Goal: Task Accomplishment & Management: Use online tool/utility

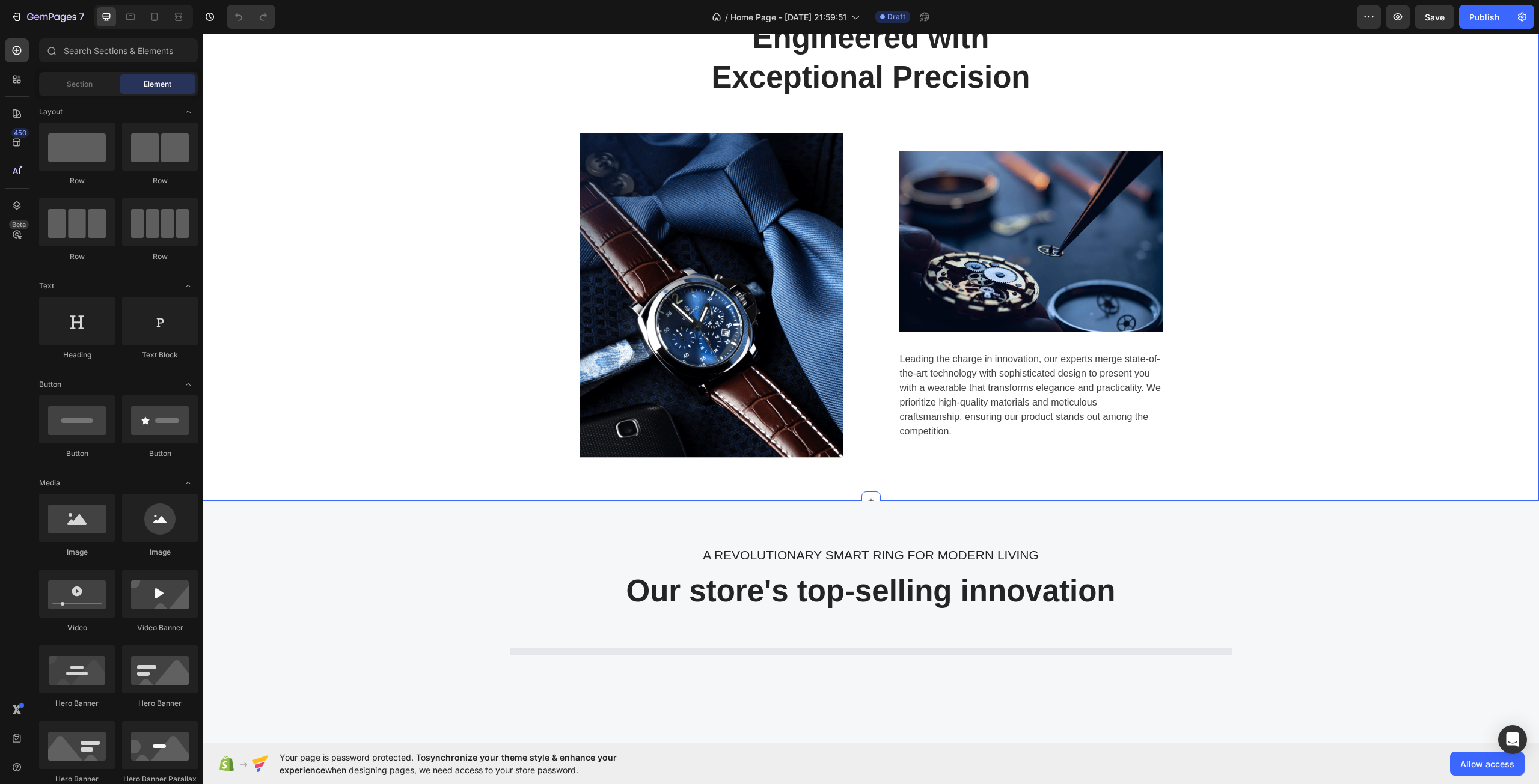
scroll to position [661, 0]
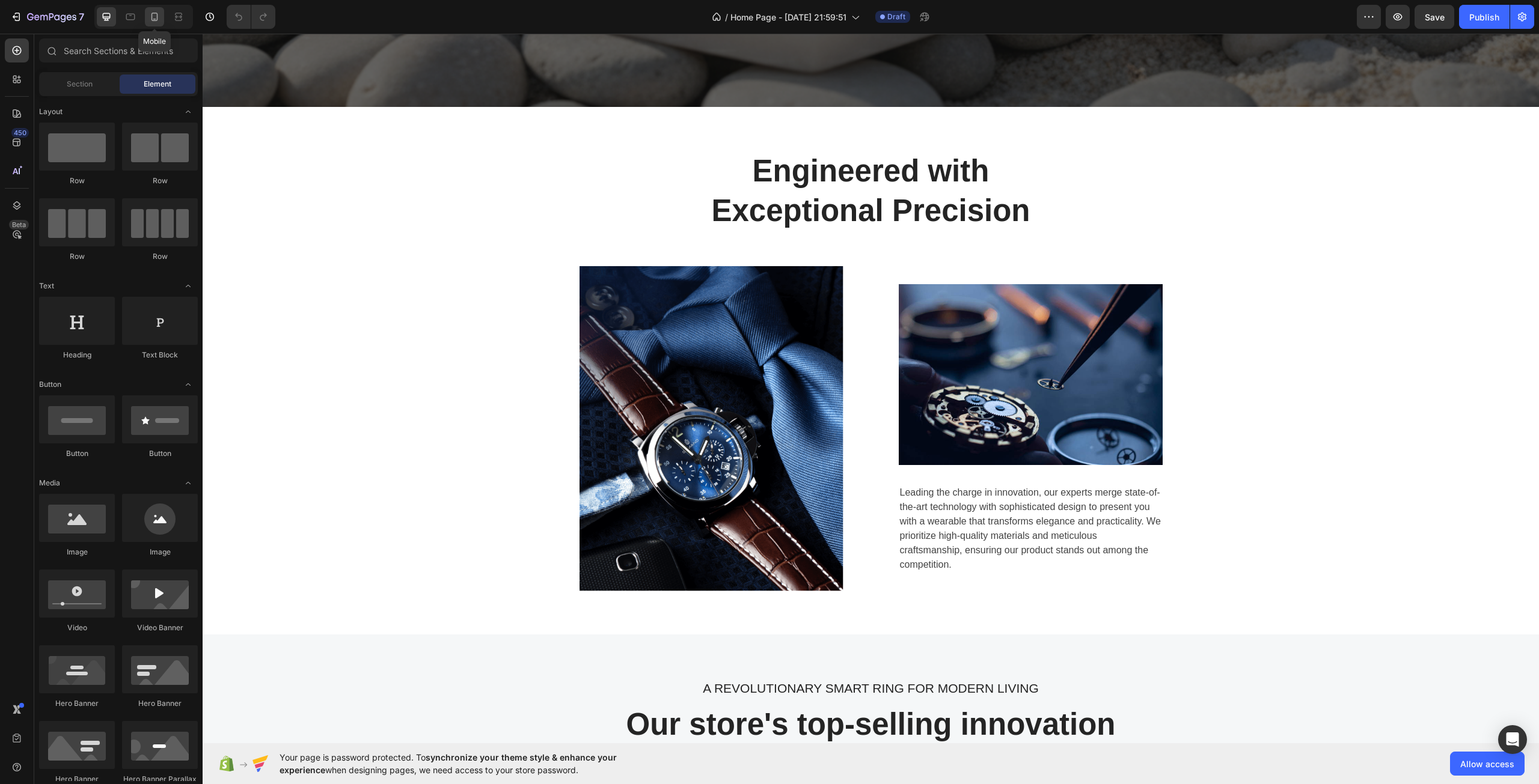
click at [159, 13] on icon at bounding box center [155, 17] width 12 height 12
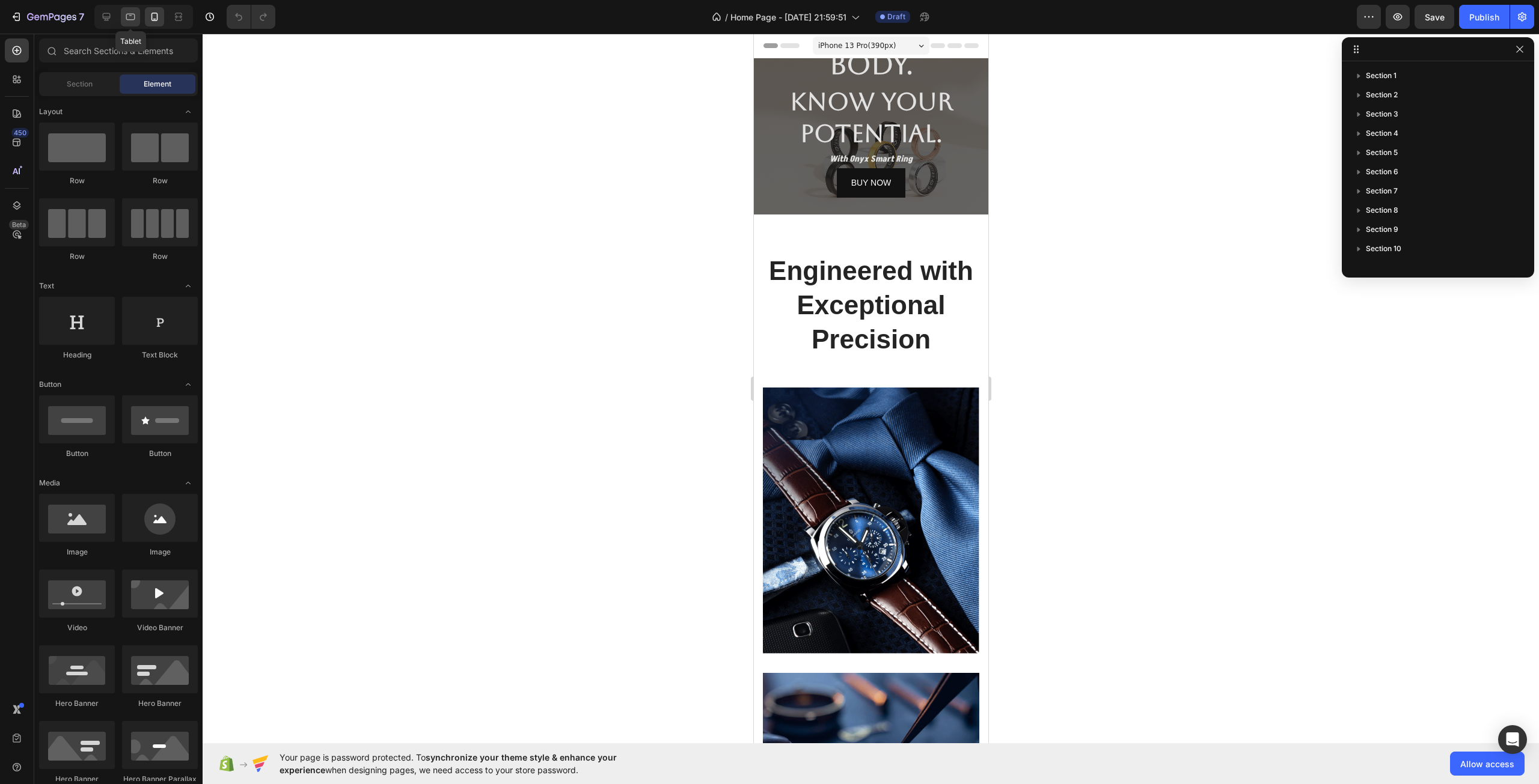
click at [124, 14] on div at bounding box center [130, 17] width 19 height 19
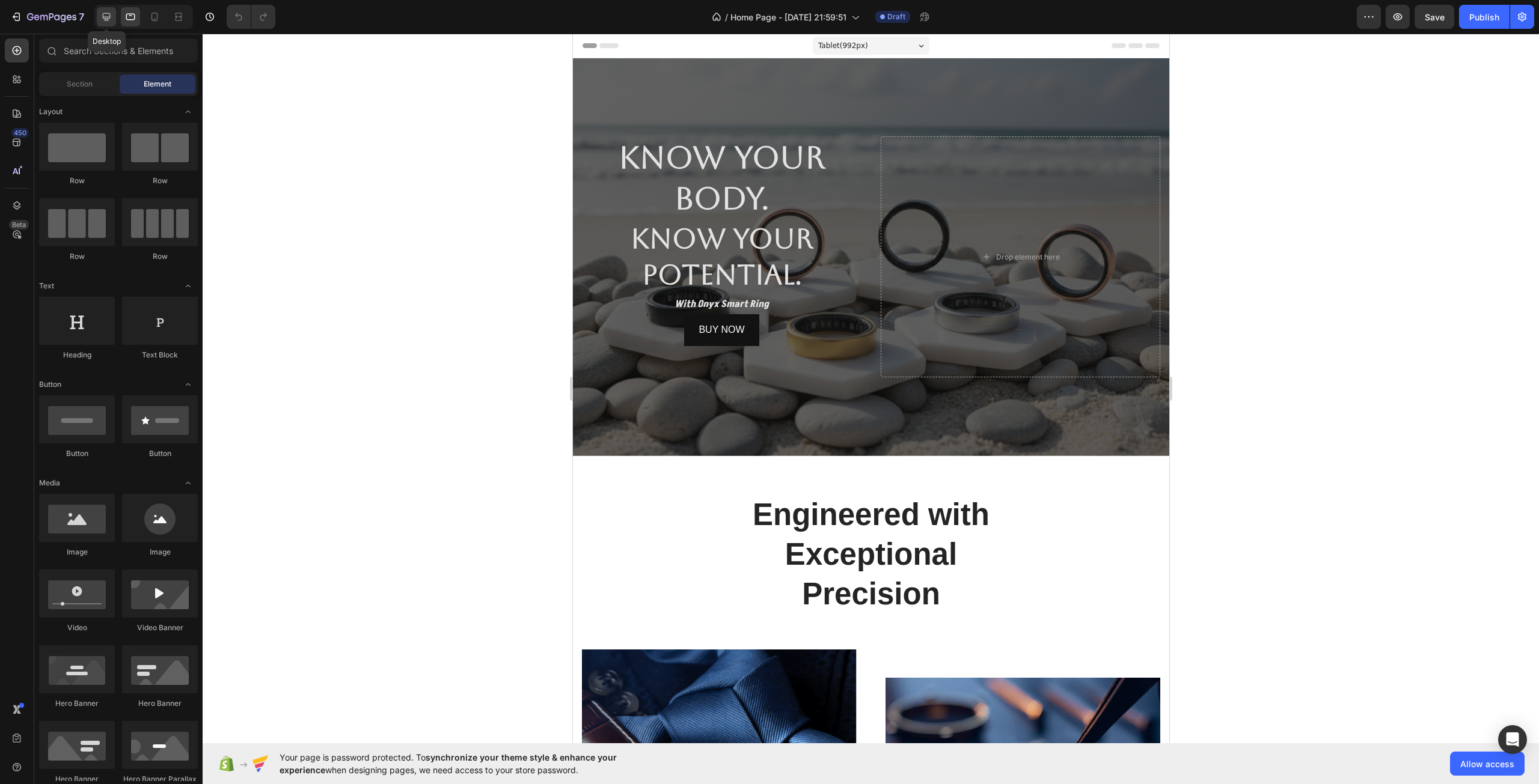
click at [108, 14] on icon at bounding box center [106, 17] width 8 height 8
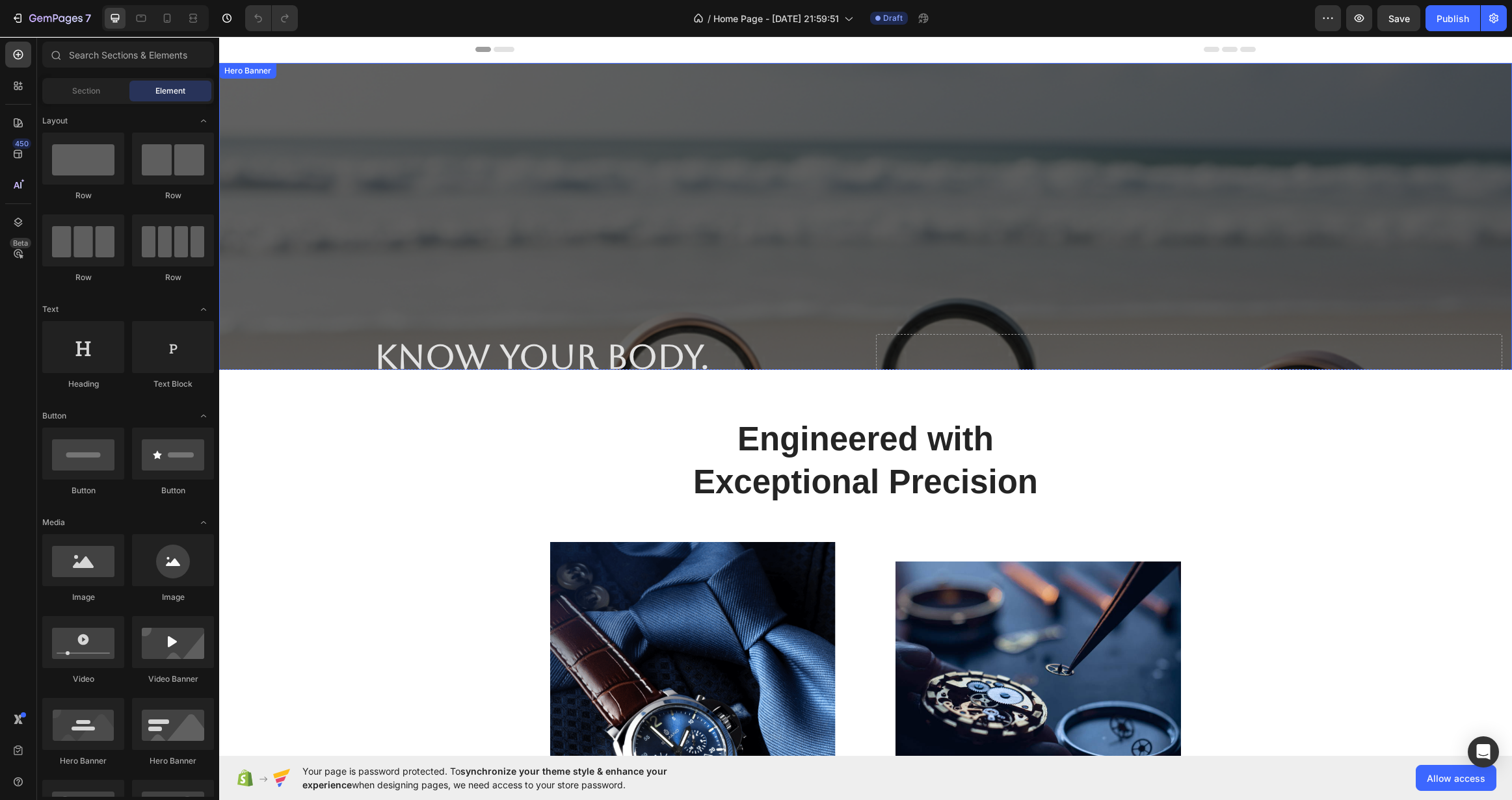
scroll to position [325, 0]
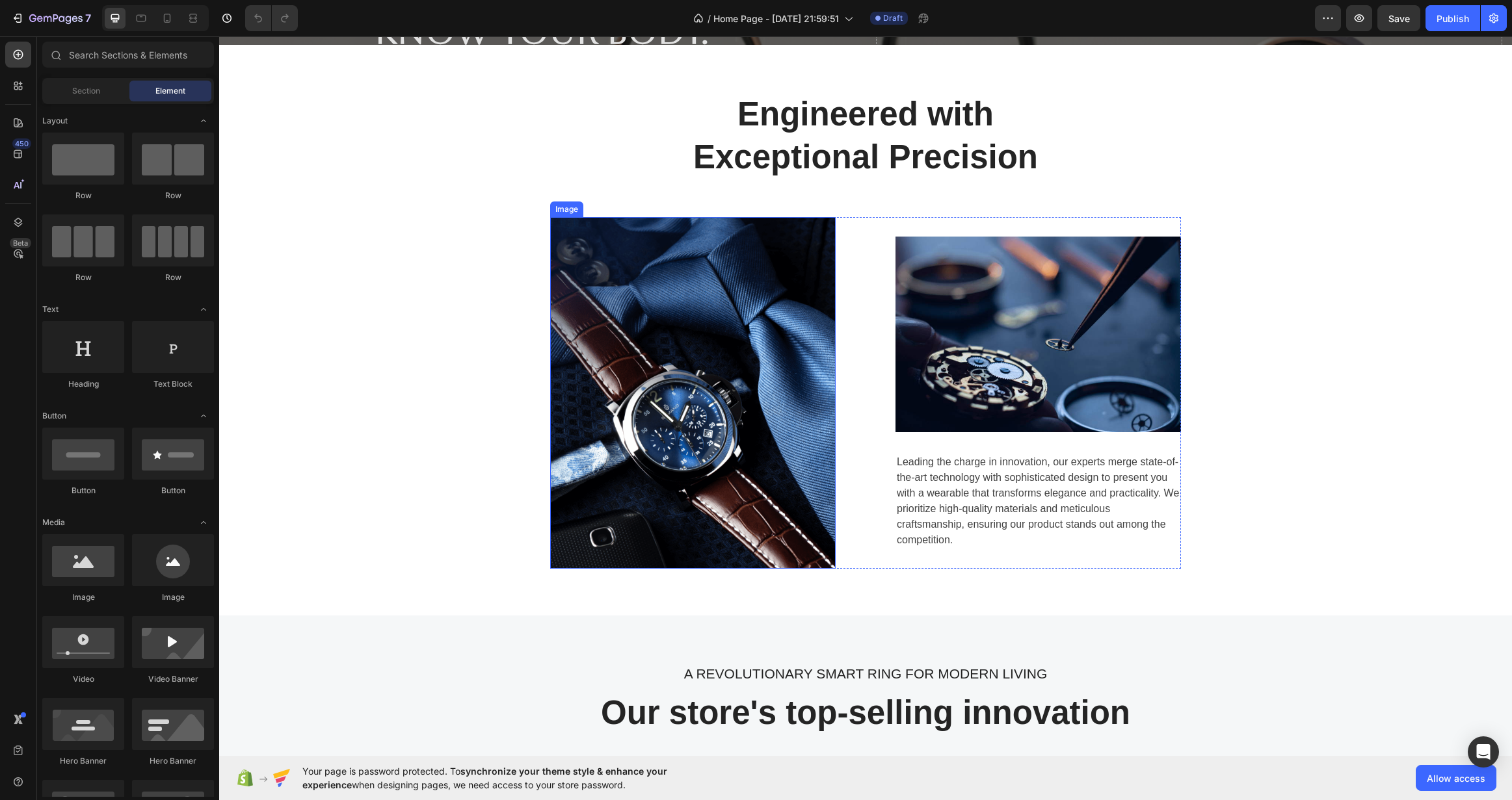
click at [713, 323] on img at bounding box center [692, 393] width 285 height 351
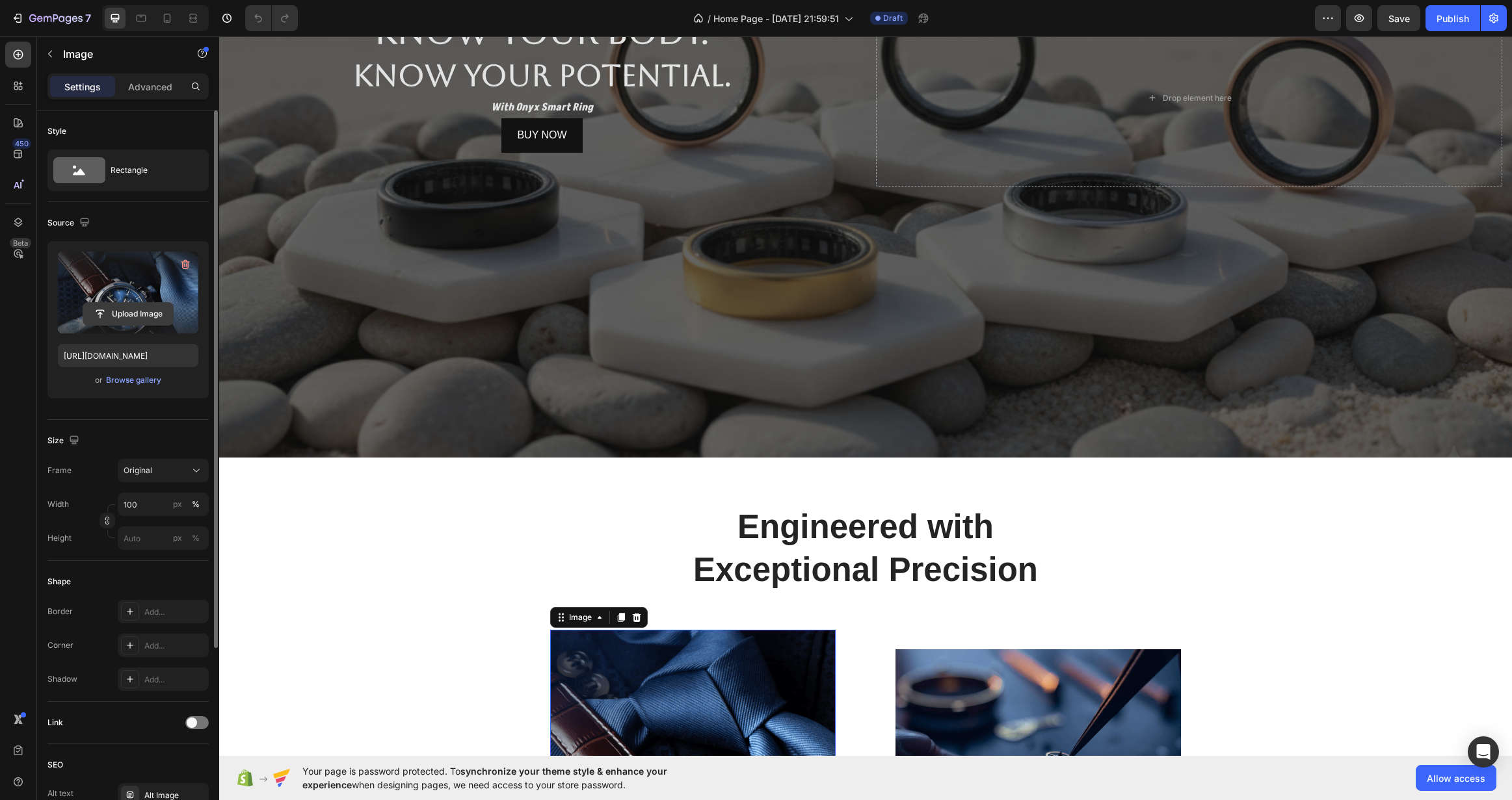
click at [103, 308] on input "file" at bounding box center [128, 314] width 89 height 22
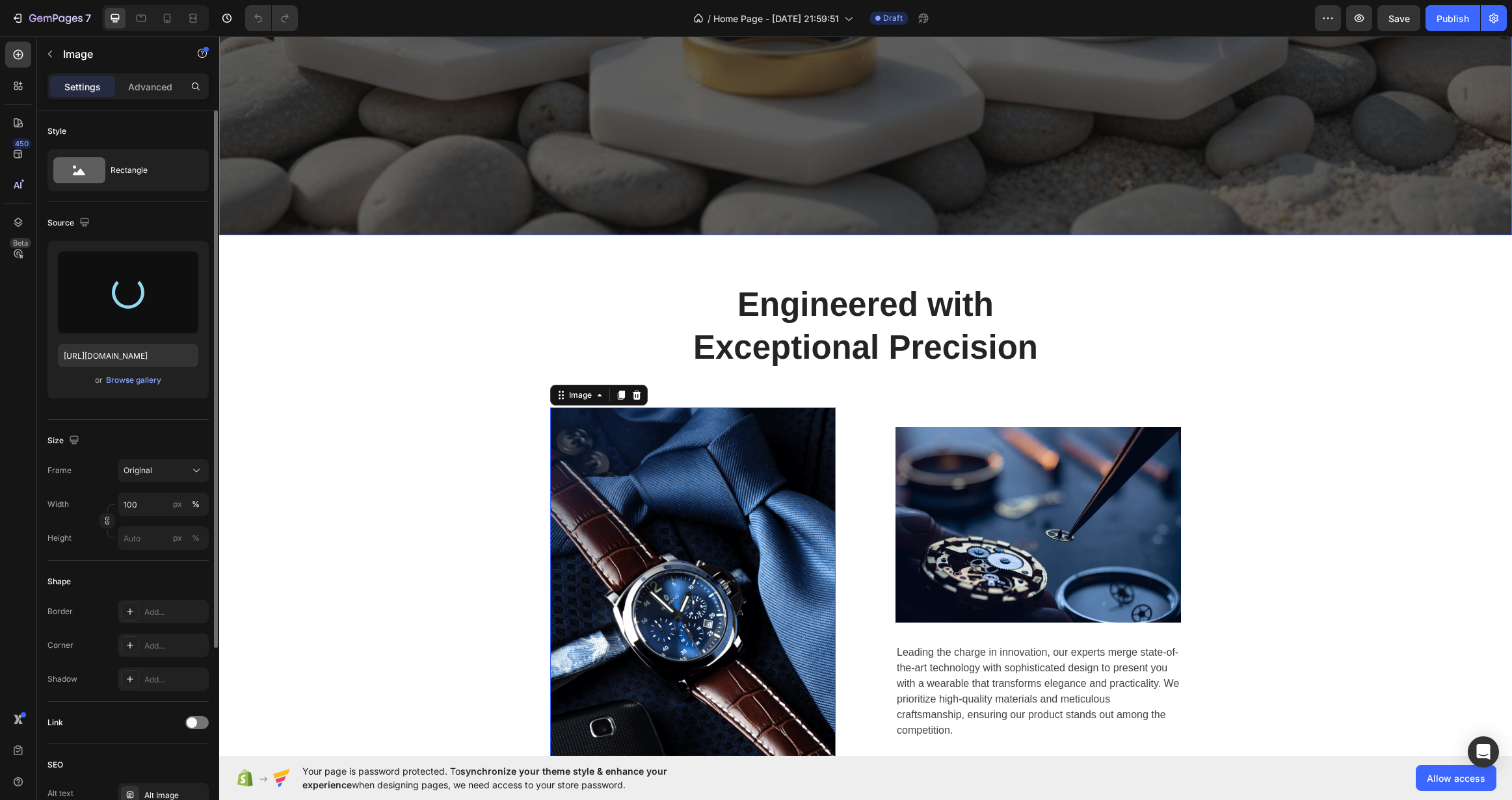
scroll to position [585, 0]
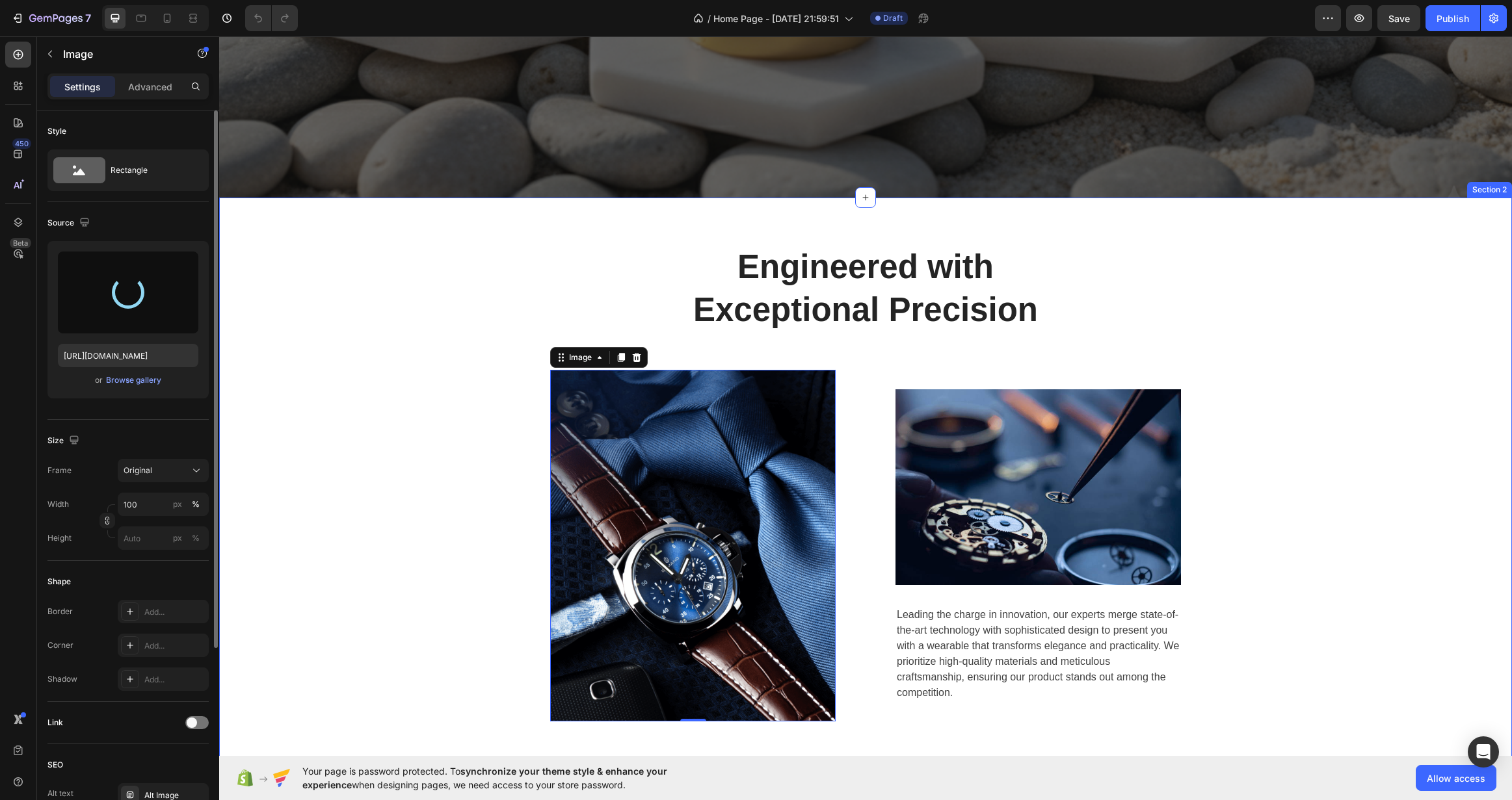
type input "[URL][DOMAIN_NAME]"
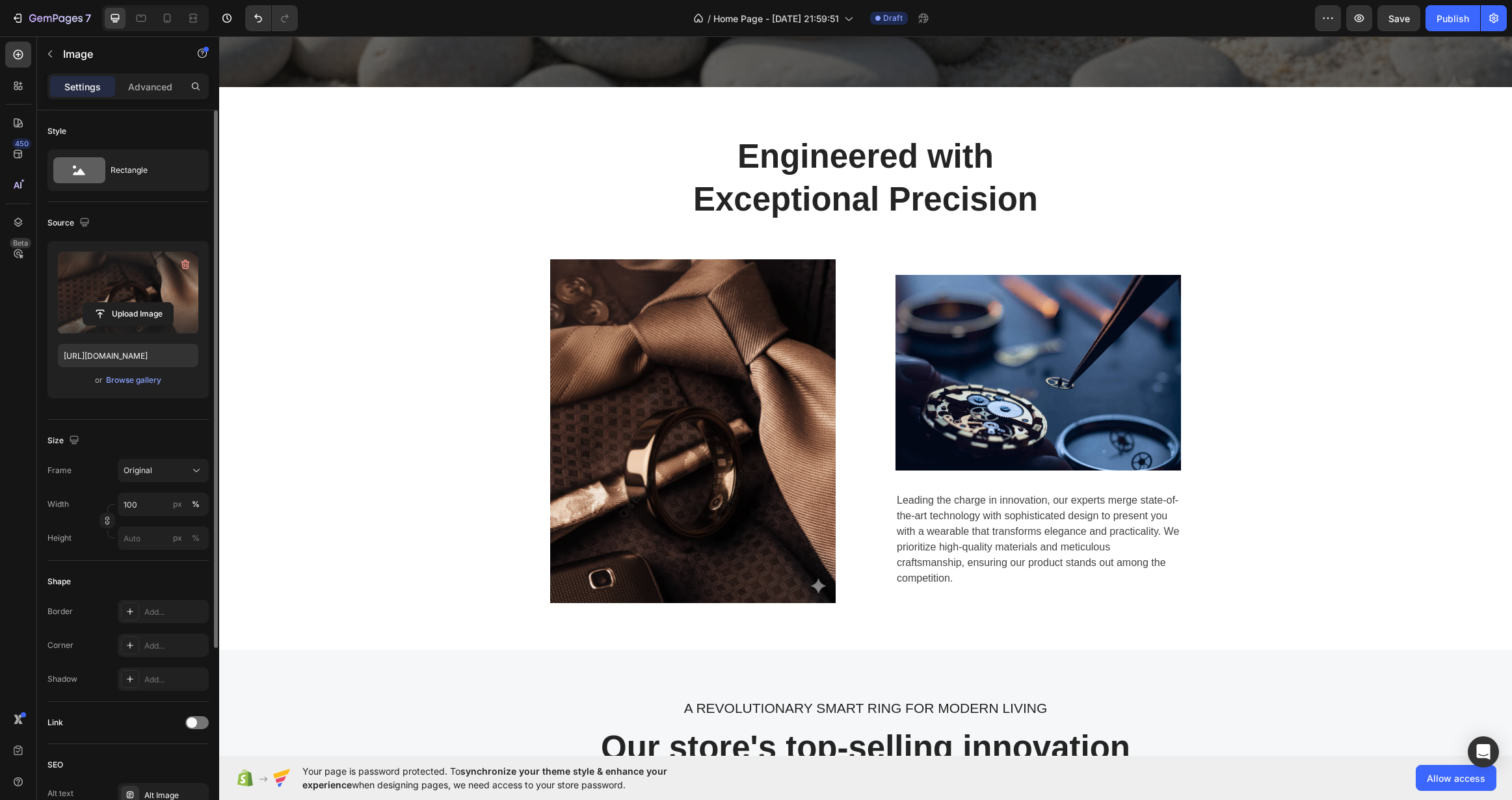
scroll to position [715, 0]
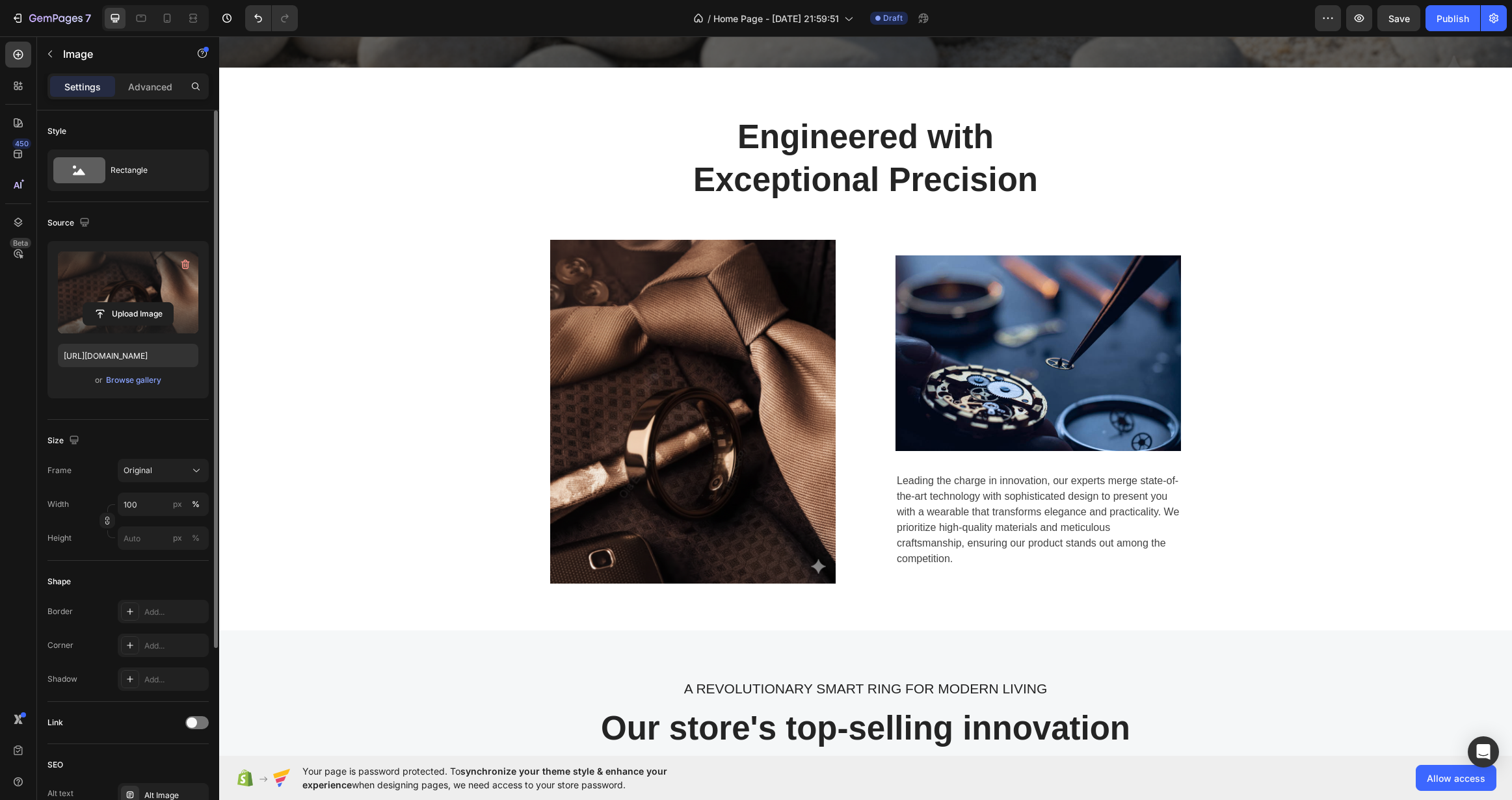
click at [728, 428] on img at bounding box center [692, 412] width 285 height 344
click at [947, 349] on img at bounding box center [1038, 354] width 285 height 196
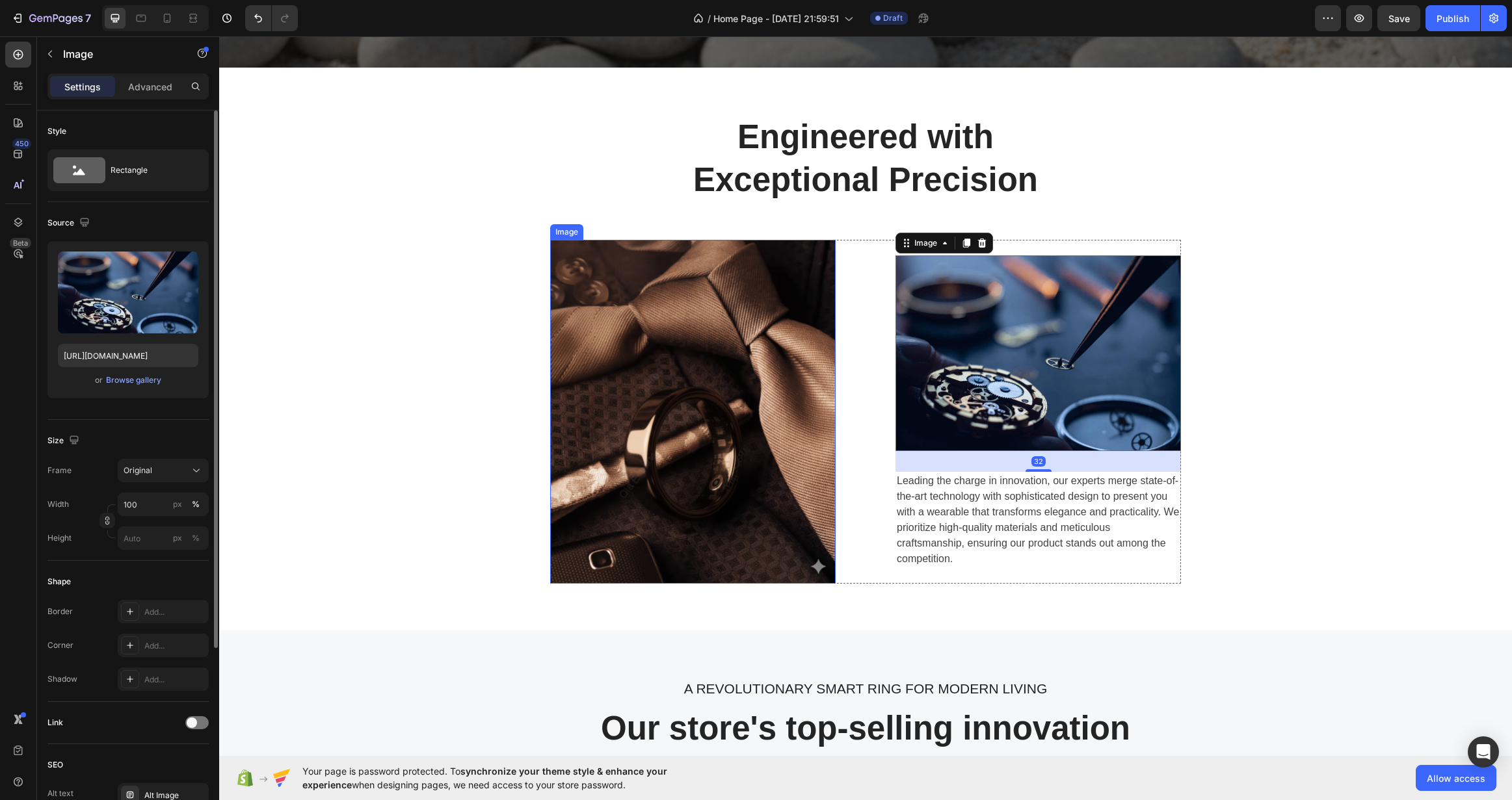
click at [701, 412] on img at bounding box center [692, 412] width 285 height 344
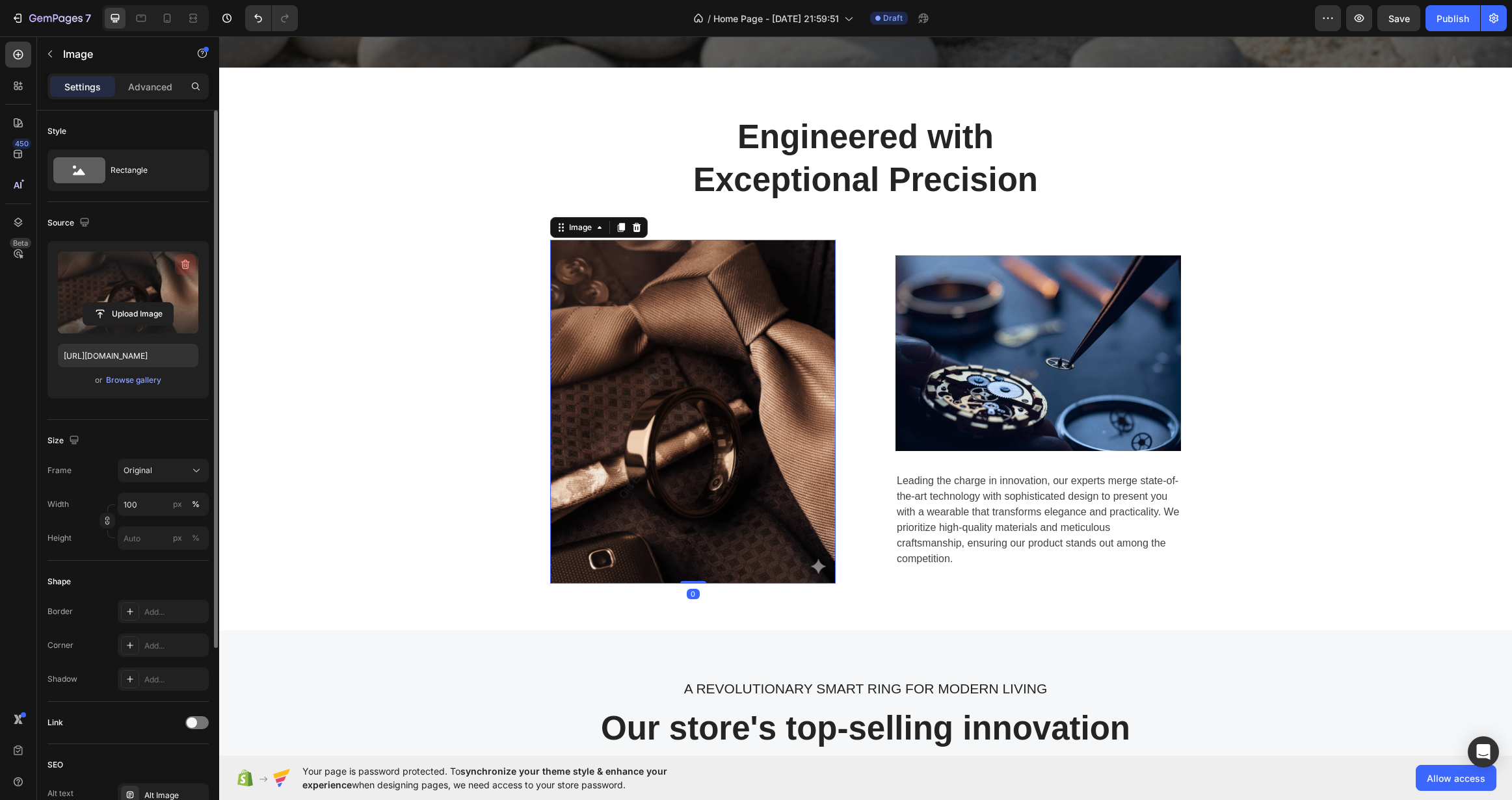
click at [183, 259] on icon "button" at bounding box center [185, 264] width 13 height 13
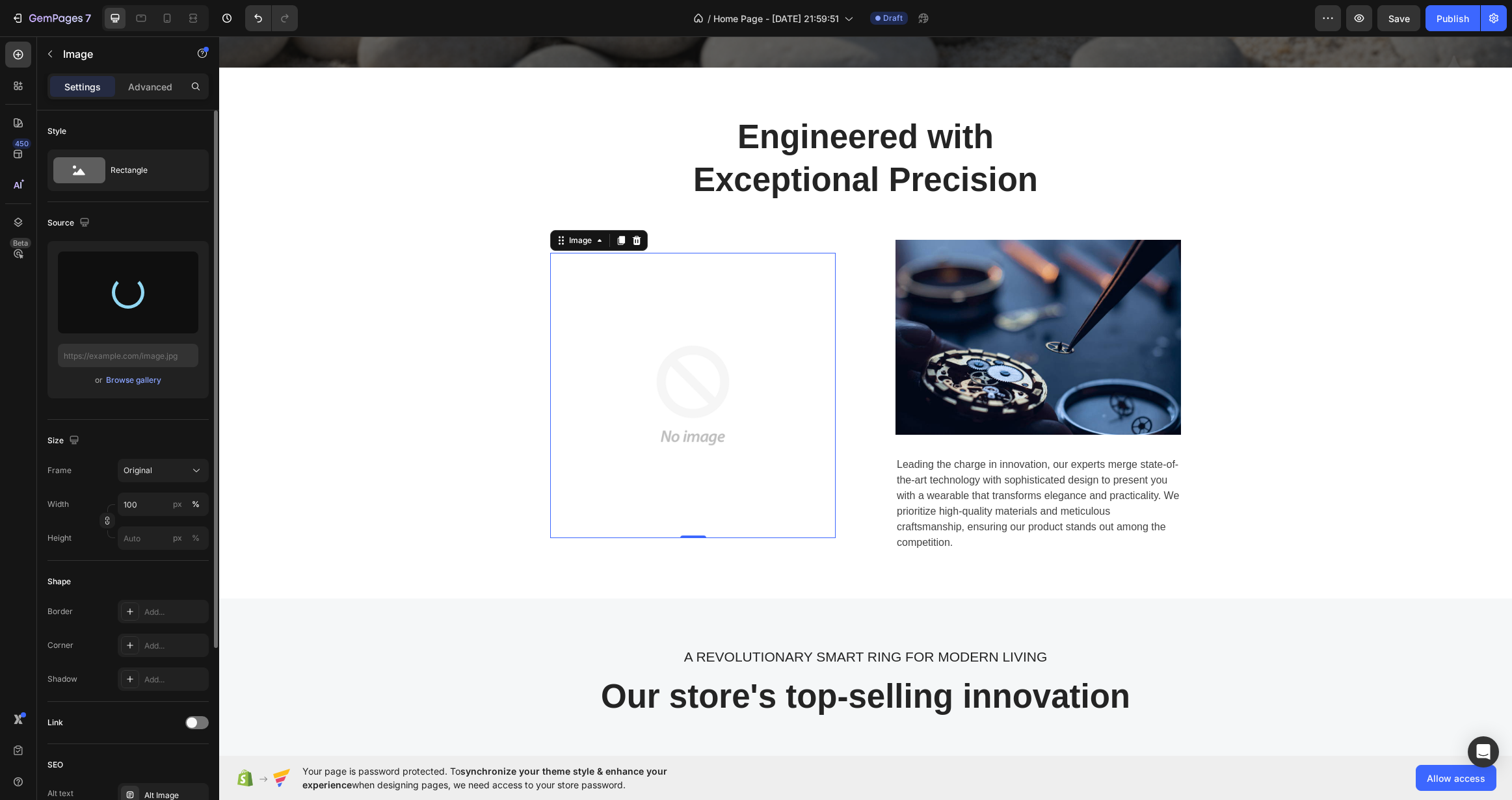
type input "[URL][DOMAIN_NAME]"
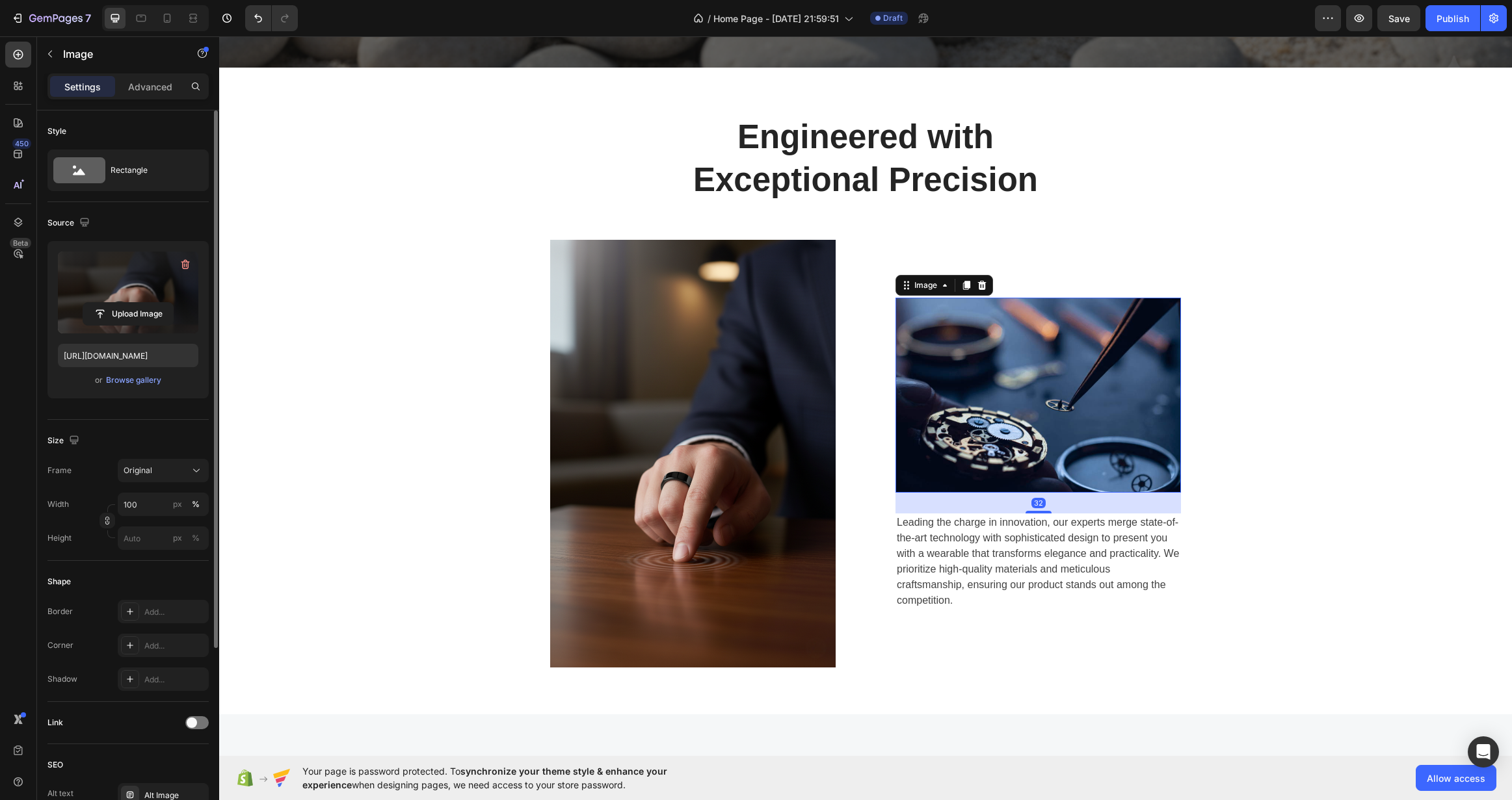
click at [1104, 417] on img at bounding box center [1038, 396] width 285 height 196
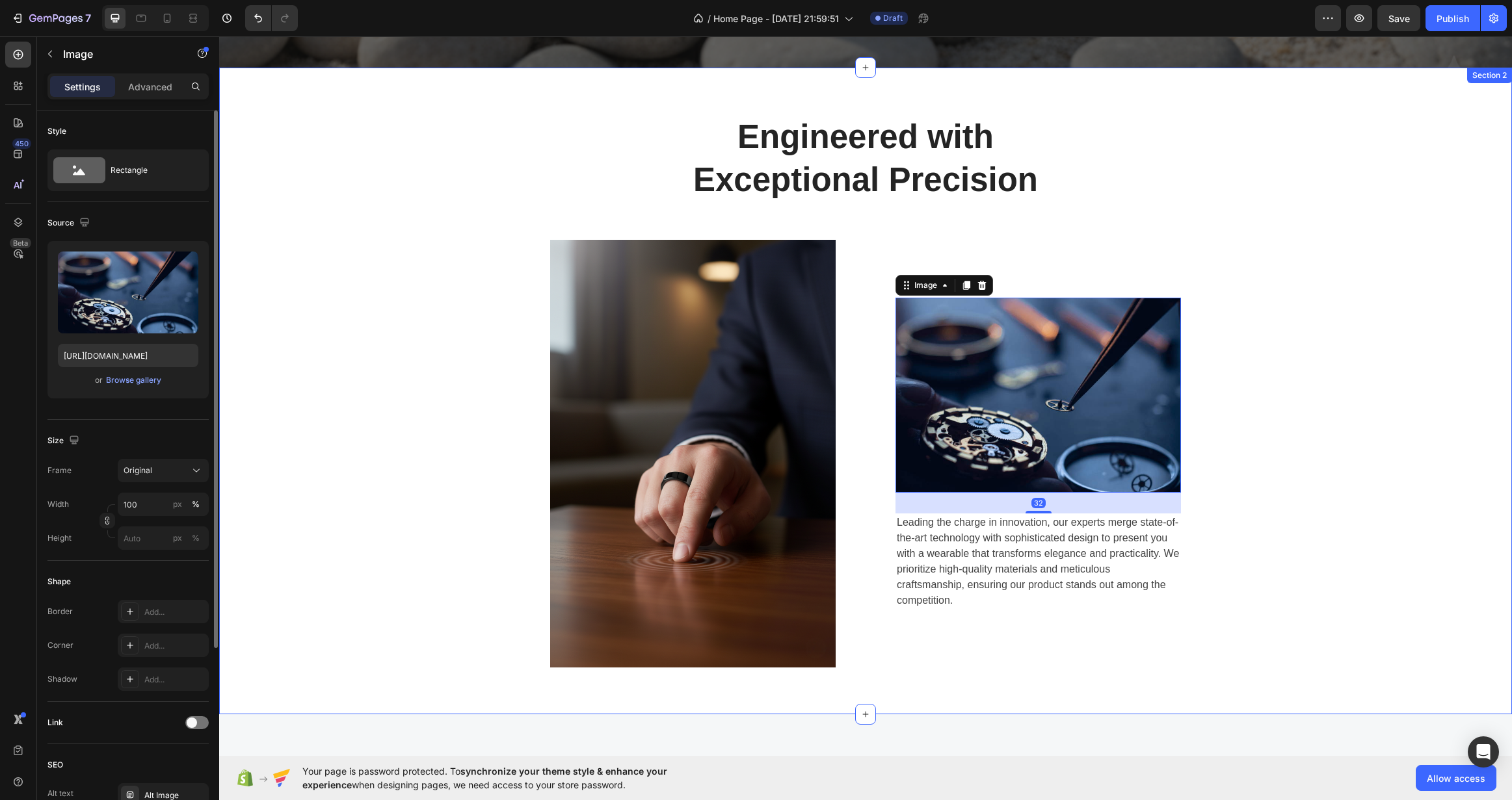
click at [1415, 343] on div "Engineered with Exceptional Precision Heading Row Image Image 32 Leading the ch…" at bounding box center [865, 391] width 1273 height 554
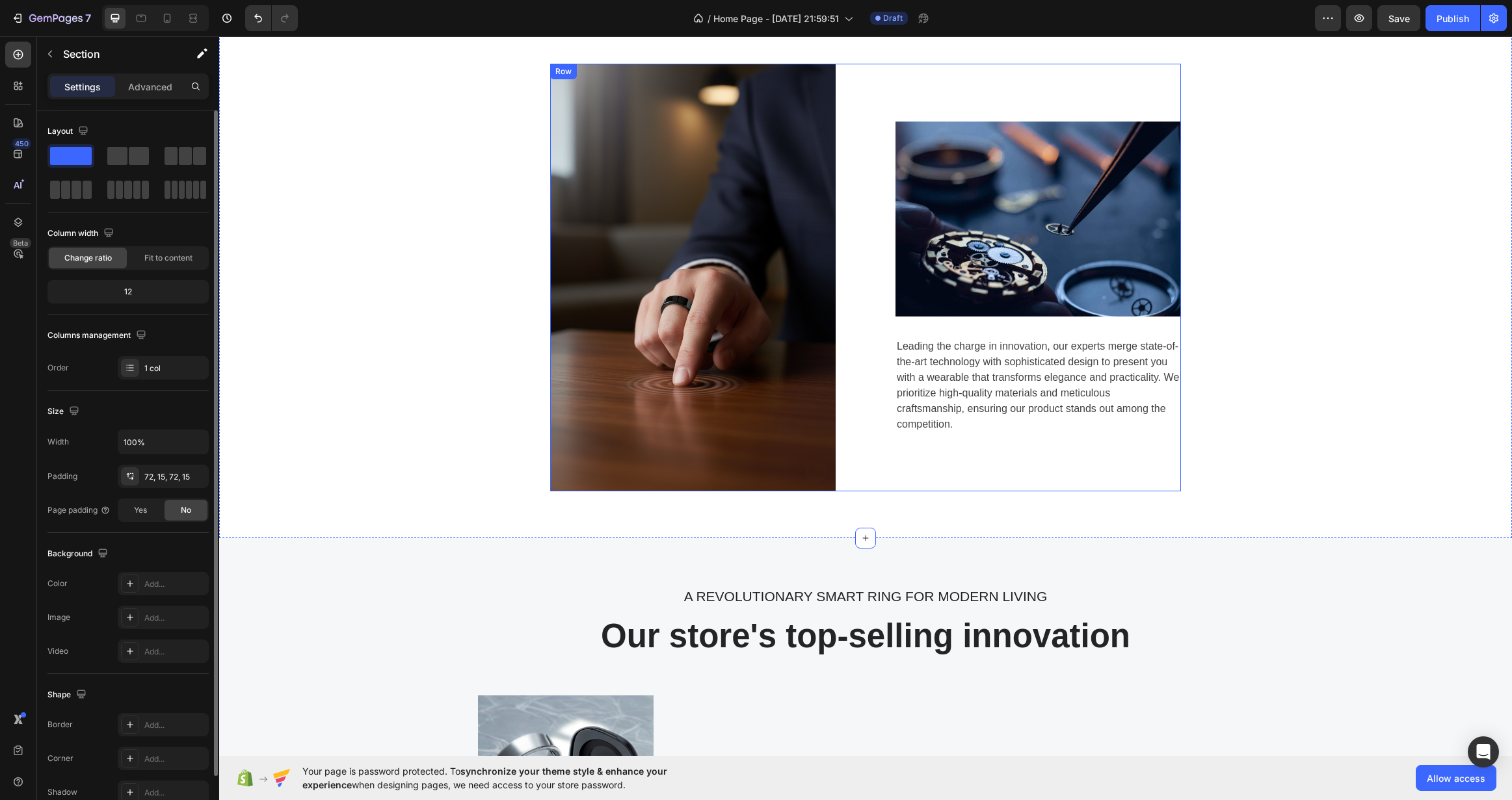
scroll to position [910, 0]
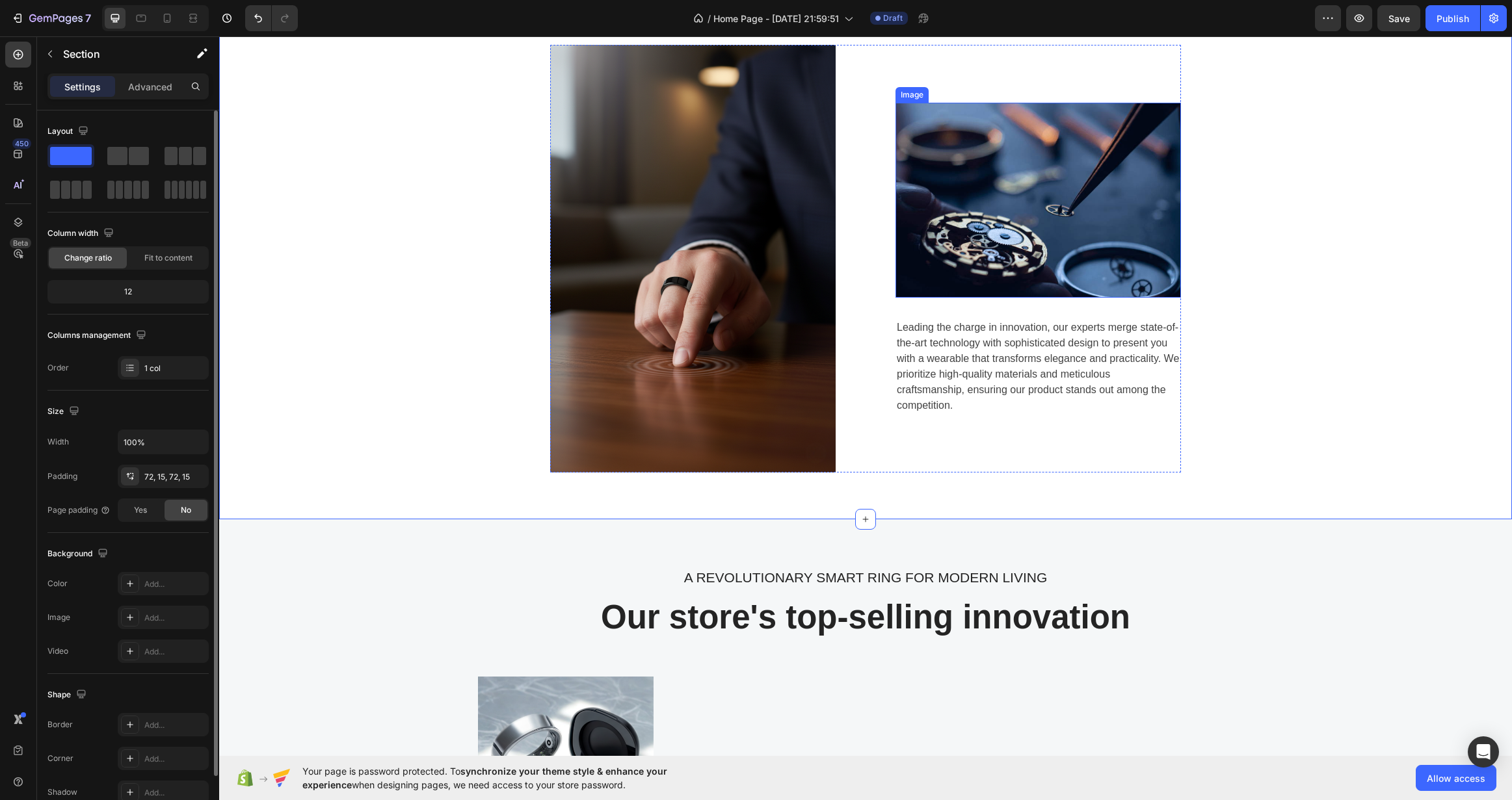
click at [990, 203] on img at bounding box center [1038, 201] width 285 height 196
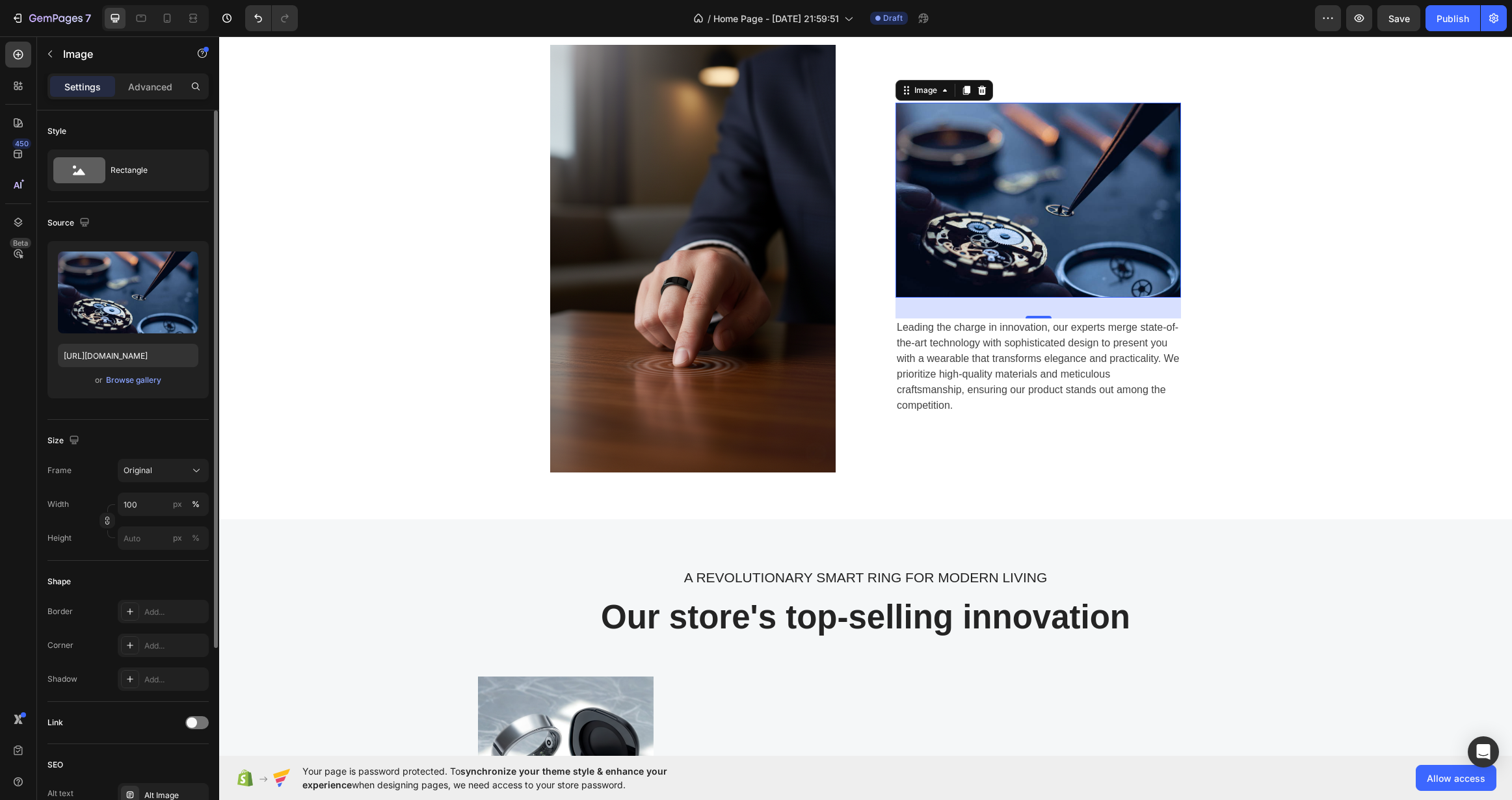
click at [959, 229] on img at bounding box center [1038, 201] width 285 height 196
click at [1029, 176] on img at bounding box center [1038, 201] width 285 height 196
click at [185, 267] on icon "button" at bounding box center [185, 264] width 13 height 13
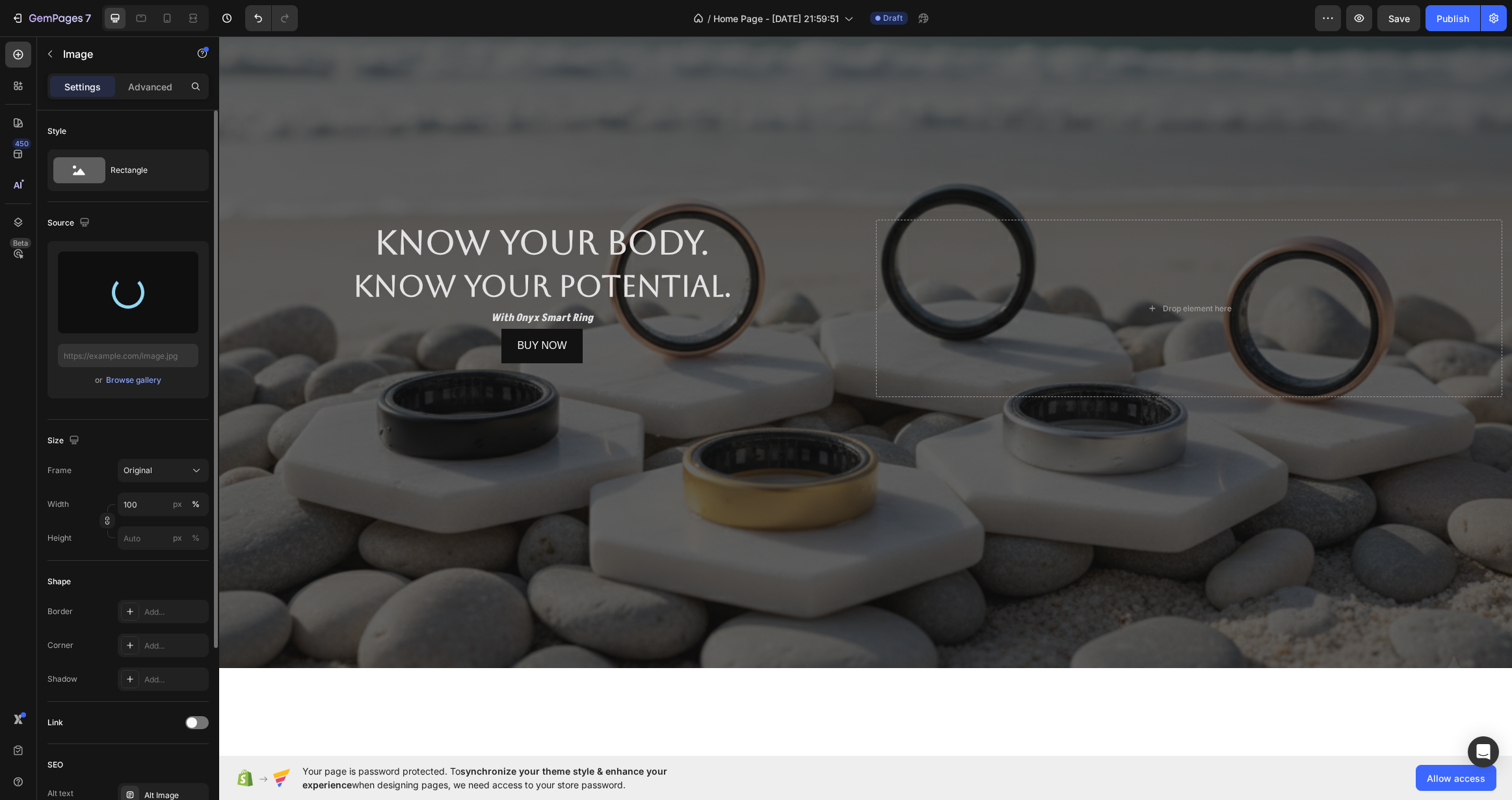
scroll to position [0, 0]
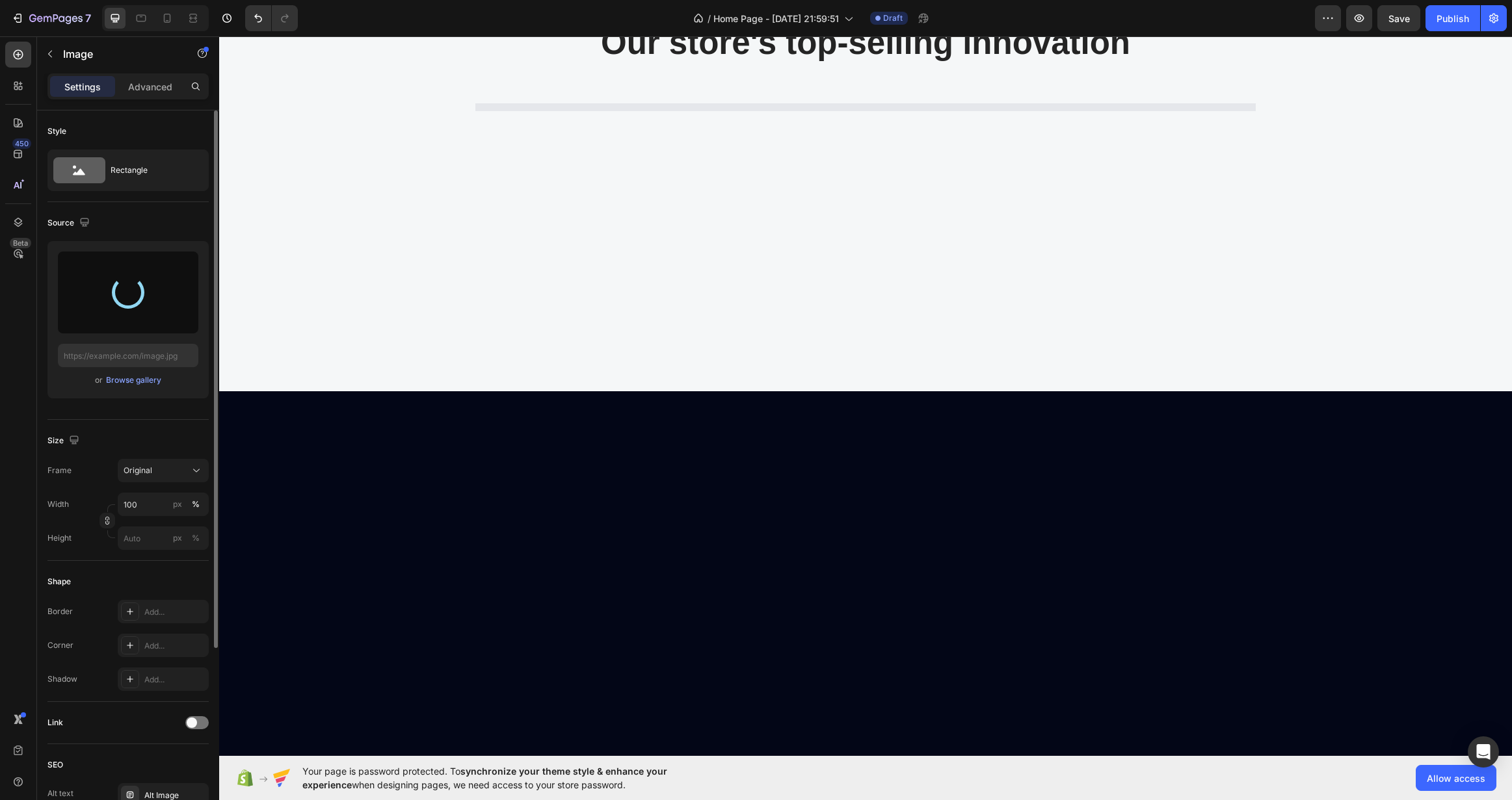
type input "[URL][DOMAIN_NAME]"
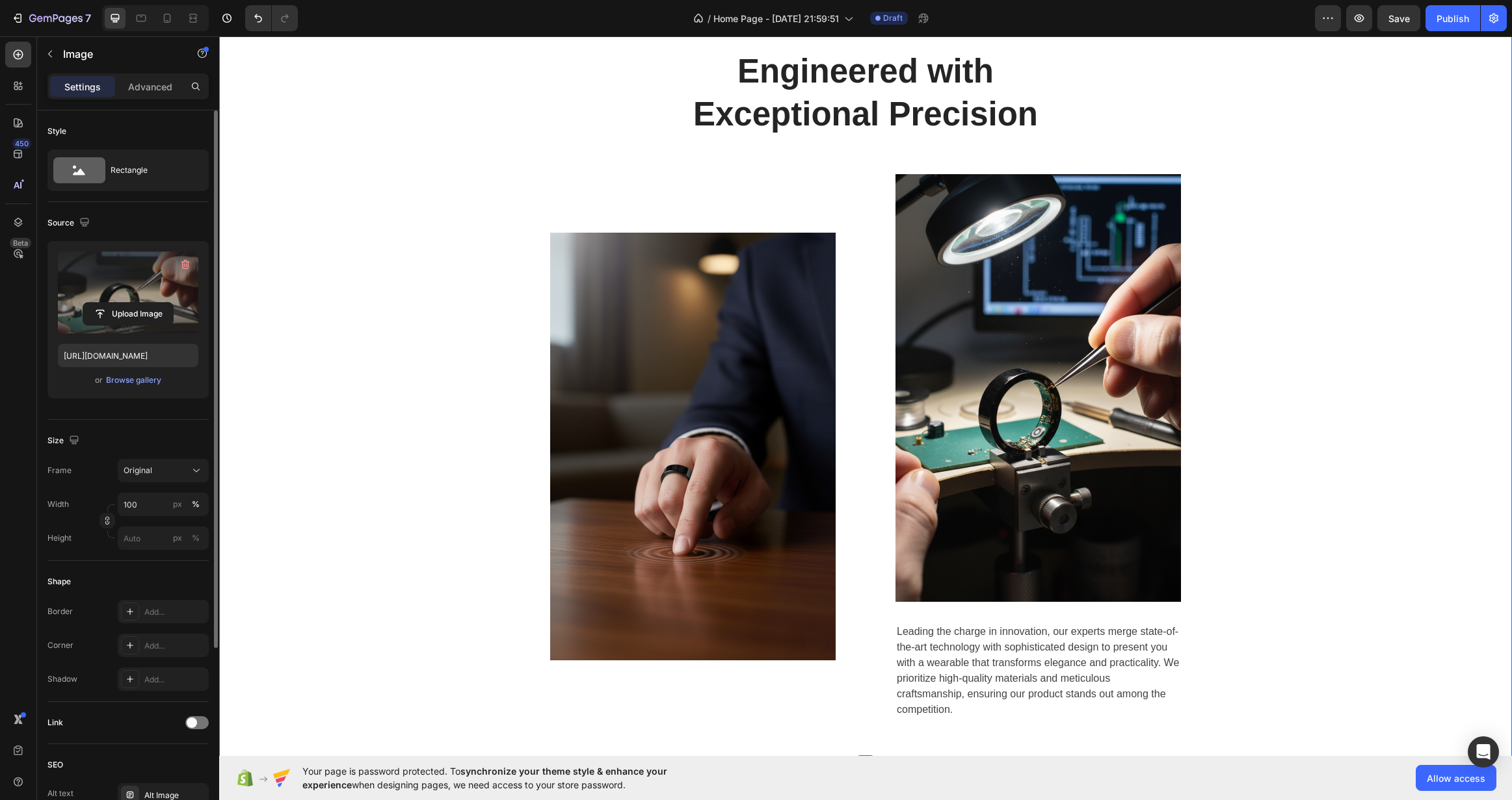
scroll to position [780, 0]
click at [184, 265] on icon "button" at bounding box center [185, 265] width 2 height 4
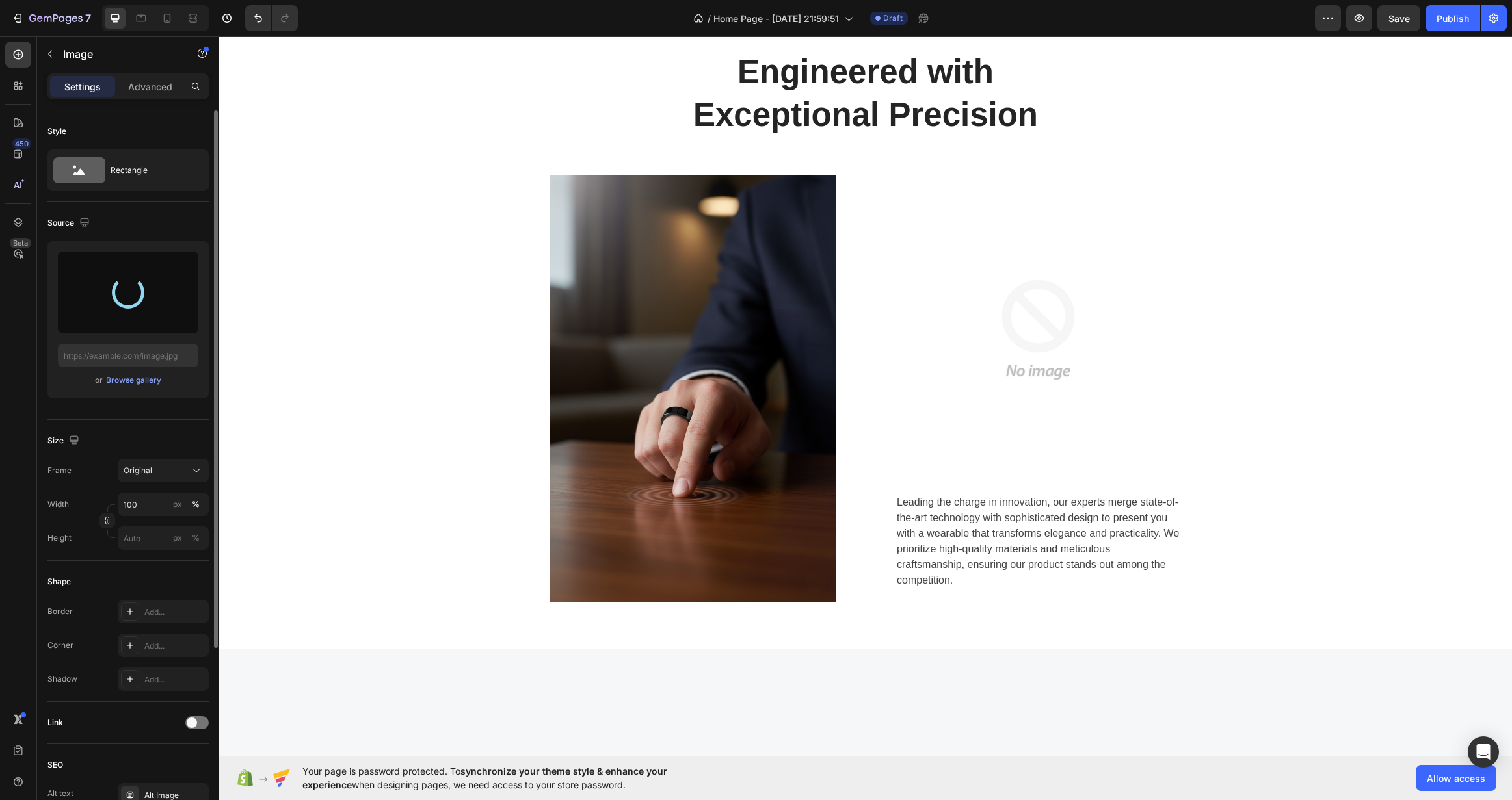
type input "[URL][DOMAIN_NAME]"
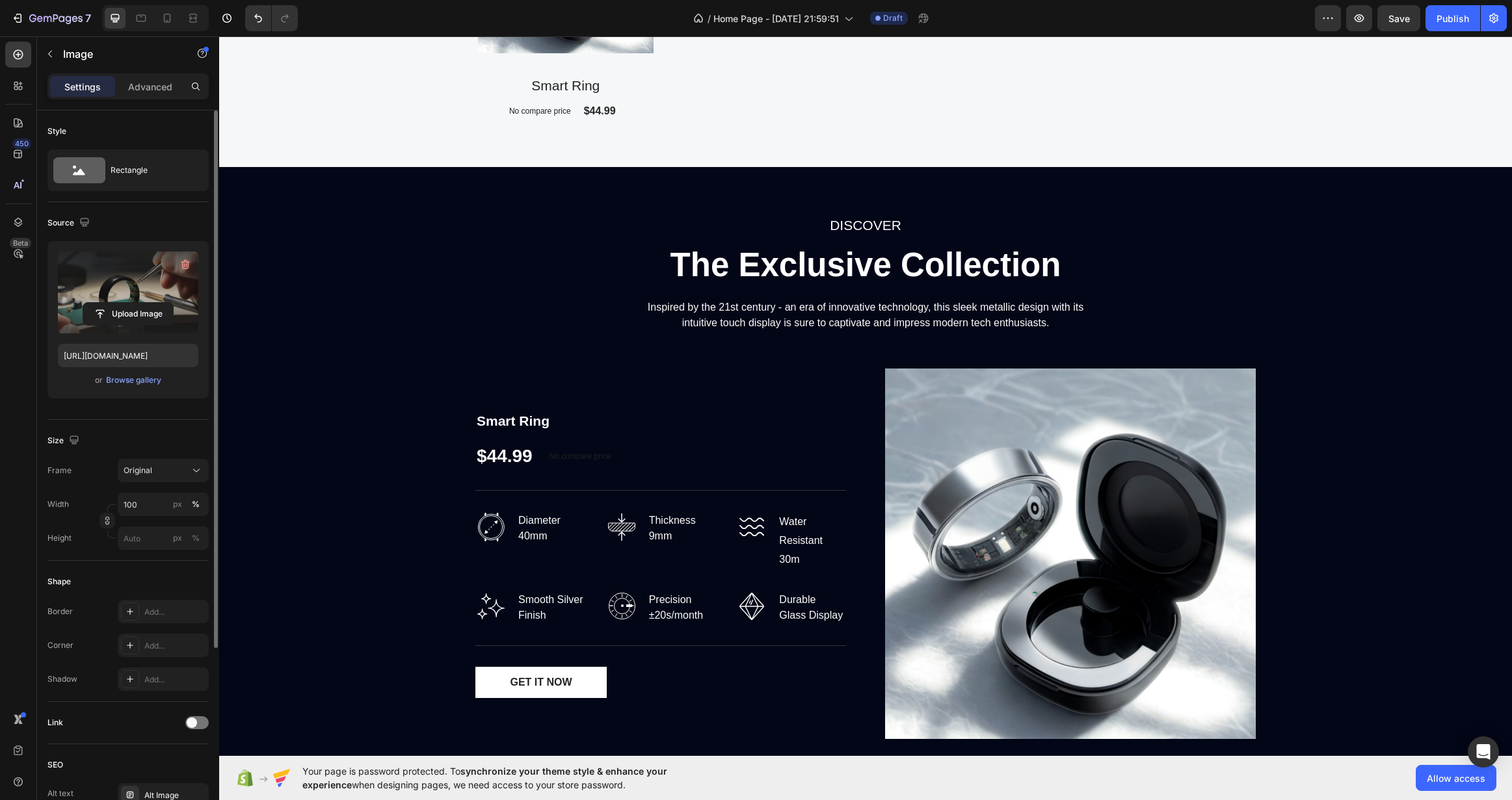
scroll to position [1820, 0]
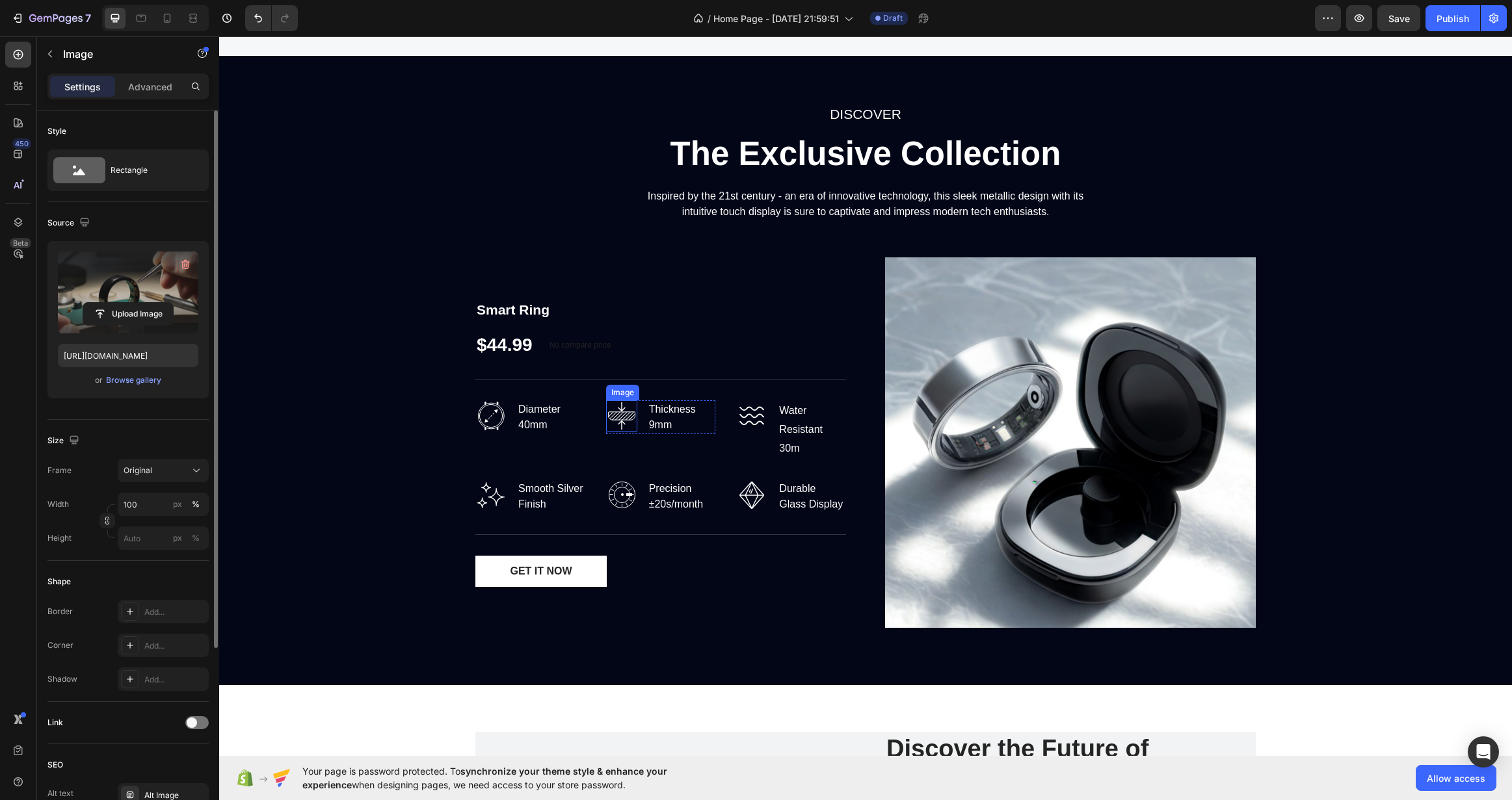
click at [621, 418] on img at bounding box center [621, 416] width 31 height 31
click at [497, 412] on img at bounding box center [491, 416] width 31 height 31
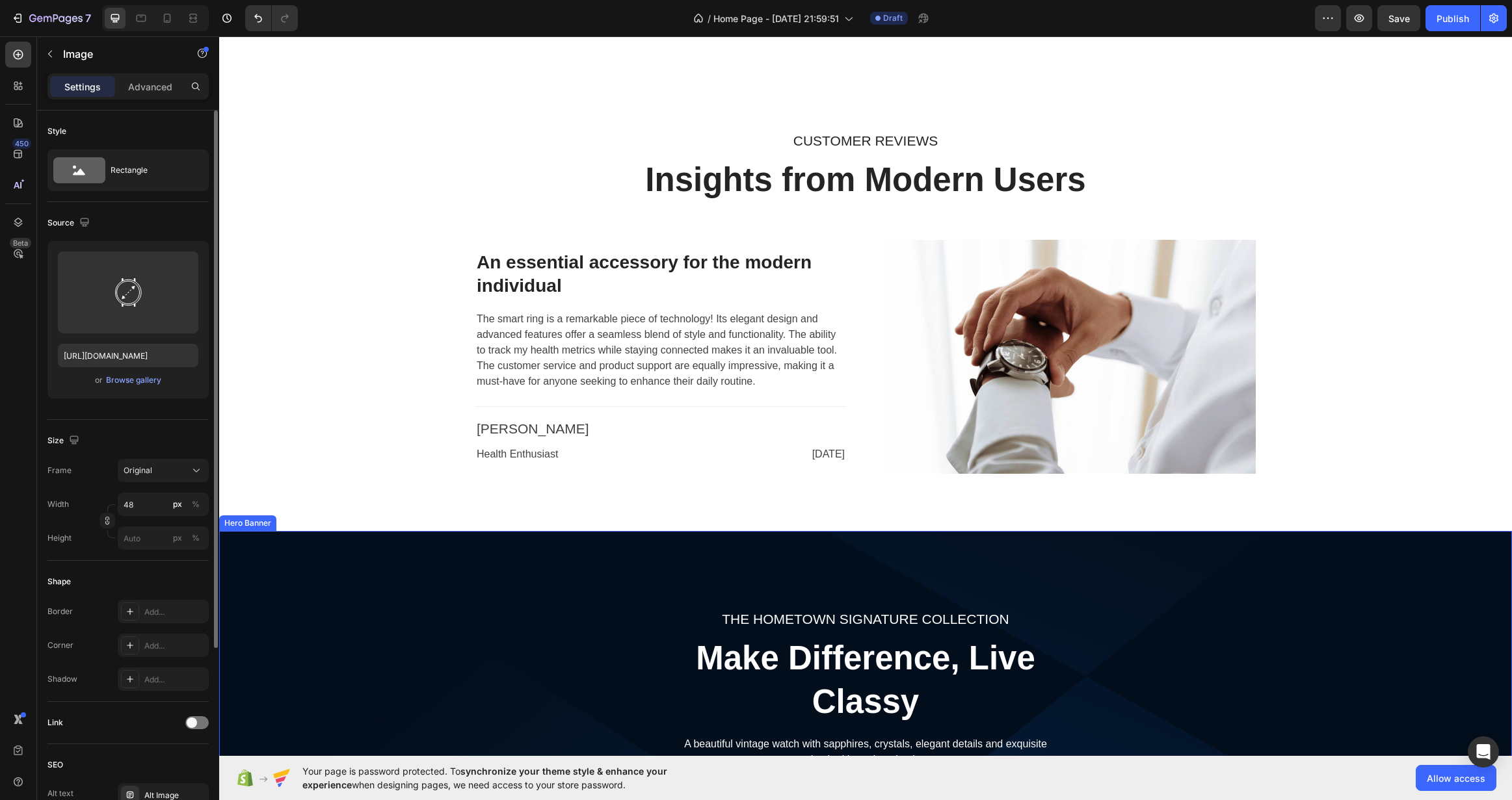
scroll to position [2990, 0]
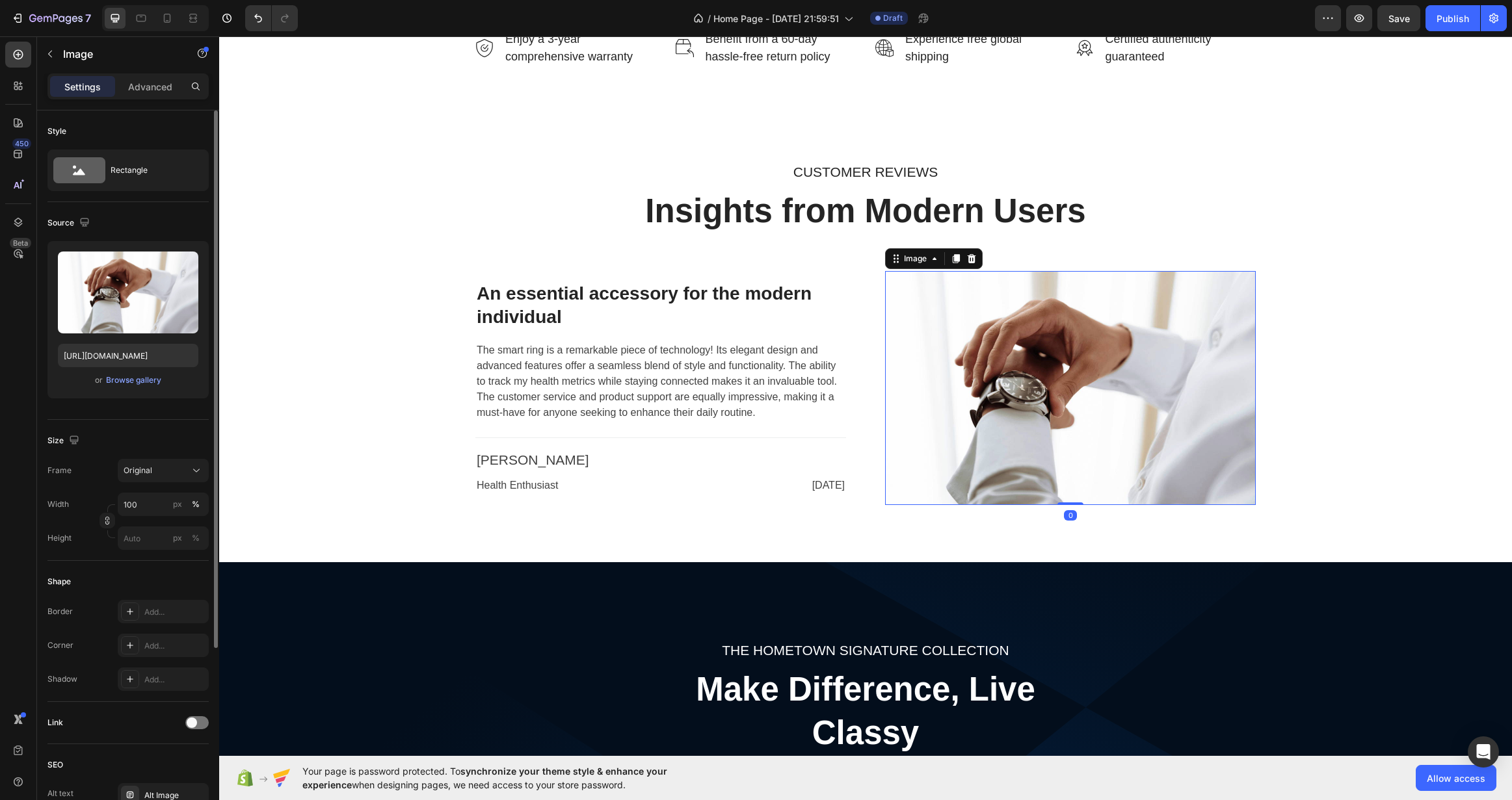
click at [1042, 410] on img at bounding box center [1070, 388] width 371 height 234
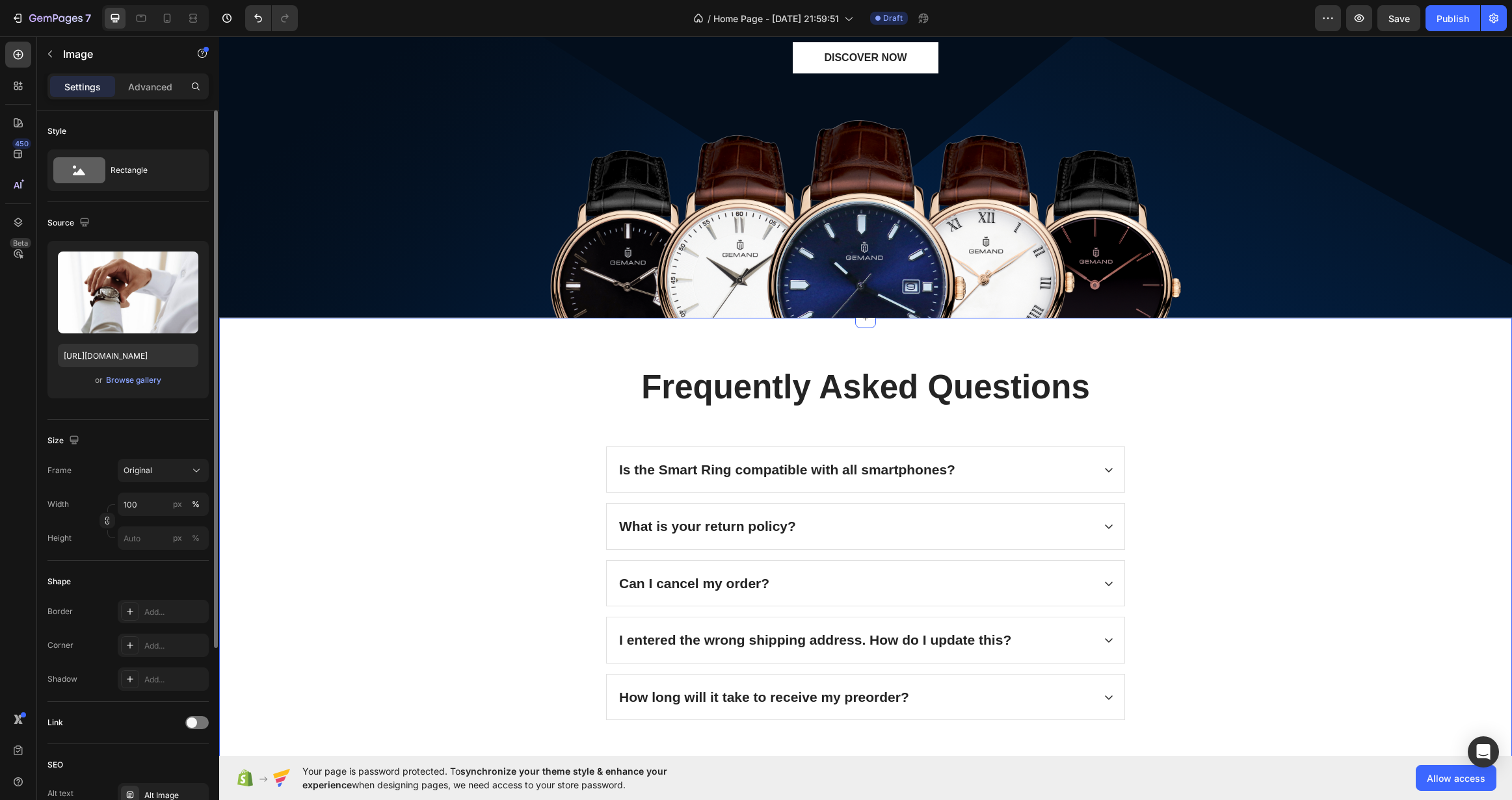
scroll to position [3966, 0]
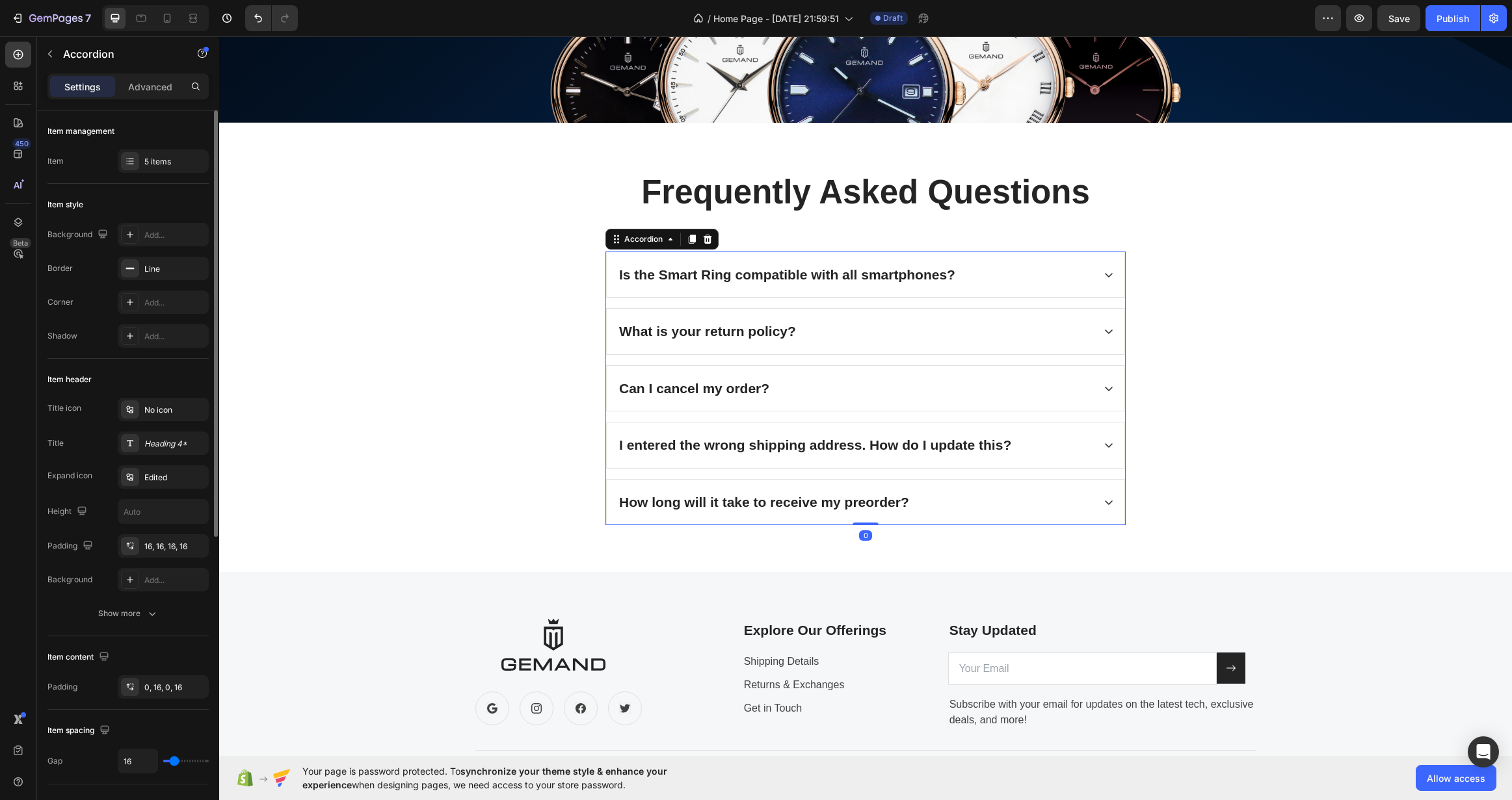
click at [1096, 274] on div "Is the Smart Ring compatible with all smartphones?" at bounding box center [866, 274] width 518 height 46
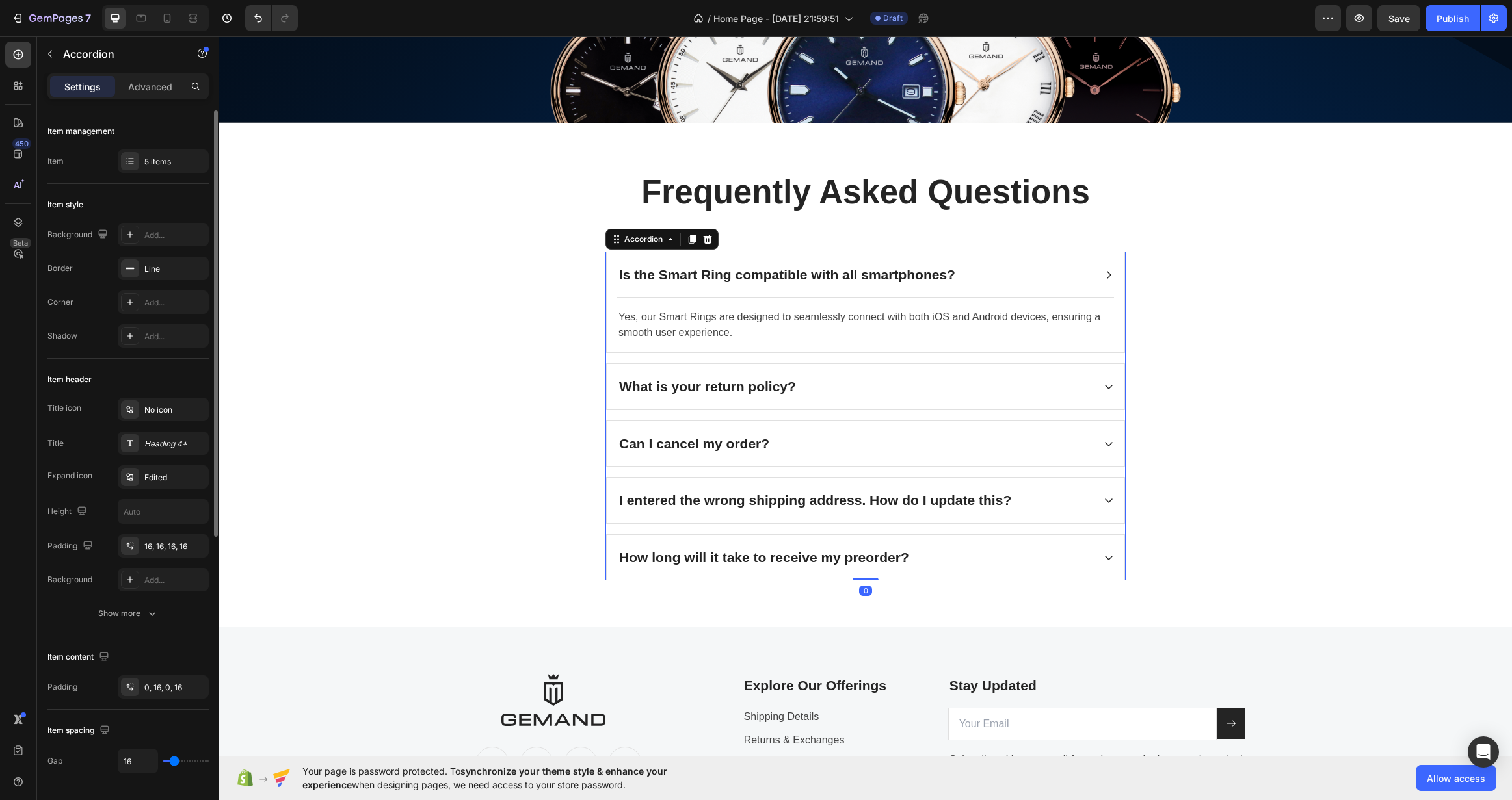
click at [1104, 274] on icon at bounding box center [1108, 274] width 10 height 10
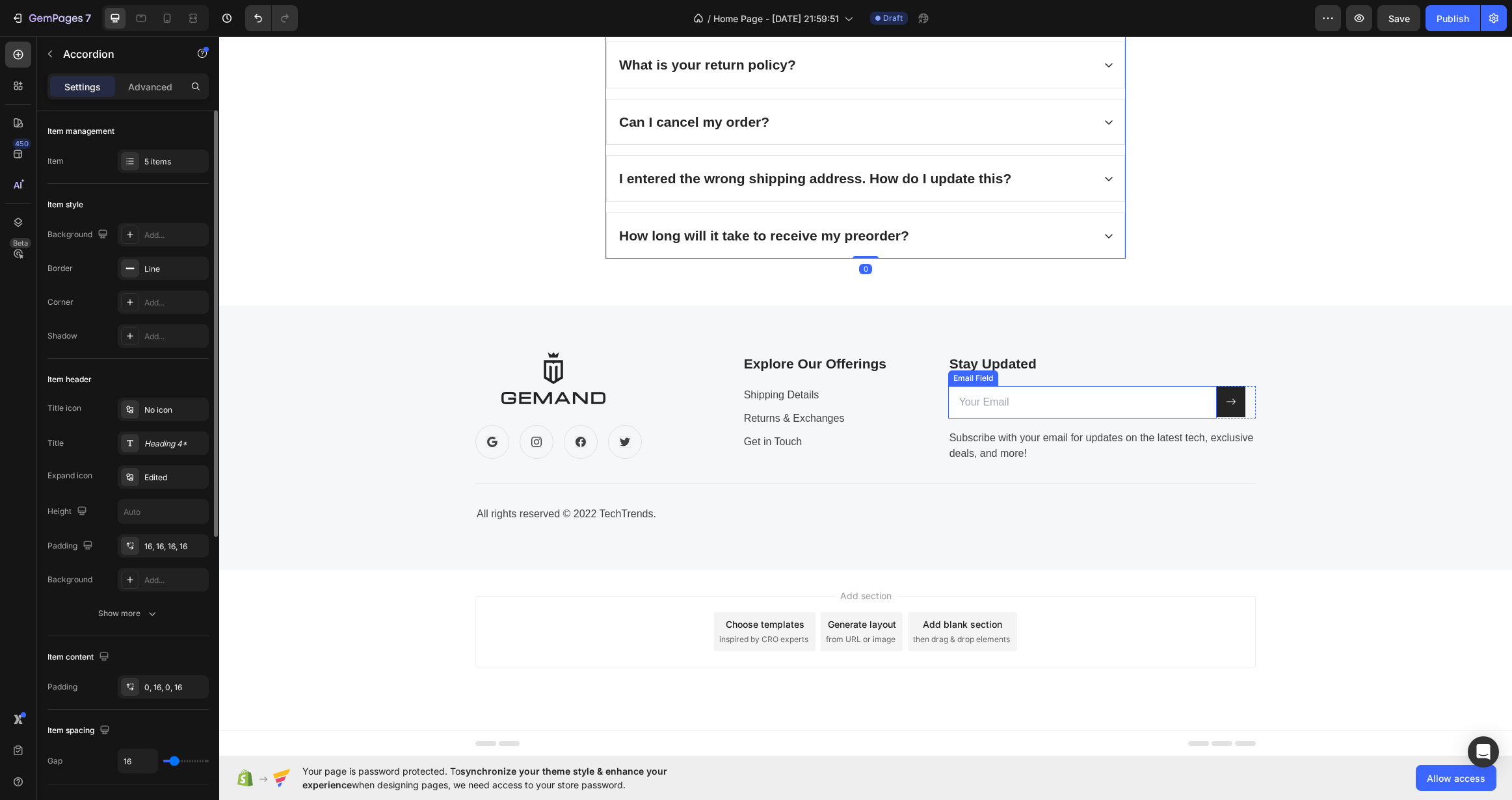
scroll to position [4233, 0]
click at [561, 514] on div "All rights reserved © 2022 TechTrends." at bounding box center [665, 512] width 380 height 18
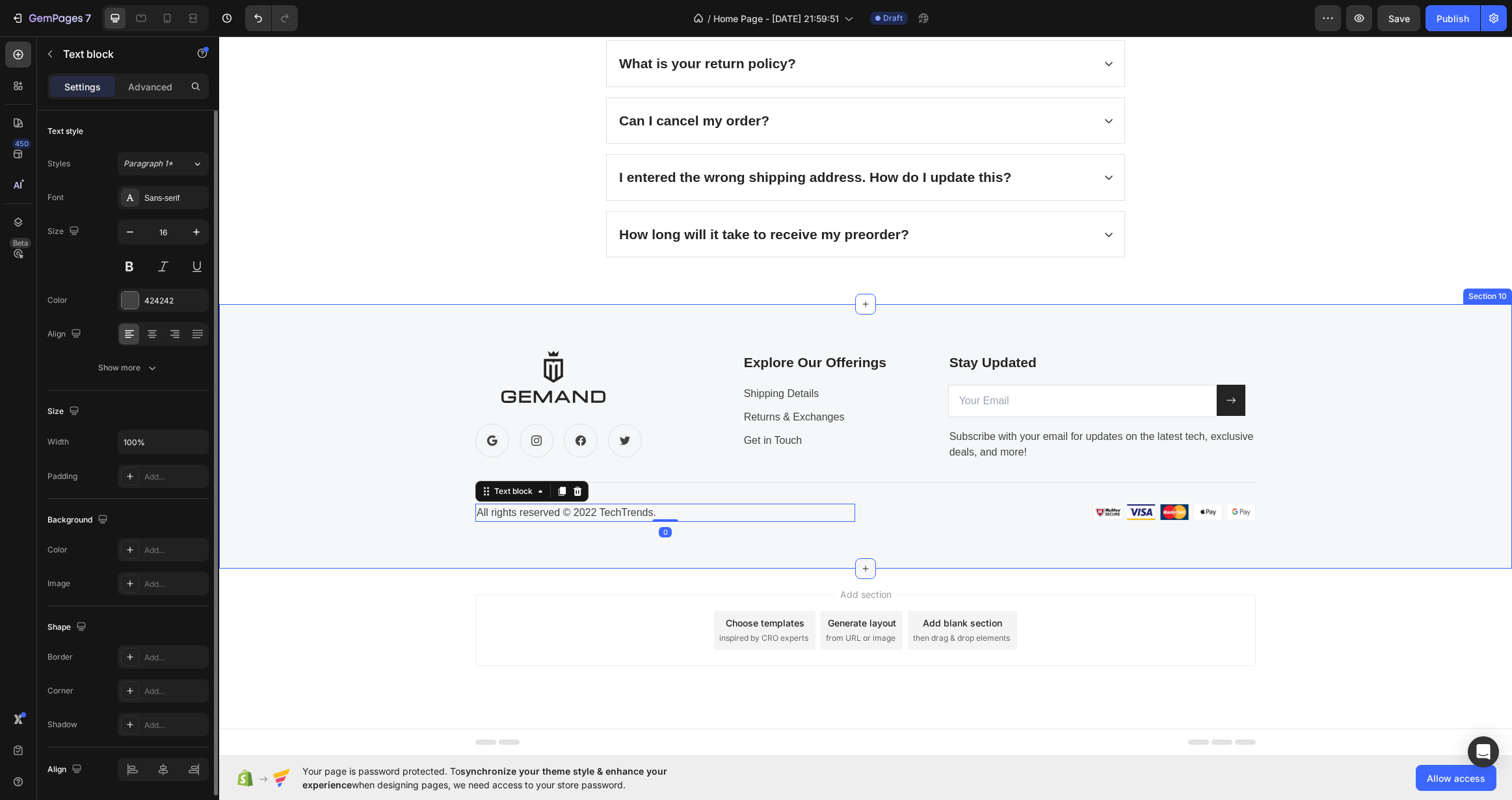
click at [856, 561] on div at bounding box center [866, 568] width 21 height 21
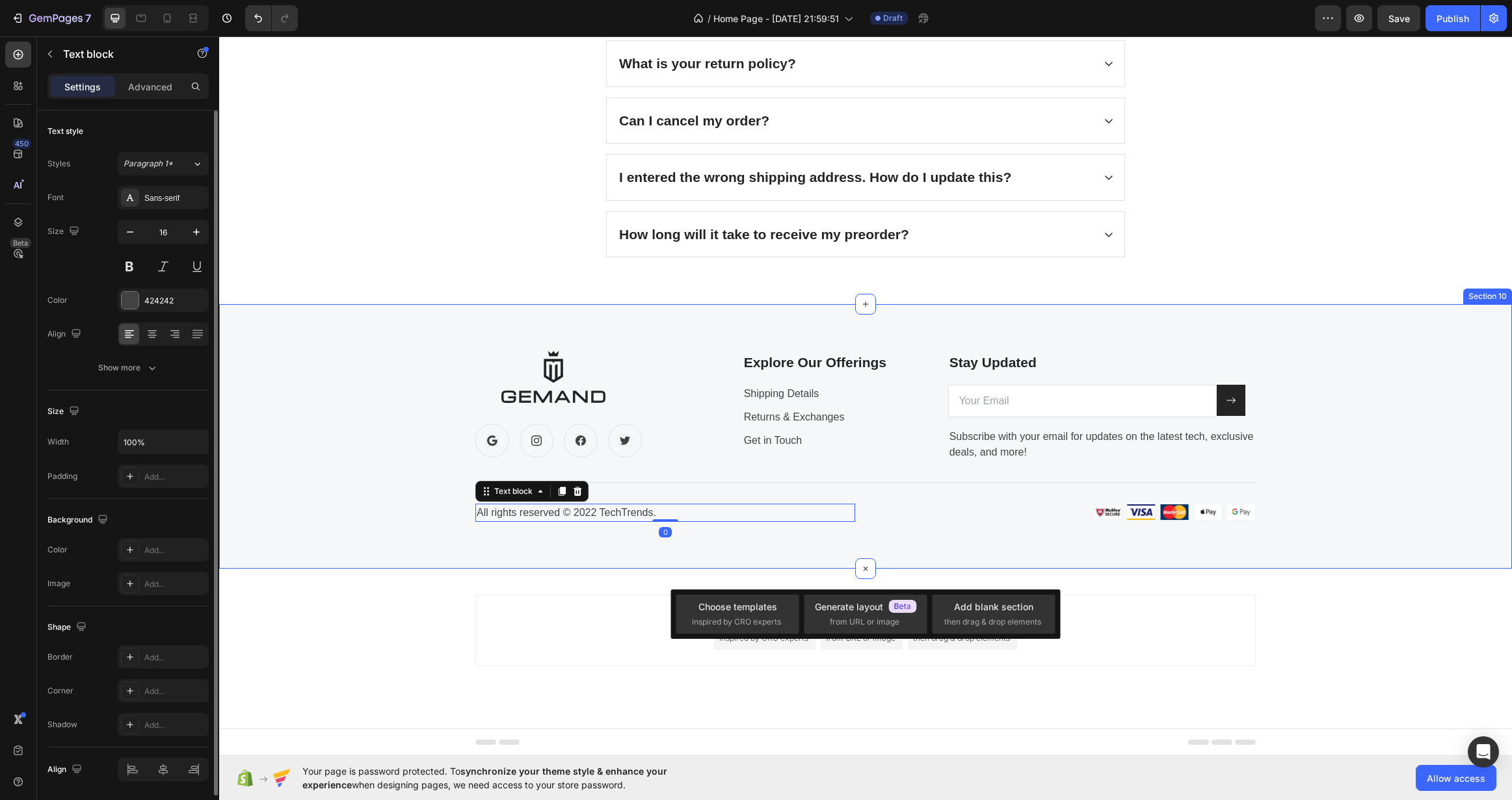
click at [898, 549] on div "Image Icon Icon Icon Icon Row Explore Our Offerings Text block Shipping Details…" at bounding box center [866, 436] width 1293 height 264
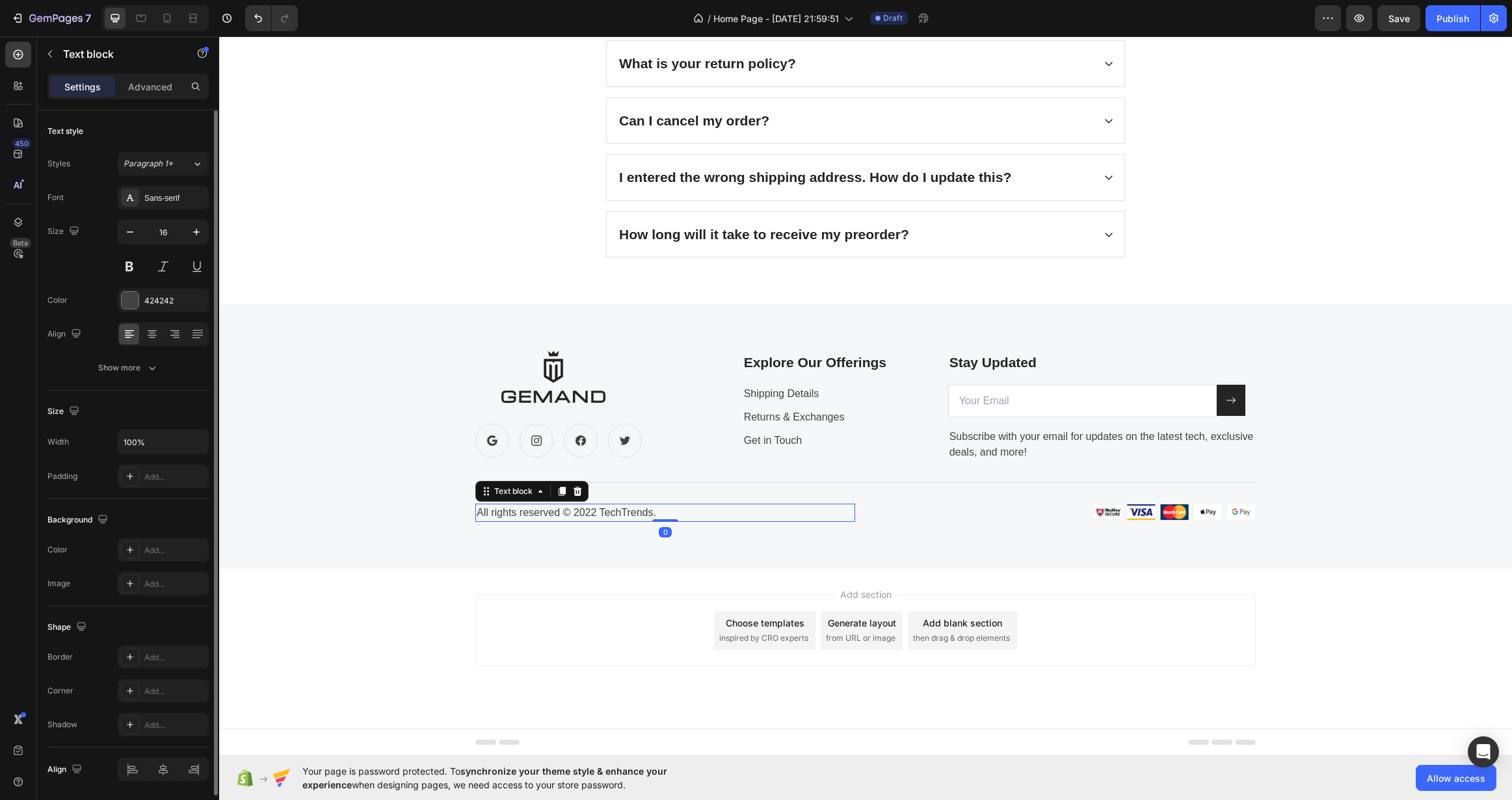
click at [709, 511] on div "All rights reserved © 2022 TechTrends." at bounding box center [665, 512] width 380 height 18
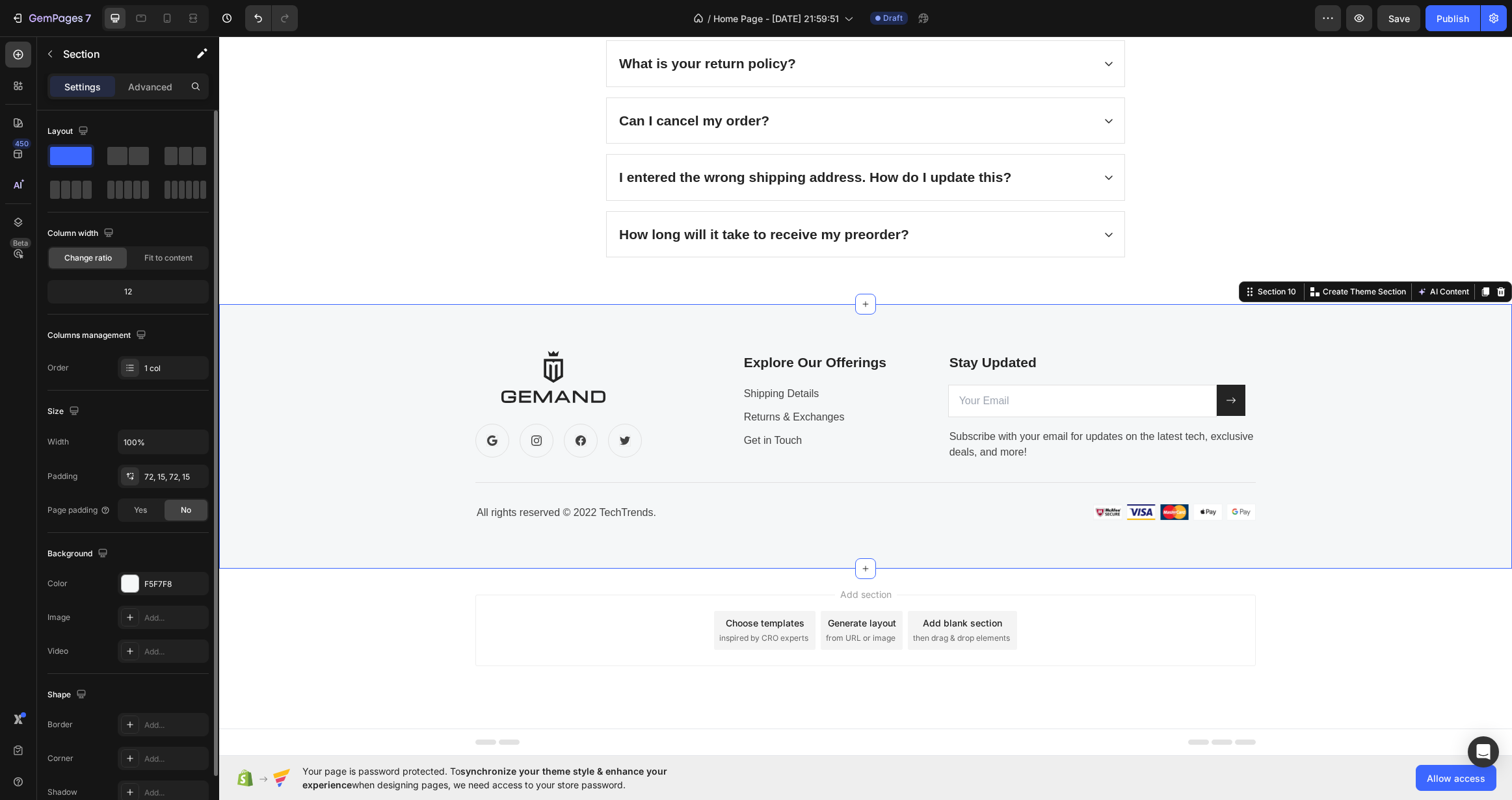
click at [909, 551] on div "Image Icon Icon Icon Icon Row Explore Our Offerings Text block Shipping Details…" at bounding box center [866, 436] width 1293 height 264
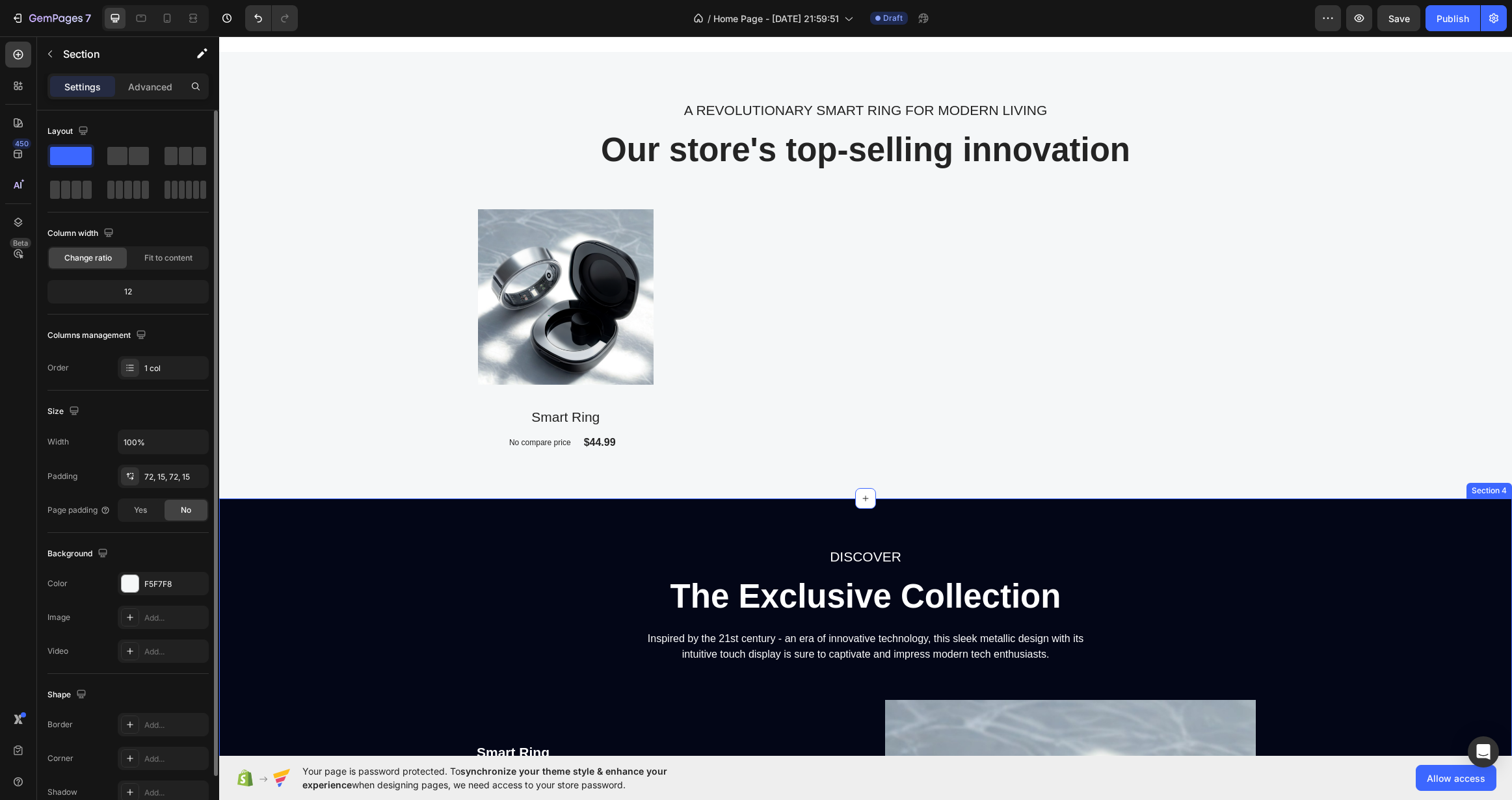
scroll to position [1308, 0]
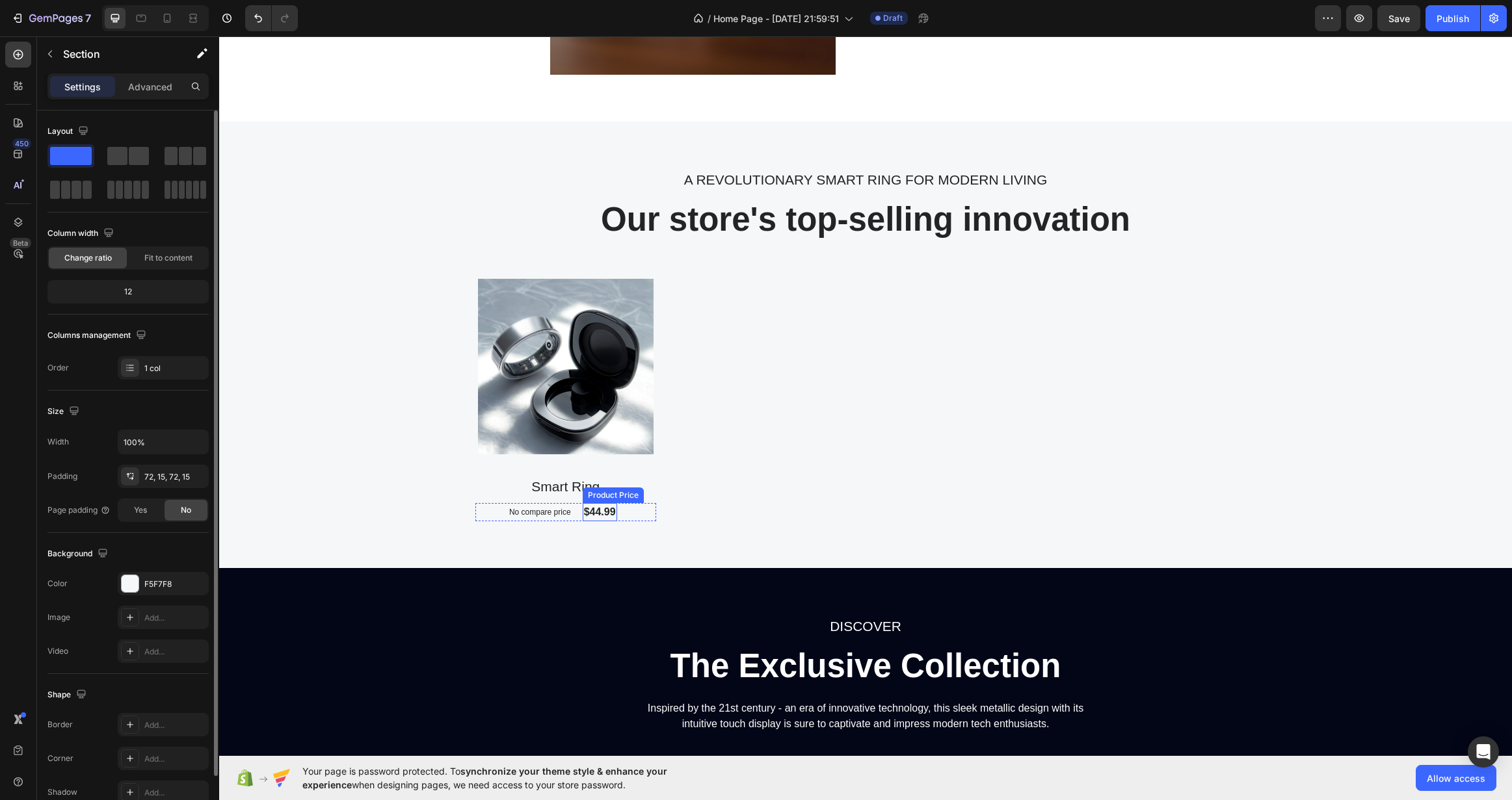
click at [597, 508] on div "$44.99" at bounding box center [600, 512] width 34 height 18
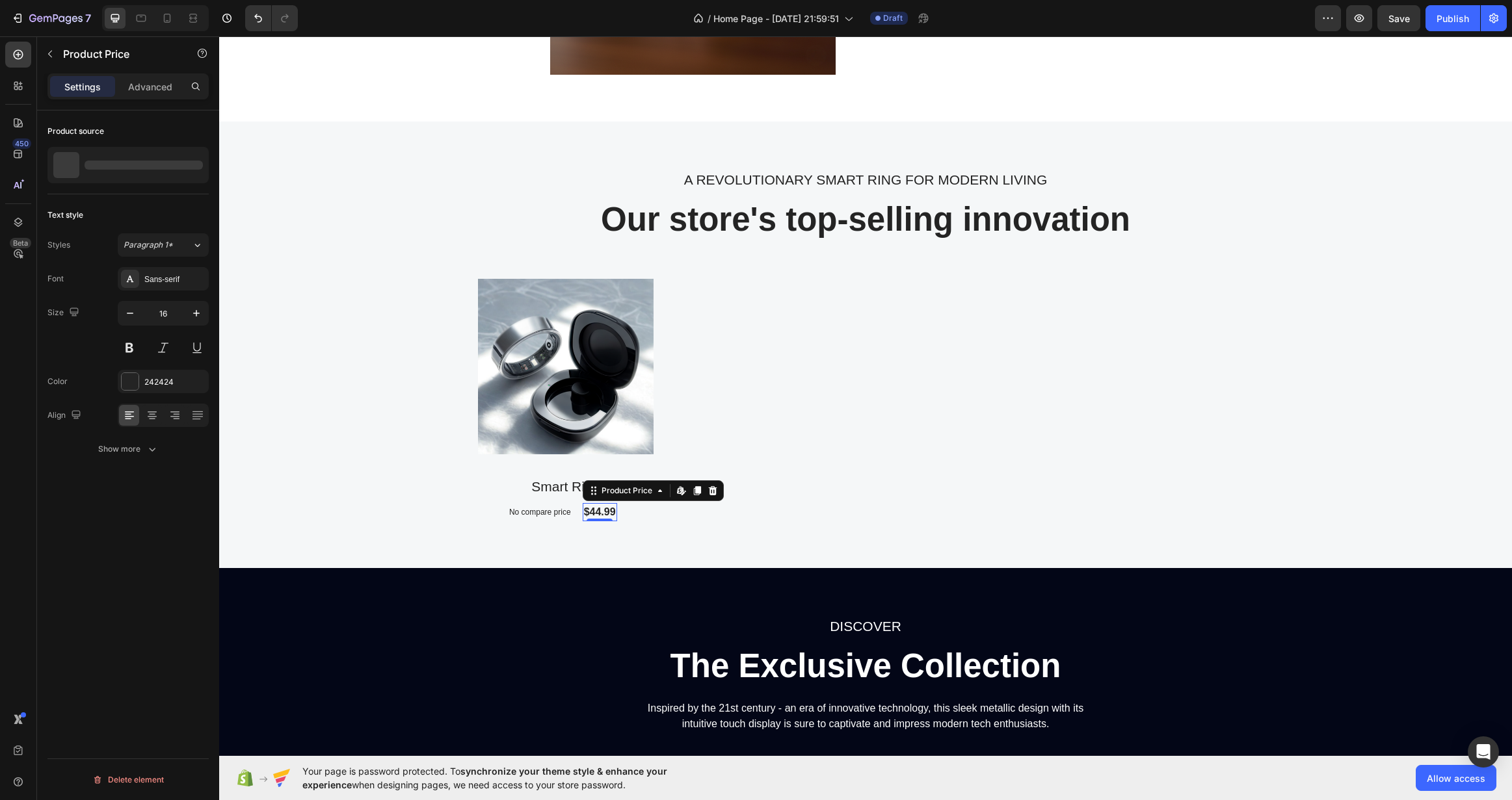
click at [597, 508] on div "$44.99" at bounding box center [600, 512] width 34 height 18
click at [597, 509] on div "$44.99" at bounding box center [600, 512] width 34 height 18
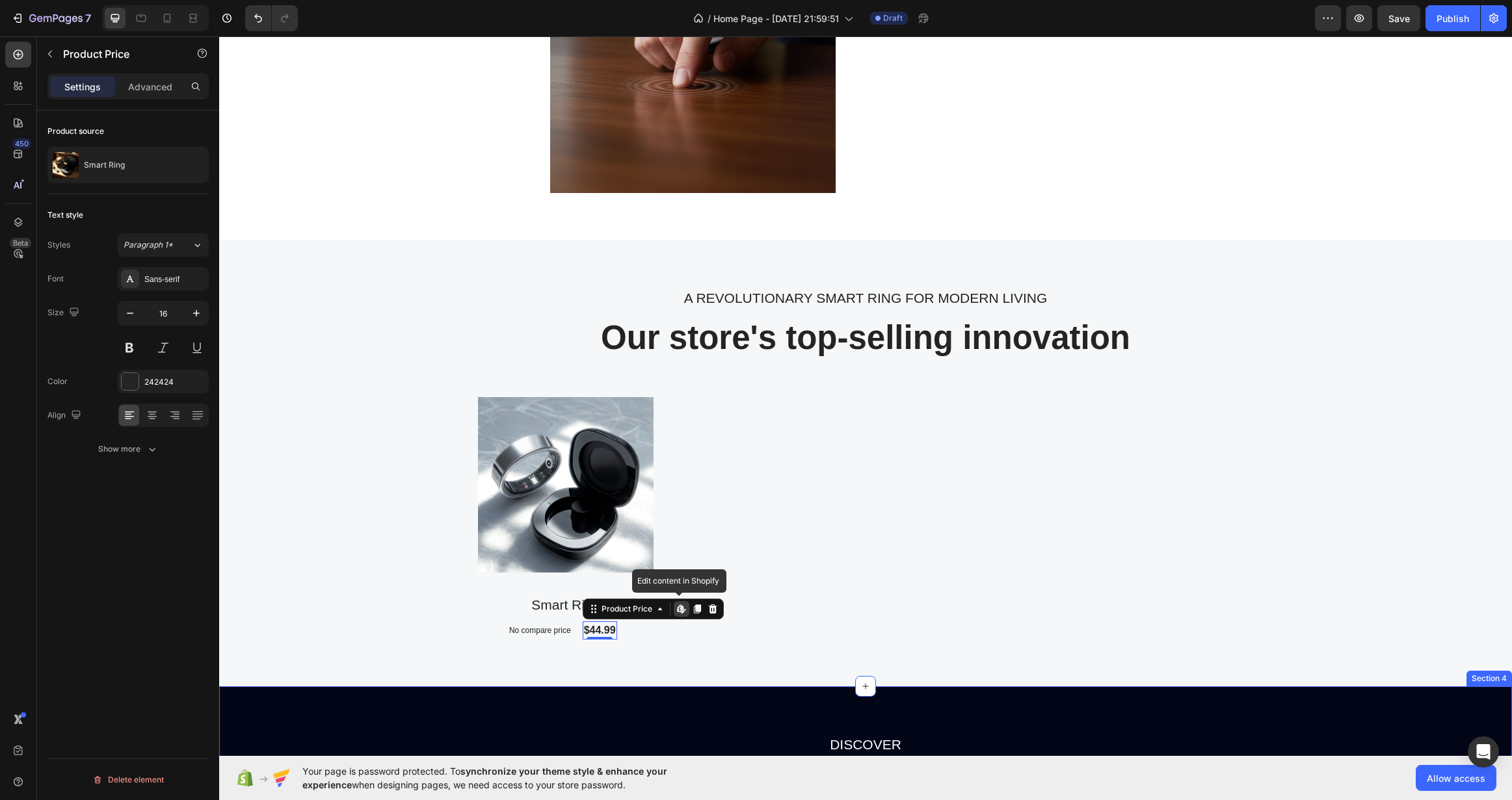
scroll to position [1178, 0]
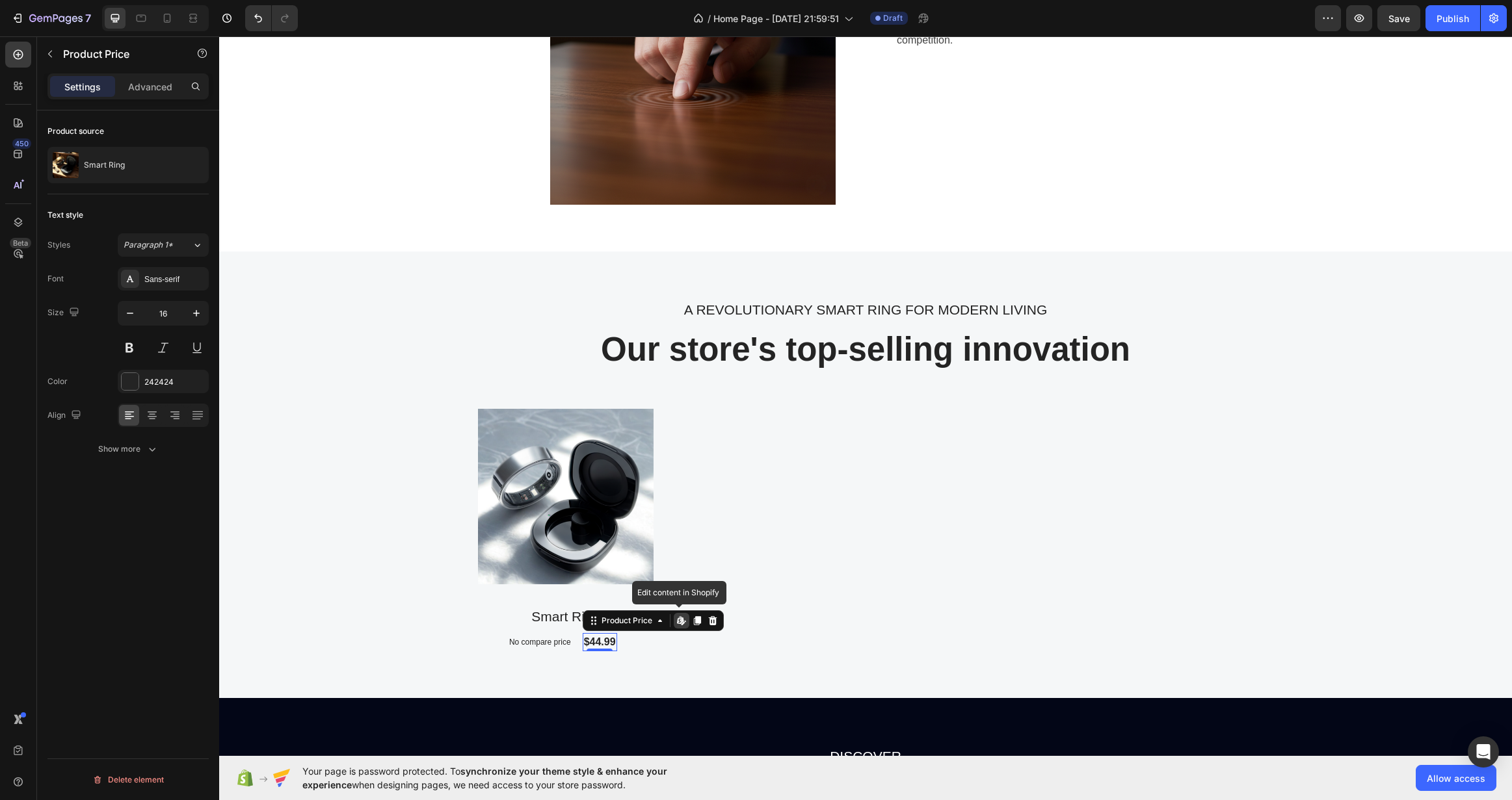
click at [677, 617] on icon at bounding box center [679, 620] width 5 height 8
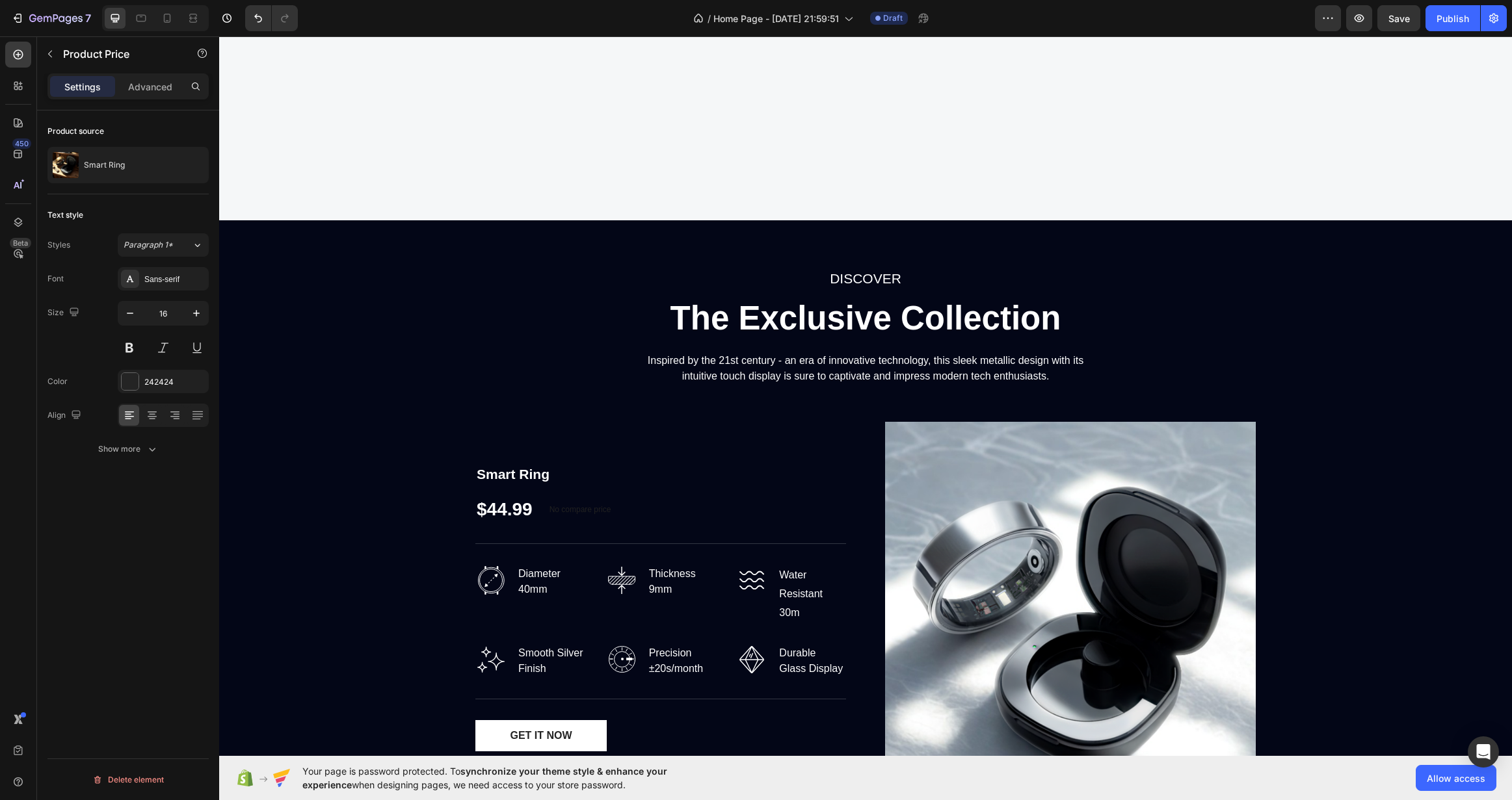
scroll to position [1893, 0]
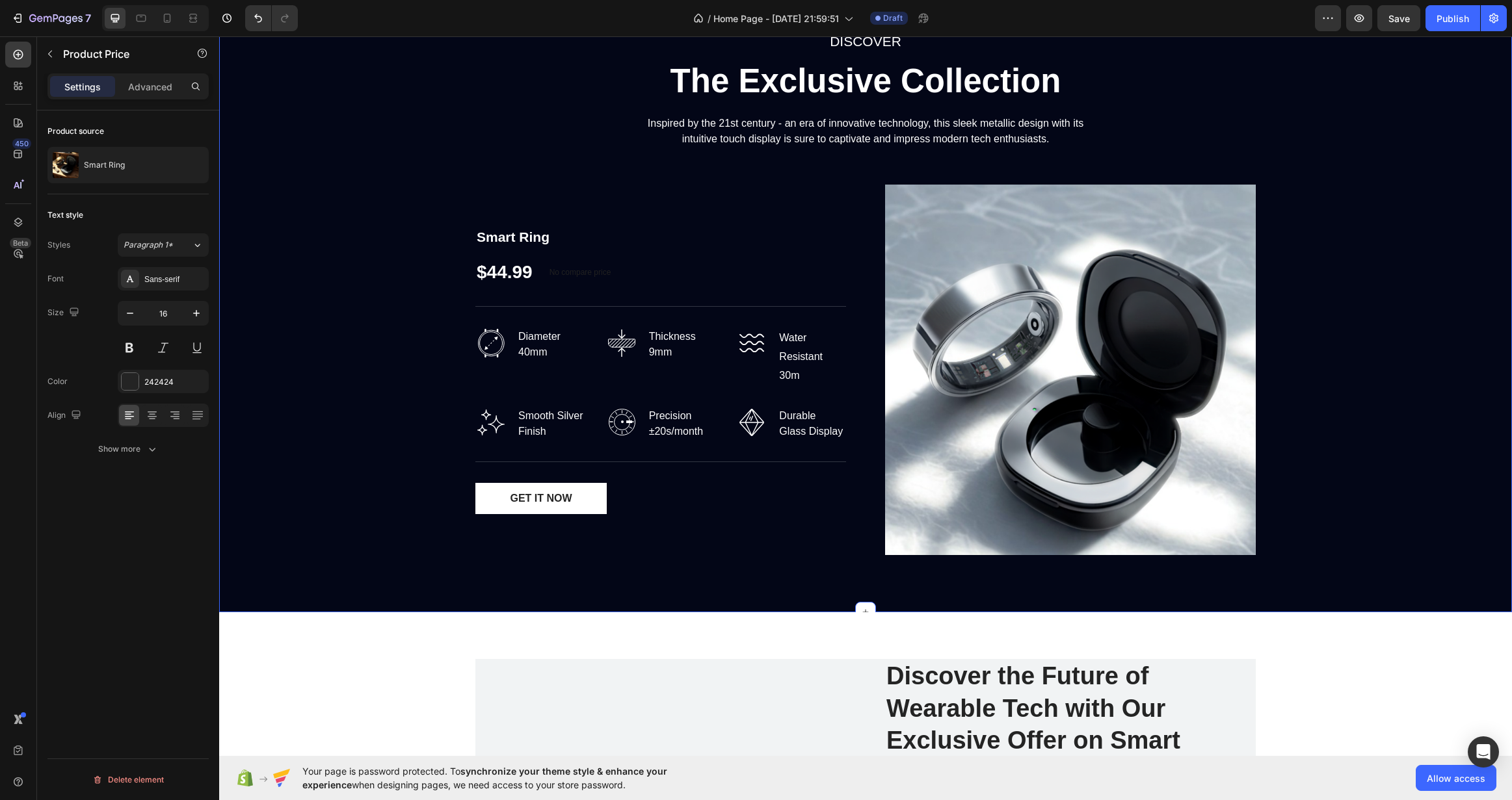
click at [388, 378] on div "DISCOVER Text block The Exclusive Collection Heading Inspired by the 21st centu…" at bounding box center [865, 297] width 1273 height 536
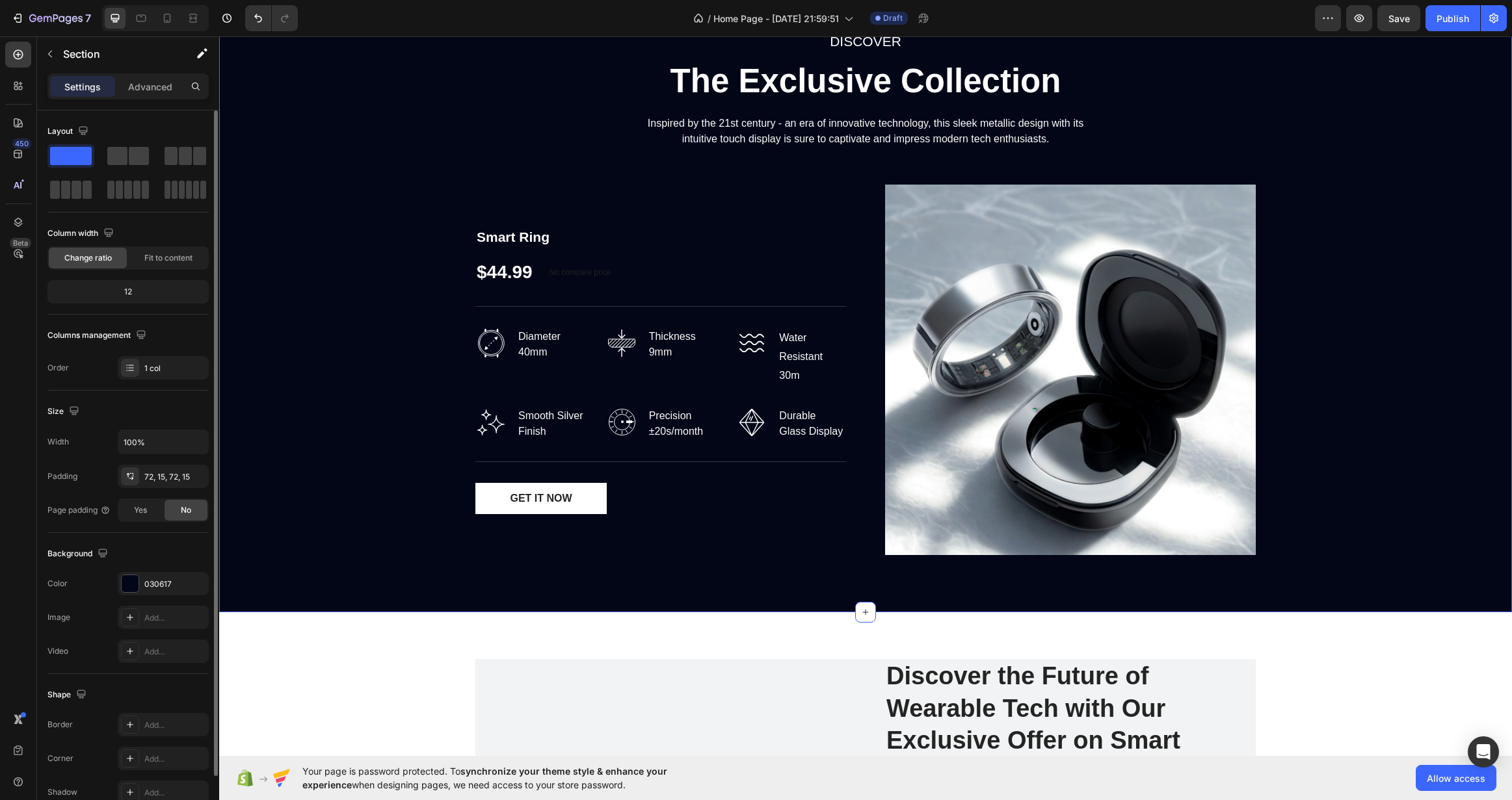
click at [430, 348] on div "DISCOVER Text block The Exclusive Collection Heading Inspired by the 21st centu…" at bounding box center [865, 297] width 1273 height 536
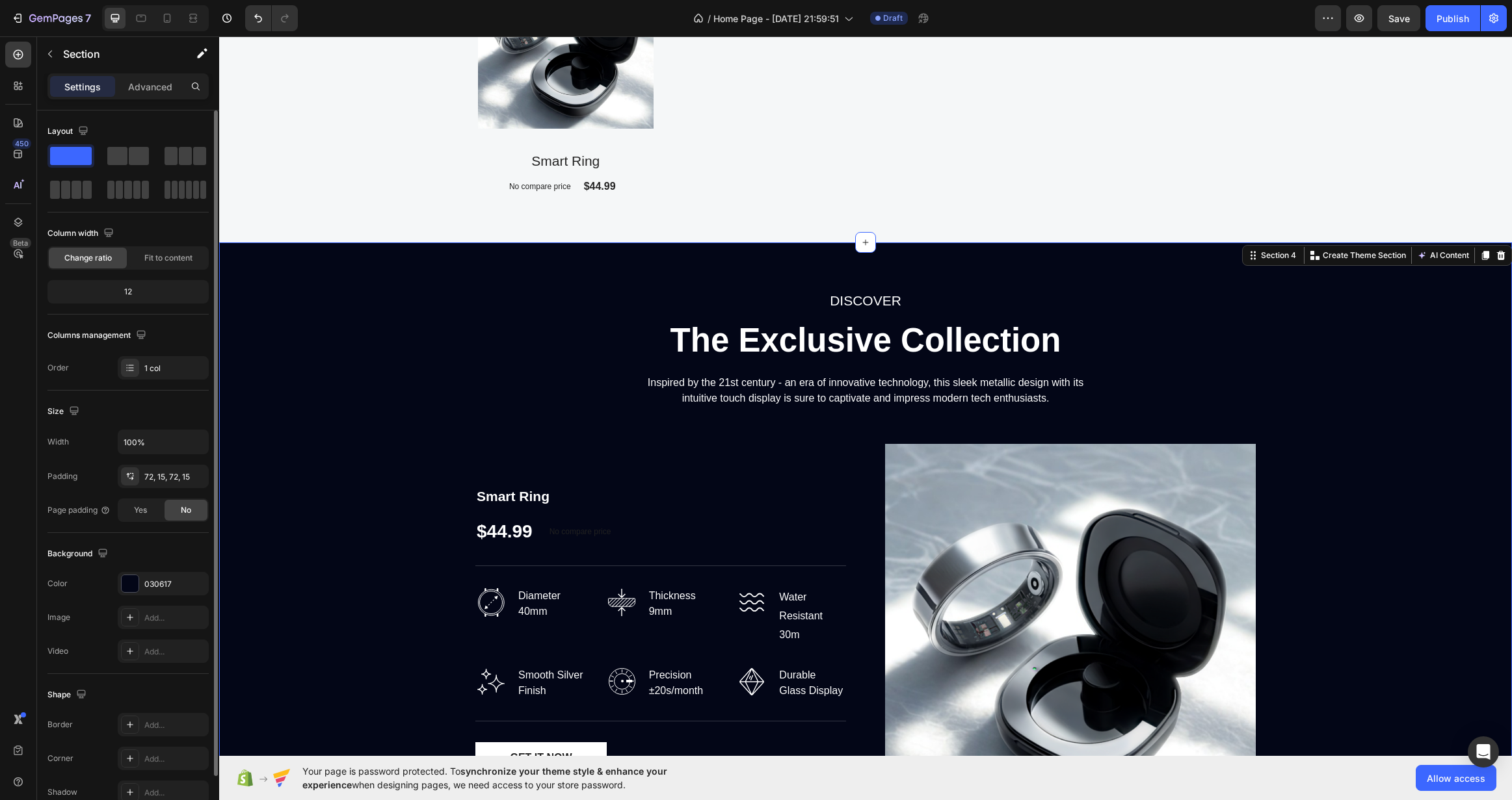
scroll to position [1633, 0]
click at [1334, 442] on div "DISCOVER Text block The Exclusive Collection Heading Inspired by the 21st centu…" at bounding box center [865, 557] width 1273 height 536
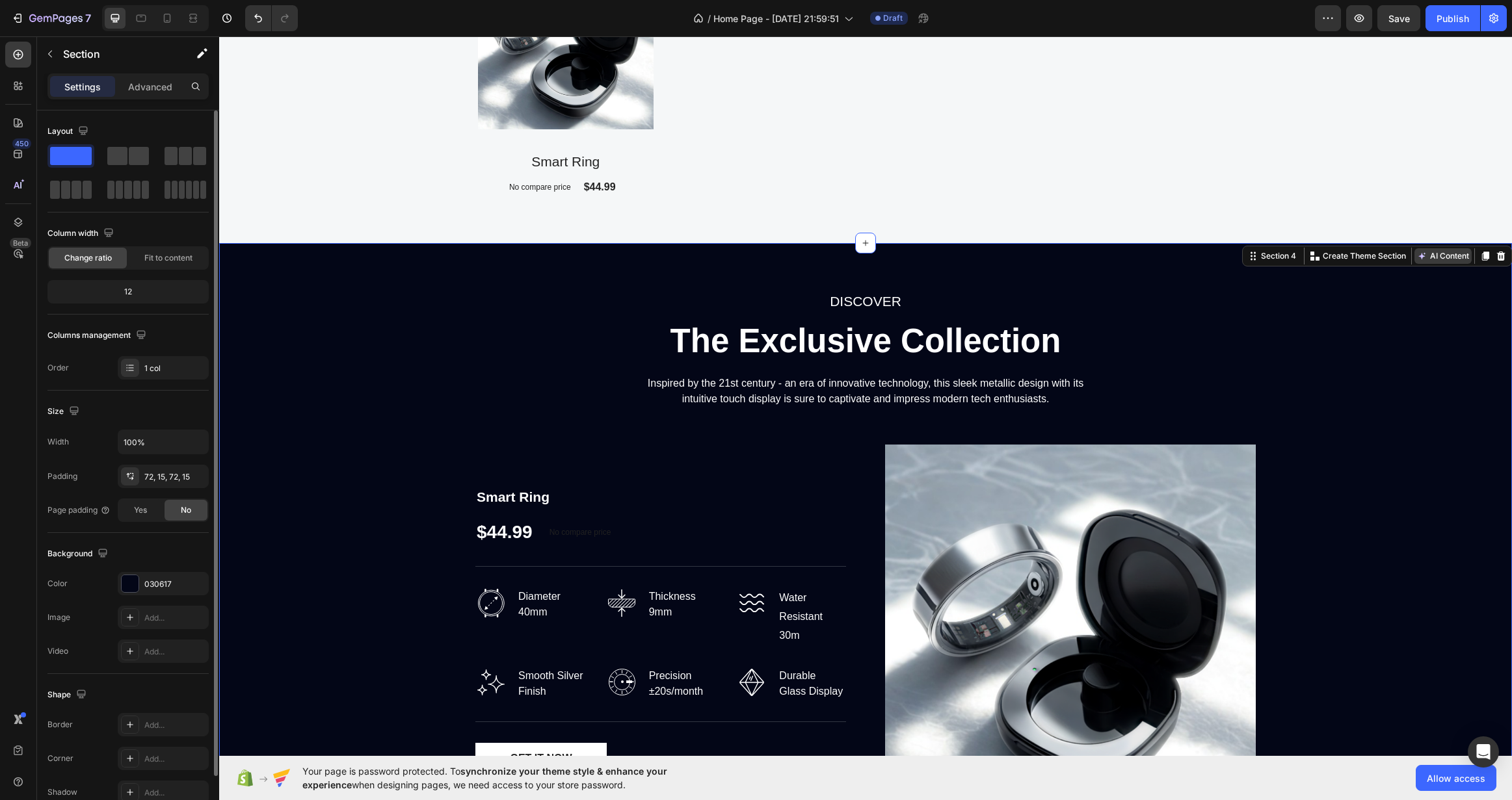
click at [1417, 259] on icon at bounding box center [1422, 256] width 10 height 10
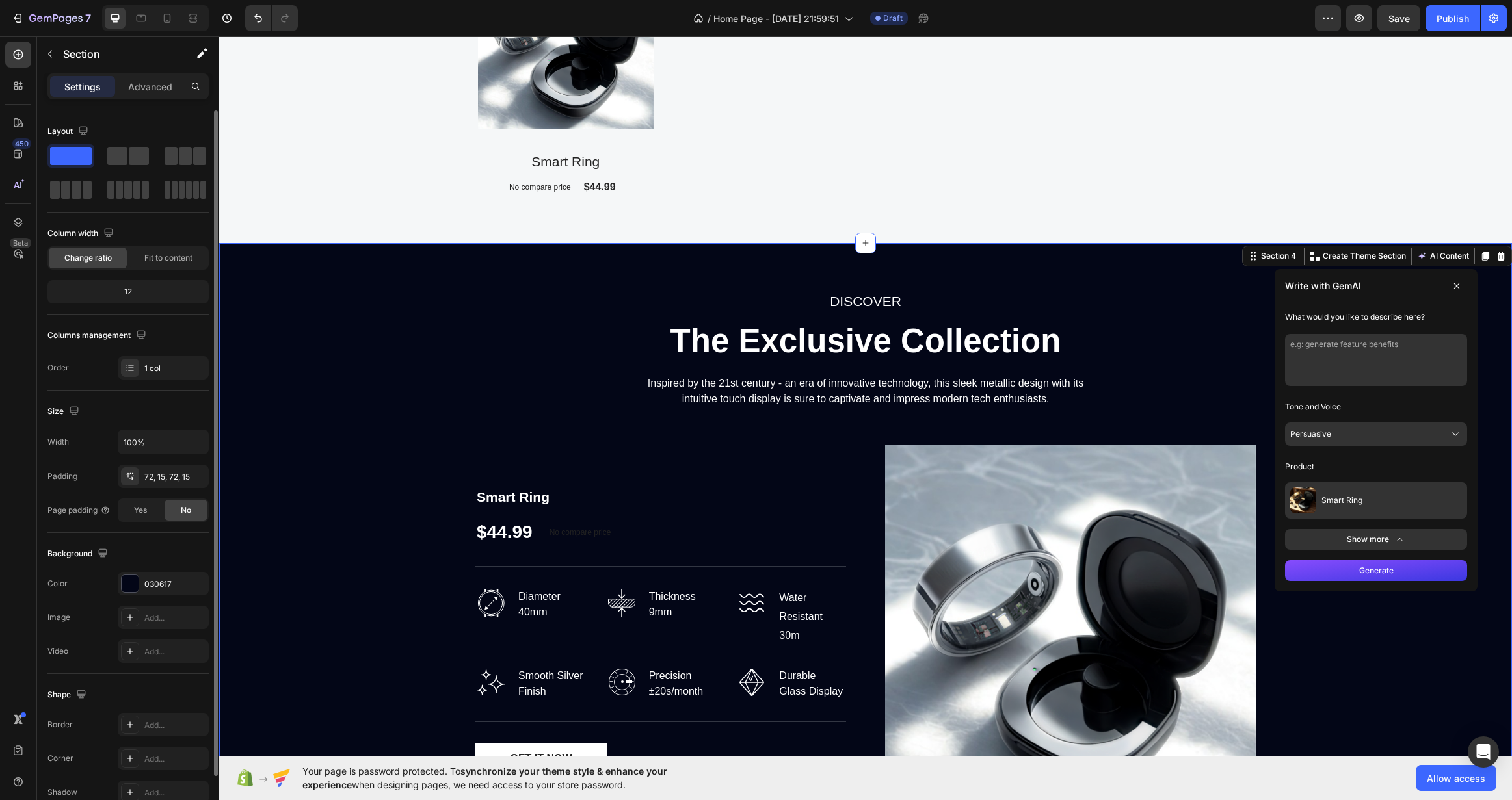
click at [1348, 561] on button "Generate" at bounding box center [1376, 571] width 182 height 21
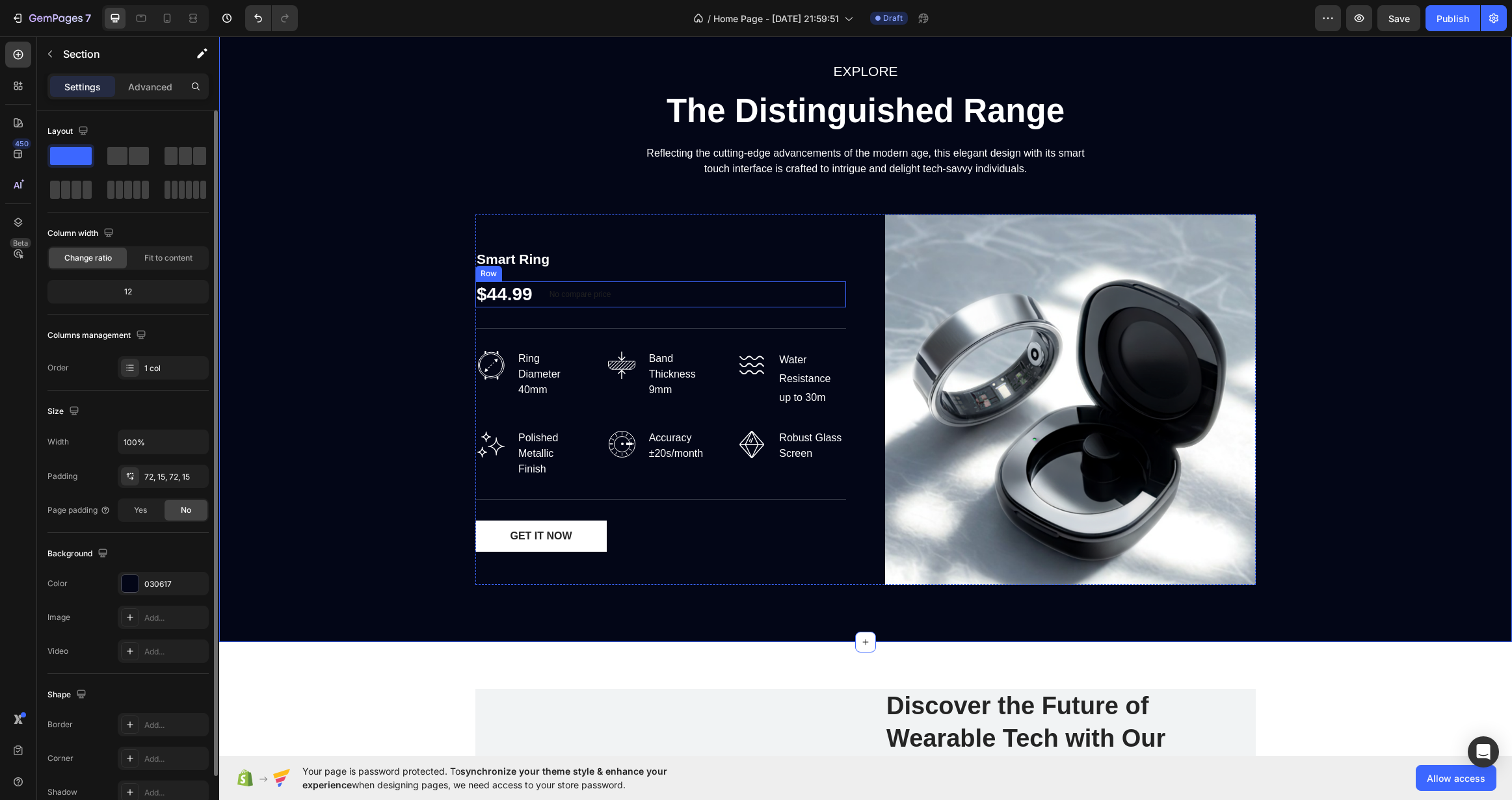
scroll to position [1893, 0]
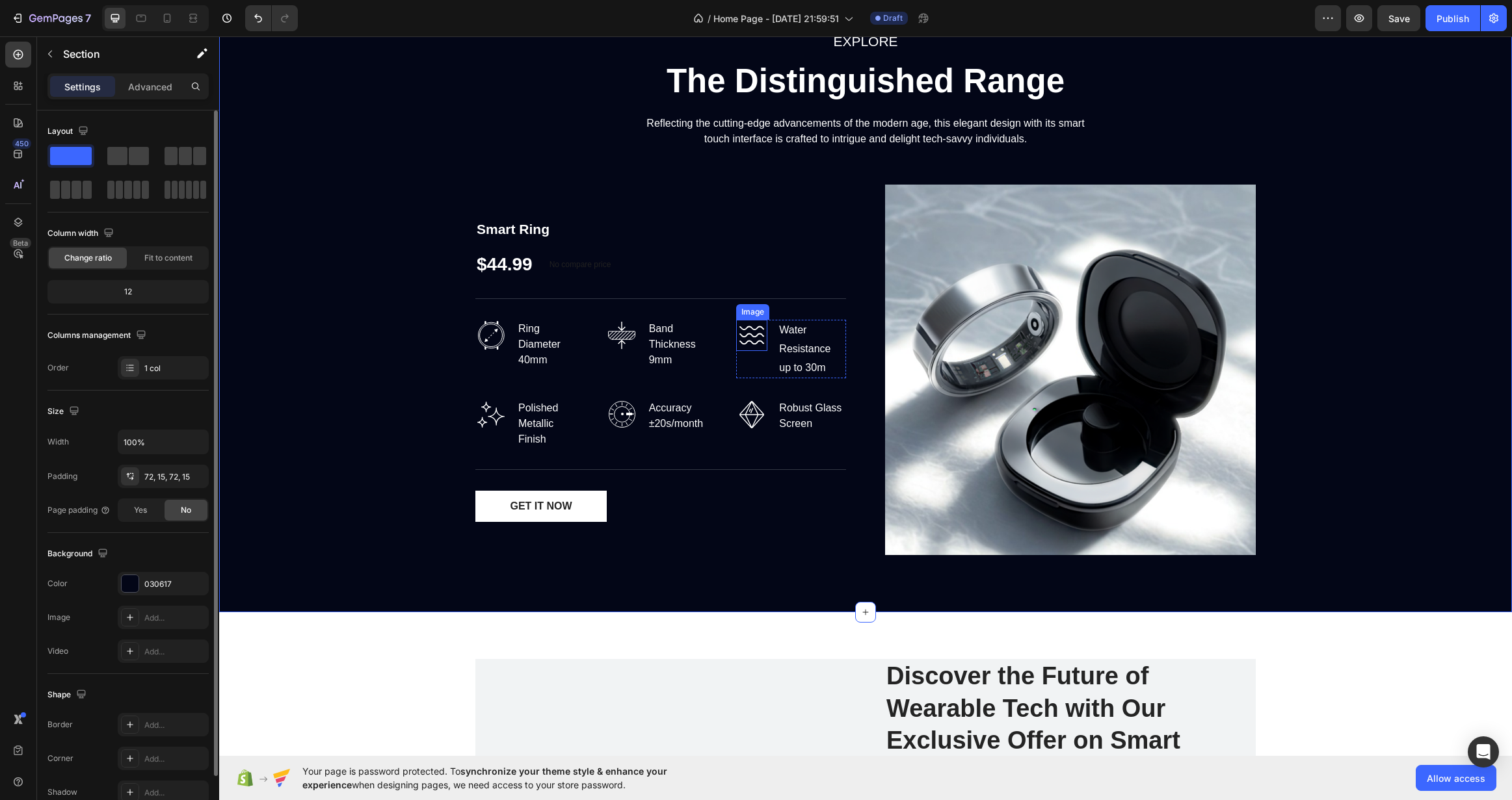
click at [752, 333] on img at bounding box center [752, 335] width 31 height 31
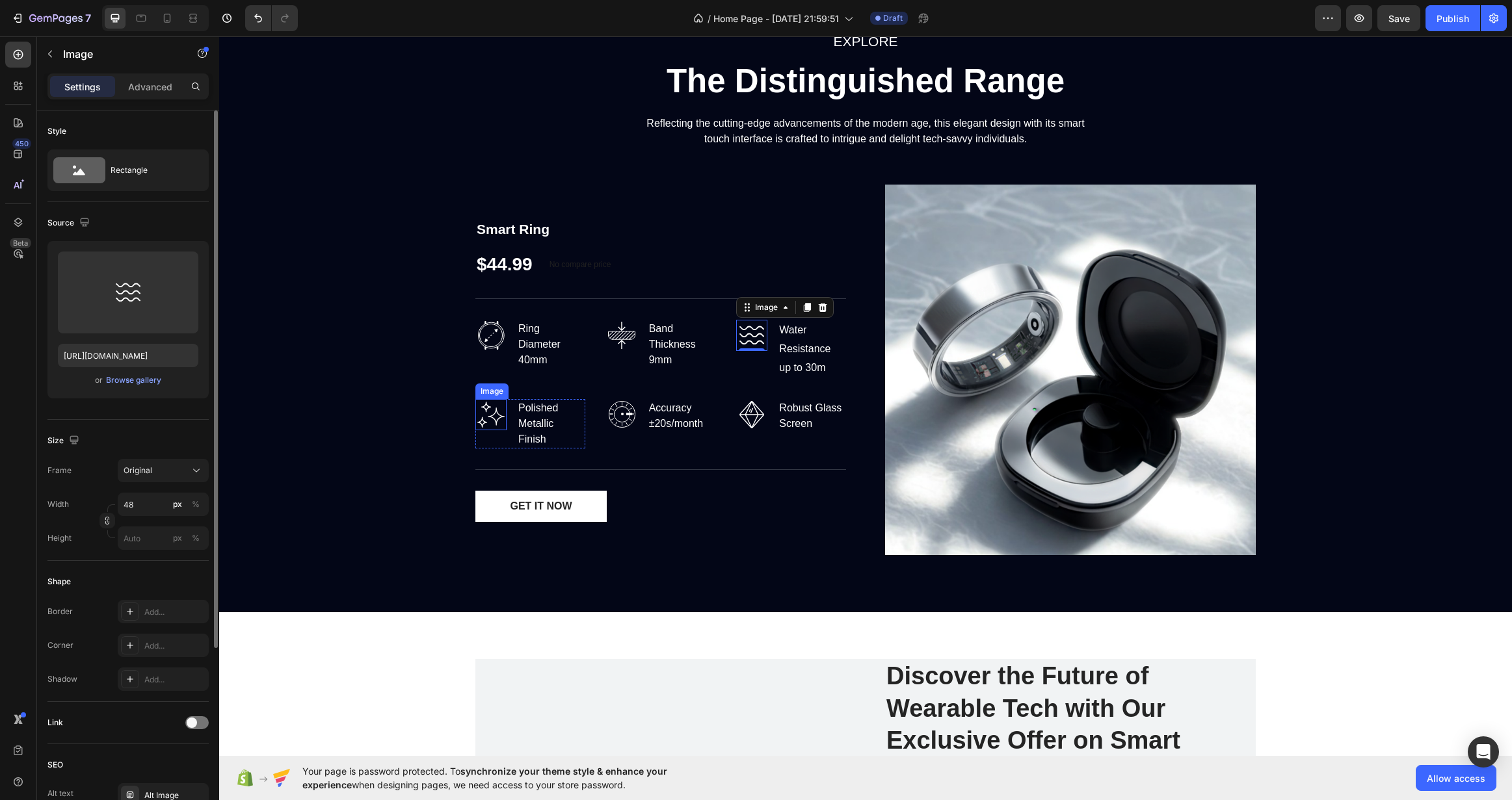
click at [479, 418] on img at bounding box center [491, 414] width 31 height 31
click at [415, 389] on div "EXPLORE Text block The Distinguished Range Heading Reflecting the cutting-edge …" at bounding box center [865, 297] width 1273 height 536
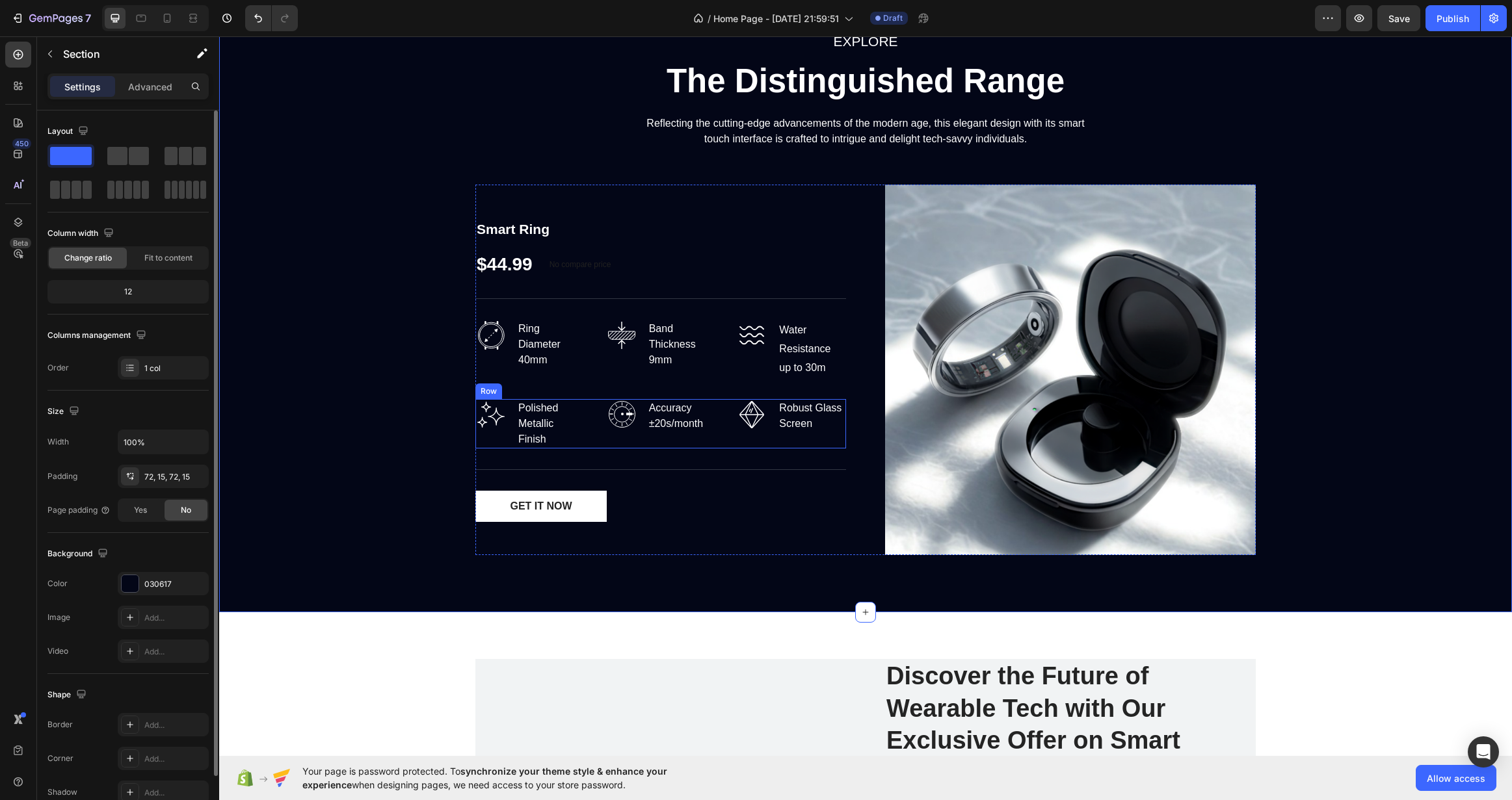
scroll to position [1828, 0]
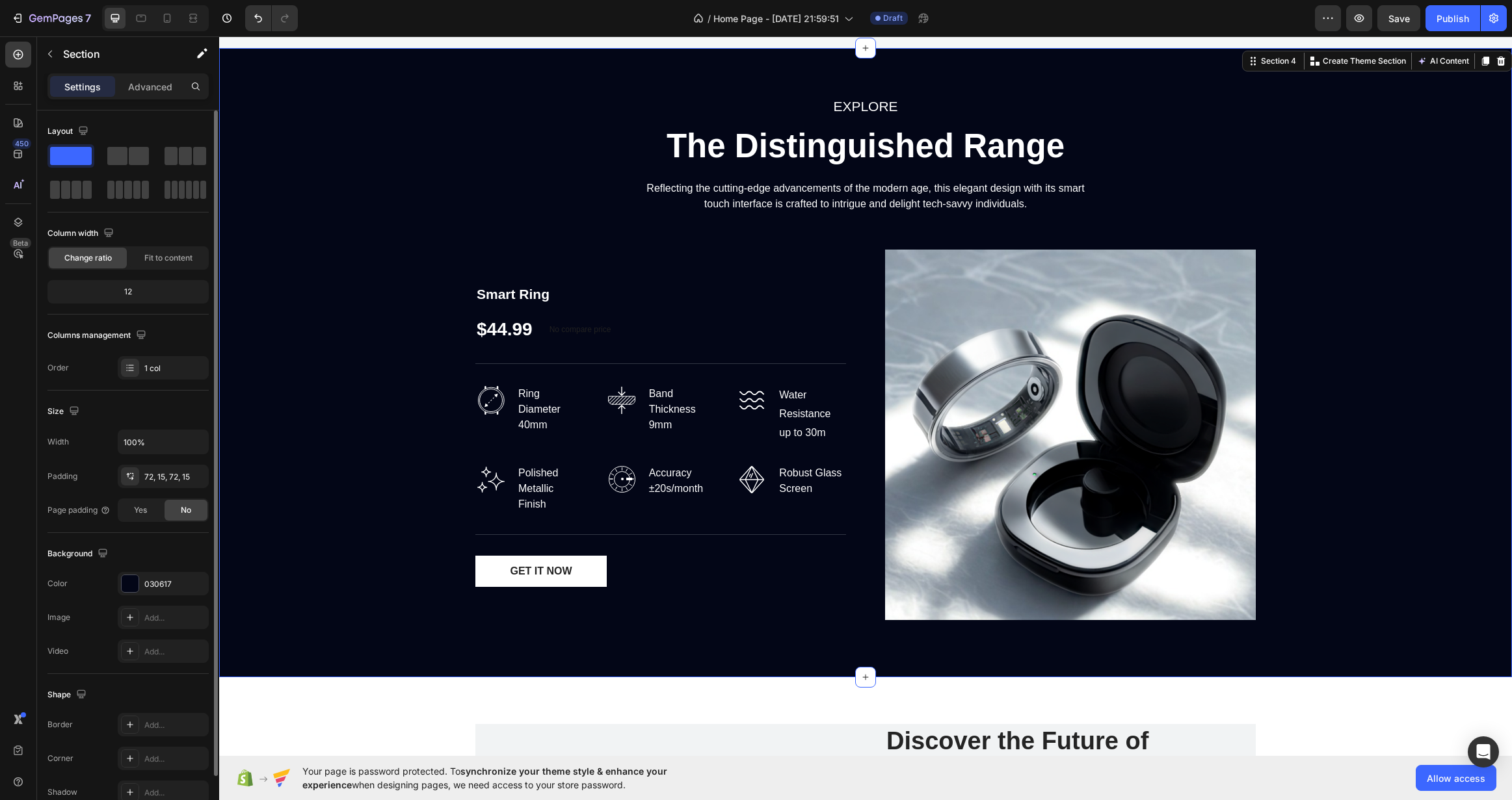
click at [359, 423] on div "EXPLORE Text block The Distinguished Range Heading Reflecting the cutting-edge …" at bounding box center [865, 362] width 1273 height 536
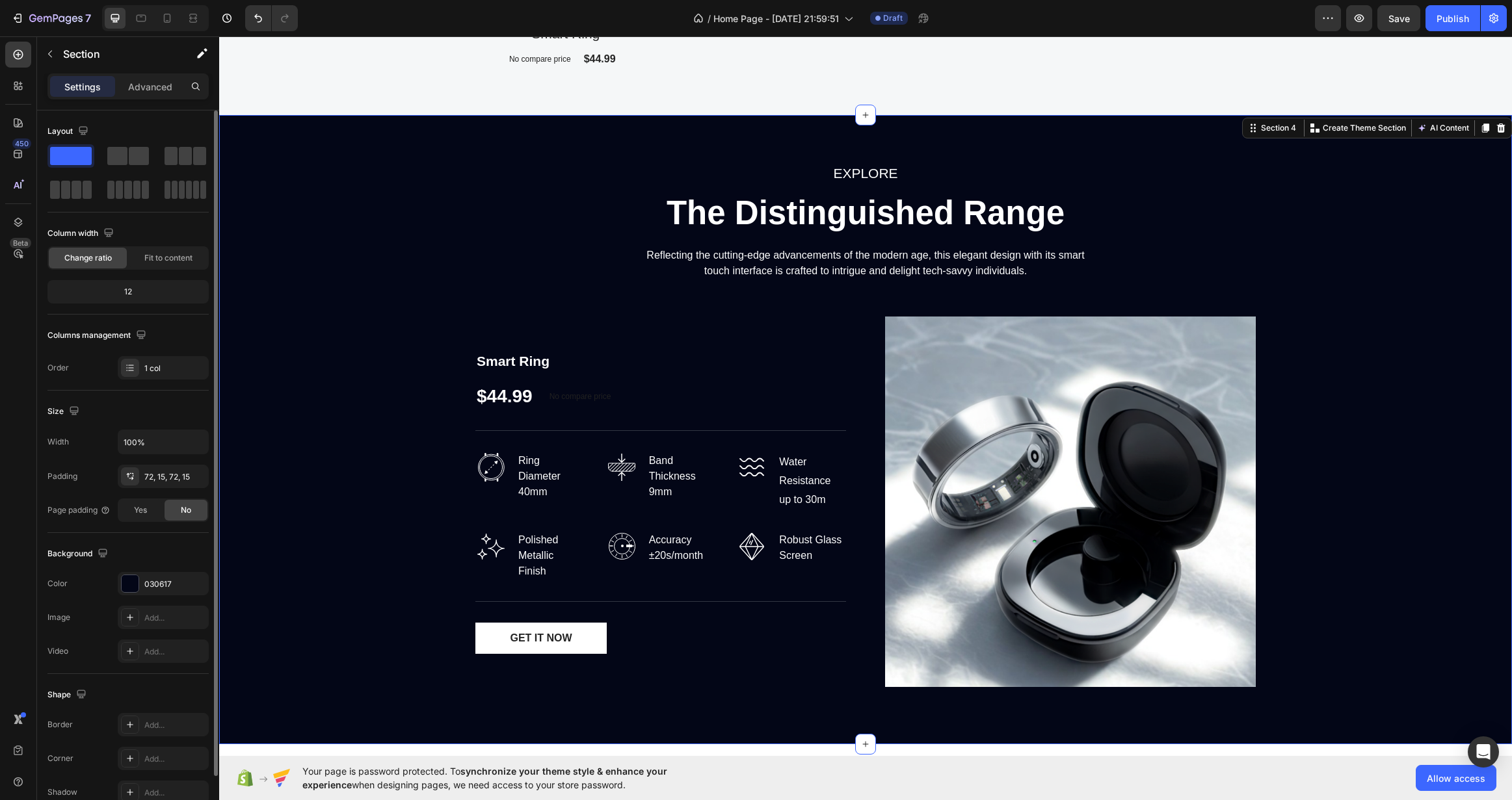
scroll to position [1698, 0]
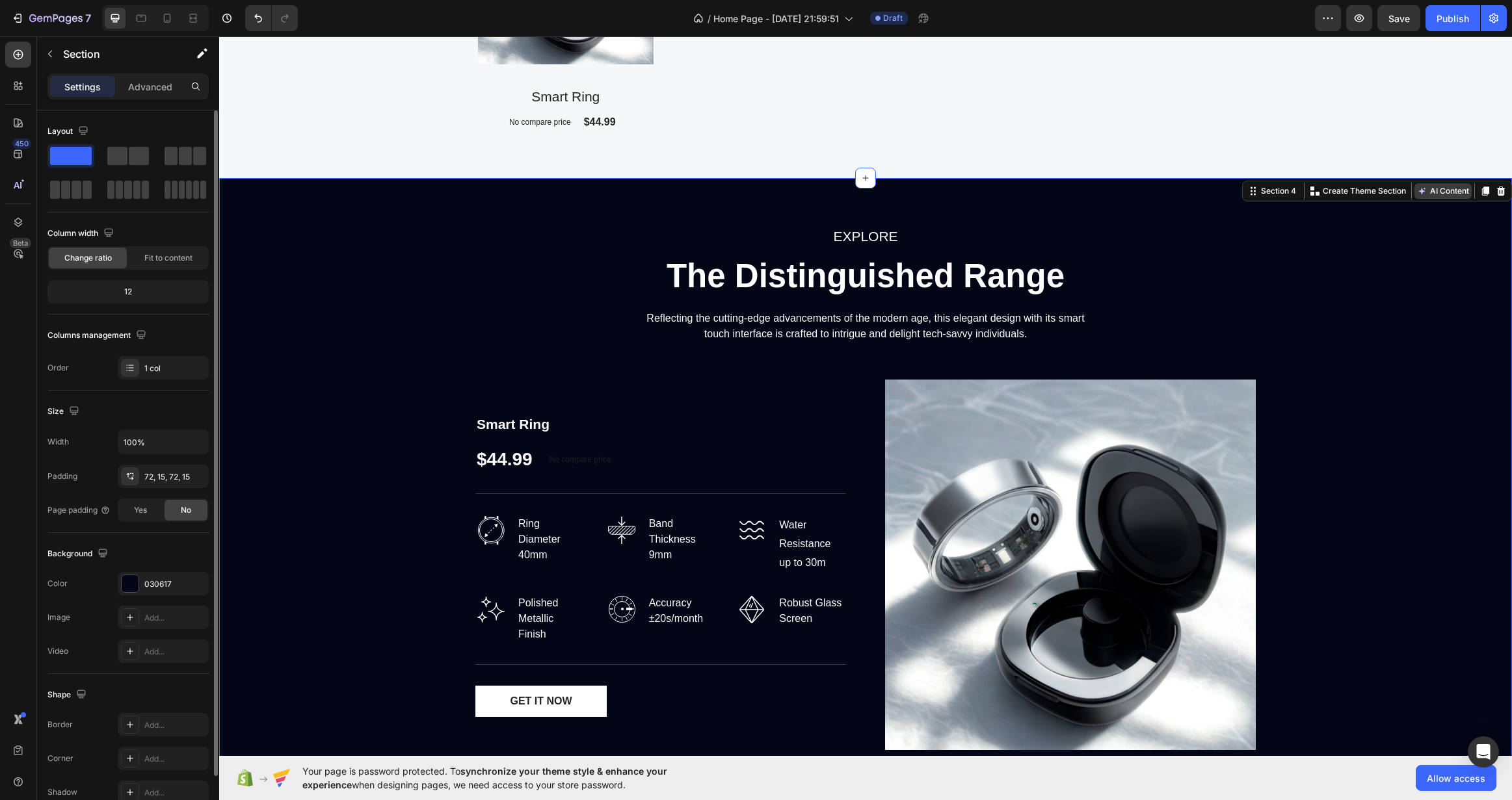
click at [1418, 185] on button "AI Content" at bounding box center [1444, 191] width 58 height 16
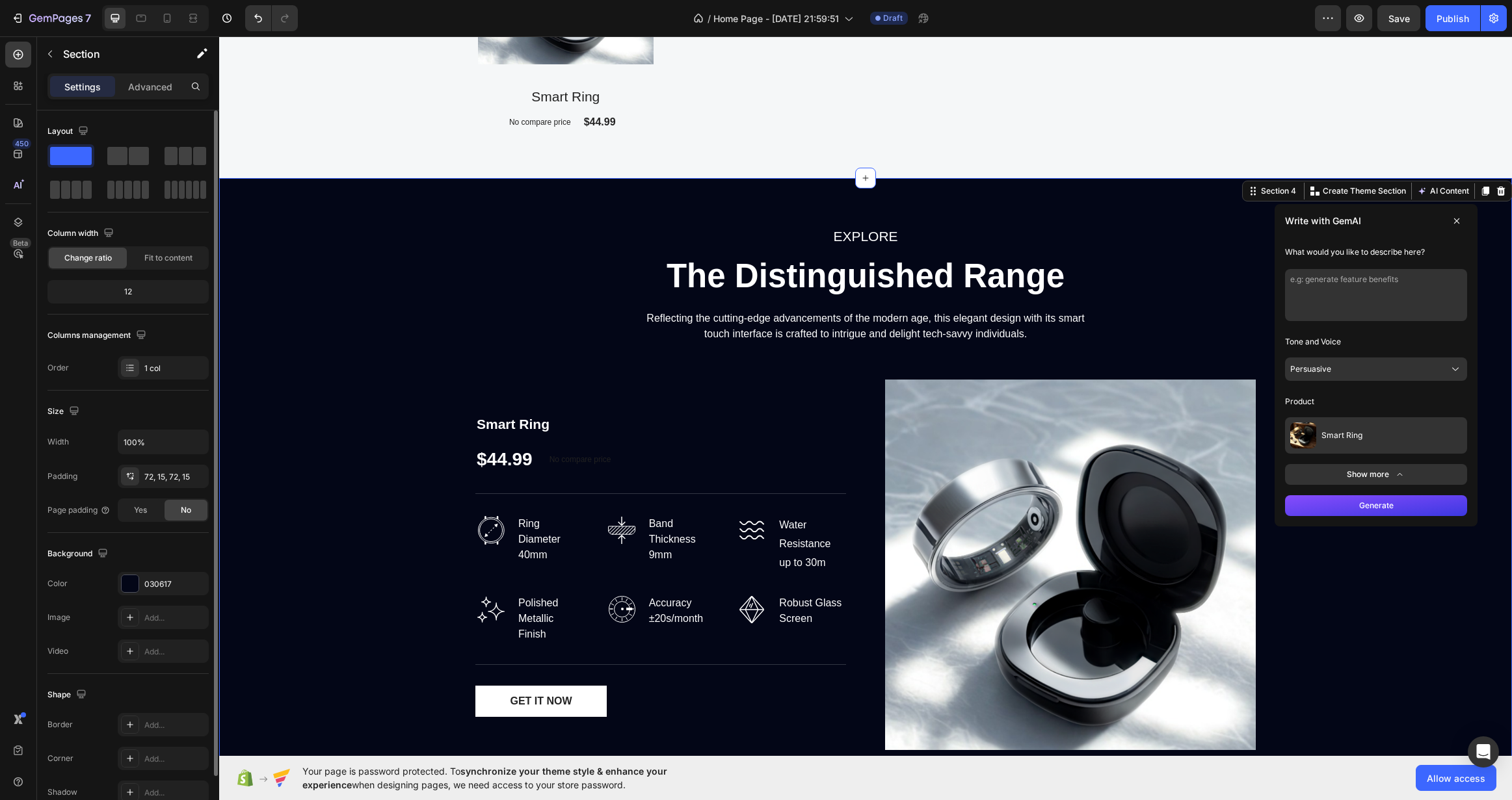
click at [1370, 369] on button "Persuasive" at bounding box center [1376, 369] width 182 height 23
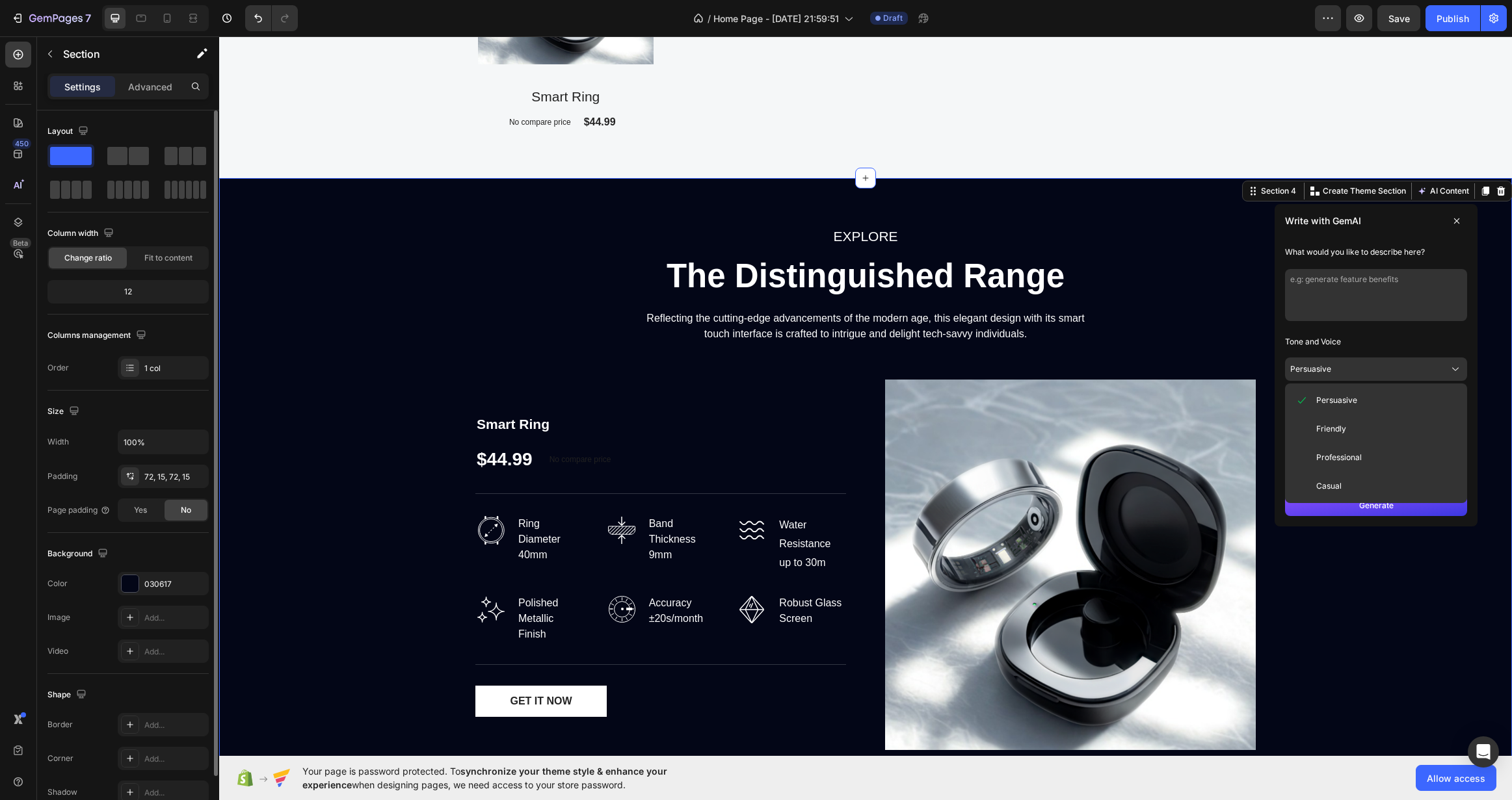
click at [1369, 451] on button "Professional" at bounding box center [1376, 458] width 172 height 23
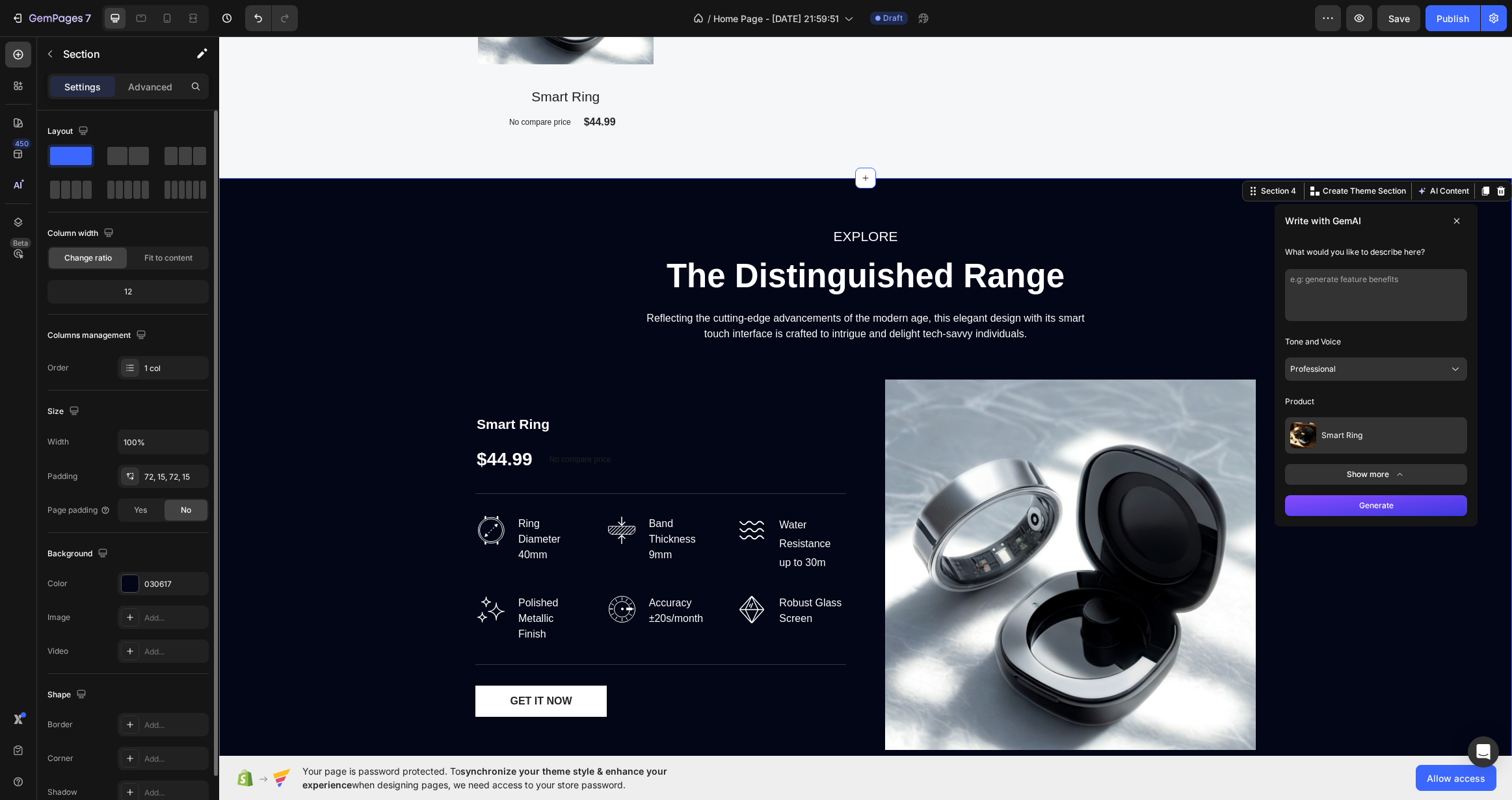
click at [1343, 509] on button "Generate" at bounding box center [1376, 505] width 182 height 21
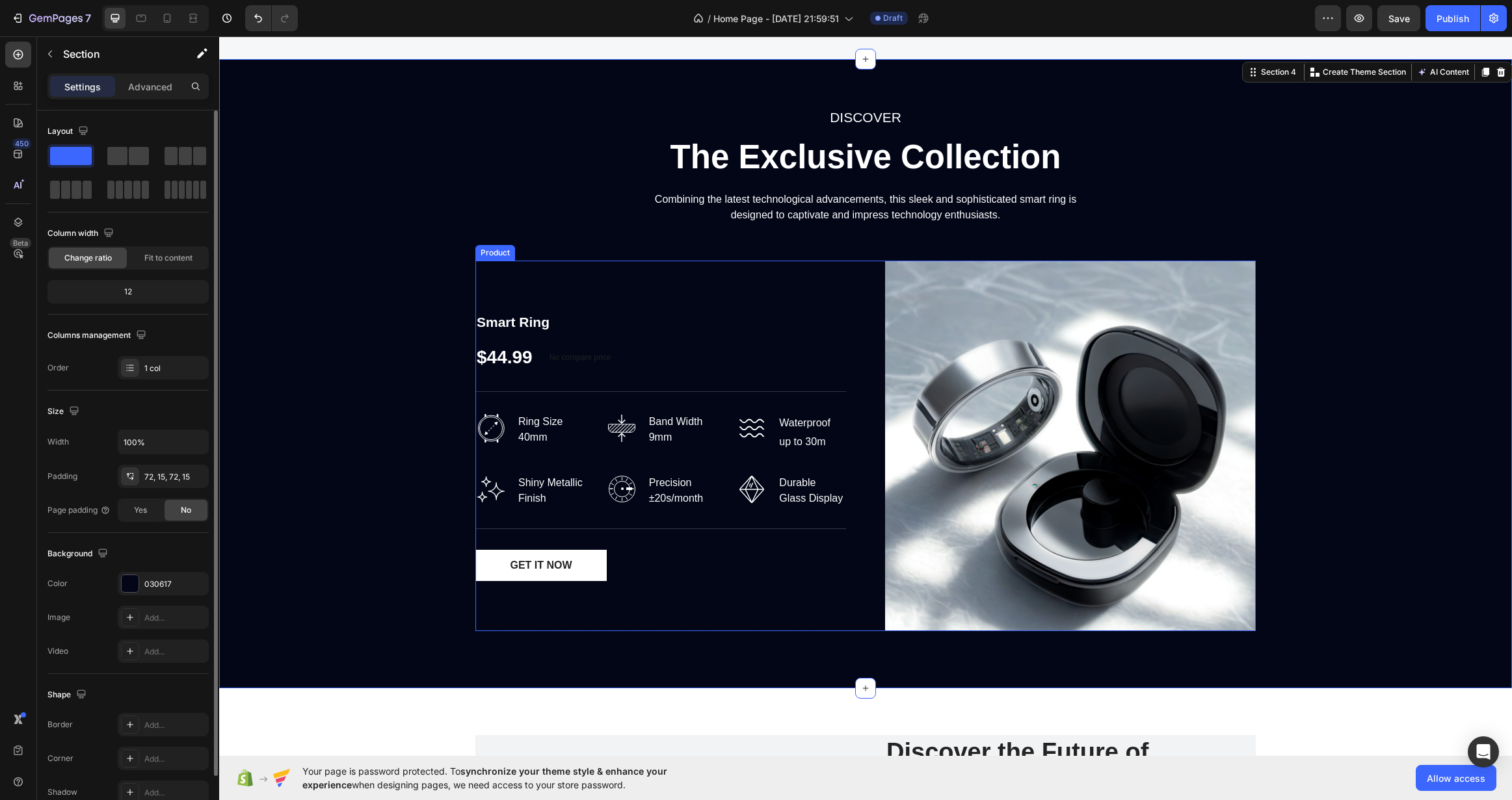
scroll to position [1828, 0]
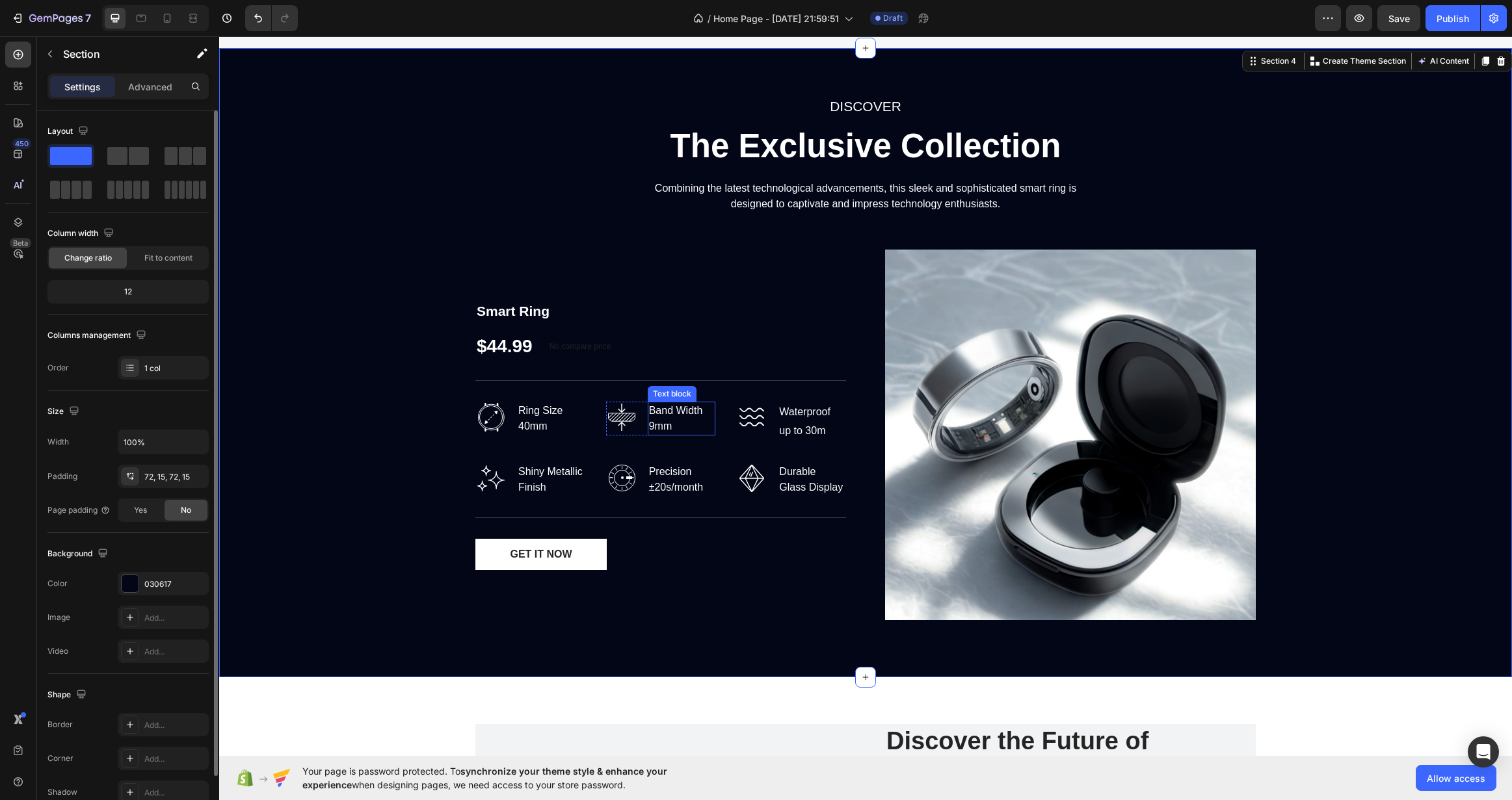
click at [649, 427] on div "Band Width 9mm" at bounding box center [682, 418] width 68 height 33
click at [447, 431] on div "DISCOVER Text block The Exclusive Collection Heading Combining the latest techn…" at bounding box center [865, 362] width 1273 height 536
click at [488, 417] on img at bounding box center [491, 417] width 31 height 31
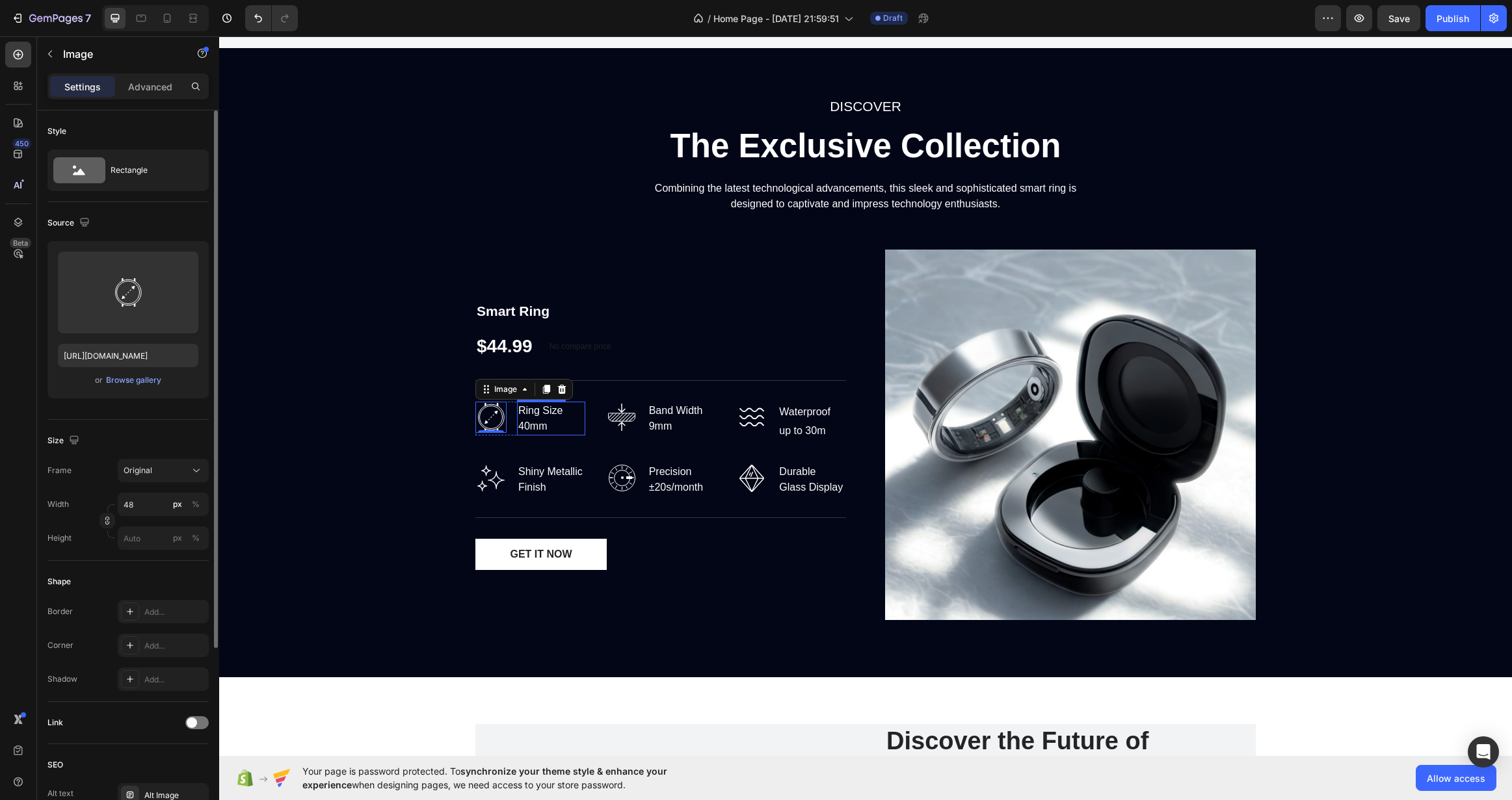
click at [536, 411] on div "Ring Size 40mm" at bounding box center [551, 418] width 68 height 33
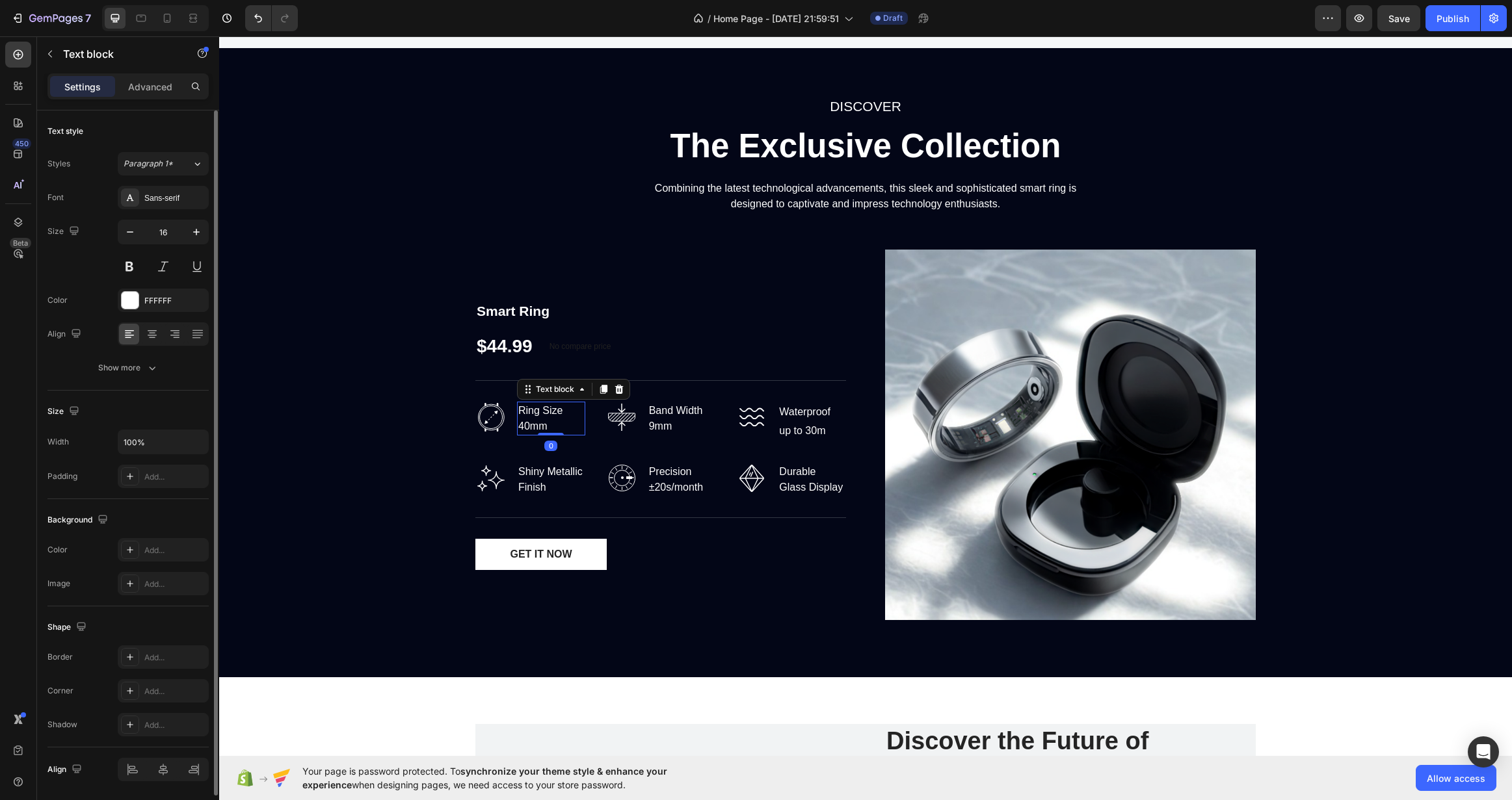
click at [533, 425] on div "Ring Size 40mm" at bounding box center [551, 418] width 68 height 33
click at [533, 425] on p "Ring Size 40mm" at bounding box center [551, 418] width 65 height 31
click at [530, 426] on p "Ring Size 40mm" at bounding box center [551, 418] width 65 height 31
click at [527, 426] on p "Ring Size 40mm" at bounding box center [551, 418] width 65 height 31
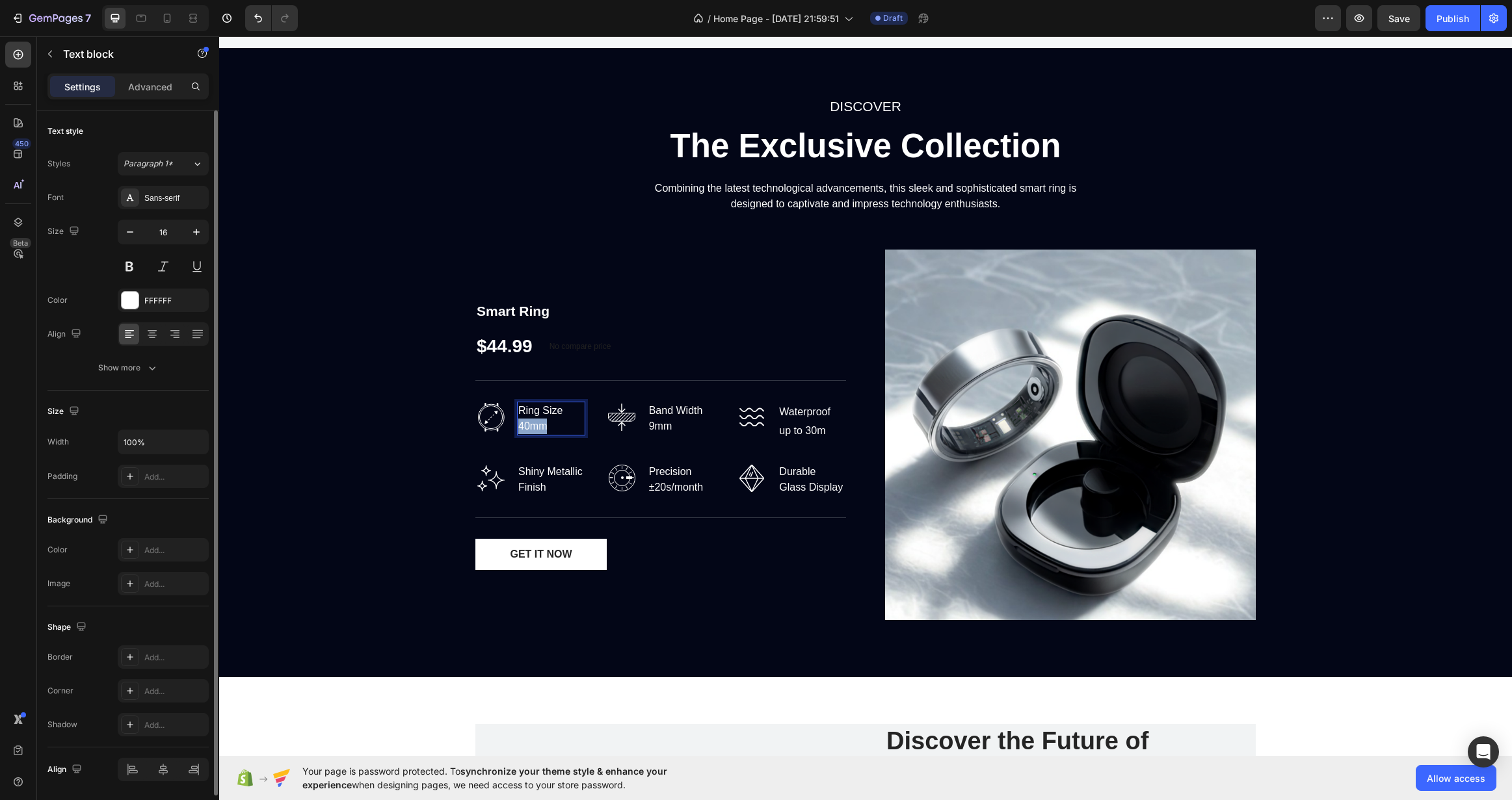
click at [527, 426] on p "Ring Size 40mm" at bounding box center [551, 418] width 65 height 31
click at [523, 427] on p "Ring Size 40mm" at bounding box center [551, 418] width 65 height 31
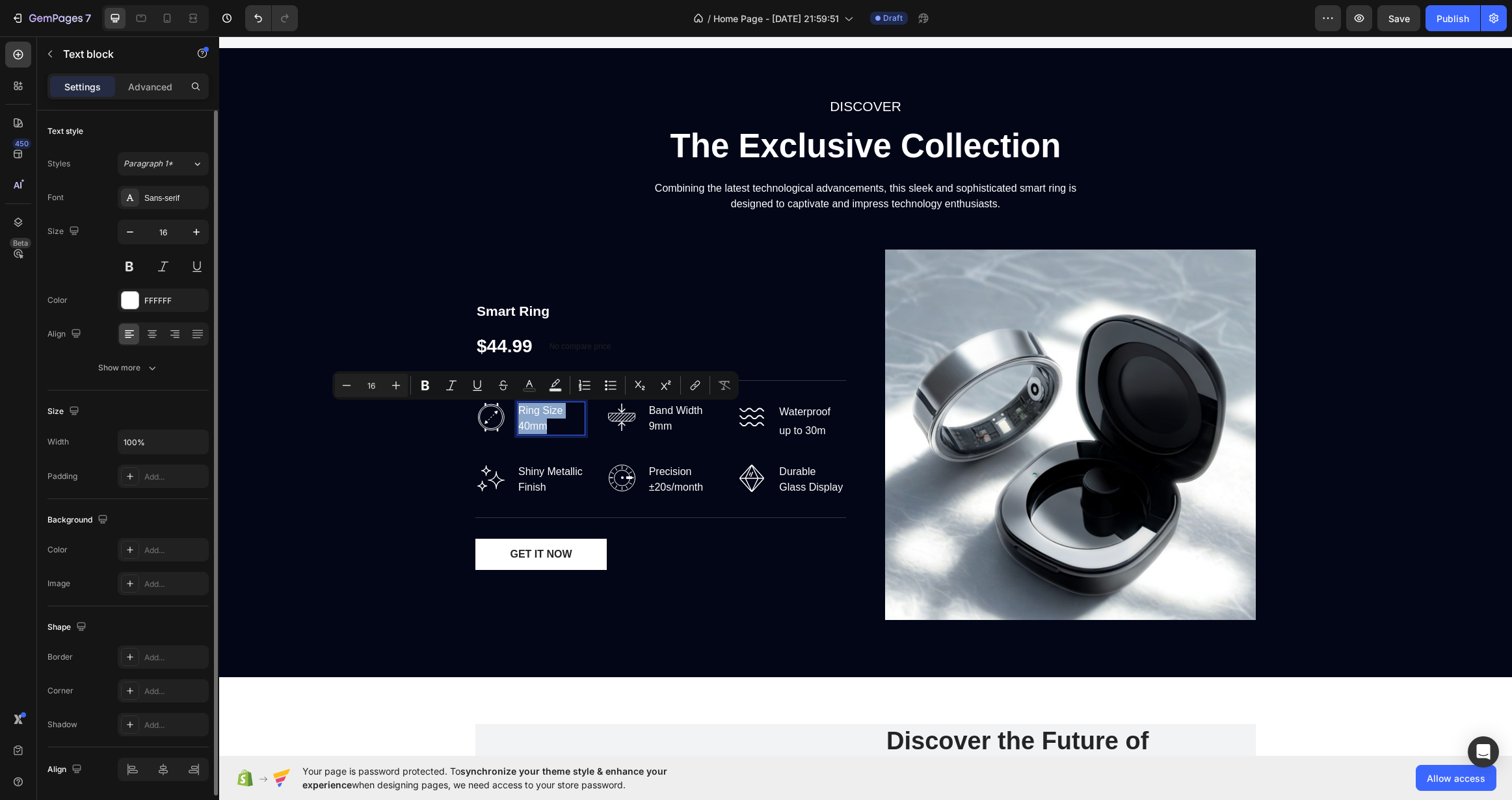
click at [523, 427] on p "Ring Size 40mm" at bounding box center [551, 418] width 65 height 31
click at [549, 425] on p "Ring Size 40mm" at bounding box center [551, 418] width 65 height 31
click at [528, 425] on p "Ring Size 40mm" at bounding box center [551, 418] width 65 height 31
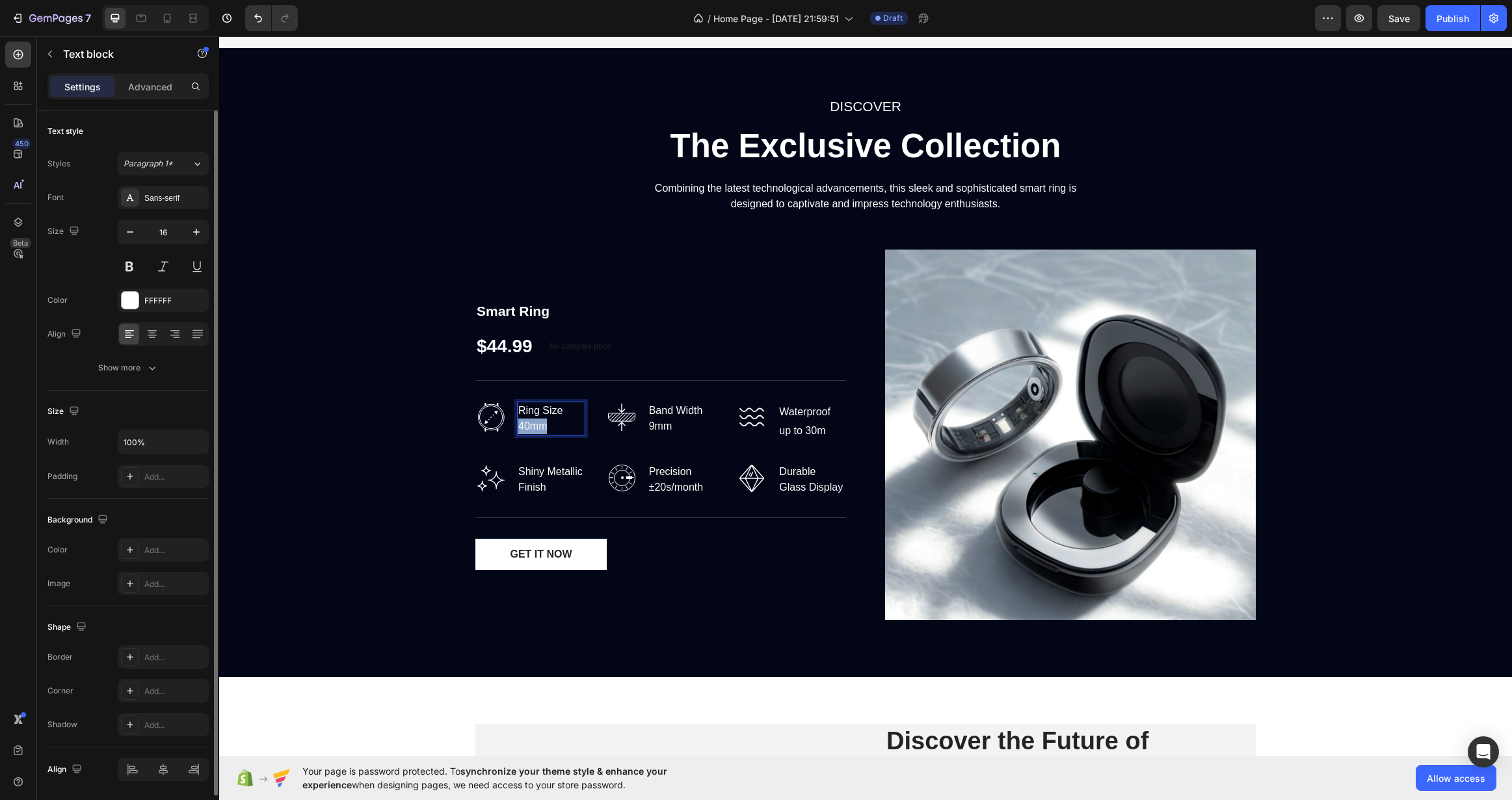
click at [528, 425] on p "Ring Size 40mm" at bounding box center [551, 418] width 65 height 31
click at [544, 425] on span "17.4mm" at bounding box center [555, 426] width 33 height 10
click at [538, 427] on span "17.4mm" at bounding box center [555, 426] width 33 height 10
click at [260, 18] on icon "Undo/Redo" at bounding box center [258, 18] width 13 height 13
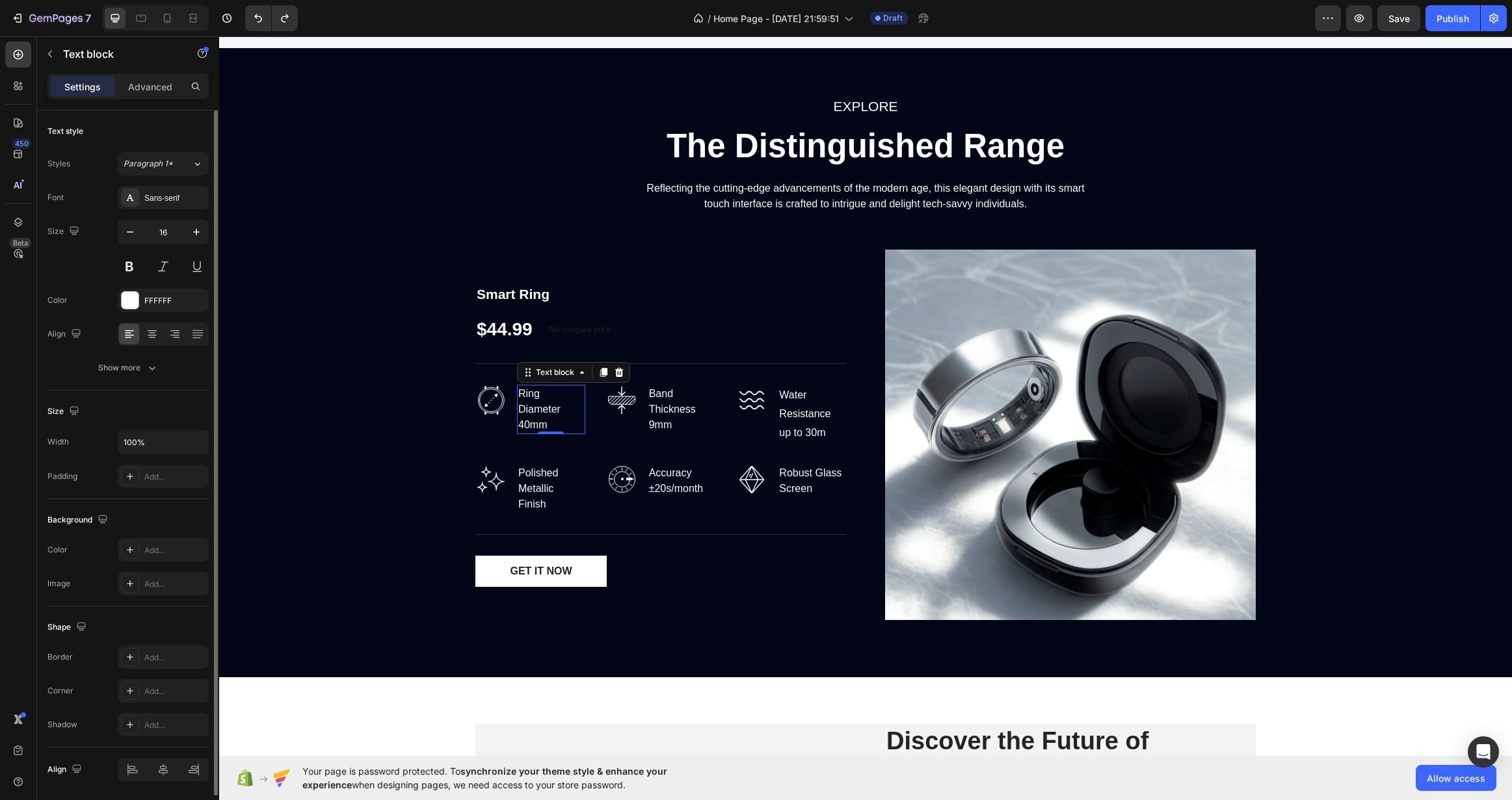
click at [520, 425] on div "Ring Diameter 40mm" at bounding box center [551, 410] width 68 height 50
click at [520, 425] on p "Ring Diameter 40mm" at bounding box center [551, 410] width 65 height 47
click at [522, 425] on p "Ring Diameter 40mm" at bounding box center [551, 410] width 65 height 47
click at [556, 427] on p "Ring Diameter 17.4mm" at bounding box center [551, 410] width 65 height 47
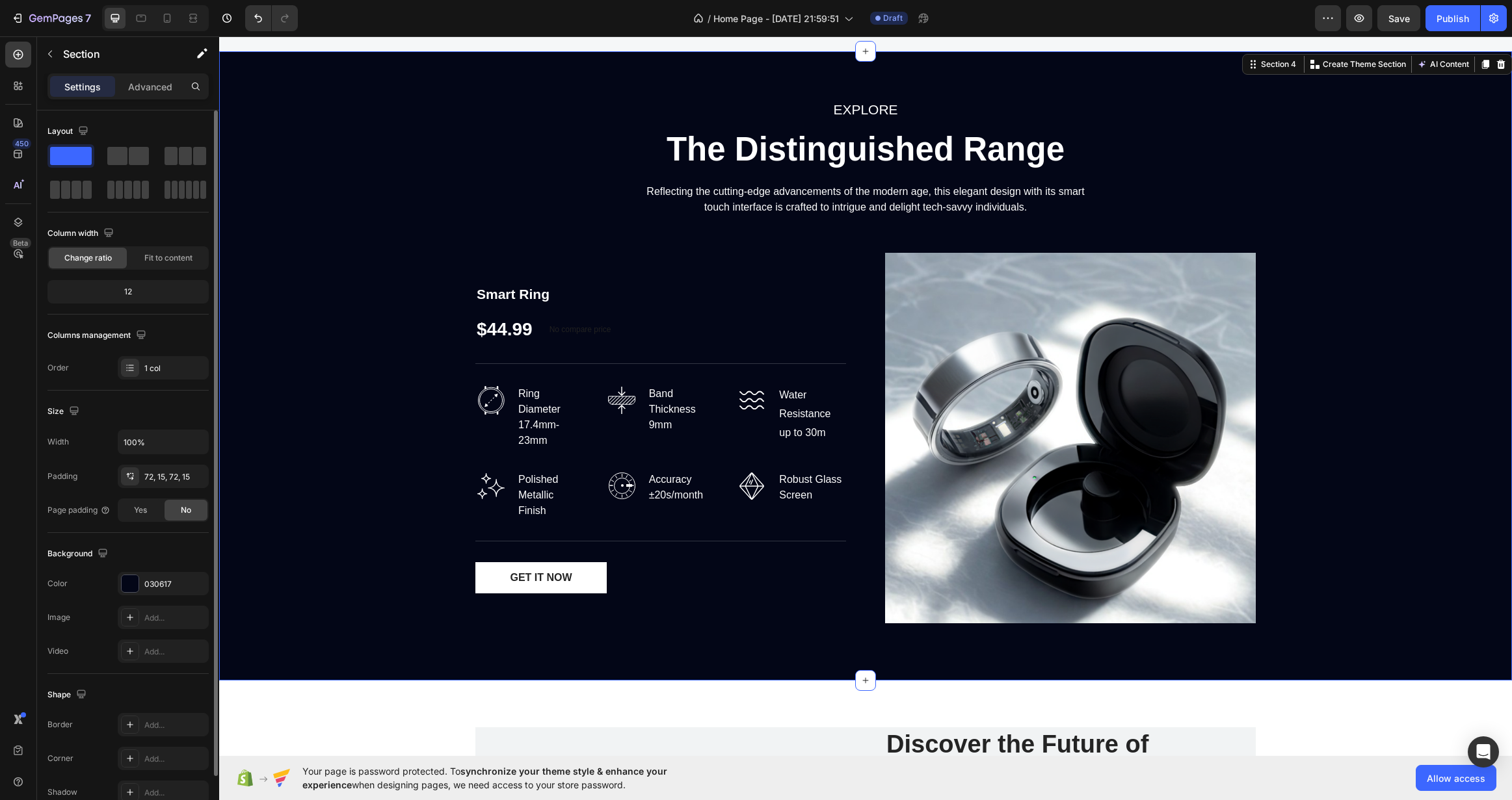
click at [389, 421] on div "EXPLORE Text block The Distinguished Range Heading Reflecting the cutting-edge …" at bounding box center [865, 365] width 1273 height 536
click at [494, 399] on img at bounding box center [491, 400] width 31 height 31
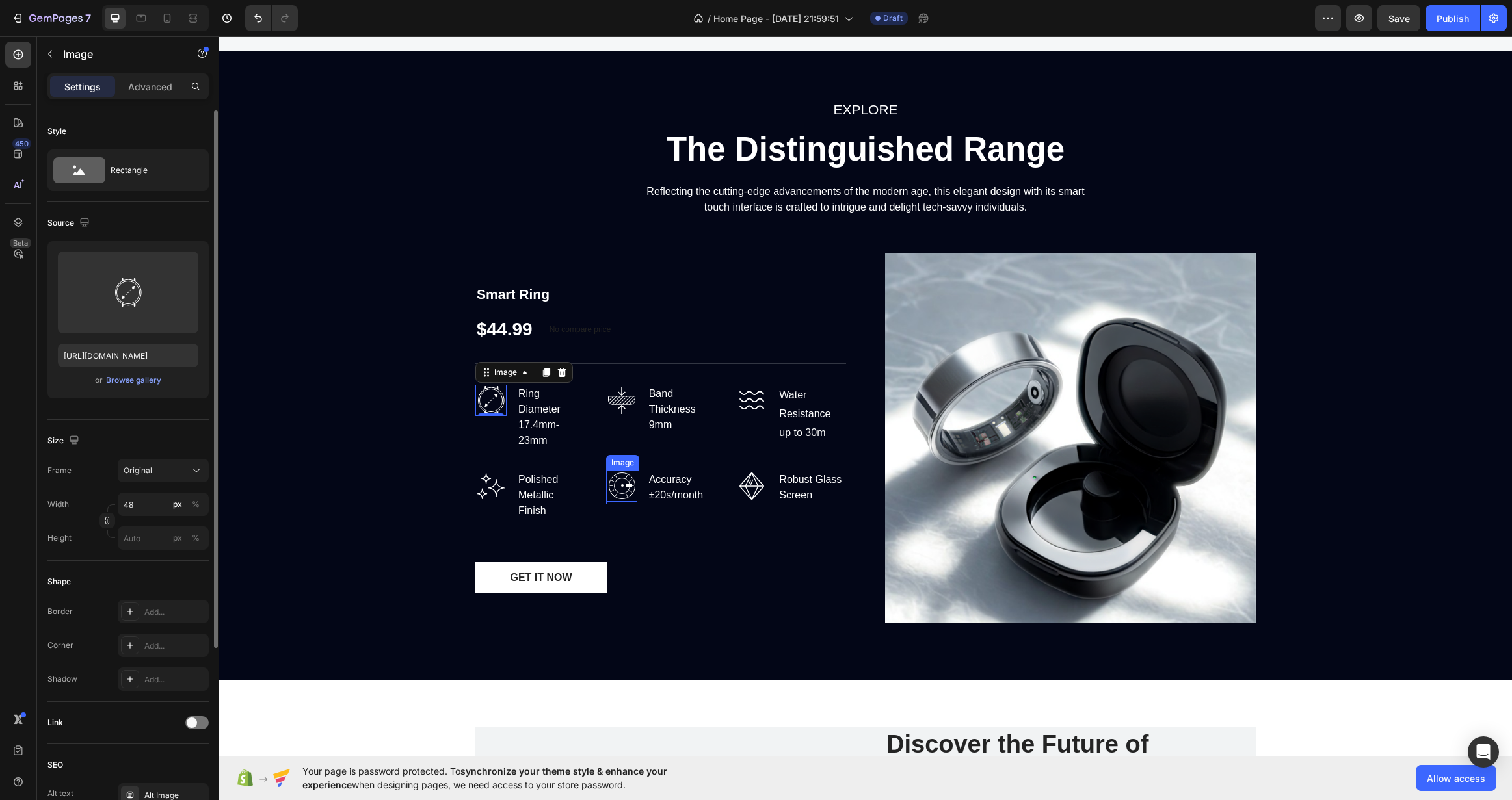
click at [616, 466] on div "Image" at bounding box center [623, 463] width 28 height 12
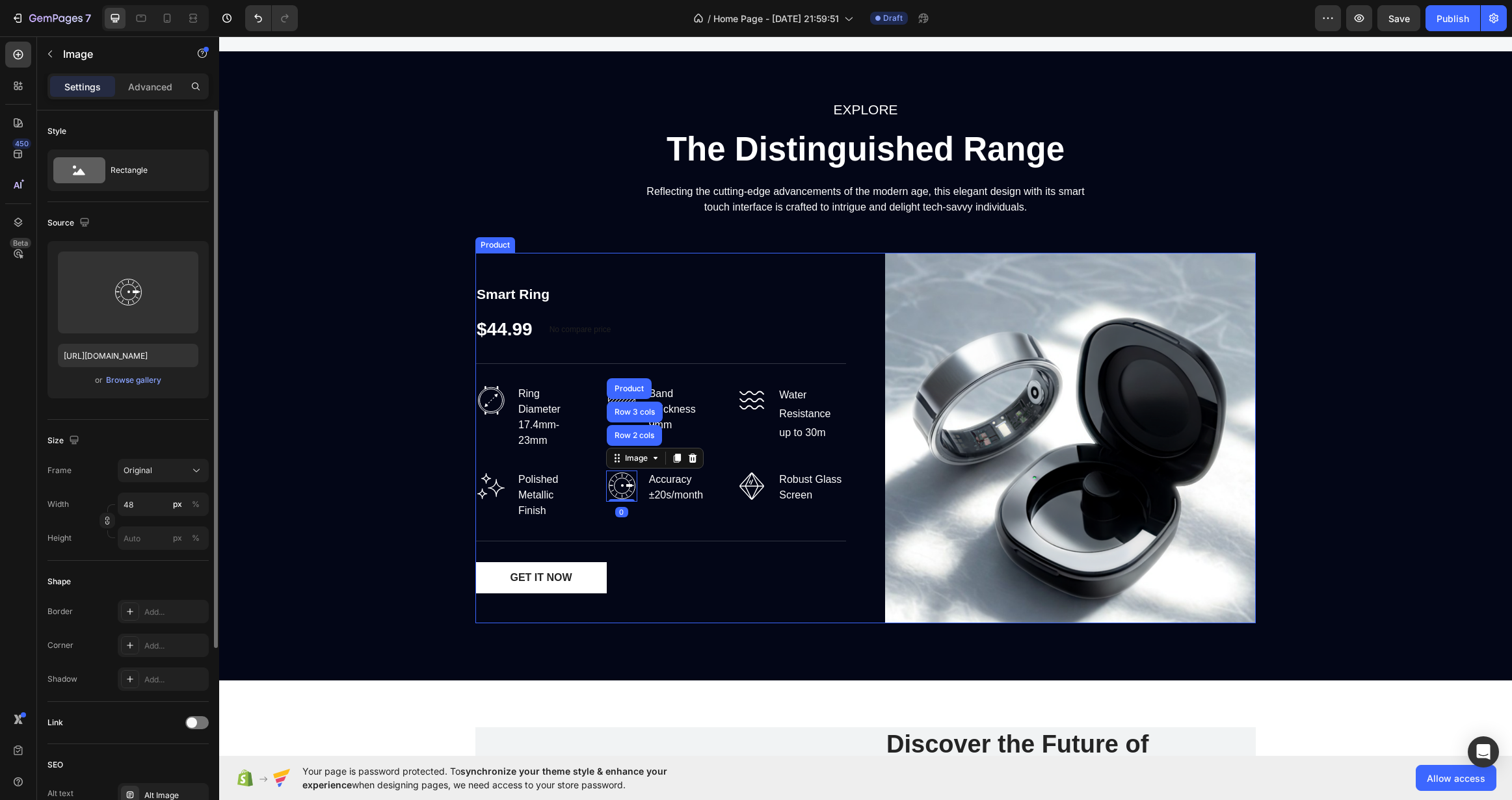
click at [558, 452] on div "Smart Ring Product Title $44.99 Product Price Product Price No compare price Co…" at bounding box center [660, 438] width 371 height 371
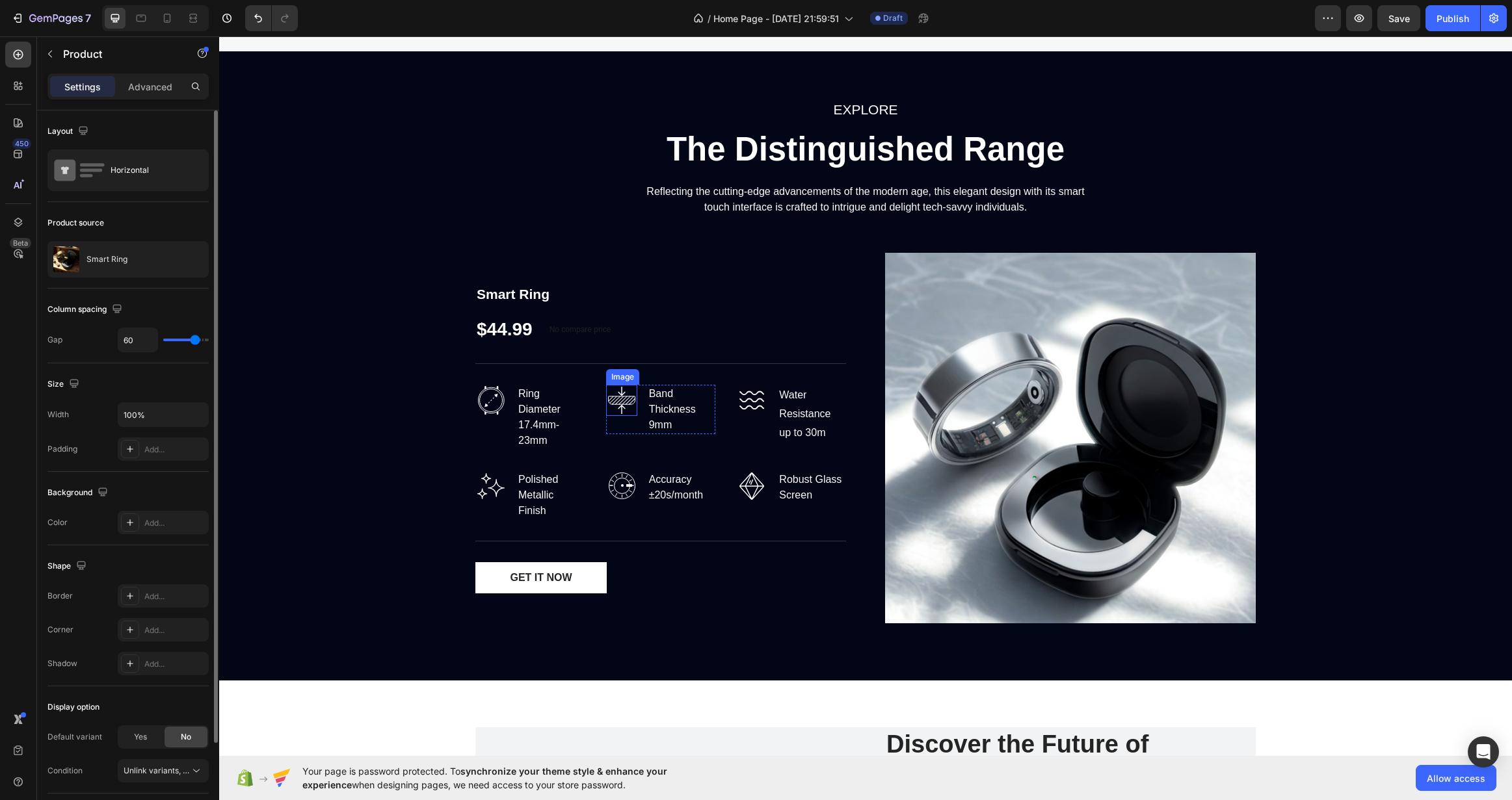
click at [621, 403] on img at bounding box center [621, 400] width 31 height 31
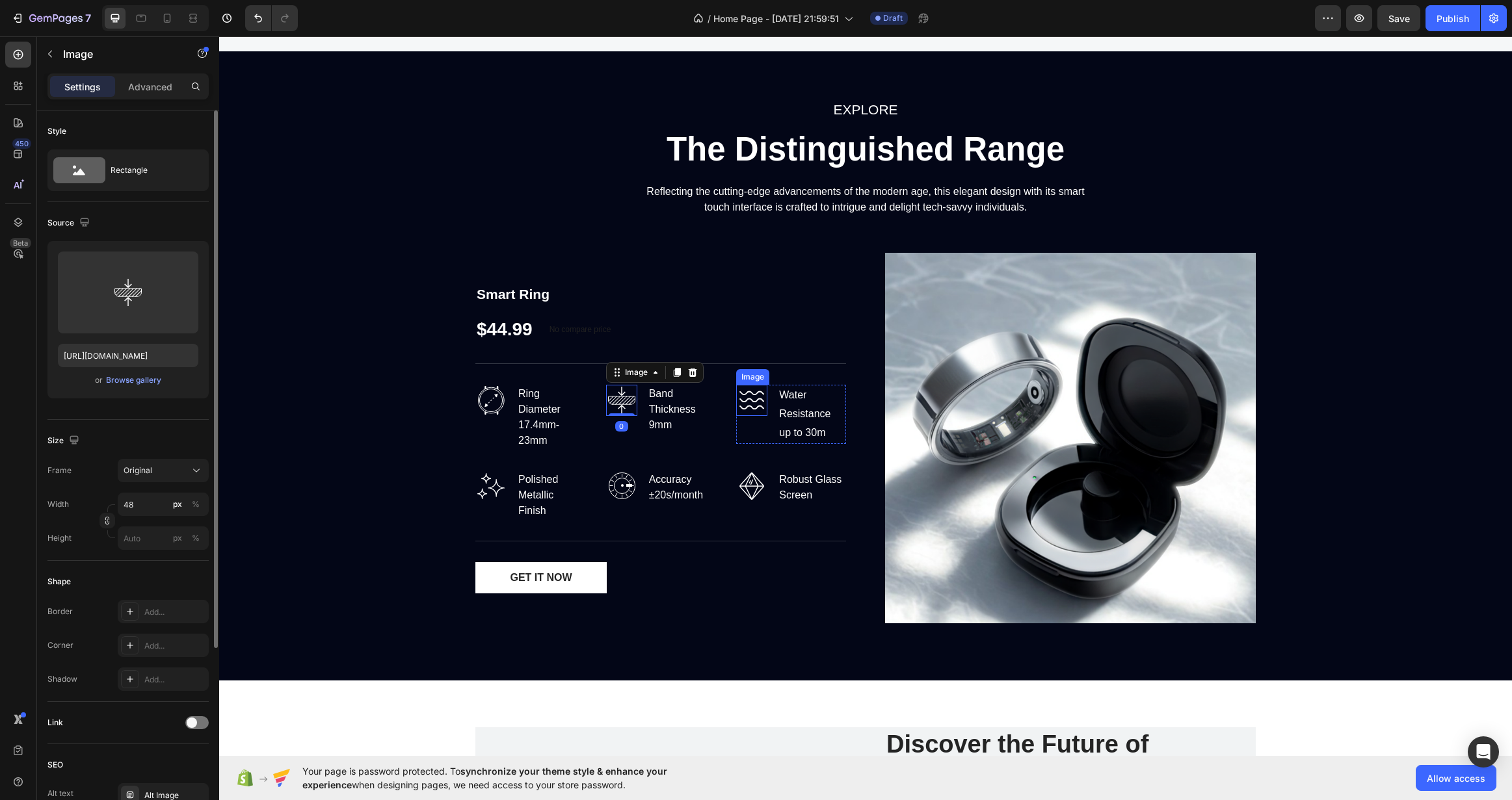
click at [747, 407] on img at bounding box center [752, 400] width 31 height 31
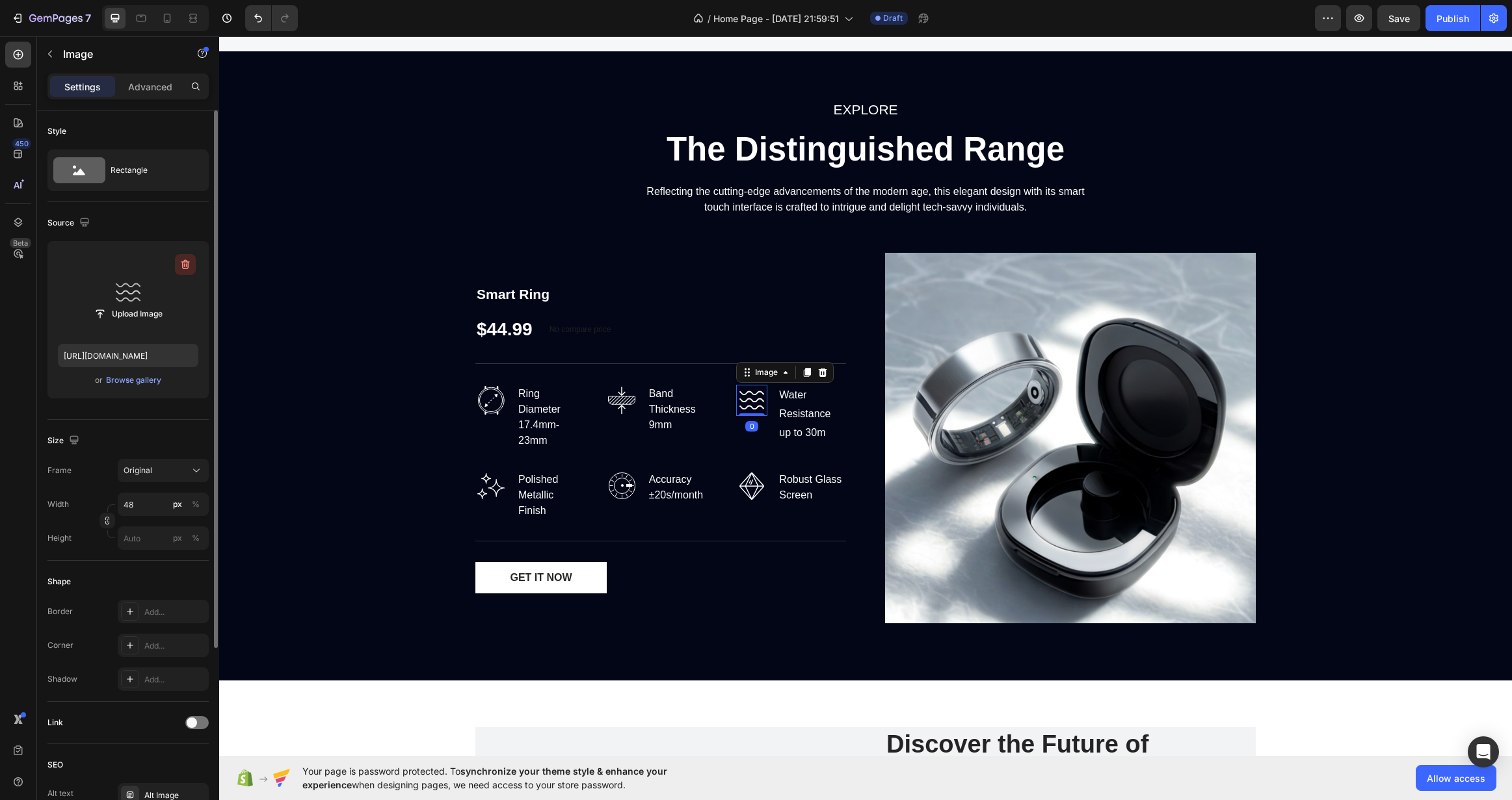
click at [183, 266] on icon "button" at bounding box center [185, 264] width 9 height 10
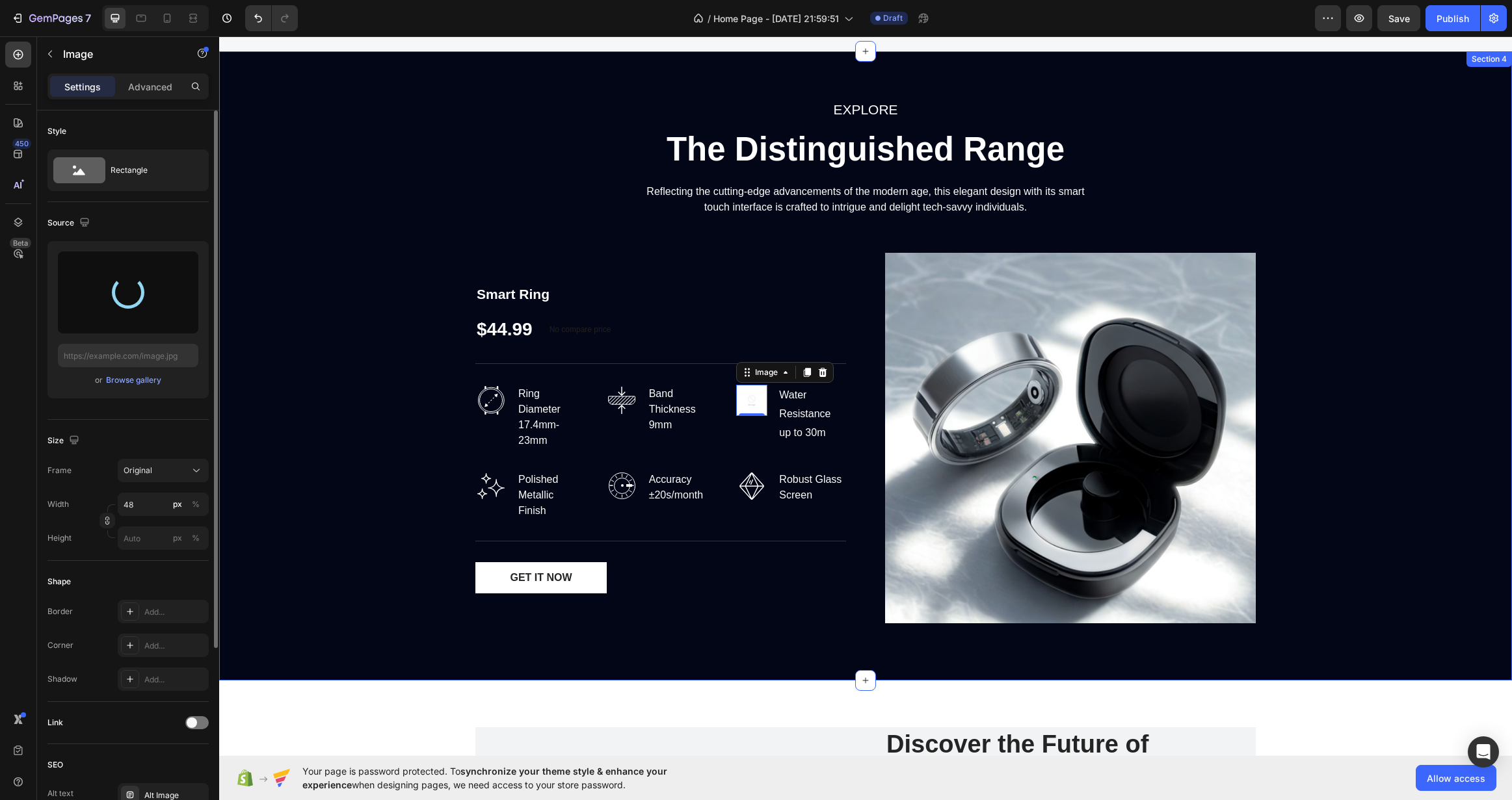
type input "[URL][DOMAIN_NAME]"
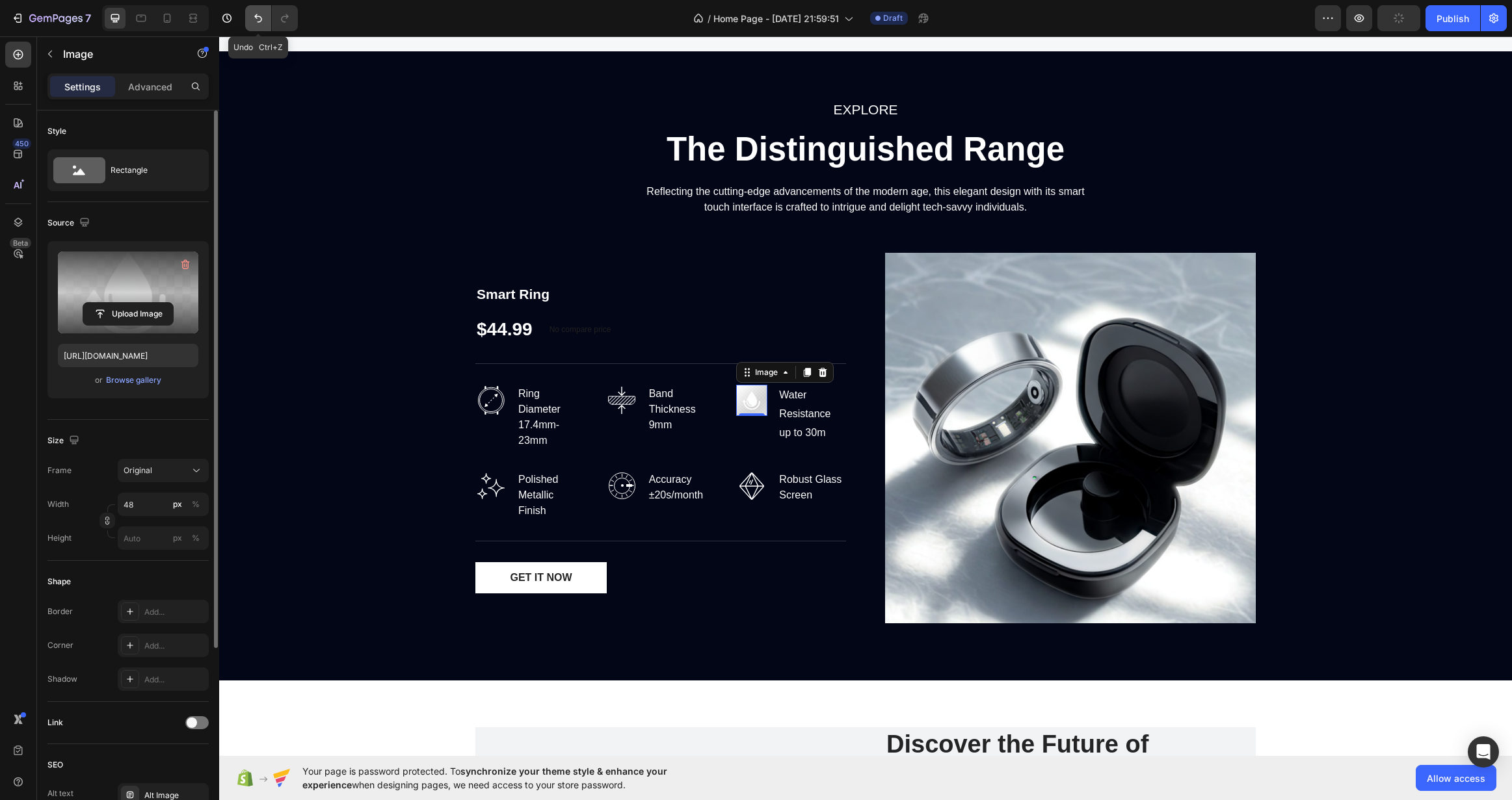
click at [249, 14] on button "Undo/Redo" at bounding box center [257, 18] width 26 height 26
click at [246, 23] on button "Undo/Redo" at bounding box center [257, 18] width 26 height 26
click at [248, 23] on button "Undo/Redo" at bounding box center [257, 18] width 26 height 26
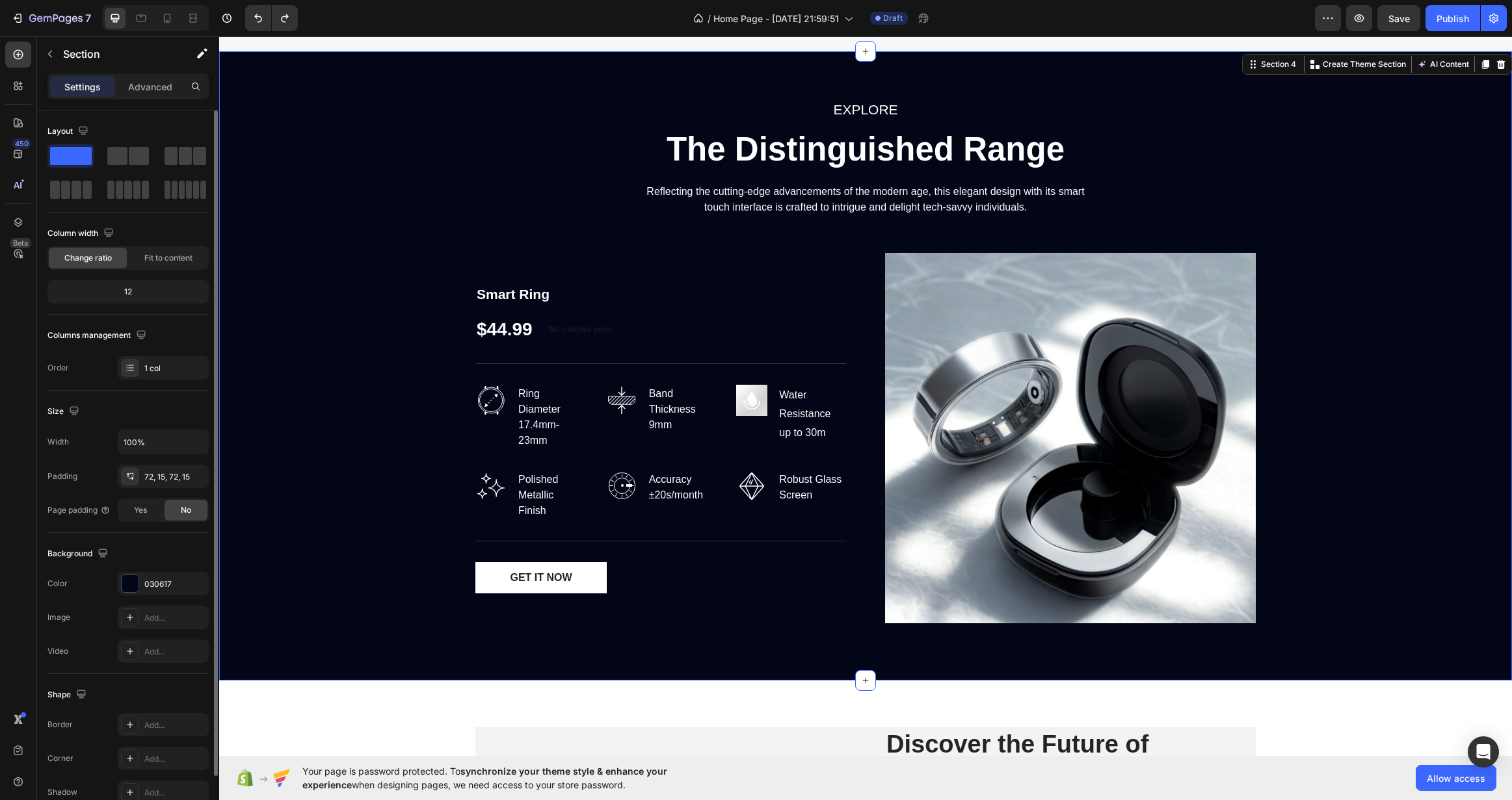
click at [276, 253] on div "EXPLORE Text block The Distinguished Range Heading Reflecting the cutting-edge …" at bounding box center [865, 365] width 1273 height 536
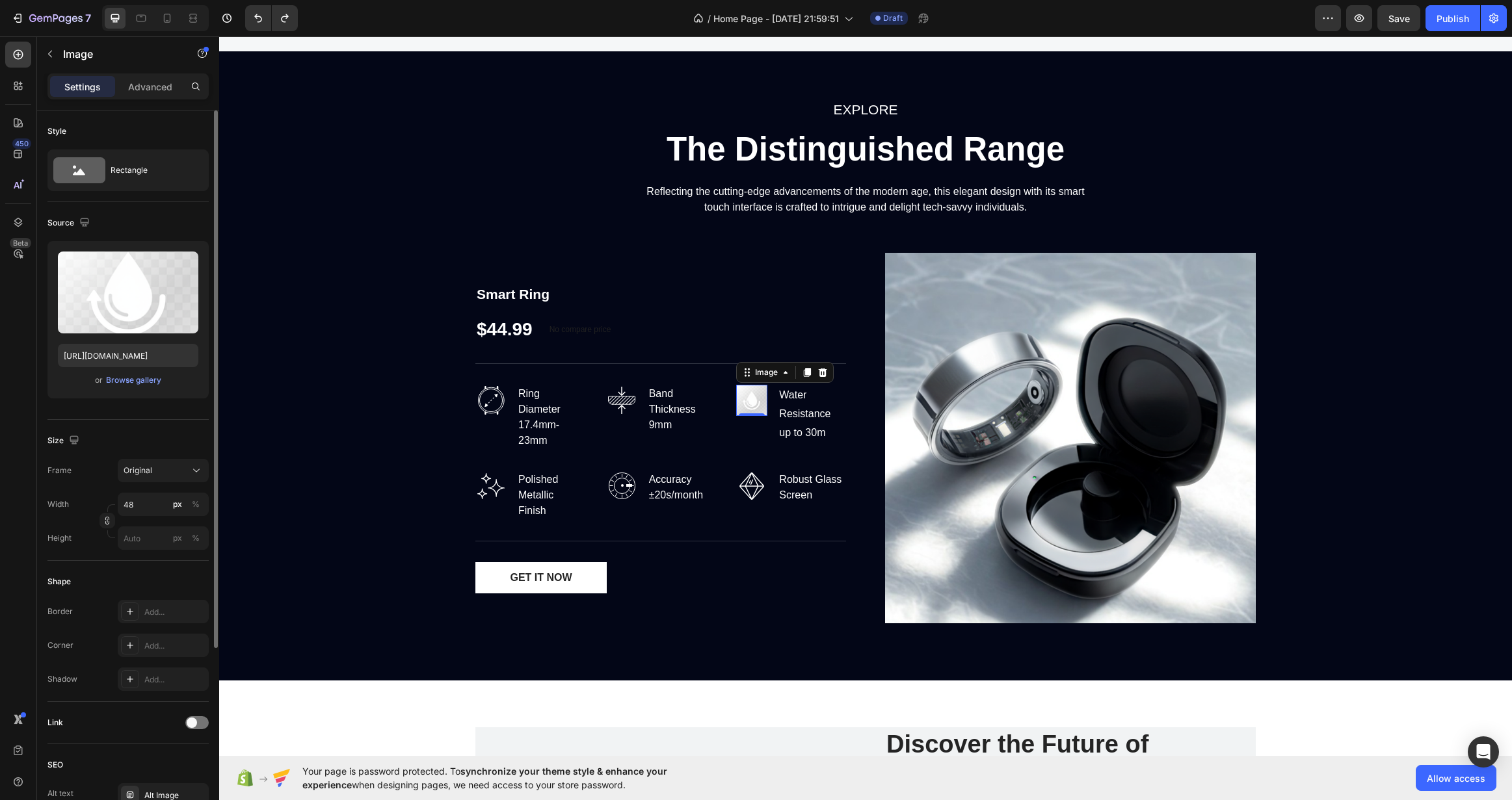
click at [747, 397] on img at bounding box center [752, 400] width 31 height 31
drag, startPoint x: 185, startPoint y: 261, endPoint x: 19, endPoint y: 229, distance: 169.1
click at [185, 261] on icon "button" at bounding box center [185, 264] width 13 height 13
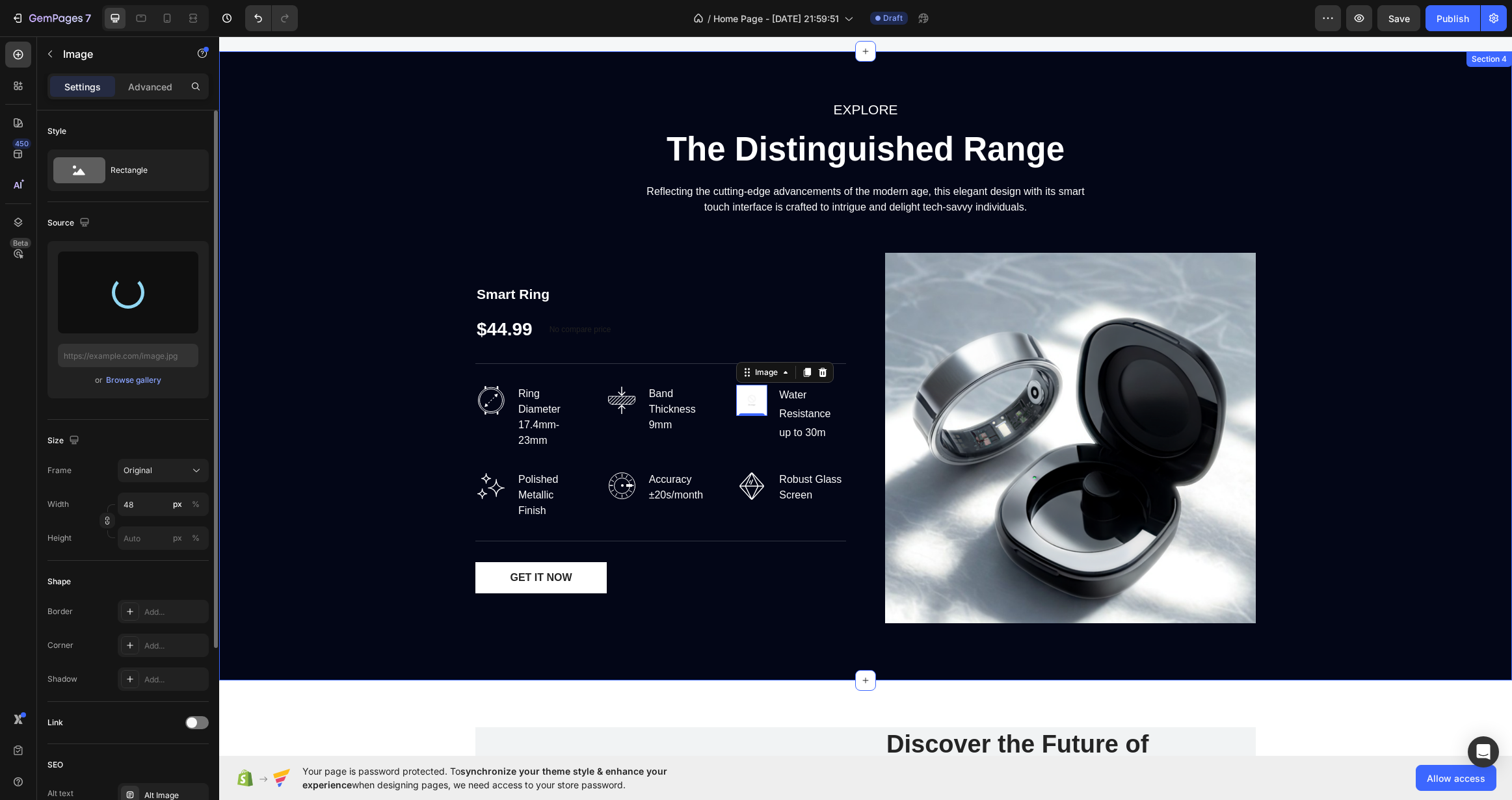
type input "[URL][DOMAIN_NAME]"
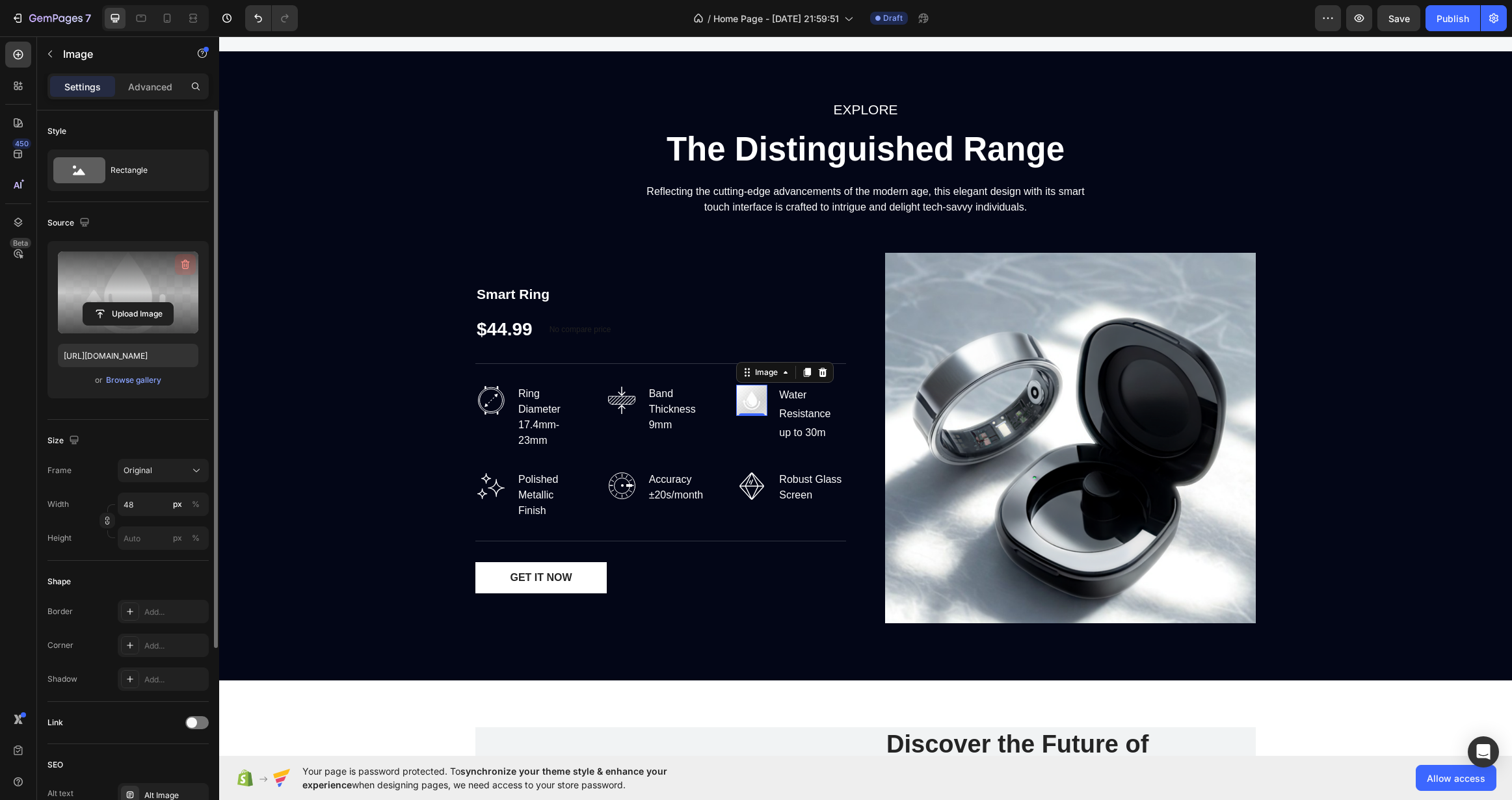
click at [187, 256] on button "button" at bounding box center [185, 264] width 21 height 21
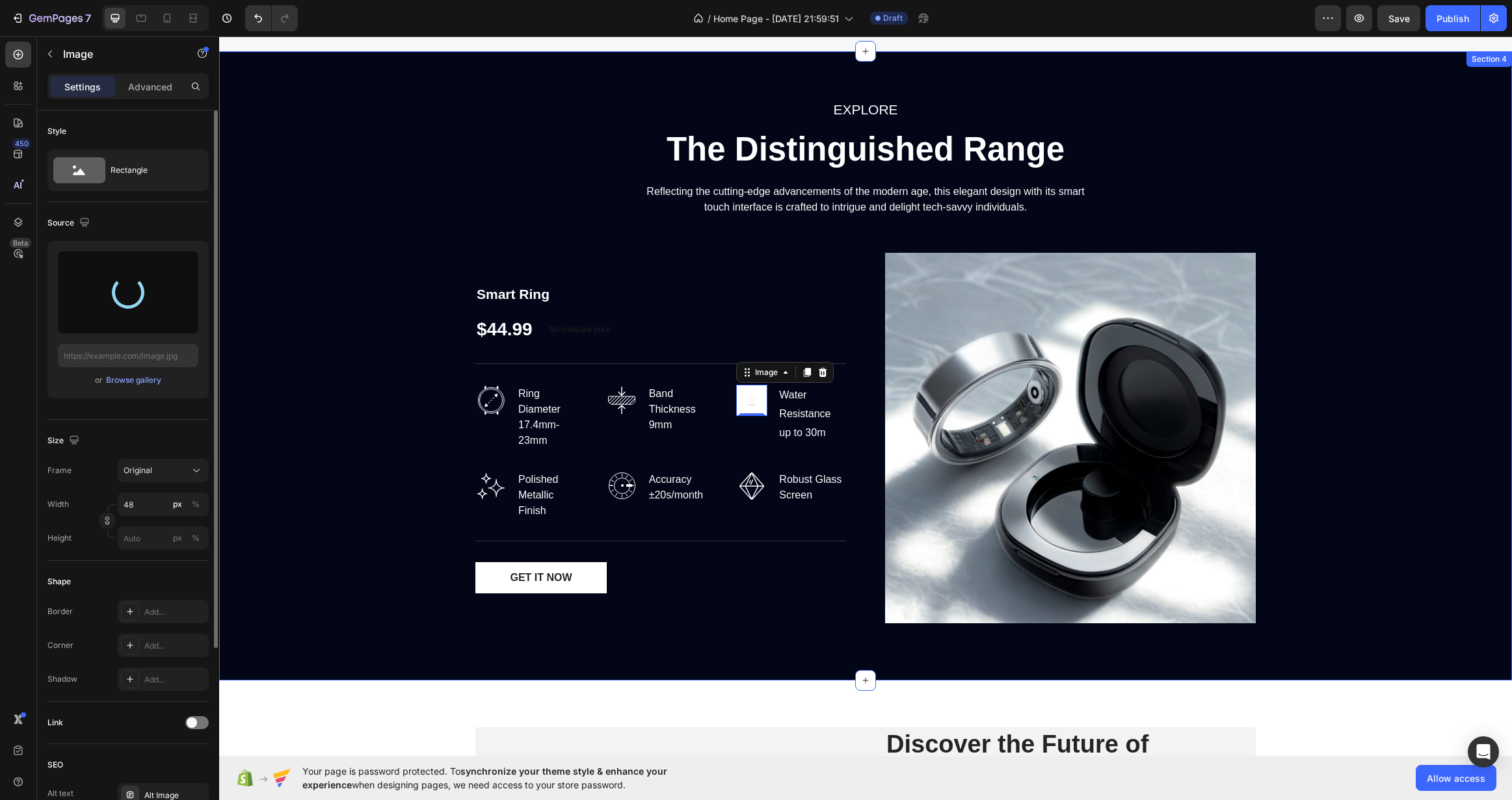
type input "[URL][DOMAIN_NAME]"
click at [312, 369] on div "EXPLORE Text block The Distinguished Range Heading Reflecting the cutting-edge …" at bounding box center [865, 365] width 1273 height 536
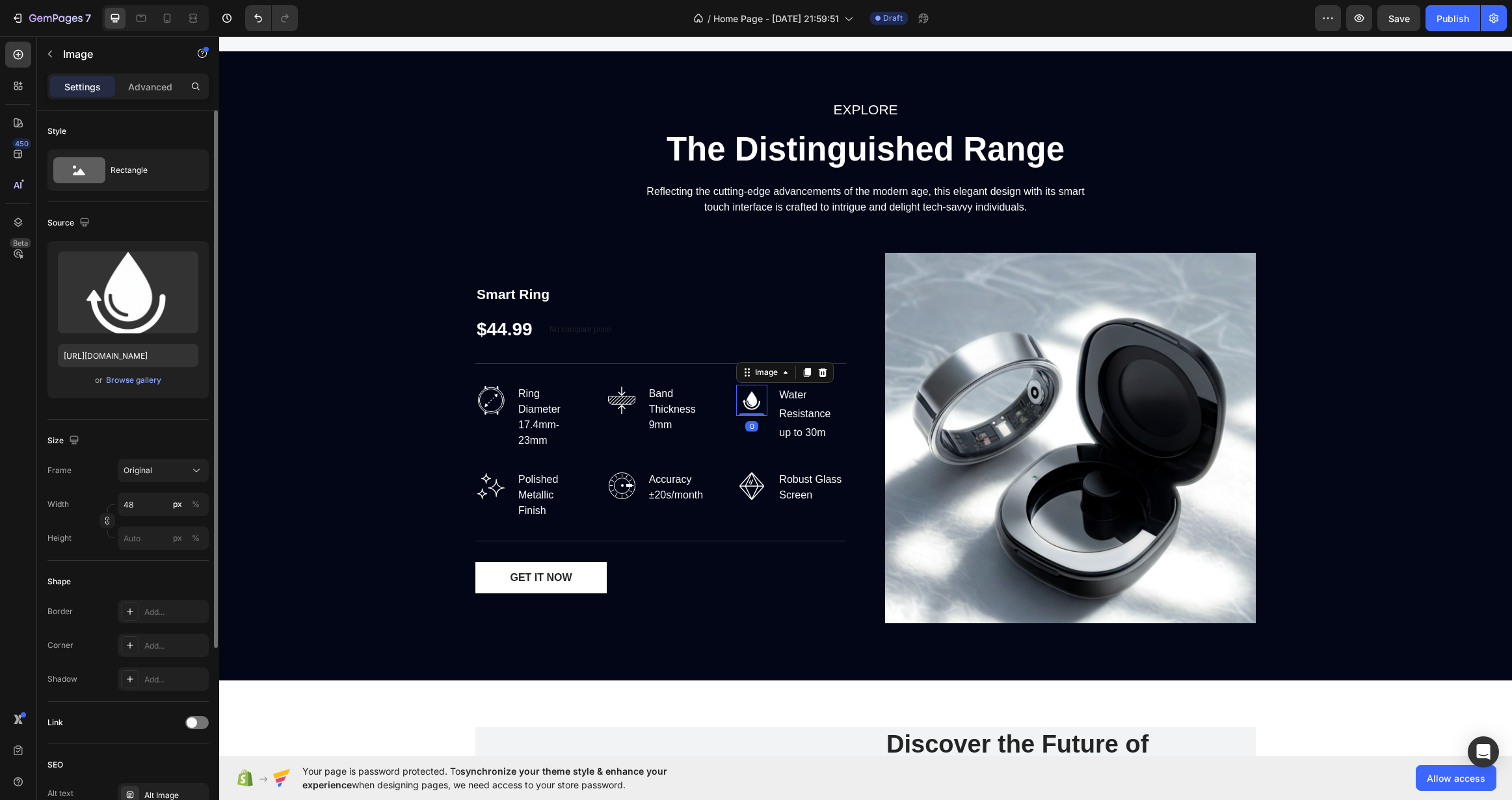
click at [743, 399] on img at bounding box center [752, 400] width 31 height 31
click at [701, 445] on div "Image Band Thickness 9mm Text block Row" at bounding box center [660, 417] width 110 height 65
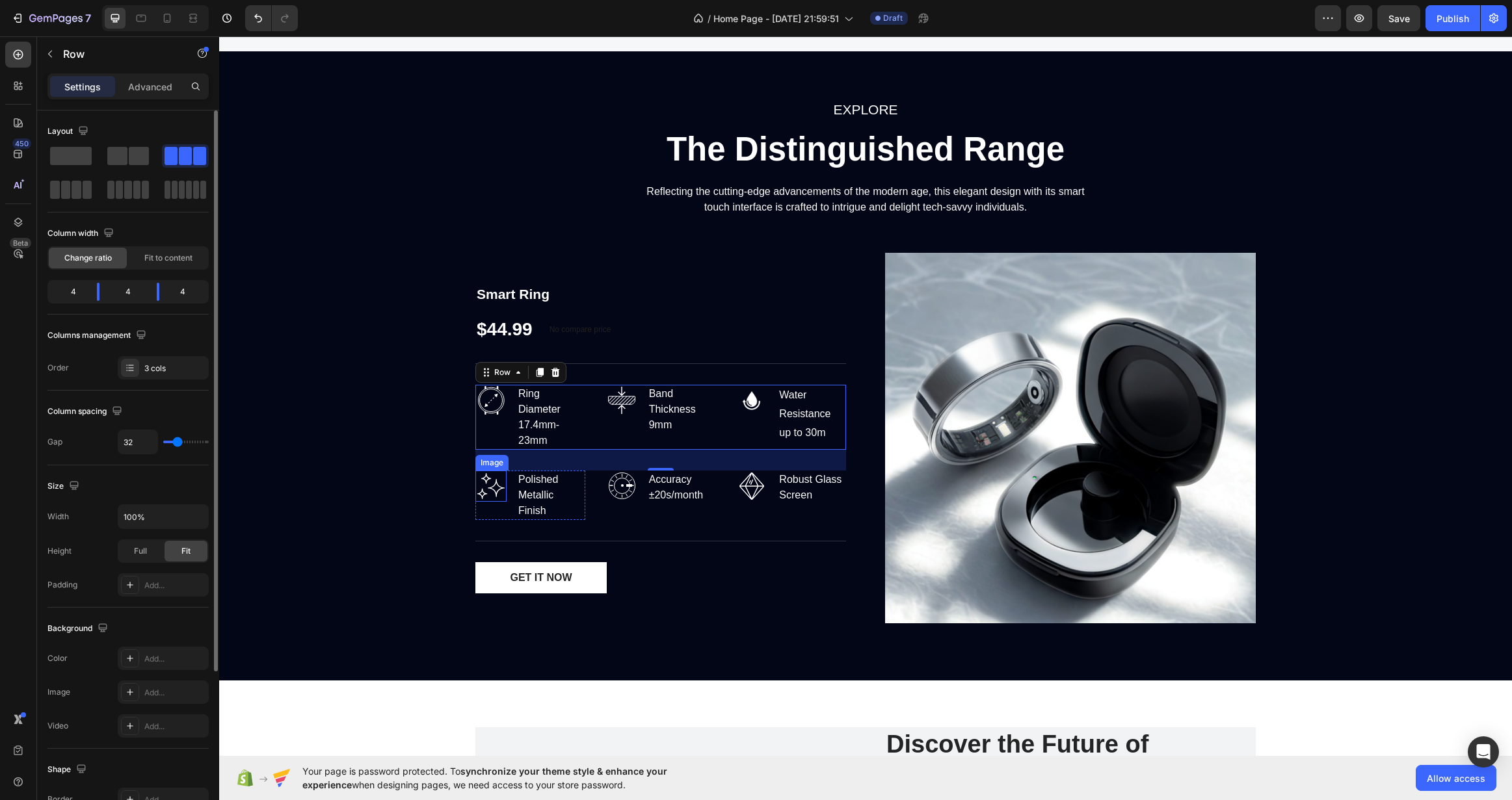
click at [492, 490] on img at bounding box center [491, 486] width 31 height 31
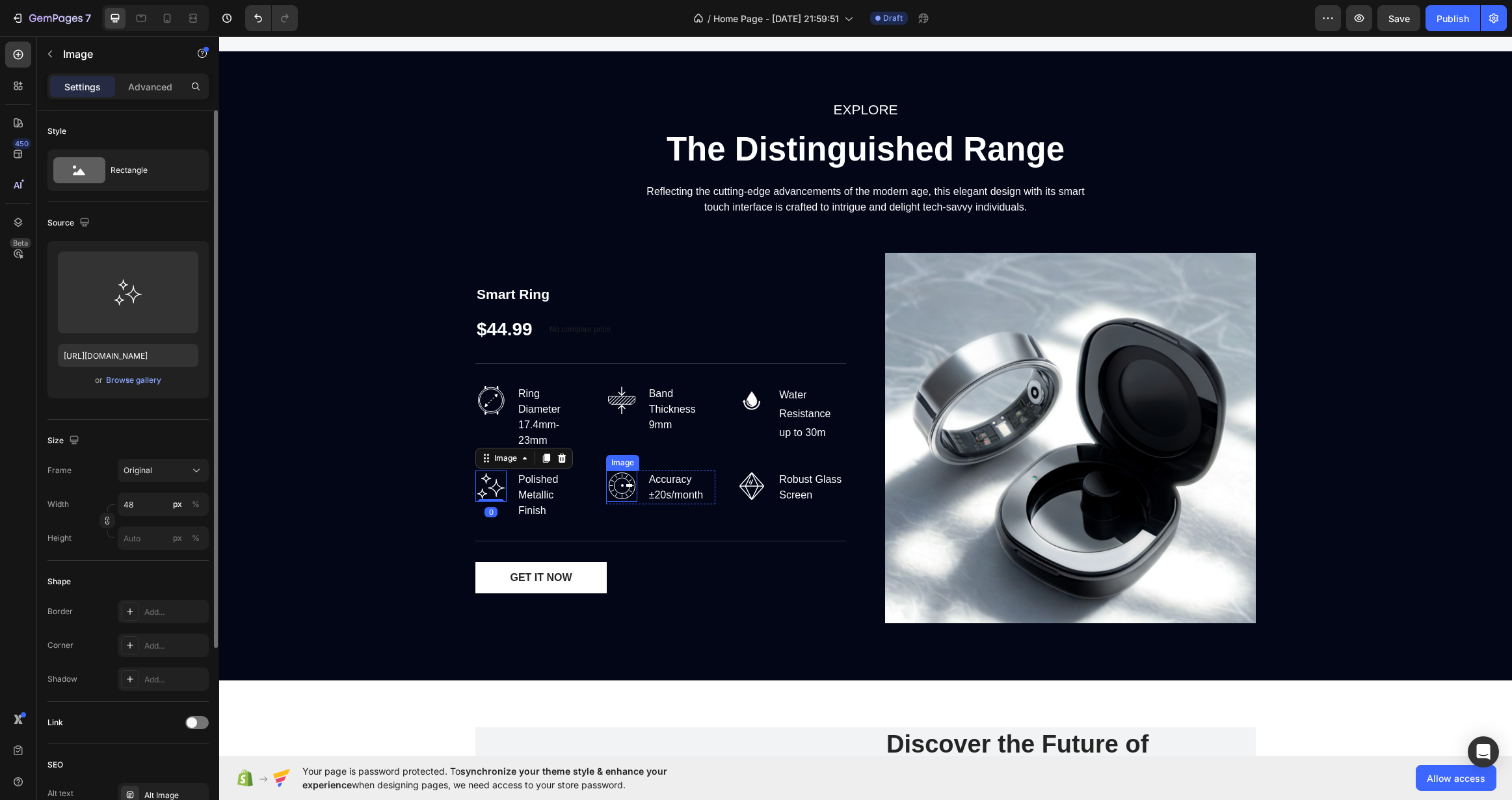
click at [608, 481] on img at bounding box center [621, 486] width 31 height 31
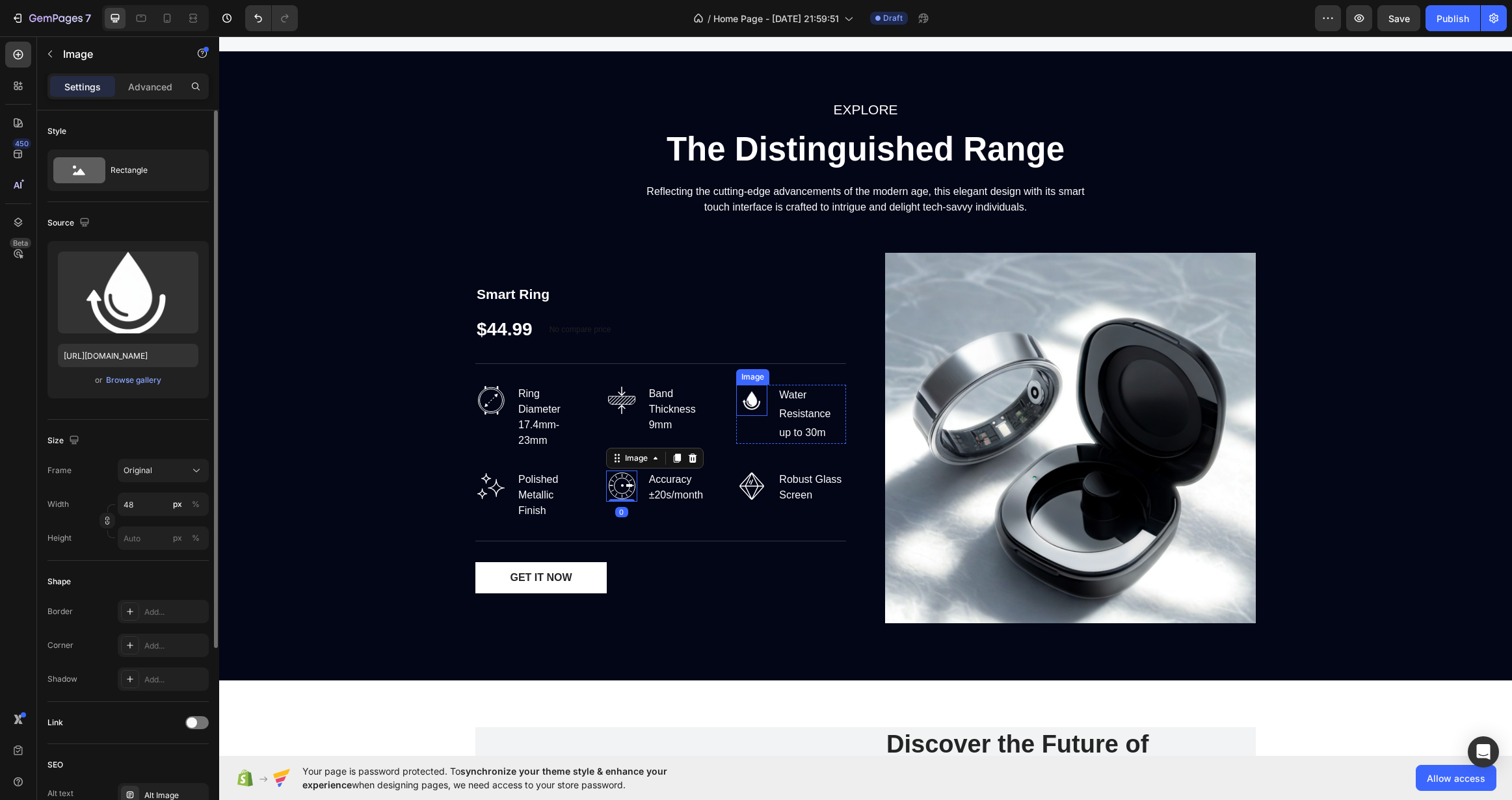
click at [752, 403] on img at bounding box center [752, 400] width 31 height 31
click at [606, 395] on img at bounding box center [621, 400] width 31 height 31
click at [737, 403] on img at bounding box center [752, 400] width 31 height 31
click at [614, 487] on img at bounding box center [621, 486] width 31 height 31
click at [193, 264] on button "button" at bounding box center [185, 264] width 21 height 21
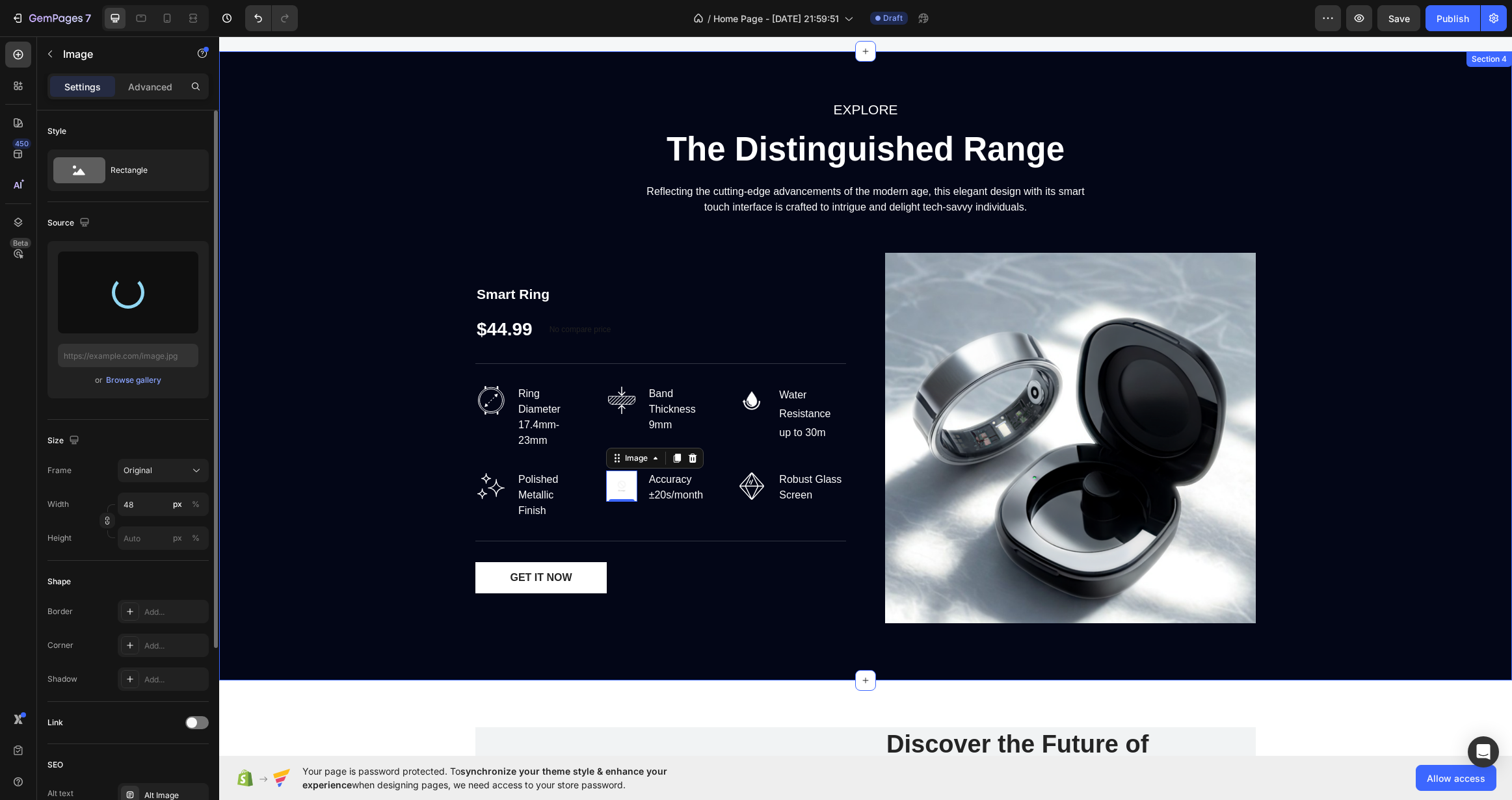
type input "[URL][DOMAIN_NAME]"
click at [1340, 565] on div "EXPLORE Text block The Distinguished Range Heading Reflecting the cutting-edge …" at bounding box center [865, 365] width 1273 height 536
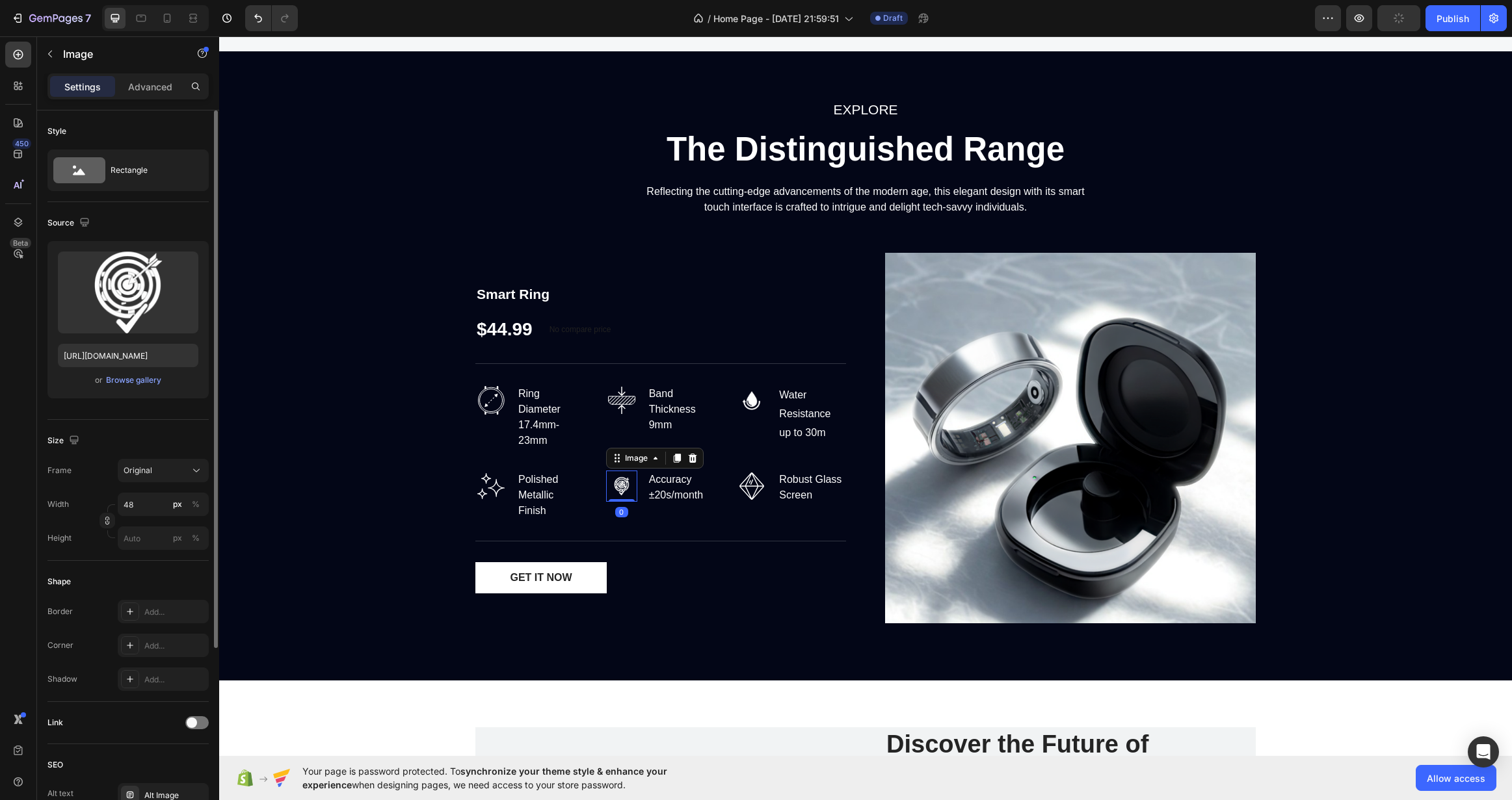
click at [606, 483] on img at bounding box center [621, 486] width 31 height 31
click at [154, 502] on input "48" at bounding box center [163, 505] width 91 height 23
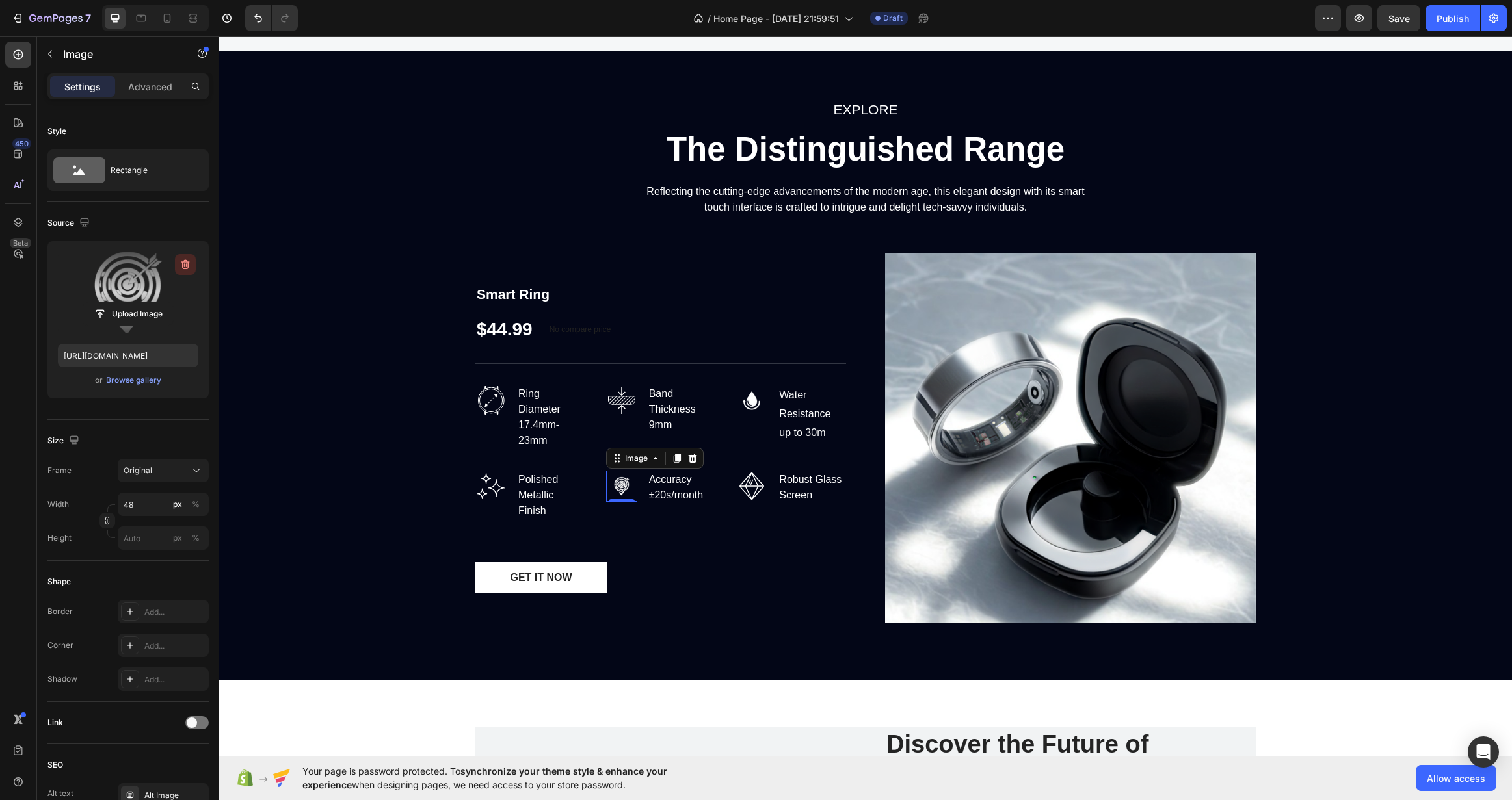
click at [183, 270] on icon "button" at bounding box center [185, 264] width 13 height 13
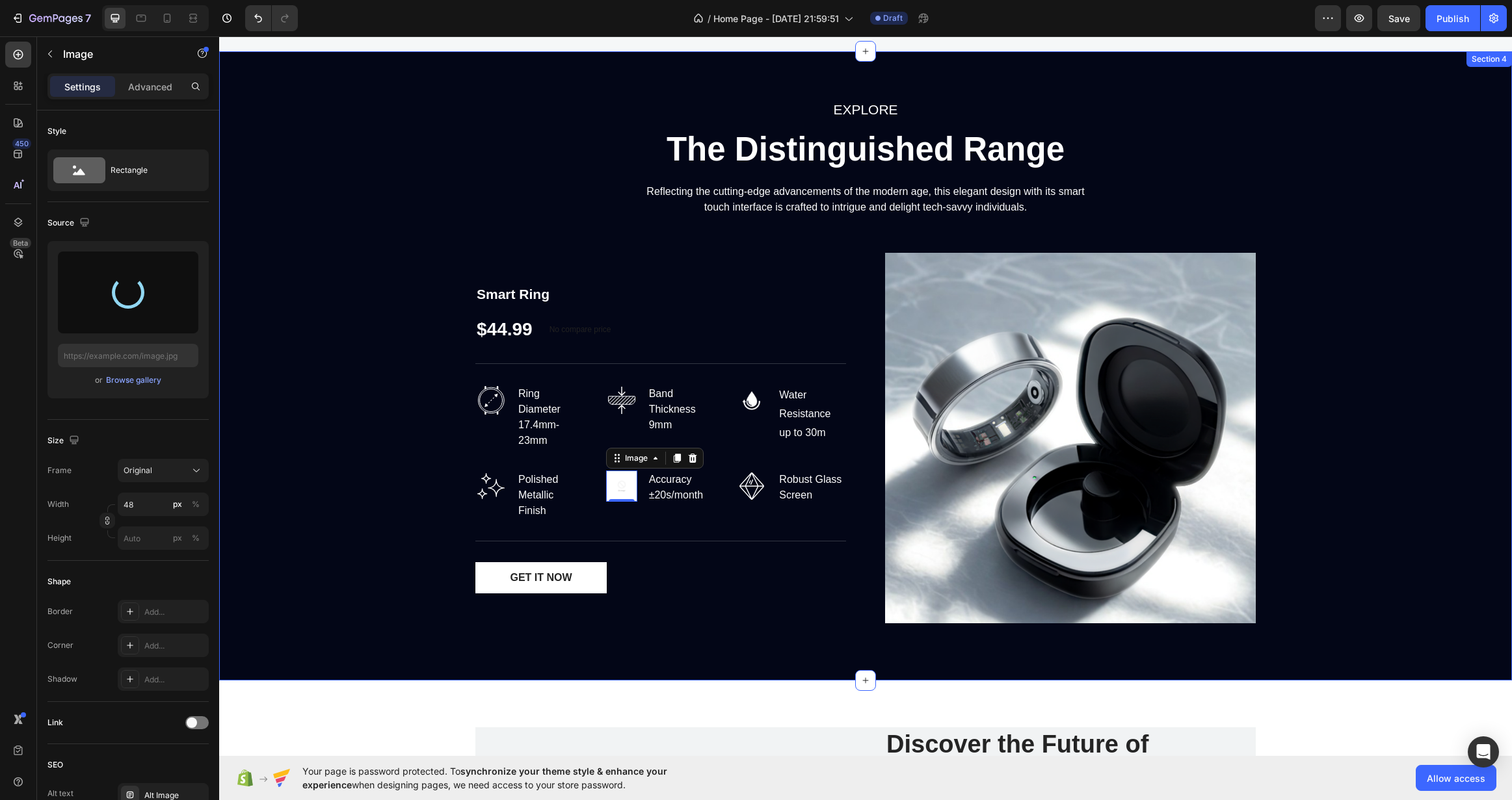
type input "[URL][DOMAIN_NAME]"
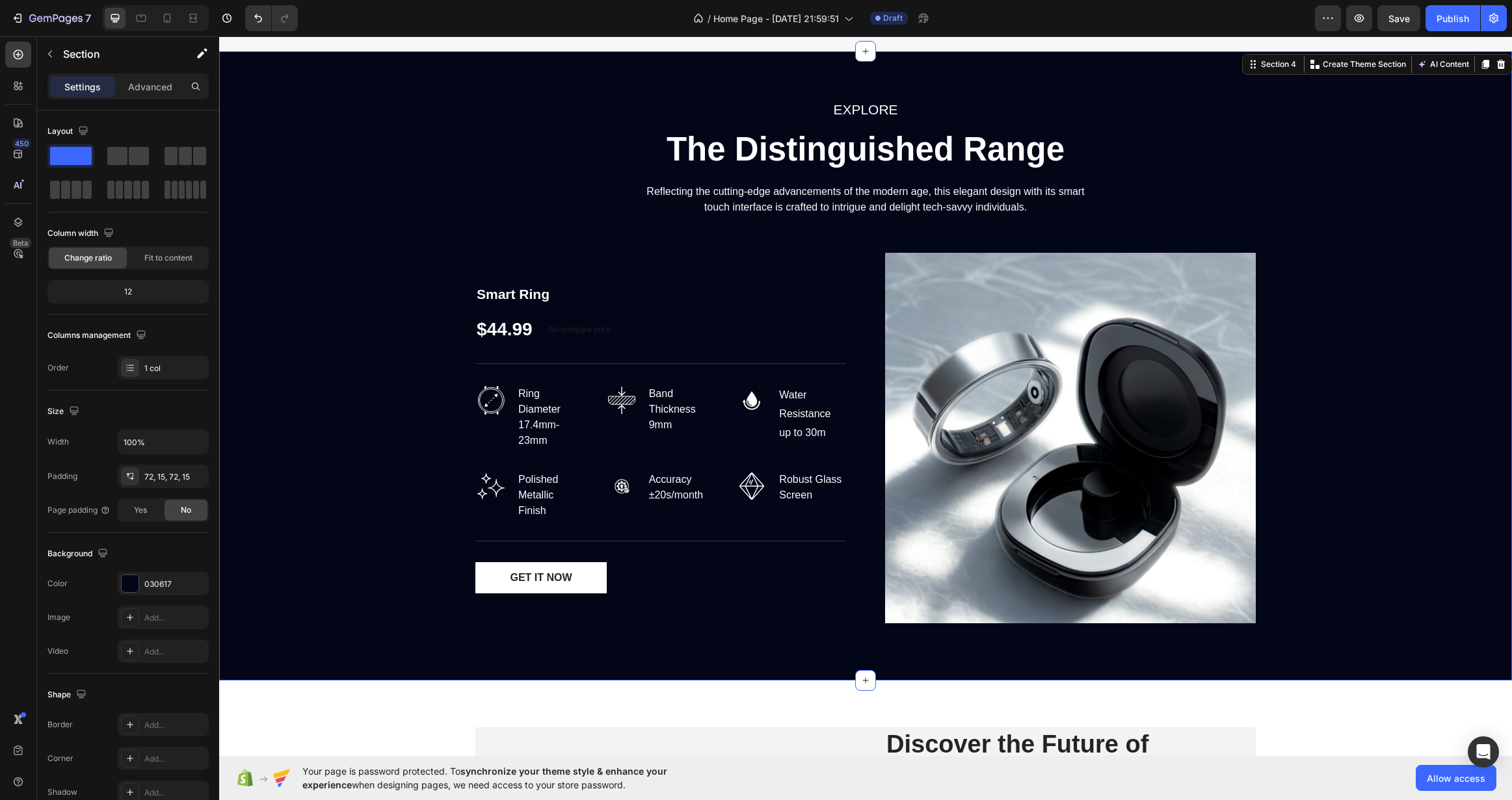
click at [332, 229] on div "EXPLORE Text block The Distinguished Range Heading Reflecting the cutting-edge …" at bounding box center [865, 365] width 1273 height 536
click at [606, 490] on img at bounding box center [621, 486] width 31 height 31
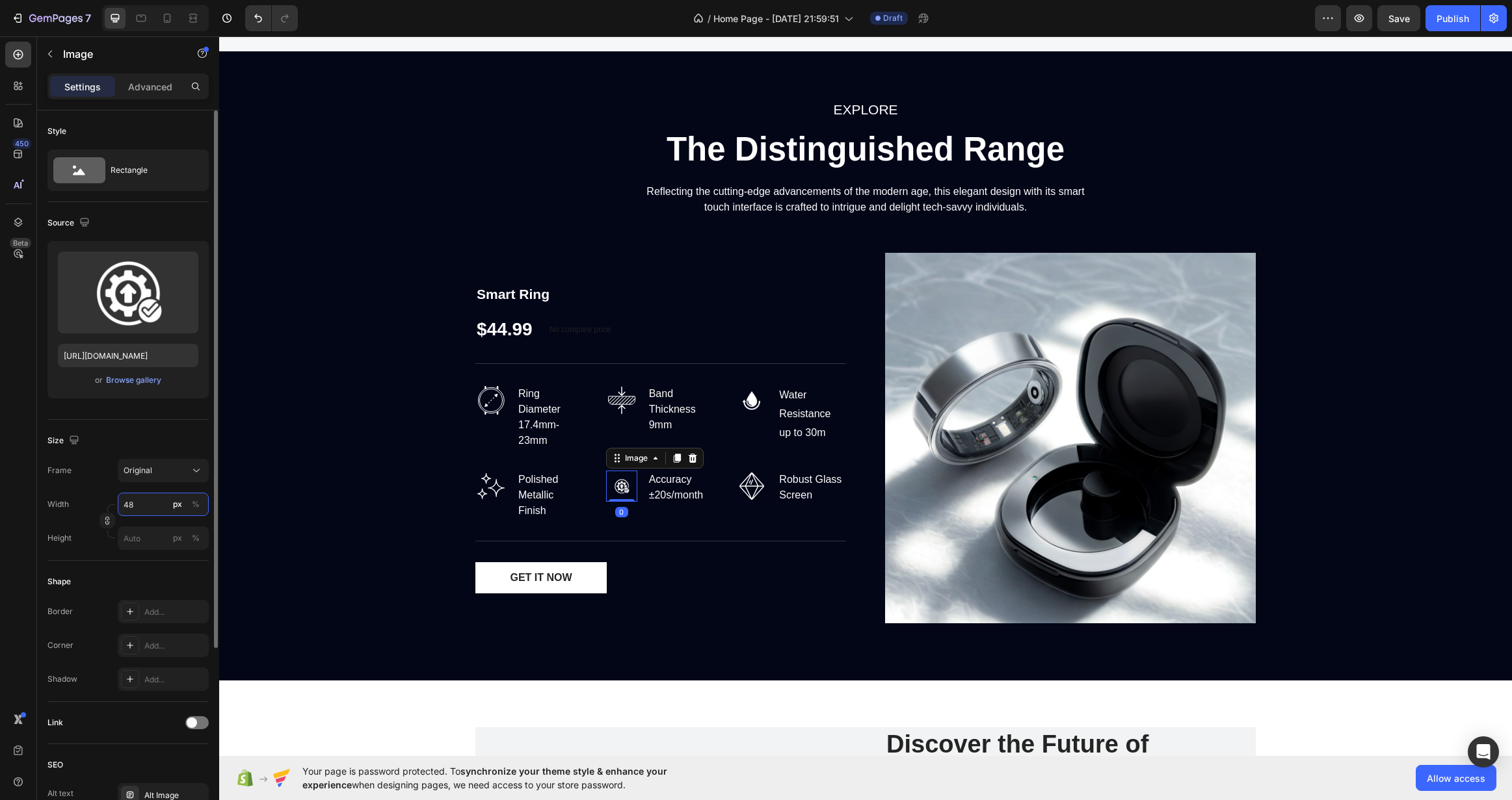
click at [140, 500] on input "48" at bounding box center [163, 505] width 91 height 23
type input "55"
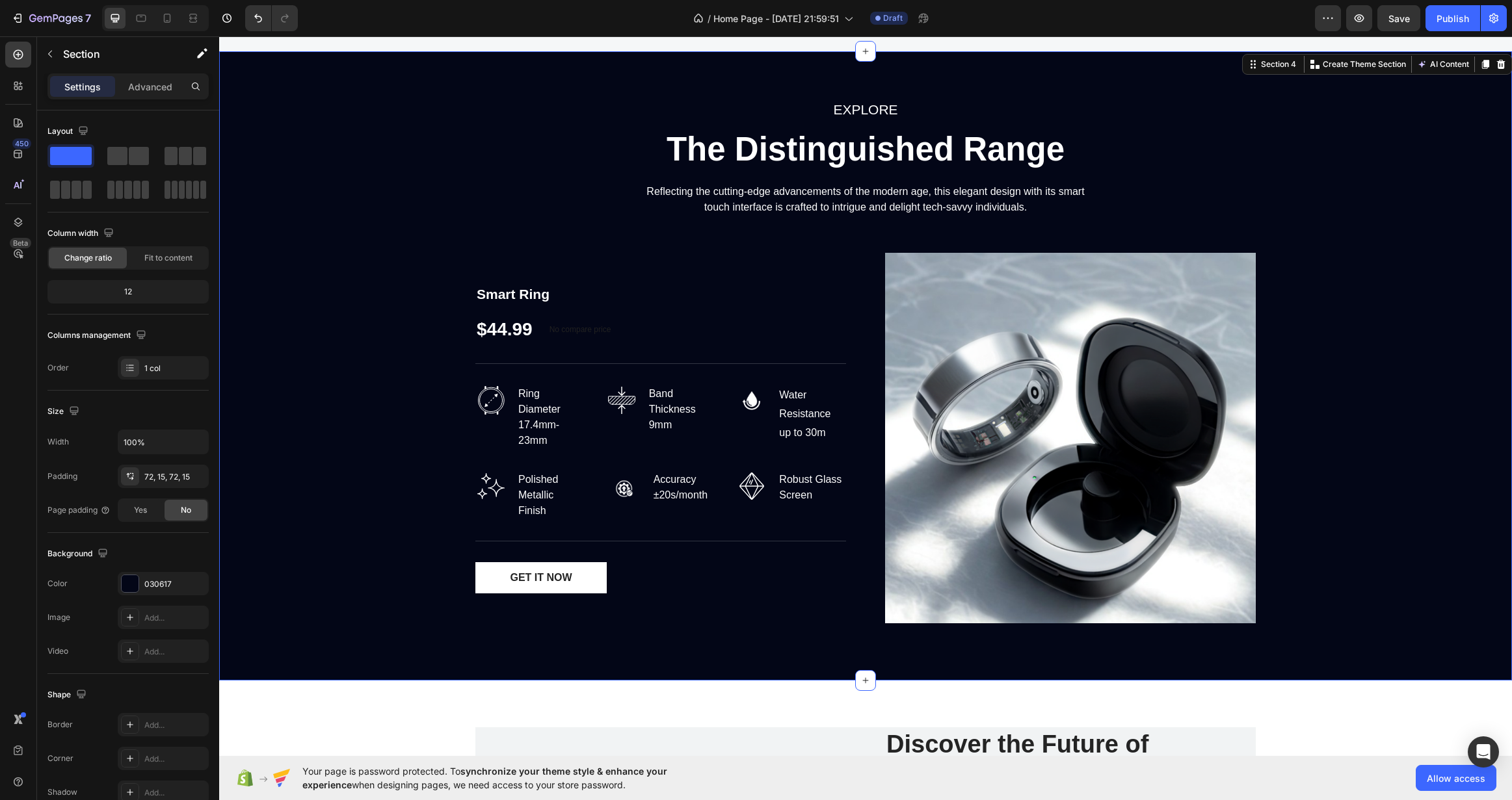
click at [351, 498] on div "EXPLORE Text block The Distinguished Range Heading Reflecting the cutting-edge …" at bounding box center [865, 365] width 1273 height 536
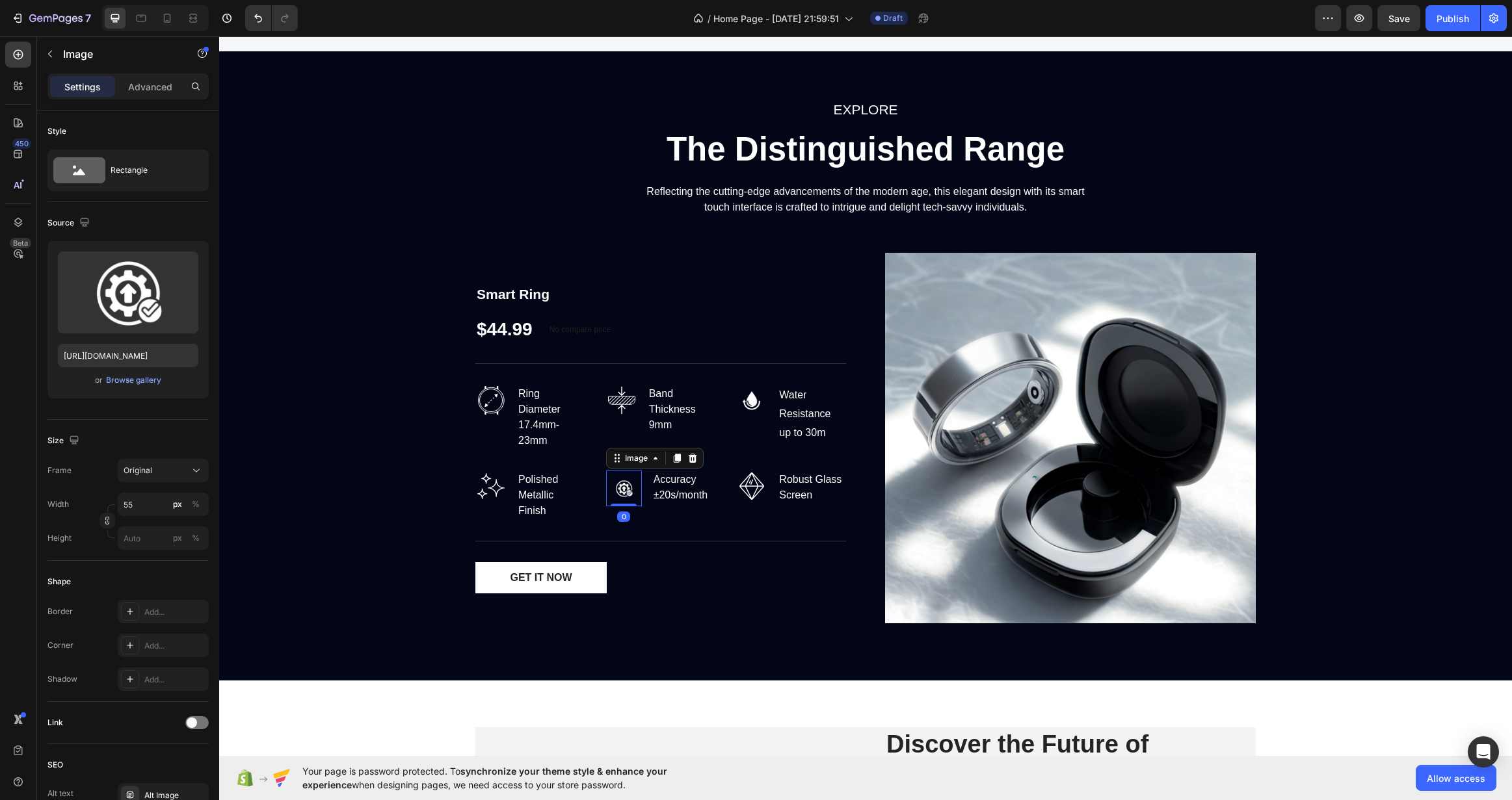
click at [620, 490] on img at bounding box center [624, 488] width 36 height 36
click at [130, 510] on input "55" at bounding box center [163, 505] width 91 height 23
type input "60"
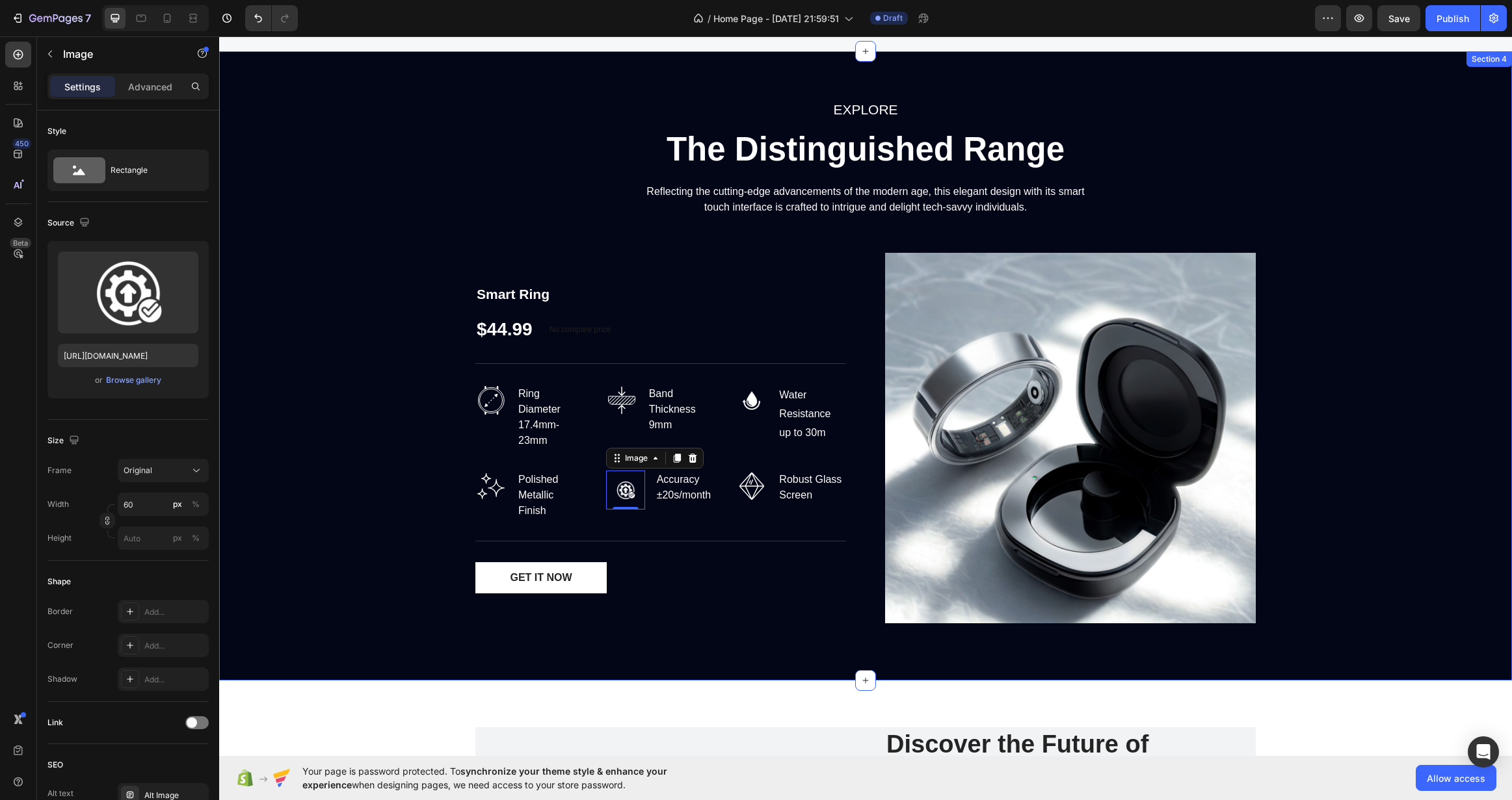
click at [373, 520] on div "EXPLORE Text block The Distinguished Range Heading Reflecting the cutting-edge …" at bounding box center [865, 365] width 1273 height 536
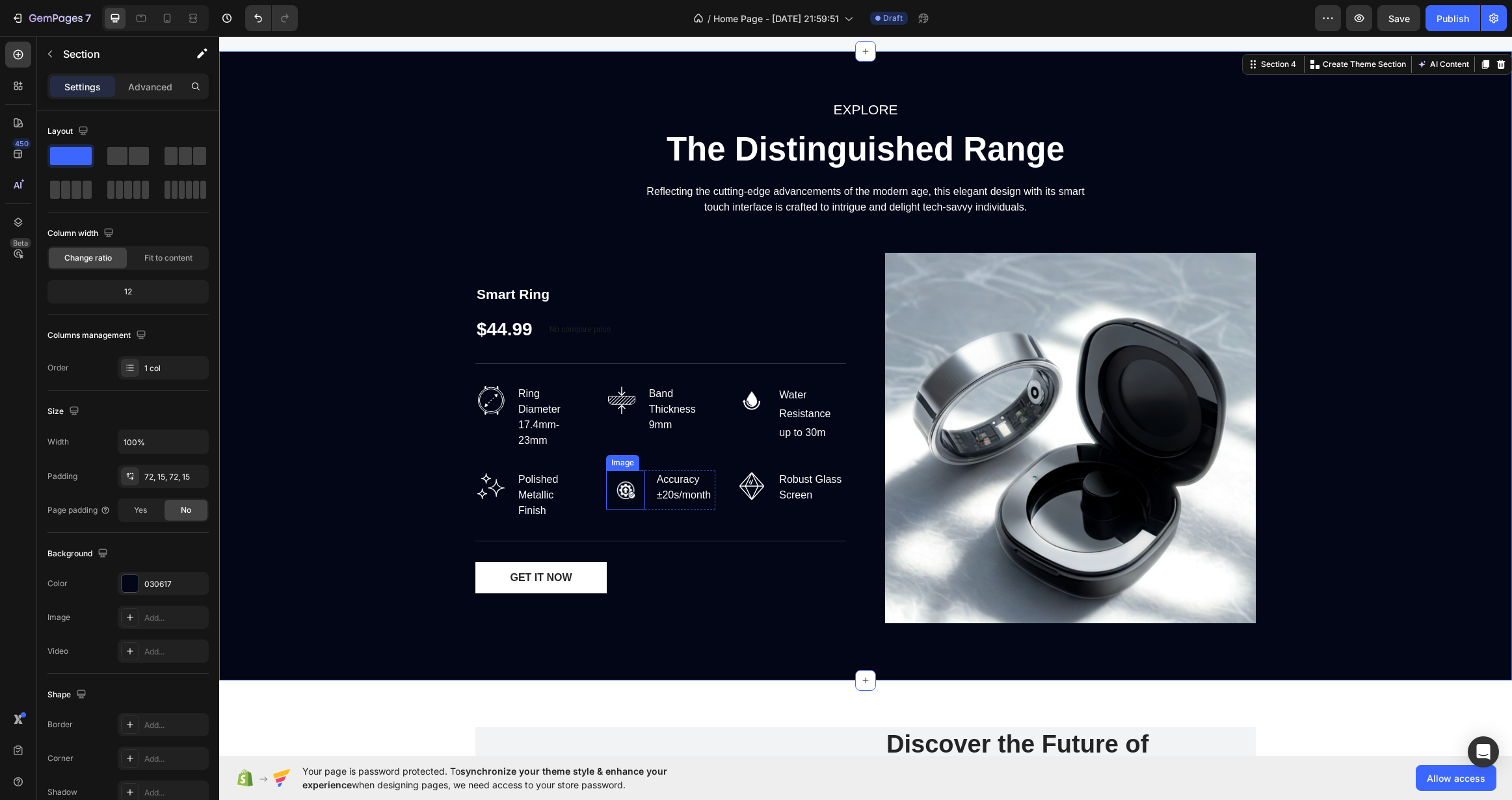
click at [610, 489] on img at bounding box center [625, 490] width 39 height 39
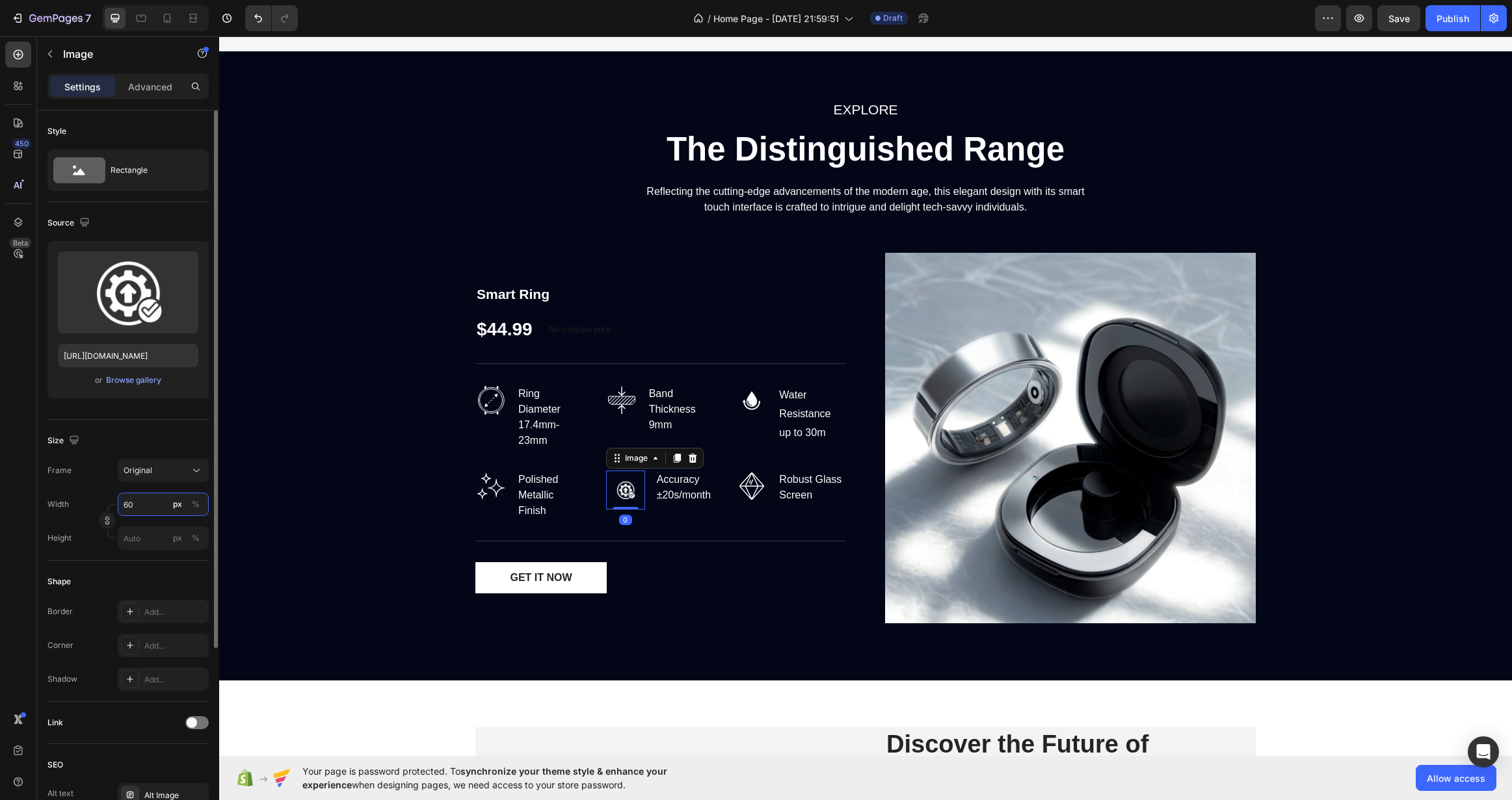
click at [132, 500] on input "60" at bounding box center [163, 505] width 91 height 23
type input "70"
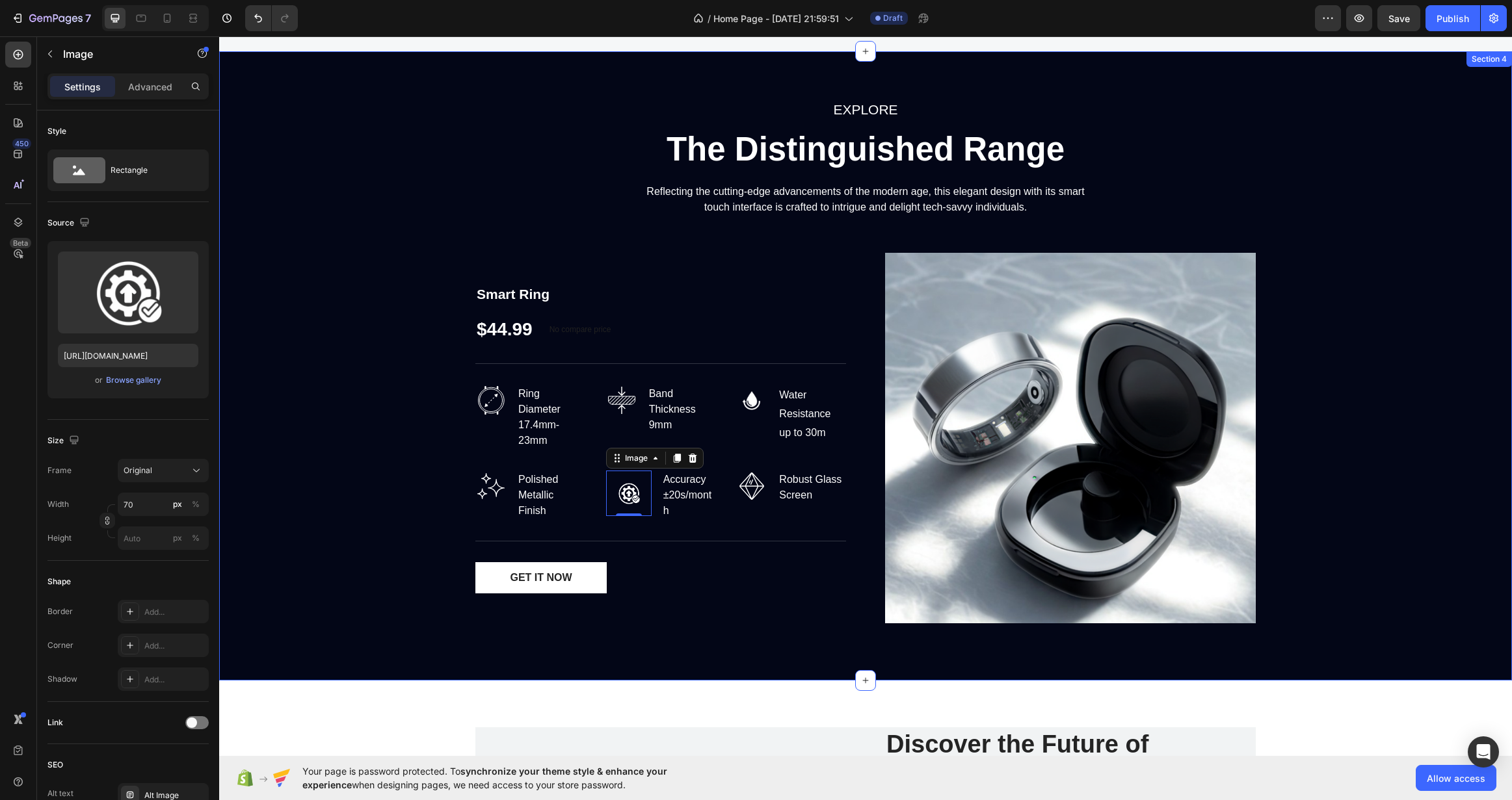
click at [331, 501] on div "EXPLORE Text block The Distinguished Range Heading Reflecting the cutting-edge …" at bounding box center [865, 365] width 1273 height 536
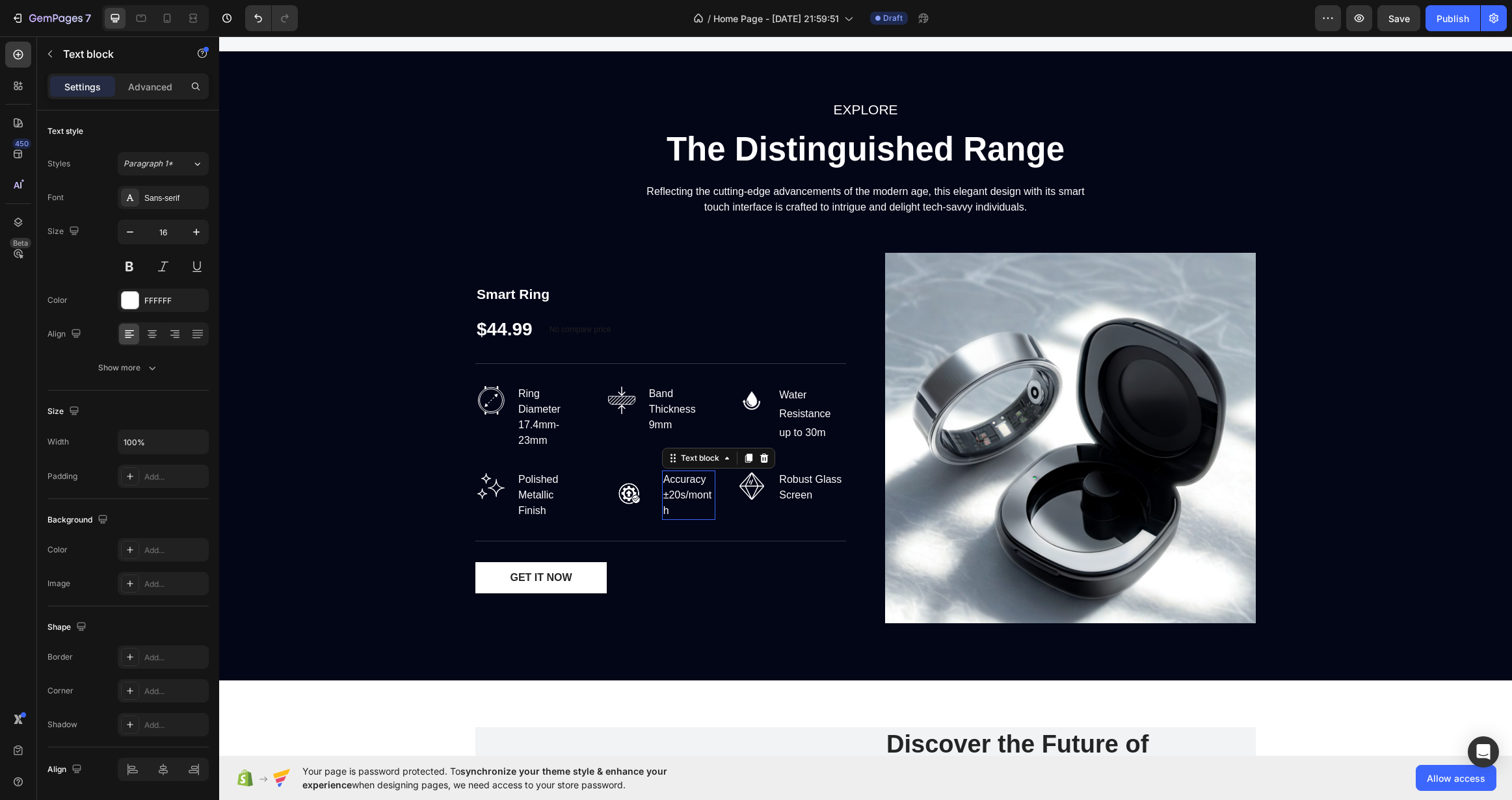
click at [677, 498] on div "Accuracy ±20s/month" at bounding box center [688, 495] width 54 height 50
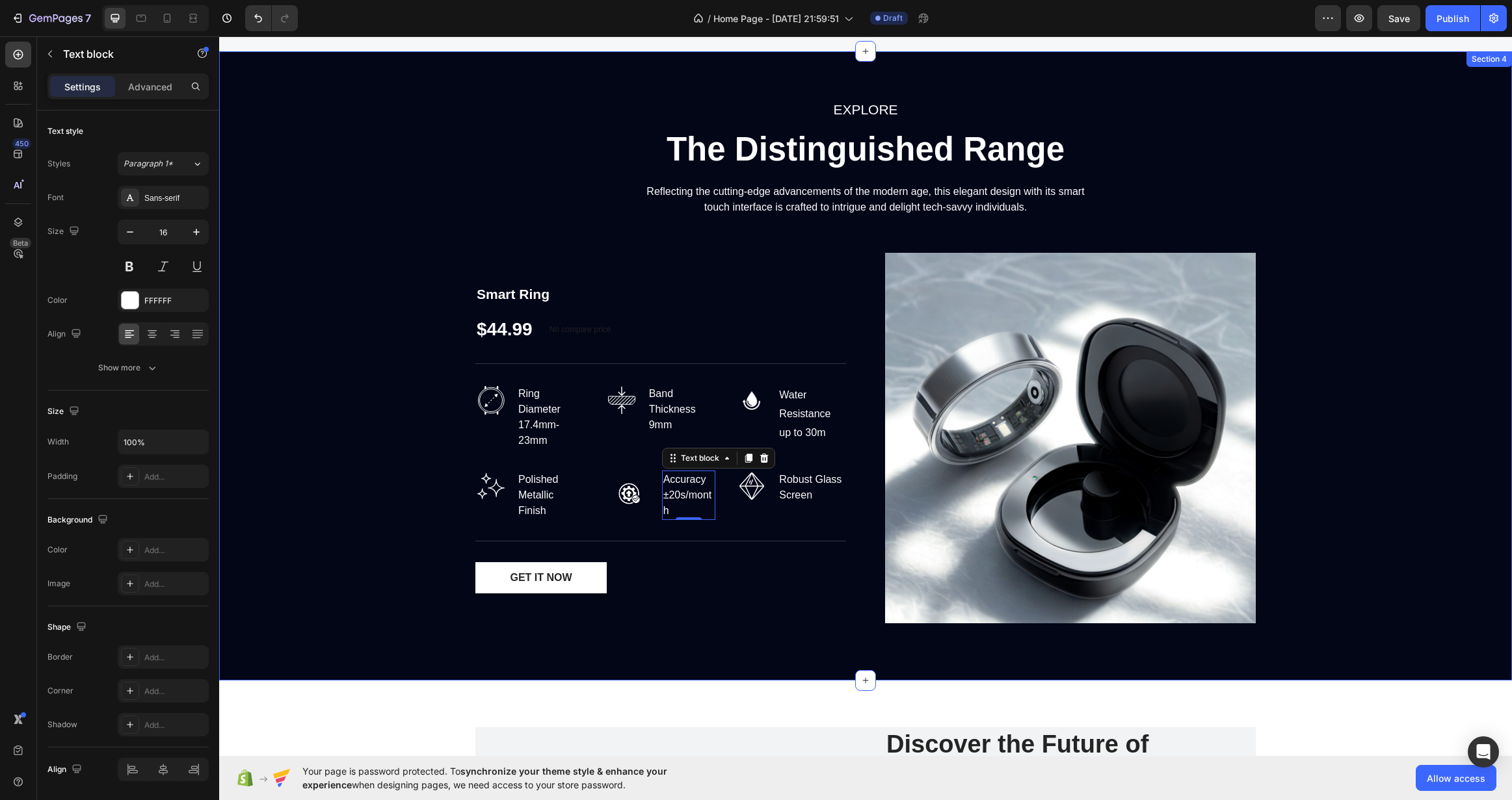
click at [436, 479] on div "EXPLORE Text block The Distinguished Range Heading Reflecting the cutting-edge …" at bounding box center [865, 365] width 1273 height 536
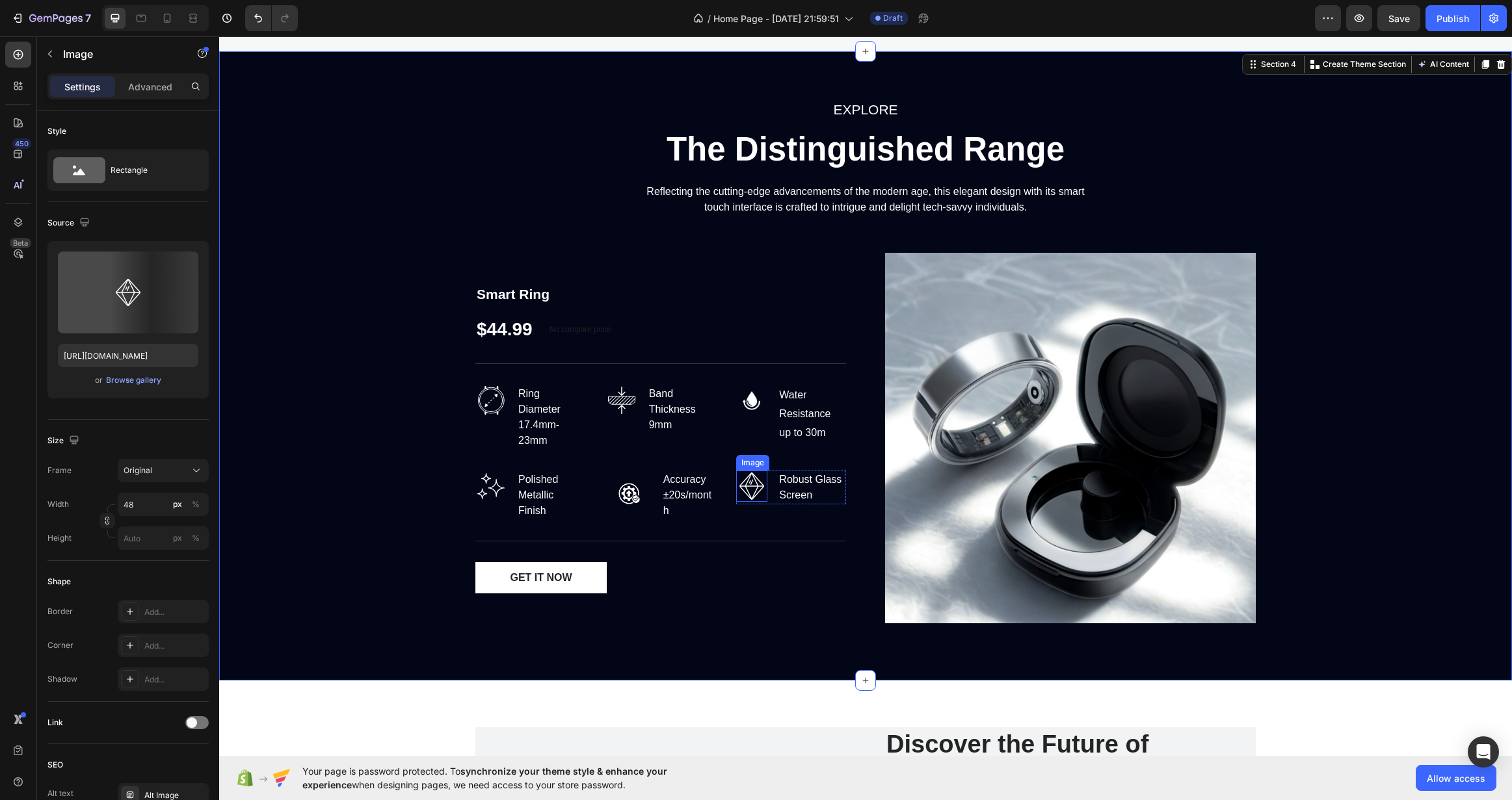
click at [740, 490] on img at bounding box center [752, 486] width 31 height 31
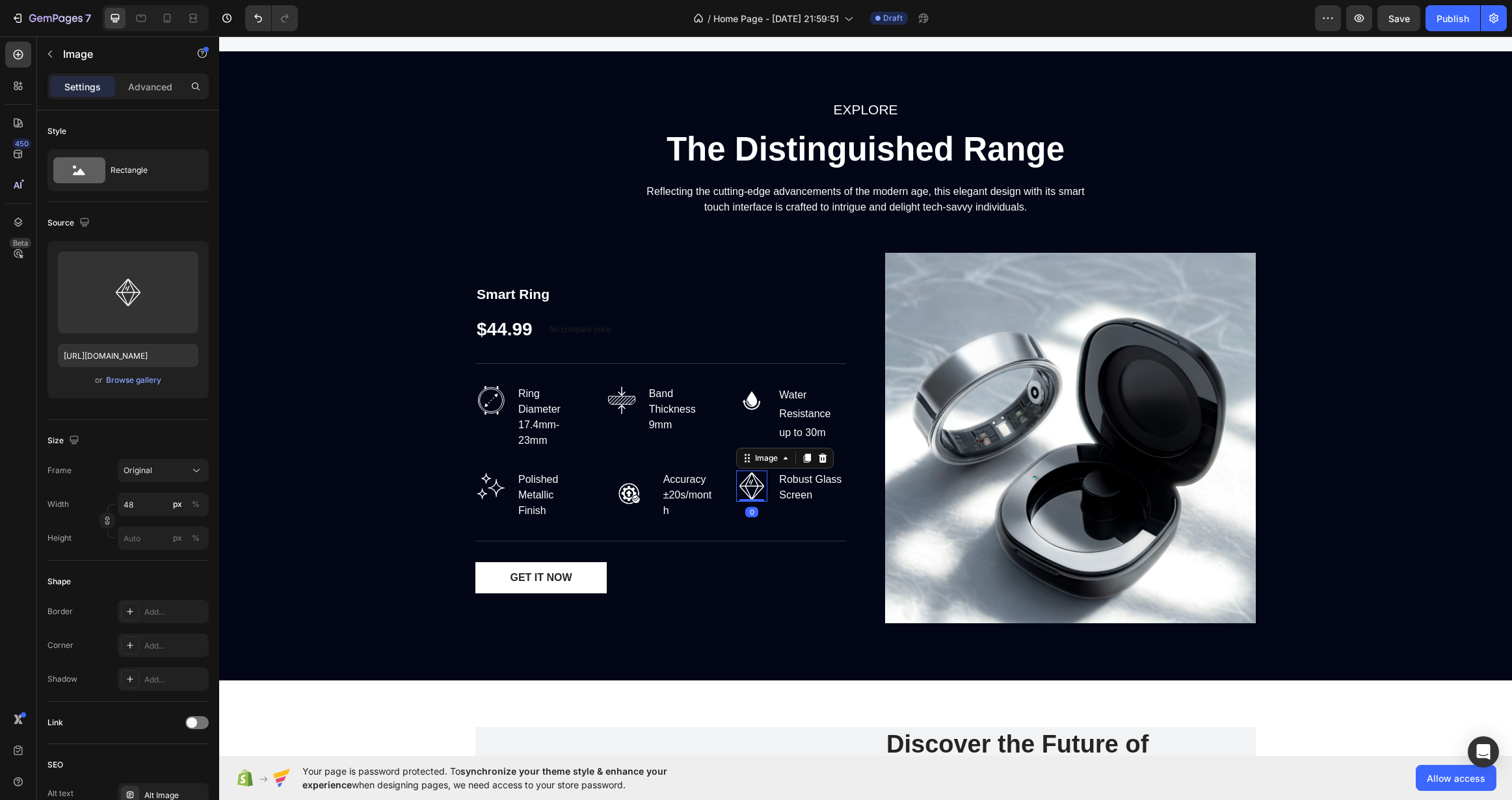
click at [819, 463] on icon at bounding box center [822, 458] width 10 height 10
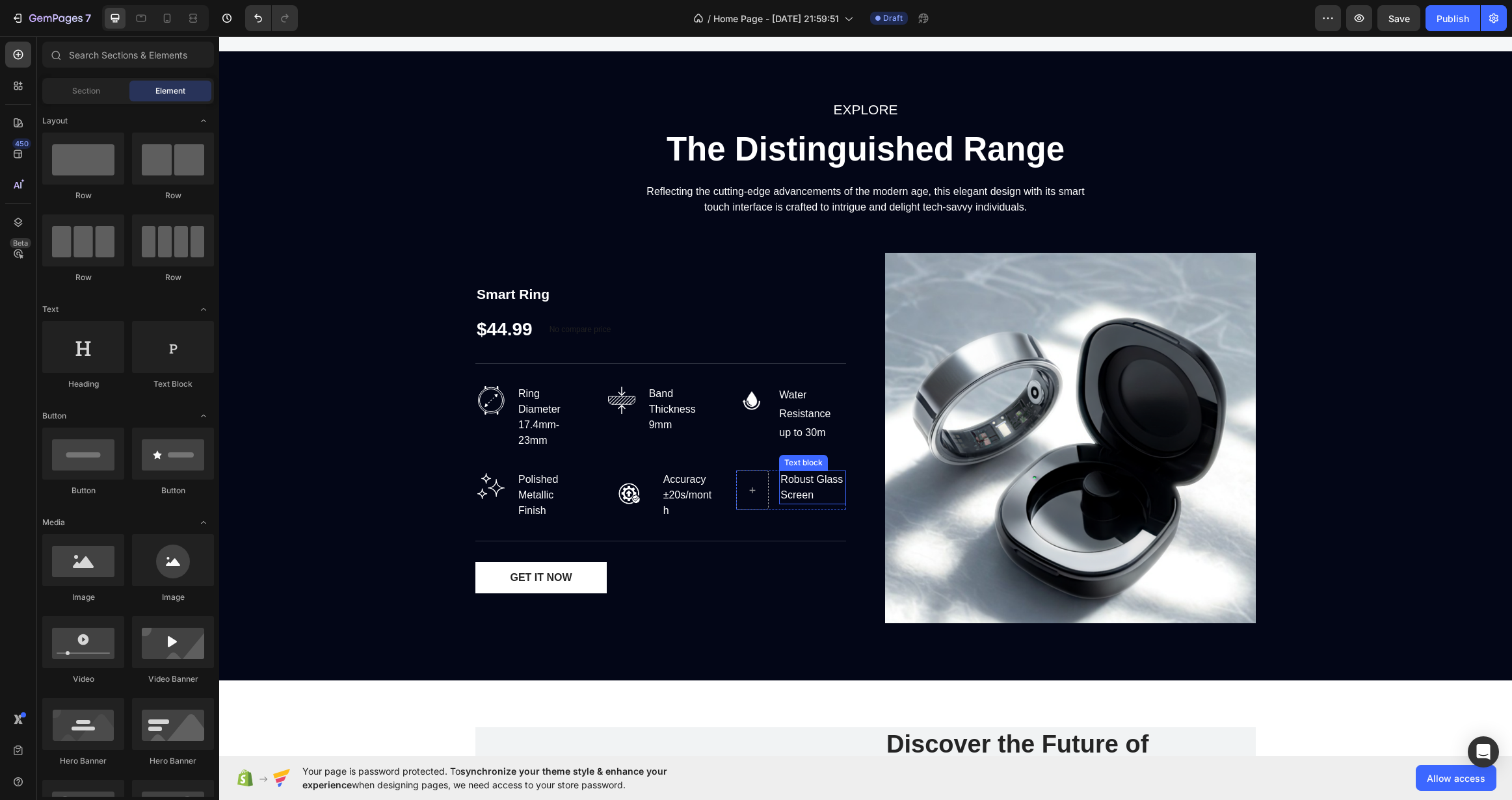
click at [782, 483] on div "Robust Glass Screen" at bounding box center [813, 487] width 67 height 33
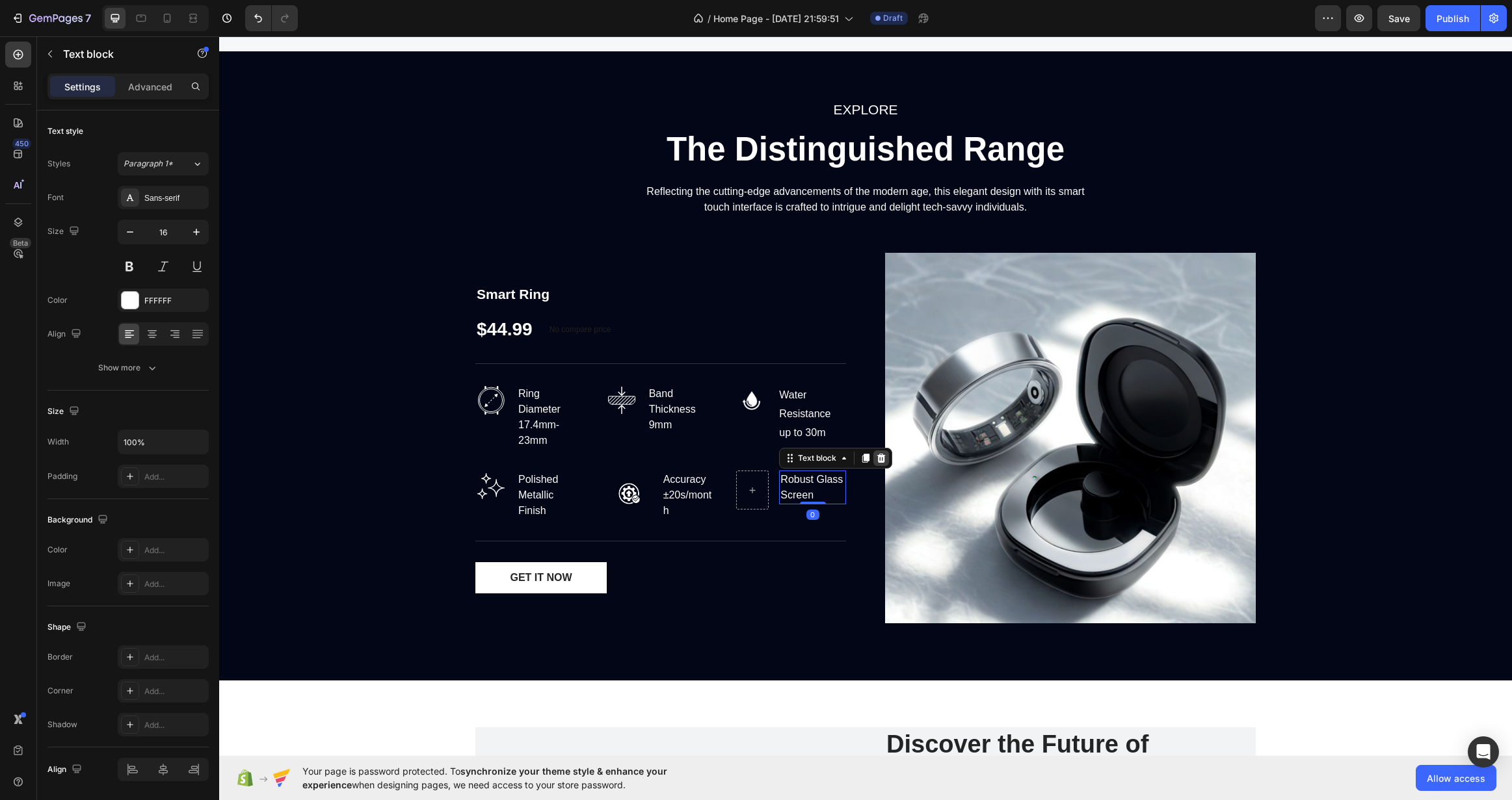
click at [877, 456] on icon at bounding box center [881, 459] width 9 height 9
click at [548, 413] on p "Ring Diameter 17.4mm-23mm" at bounding box center [551, 417] width 65 height 62
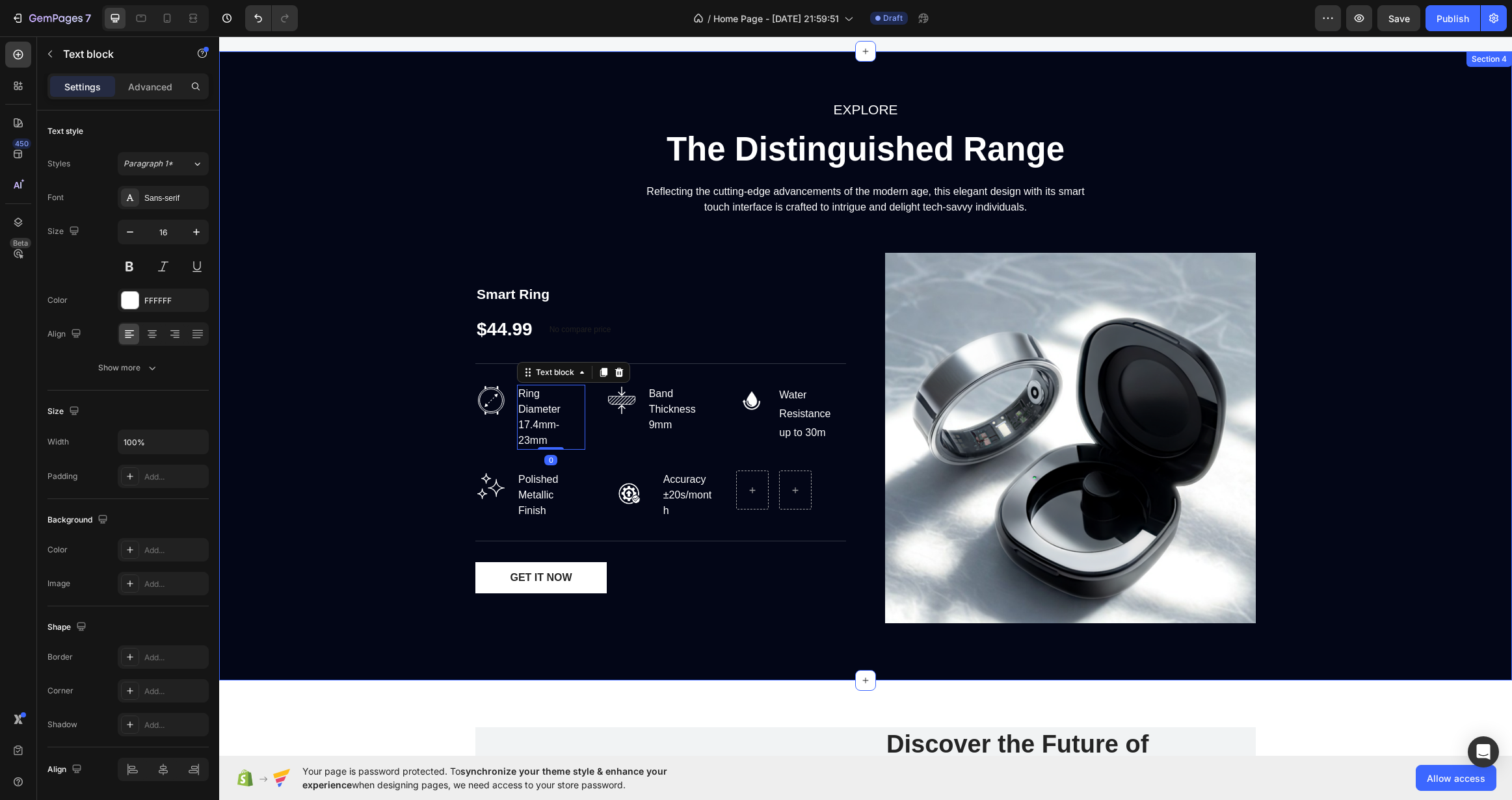
click at [432, 459] on div "EXPLORE Text block The Distinguished Range Heading Reflecting the cutting-edge …" at bounding box center [865, 365] width 1273 height 536
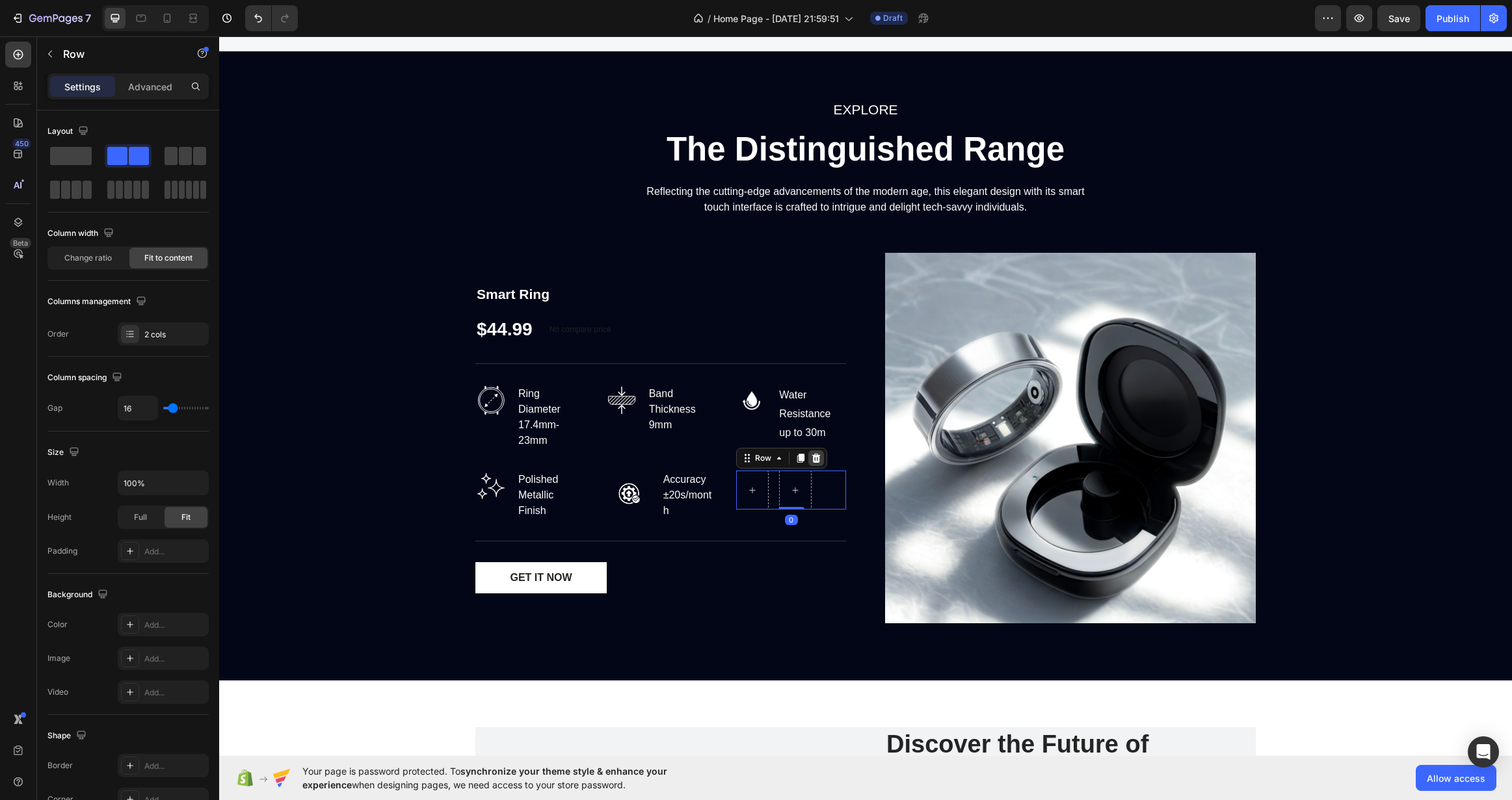
click at [814, 453] on icon at bounding box center [816, 458] width 10 height 10
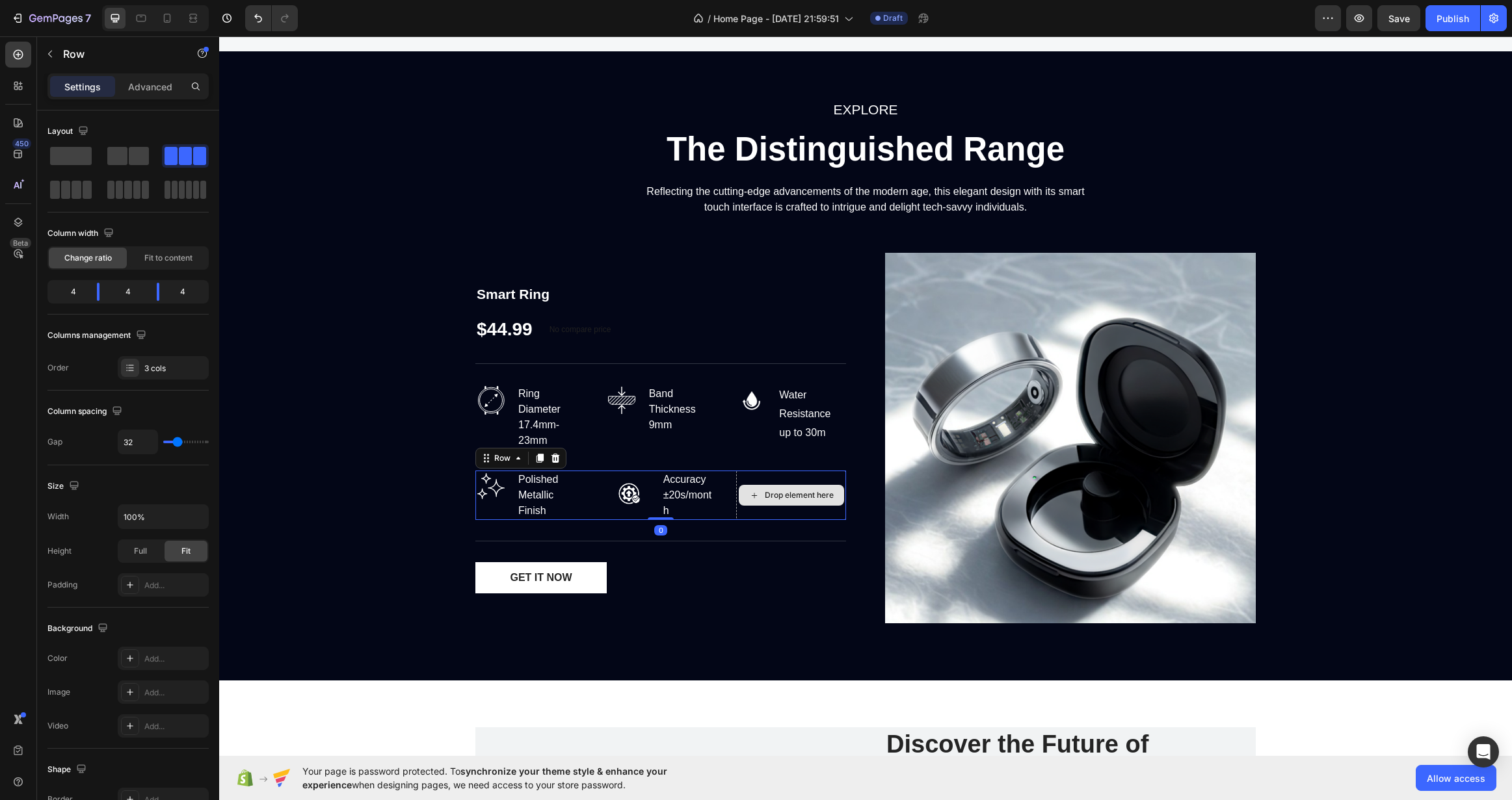
click at [775, 515] on div "Drop element here" at bounding box center [791, 495] width 110 height 50
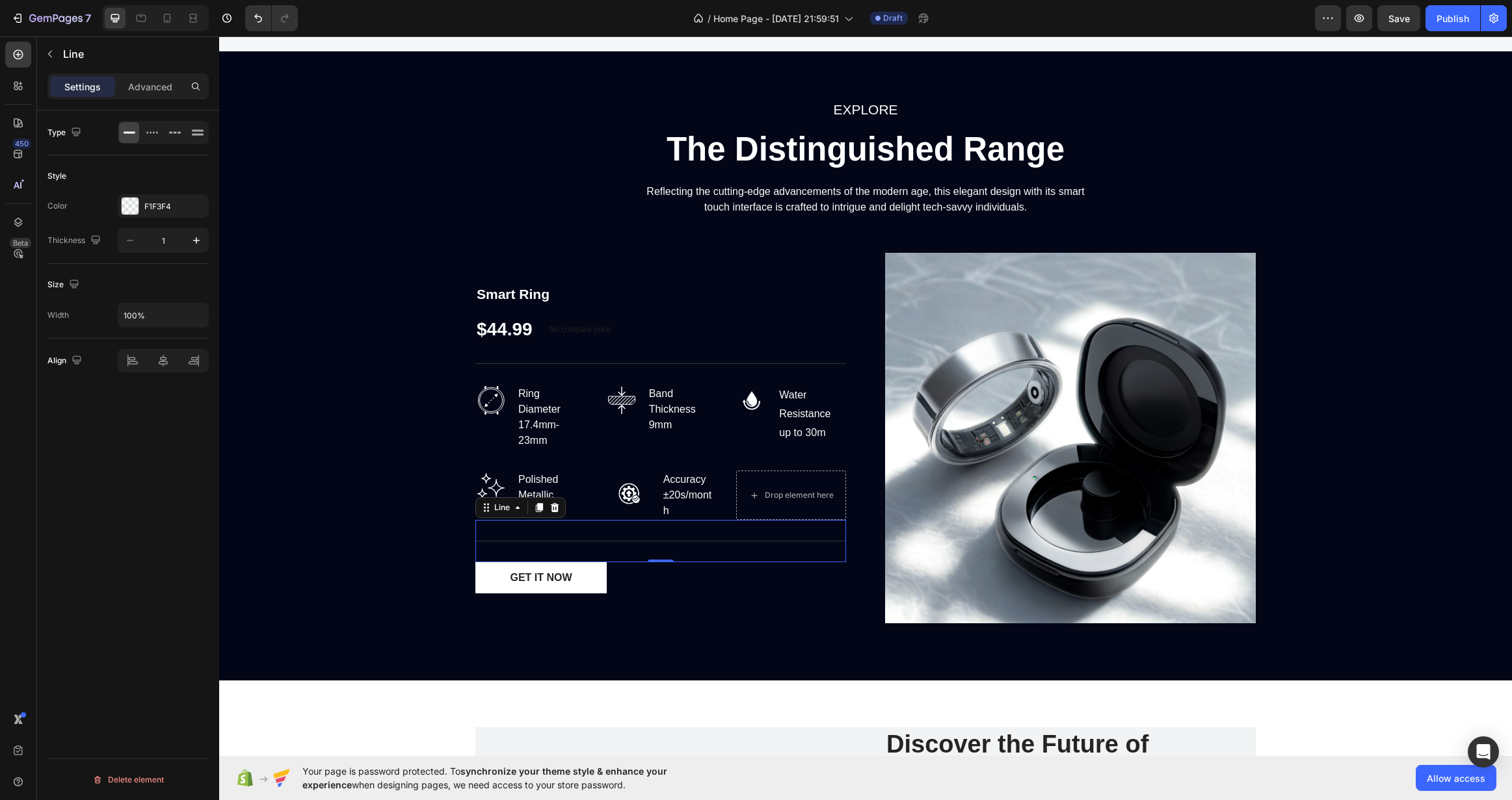
click at [681, 547] on div "Technical Specifications Line 0" at bounding box center [660, 541] width 371 height 42
click at [856, 551] on div "Smart Ring Product Title $44.99 Product Price Product Price No compare price Co…" at bounding box center [865, 438] width 780 height 371
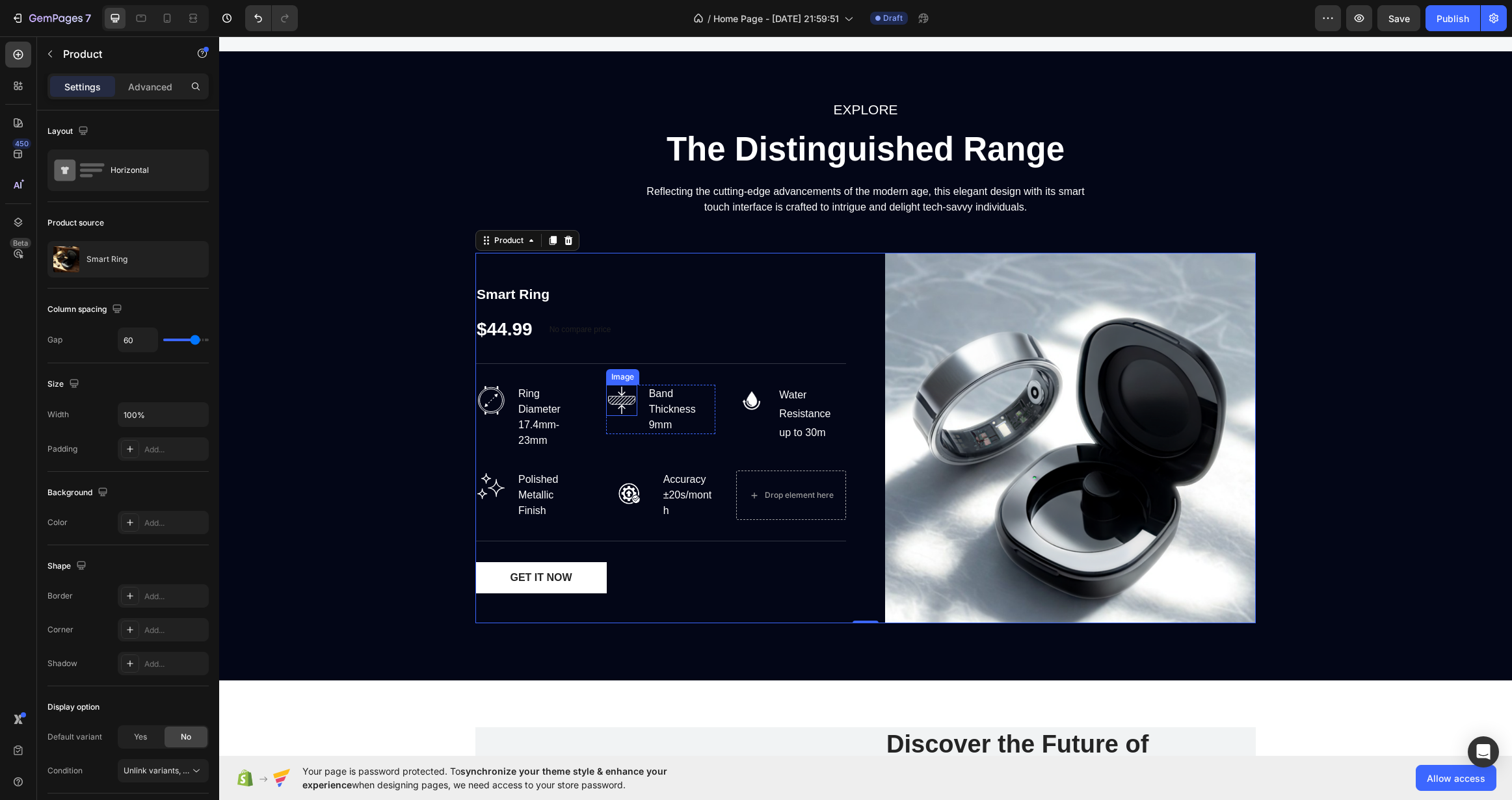
click at [621, 400] on img at bounding box center [621, 400] width 31 height 31
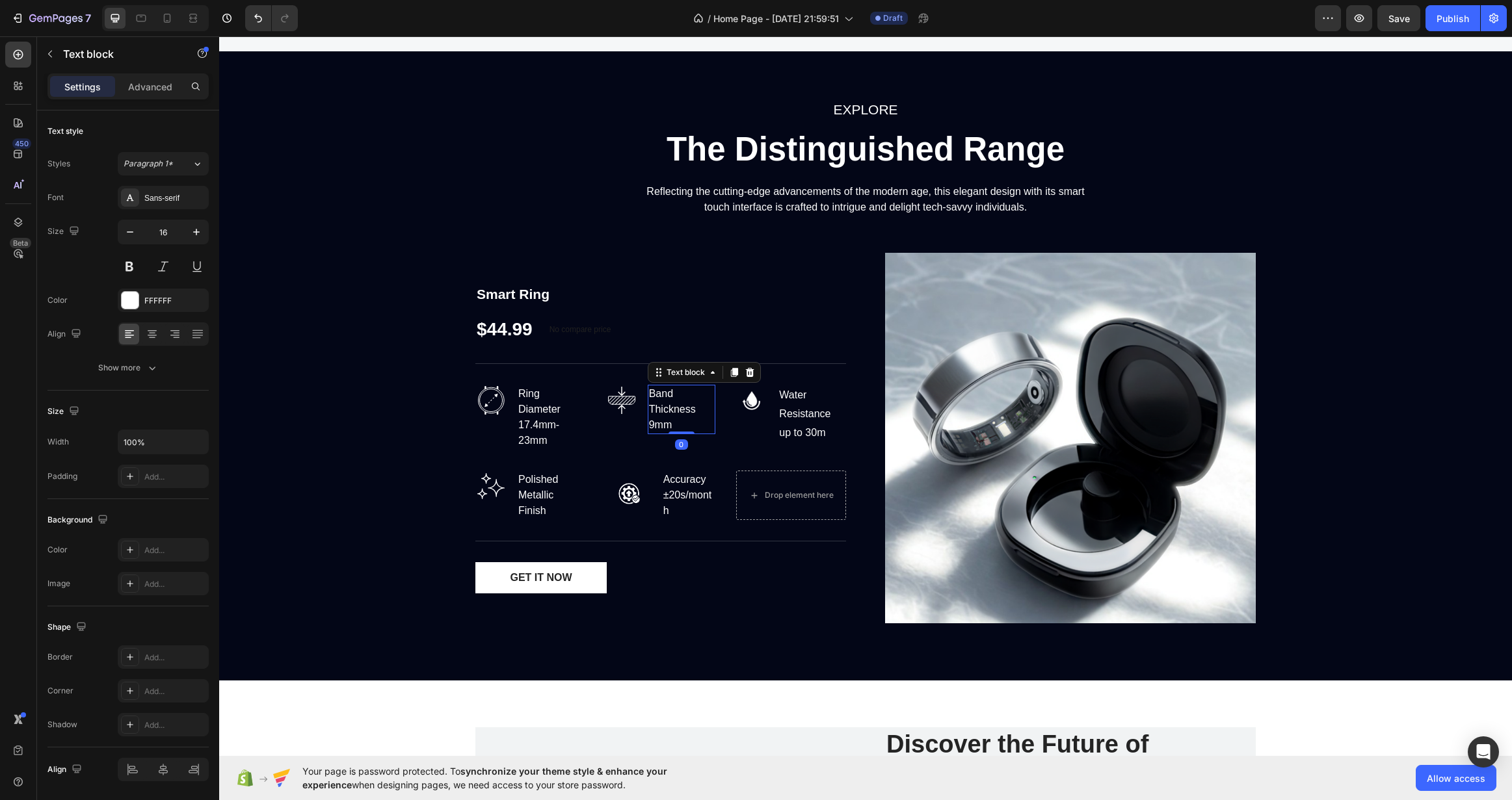
click at [672, 400] on div "Band Thickness 9mm" at bounding box center [682, 410] width 68 height 50
click at [669, 407] on div "Band Thickness 9mm" at bounding box center [682, 410] width 68 height 50
click at [674, 416] on p "Band Thickness 9mm" at bounding box center [681, 410] width 65 height 47
click at [674, 424] on p "Band Thickness 9mm" at bounding box center [681, 410] width 65 height 47
click at [618, 397] on img at bounding box center [621, 400] width 31 height 31
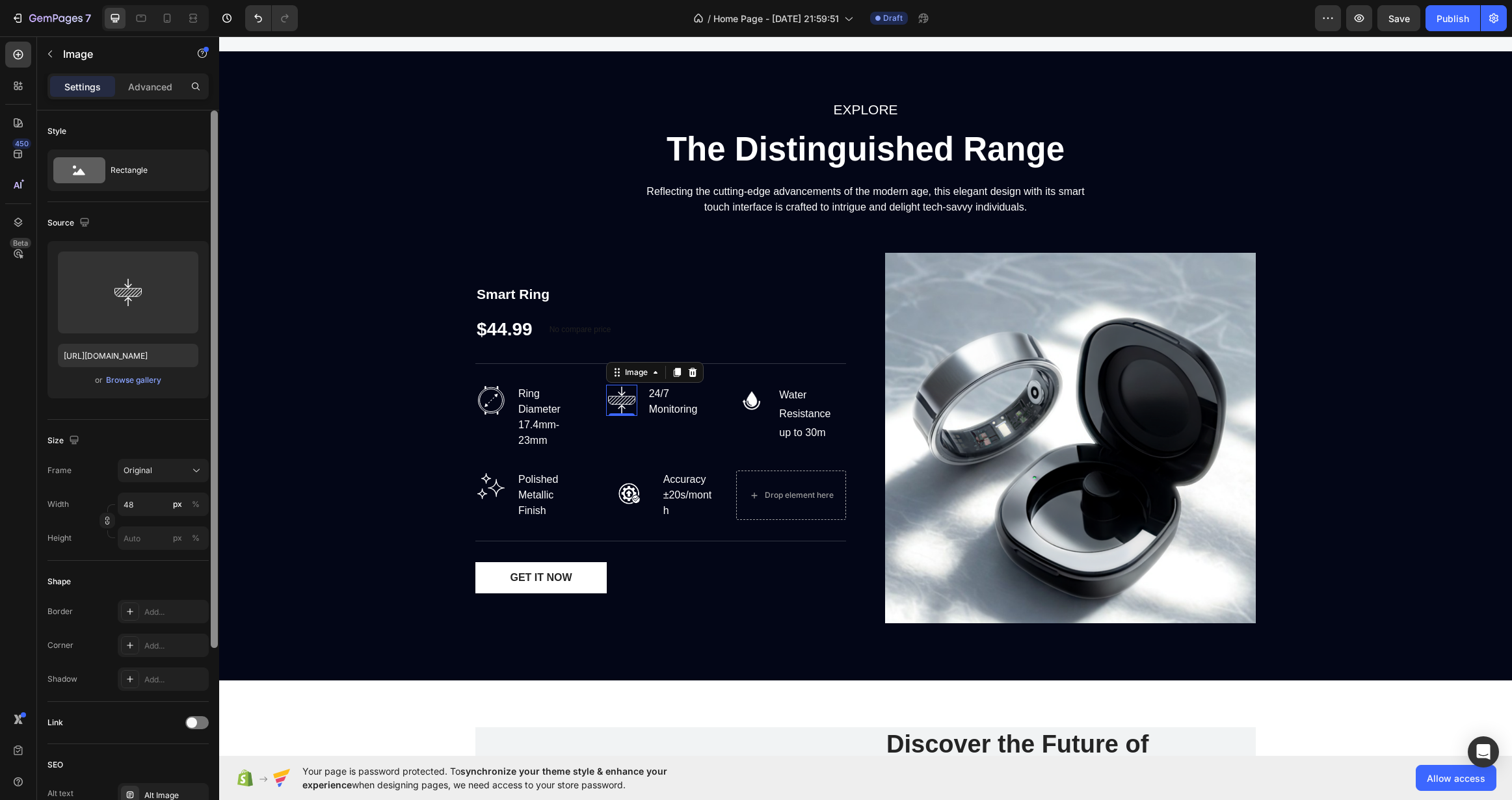
drag, startPoint x: 180, startPoint y: 264, endPoint x: 218, endPoint y: 259, distance: 38.3
click at [180, 264] on icon "button" at bounding box center [185, 264] width 13 height 13
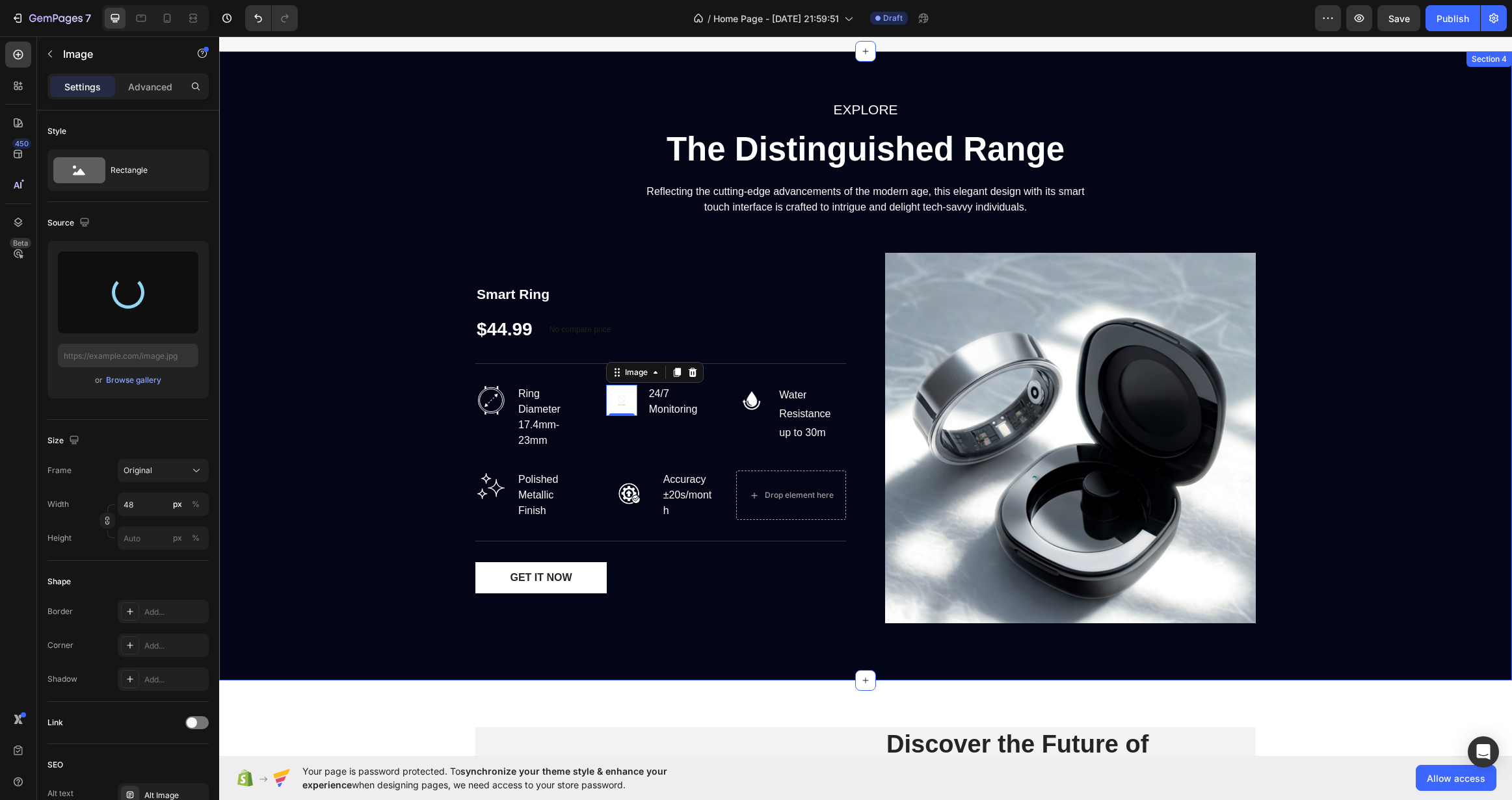
type input "[URL][DOMAIN_NAME]"
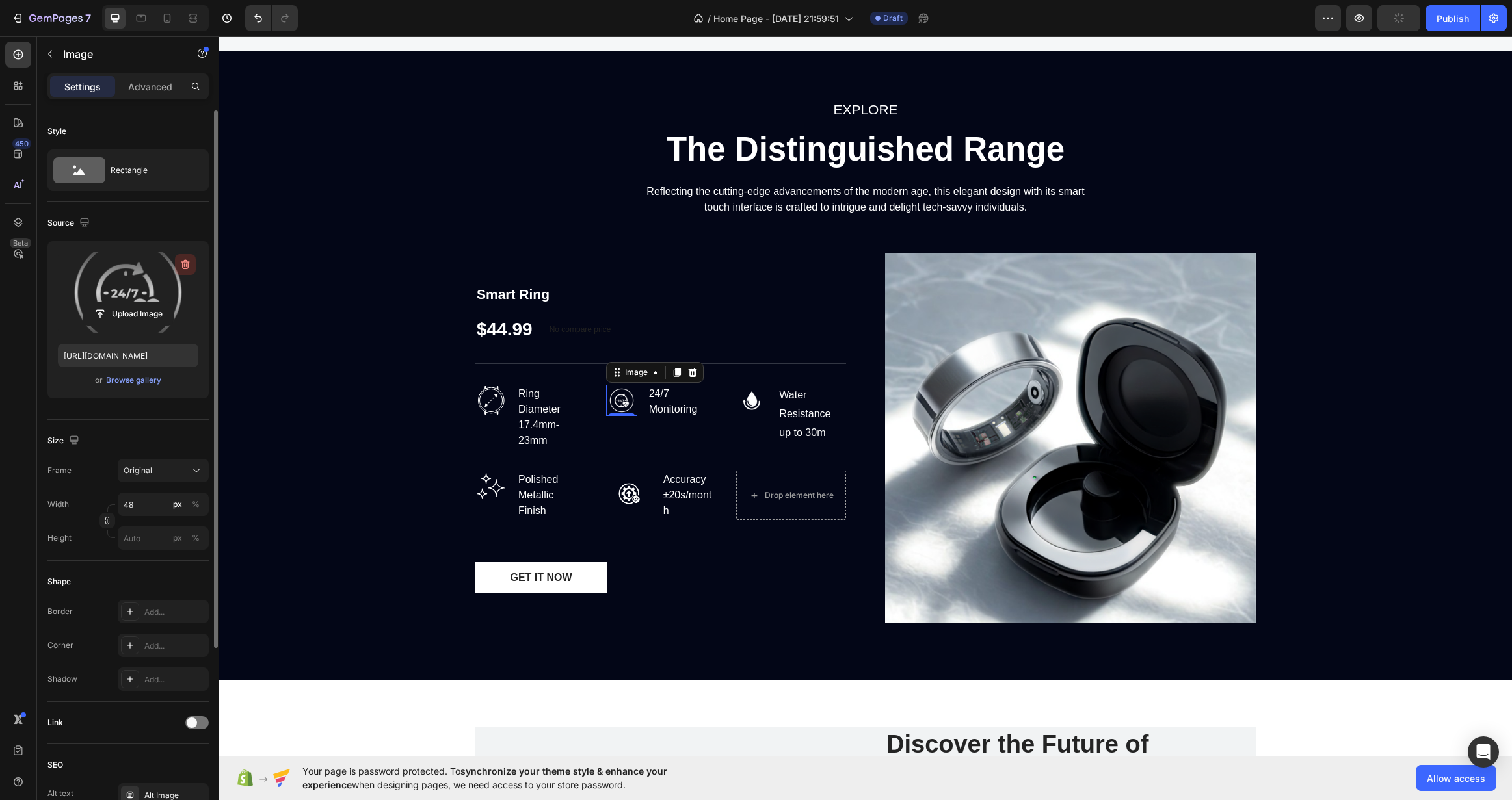
click at [188, 264] on icon "button" at bounding box center [185, 264] width 13 height 13
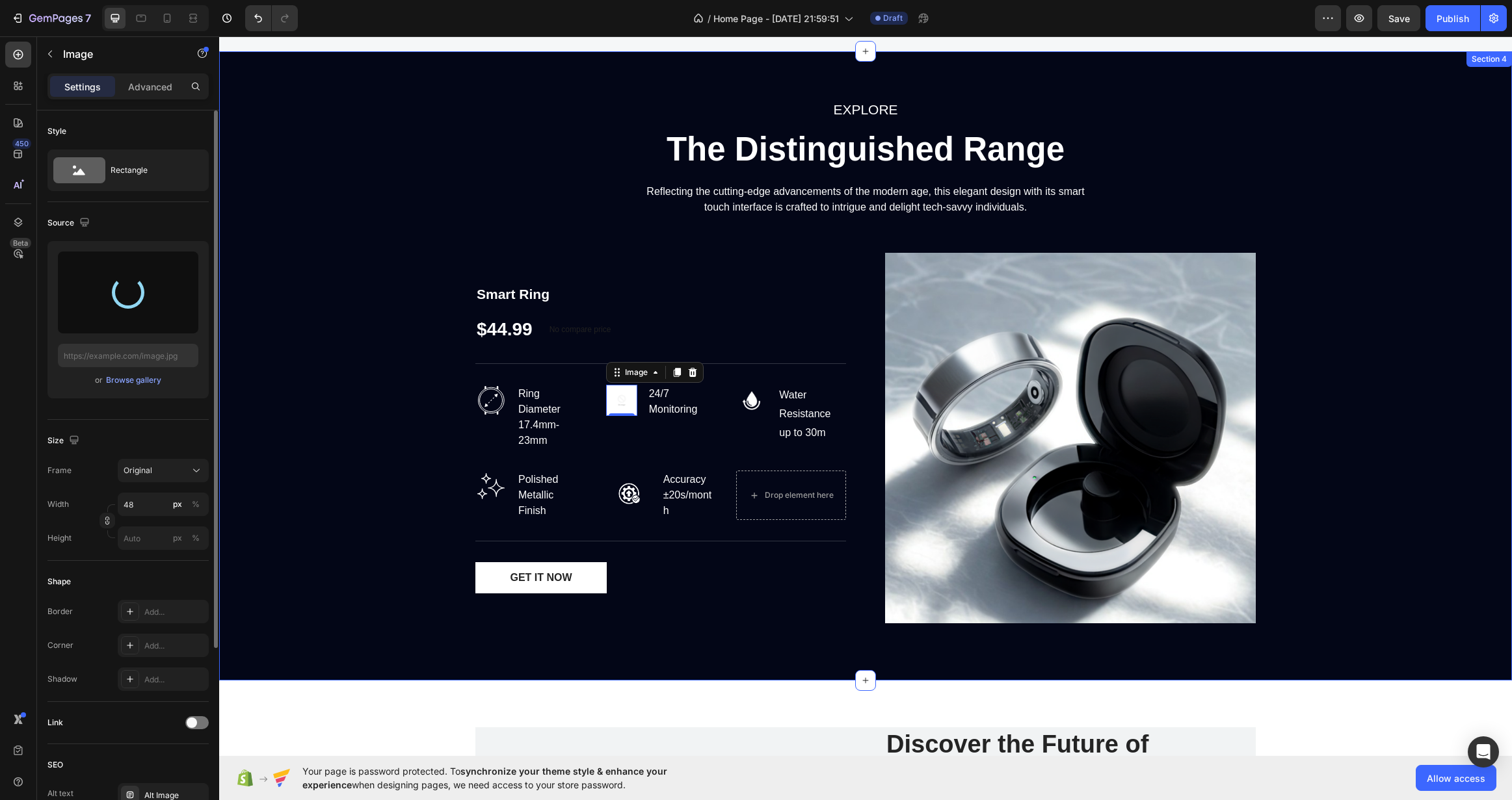
type input "[URL][DOMAIN_NAME]"
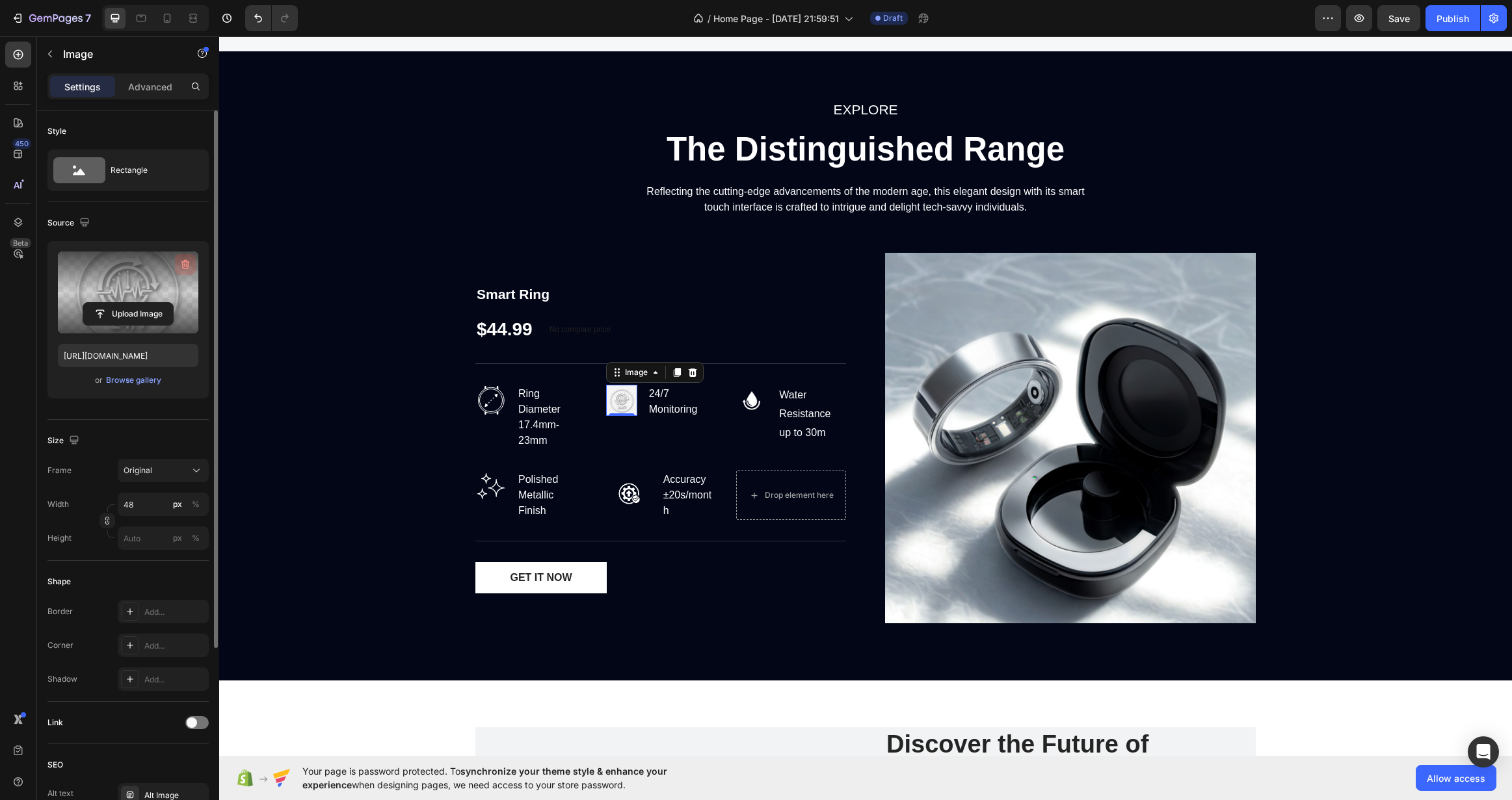
click at [187, 262] on icon "button" at bounding box center [185, 264] width 13 height 13
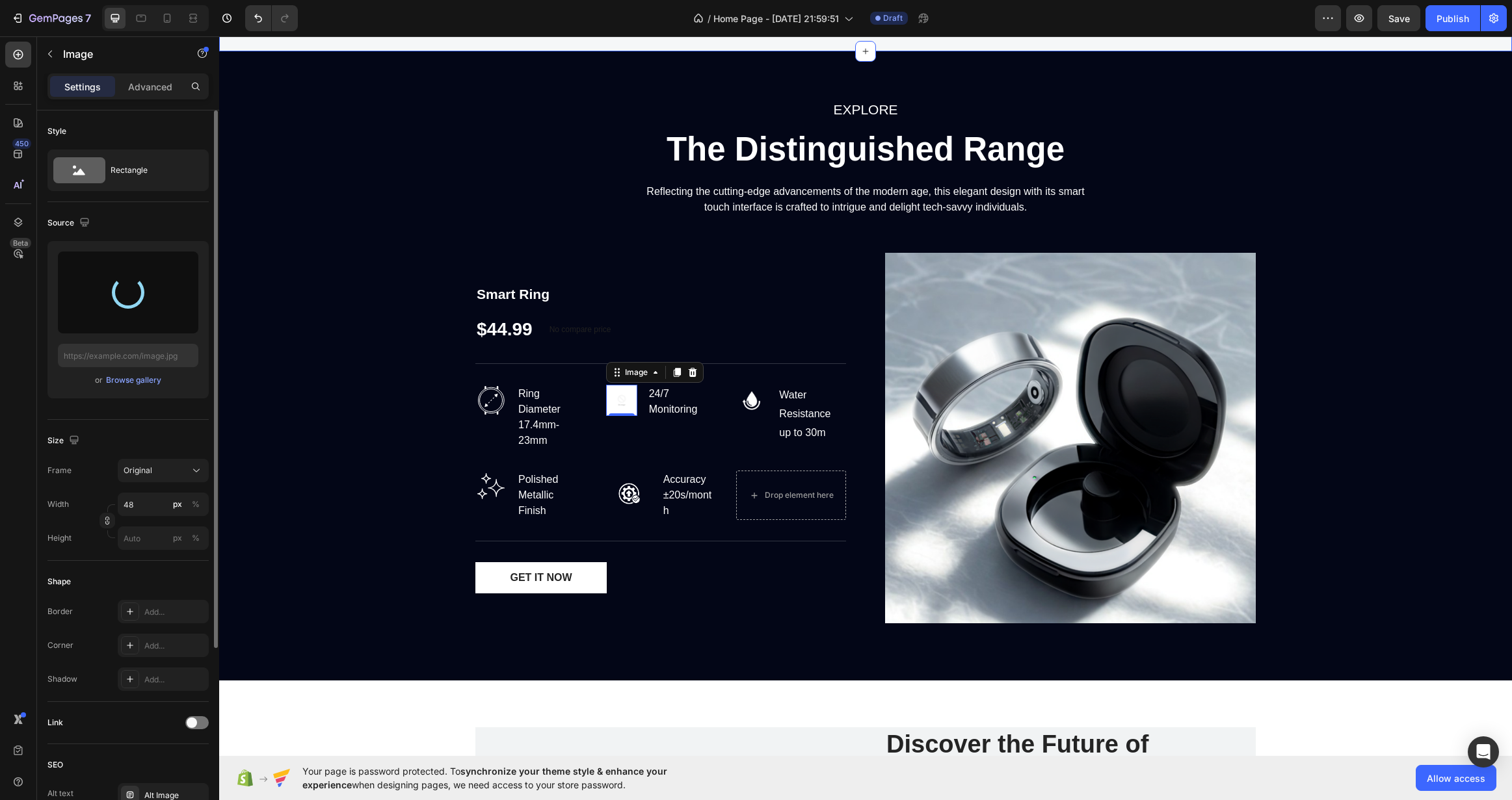
type input "[URL][DOMAIN_NAME]"
click at [138, 501] on input "48" at bounding box center [163, 505] width 91 height 23
click at [133, 508] on input "55" at bounding box center [163, 505] width 91 height 23
click at [145, 499] on input "65" at bounding box center [163, 505] width 91 height 23
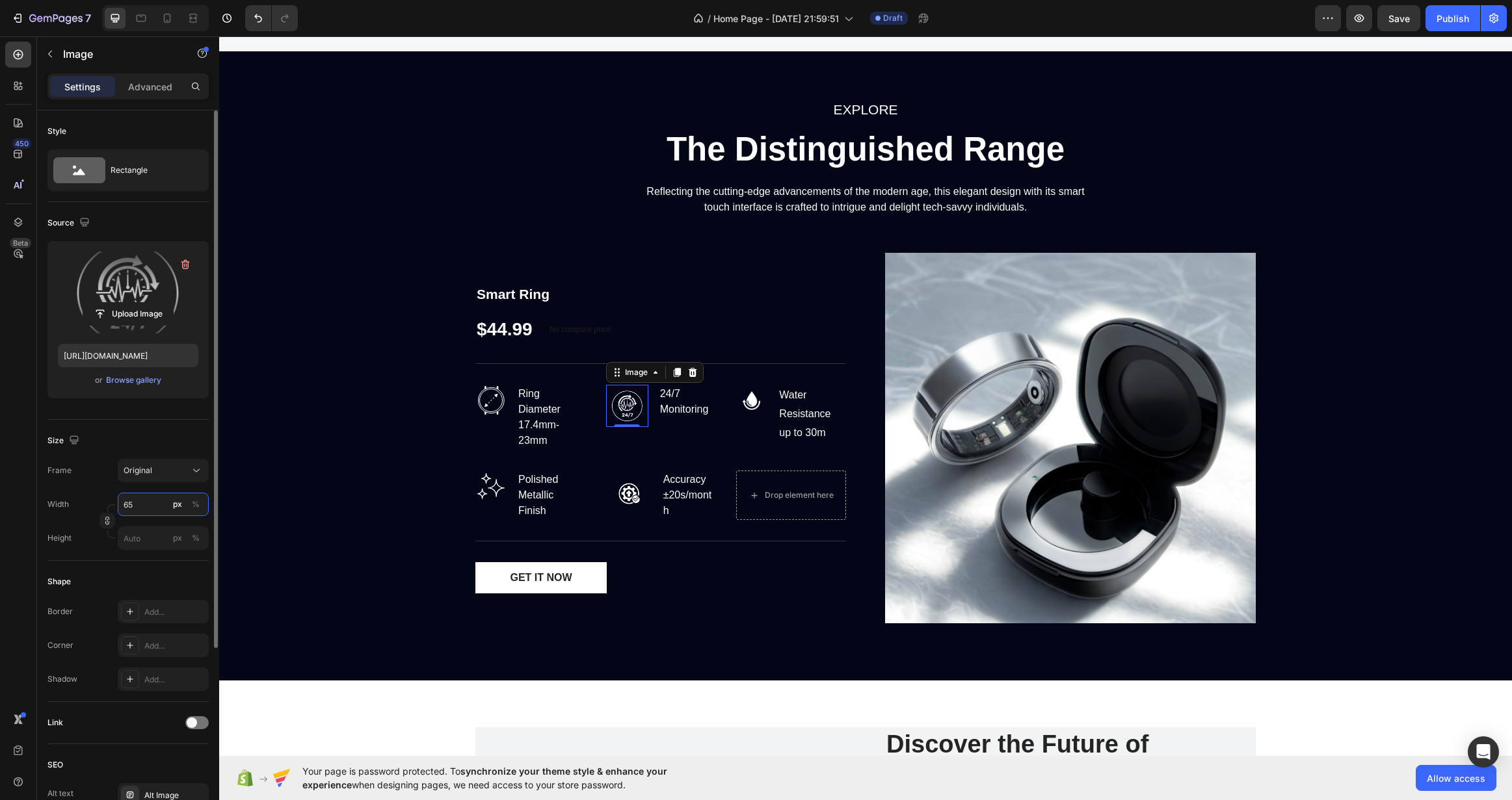
click at [145, 499] on input "65" at bounding box center [163, 505] width 91 height 23
type input "707"
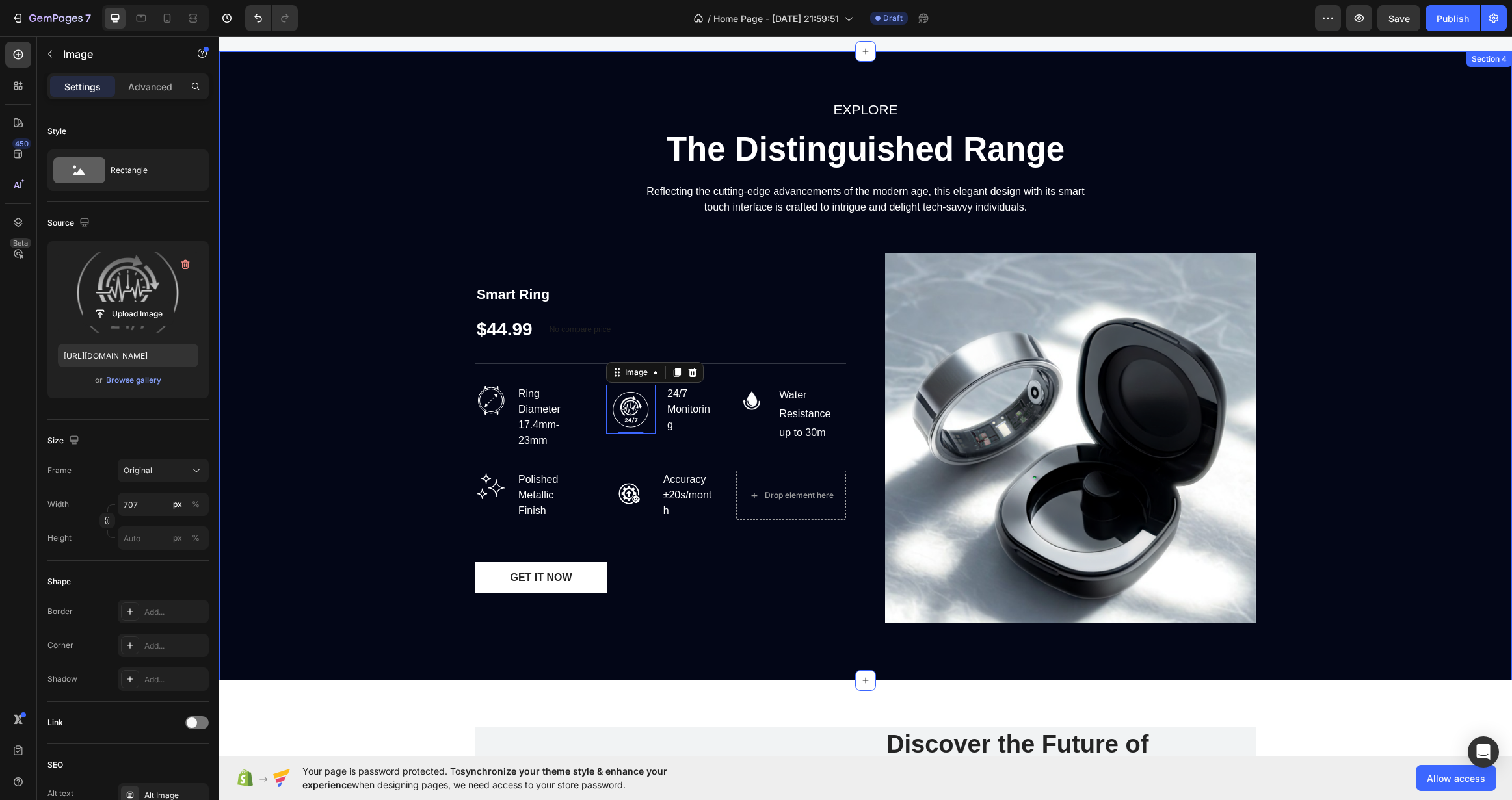
click at [342, 487] on div "EXPLORE Text block The Distinguished Range Heading Reflecting the cutting-edge …" at bounding box center [865, 365] width 1273 height 536
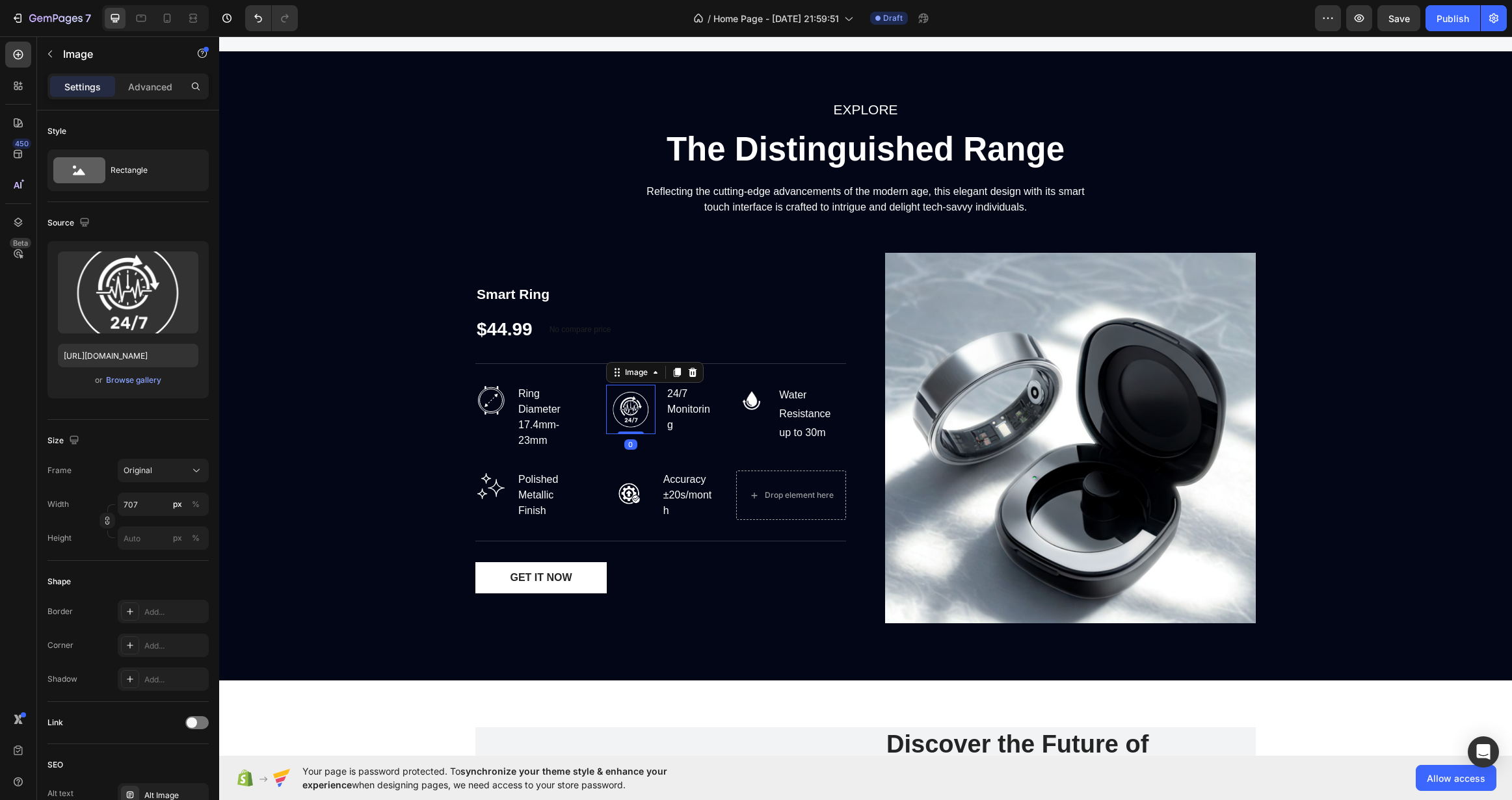
click at [611, 406] on img at bounding box center [631, 410] width 50 height 50
click at [184, 264] on icon "button" at bounding box center [185, 264] width 13 height 13
click at [89, 291] on input "file" at bounding box center [128, 292] width 89 height 22
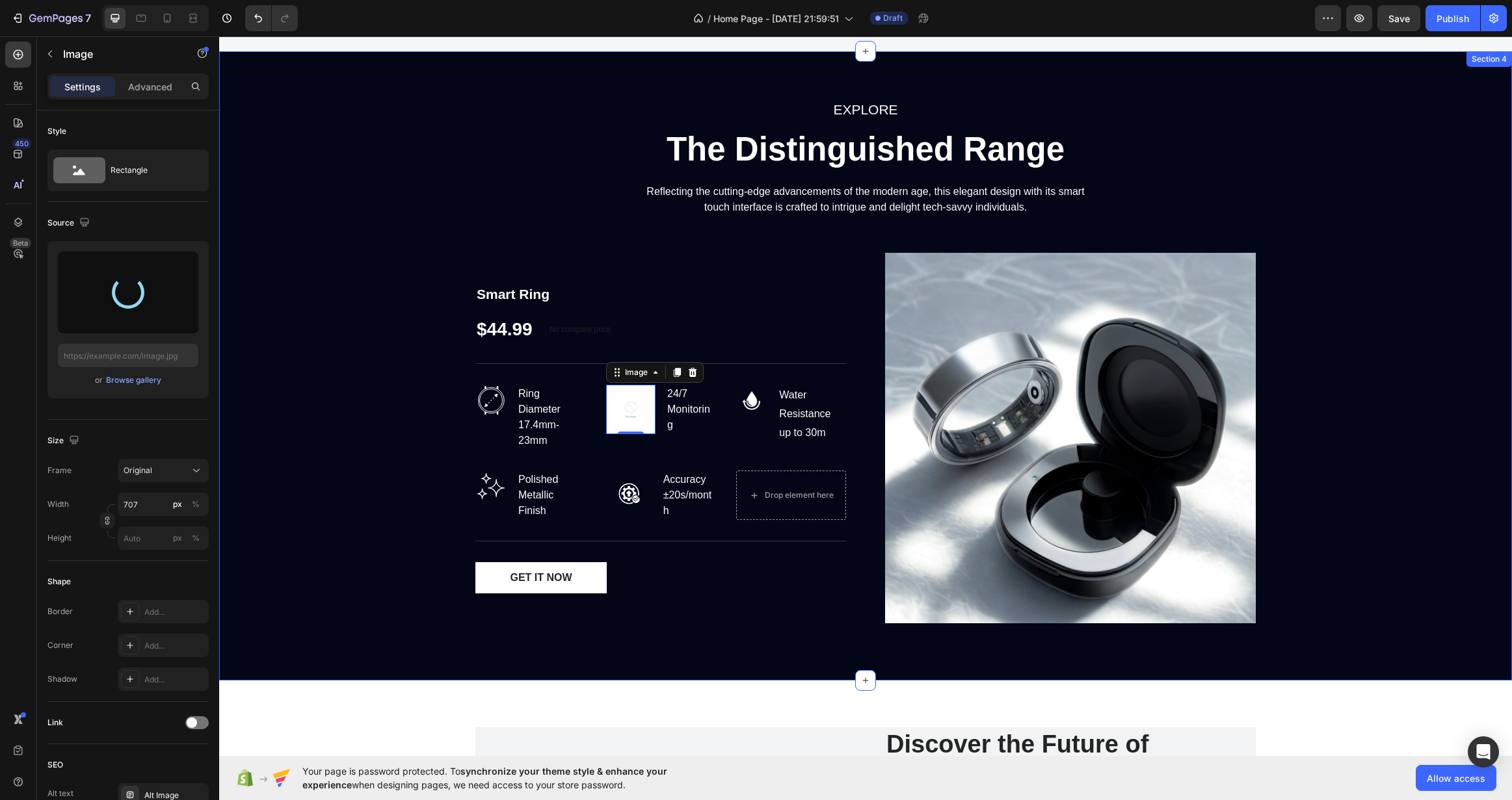
type input "[URL][DOMAIN_NAME]"
click at [352, 442] on div "EXPLORE Text block The Distinguished Range Heading Reflecting the cutting-edge …" at bounding box center [865, 365] width 1273 height 536
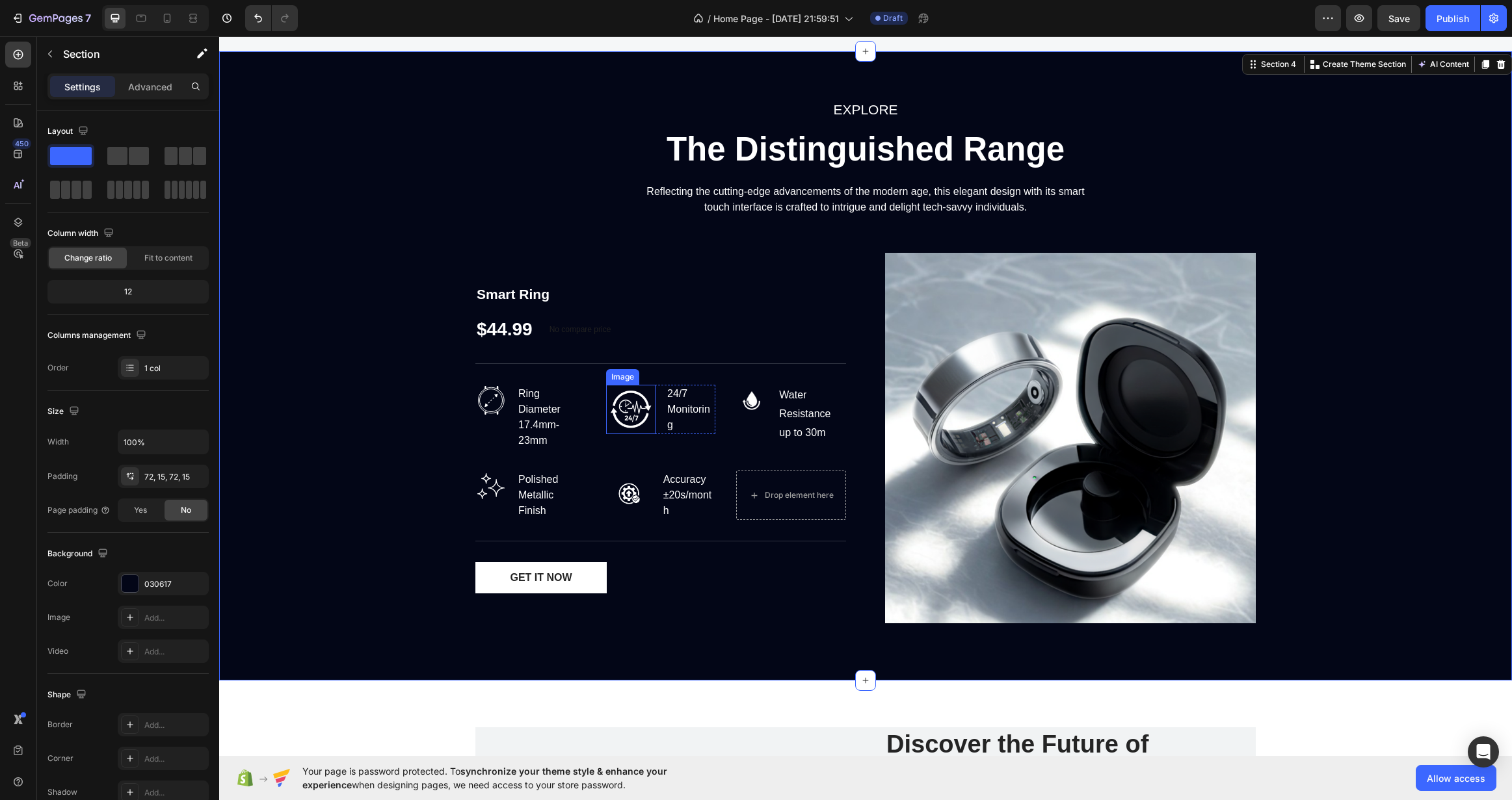
click at [634, 414] on img at bounding box center [631, 410] width 50 height 50
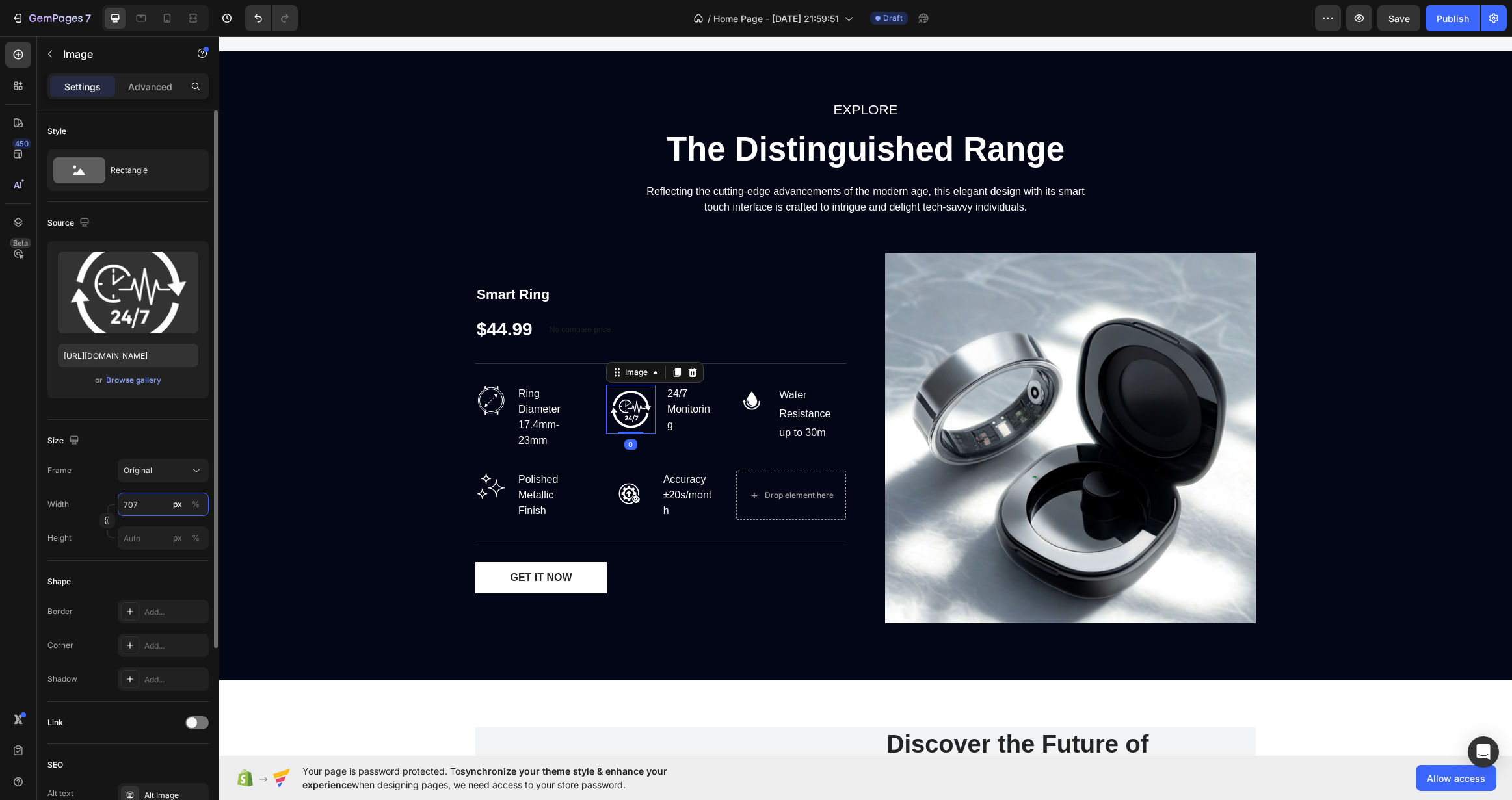
click at [146, 503] on input "707" at bounding box center [163, 505] width 91 height 23
type input "4"
click at [142, 510] on input "4" at bounding box center [163, 505] width 91 height 23
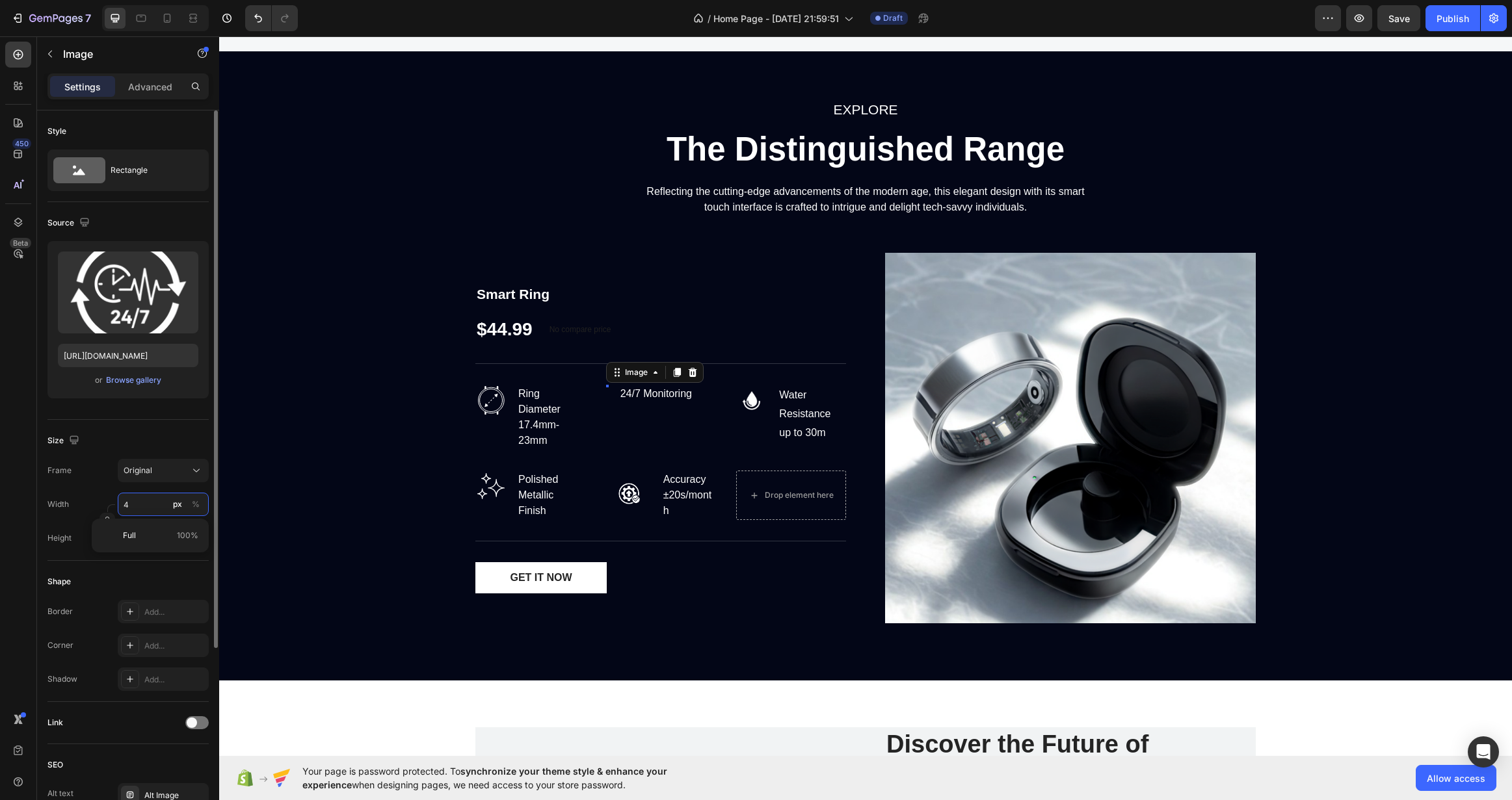
click at [142, 510] on input "4" at bounding box center [163, 505] width 91 height 23
type input "70"
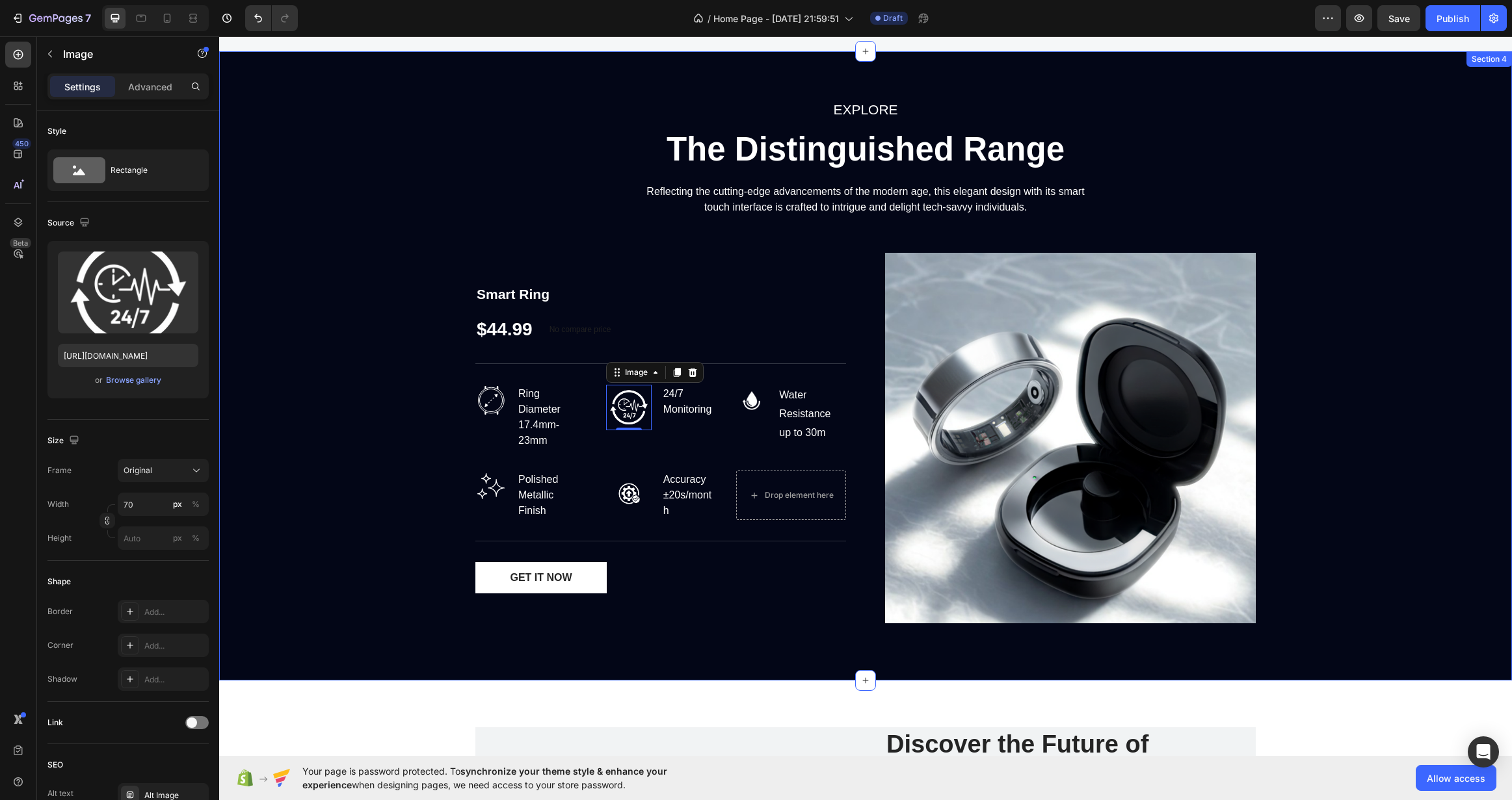
click at [359, 459] on div "EXPLORE Text block The Distinguished Range Heading Reflecting the cutting-edge …" at bounding box center [865, 365] width 1273 height 536
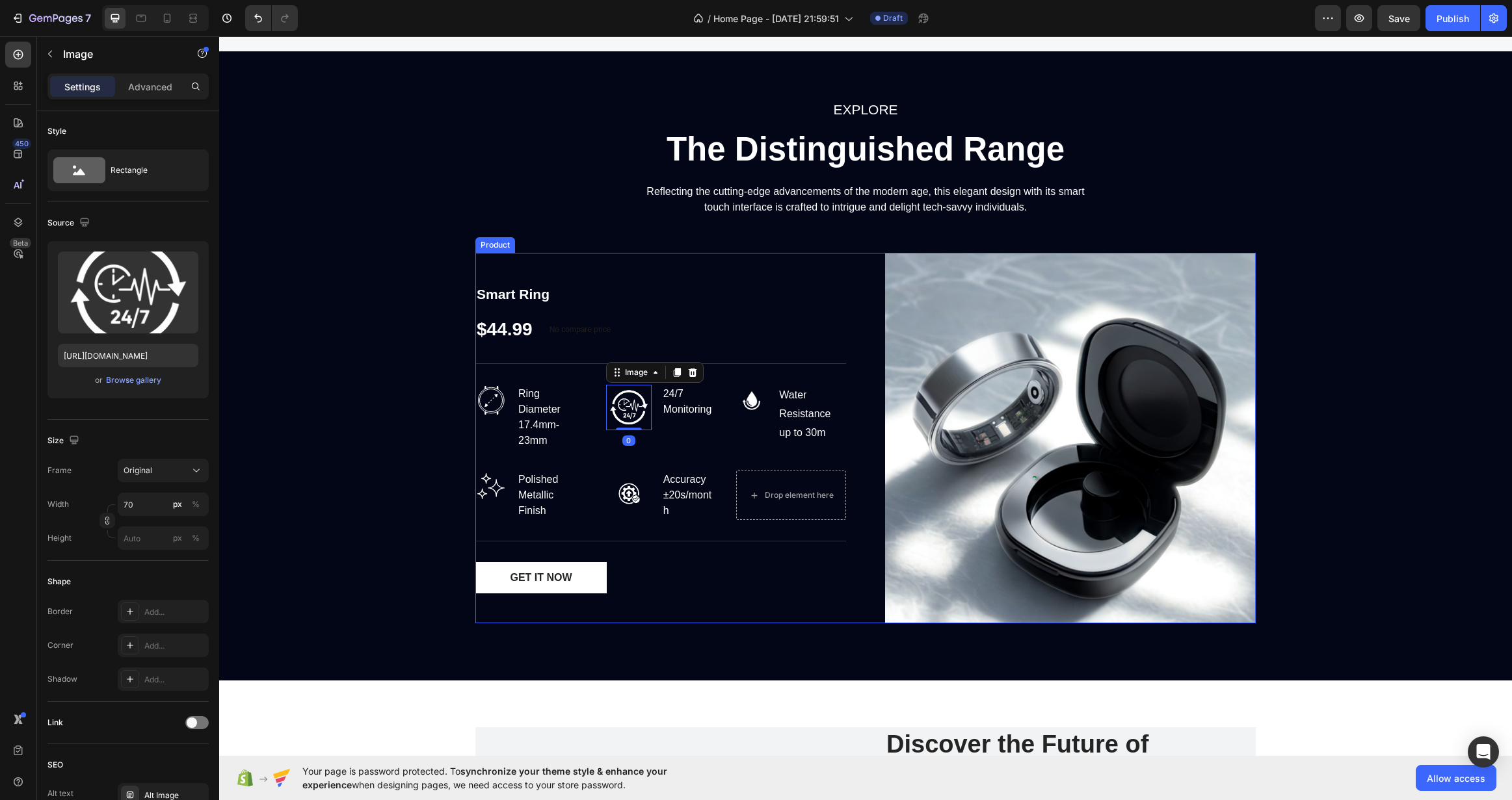
click at [616, 463] on div "Smart Ring Product Title $44.99 Product Price Product Price No compare price Co…" at bounding box center [660, 438] width 371 height 371
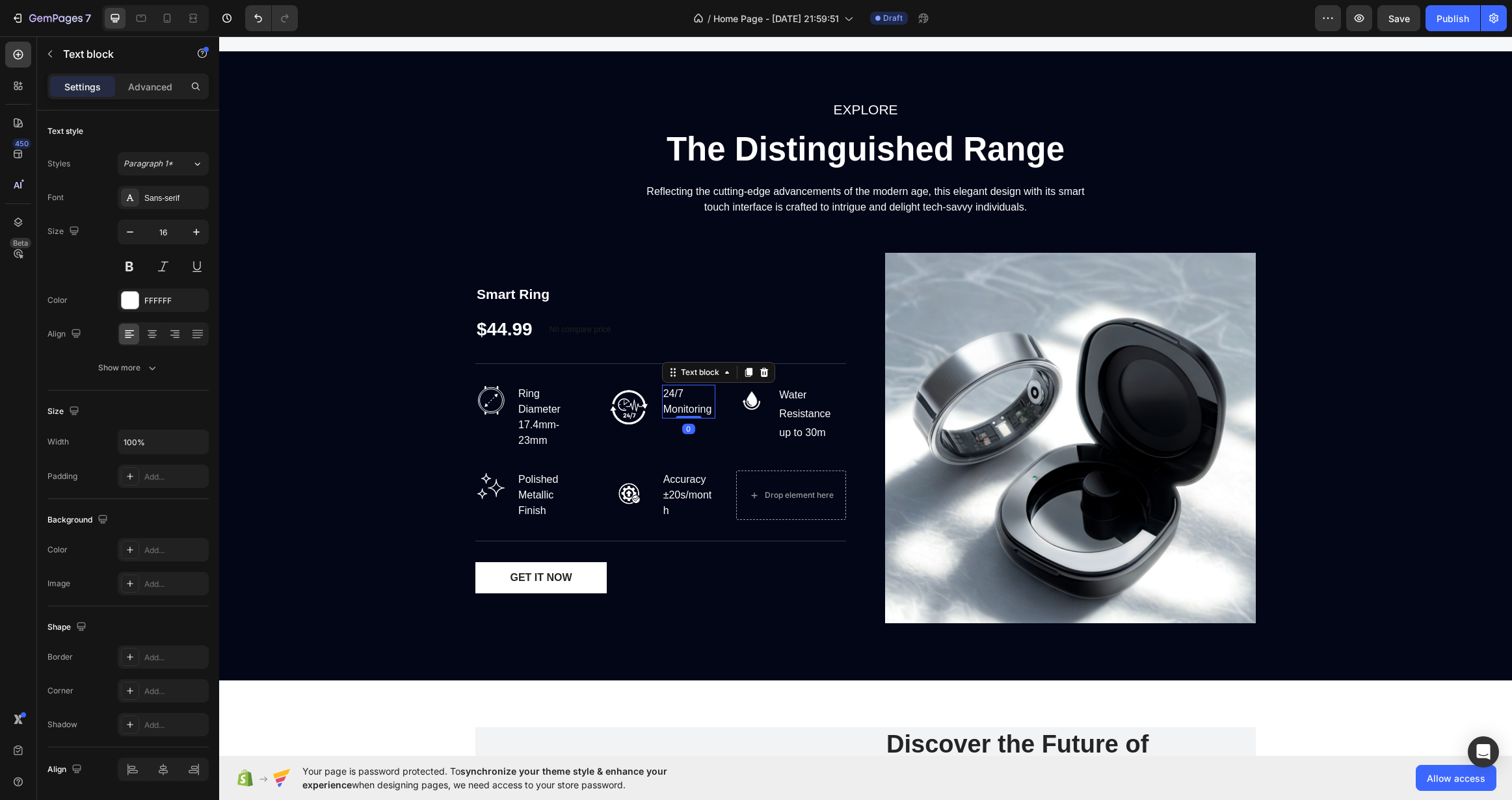
click at [674, 407] on p "24/7 Monitoring" at bounding box center [689, 402] width 51 height 31
drag, startPoint x: 682, startPoint y: 416, endPoint x: 680, endPoint y: 426, distance: 10.2
click at [680, 426] on div at bounding box center [688, 426] width 26 height 4
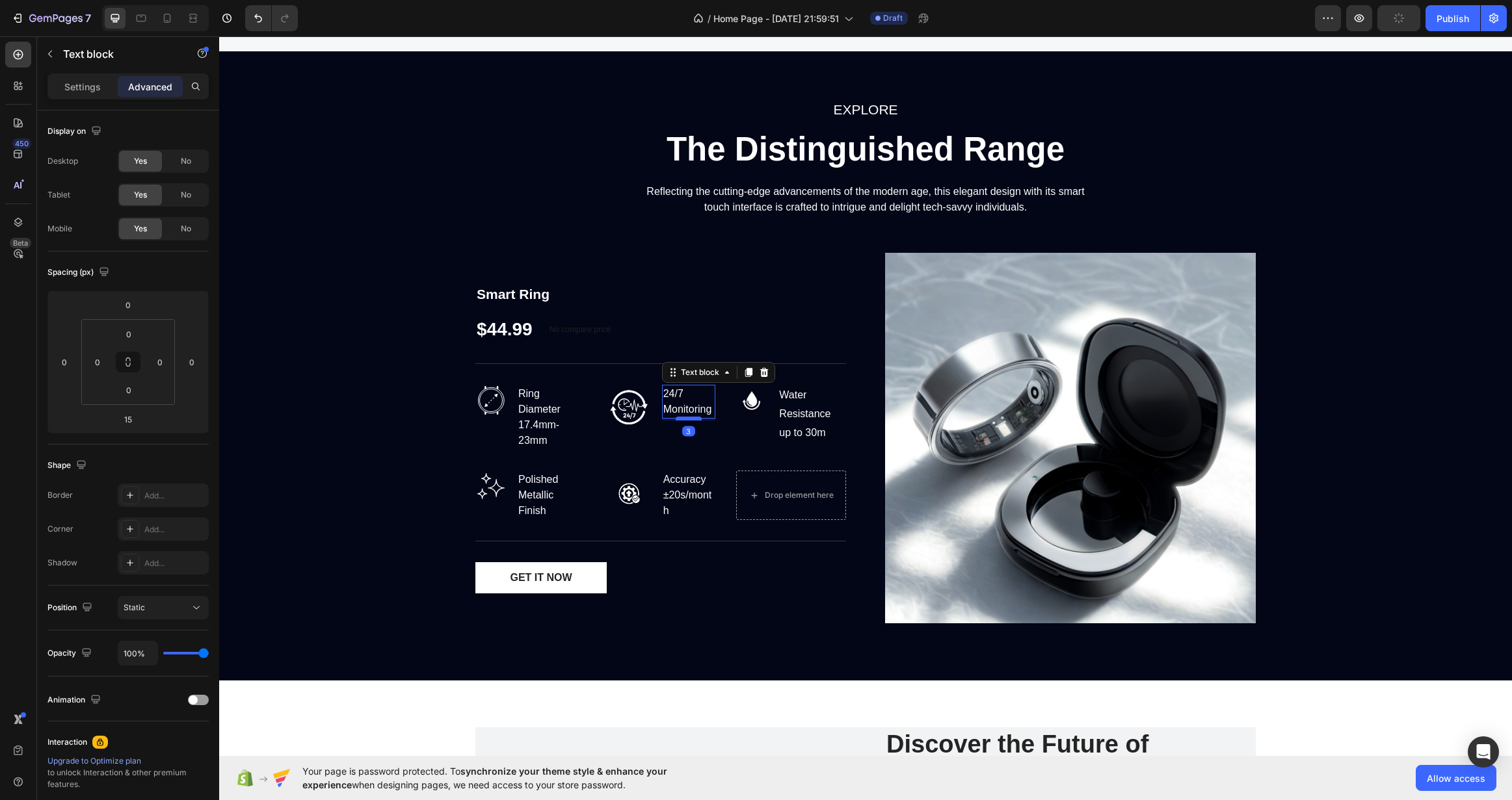
drag, startPoint x: 680, startPoint y: 426, endPoint x: 681, endPoint y: 418, distance: 8.1
click at [681, 418] on div at bounding box center [688, 418] width 26 height 4
type input "3"
click at [128, 411] on input "3" at bounding box center [128, 419] width 26 height 19
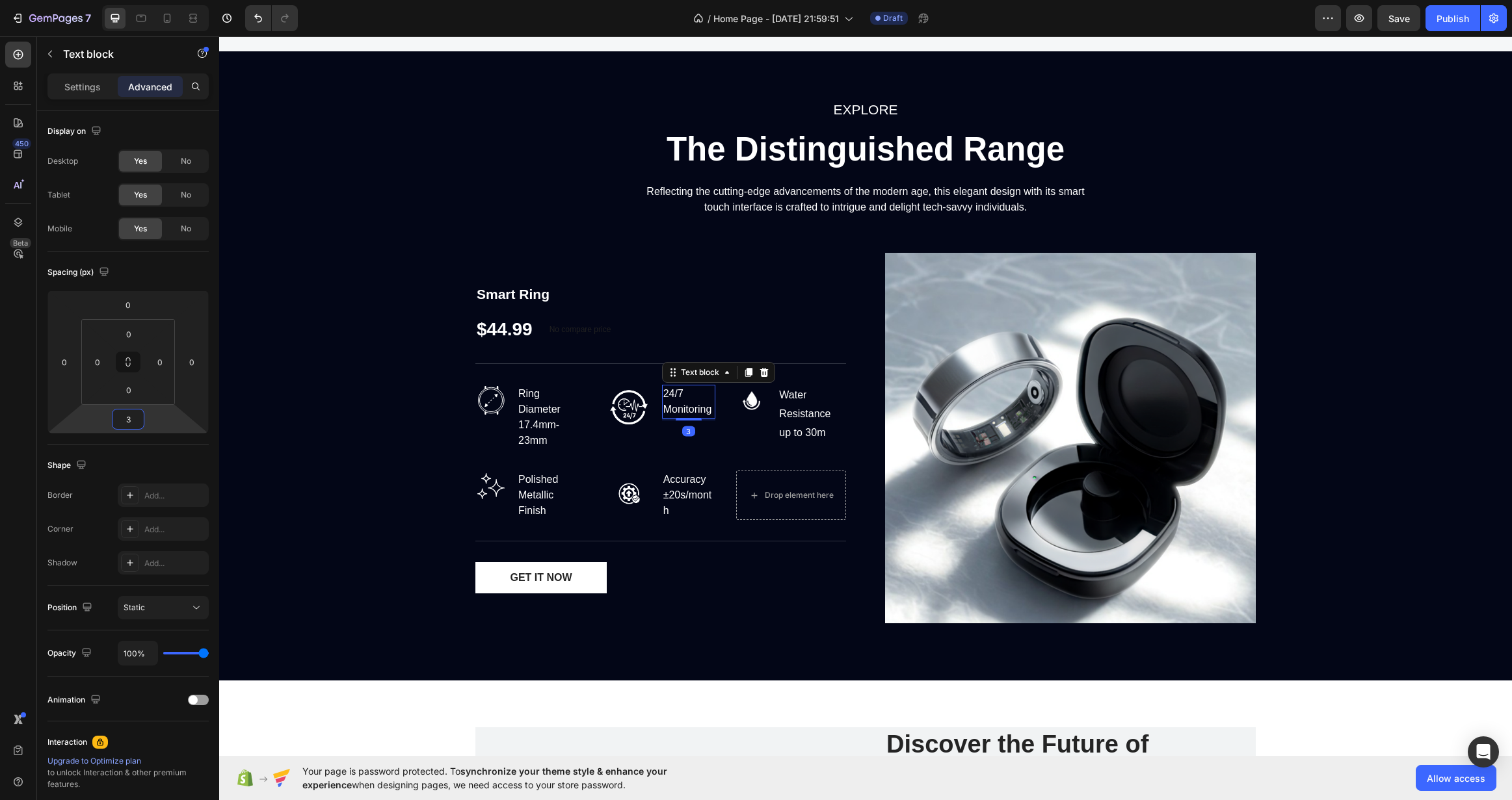
click at [128, 411] on input "3" at bounding box center [128, 419] width 26 height 19
click at [130, 0] on html "7 Version history / Home Page - [DATE] 21:59:51 Draft Preview Save Publish 450 …" at bounding box center [756, 0] width 1512 height 0
click at [134, 394] on input "0" at bounding box center [128, 390] width 26 height 19
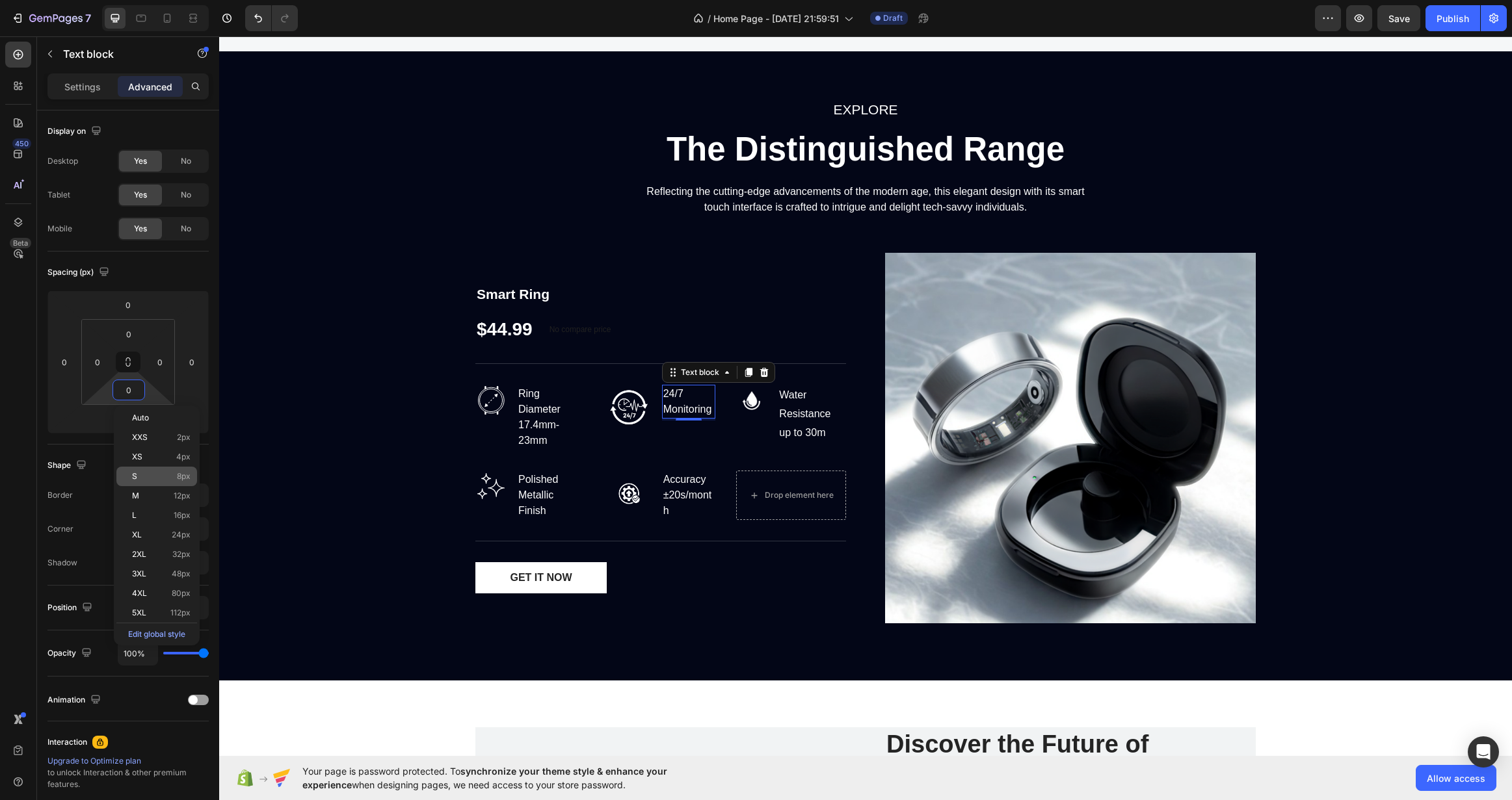
click at [159, 466] on div "S 8px" at bounding box center [157, 476] width 81 height 19
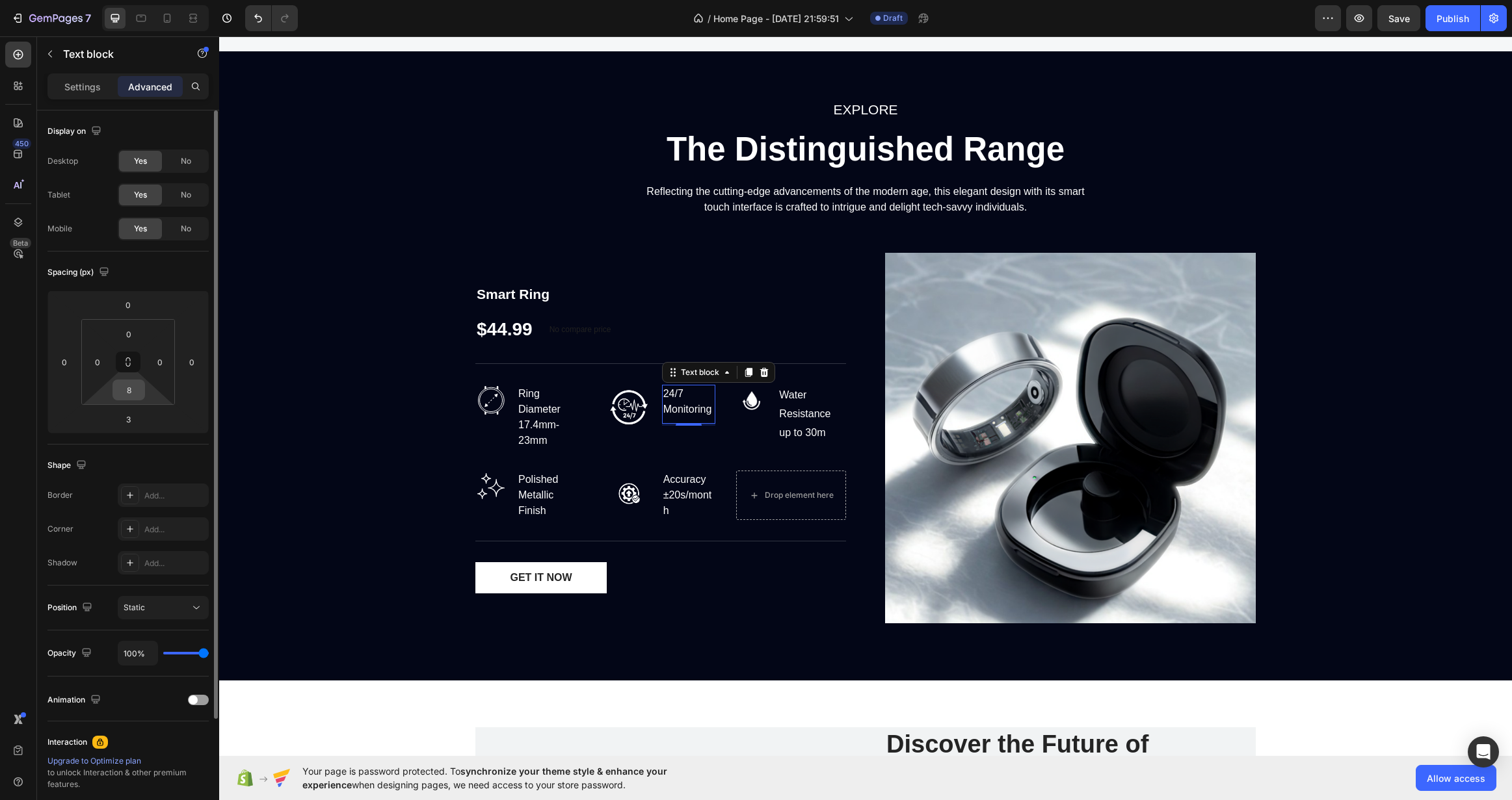
click at [131, 399] on input "8" at bounding box center [128, 390] width 26 height 19
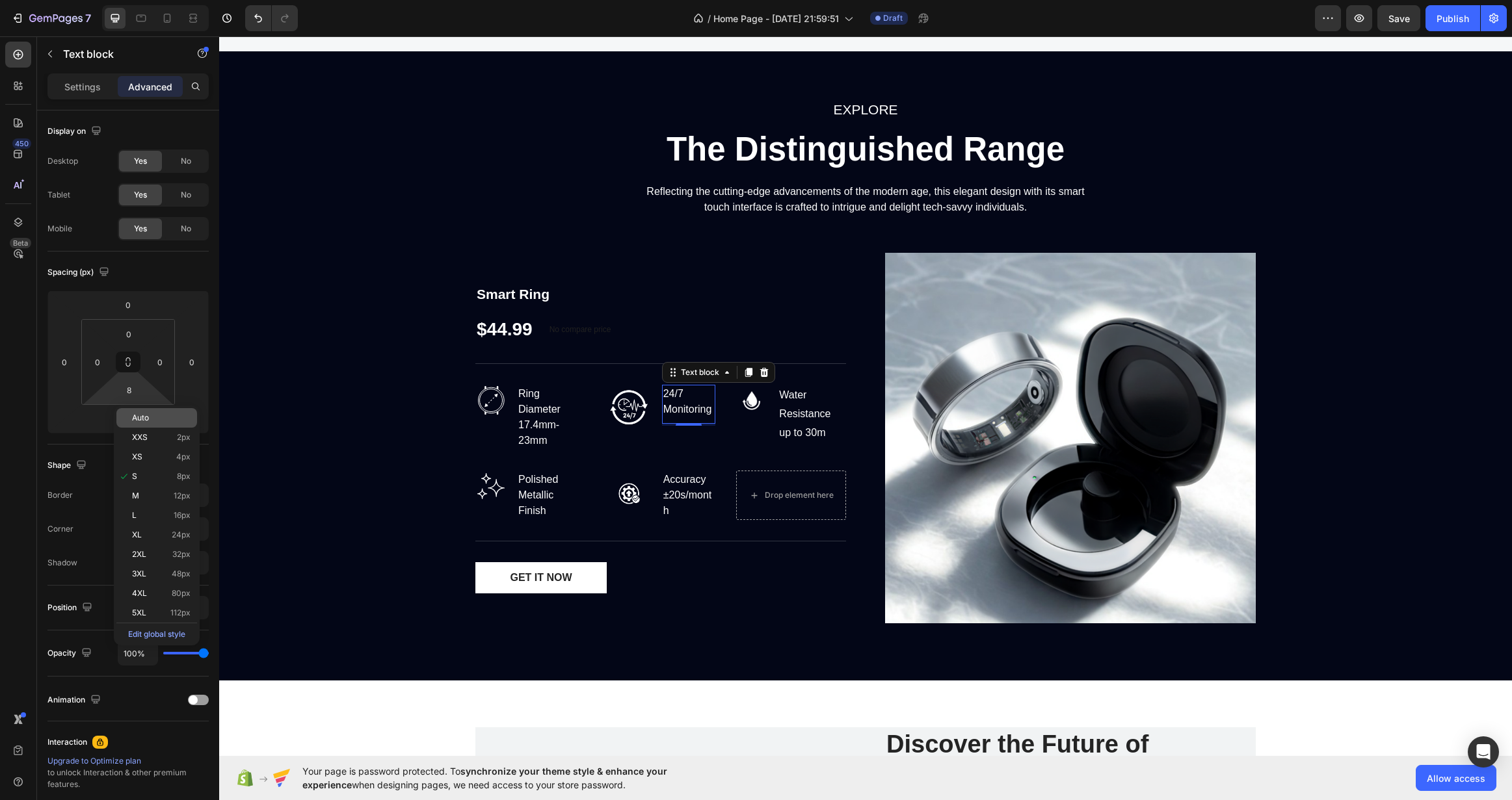
click at [155, 424] on div "Auto" at bounding box center [157, 417] width 81 height 19
type input "Auto"
click at [138, 417] on input "3" at bounding box center [128, 419] width 26 height 19
click at [159, 527] on p "M 12px" at bounding box center [160, 526] width 58 height 9
type input "12"
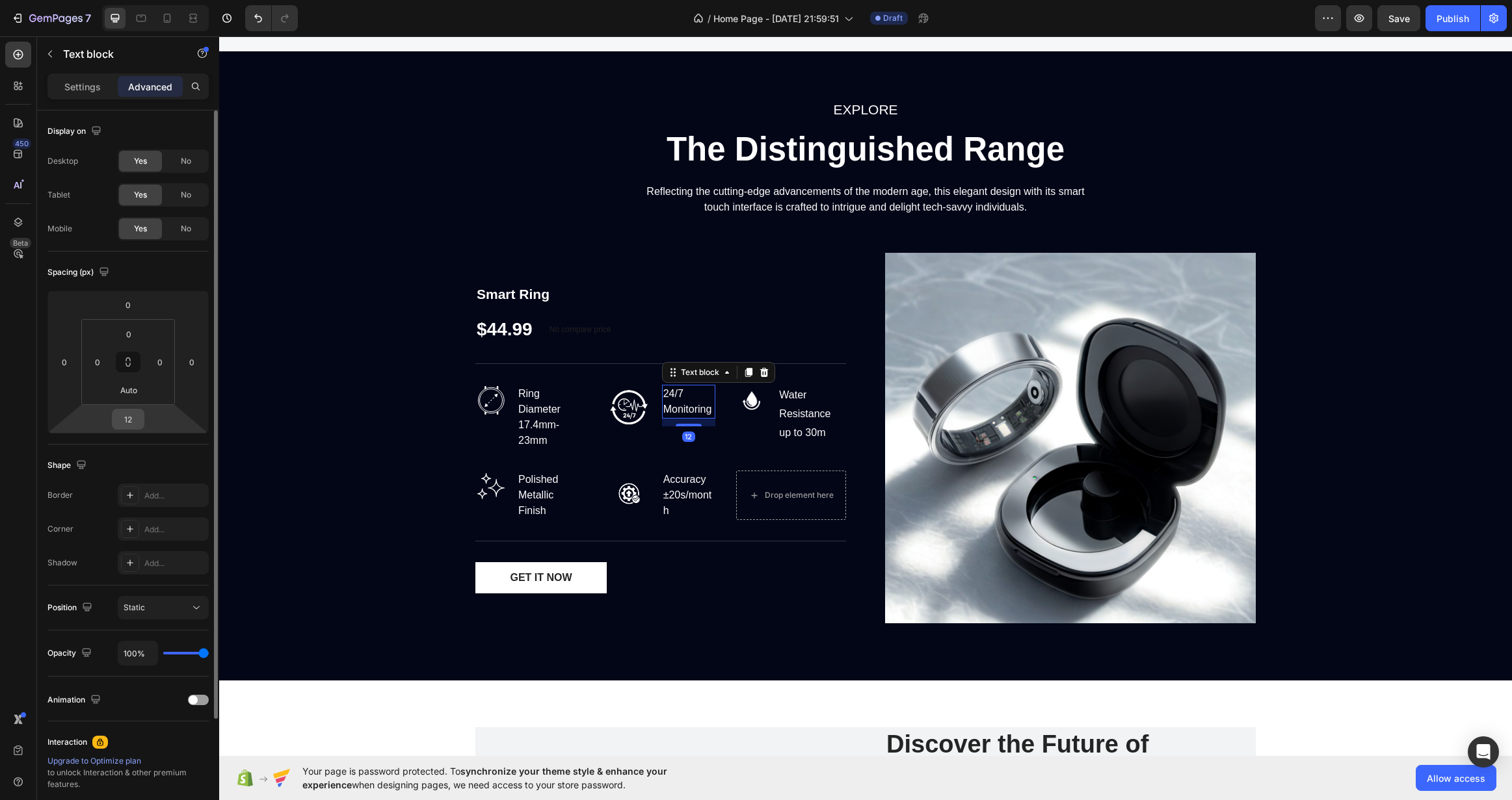
click at [135, 418] on input "12" at bounding box center [128, 419] width 26 height 19
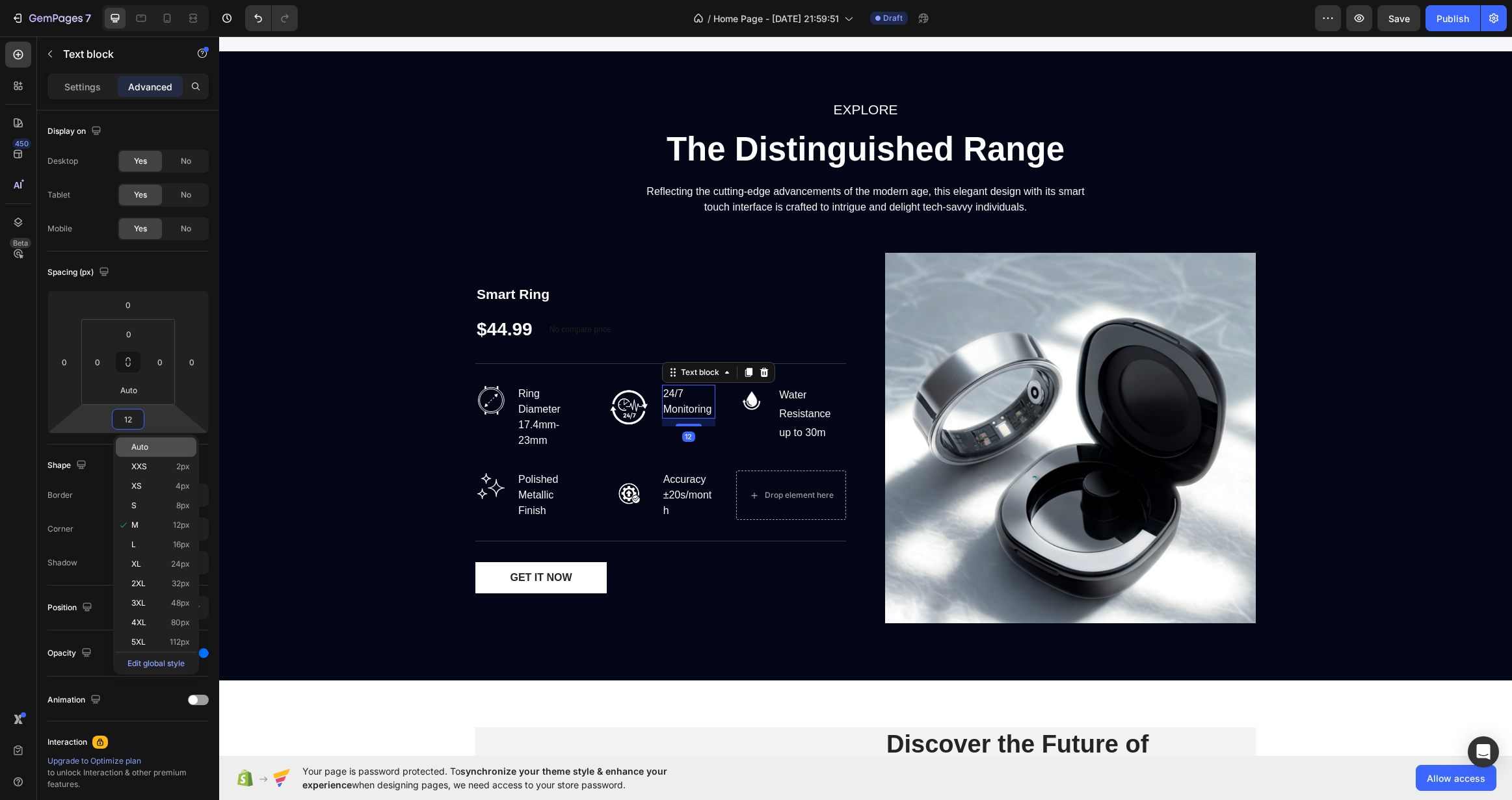
click at [141, 445] on span "Auto" at bounding box center [140, 447] width 17 height 9
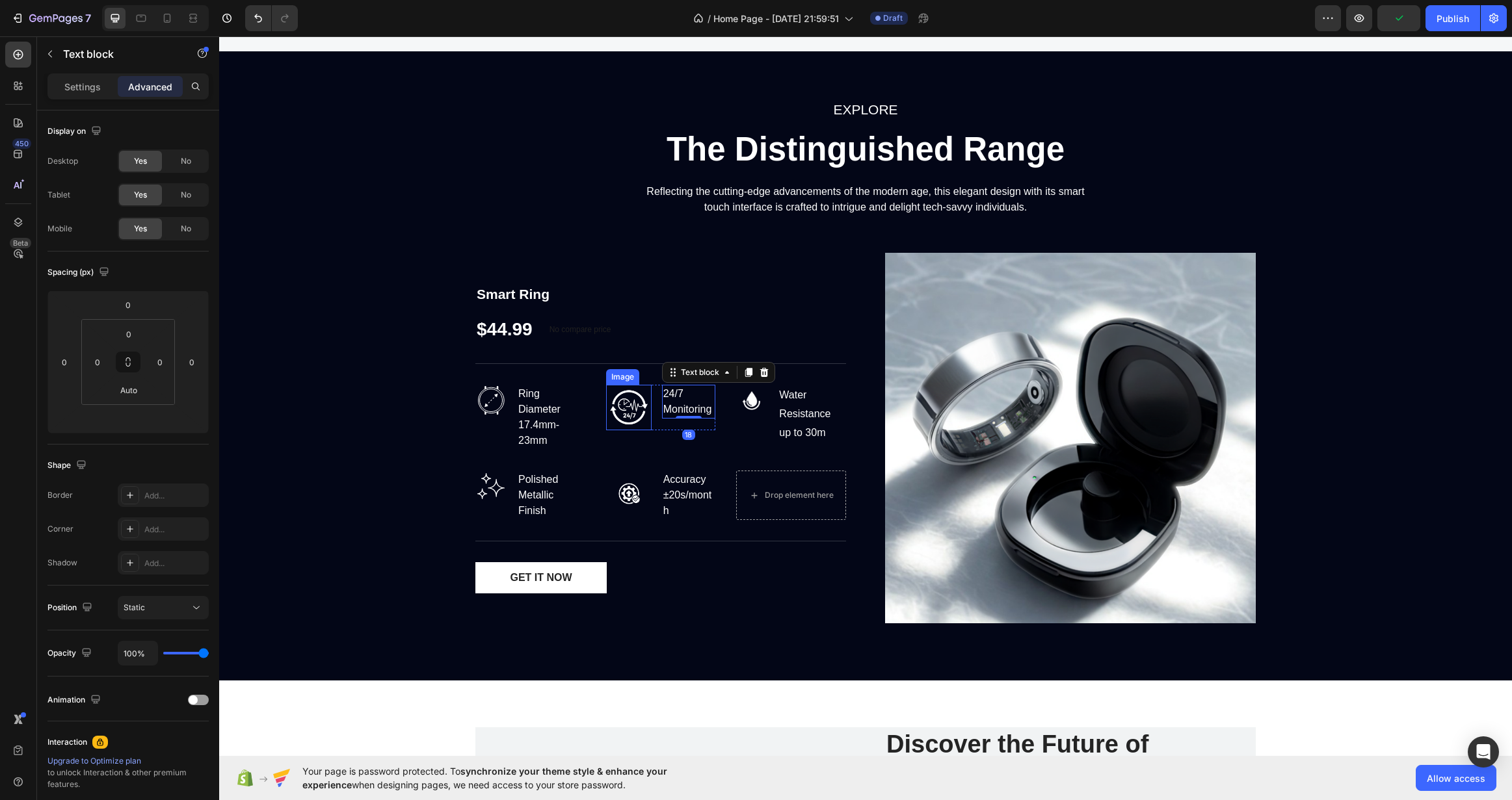
click at [614, 407] on img at bounding box center [628, 407] width 46 height 46
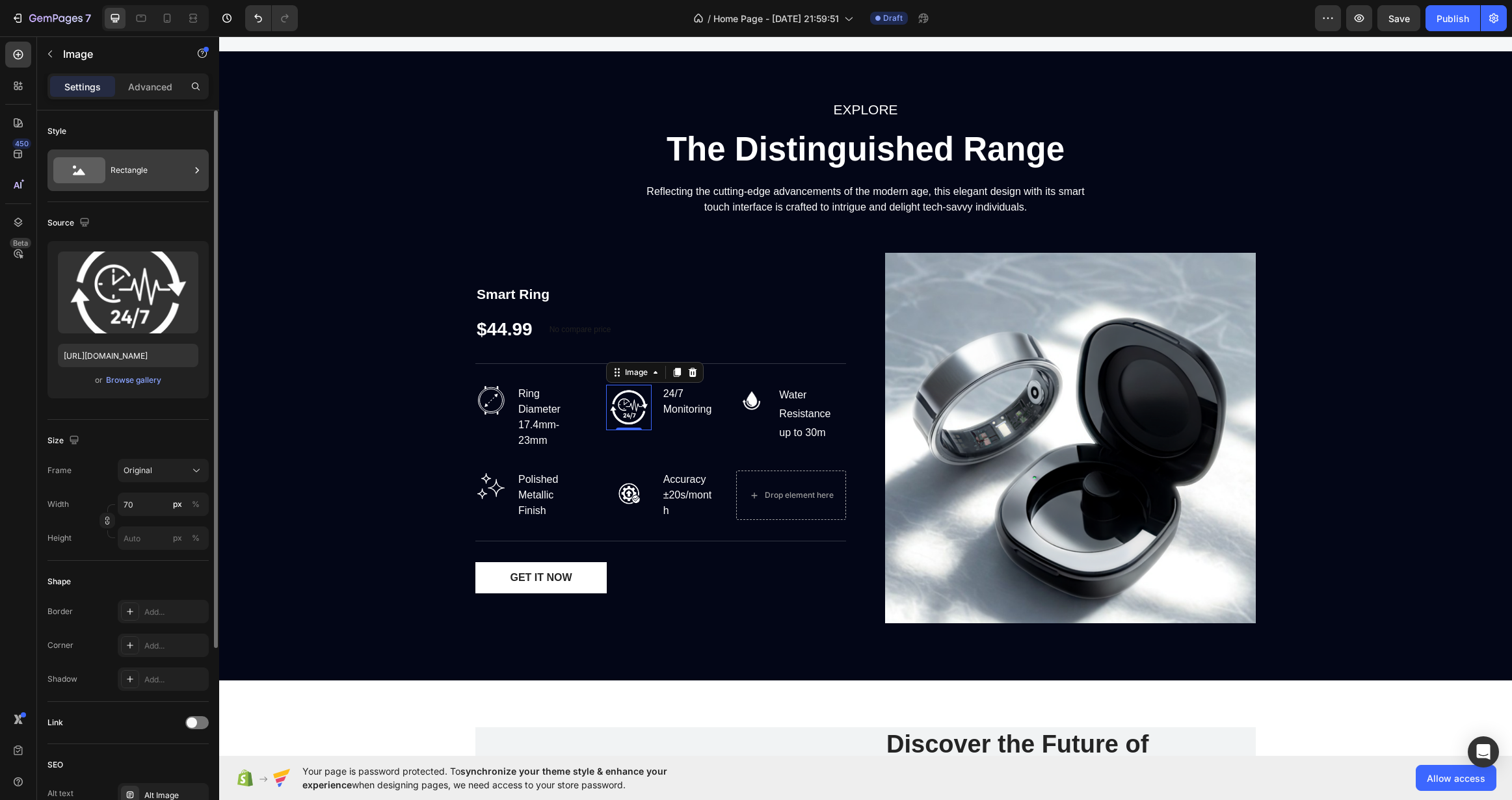
click at [141, 162] on div "Rectangle" at bounding box center [150, 170] width 79 height 30
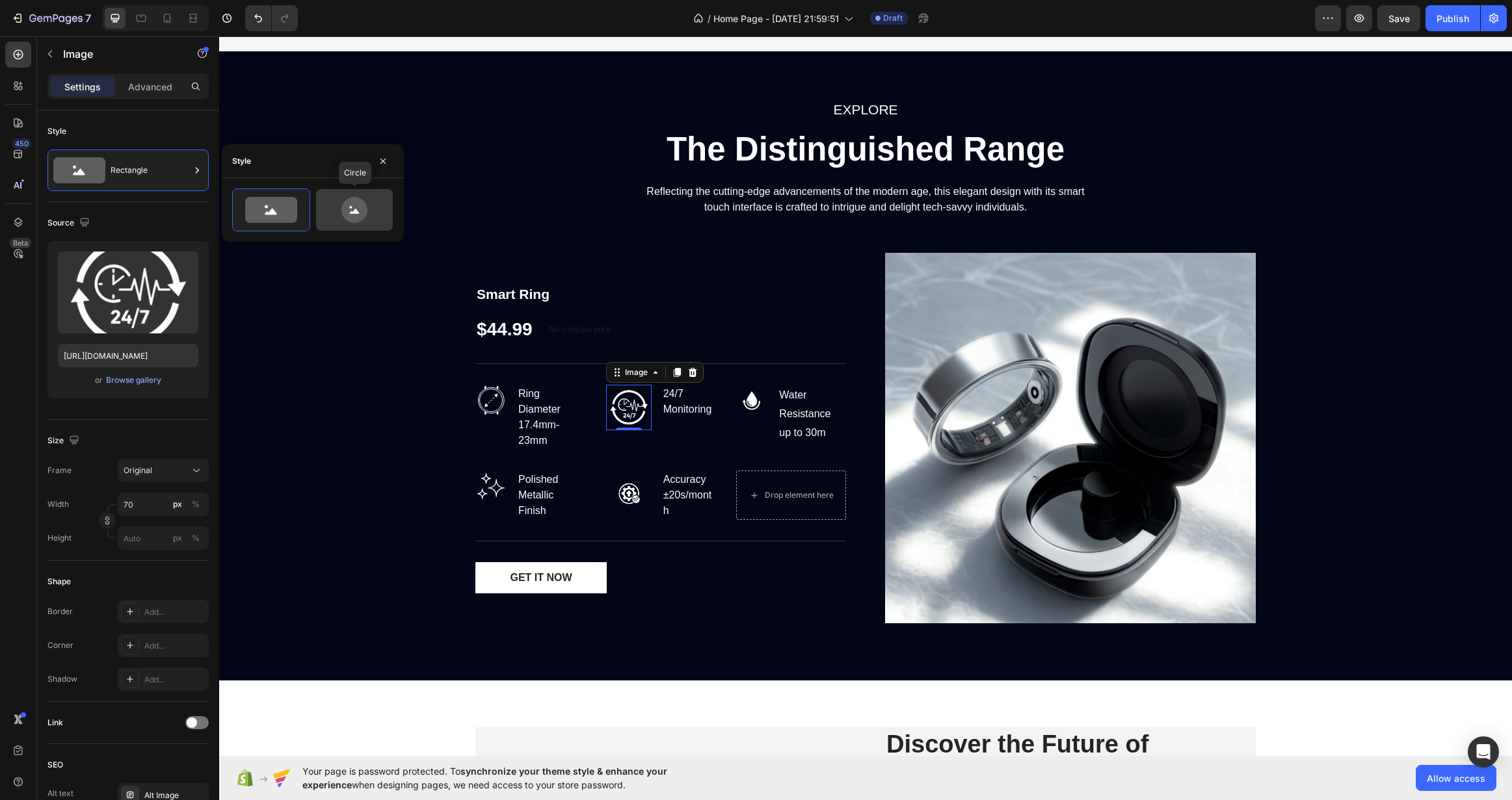
click at [371, 216] on icon at bounding box center [354, 209] width 61 height 26
type input "80"
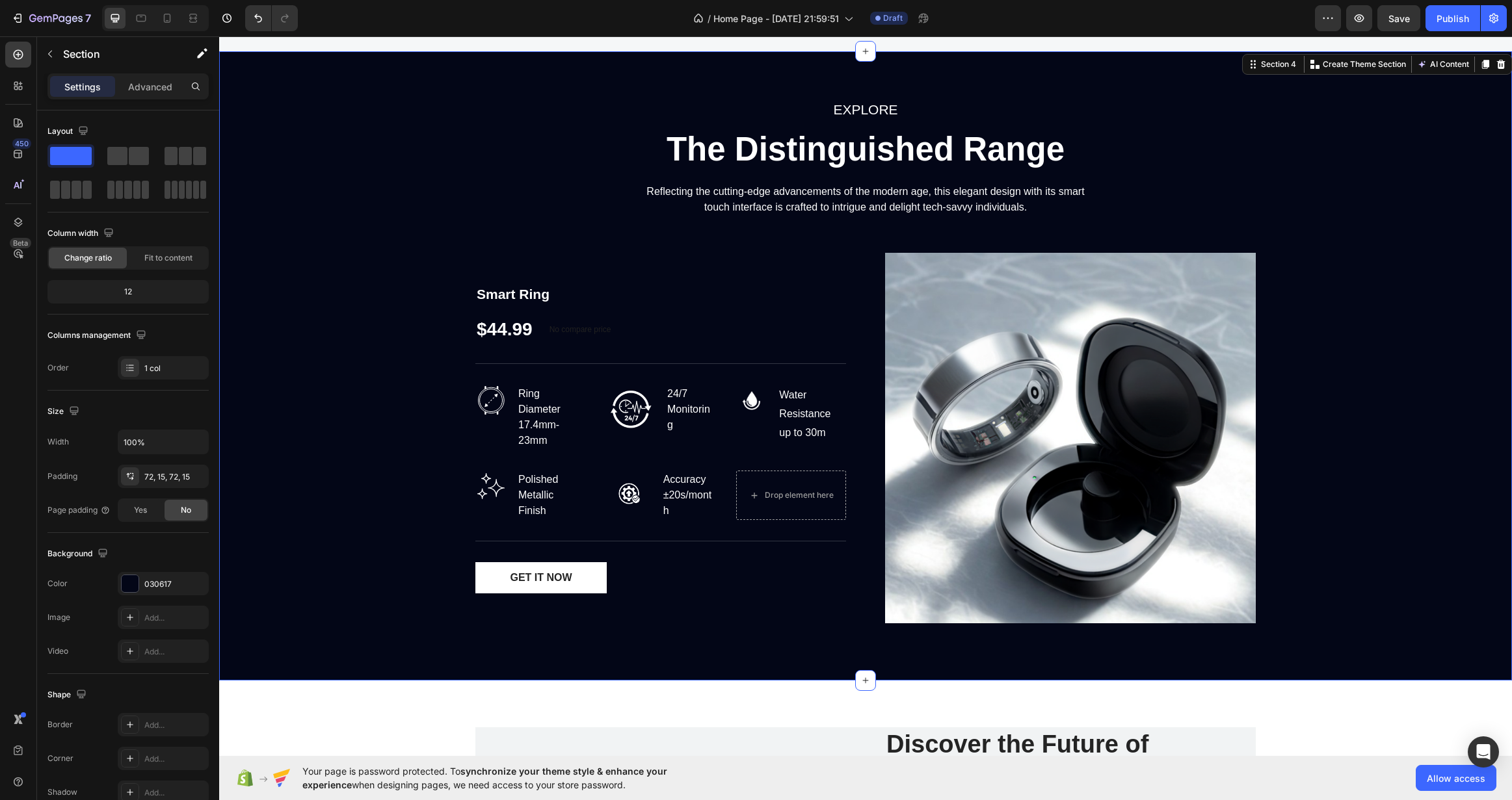
click at [329, 323] on div "EXPLORE Text block The Distinguished Range Heading Reflecting the cutting-edge …" at bounding box center [865, 365] width 1273 height 536
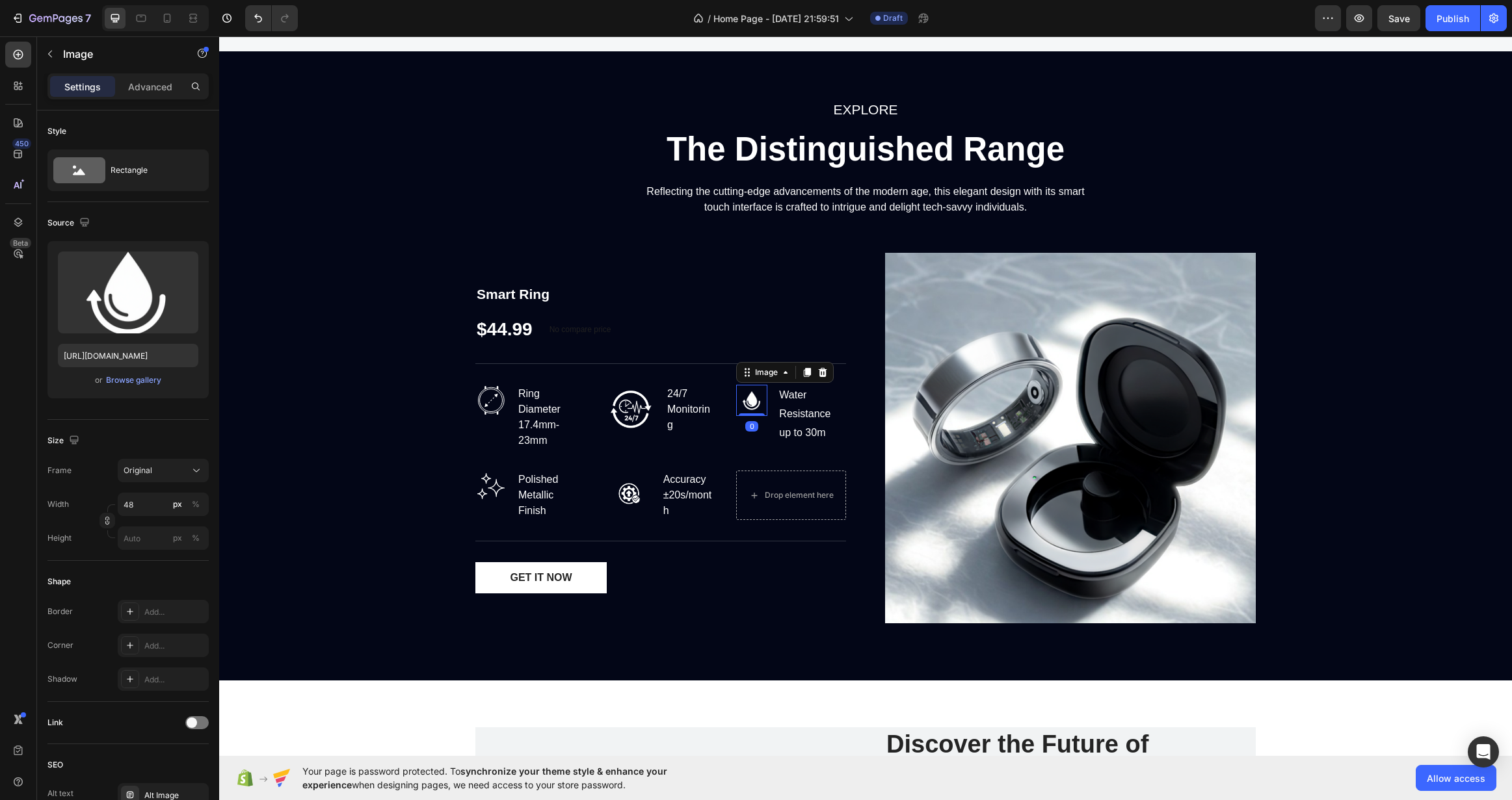
click at [747, 393] on img at bounding box center [752, 400] width 31 height 31
click at [156, 159] on div "Rectangle" at bounding box center [150, 170] width 79 height 30
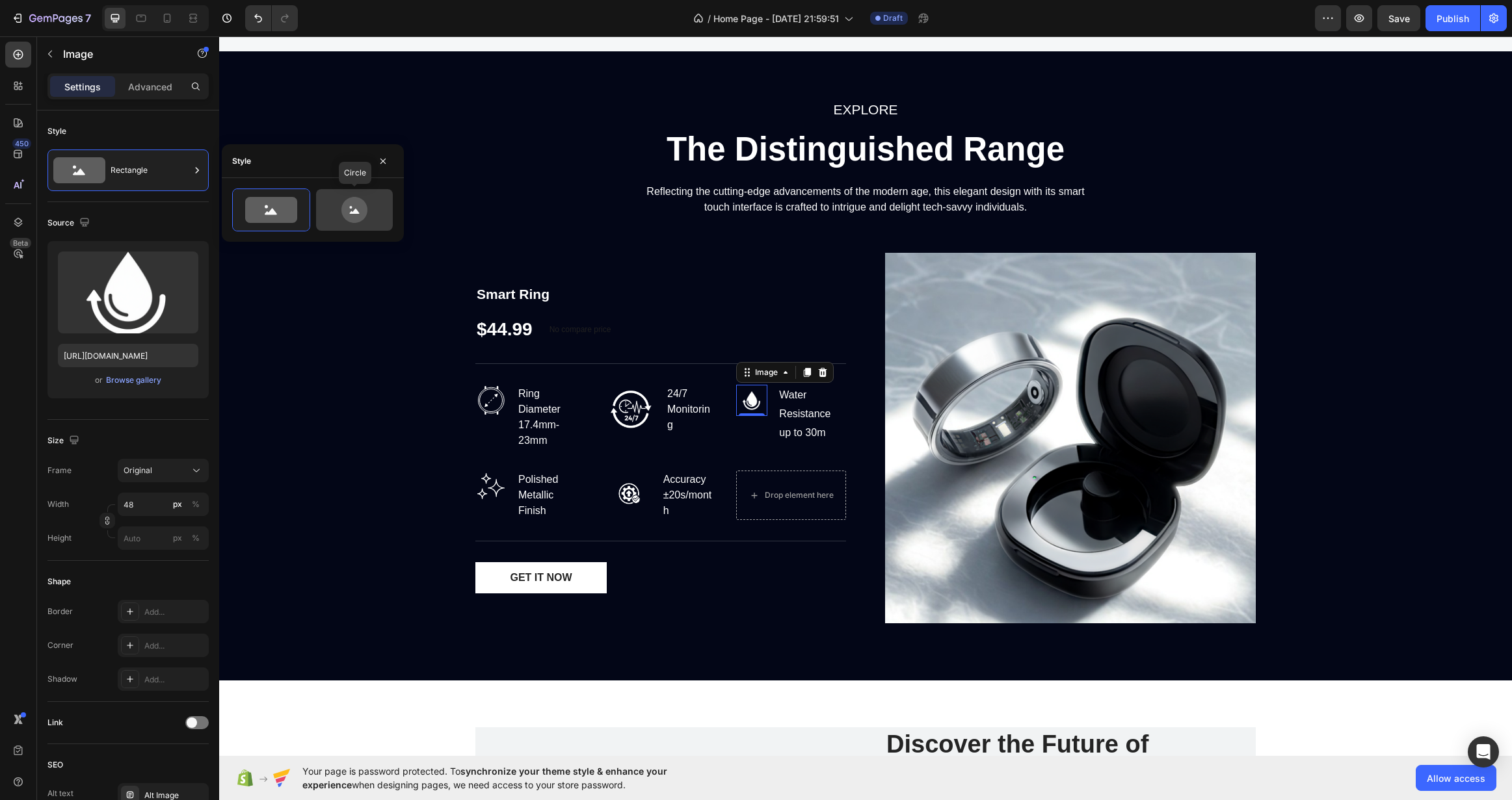
click at [367, 223] on div at bounding box center [354, 210] width 77 height 42
type input "80"
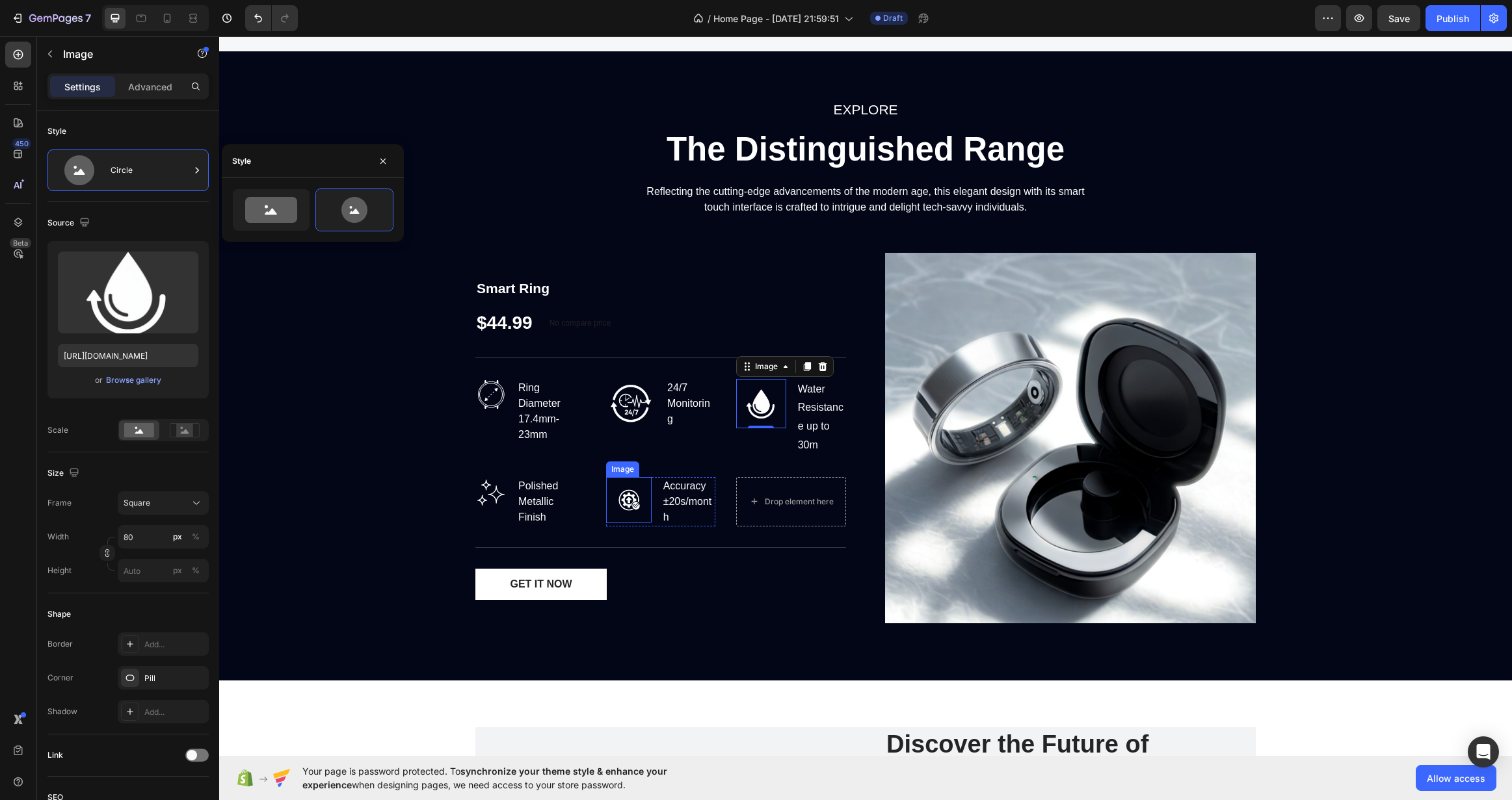
click at [624, 505] on img at bounding box center [628, 500] width 46 height 46
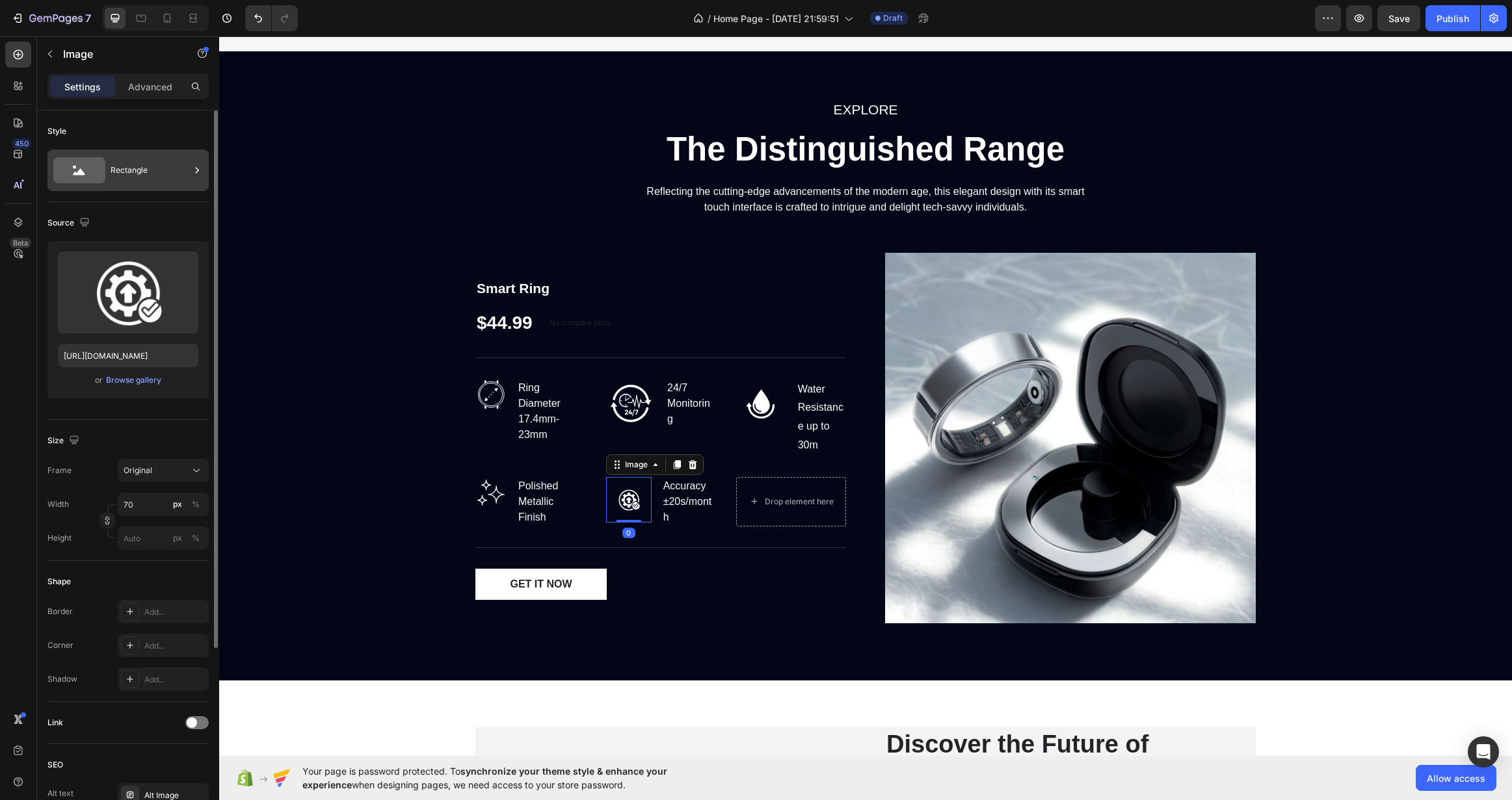
click at [152, 175] on div "Rectangle" at bounding box center [150, 170] width 79 height 30
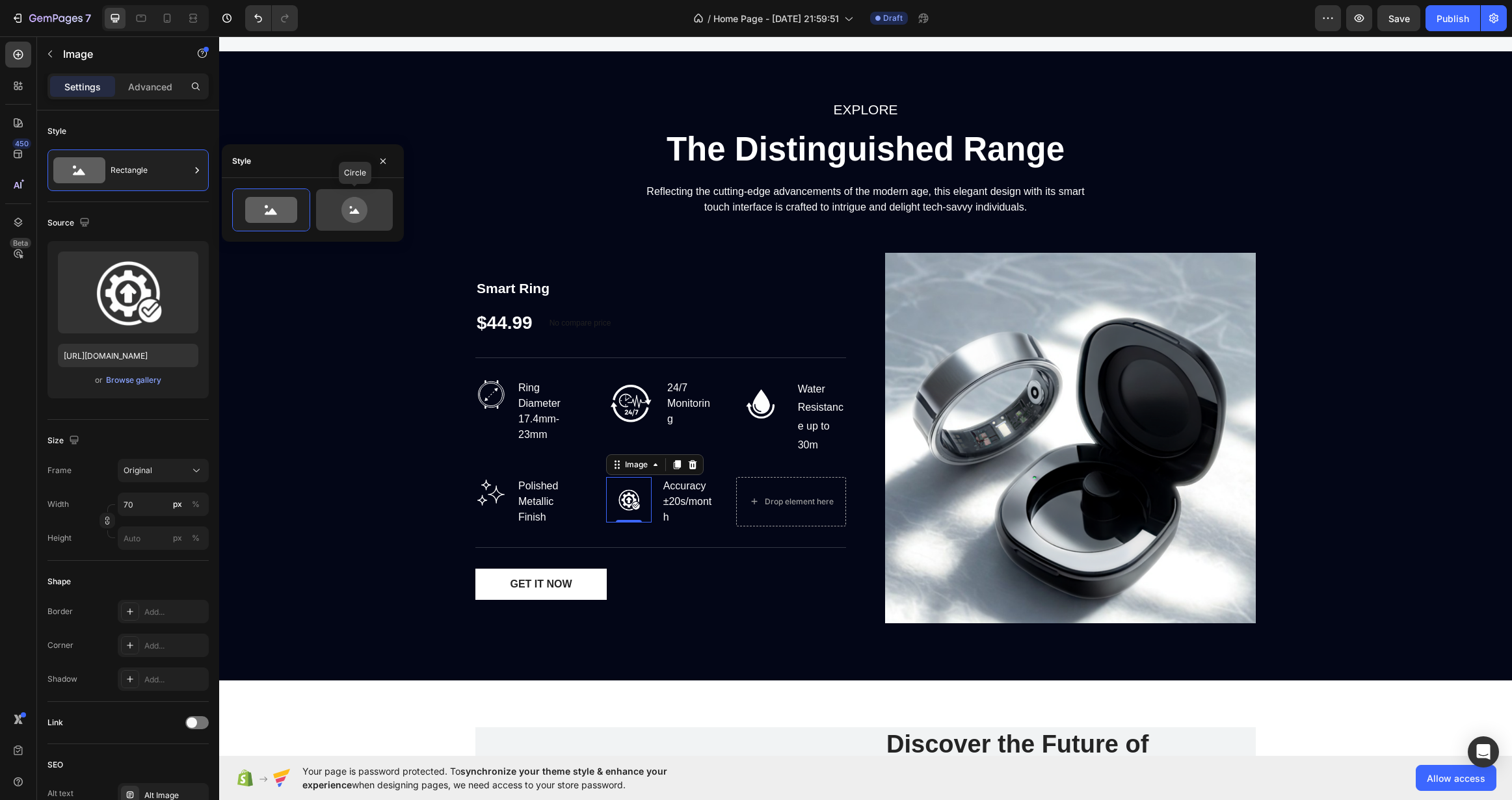
click at [347, 211] on icon at bounding box center [354, 209] width 26 height 26
type input "80"
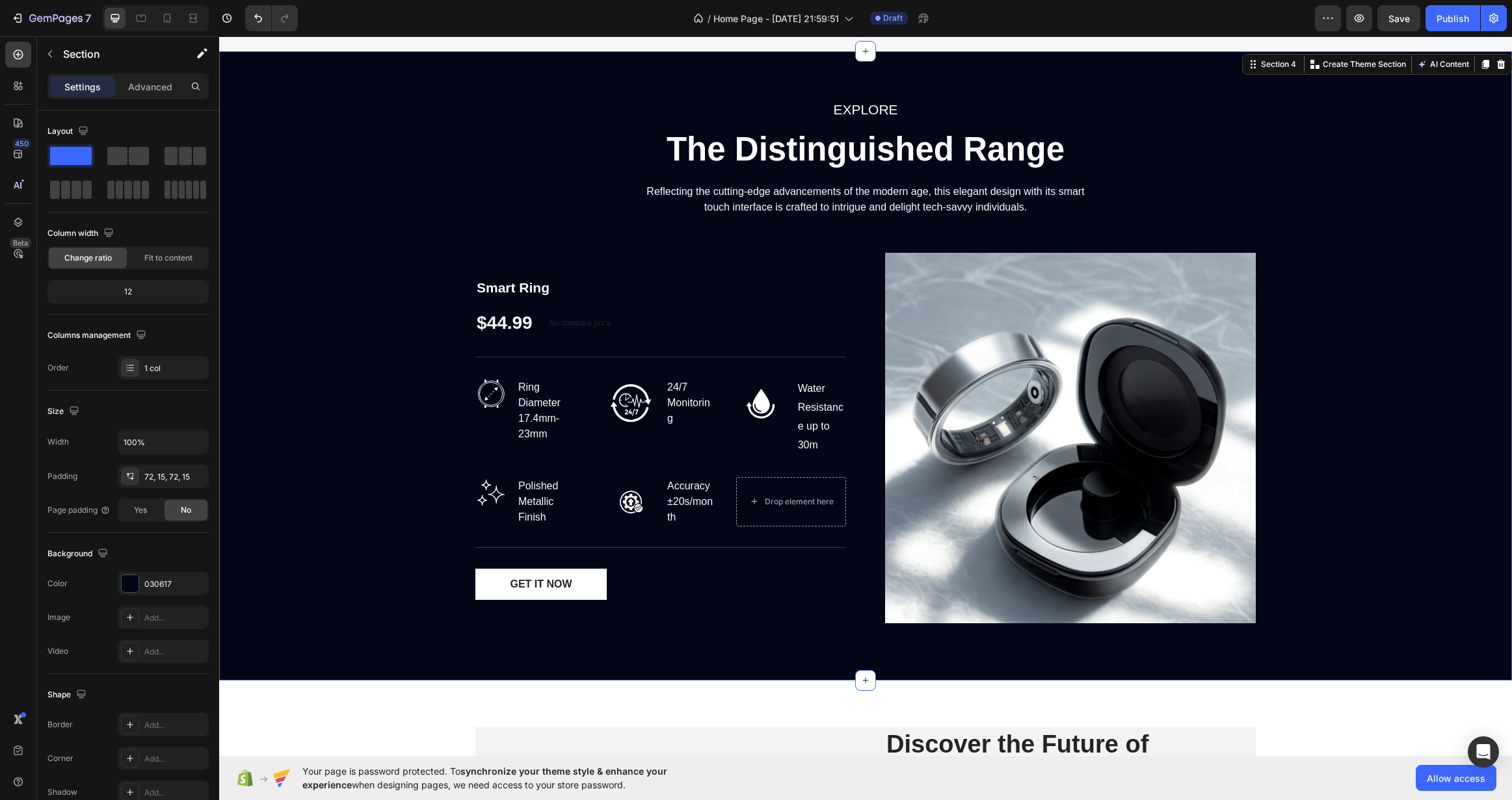
click at [389, 435] on div "EXPLORE Text block The Distinguished Range Heading Reflecting the cutting-edge …" at bounding box center [865, 365] width 1273 height 536
click at [635, 416] on img at bounding box center [631, 403] width 50 height 50
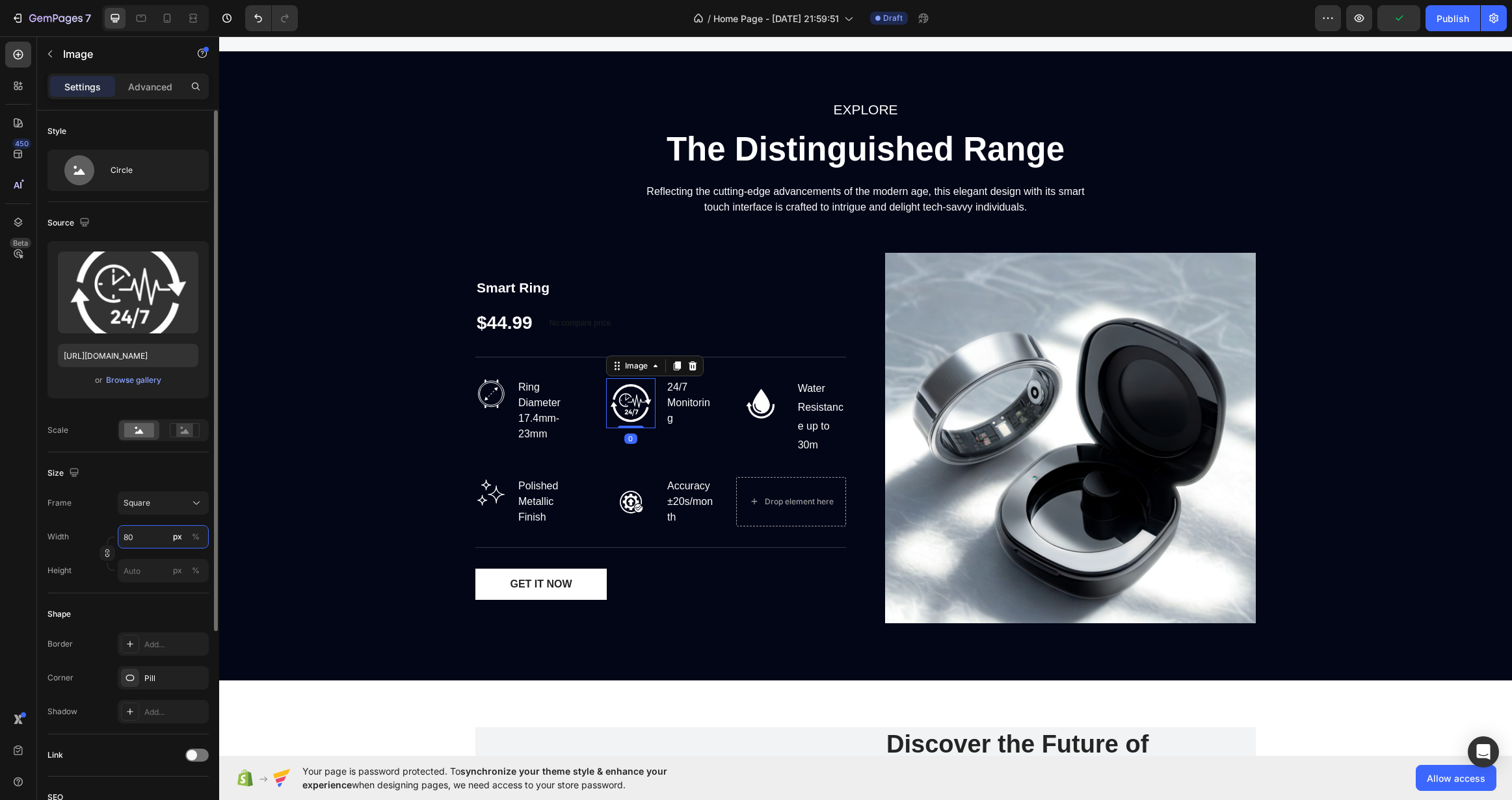
click at [165, 537] on input "80" at bounding box center [163, 537] width 91 height 23
type input "7"
type input "70"
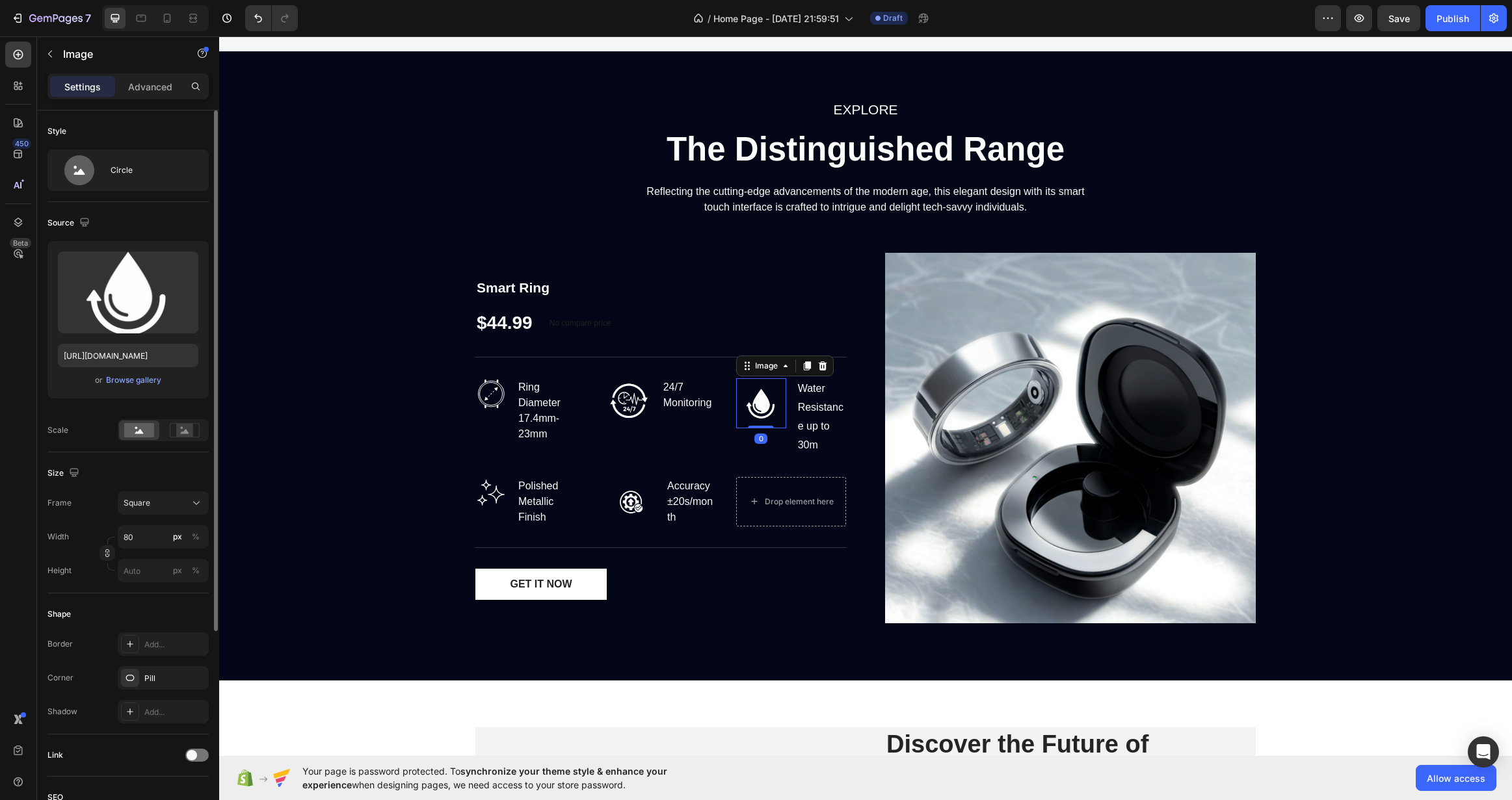
click at [764, 406] on img at bounding box center [761, 403] width 50 height 50
click at [142, 543] on input "80" at bounding box center [163, 537] width 91 height 23
type input "7"
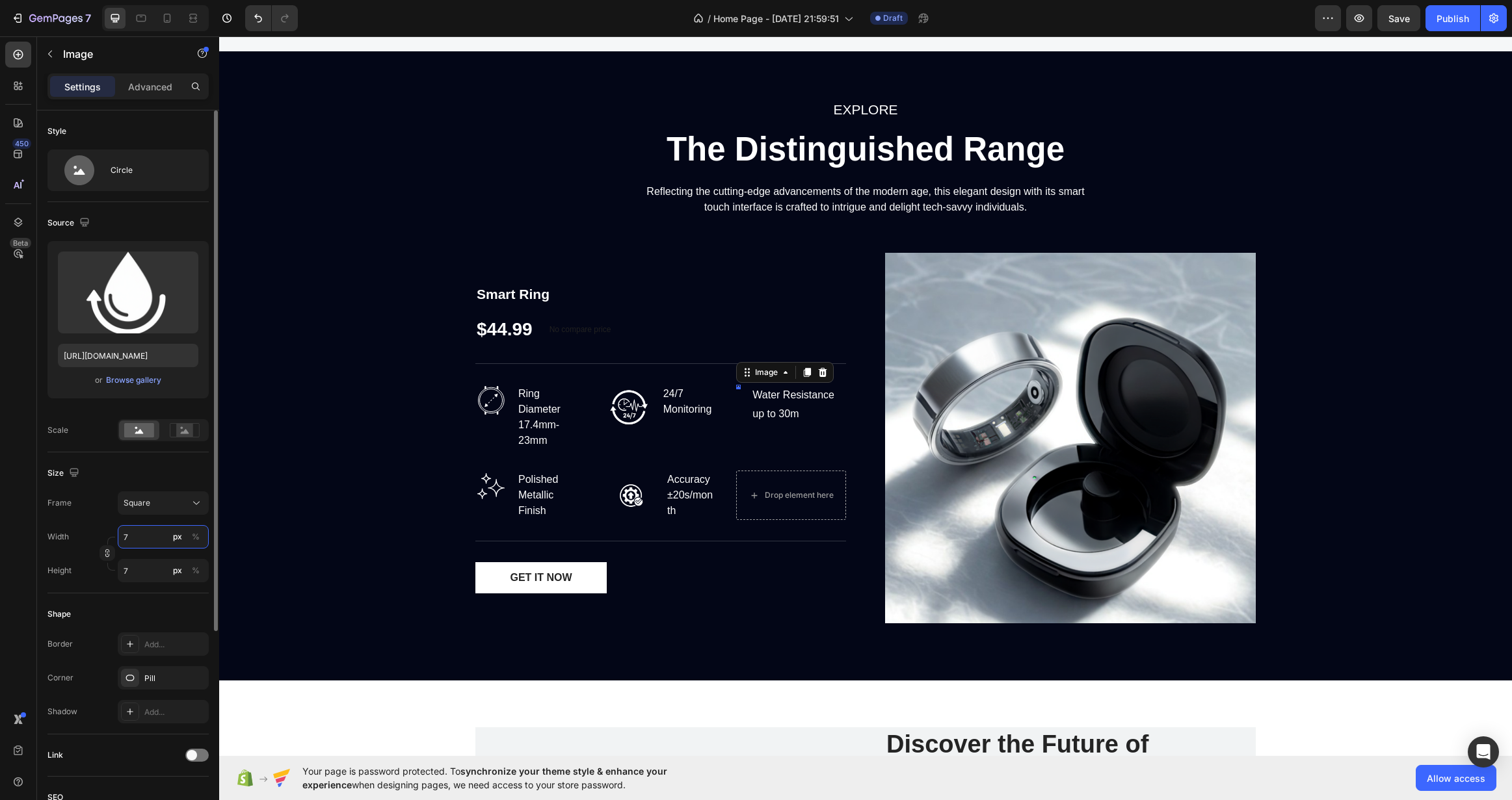
type input "70"
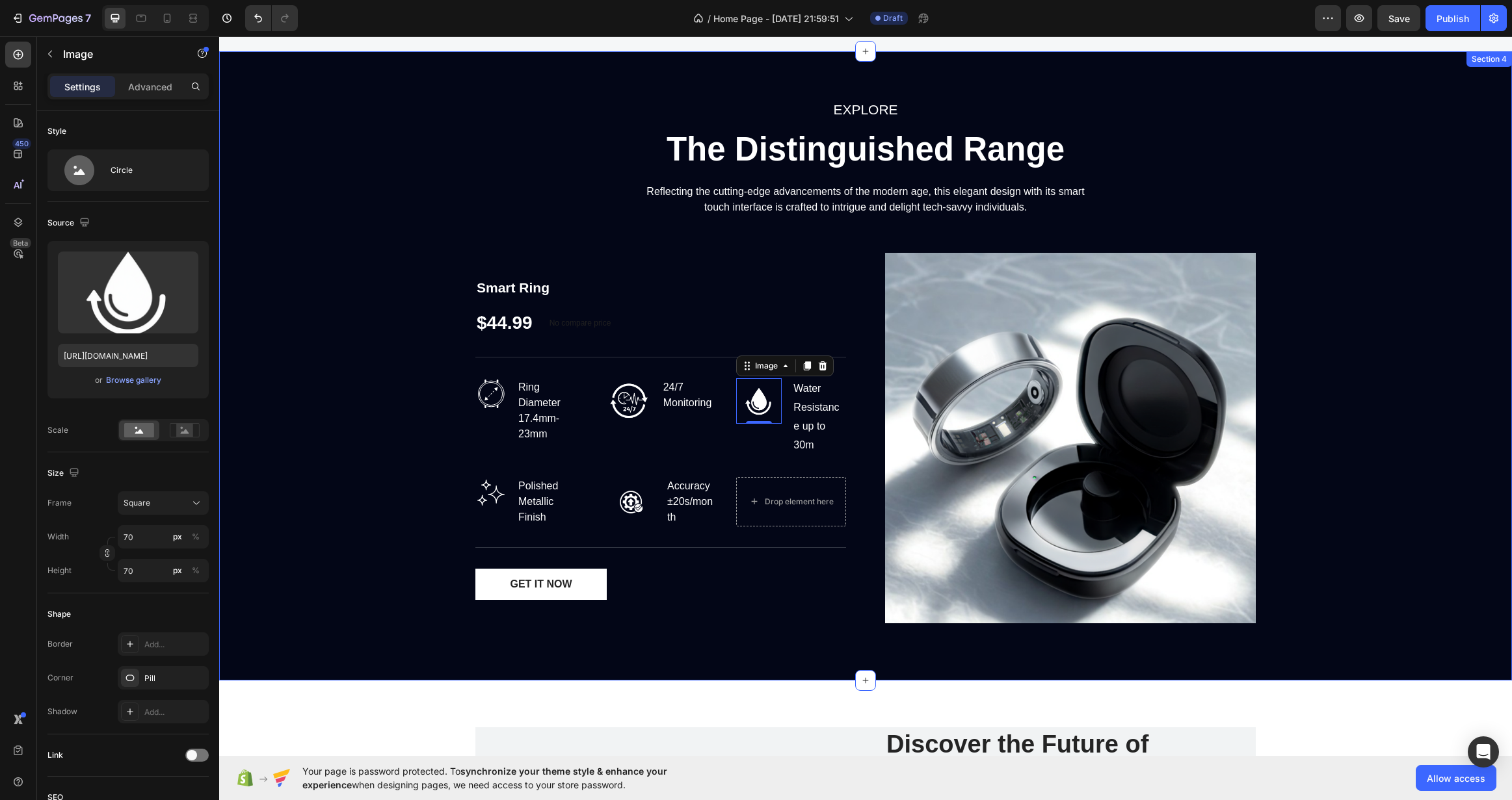
click at [348, 470] on div "EXPLORE Text block The Distinguished Range Heading Reflecting the cutting-edge …" at bounding box center [865, 365] width 1273 height 536
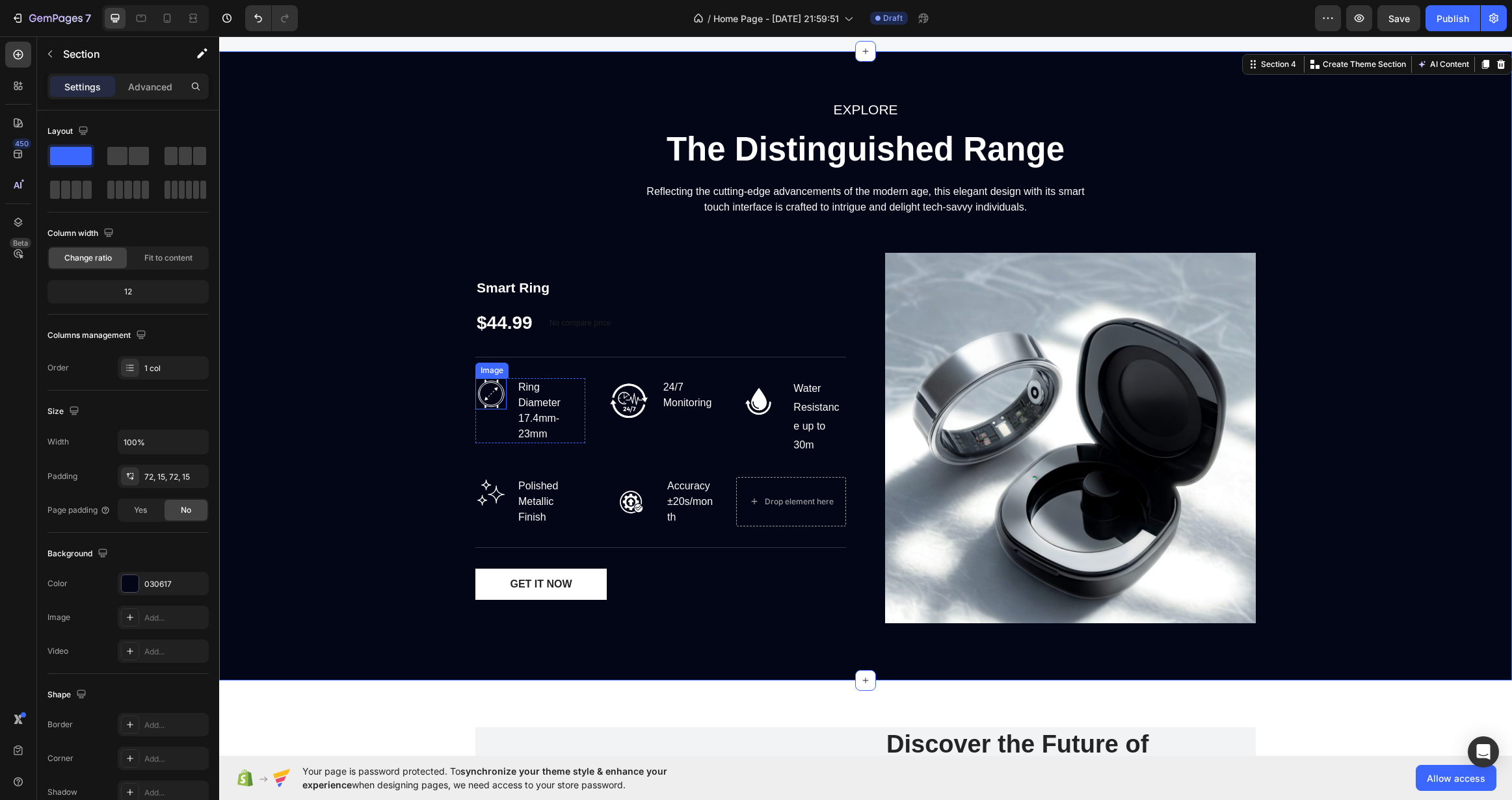
click at [482, 399] on img at bounding box center [491, 394] width 31 height 31
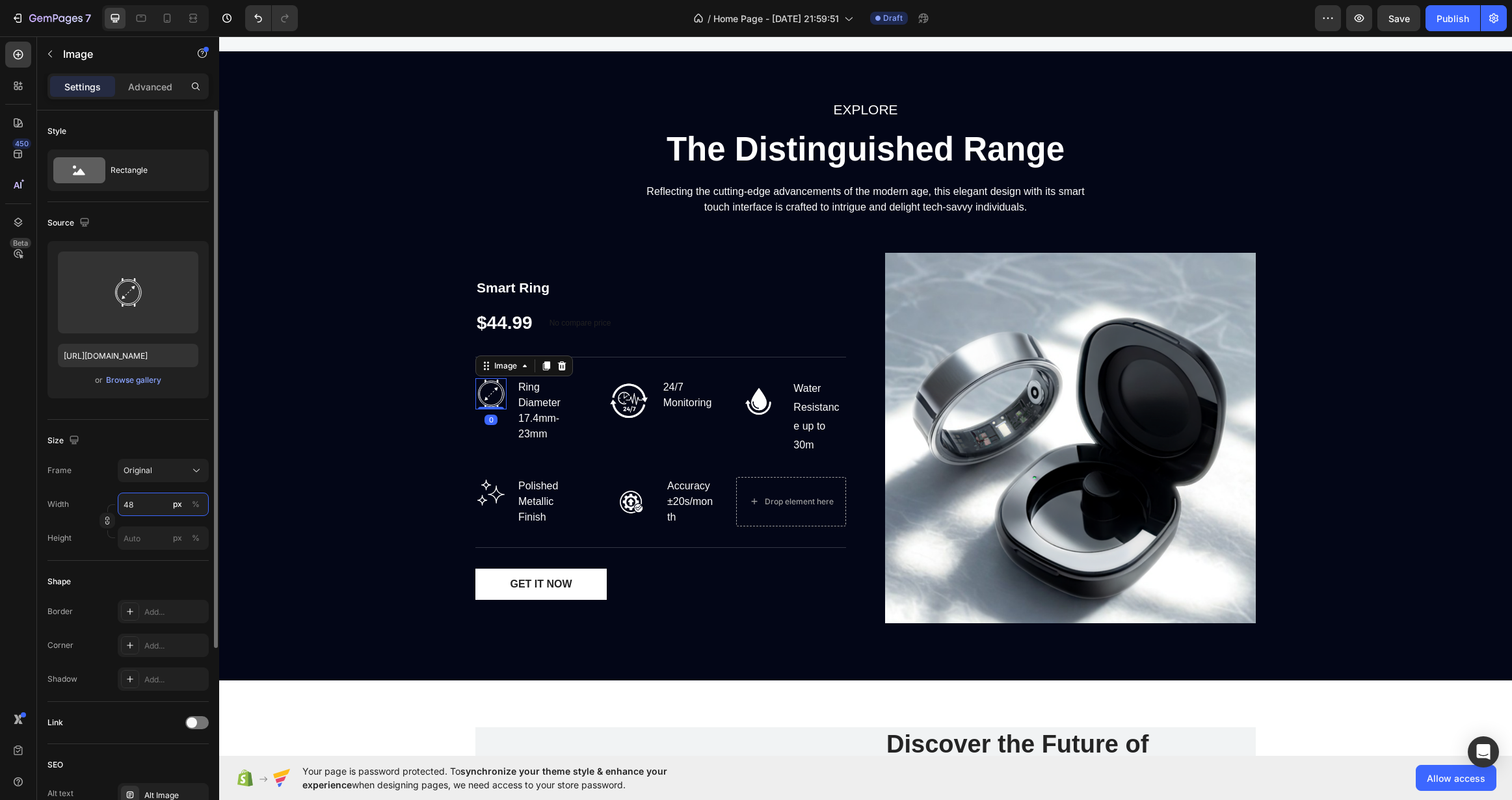
click at [157, 494] on input "48" at bounding box center [163, 505] width 91 height 23
type input "7"
click at [145, 502] on input "76" at bounding box center [163, 505] width 91 height 23
type input "65"
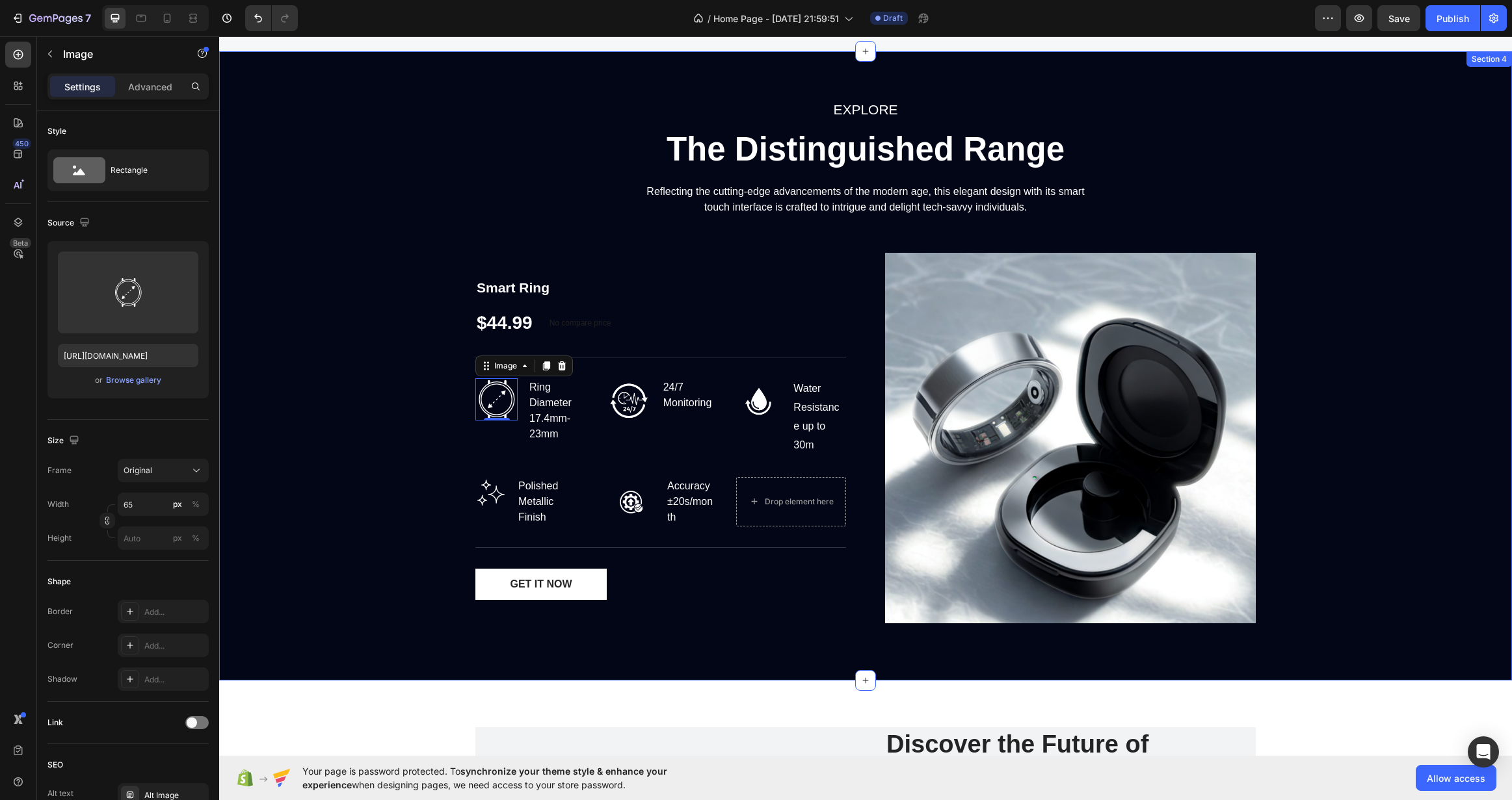
click at [331, 493] on div "EXPLORE Text block The Distinguished Range Heading Reflecting the cutting-edge …" at bounding box center [865, 365] width 1273 height 536
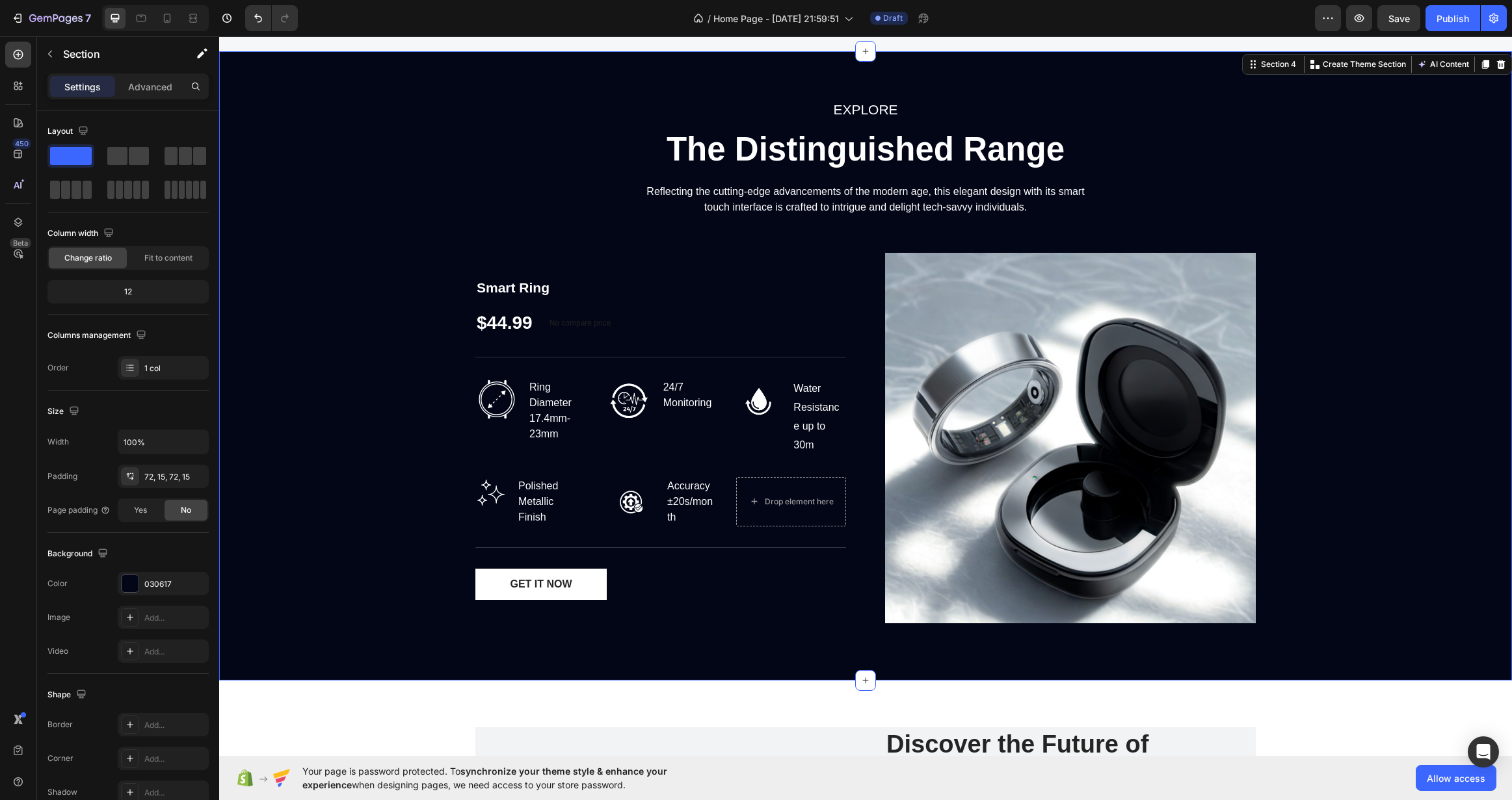
click at [344, 512] on div "EXPLORE Text block The Distinguished Range Heading Reflecting the cutting-edge …" at bounding box center [865, 365] width 1273 height 536
click at [806, 414] on div "Water Resistance up to 30m" at bounding box center [818, 417] width 54 height 78
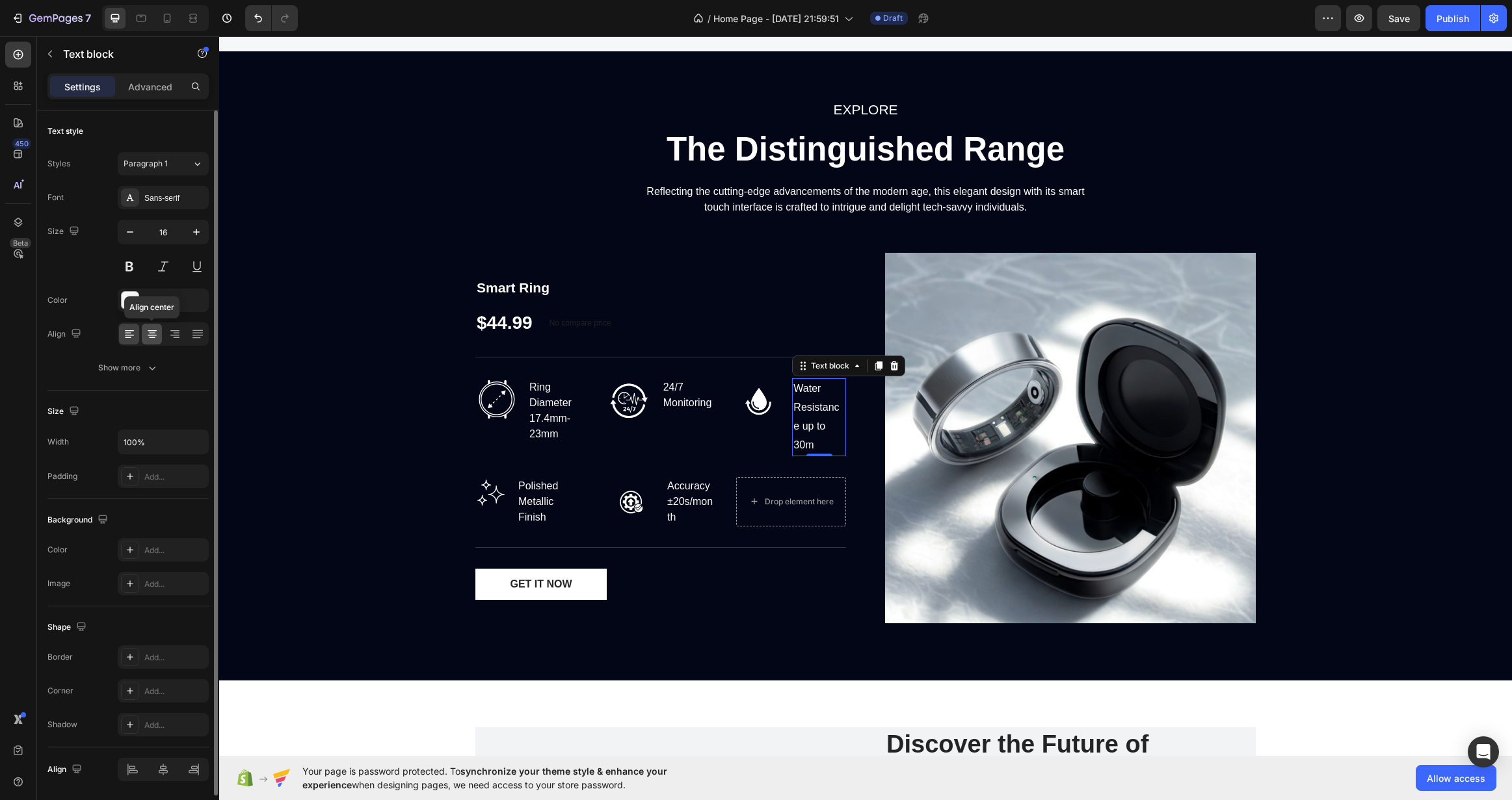
click at [161, 334] on div at bounding box center [152, 334] width 20 height 21
click at [171, 334] on icon at bounding box center [175, 334] width 13 height 13
click at [206, 336] on div at bounding box center [198, 334] width 20 height 21
click at [138, 336] on div at bounding box center [129, 334] width 20 height 21
click at [804, 421] on div "Water Resistance up to 30m" at bounding box center [818, 417] width 54 height 78
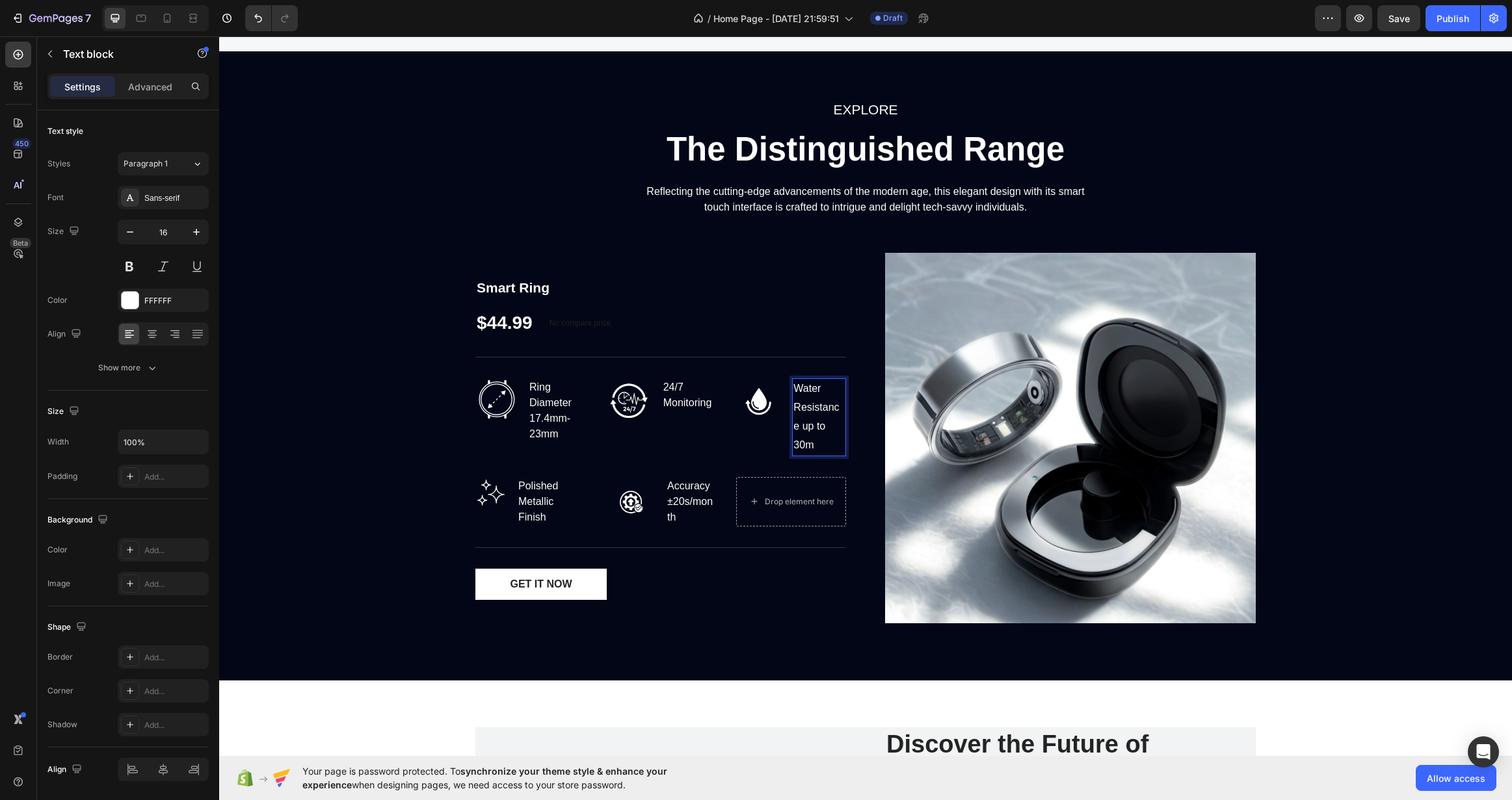
click at [793, 425] on p "Water Resistance up to 30m" at bounding box center [819, 417] width 51 height 75
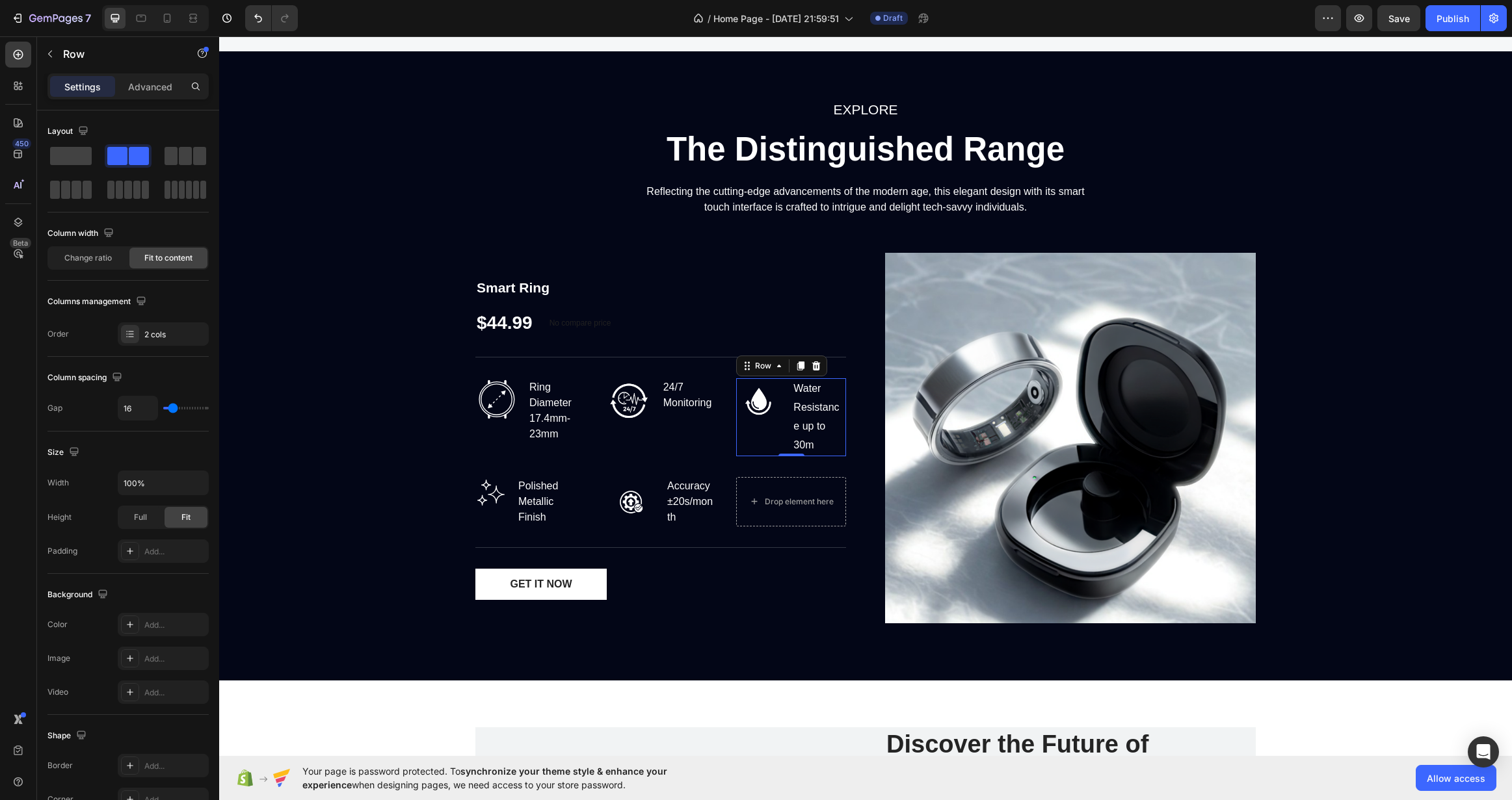
click at [786, 425] on div "Image Water Resistance up to 30m Text block Row 0" at bounding box center [791, 417] width 110 height 78
type input "18"
type input "20"
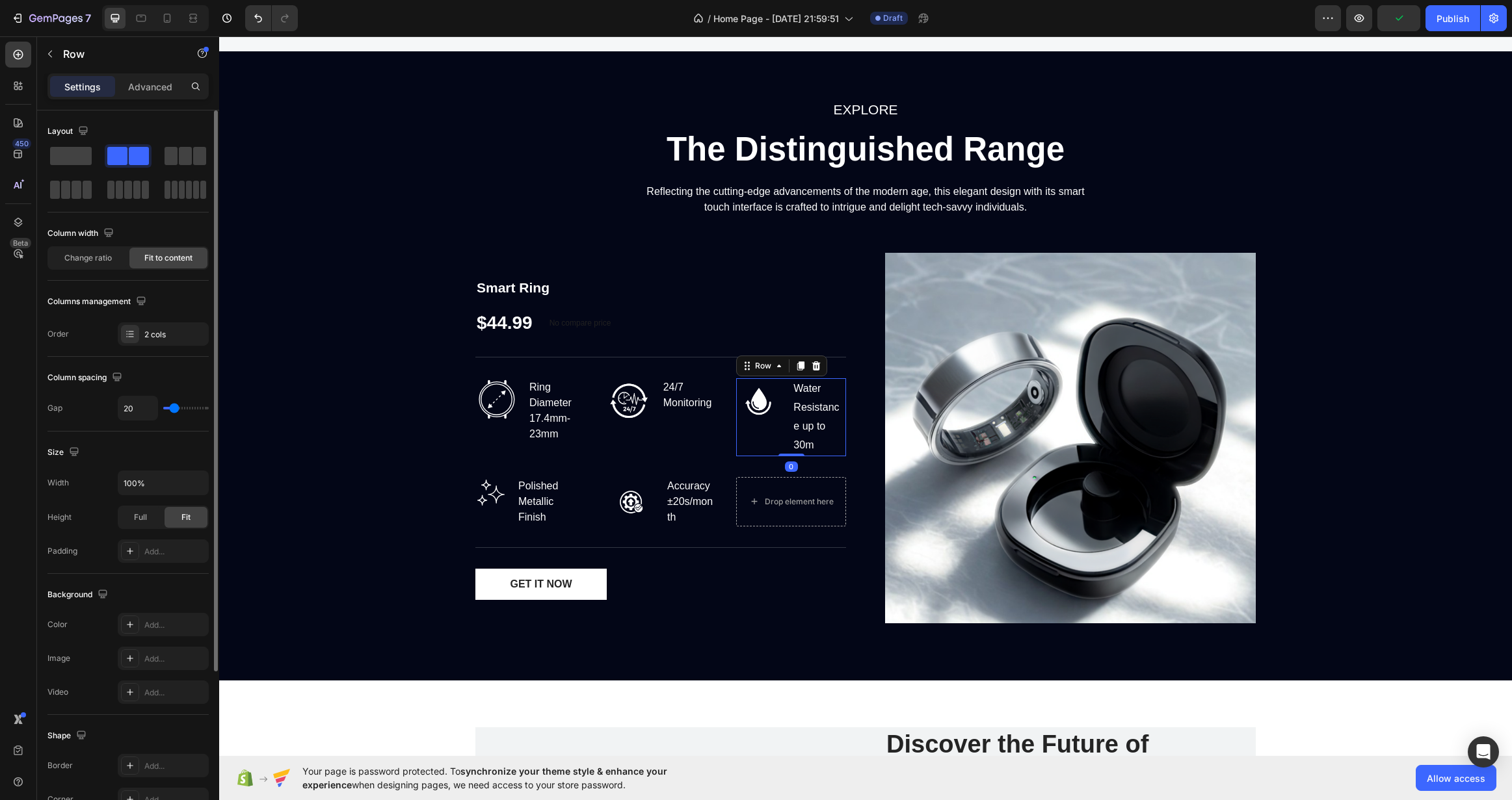
type input "22"
type input "24"
type input "27"
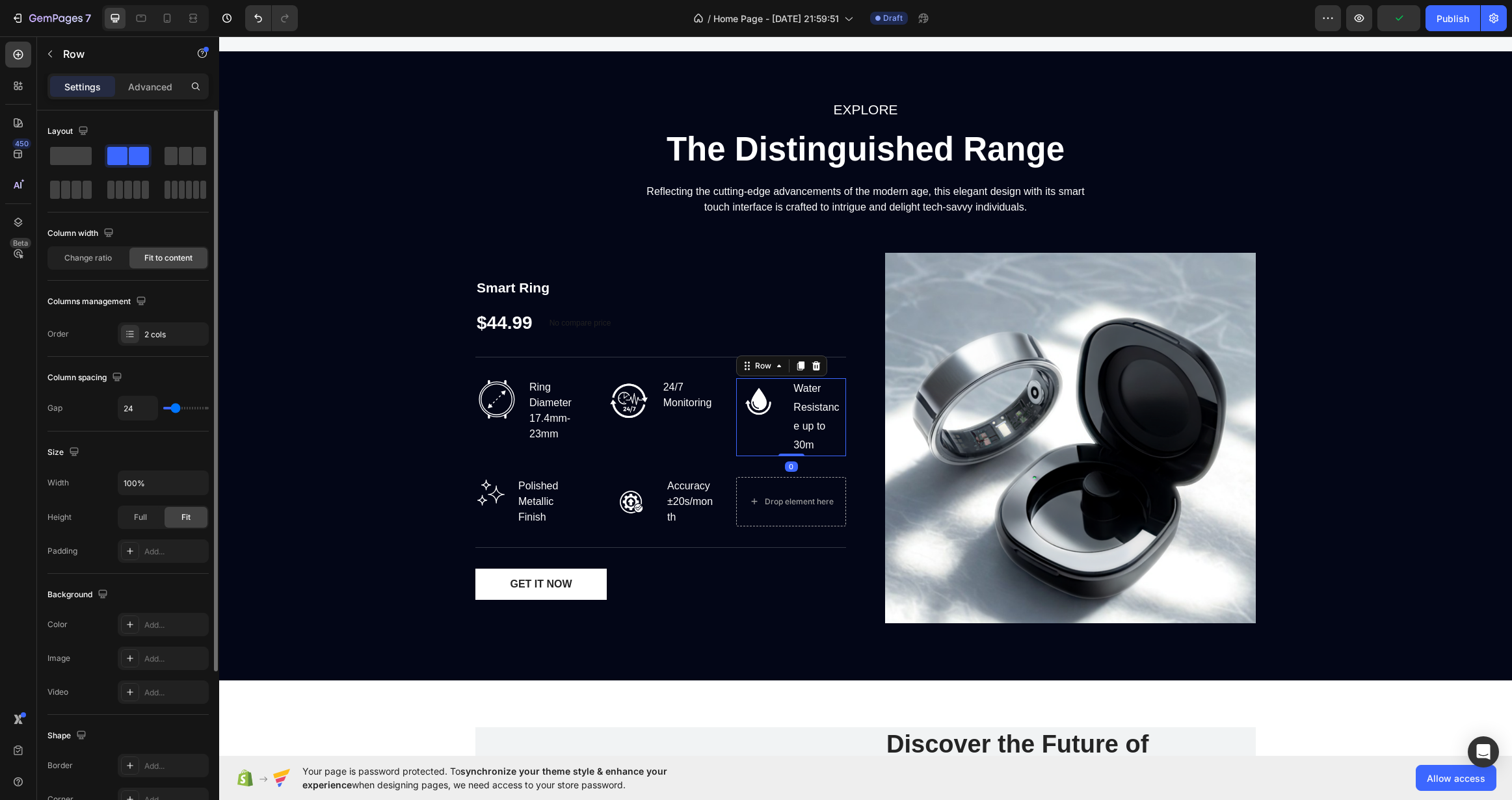
type input "27"
type input "29"
type input "31"
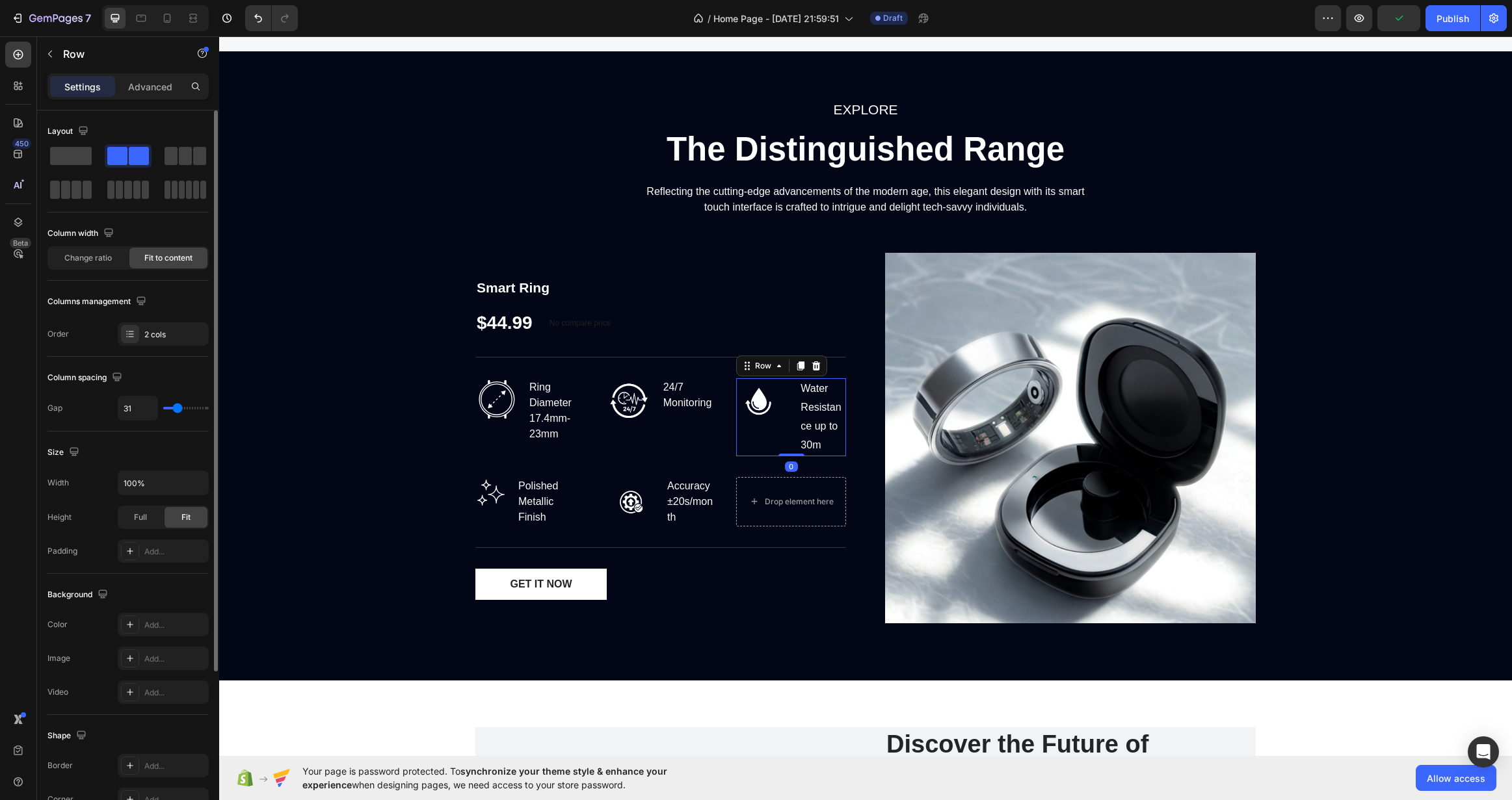
type input "33"
type input "36"
type input "33"
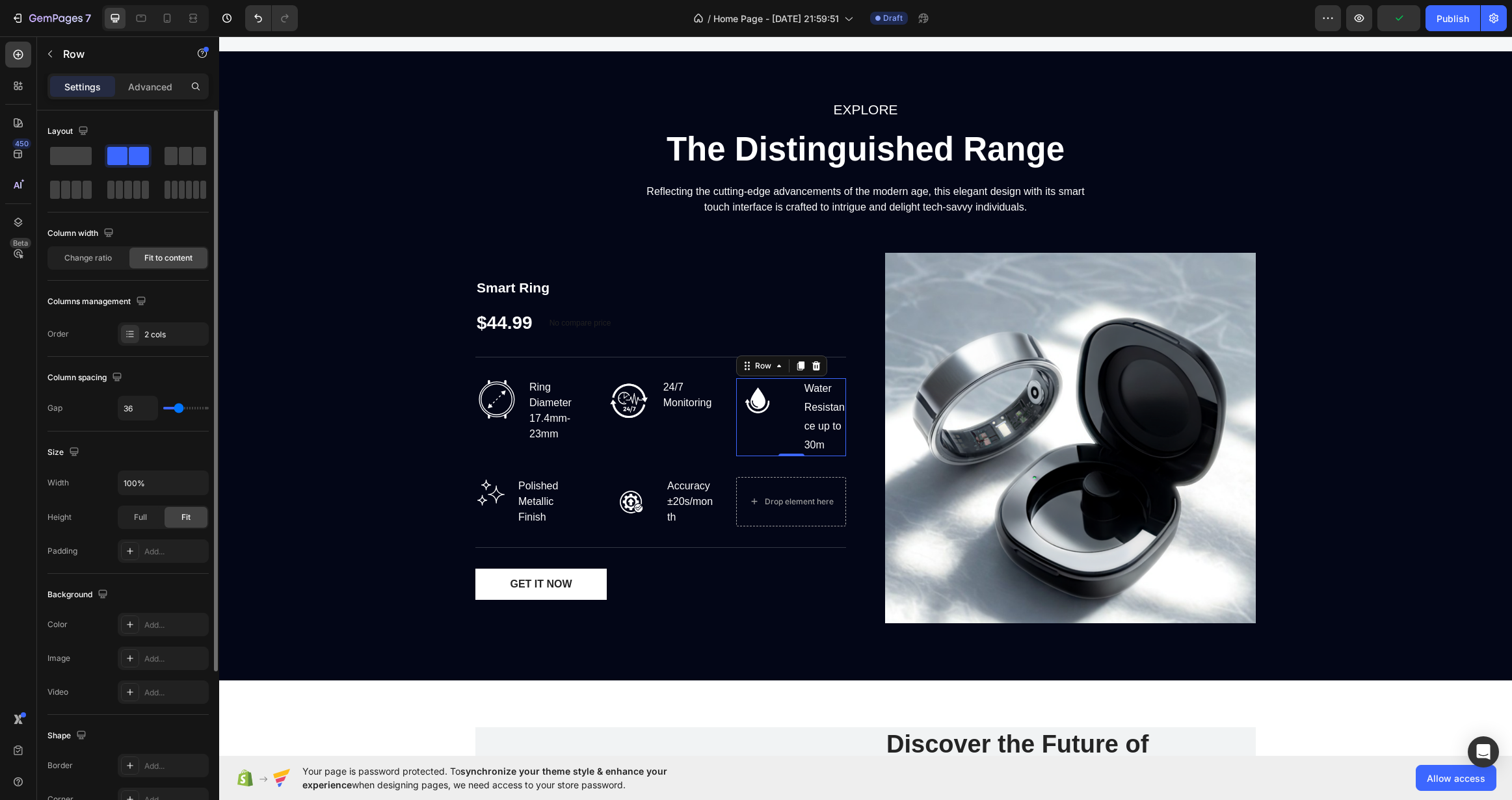
type input "33"
type input "31"
type input "29"
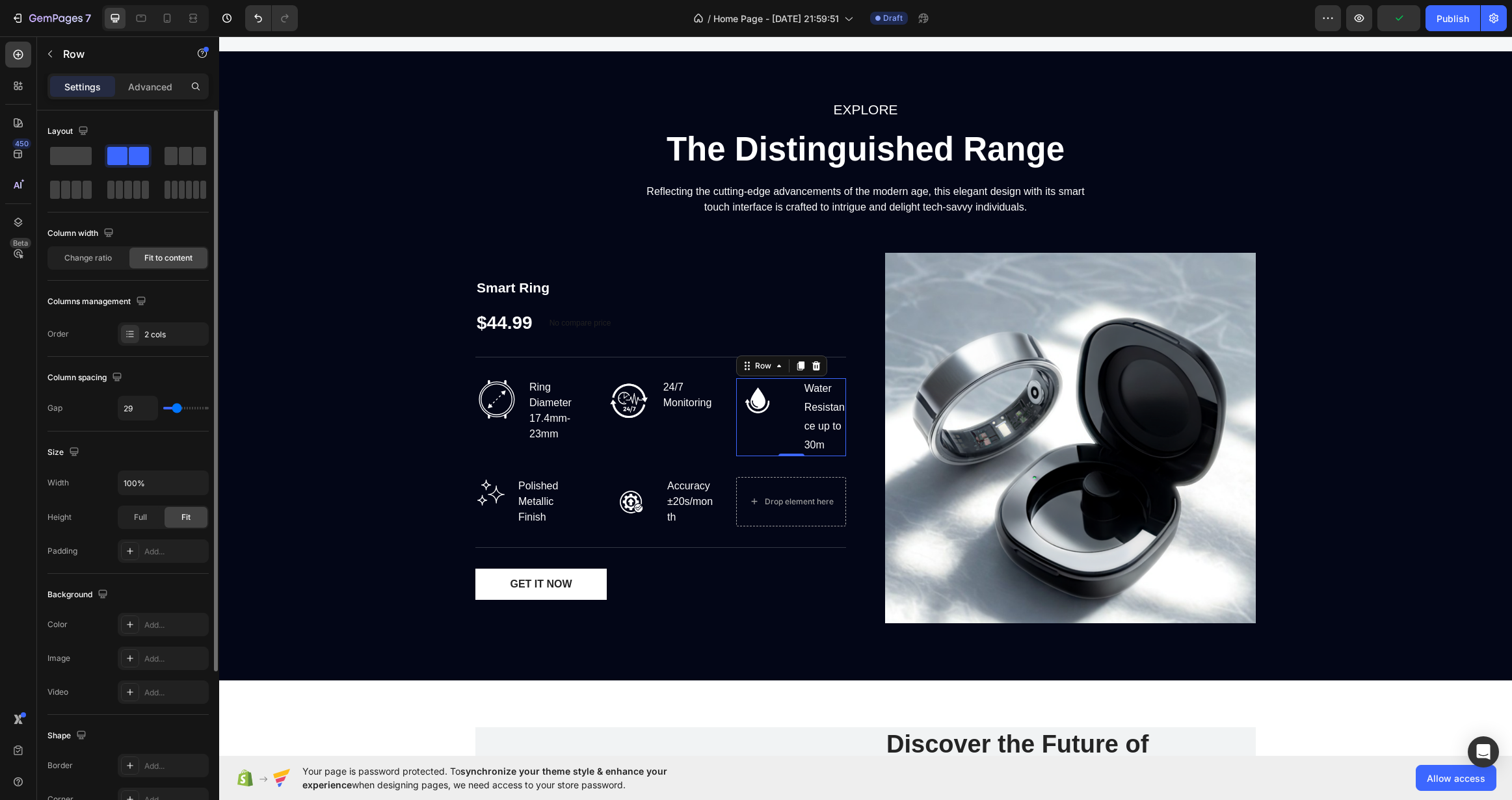
type input "27"
type input "22"
type input "18"
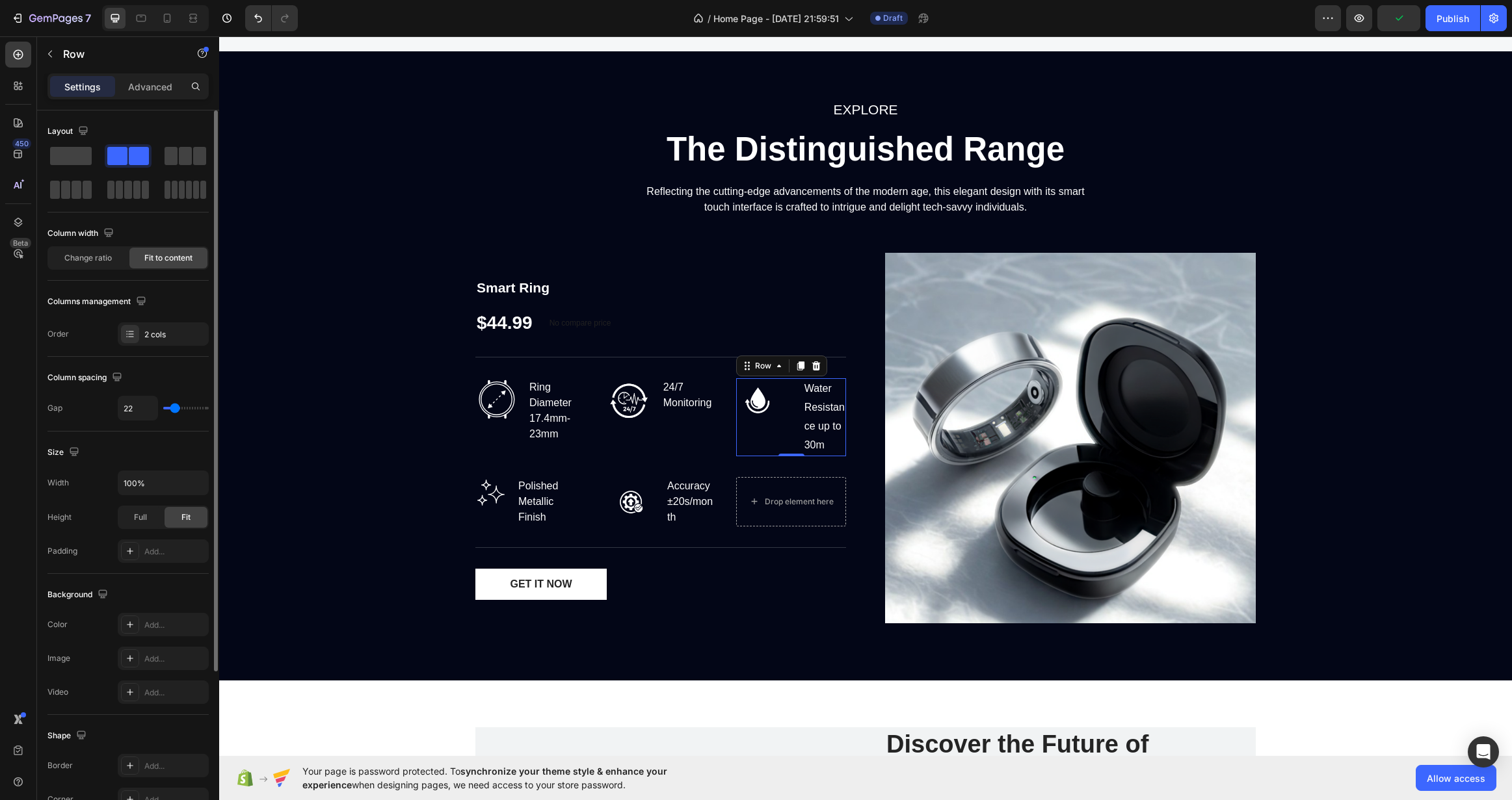
type input "18"
type input "16"
type input "9"
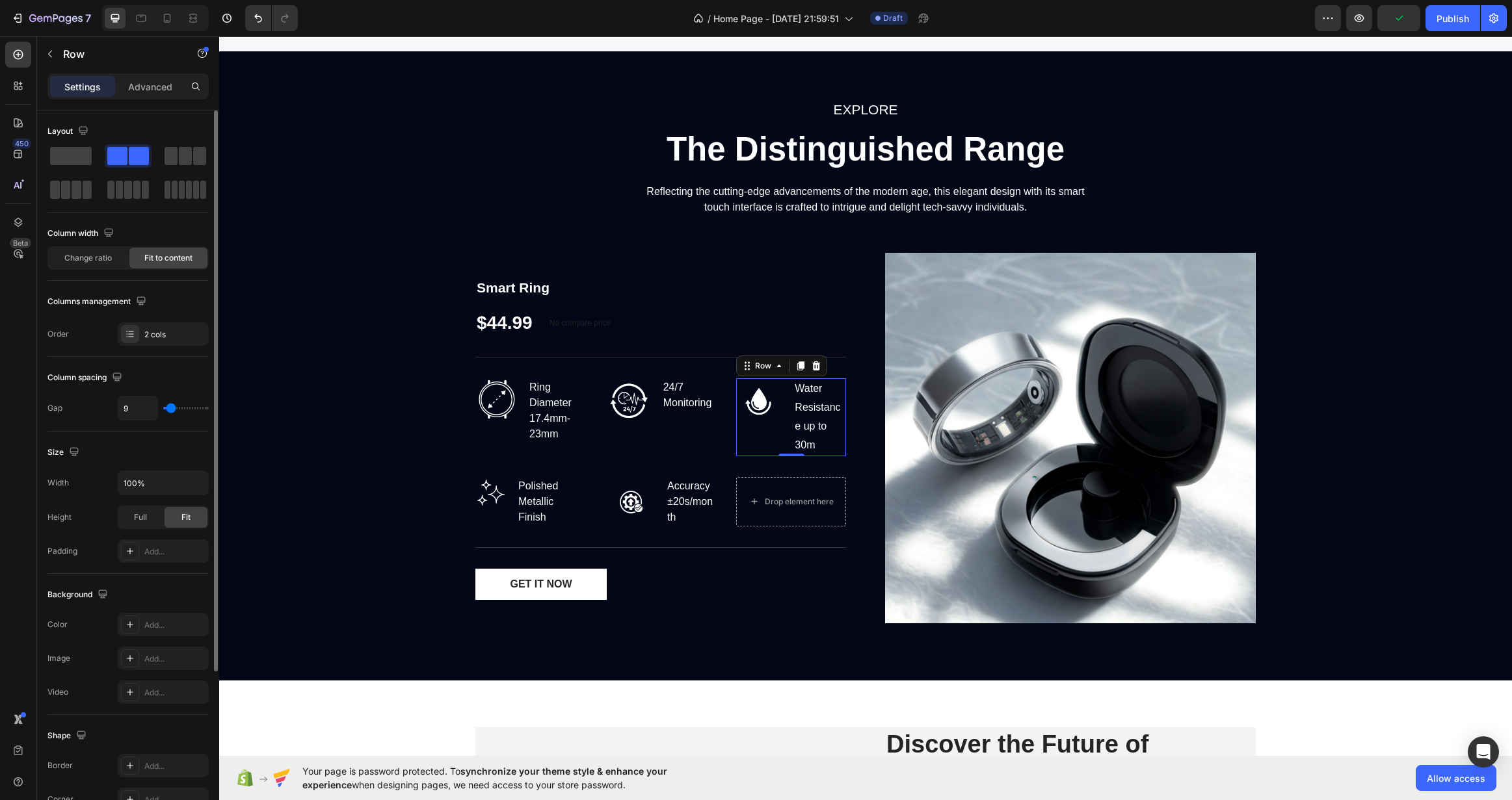
type input "7"
type input "4"
type input "2"
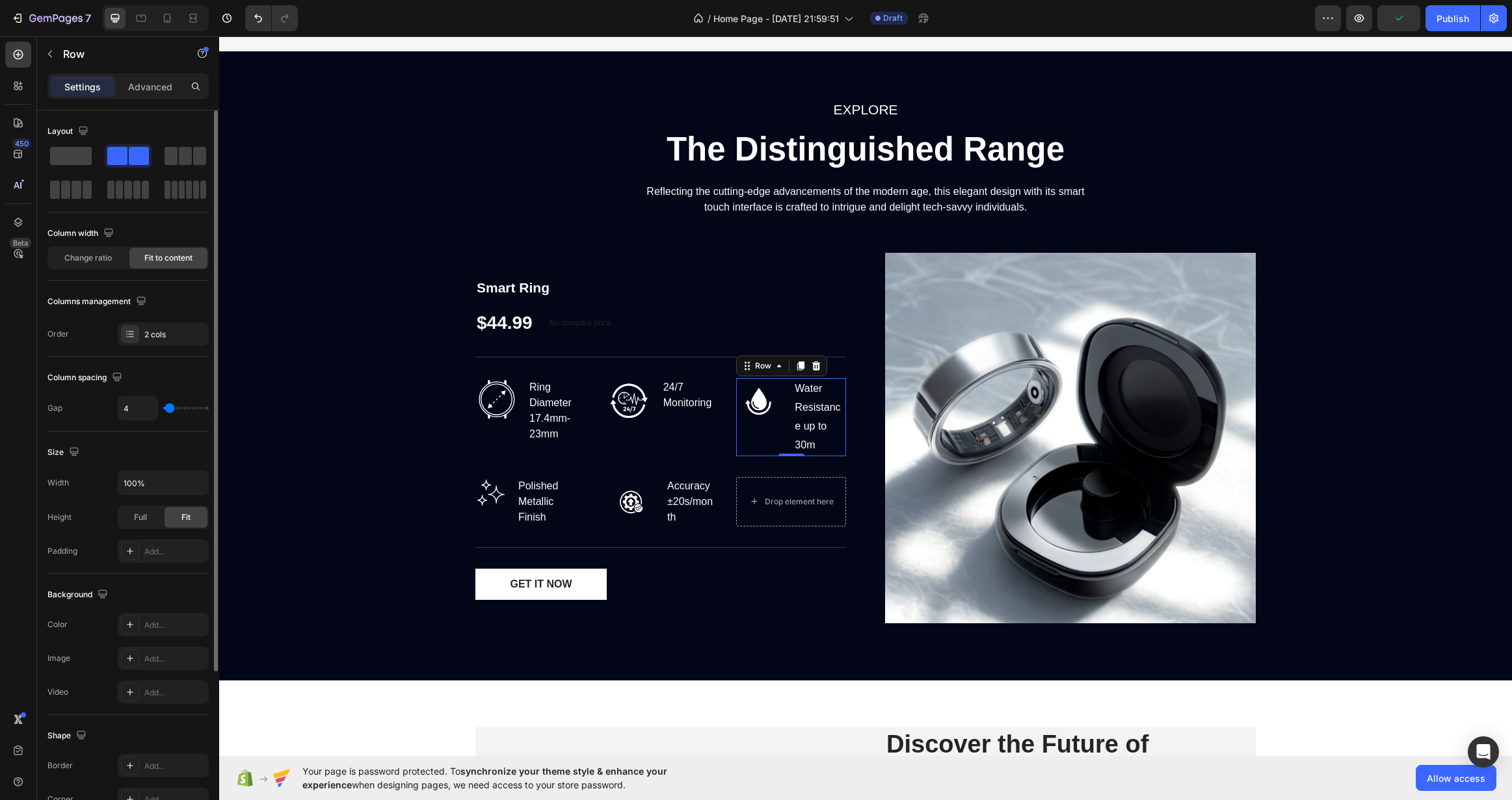
type input "2"
type input "0"
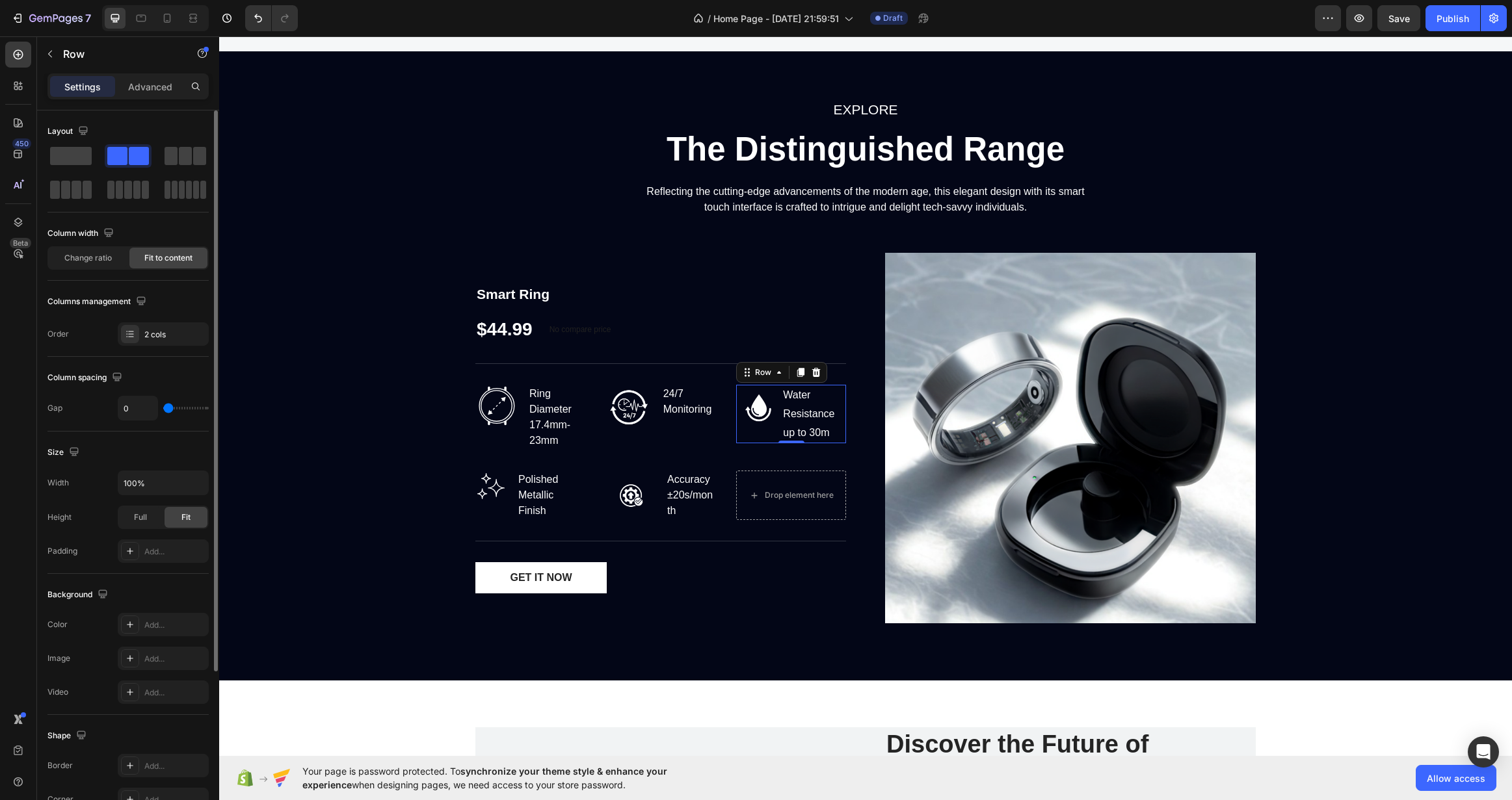
drag, startPoint x: 176, startPoint y: 410, endPoint x: 2, endPoint y: 377, distance: 177.1
type input "0"
click at [163, 410] on input "range" at bounding box center [186, 407] width 46 height 2
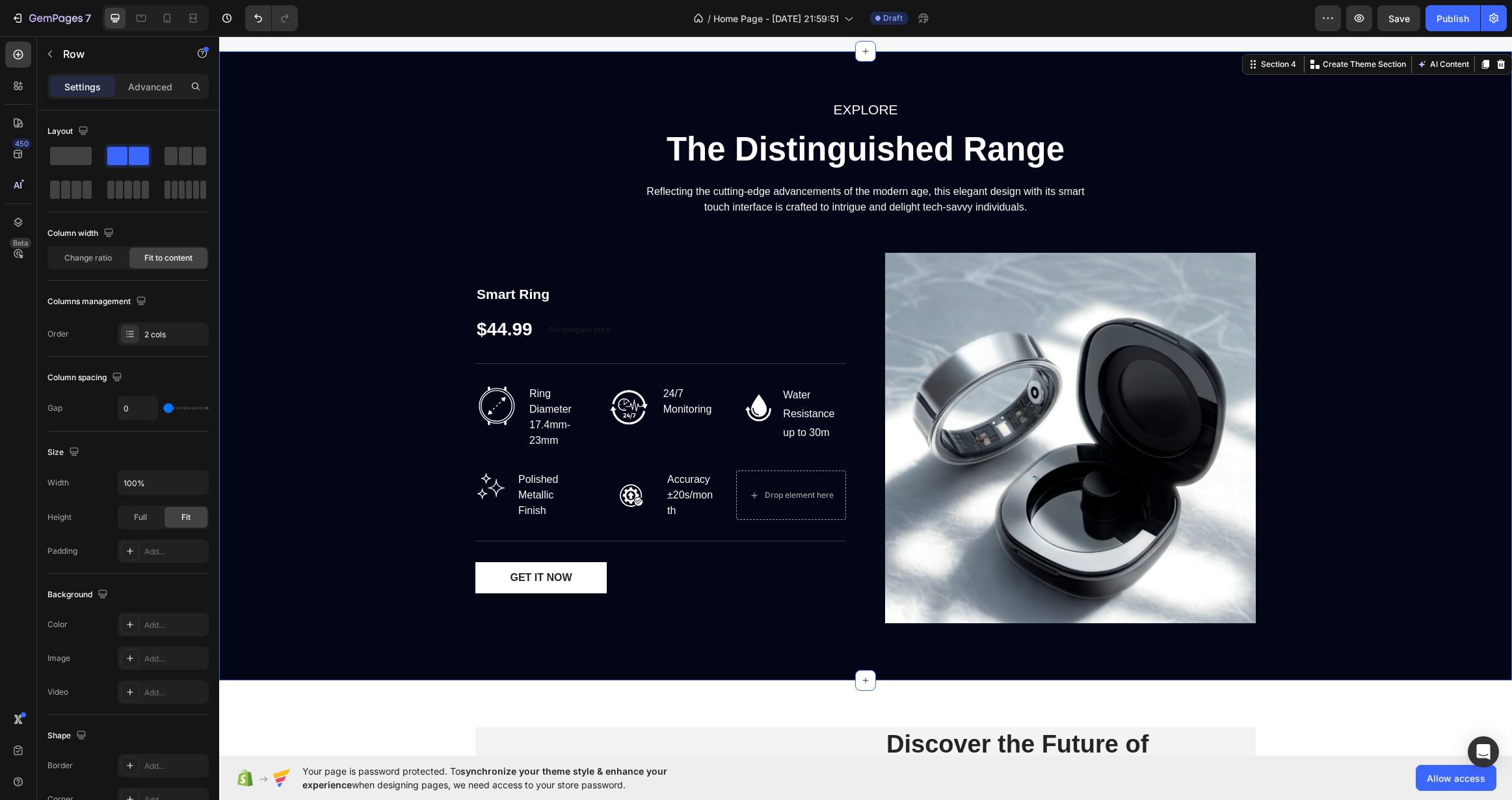
click at [289, 406] on div "EXPLORE Text block The Distinguished Range Heading Reflecting the cutting-edge …" at bounding box center [865, 365] width 1273 height 536
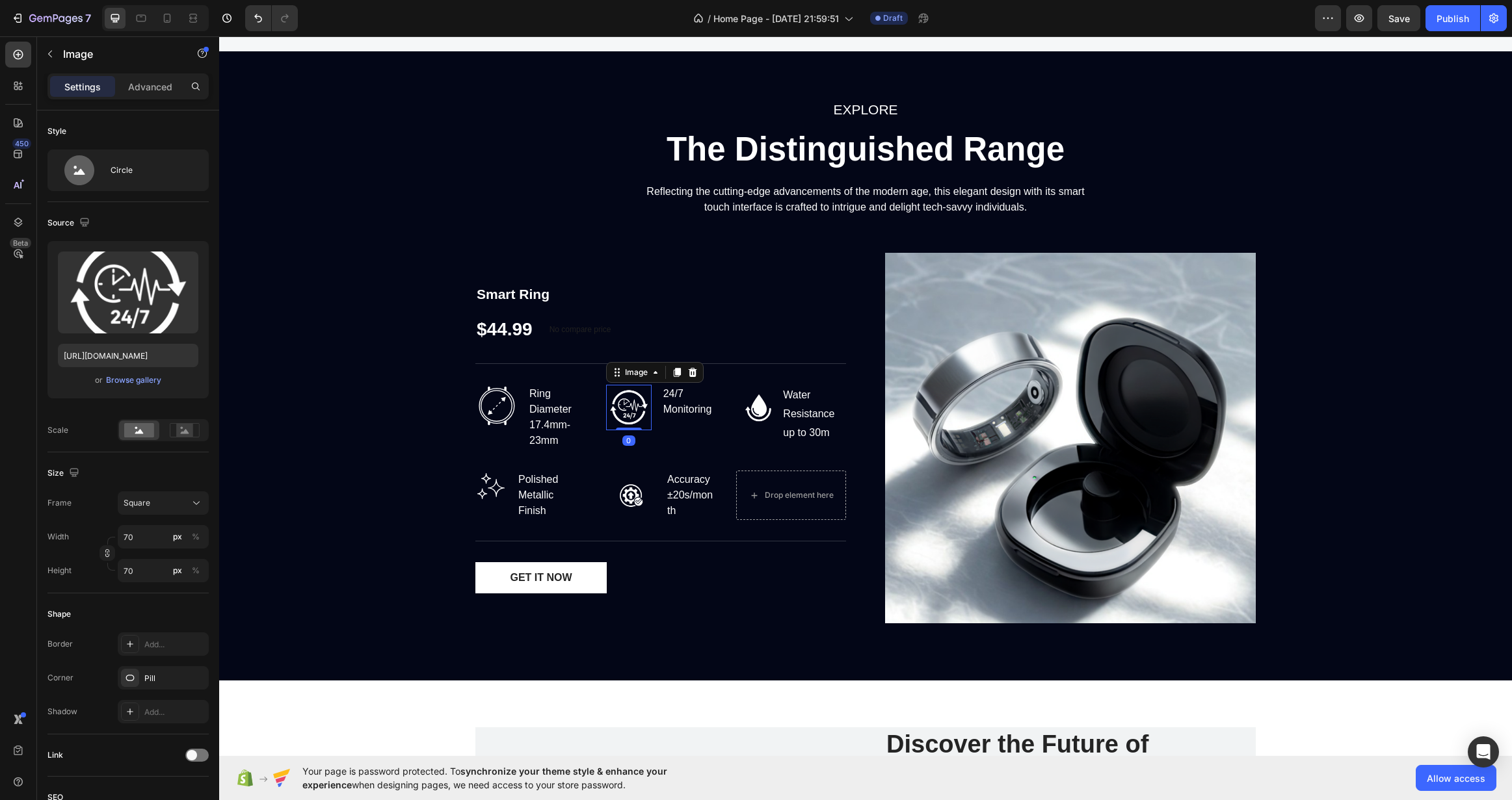
click at [617, 406] on img at bounding box center [628, 407] width 46 height 46
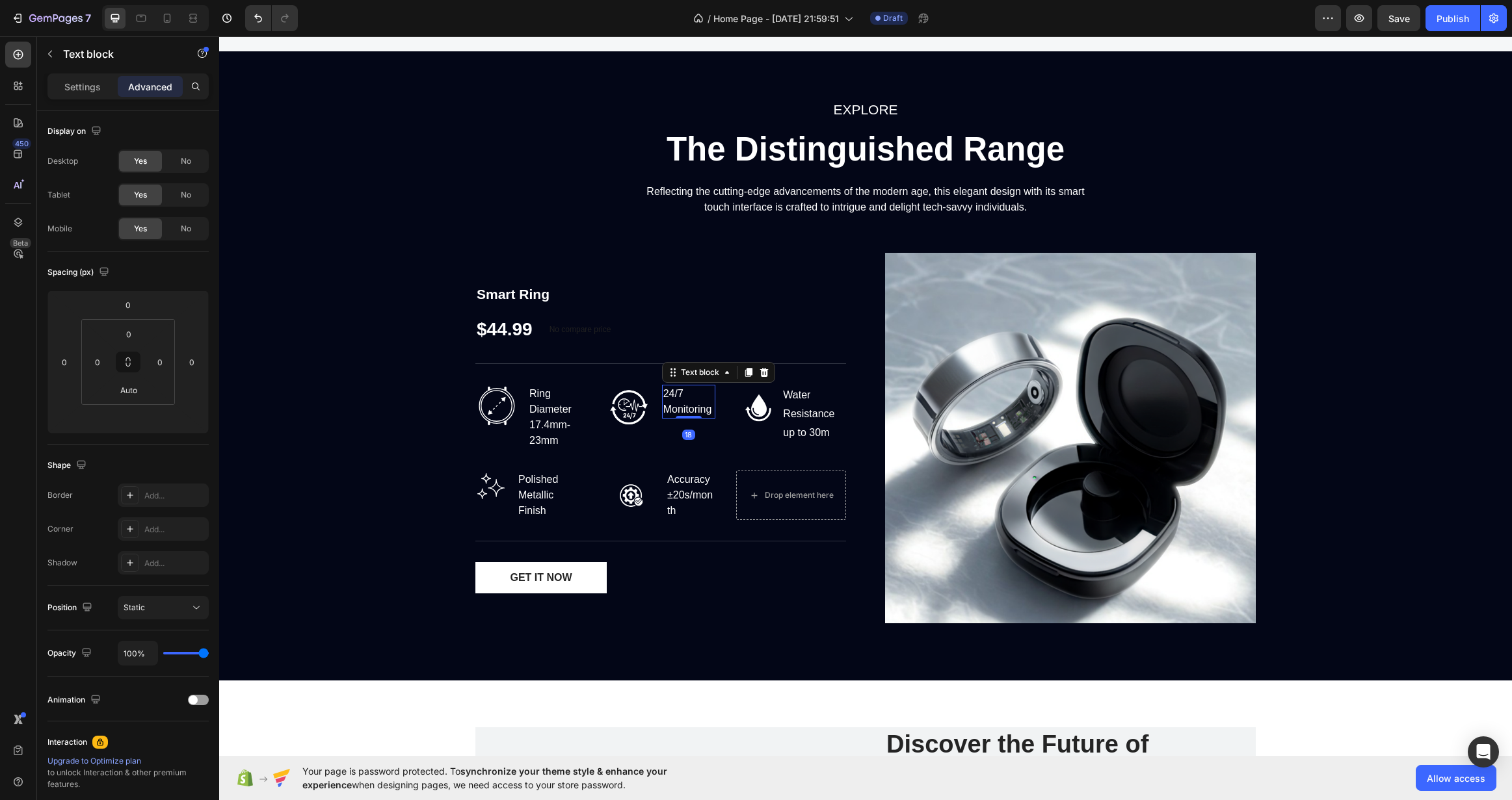
click at [662, 403] on div "24/7 Monitoring" at bounding box center [688, 401] width 54 height 33
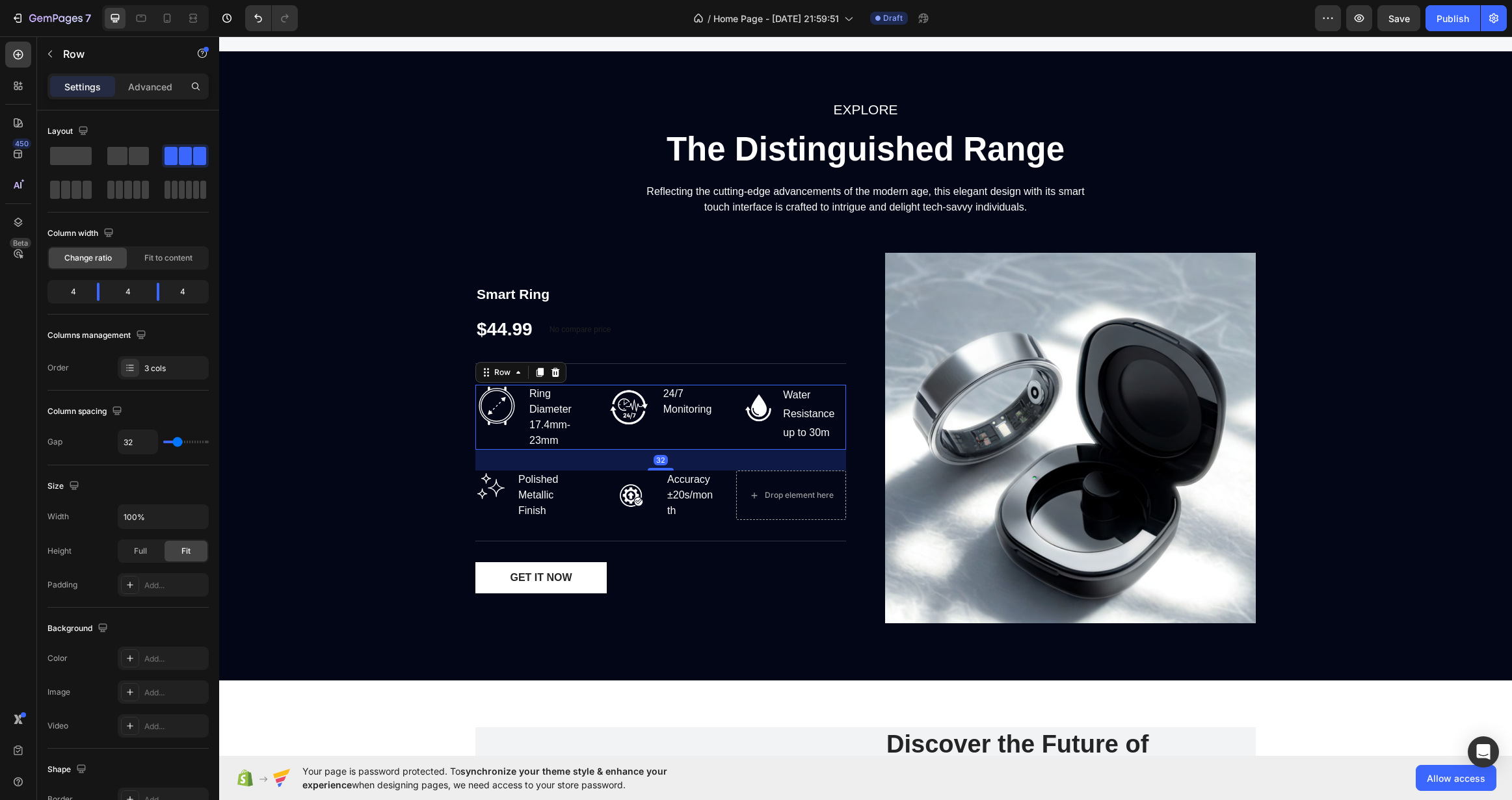
click at [630, 437] on div "Image 24/7 Monitoring Text block Row" at bounding box center [660, 417] width 110 height 65
type input "11"
type input "7"
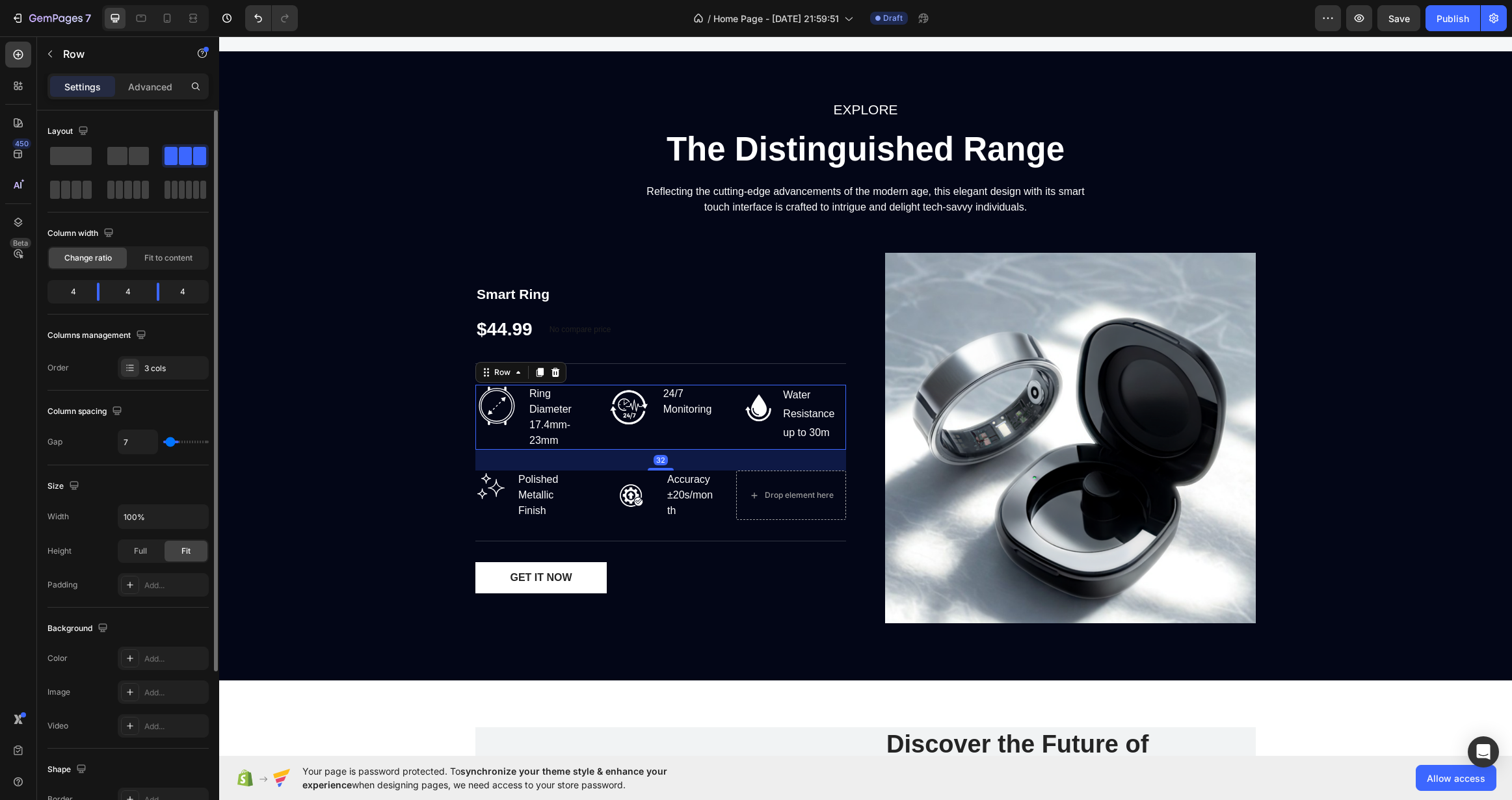
type input "4"
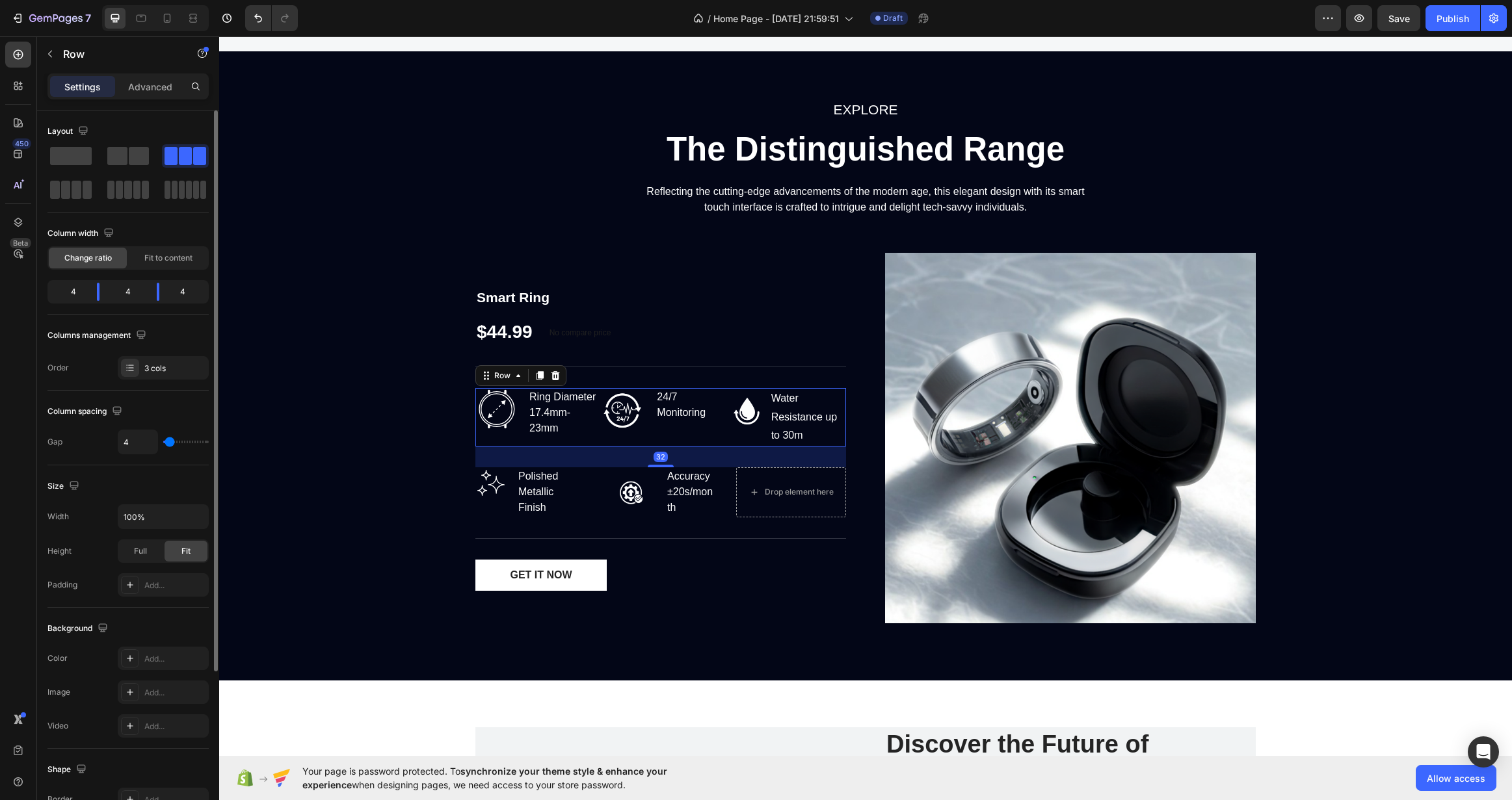
type input "0"
drag, startPoint x: 173, startPoint y: 440, endPoint x: 163, endPoint y: 440, distance: 10.0
type input "0"
click at [163, 441] on input "range" at bounding box center [186, 442] width 46 height 2
click at [606, 515] on div at bounding box center [631, 492] width 50 height 50
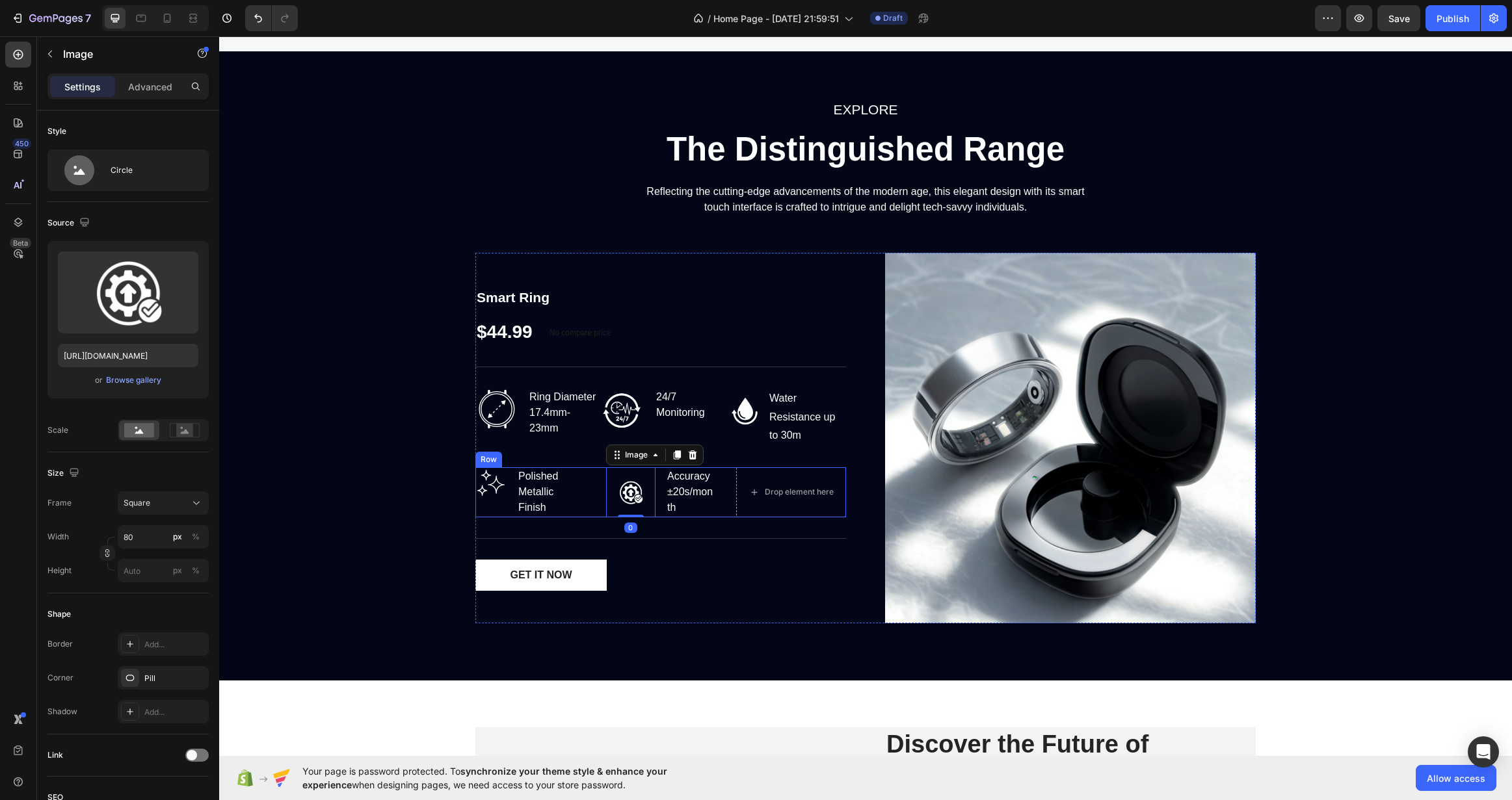
click at [586, 512] on div "Image Polished Metallic Finish Text block Row Image 0 Accuracy ±20s/month Text …" at bounding box center [660, 492] width 371 height 50
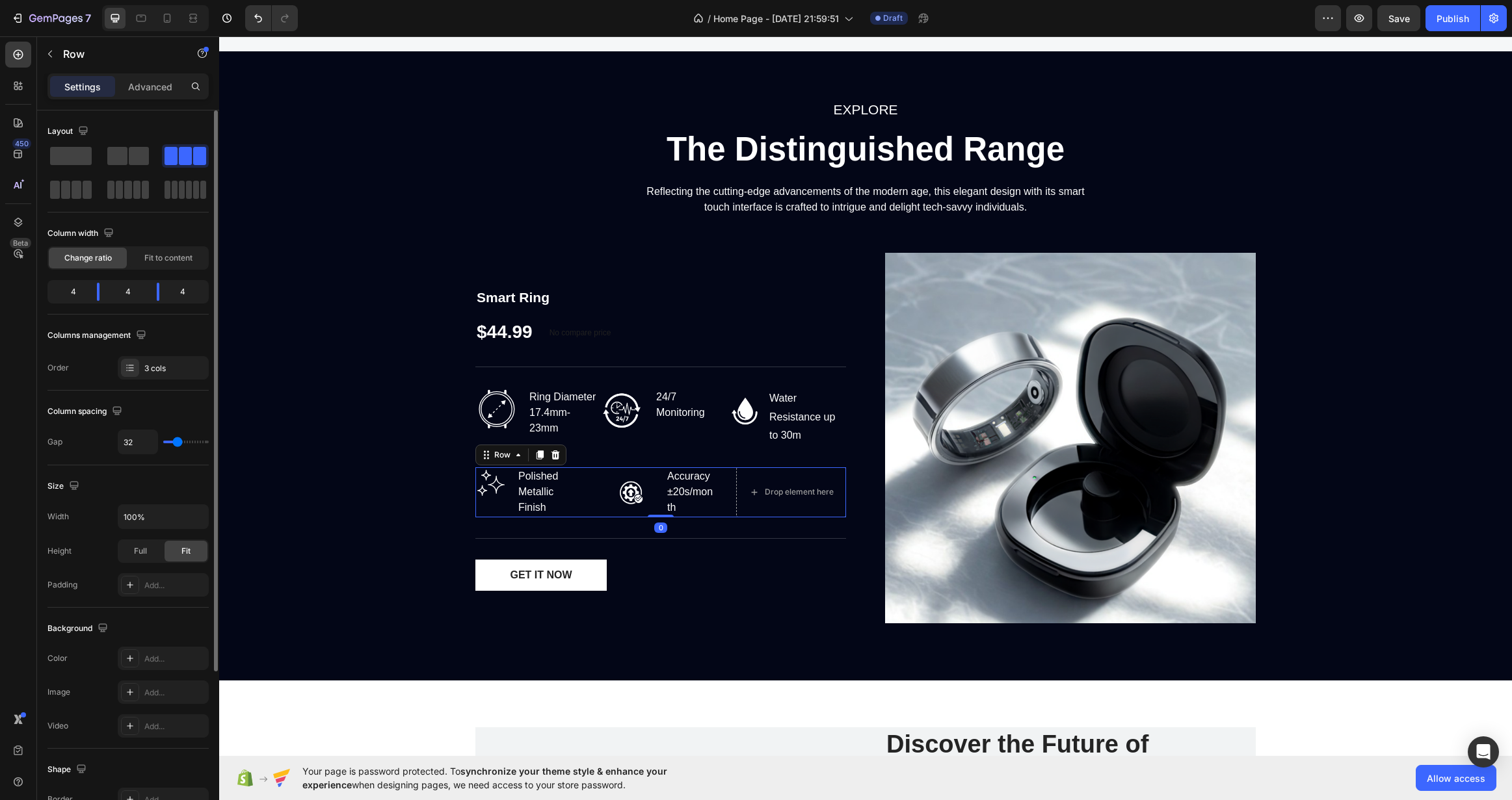
drag, startPoint x: 185, startPoint y: 444, endPoint x: 166, endPoint y: 444, distance: 19.0
click at [166, 444] on div "32" at bounding box center [163, 442] width 91 height 25
type input "31"
type input "20"
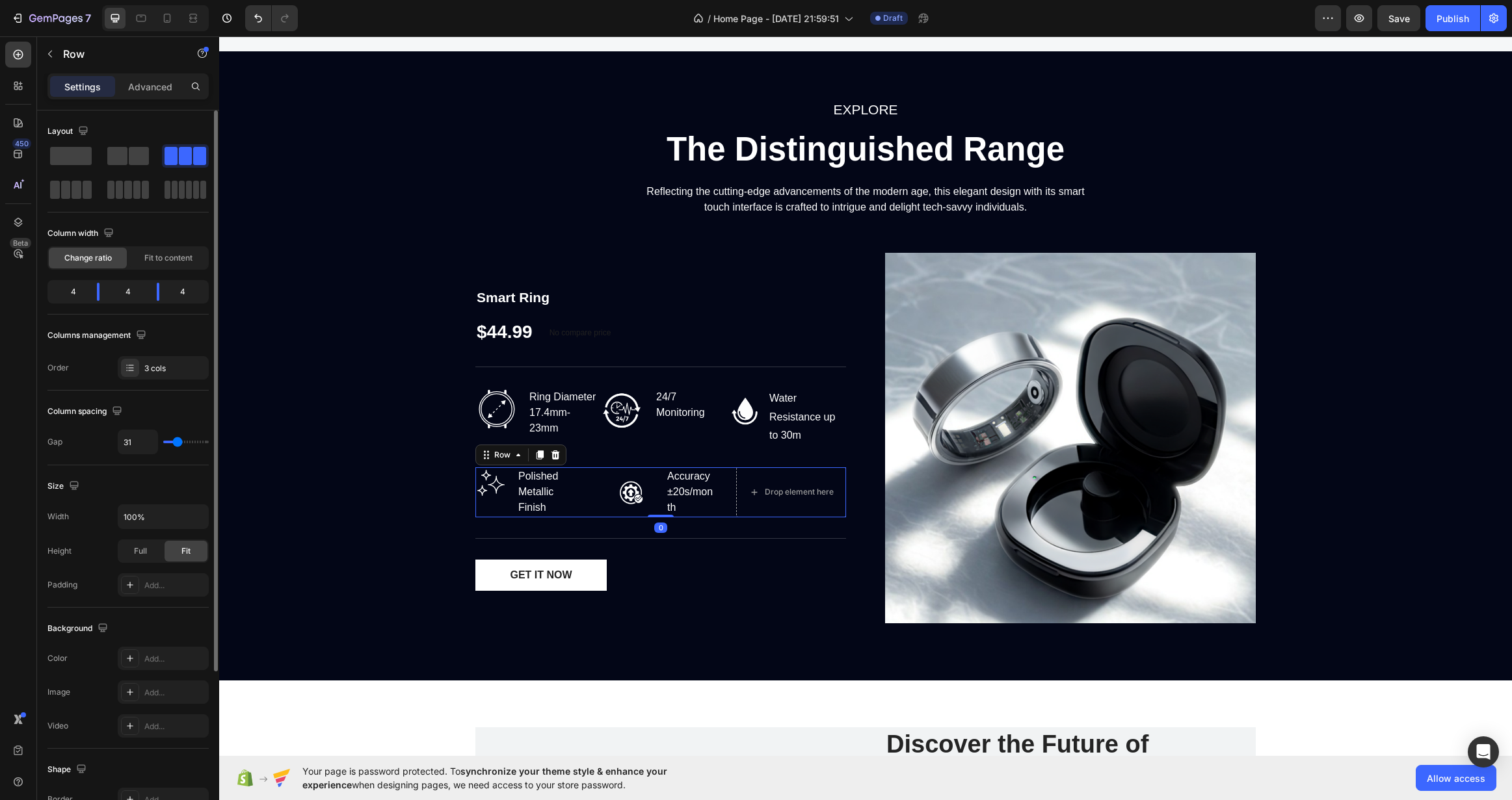
type input "20"
type input "7"
type input "0"
drag, startPoint x: 179, startPoint y: 443, endPoint x: 152, endPoint y: 443, distance: 27.0
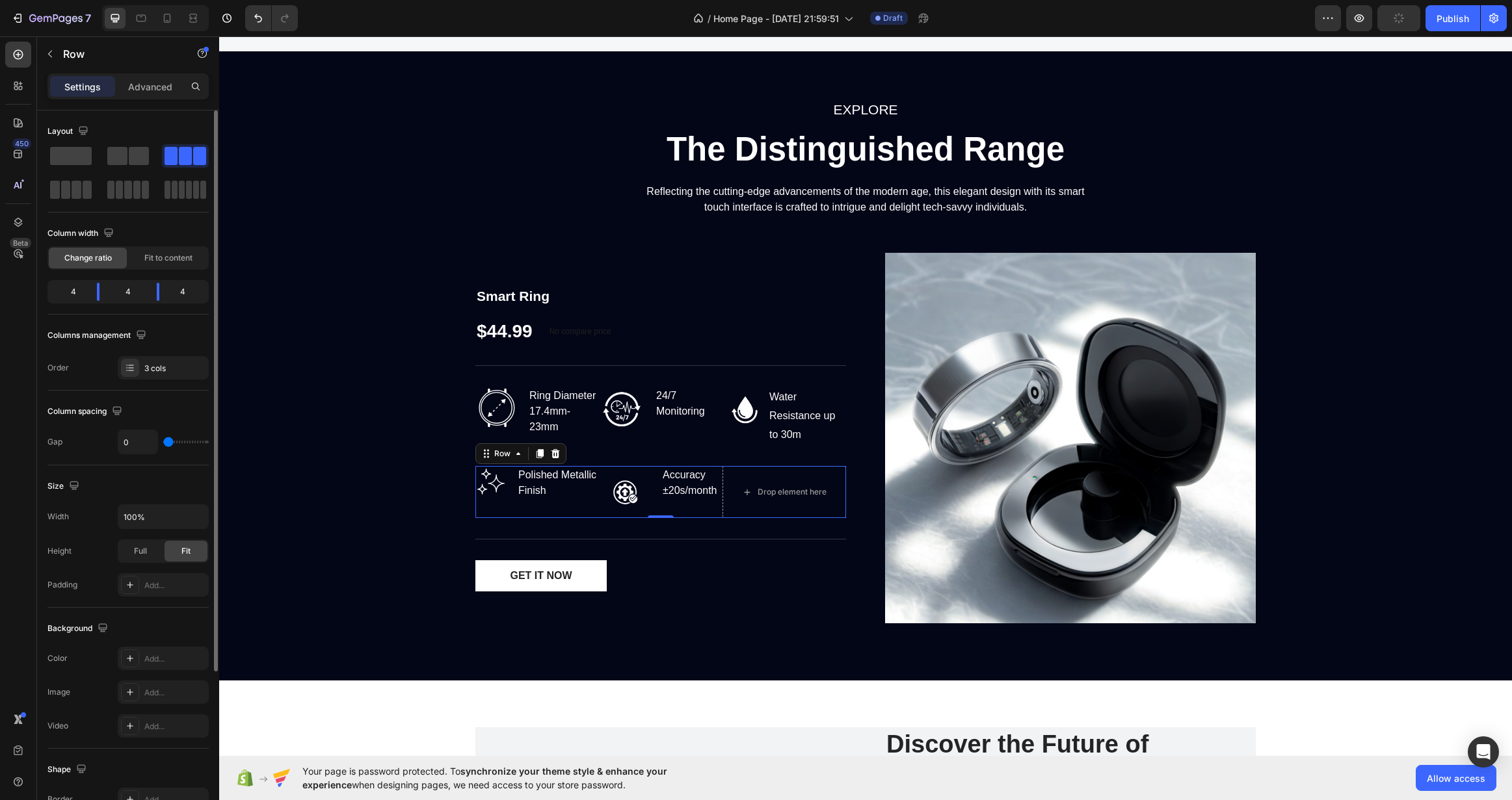
type input "0"
click at [163, 443] on input "range" at bounding box center [186, 442] width 46 height 2
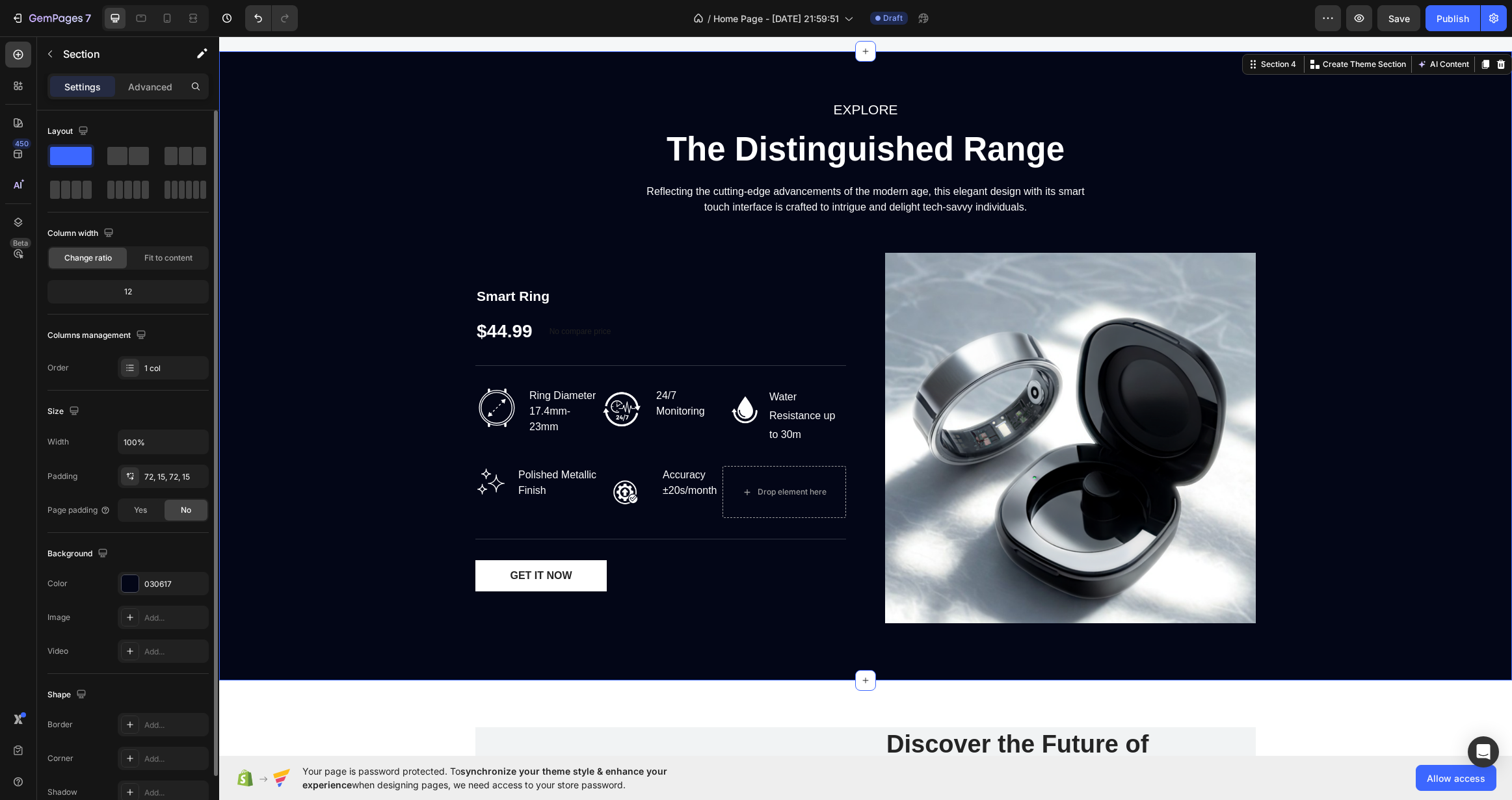
click at [307, 442] on div "EXPLORE Text block The Distinguished Range Heading Reflecting the cutting-edge …" at bounding box center [865, 365] width 1273 height 536
click at [494, 404] on img at bounding box center [496, 408] width 42 height 42
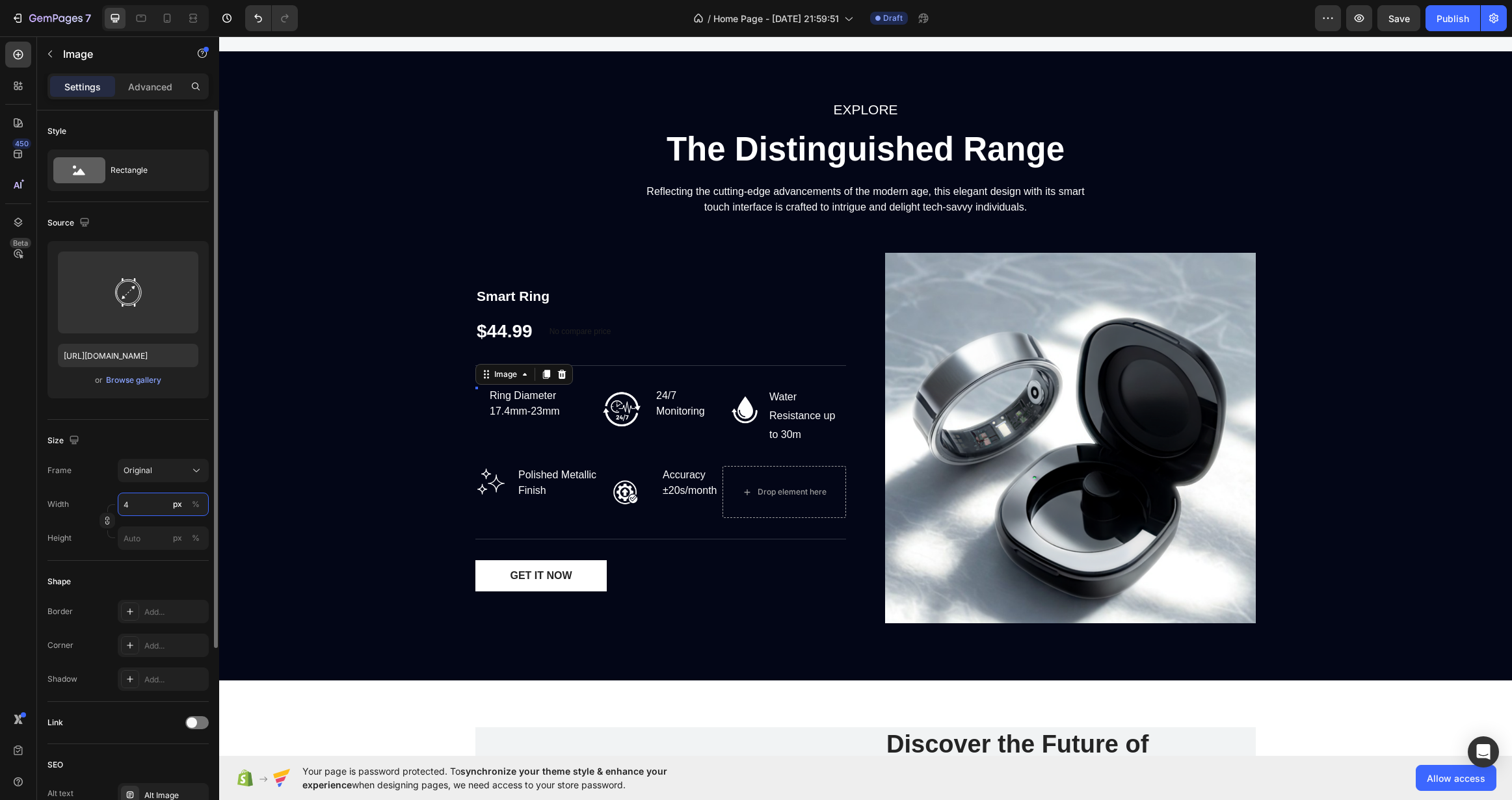
type input "48"
click at [599, 400] on img at bounding box center [621, 410] width 46 height 46
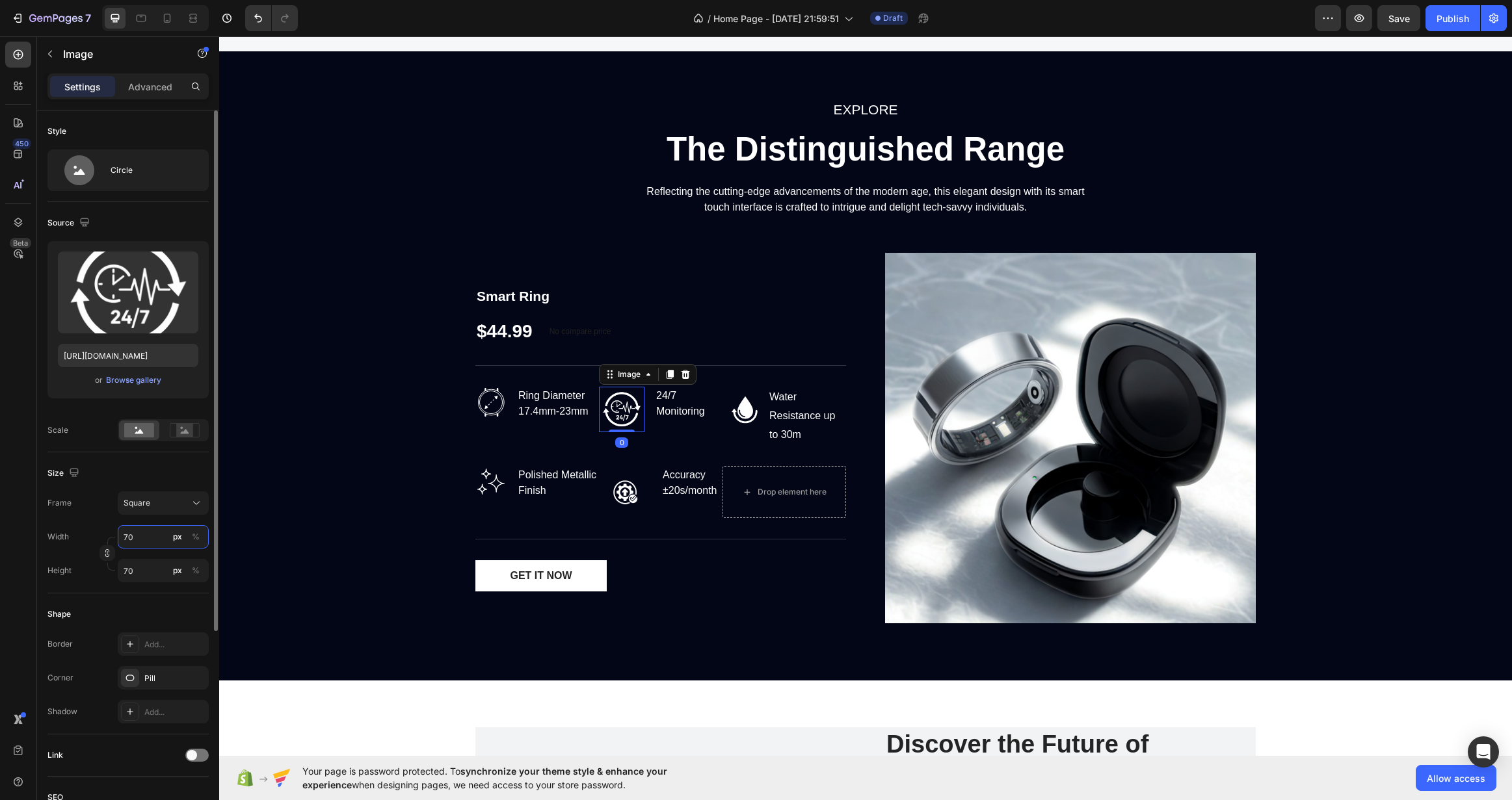
click at [152, 528] on input "70" at bounding box center [163, 537] width 91 height 23
type input "4"
type input "48"
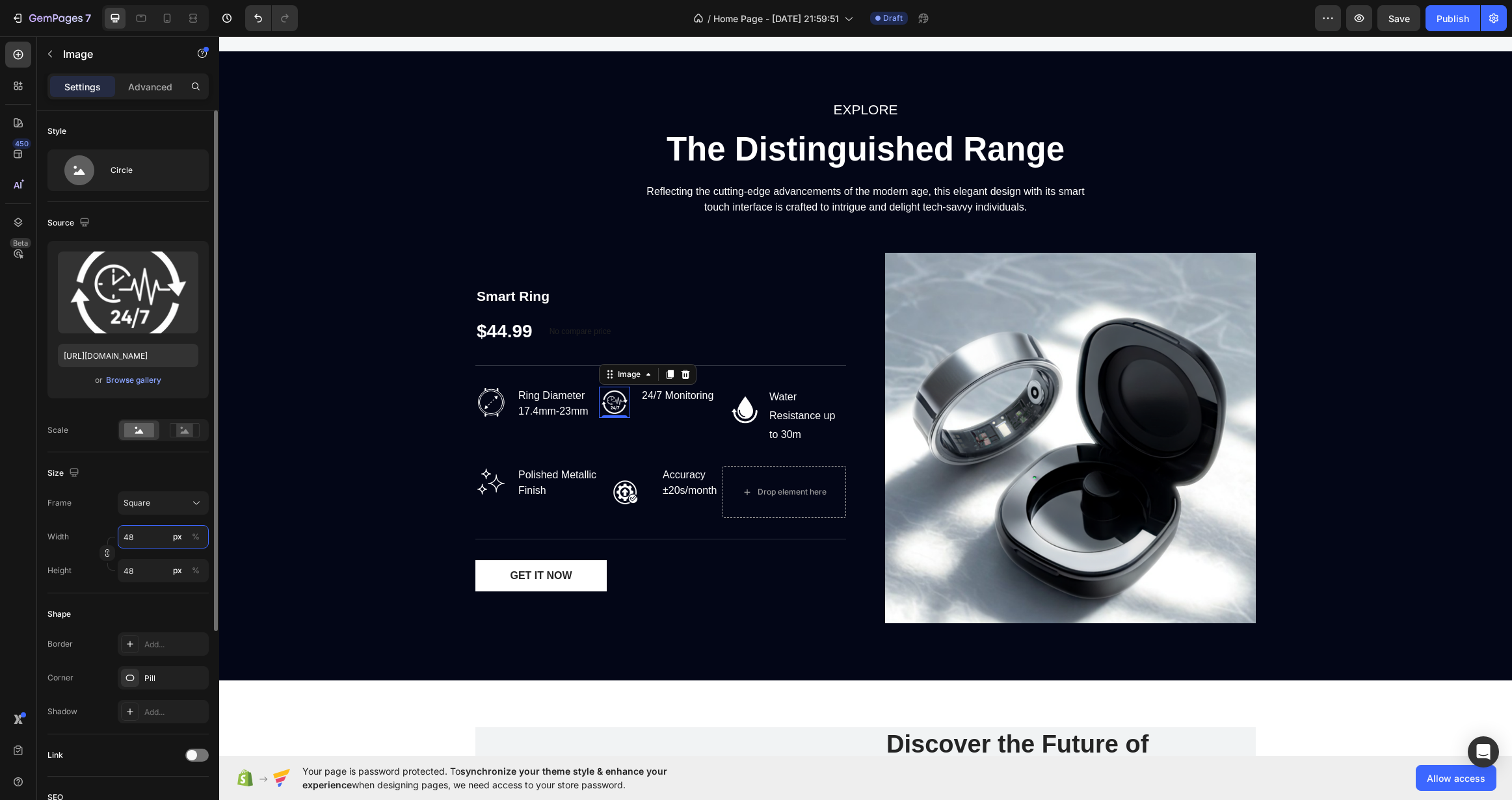
click at [143, 534] on input "48" at bounding box center [163, 537] width 91 height 23
type input "5"
type input "55"
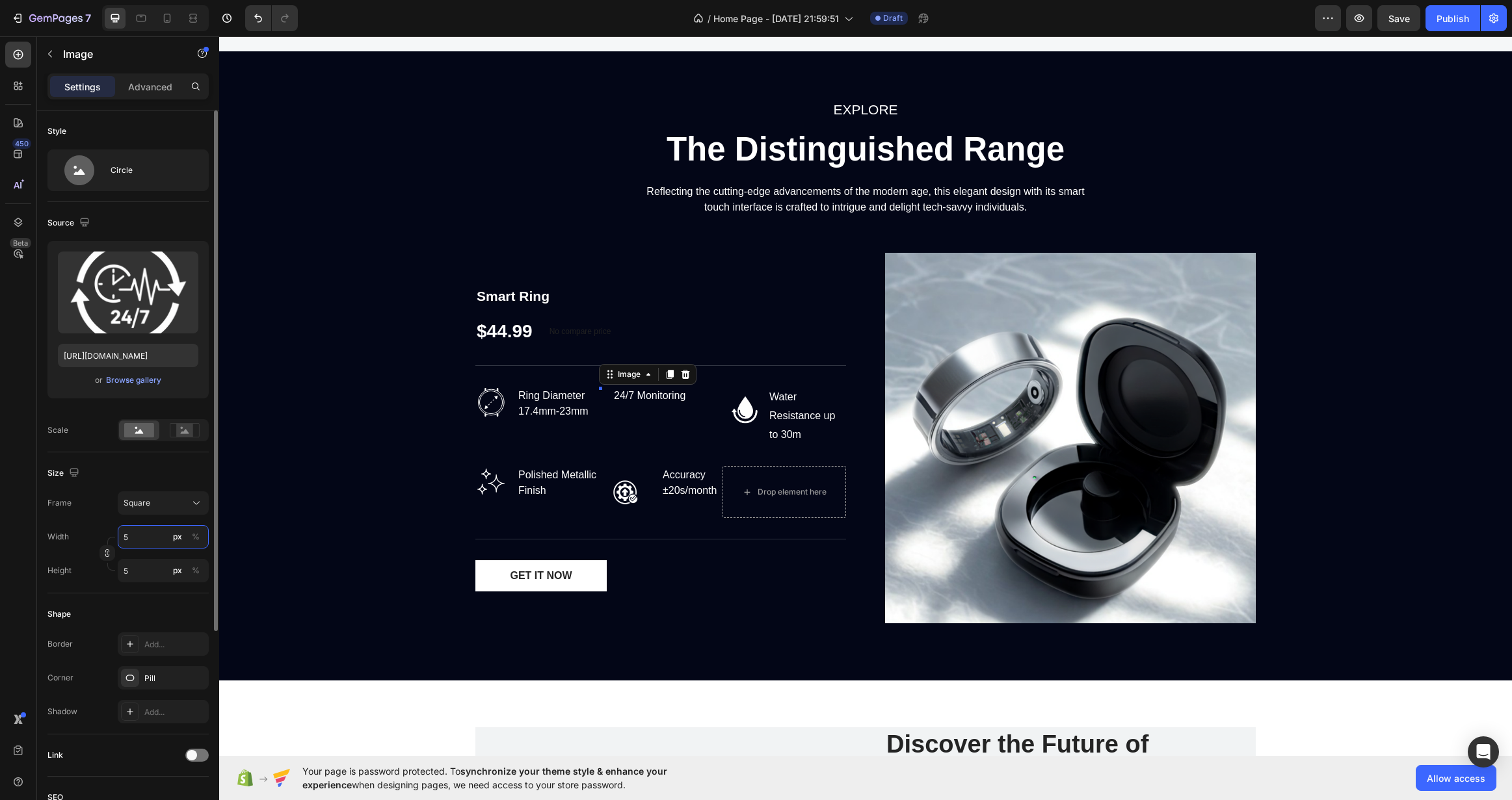
type input "55"
click at [143, 534] on input "55" at bounding box center [163, 537] width 91 height 23
type input "6"
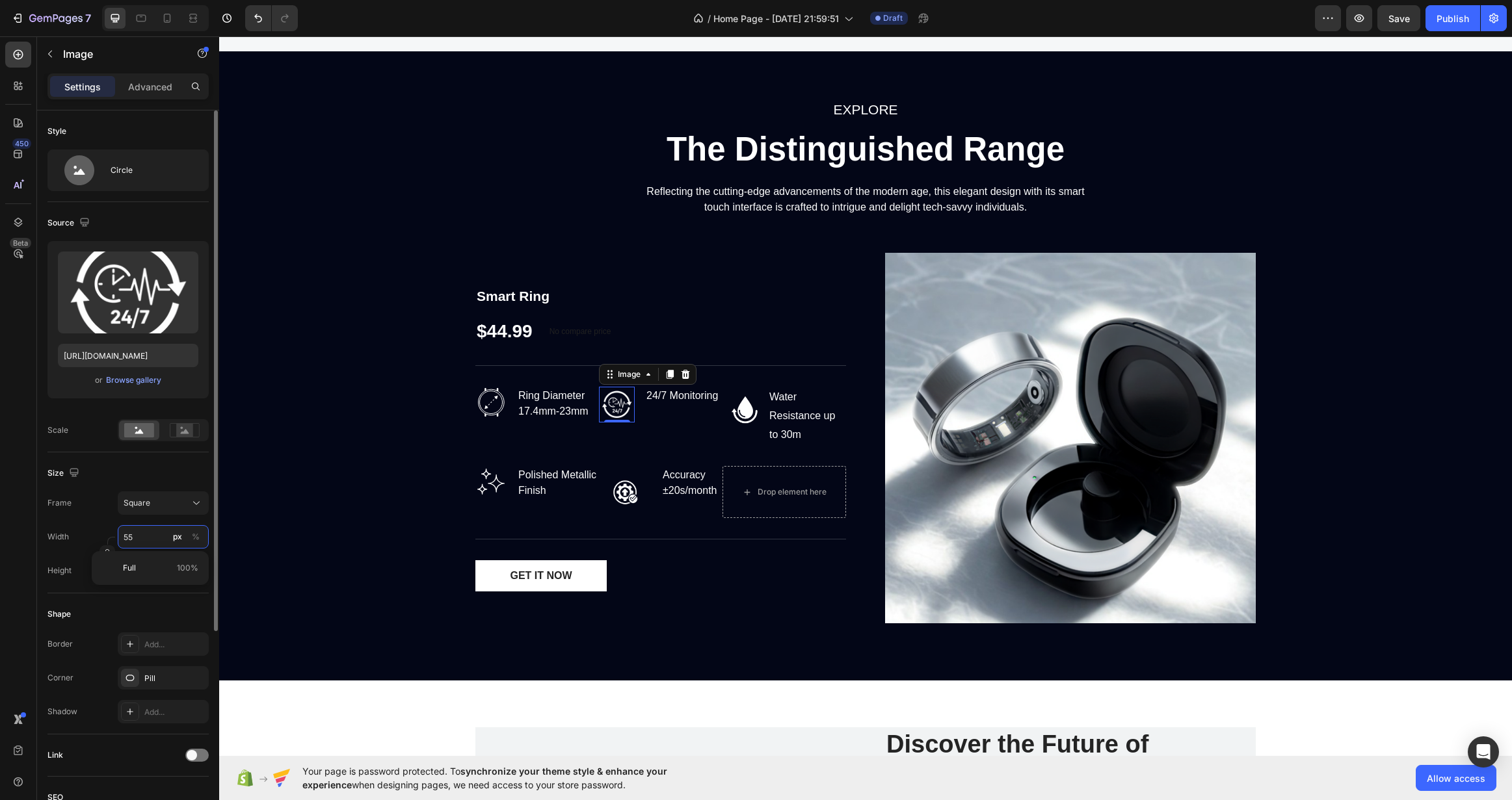
type input "6"
type input "60"
click at [733, 403] on img at bounding box center [745, 410] width 46 height 46
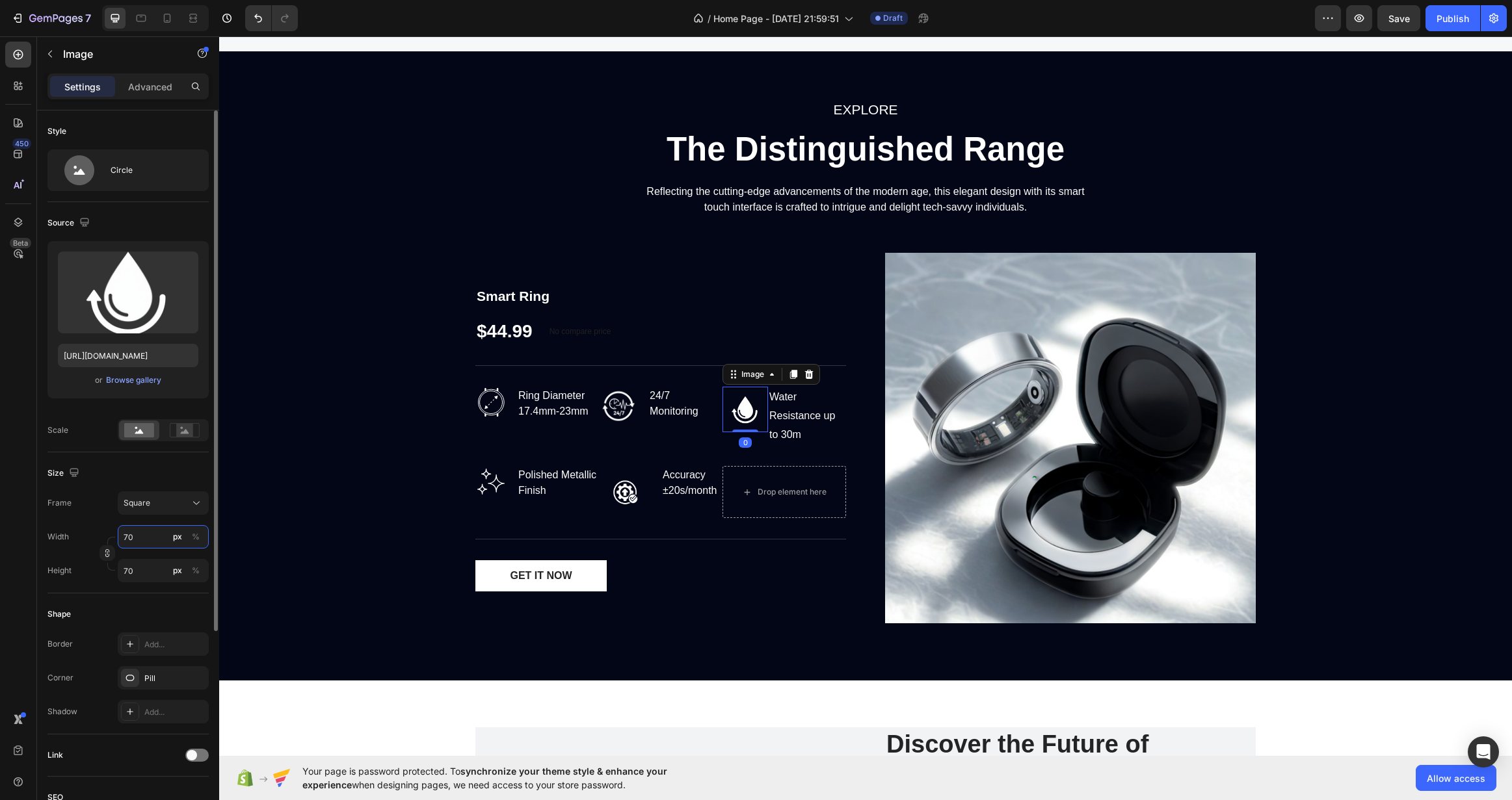
click at [152, 533] on input "70" at bounding box center [163, 537] width 91 height 23
type input "0"
type input "6"
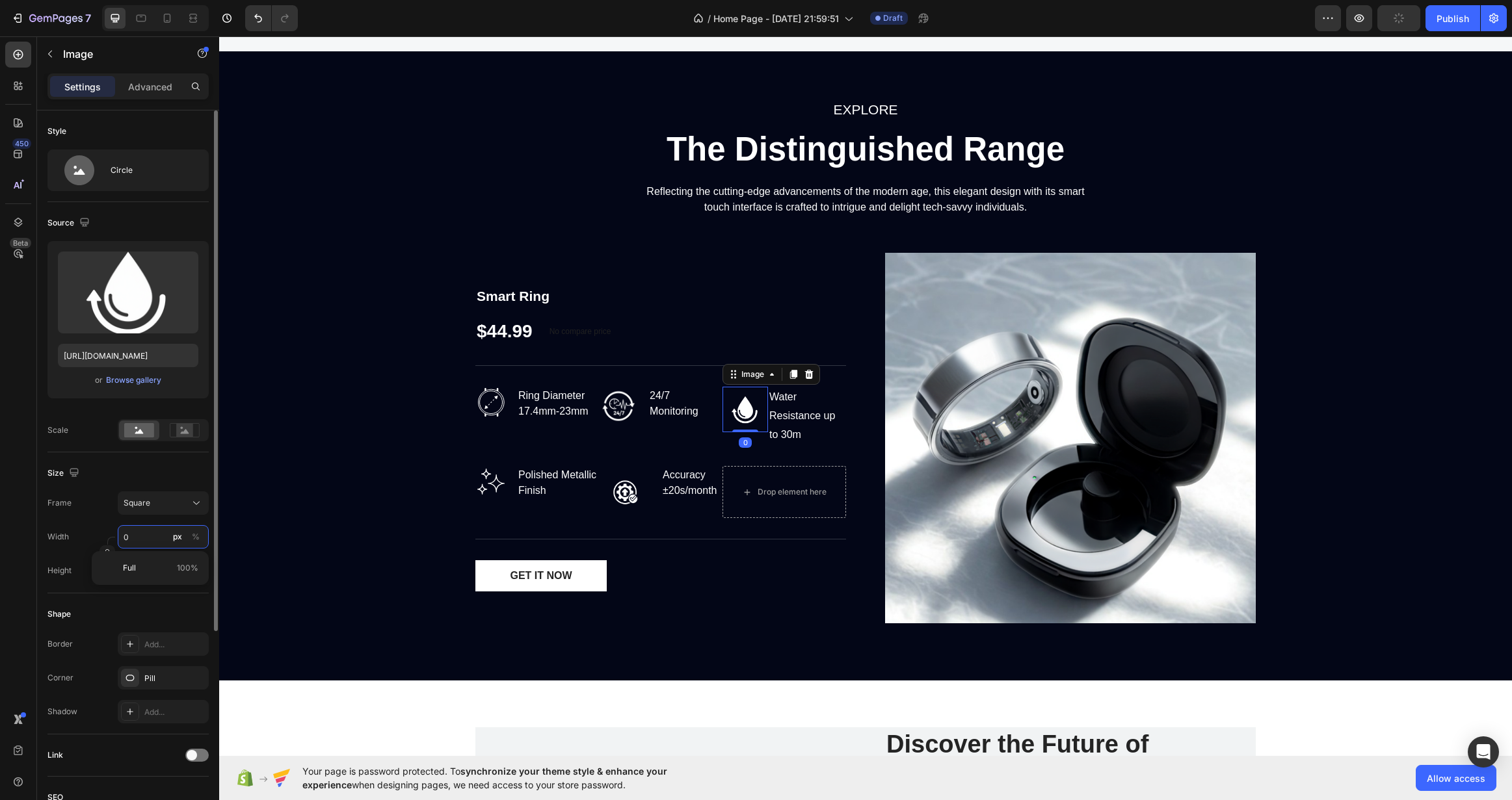
type input "6"
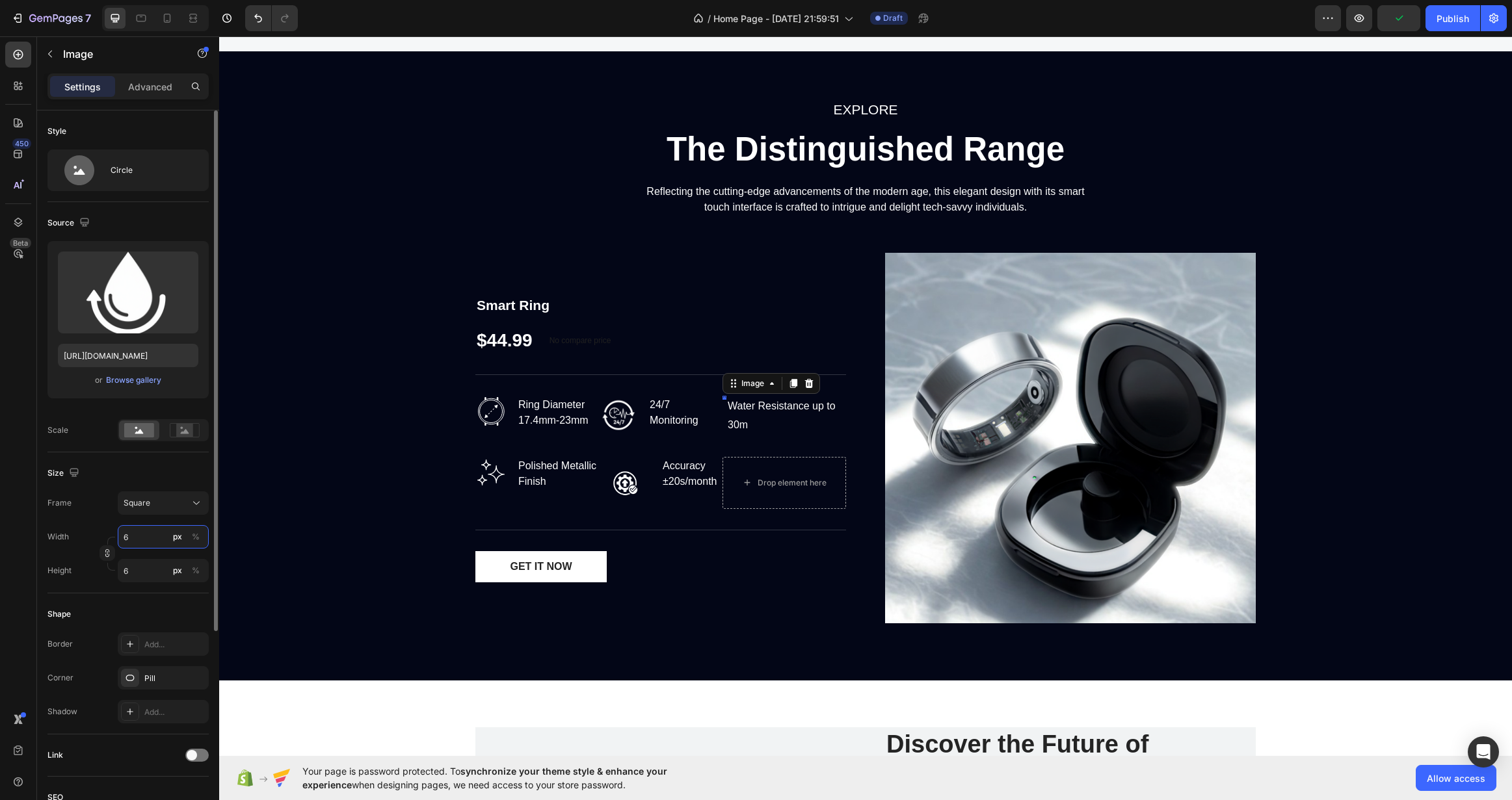
click at [138, 541] on input "6" at bounding box center [163, 537] width 91 height 23
type input "60"
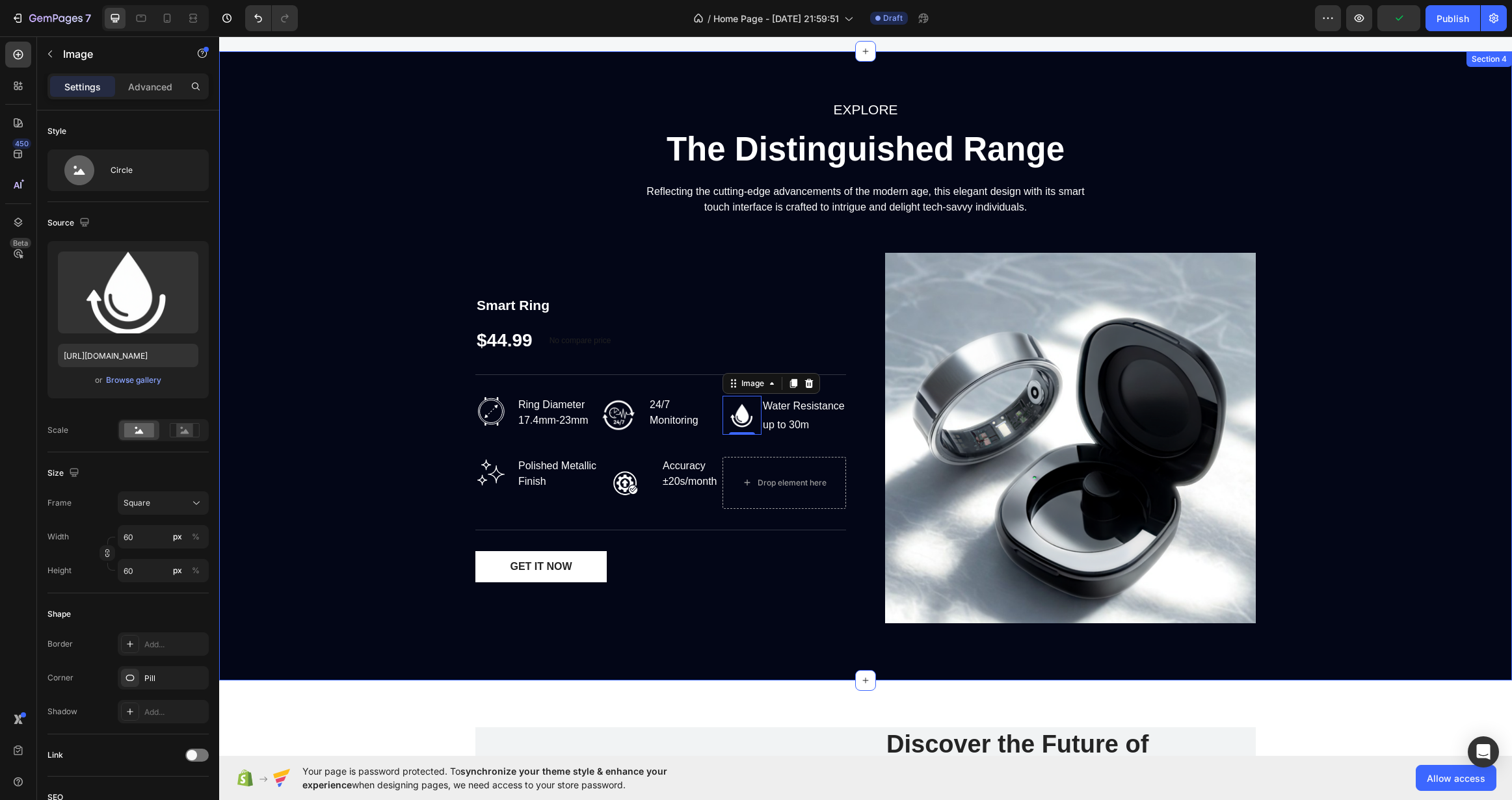
click at [393, 459] on div "EXPLORE Text block The Distinguished Range Heading Reflecting the cutting-edge …" at bounding box center [865, 365] width 1273 height 536
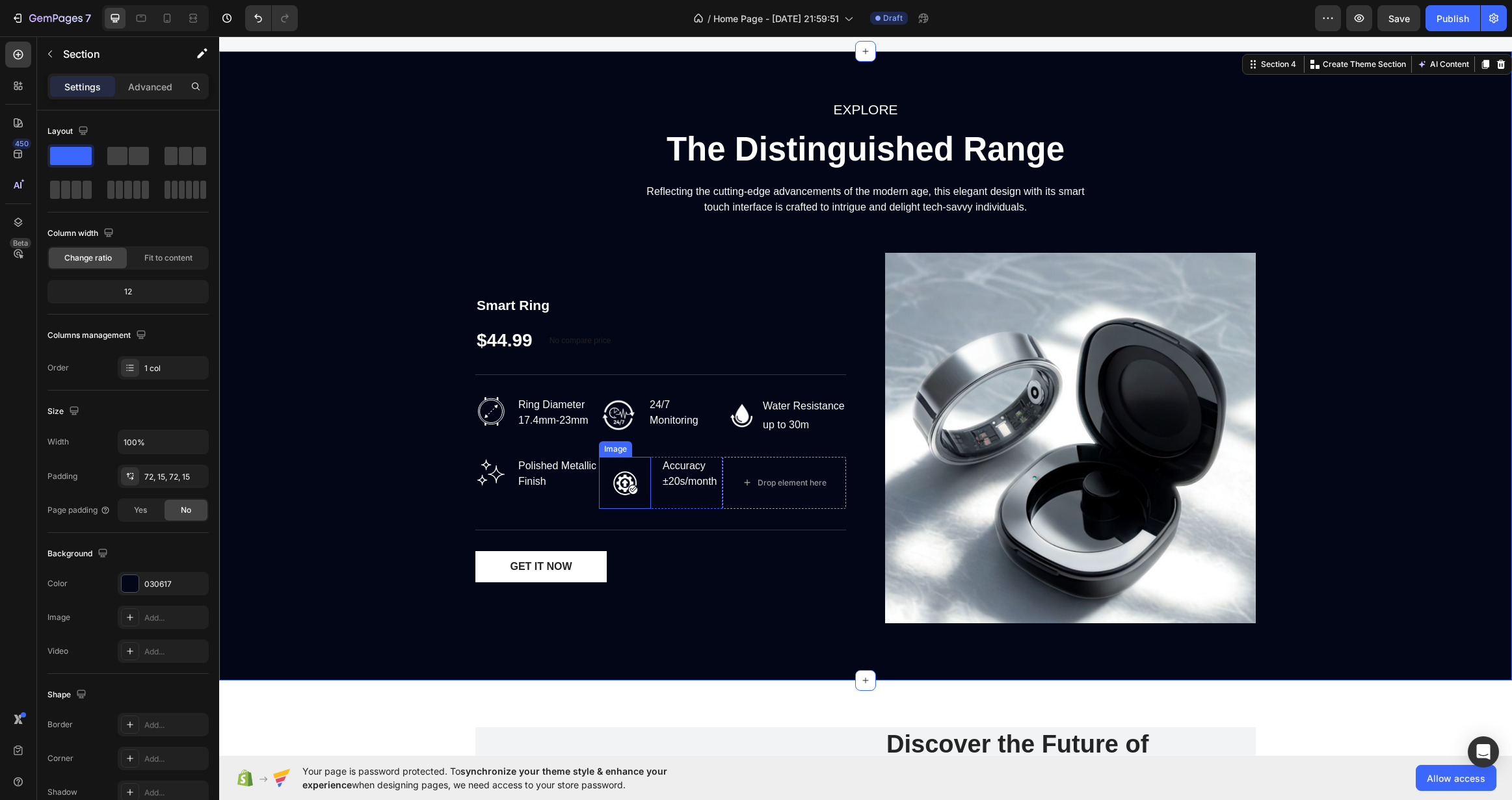
click at [625, 478] on img at bounding box center [625, 483] width 52 height 52
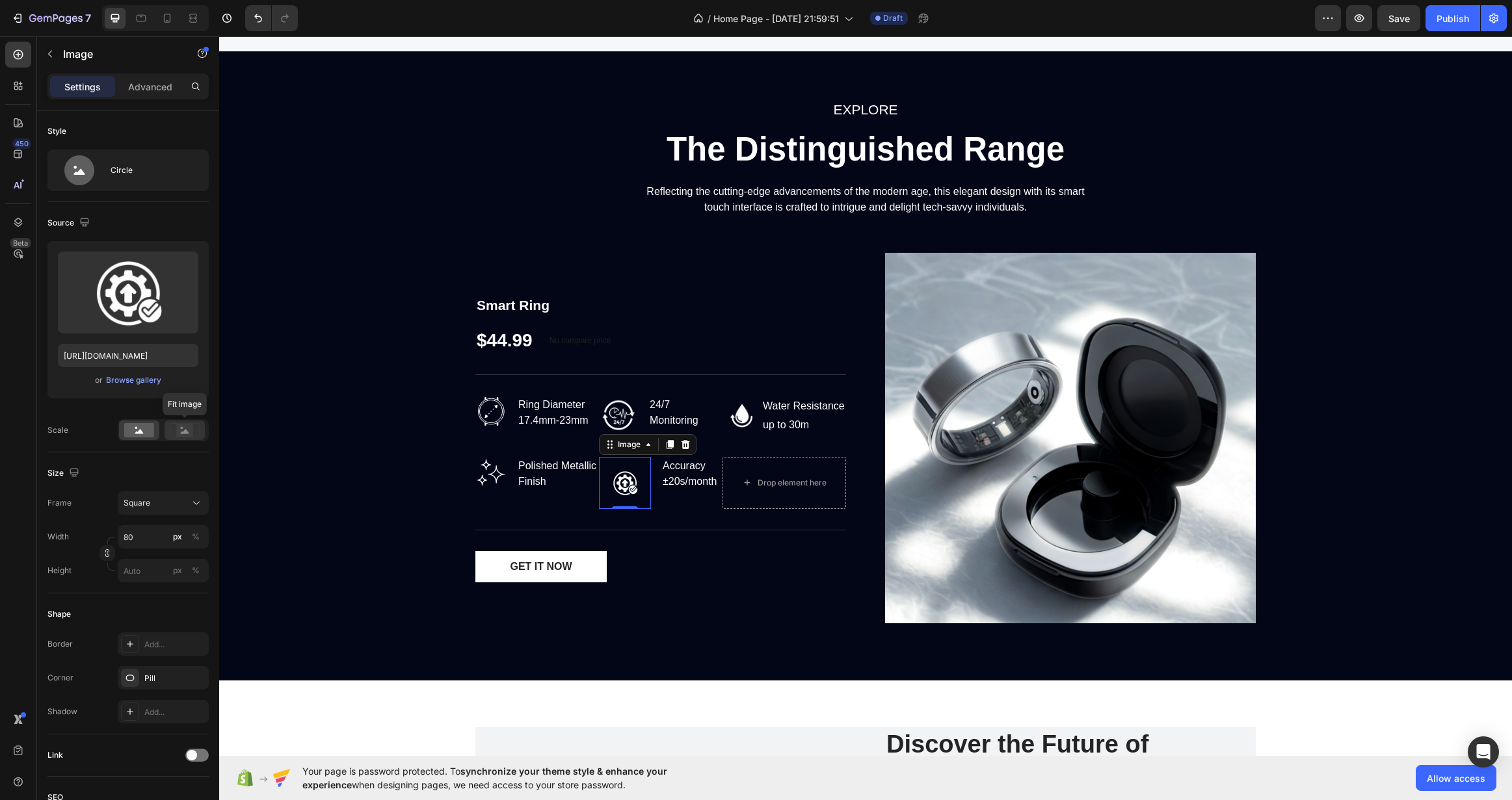
click at [177, 431] on rect at bounding box center [185, 430] width 17 height 13
click at [145, 431] on rect at bounding box center [139, 430] width 30 height 14
click at [137, 161] on div "Circle" at bounding box center [150, 170] width 79 height 30
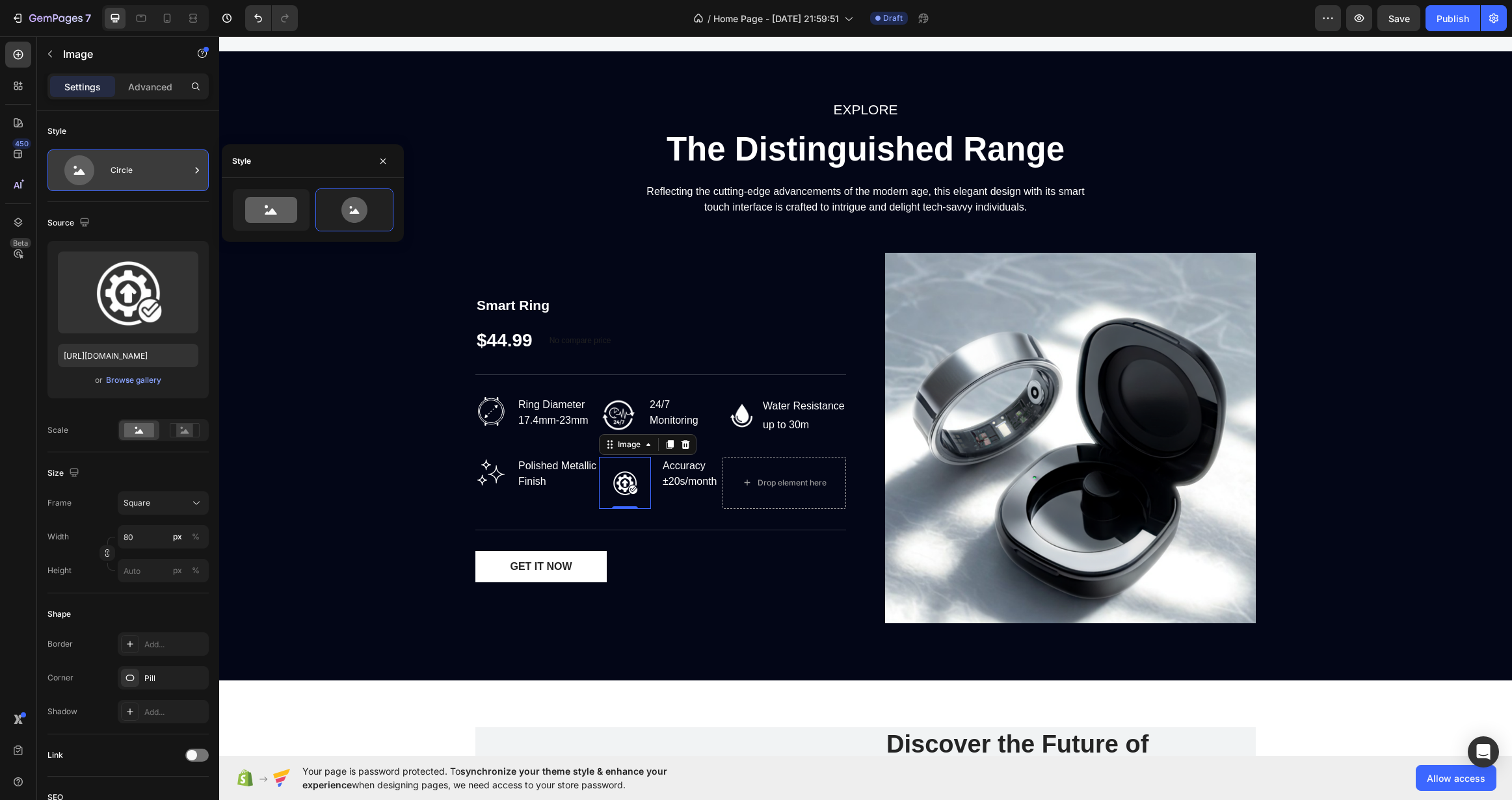
click at [137, 161] on div "Circle" at bounding box center [150, 170] width 79 height 30
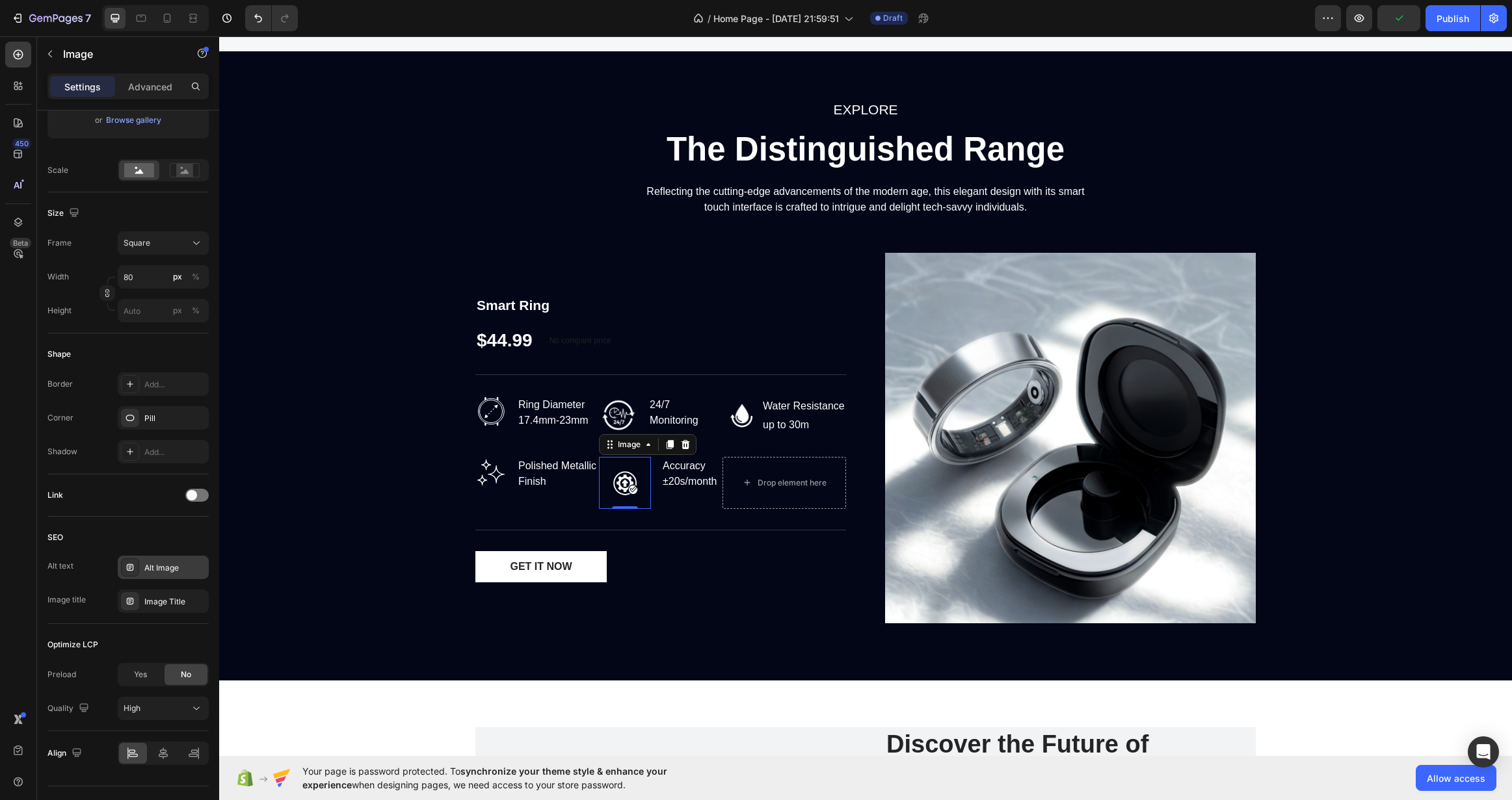
scroll to position [288, 0]
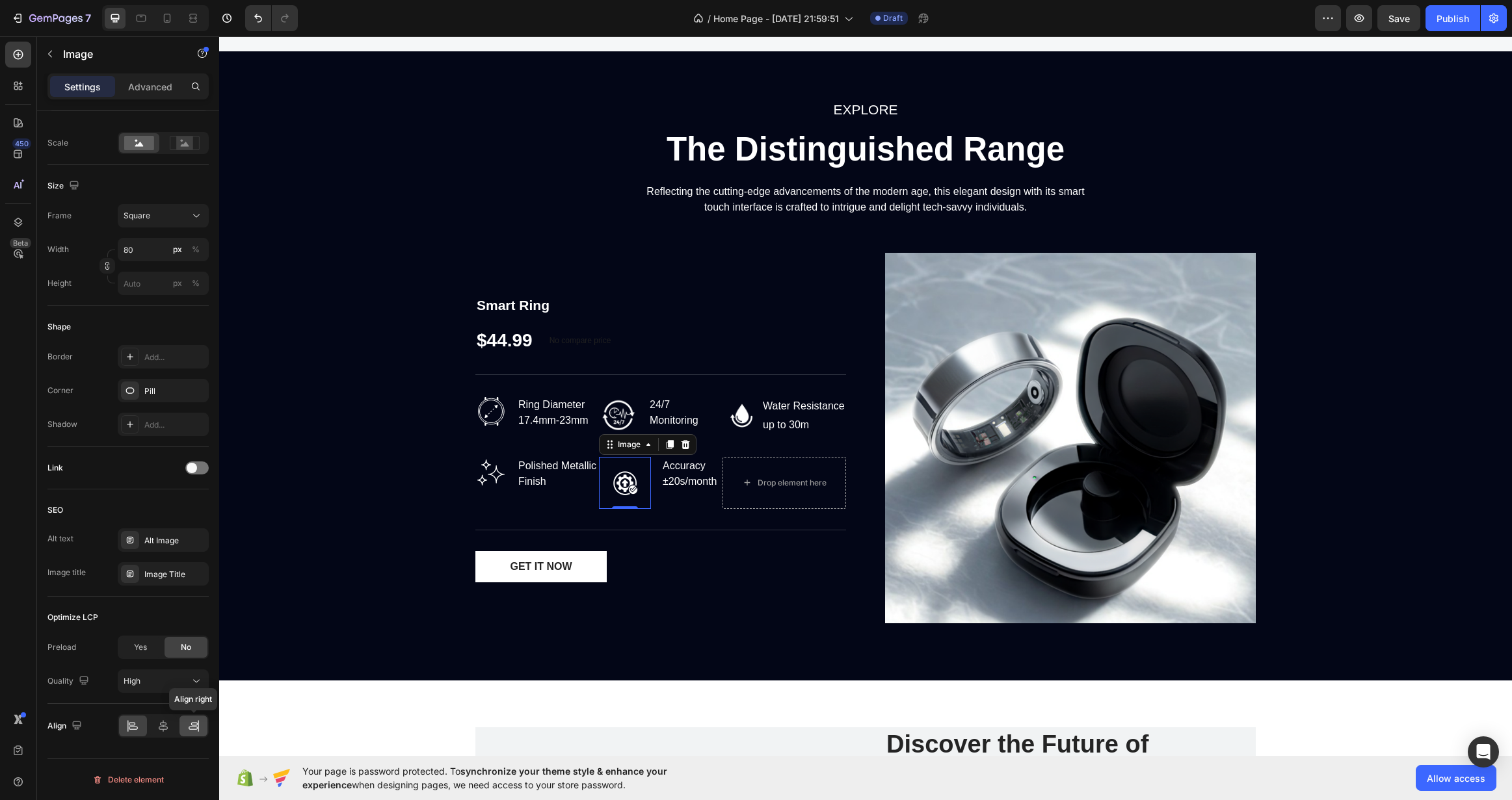
click at [184, 723] on div at bounding box center [194, 726] width 28 height 21
click at [160, 724] on icon at bounding box center [163, 726] width 13 height 13
click at [129, 723] on icon at bounding box center [132, 726] width 13 height 13
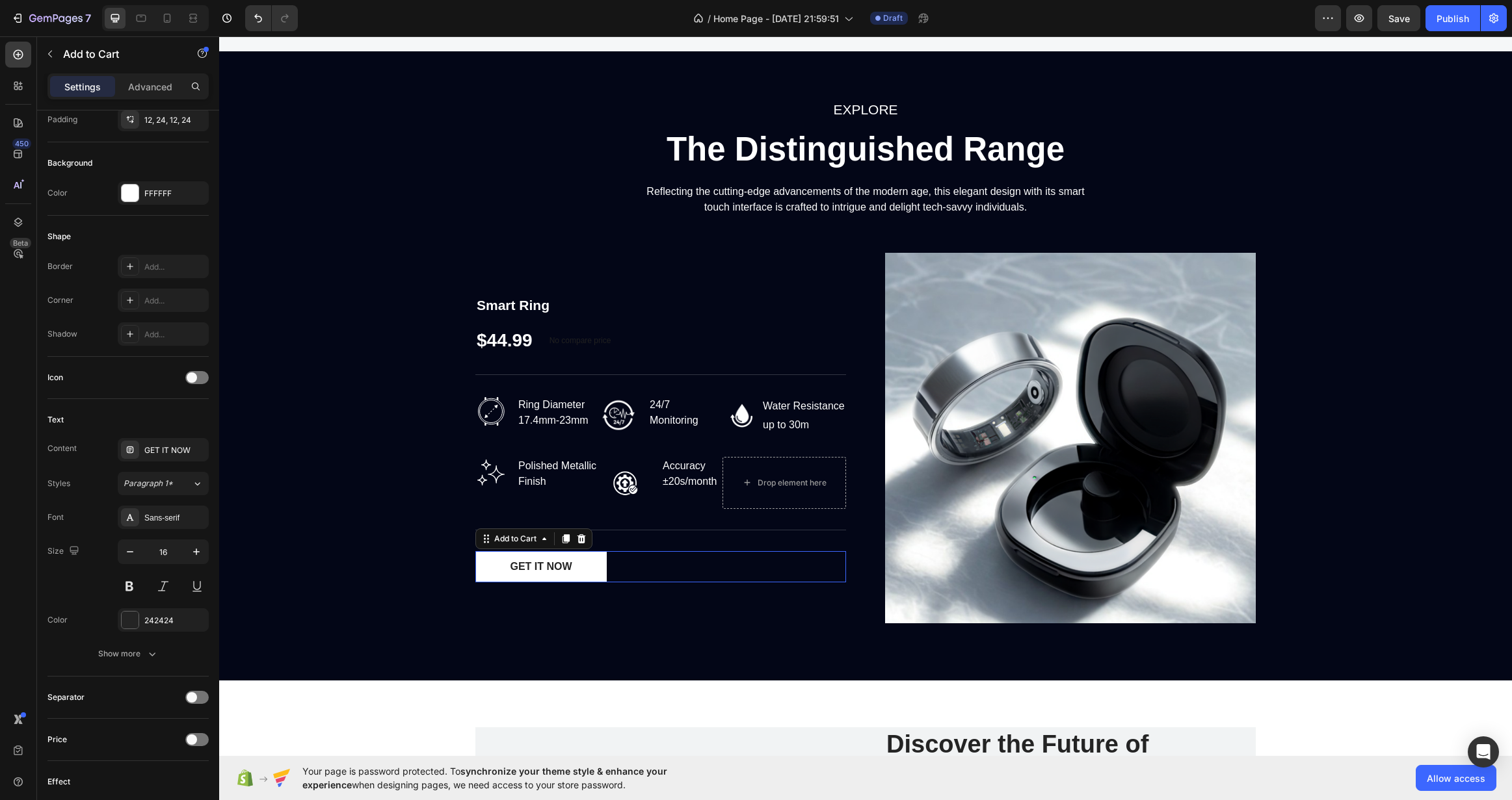
click at [660, 555] on div "GET IT NOW Add to Cart 0" at bounding box center [660, 567] width 371 height 31
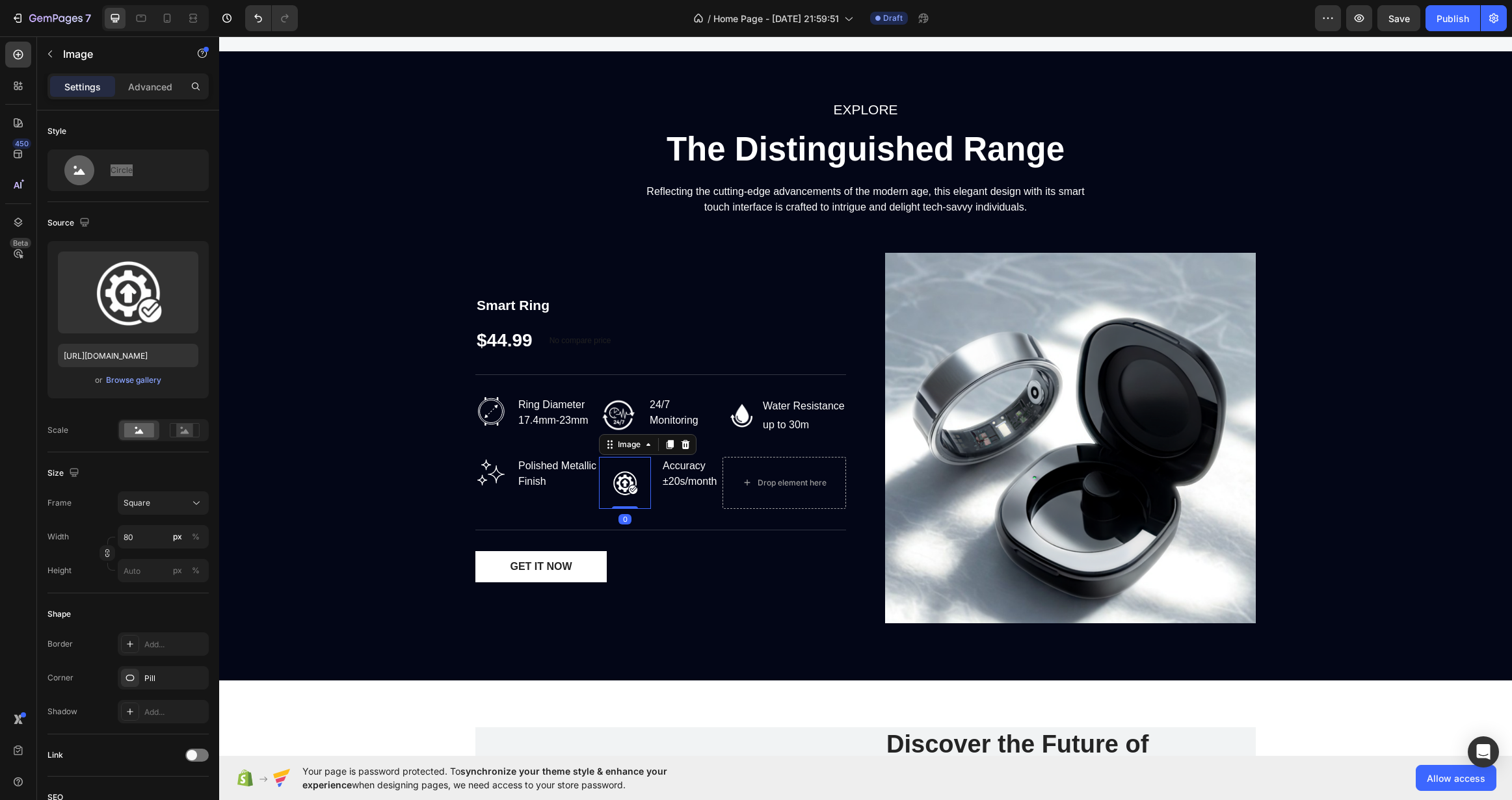
click at [623, 477] on img at bounding box center [625, 483] width 52 height 52
click at [145, 91] on p "Advanced" at bounding box center [150, 87] width 44 height 14
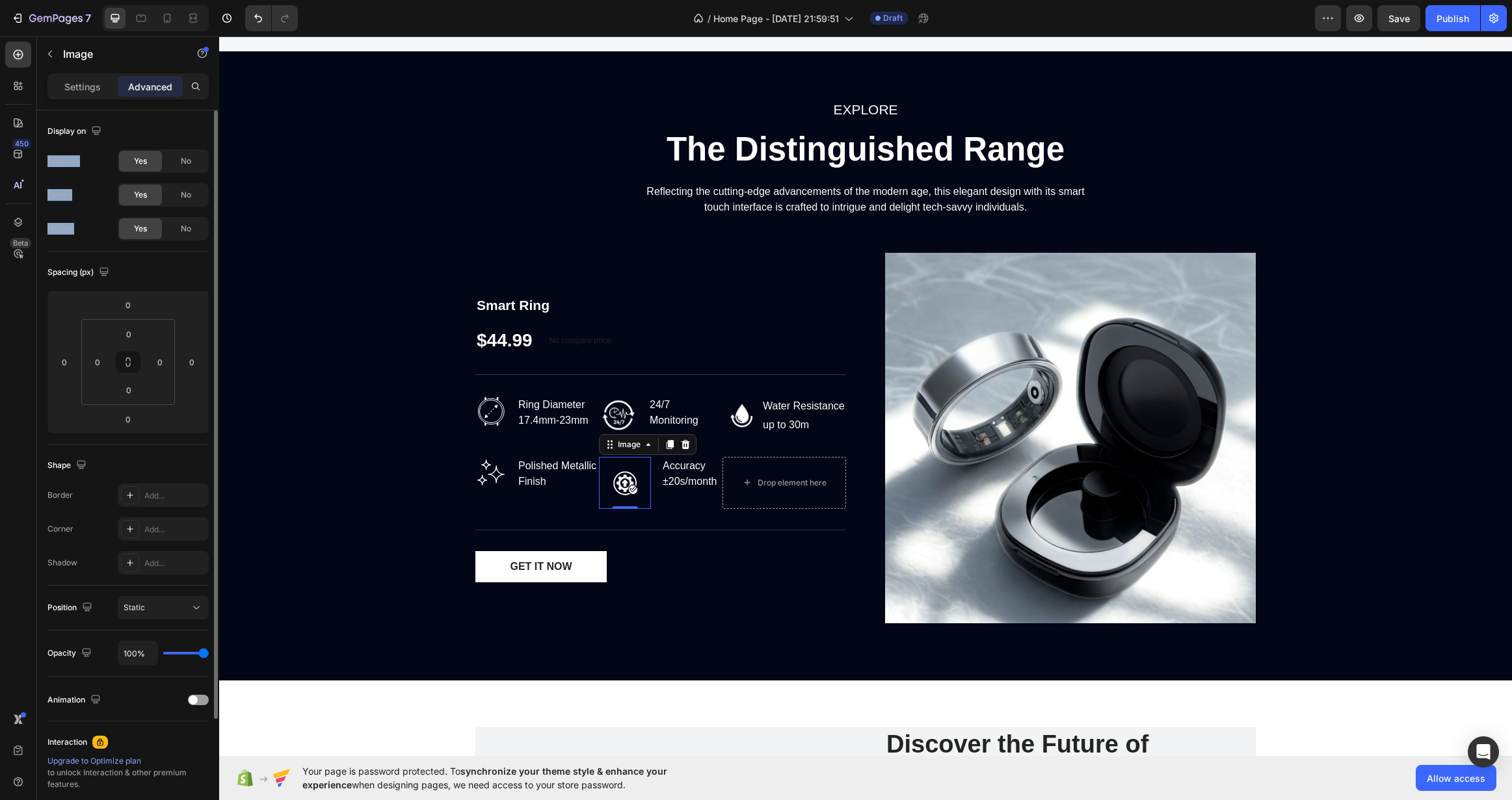
click at [85, 478] on div "Shape Border Add... Corner Add... Shadow Add..." at bounding box center [128, 515] width 161 height 141
click at [91, 80] on p "Settings" at bounding box center [82, 87] width 37 height 14
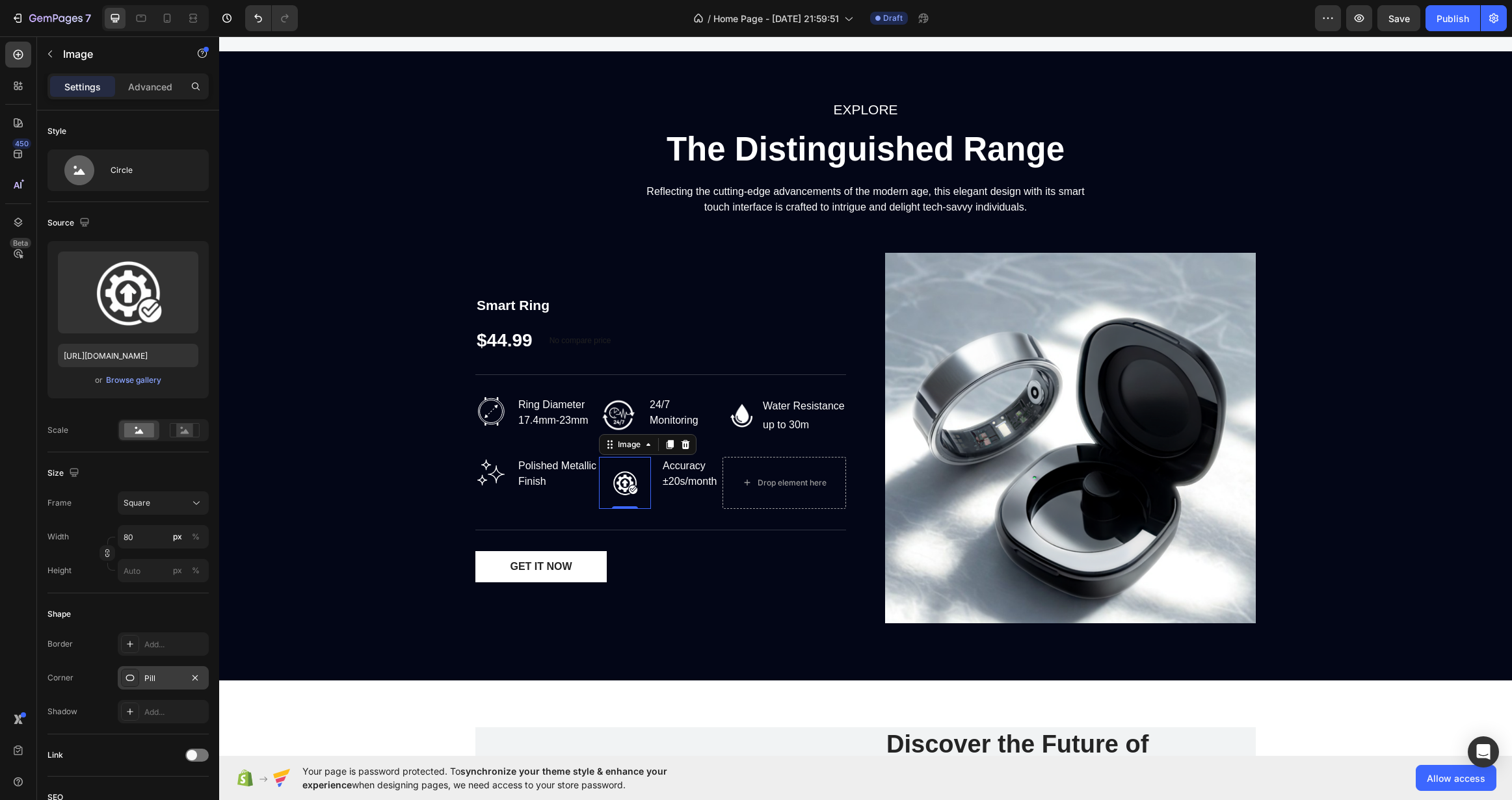
click at [141, 679] on div "Pill" at bounding box center [163, 678] width 91 height 23
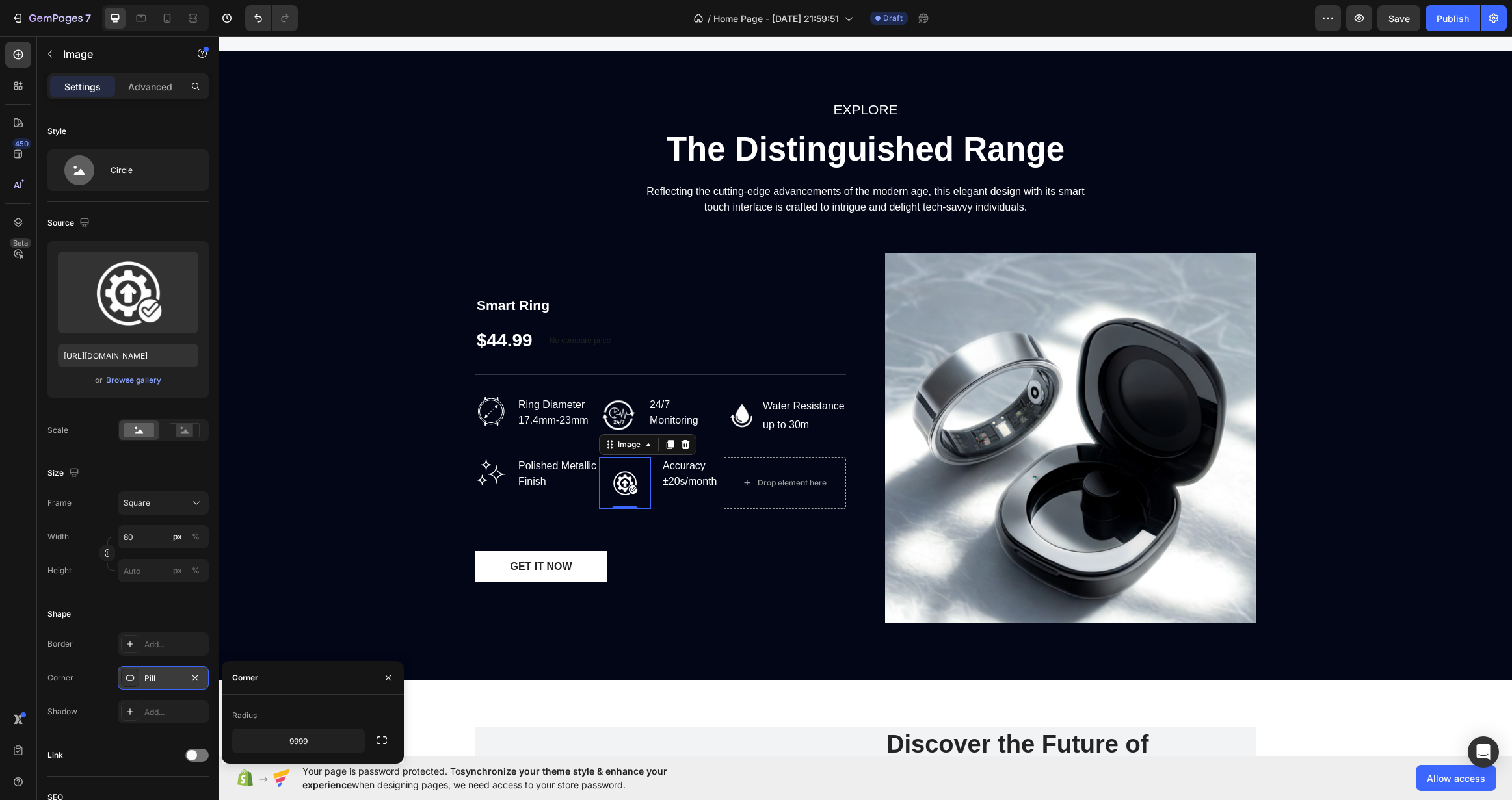
click at [141, 679] on div "Pill" at bounding box center [163, 678] width 91 height 23
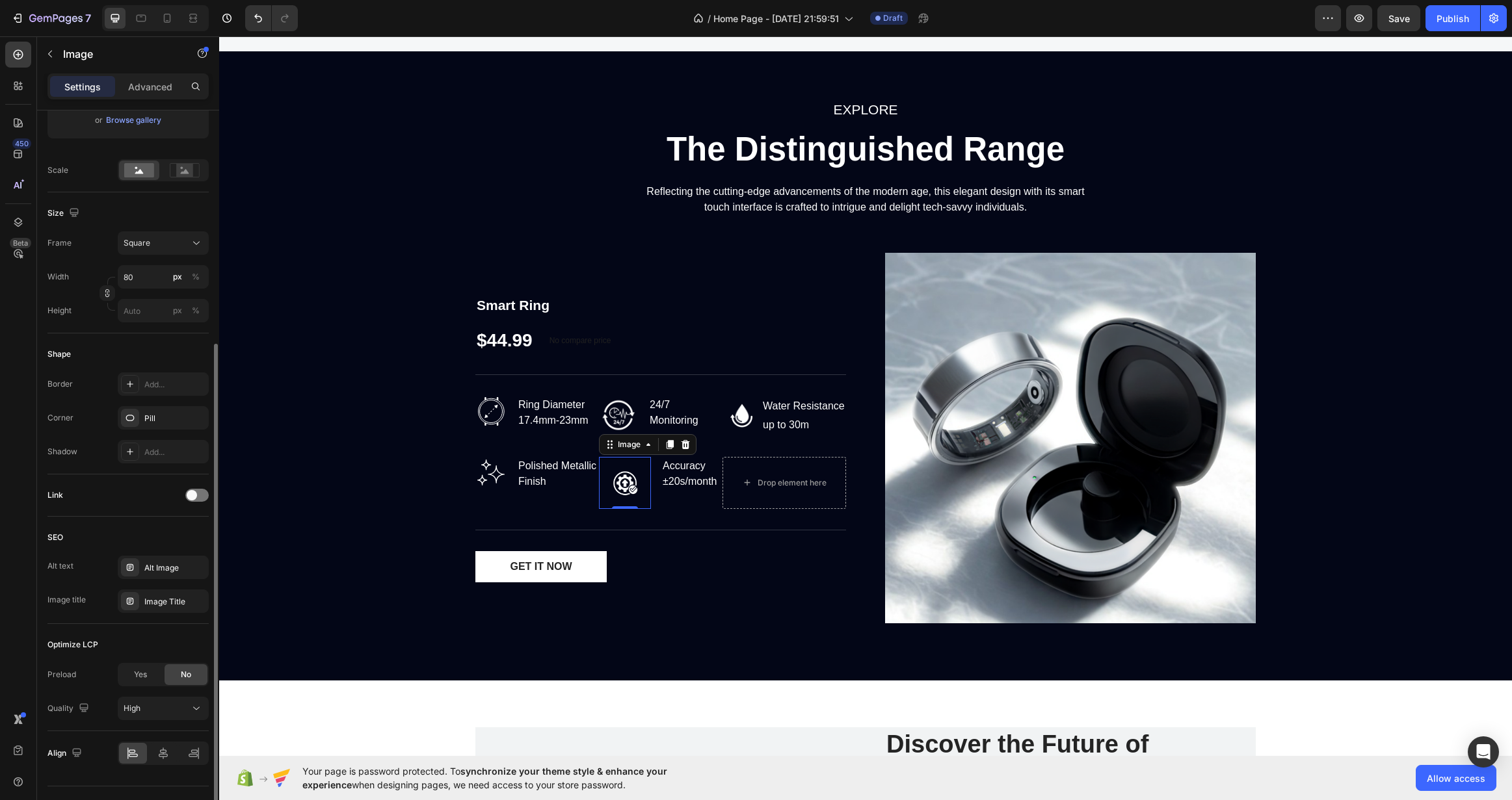
scroll to position [288, 0]
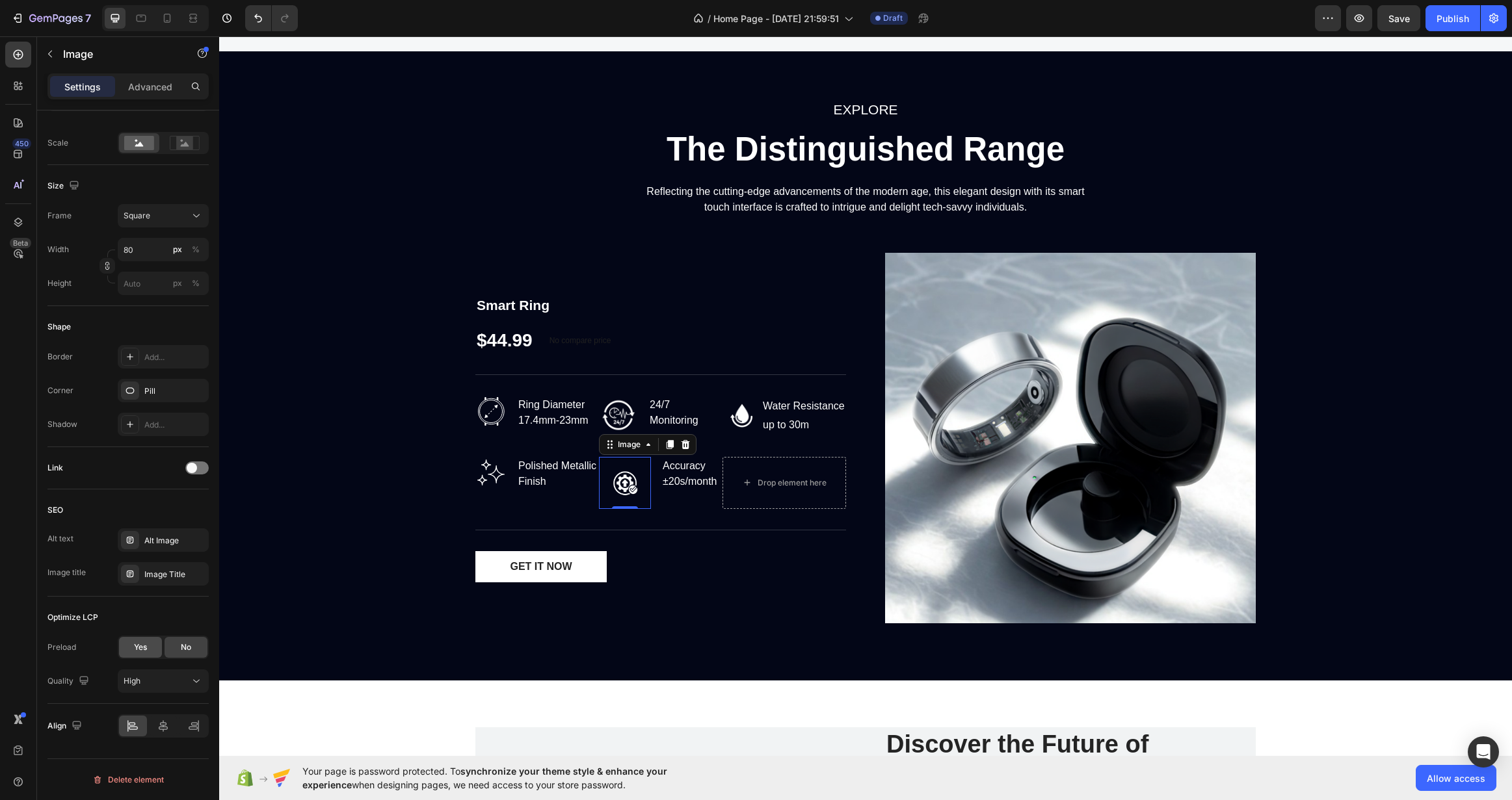
click at [151, 647] on div "Yes" at bounding box center [140, 647] width 43 height 21
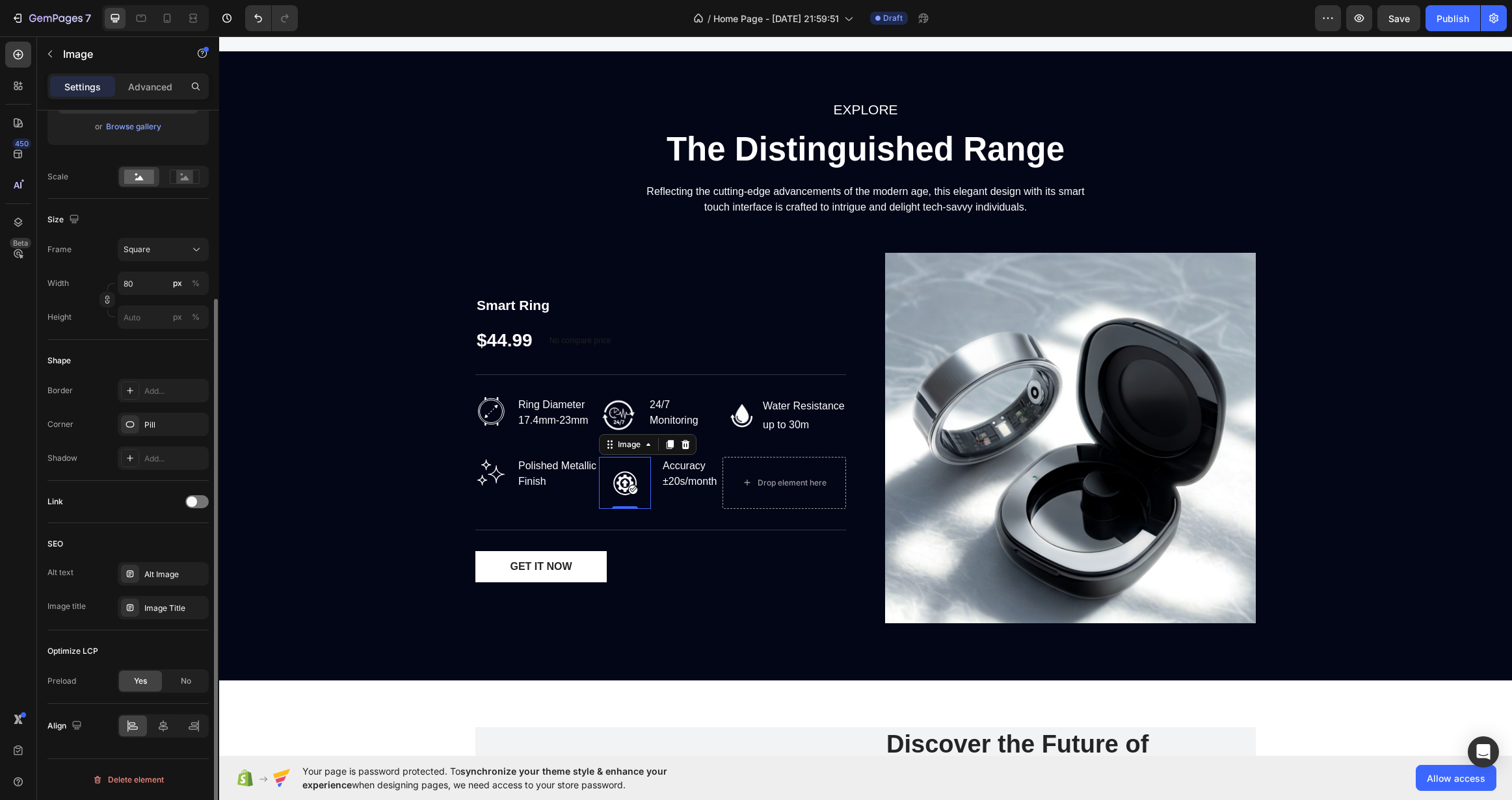
scroll to position [253, 0]
click at [178, 673] on div "No" at bounding box center [186, 681] width 43 height 21
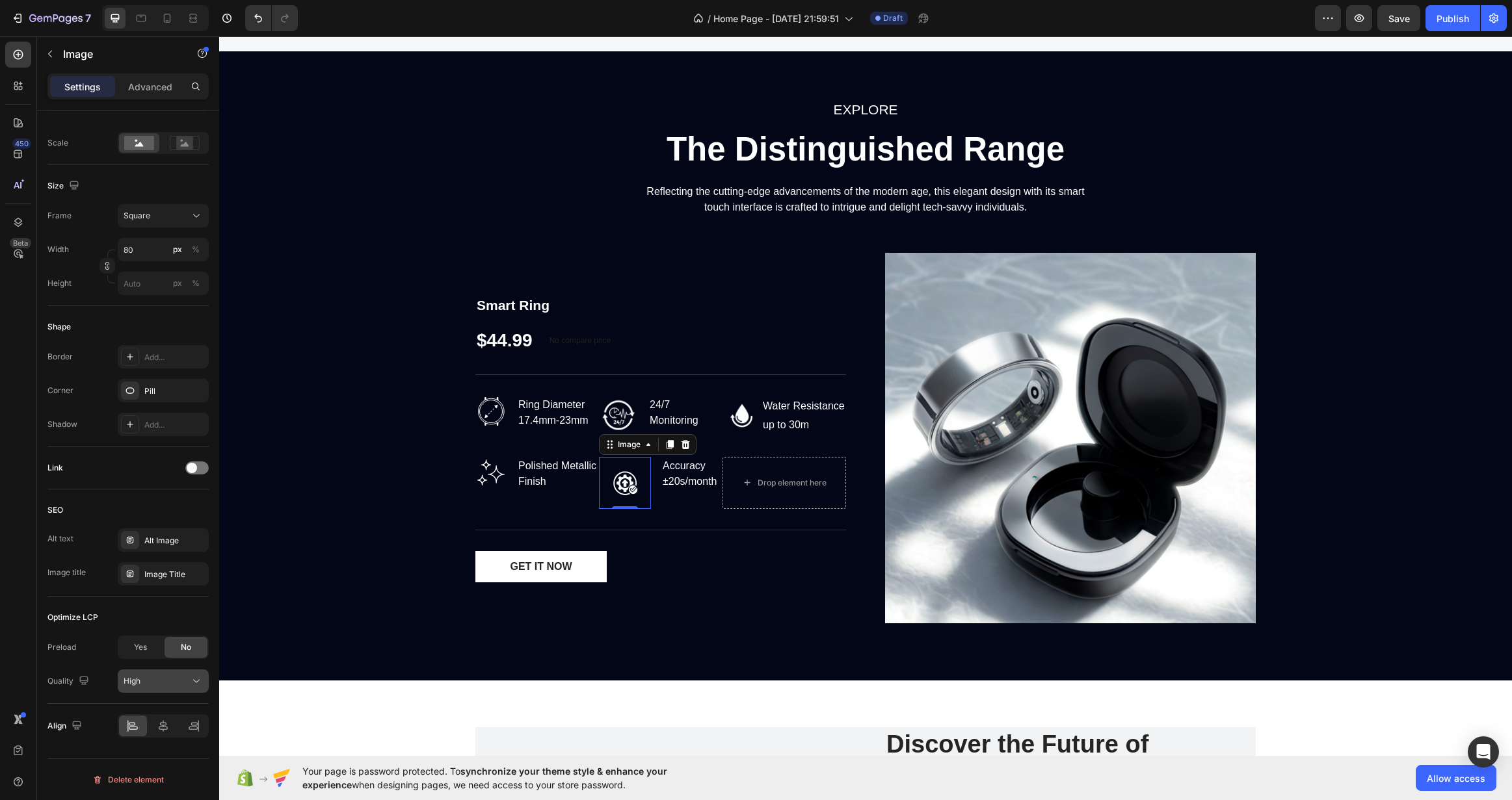
click at [170, 692] on button "High" at bounding box center [163, 681] width 91 height 23
click at [174, 626] on p "Medium" at bounding box center [160, 624] width 74 height 12
click at [189, 684] on div "Medium" at bounding box center [156, 681] width 66 height 12
click at [157, 573] on p "Finest" at bounding box center [160, 575] width 74 height 12
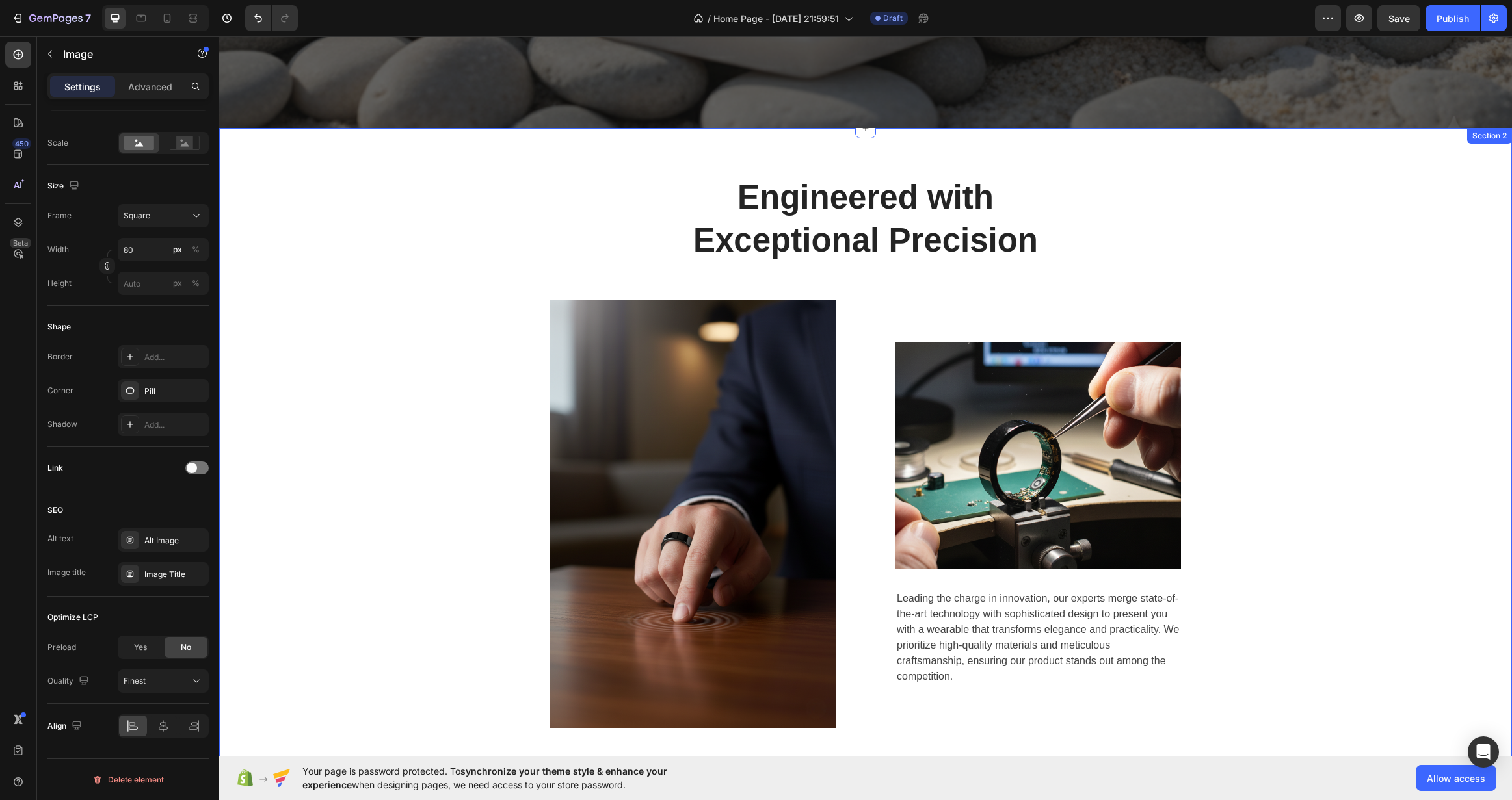
scroll to position [200, 0]
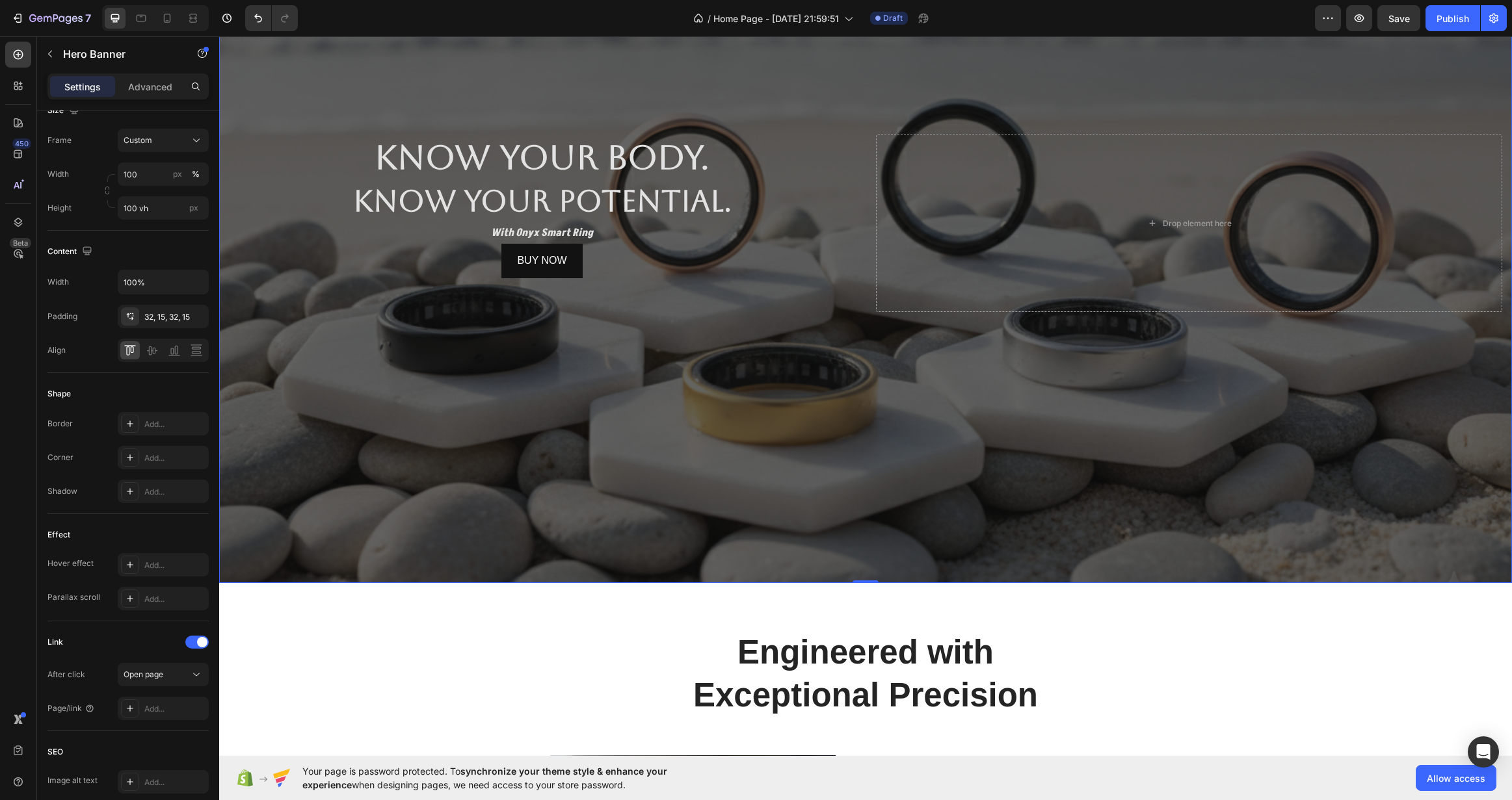
click at [400, 488] on div "Overlay" at bounding box center [866, 223] width 1293 height 720
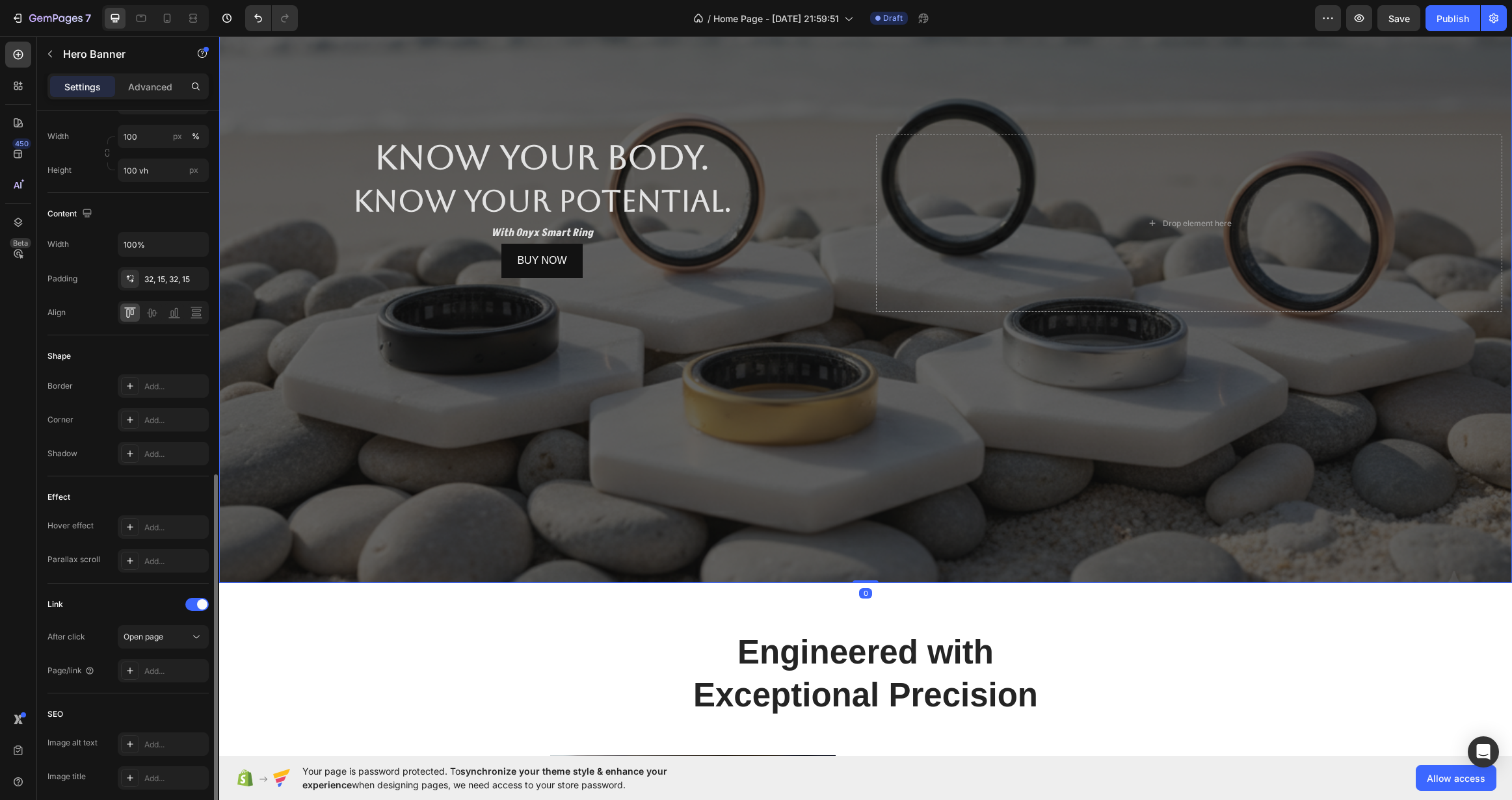
scroll to position [422, 0]
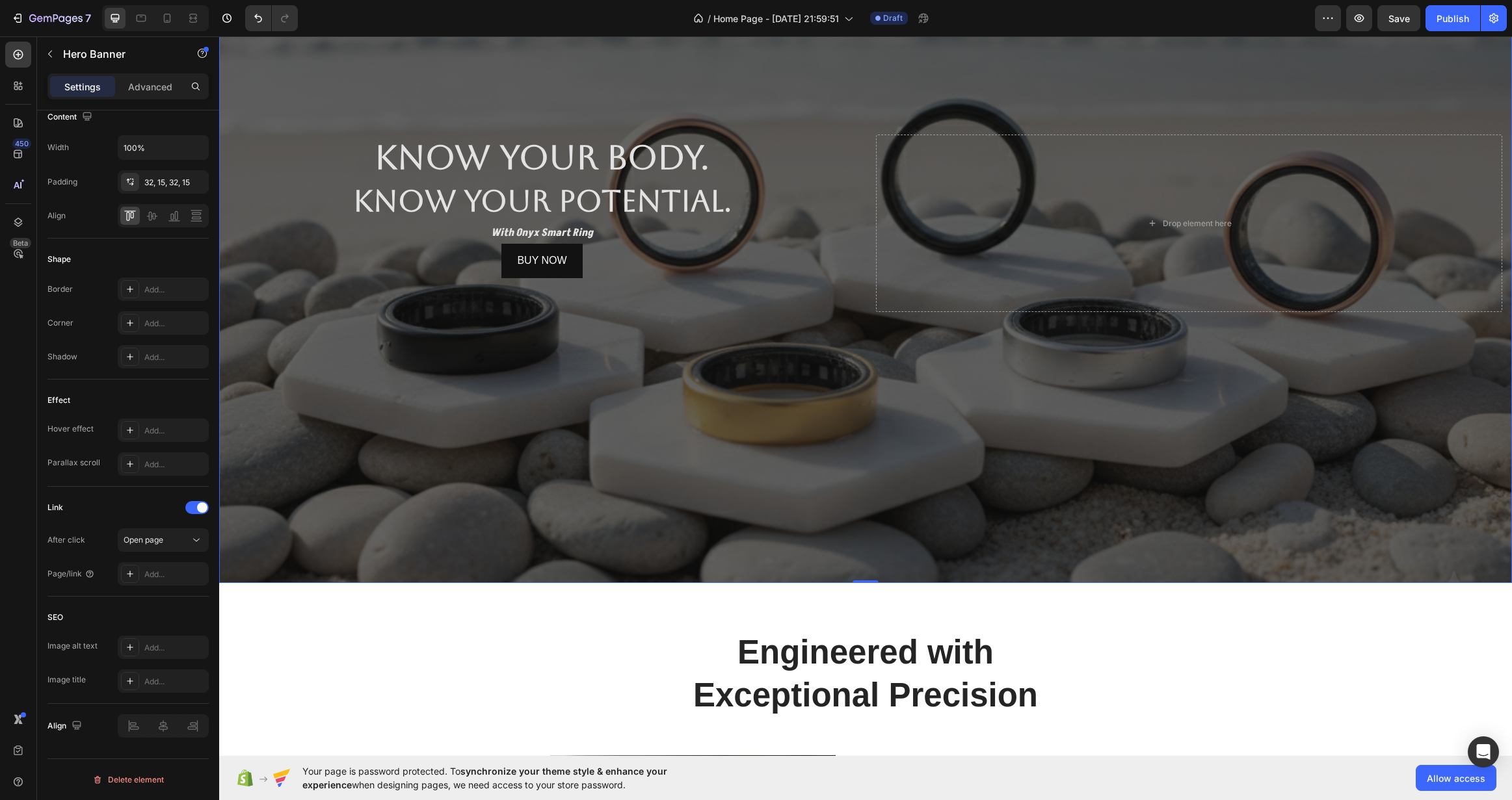
click at [410, 471] on div "Overlay" at bounding box center [866, 223] width 1293 height 720
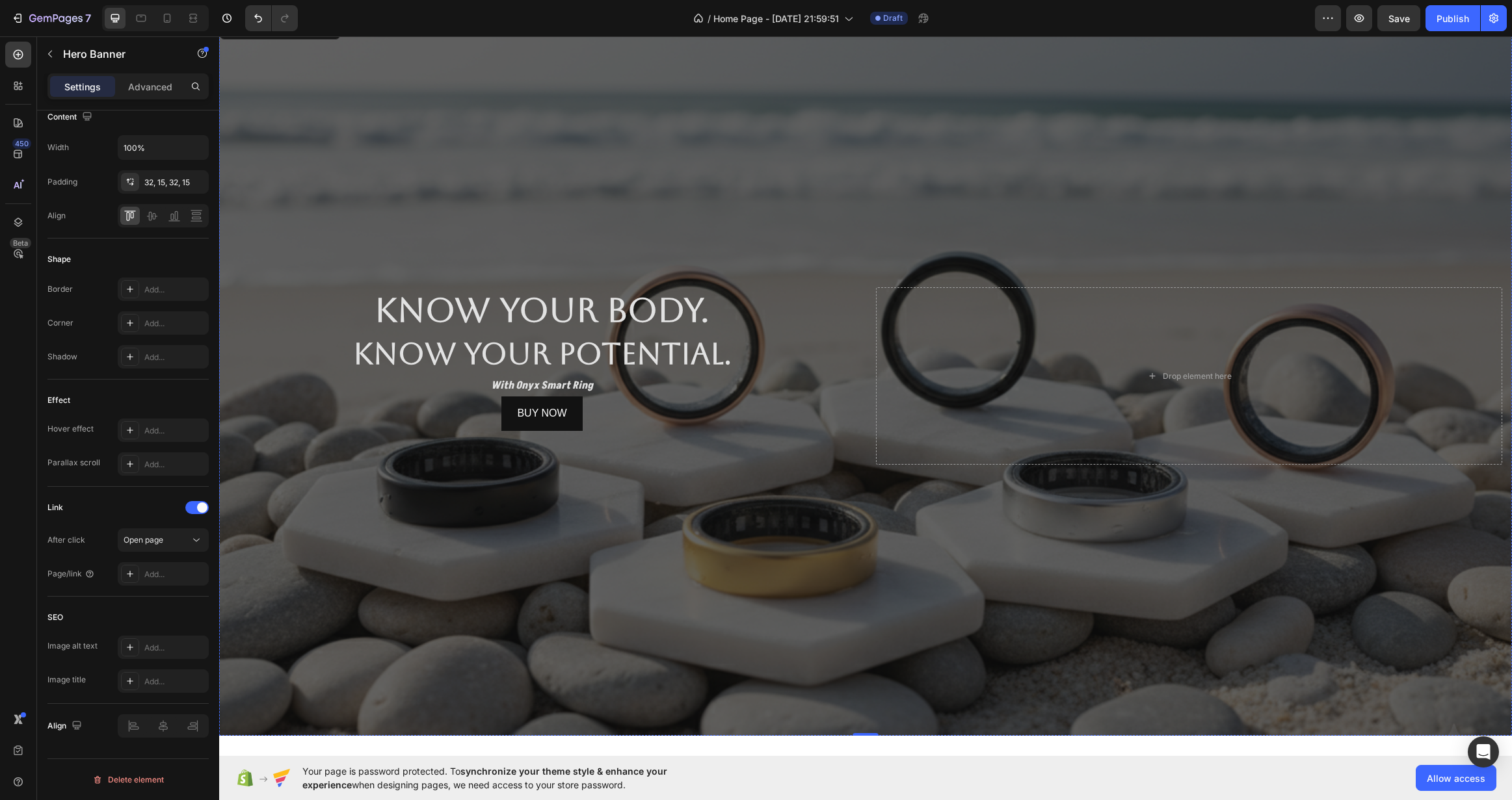
scroll to position [5, 0]
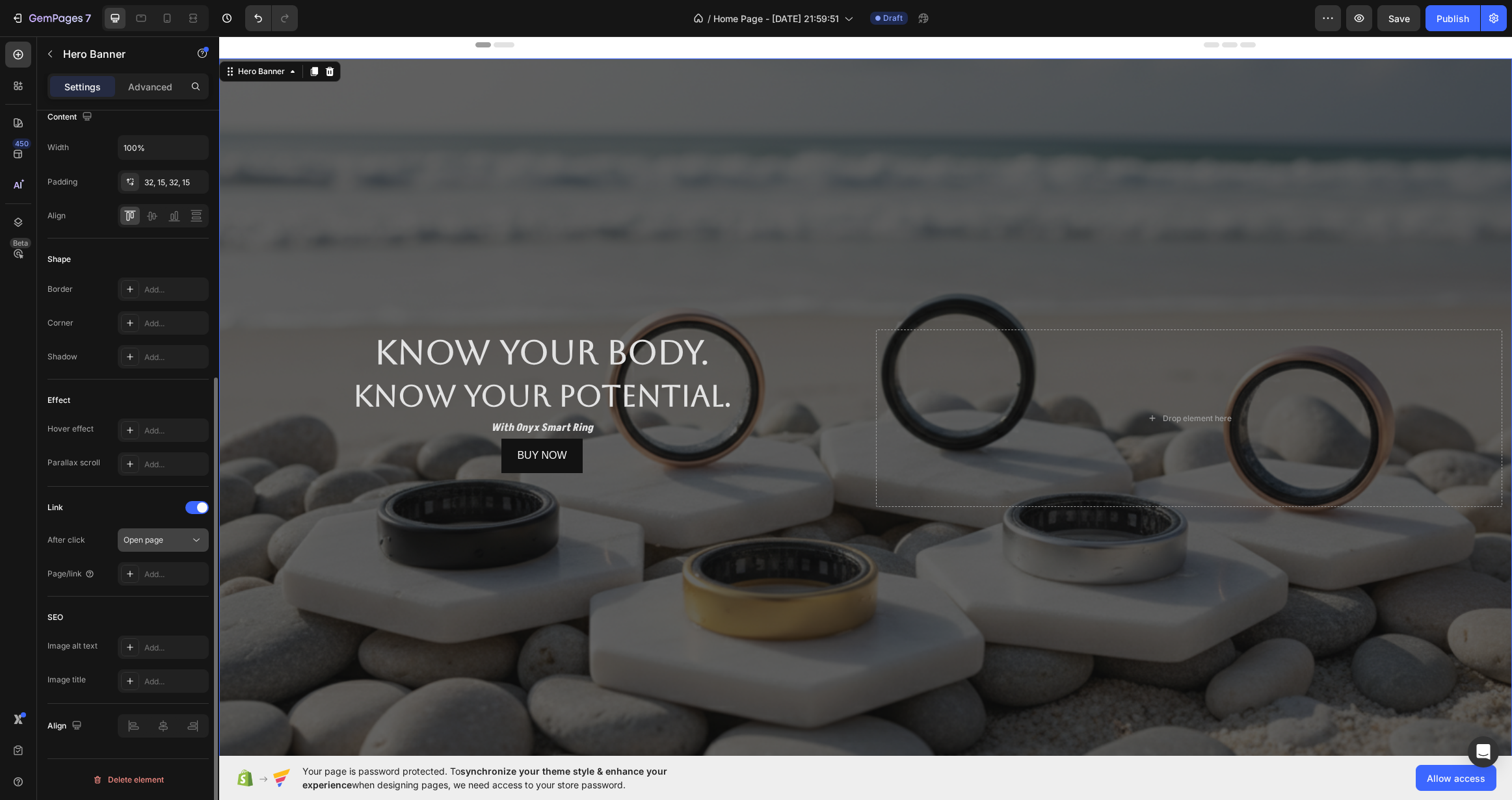
click at [173, 540] on div "Open page" at bounding box center [156, 540] width 66 height 12
click at [152, 655] on div "Add..." at bounding box center [163, 648] width 91 height 23
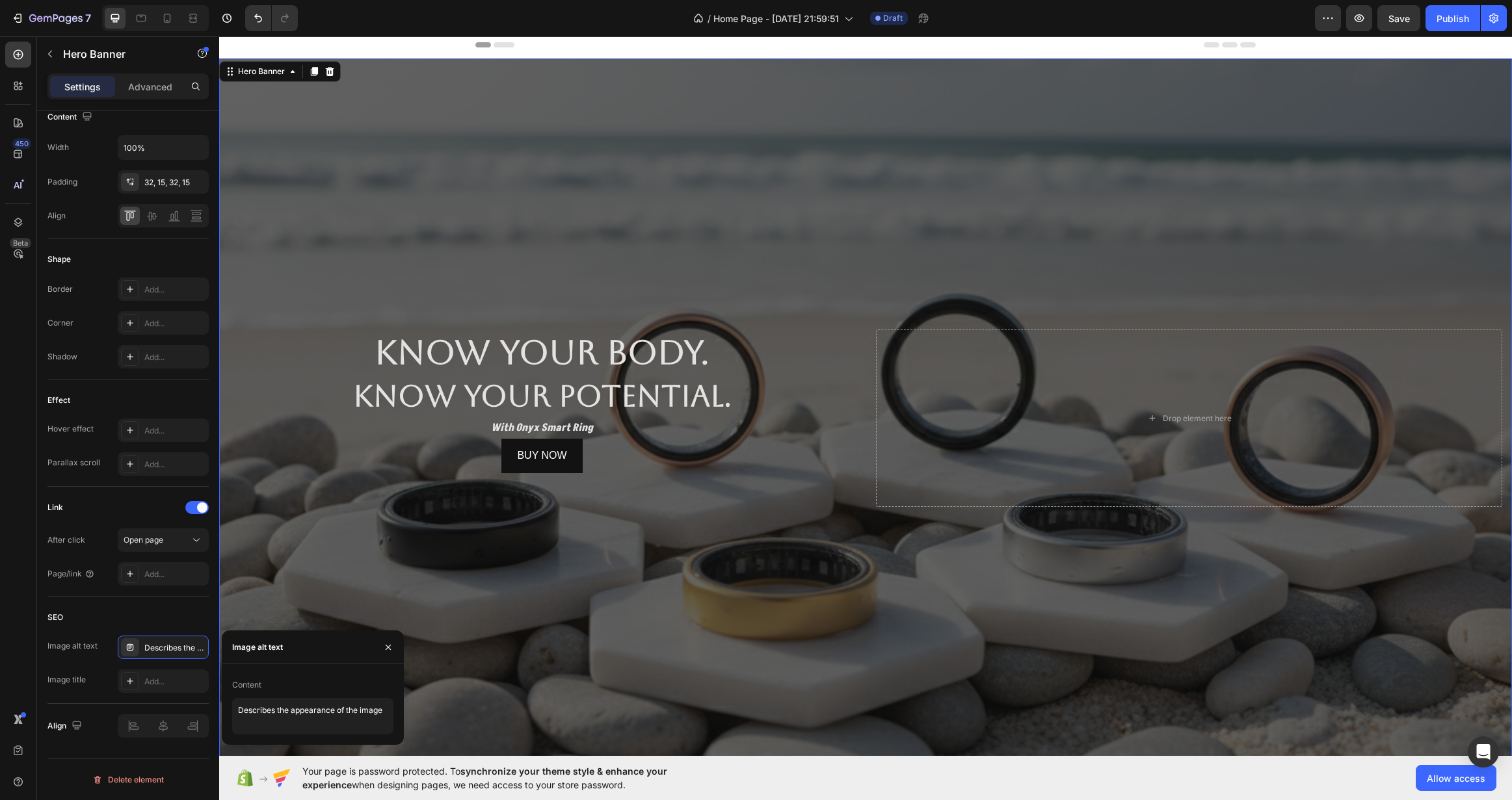
click at [123, 663] on div "Image alt text Describes the appearance of the image Image title Add..." at bounding box center [128, 665] width 161 height 58
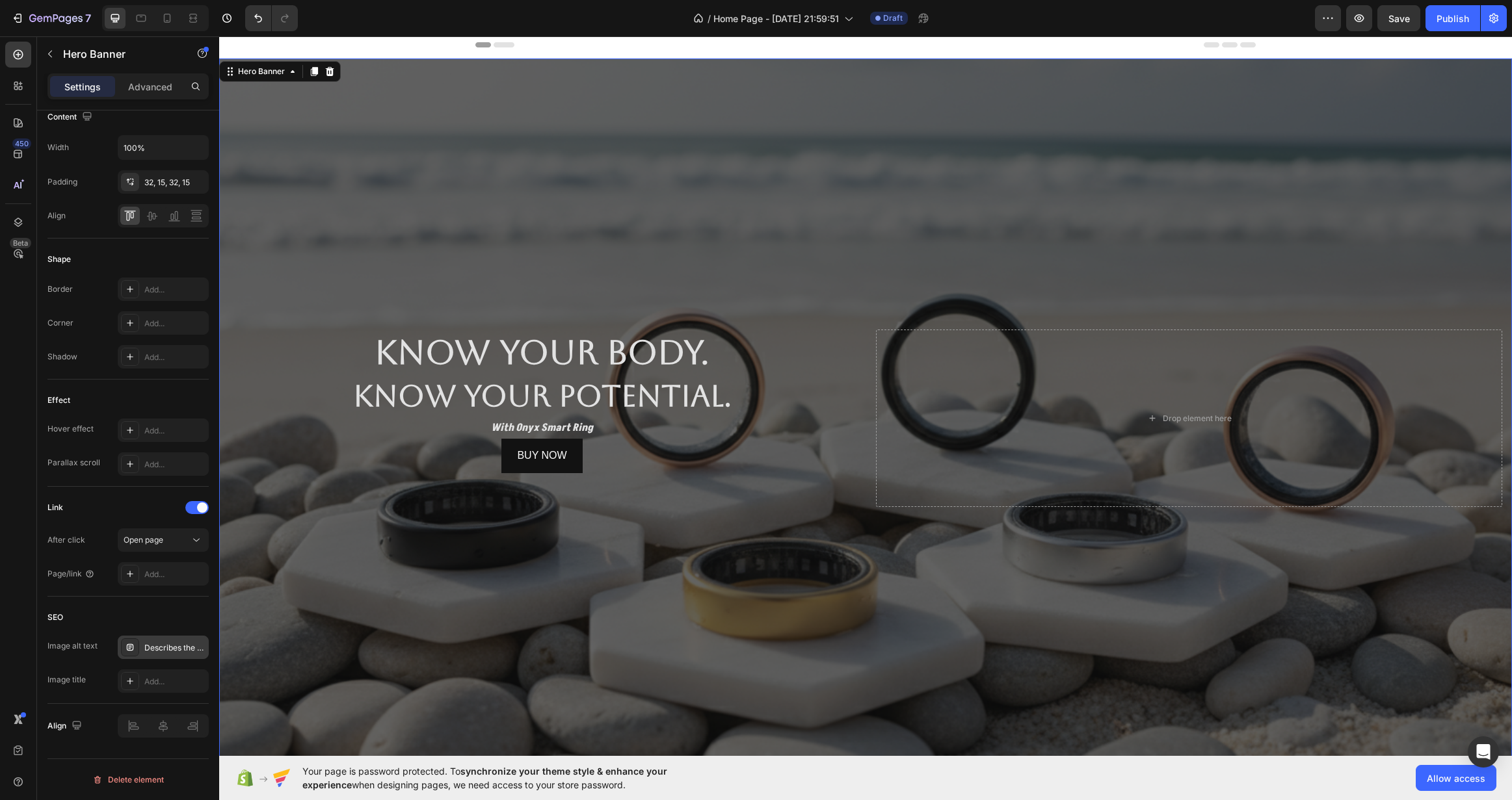
click at [144, 655] on div "Describes the appearance of the image" at bounding box center [163, 648] width 91 height 23
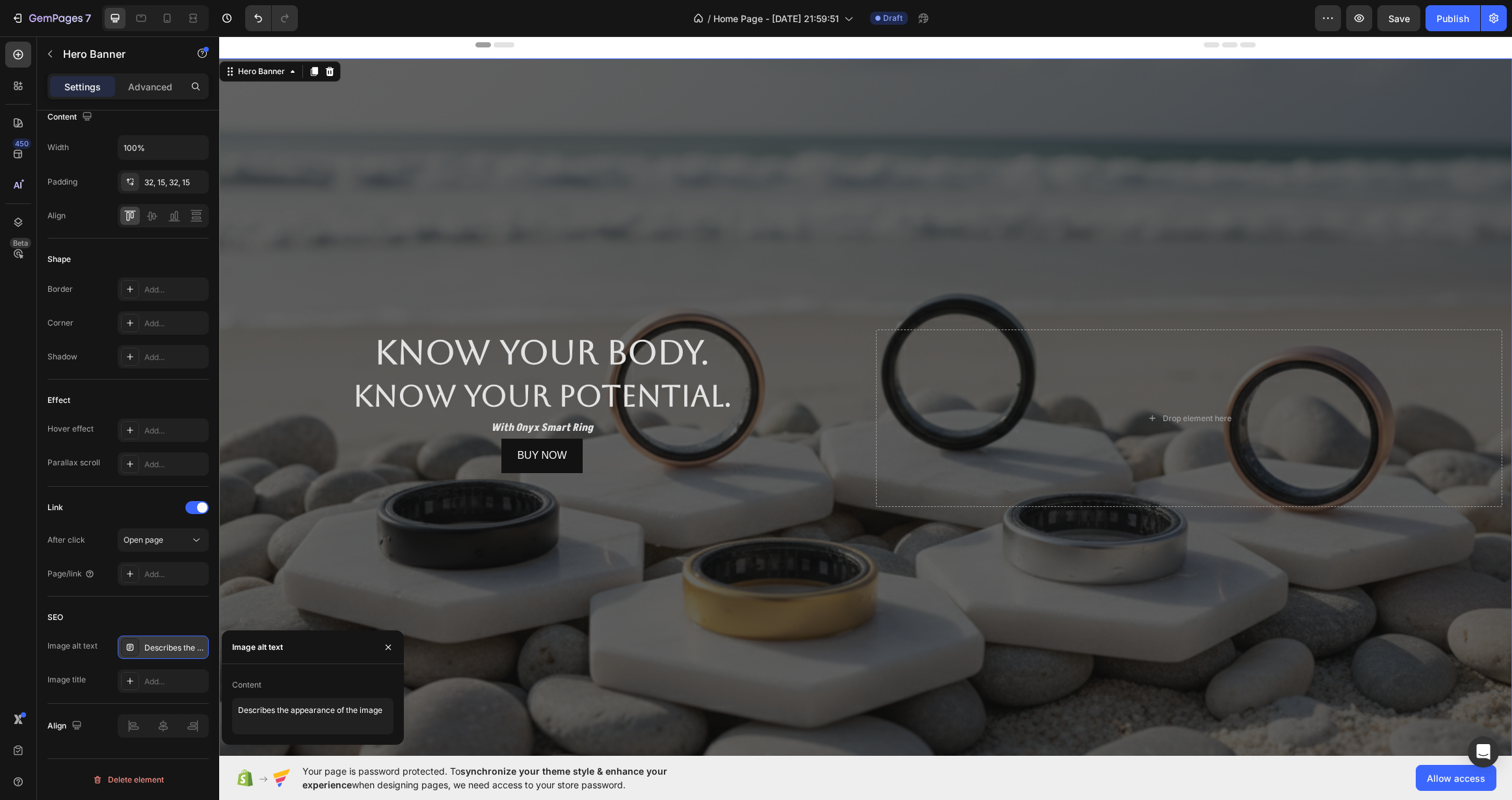
click at [184, 652] on div "Describes the appearance of the image" at bounding box center [175, 648] width 61 height 12
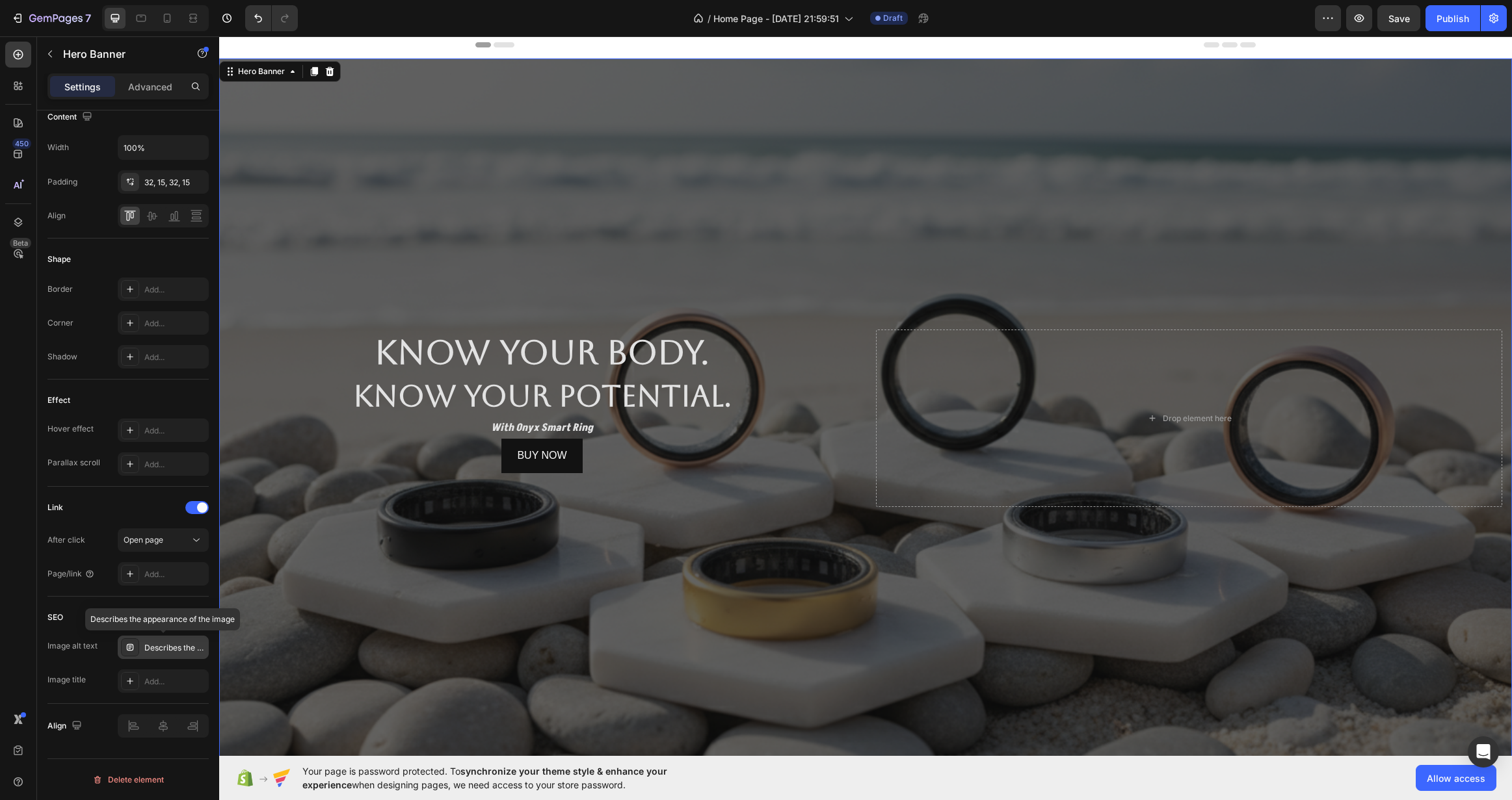
click at [190, 648] on div "Describes the appearance of the image" at bounding box center [175, 648] width 61 height 12
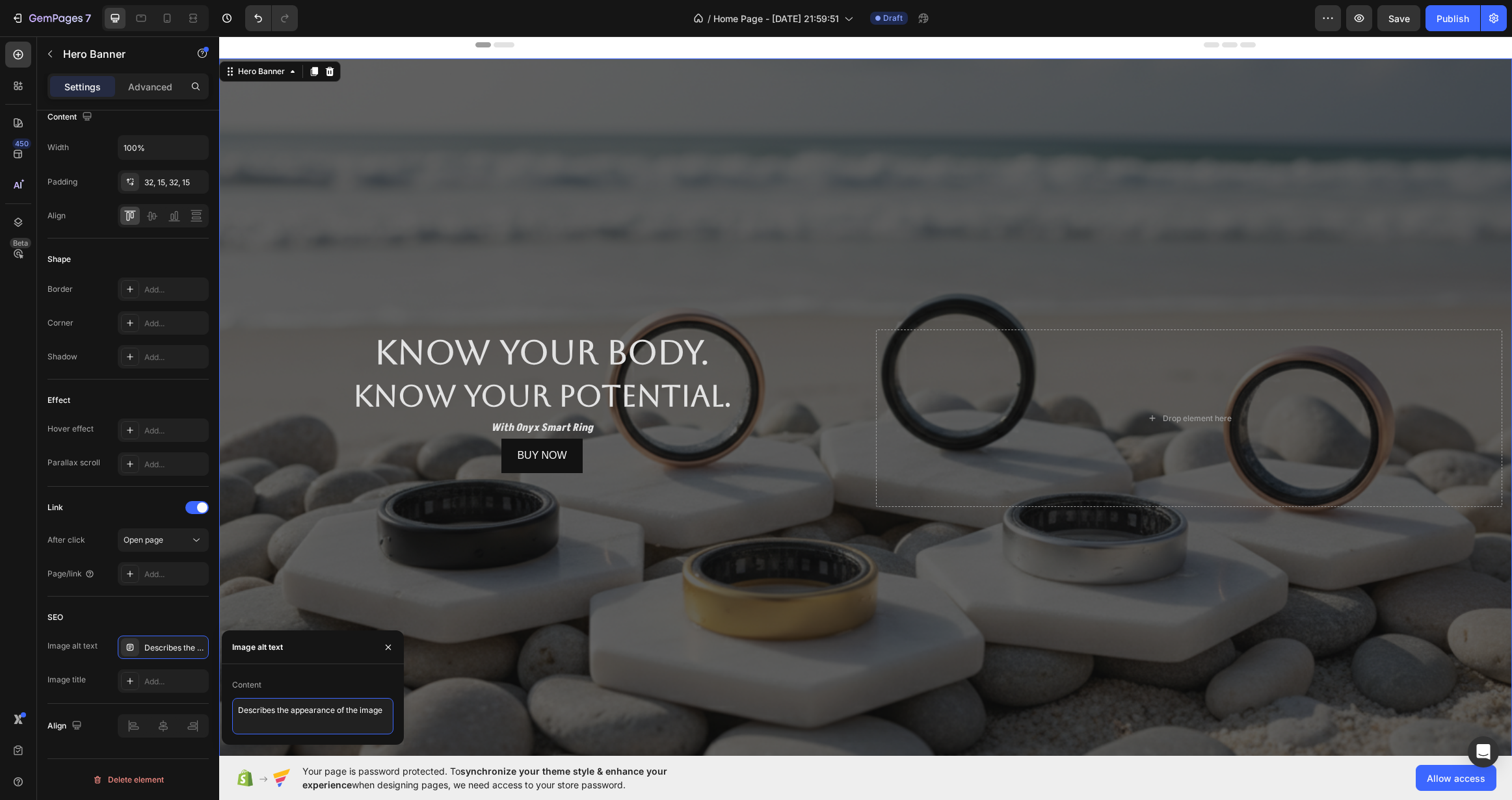
click at [314, 715] on textarea "Describes the appearance of the image" at bounding box center [313, 716] width 161 height 37
drag, startPoint x: 386, startPoint y: 648, endPoint x: 100, endPoint y: 616, distance: 287.8
click at [386, 648] on icon "button" at bounding box center [387, 647] width 10 height 10
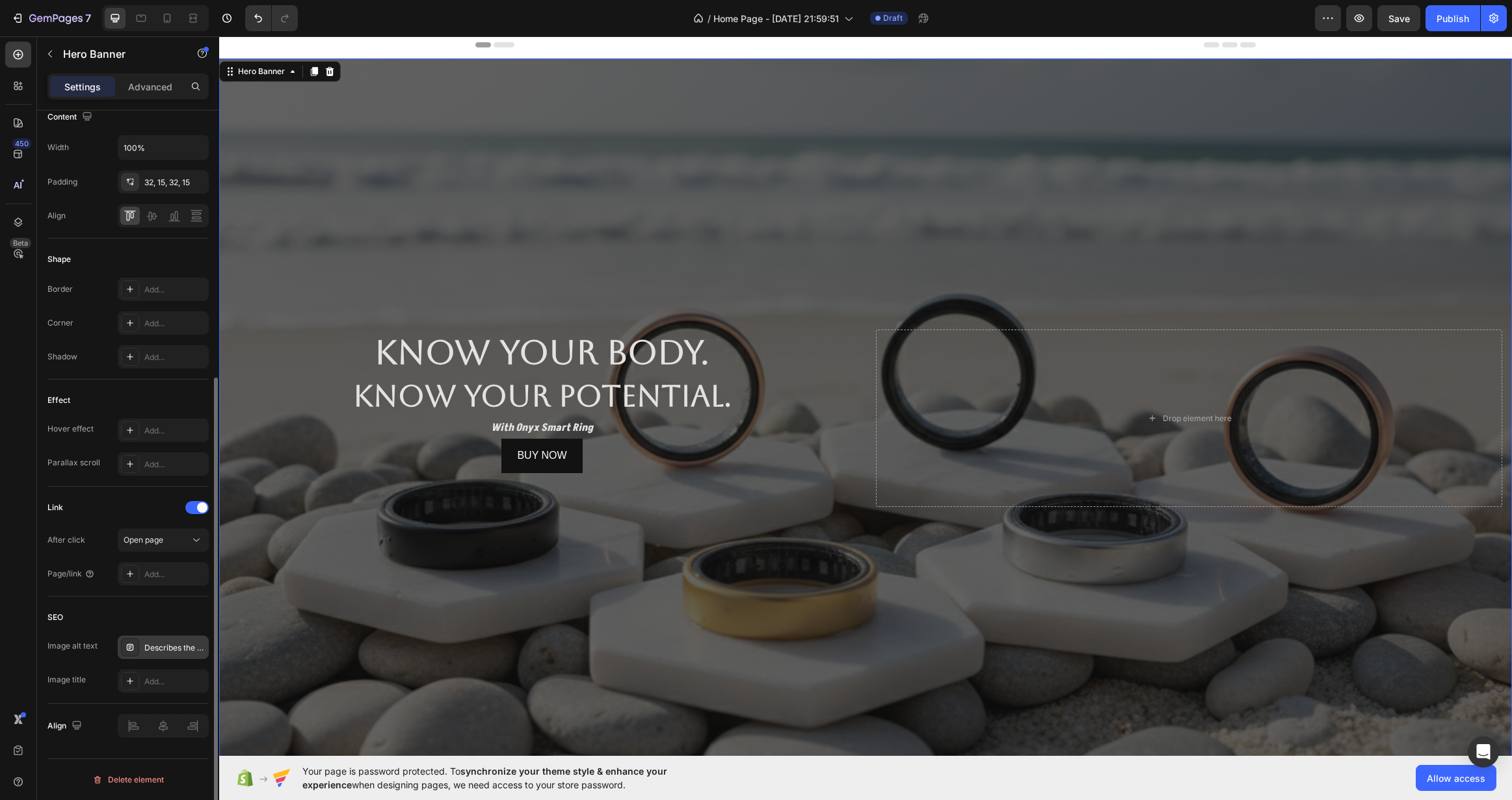
click at [156, 648] on div "Describes the appearance of the image" at bounding box center [175, 648] width 61 height 12
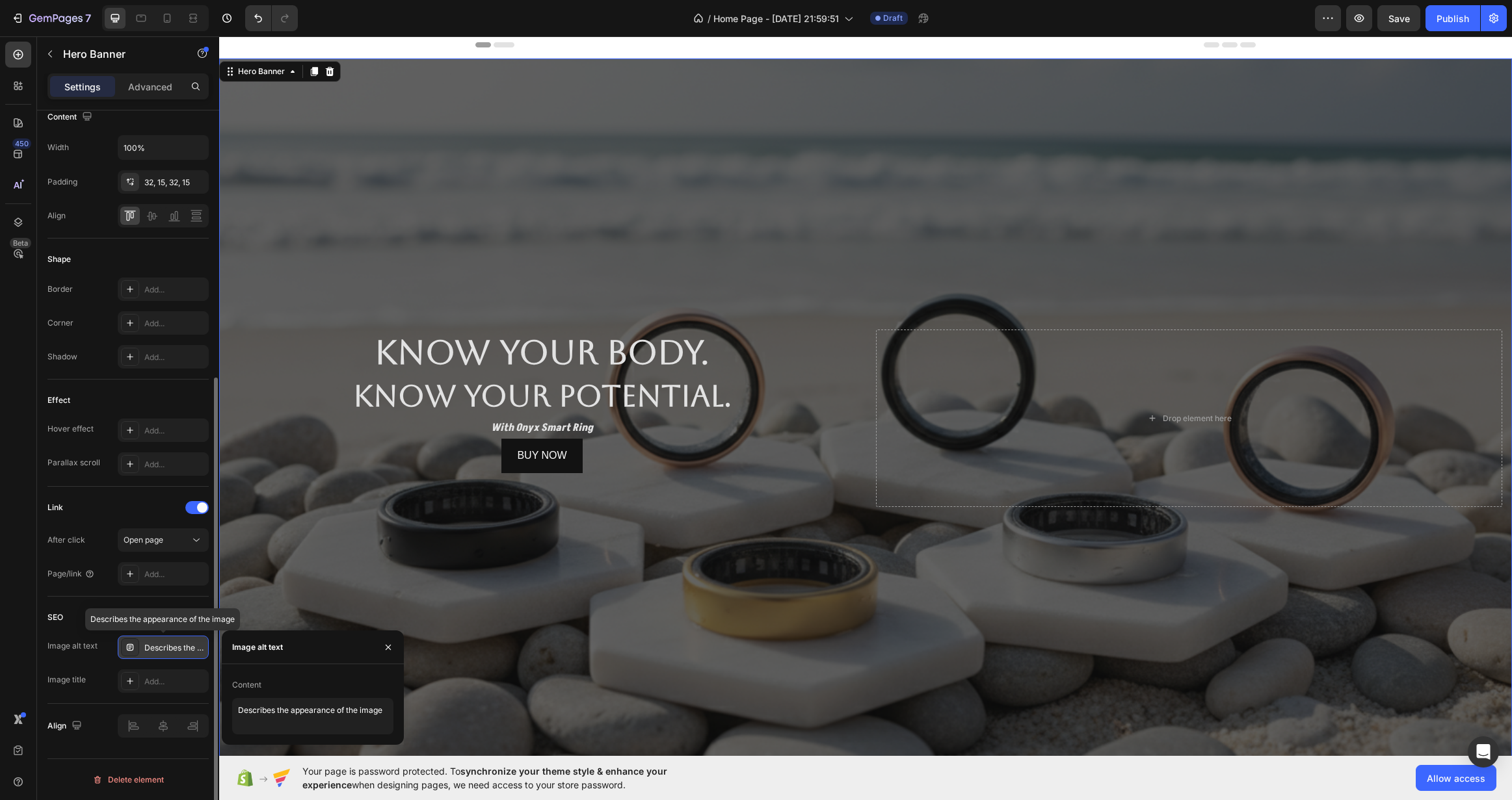
click at [156, 648] on div "Describes the appearance of the image" at bounding box center [175, 648] width 61 height 12
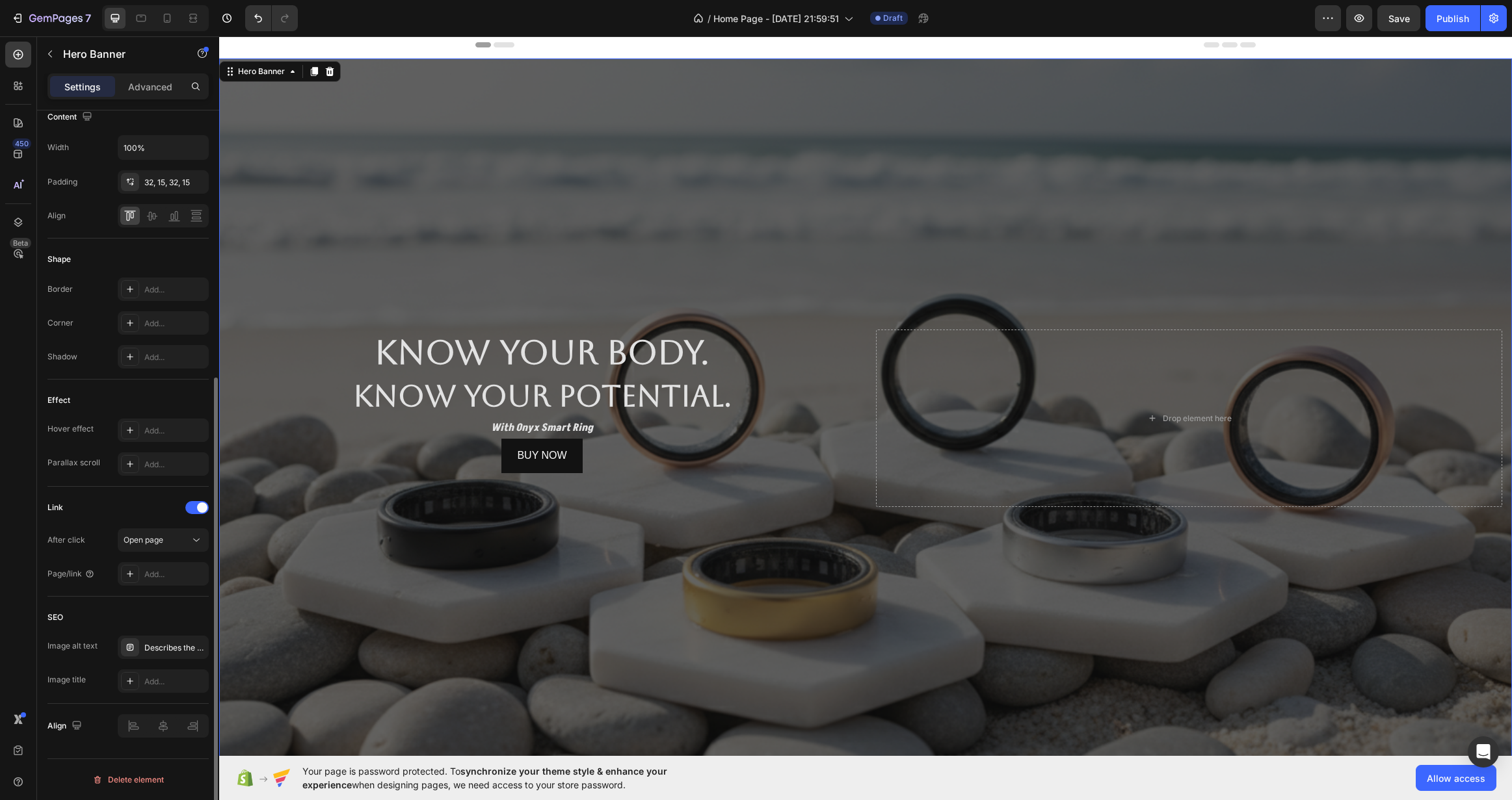
click at [161, 659] on div "Image alt text Describes the appearance of the image Image title Add..." at bounding box center [128, 665] width 161 height 58
click at [163, 650] on div "Describes the appearance of the image" at bounding box center [175, 648] width 61 height 12
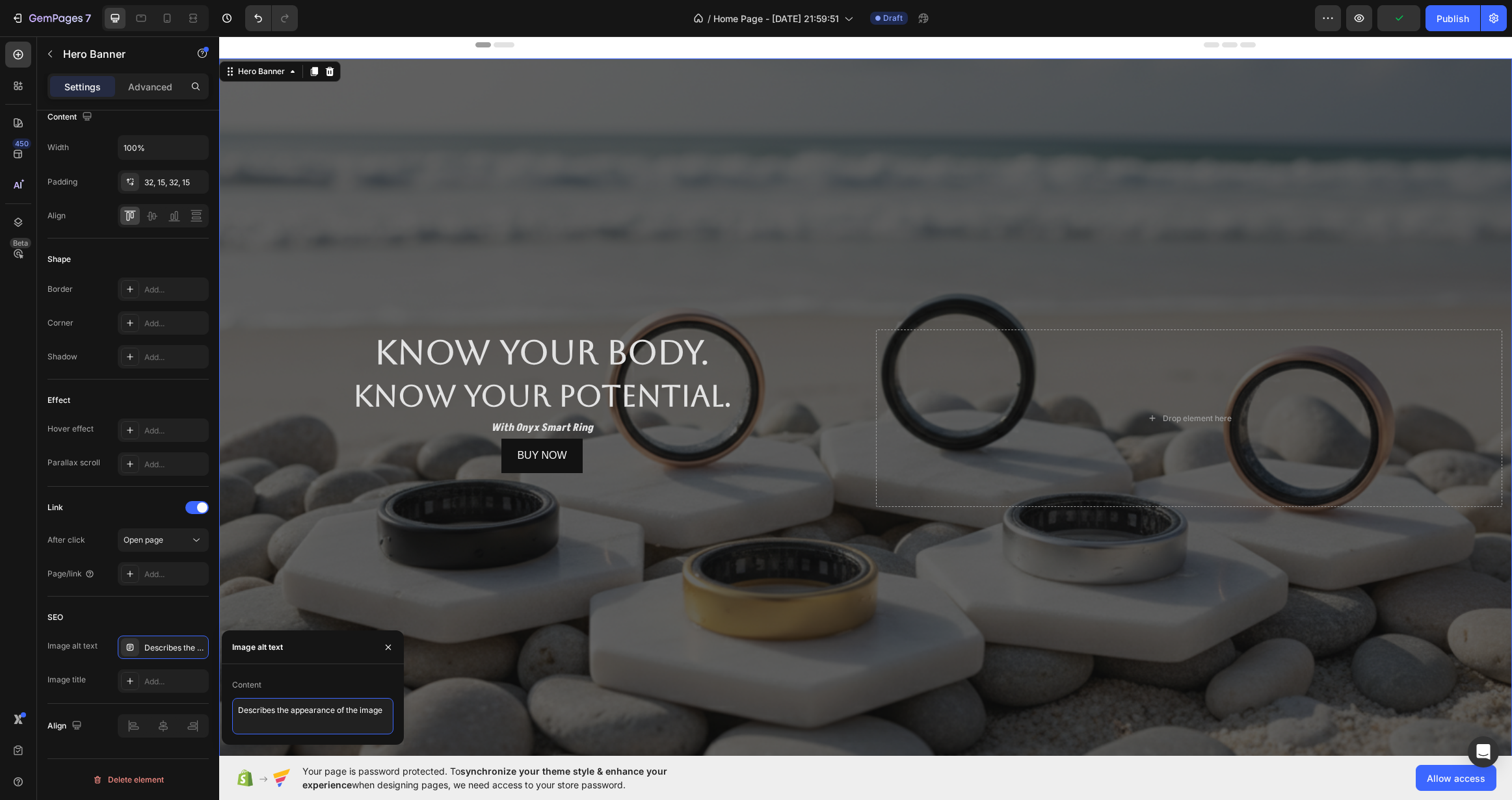
click at [312, 725] on textarea "Describes the appearance of the image" at bounding box center [313, 716] width 161 height 37
click at [162, 624] on div "SEO" at bounding box center [128, 617] width 161 height 21
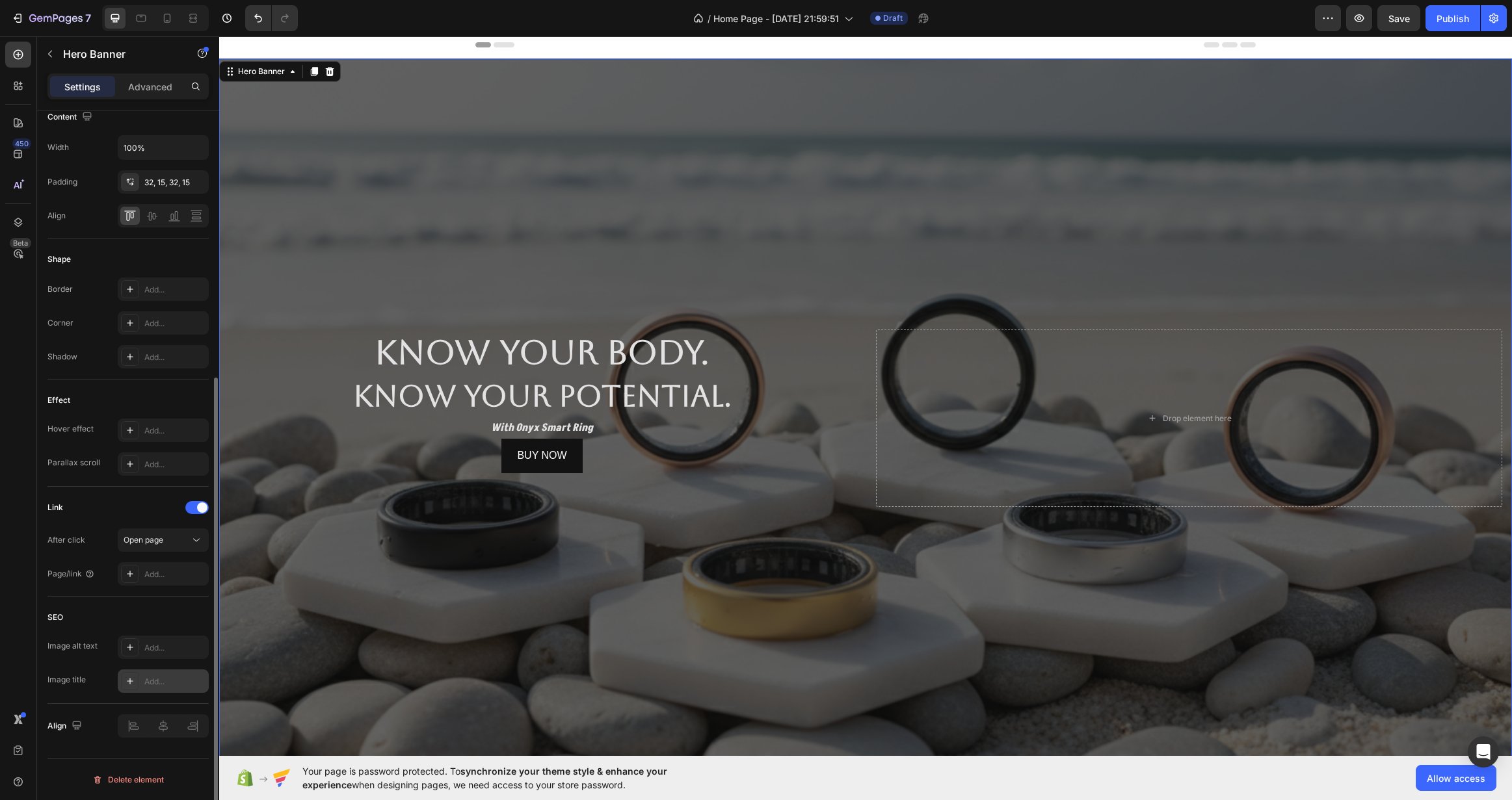
click at [144, 681] on div "Add..." at bounding box center [163, 681] width 91 height 23
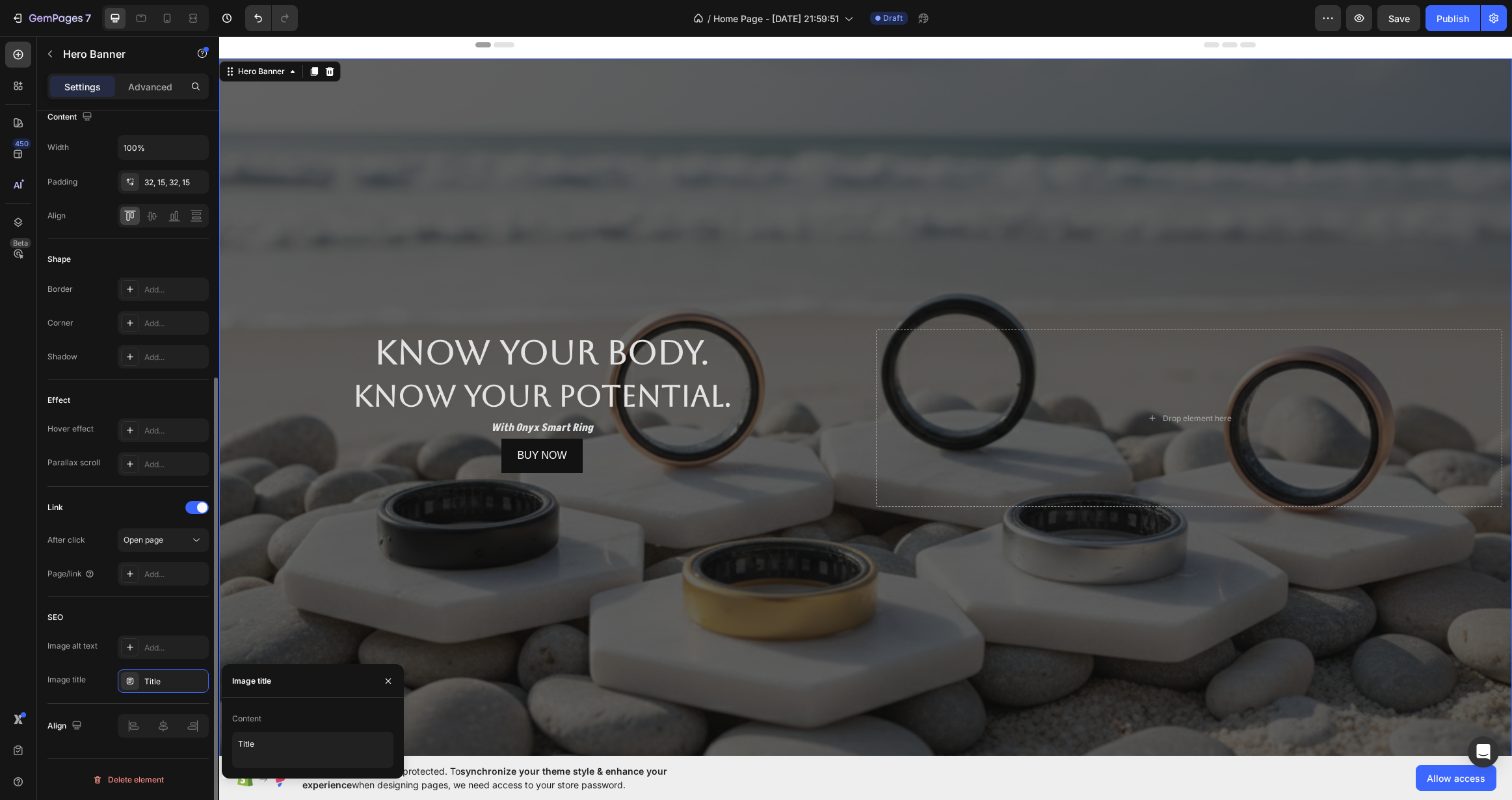
click at [128, 601] on div "SEO Image alt text Add... Image title Title" at bounding box center [128, 651] width 161 height 107
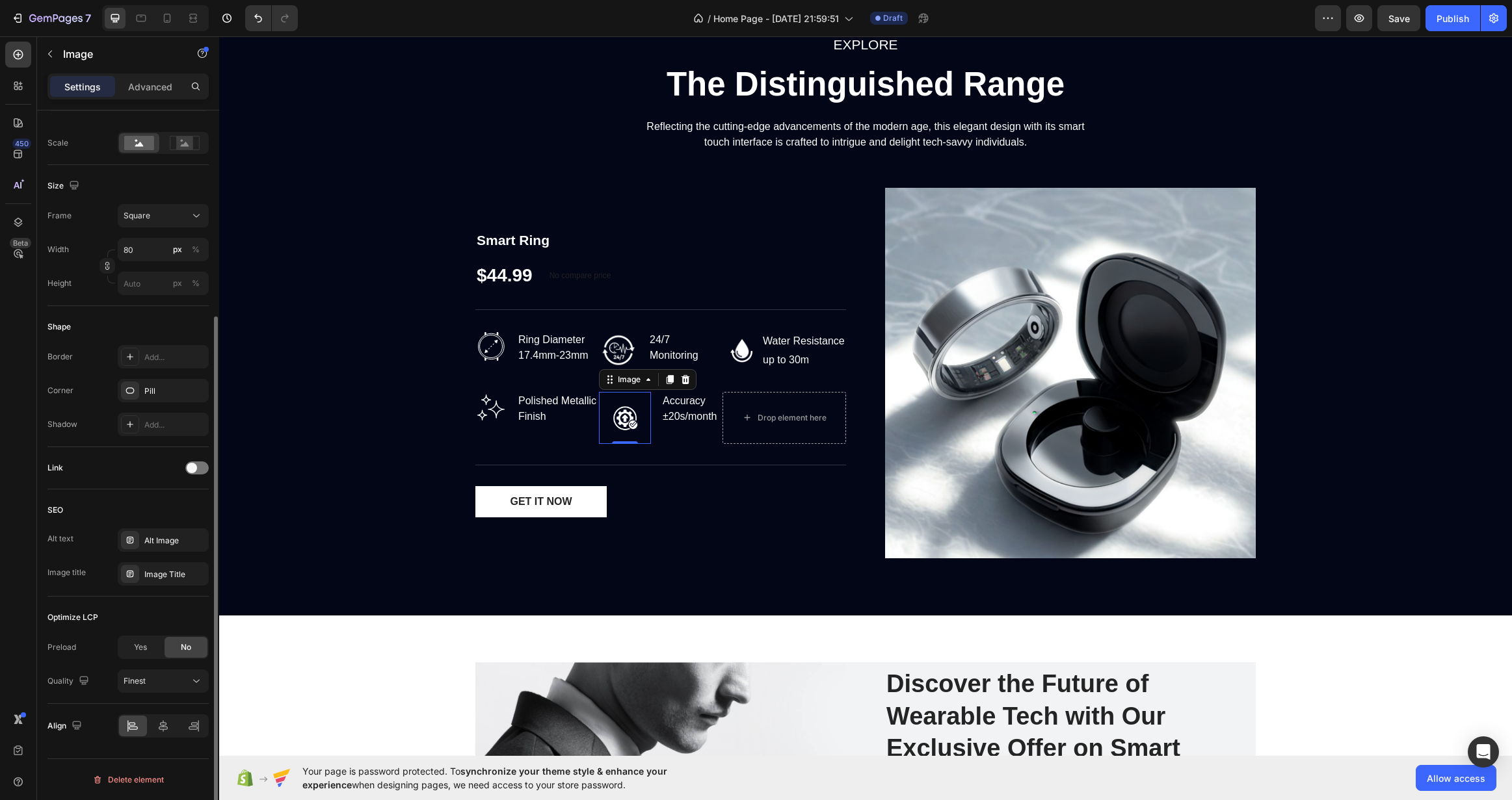
scroll to position [0, 0]
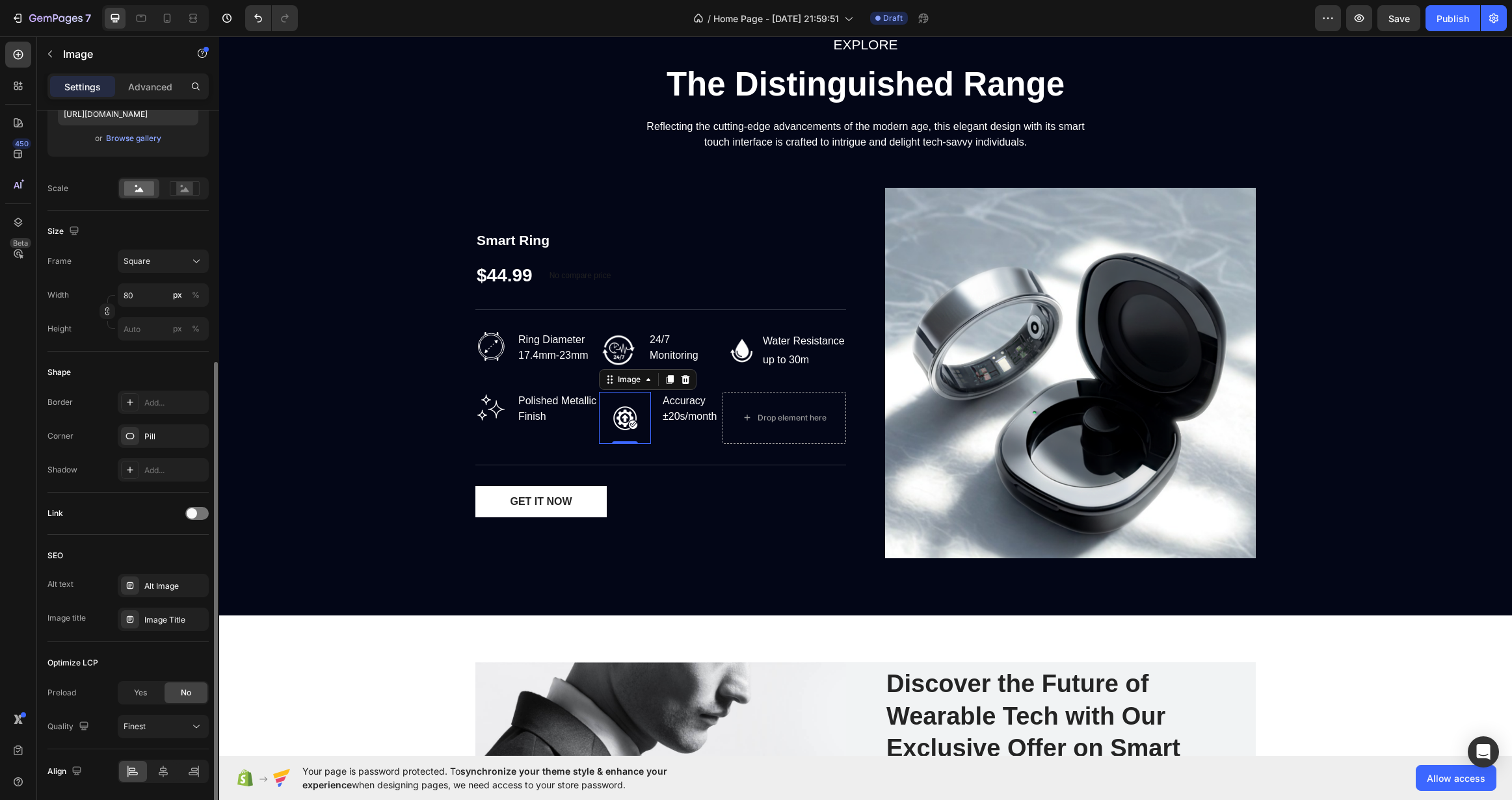
click at [616, 423] on img at bounding box center [625, 417] width 52 height 52
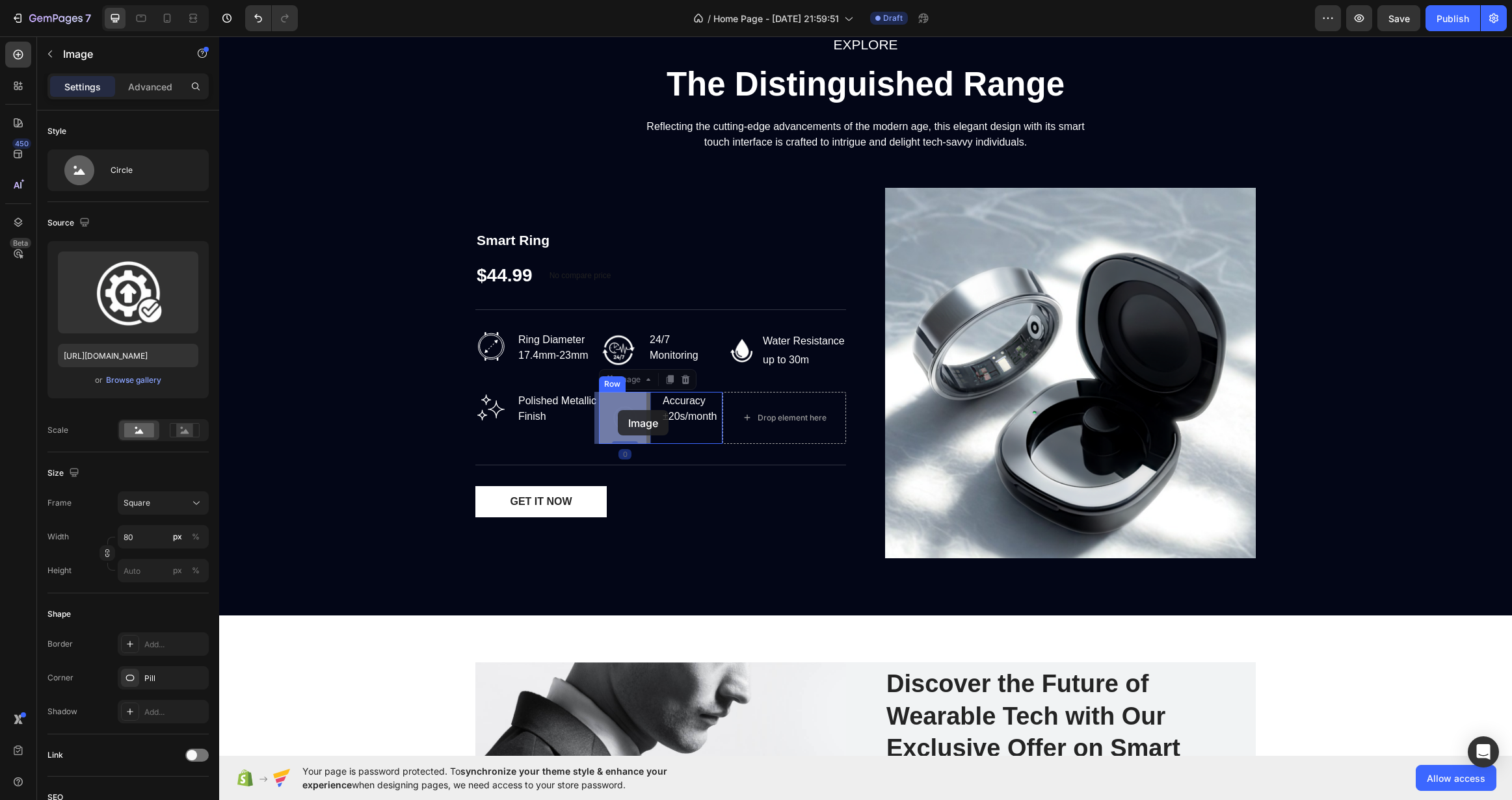
drag, startPoint x: 615, startPoint y: 423, endPoint x: 618, endPoint y: 410, distance: 13.3
click at [627, 421] on img at bounding box center [625, 417] width 52 height 52
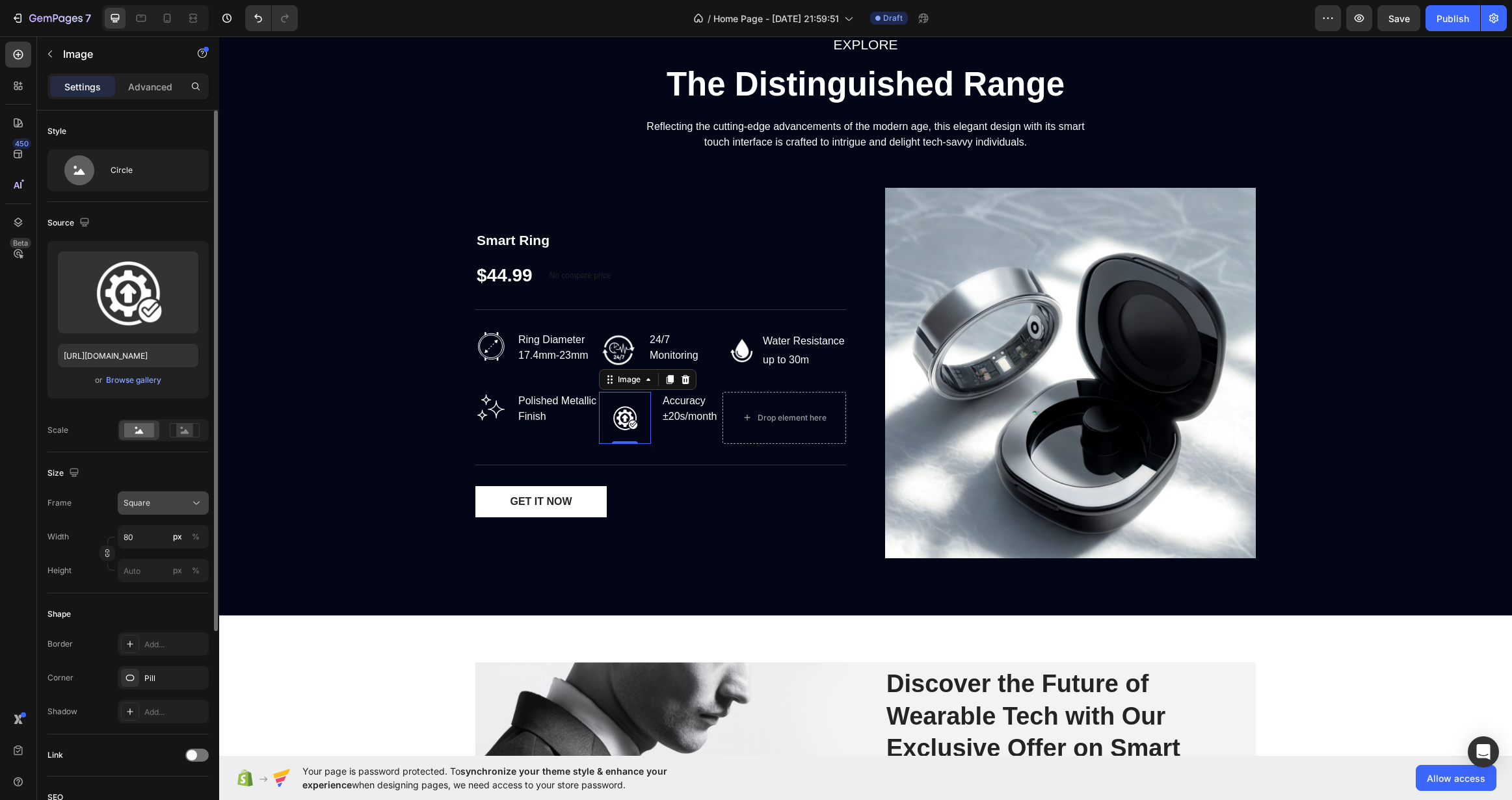
click at [194, 502] on icon at bounding box center [196, 503] width 13 height 13
click at [190, 564] on icon at bounding box center [191, 560] width 13 height 13
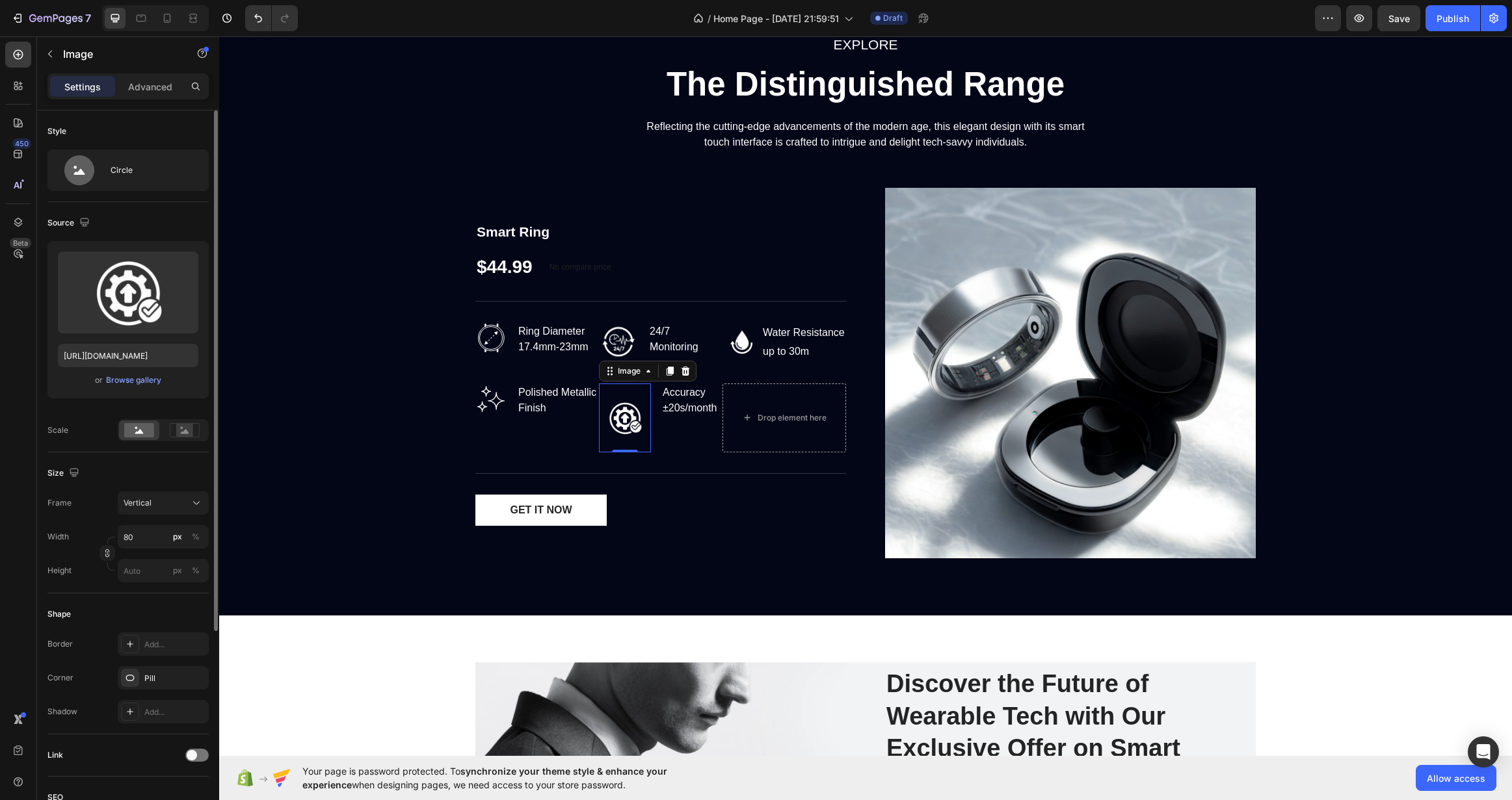
click at [186, 480] on div "Size" at bounding box center [128, 473] width 161 height 21
click at [189, 495] on button "Vertical" at bounding box center [163, 503] width 91 height 23
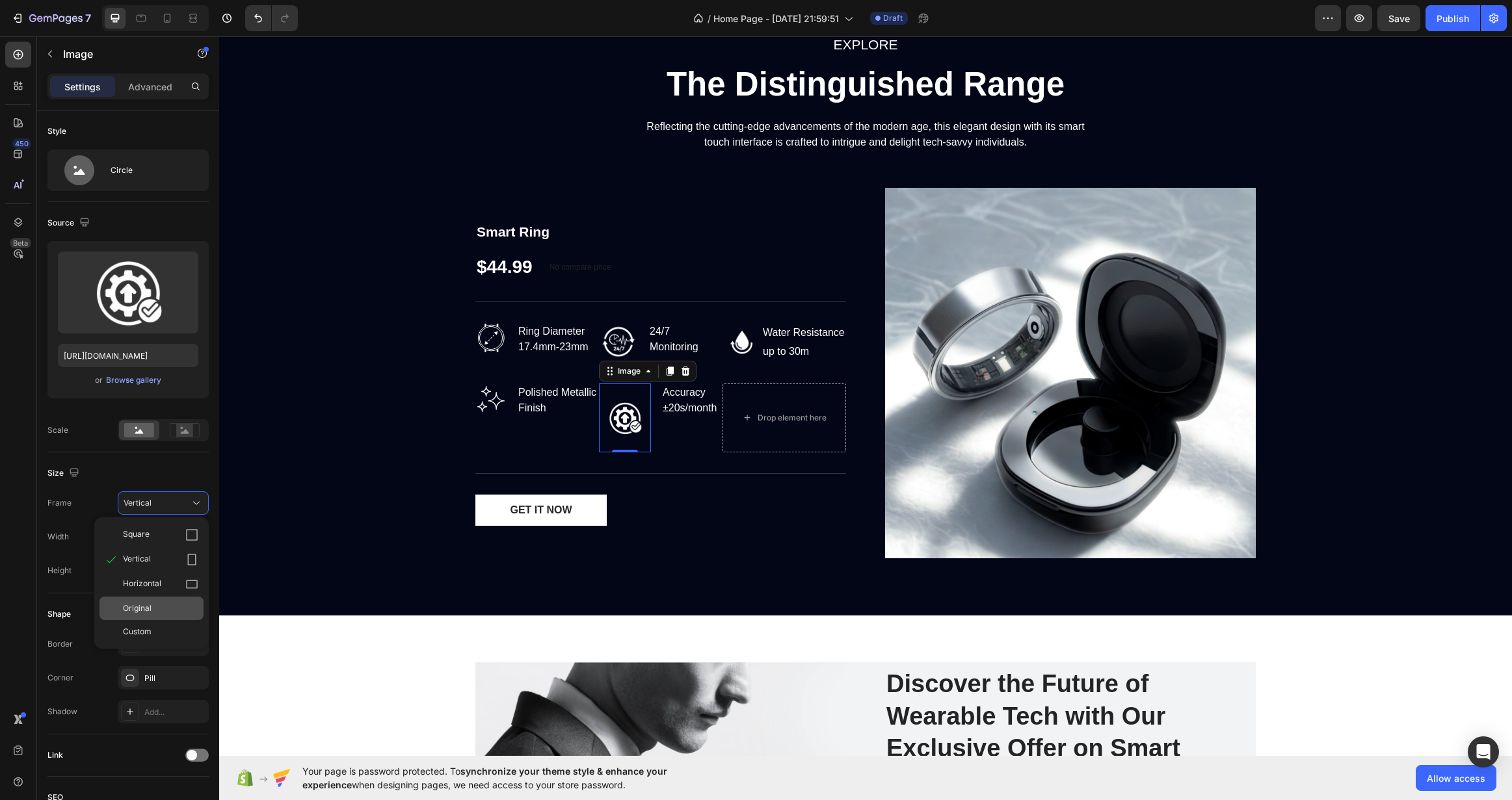
click at [181, 611] on div "Original" at bounding box center [160, 608] width 75 height 12
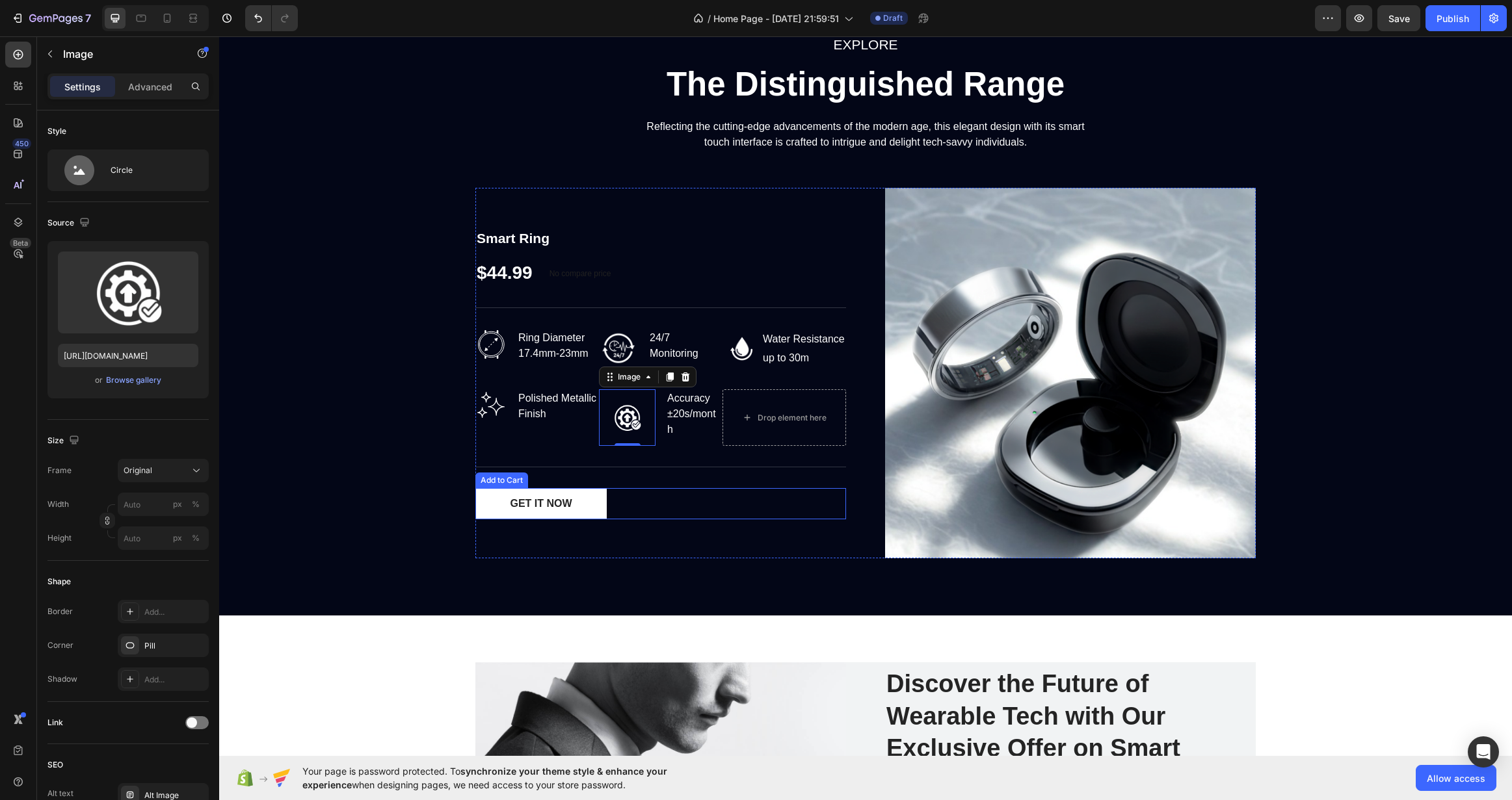
click at [675, 497] on div "GET IT NOW Add to Cart" at bounding box center [660, 504] width 371 height 31
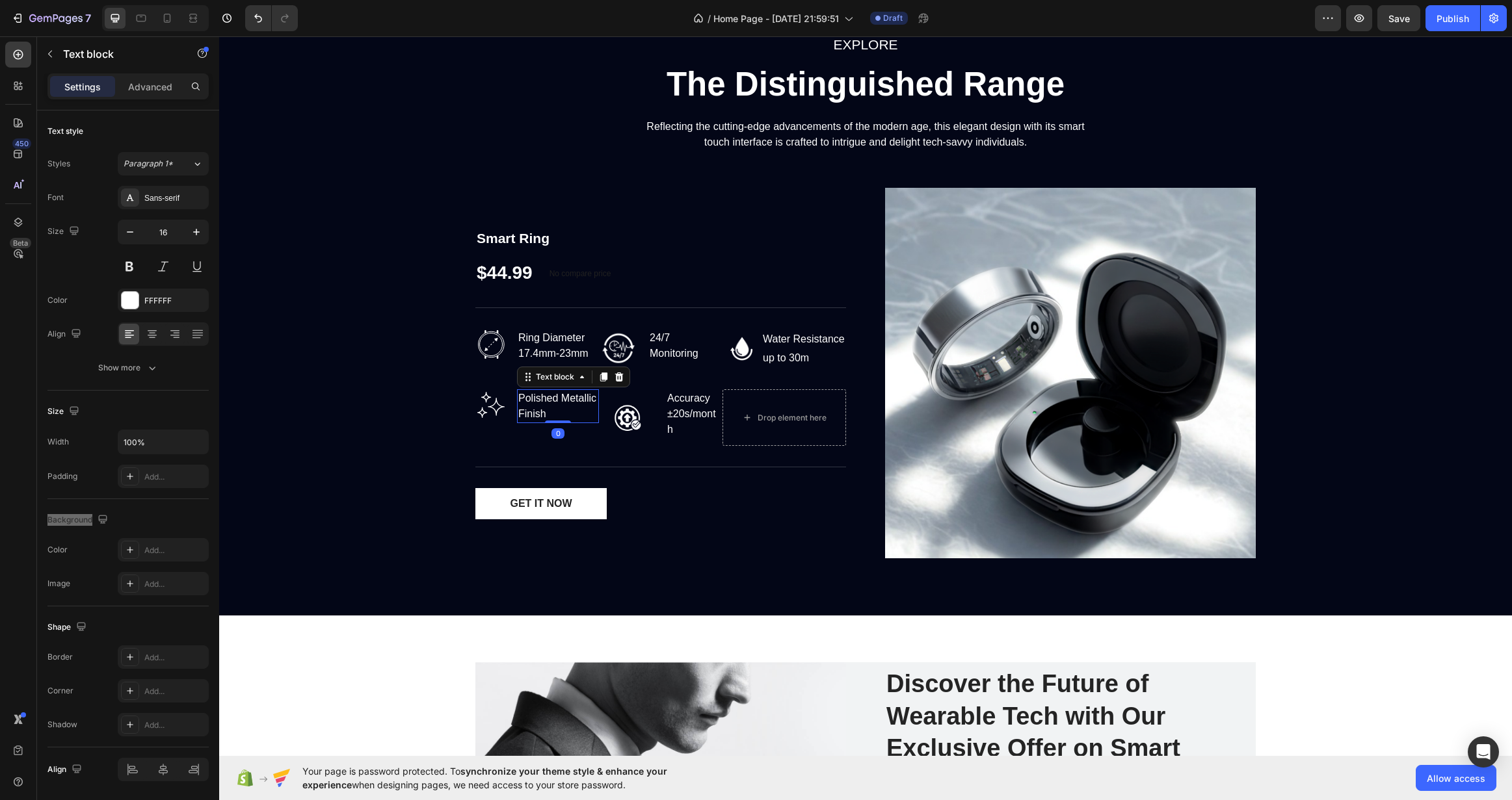
click at [526, 406] on div "Polished Metallic Finish" at bounding box center [558, 406] width 82 height 33
click at [653, 415] on div "Image Accuracy ±20s/month Text block Row" at bounding box center [660, 417] width 124 height 57
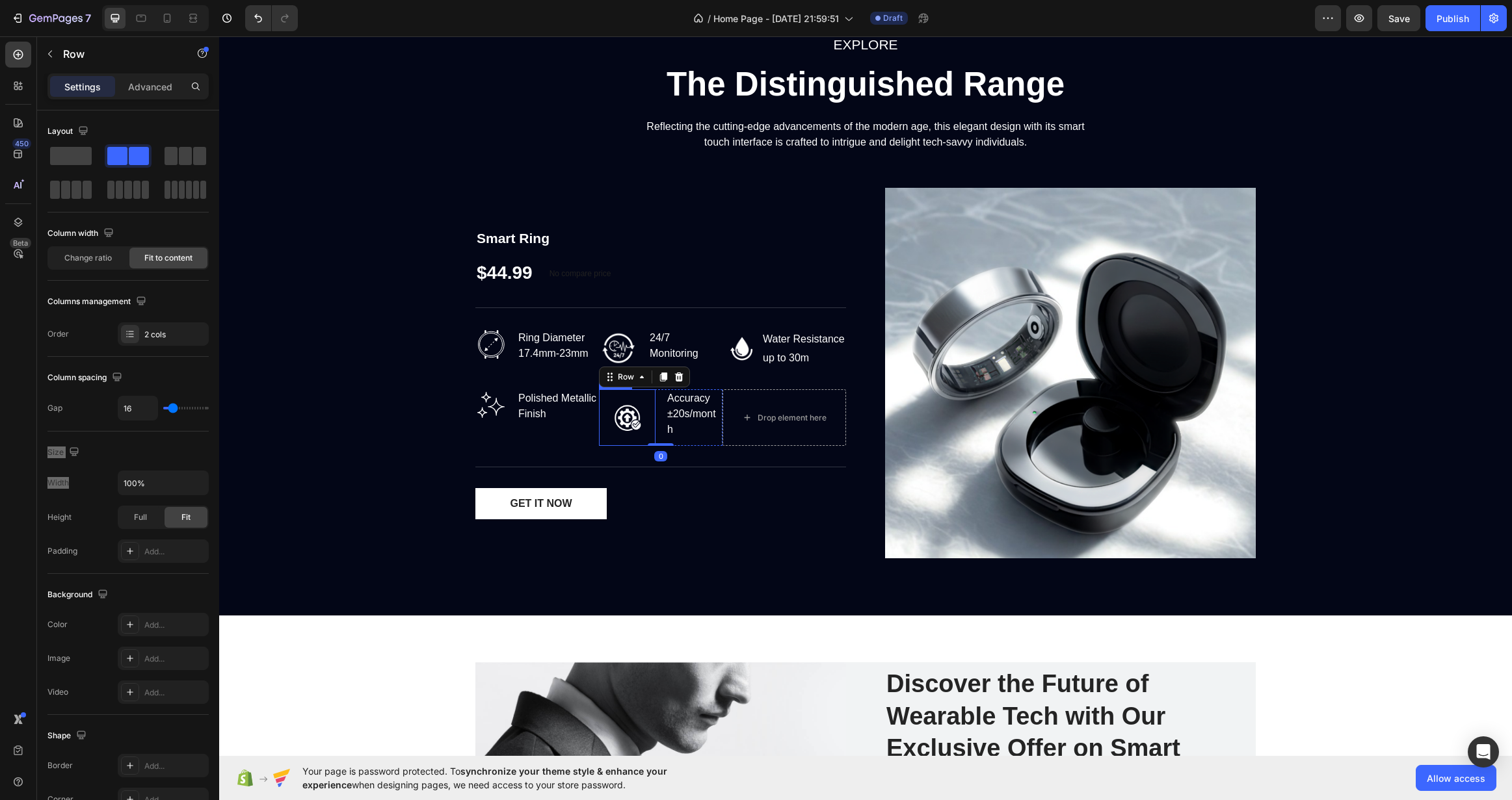
click at [636, 422] on img at bounding box center [627, 417] width 57 height 57
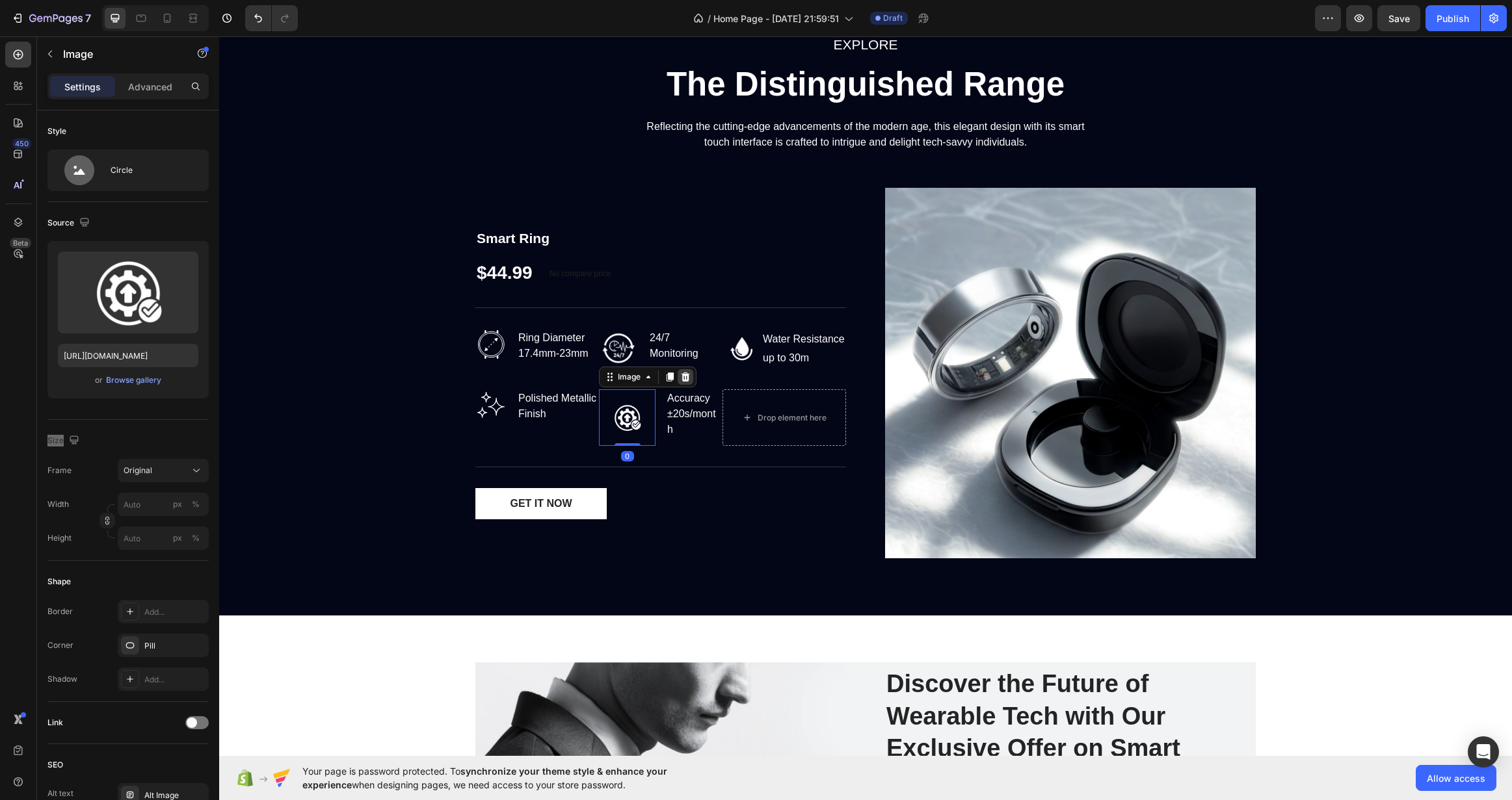
click at [684, 376] on icon at bounding box center [685, 376] width 10 height 10
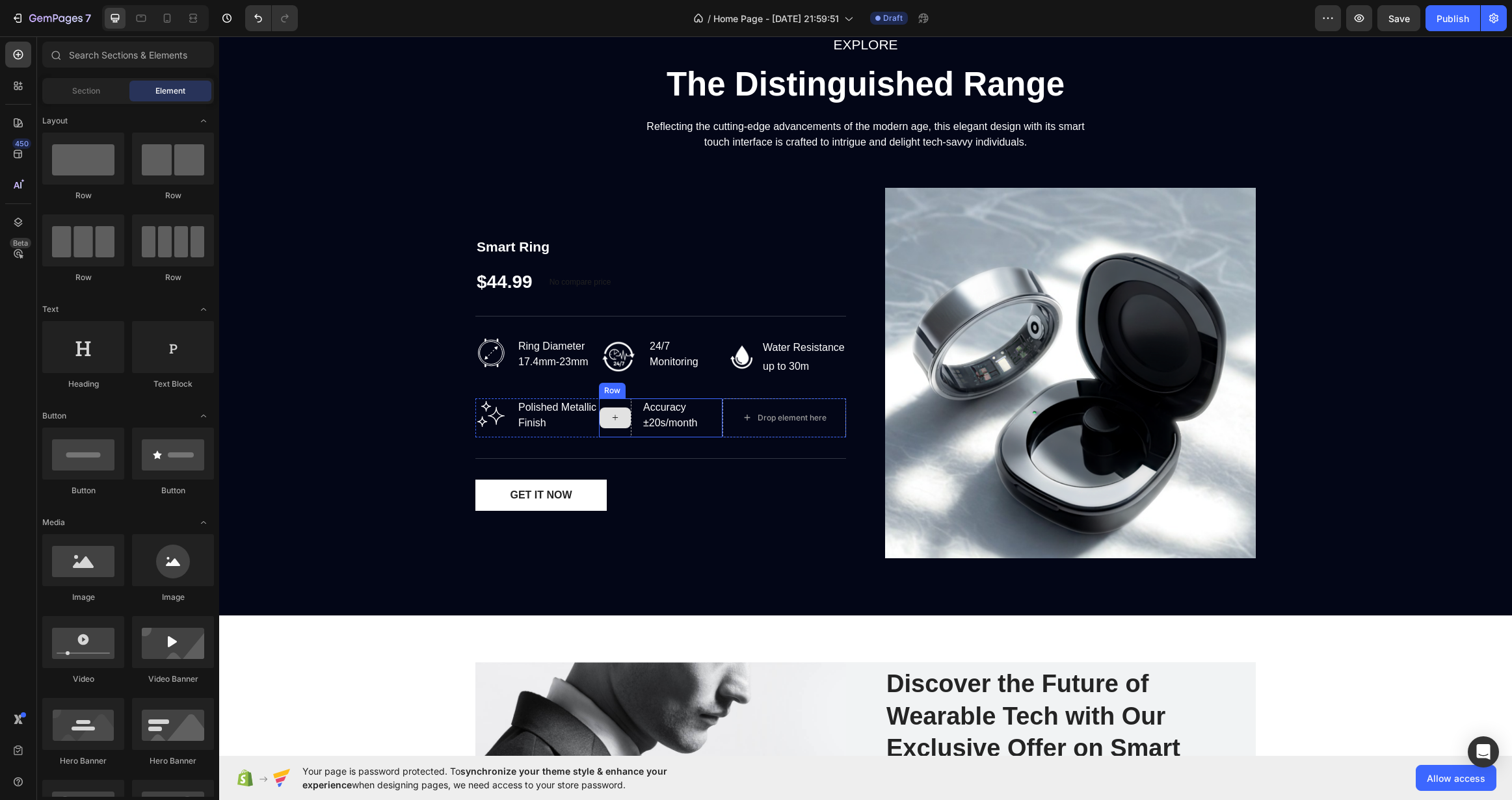
click at [616, 418] on div at bounding box center [615, 417] width 31 height 21
click at [614, 407] on div at bounding box center [615, 418] width 33 height 39
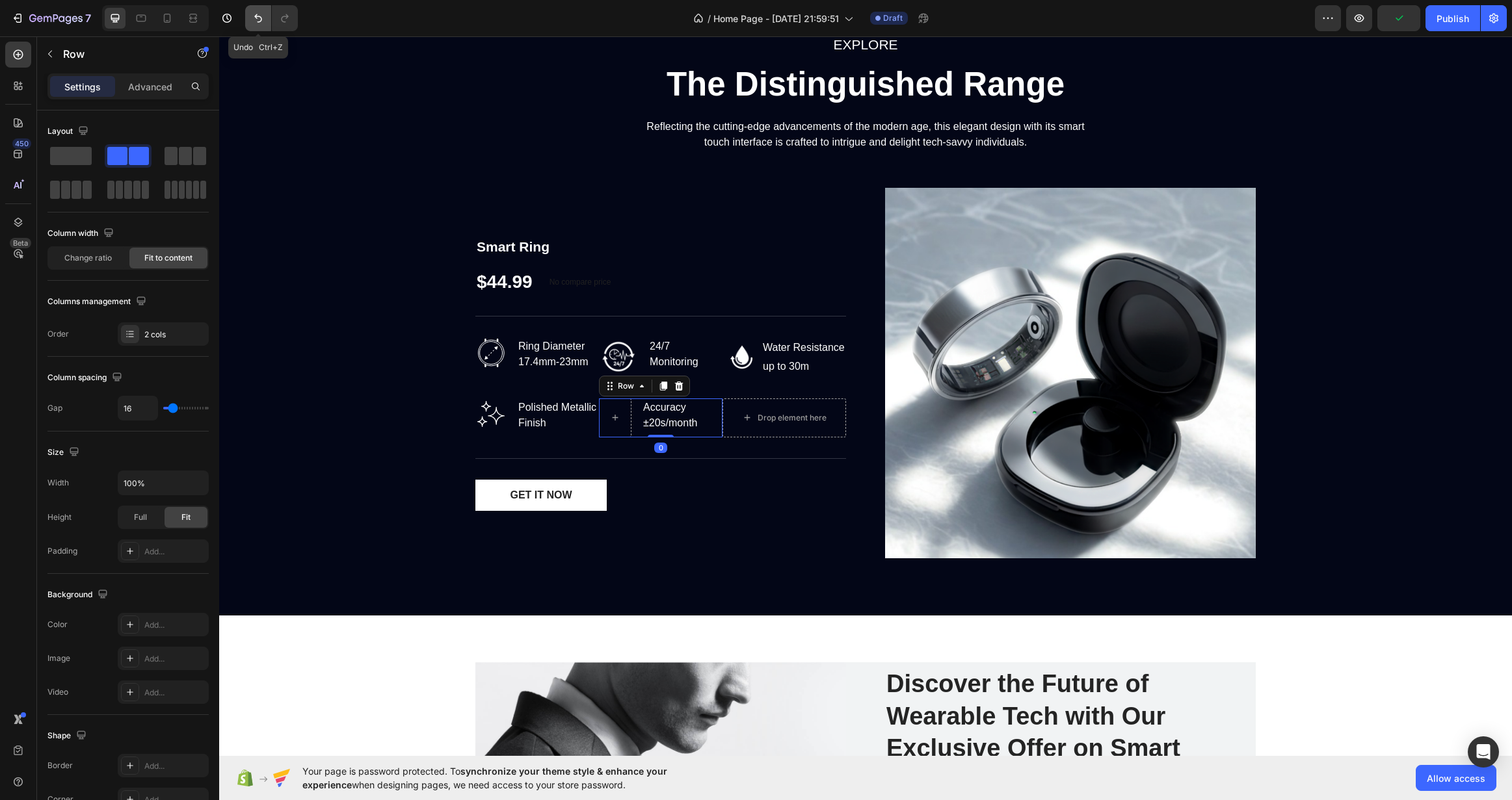
click at [249, 13] on button "Undo/Redo" at bounding box center [257, 18] width 26 height 26
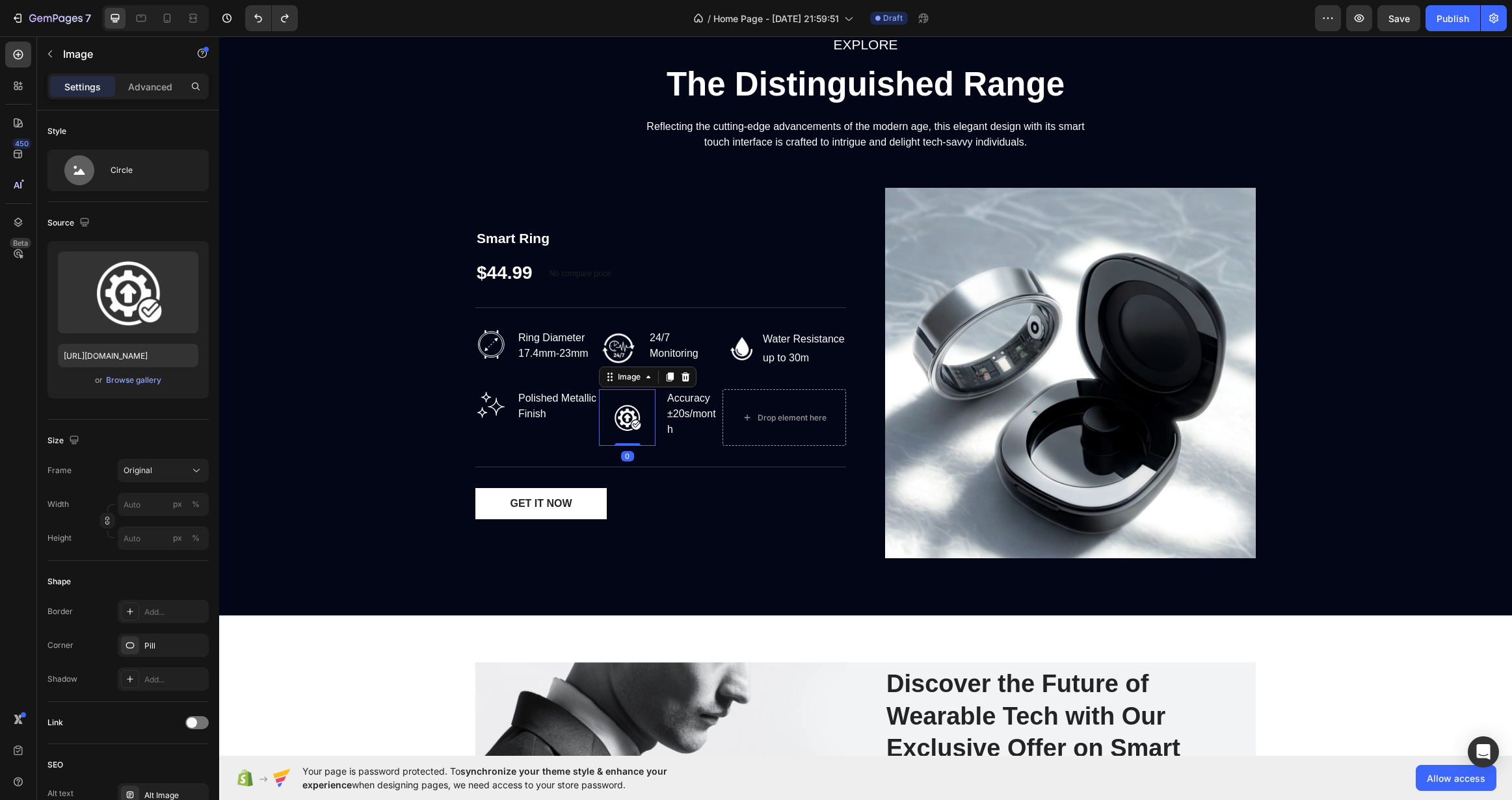
click at [615, 418] on img at bounding box center [627, 417] width 57 height 57
click at [184, 474] on div "Original" at bounding box center [156, 470] width 64 height 12
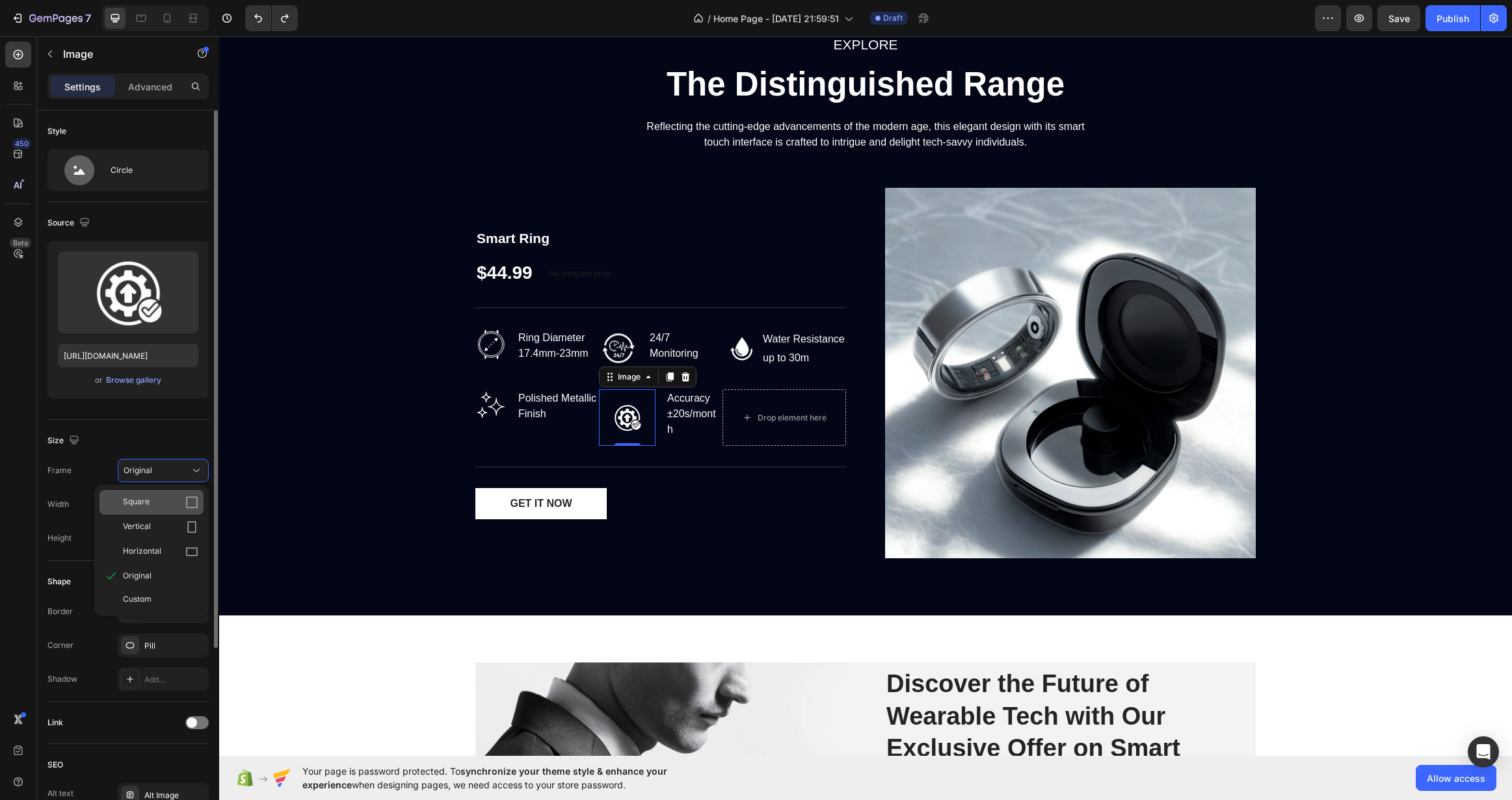
click at [184, 500] on div "Square" at bounding box center [160, 502] width 75 height 13
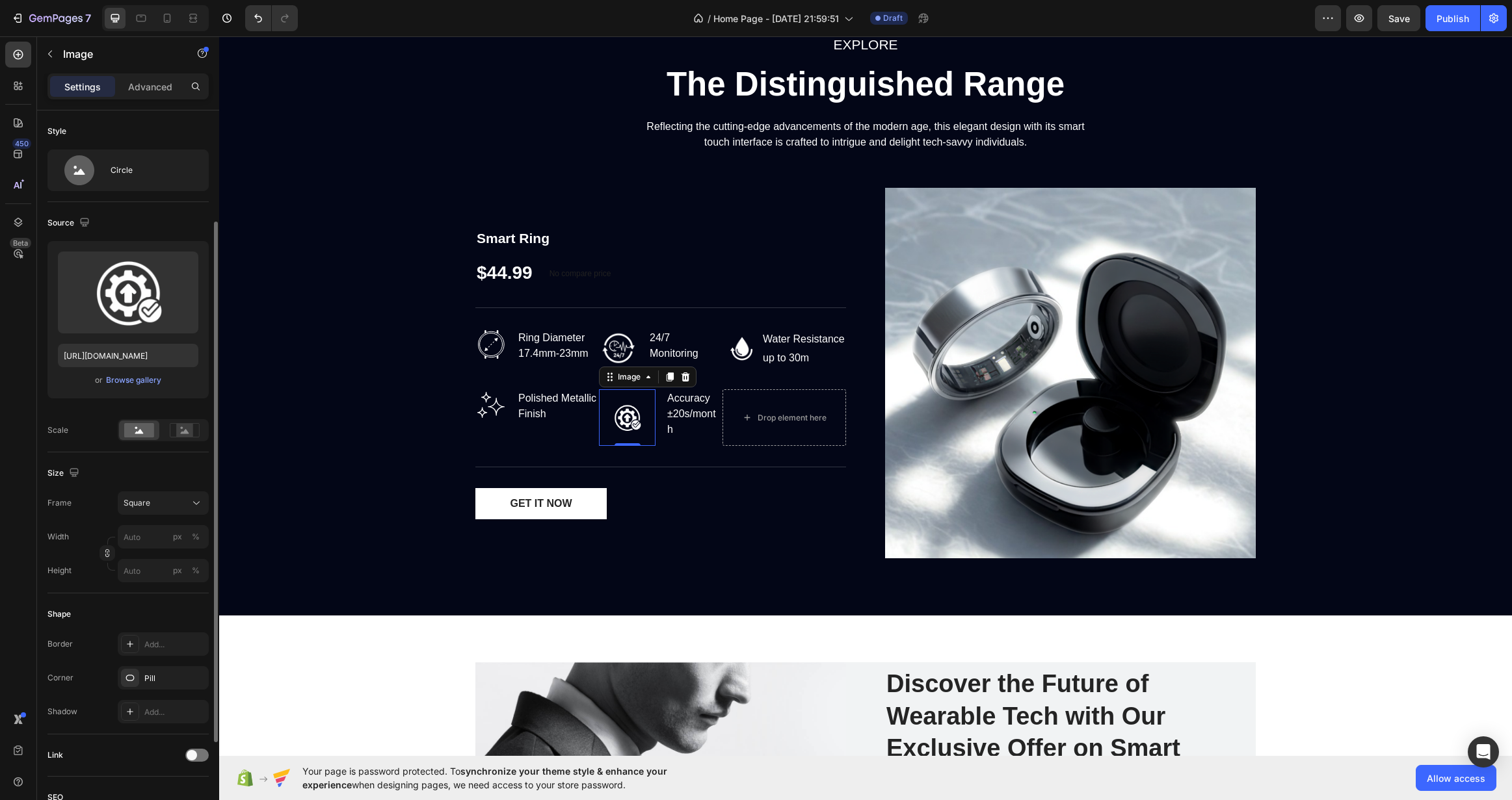
scroll to position [288, 0]
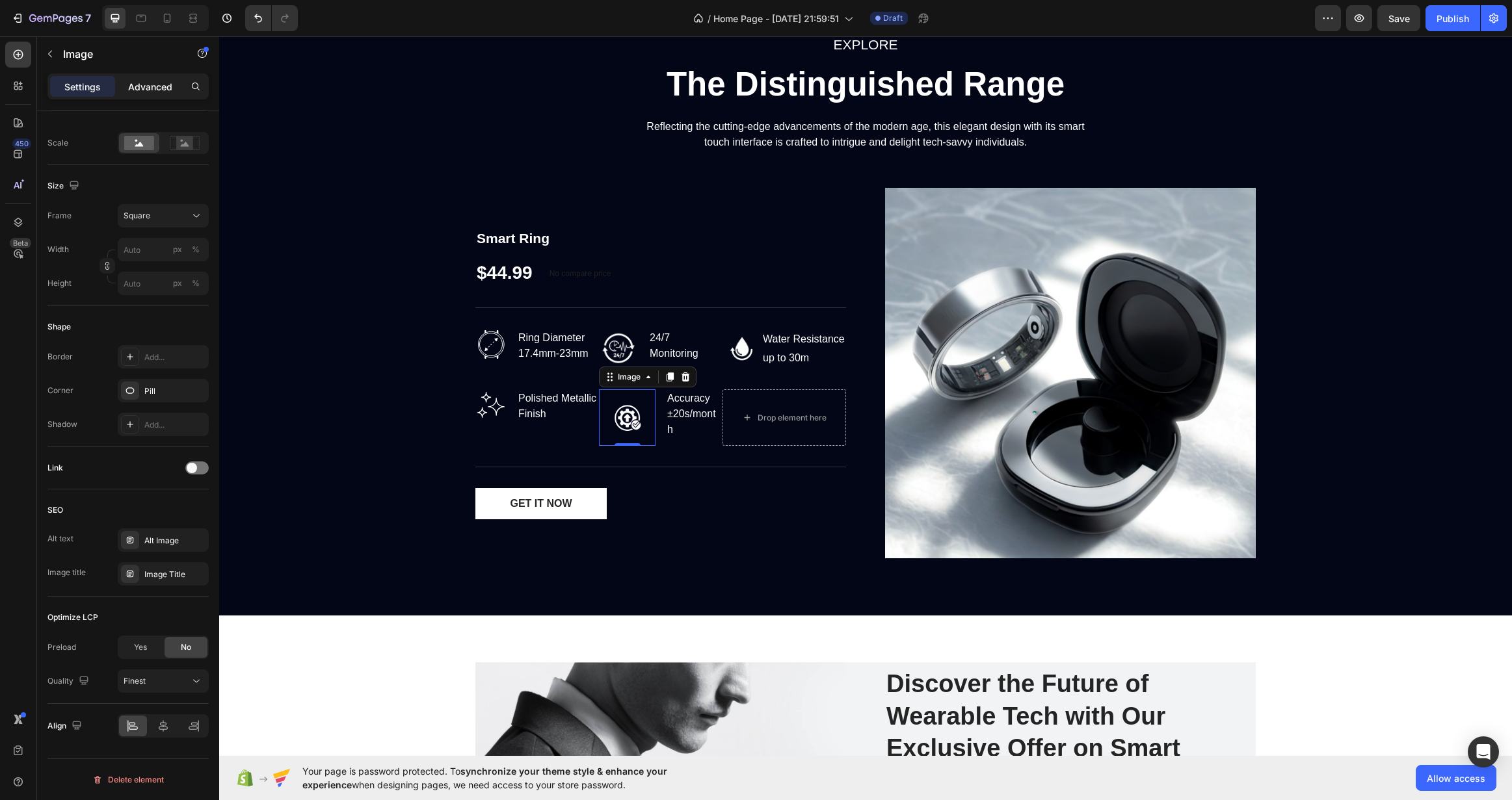
click at [132, 76] on div "Advanced" at bounding box center [150, 86] width 65 height 21
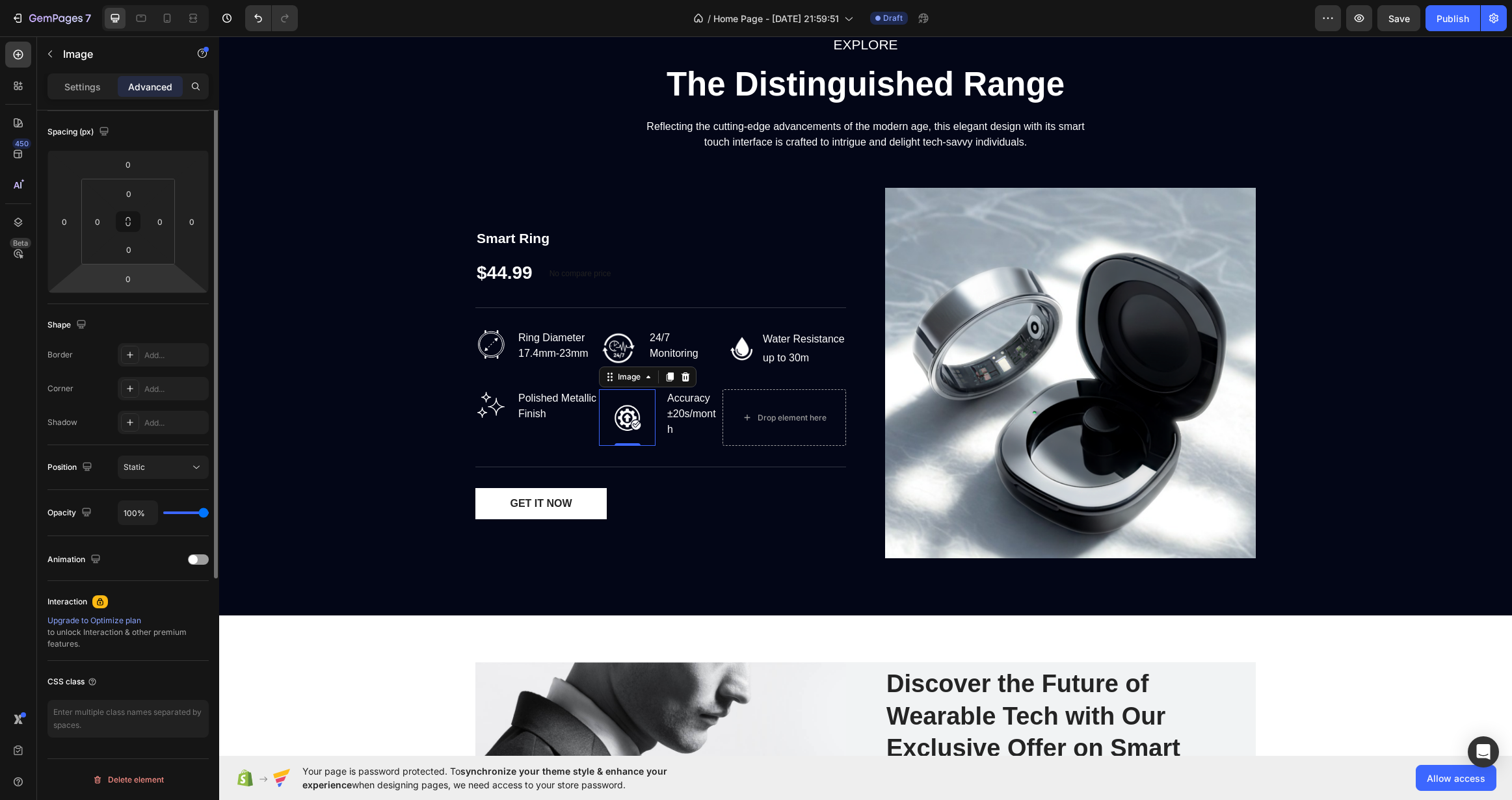
scroll to position [0, 0]
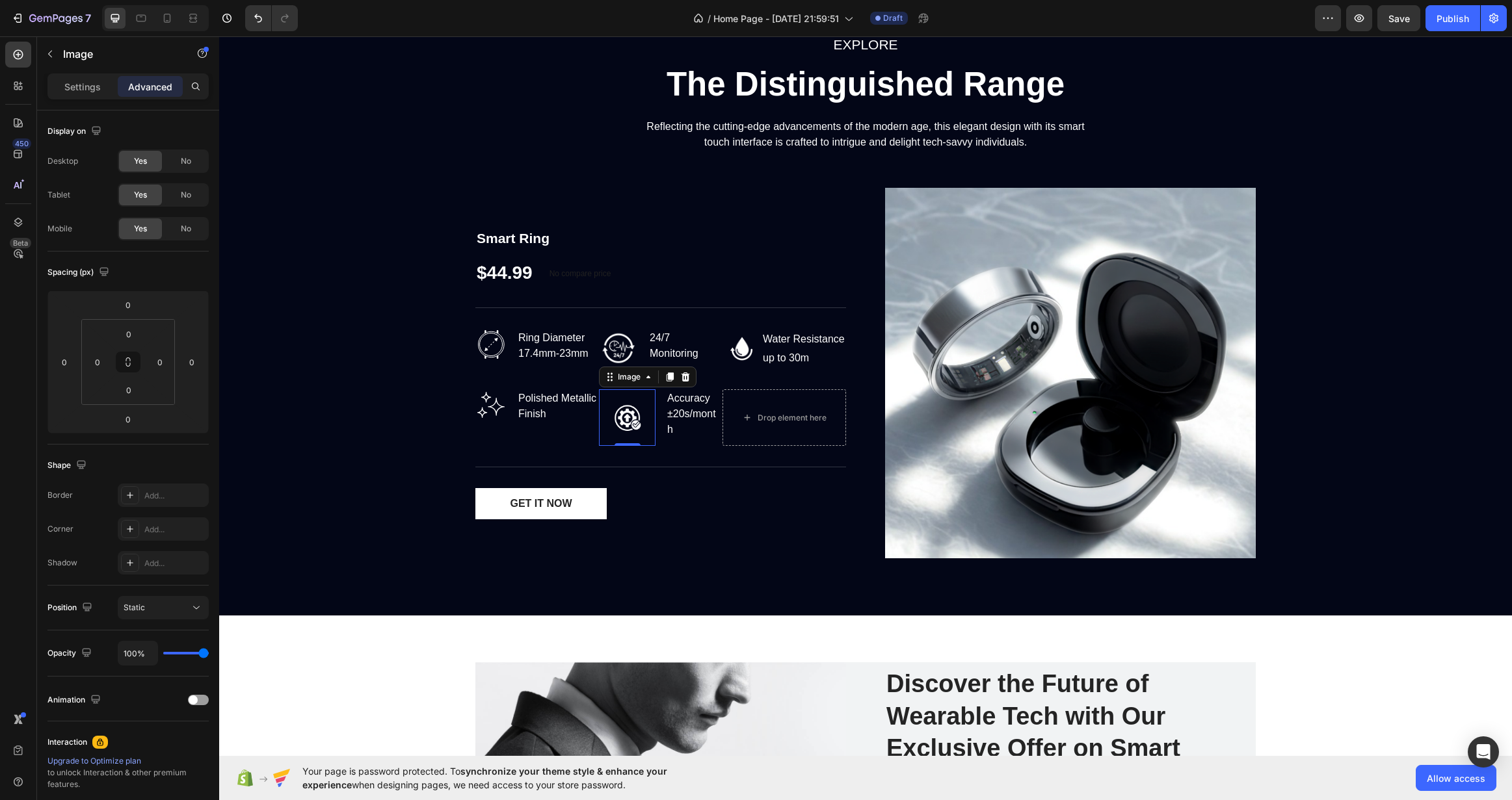
click at [618, 418] on img at bounding box center [627, 417] width 57 height 57
click at [684, 403] on div "Accuracy ±20s/month" at bounding box center [694, 414] width 57 height 50
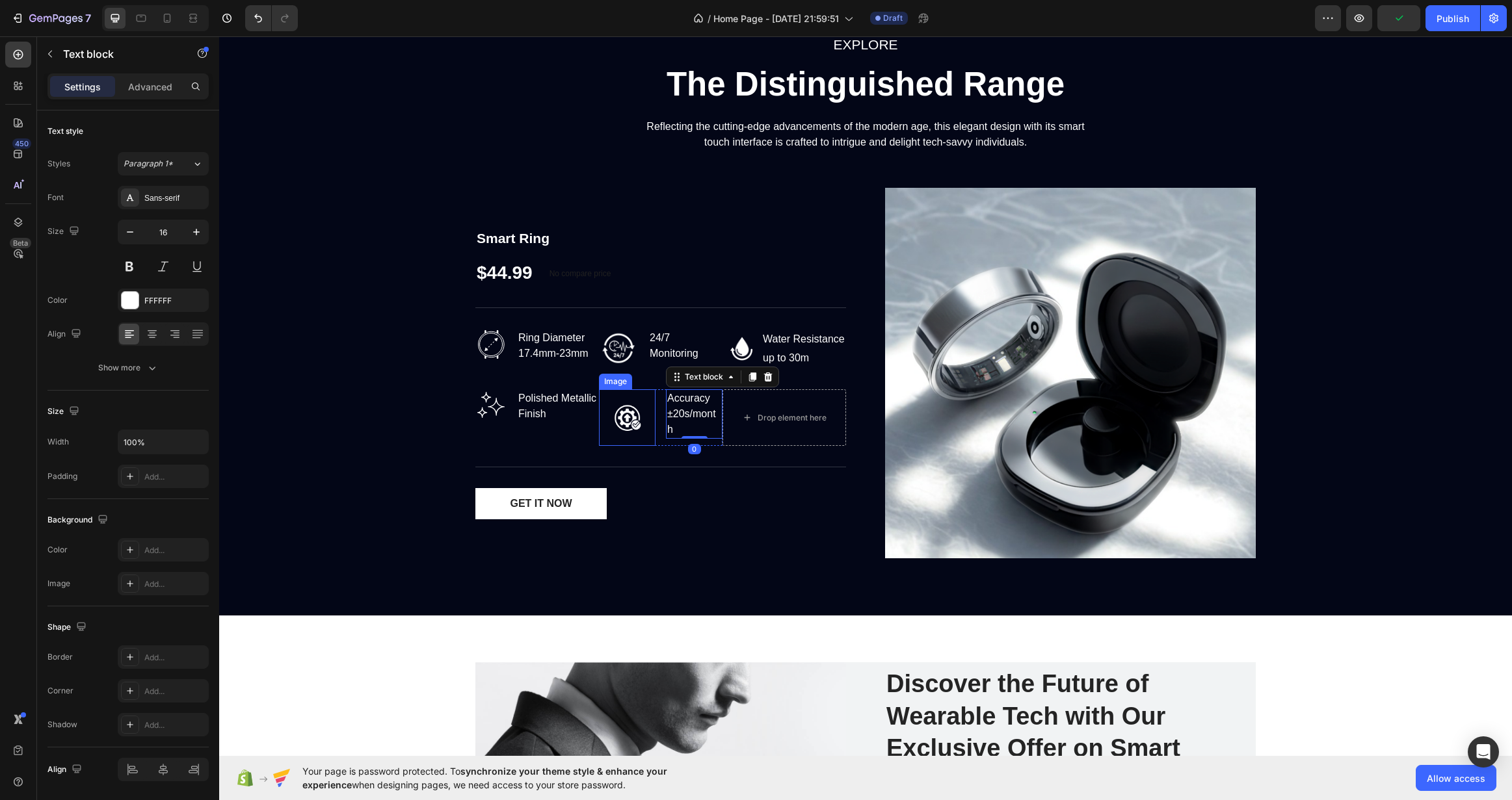
click at [617, 411] on img at bounding box center [627, 417] width 57 height 57
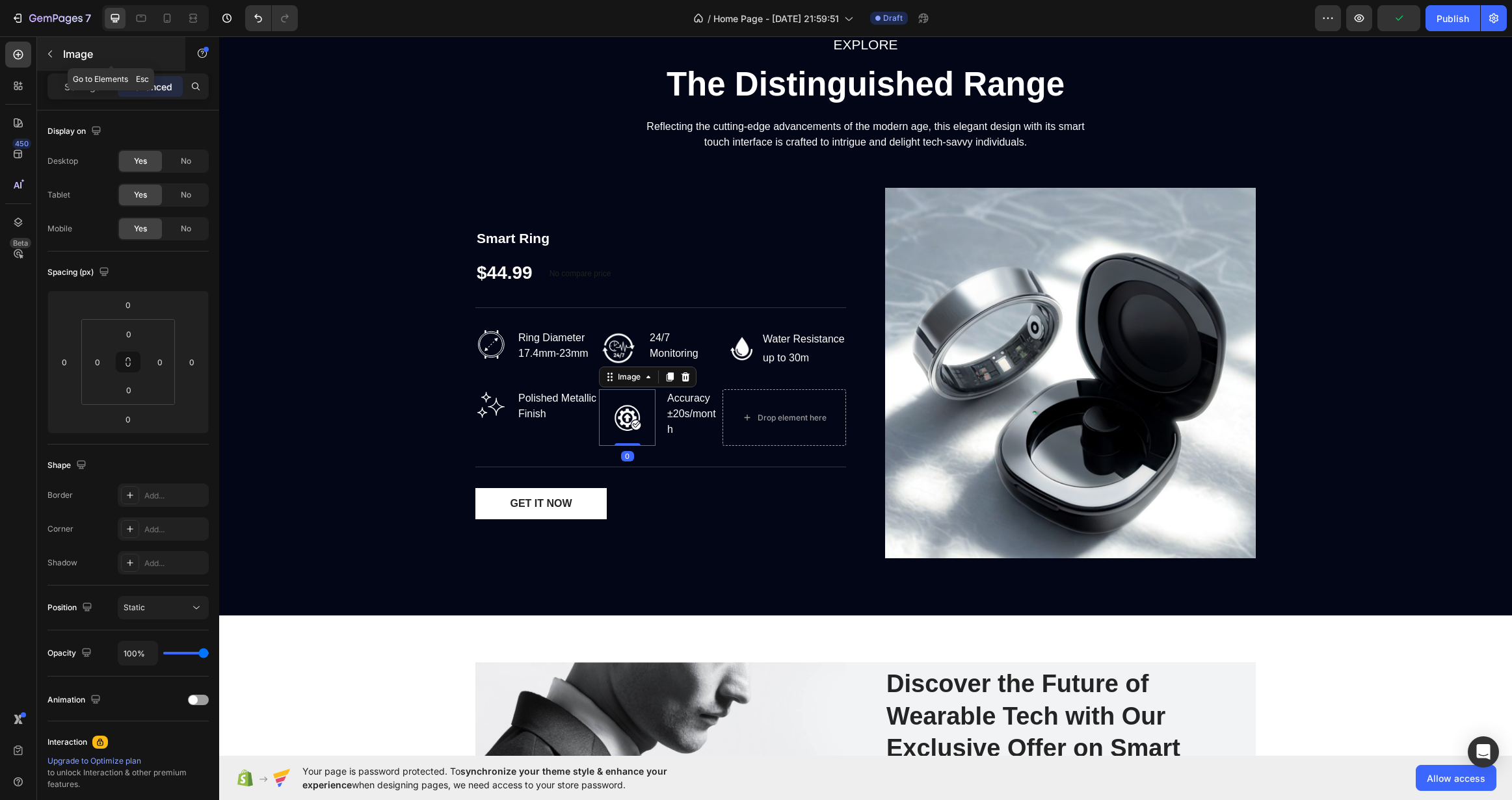
click at [82, 68] on div "Image" at bounding box center [111, 54] width 149 height 33
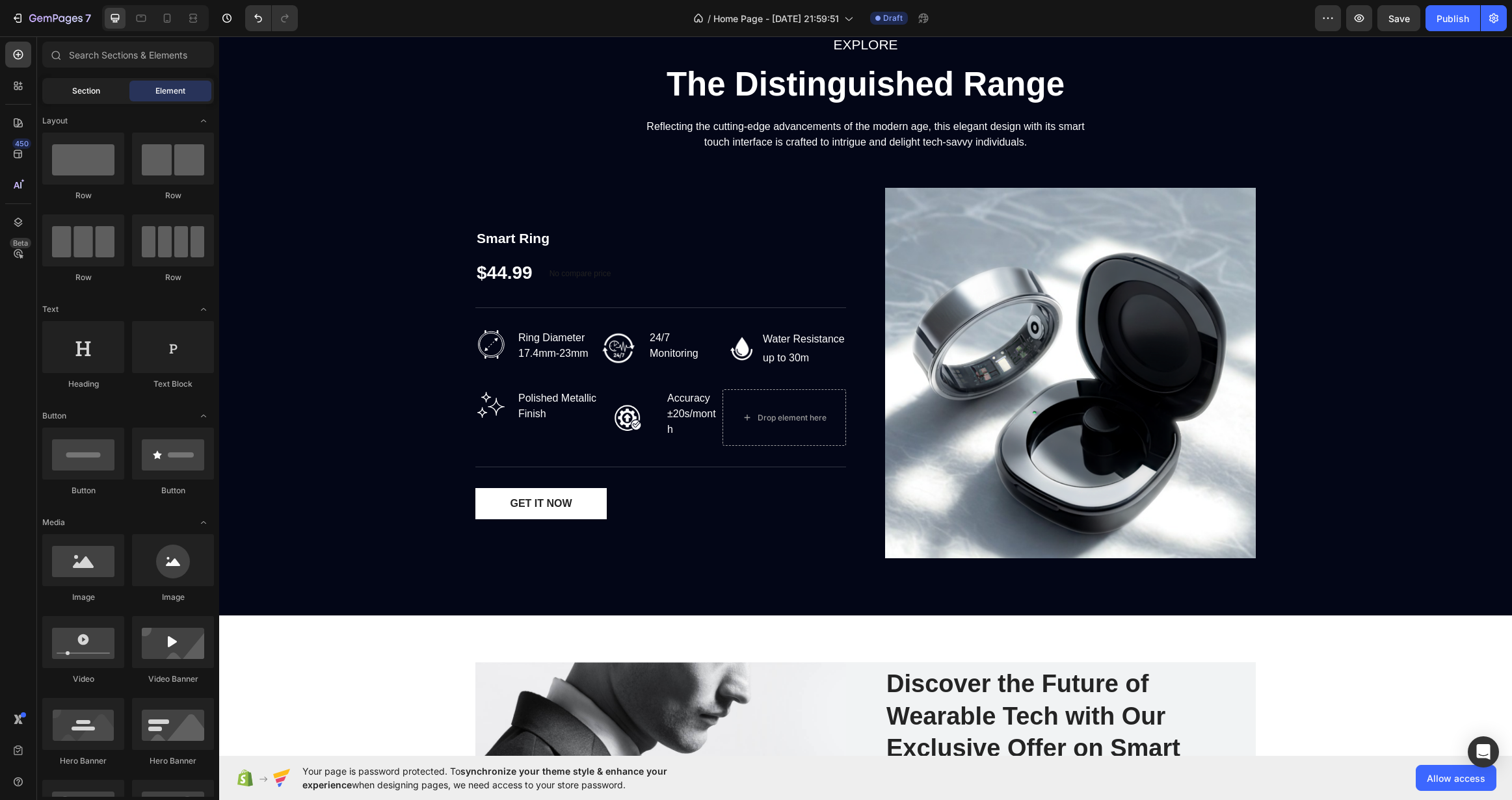
click at [88, 82] on div "Section" at bounding box center [86, 91] width 82 height 21
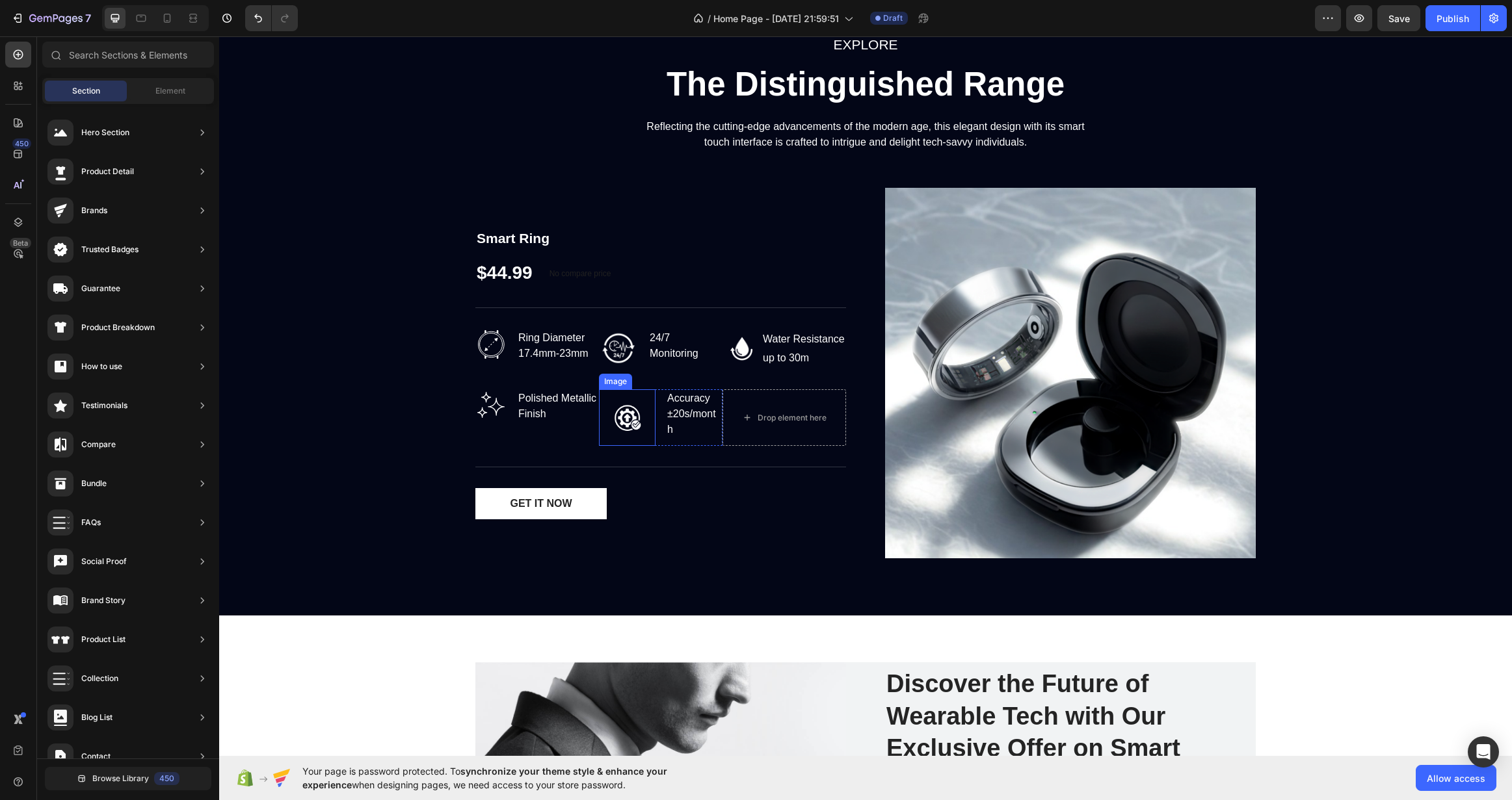
click at [640, 418] on img at bounding box center [627, 417] width 57 height 57
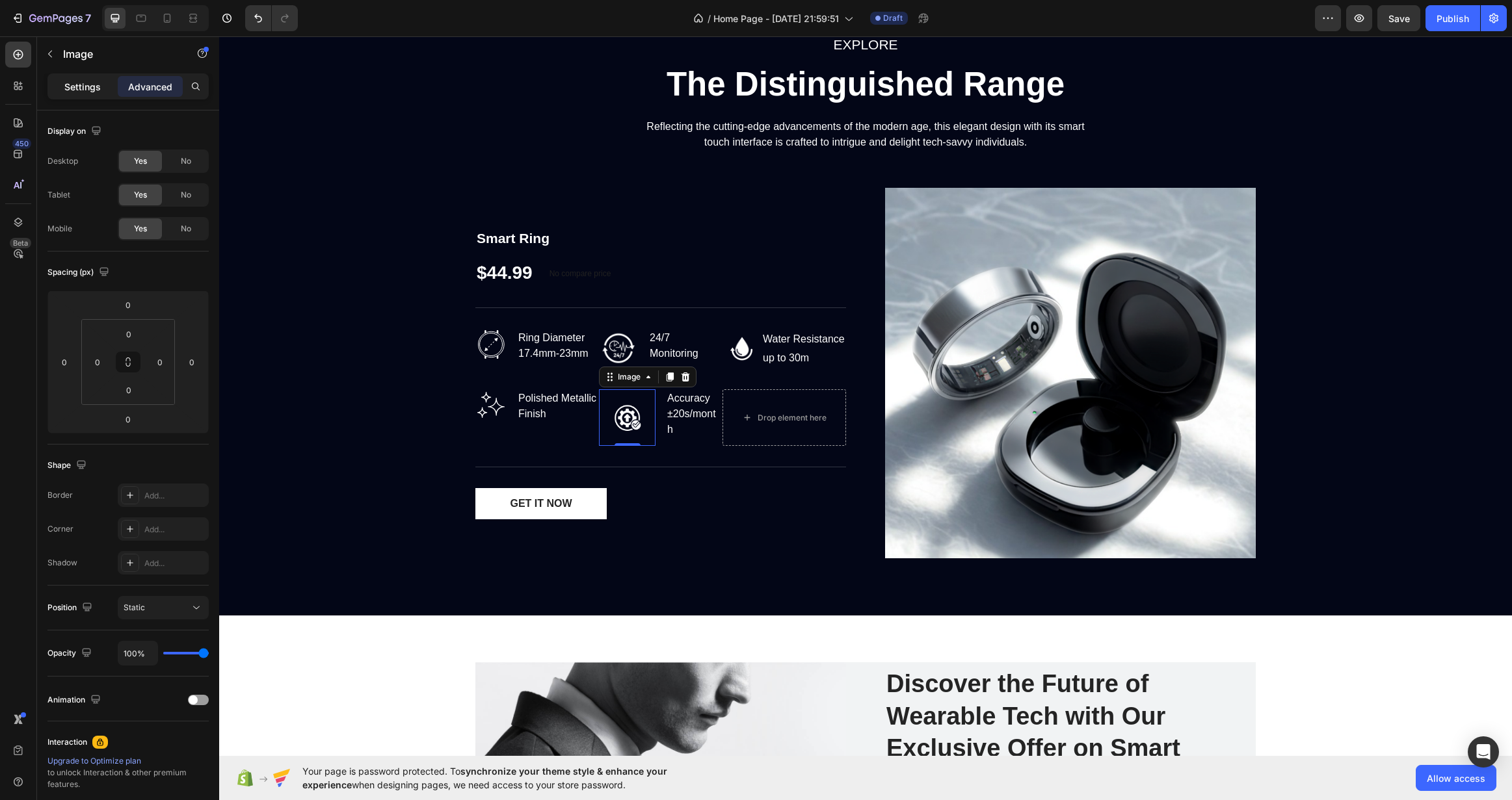
click at [82, 80] on p "Settings" at bounding box center [82, 87] width 37 height 14
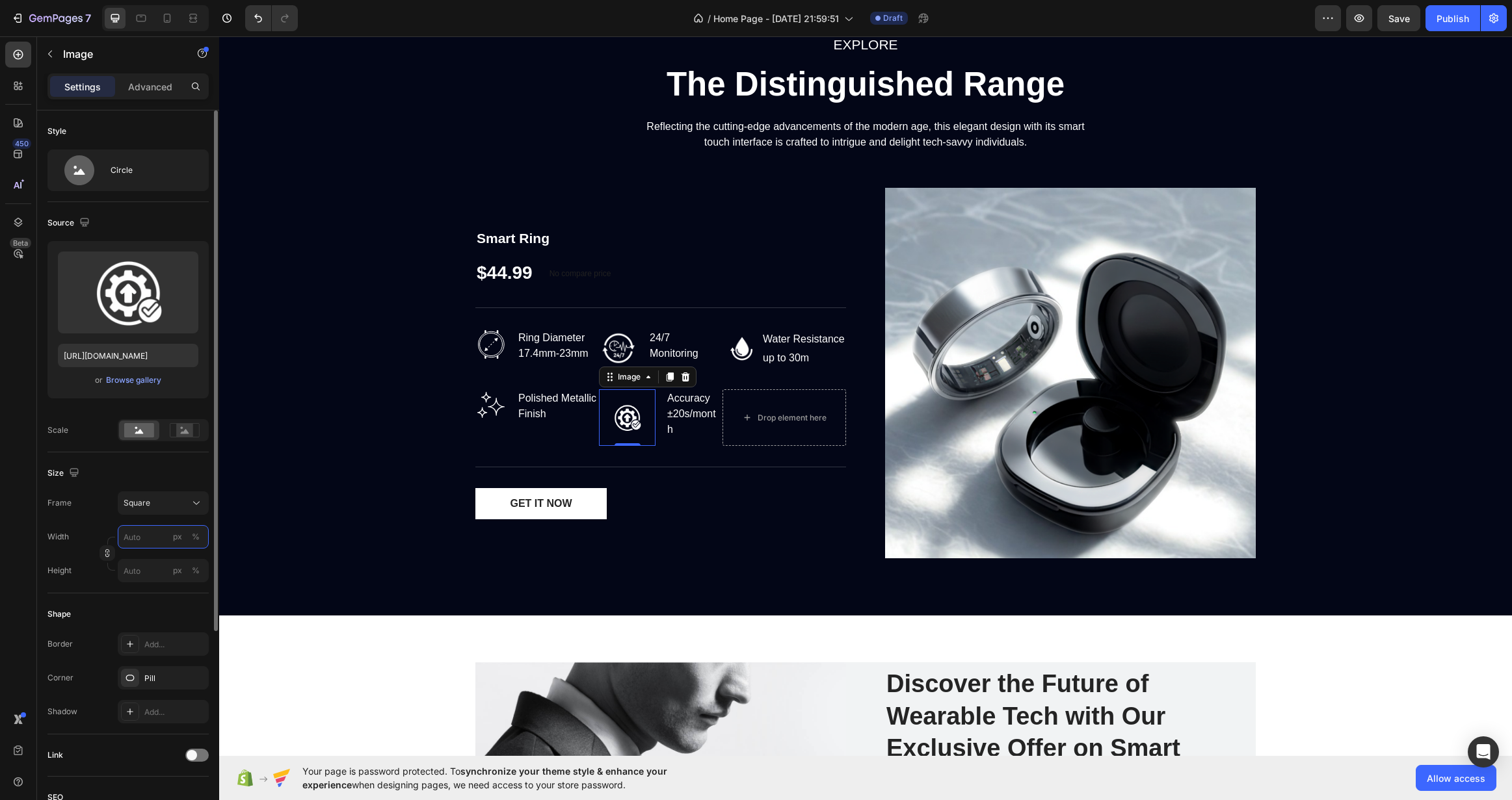
click at [143, 542] on input "px %" at bounding box center [163, 537] width 91 height 23
click at [156, 557] on div "Full 100%" at bounding box center [150, 568] width 107 height 23
click at [163, 543] on input "100" at bounding box center [163, 537] width 91 height 23
click at [140, 540] on input "440" at bounding box center [163, 537] width 91 height 23
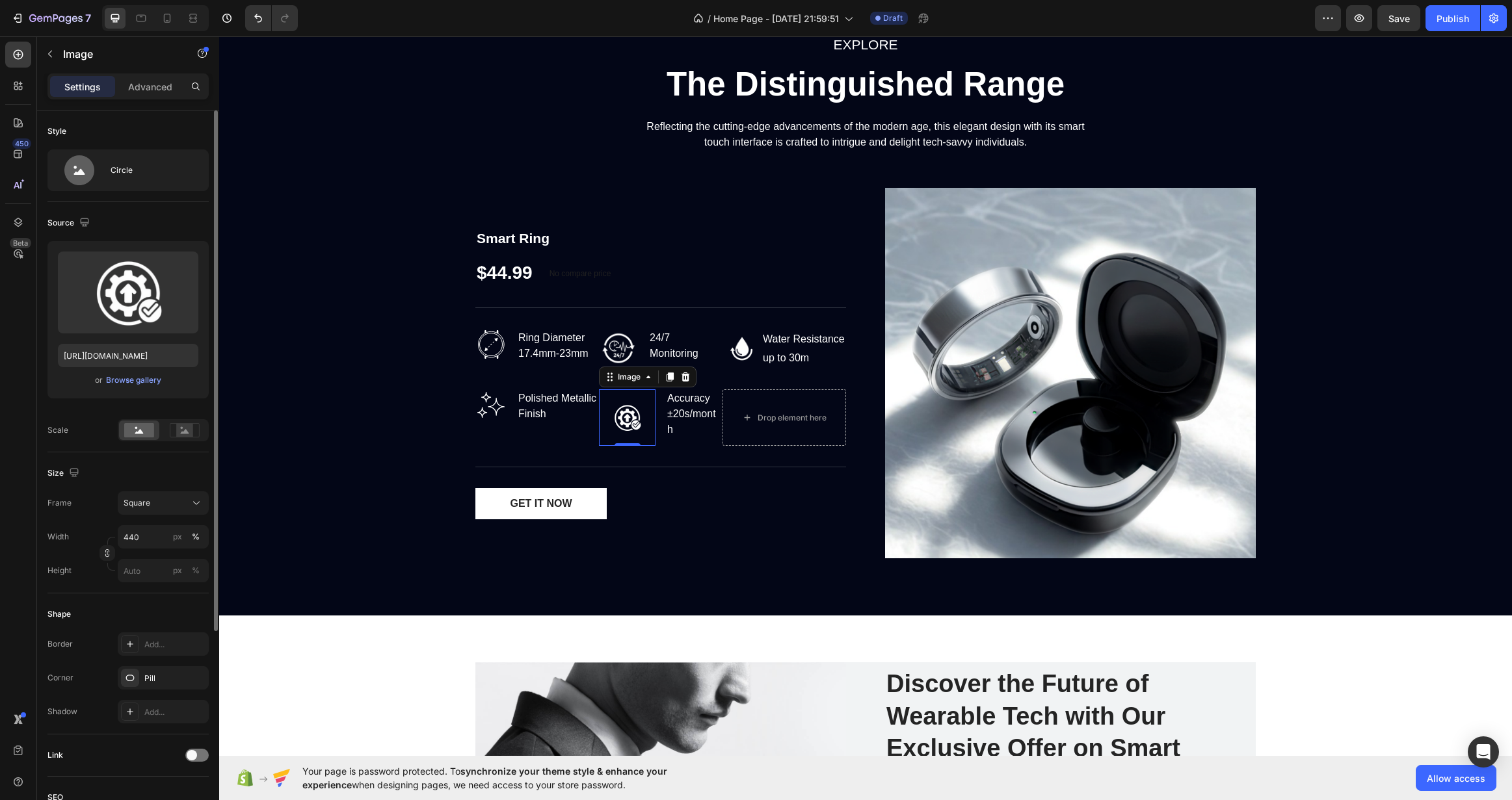
drag, startPoint x: 140, startPoint y: 540, endPoint x: 106, endPoint y: 531, distance: 35.2
click at [103, 531] on div "Width 440 px %" at bounding box center [128, 537] width 161 height 23
click at [124, 534] on input "440" at bounding box center [163, 537] width 91 height 23
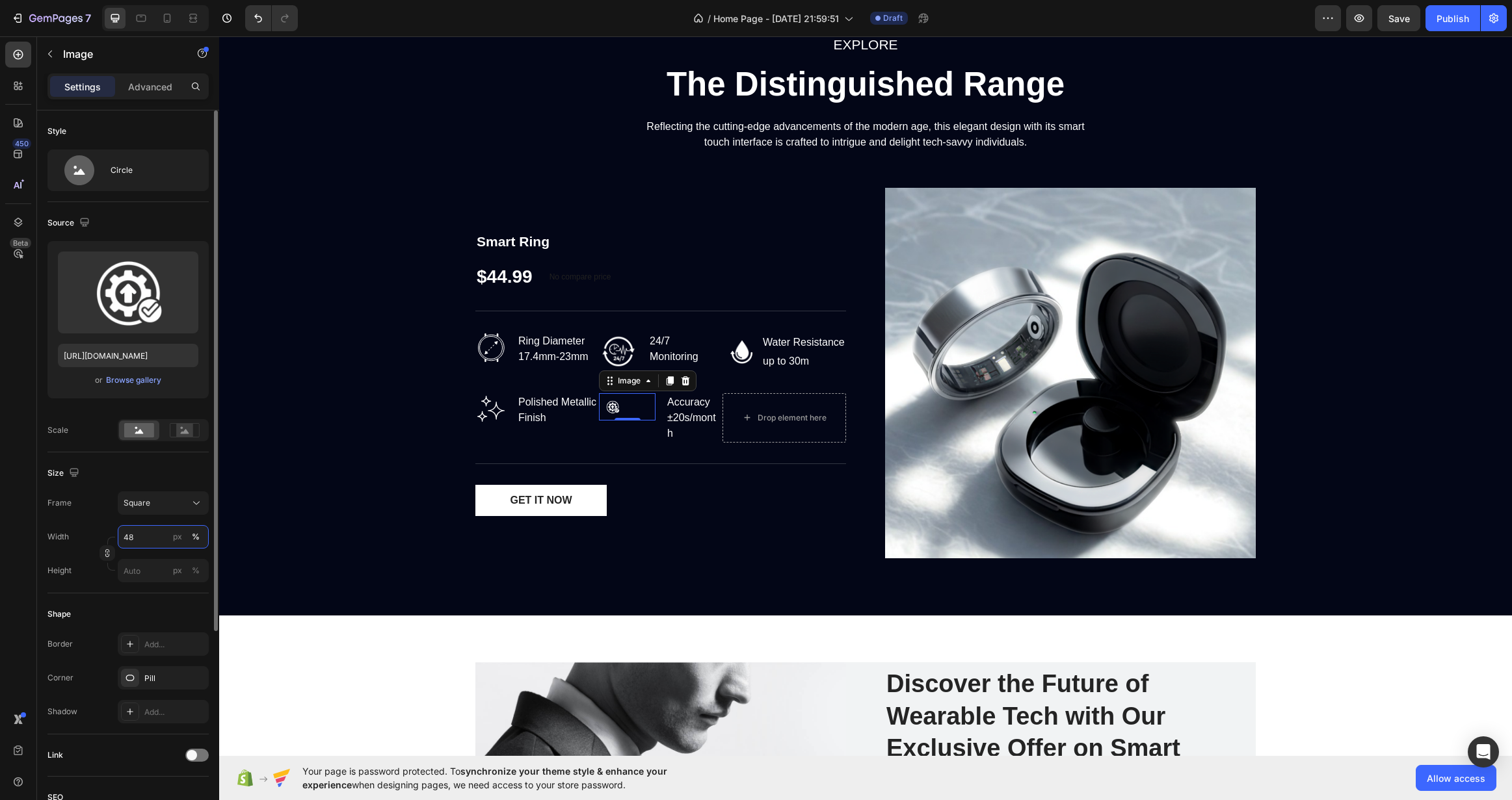
click at [139, 543] on input "48" at bounding box center [163, 537] width 91 height 23
click at [139, 543] on input "55" at bounding box center [163, 537] width 91 height 23
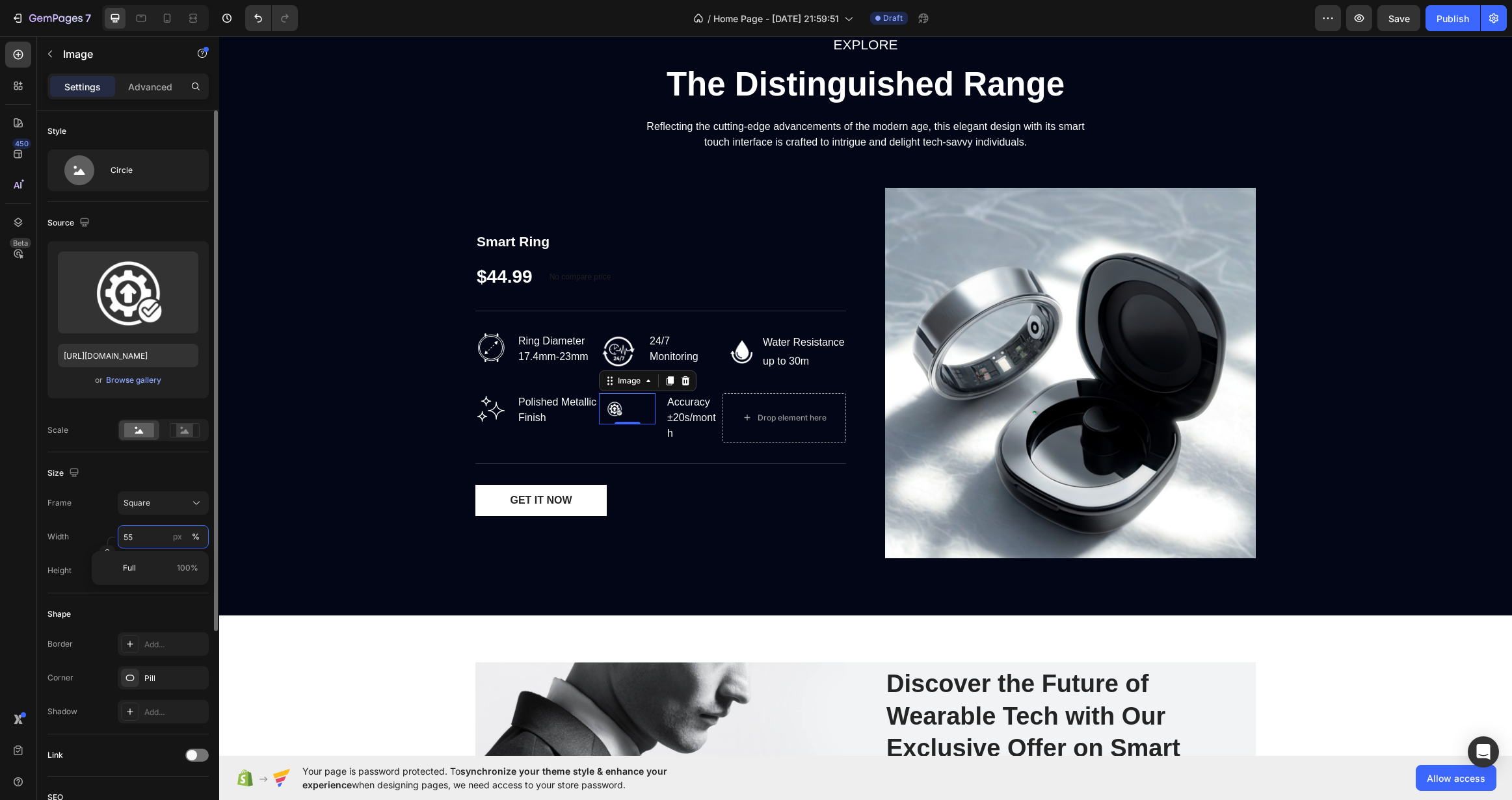
click at [139, 543] on input "55" at bounding box center [163, 537] width 91 height 23
click at [129, 533] on input "65" at bounding box center [163, 537] width 91 height 23
click at [133, 542] on input "75" at bounding box center [163, 537] width 91 height 23
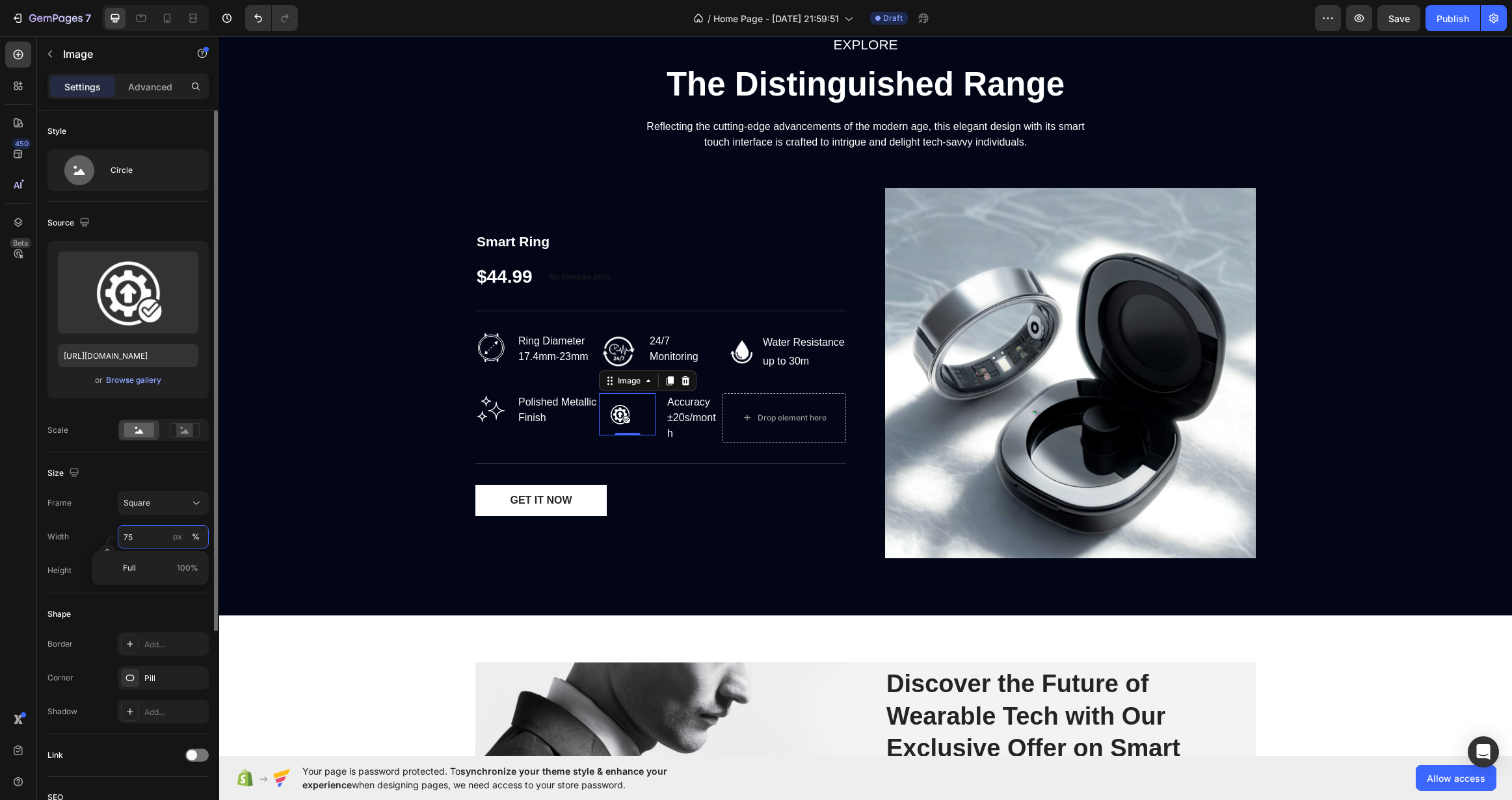
click at [133, 542] on input "75" at bounding box center [163, 537] width 91 height 23
click at [141, 533] on input "1" at bounding box center [163, 537] width 91 height 23
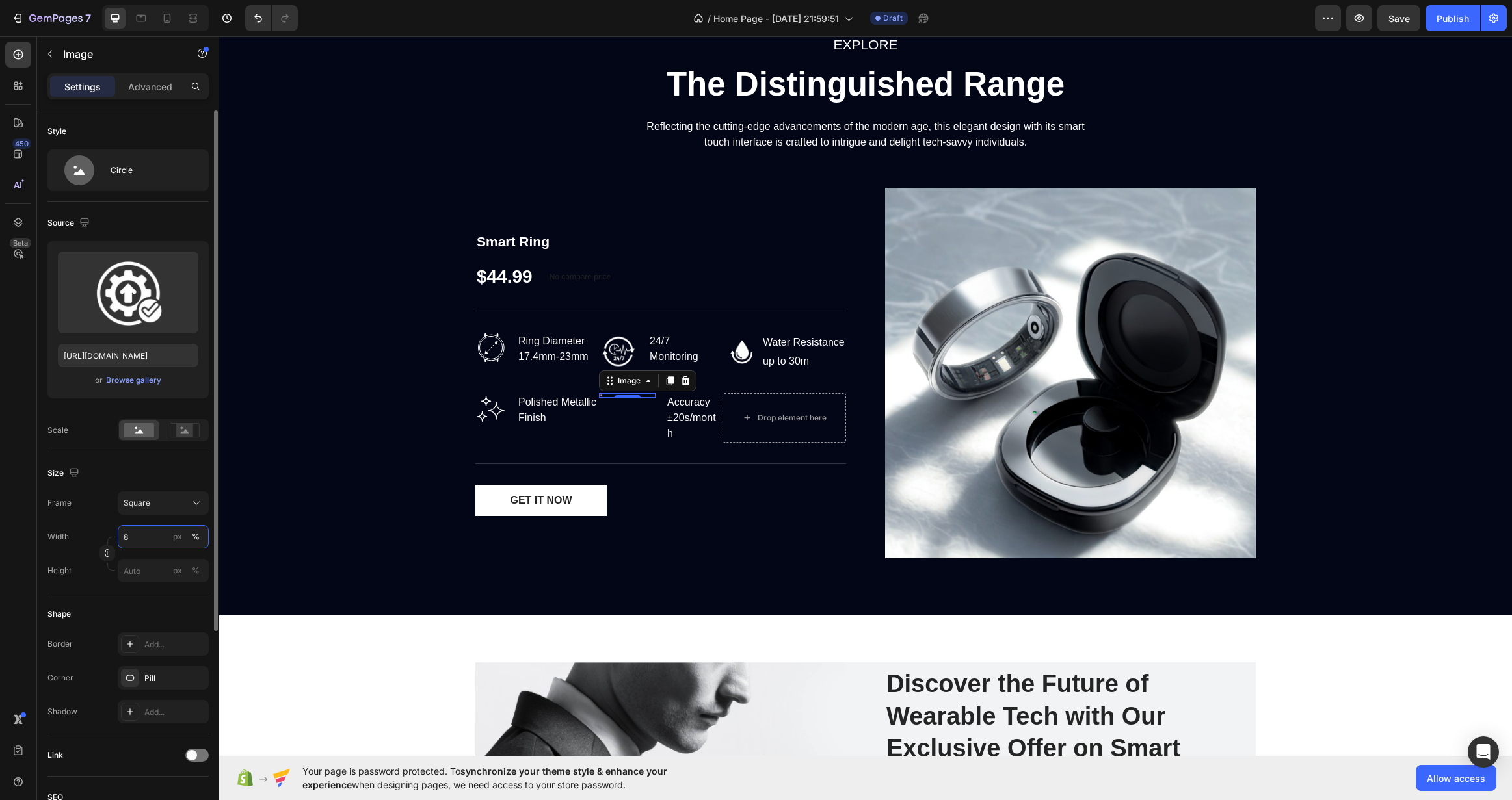
type input "80"
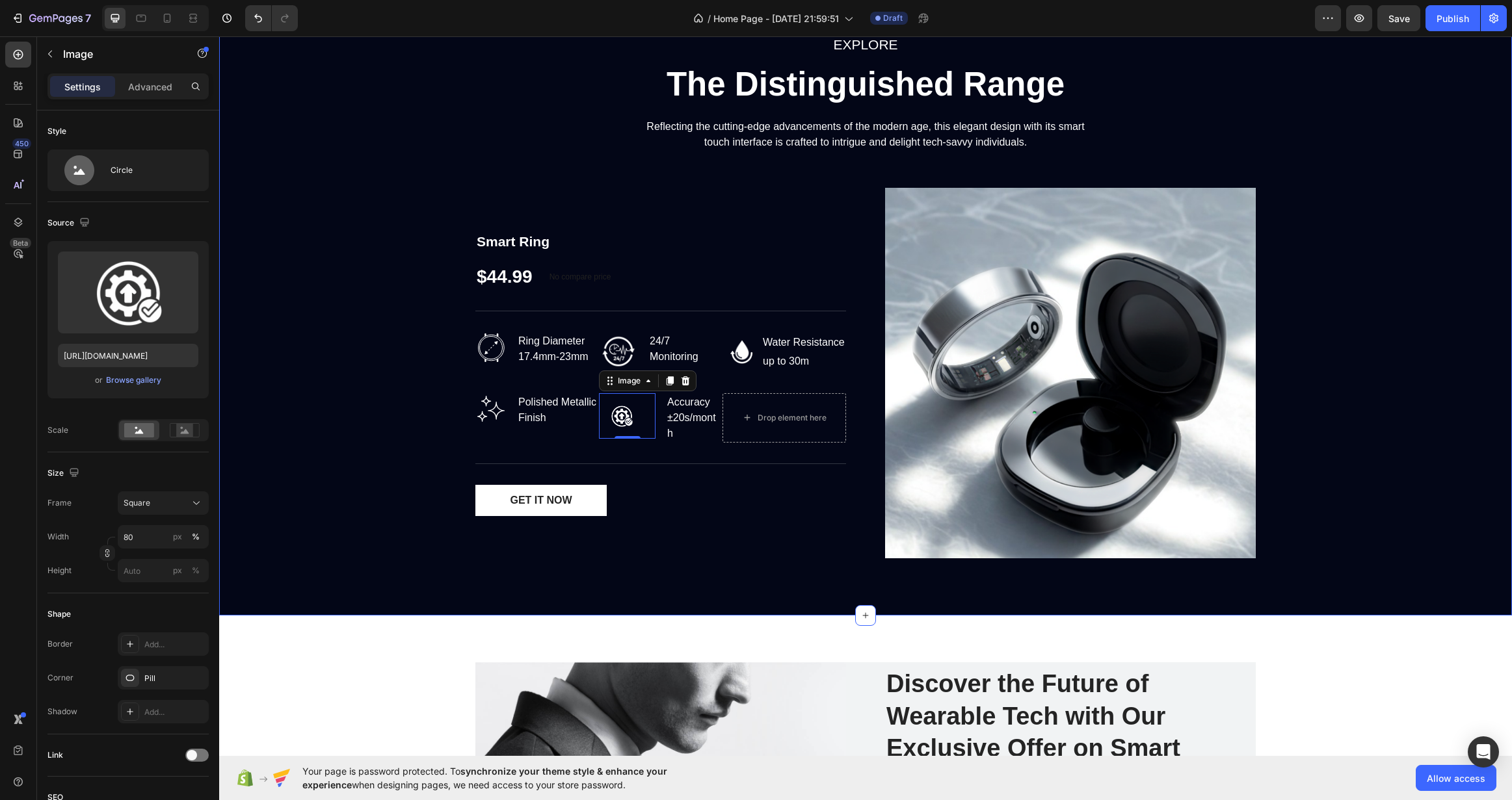
click at [367, 478] on div "EXPLORE Text block The Distinguished Range Heading Reflecting the cutting-edge …" at bounding box center [865, 301] width 1273 height 536
click at [607, 439] on div "Image 0" at bounding box center [627, 418] width 57 height 50
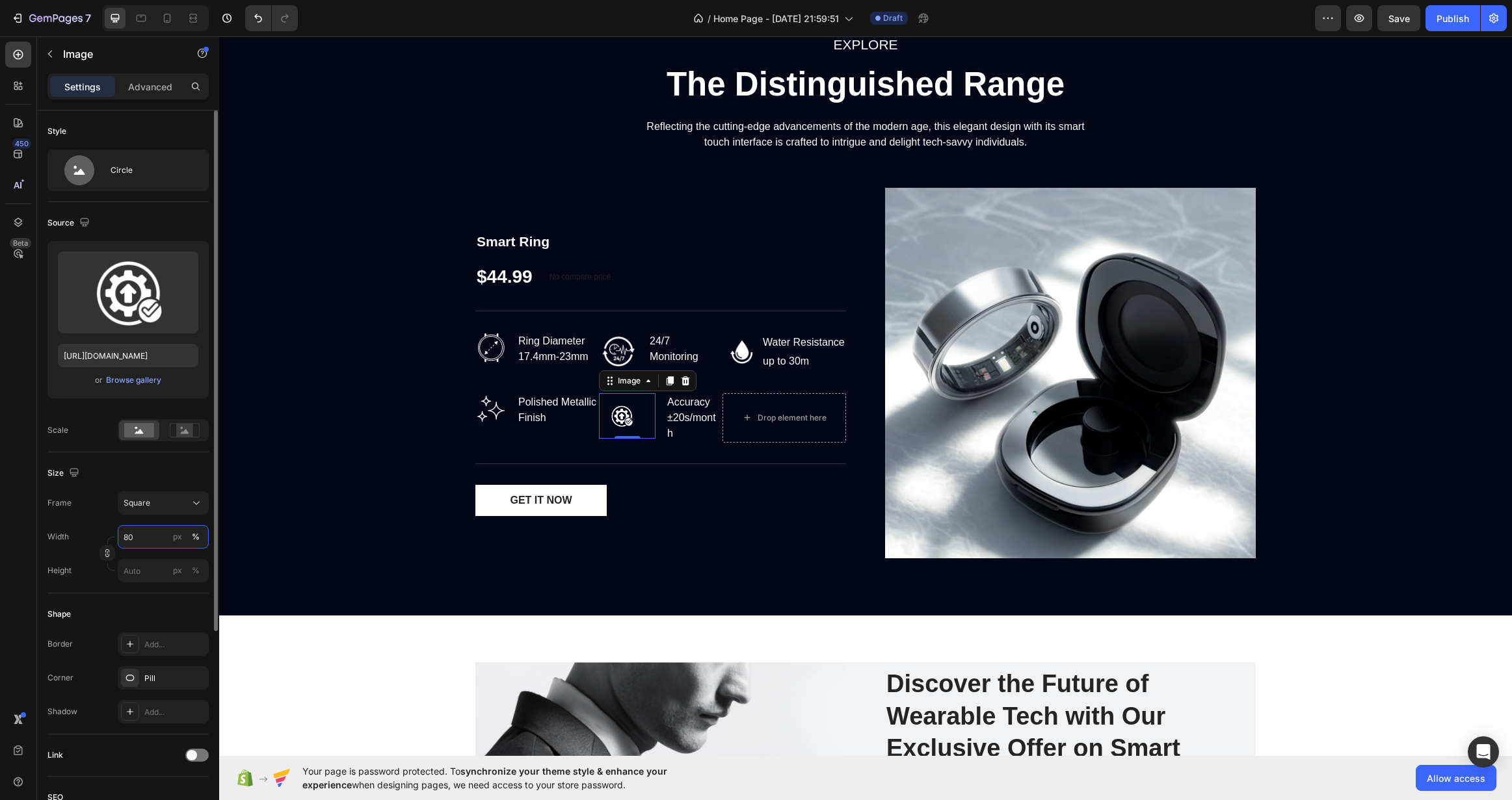
click at [145, 533] on input "80" at bounding box center [163, 537] width 91 height 23
click at [137, 561] on div "Full 100%" at bounding box center [150, 568] width 107 height 23
type input "100"
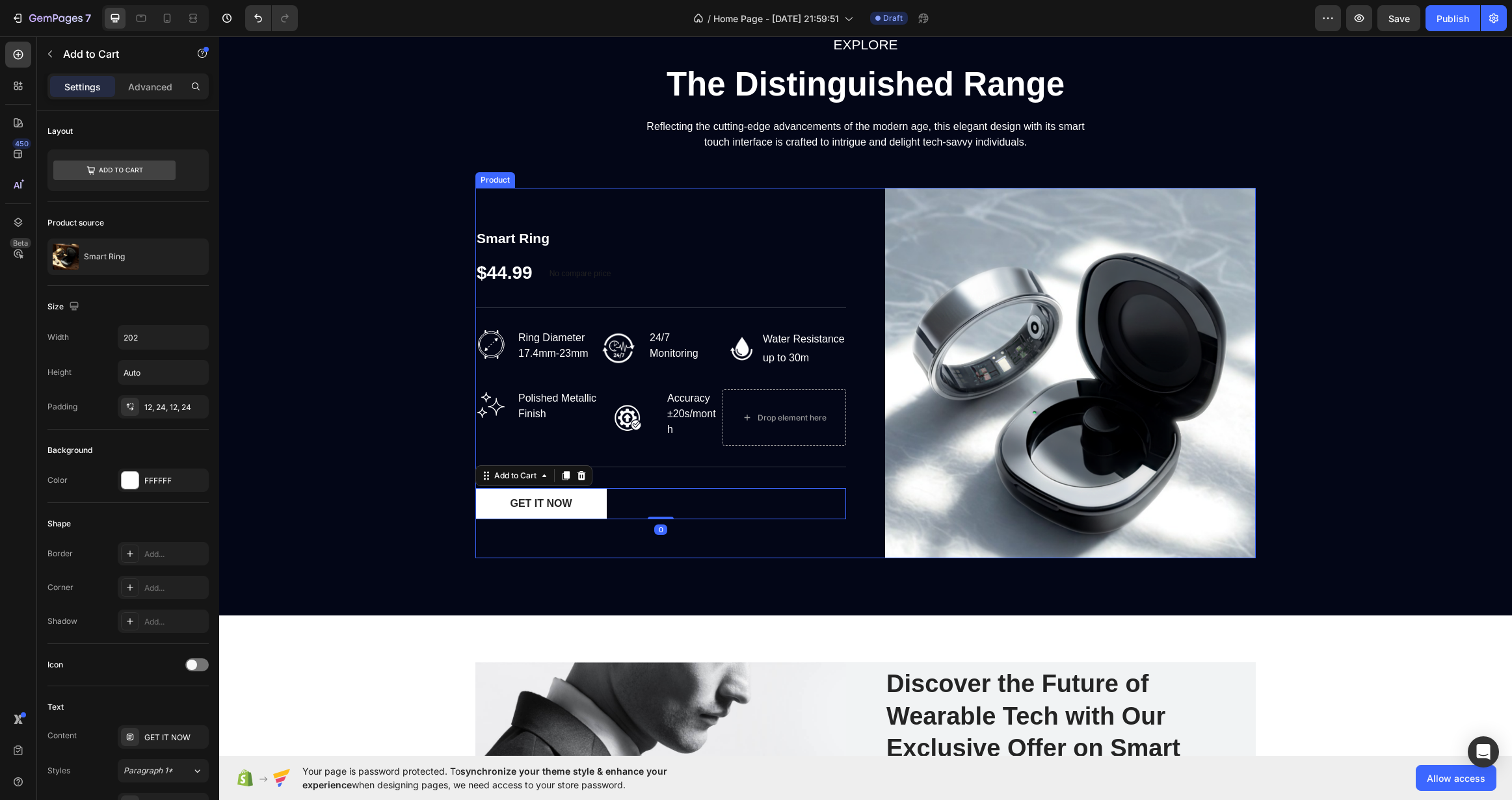
click at [600, 525] on div "Smart Ring Product Title $44.99 Product Price Product Price No compare price Co…" at bounding box center [660, 373] width 371 height 371
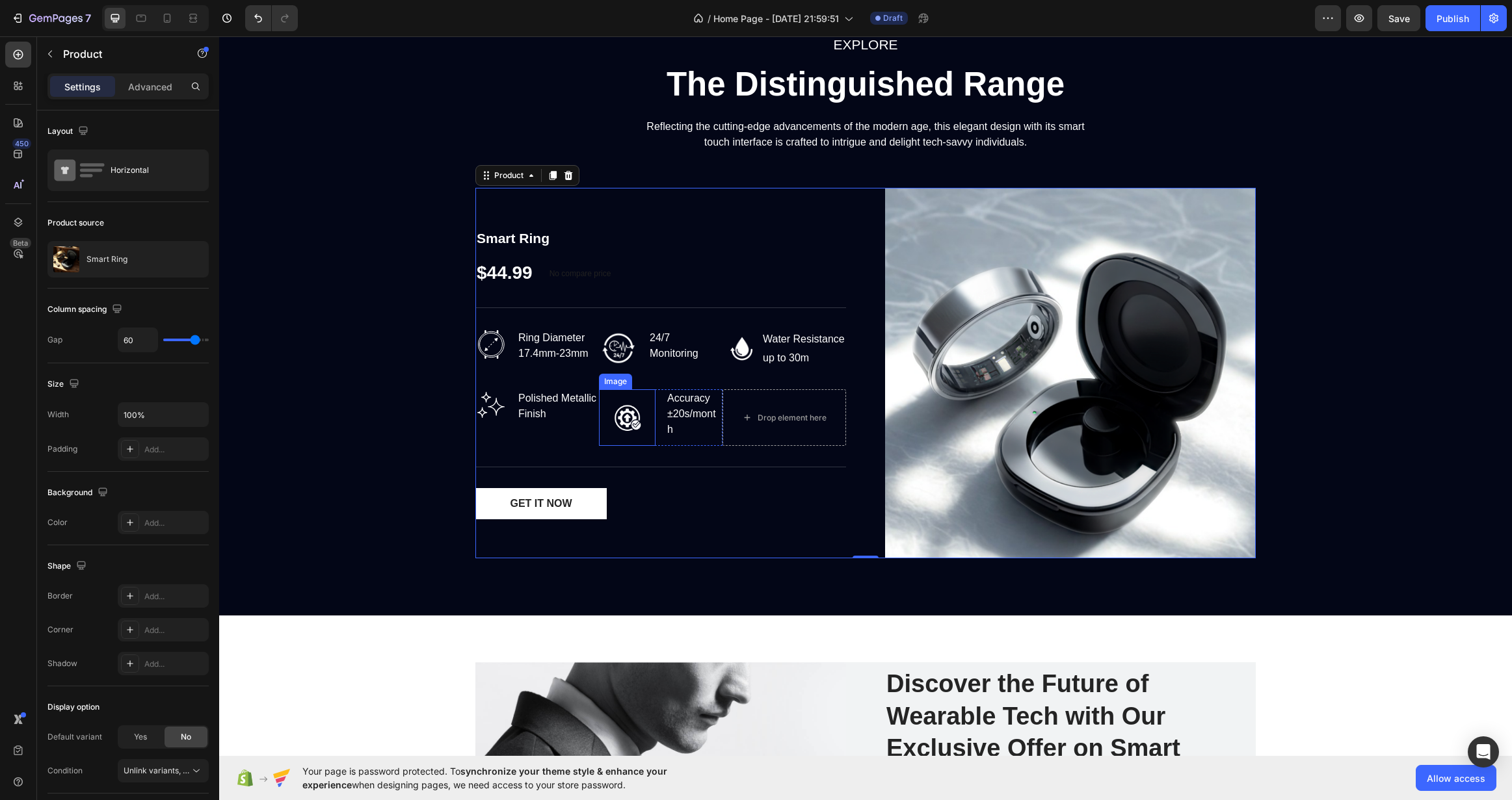
click at [626, 427] on img at bounding box center [627, 417] width 57 height 57
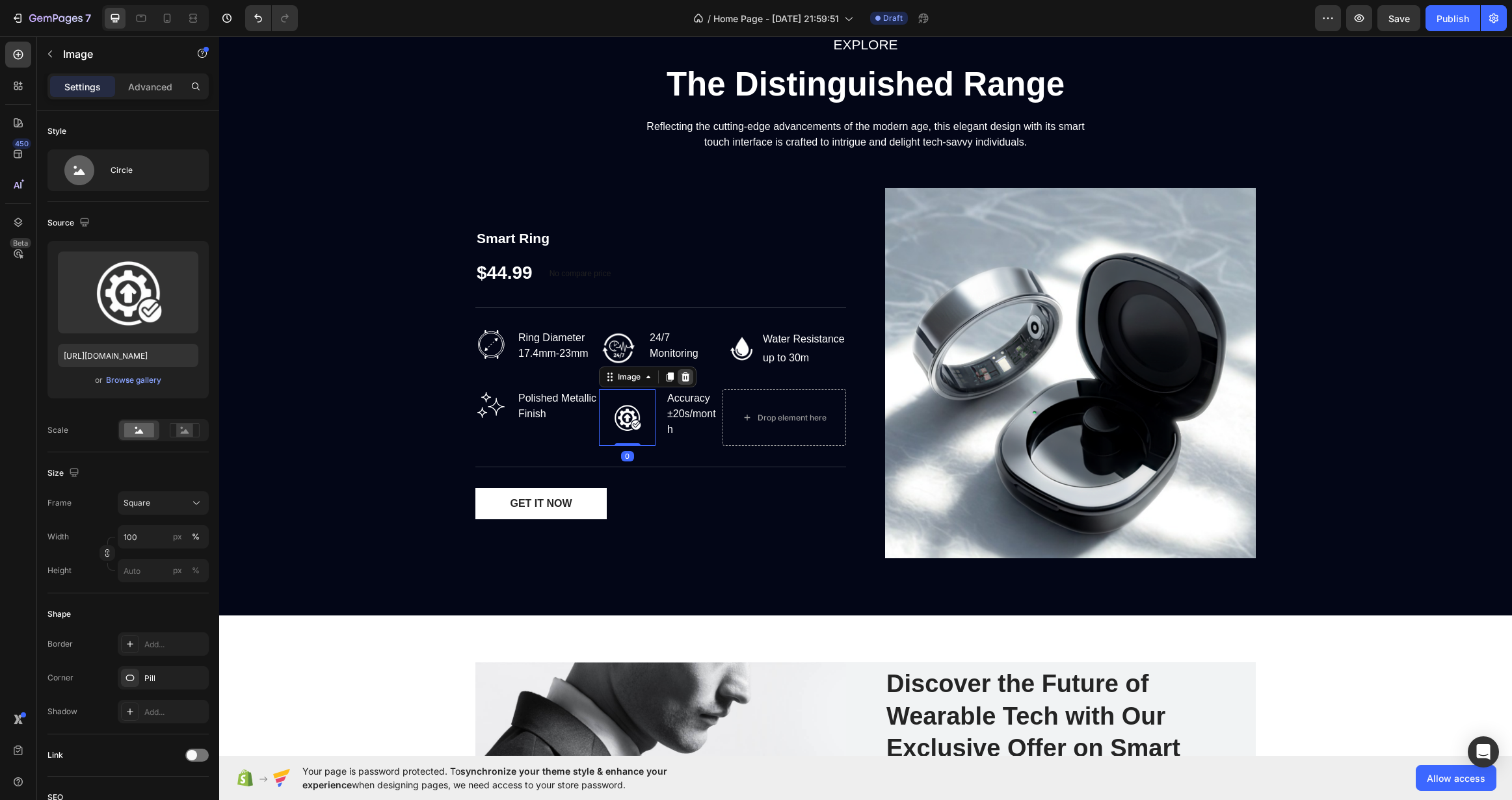
click at [681, 372] on icon at bounding box center [685, 376] width 10 height 10
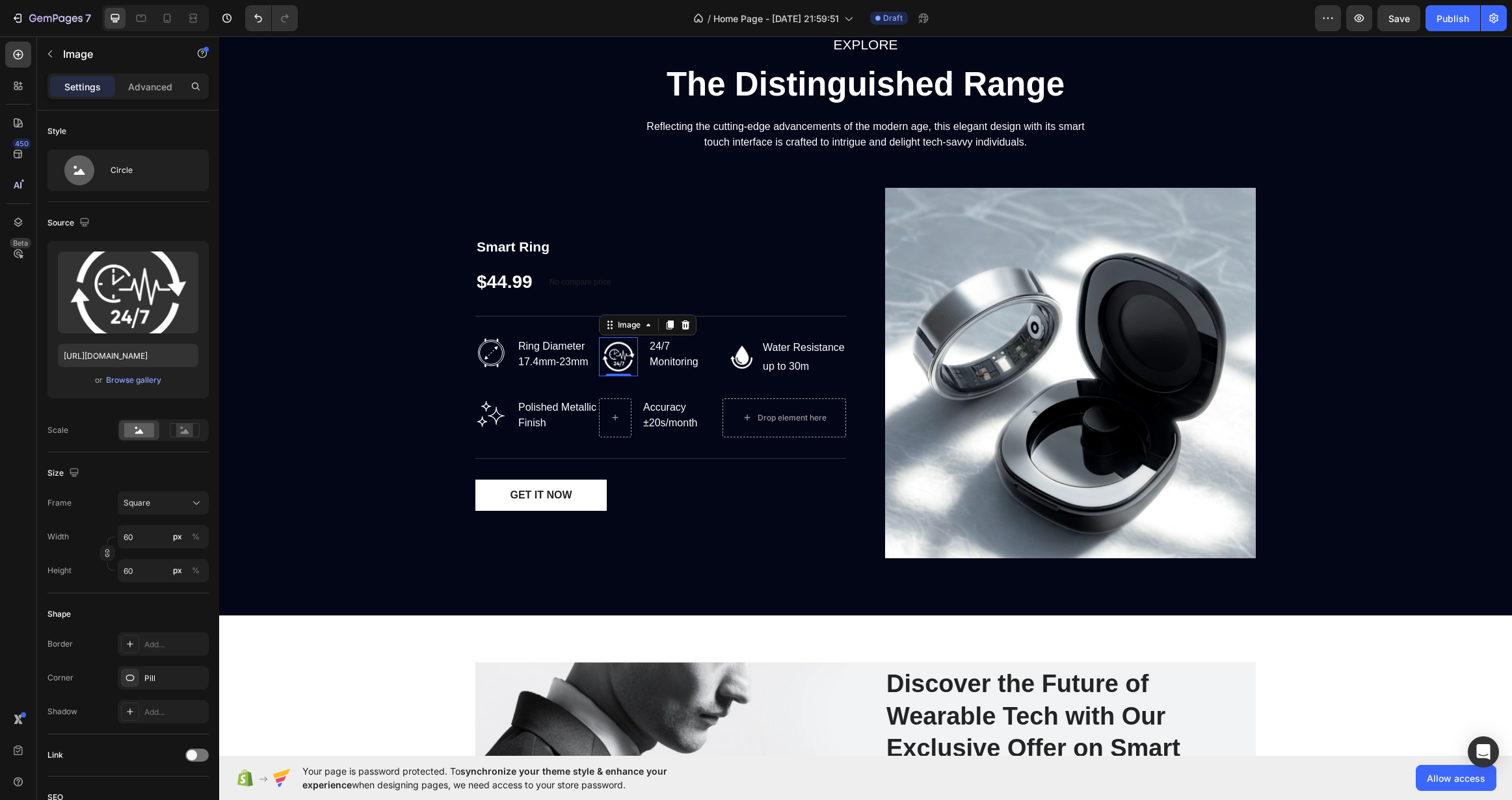
click at [616, 351] on img at bounding box center [618, 357] width 39 height 39
click at [723, 351] on img at bounding box center [742, 357] width 39 height 39
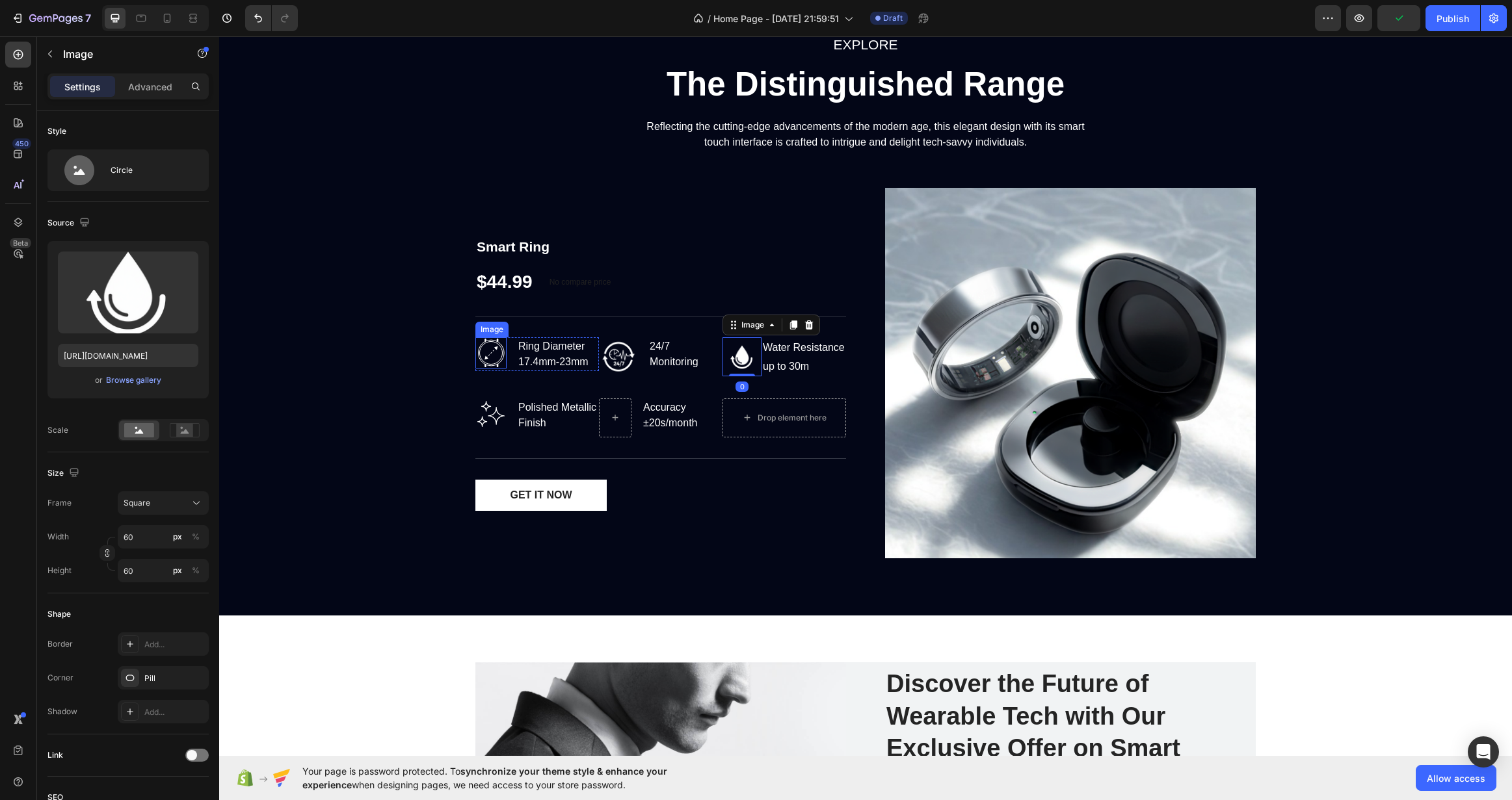
click at [496, 355] on img at bounding box center [491, 353] width 31 height 31
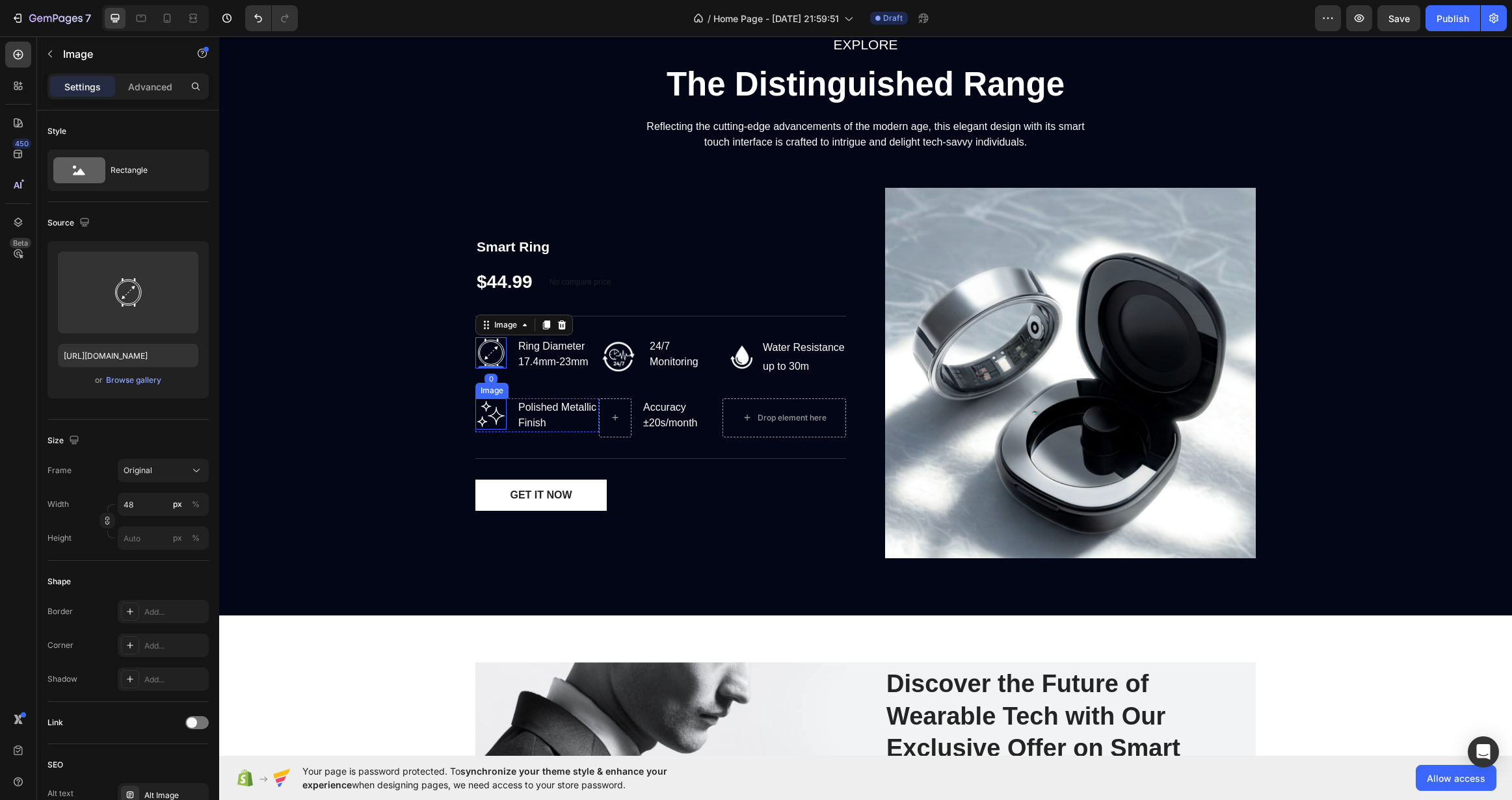
click at [485, 414] on img at bounding box center [491, 414] width 31 height 31
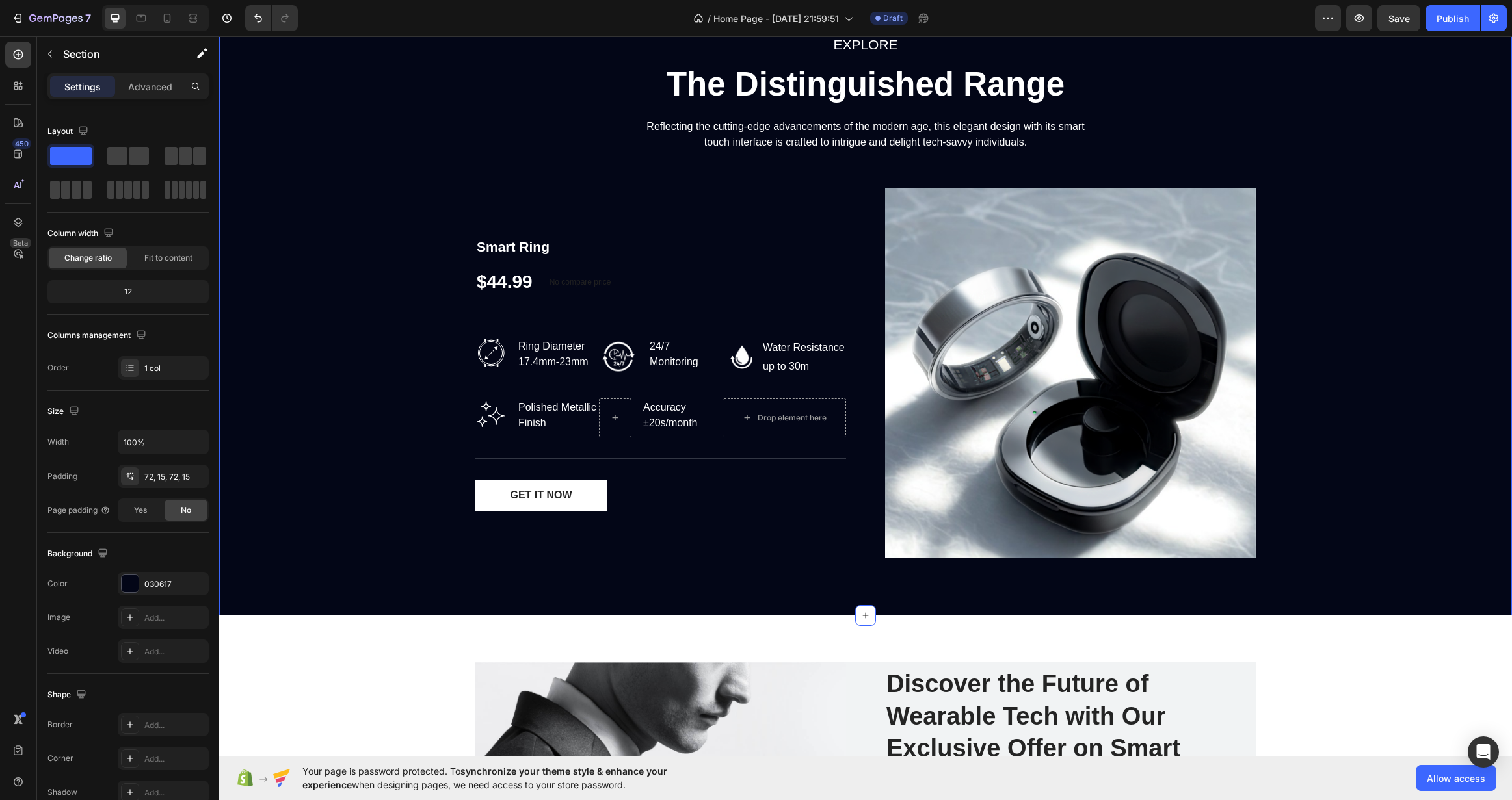
click at [404, 418] on div "EXPLORE Text block The Distinguished Range Heading Reflecting the cutting-edge …" at bounding box center [865, 301] width 1273 height 536
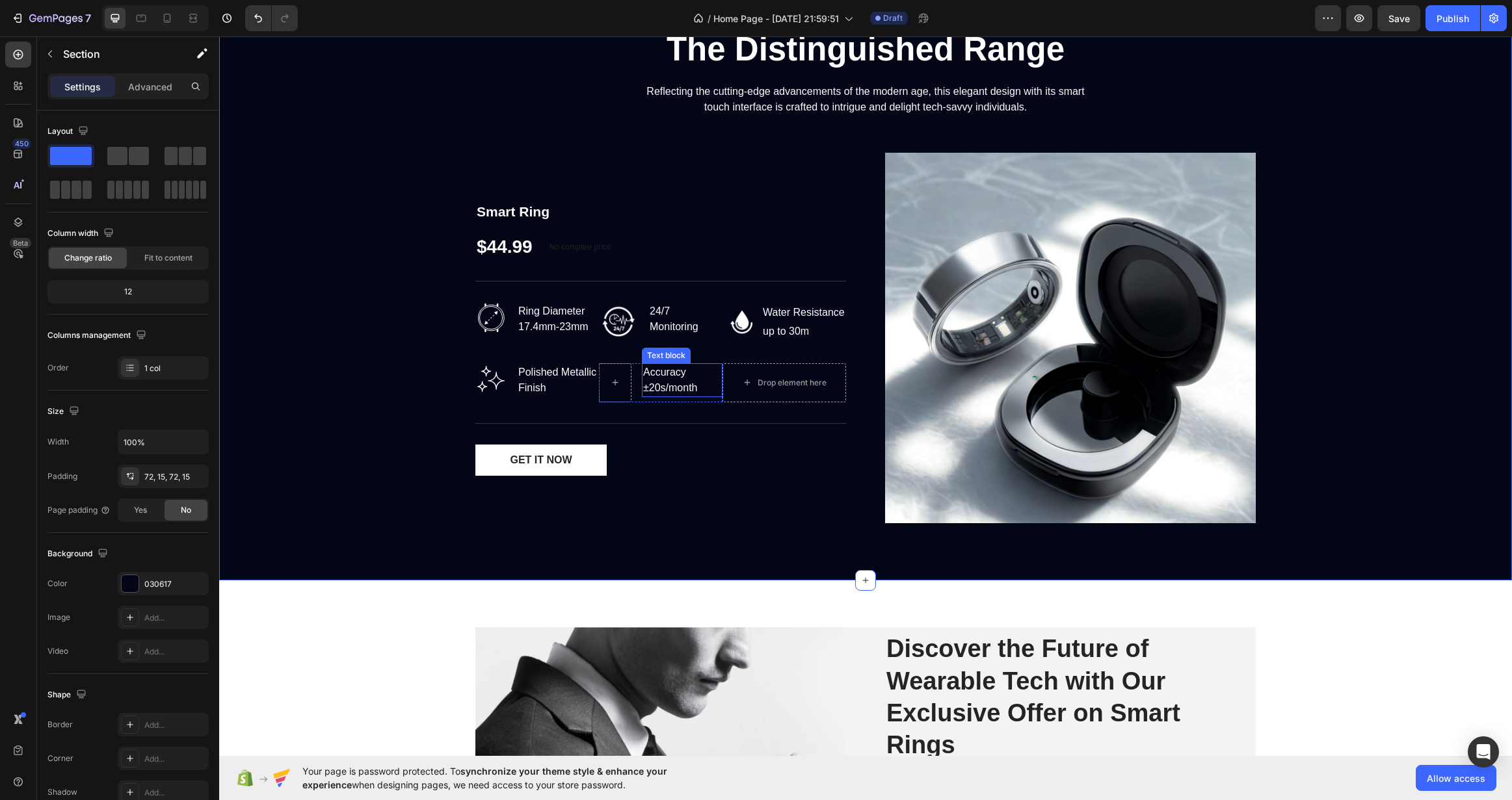
scroll to position [1955, 0]
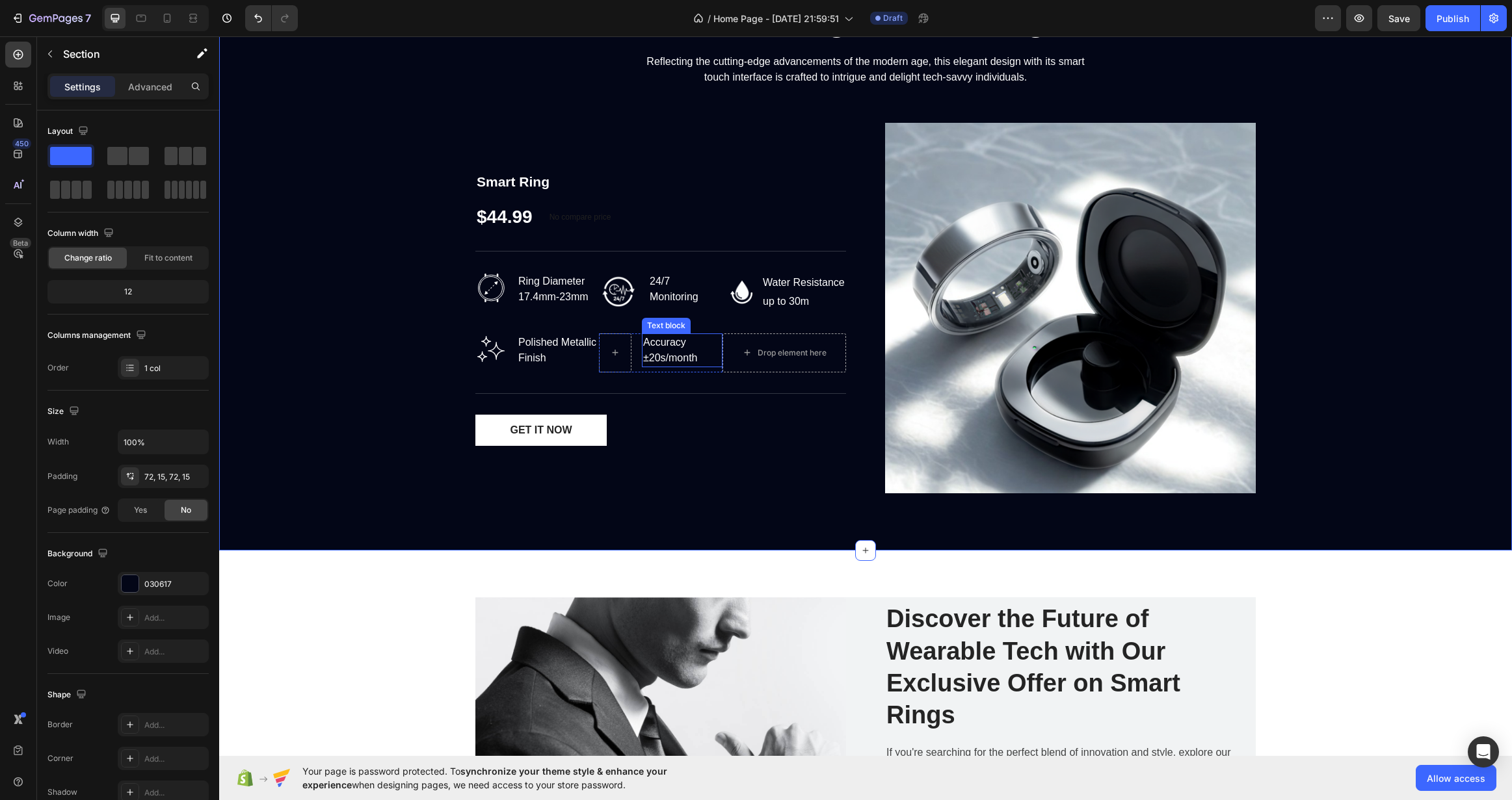
click at [642, 355] on div "Accuracy ±20s/month" at bounding box center [682, 350] width 81 height 33
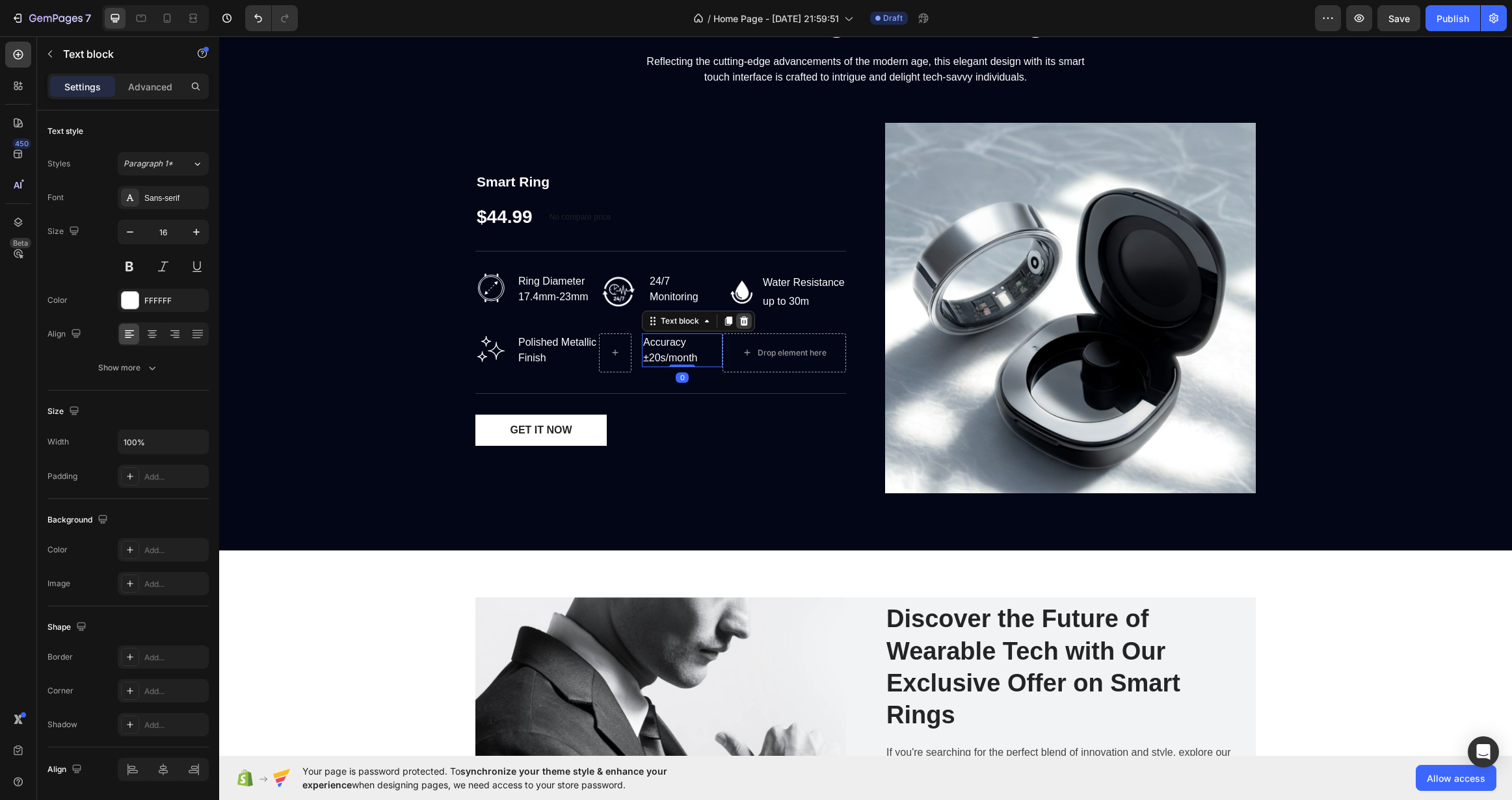
click at [740, 320] on icon at bounding box center [744, 321] width 9 height 9
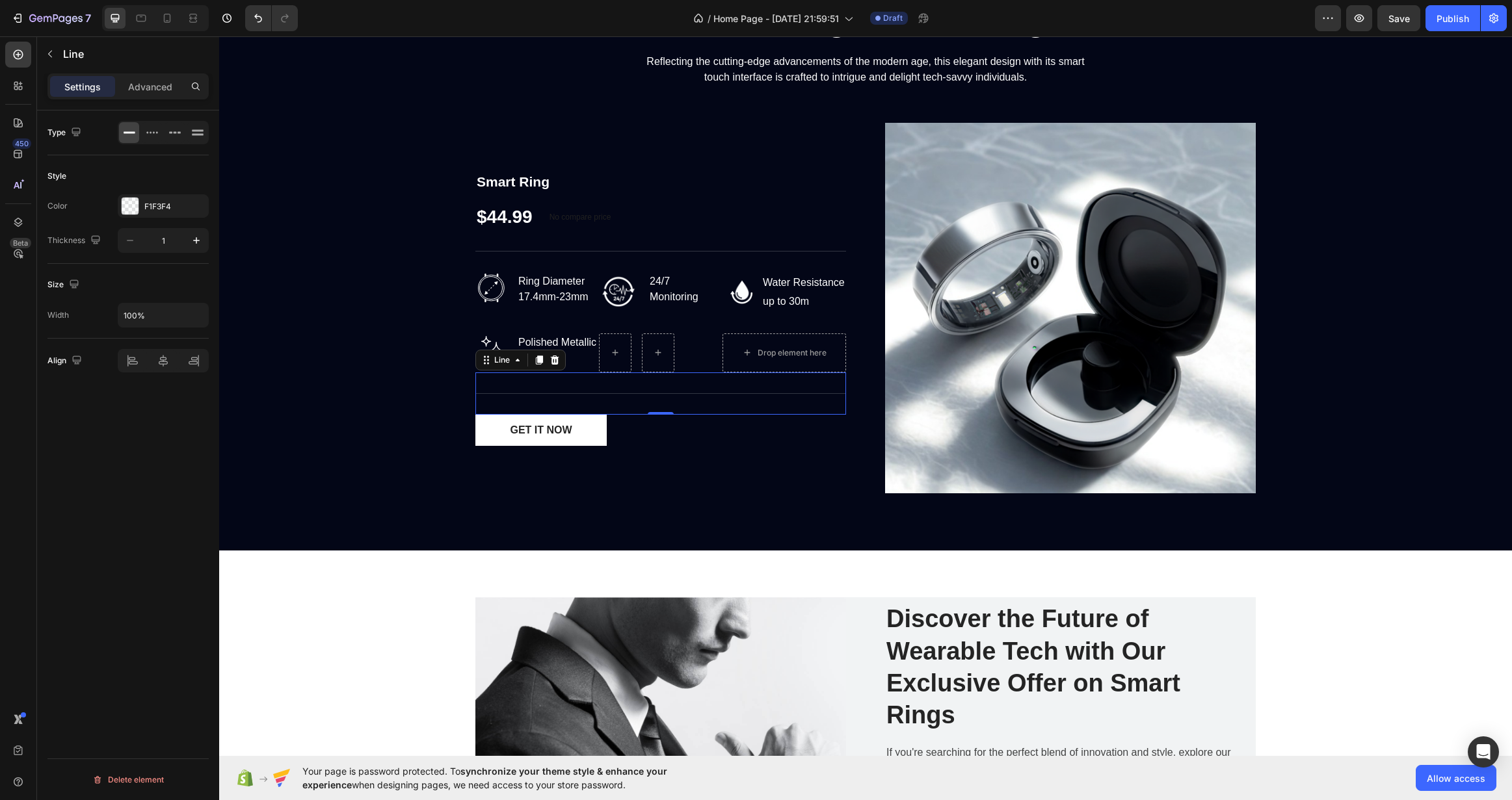
click at [707, 391] on div "Technical Specifications Line 0" at bounding box center [660, 393] width 371 height 42
click at [662, 365] on div at bounding box center [658, 353] width 33 height 39
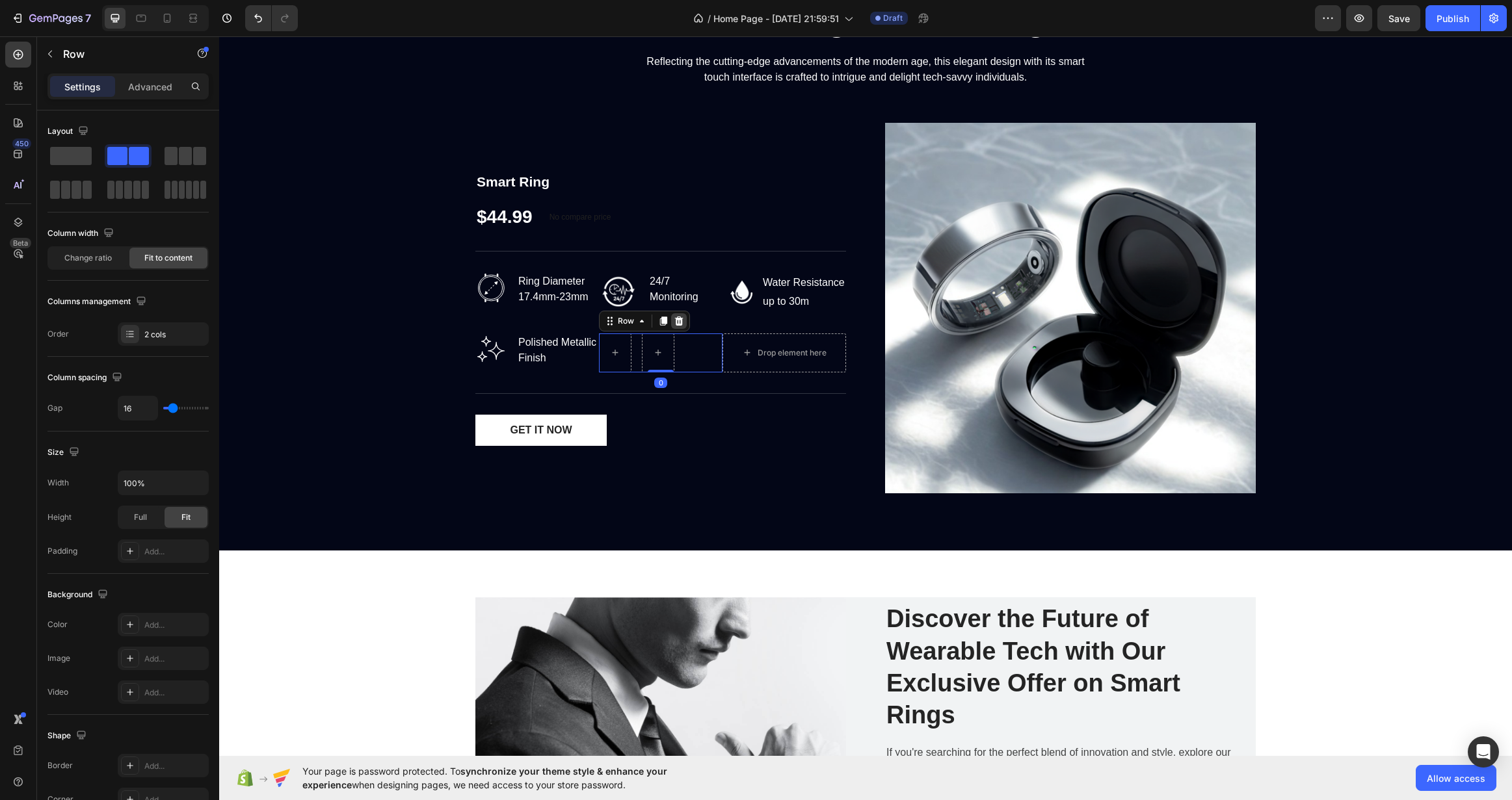
click at [680, 323] on div at bounding box center [679, 321] width 16 height 16
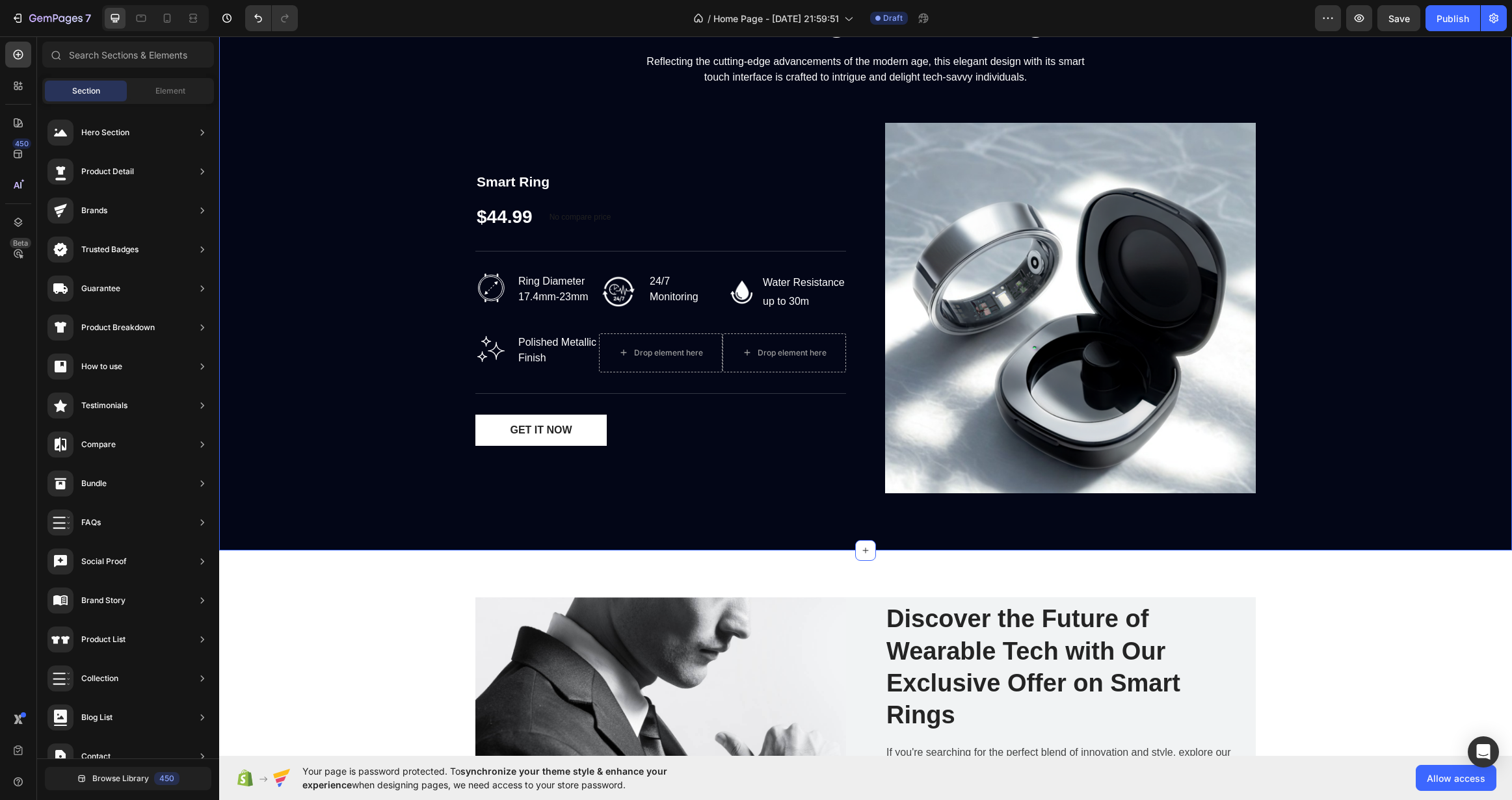
click at [377, 355] on div "EXPLORE Text block The Distinguished Range Heading Reflecting the cutting-edge …" at bounding box center [865, 236] width 1273 height 536
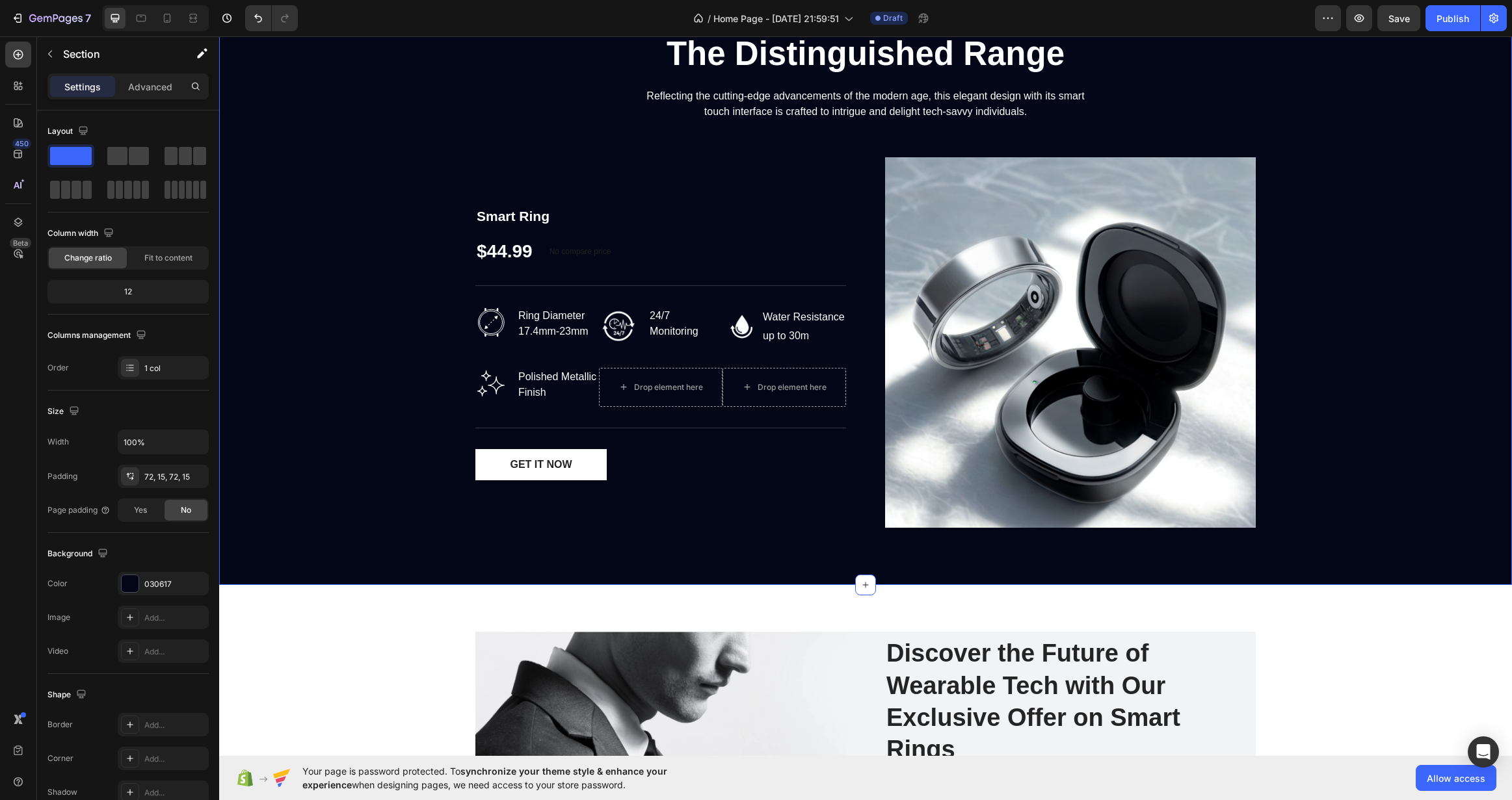
scroll to position [1890, 0]
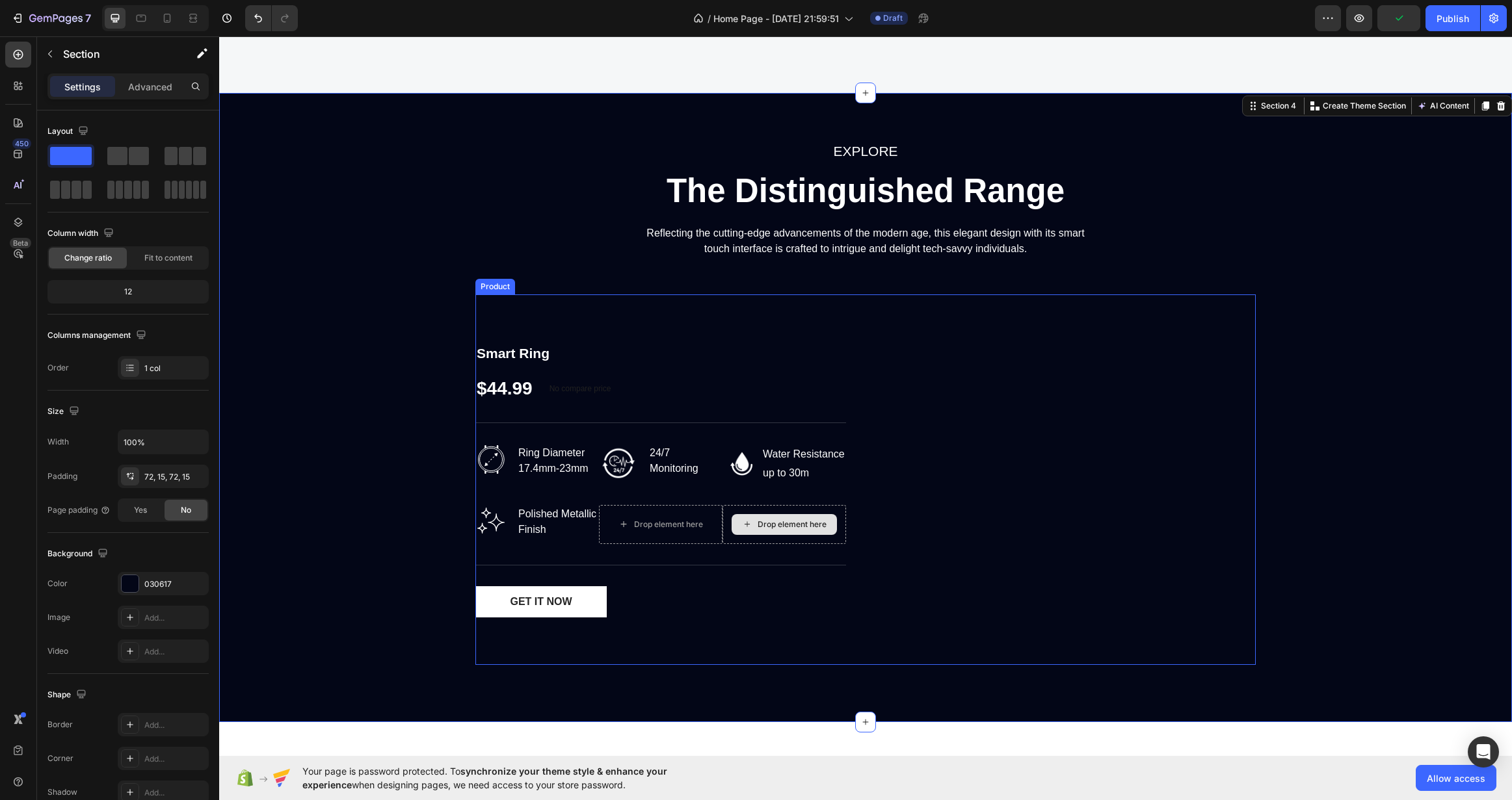
scroll to position [1759, 0]
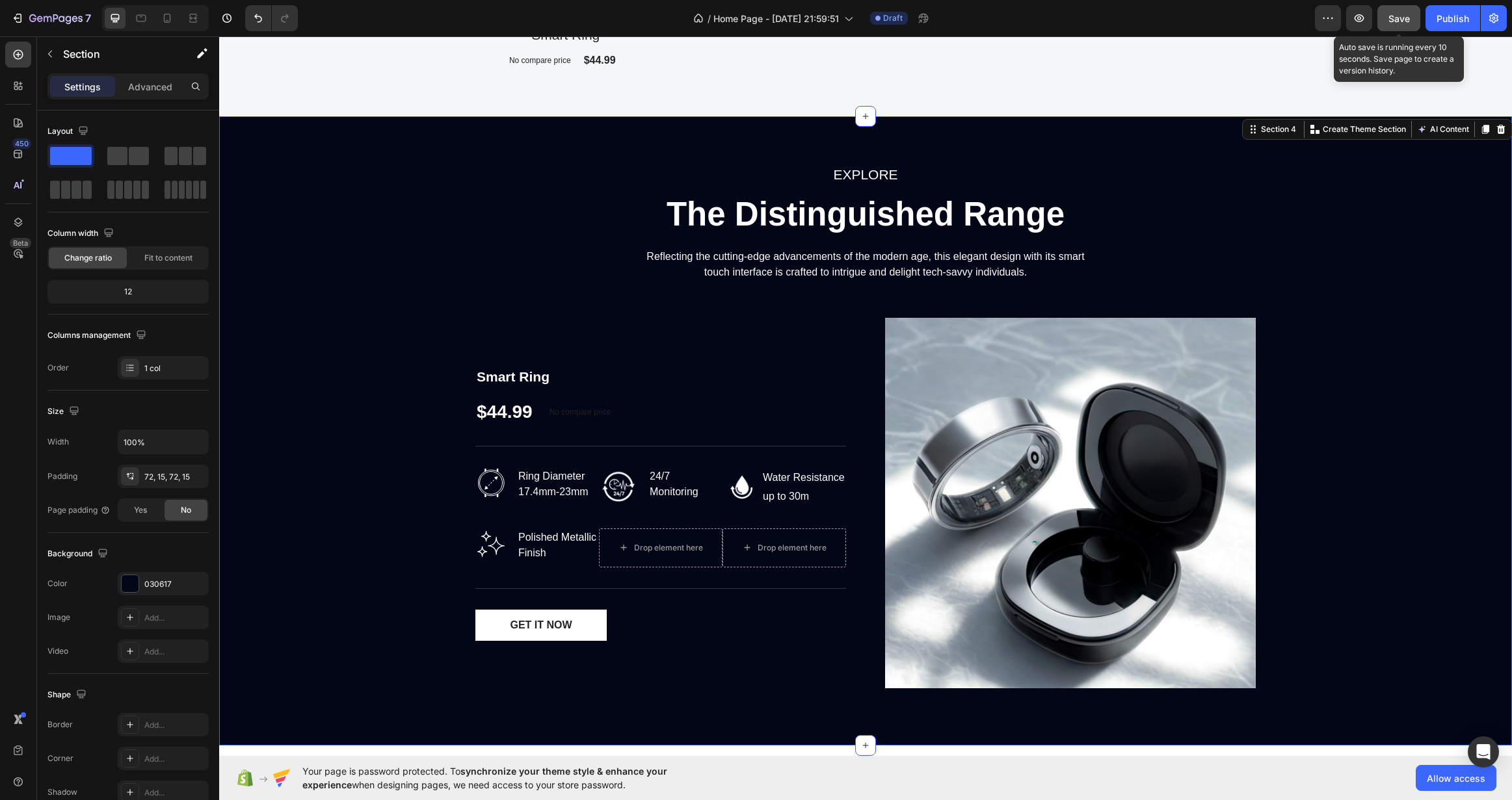
click at [1408, 26] on button "Save" at bounding box center [1398, 18] width 43 height 26
click at [1355, 9] on button "button" at bounding box center [1359, 18] width 26 height 26
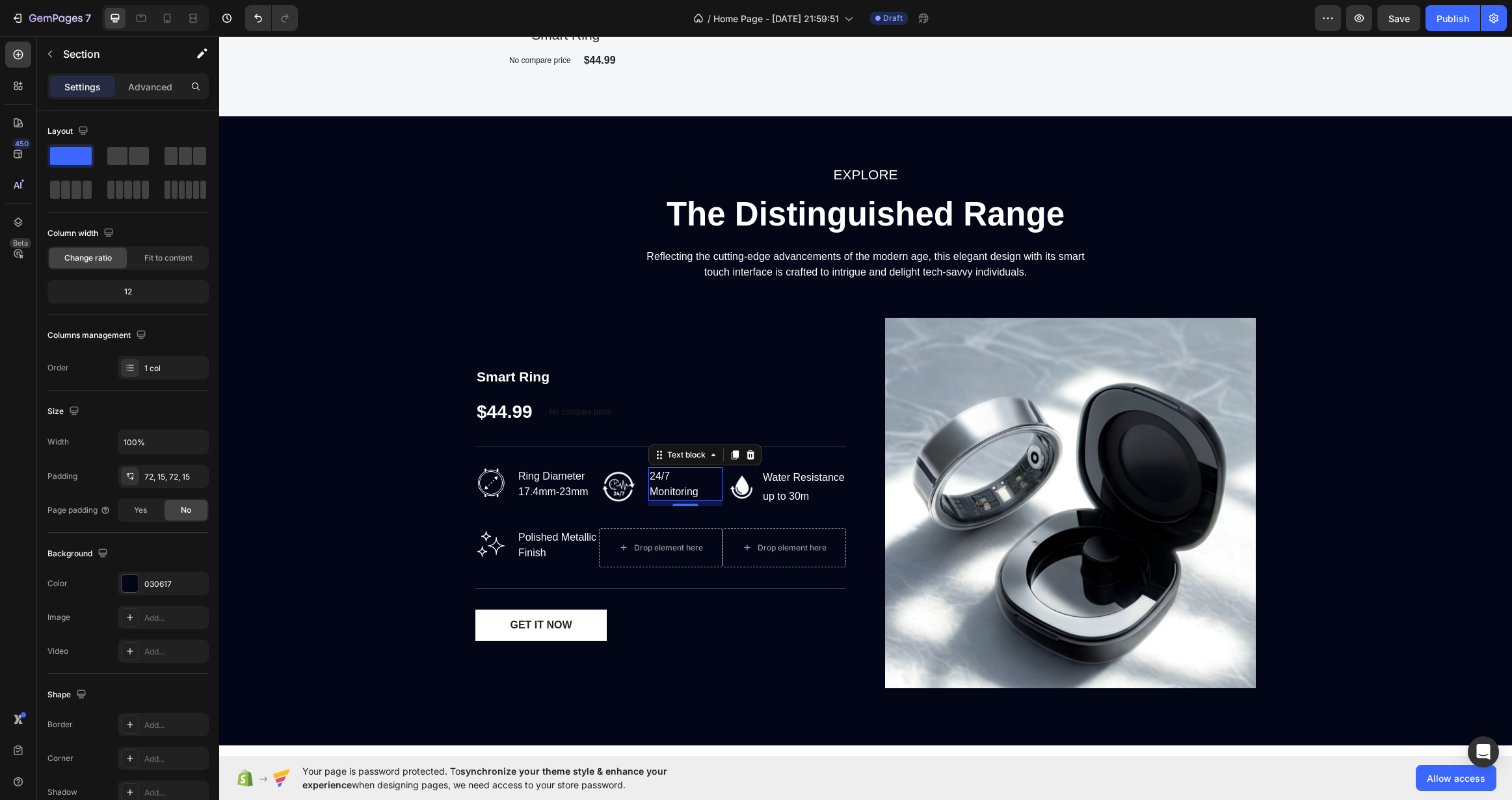
click at [649, 480] on div "24/7 Monitoring" at bounding box center [685, 484] width 74 height 33
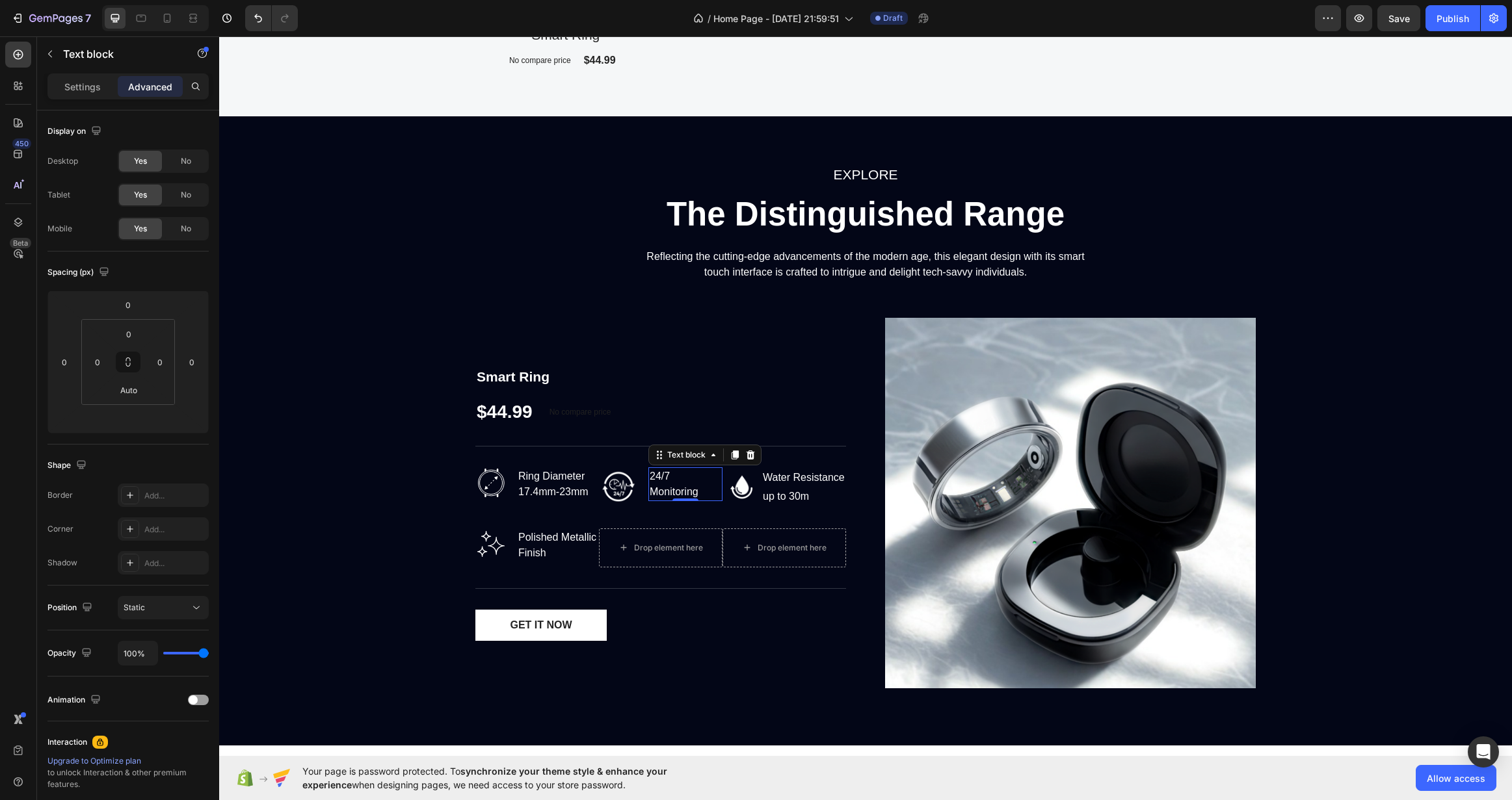
click at [682, 494] on p "24/7 Monitoring" at bounding box center [685, 484] width 72 height 31
click at [600, 482] on img at bounding box center [618, 487] width 39 height 39
click at [691, 497] on p "24/7 Monitoring" at bounding box center [685, 484] width 72 height 31
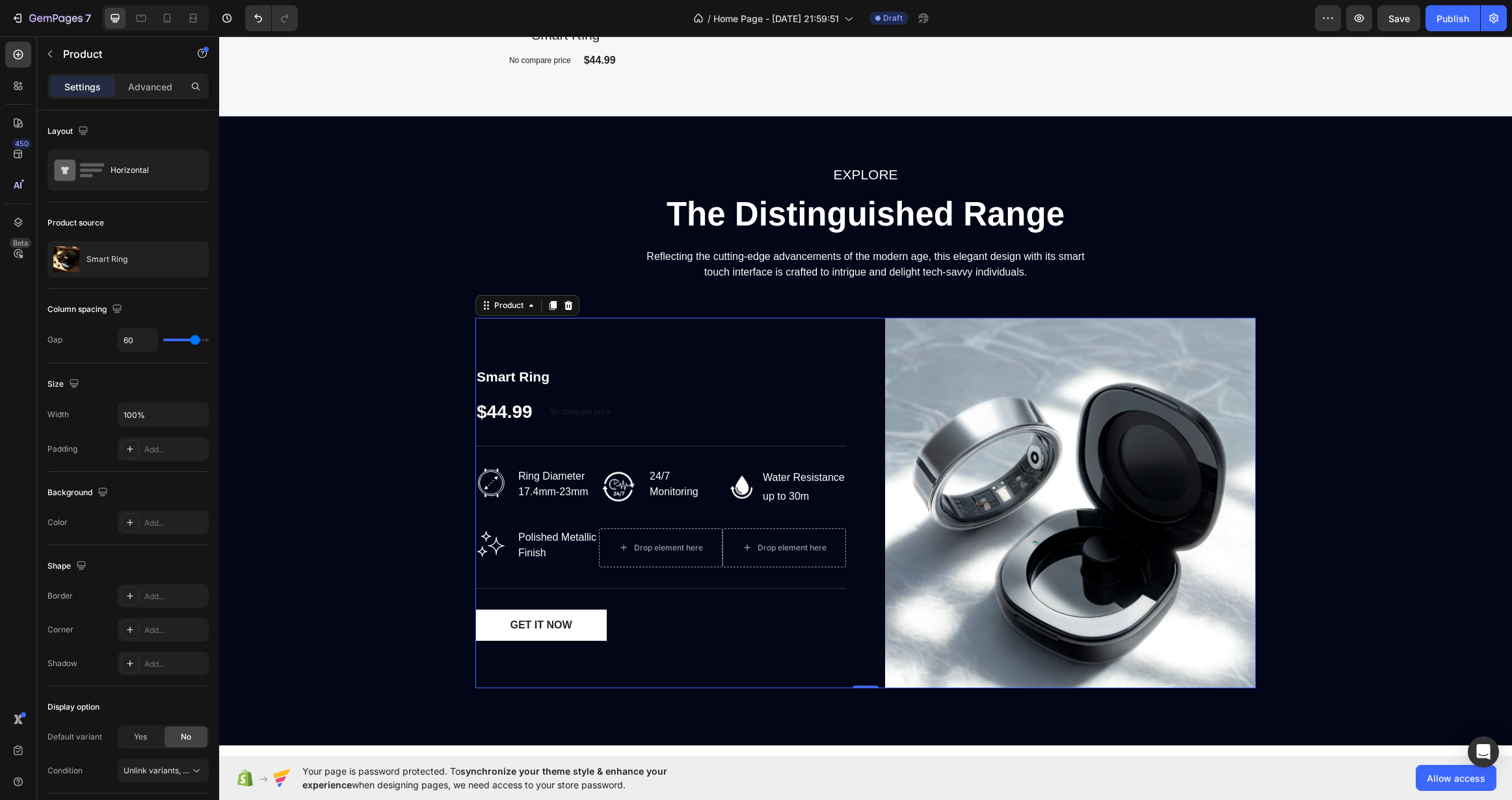
click at [768, 509] on div "Smart Ring Product Title $44.99 Product Price Product Price No compare price Co…" at bounding box center [660, 503] width 371 height 371
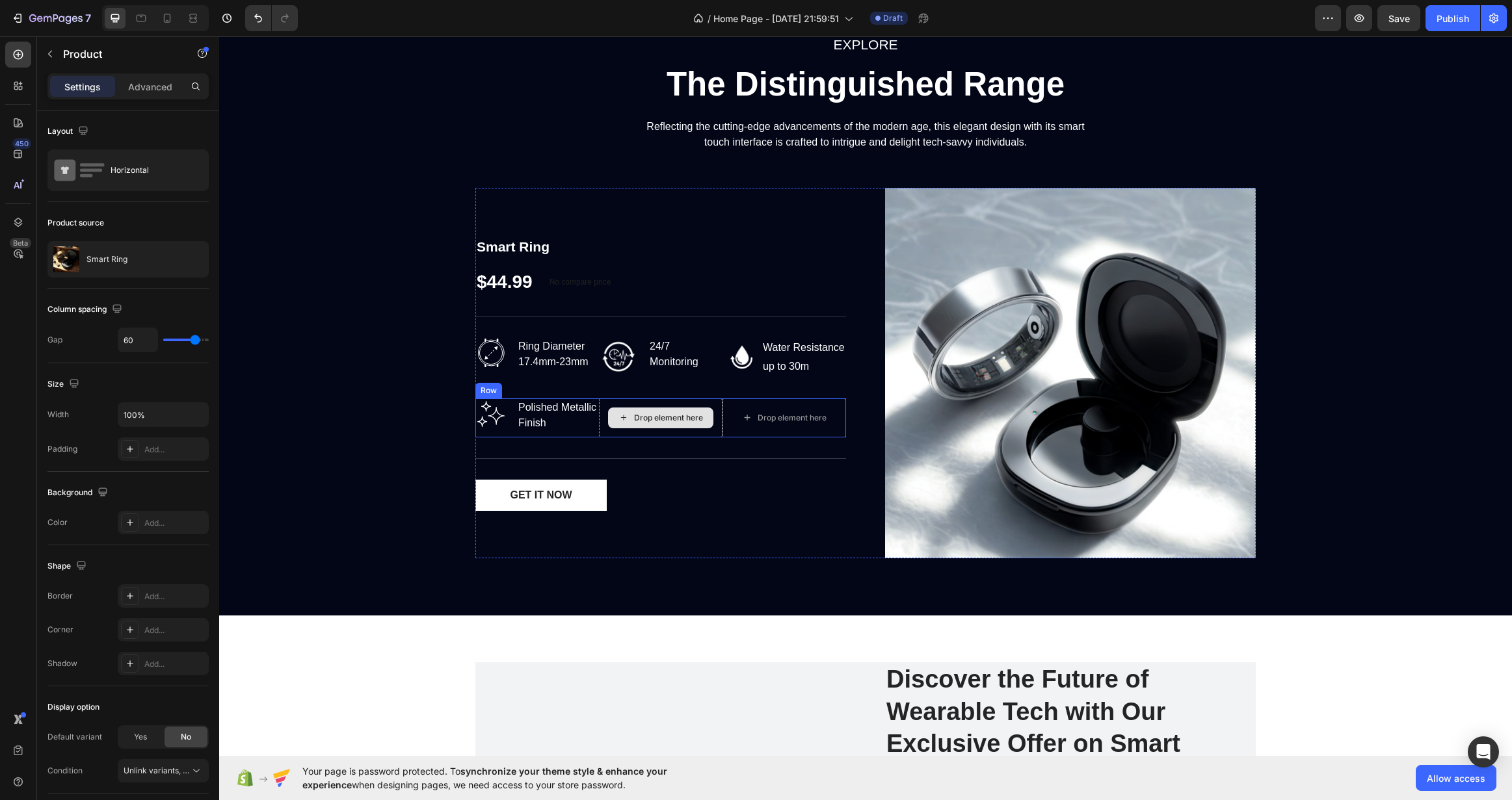
click at [662, 414] on div "Drop element here" at bounding box center [668, 417] width 69 height 10
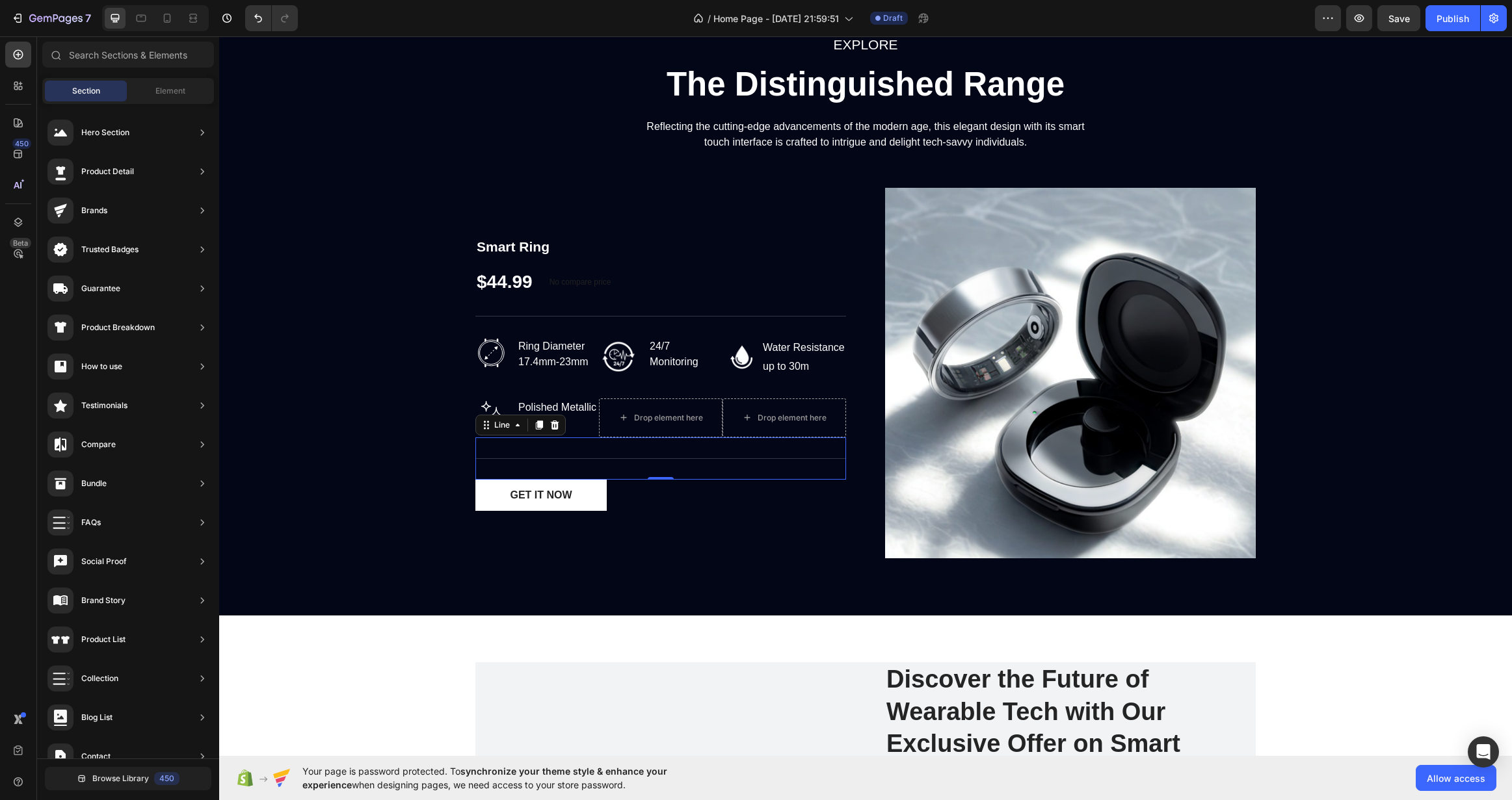
click at [749, 474] on div "Technical Specifications Line 0" at bounding box center [660, 459] width 371 height 42
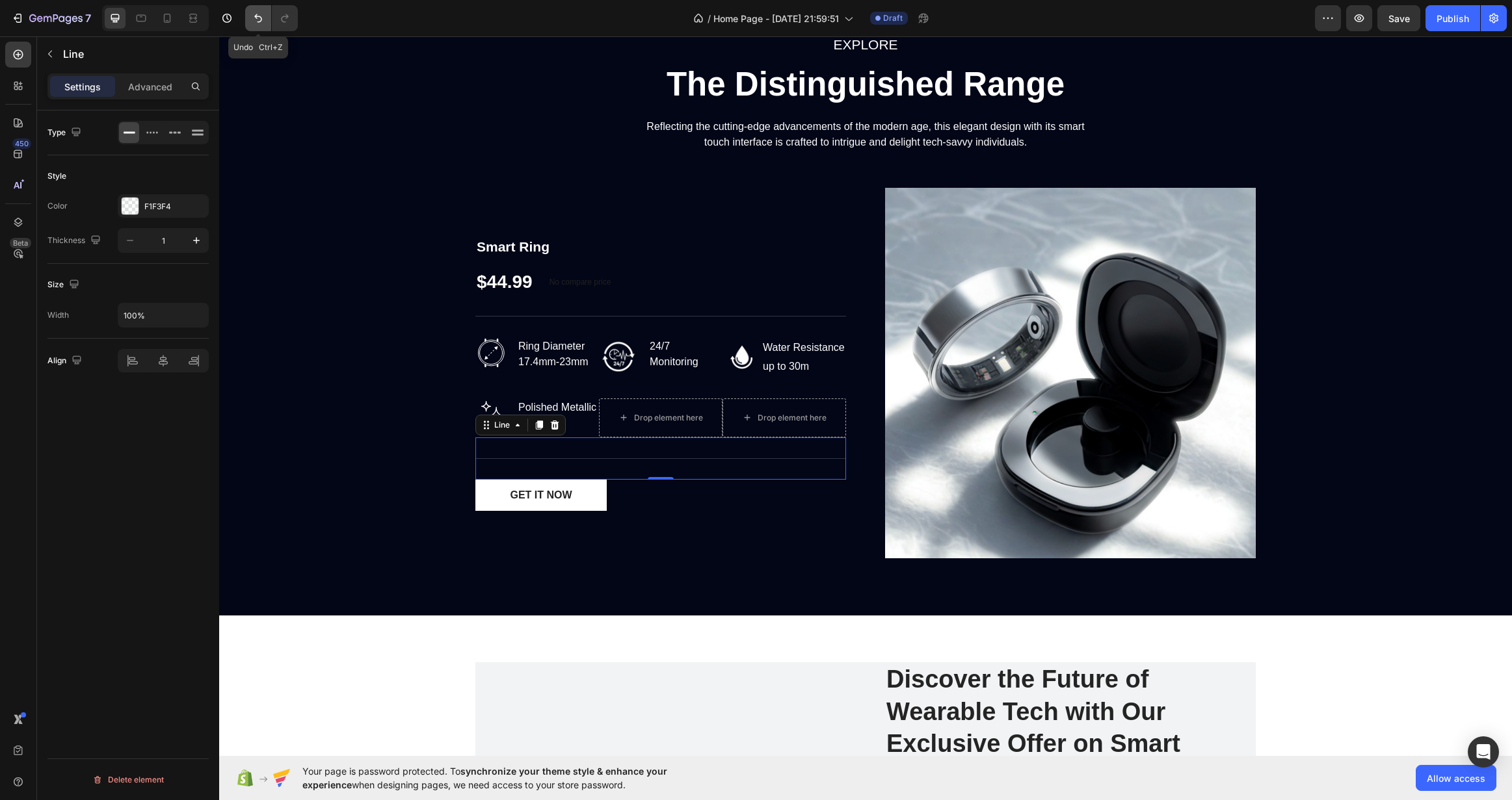
click at [258, 14] on icon "Undo/Redo" at bounding box center [258, 18] width 13 height 13
click at [259, 14] on icon "Undo/Redo" at bounding box center [258, 18] width 13 height 13
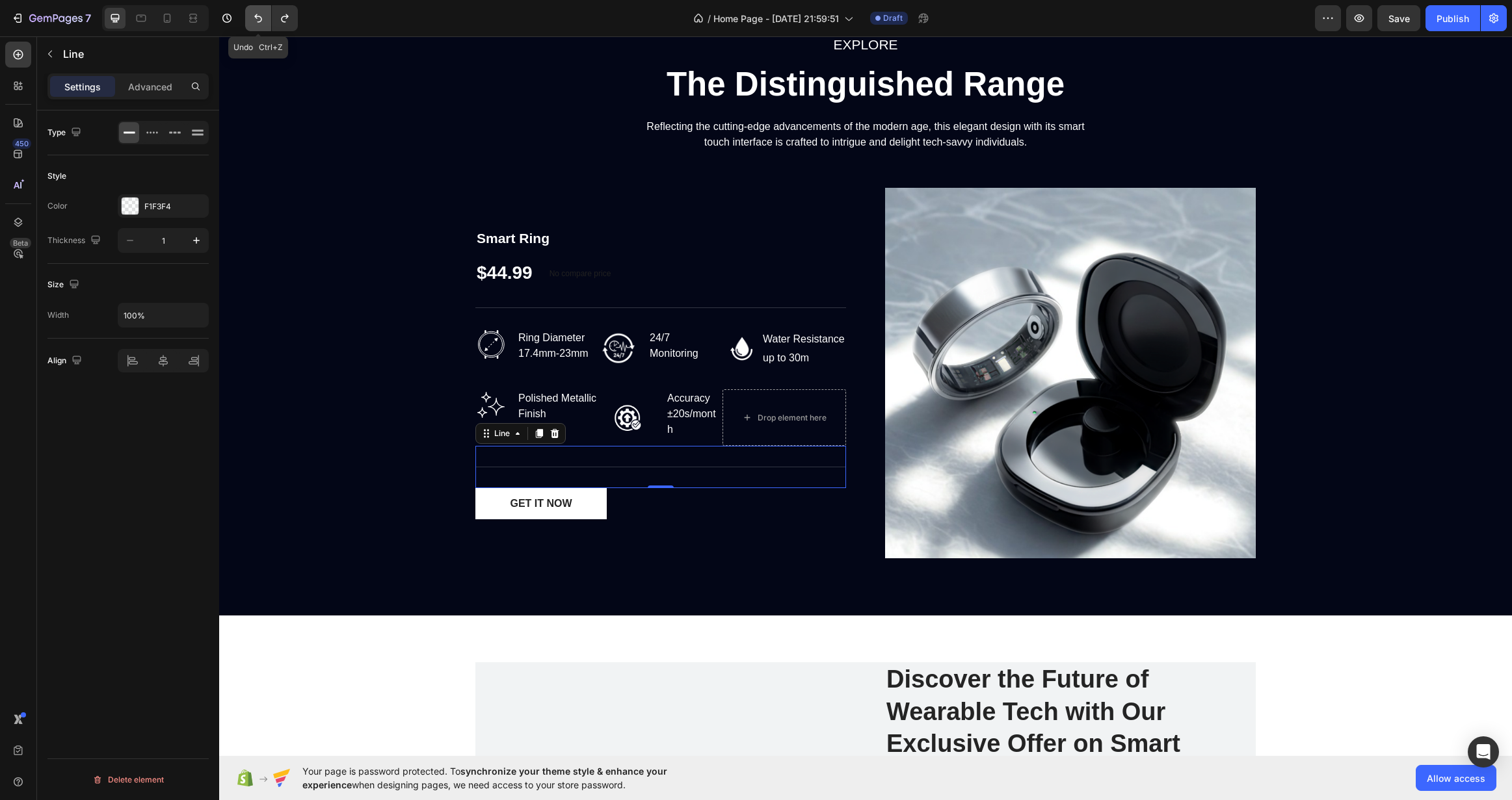
click at [259, 14] on icon "Undo/Redo" at bounding box center [258, 18] width 13 height 13
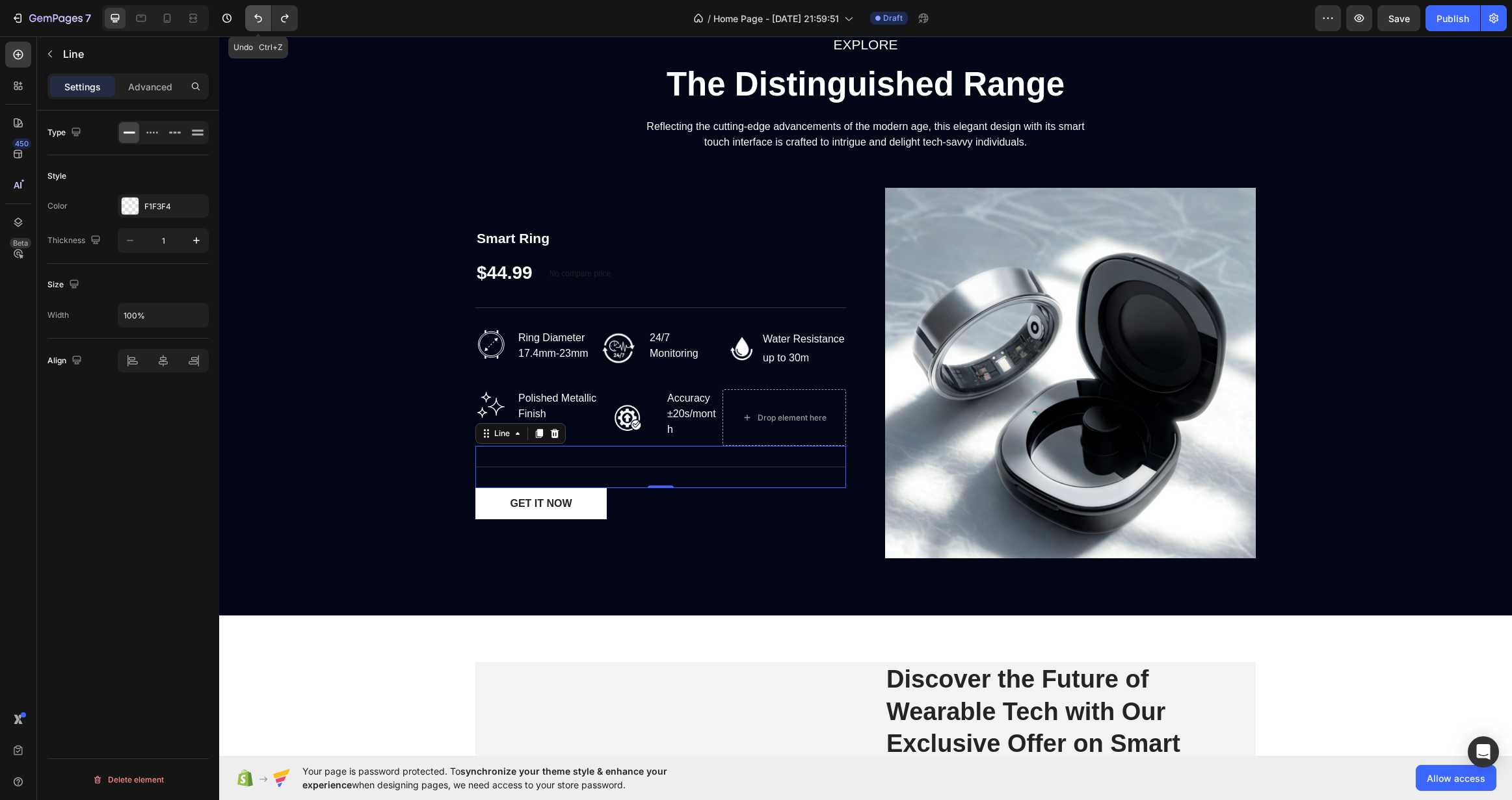
click at [259, 14] on icon "Undo/Redo" at bounding box center [258, 18] width 13 height 13
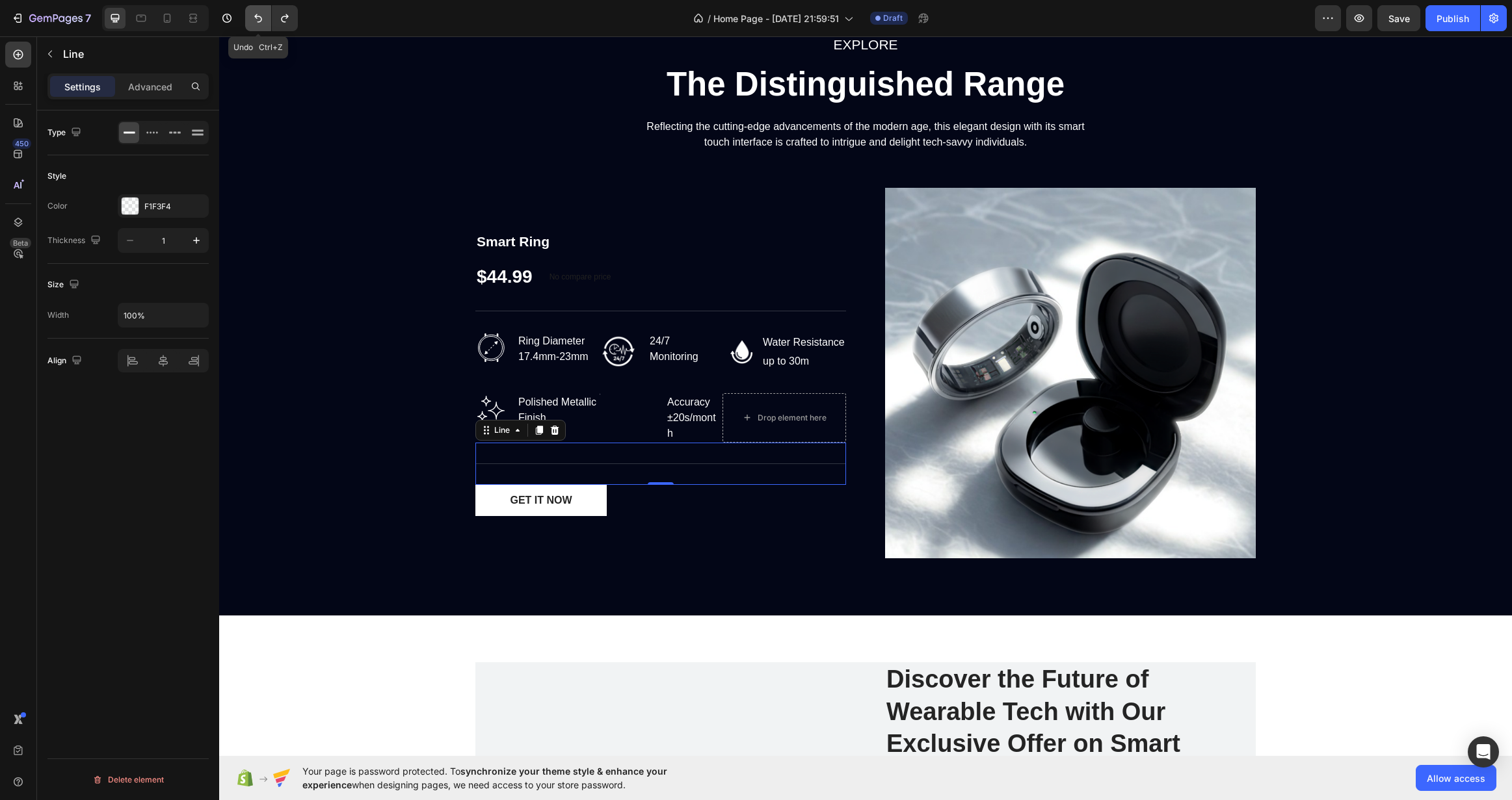
click at [259, 14] on icon "Undo/Redo" at bounding box center [258, 18] width 13 height 13
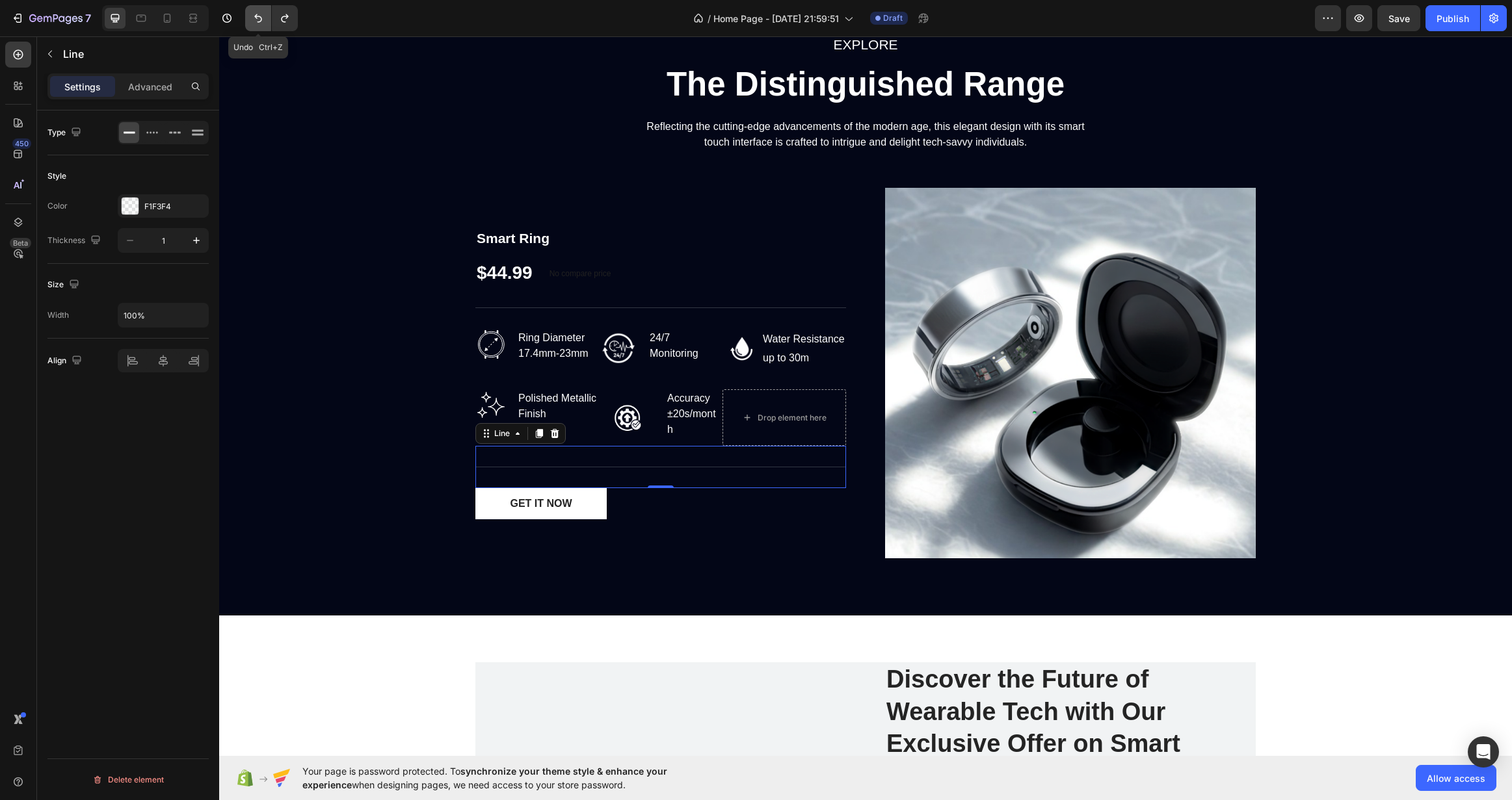
click at [259, 14] on icon "Undo/Redo" at bounding box center [258, 18] width 13 height 13
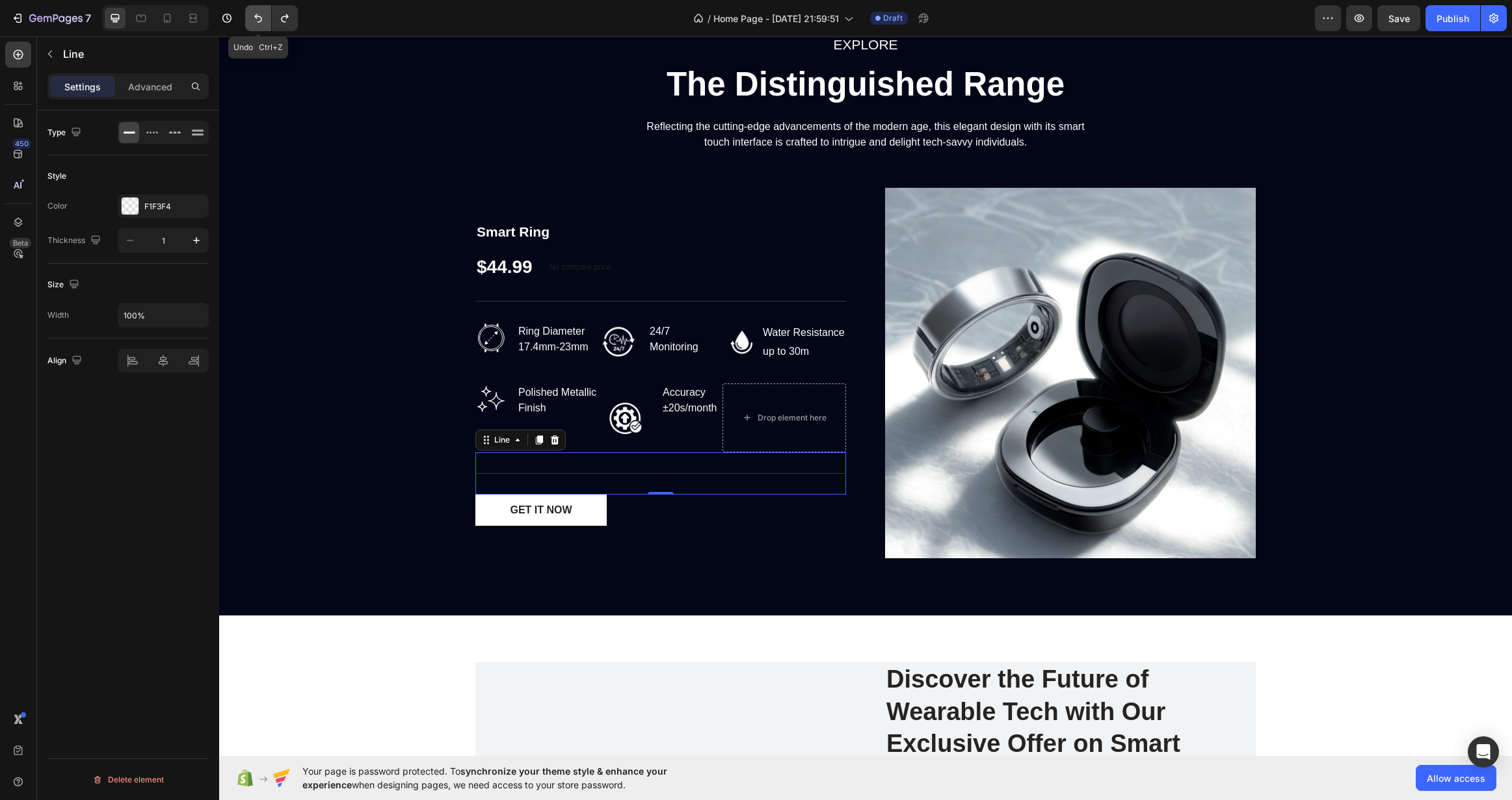
click at [259, 14] on icon "Undo/Redo" at bounding box center [258, 18] width 13 height 13
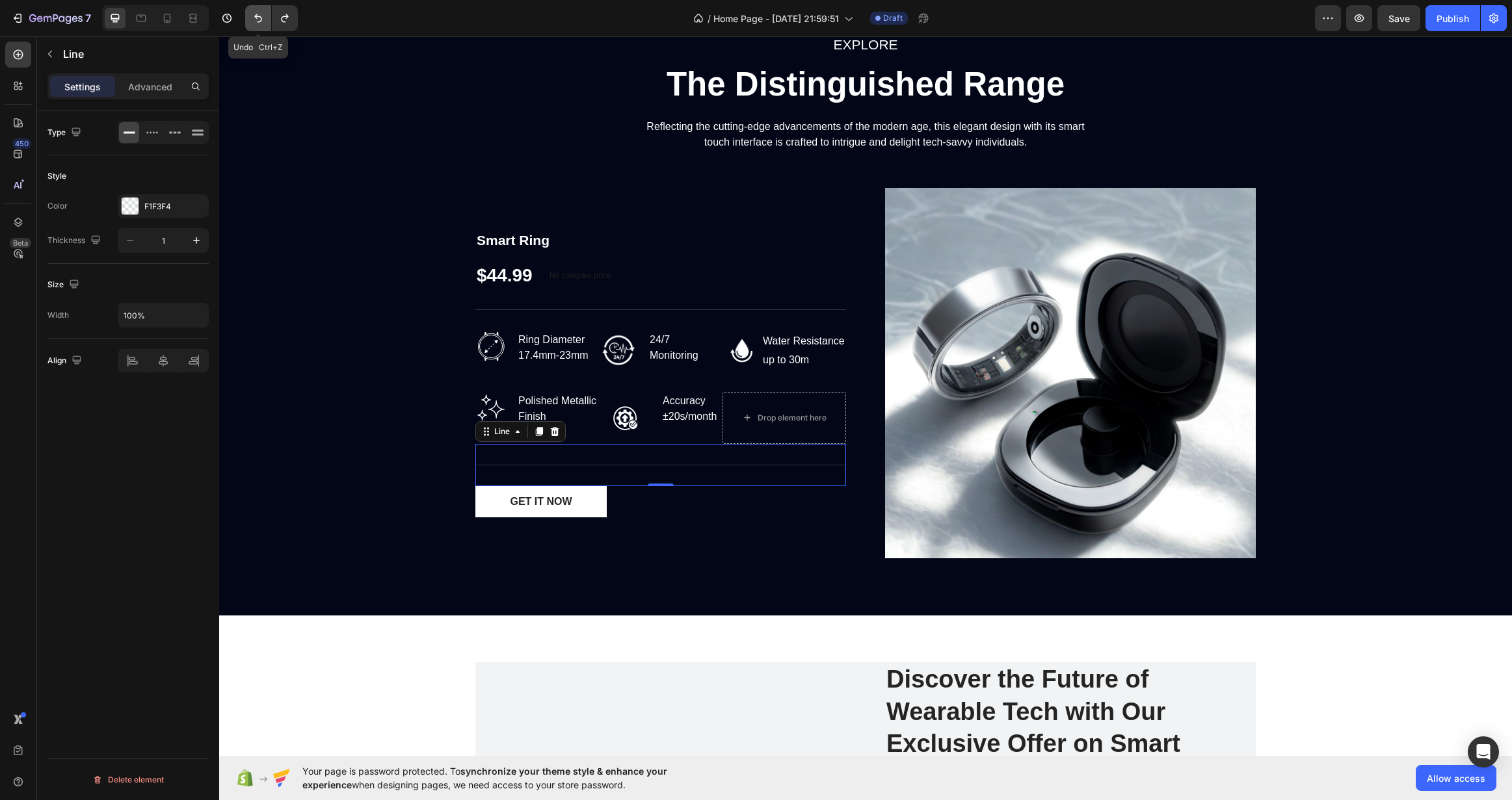
click at [259, 14] on icon "Undo/Redo" at bounding box center [258, 18] width 13 height 13
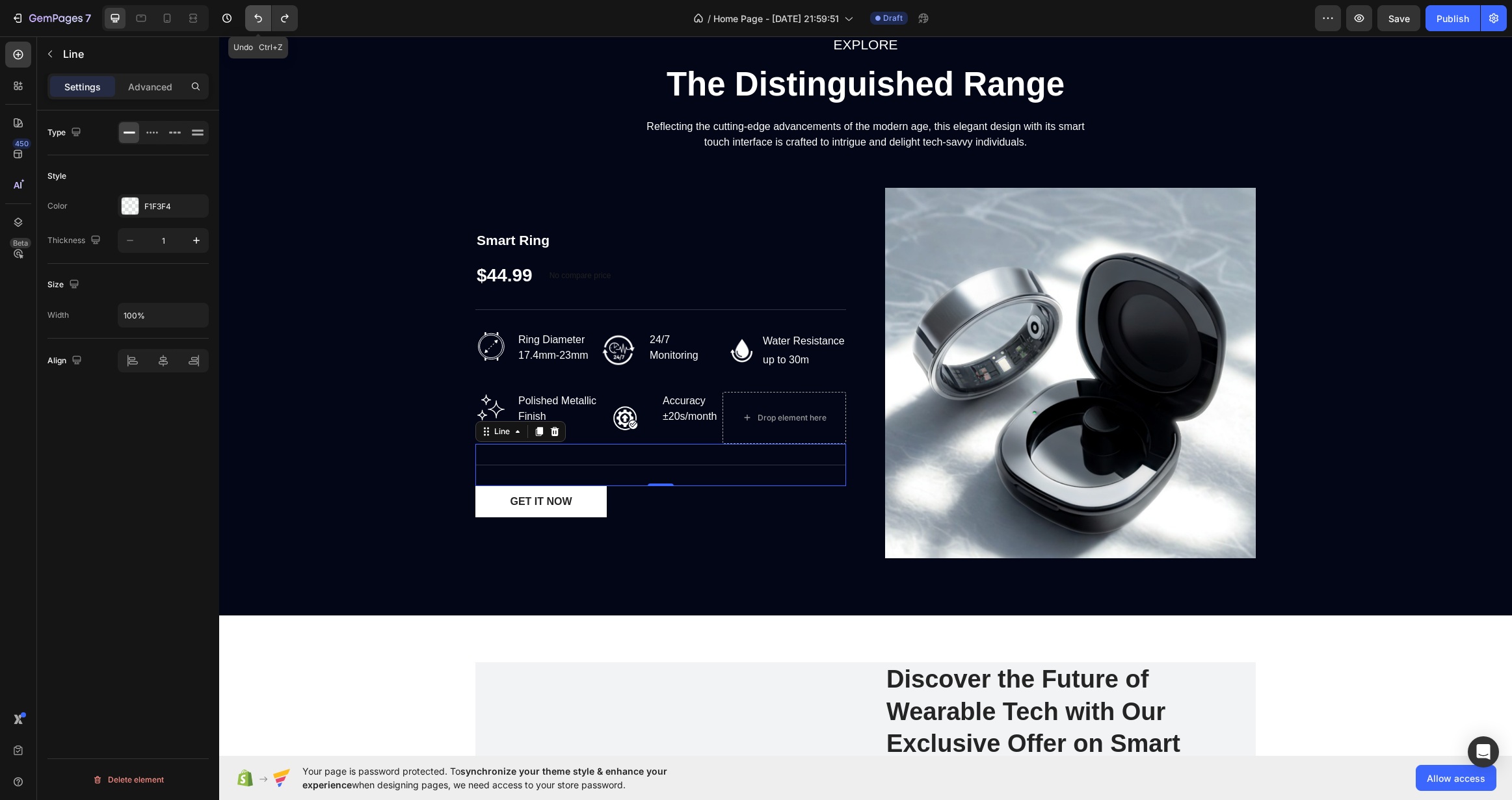
click at [259, 14] on icon "Undo/Redo" at bounding box center [258, 18] width 13 height 13
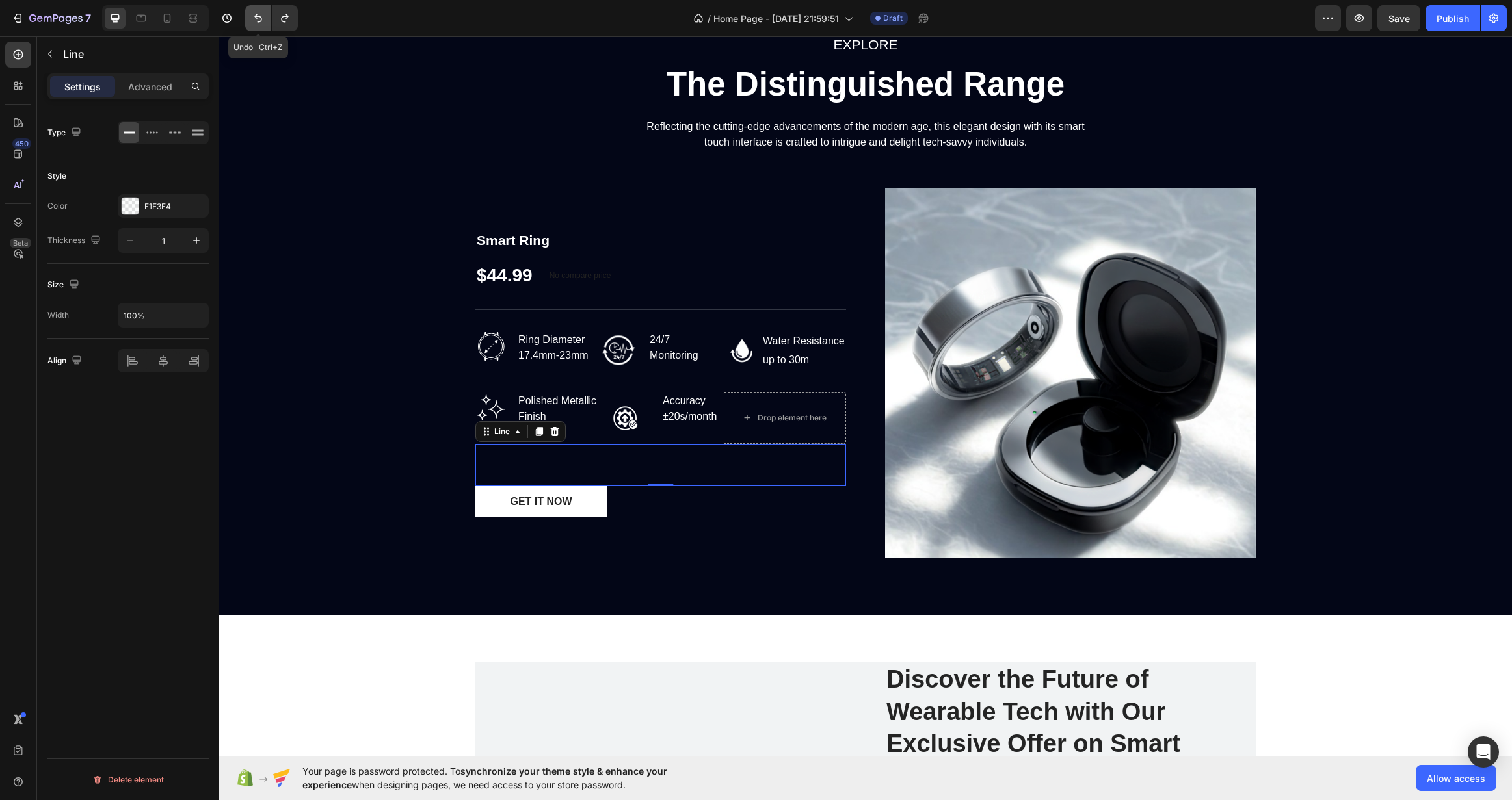
click at [259, 14] on icon "Undo/Redo" at bounding box center [258, 18] width 13 height 13
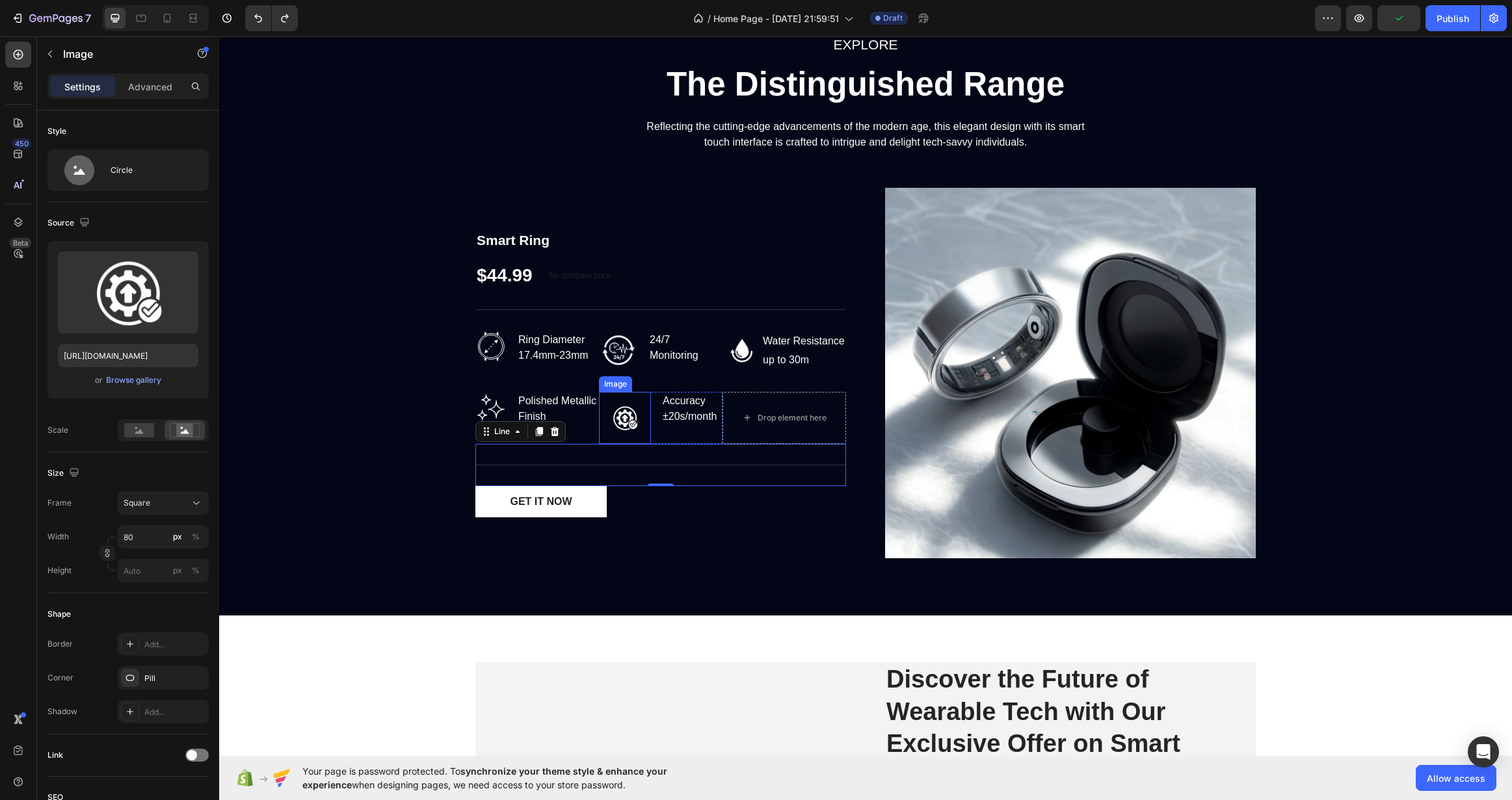
click at [637, 414] on img at bounding box center [625, 417] width 52 height 52
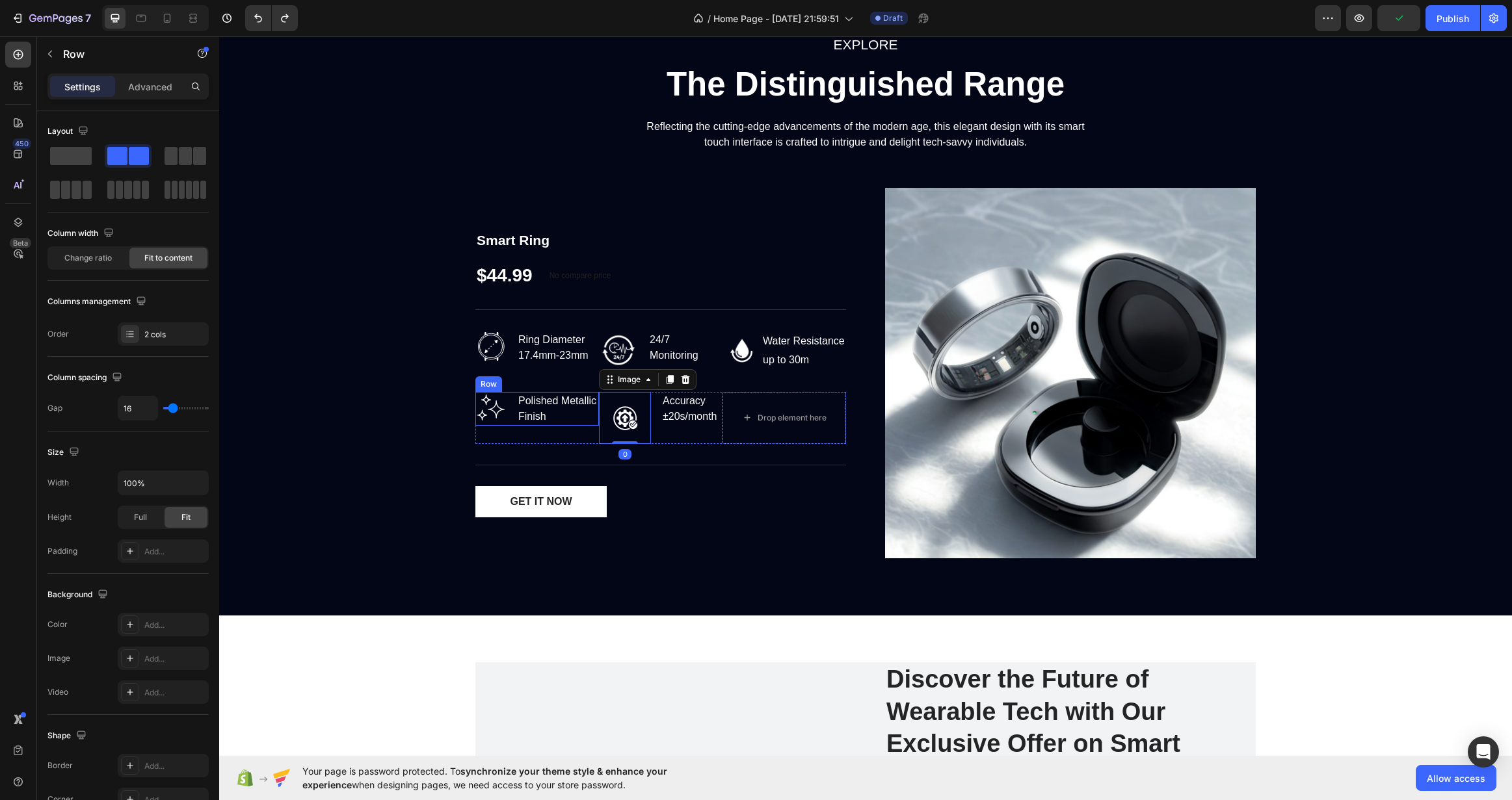
click at [507, 417] on div "Image Polished Metallic Finish Text block Row" at bounding box center [537, 408] width 124 height 33
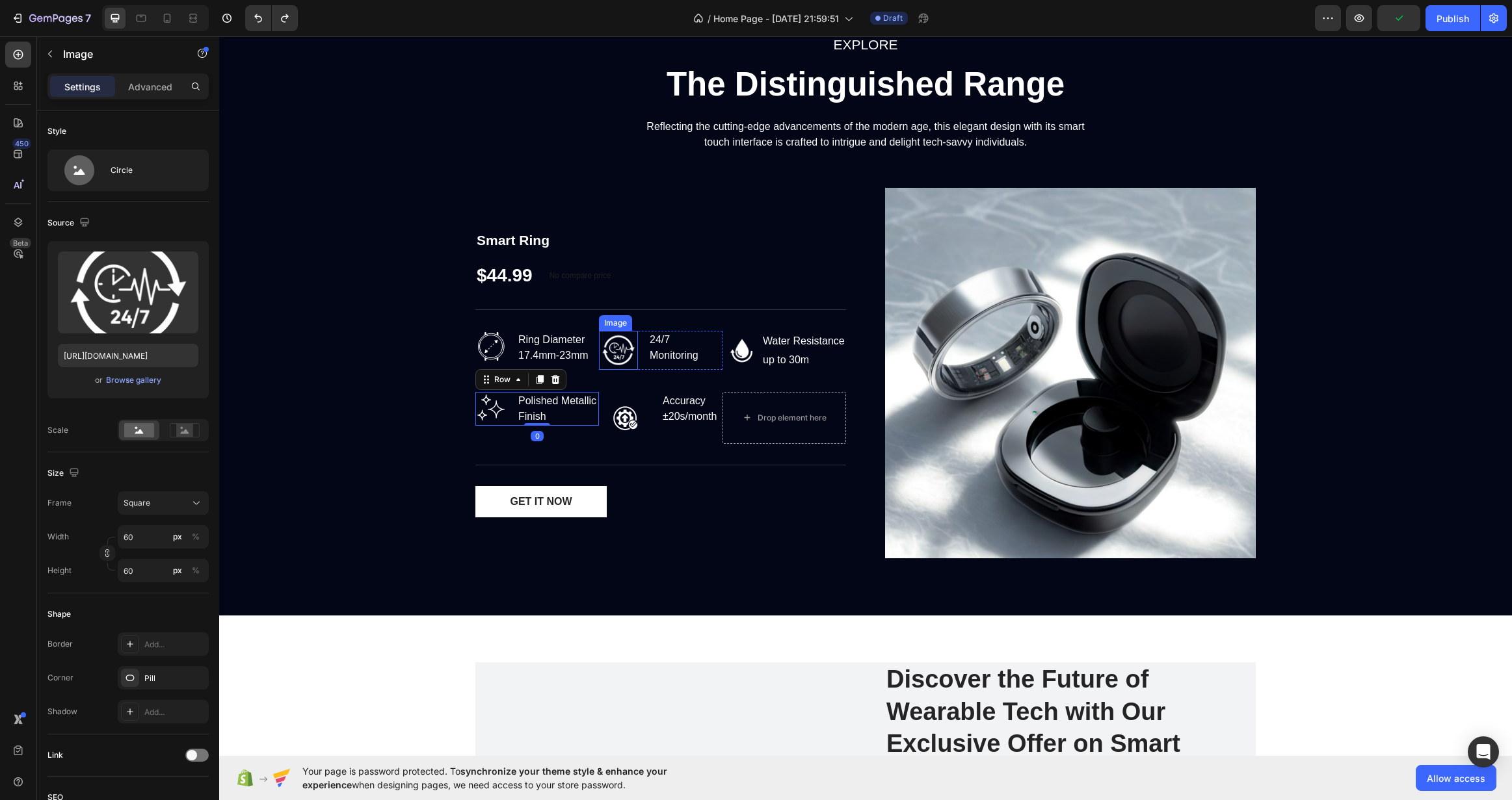
click at [610, 351] on img at bounding box center [618, 351] width 39 height 39
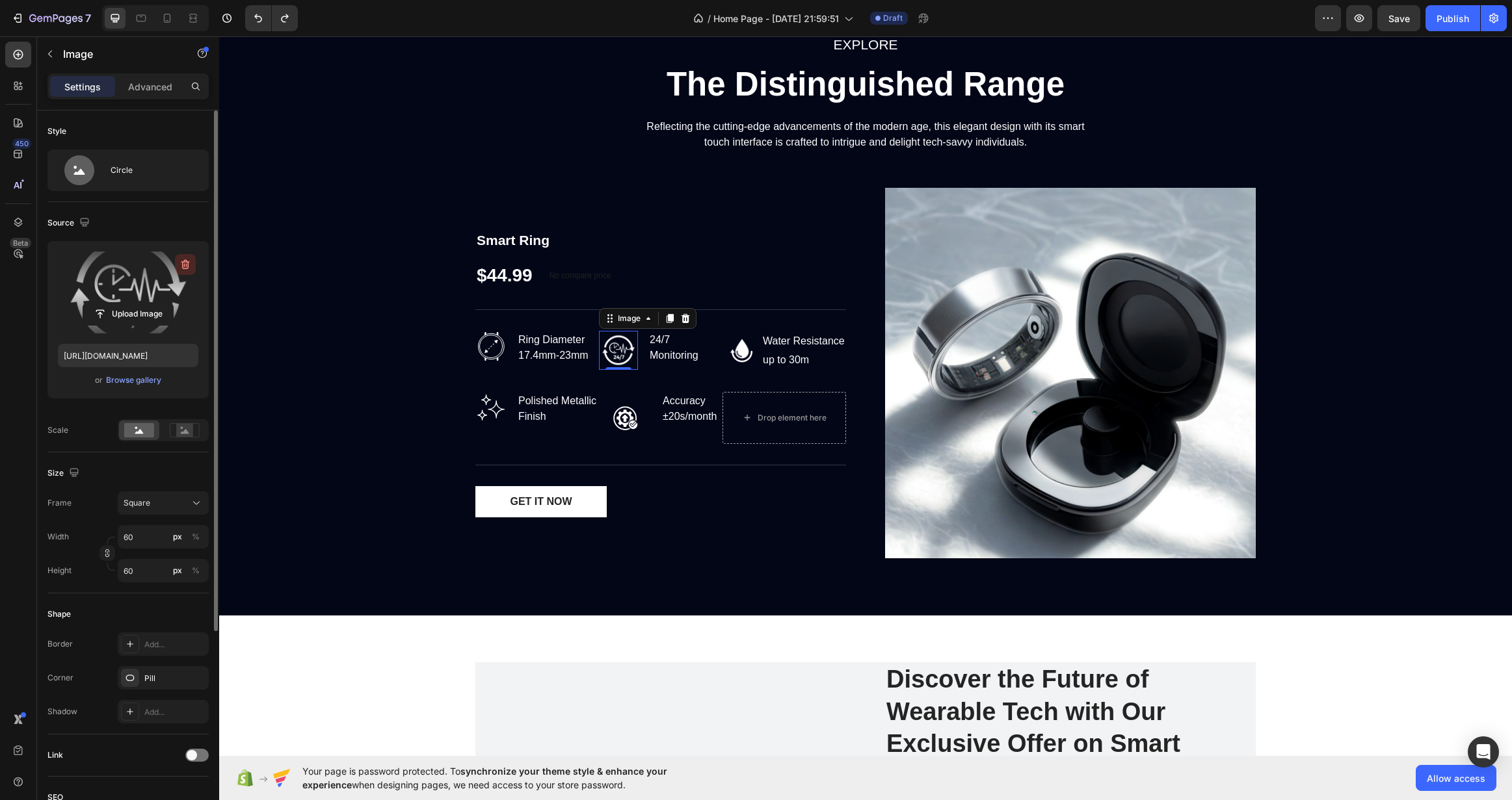
click at [180, 256] on button "button" at bounding box center [185, 264] width 21 height 21
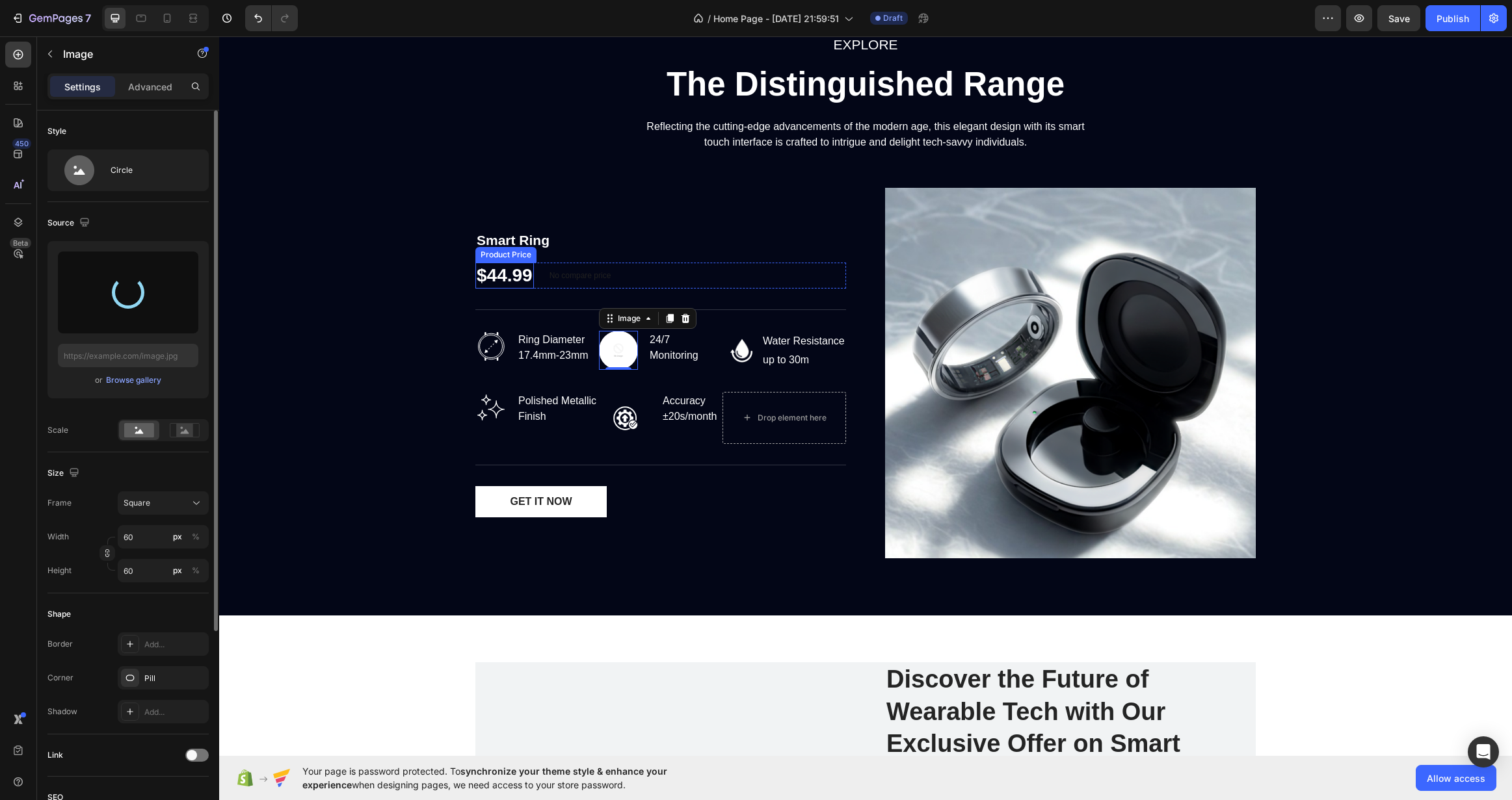
type input "https://cdn.shopify.com/s/files/1/0722/4374/0840/files/gempages_585553411122922…"
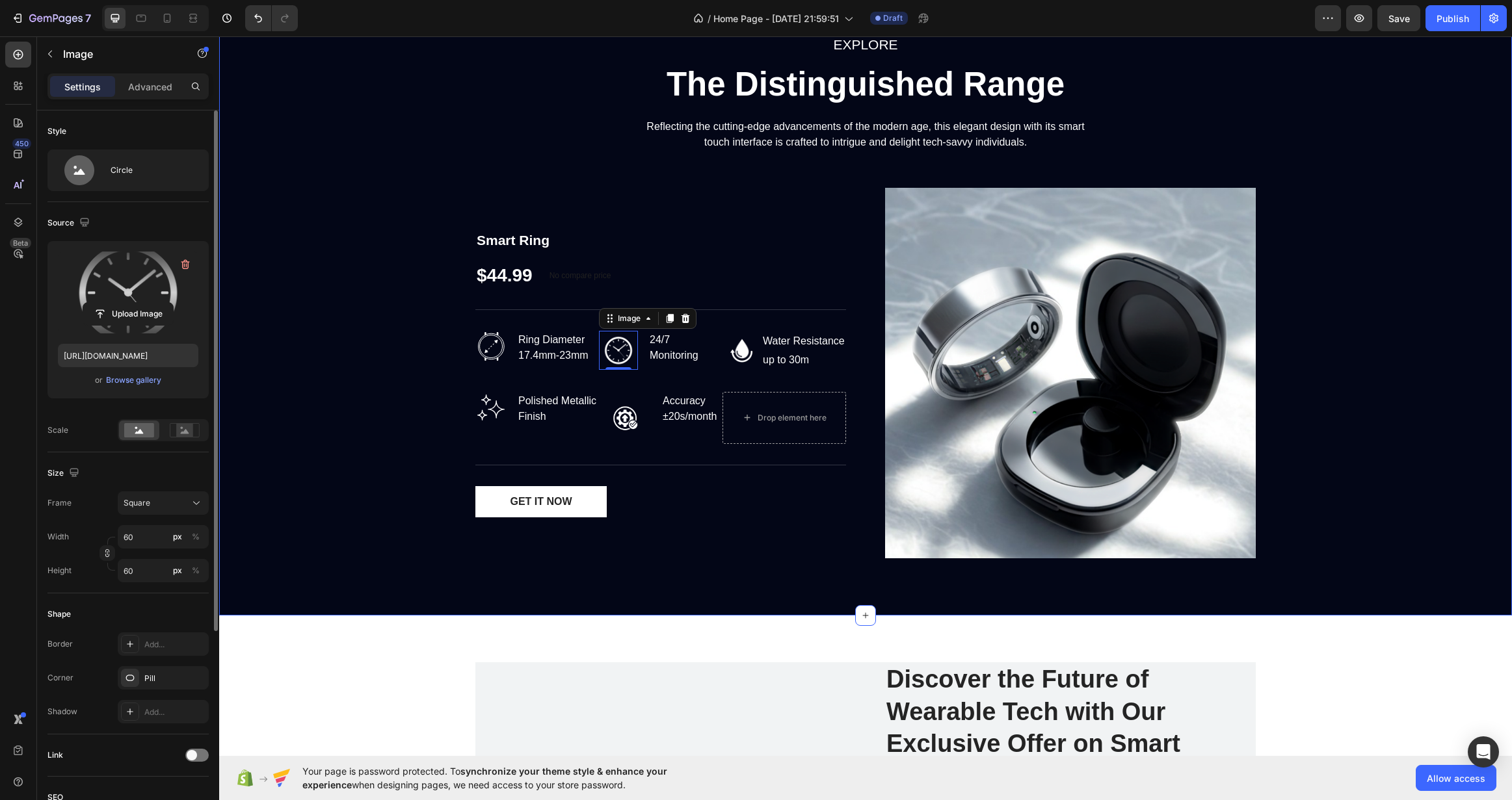
click at [404, 258] on div "EXPLORE Text block The Distinguished Range Heading Reflecting the cutting-edge …" at bounding box center [865, 301] width 1273 height 536
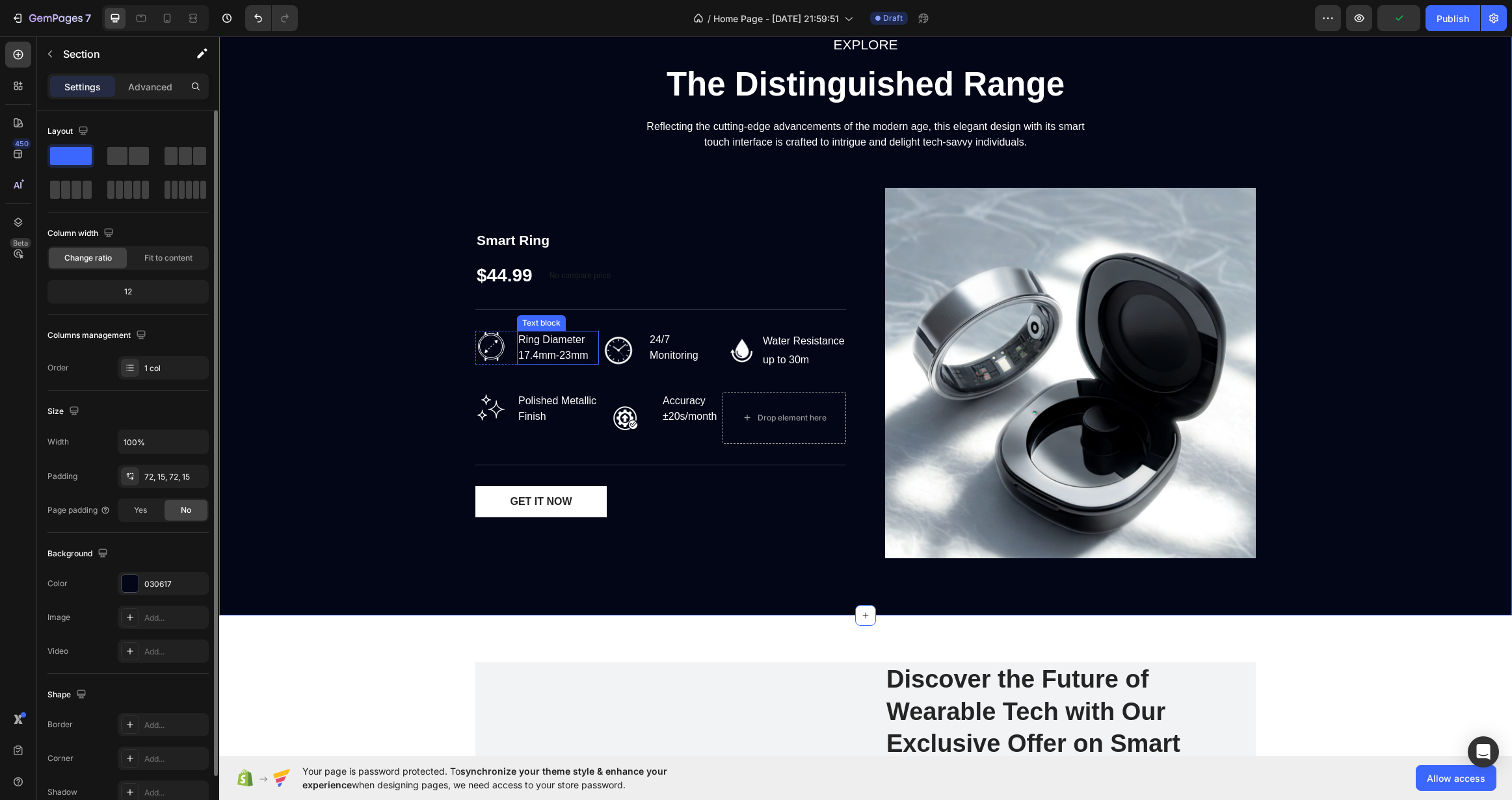
click at [534, 347] on p "Ring Diameter 17.4mm-23mm" at bounding box center [558, 348] width 79 height 31
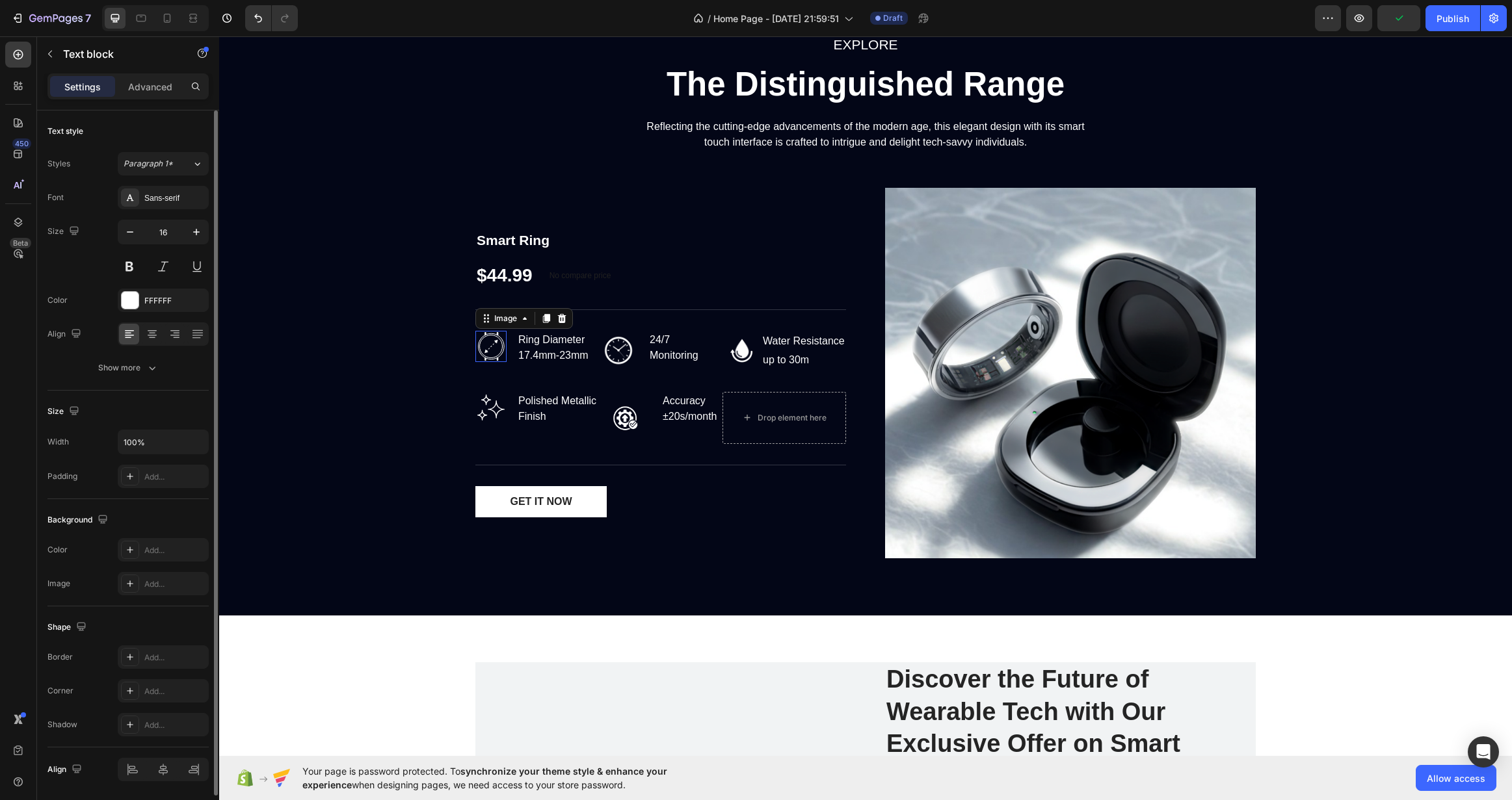
click at [475, 344] on img at bounding box center [491, 347] width 31 height 31
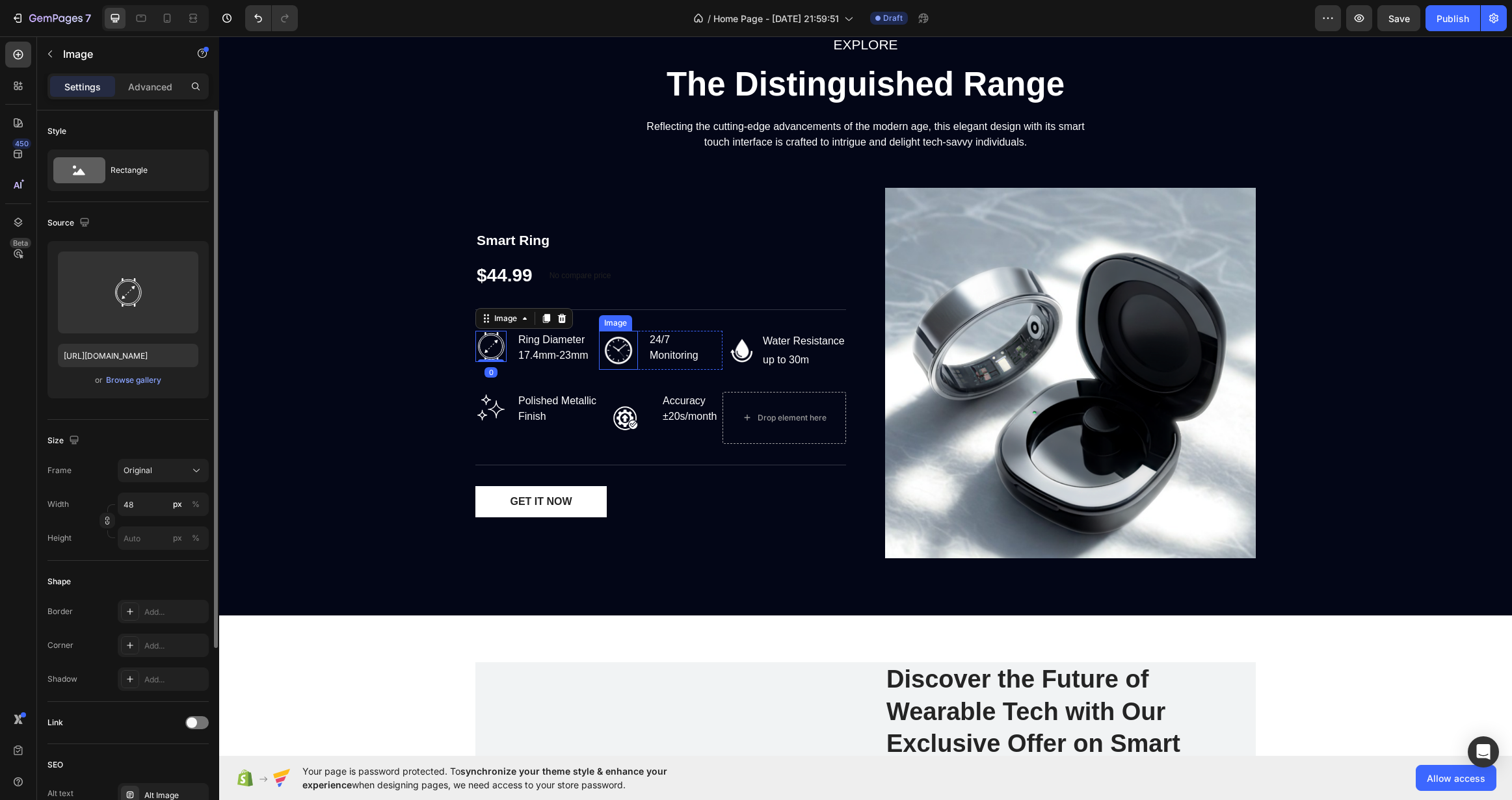
click at [623, 348] on img at bounding box center [618, 351] width 39 height 39
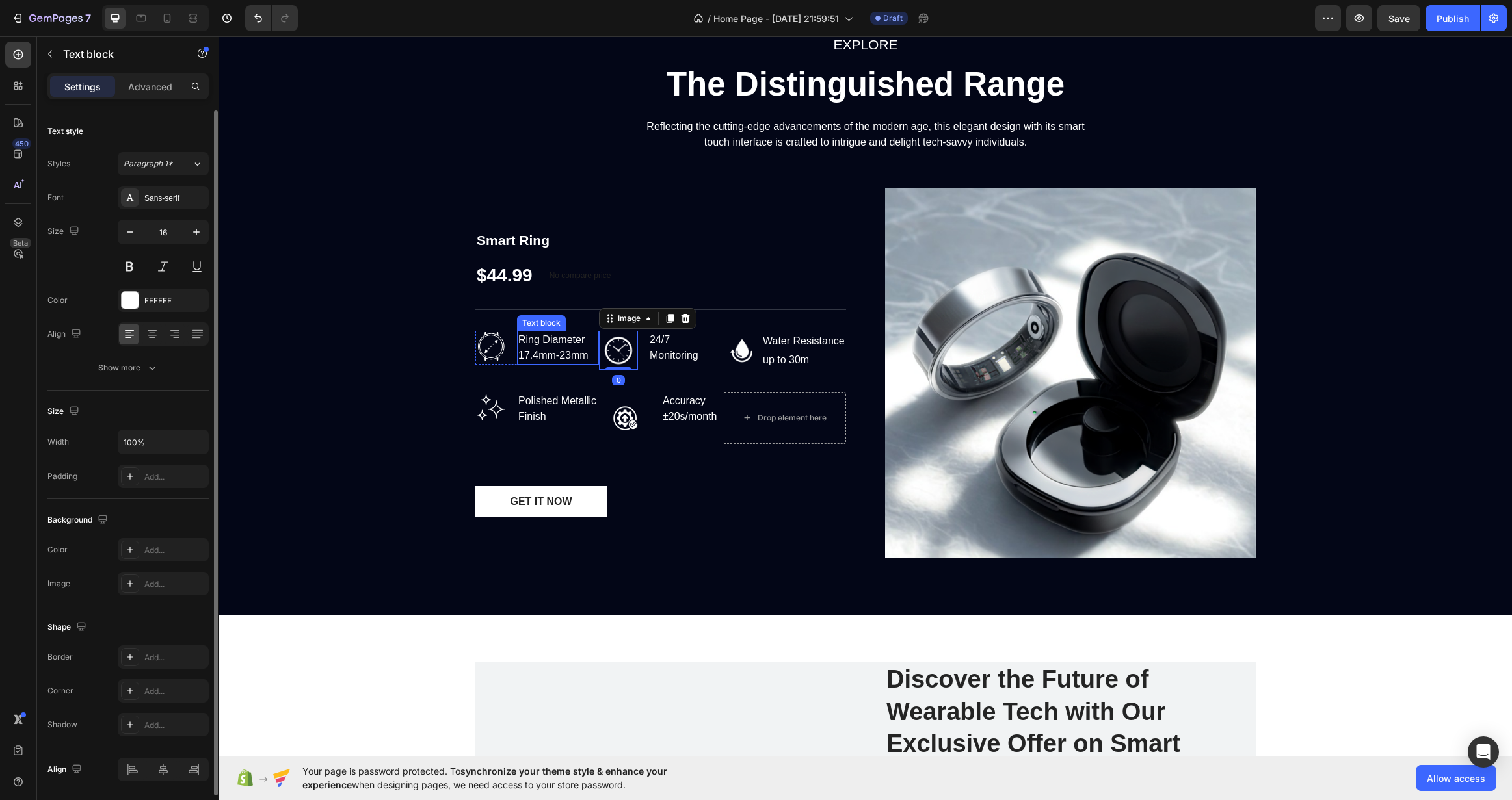
click at [562, 347] on p "Ring Diameter 17.4mm-23mm" at bounding box center [558, 348] width 79 height 31
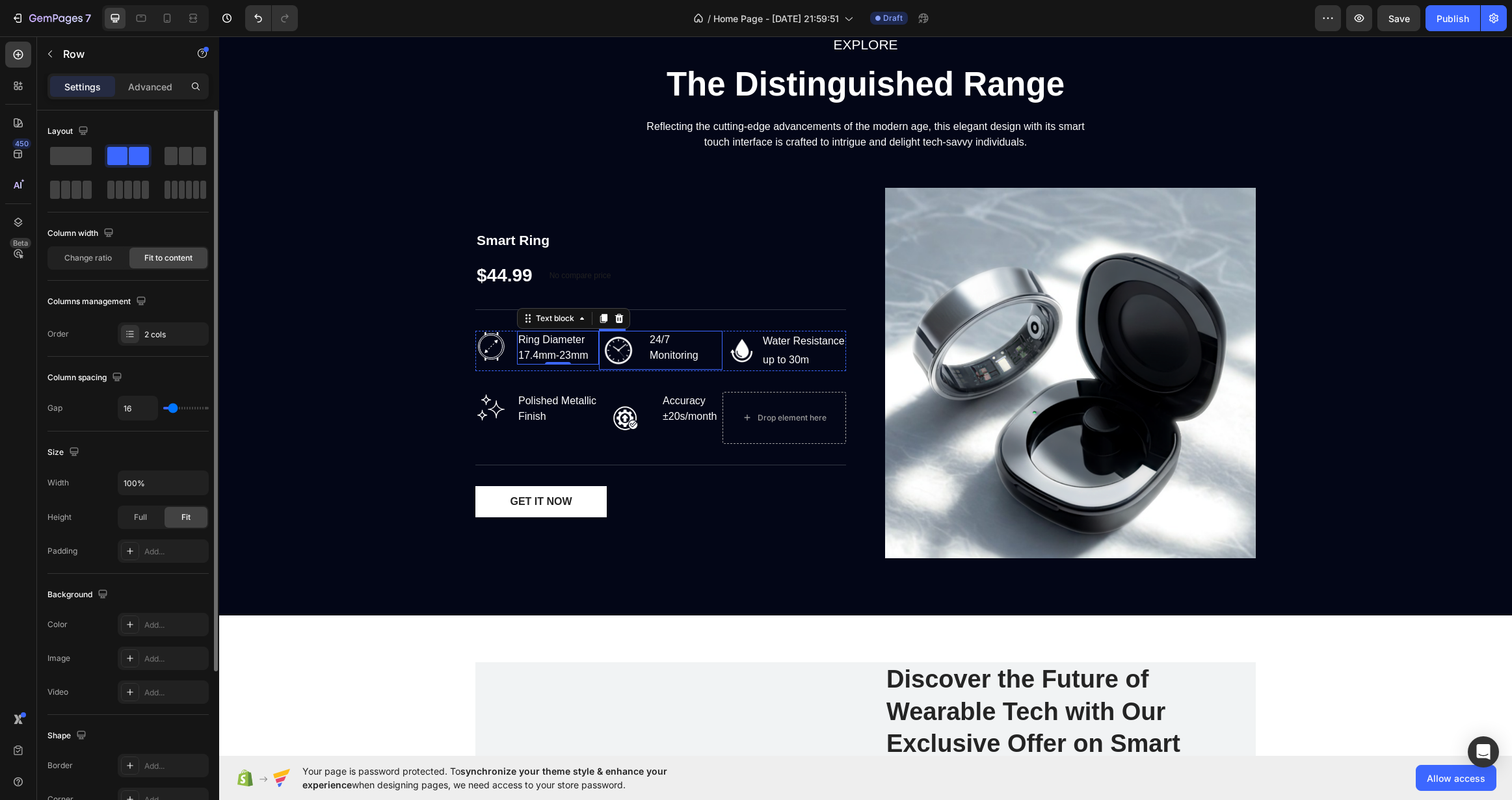
click at [635, 349] on div "Image 24/7 Monitoring Text block Row" at bounding box center [660, 351] width 124 height 39
click at [653, 348] on p "24/7 Monitoring" at bounding box center [685, 348] width 72 height 31
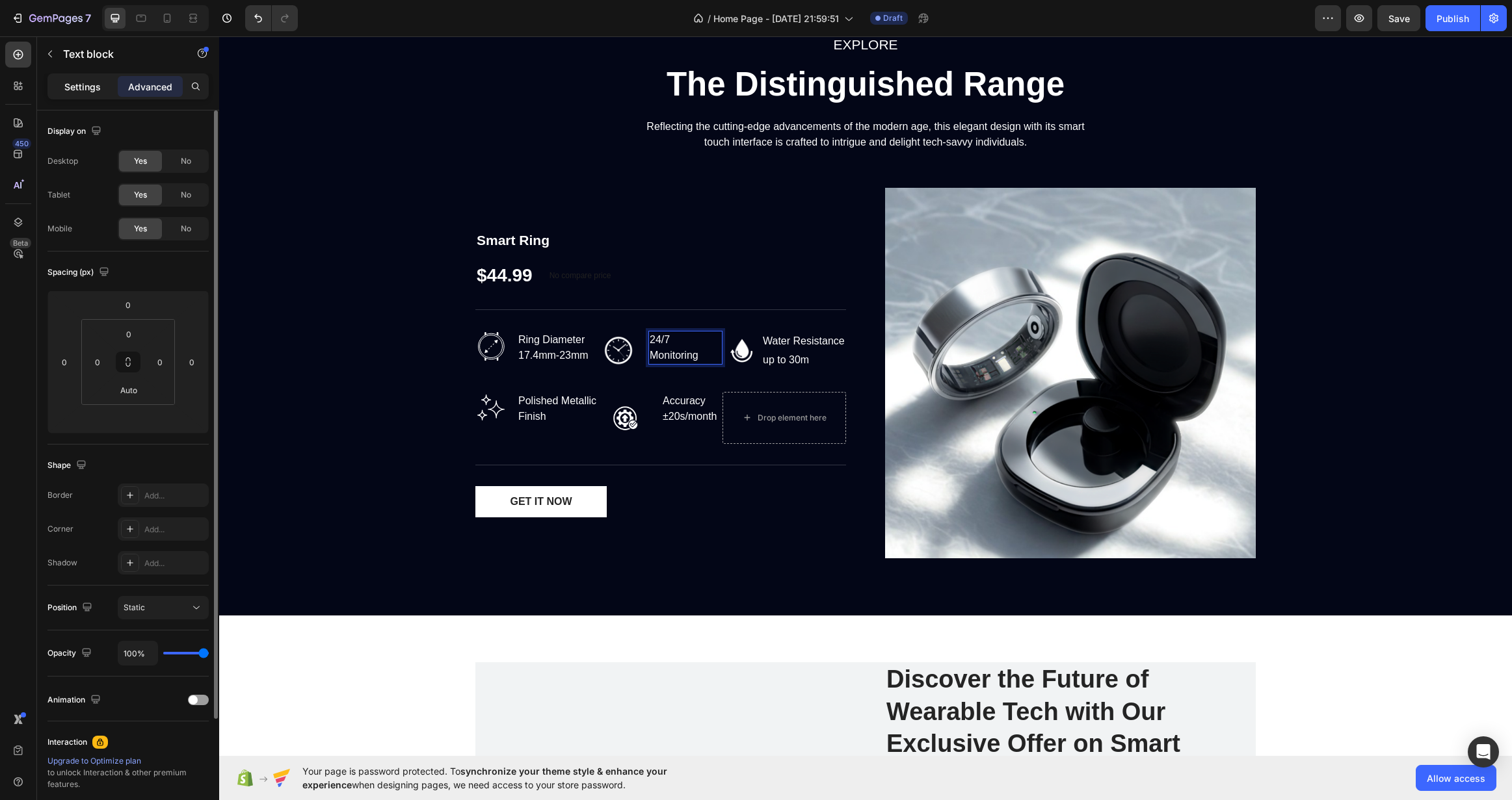
click at [82, 91] on p "Settings" at bounding box center [82, 87] width 37 height 14
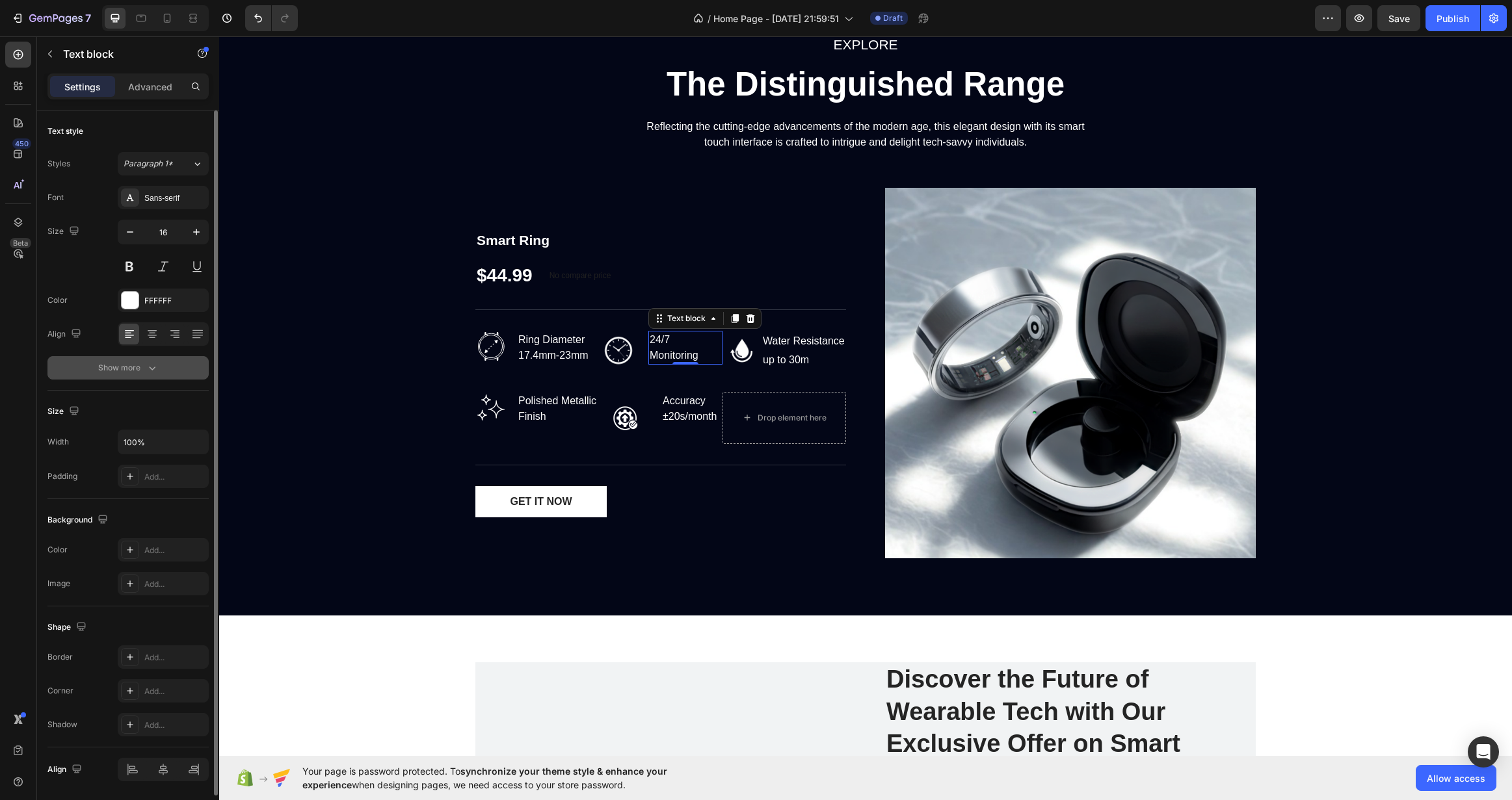
click at [158, 359] on button "Show more" at bounding box center [128, 368] width 161 height 23
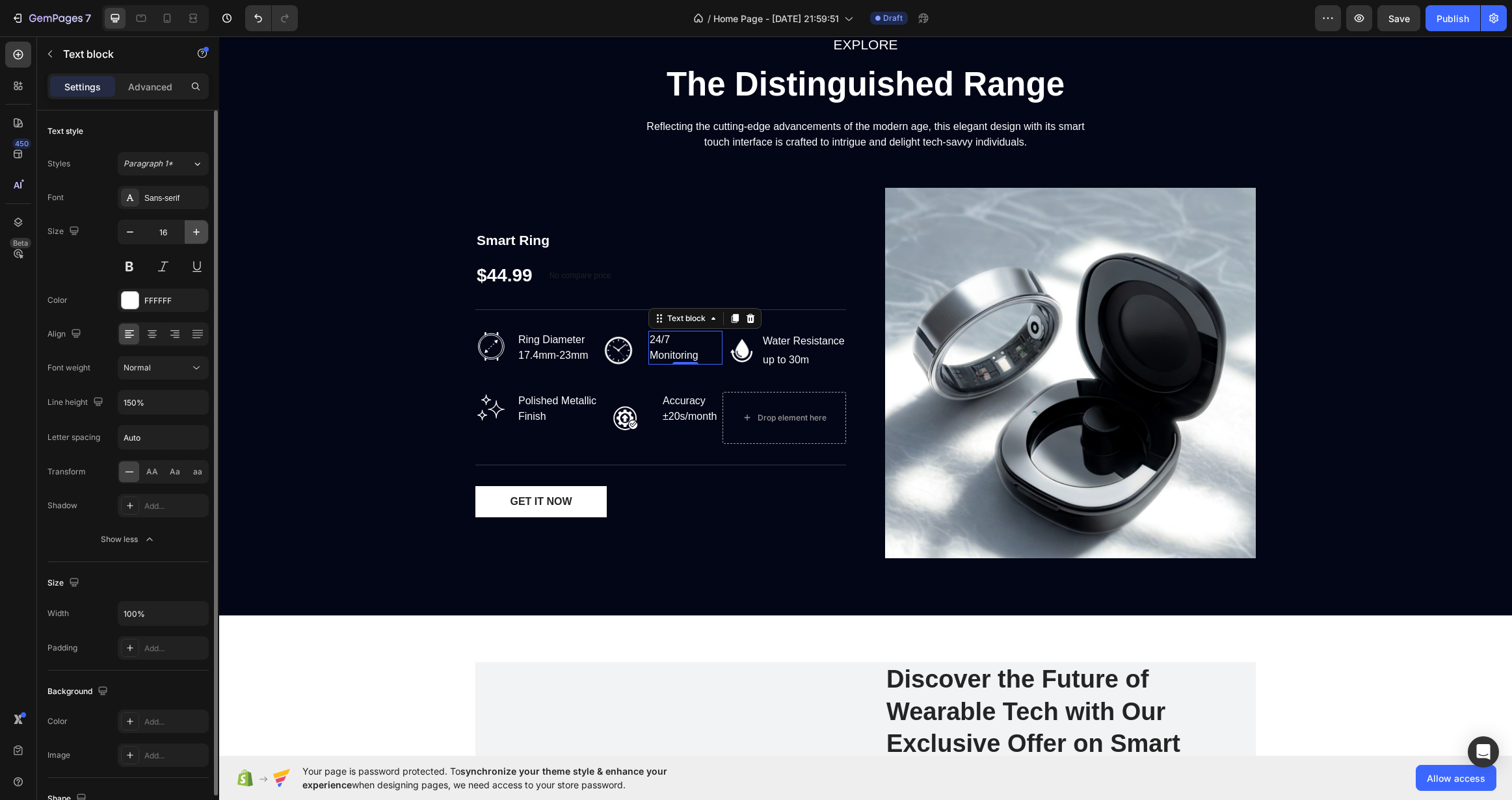
click at [193, 227] on icon "button" at bounding box center [196, 232] width 13 height 13
click at [126, 234] on icon "button" at bounding box center [130, 232] width 13 height 13
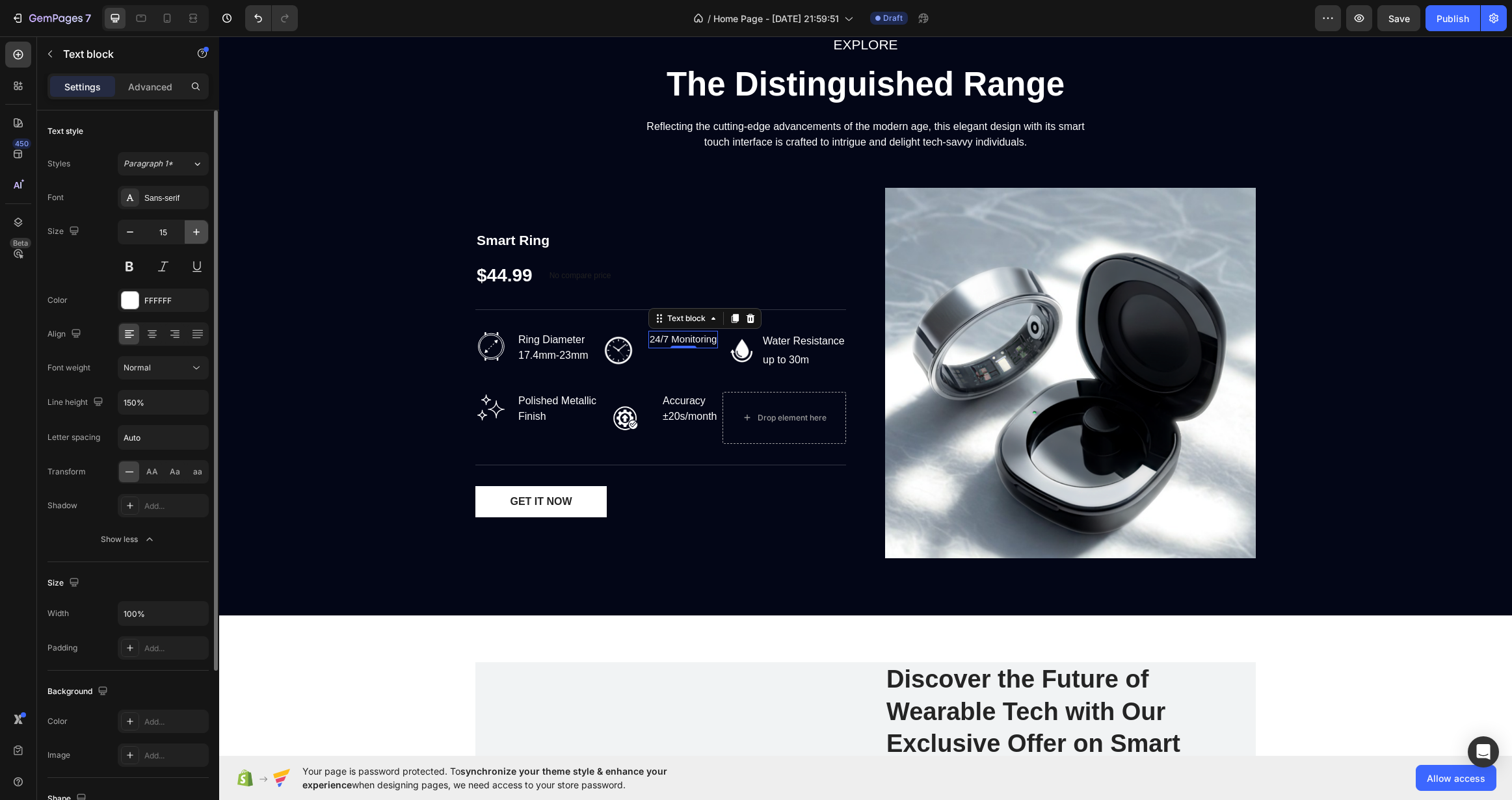
click at [190, 239] on button "button" at bounding box center [196, 232] width 23 height 23
type input "16"
click at [535, 341] on p "Ring Diameter 17.4mm-23mm" at bounding box center [558, 348] width 79 height 31
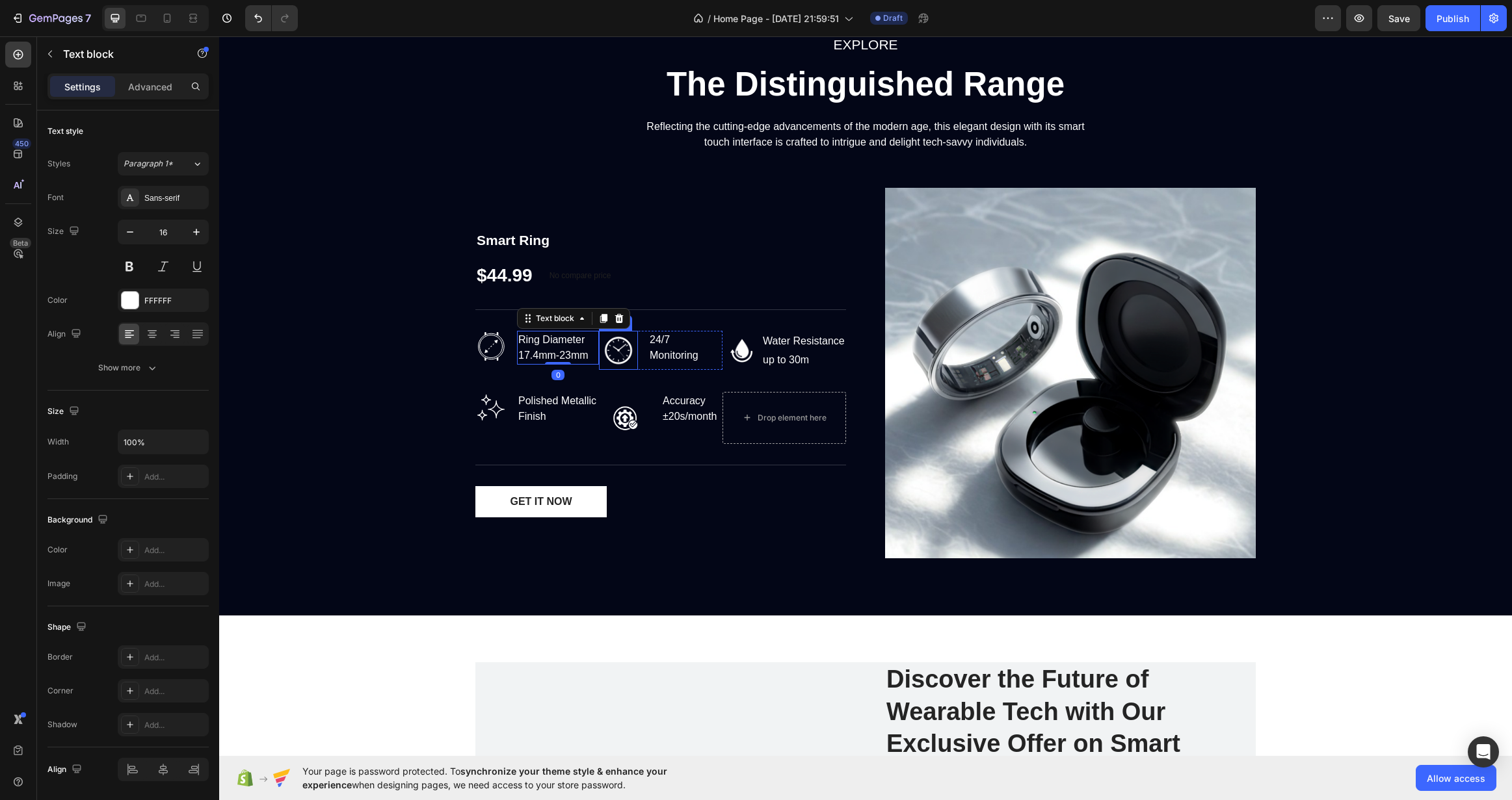
click at [621, 345] on img at bounding box center [618, 351] width 39 height 39
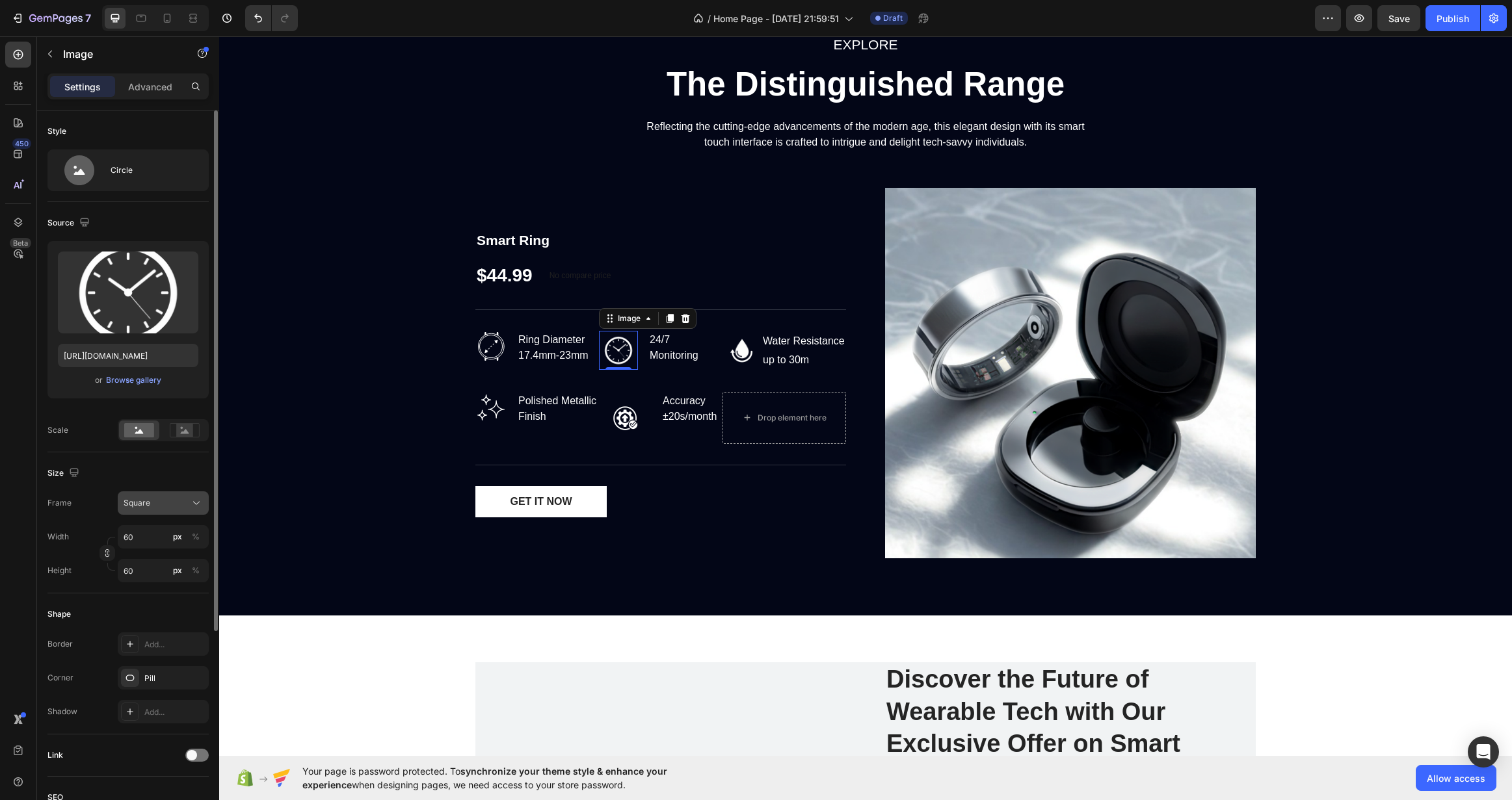
click at [157, 506] on div "Square" at bounding box center [156, 503] width 64 height 12
click at [164, 613] on div "Original" at bounding box center [160, 608] width 75 height 12
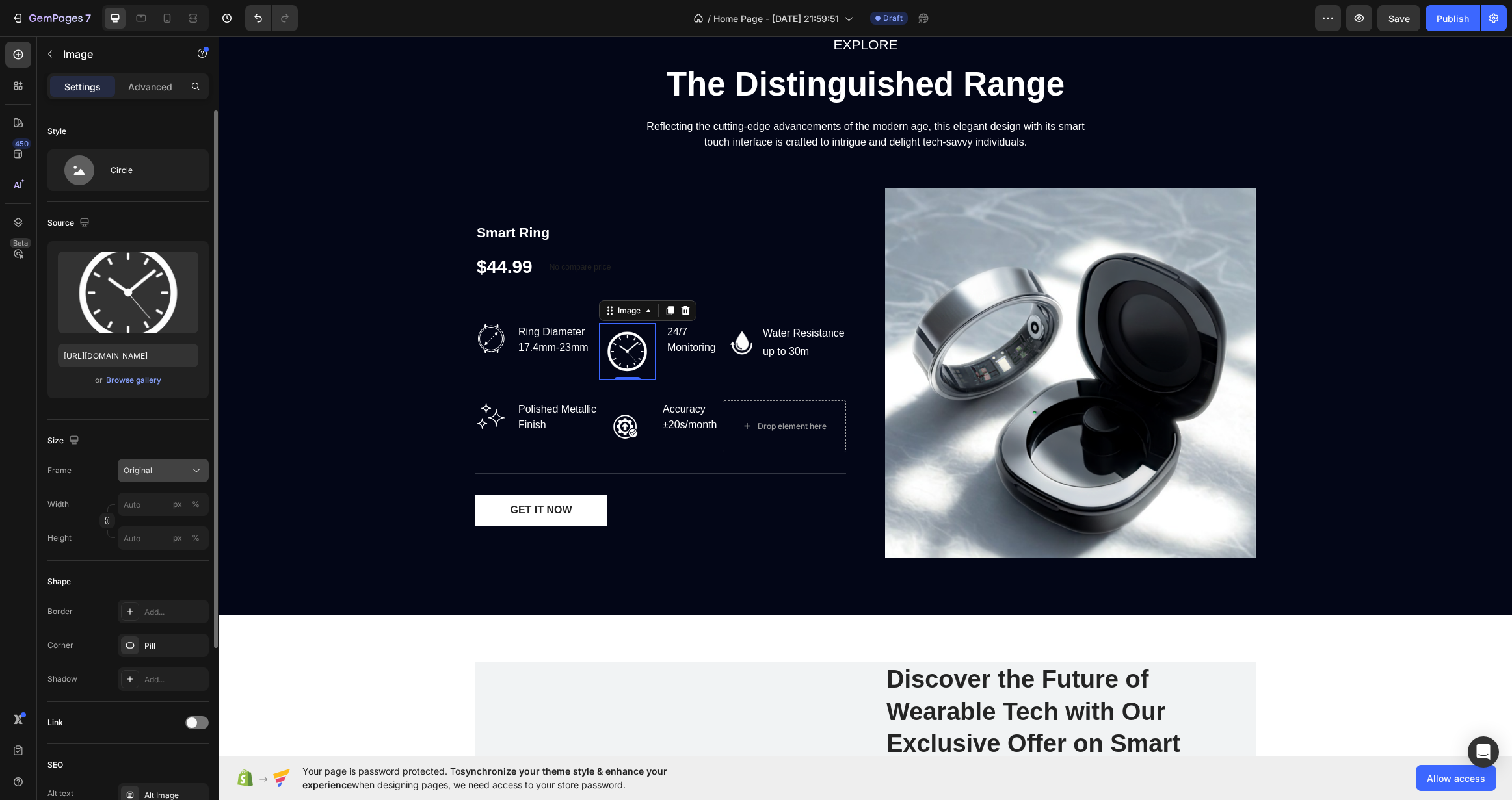
click at [174, 477] on button "Original" at bounding box center [163, 470] width 91 height 23
click at [164, 604] on div "Custom" at bounding box center [160, 599] width 75 height 12
click at [149, 542] on input "px %" at bounding box center [163, 537] width 91 height 23
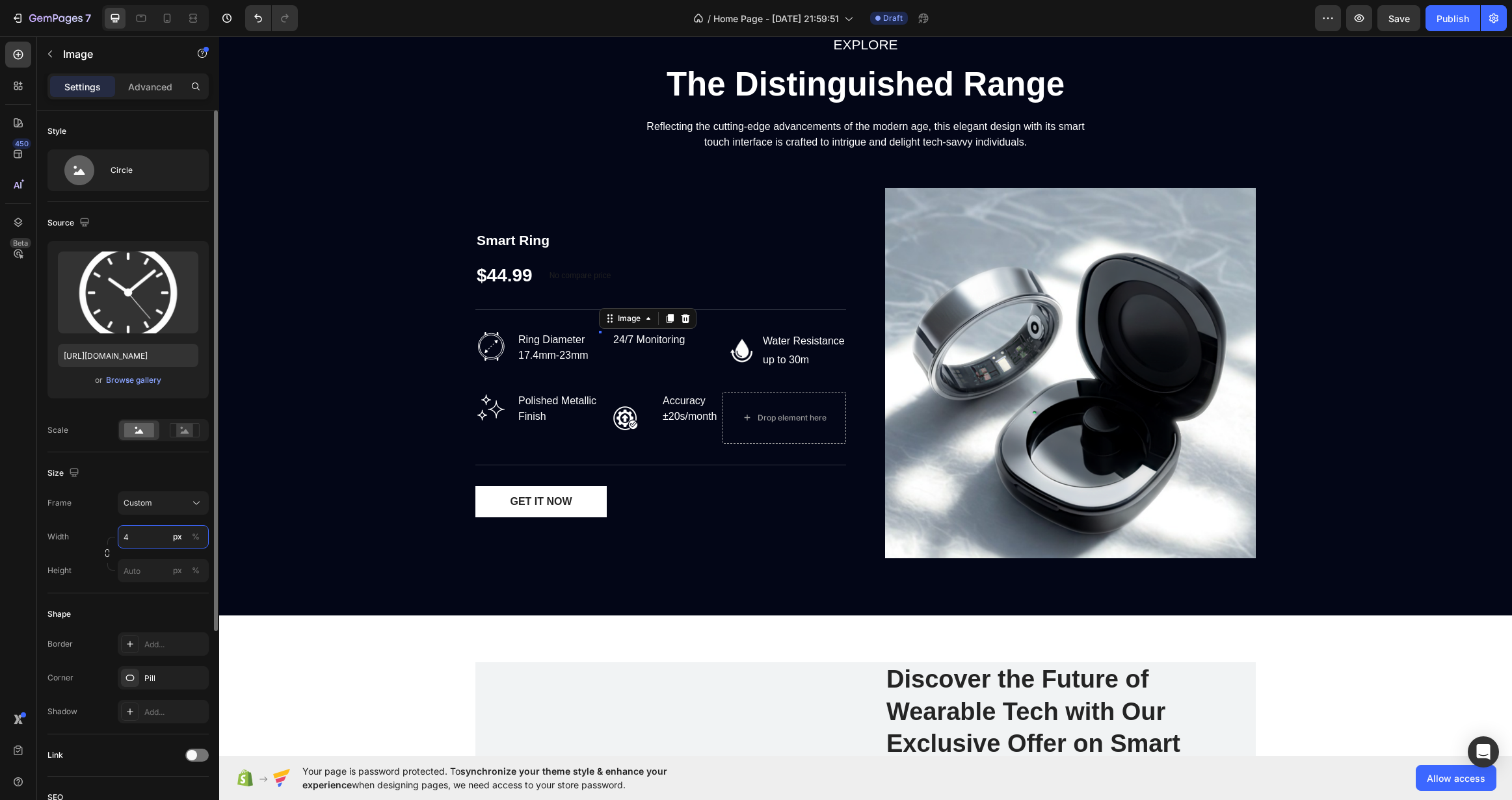
type input "48"
click at [482, 348] on img at bounding box center [491, 347] width 31 height 31
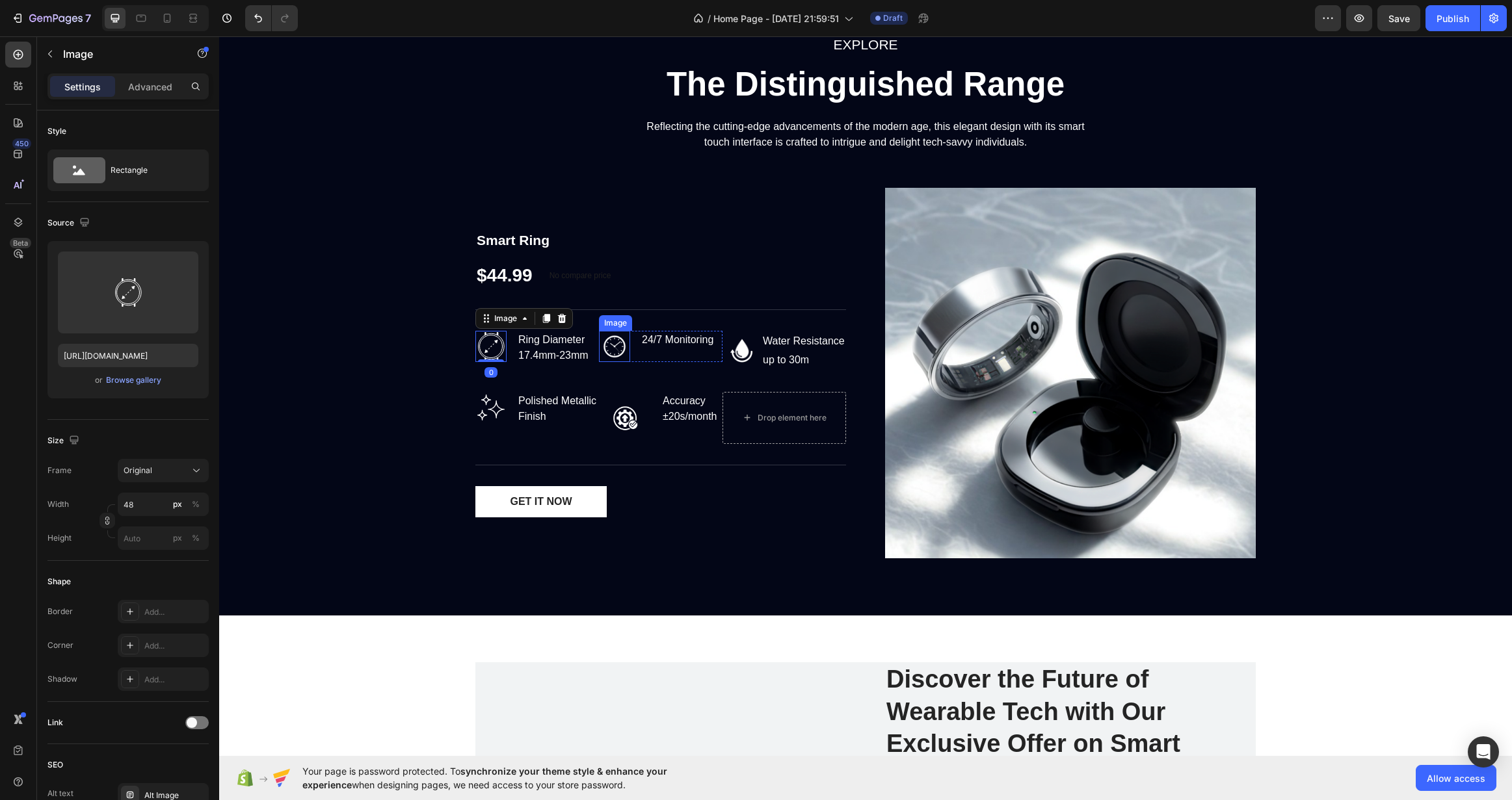
click at [611, 348] on img at bounding box center [614, 347] width 31 height 31
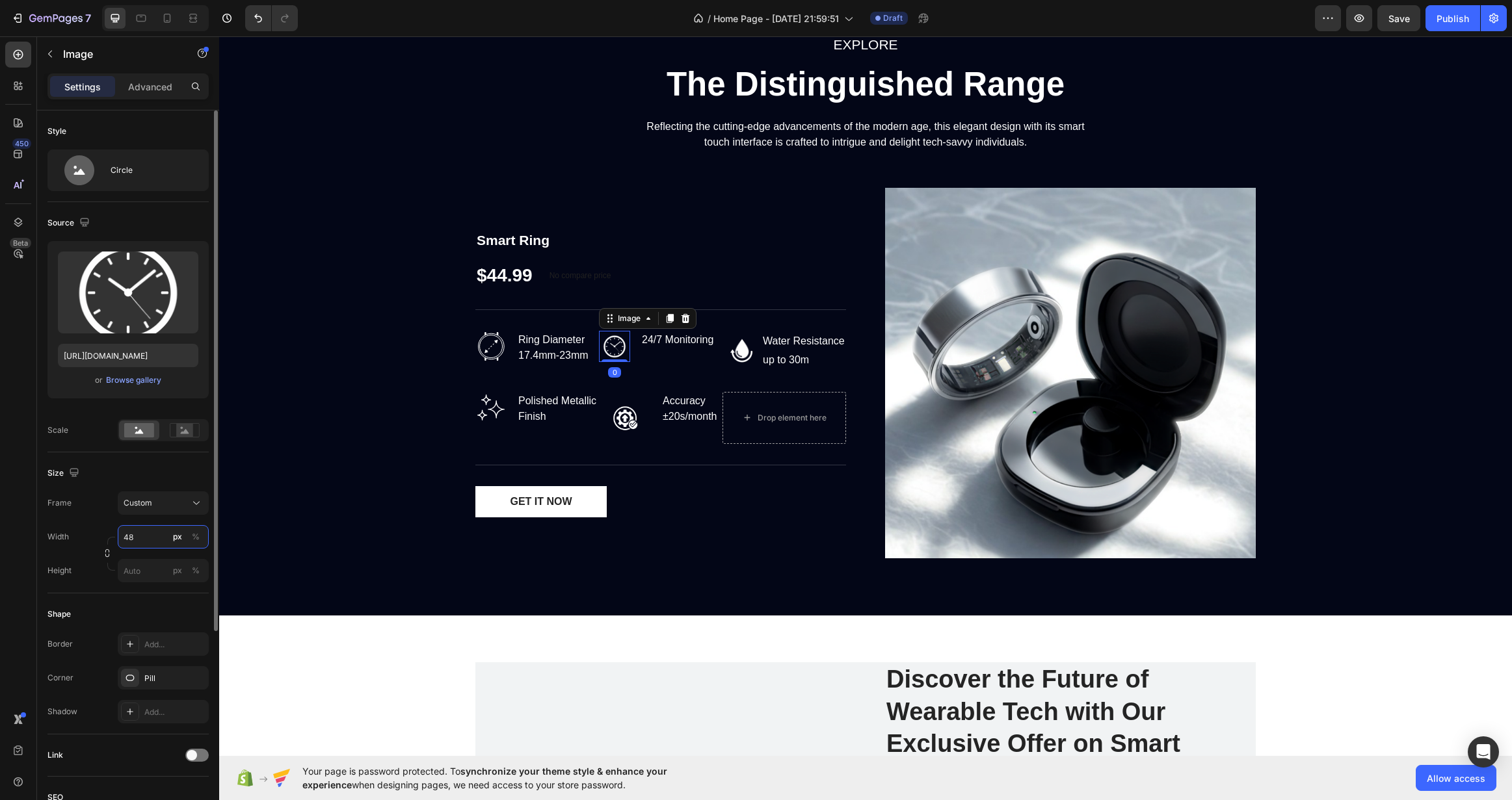
click at [146, 537] on input "48" at bounding box center [163, 537] width 91 height 23
type input "55"
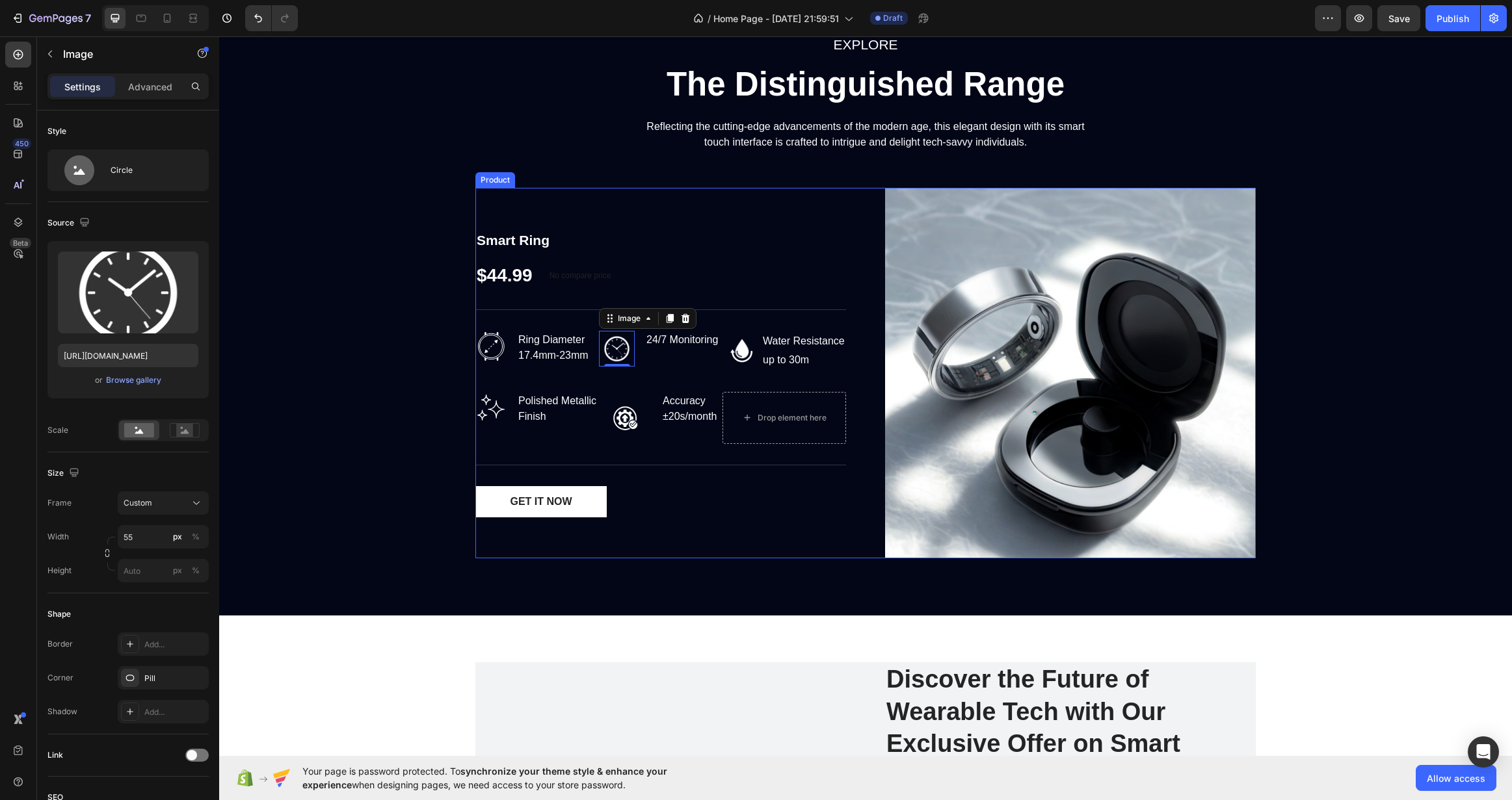
click at [427, 386] on div "EXPLORE Text block The Distinguished Range Heading Reflecting the cutting-edge …" at bounding box center [865, 301] width 1273 height 536
click at [621, 342] on img at bounding box center [617, 349] width 36 height 36
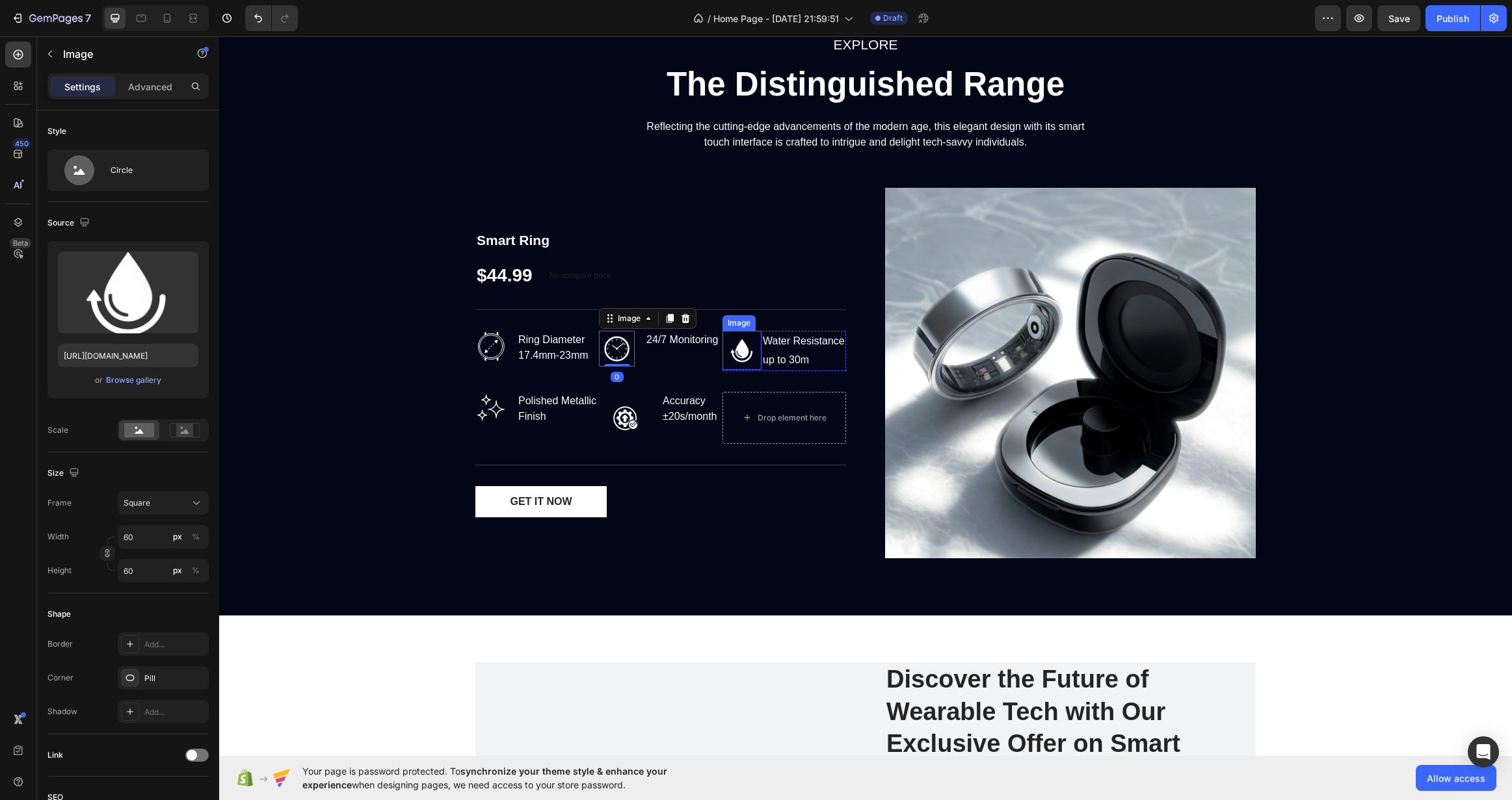
click at [733, 354] on img at bounding box center [742, 351] width 39 height 39
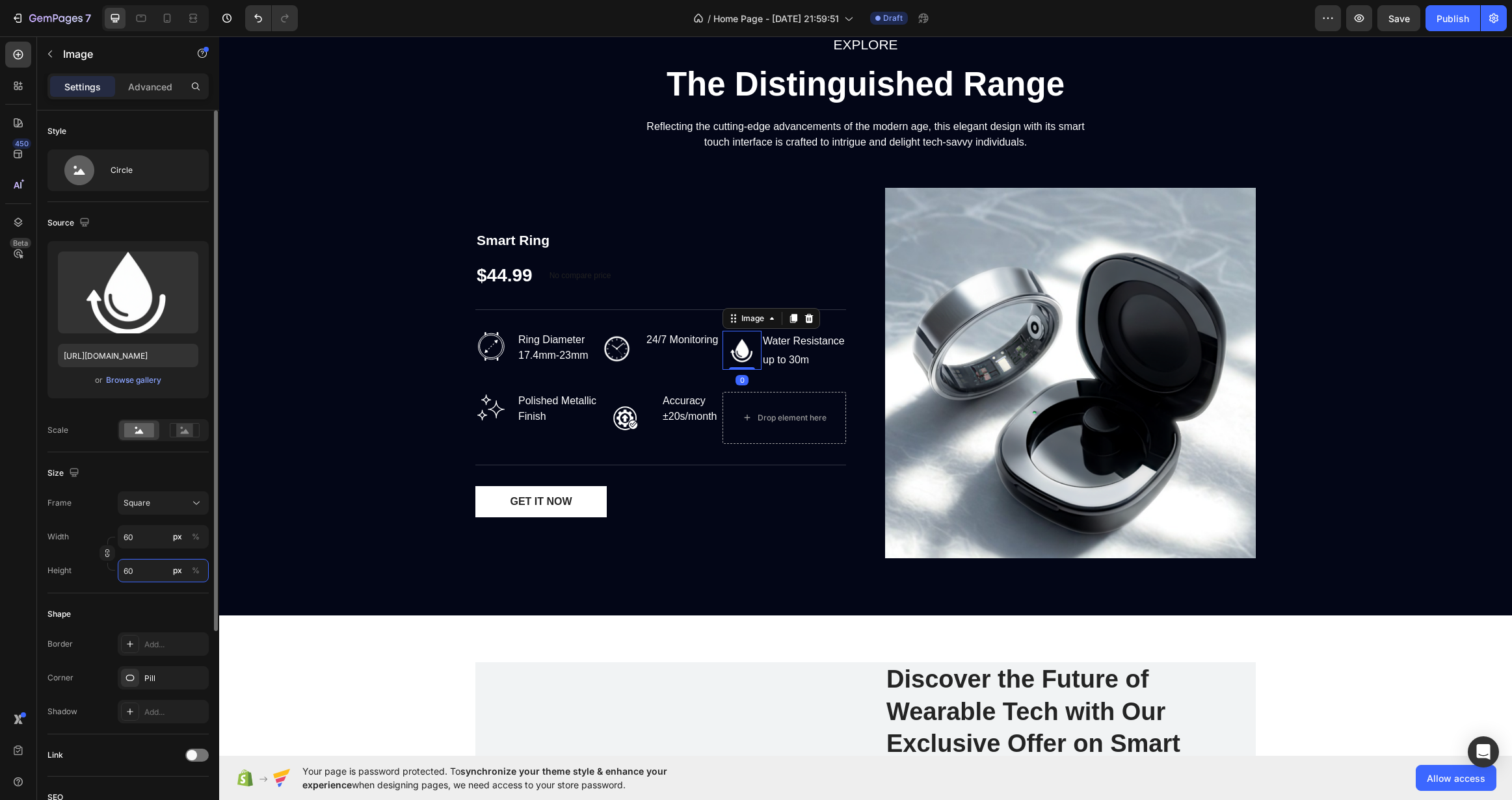
click at [158, 565] on input "60" at bounding box center [163, 571] width 91 height 23
click at [625, 346] on img at bounding box center [617, 349] width 36 height 36
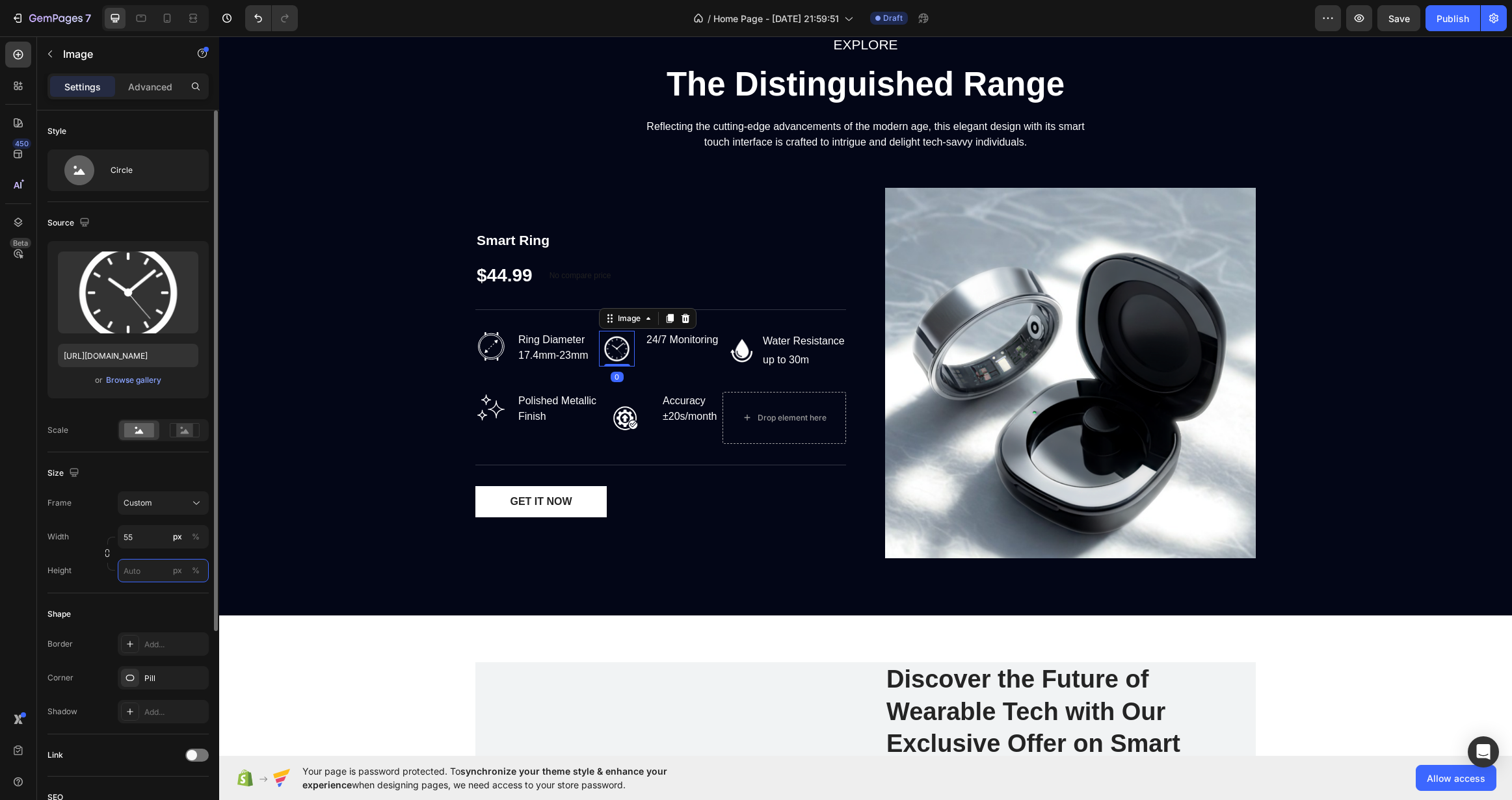
click at [156, 566] on input "px %" at bounding box center [163, 571] width 91 height 23
type input "55"
click at [108, 554] on icon "button" at bounding box center [107, 554] width 9 height 9
click at [140, 540] on input "55" at bounding box center [163, 537] width 91 height 23
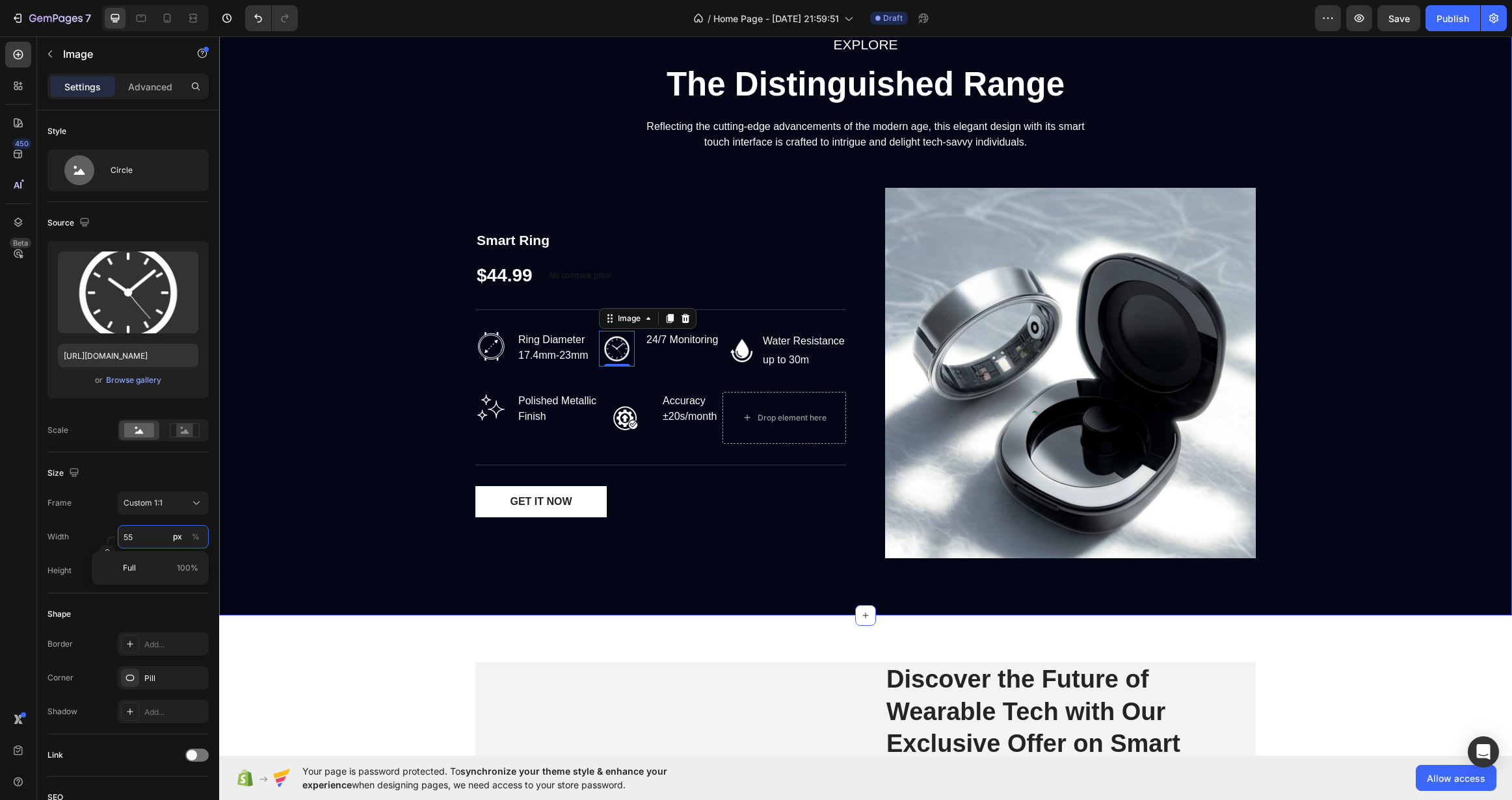
type input "6"
type input "60"
type input "604"
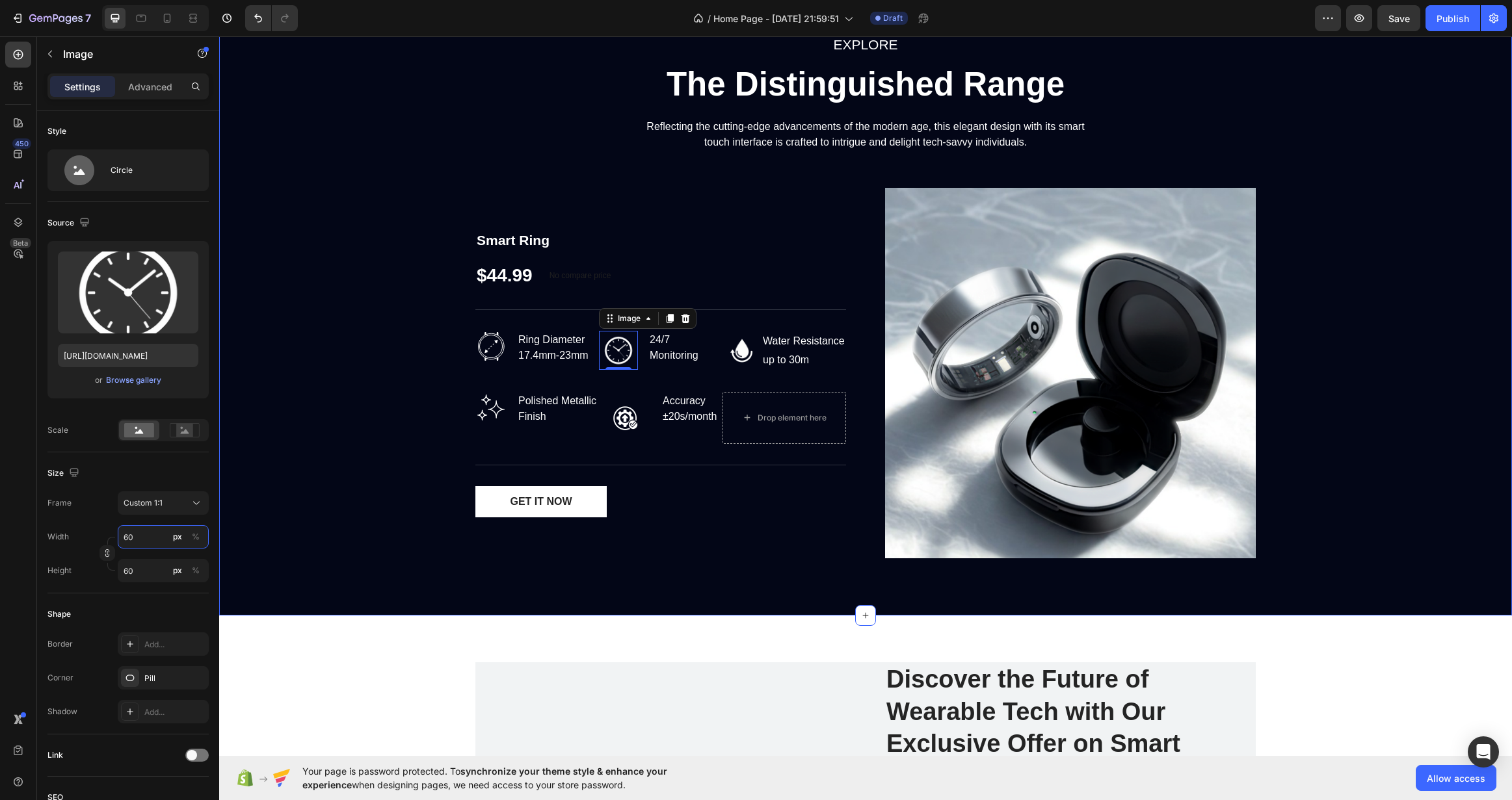
type input "604"
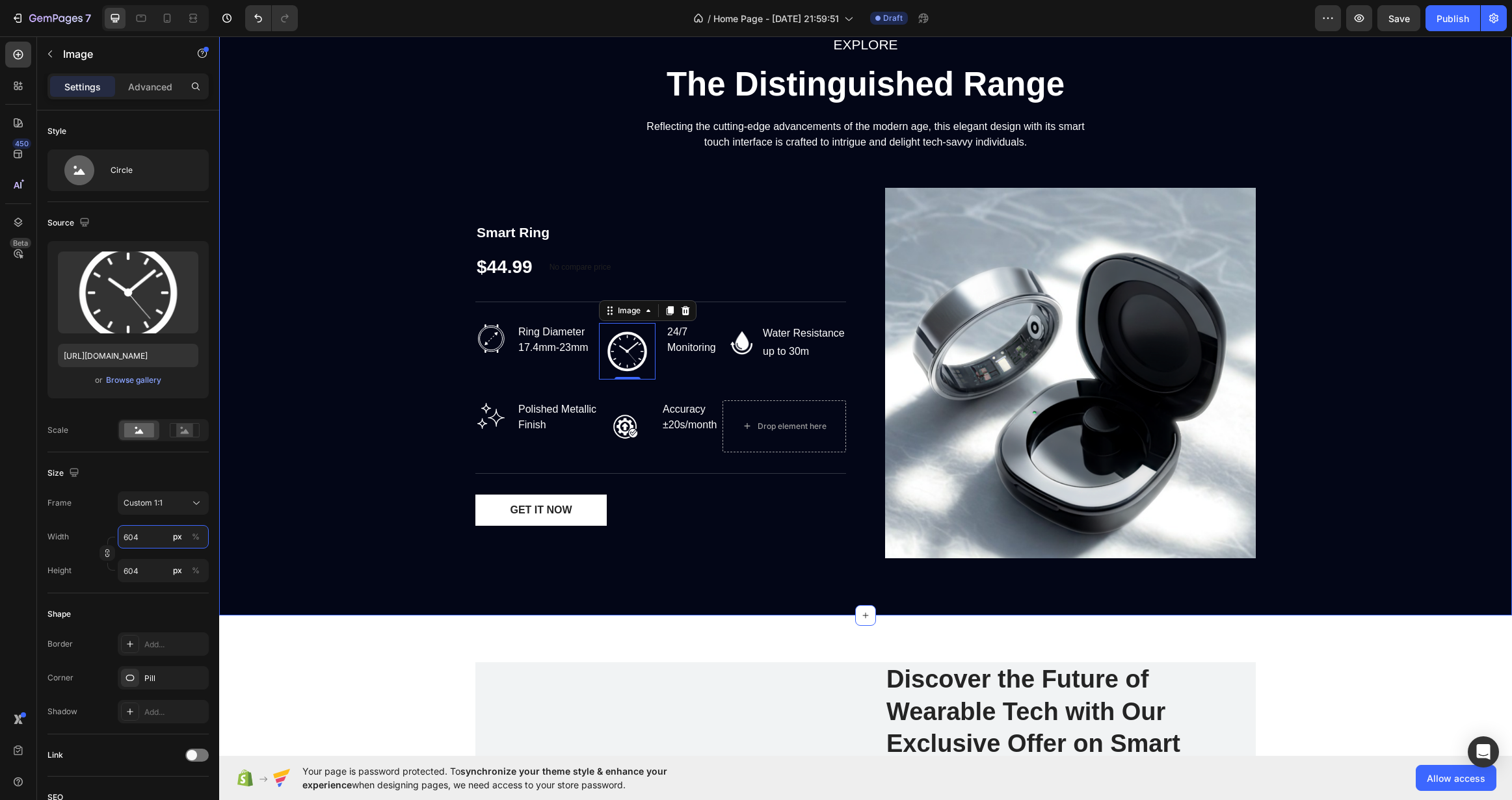
type input "6048"
click at [142, 542] on input "6048" at bounding box center [163, 537] width 91 height 23
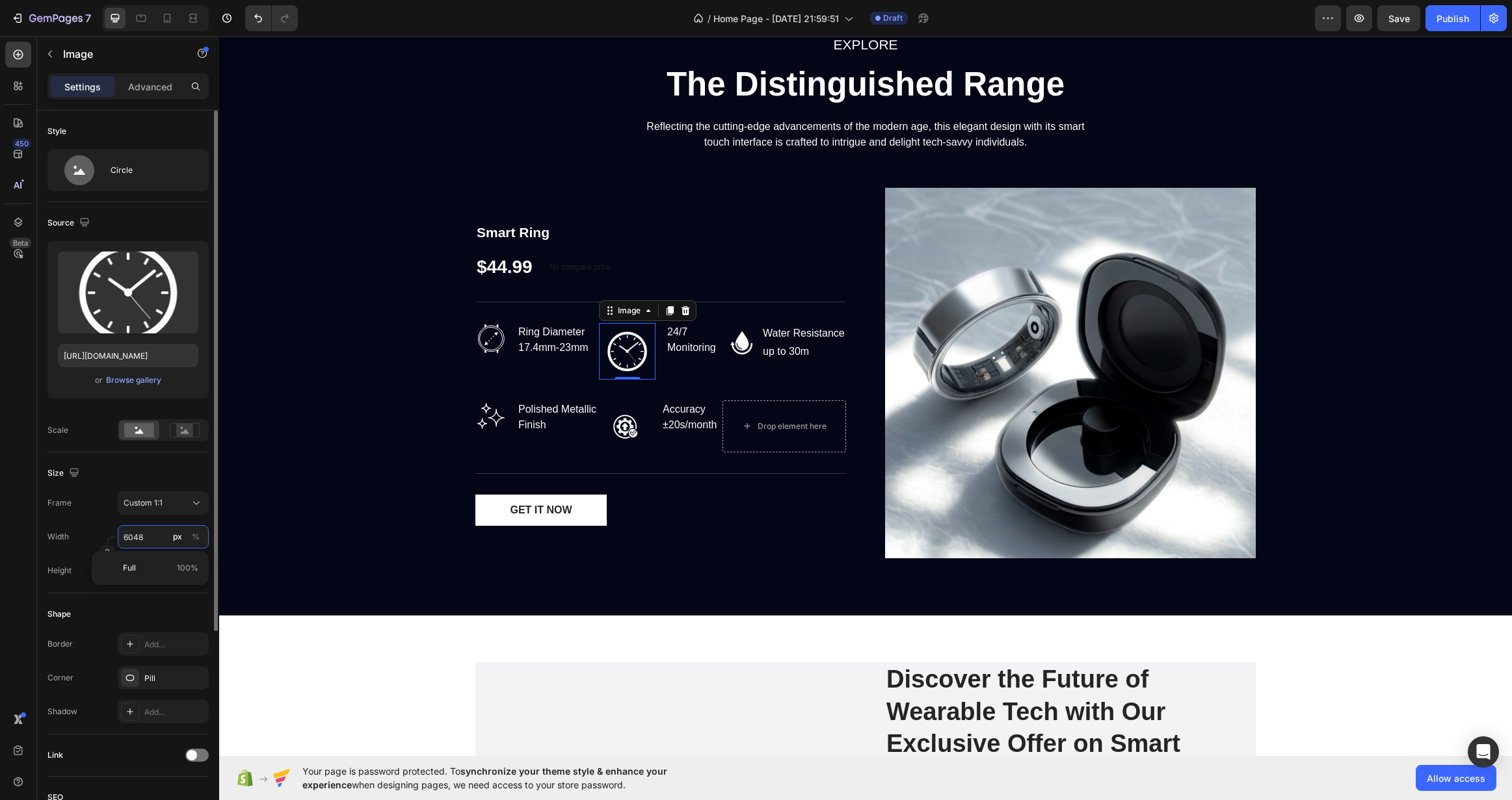
click at [142, 542] on input "6048" at bounding box center [163, 537] width 91 height 23
type input "4"
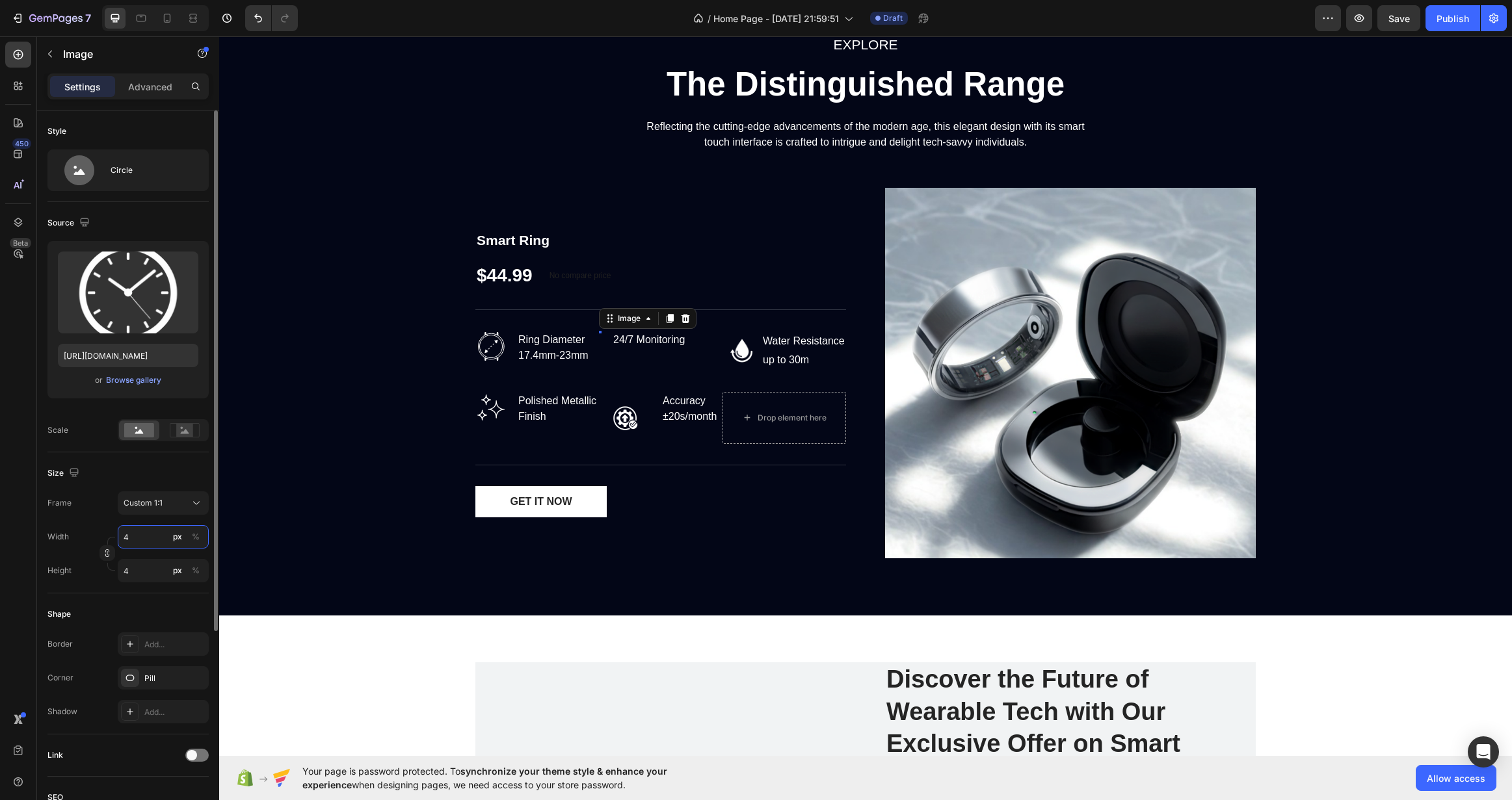
type input "48"
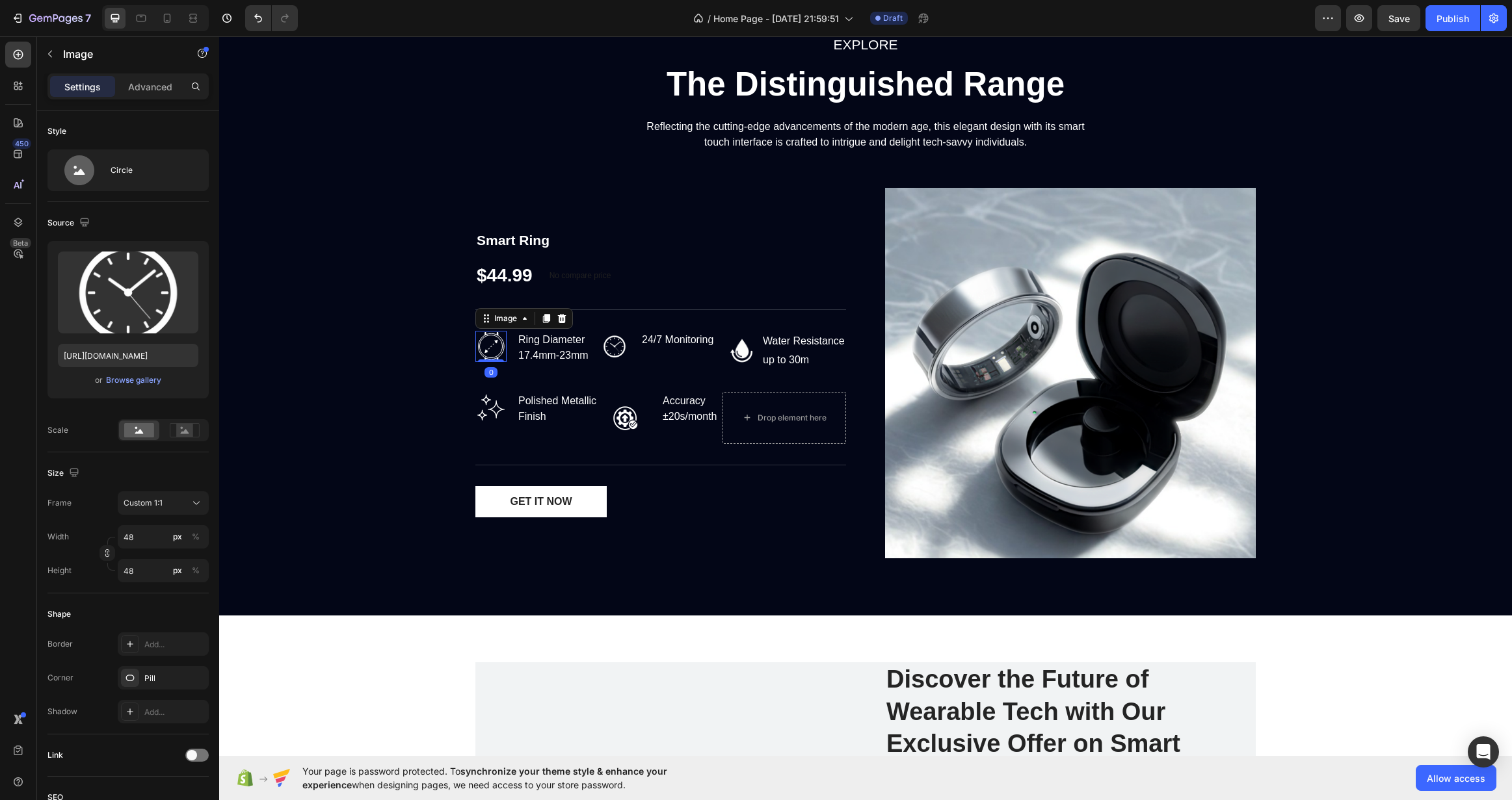
click at [485, 344] on img at bounding box center [491, 347] width 31 height 31
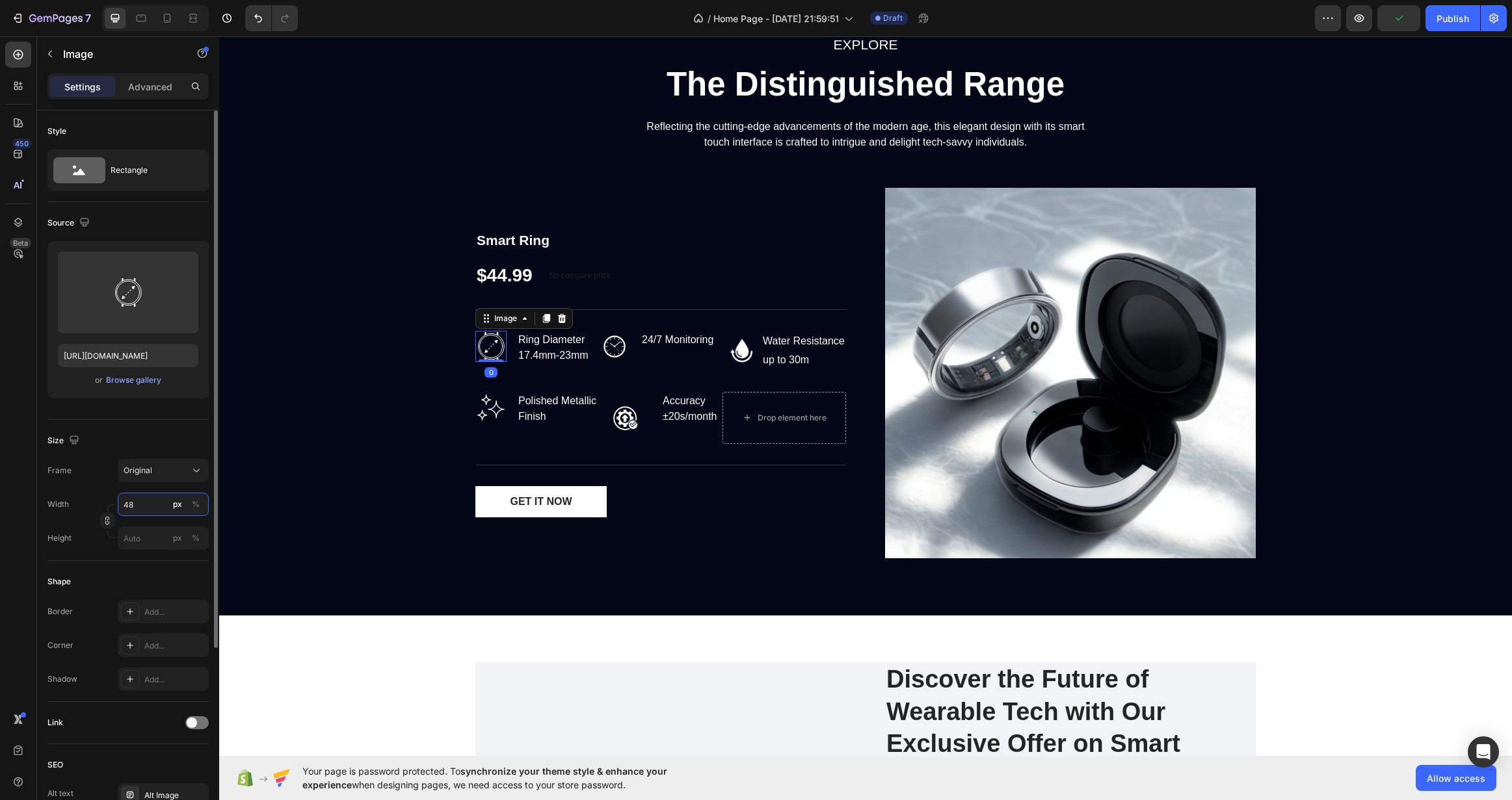
click at [142, 505] on input "48" at bounding box center [163, 505] width 91 height 23
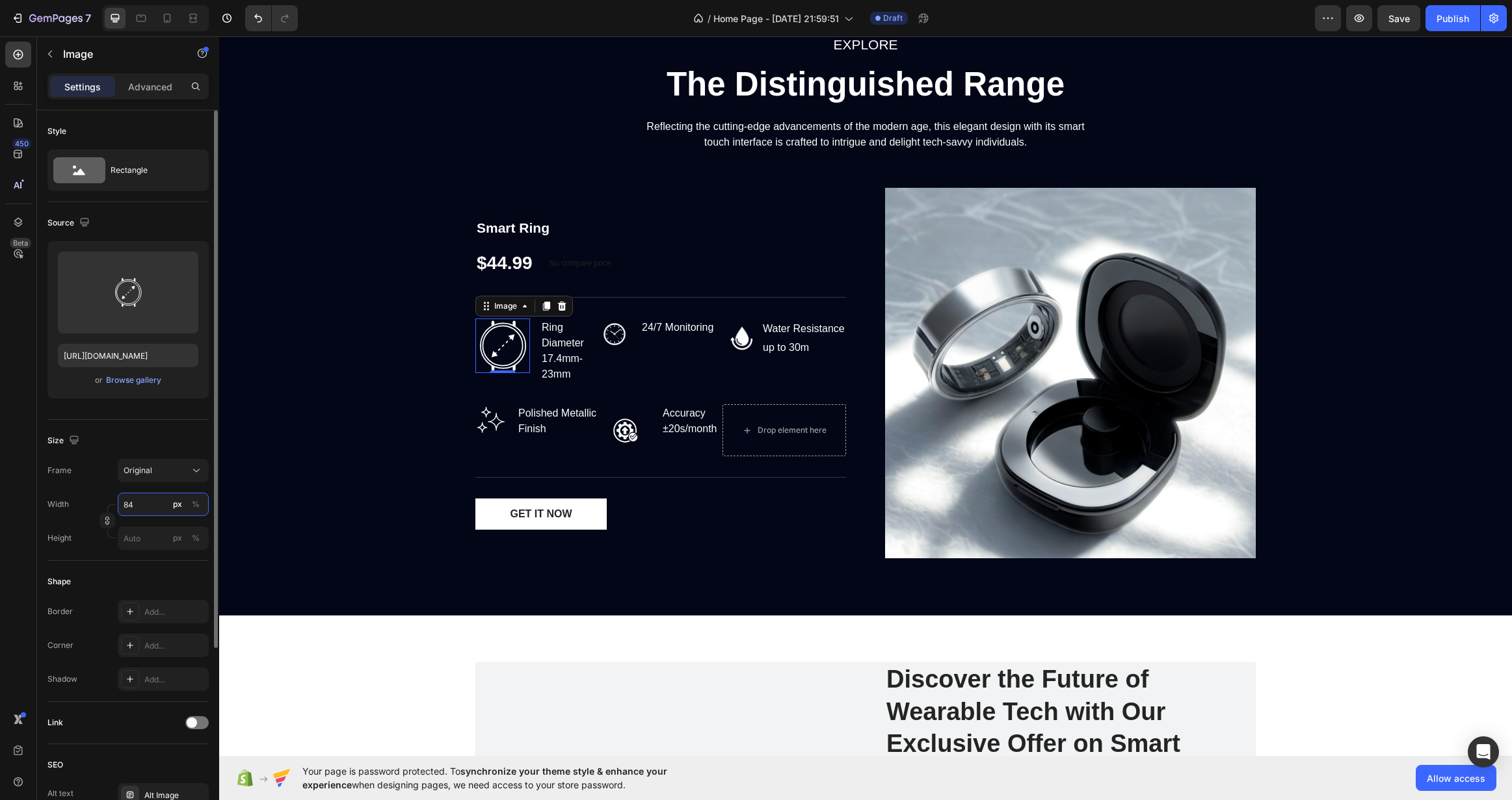
click at [133, 509] on input "84" at bounding box center [163, 505] width 91 height 23
type input "84"
click at [109, 512] on div at bounding box center [107, 521] width 16 height 33
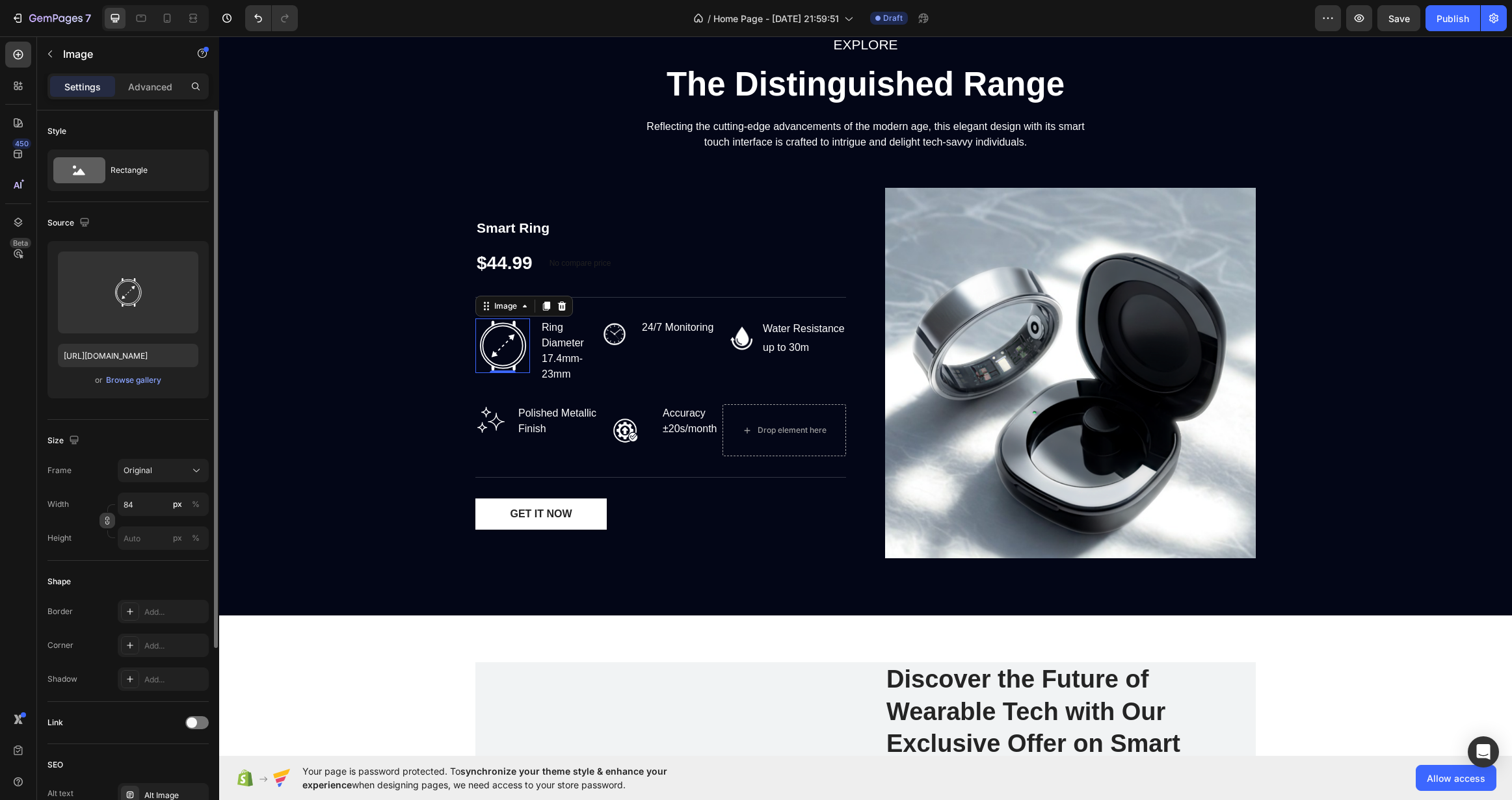
click at [105, 515] on button "button" at bounding box center [107, 521] width 16 height 16
click at [131, 543] on input "84" at bounding box center [163, 537] width 91 height 23
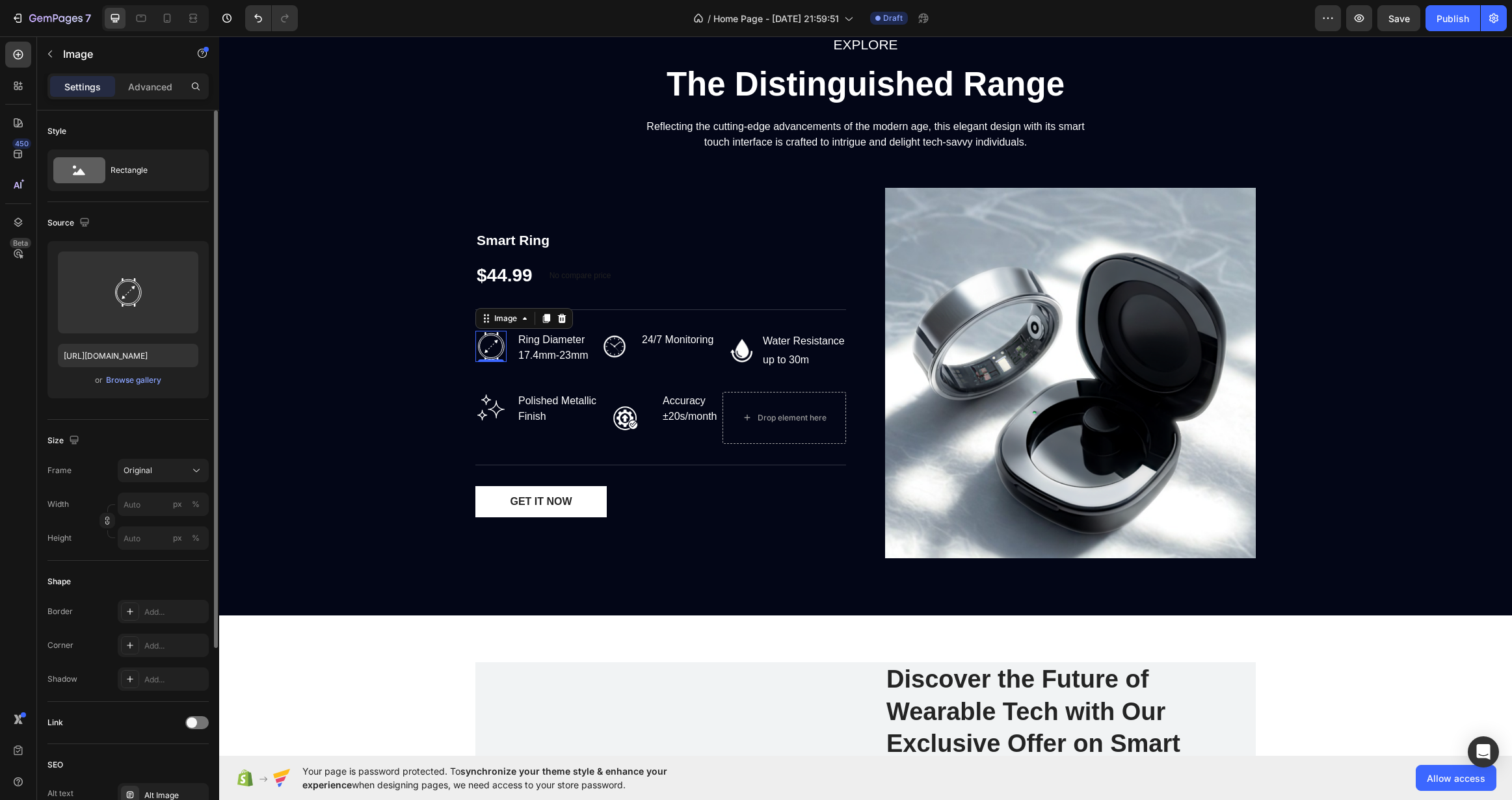
click at [102, 557] on div "Size Frame Original Width px % Height px %" at bounding box center [128, 490] width 161 height 141
click at [141, 507] on input "px %" at bounding box center [163, 505] width 91 height 23
type input "48"
click at [138, 546] on input "px %" at bounding box center [163, 538] width 91 height 23
type input "48"
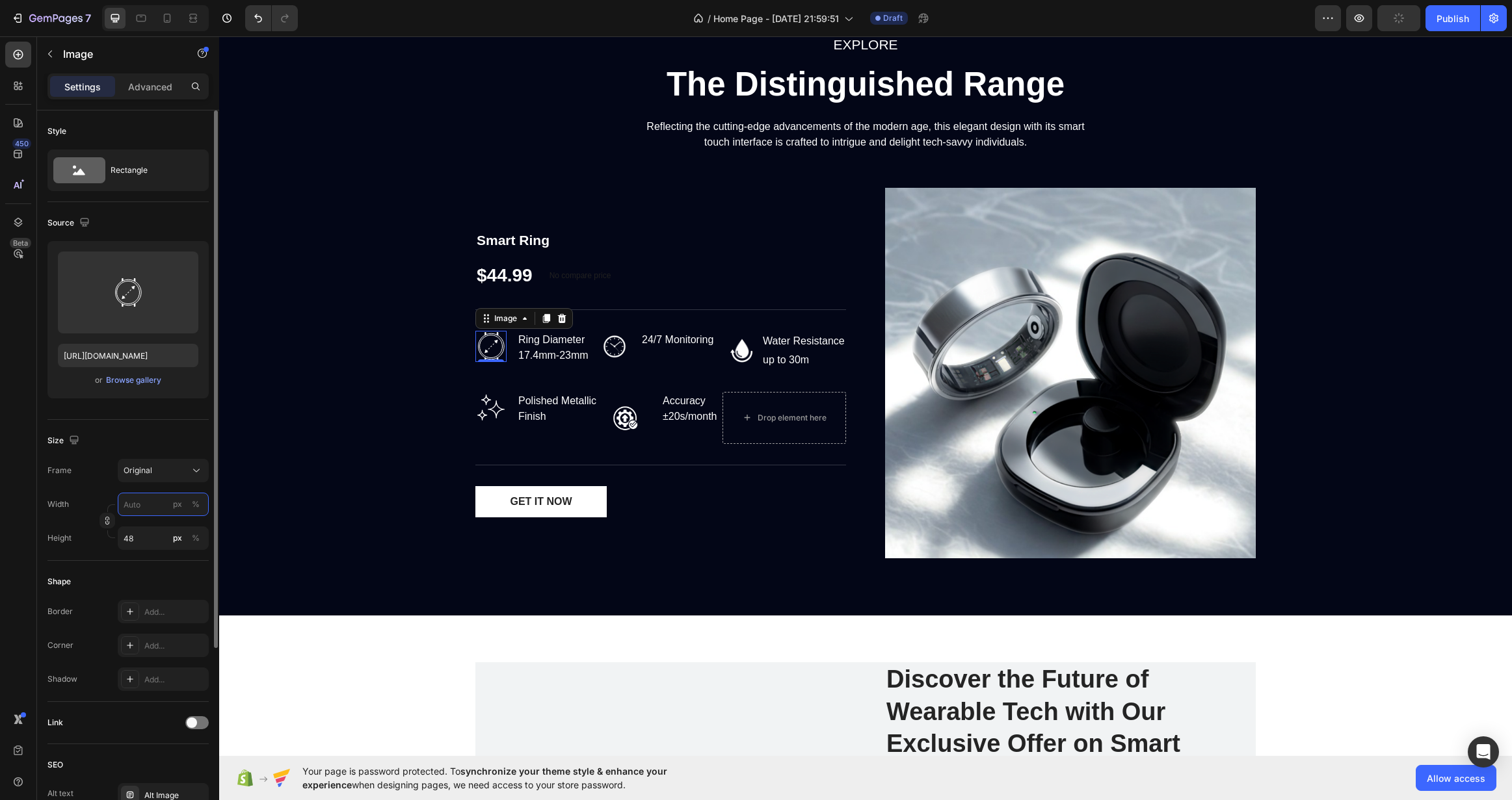
click at [137, 505] on input "px %" at bounding box center [163, 505] width 91 height 23
type input "4"
type input "48"
click at [138, 537] on input "px %" at bounding box center [163, 538] width 91 height 23
type input "48"
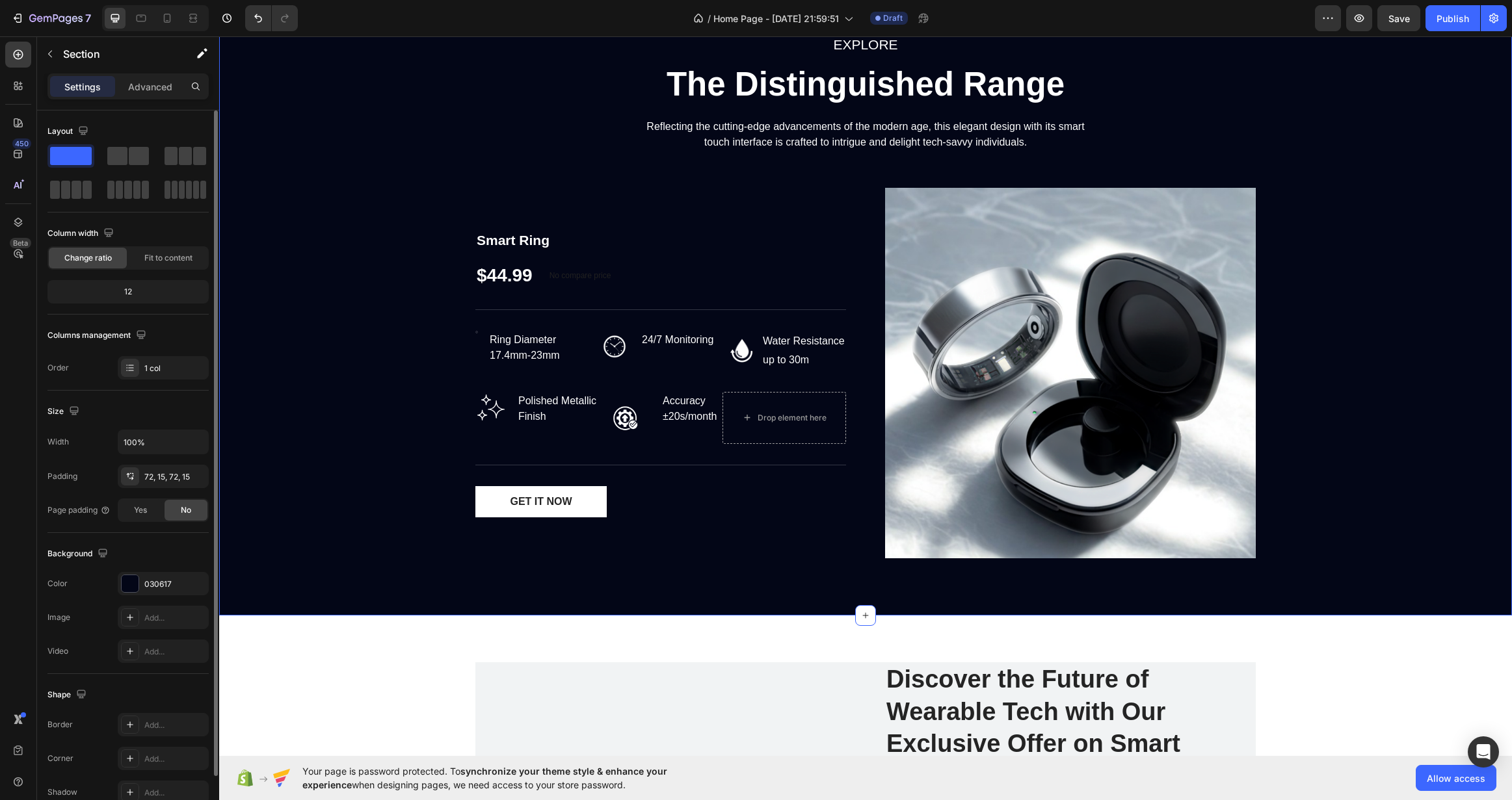
click at [335, 455] on div "EXPLORE Text block The Distinguished Range Heading Reflecting the cutting-edge …" at bounding box center [865, 301] width 1273 height 536
click at [248, 15] on button "Undo/Redo" at bounding box center [257, 18] width 26 height 26
click at [395, 384] on div "EXPLORE Text block The Distinguished Range Heading Reflecting the cutting-edge …" at bounding box center [865, 301] width 1273 height 536
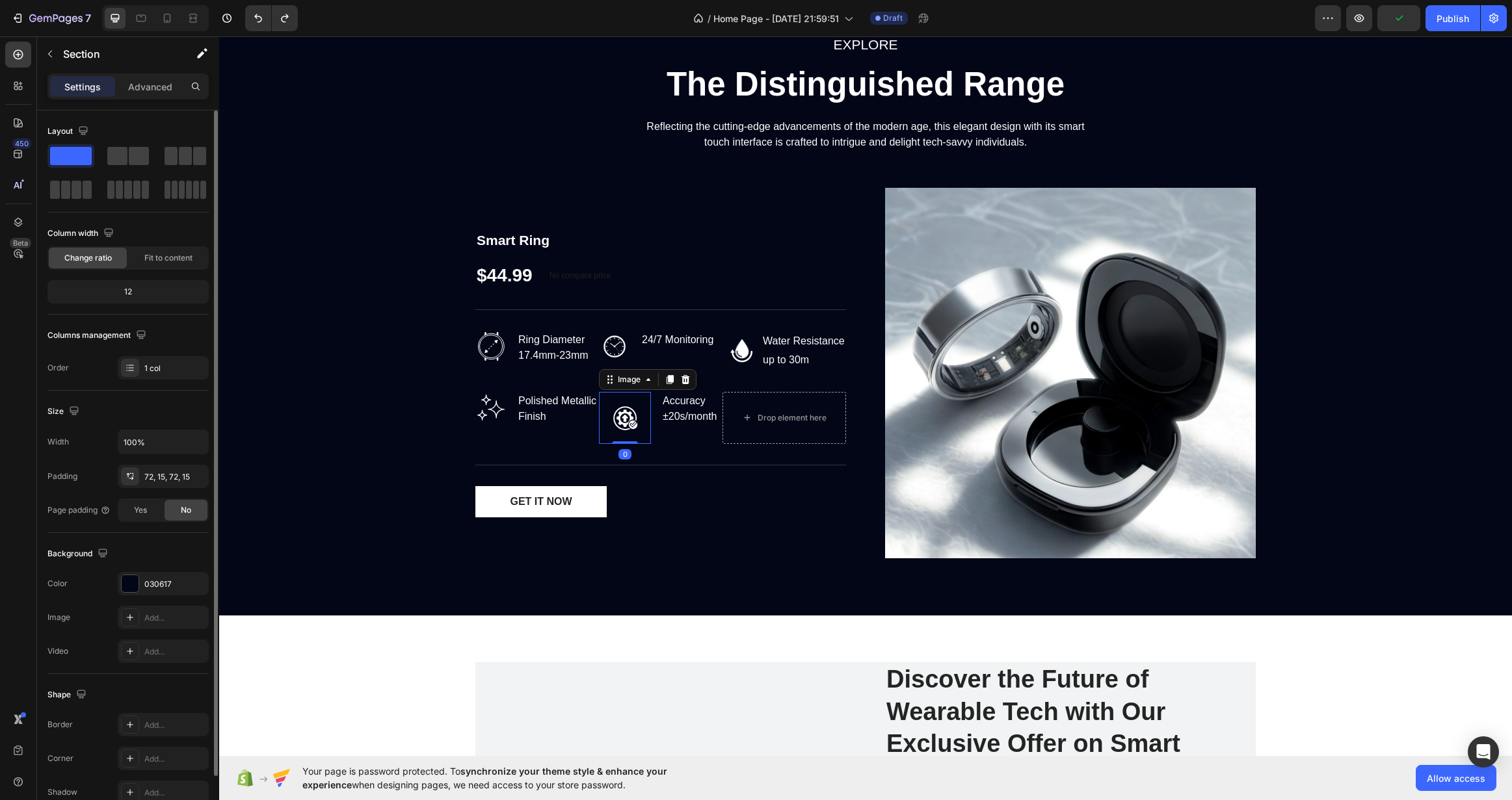
click at [640, 416] on img at bounding box center [625, 417] width 52 height 52
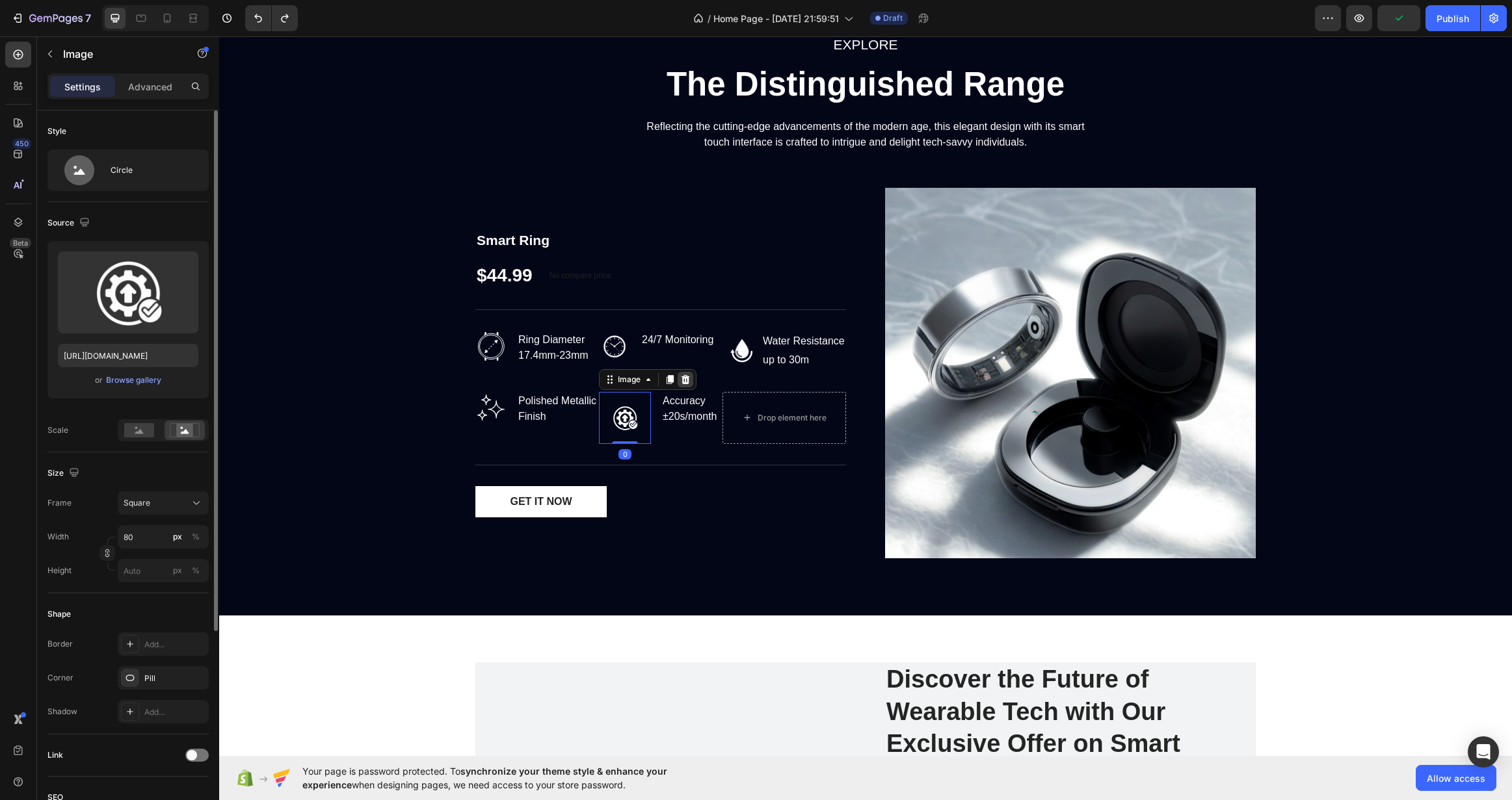
click at [682, 375] on icon at bounding box center [685, 379] width 10 height 10
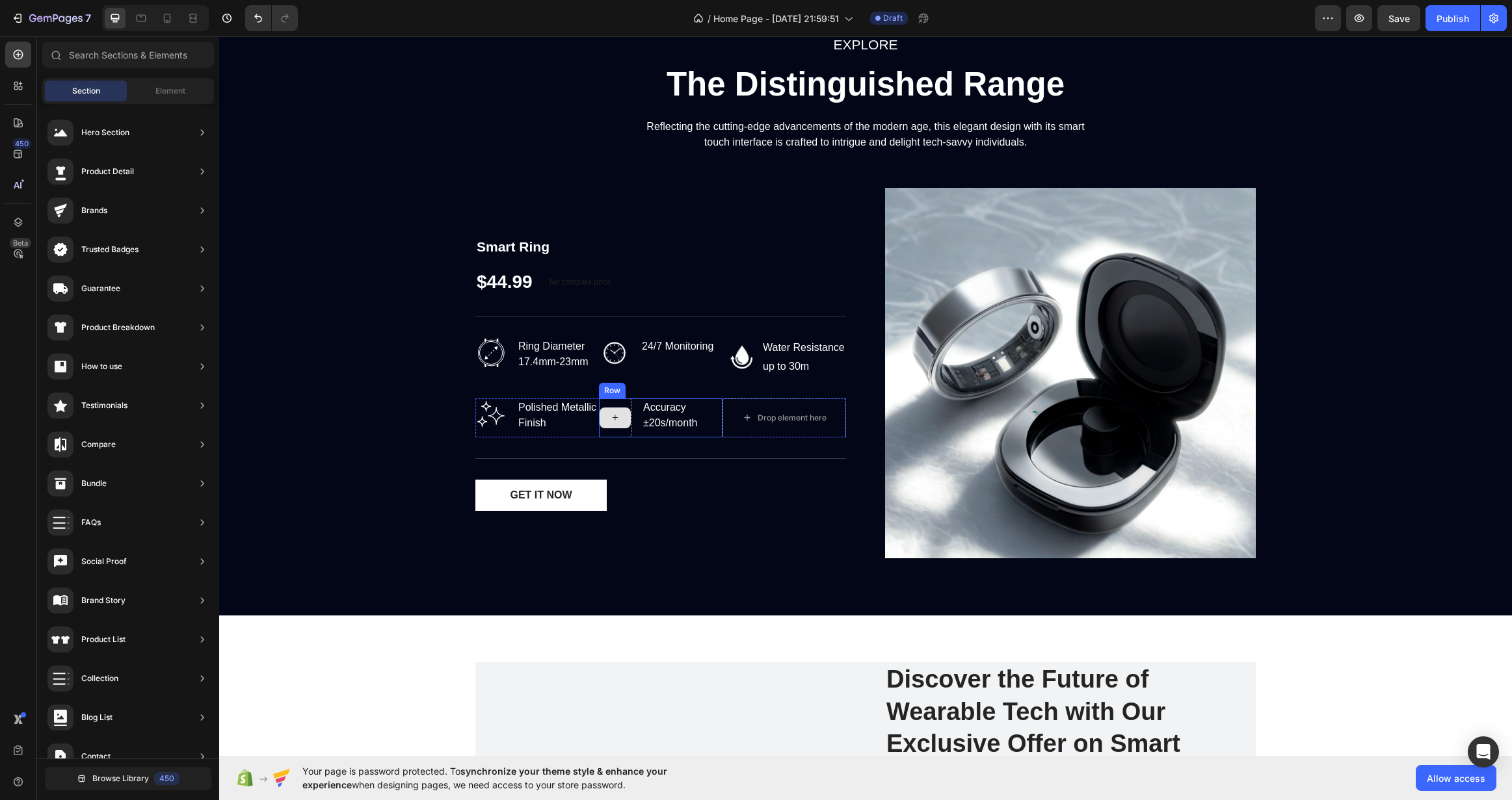
click at [614, 420] on icon at bounding box center [614, 417] width 10 height 11
click at [247, 12] on button "Undo/Redo" at bounding box center [257, 18] width 26 height 26
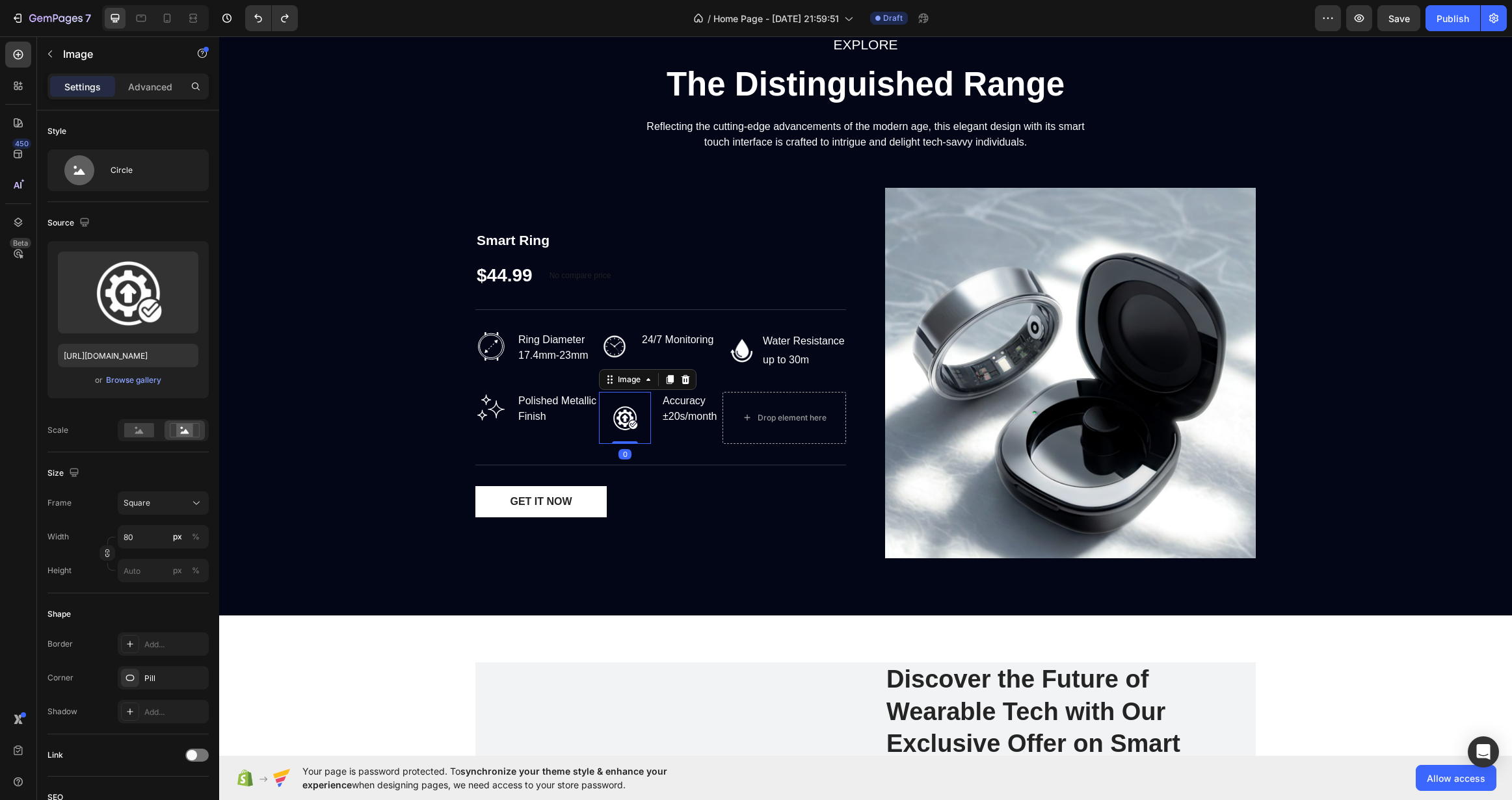
click at [637, 417] on img at bounding box center [625, 417] width 52 height 52
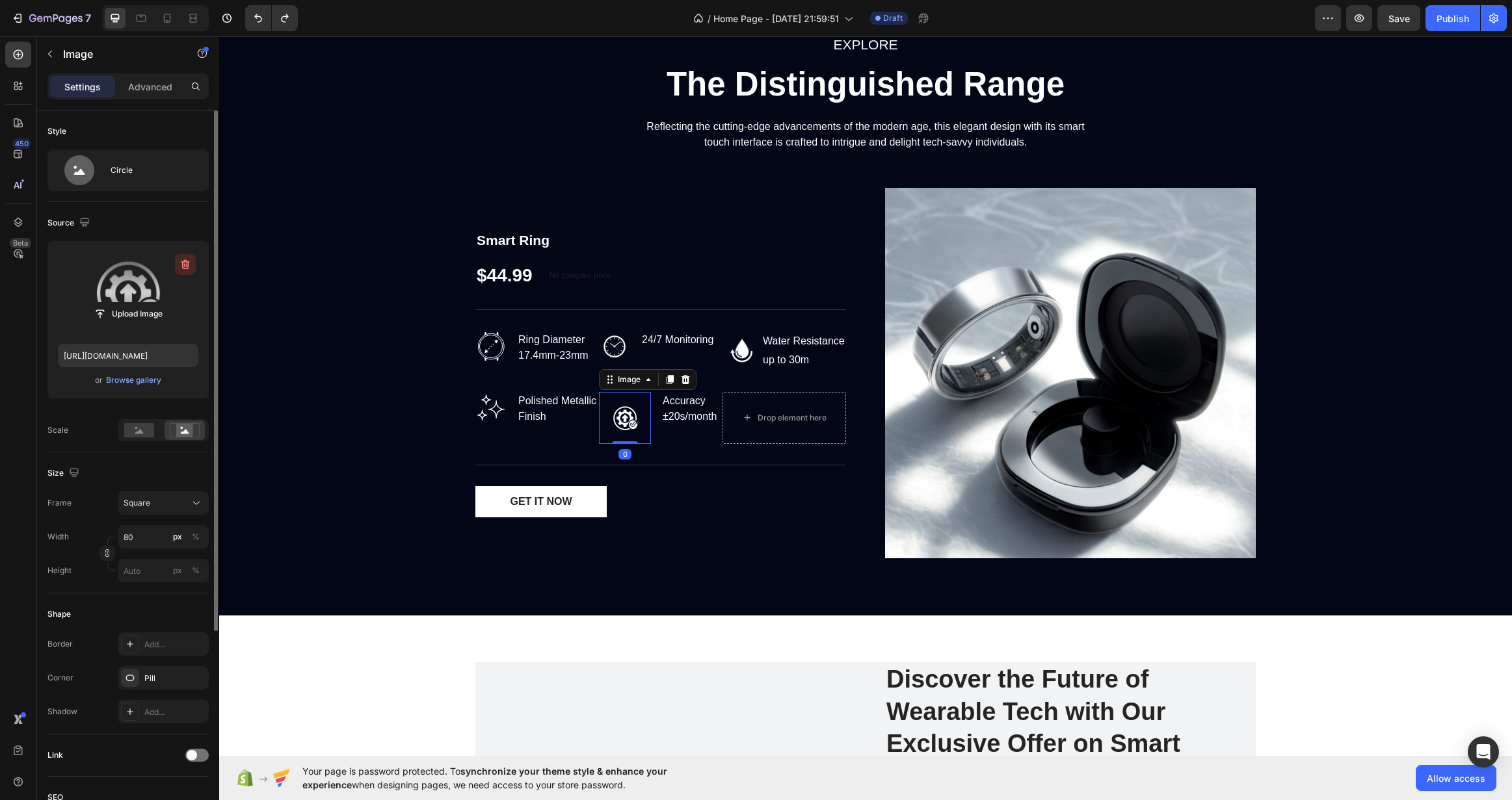
click at [186, 257] on button "button" at bounding box center [185, 264] width 21 height 21
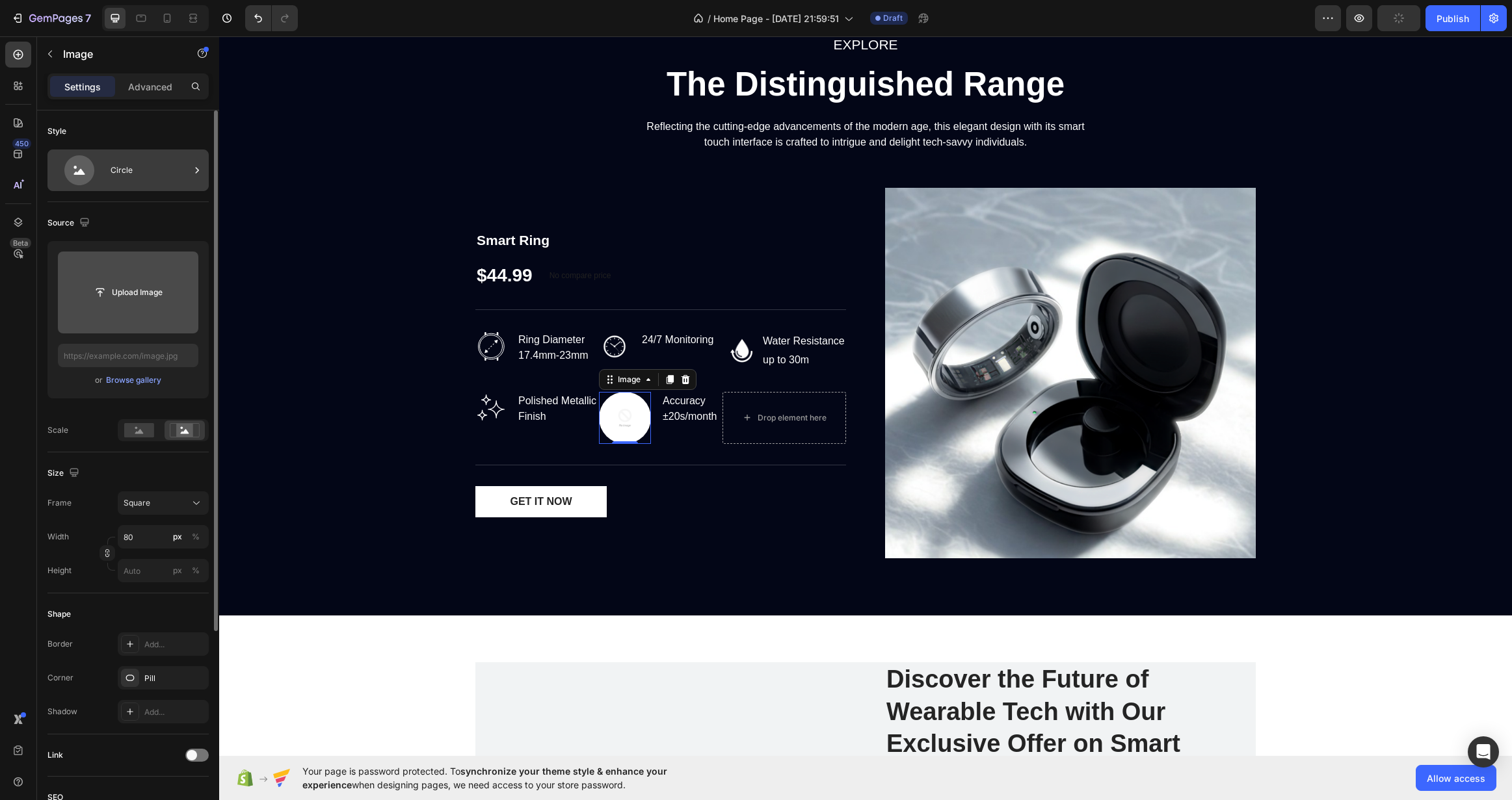
click at [127, 174] on div "Circle" at bounding box center [150, 170] width 79 height 30
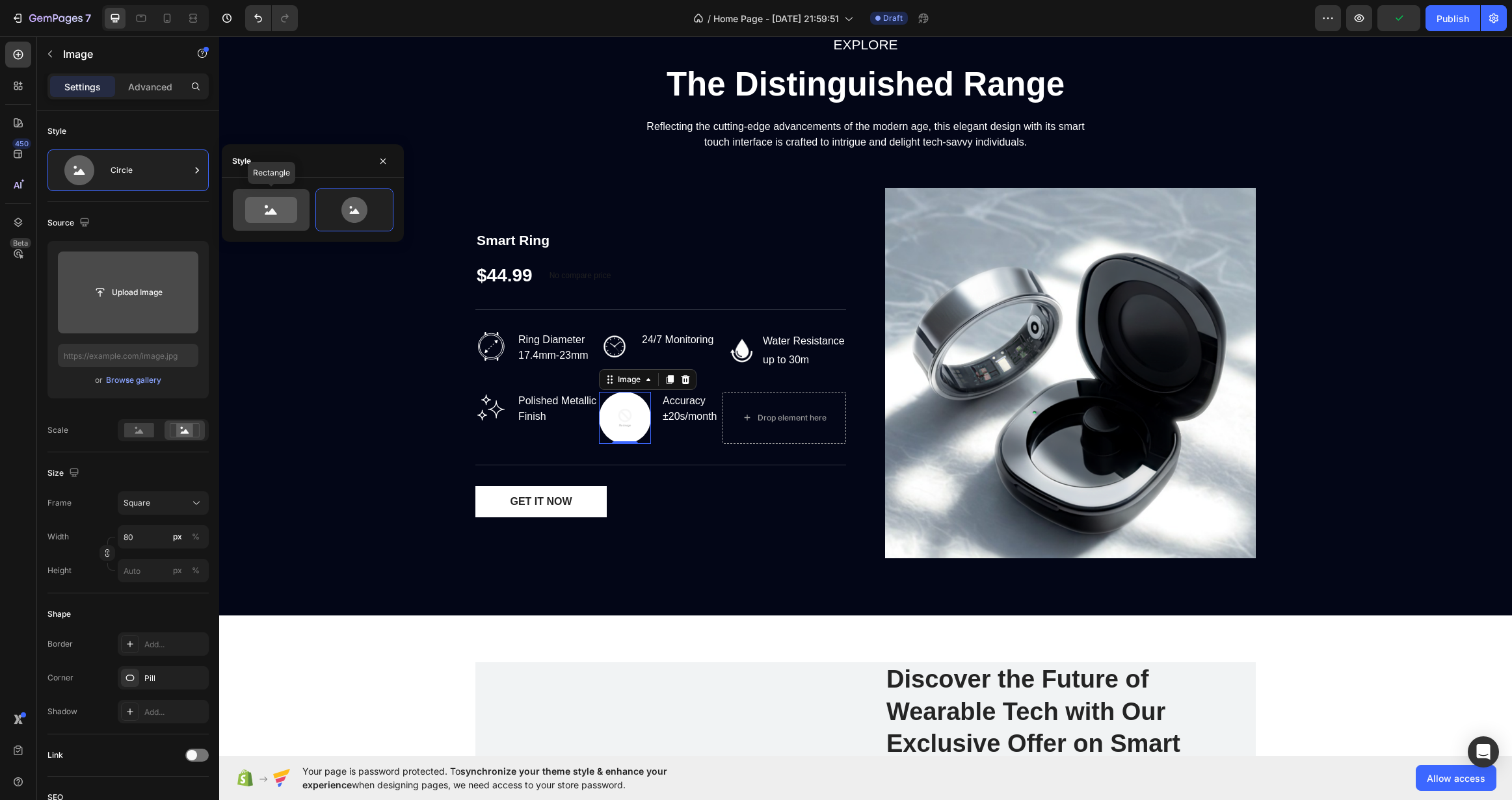
click at [284, 212] on icon at bounding box center [271, 209] width 52 height 26
type input "100"
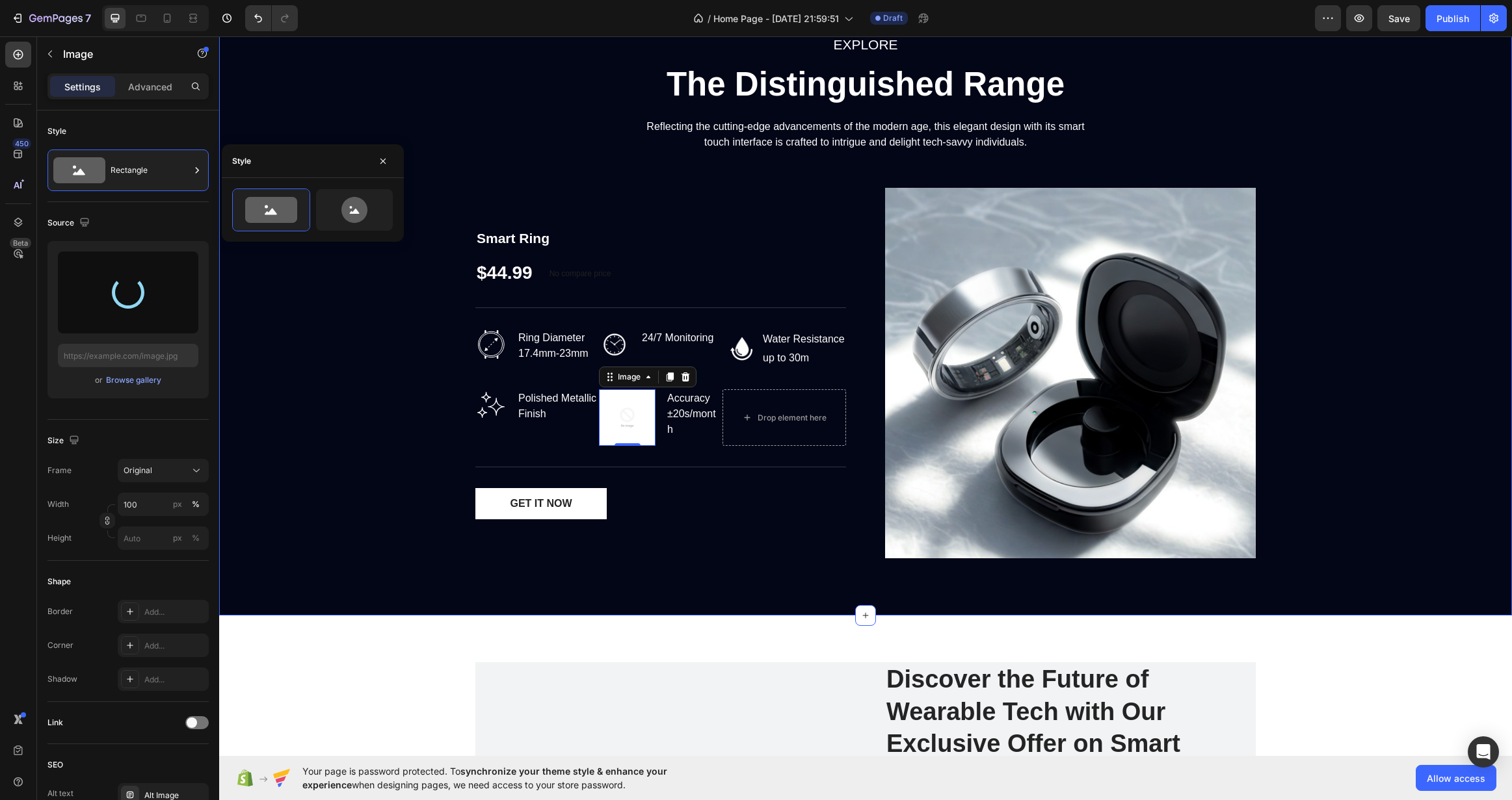
type input "https://cdn.shopify.com/s/files/1/0722/4374/0840/files/gempages_585553411122922…"
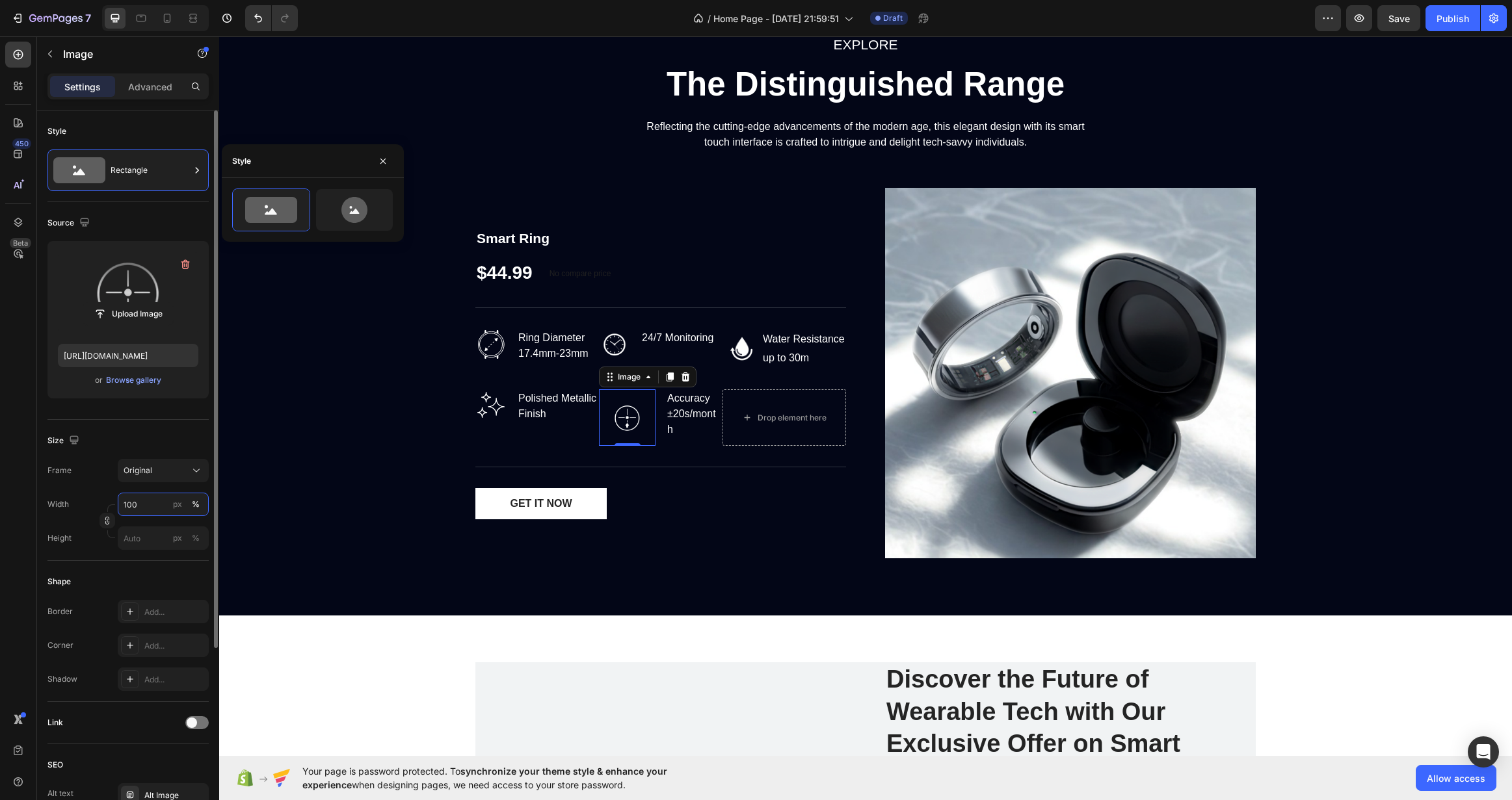
click at [152, 505] on input "100" at bounding box center [163, 505] width 91 height 23
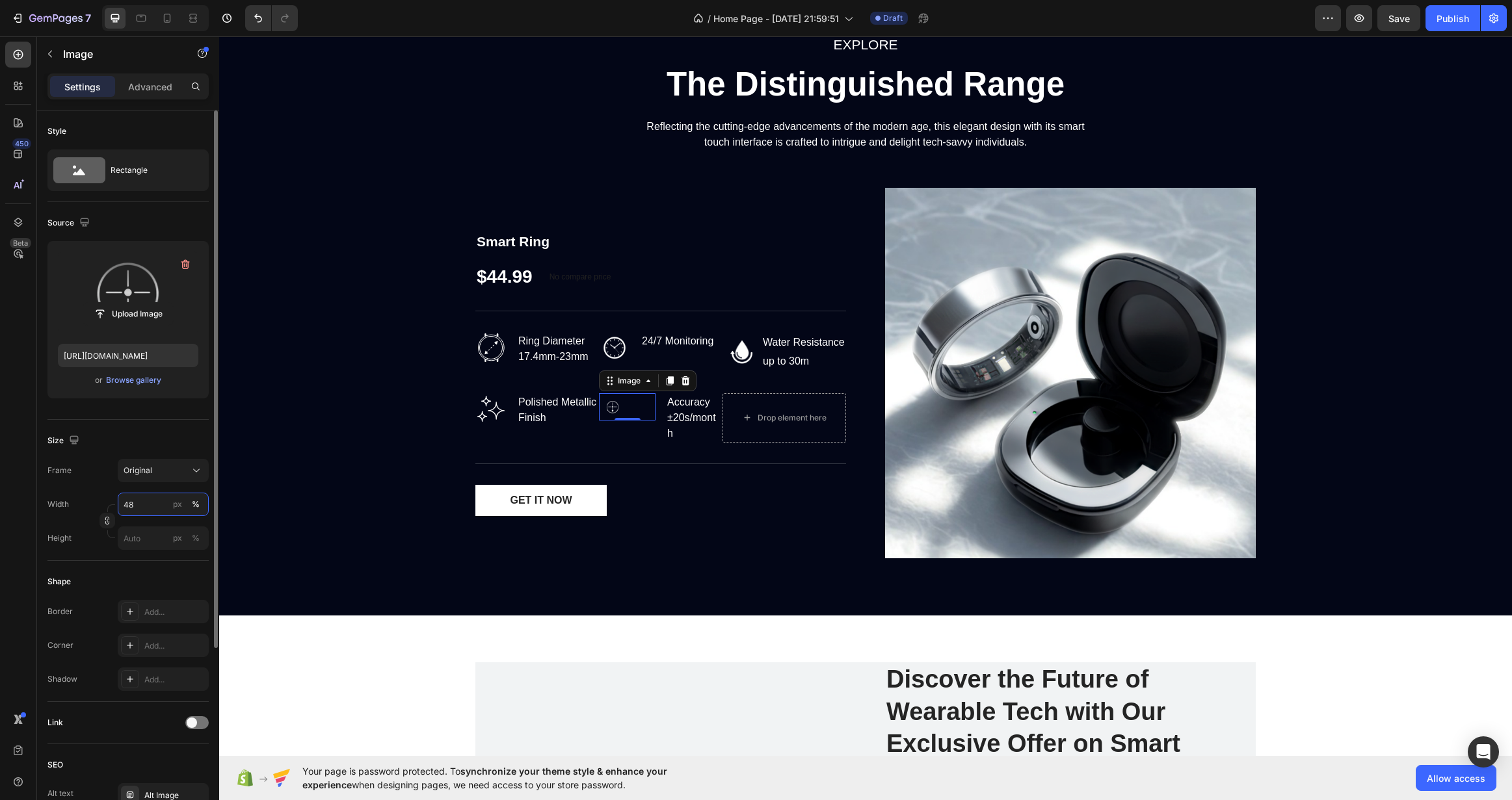
click at [140, 508] on input "48" at bounding box center [163, 505] width 91 height 23
click at [139, 508] on input "65" at bounding box center [163, 505] width 91 height 23
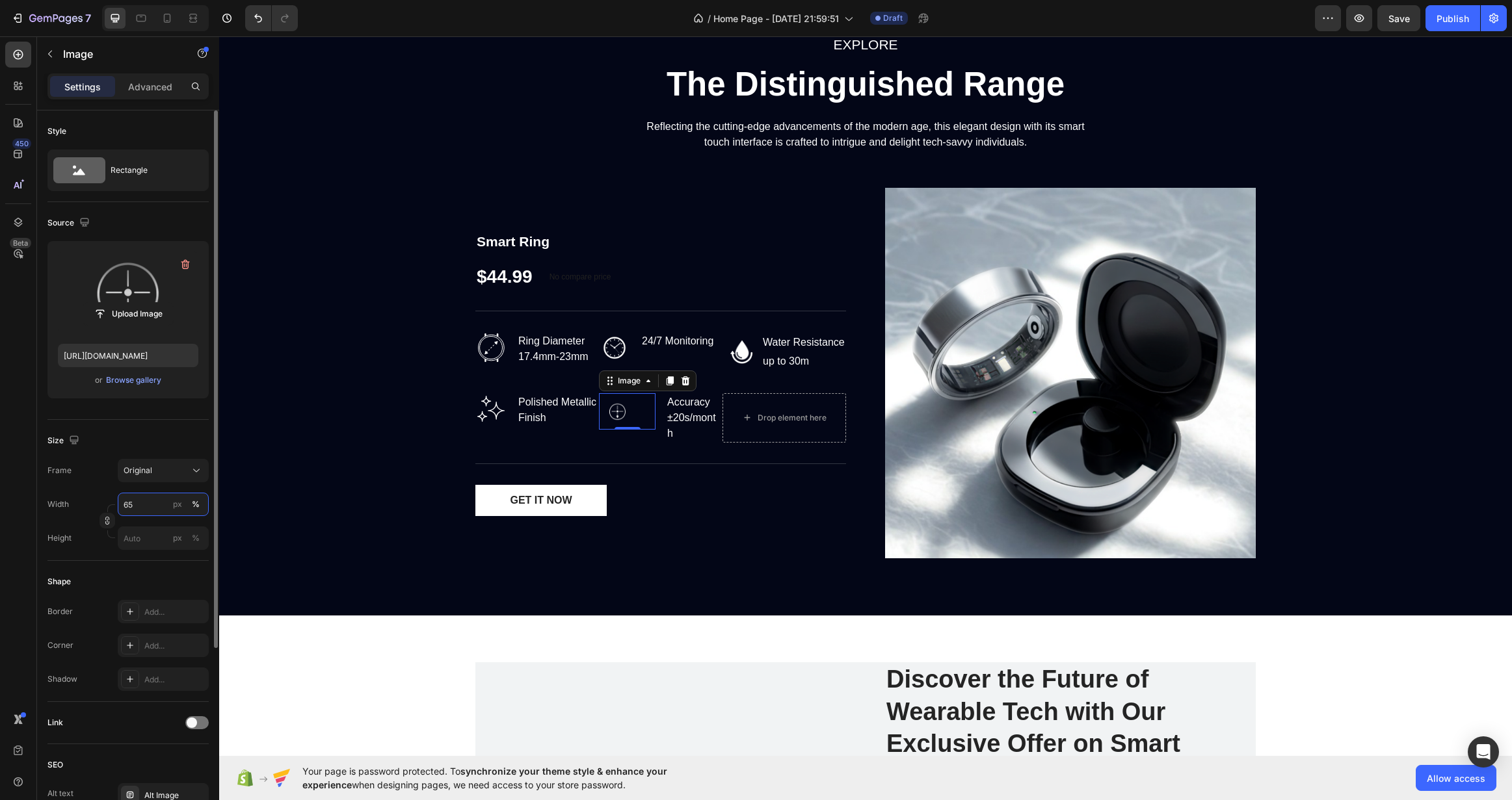
click at [139, 508] on input "65" at bounding box center [163, 505] width 91 height 23
type input "80"
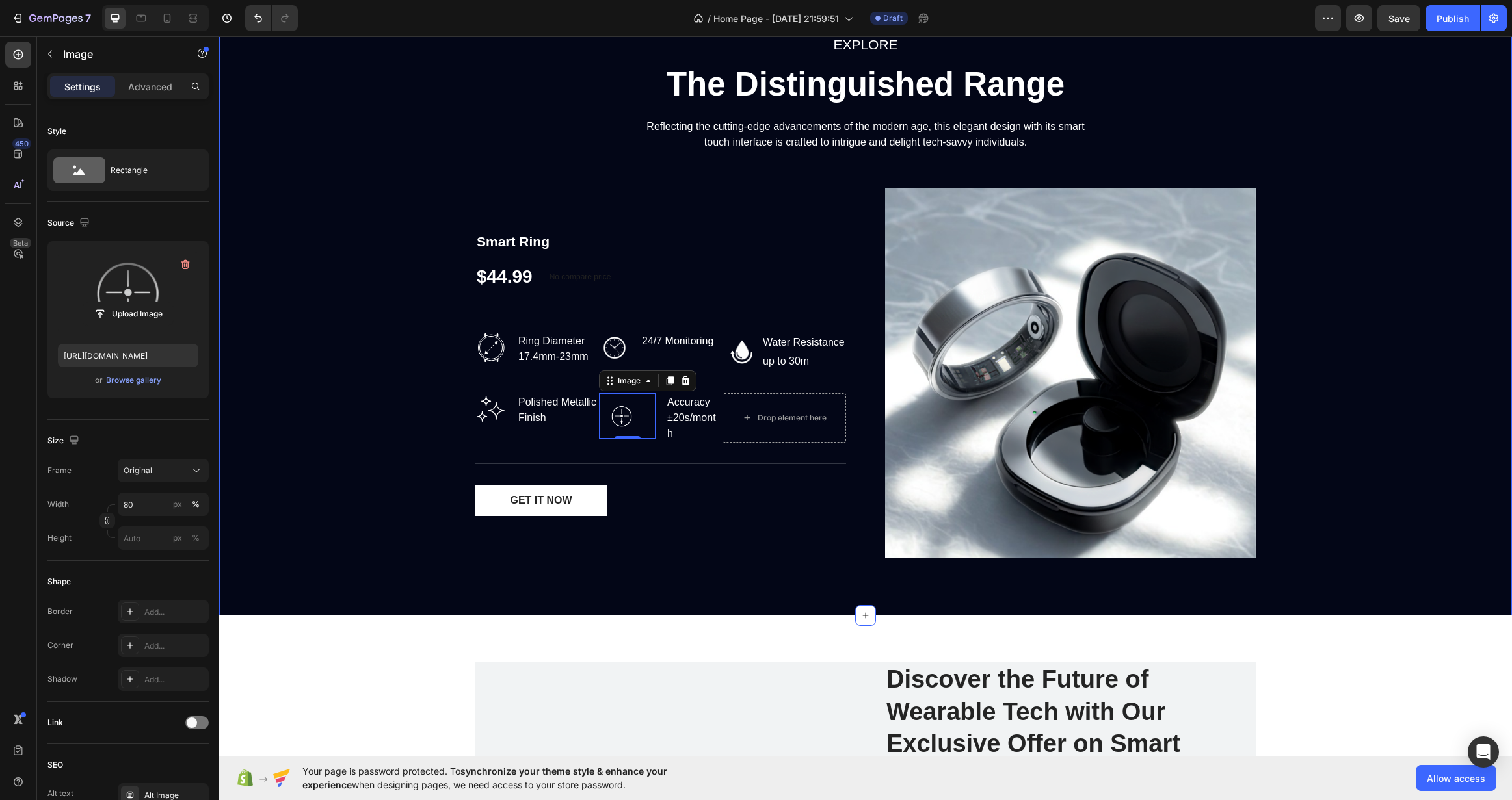
click at [405, 442] on div "EXPLORE Text block The Distinguished Range Heading Reflecting the cutting-edge …" at bounding box center [865, 301] width 1273 height 536
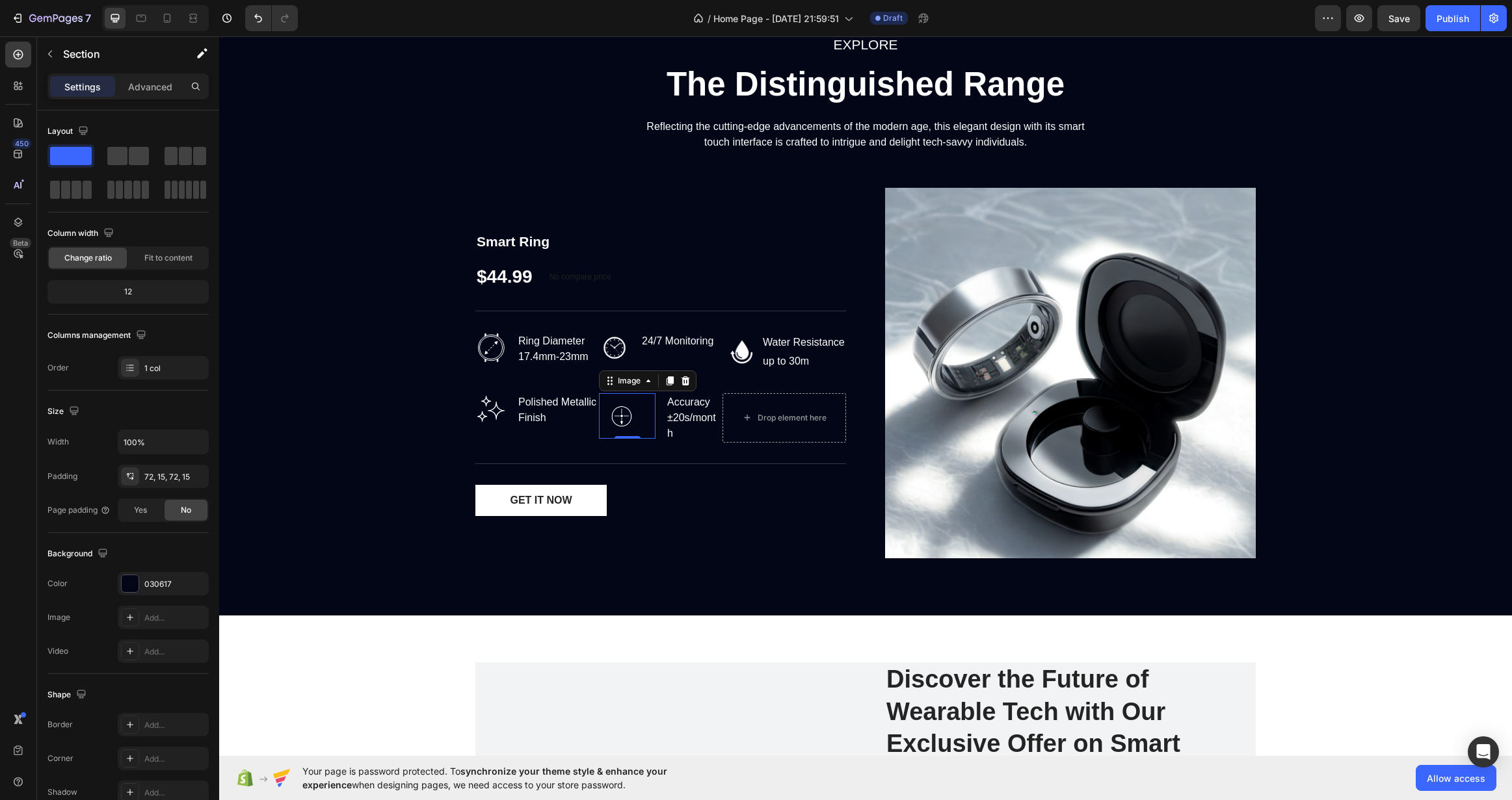
click at [612, 400] on img at bounding box center [621, 416] width 46 height 46
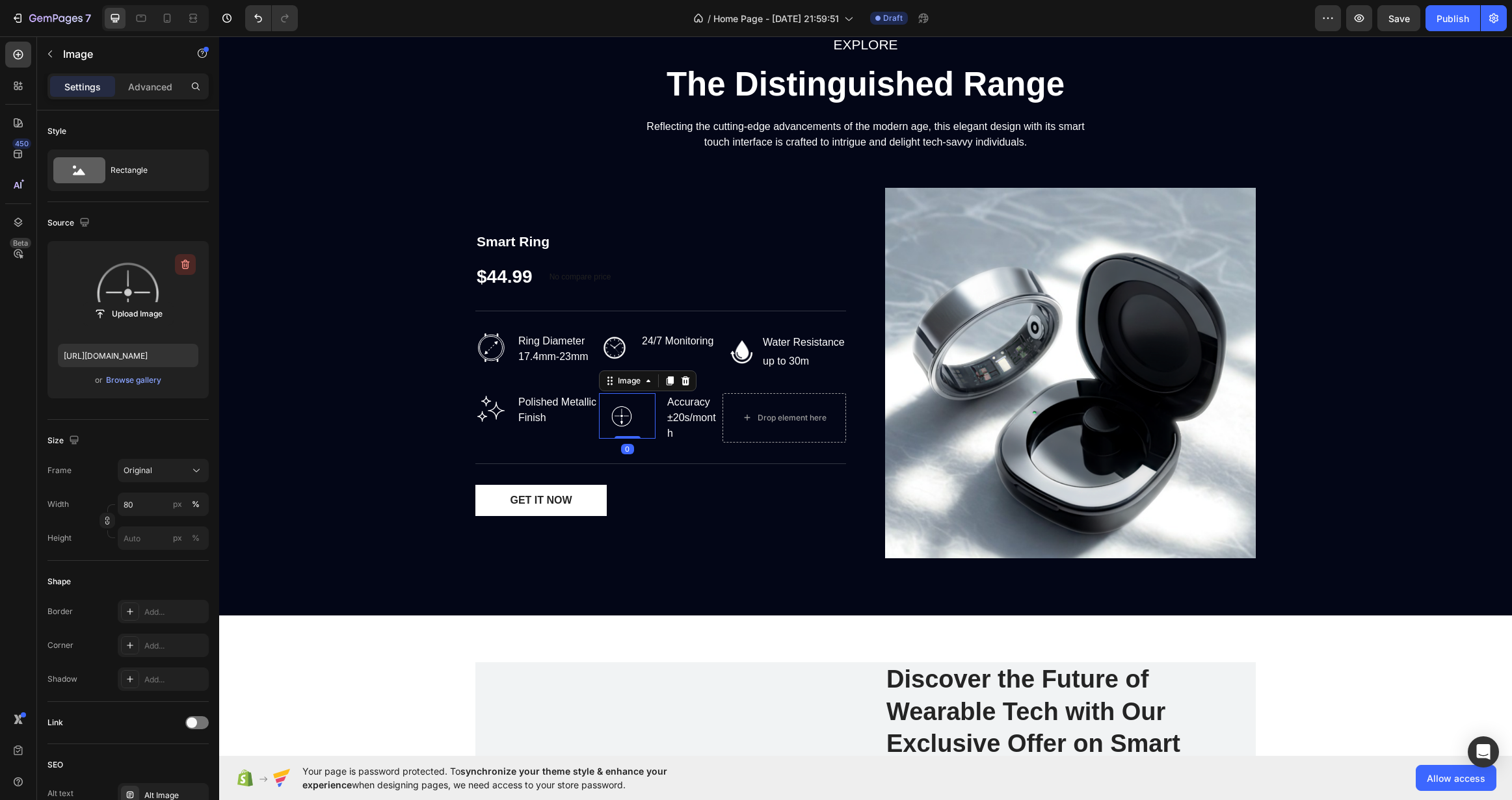
click at [185, 269] on icon "button" at bounding box center [185, 264] width 9 height 10
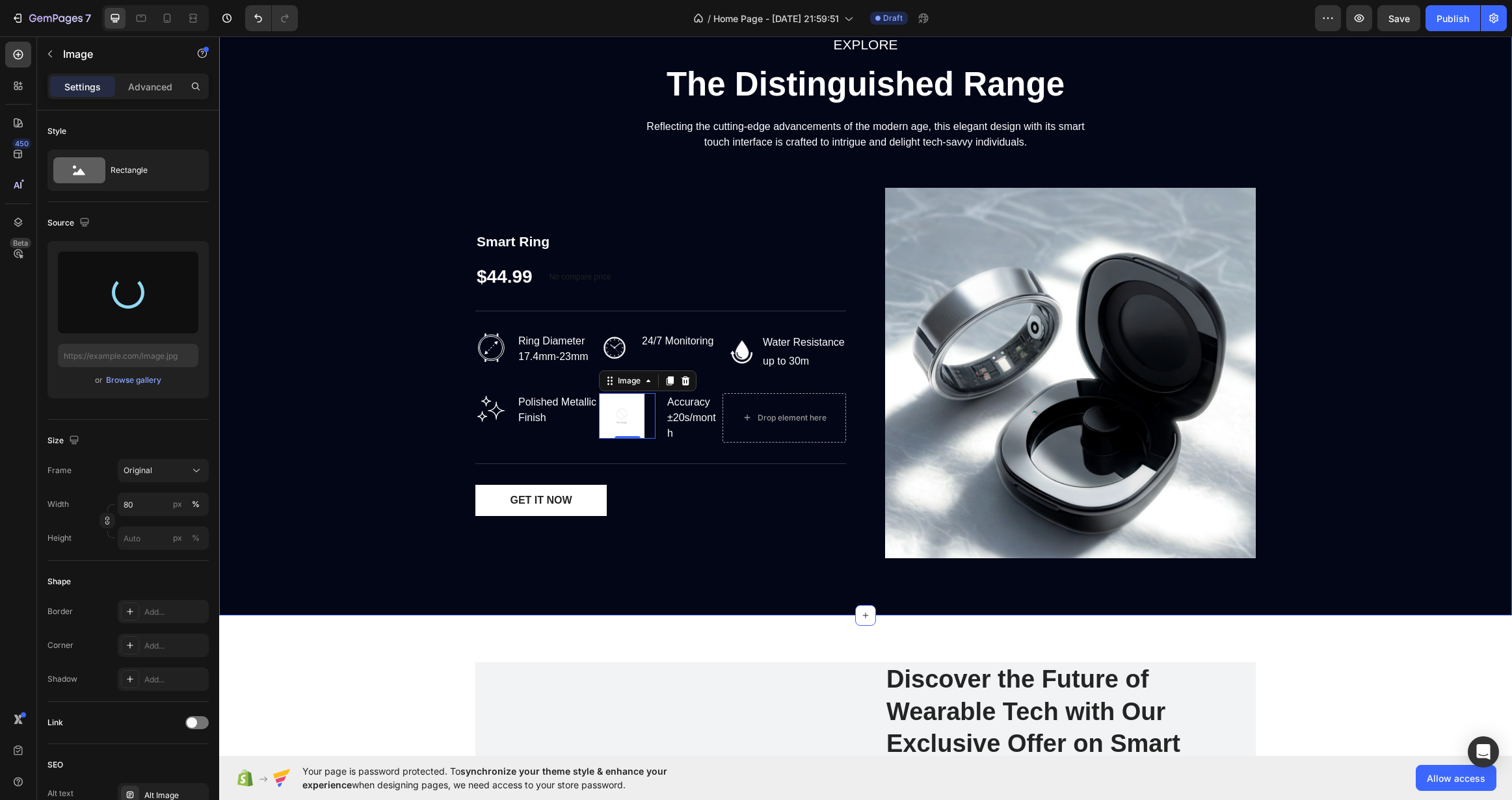
type input "https://cdn.shopify.com/s/files/1/0722/4374/0840/files/gempages_585553411122922…"
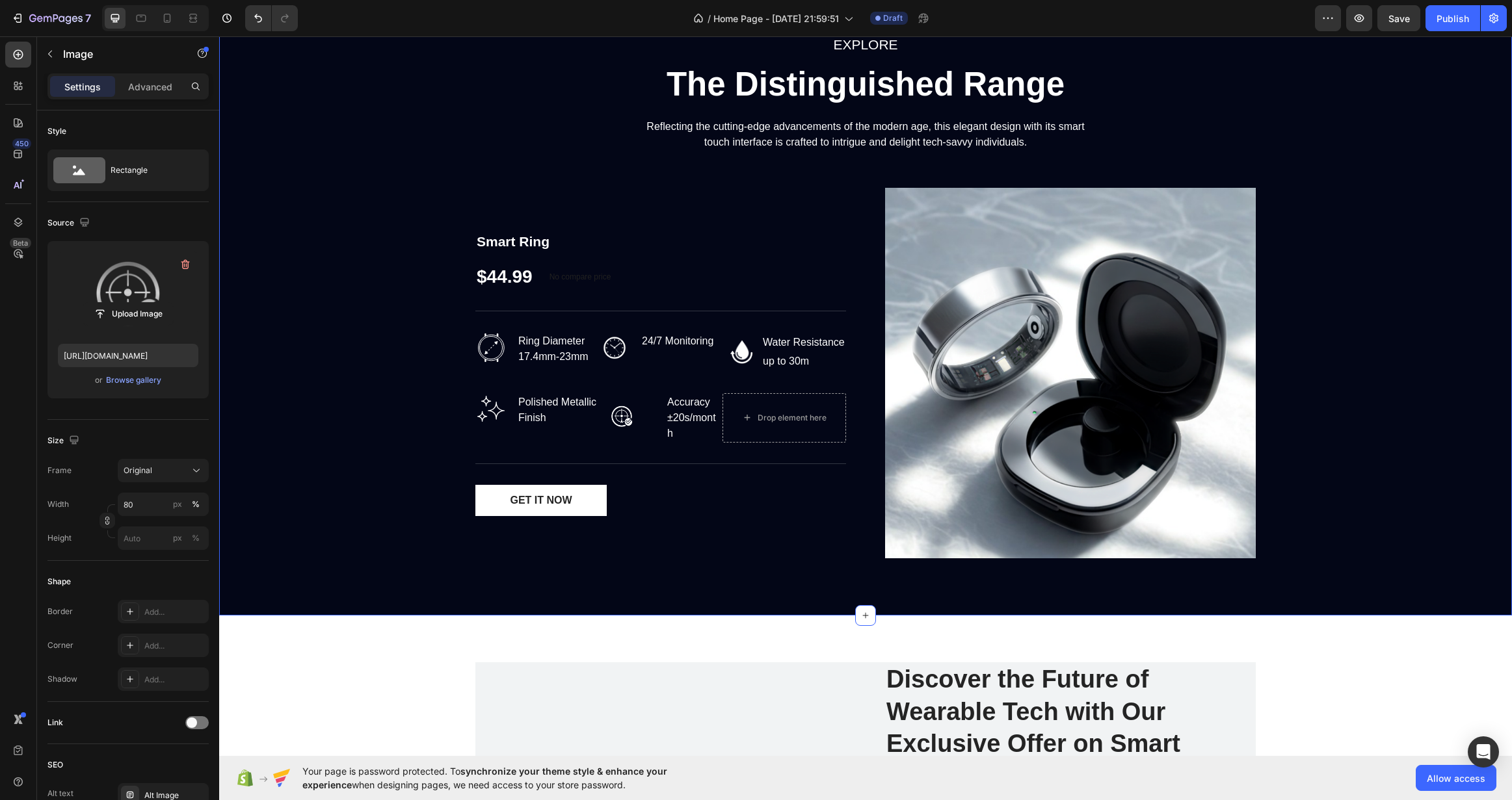
click at [332, 358] on div "EXPLORE Text block The Distinguished Range Heading Reflecting the cutting-edge …" at bounding box center [865, 301] width 1273 height 536
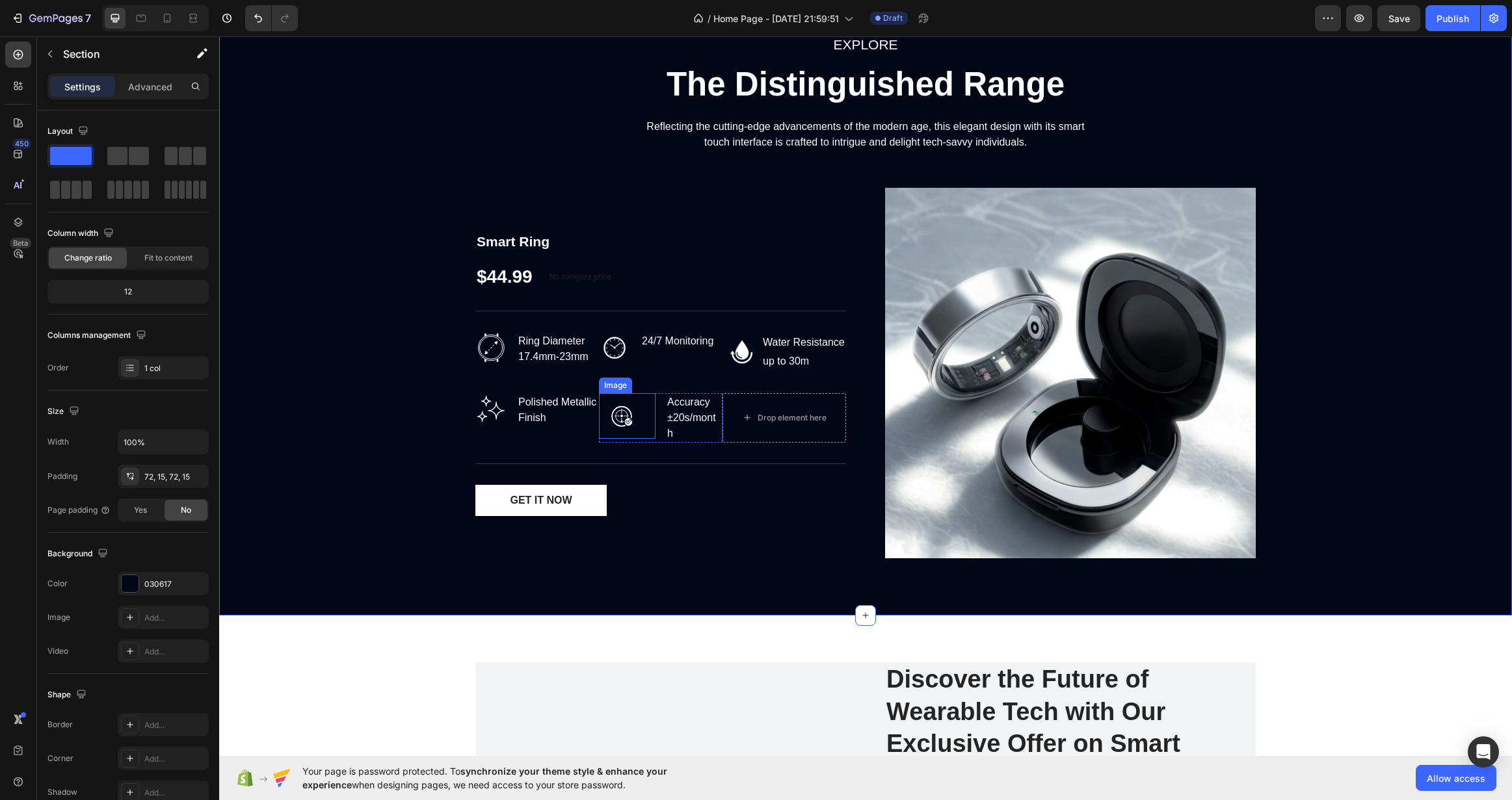
click at [621, 424] on img at bounding box center [621, 416] width 46 height 46
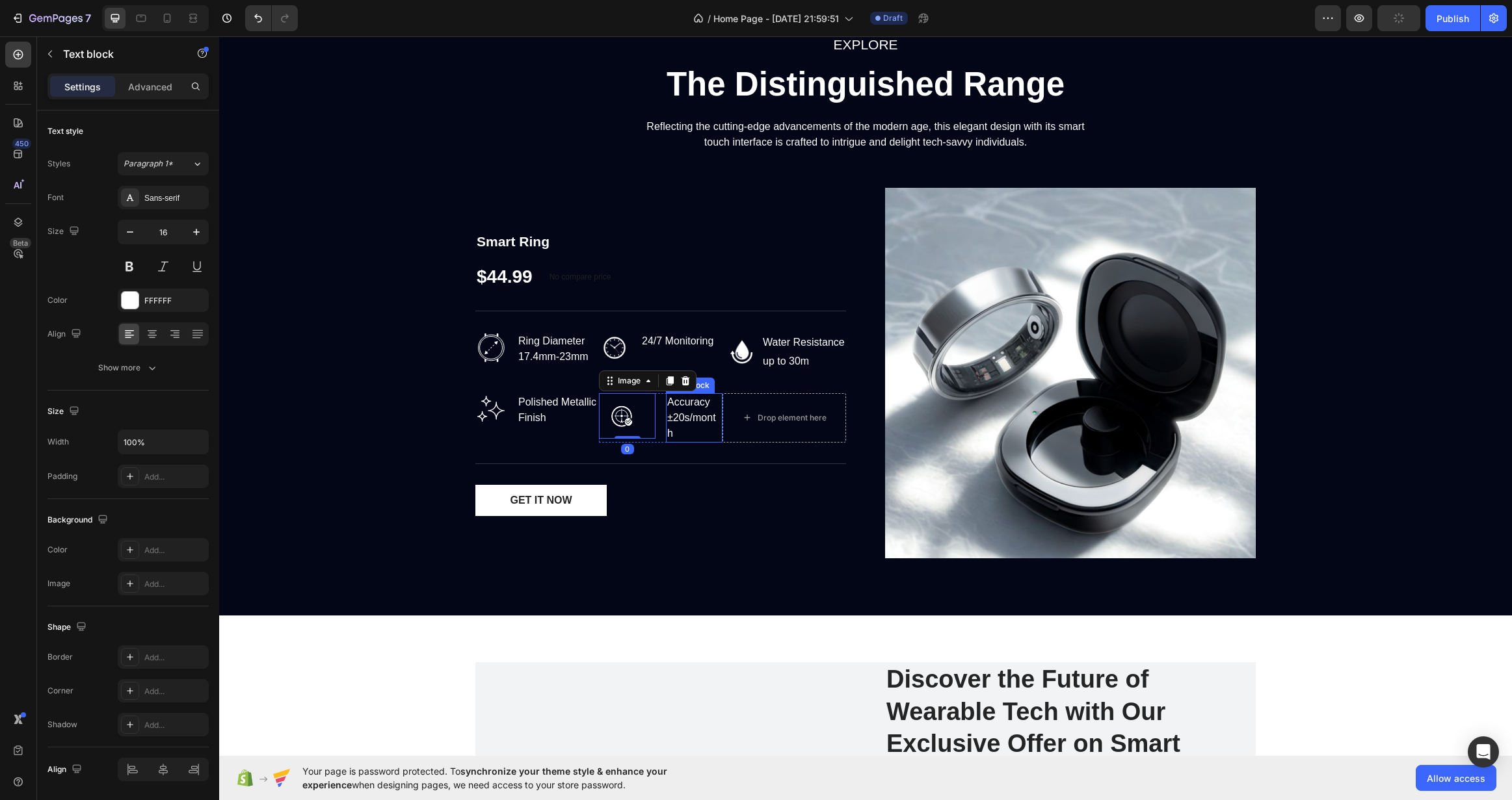
click at [666, 424] on div "Accuracy ±20s/month" at bounding box center [694, 418] width 57 height 50
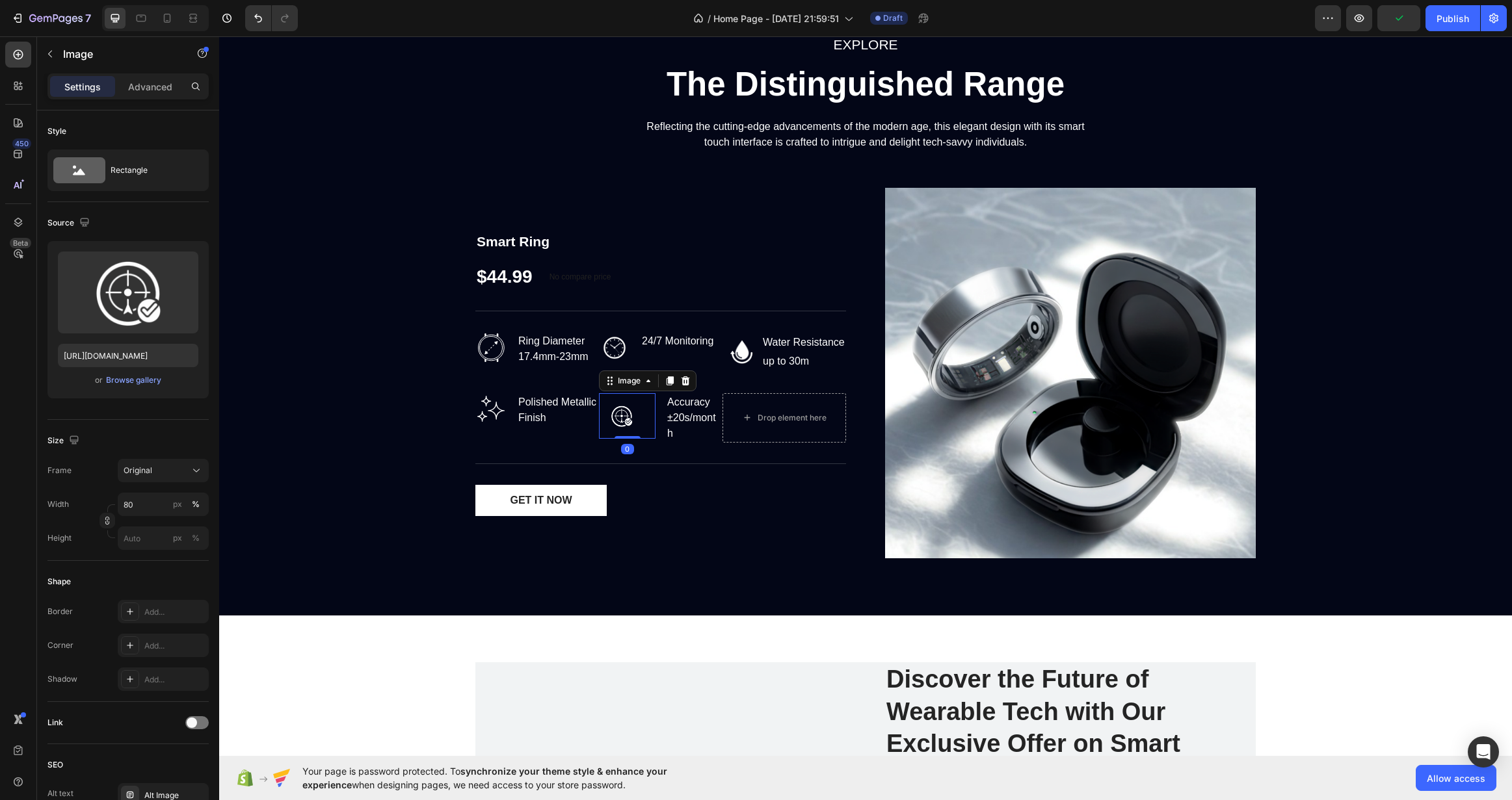
click at [641, 437] on div at bounding box center [627, 416] width 57 height 46
click at [653, 434] on div "Image 0 Accuracy ±20s/month Text block Row" at bounding box center [660, 418] width 124 height 50
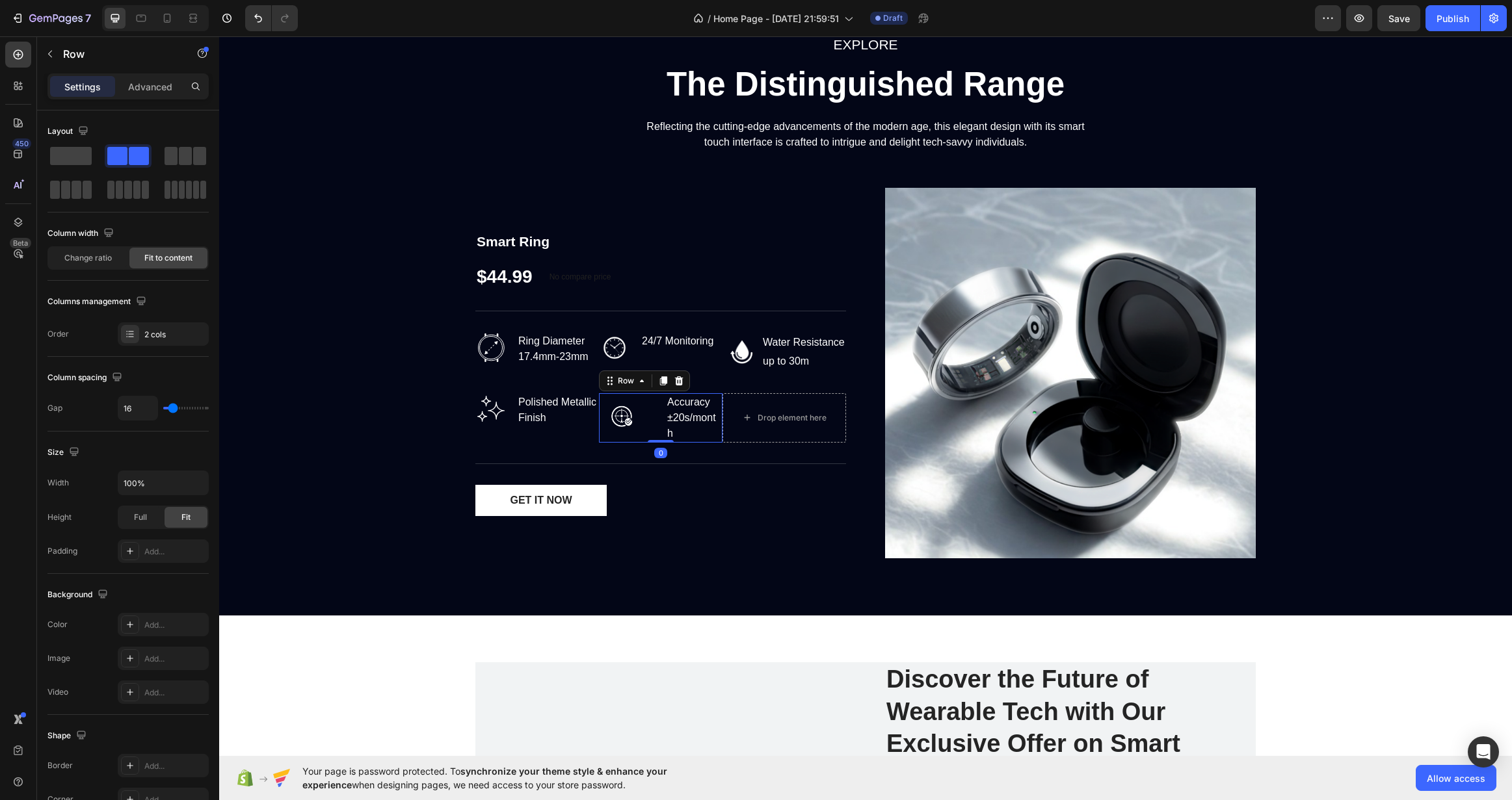
type input "20"
type input "27"
type input "44"
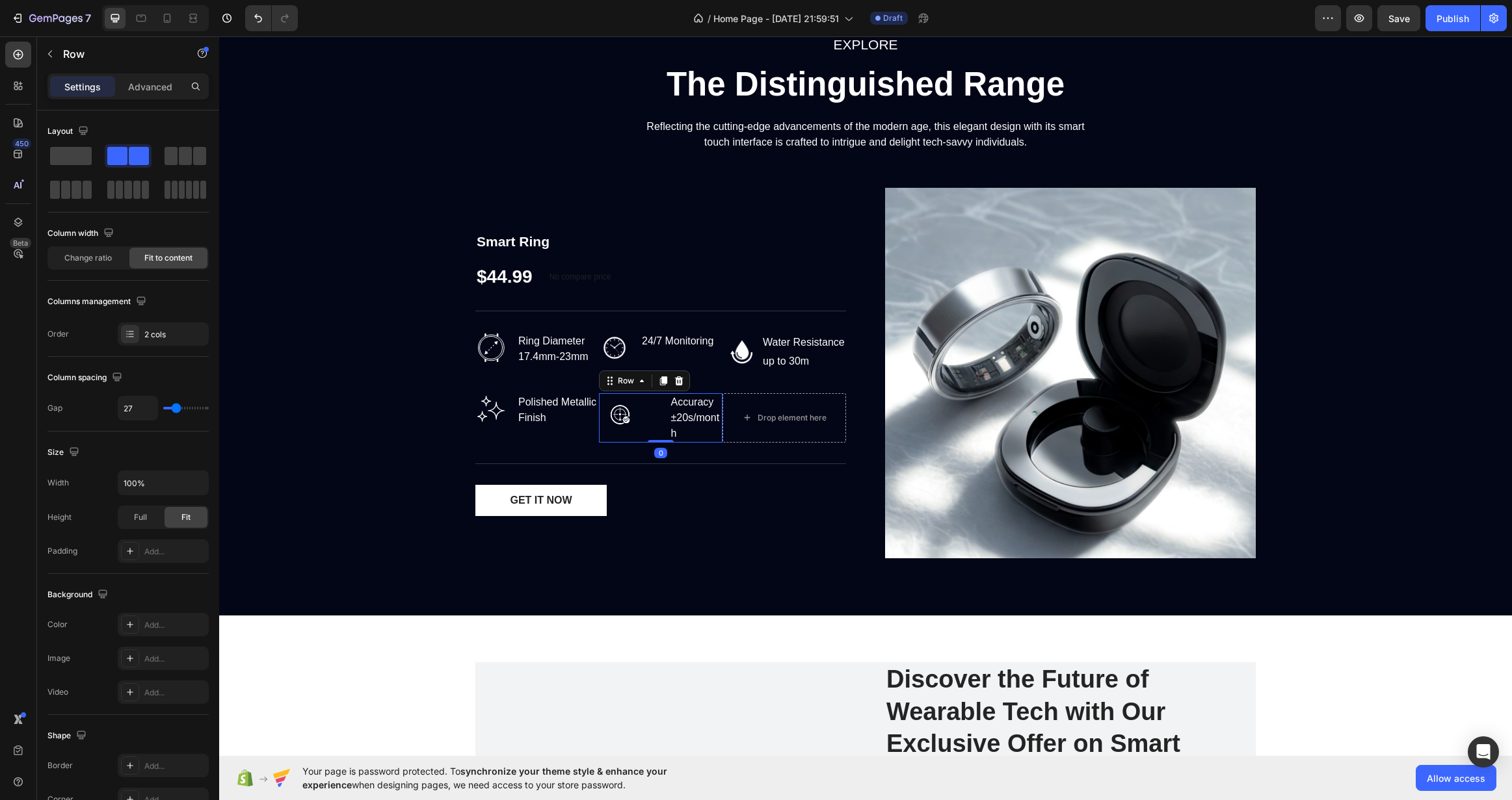
type input "44"
type input "56"
type input "69"
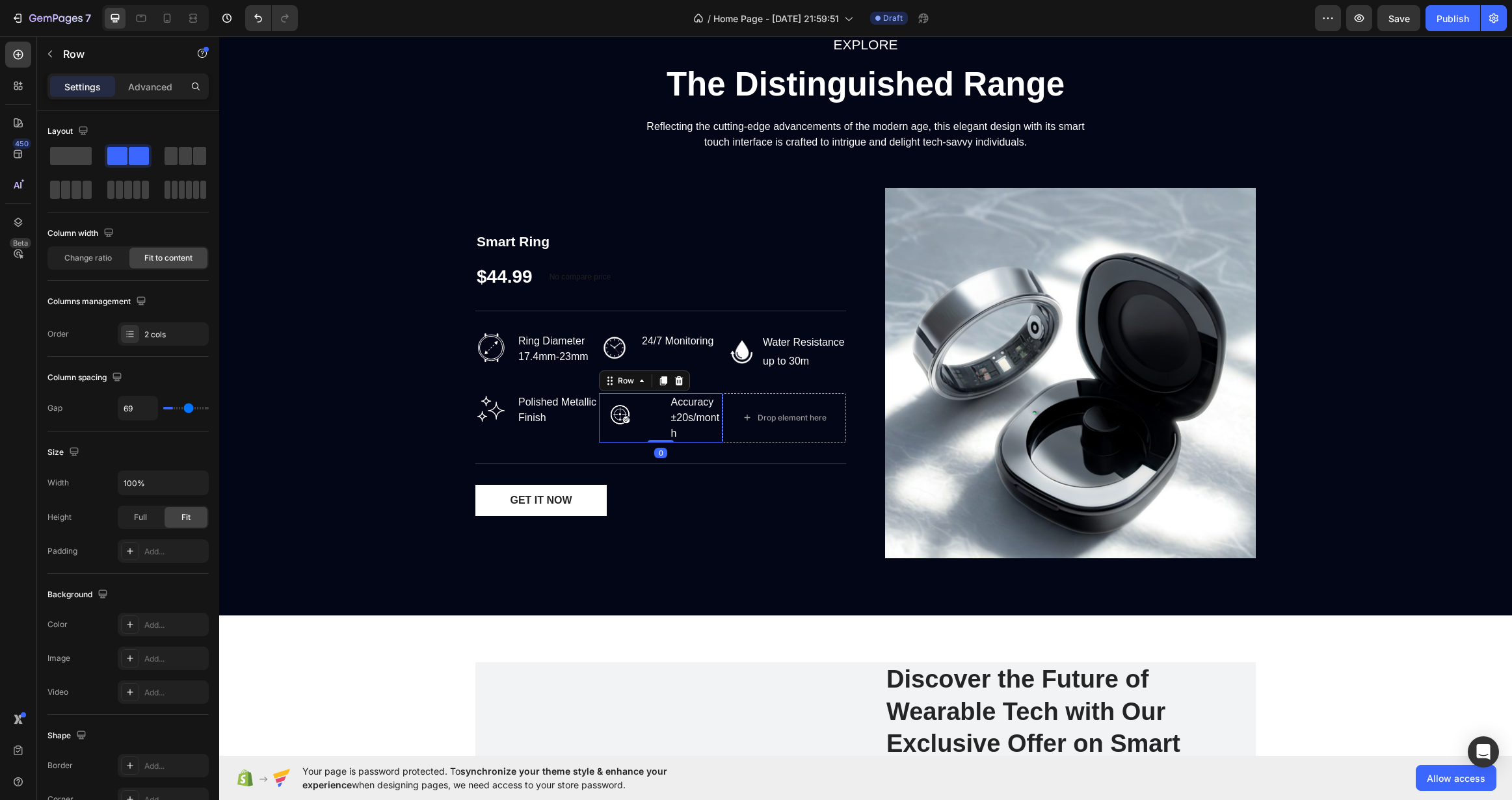
type input "73"
type input "71"
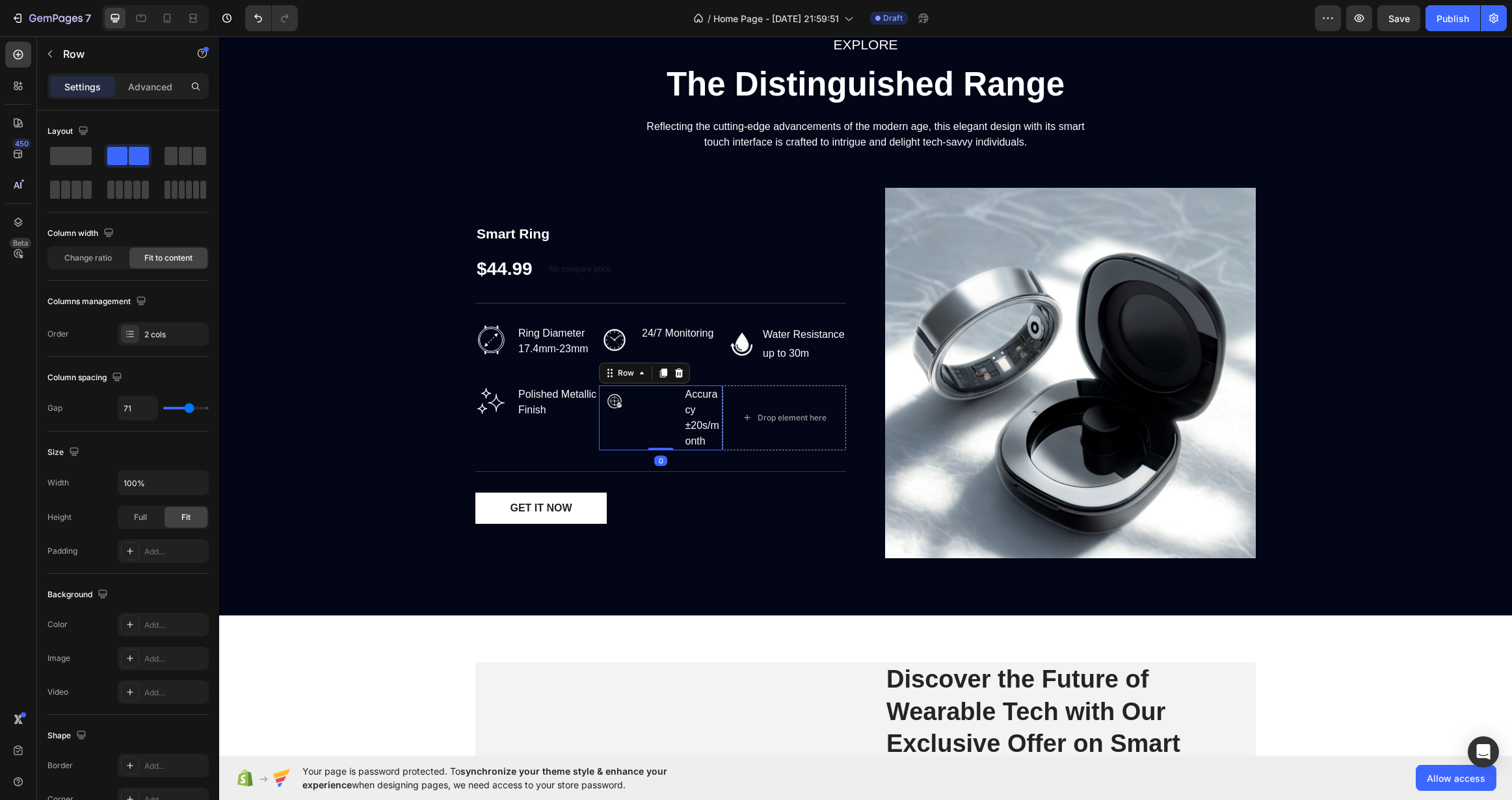
type input "56"
type input "40"
type input "11"
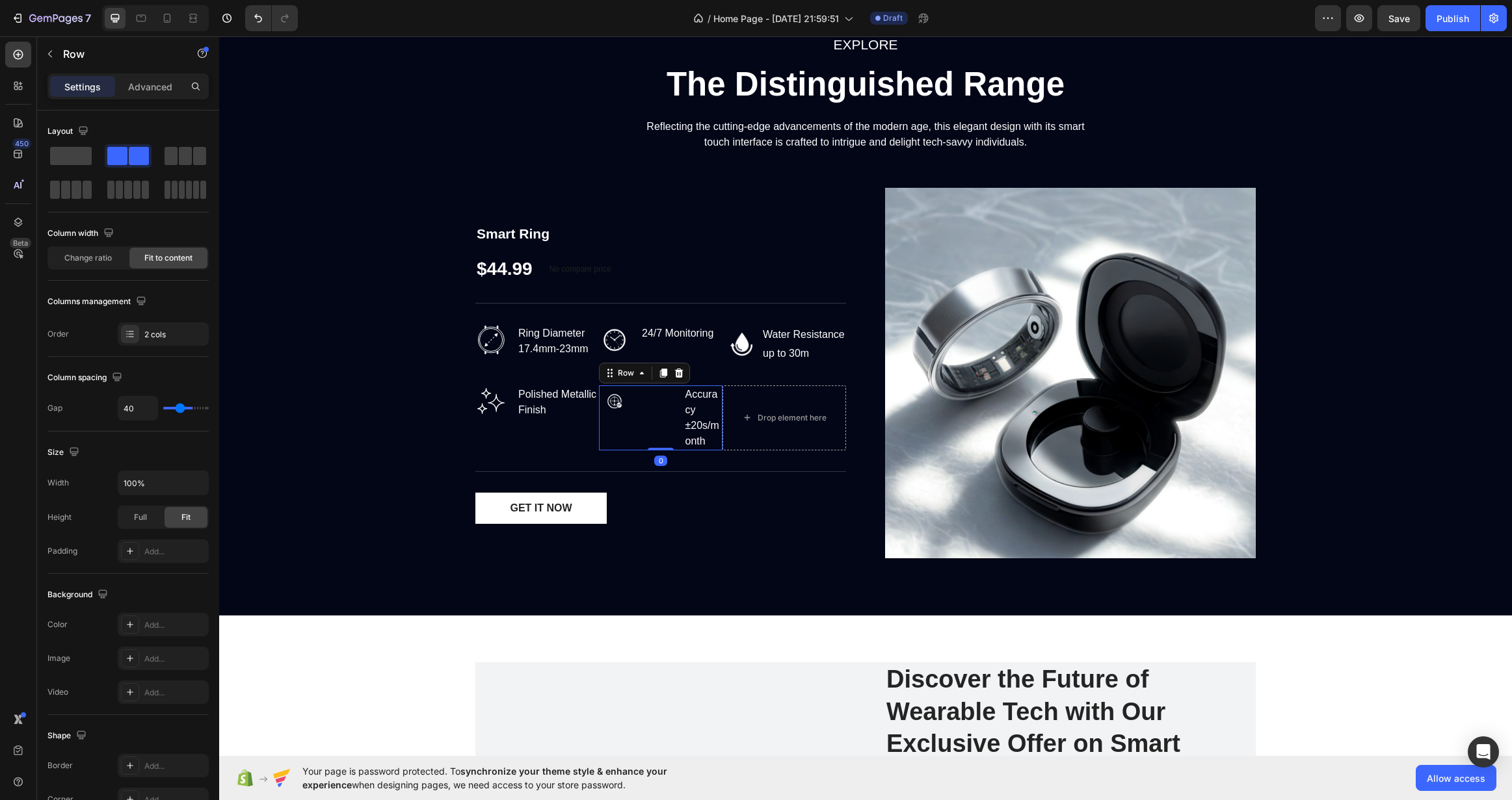
type input "11"
type input "0"
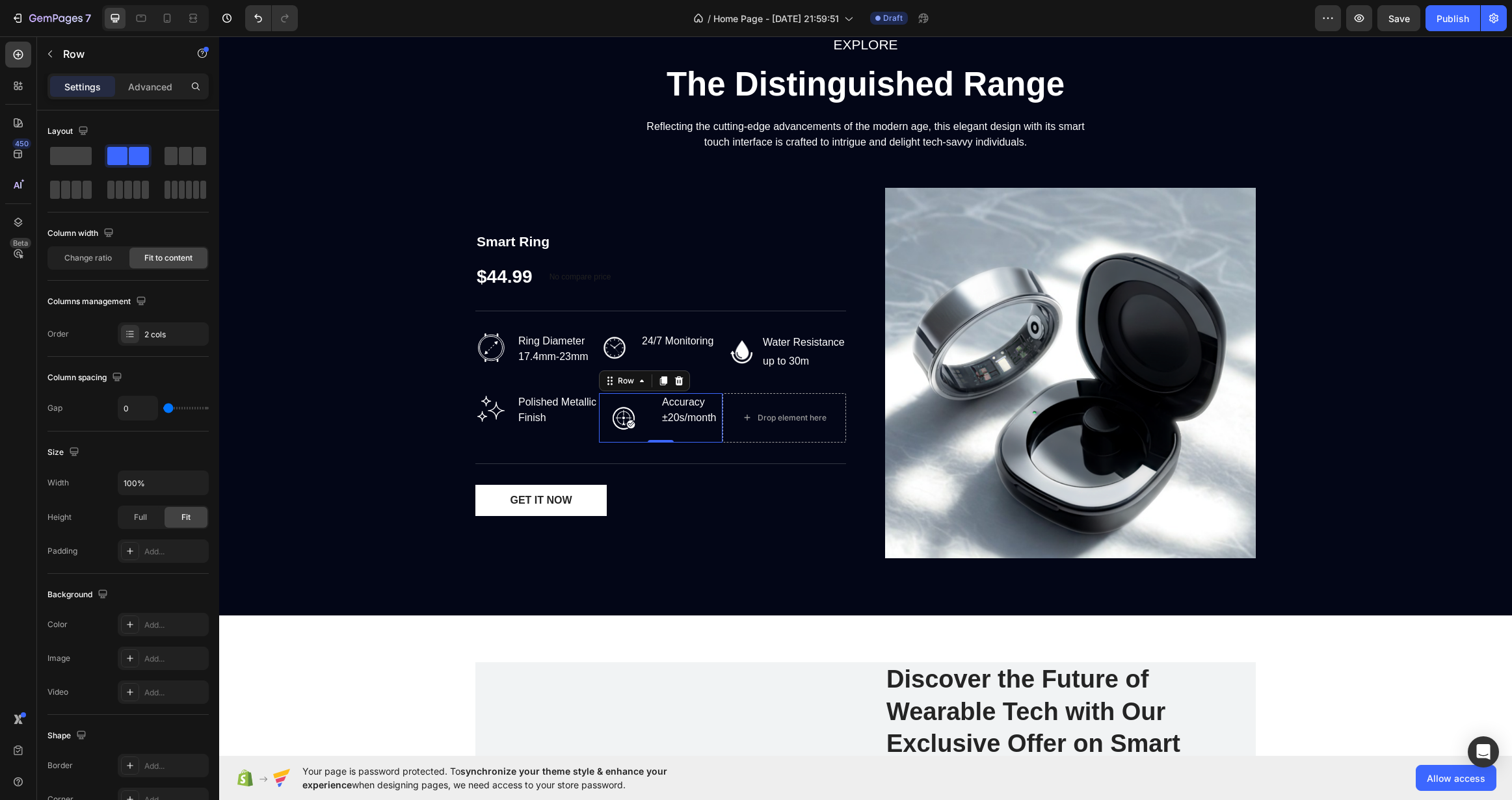
type input "4"
type input "73"
type input "107"
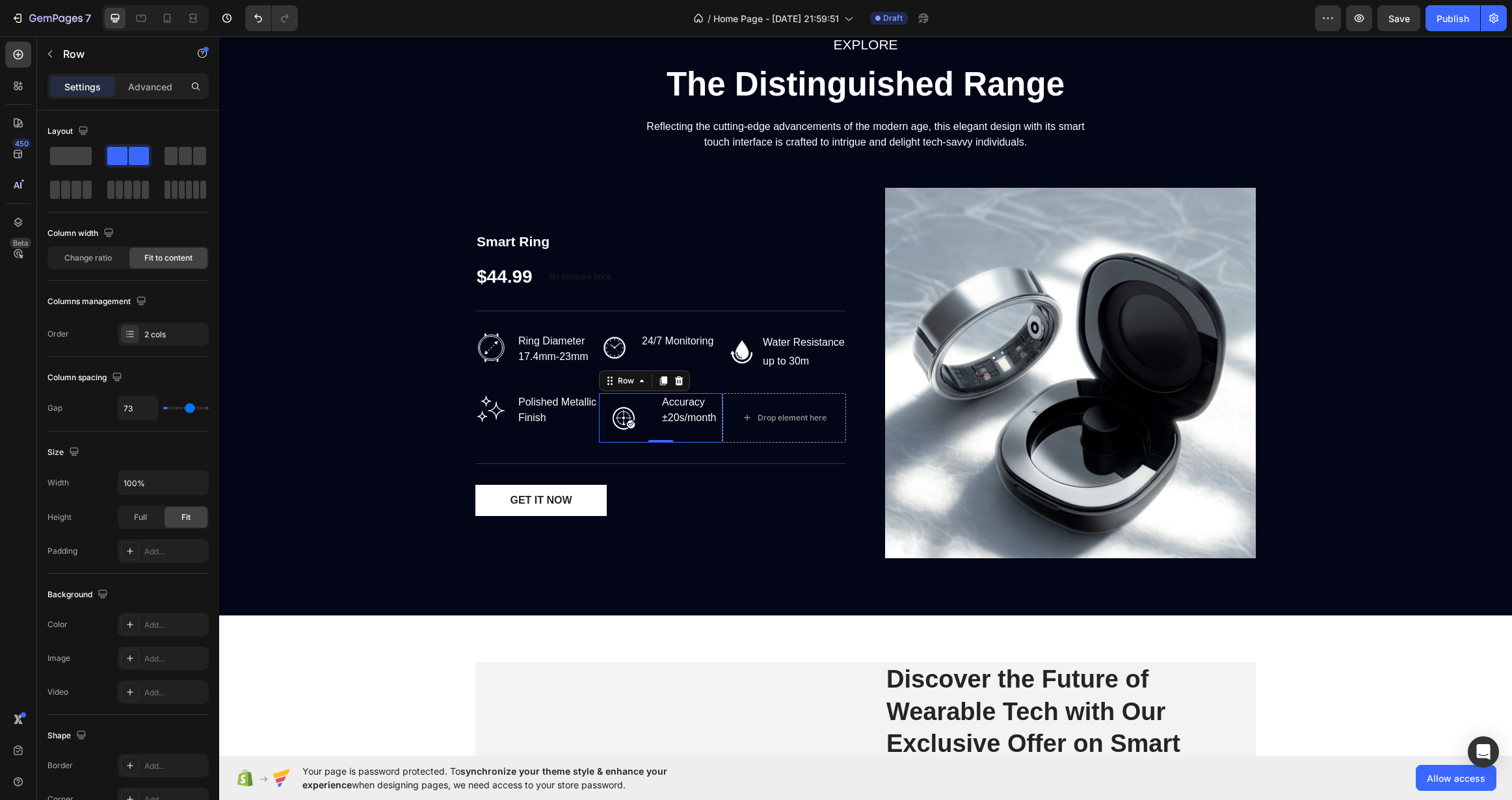
type input "107"
type input "120"
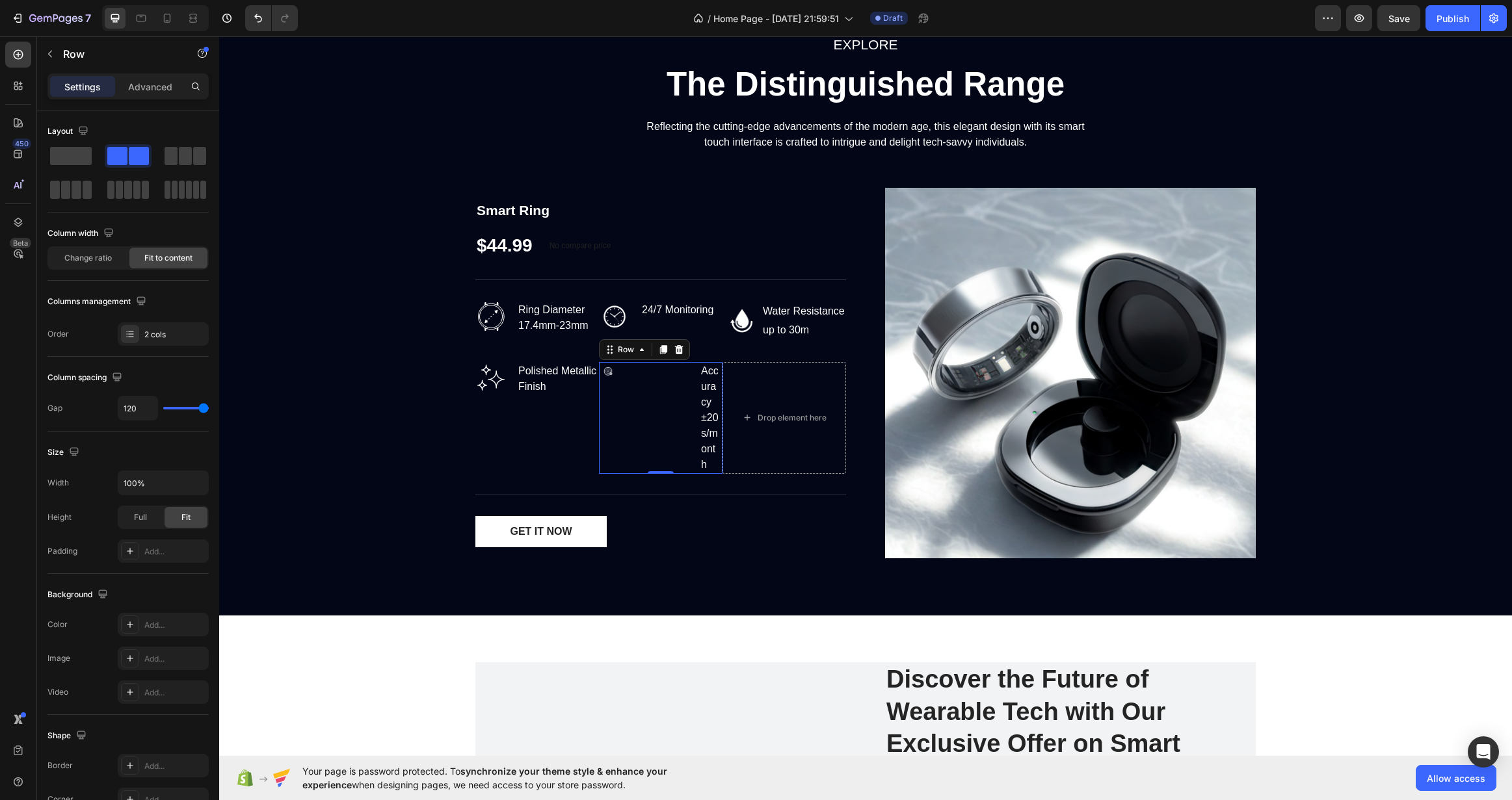
type input "107"
type input "96"
type input "78"
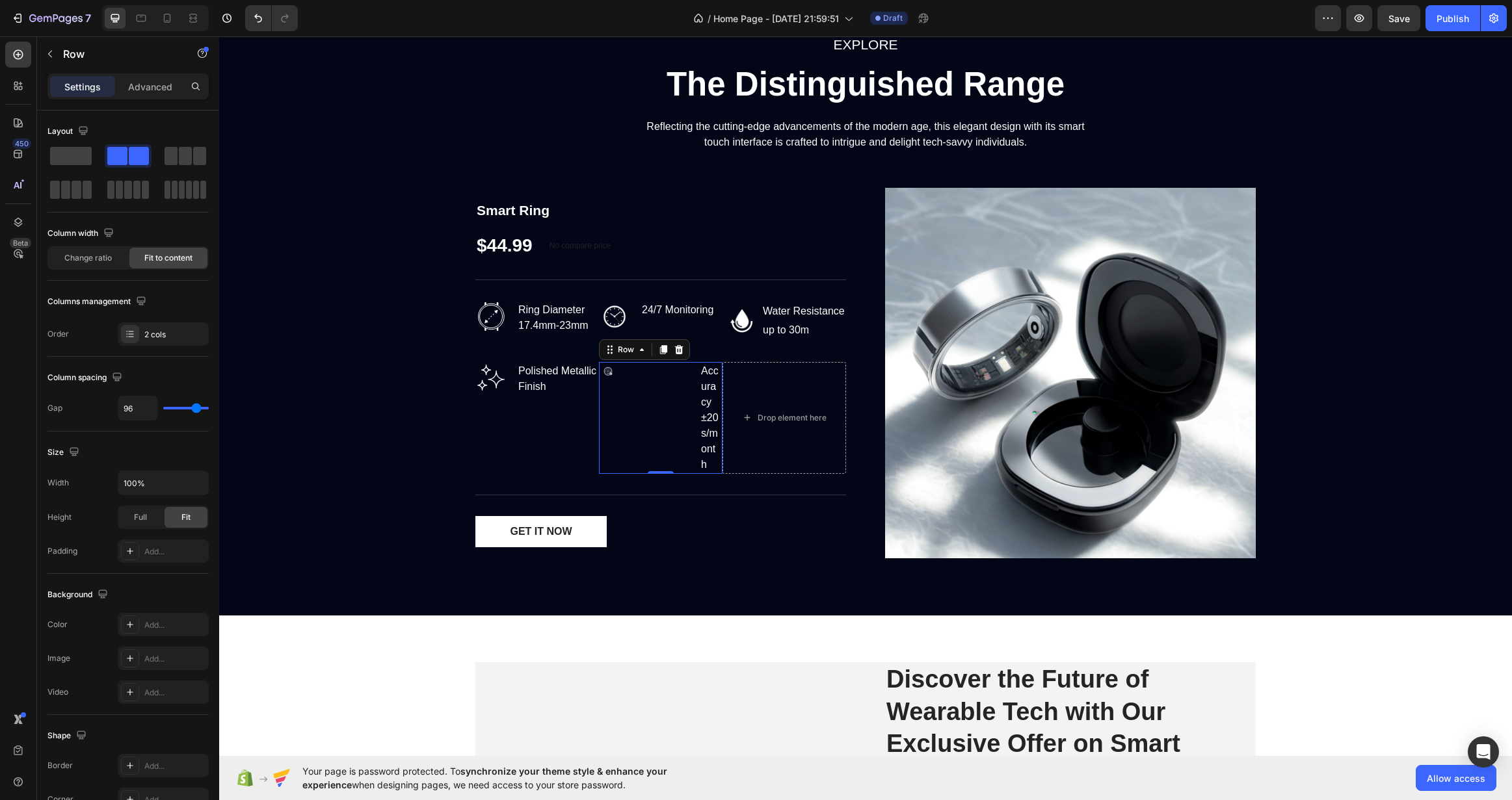
type input "78"
type input "69"
type input "60"
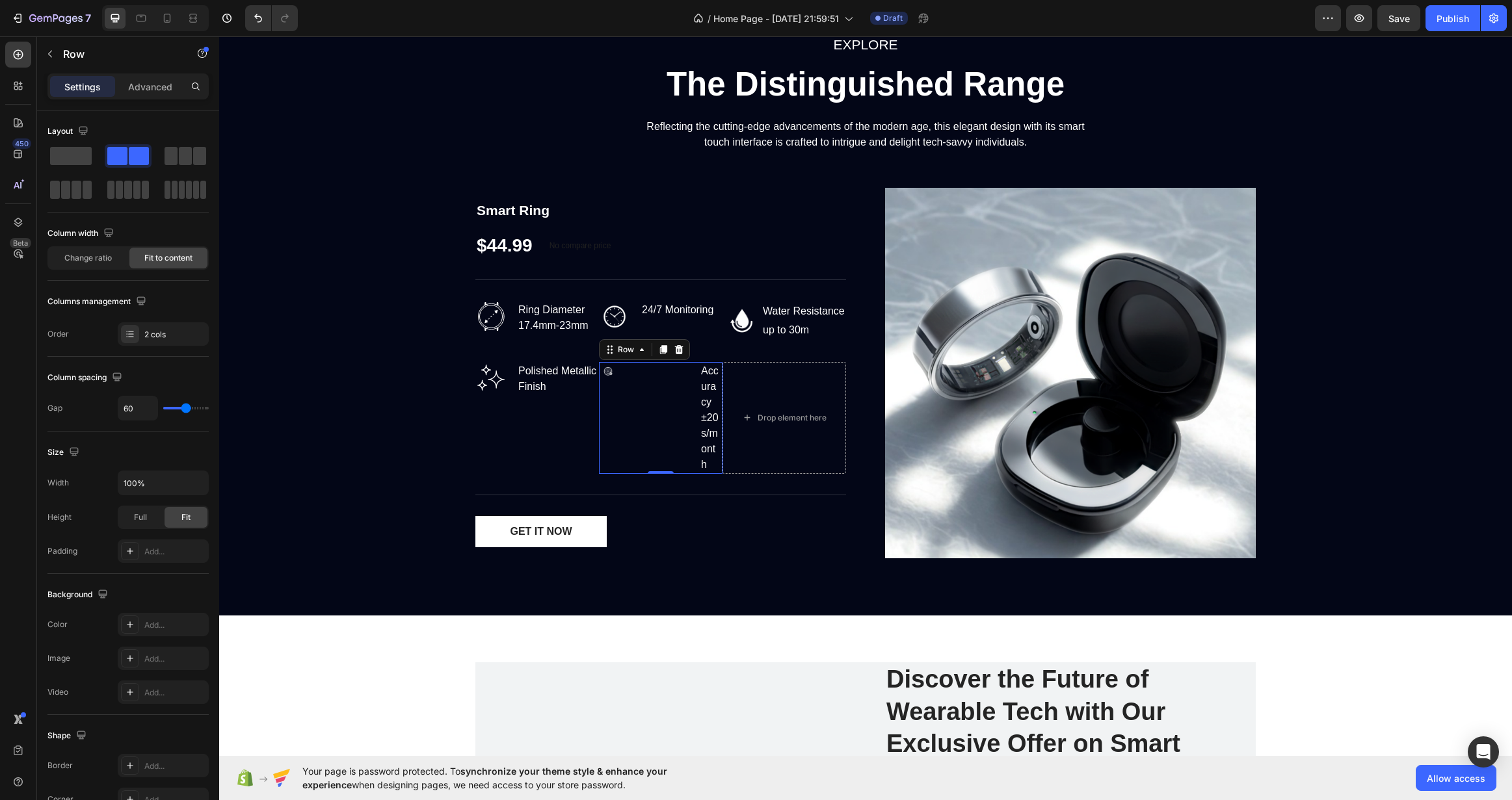
type input "49"
type input "44"
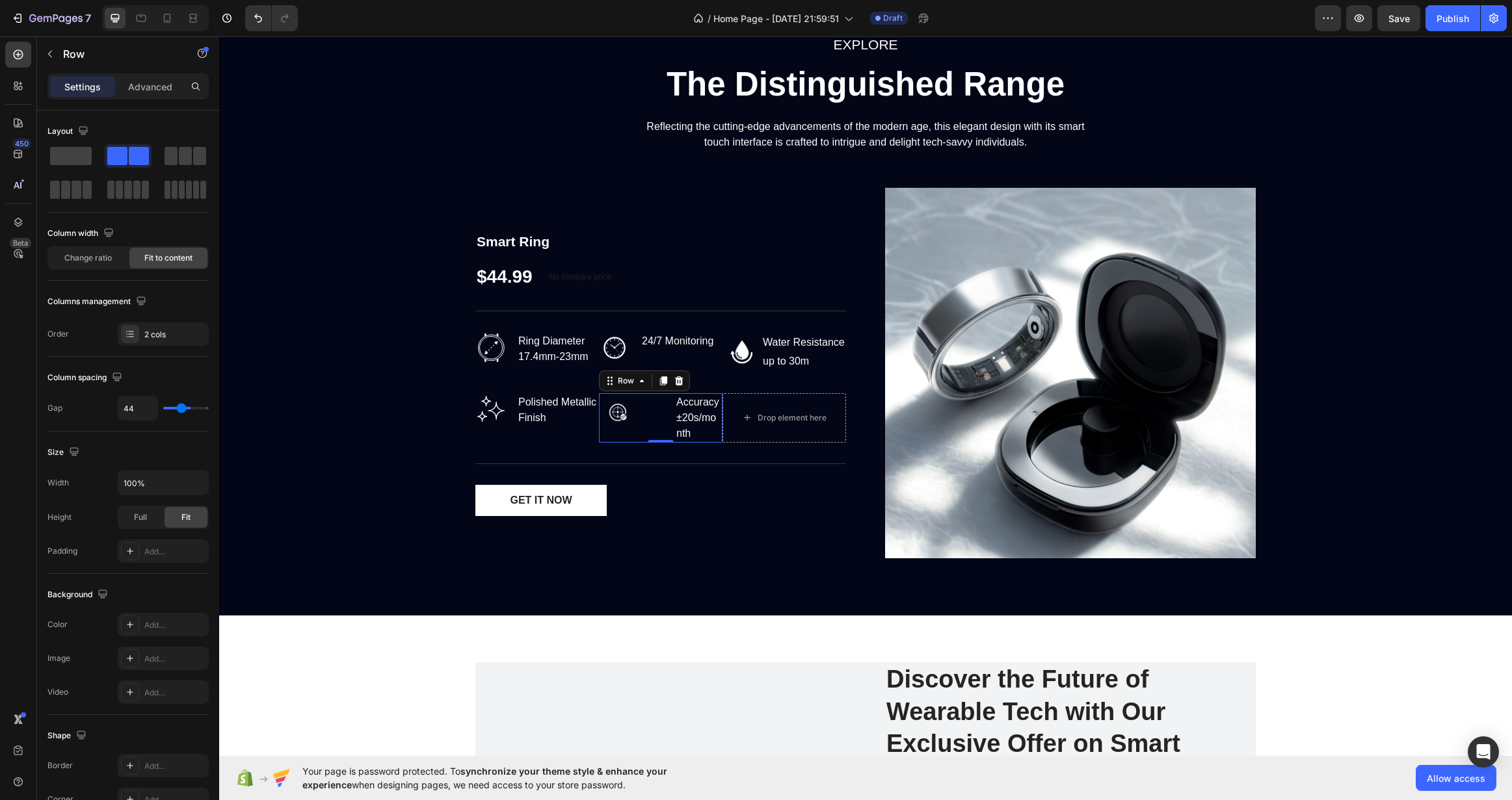
type input "42"
type input "36"
type input "27"
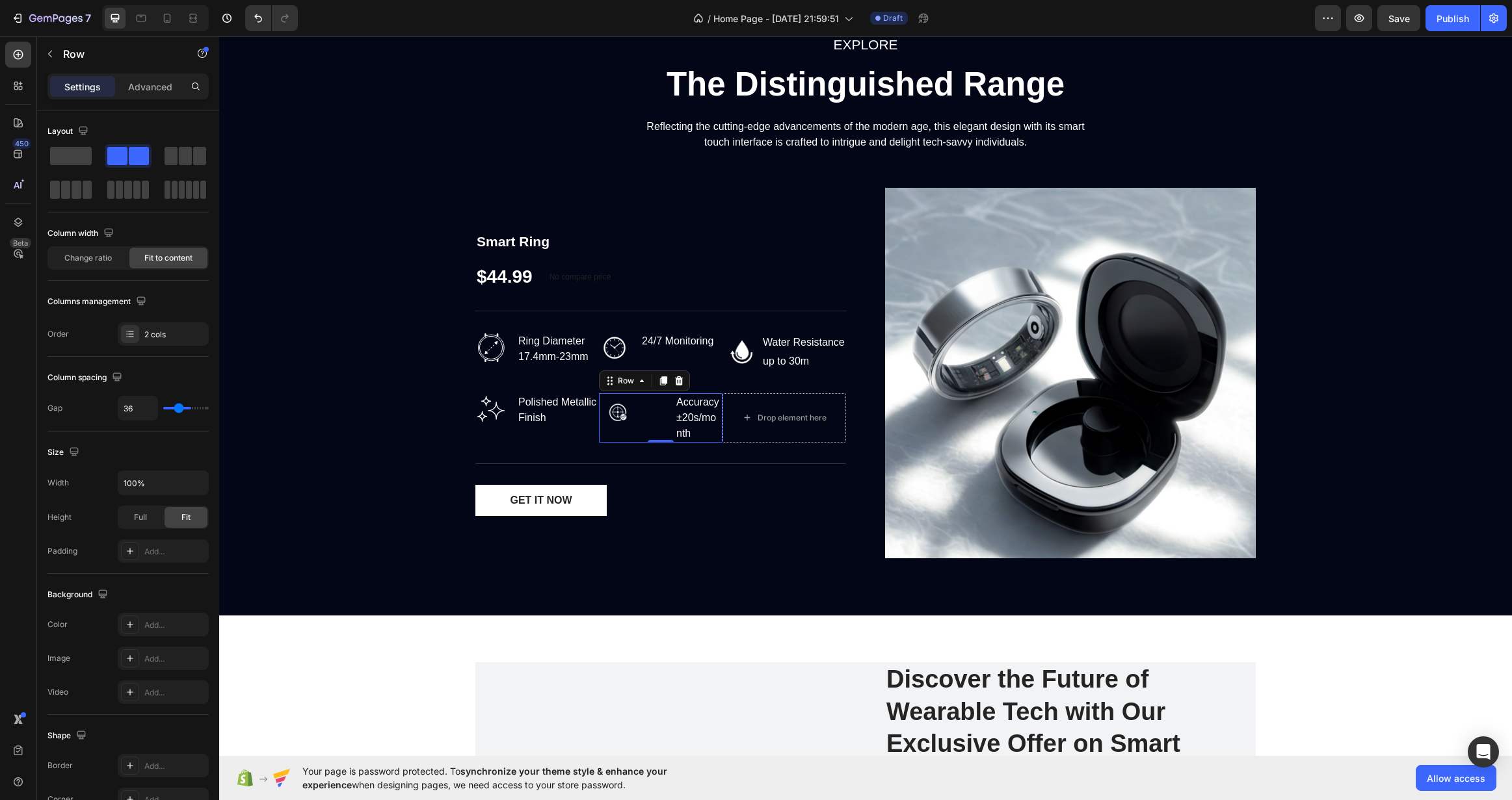
type input "27"
type input "13"
type input "0"
drag, startPoint x: 173, startPoint y: 408, endPoint x: 99, endPoint y: 417, distance: 74.5
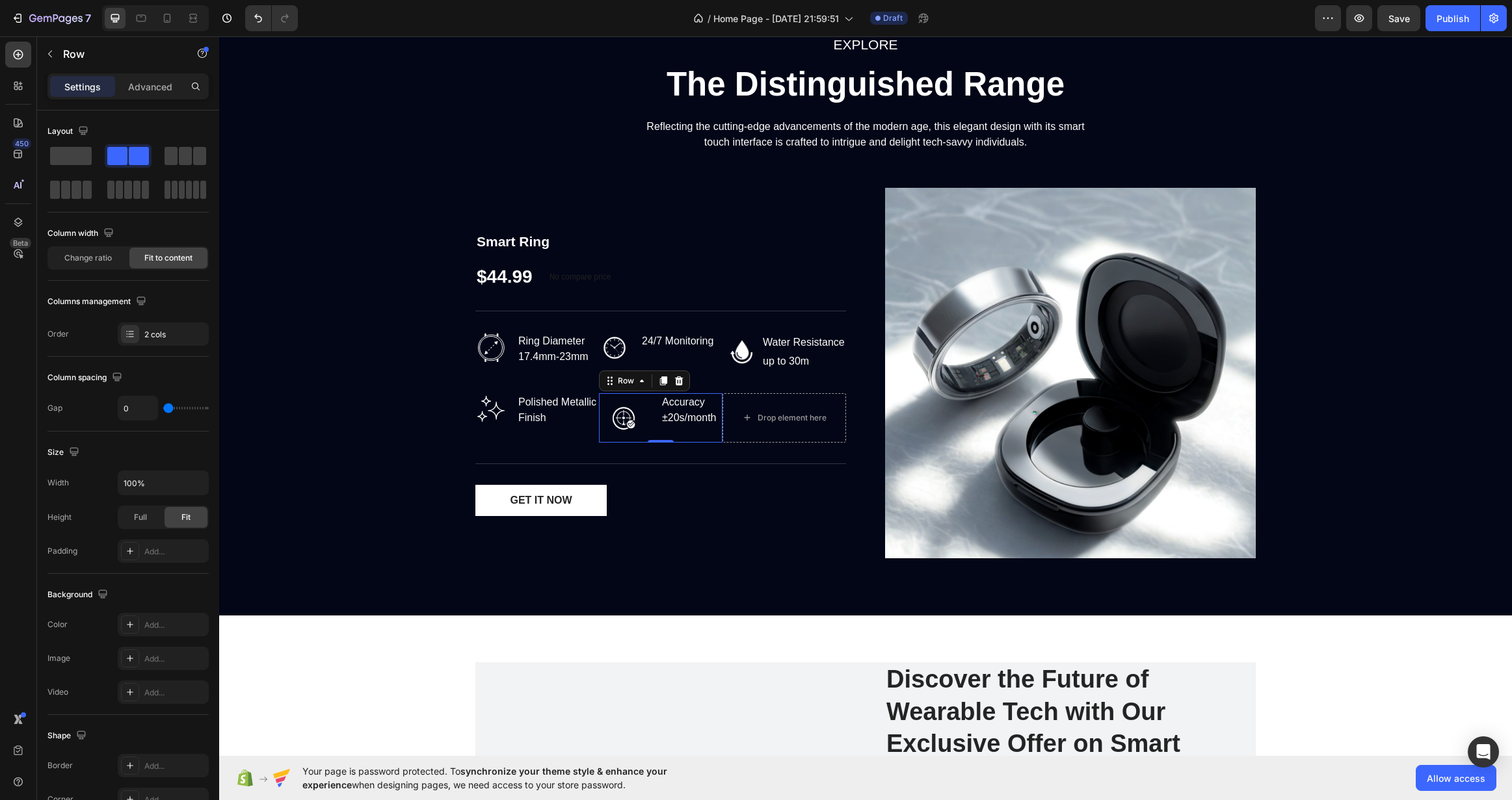
type input "0"
click at [163, 410] on input "range" at bounding box center [186, 407] width 46 height 2
click at [148, 526] on div "Full" at bounding box center [140, 517] width 43 height 21
click at [186, 522] on span "Fit" at bounding box center [186, 517] width 9 height 12
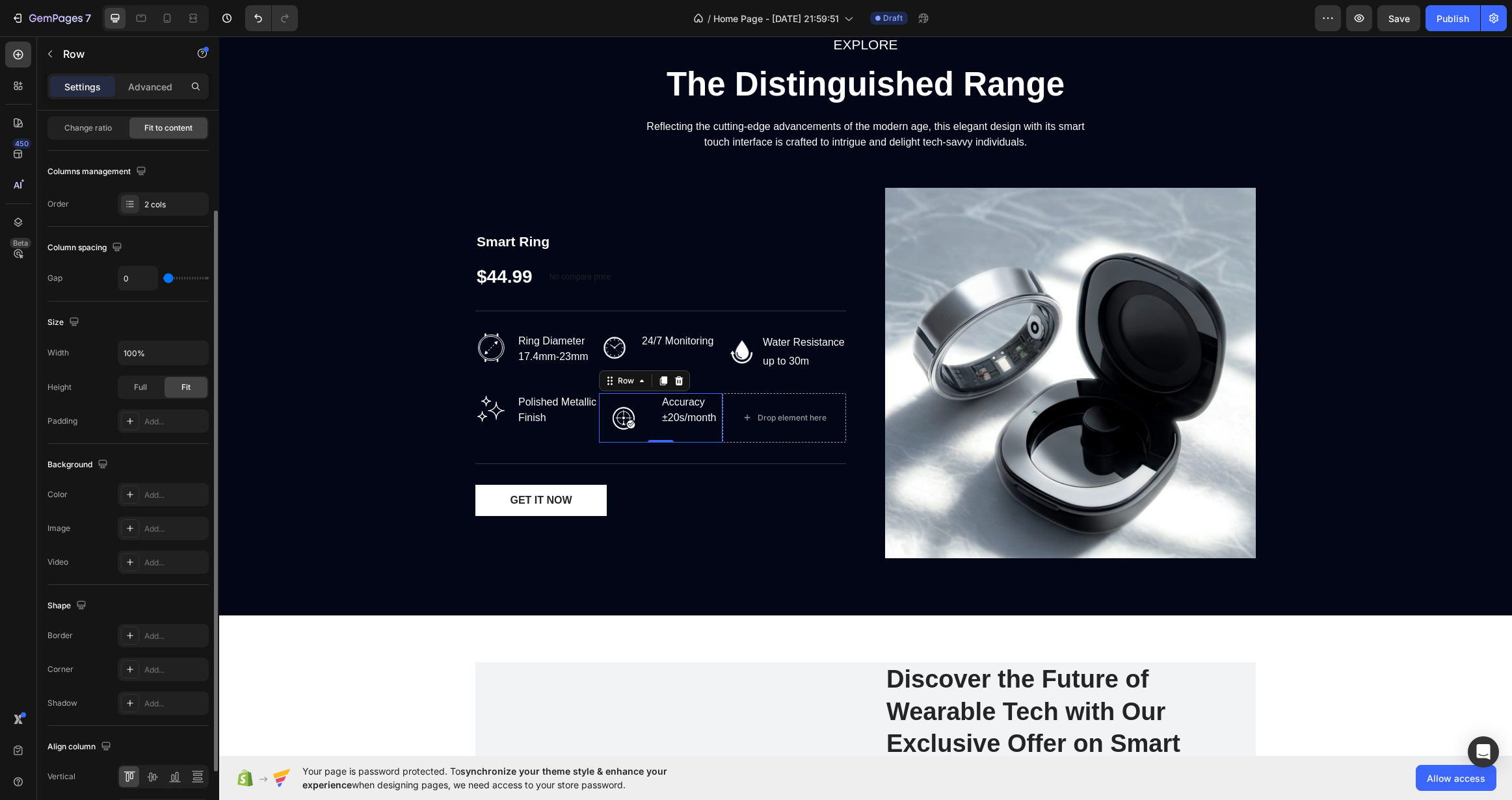
scroll to position [0, 0]
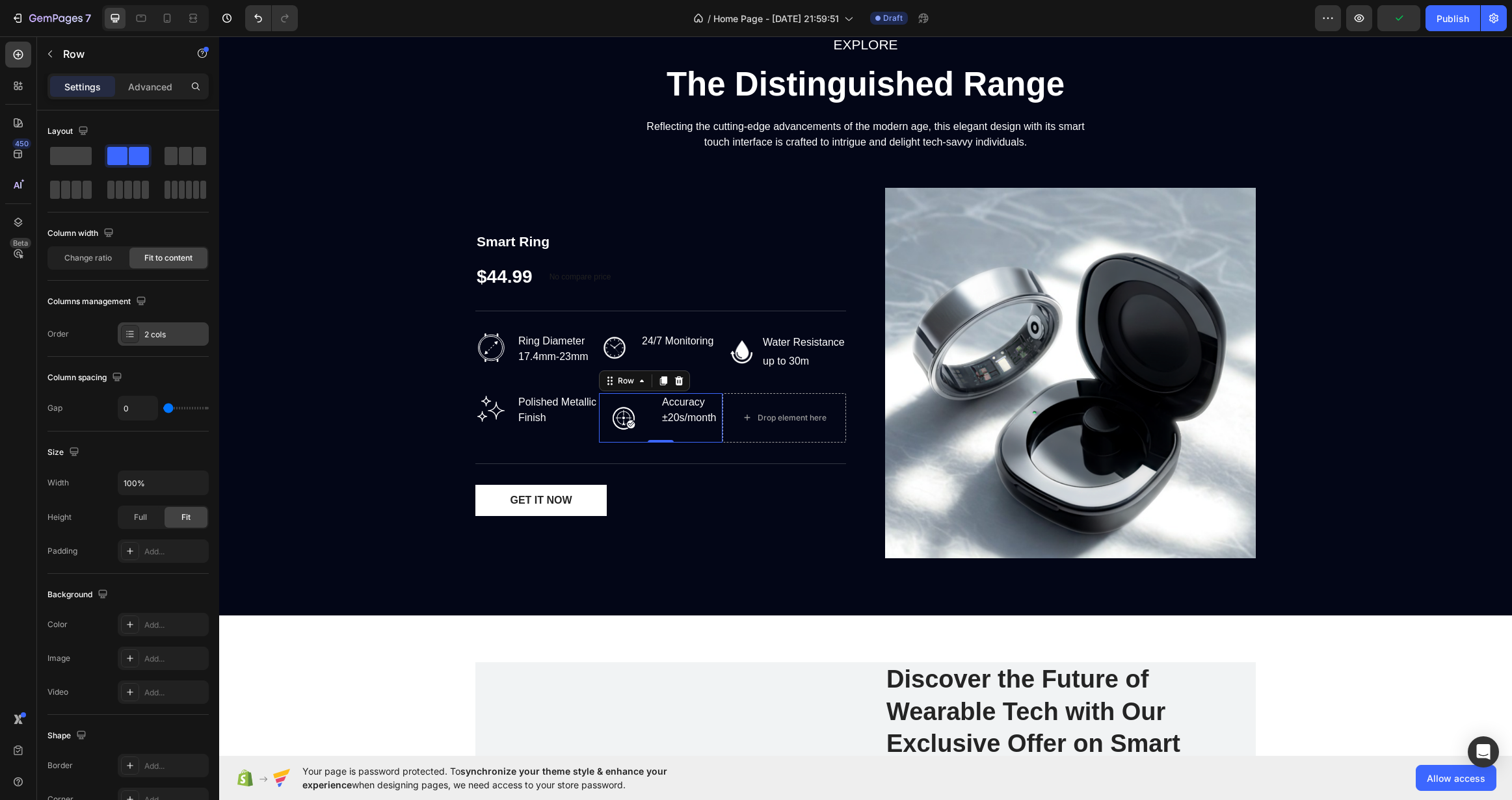
click at [157, 342] on div "2 cols" at bounding box center [163, 334] width 91 height 23
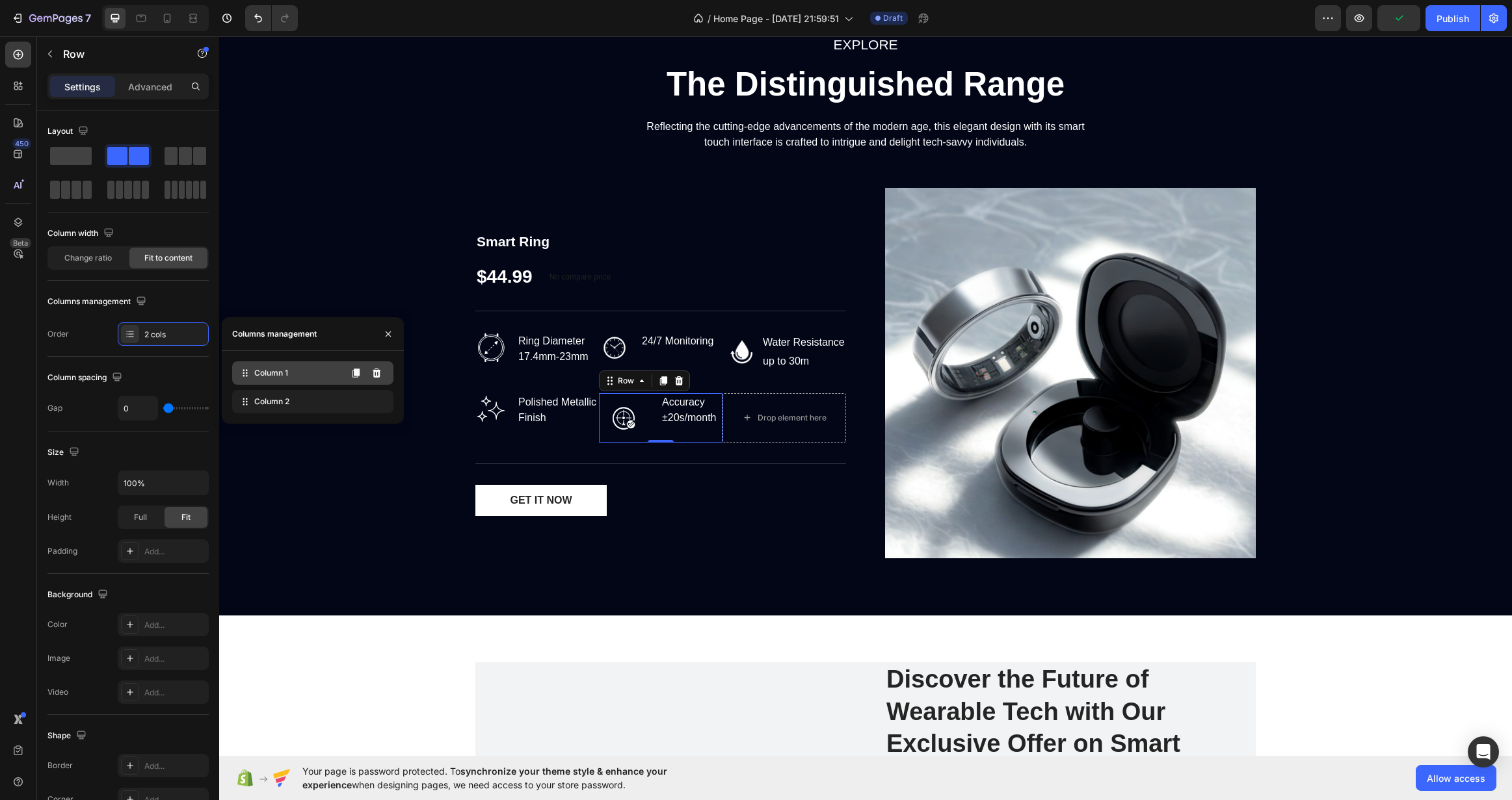
click at [291, 383] on div "Column 1" at bounding box center [313, 373] width 161 height 23
click at [78, 255] on span "Change ratio" at bounding box center [88, 257] width 47 height 12
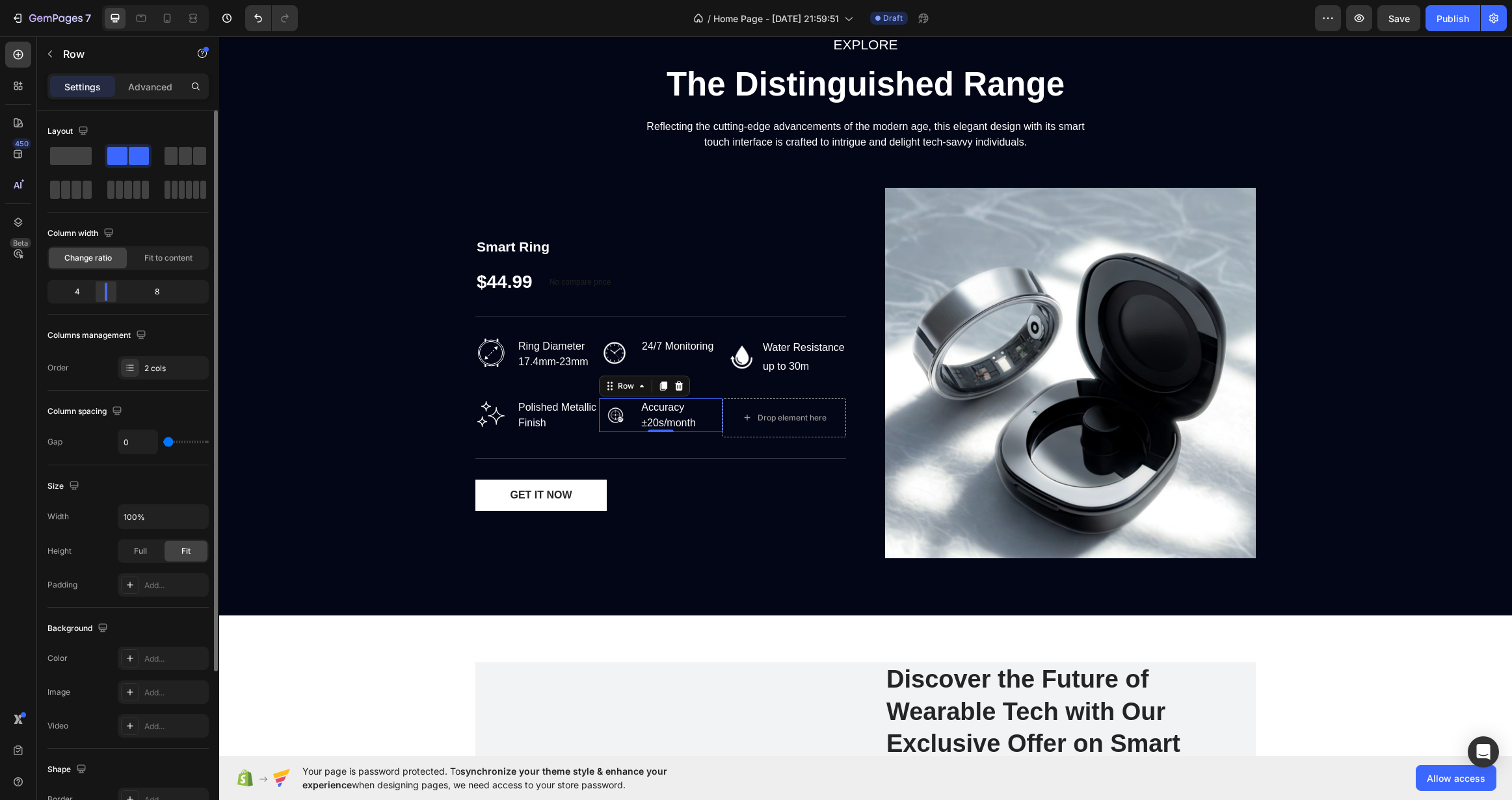
drag, startPoint x: 127, startPoint y: 295, endPoint x: 107, endPoint y: 296, distance: 20.0
click at [107, 296] on div at bounding box center [106, 292] width 23 height 18
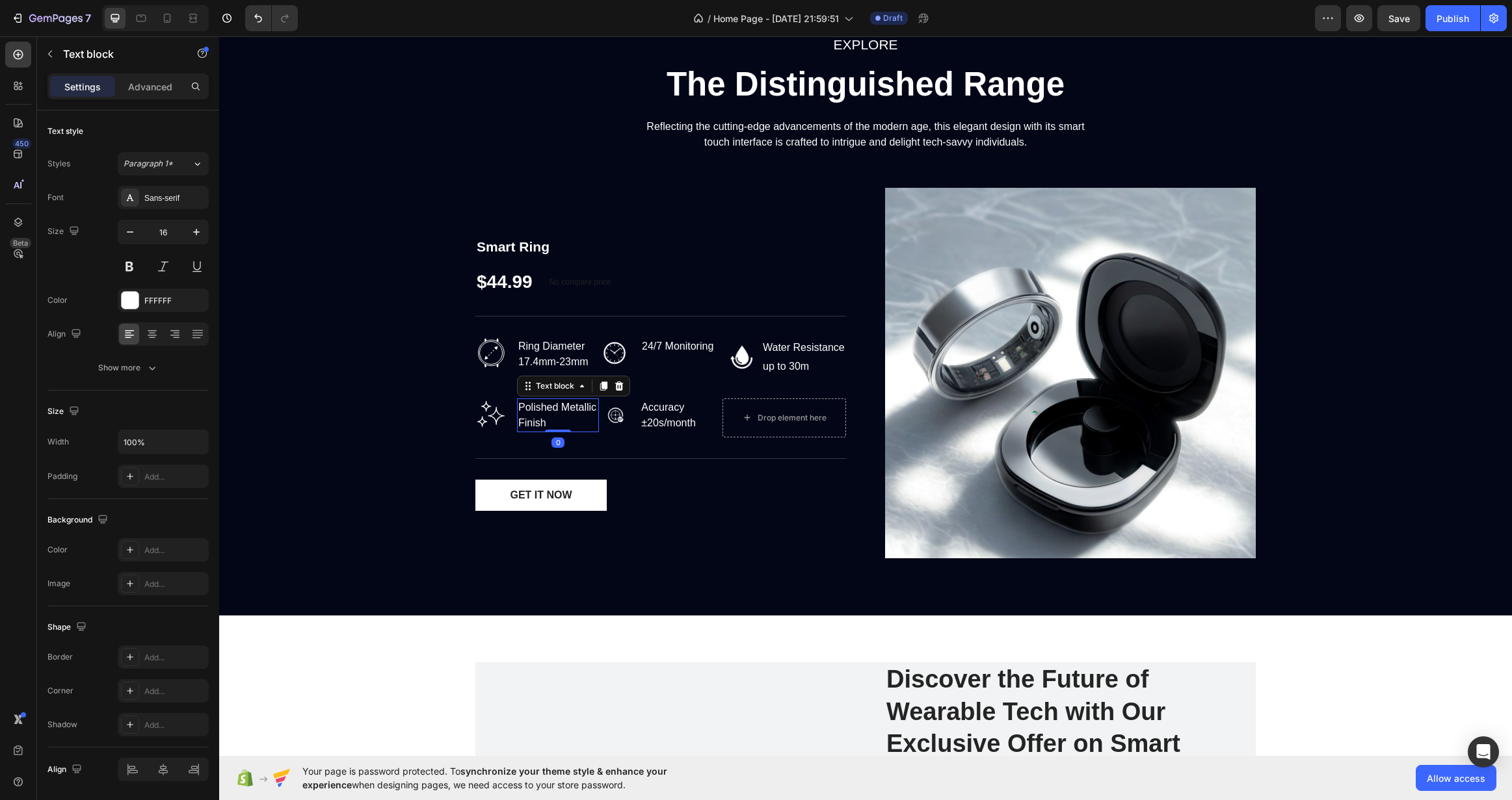
click at [540, 407] on div "Polished Metallic Finish" at bounding box center [558, 415] width 82 height 33
click at [508, 425] on div "Image Polished Metallic Finish Text block Row 0" at bounding box center [537, 415] width 124 height 33
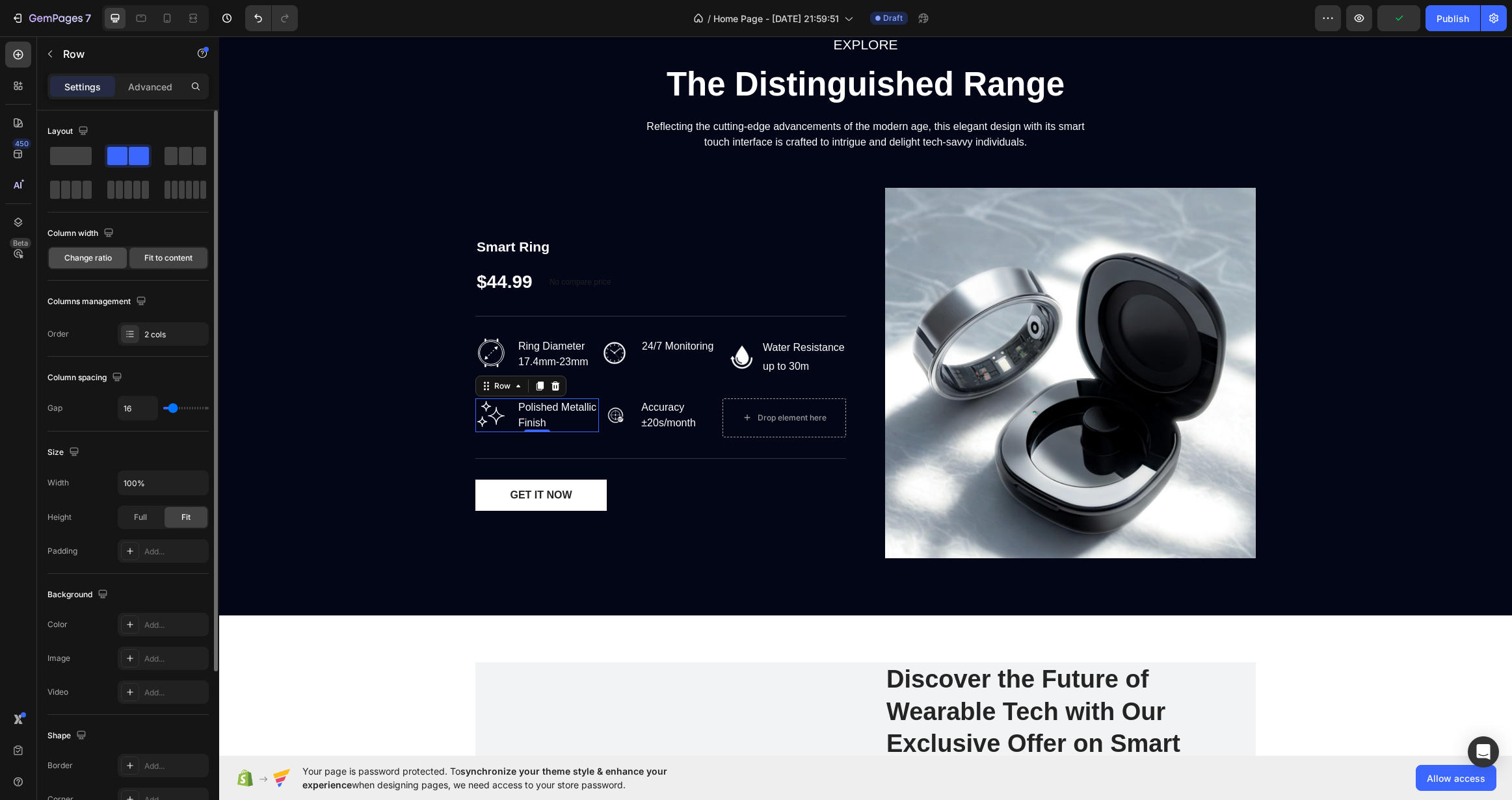
click at [116, 260] on div "Change ratio" at bounding box center [88, 258] width 78 height 21
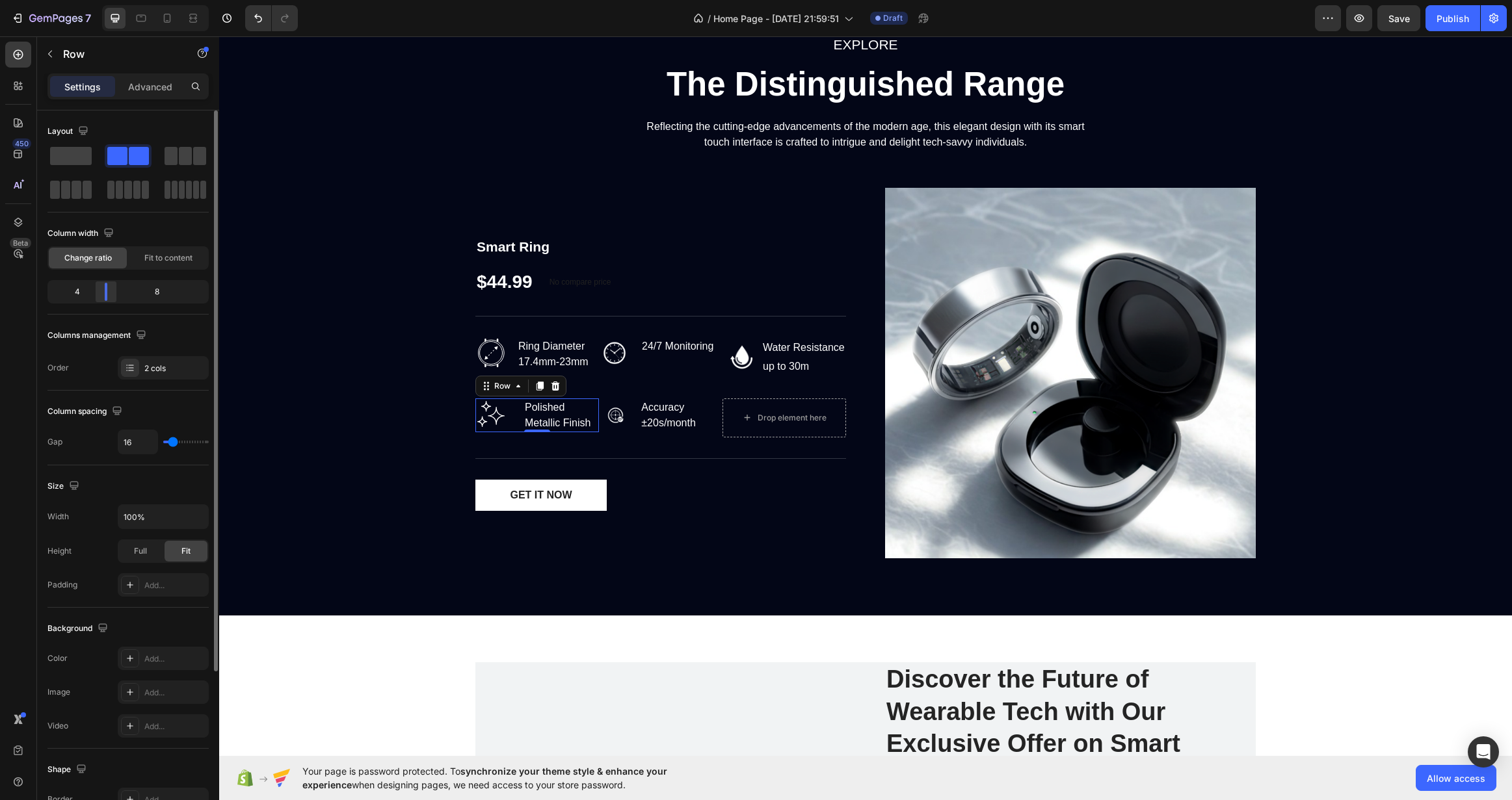
drag, startPoint x: 131, startPoint y: 293, endPoint x: 107, endPoint y: 295, distance: 24.1
click at [107, 295] on div at bounding box center [106, 292] width 23 height 18
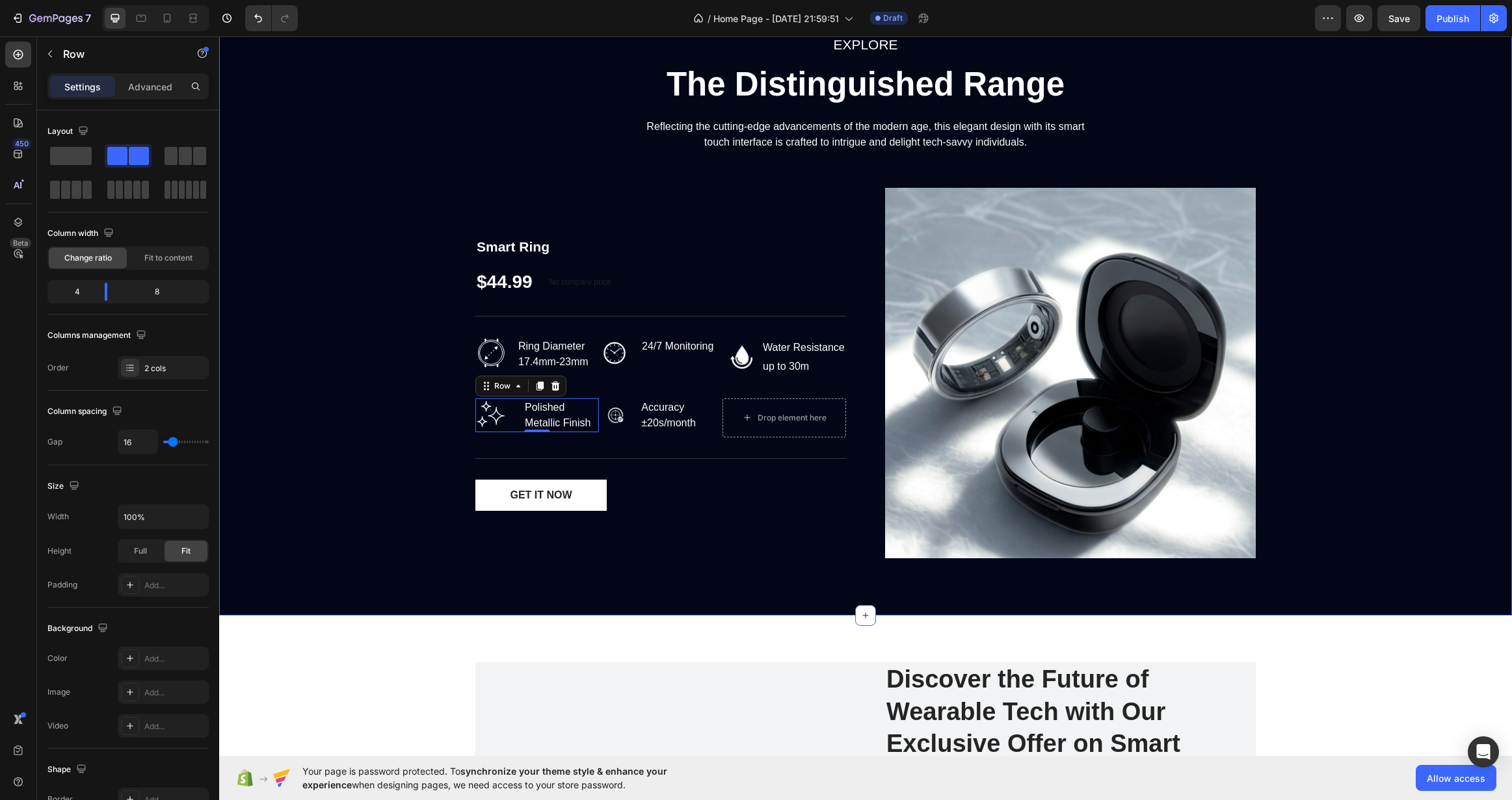
click at [415, 427] on div "EXPLORE Text block The Distinguished Range Heading Reflecting the cutting-edge …" at bounding box center [865, 301] width 1273 height 536
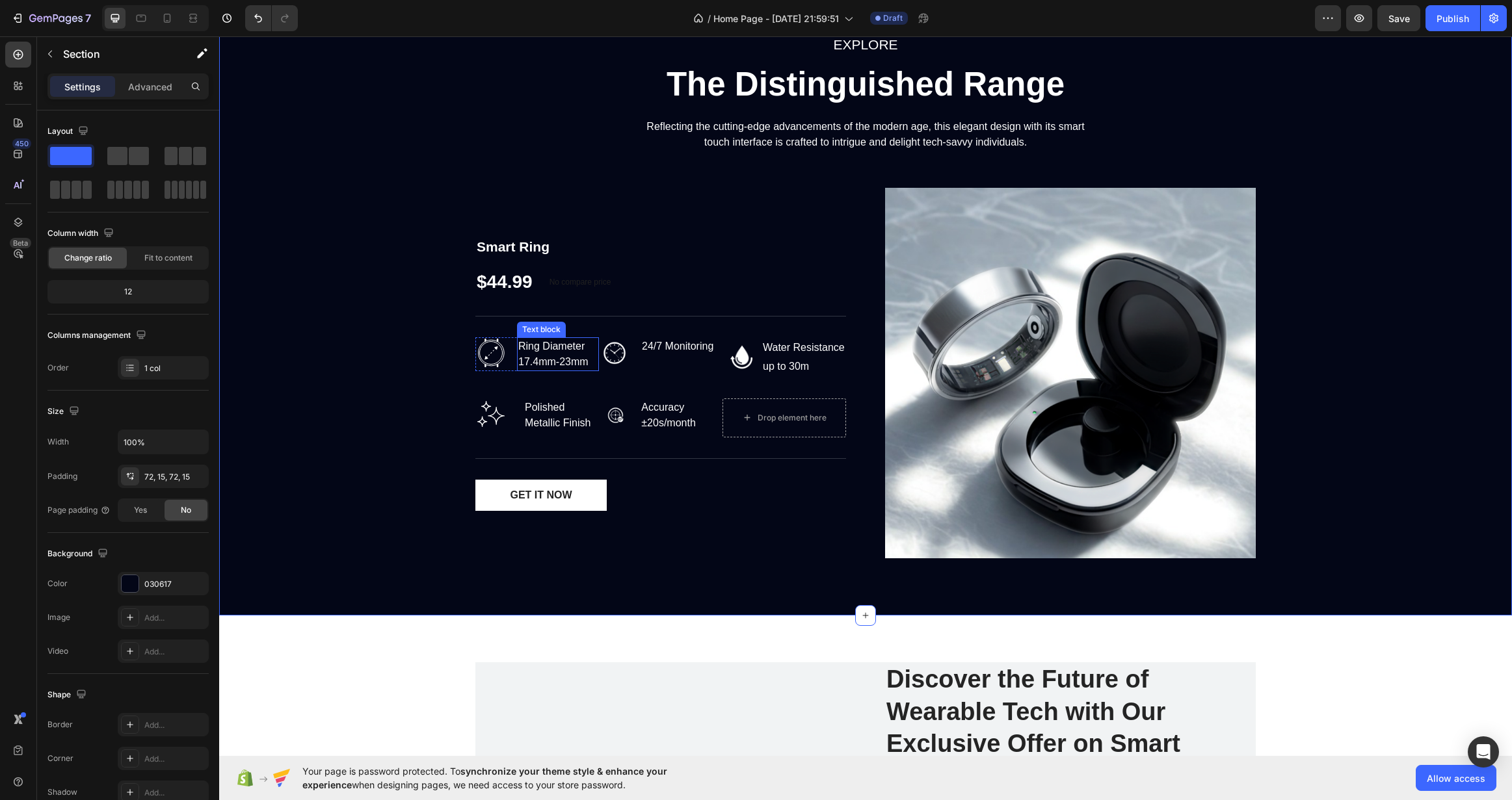
click at [523, 345] on p "Ring Diameter 17.4mm-23mm" at bounding box center [558, 355] width 79 height 31
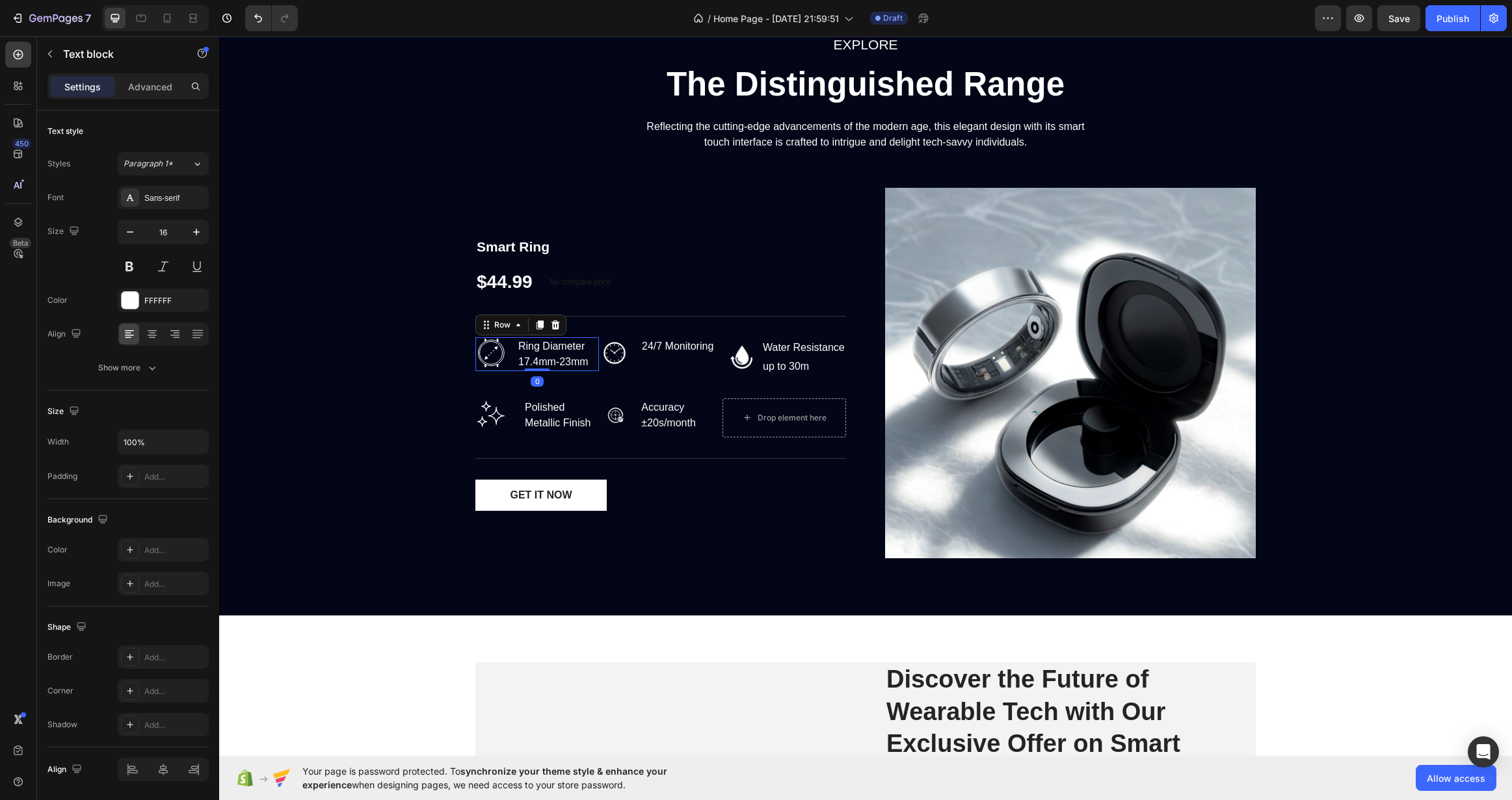
click at [506, 348] on div "Image Ring Diameter 17.4mm-23mm Text block Row 0" at bounding box center [537, 354] width 124 height 33
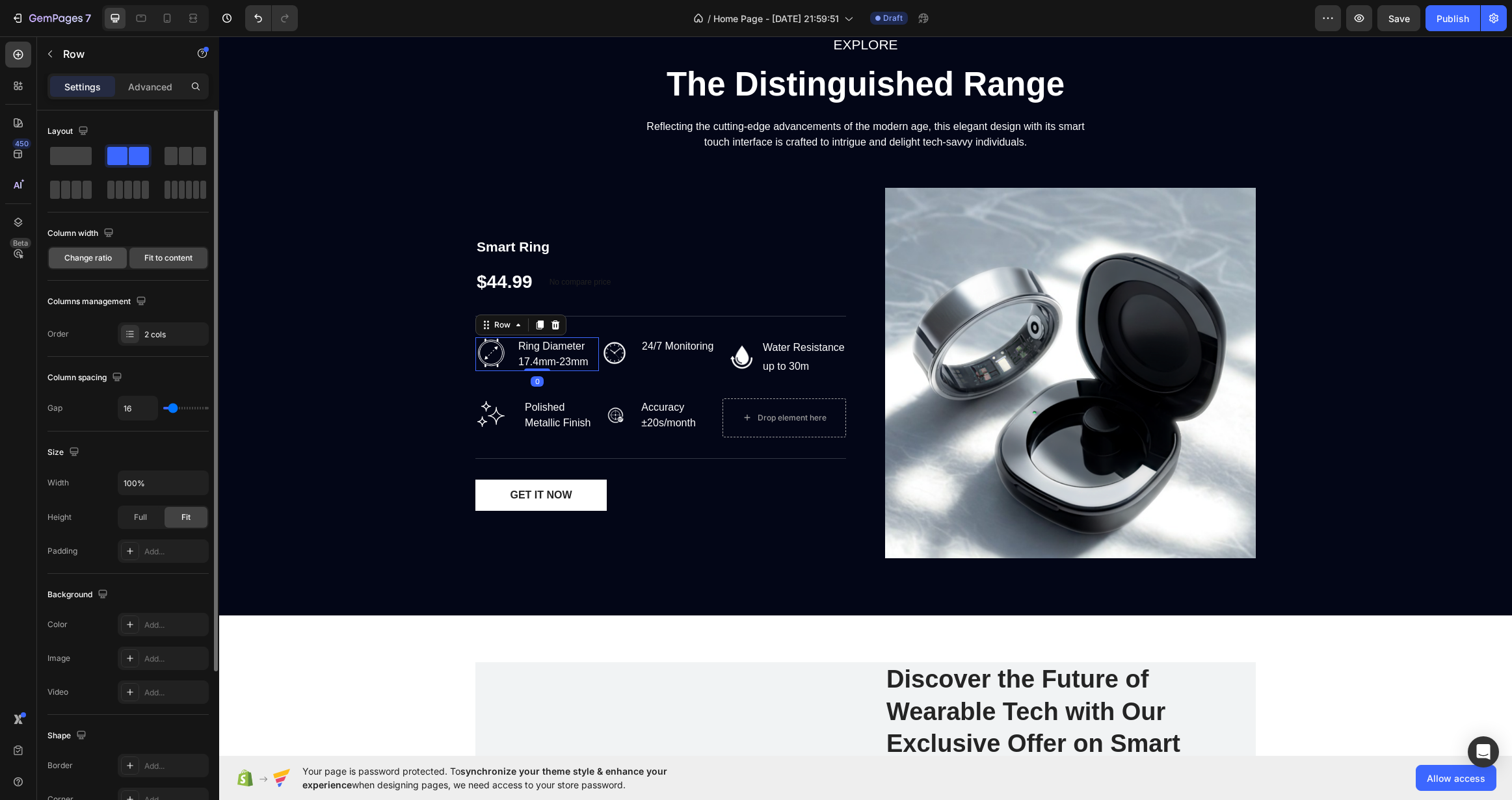
click at [79, 252] on div "Change ratio" at bounding box center [88, 258] width 78 height 21
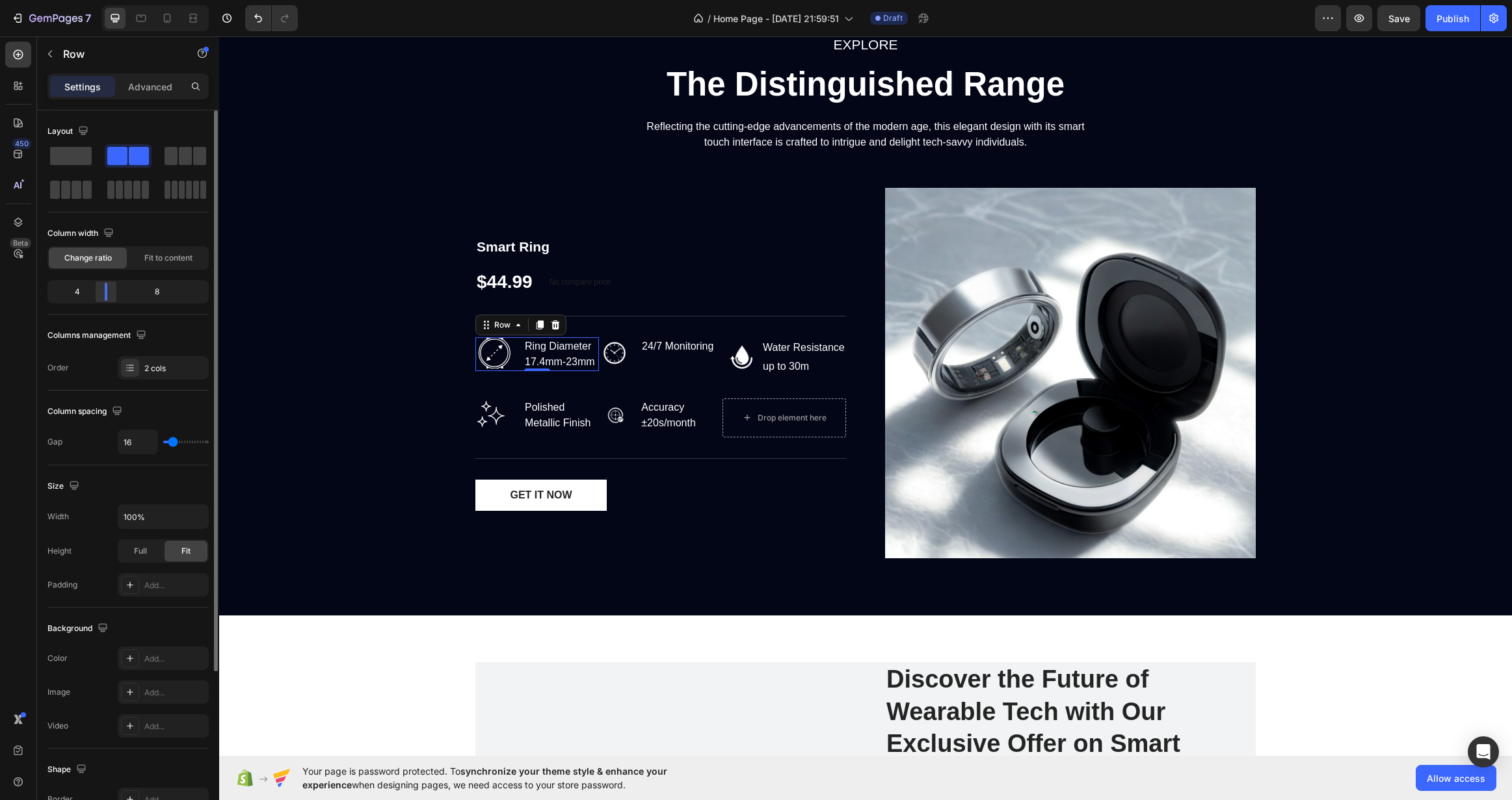
drag, startPoint x: 127, startPoint y: 293, endPoint x: 105, endPoint y: 293, distance: 22.0
click at [105, 293] on div at bounding box center [106, 292] width 2 height 18
click at [618, 355] on img at bounding box center [614, 353] width 31 height 31
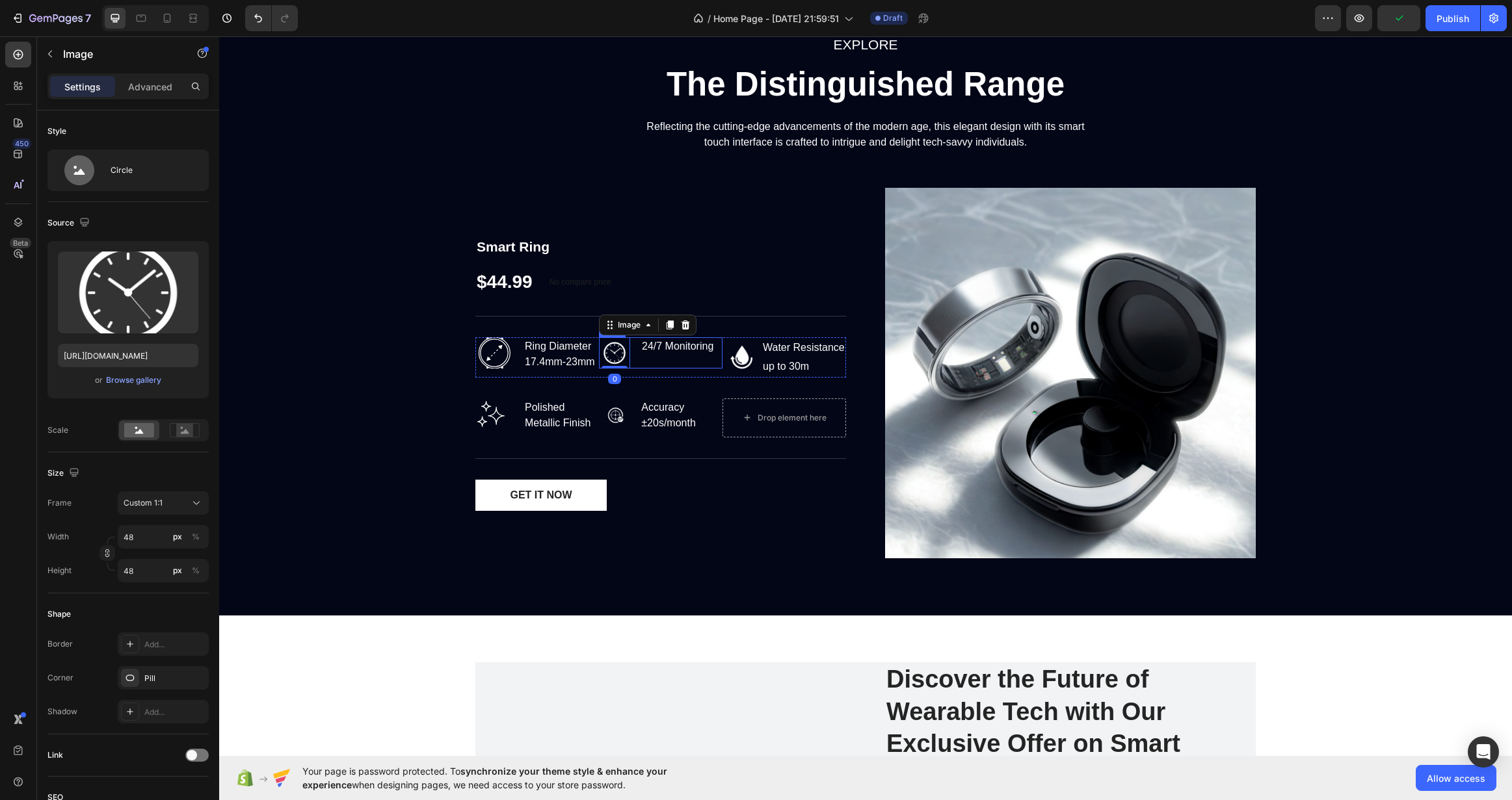
click at [641, 358] on div "24/7 Monitoring Text block" at bounding box center [677, 353] width 74 height 31
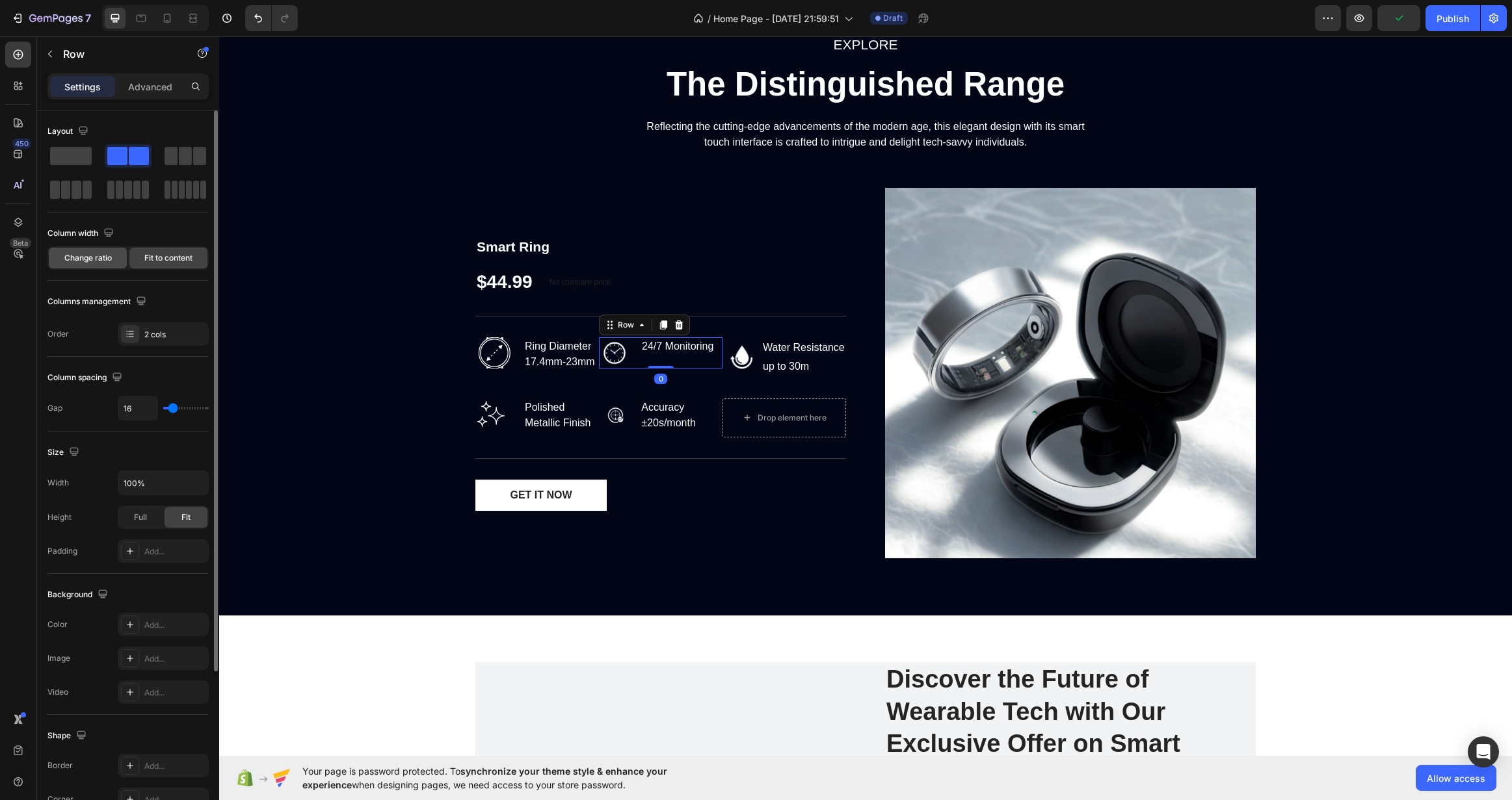
click at [109, 257] on span "Change ratio" at bounding box center [88, 257] width 47 height 12
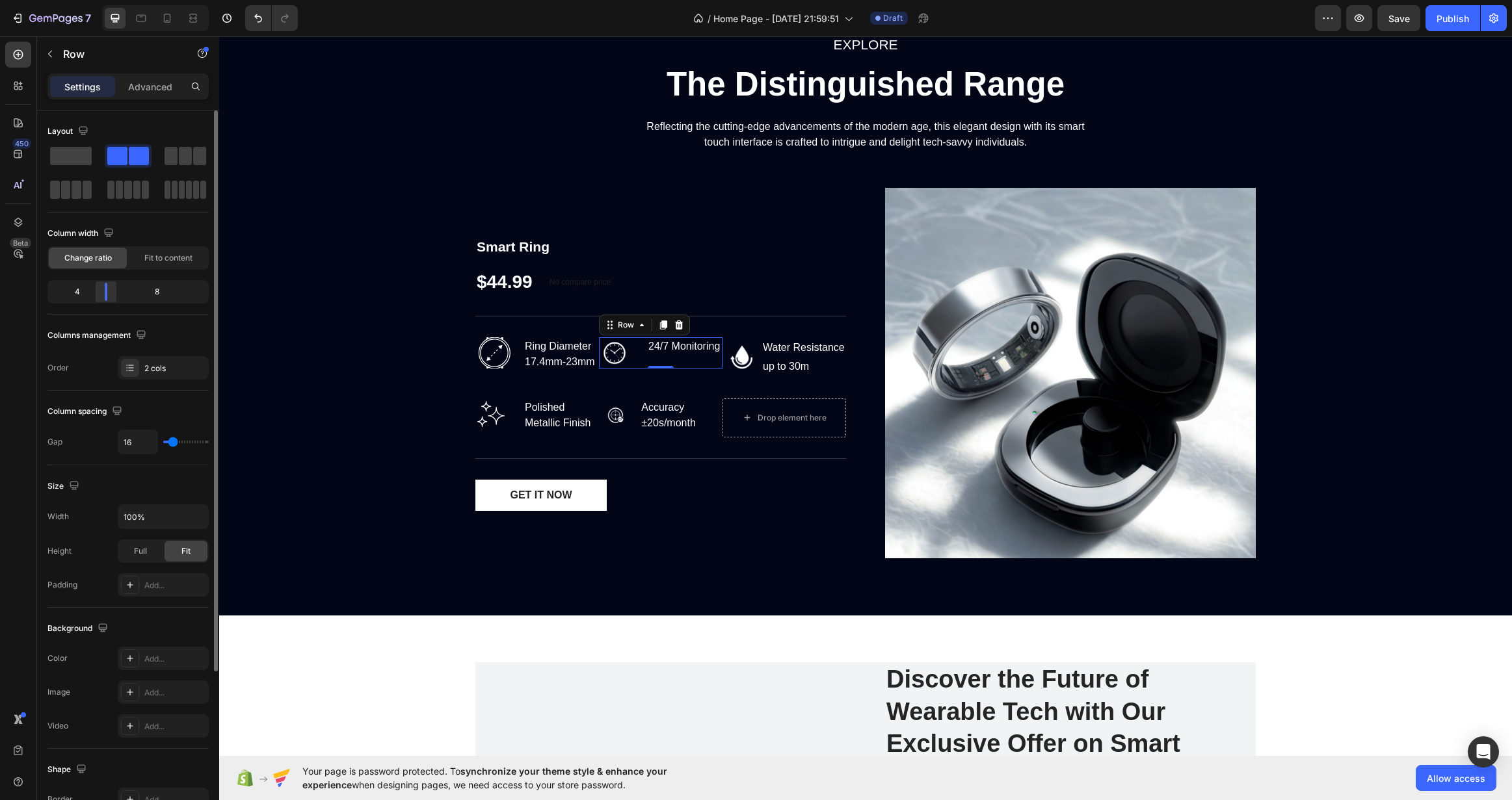
drag, startPoint x: 129, startPoint y: 295, endPoint x: 106, endPoint y: 295, distance: 23.0
click at [106, 295] on div at bounding box center [106, 292] width 2 height 18
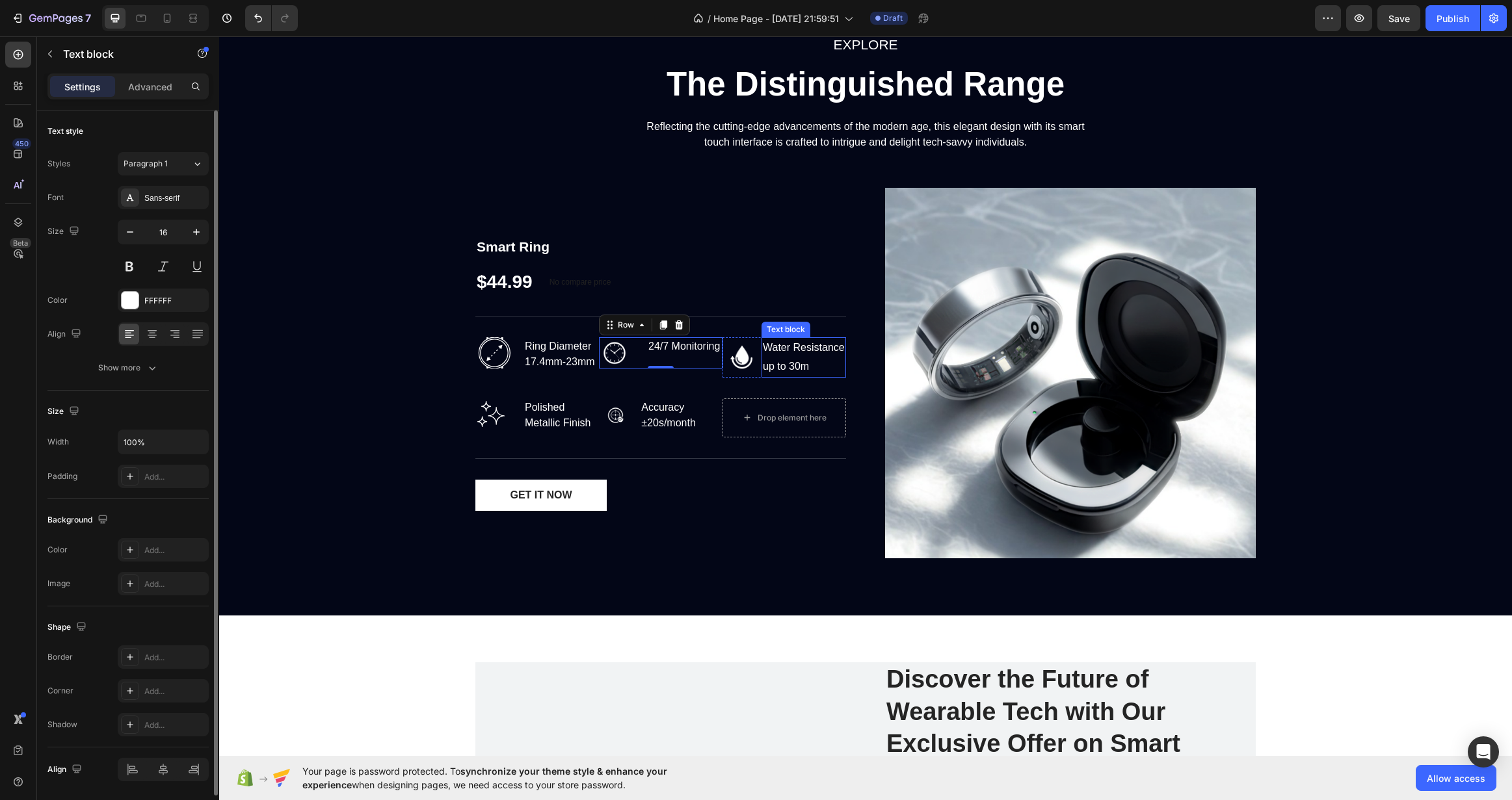
click at [768, 351] on div "Water Resistance up to 30m" at bounding box center [803, 358] width 85 height 40
click at [755, 376] on div at bounding box center [742, 357] width 39 height 39
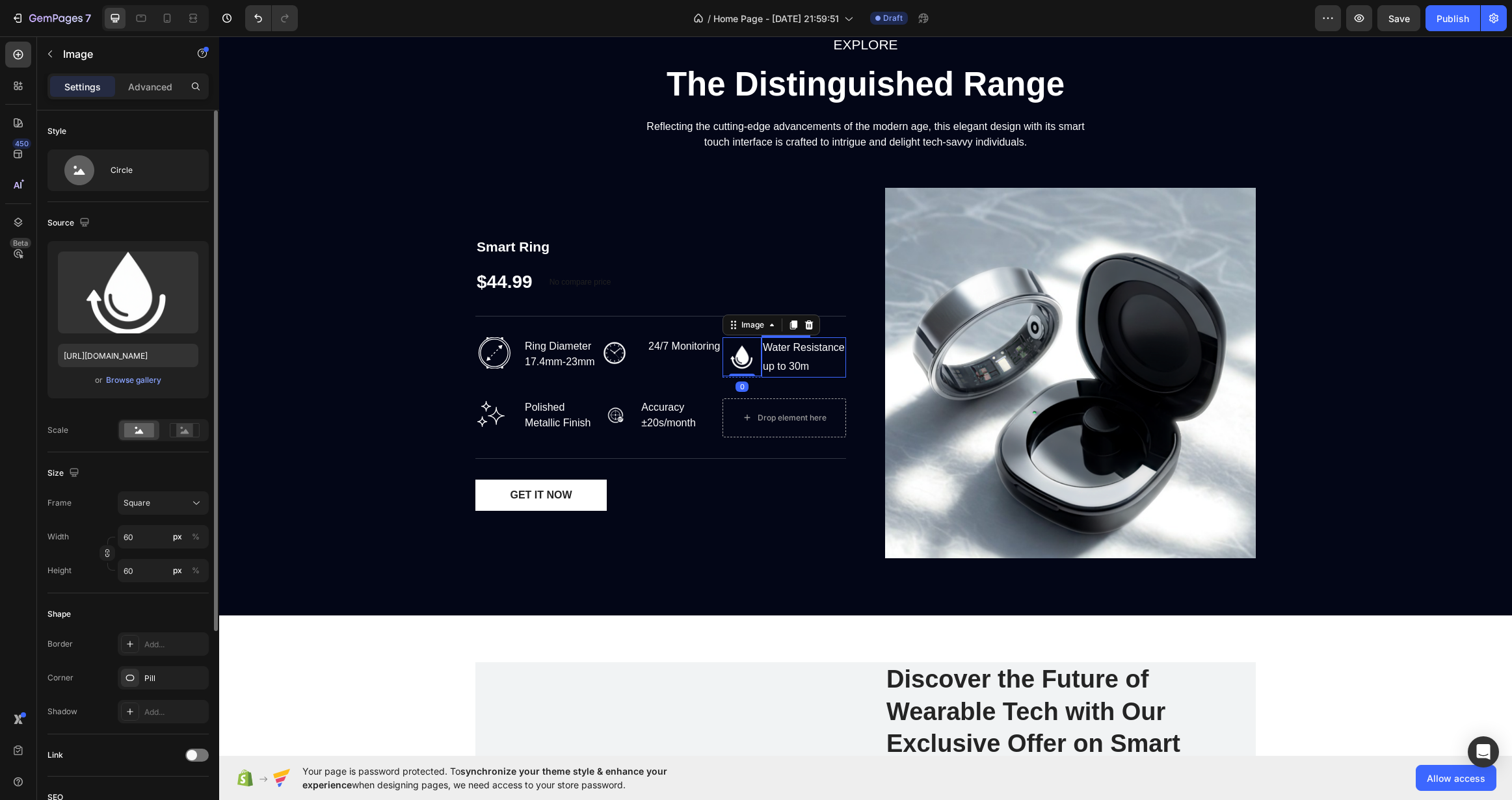
click at [768, 372] on div "Water Resistance up to 30m" at bounding box center [803, 358] width 85 height 40
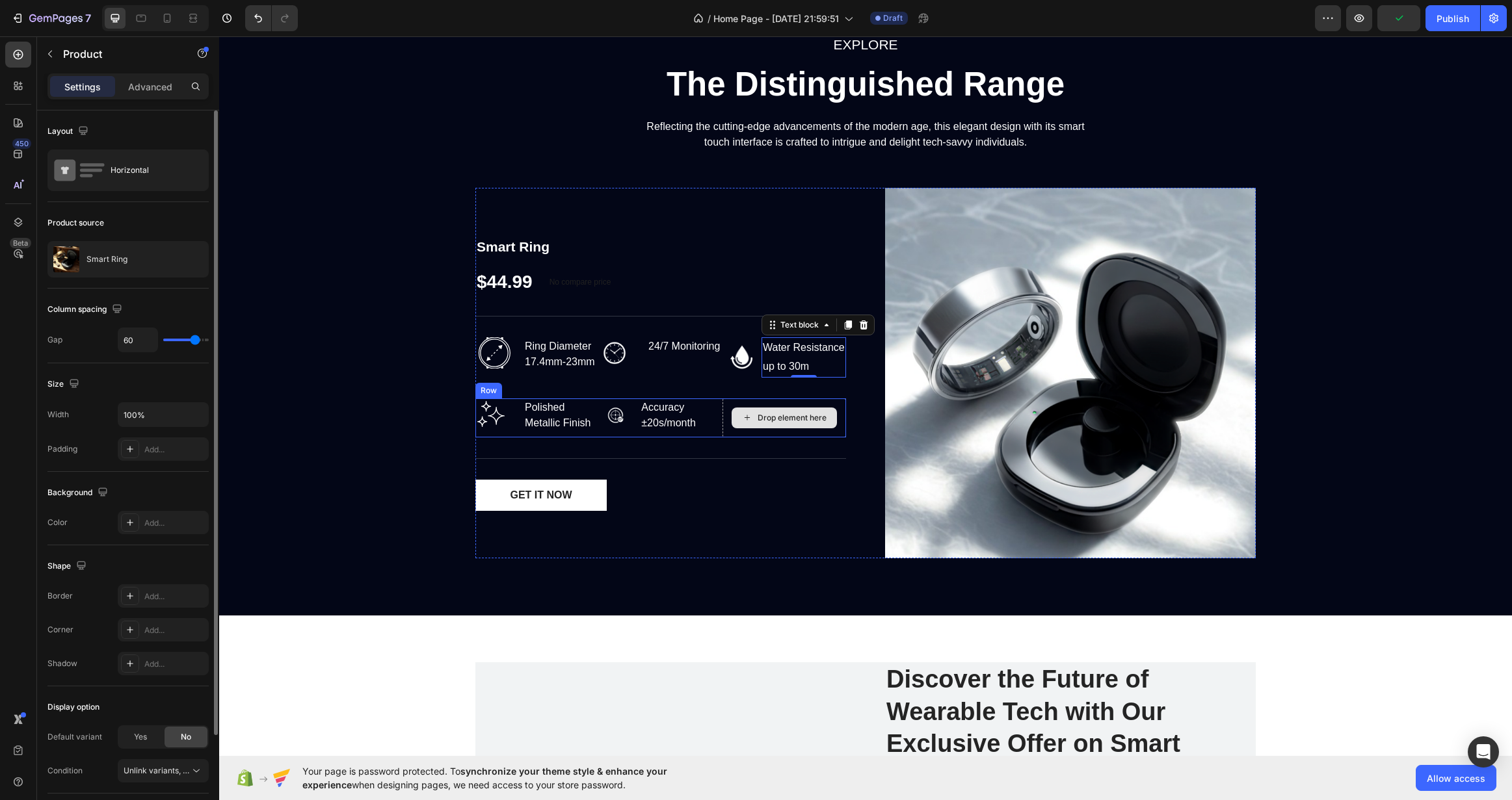
click at [788, 378] on div "Smart Ring Product Title $44.99 Product Price Product Price No compare price Co…" at bounding box center [660, 373] width 371 height 371
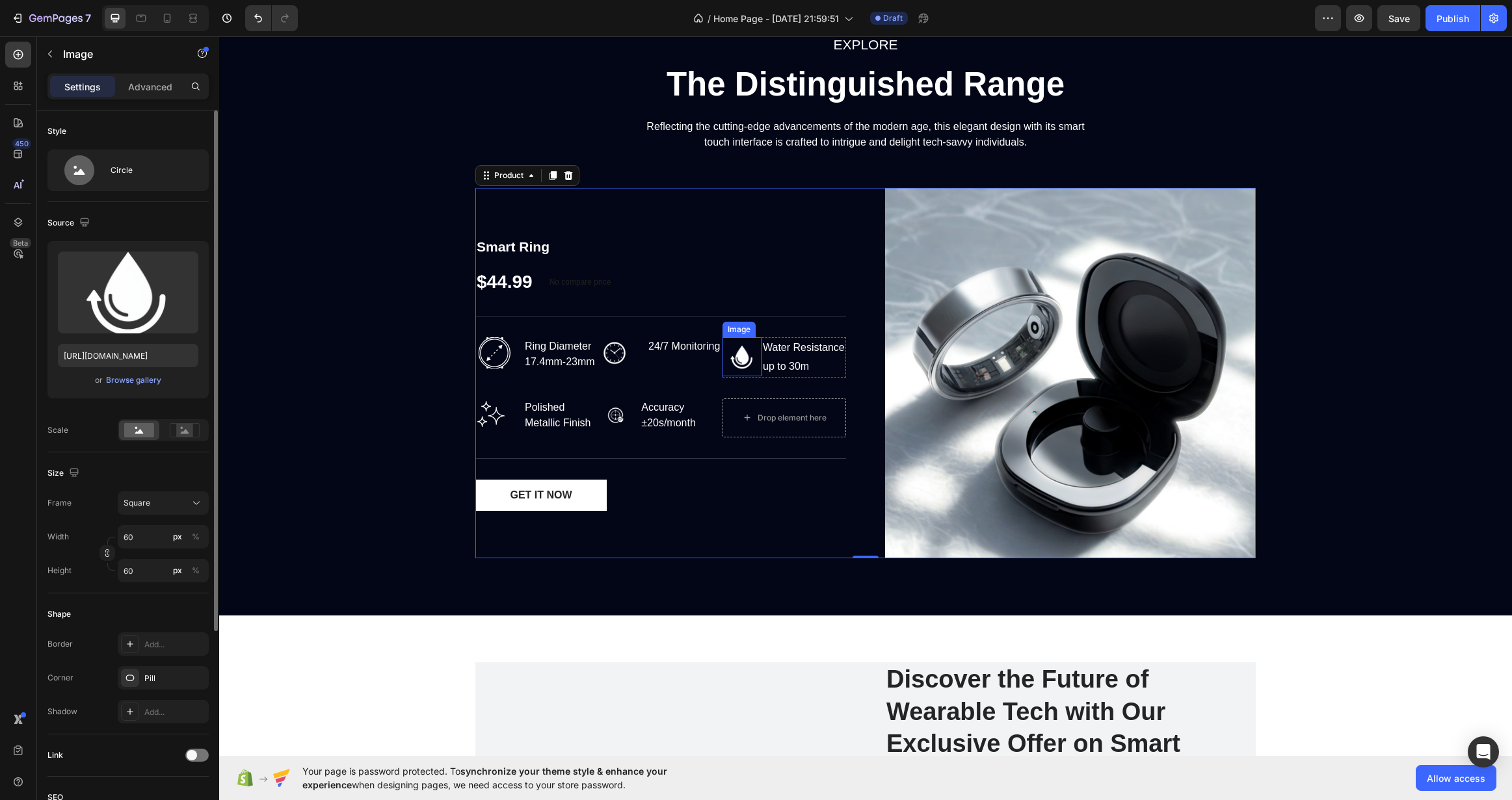
click at [755, 374] on div at bounding box center [742, 357] width 39 height 39
click at [852, 361] on div "Smart Ring Product Title $44.99 Product Price Product Price No compare price Co…" at bounding box center [865, 373] width 780 height 371
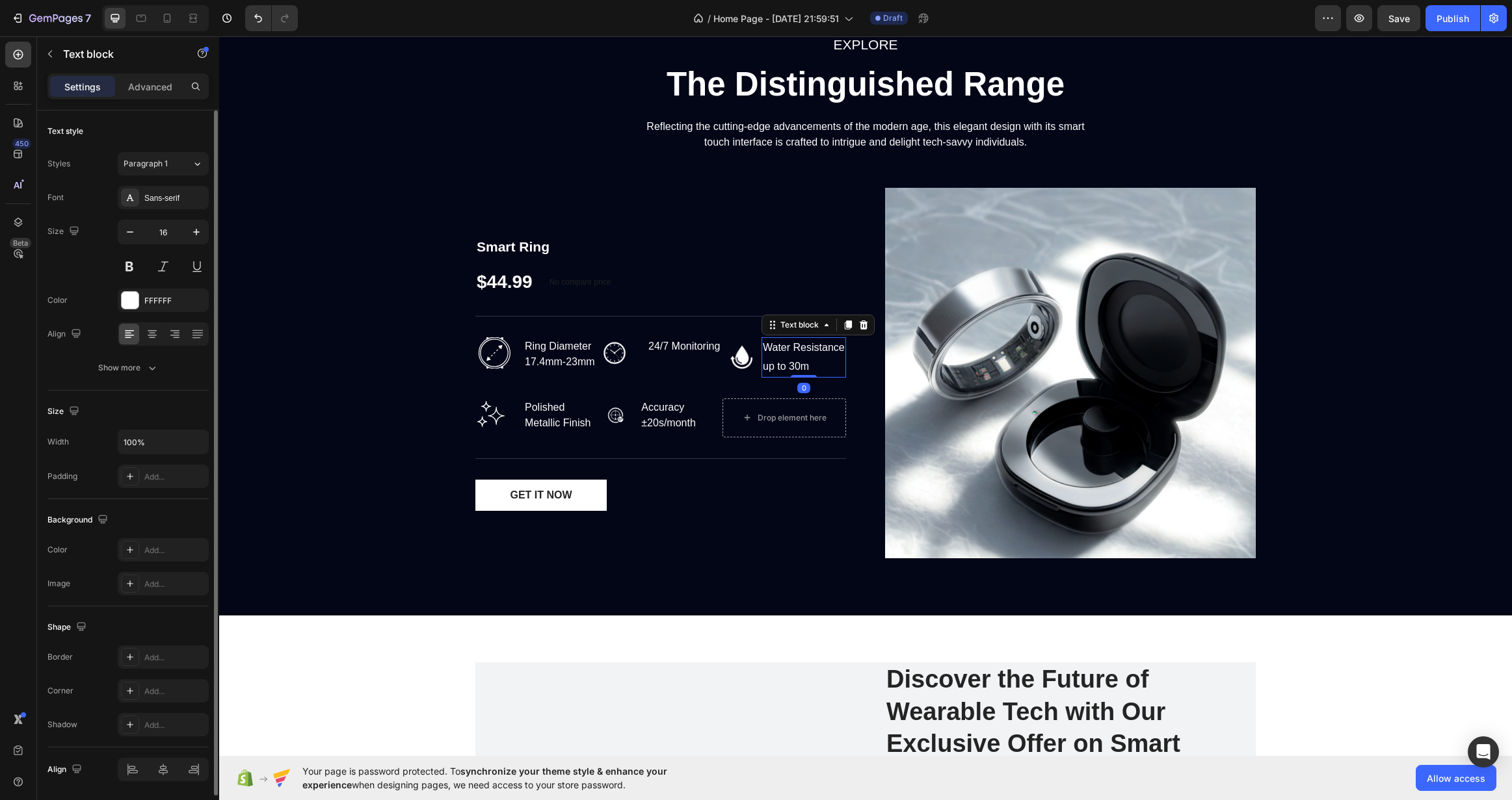
click at [761, 352] on div "Water Resistance up to 30m" at bounding box center [803, 358] width 85 height 40
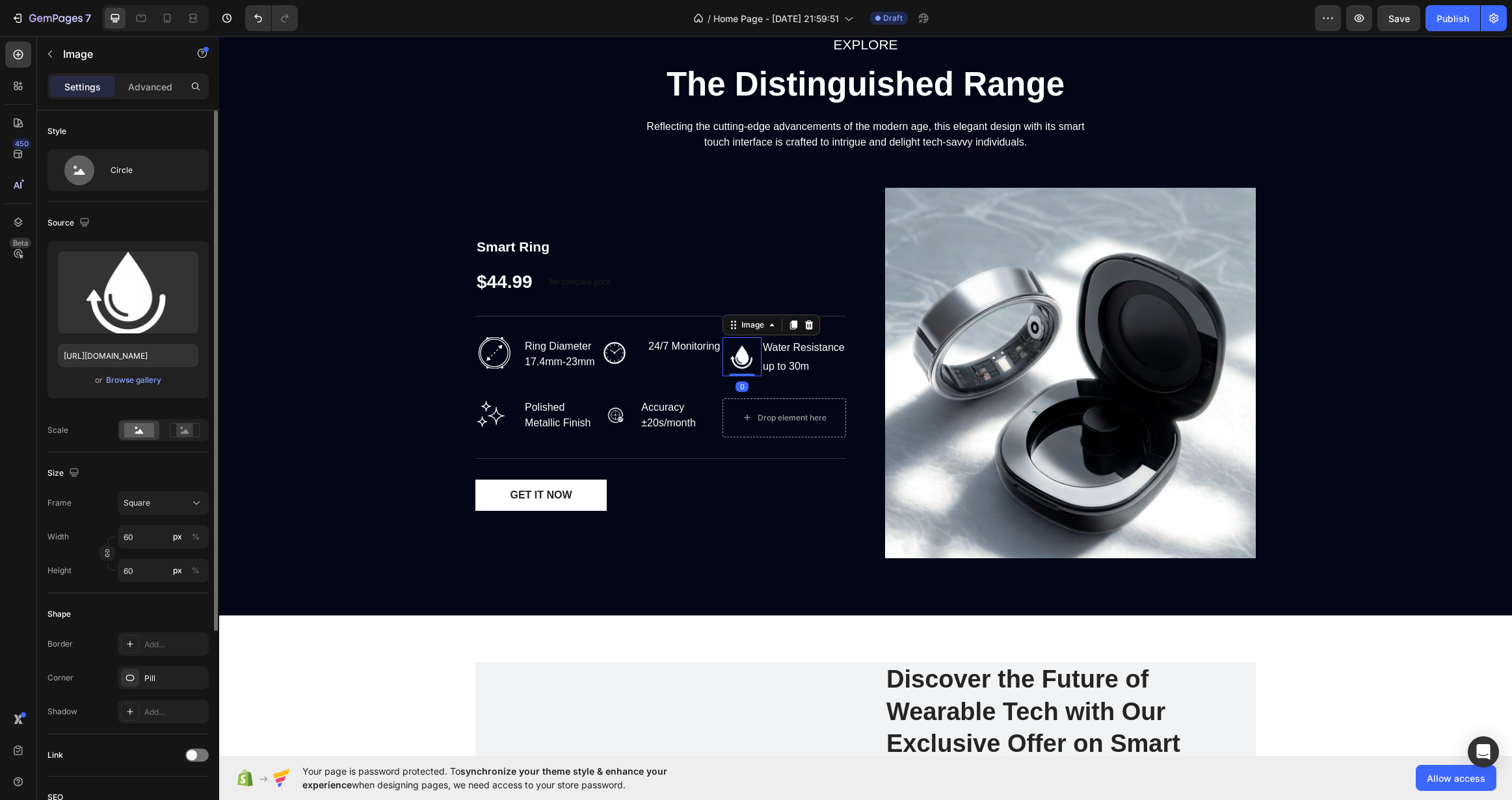
click at [744, 352] on img at bounding box center [742, 357] width 39 height 39
click at [761, 355] on div "Water Resistance up to 30m" at bounding box center [803, 358] width 85 height 40
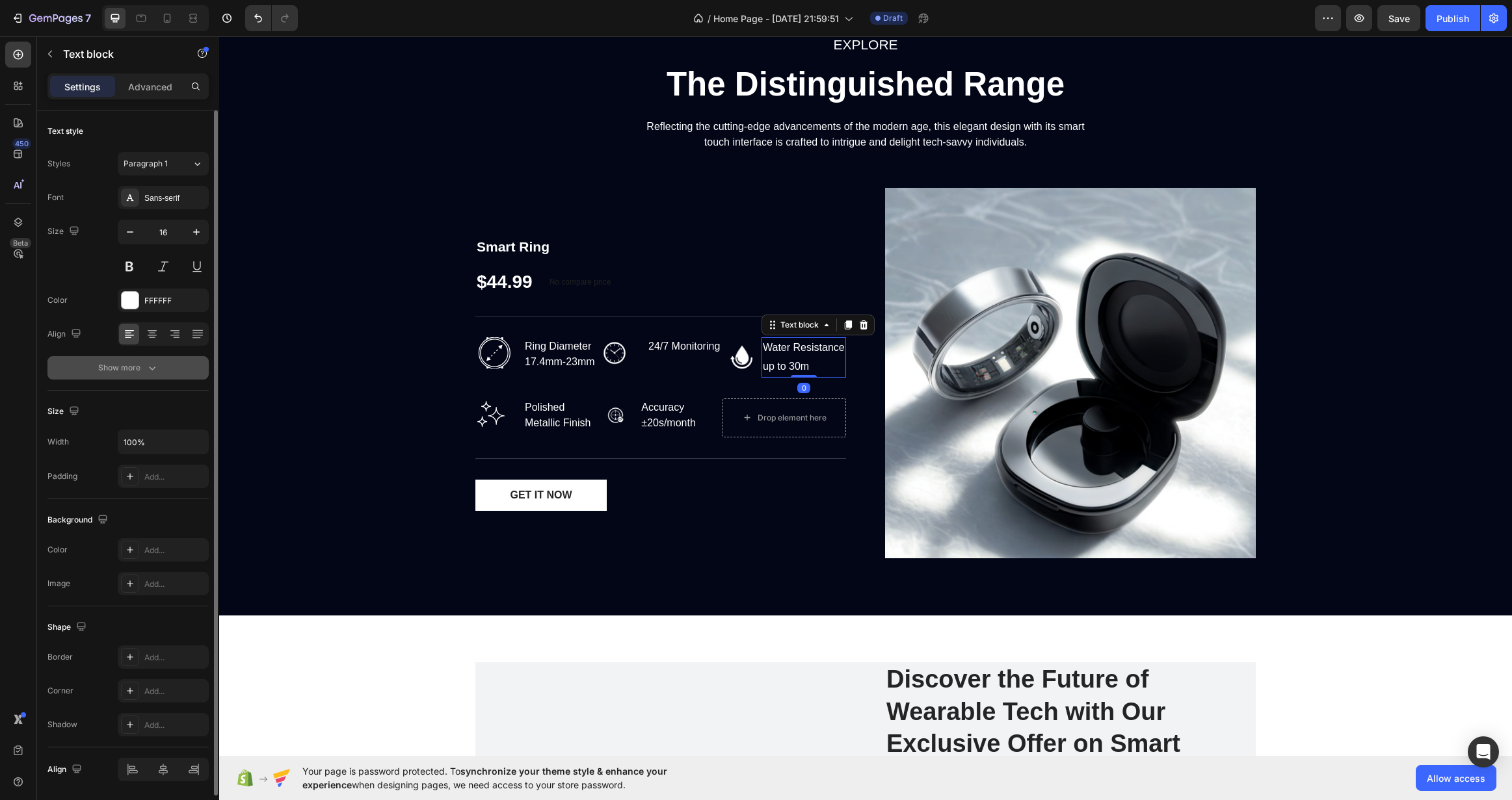
click at [145, 372] on icon "button" at bounding box center [152, 368] width 13 height 13
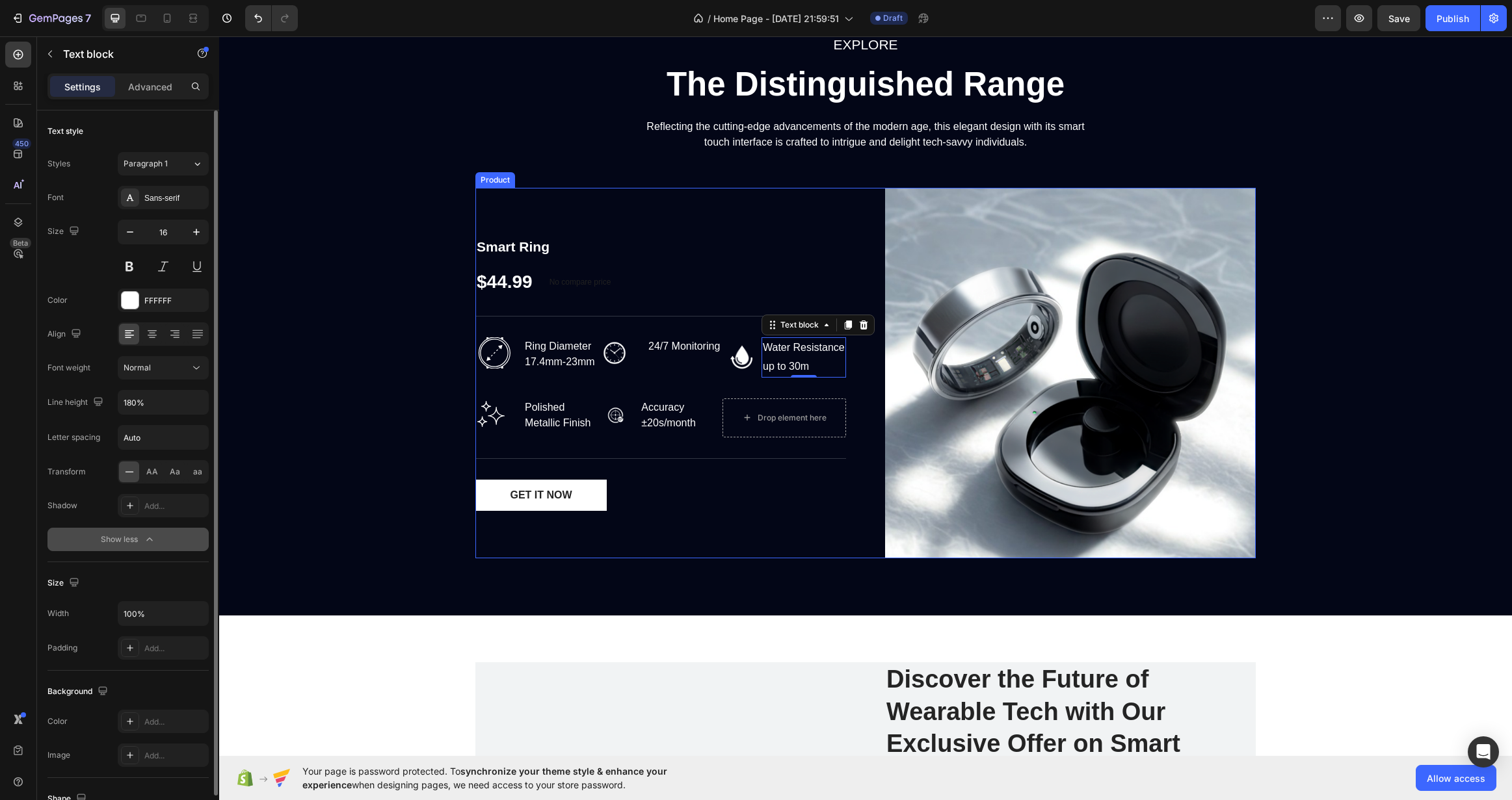
click at [748, 511] on div "Smart Ring Product Title $44.99 Product Price Product Price No compare price Co…" at bounding box center [660, 373] width 371 height 371
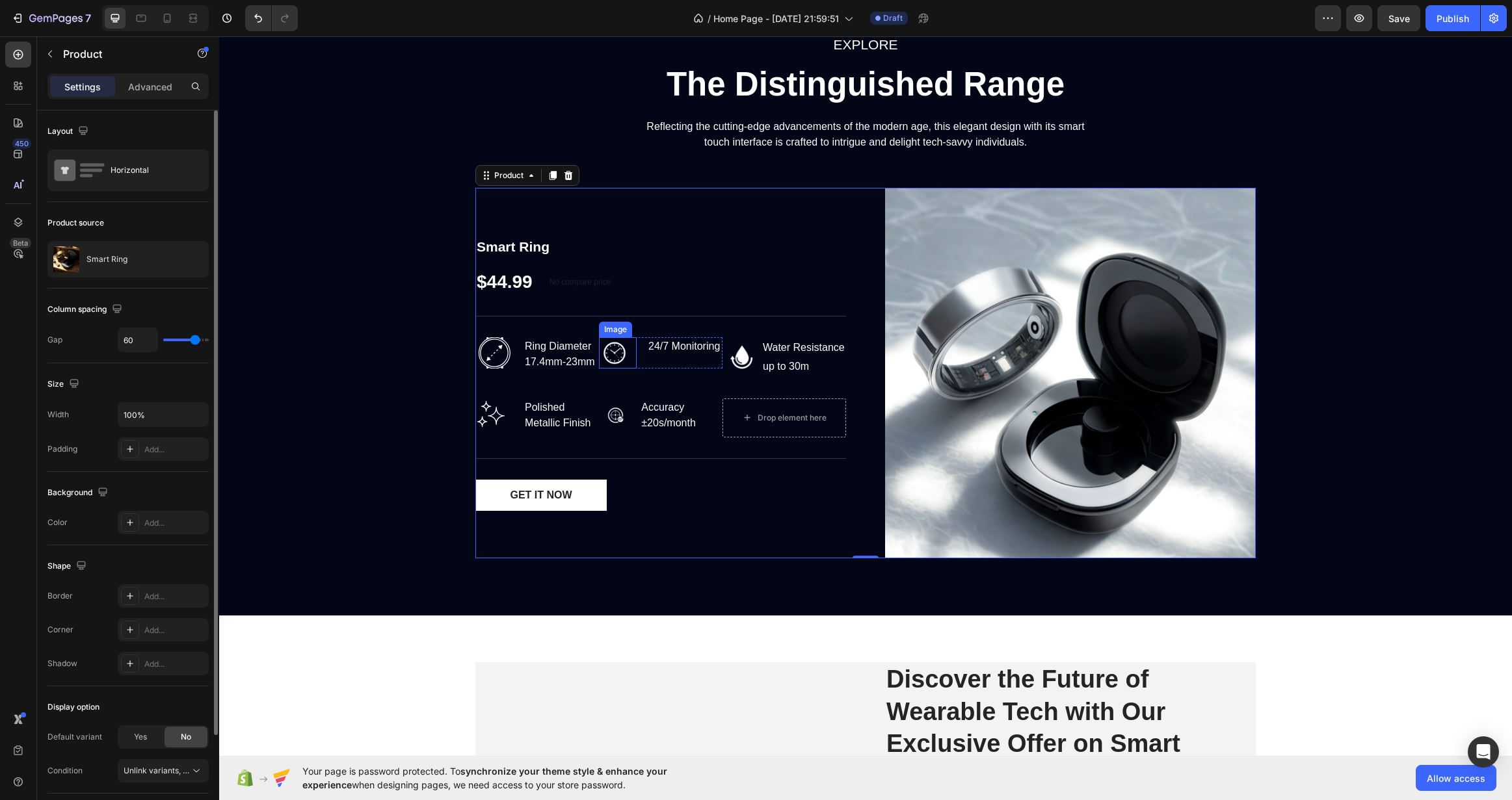
click at [621, 349] on img at bounding box center [614, 353] width 31 height 31
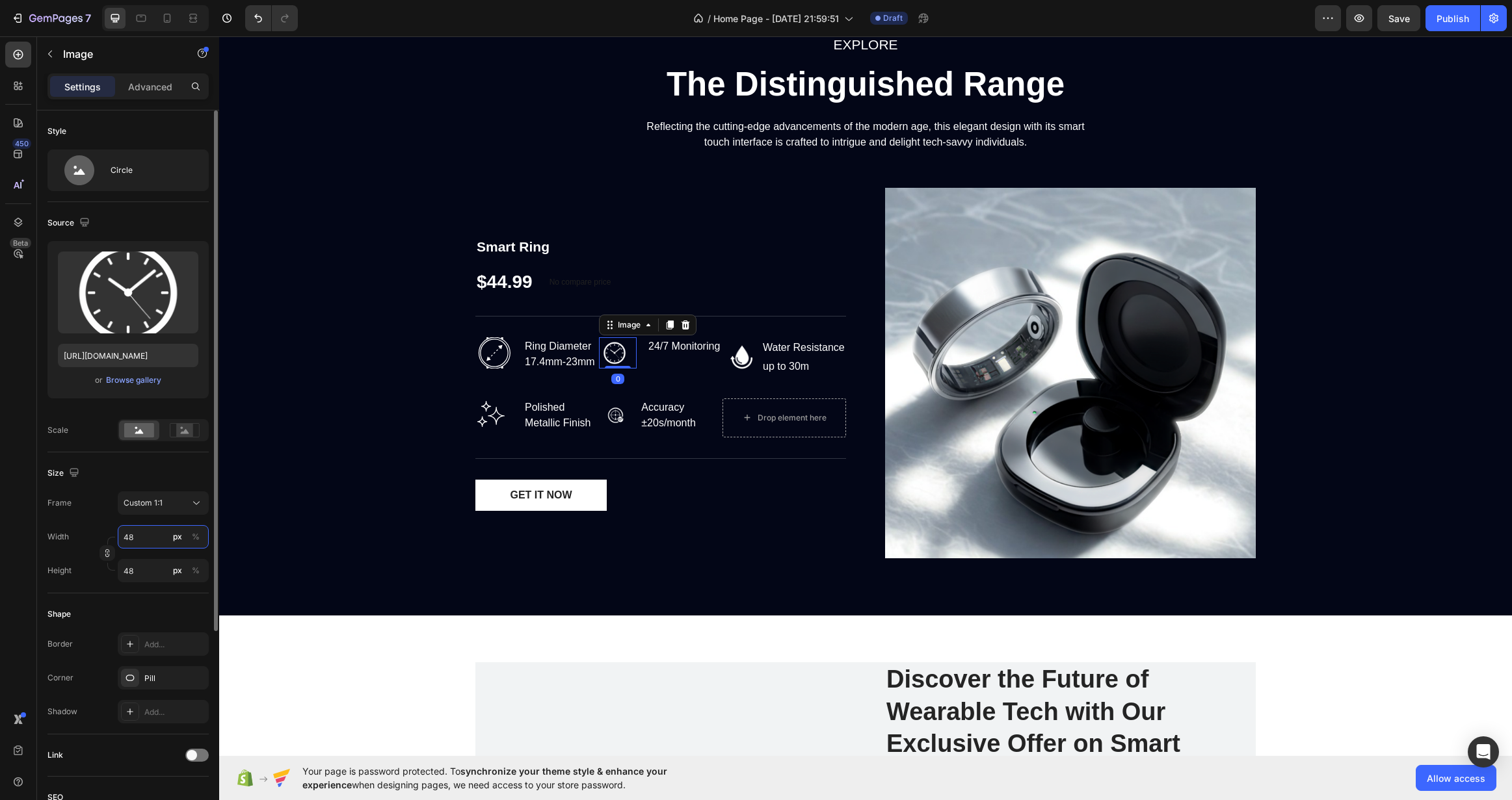
click at [157, 534] on input "48" at bounding box center [163, 537] width 91 height 23
type input "5"
type input "55"
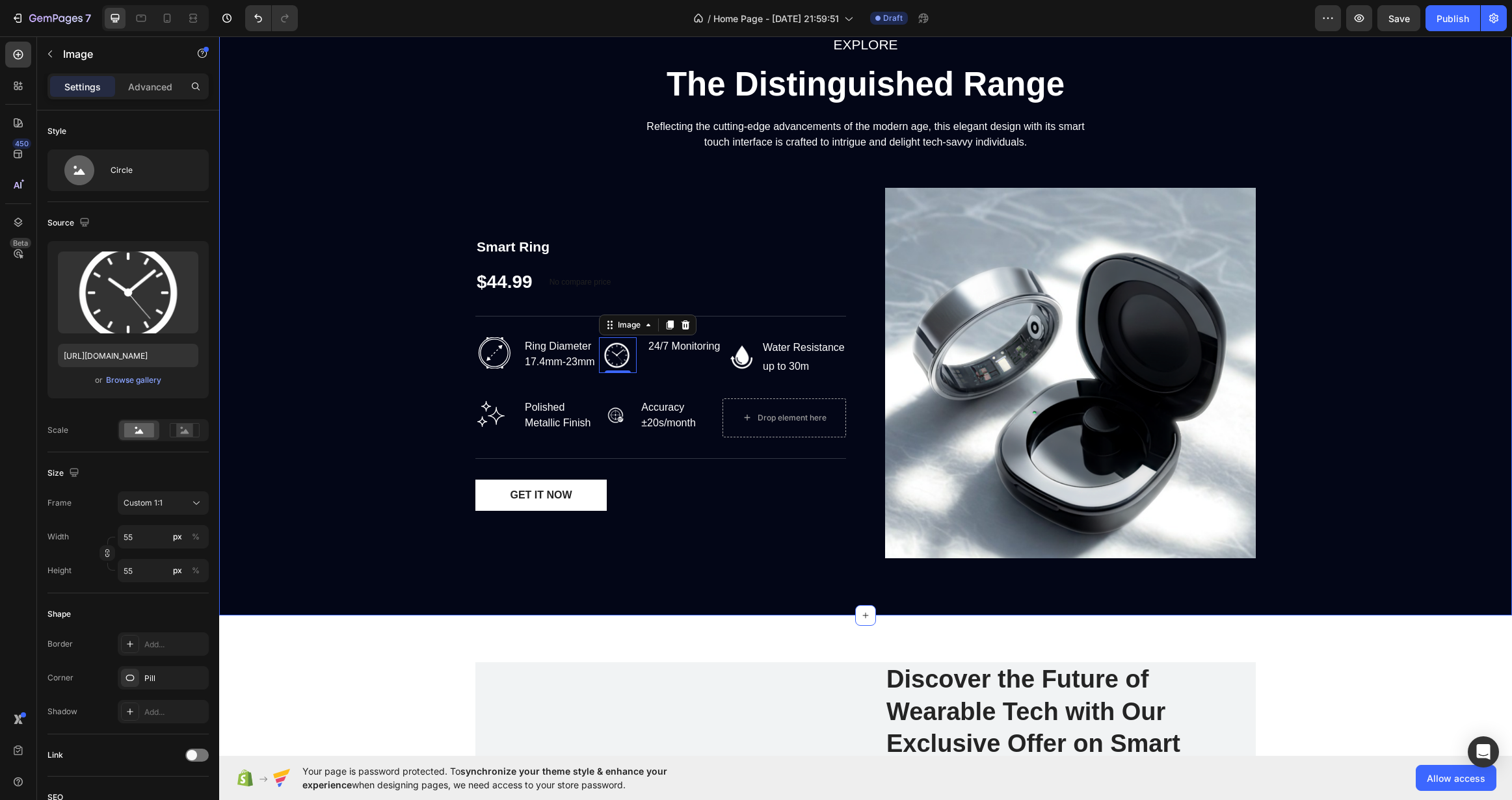
click at [342, 465] on div "EXPLORE Text block The Distinguished Range Heading Reflecting the cutting-edge …" at bounding box center [865, 301] width 1273 height 536
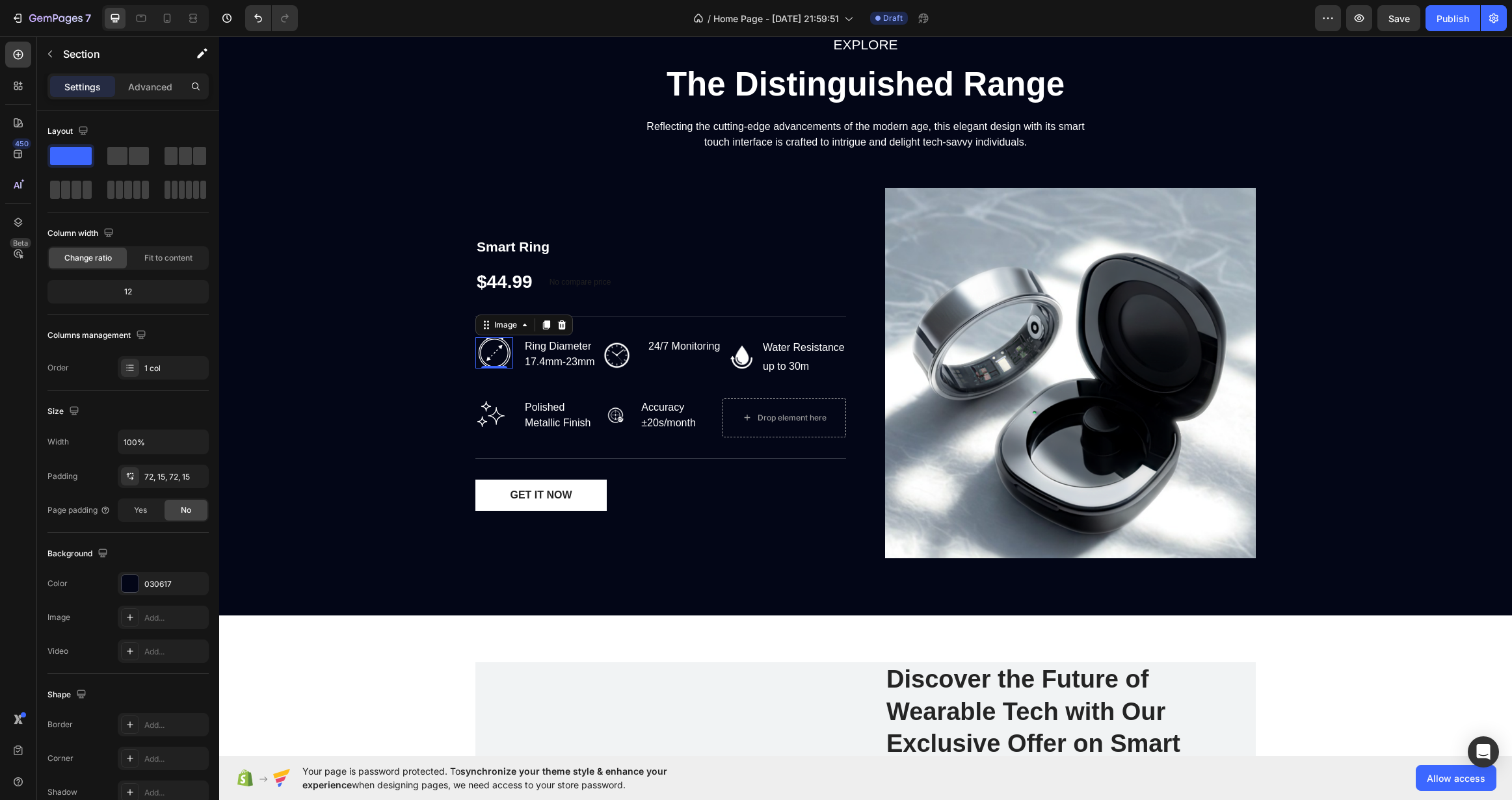
click at [484, 354] on img at bounding box center [494, 353] width 37 height 31
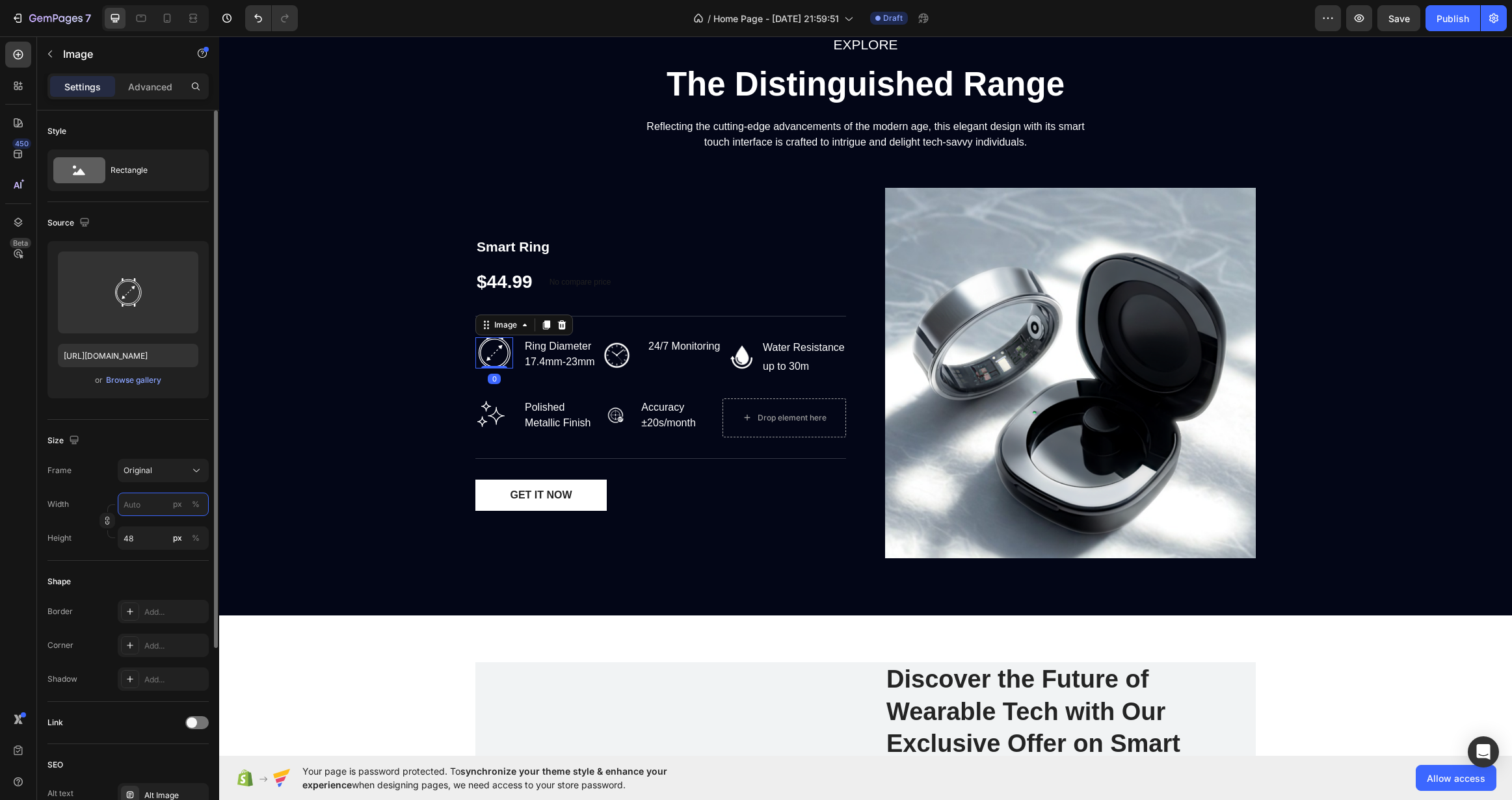
click at [134, 513] on input "px %" at bounding box center [163, 505] width 91 height 23
type input "4"
type input "48"
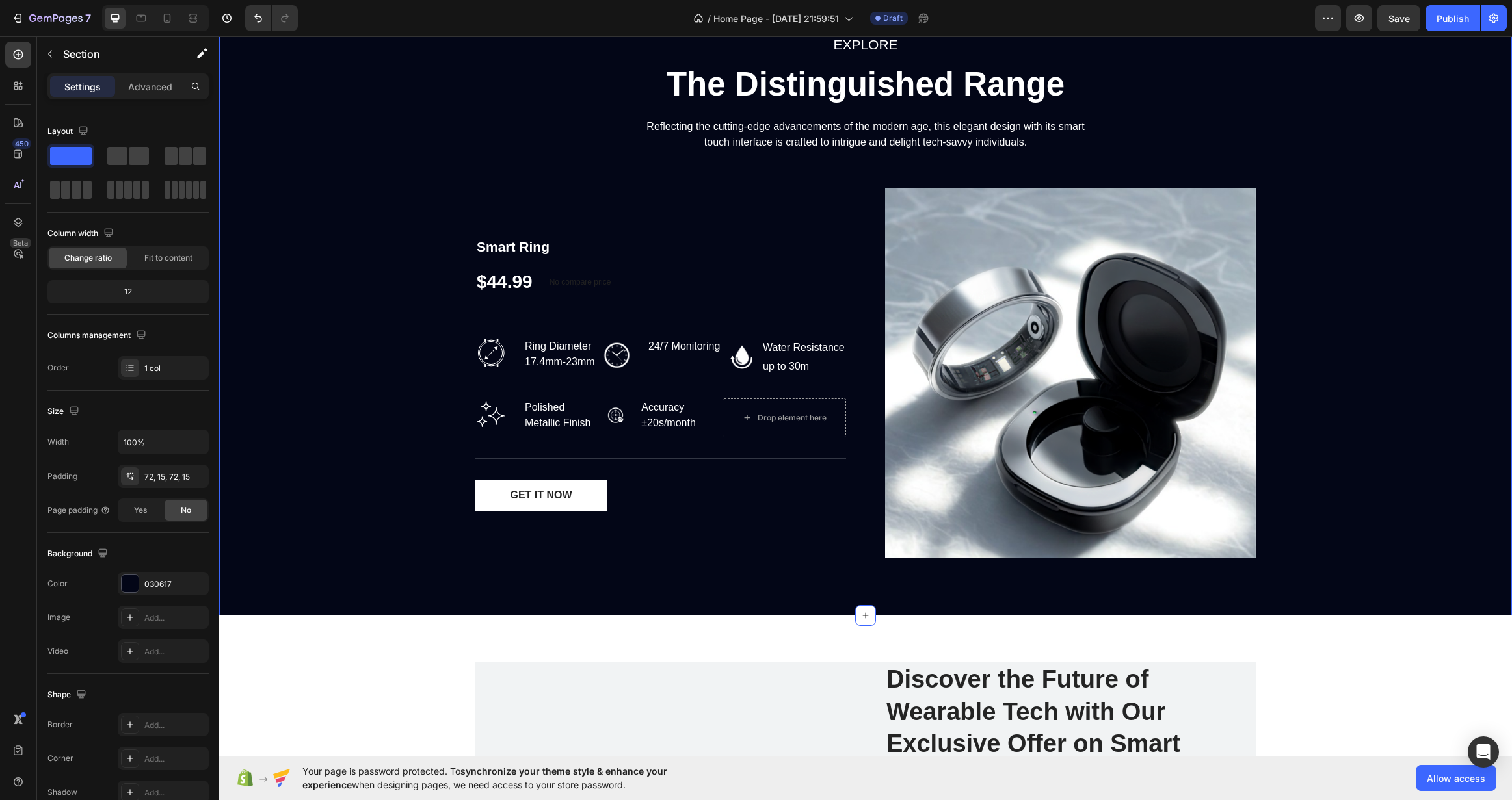
click at [395, 452] on div "EXPLORE Text block The Distinguished Range Heading Reflecting the cutting-edge …" at bounding box center [865, 301] width 1273 height 536
click at [616, 363] on img at bounding box center [617, 355] width 36 height 36
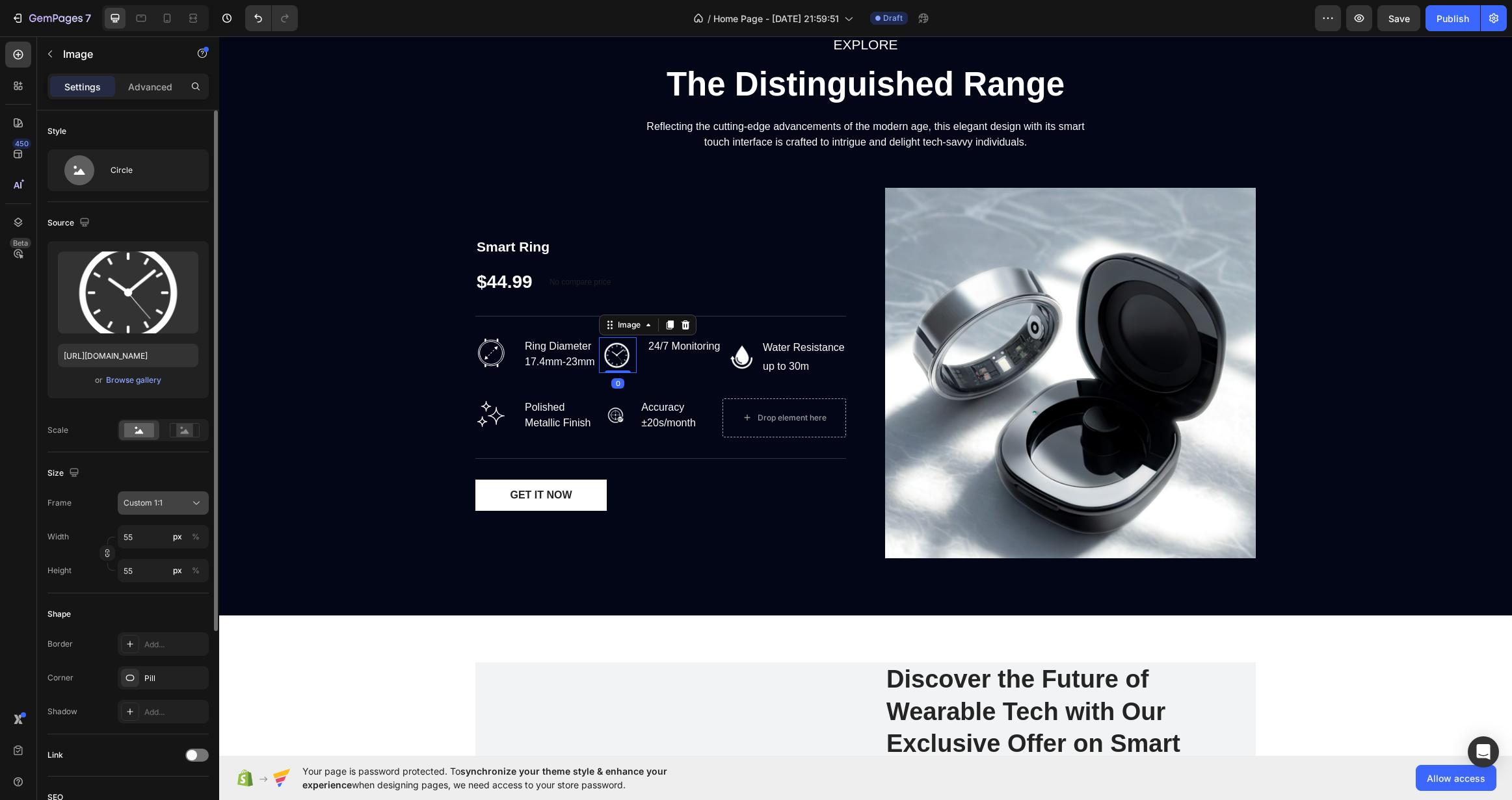
click at [176, 494] on button "Custom 1:1" at bounding box center [163, 503] width 91 height 23
click at [177, 613] on div "Original" at bounding box center [160, 608] width 75 height 12
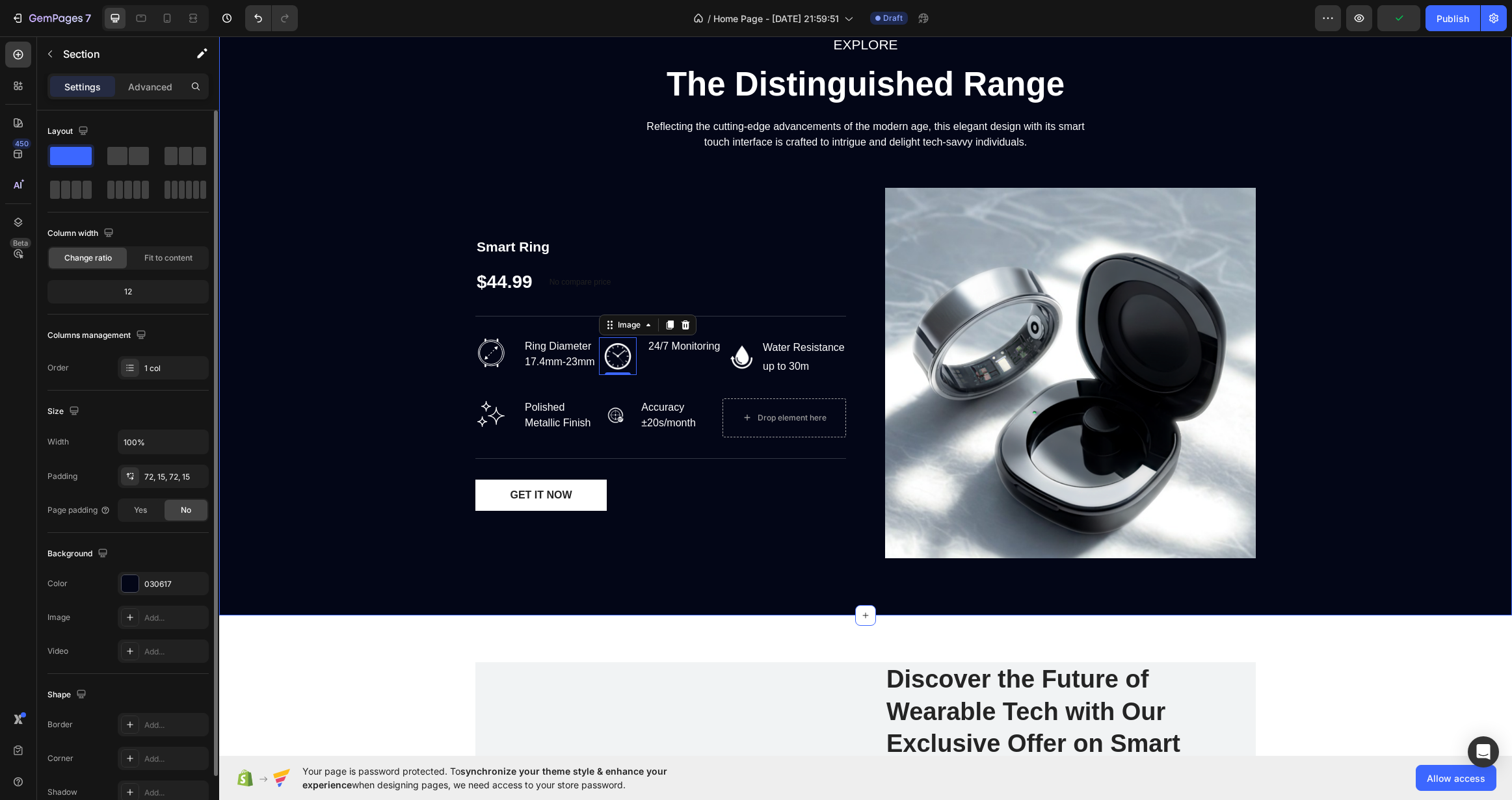
click at [316, 463] on div "EXPLORE Text block The Distinguished Range Heading Reflecting the cutting-edge …" at bounding box center [865, 301] width 1273 height 536
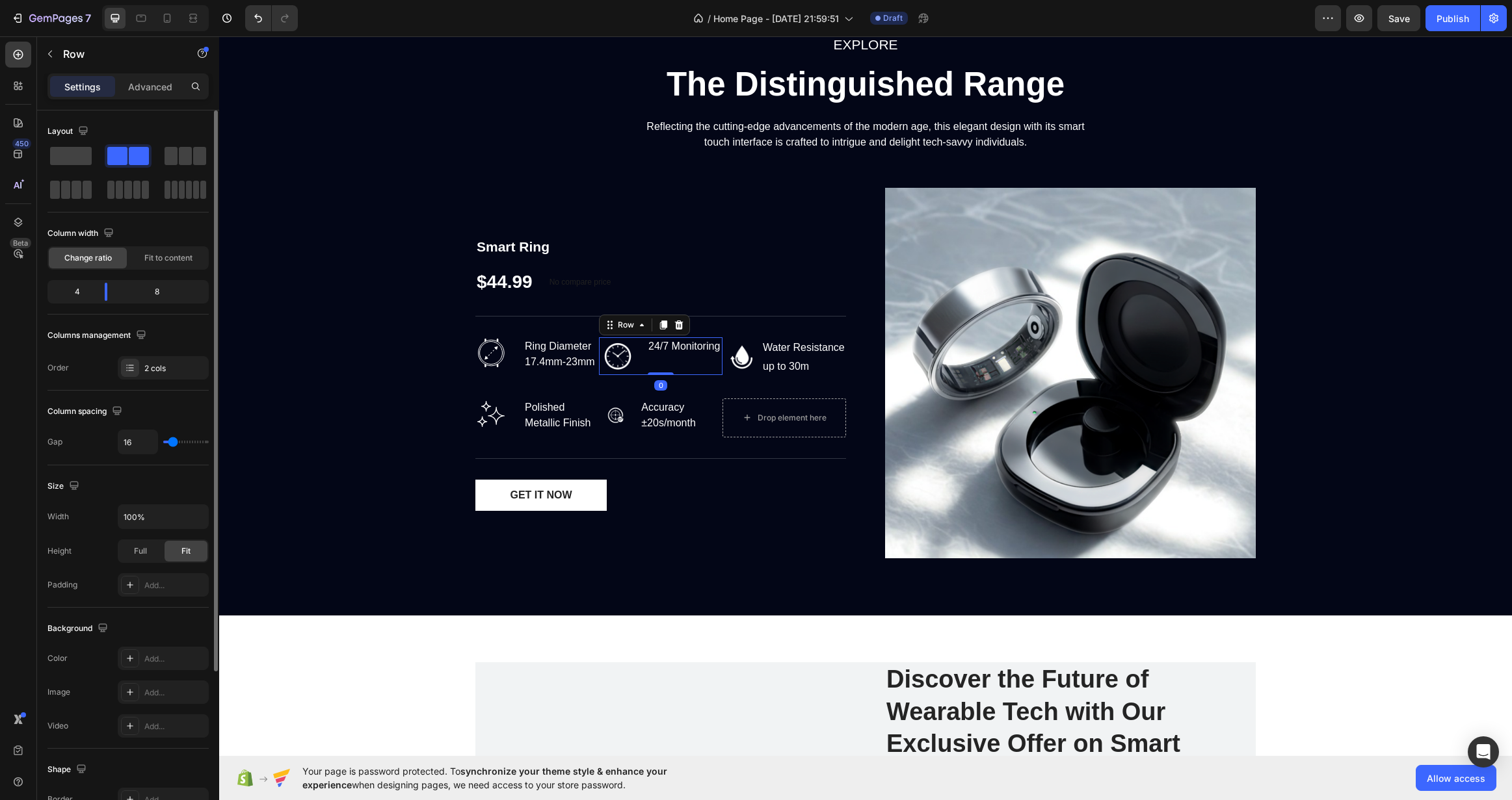
click at [639, 363] on div "Image 24/7 Monitoring Text block Row 0" at bounding box center [660, 356] width 124 height 37
type input "9"
type input "7"
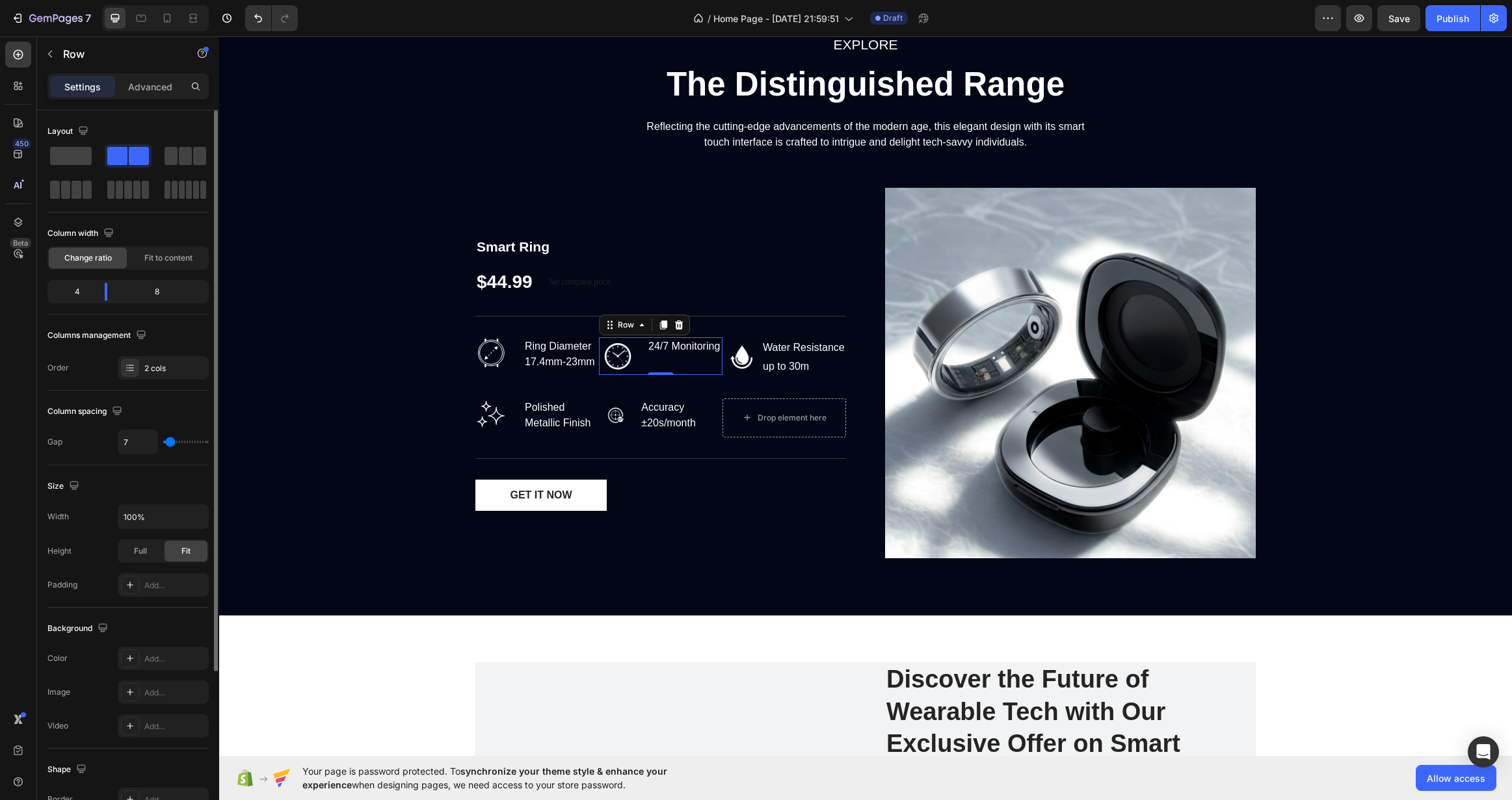
type input "4"
type input "2"
type input "0"
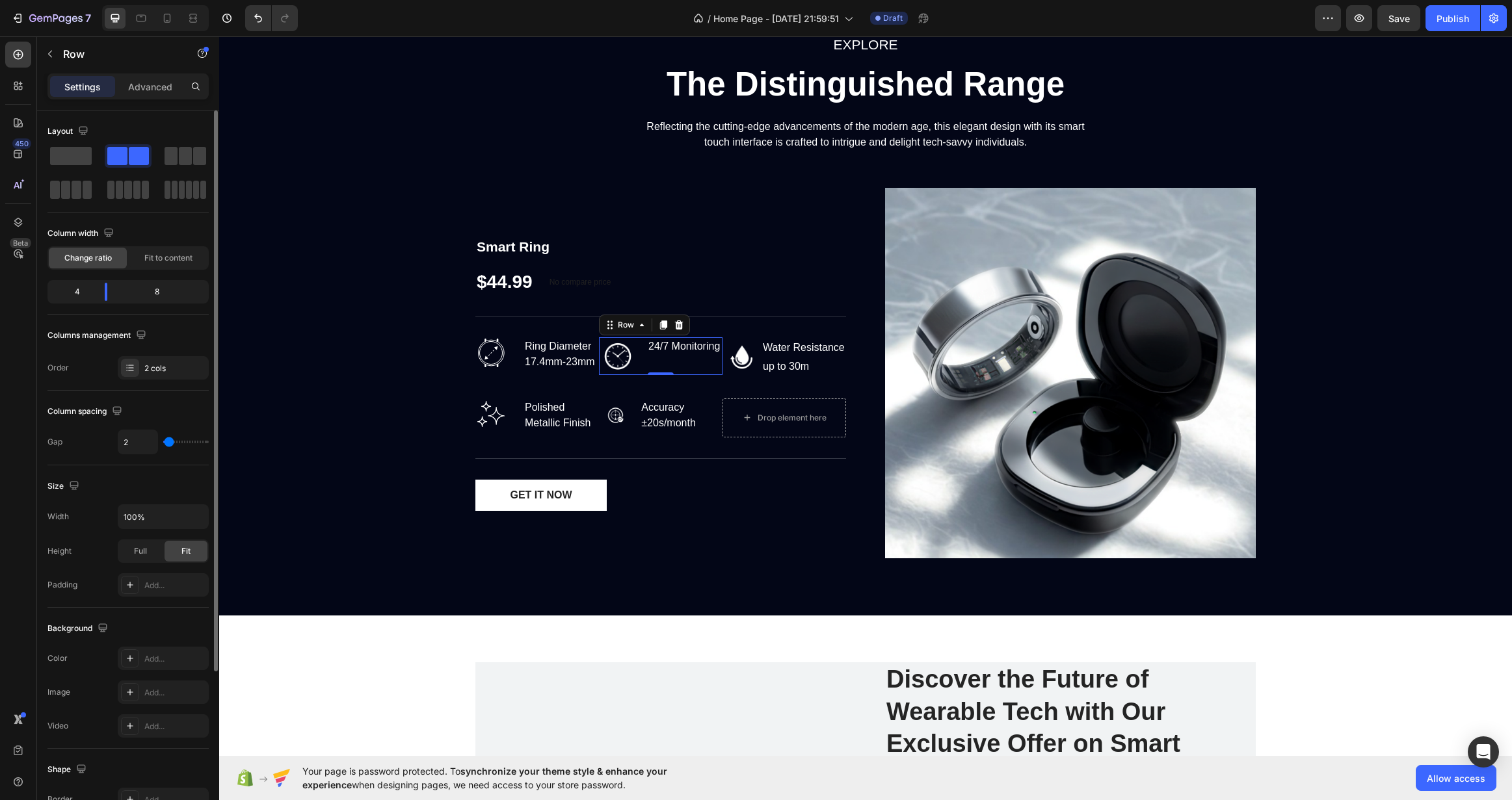
type input "0"
type input "4"
type input "13"
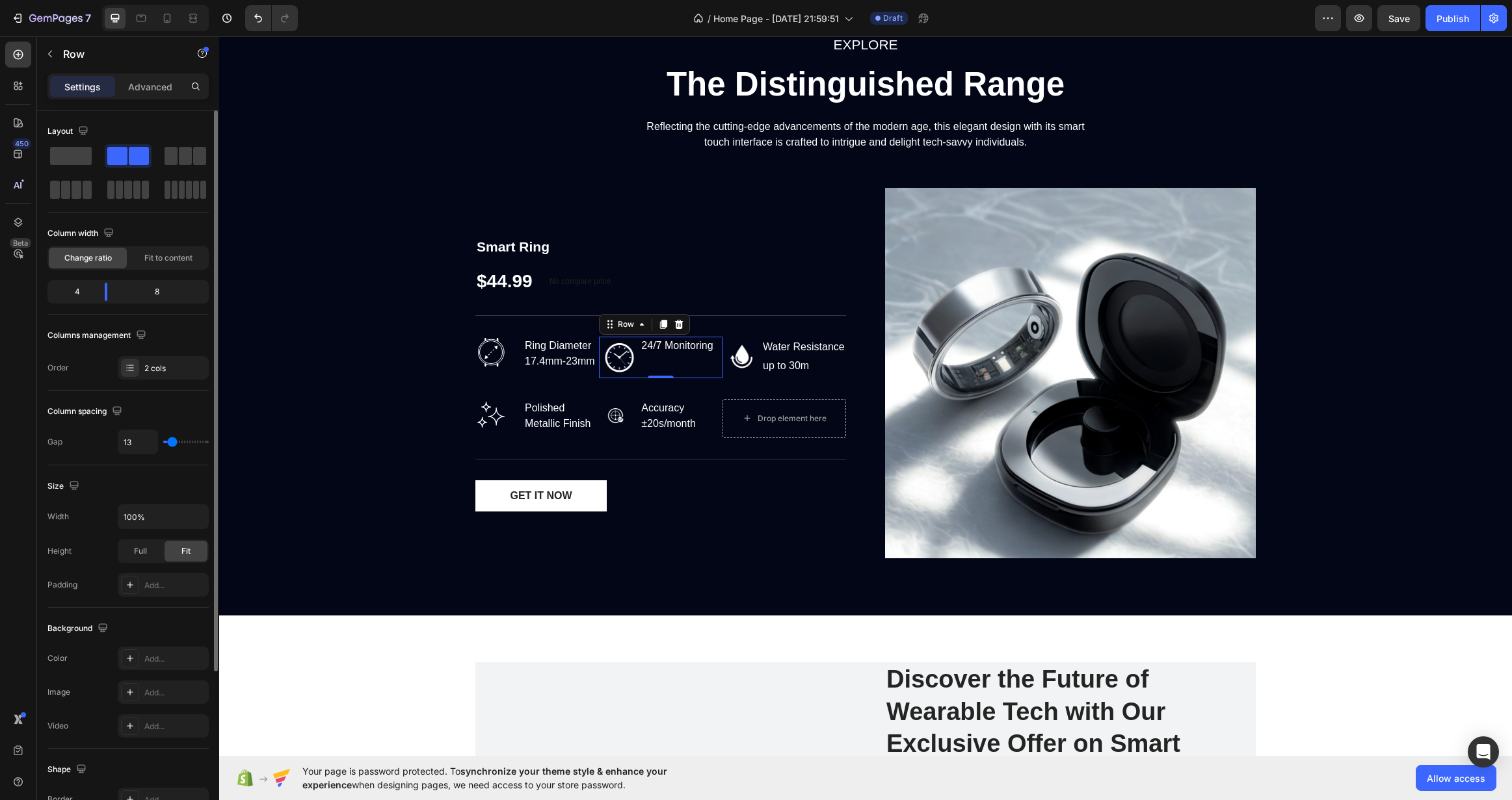
type input "22"
type input "36"
type input "51"
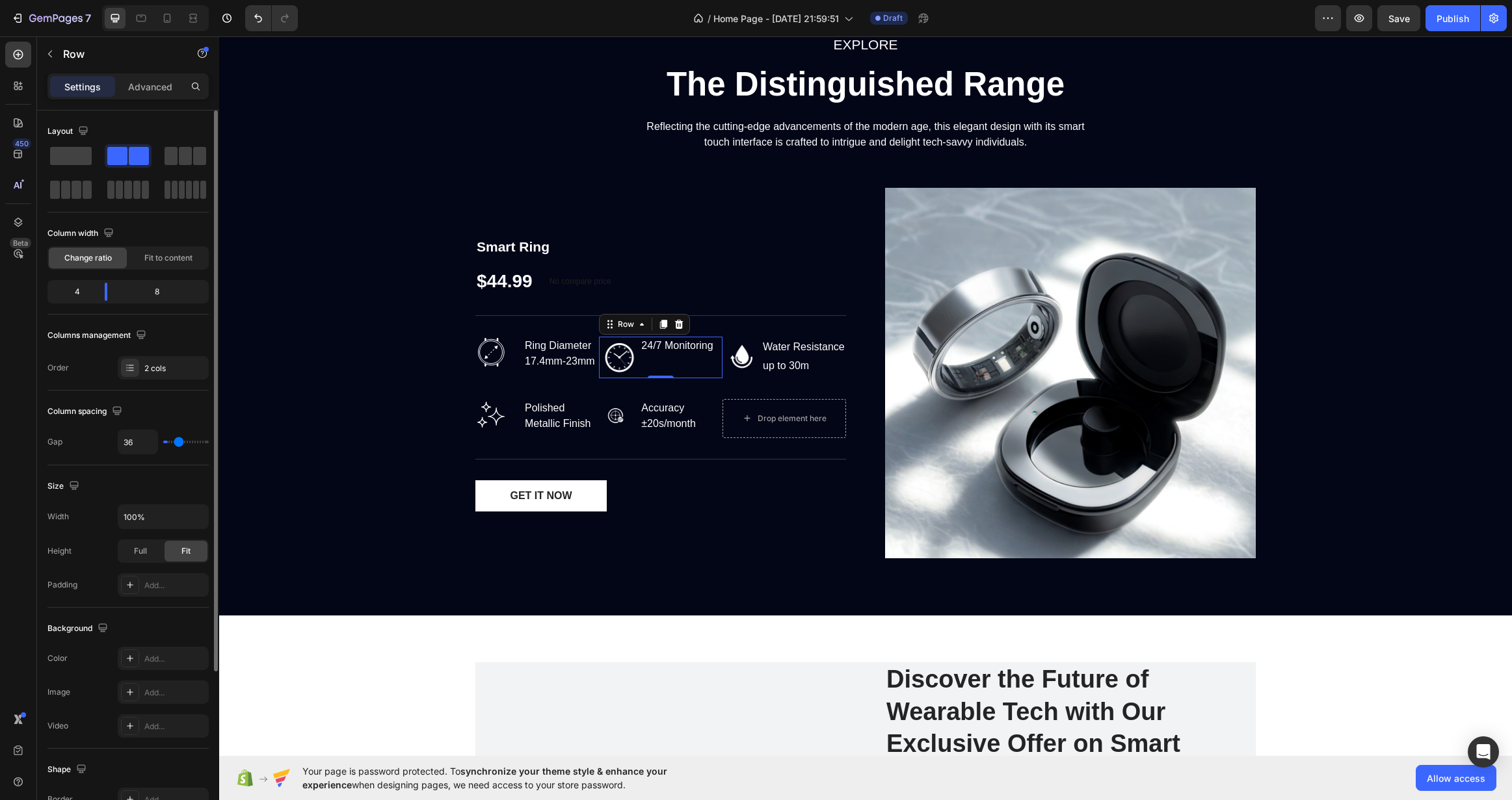
type input "51"
type input "60"
type input "69"
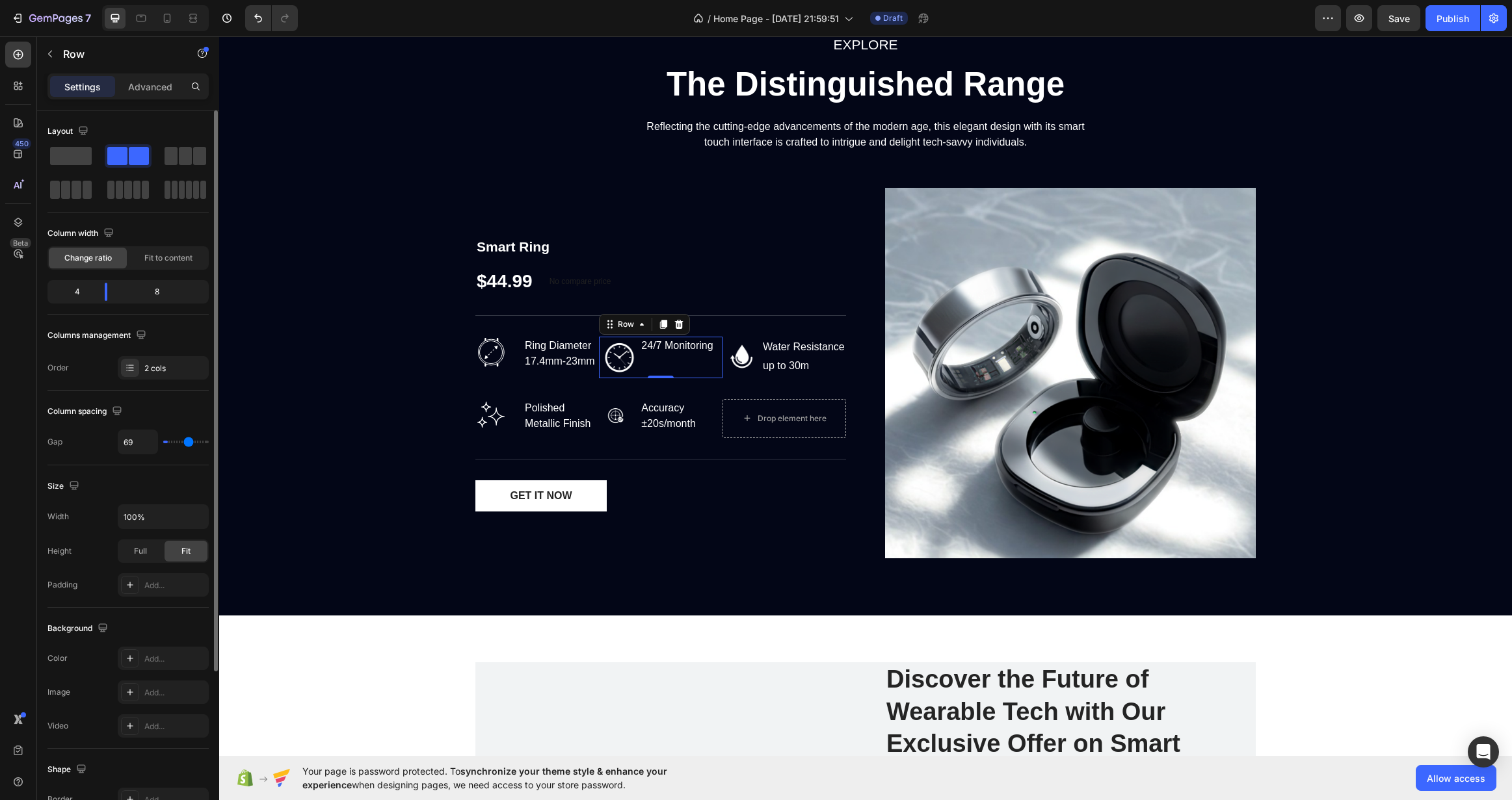
type input "78"
type input "87"
type input "100"
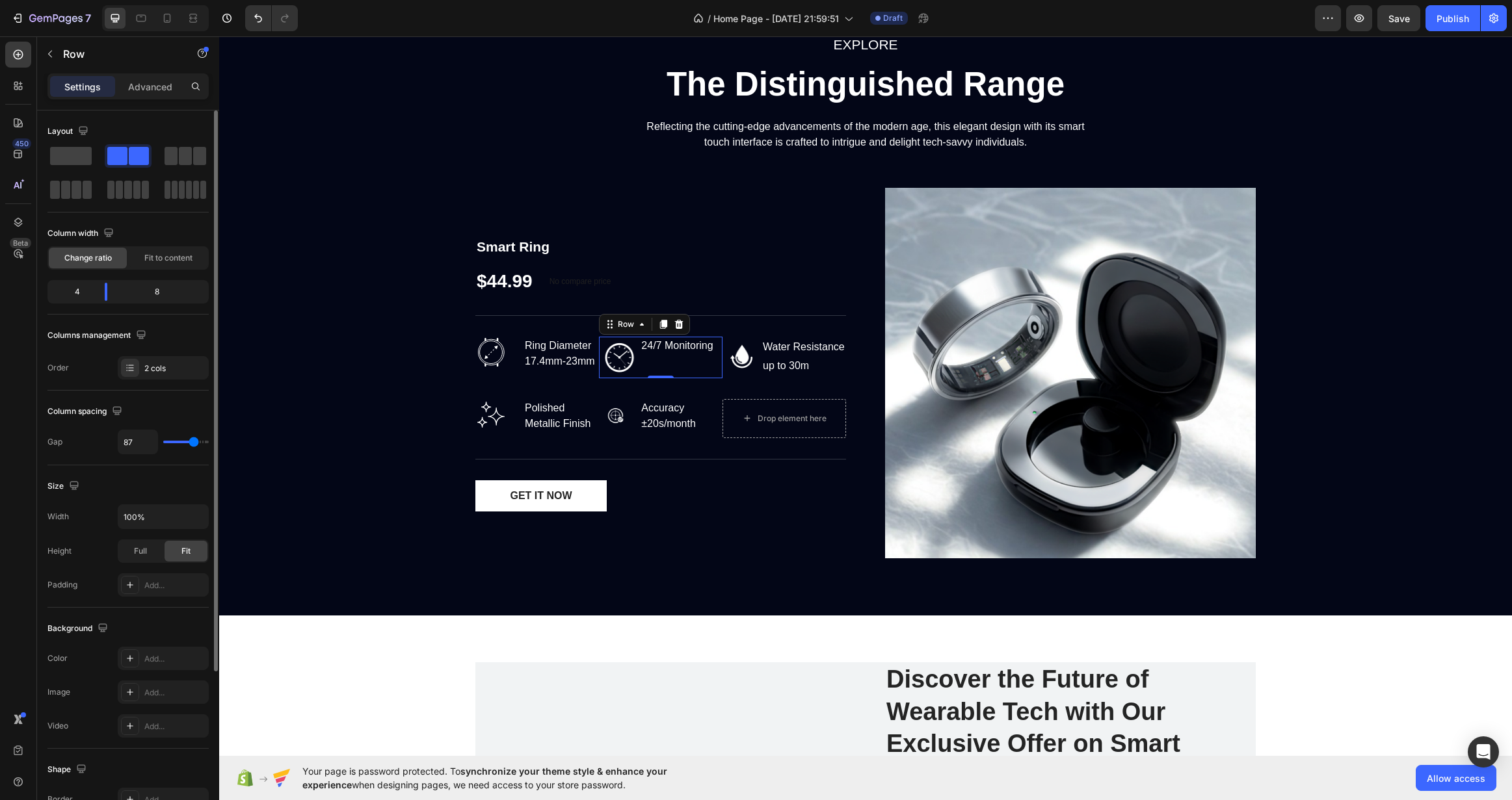
type input "100"
type input "120"
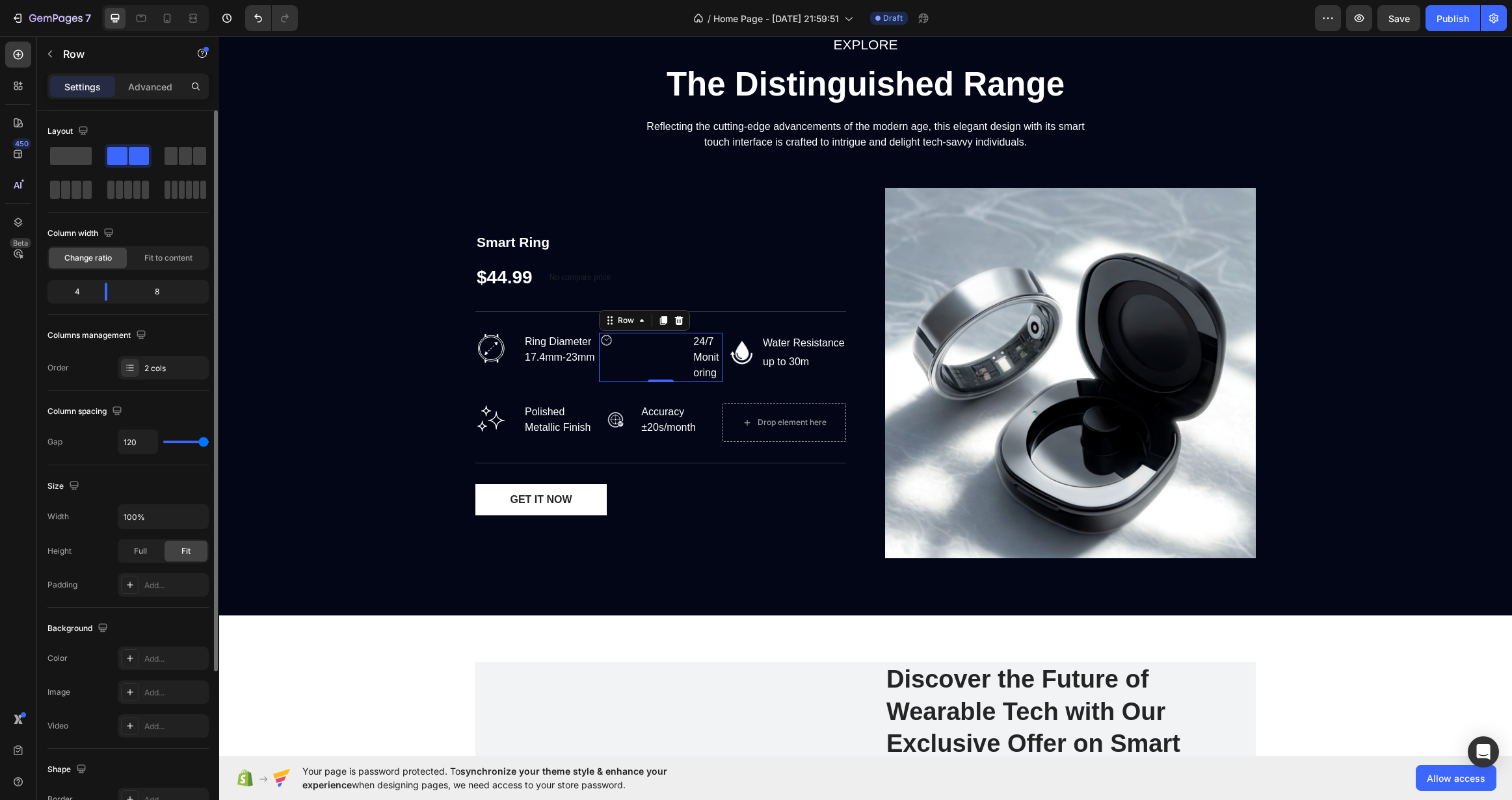
type input "91"
type input "78"
type input "71"
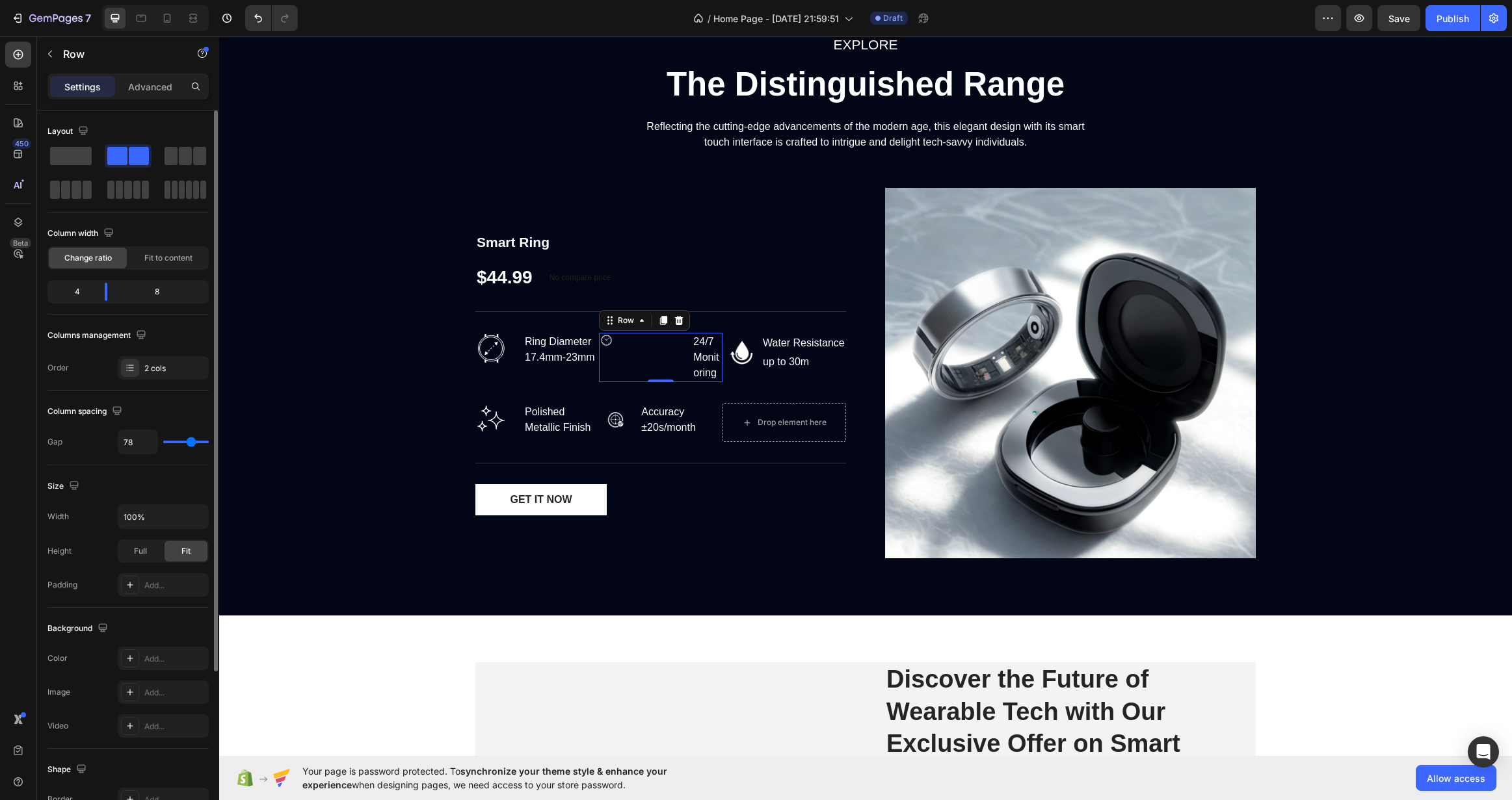
type input "71"
type input "69"
type input "67"
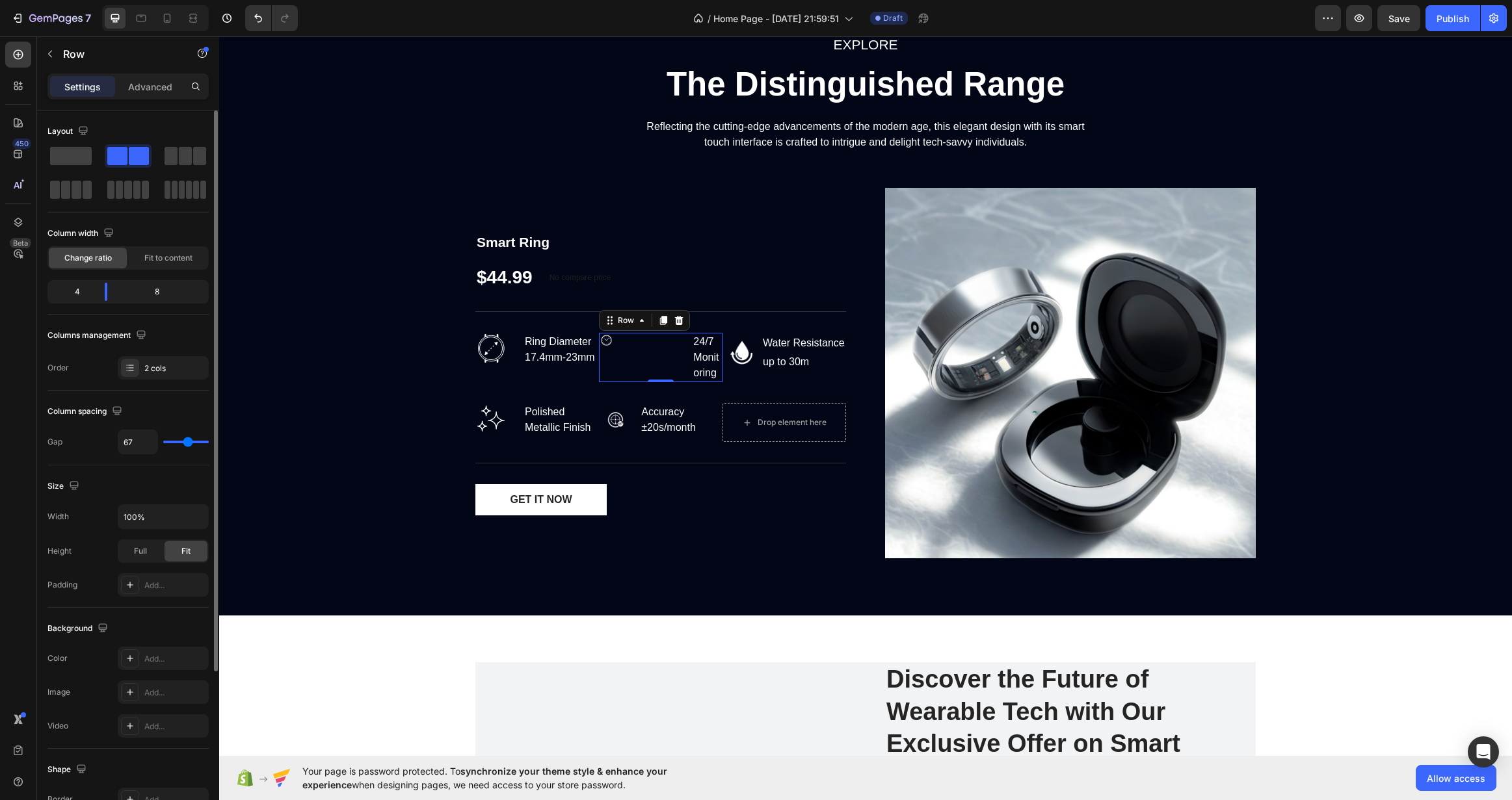
type input "62"
type input "47"
type input "33"
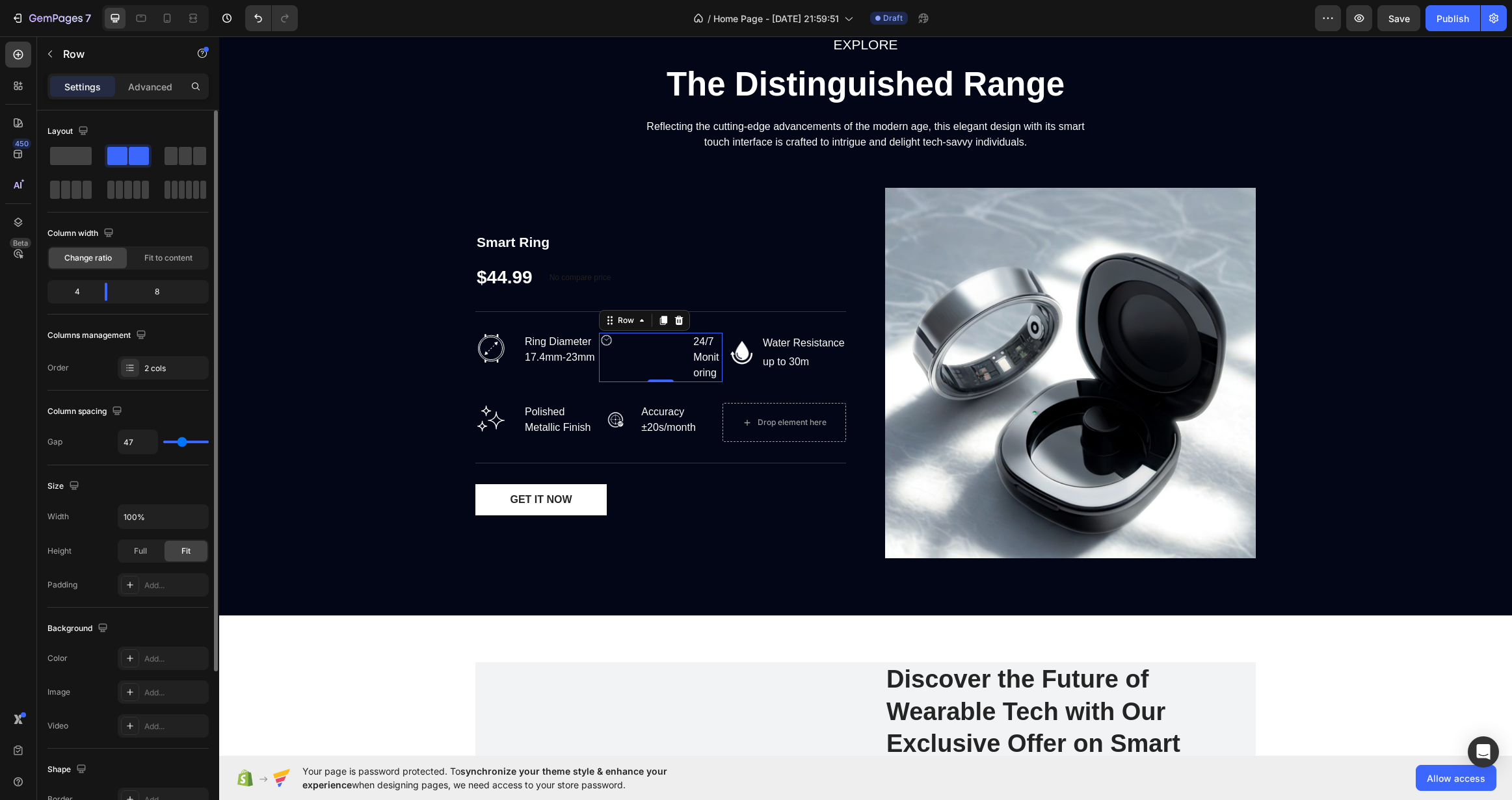
type input "33"
type input "22"
type input "18"
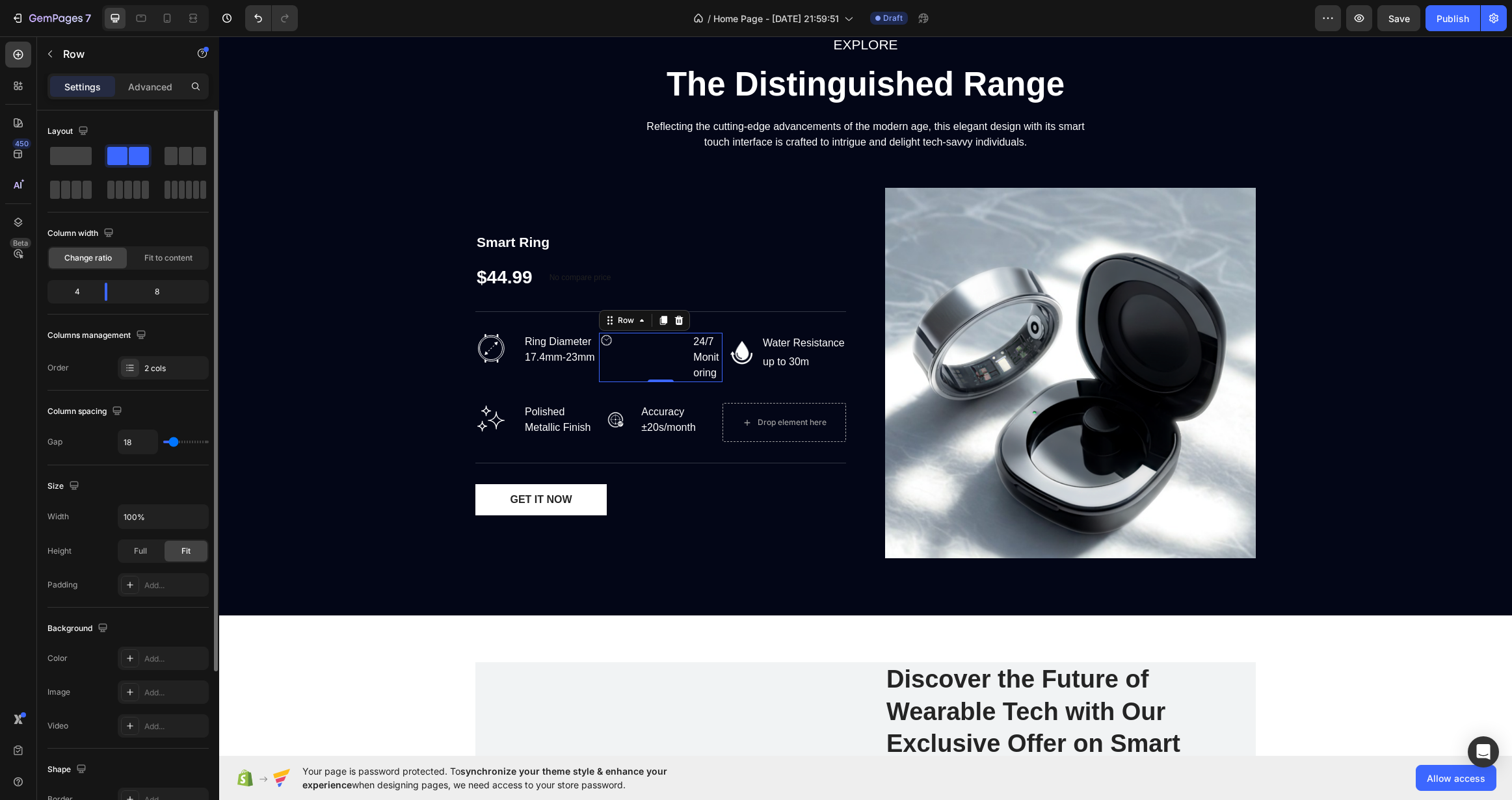
type input "16"
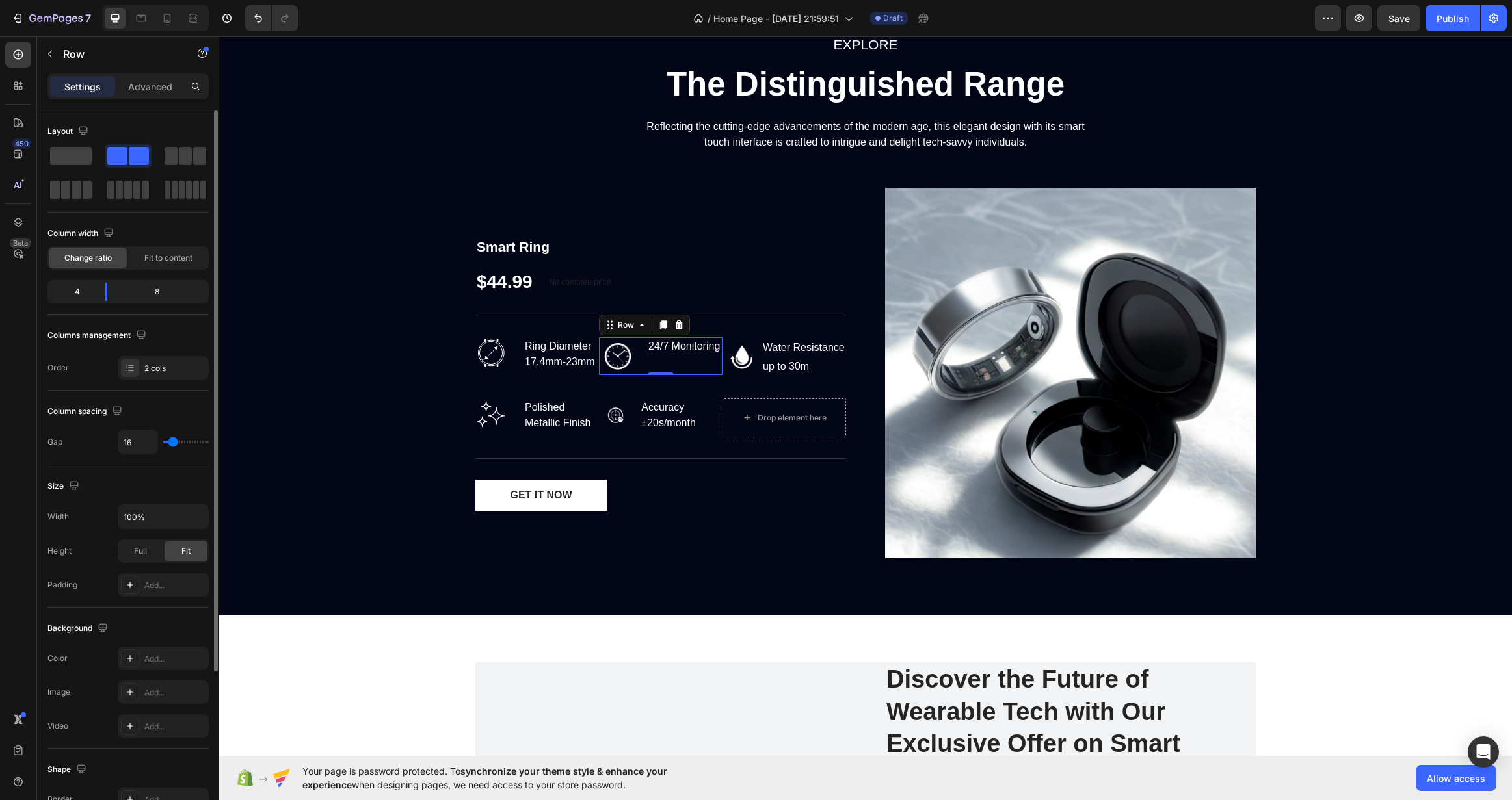
type input "11"
type input "0"
drag, startPoint x: 172, startPoint y: 442, endPoint x: 165, endPoint y: 444, distance: 7.3
type input "0"
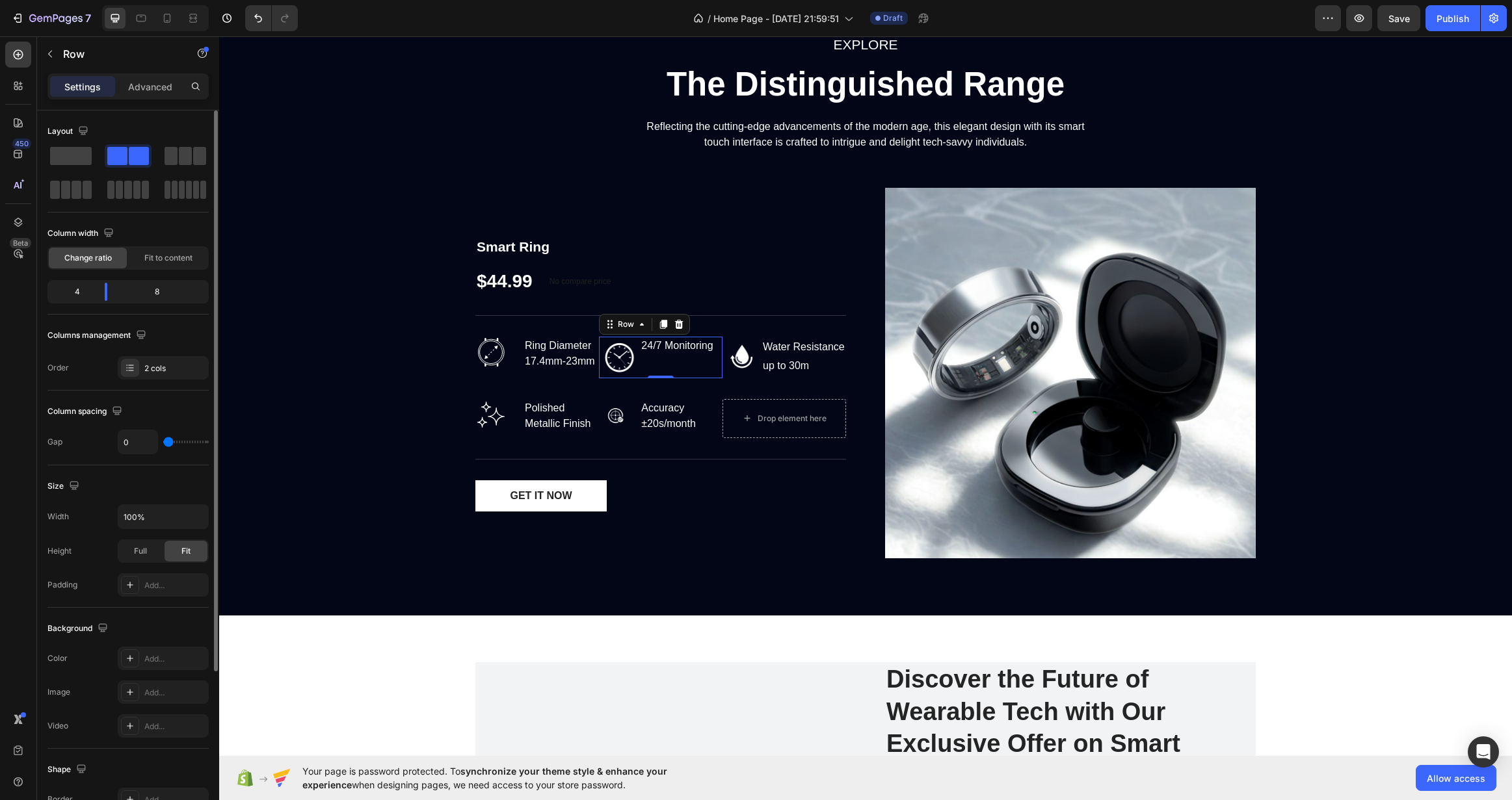
click at [165, 443] on input "range" at bounding box center [186, 442] width 46 height 2
drag, startPoint x: 113, startPoint y: 299, endPoint x: 103, endPoint y: 297, distance: 10.2
click at [103, 297] on div at bounding box center [106, 292] width 23 height 18
click at [184, 246] on div "Change ratio Fit to content" at bounding box center [128, 258] width 161 height 23
click at [180, 252] on div "Fit to content" at bounding box center [168, 258] width 78 height 21
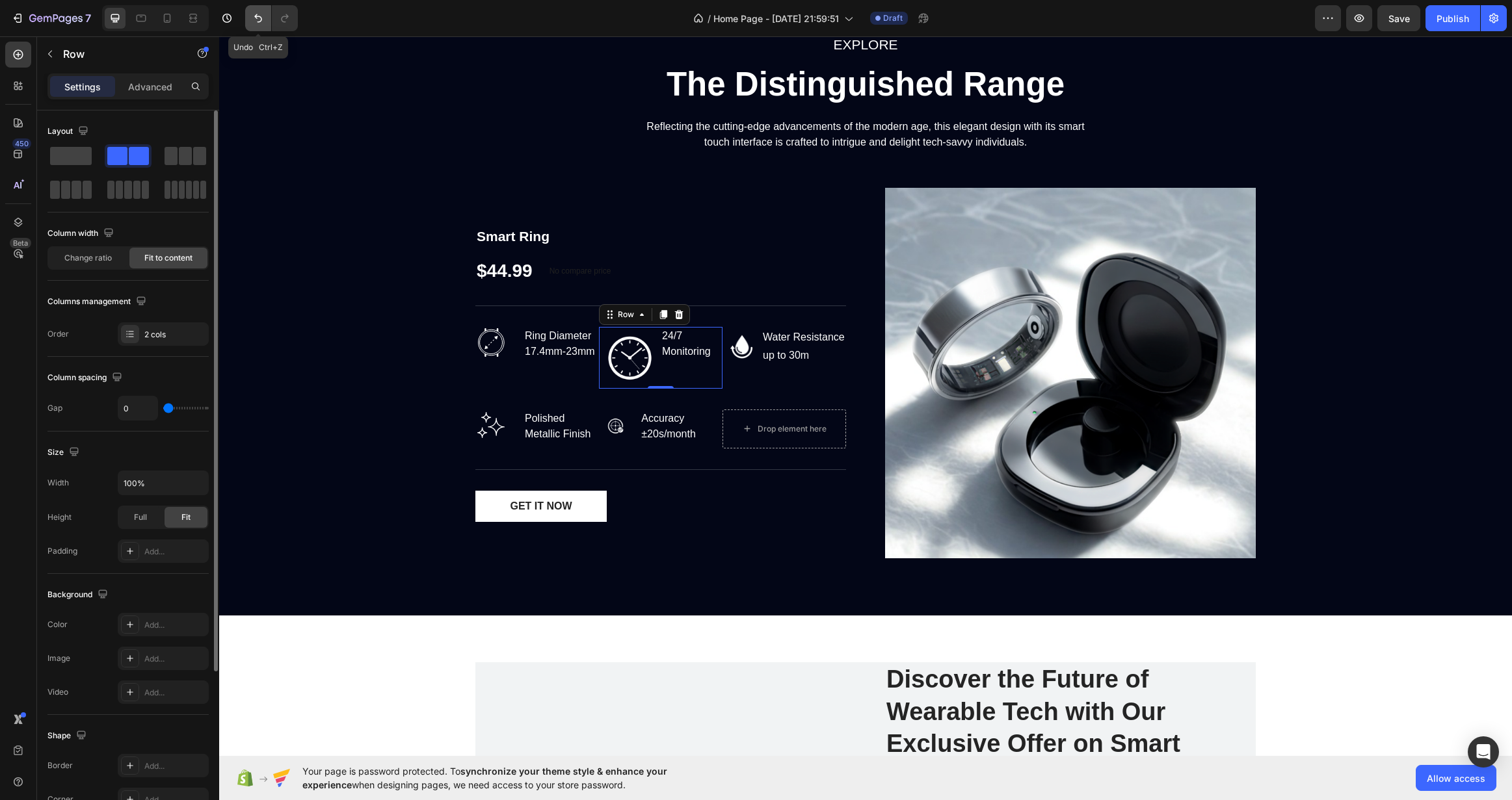
click at [260, 16] on icon "Undo/Redo" at bounding box center [258, 18] width 13 height 13
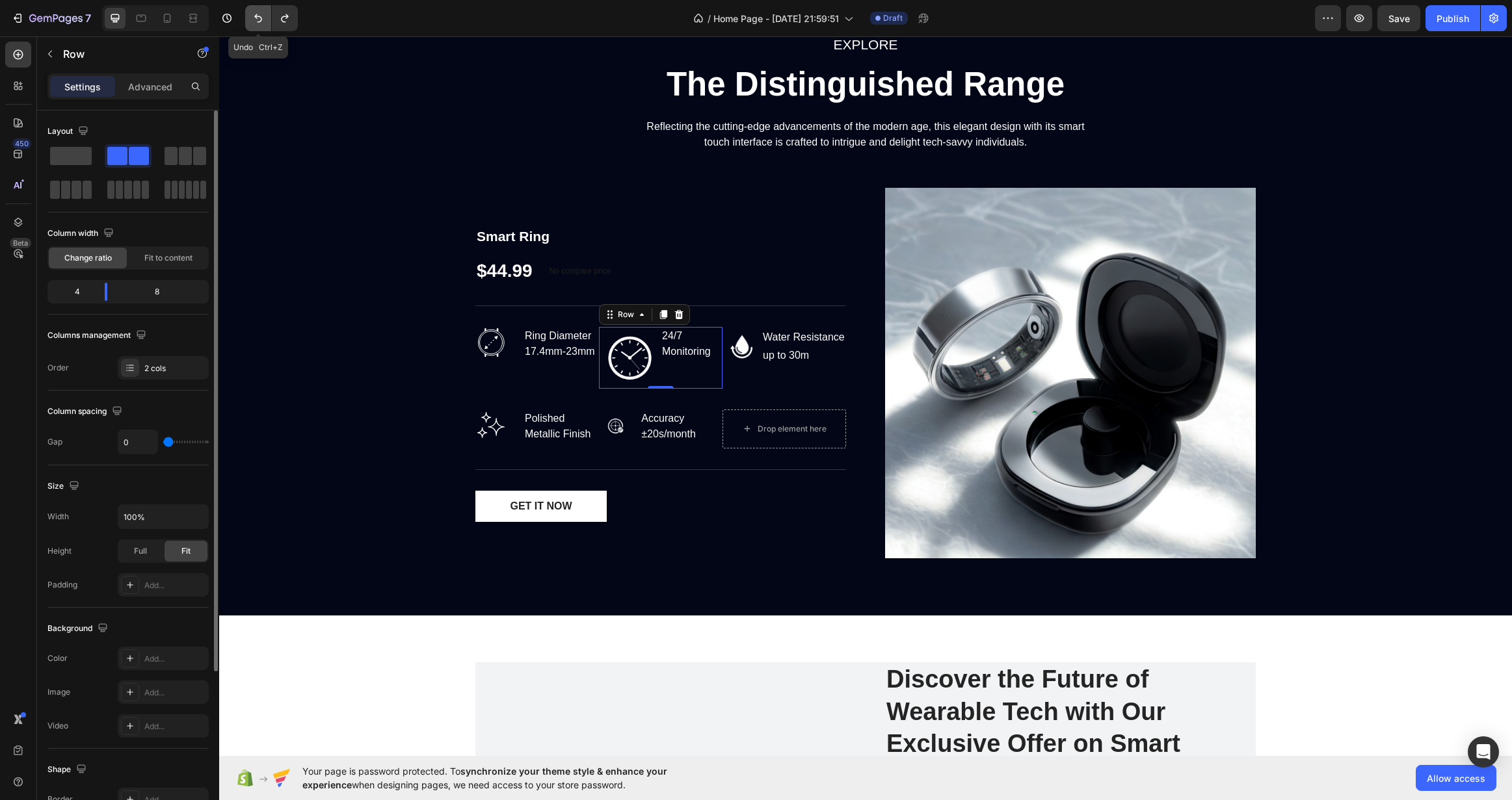
type input "16"
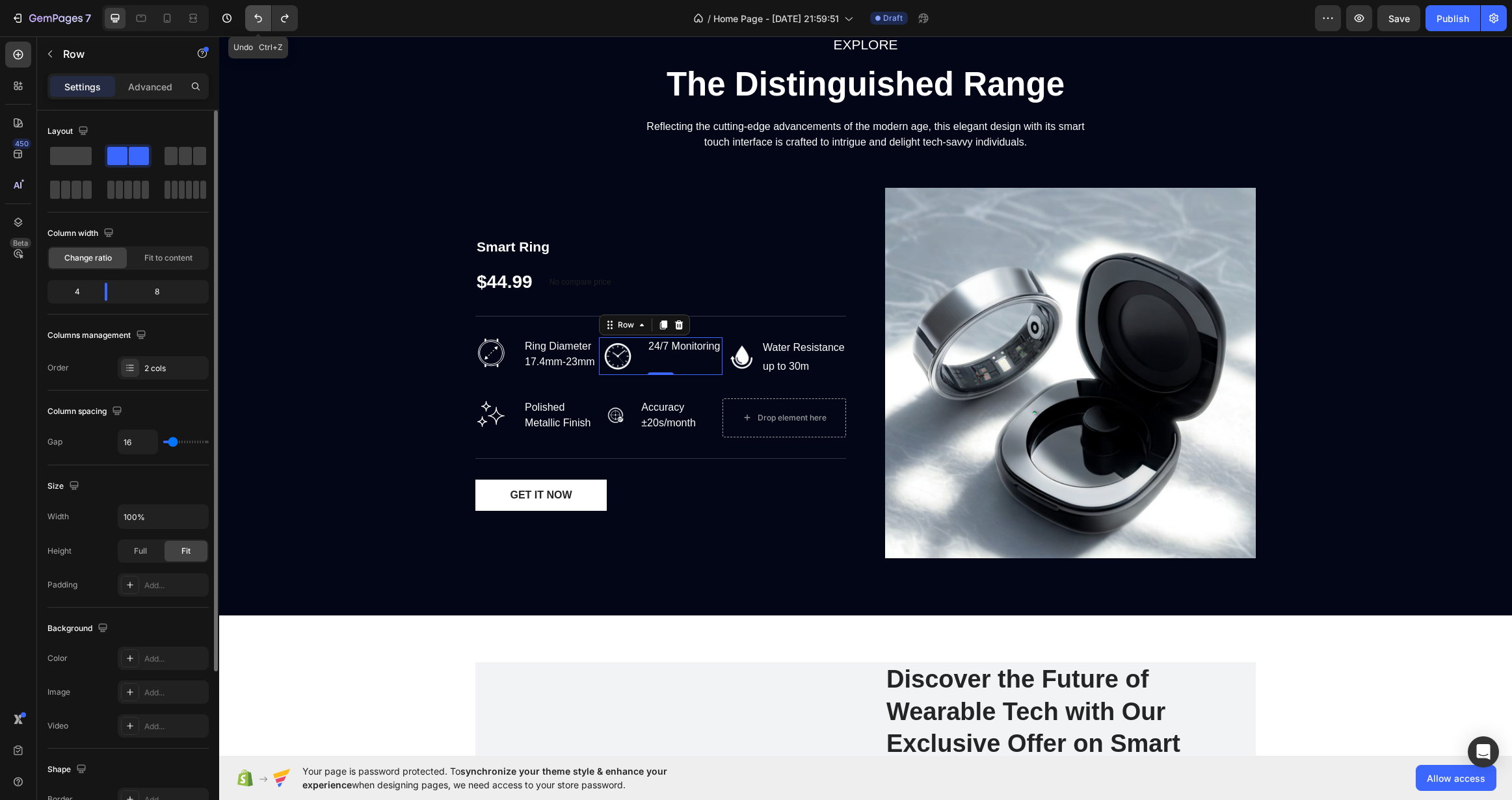
click at [260, 16] on icon "Undo/Redo" at bounding box center [258, 18] width 13 height 13
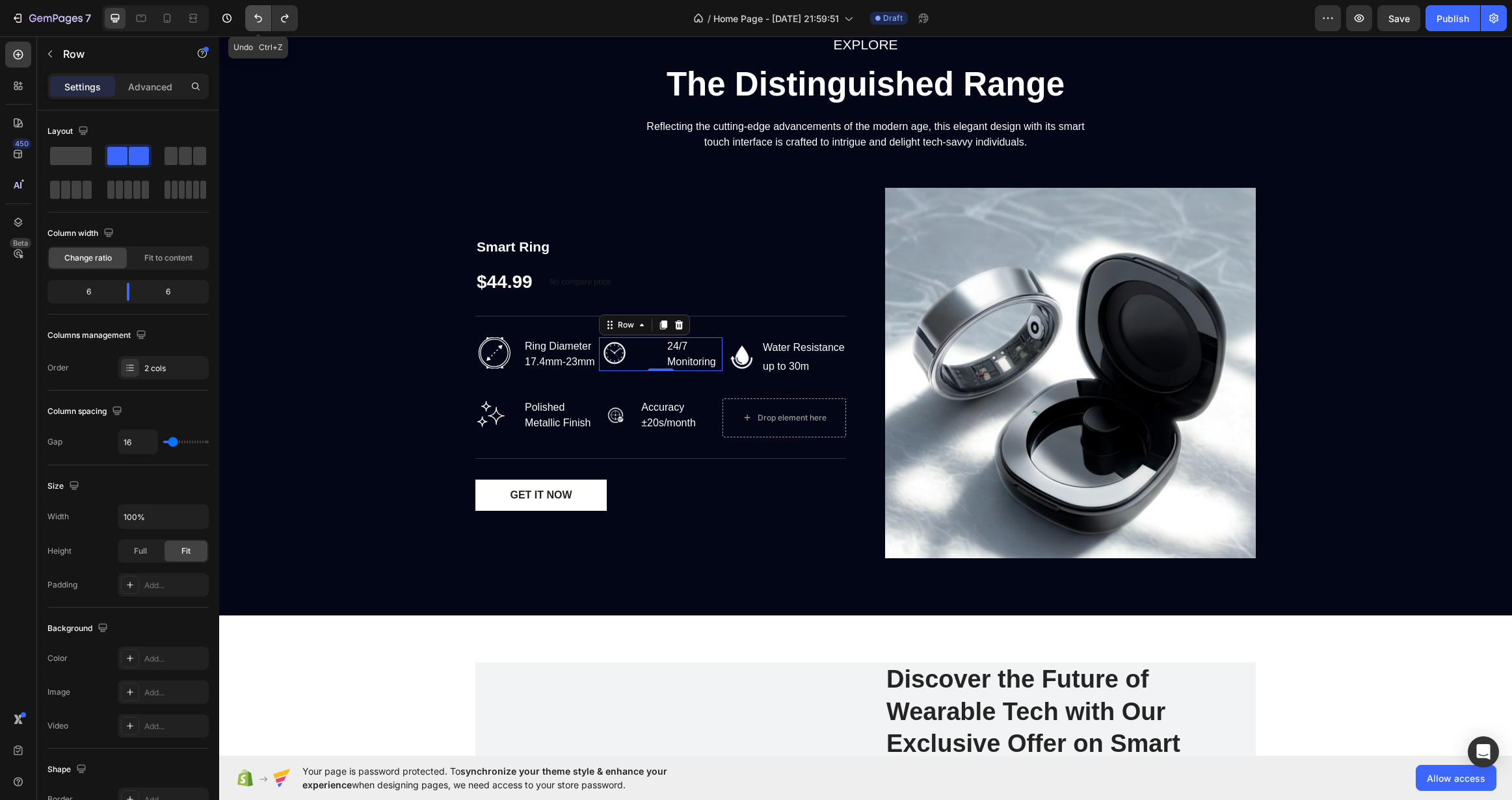
click at [260, 16] on icon "Undo/Redo" at bounding box center [258, 18] width 13 height 13
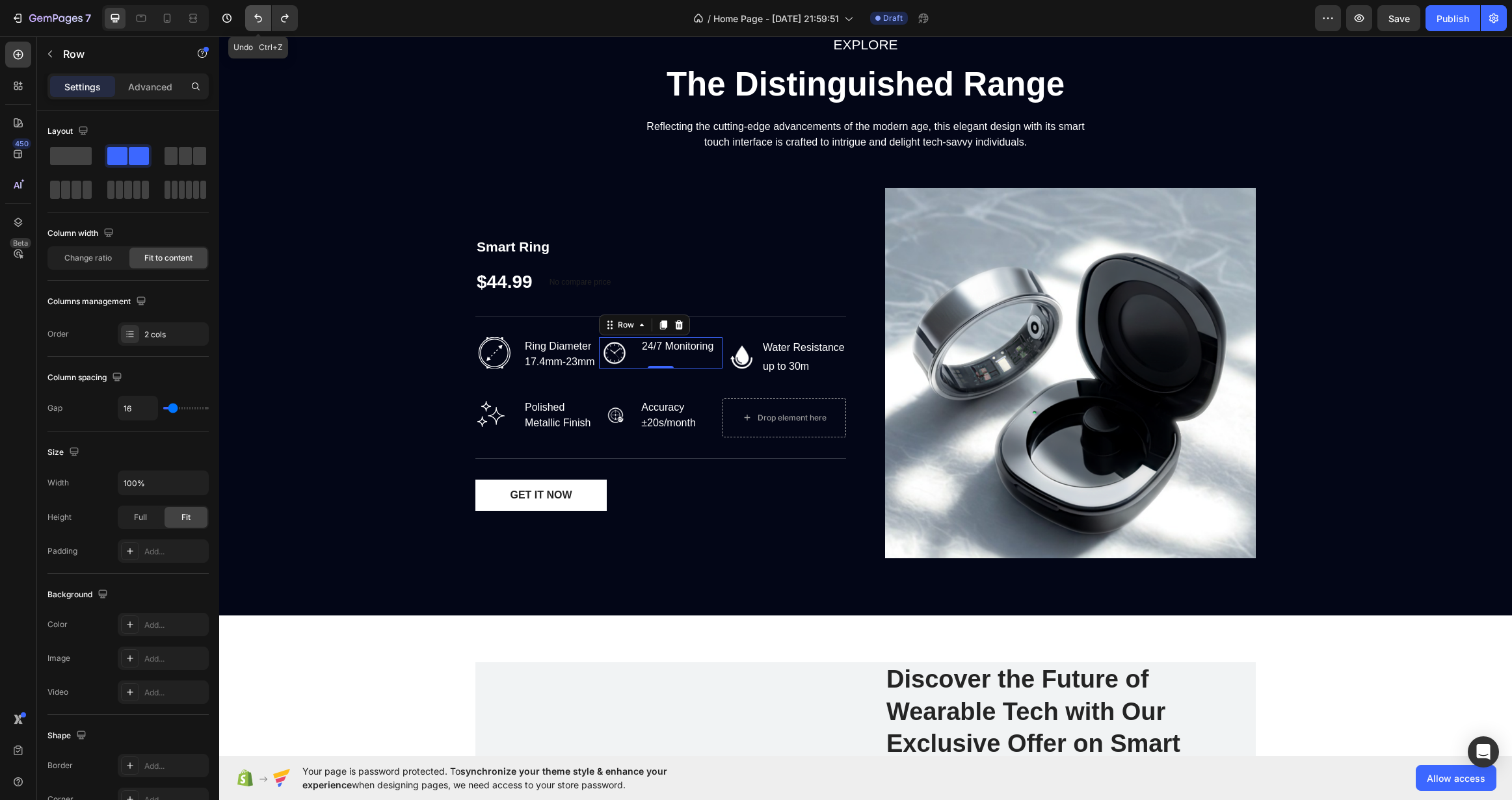
click at [260, 16] on icon "Undo/Redo" at bounding box center [258, 18] width 13 height 13
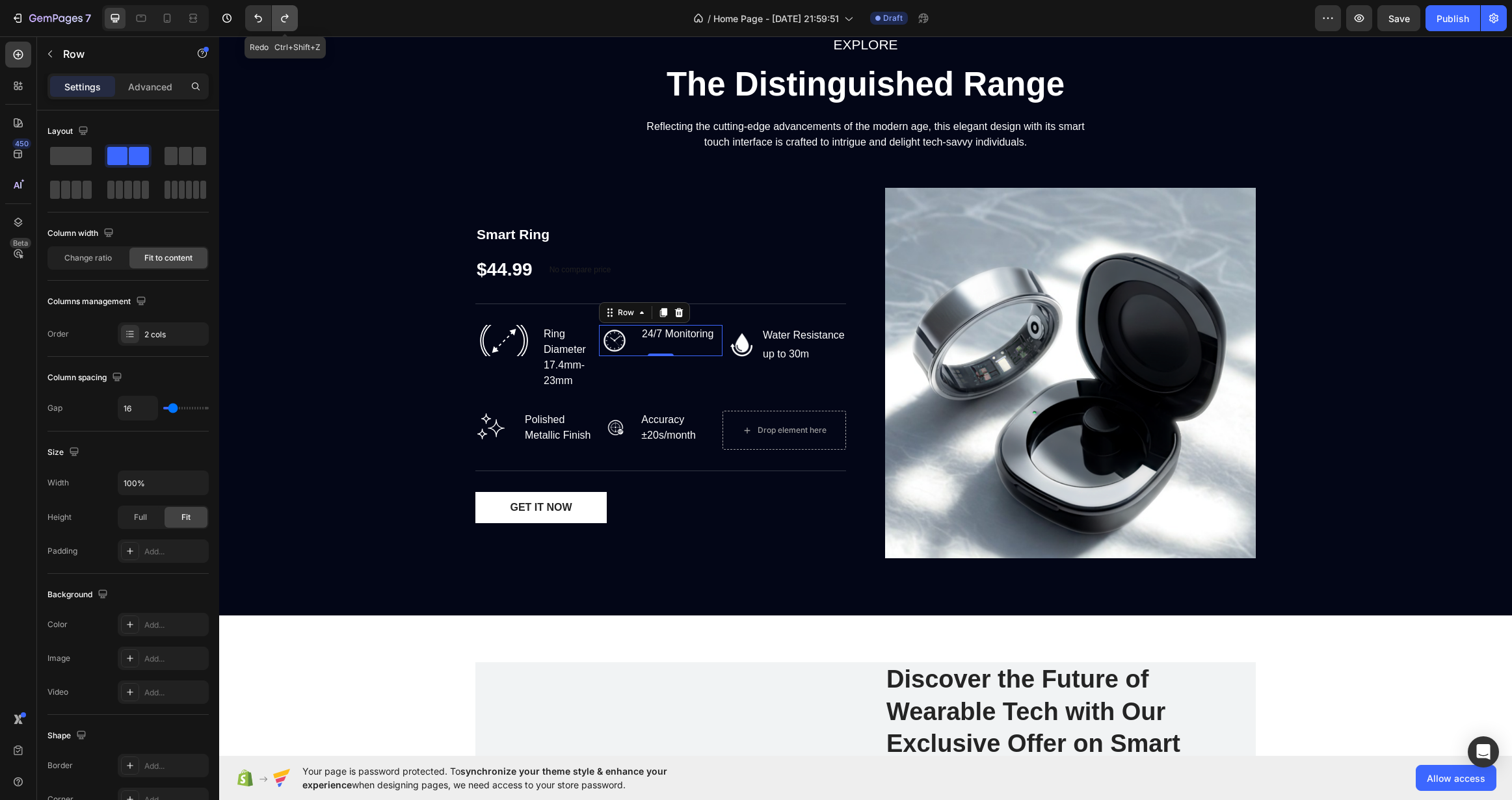
click at [278, 18] on icon "Undo/Redo" at bounding box center [285, 18] width 13 height 13
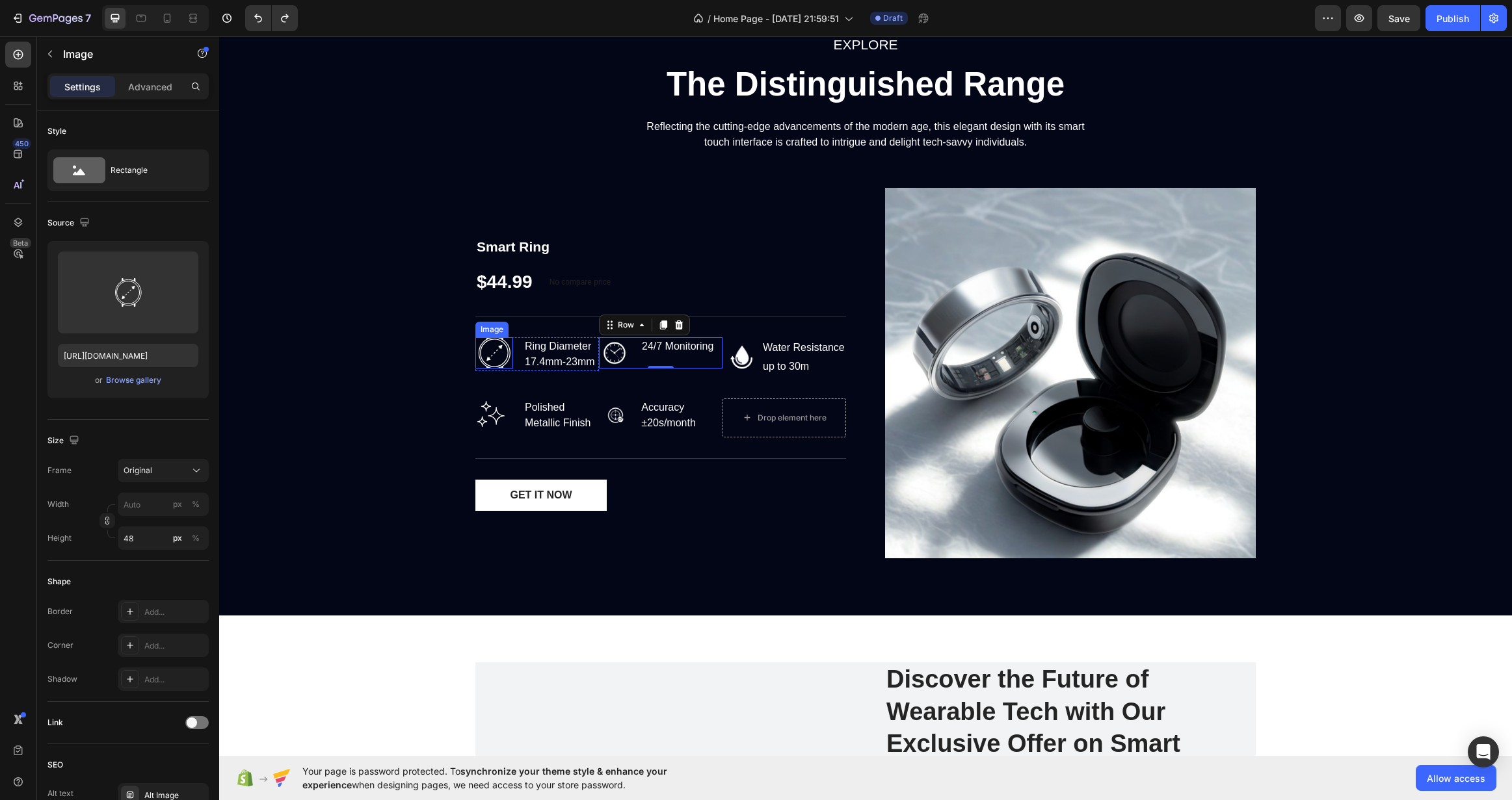
click at [492, 340] on img at bounding box center [494, 353] width 37 height 31
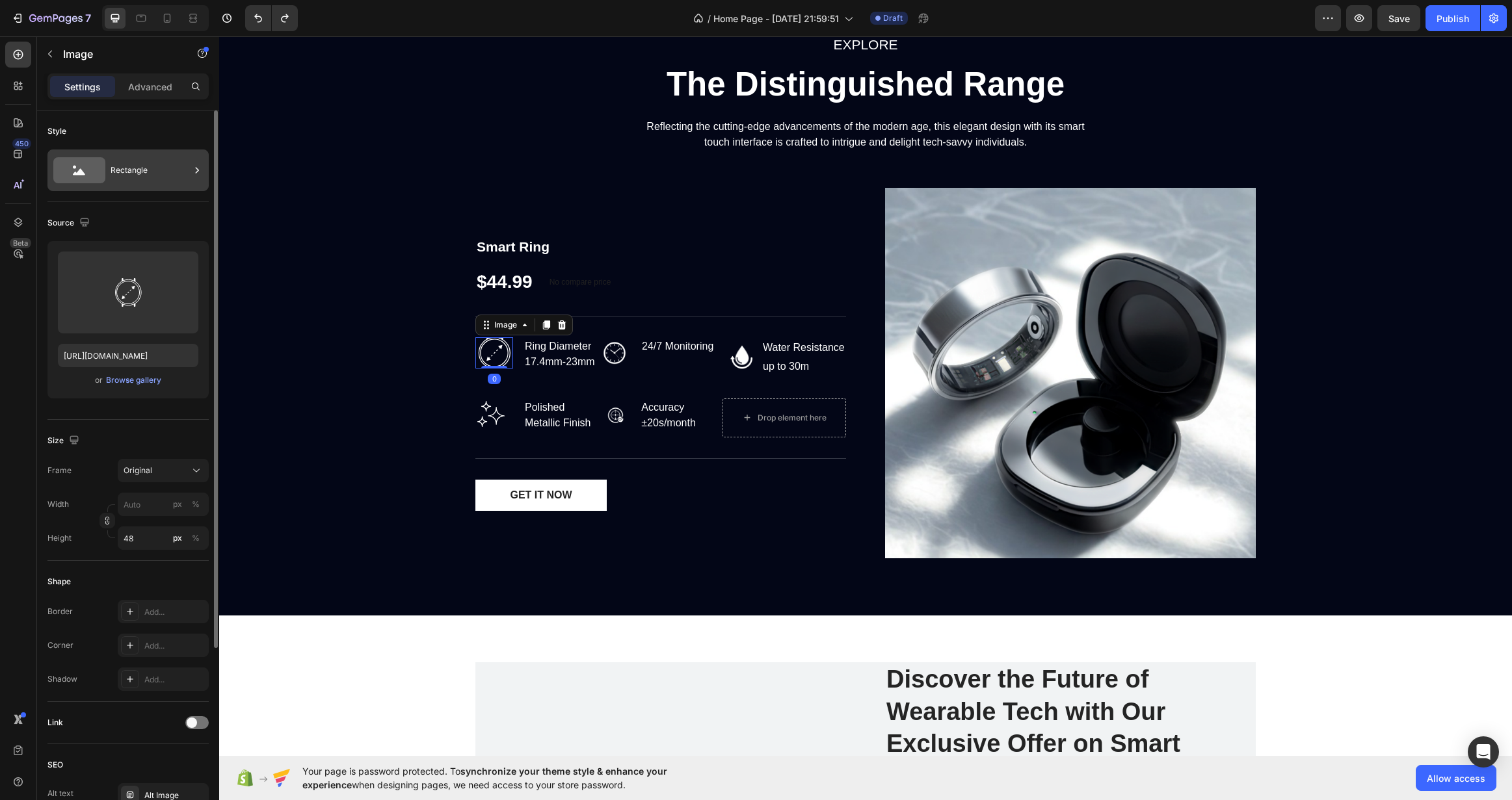
click at [136, 166] on div "Rectangle" at bounding box center [150, 170] width 79 height 30
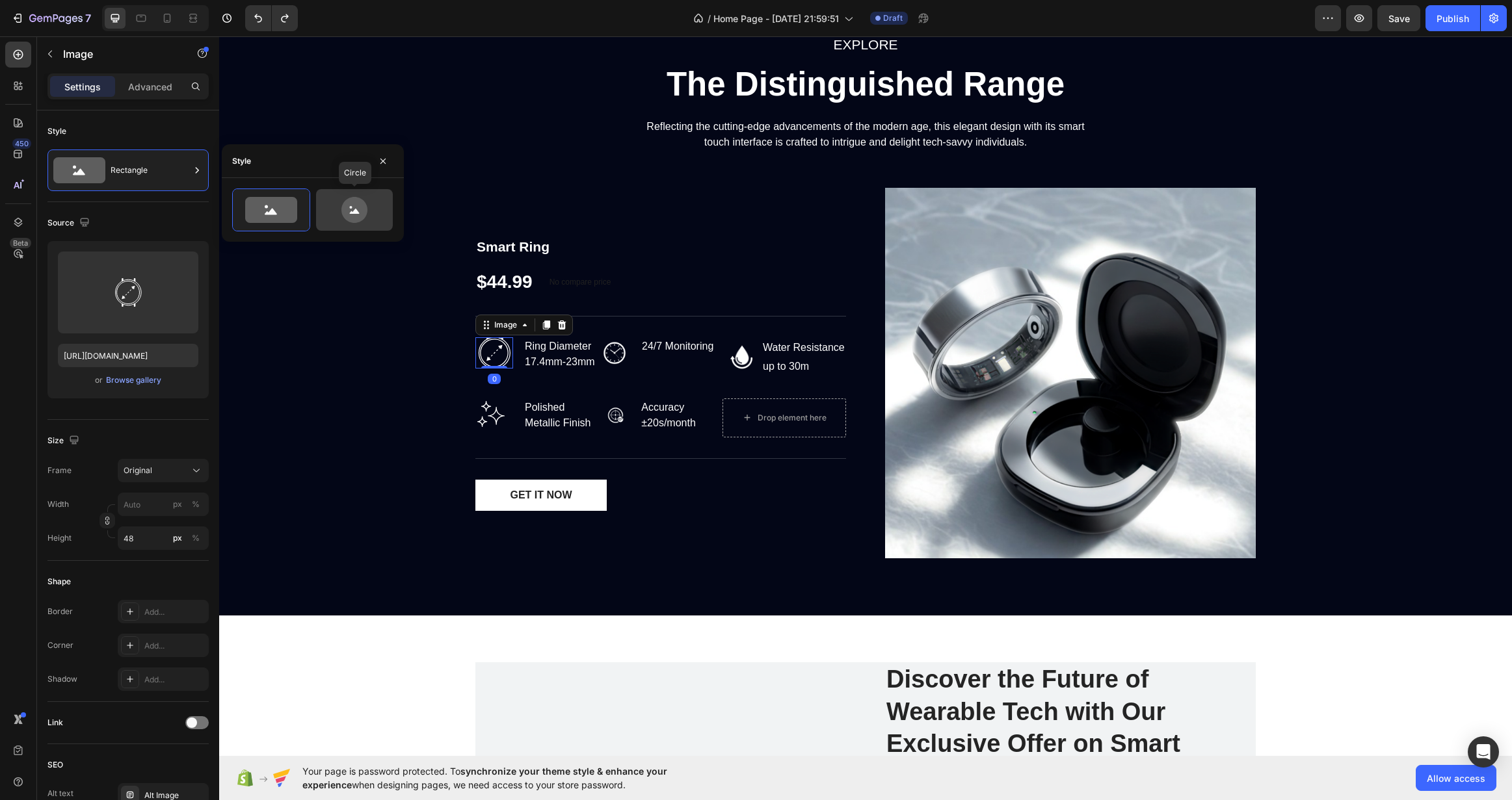
click at [355, 217] on icon at bounding box center [354, 209] width 26 height 26
type input "80"
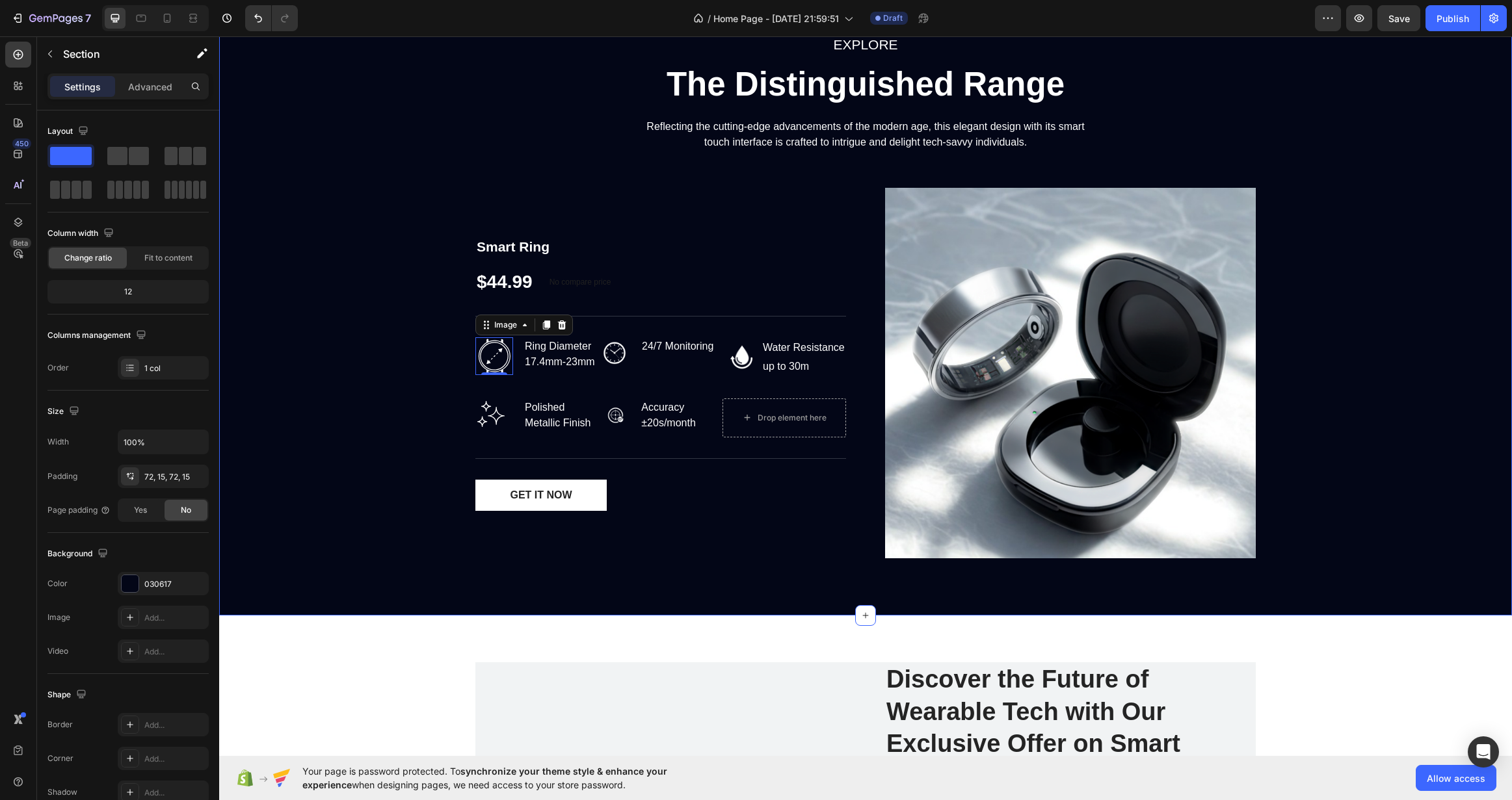
click at [335, 346] on div "EXPLORE Text block The Distinguished Range Heading Reflecting the cutting-edge …" at bounding box center [865, 301] width 1273 height 536
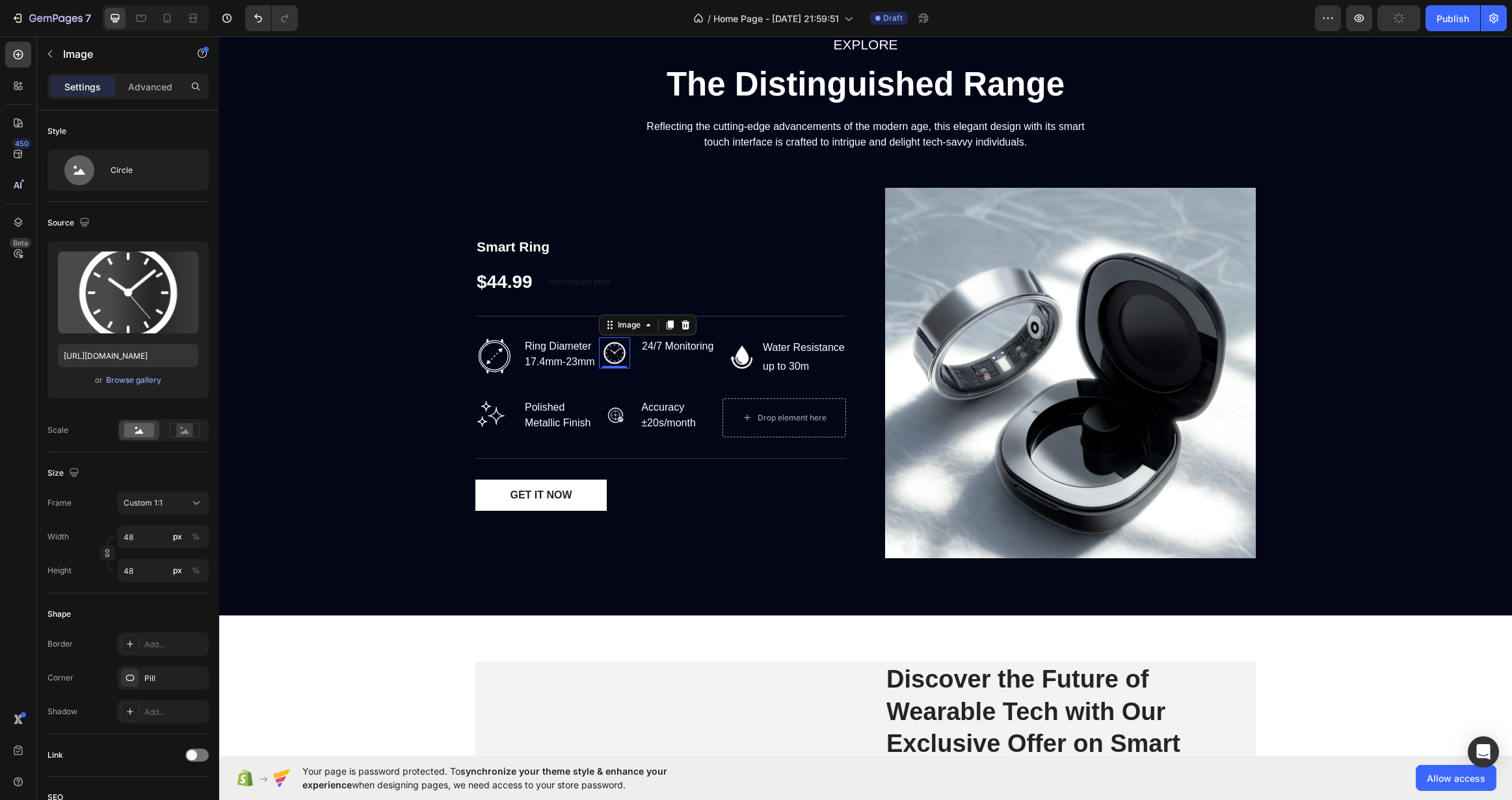
click at [614, 351] on img at bounding box center [614, 353] width 31 height 31
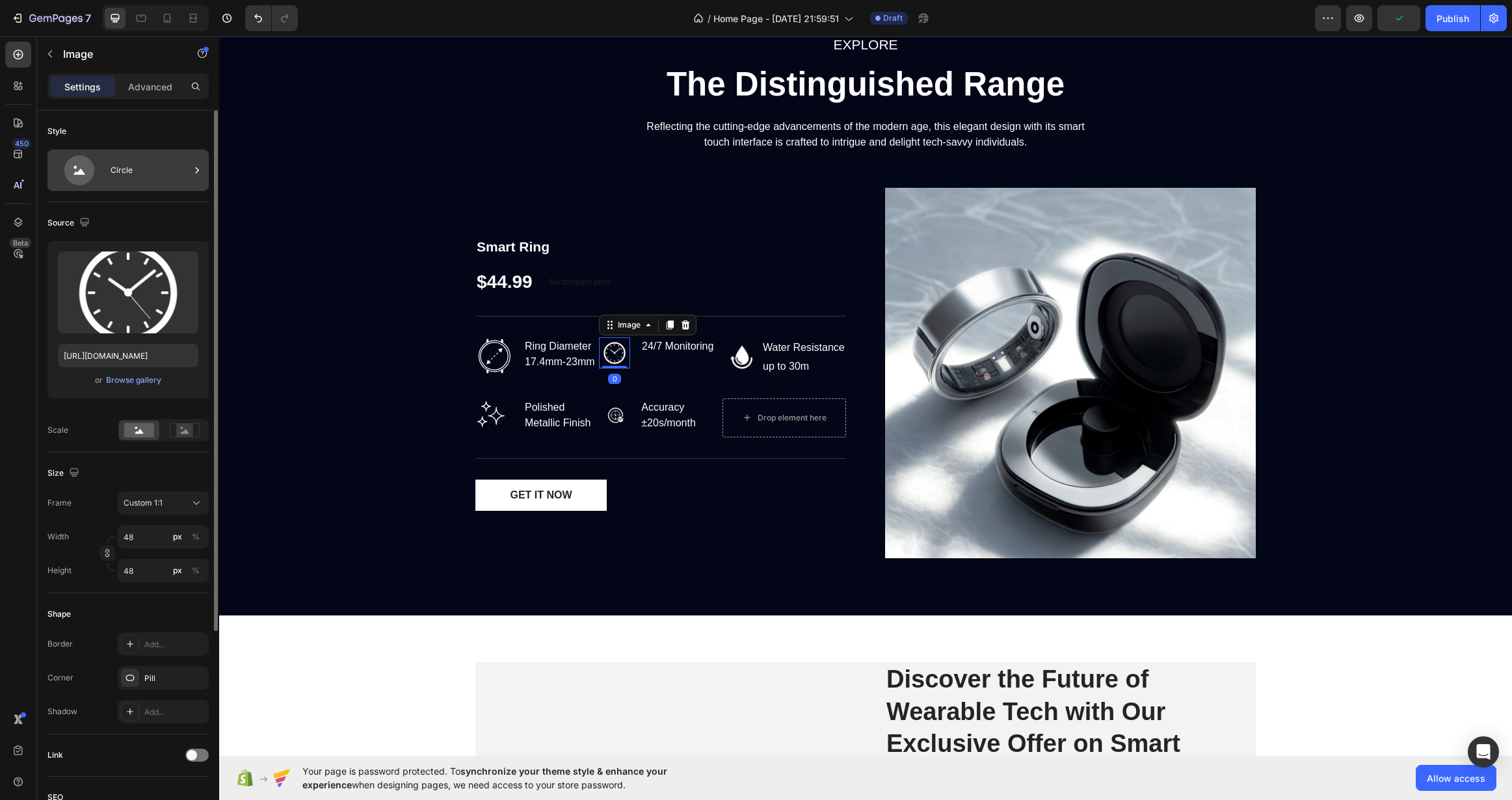
click at [160, 152] on div "Circle" at bounding box center [128, 170] width 161 height 42
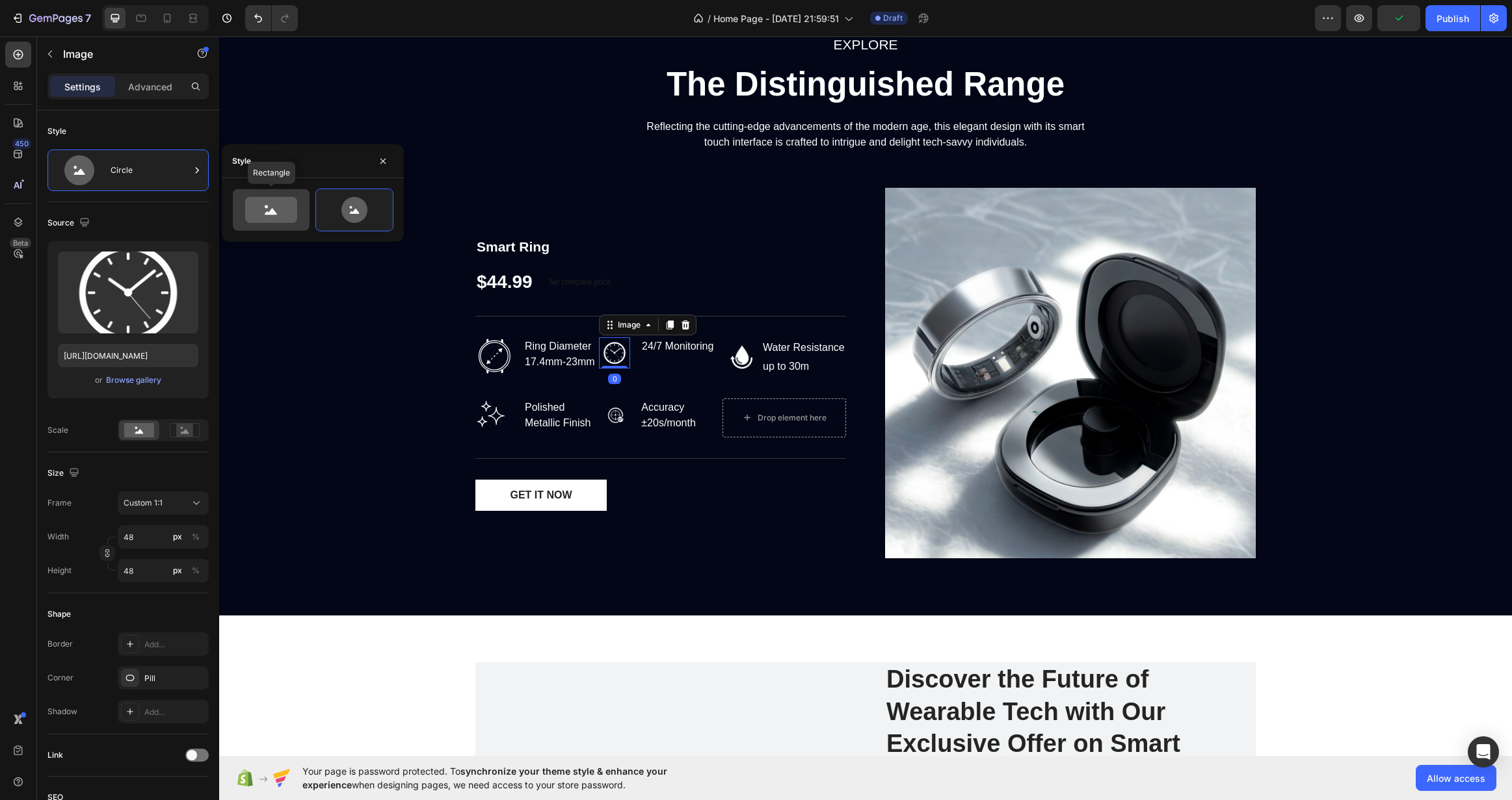
click at [281, 222] on icon at bounding box center [271, 209] width 52 height 26
type input "100"
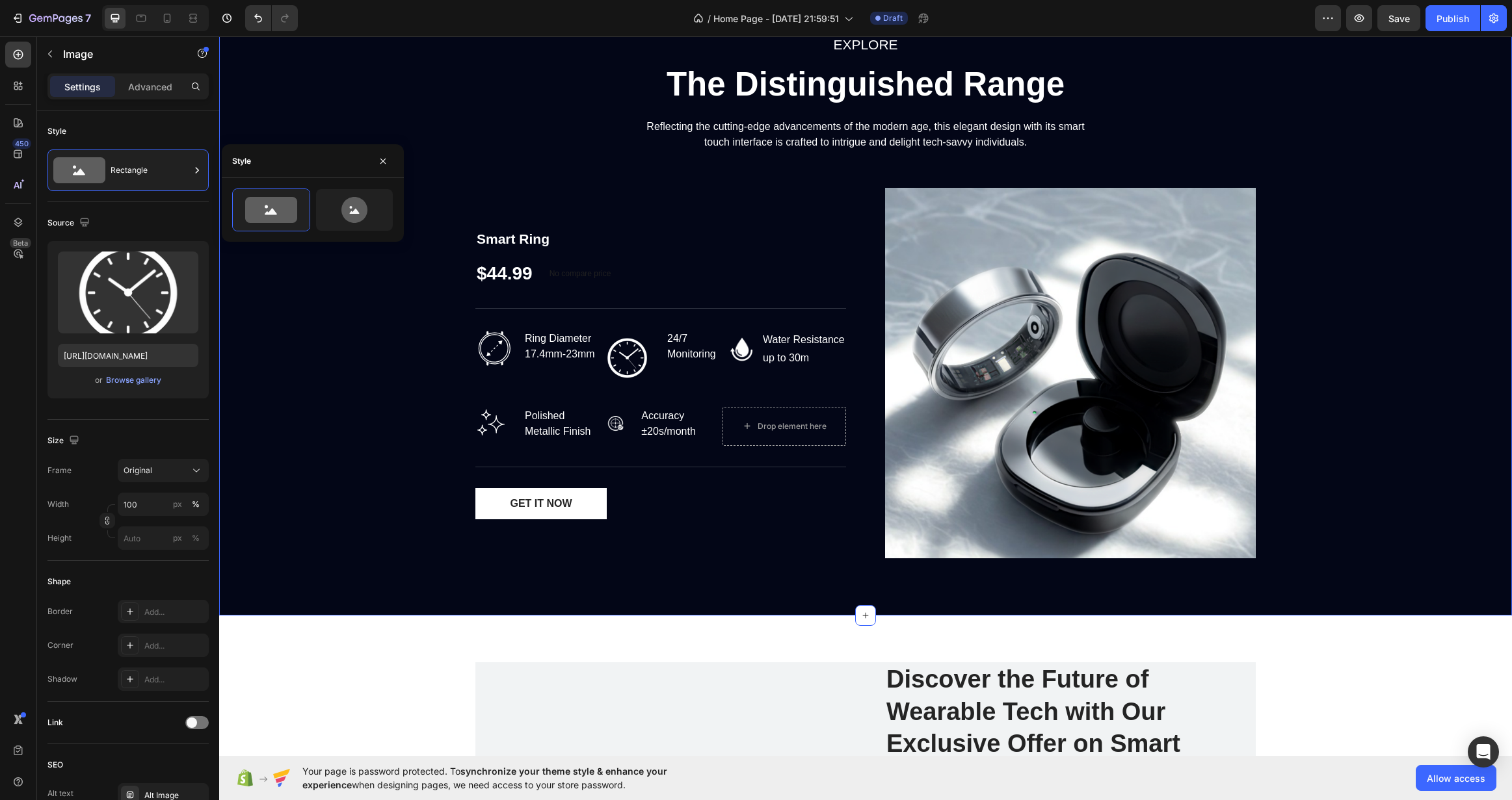
click at [366, 341] on div "EXPLORE Text block The Distinguished Range Heading Reflecting the cutting-edge …" at bounding box center [865, 301] width 1273 height 536
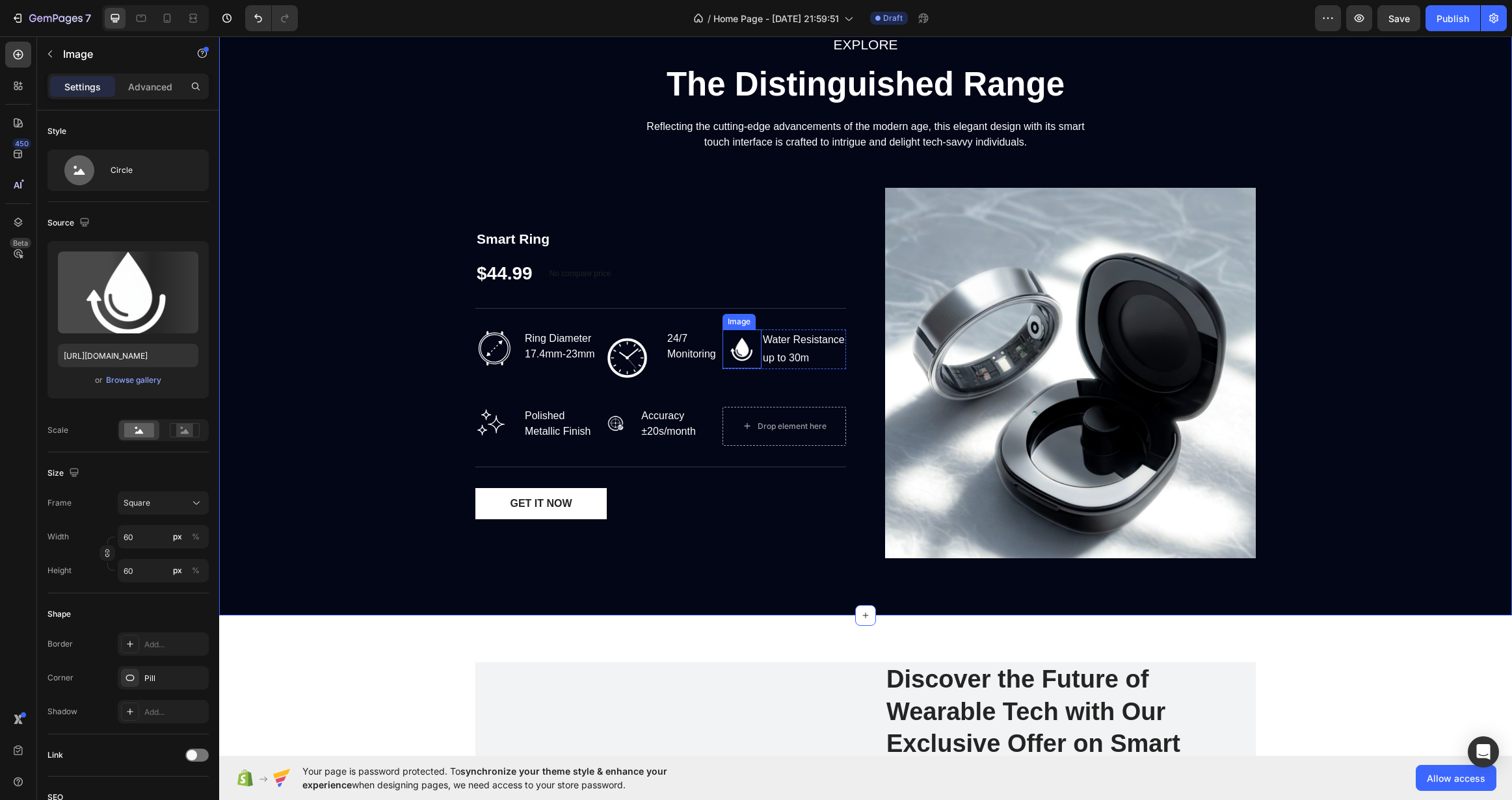
click at [751, 358] on img at bounding box center [742, 349] width 39 height 39
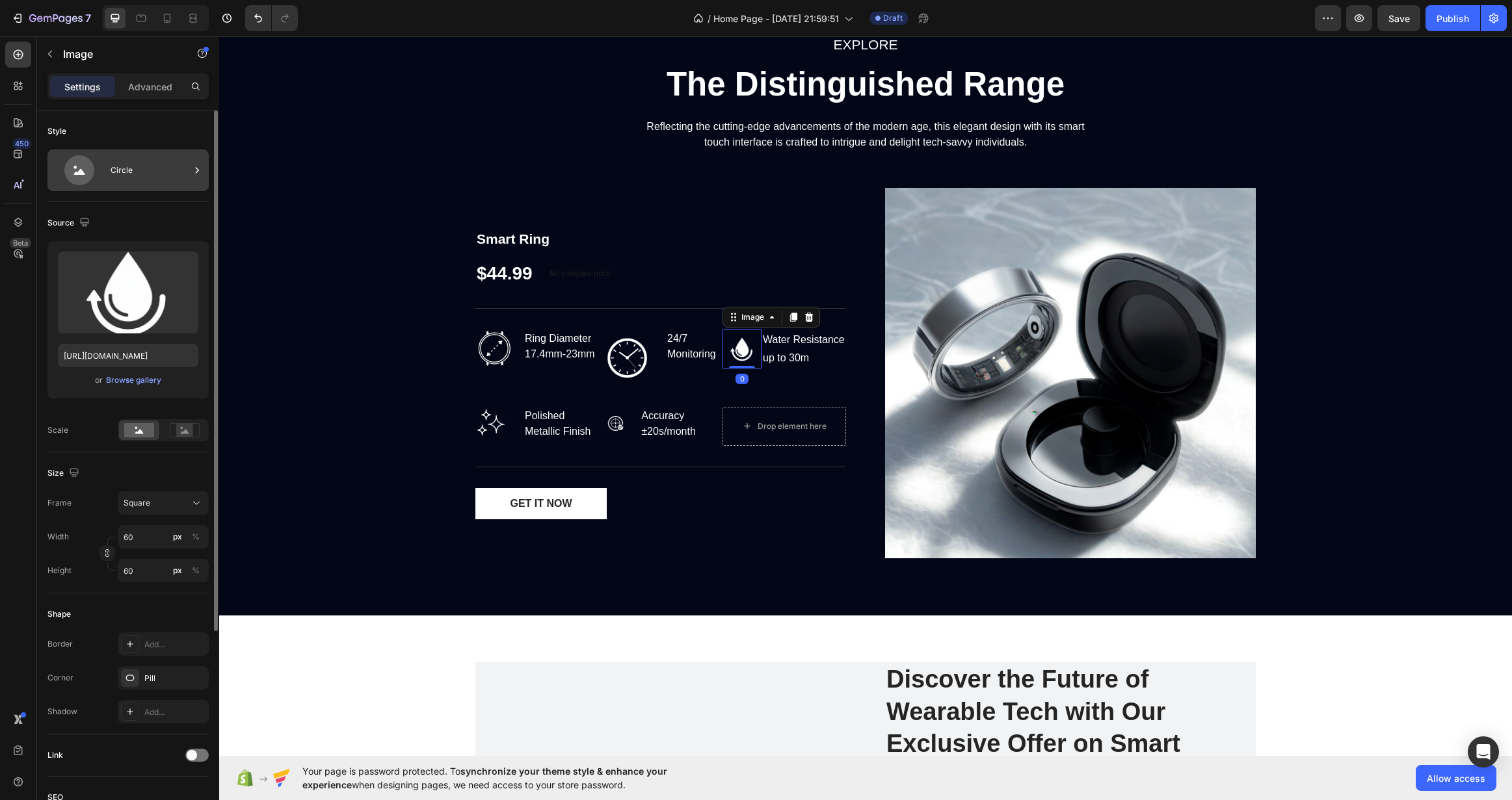
click at [141, 165] on div "Circle" at bounding box center [150, 170] width 79 height 30
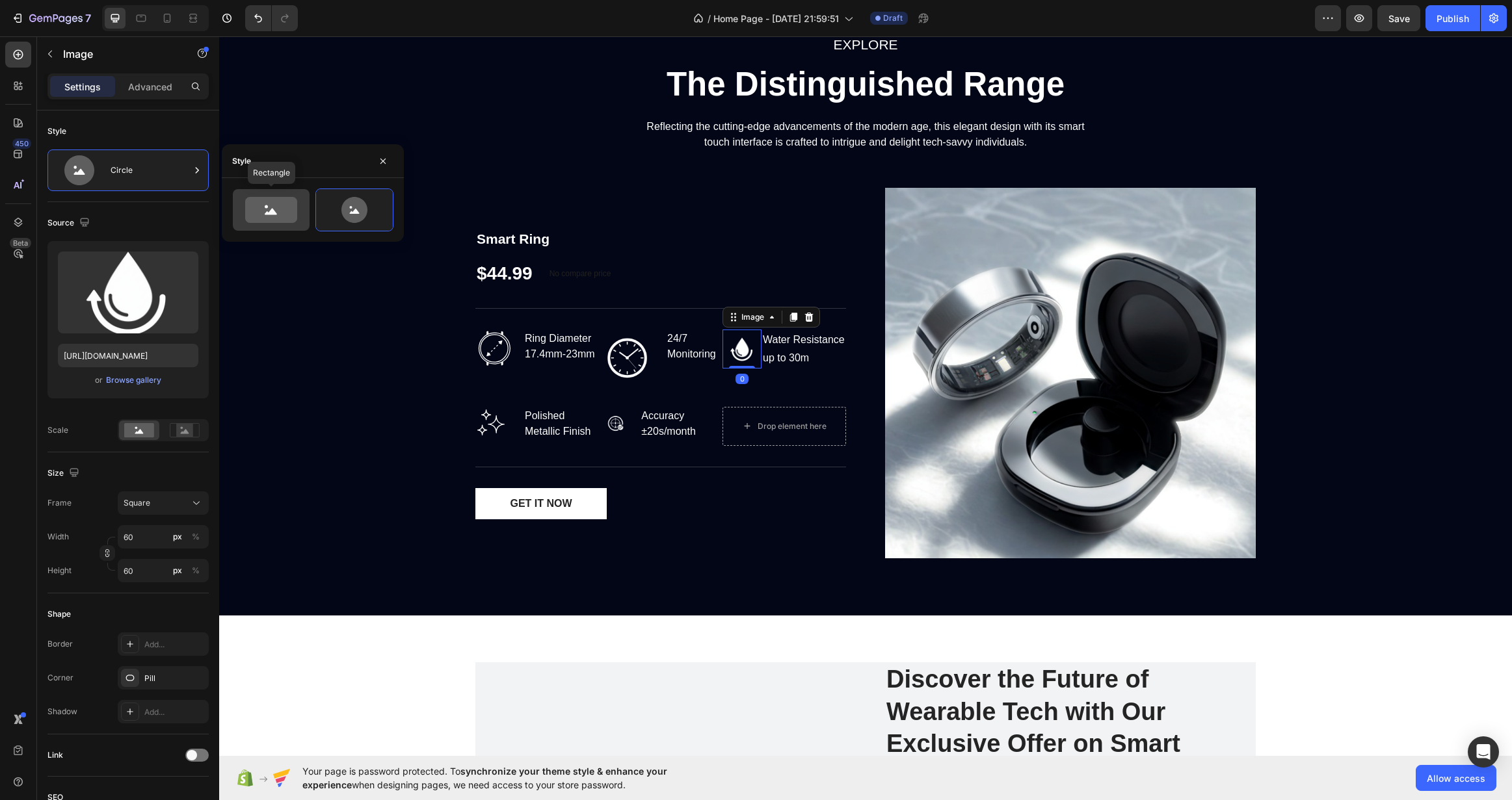
click at [258, 215] on icon at bounding box center [271, 209] width 52 height 26
type input "100"
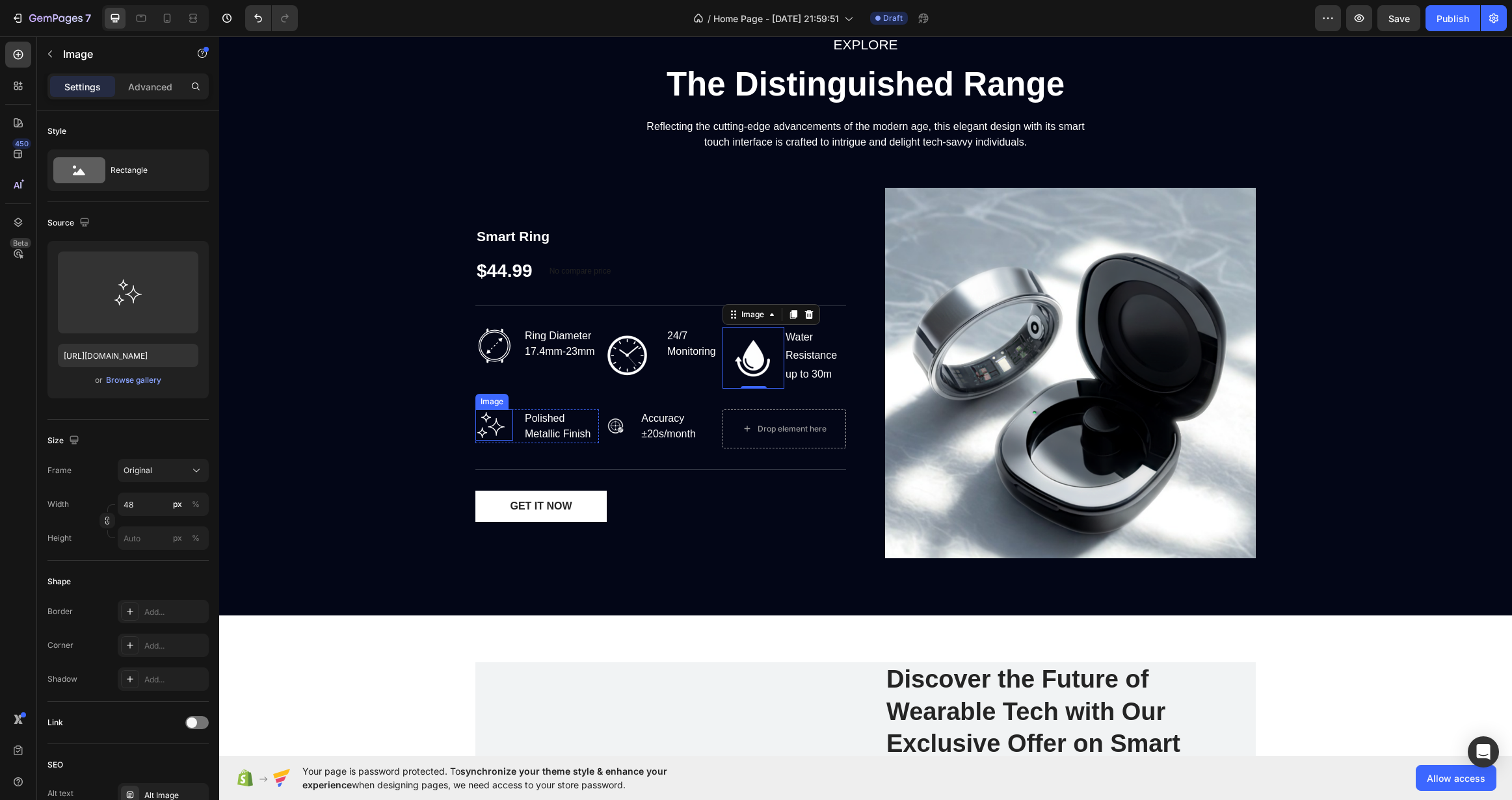
click at [486, 418] on img at bounding box center [491, 425] width 31 height 31
click at [628, 431] on div at bounding box center [619, 426] width 41 height 33
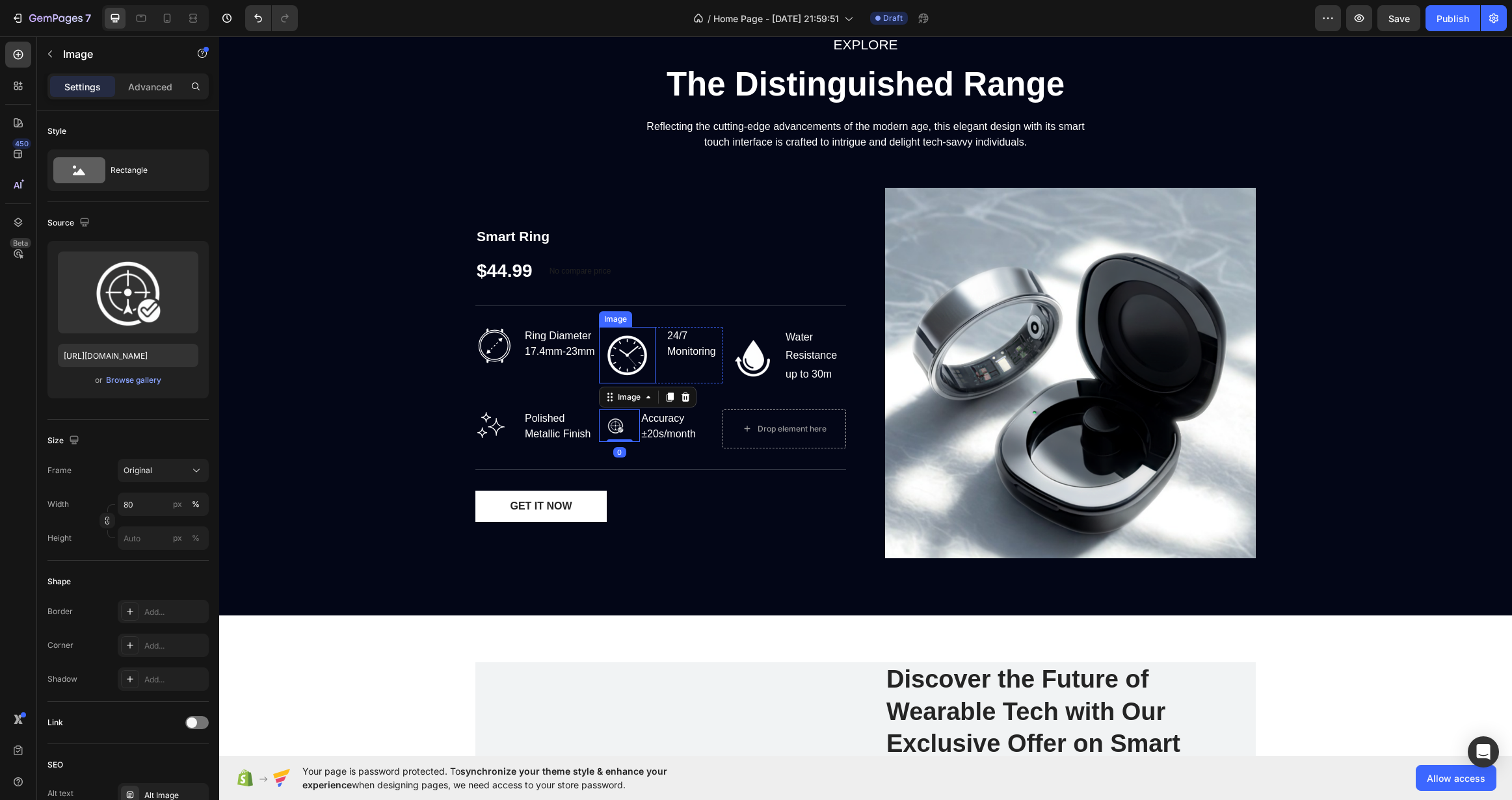
click at [624, 355] on img at bounding box center [627, 355] width 57 height 57
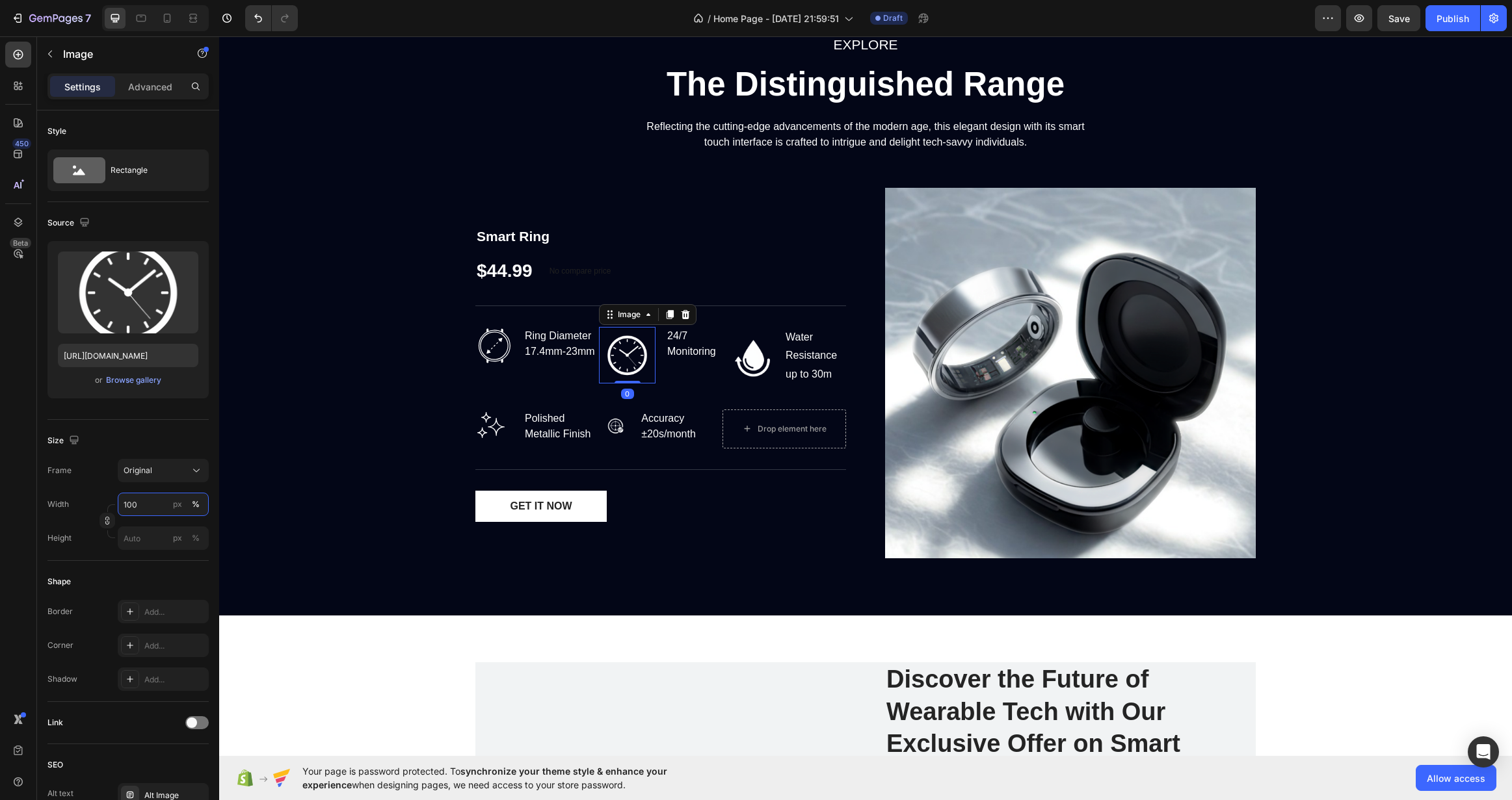
click at [153, 496] on input "100" at bounding box center [163, 505] width 91 height 23
click at [132, 501] on input "48" at bounding box center [163, 505] width 91 height 23
type input "55"
click at [488, 346] on img at bounding box center [494, 346] width 37 height 37
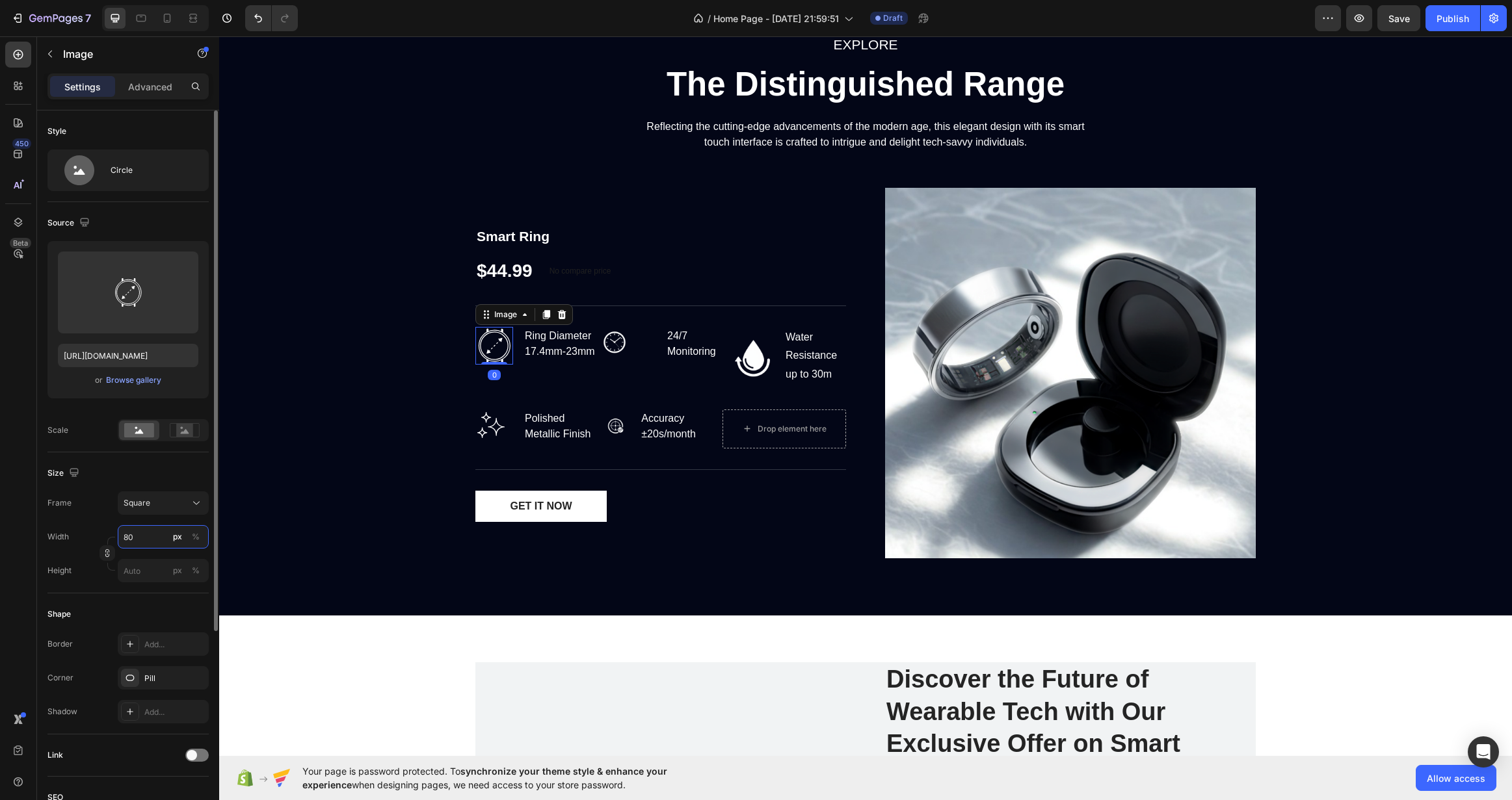
click at [142, 547] on input "80" at bounding box center [163, 537] width 91 height 23
type input "5"
type input "55"
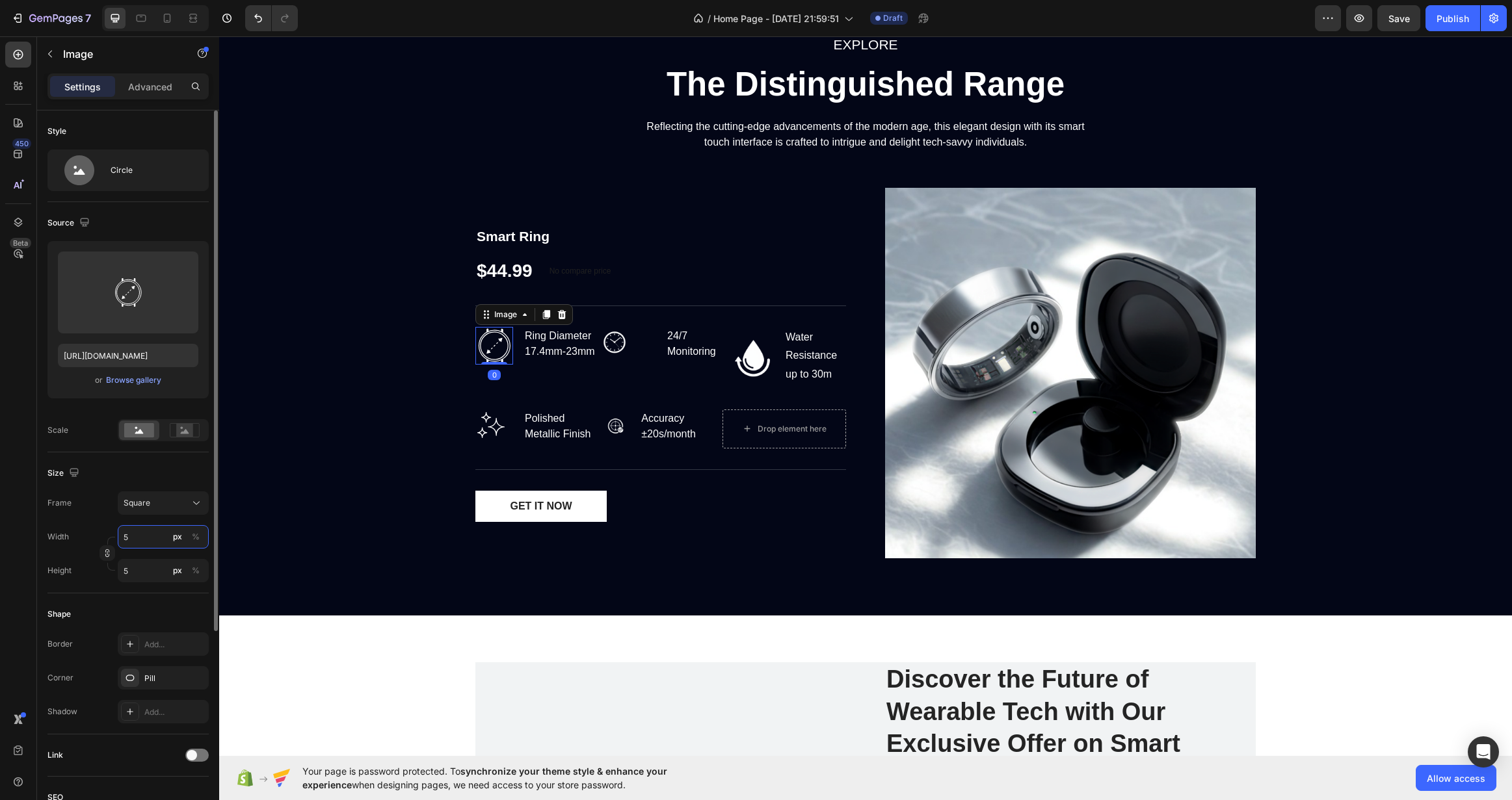
type input "55"
click at [599, 347] on img at bounding box center [614, 343] width 31 height 31
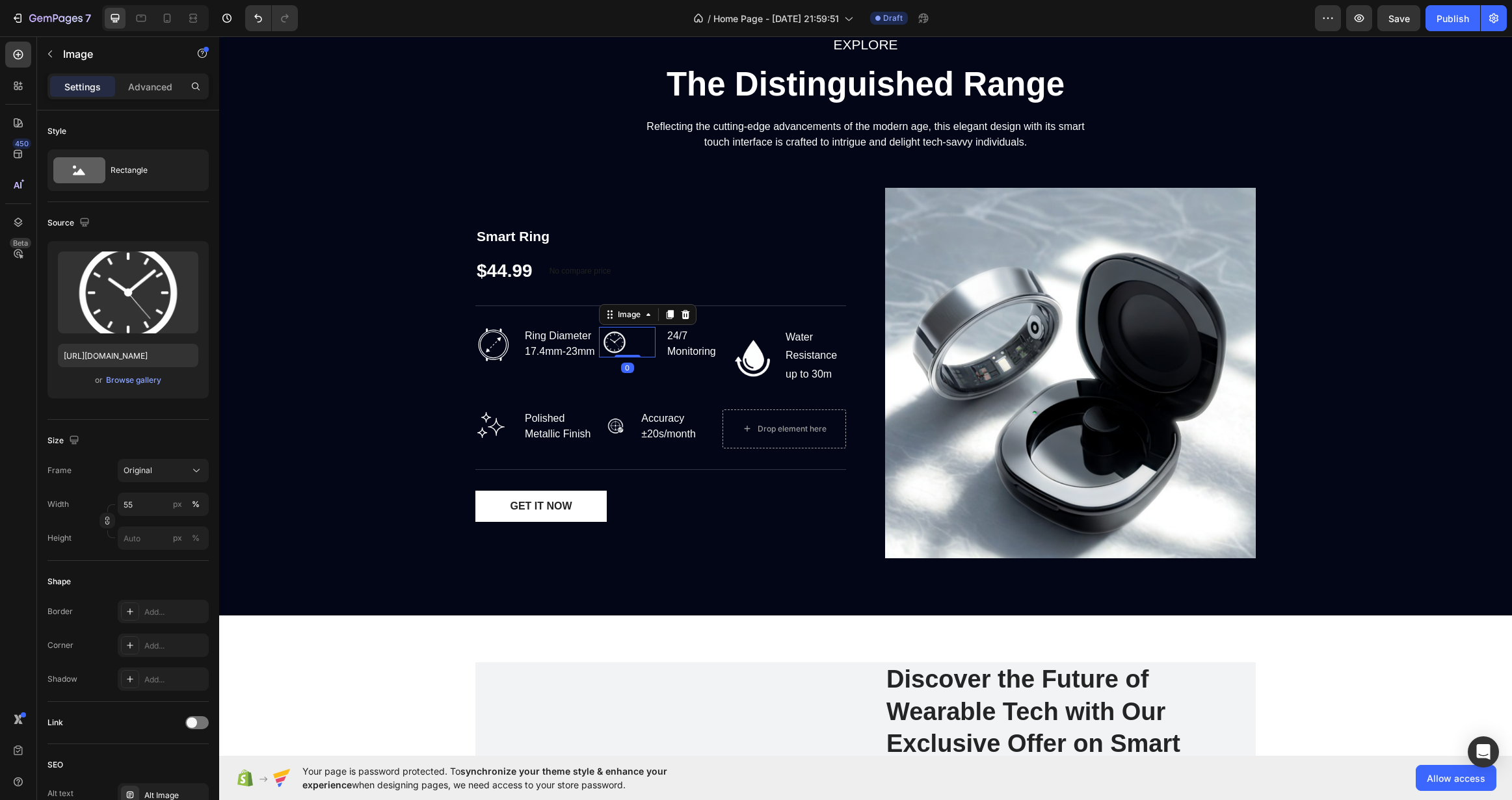
click at [604, 343] on img at bounding box center [614, 343] width 31 height 31
click at [161, 505] on input "55" at bounding box center [163, 505] width 91 height 23
type input "65"
click at [310, 421] on div "EXPLORE Text block The Distinguished Range Heading Reflecting the cutting-edge …" at bounding box center [865, 301] width 1273 height 536
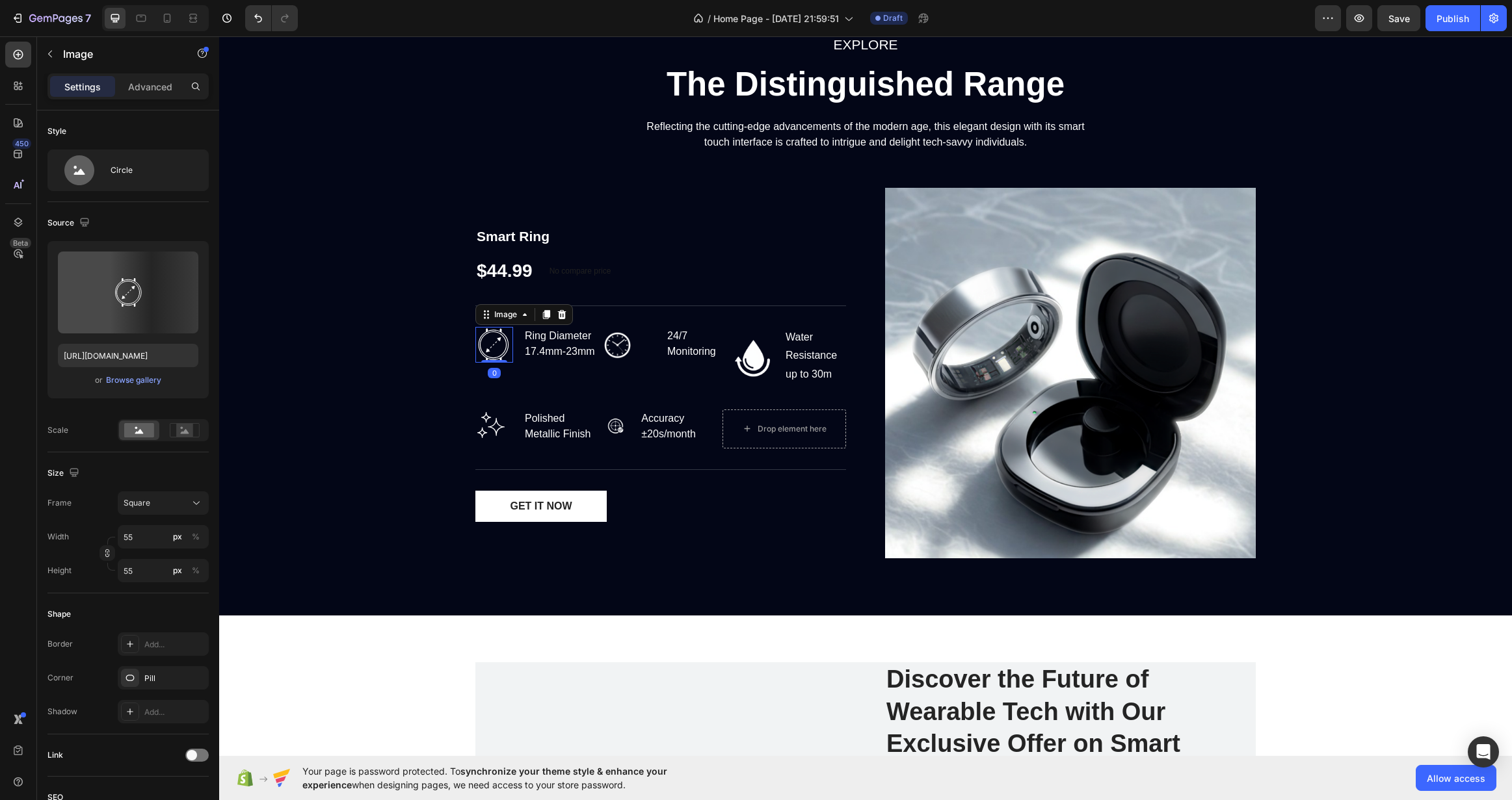
click at [482, 351] on img at bounding box center [493, 345] width 36 height 36
click at [748, 351] on img at bounding box center [753, 358] width 61 height 61
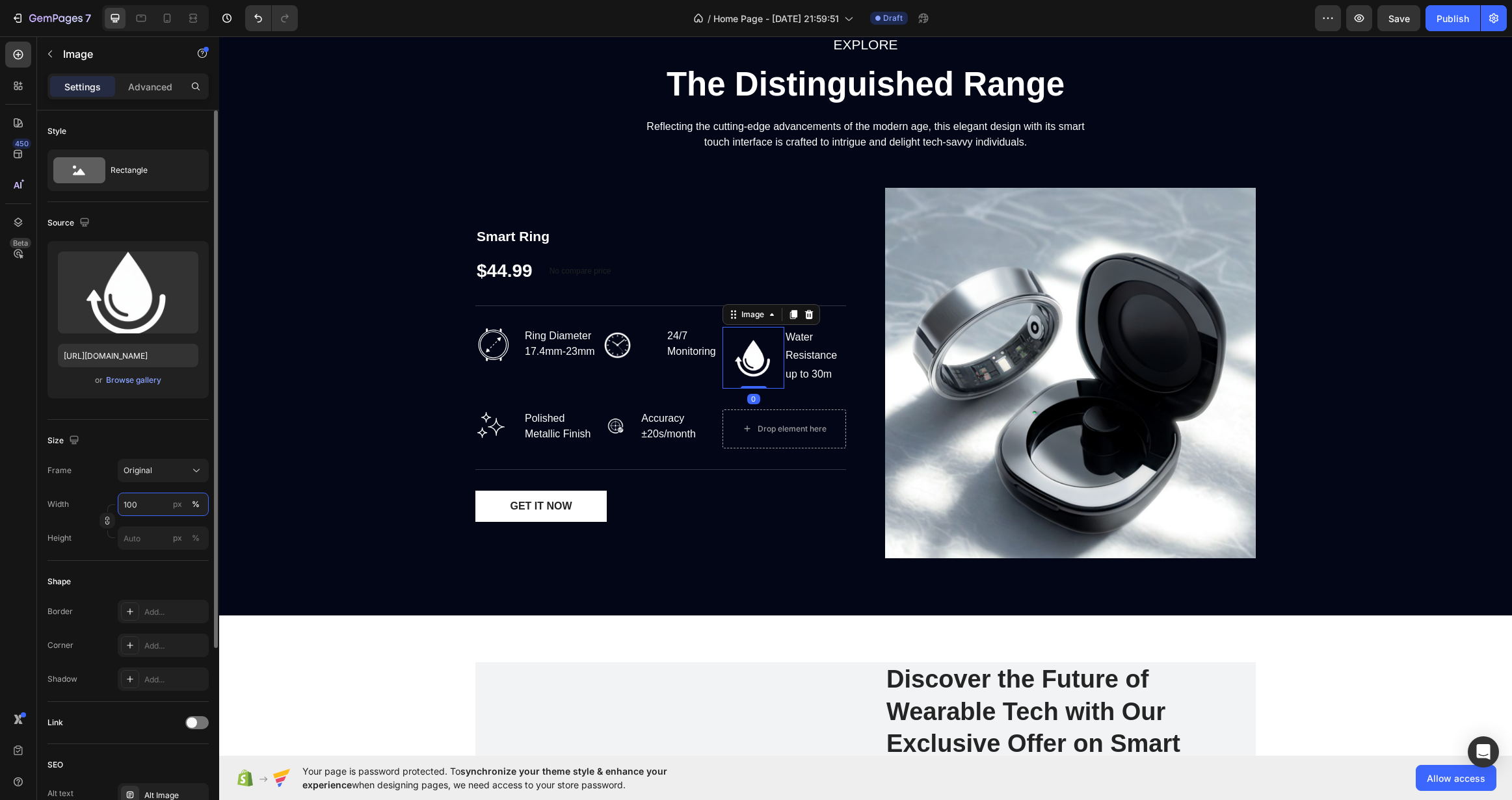
click at [156, 510] on input "100" at bounding box center [163, 505] width 91 height 23
click at [156, 510] on input "48" at bounding box center [163, 505] width 91 height 23
click at [156, 510] on input "55" at bounding box center [163, 505] width 91 height 23
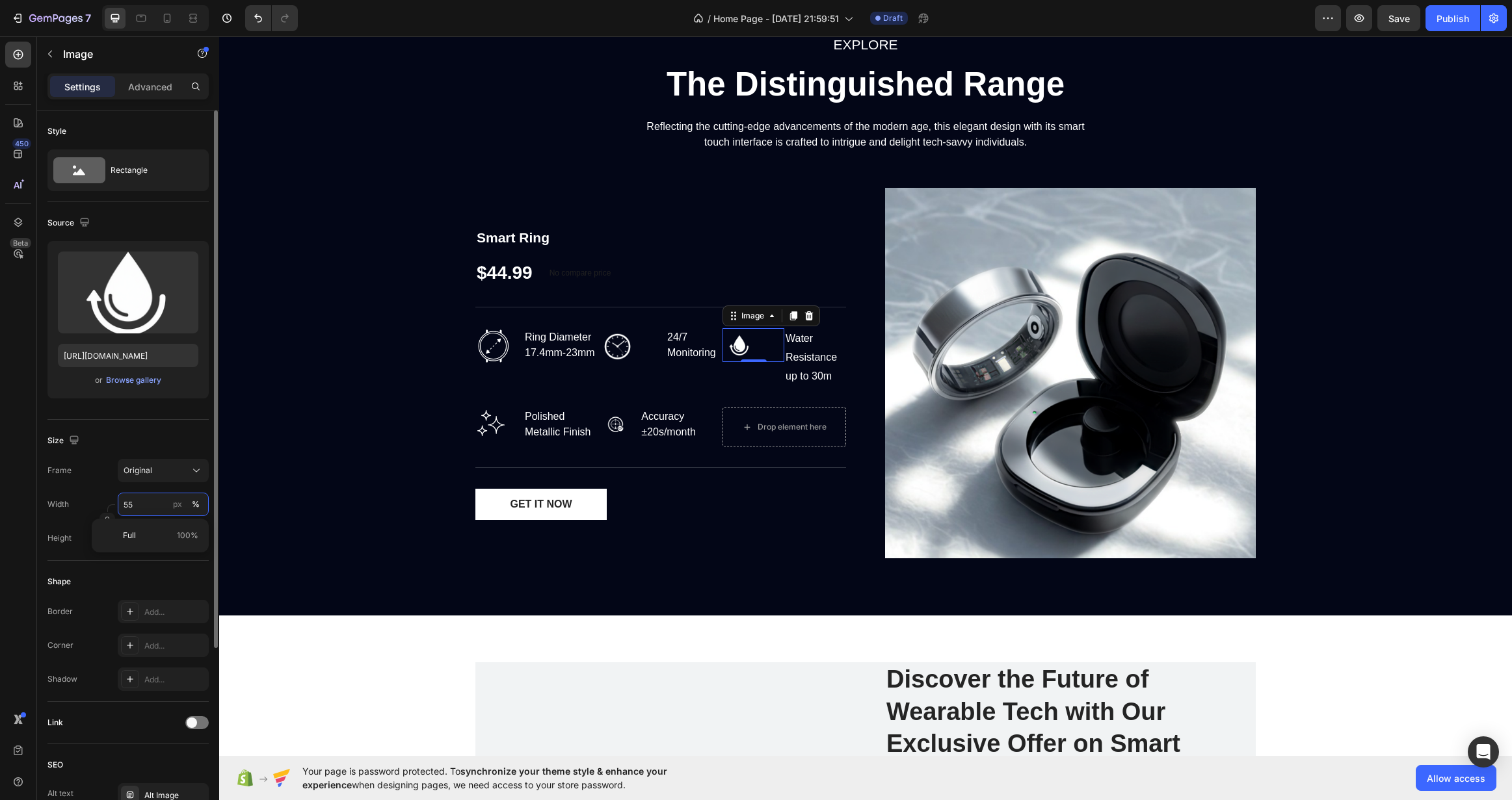
click at [156, 510] on input "55" at bounding box center [163, 505] width 91 height 23
type input "65"
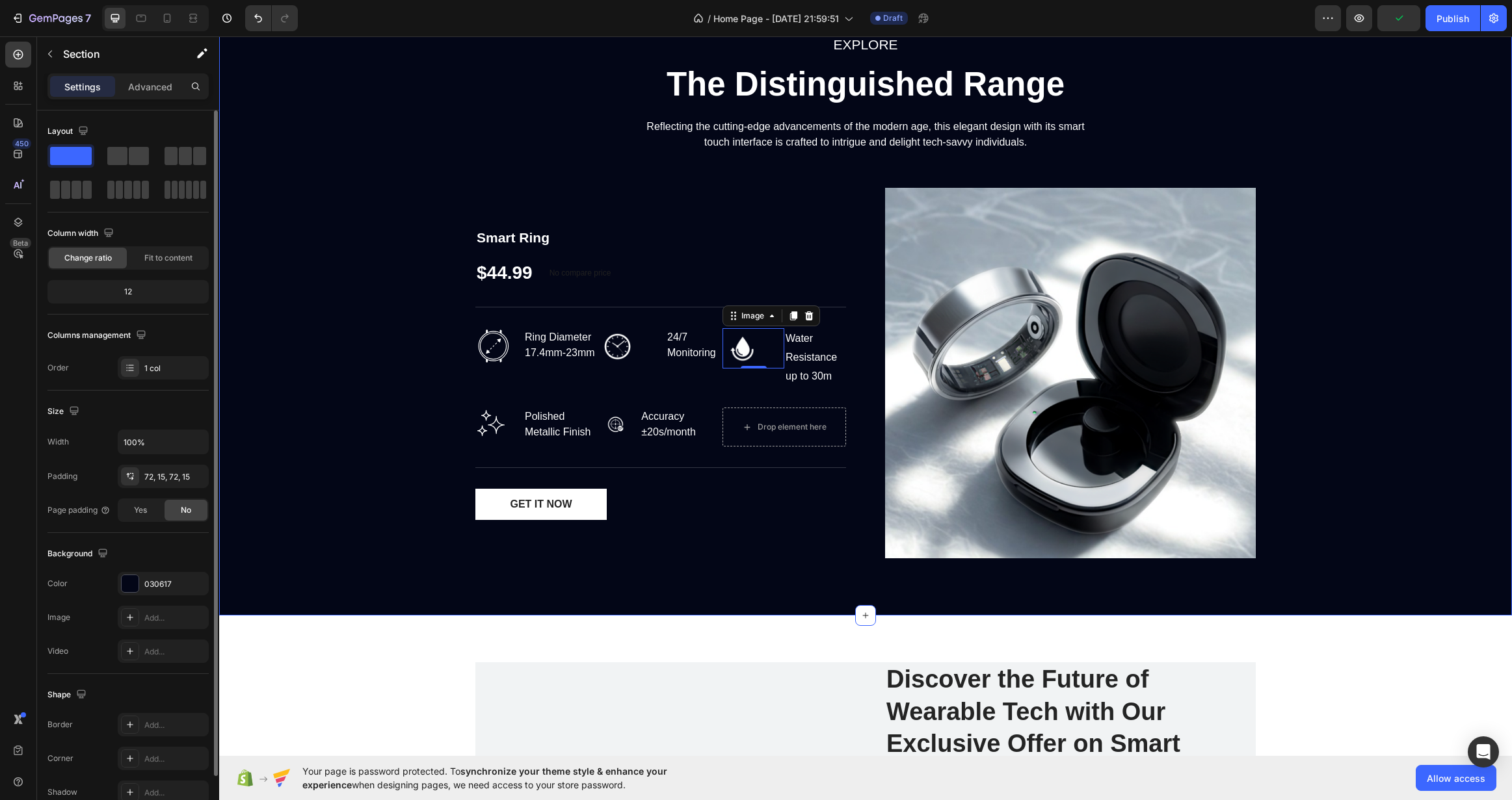
click at [373, 485] on div "EXPLORE Text block The Distinguished Range Heading Reflecting the cutting-edge …" at bounding box center [865, 301] width 1273 height 536
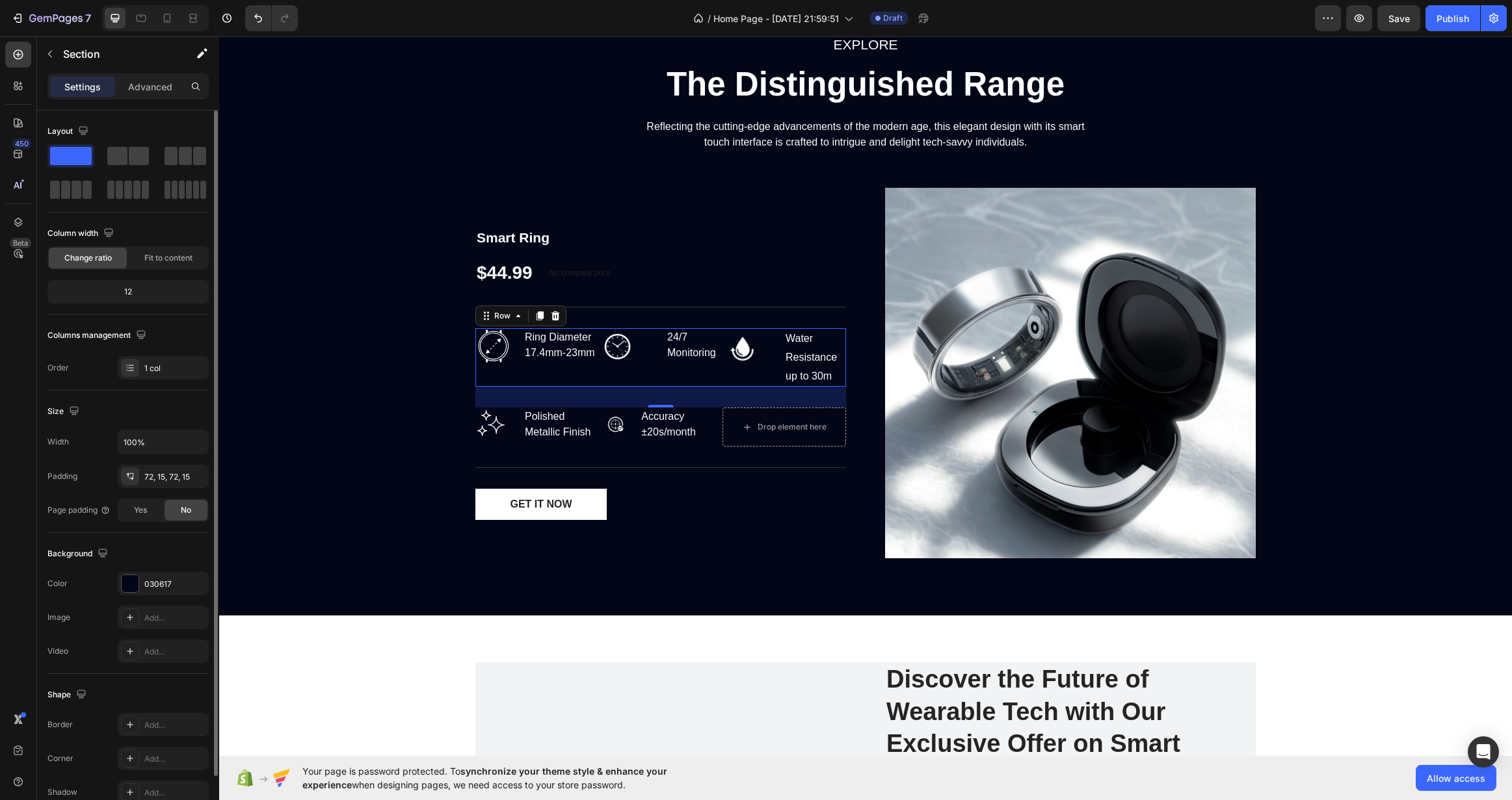
click at [614, 372] on div "Image 24/7 Monitoring Text block Row" at bounding box center [660, 357] width 124 height 58
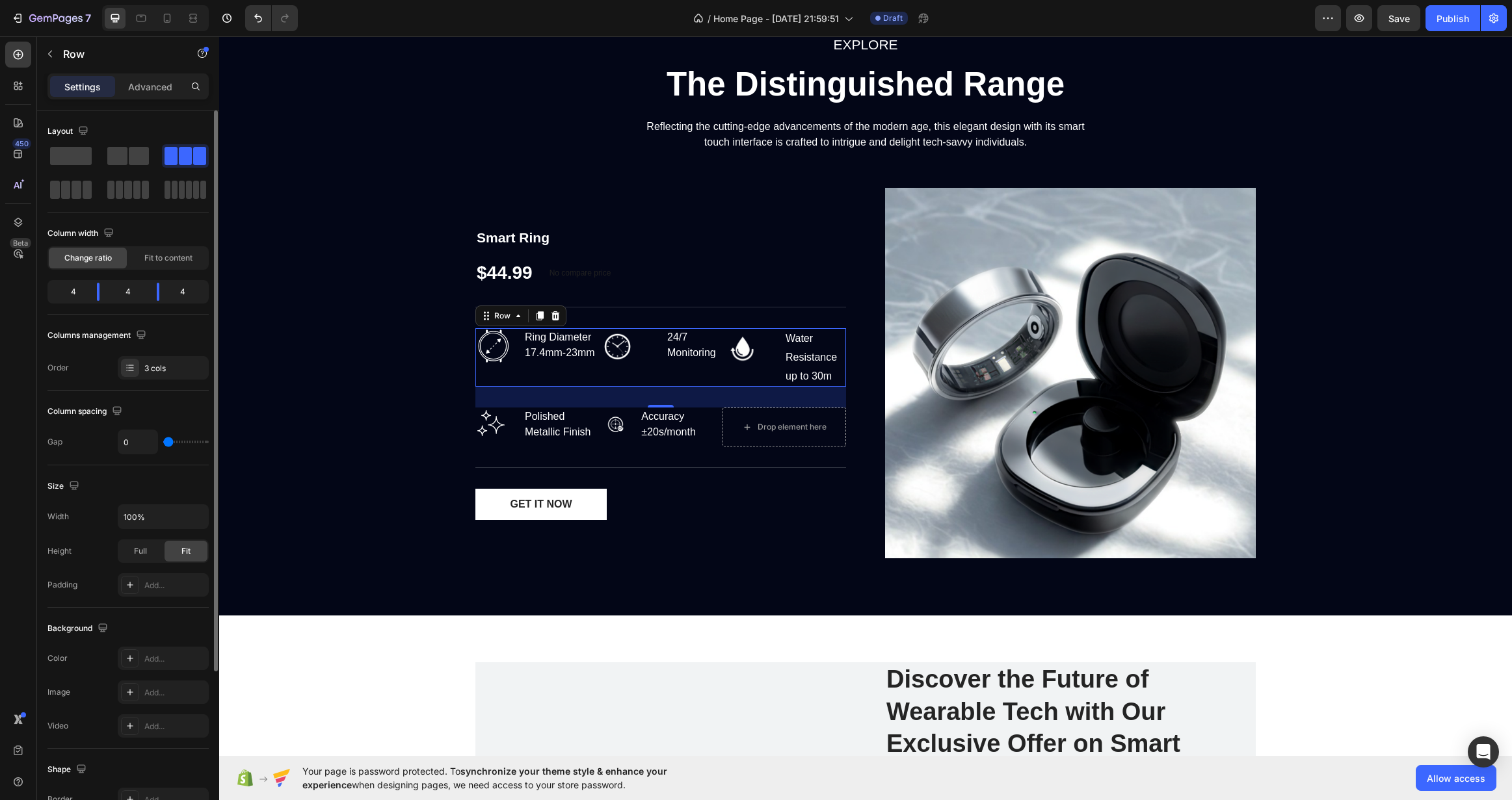
type input "2"
type input "4"
type input "7"
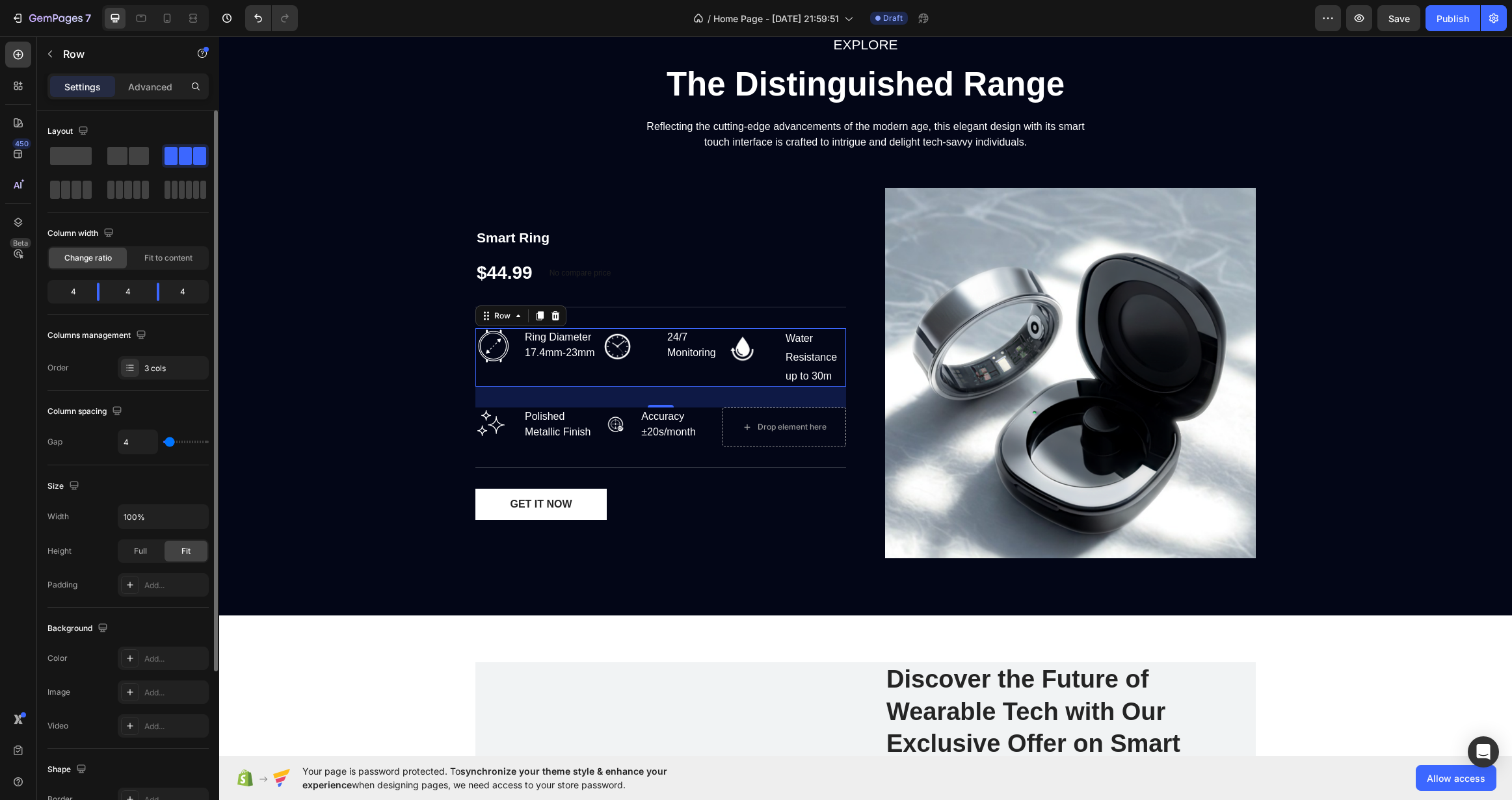
type input "7"
type input "9"
type input "11"
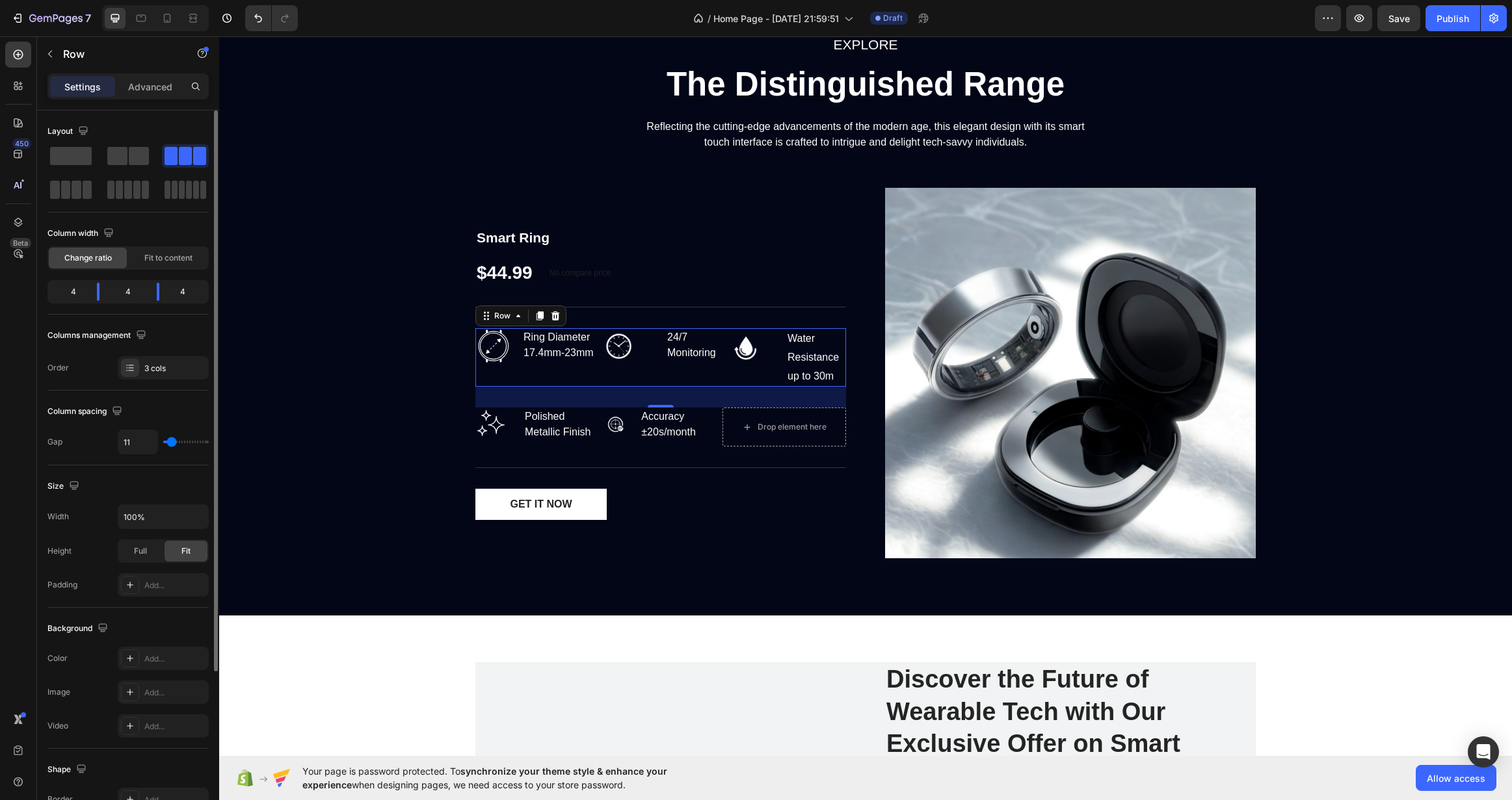
type input "13"
type input "16"
type input "18"
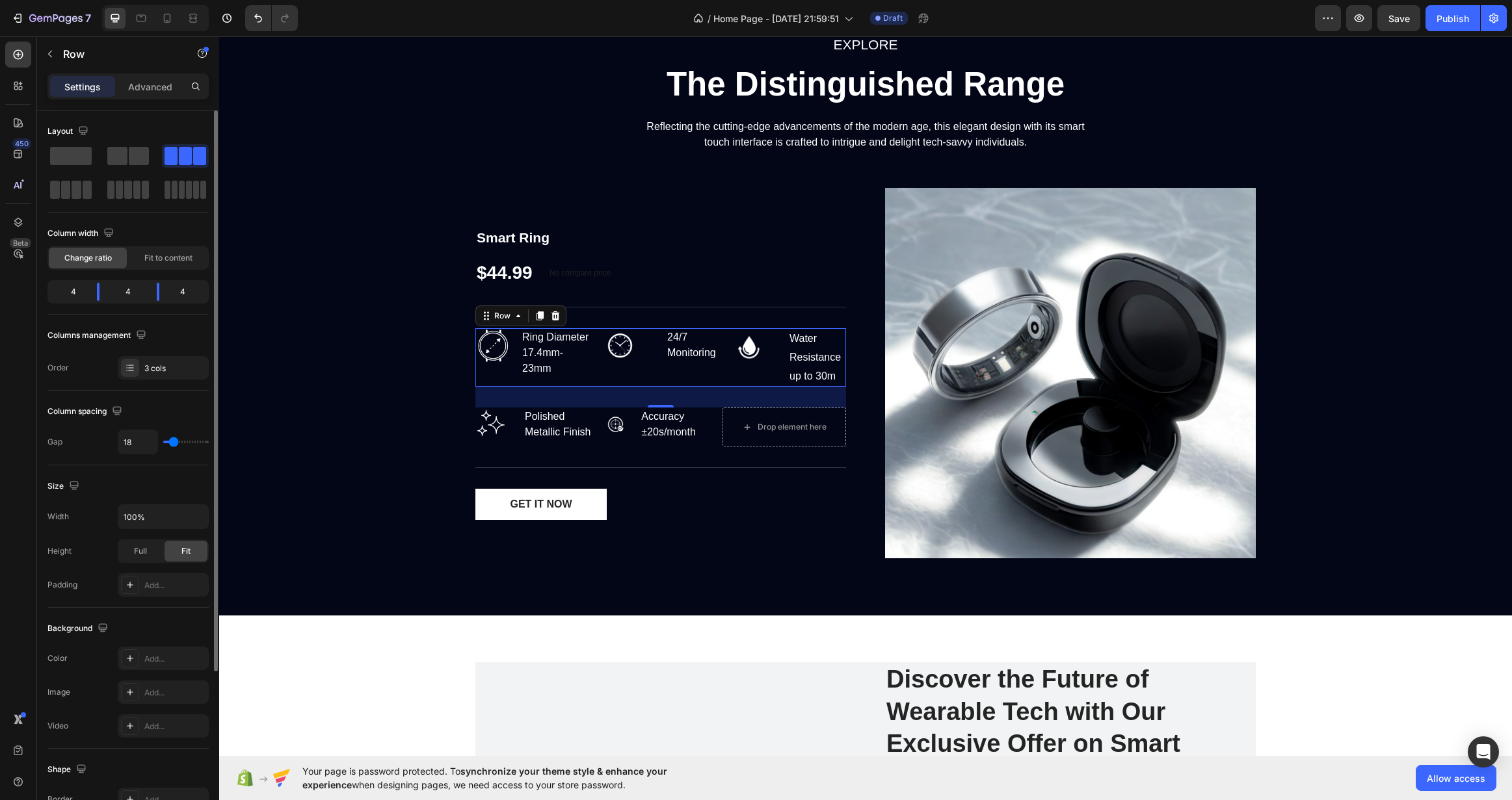
drag, startPoint x: 165, startPoint y: 445, endPoint x: 173, endPoint y: 445, distance: 8.0
type input "18"
click at [173, 443] on input "range" at bounding box center [186, 442] width 46 height 2
drag, startPoint x: 107, startPoint y: 295, endPoint x: 98, endPoint y: 295, distance: 9.0
click at [103, 297] on div at bounding box center [98, 292] width 23 height 18
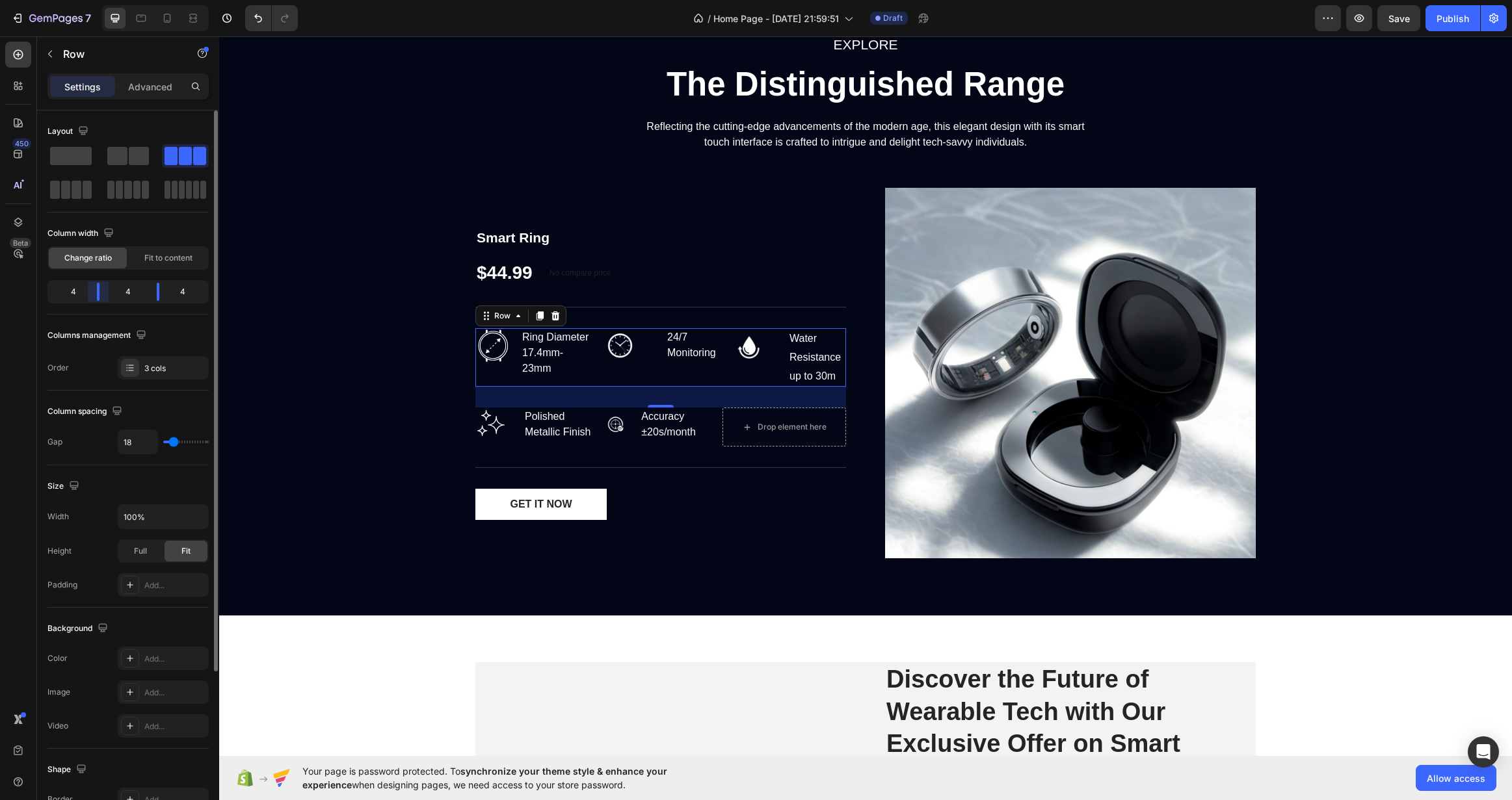
drag, startPoint x: 97, startPoint y: 295, endPoint x: 106, endPoint y: 301, distance: 10.8
click at [106, 301] on div "4 4 4" at bounding box center [128, 292] width 161 height 23
click at [84, 154] on span at bounding box center [71, 155] width 42 height 18
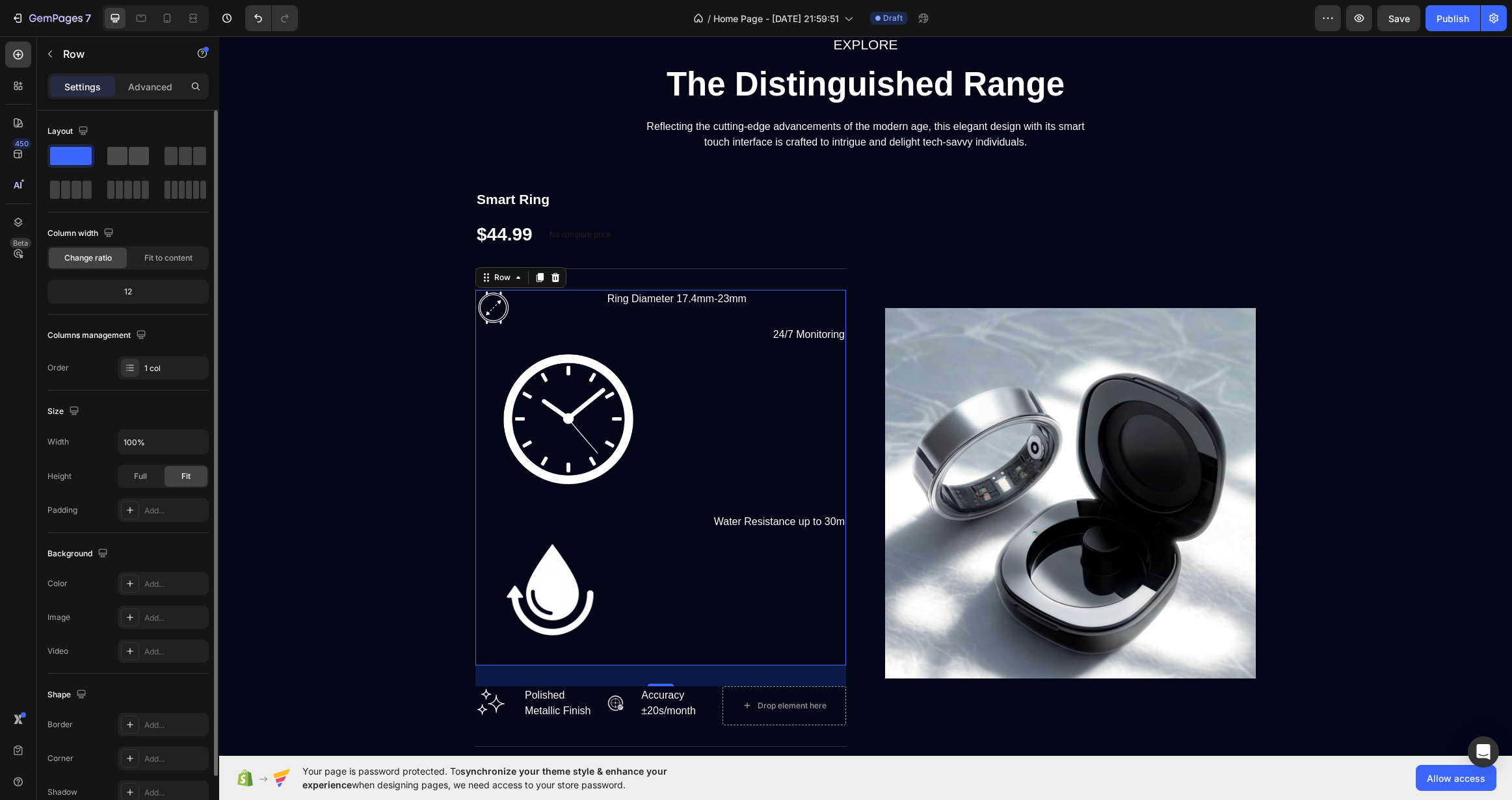
click at [111, 152] on span at bounding box center [117, 155] width 20 height 18
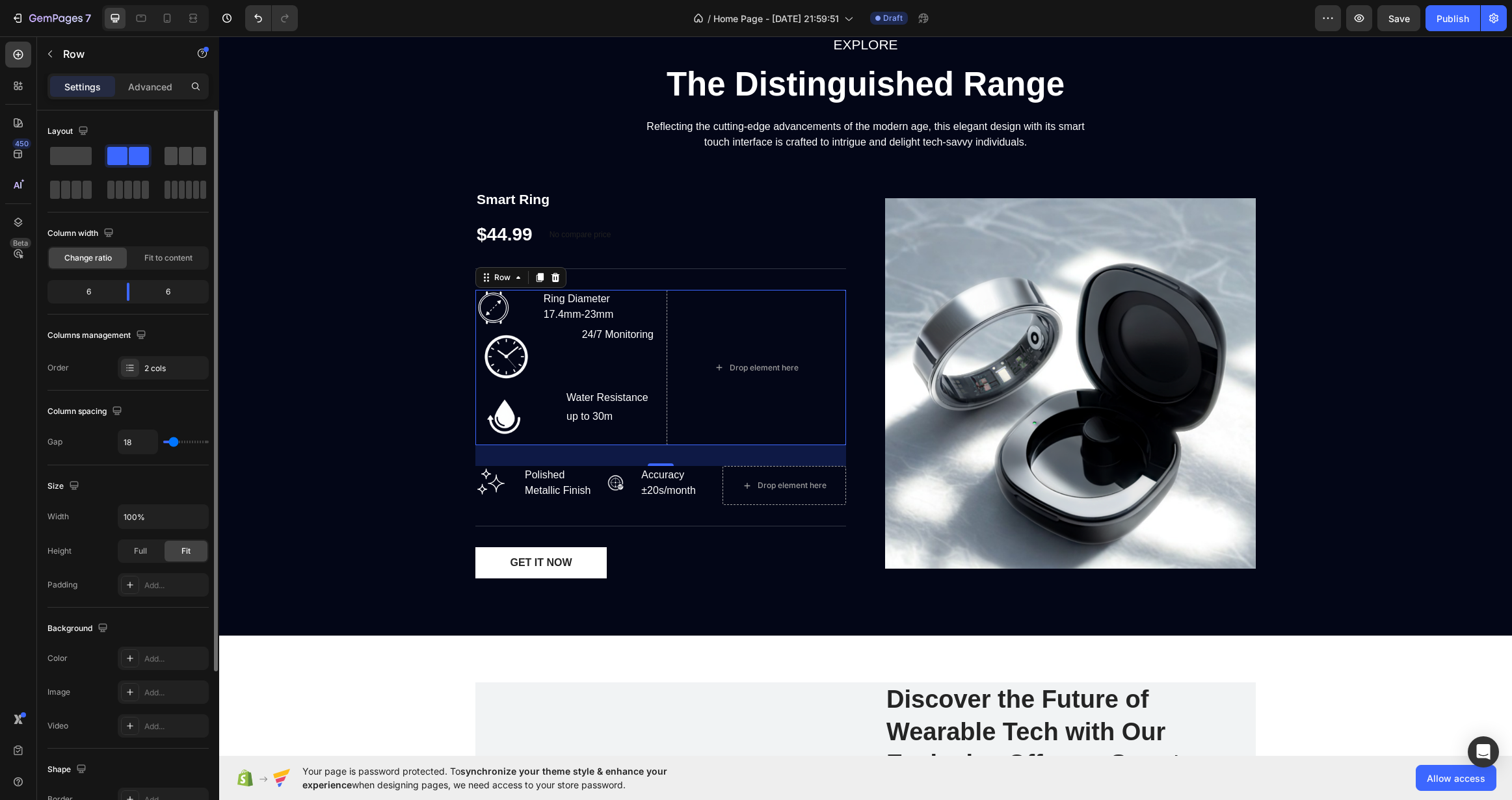
click at [177, 155] on div at bounding box center [186, 155] width 42 height 18
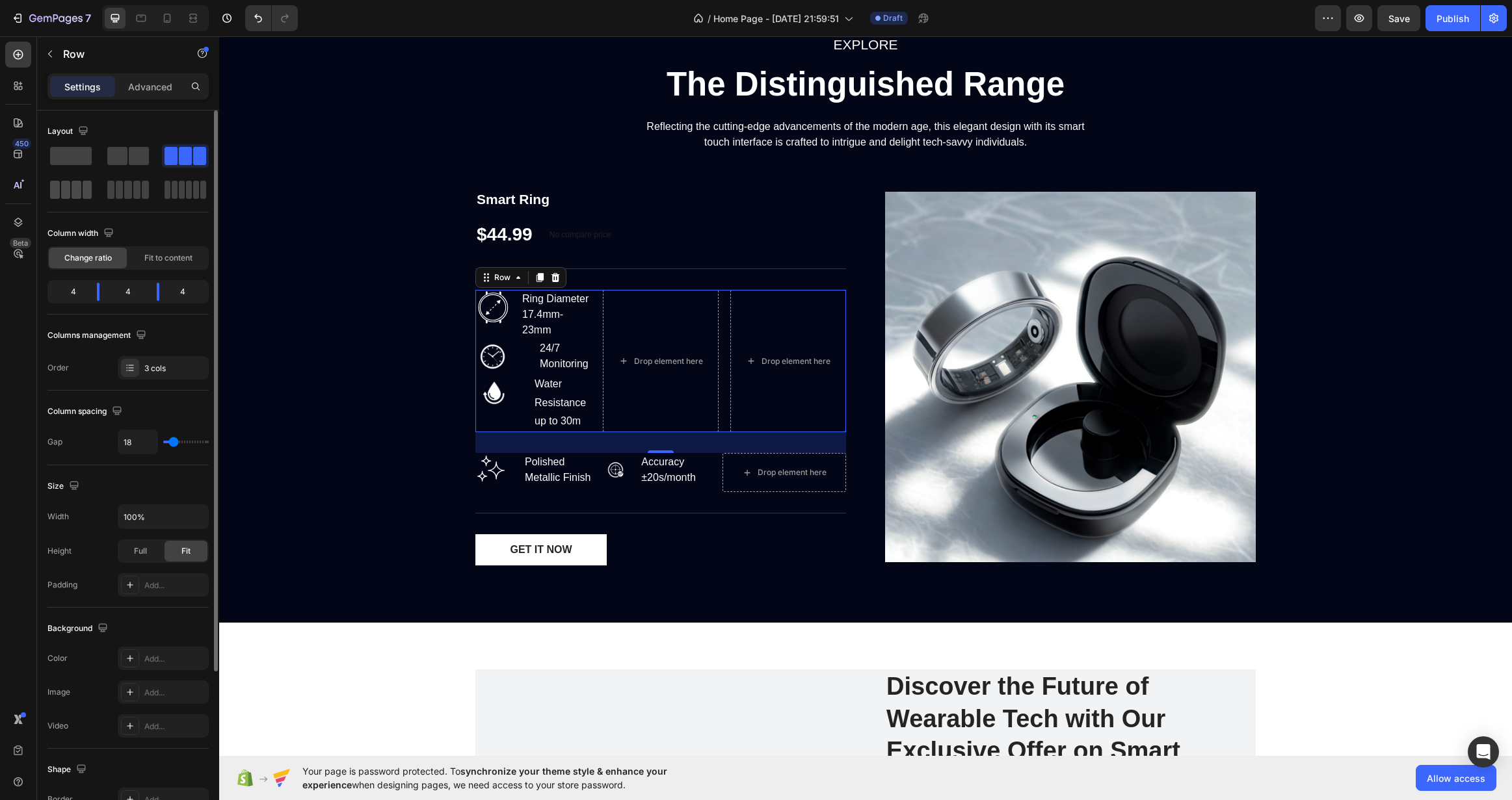
click at [67, 199] on div at bounding box center [71, 190] width 47 height 23
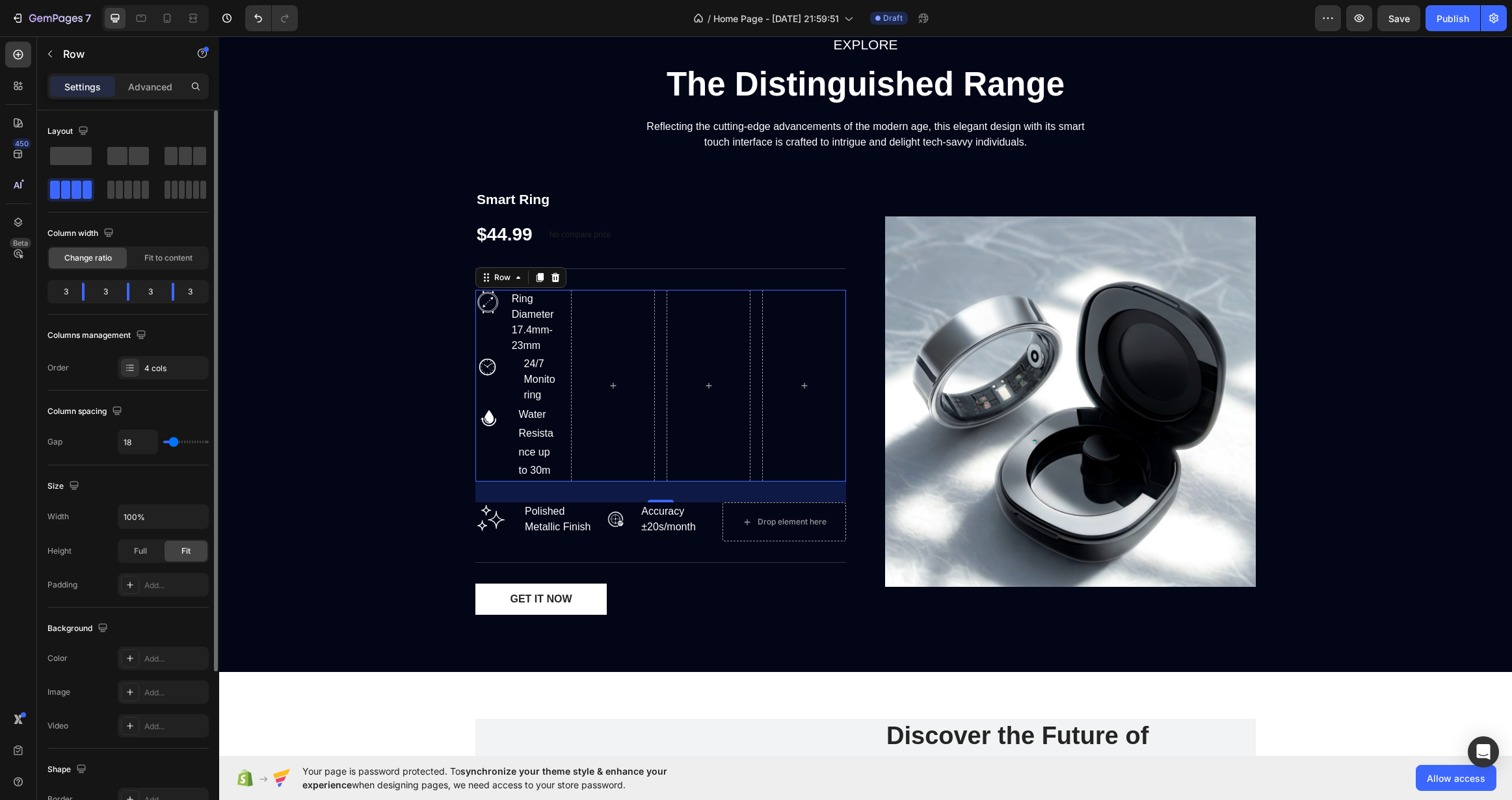
click at [105, 201] on div "Layout" at bounding box center [128, 167] width 161 height 92
click at [131, 192] on span at bounding box center [128, 189] width 7 height 18
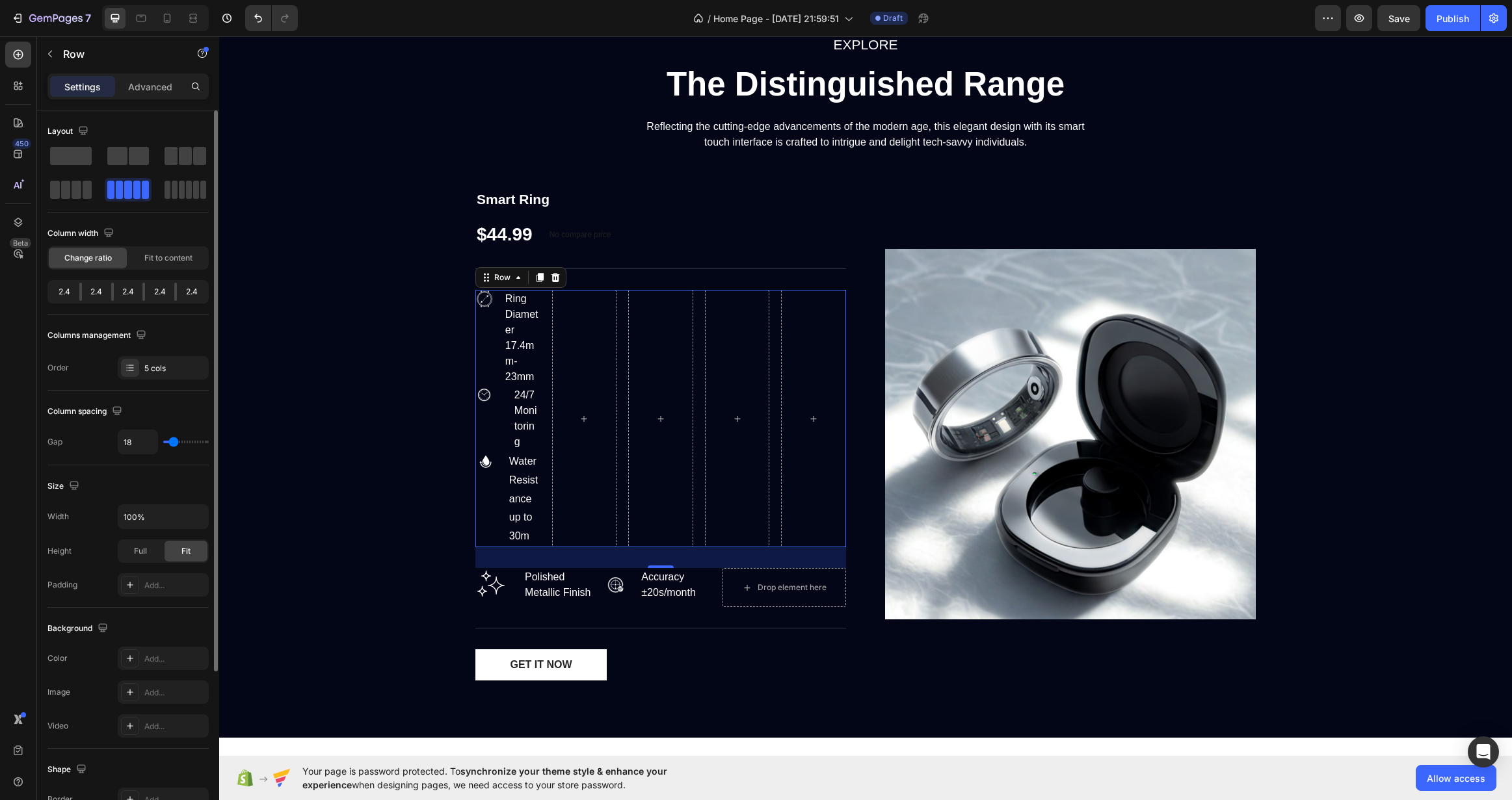
click at [161, 191] on div at bounding box center [128, 173] width 161 height 58
click at [183, 152] on span at bounding box center [185, 155] width 13 height 18
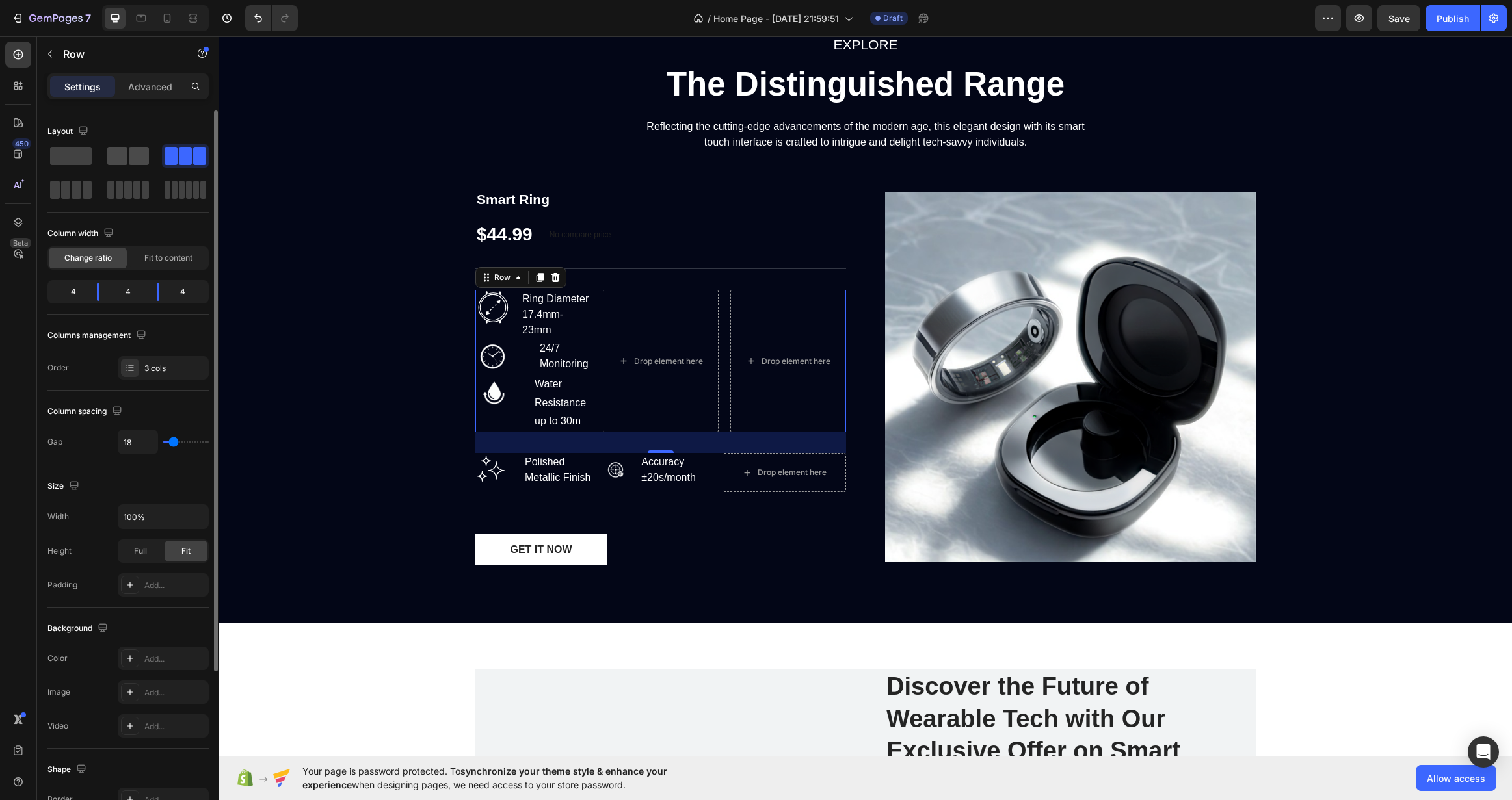
click at [117, 152] on span at bounding box center [117, 155] width 20 height 18
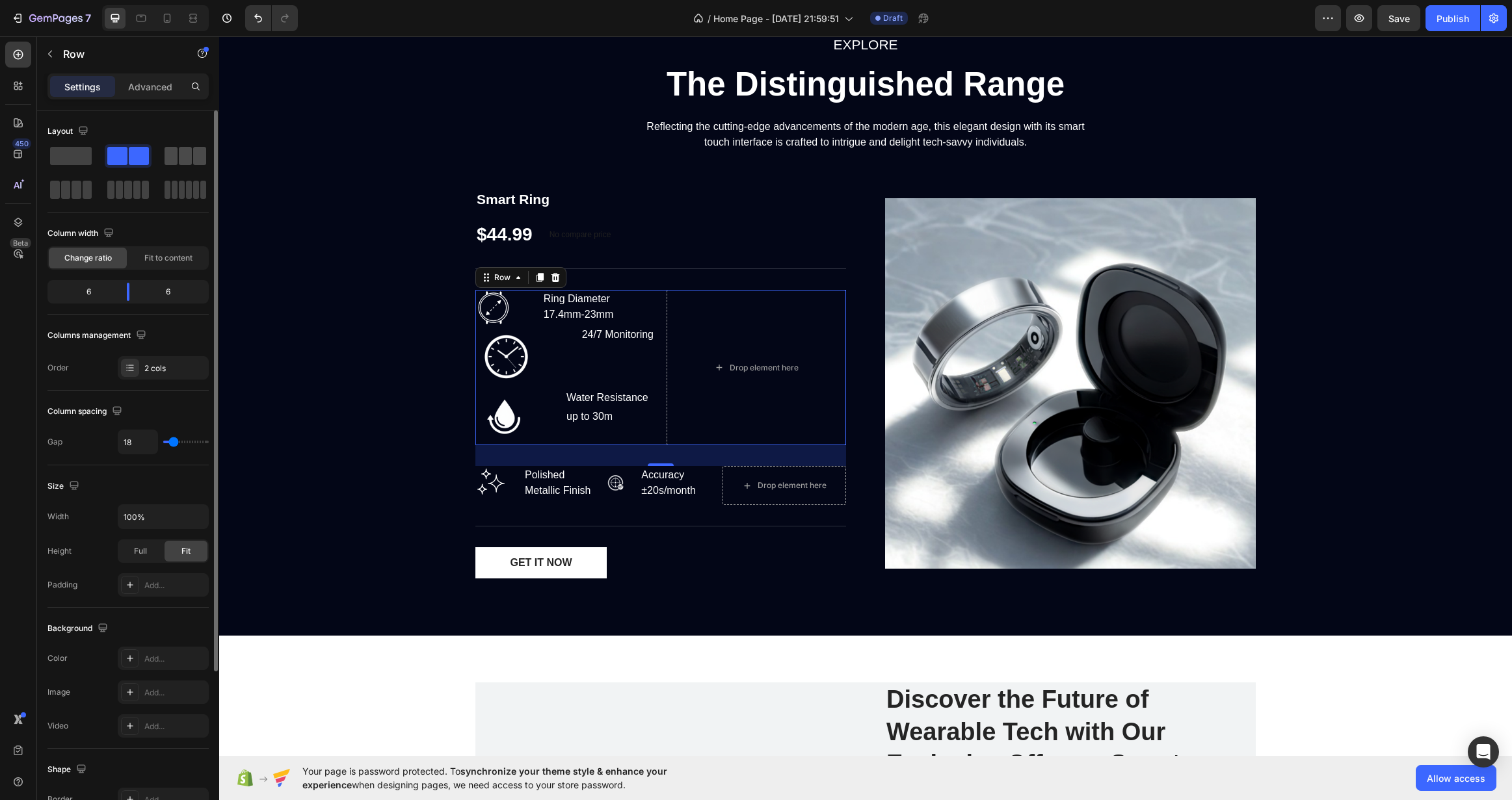
click at [184, 163] on span at bounding box center [185, 155] width 13 height 18
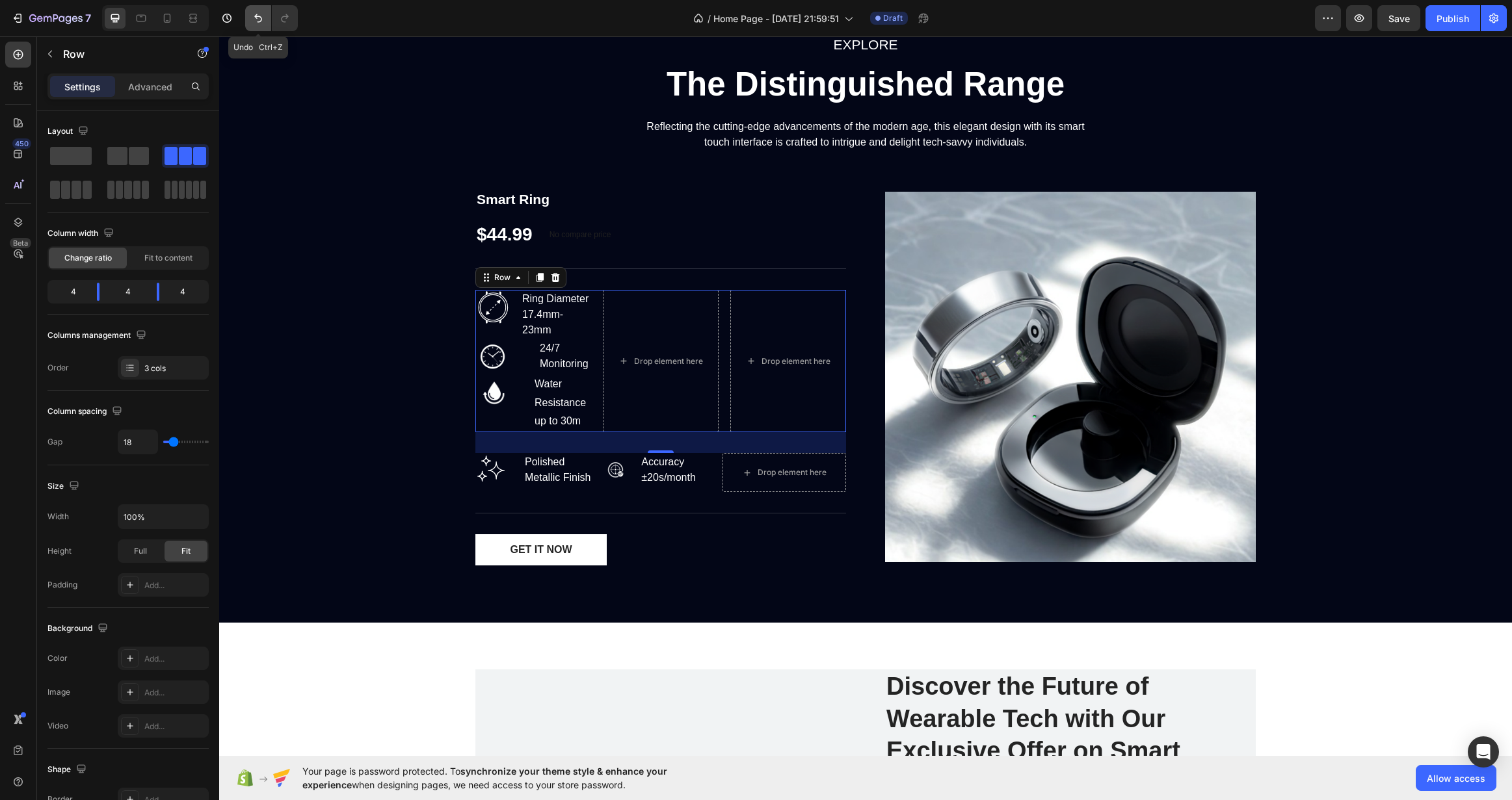
click at [259, 19] on icon "Undo/Redo" at bounding box center [258, 18] width 13 height 13
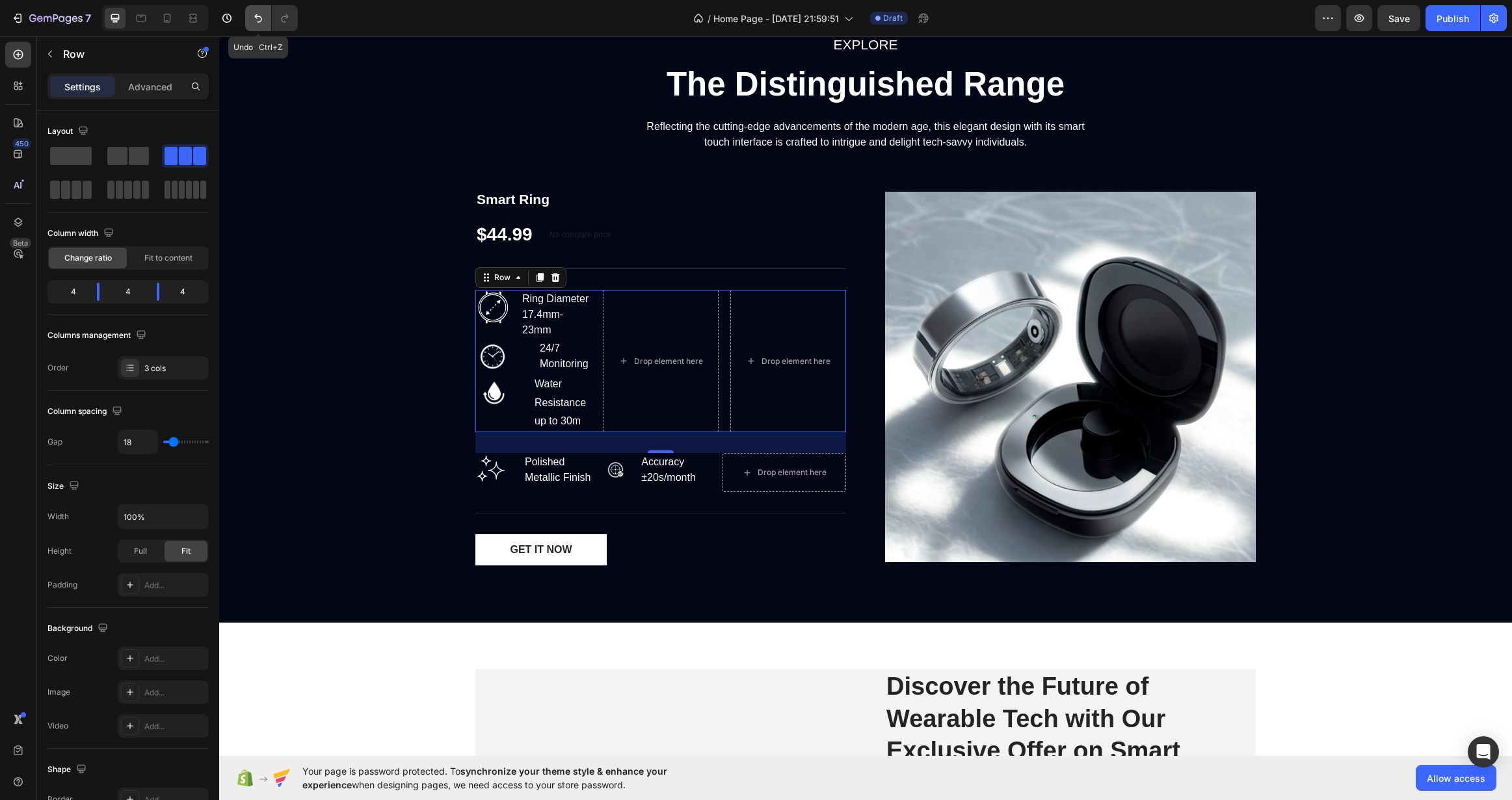
click at [259, 19] on icon "Undo/Redo" at bounding box center [258, 18] width 13 height 13
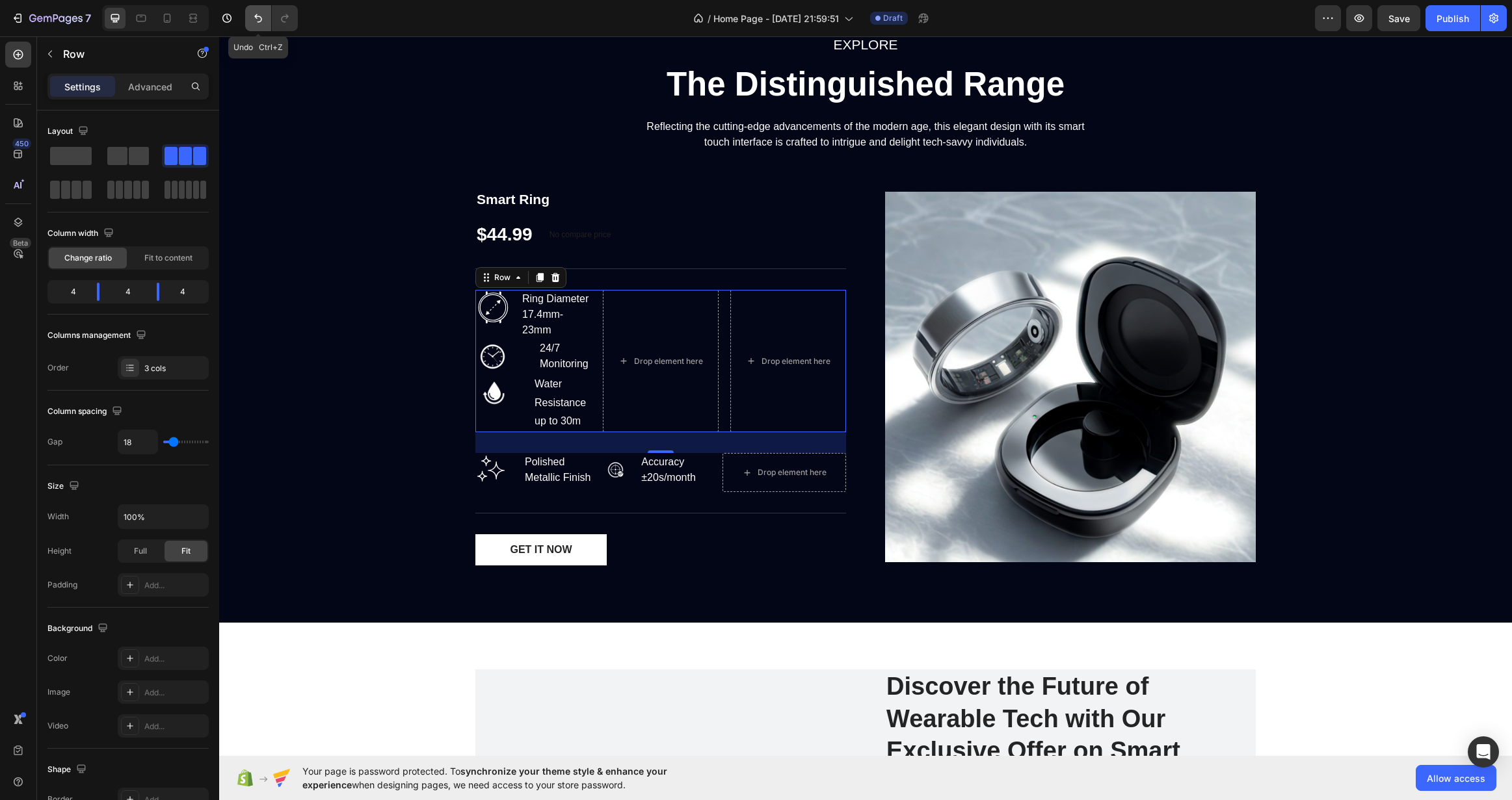
click at [259, 19] on icon "Undo/Redo" at bounding box center [258, 18] width 13 height 13
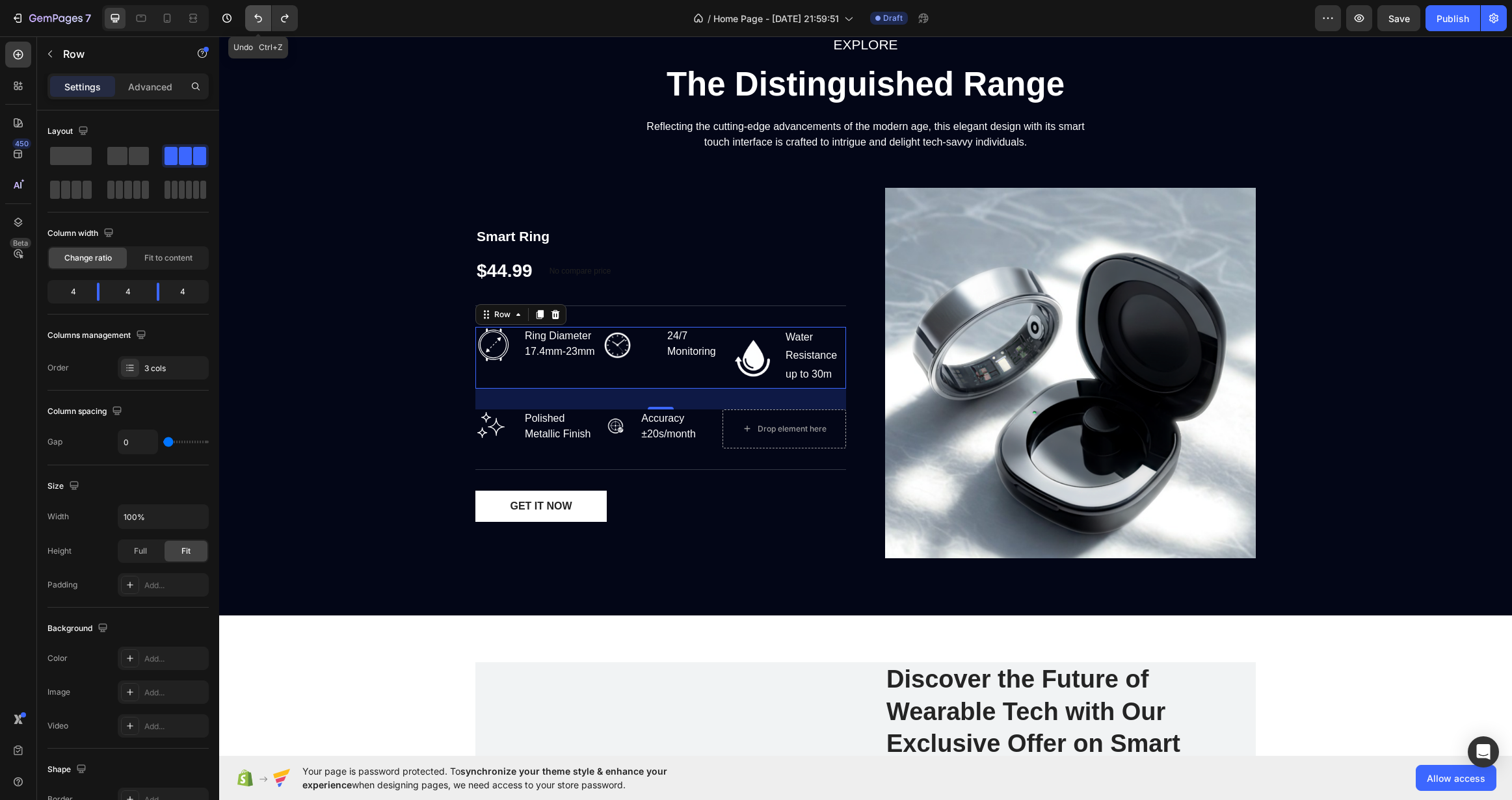
click at [259, 19] on icon "Undo/Redo" at bounding box center [258, 18] width 13 height 13
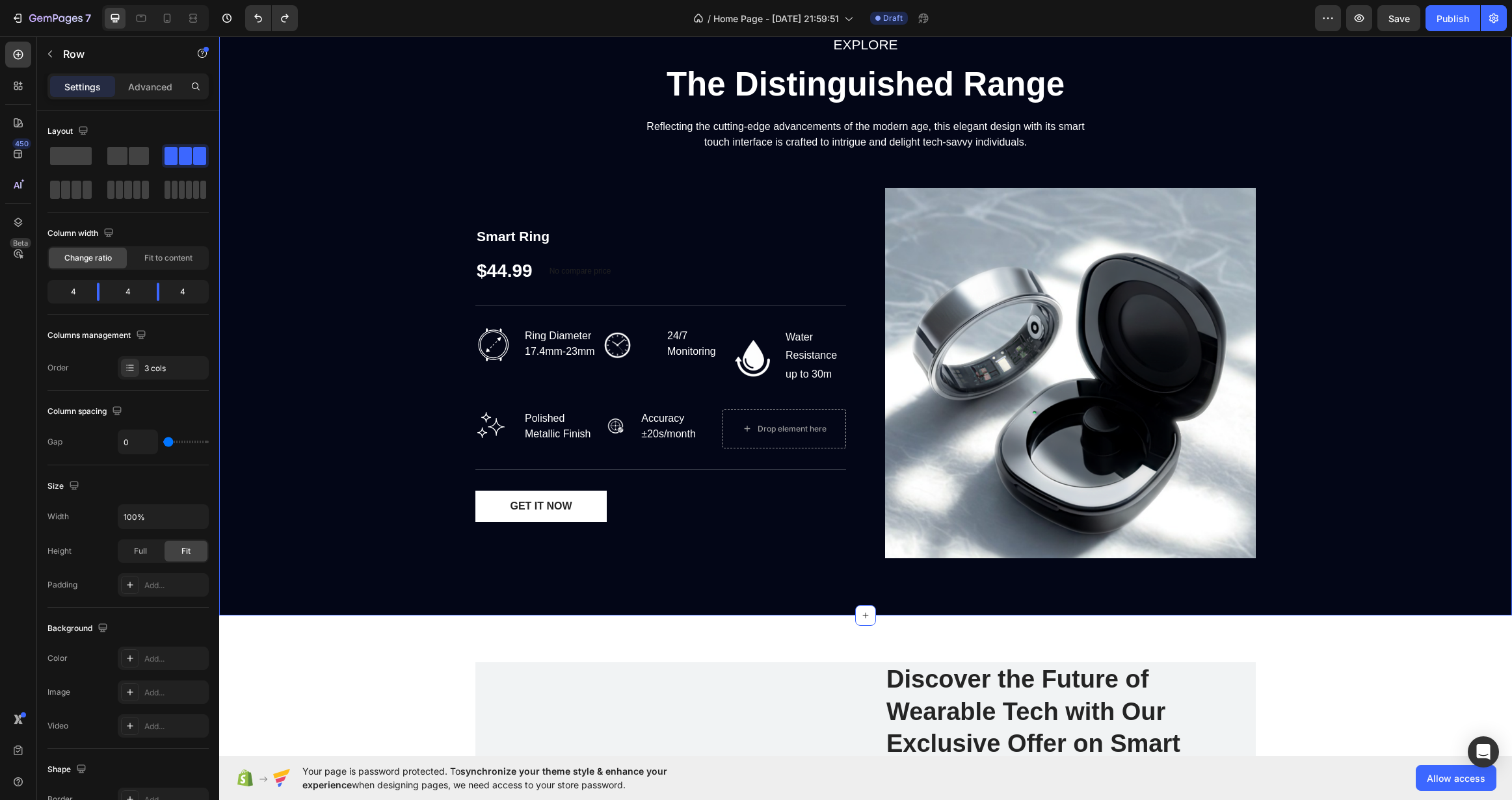
click at [334, 285] on div "EXPLORE Text block The Distinguished Range Heading Reflecting the cutting-edge …" at bounding box center [865, 301] width 1273 height 536
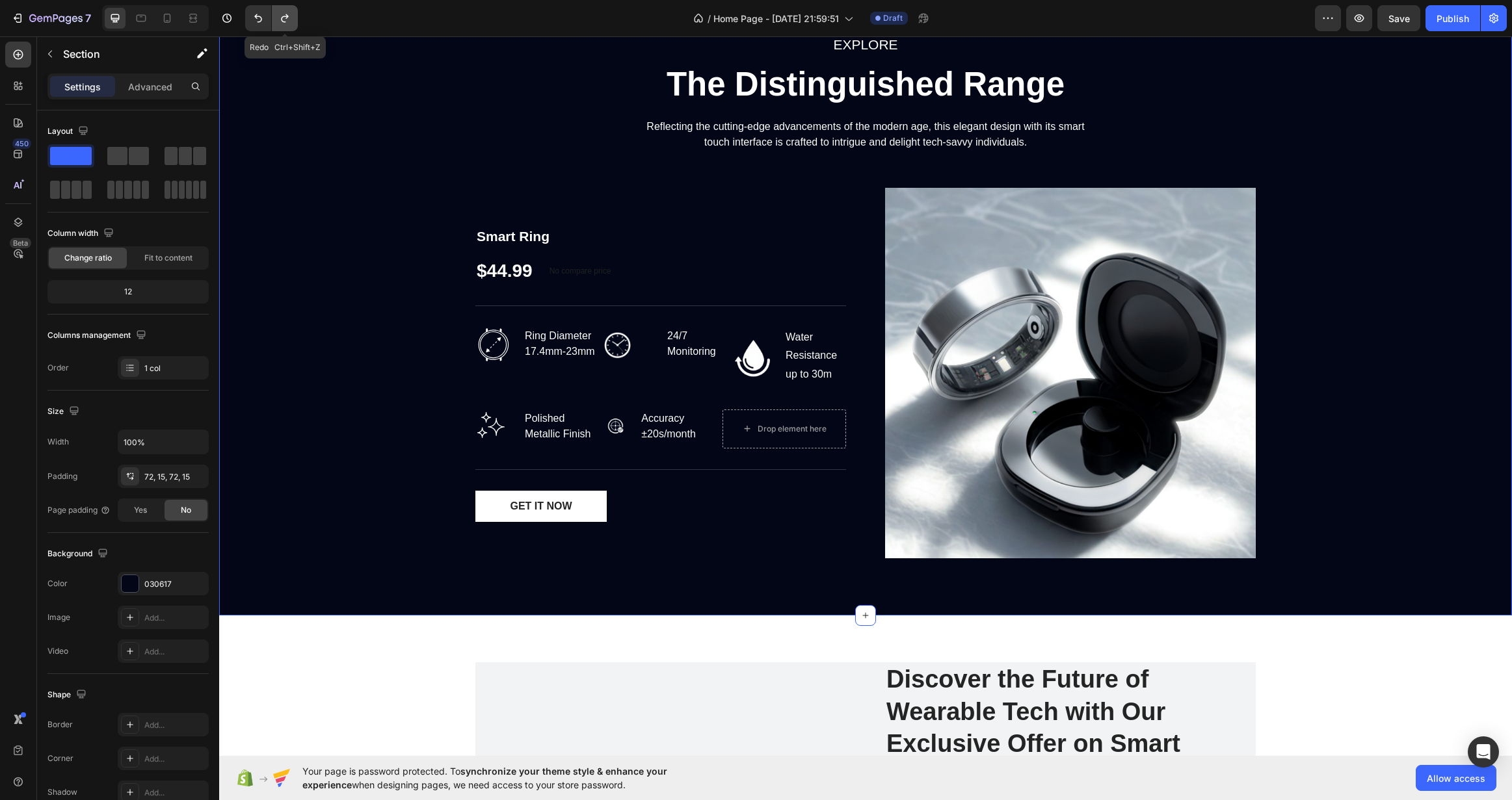
click at [280, 10] on button "Undo/Redo" at bounding box center [285, 18] width 26 height 26
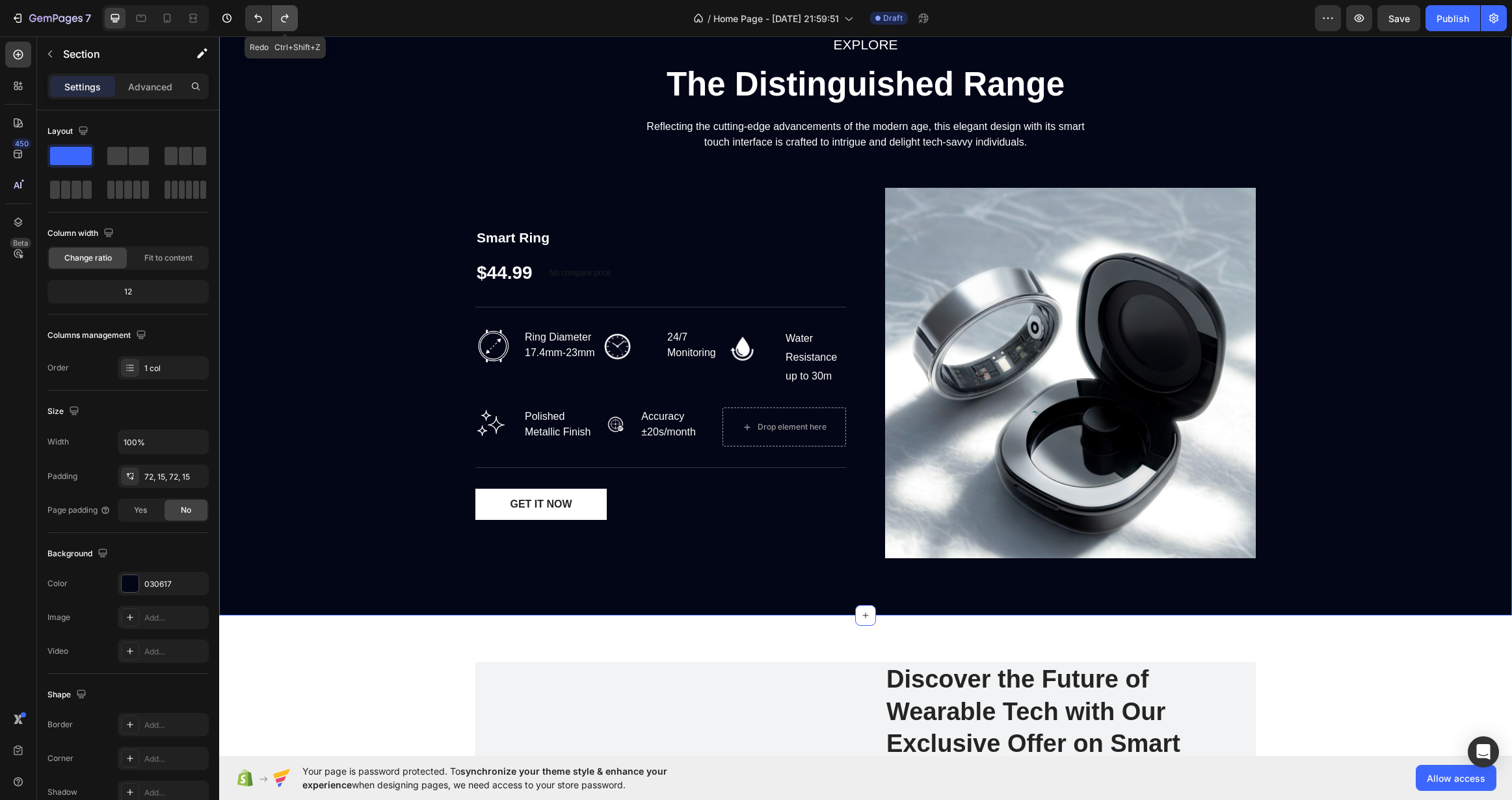
click at [280, 10] on button "Undo/Redo" at bounding box center [285, 18] width 26 height 26
click at [343, 236] on div "EXPLORE Text block The Distinguished Range Heading Reflecting the cutting-edge …" at bounding box center [865, 301] width 1273 height 536
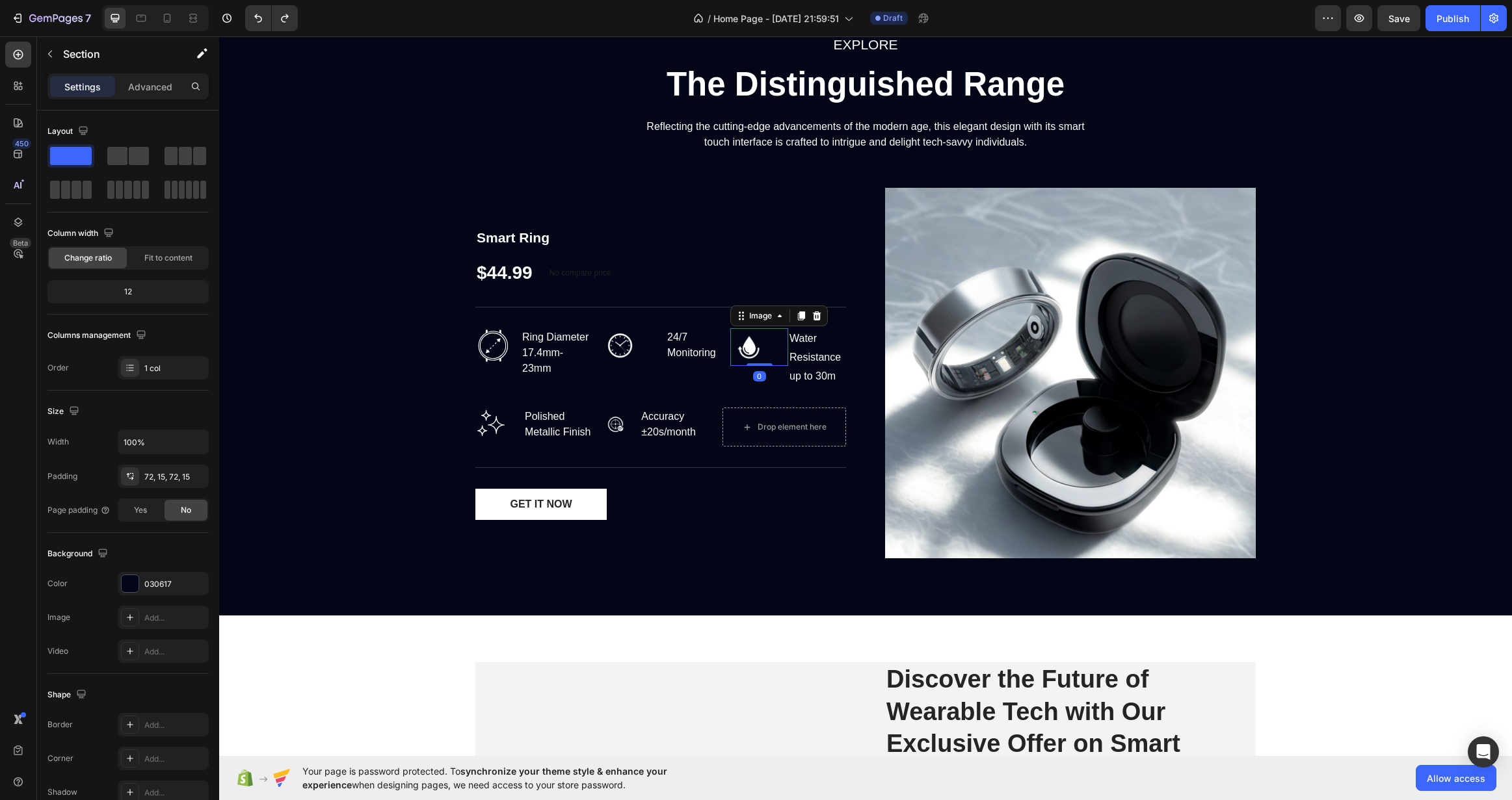
click at [740, 351] on img at bounding box center [749, 347] width 37 height 37
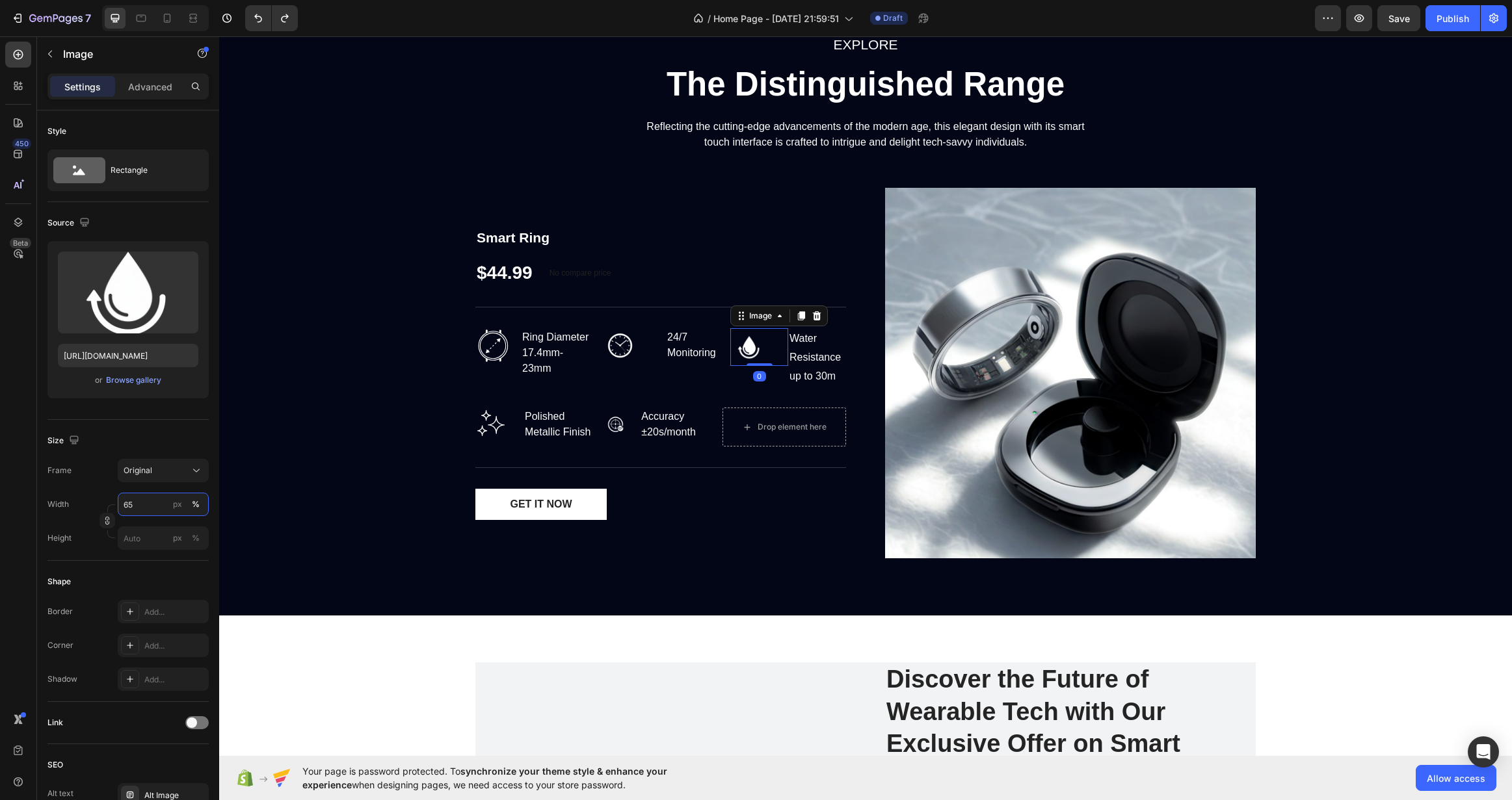
click at [134, 511] on input "65" at bounding box center [163, 505] width 91 height 23
type input "70"
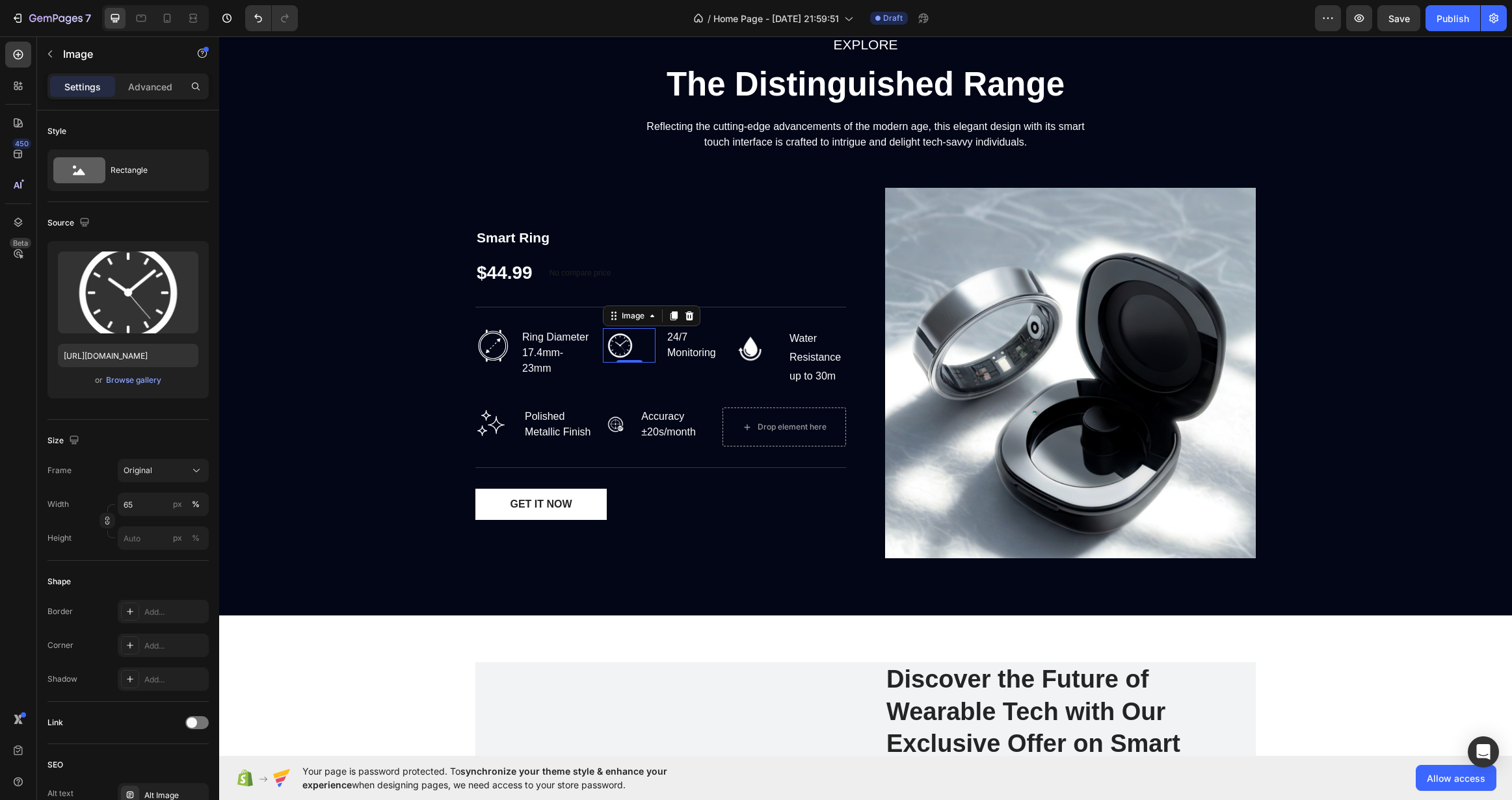
click at [623, 362] on div "Image 0" at bounding box center [629, 345] width 53 height 34
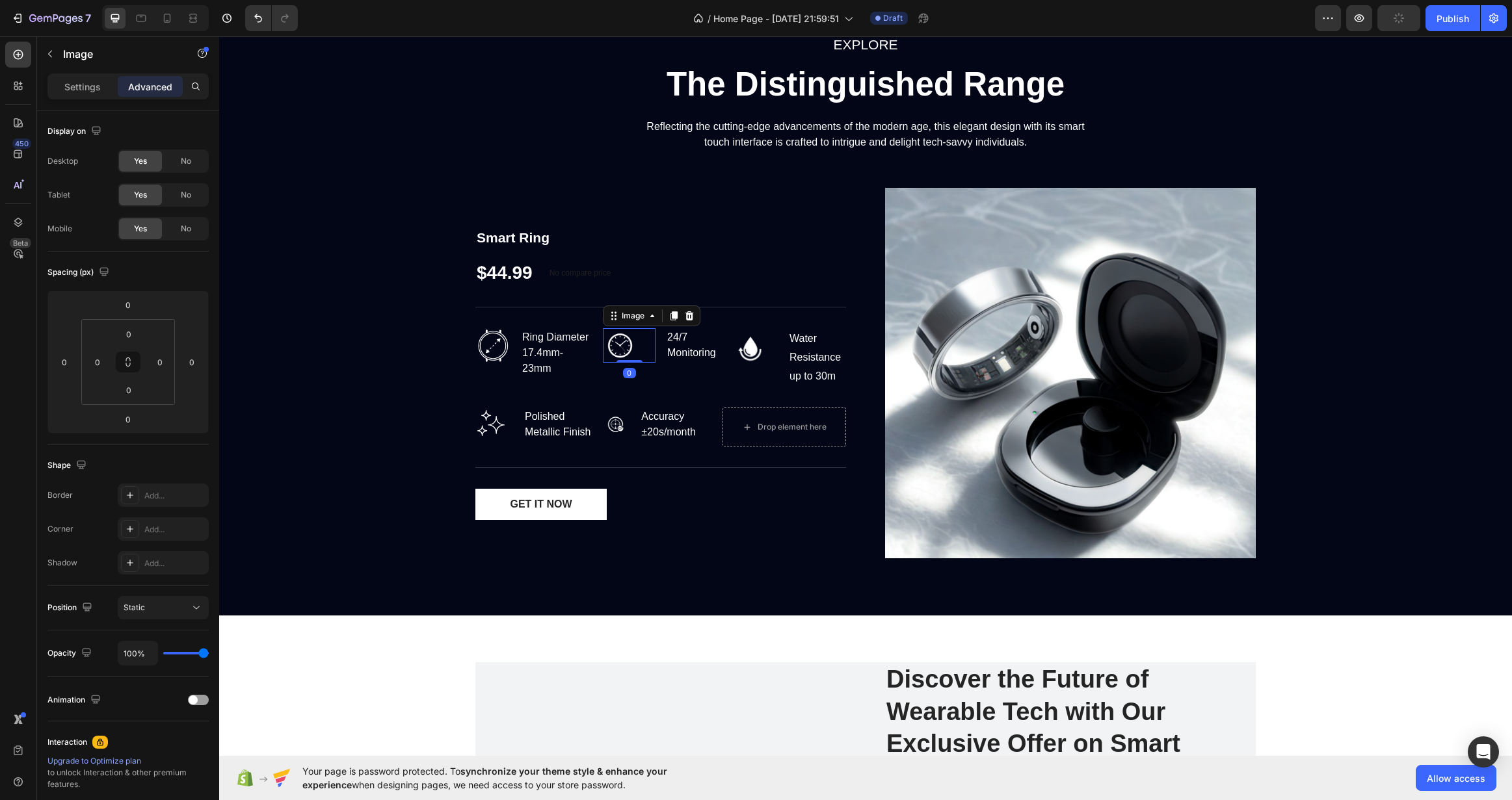
click at [616, 353] on img at bounding box center [620, 345] width 34 height 34
click at [617, 348] on img at bounding box center [620, 345] width 34 height 34
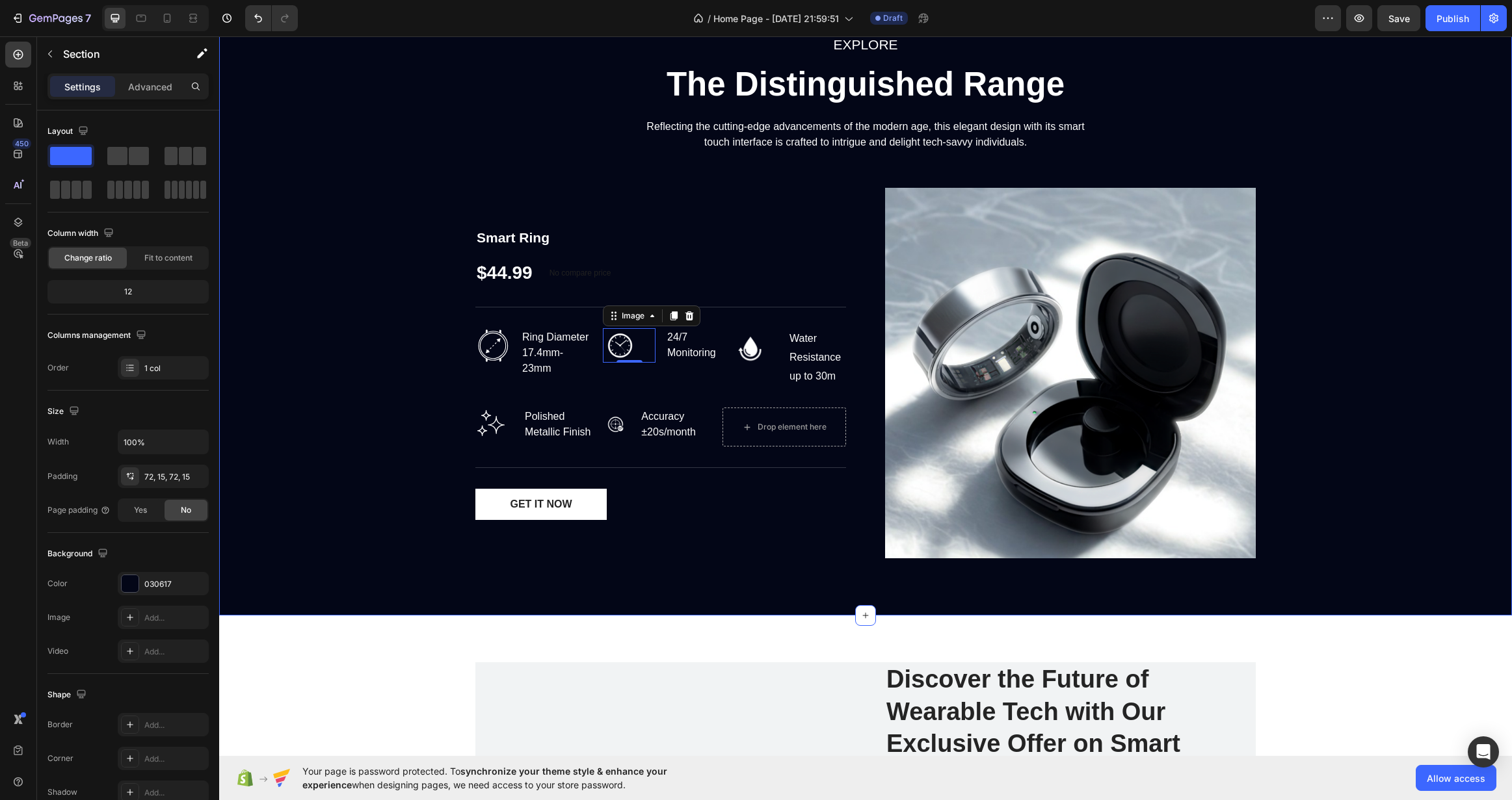
click at [408, 376] on div "EXPLORE Text block The Distinguished Range Heading Reflecting the cutting-edge …" at bounding box center [865, 301] width 1273 height 536
click at [605, 341] on img at bounding box center [620, 345] width 34 height 34
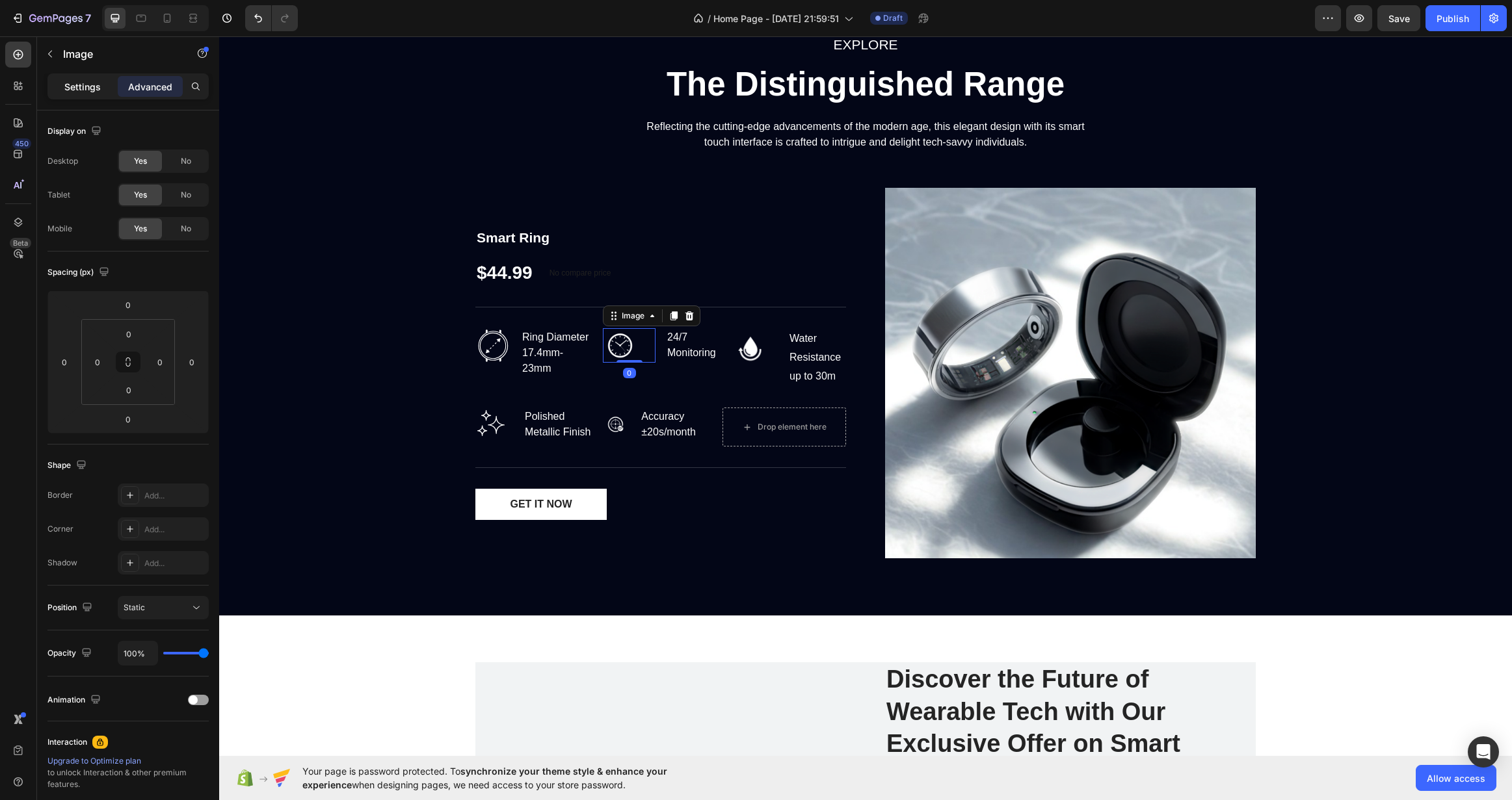
click at [78, 82] on p "Settings" at bounding box center [82, 87] width 37 height 14
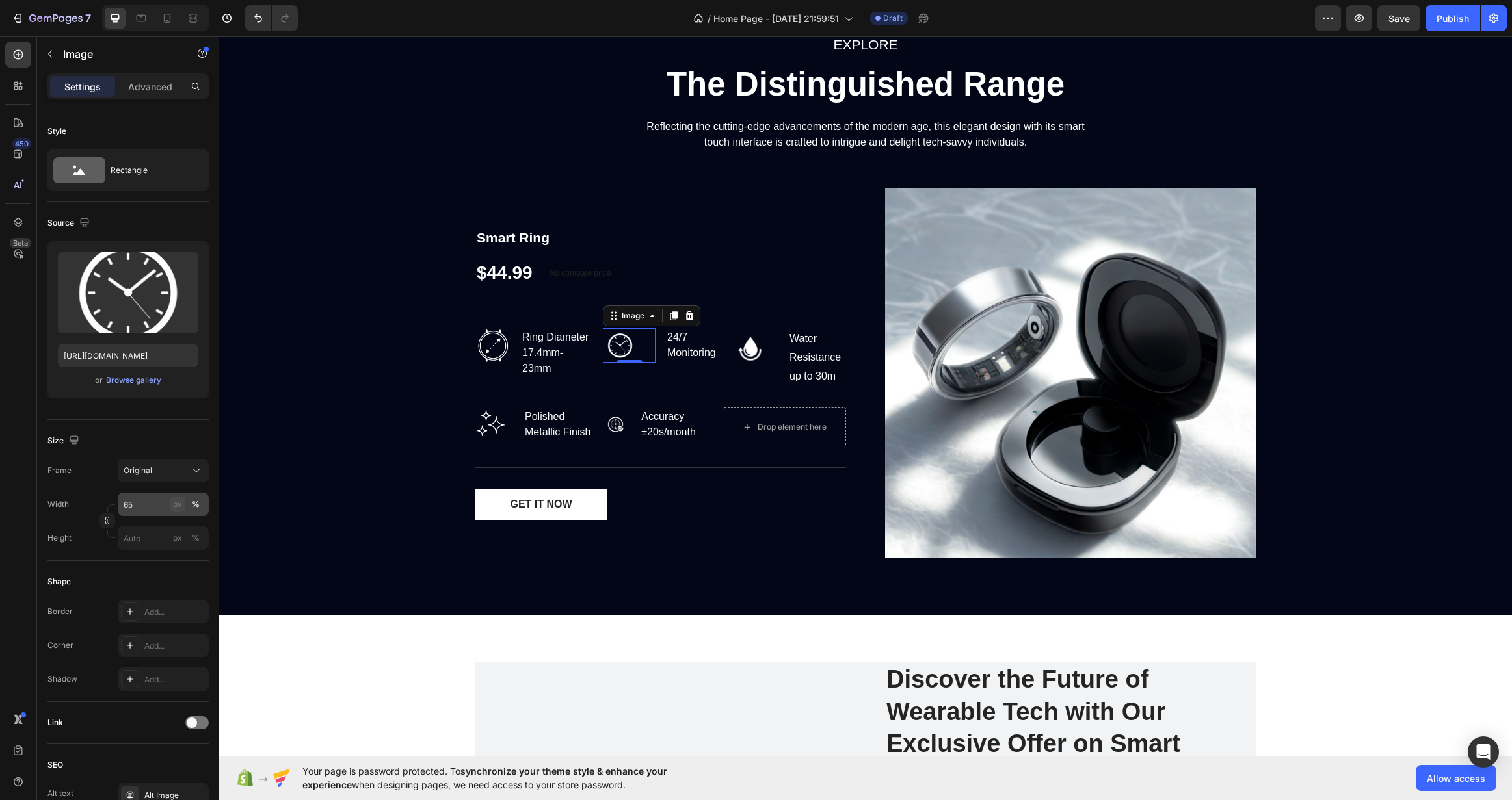
click at [173, 501] on button "px" at bounding box center [177, 505] width 16 height 16
type input "70"
click at [342, 381] on div "EXPLORE Text block The Distinguished Range Heading Reflecting the cutting-edge …" at bounding box center [865, 301] width 1273 height 536
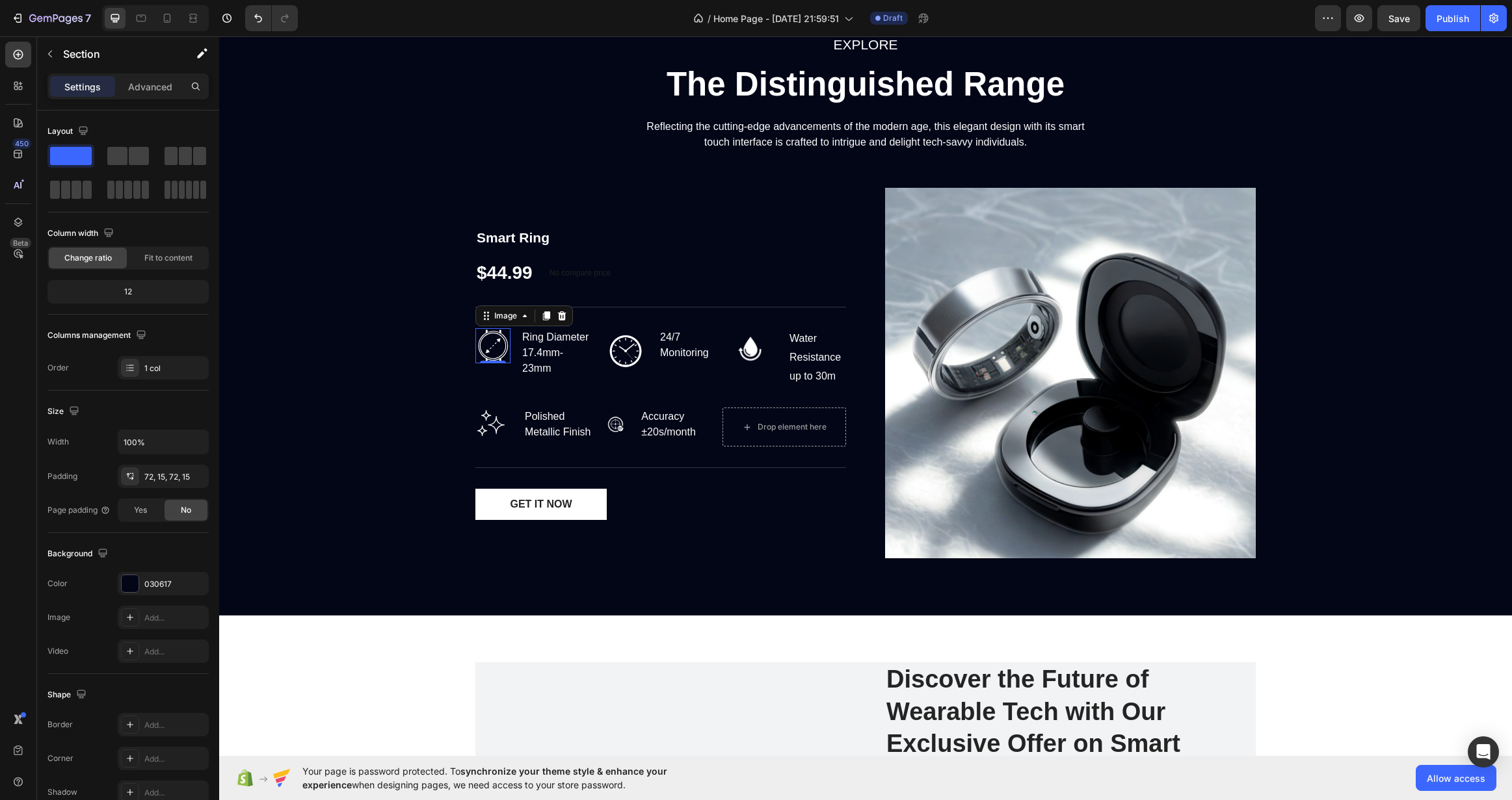
click at [488, 335] on img at bounding box center [492, 345] width 35 height 35
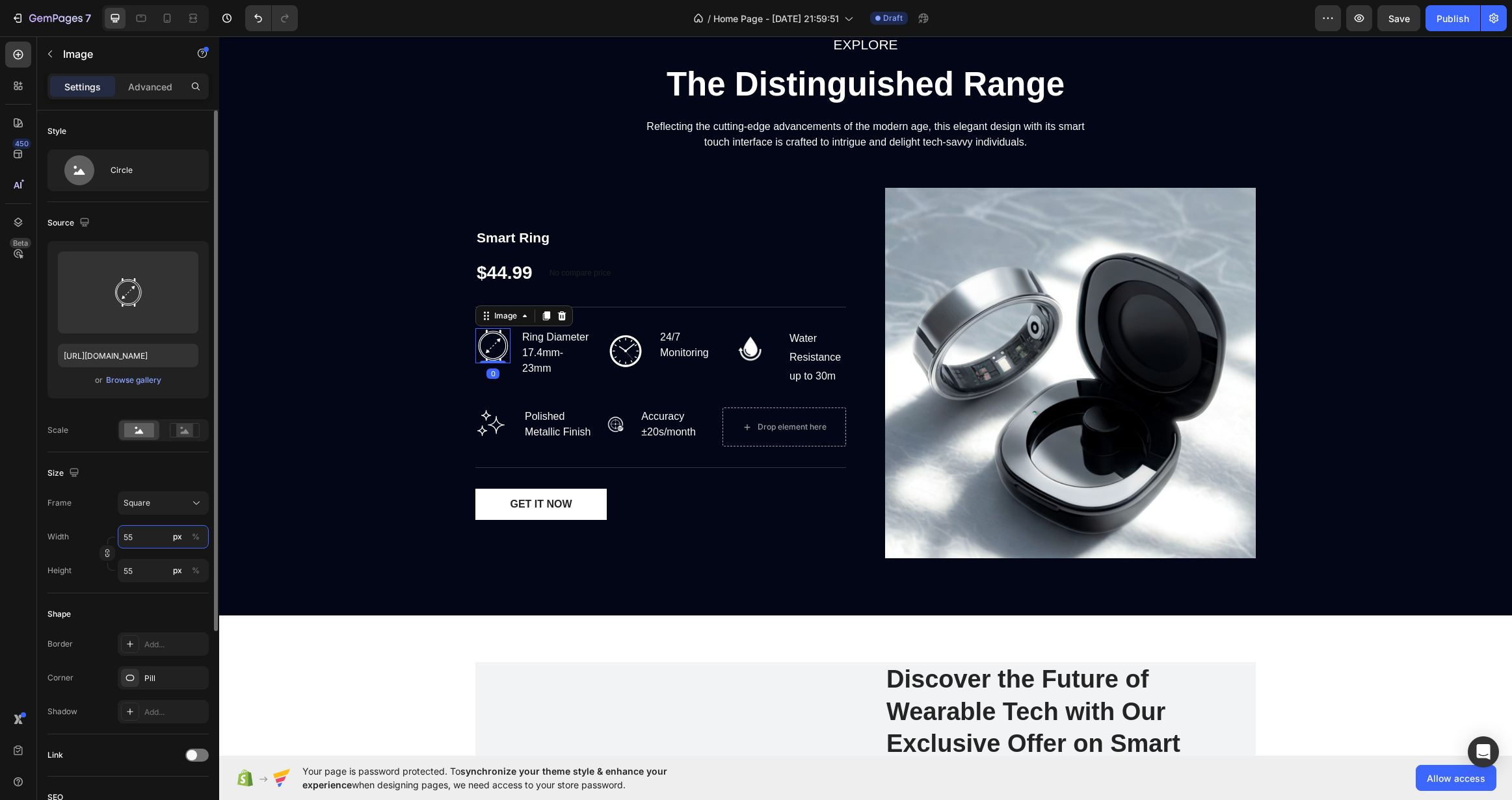
click at [149, 547] on input "55" at bounding box center [163, 537] width 91 height 23
type input "7"
type input "70"
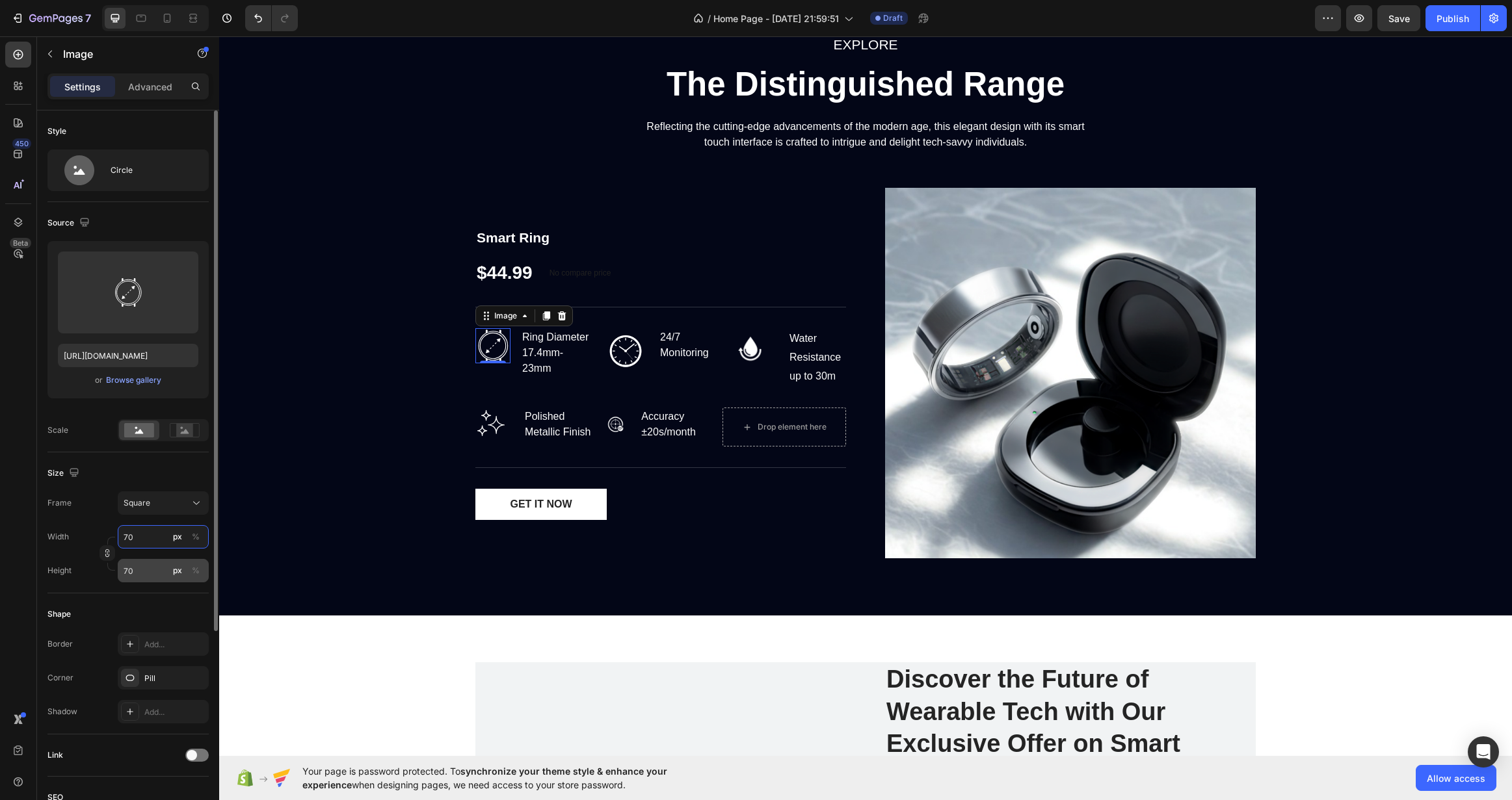
type input "70"
click at [155, 569] on input "70" at bounding box center [163, 571] width 91 height 23
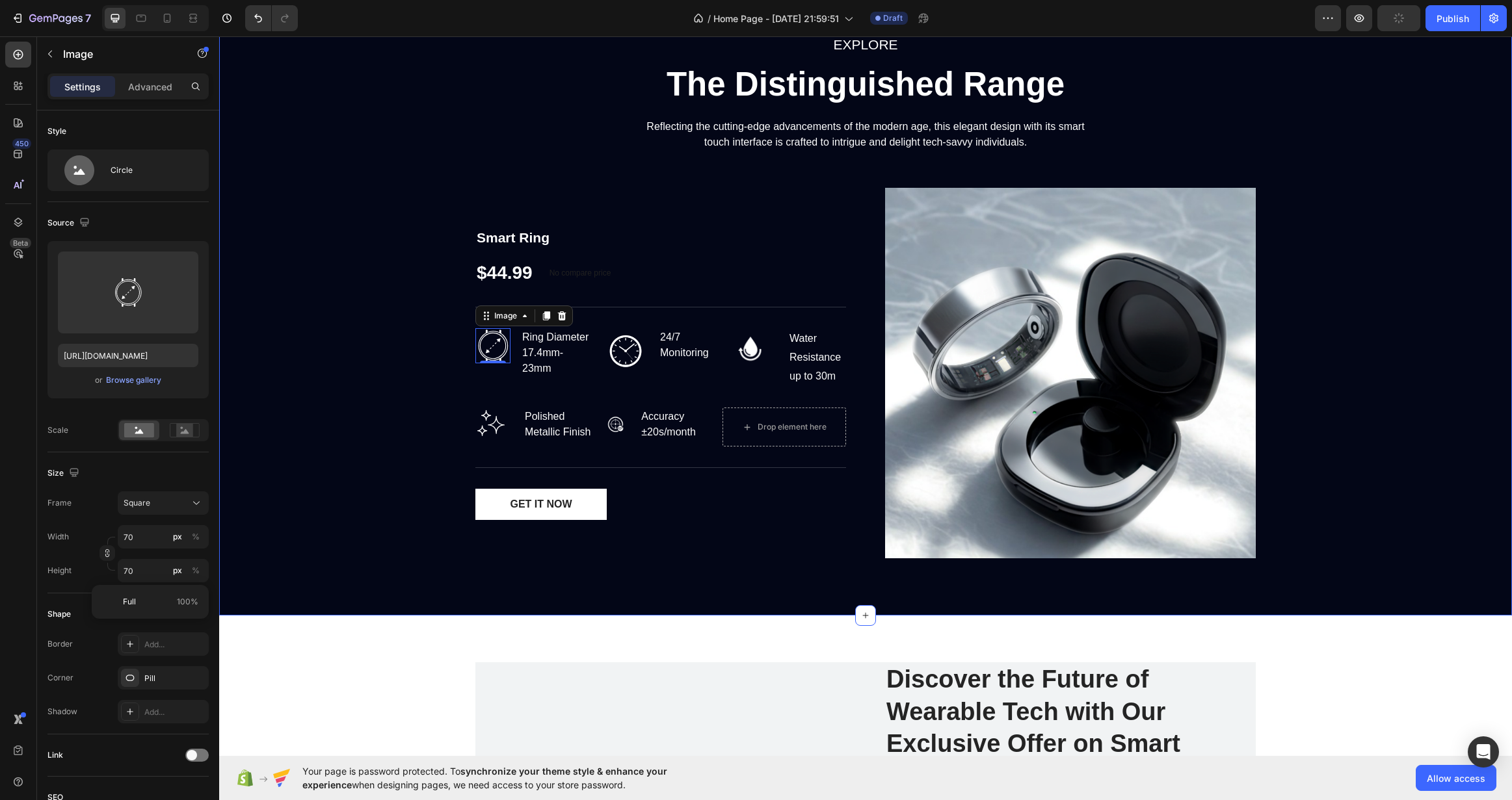
click at [305, 477] on div "EXPLORE Text block The Distinguished Range Heading Reflecting the cutting-edge …" at bounding box center [865, 301] width 1273 height 536
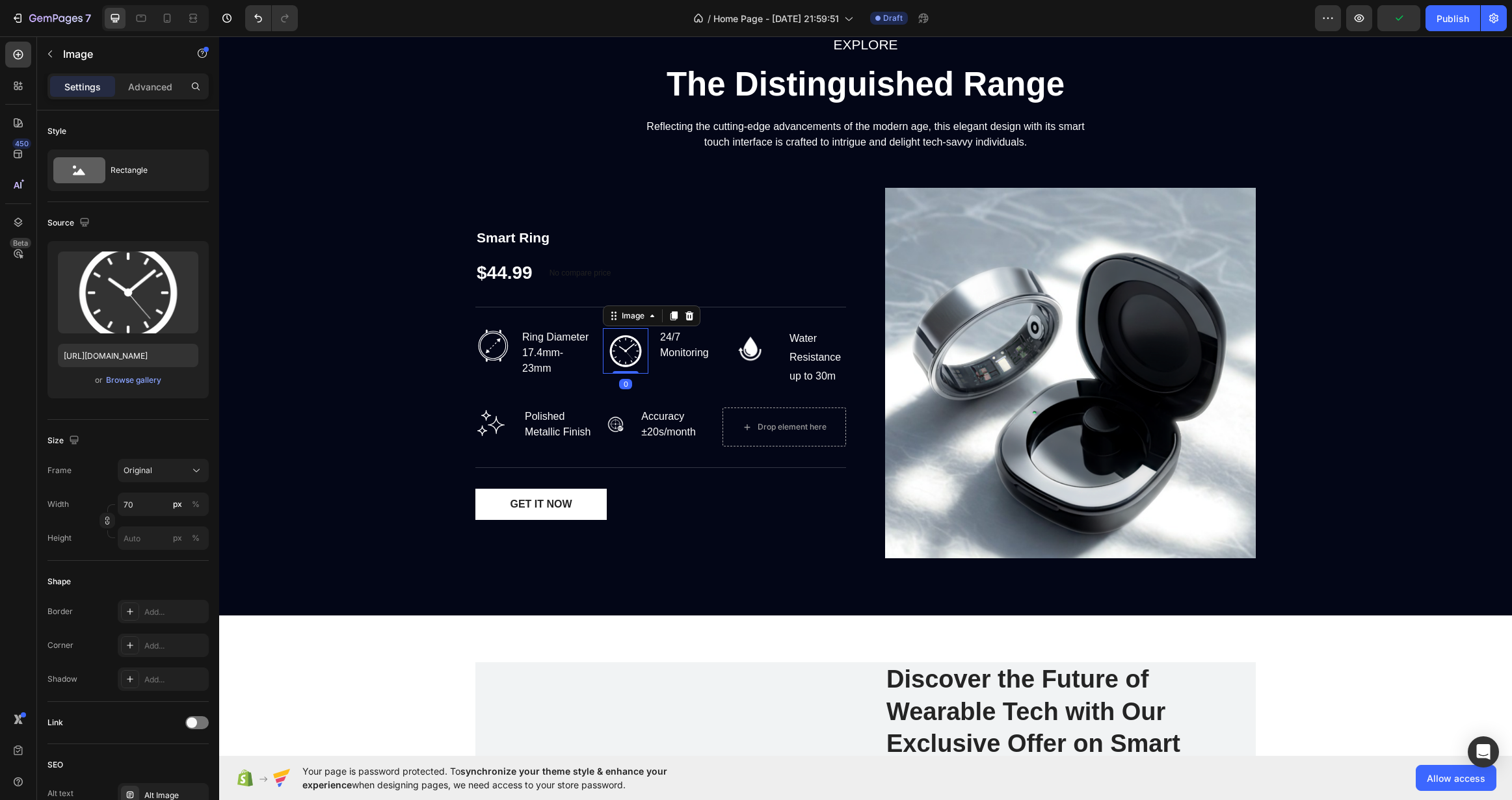
click at [619, 357] on img at bounding box center [625, 351] width 46 height 46
click at [607, 424] on img at bounding box center [615, 424] width 33 height 33
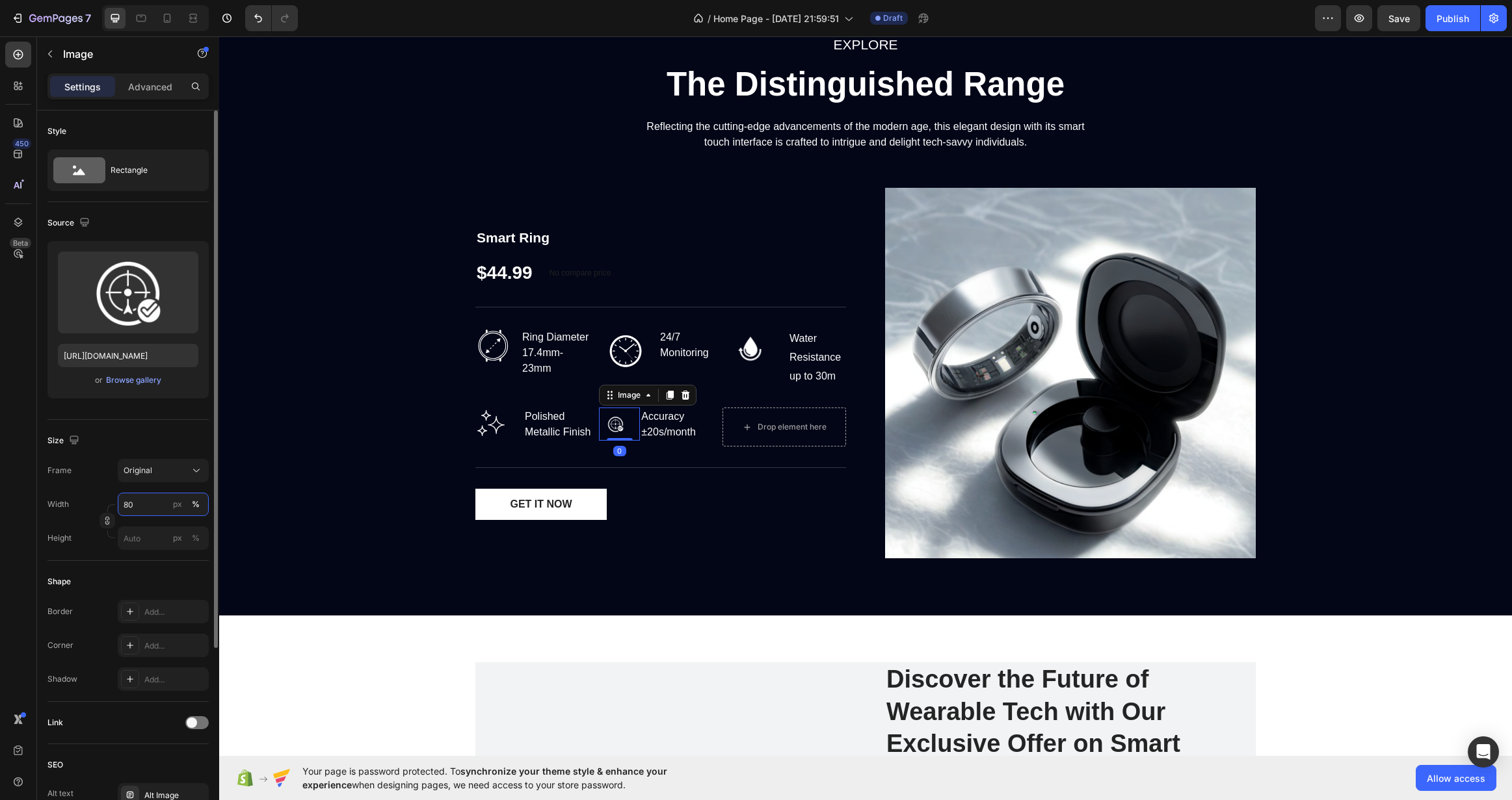
click at [129, 512] on input "80" at bounding box center [163, 505] width 91 height 23
click at [143, 538] on input "px %" at bounding box center [163, 538] width 91 height 23
click at [135, 507] on input "8" at bounding box center [163, 505] width 91 height 23
click at [141, 510] on input "80" at bounding box center [163, 505] width 91 height 23
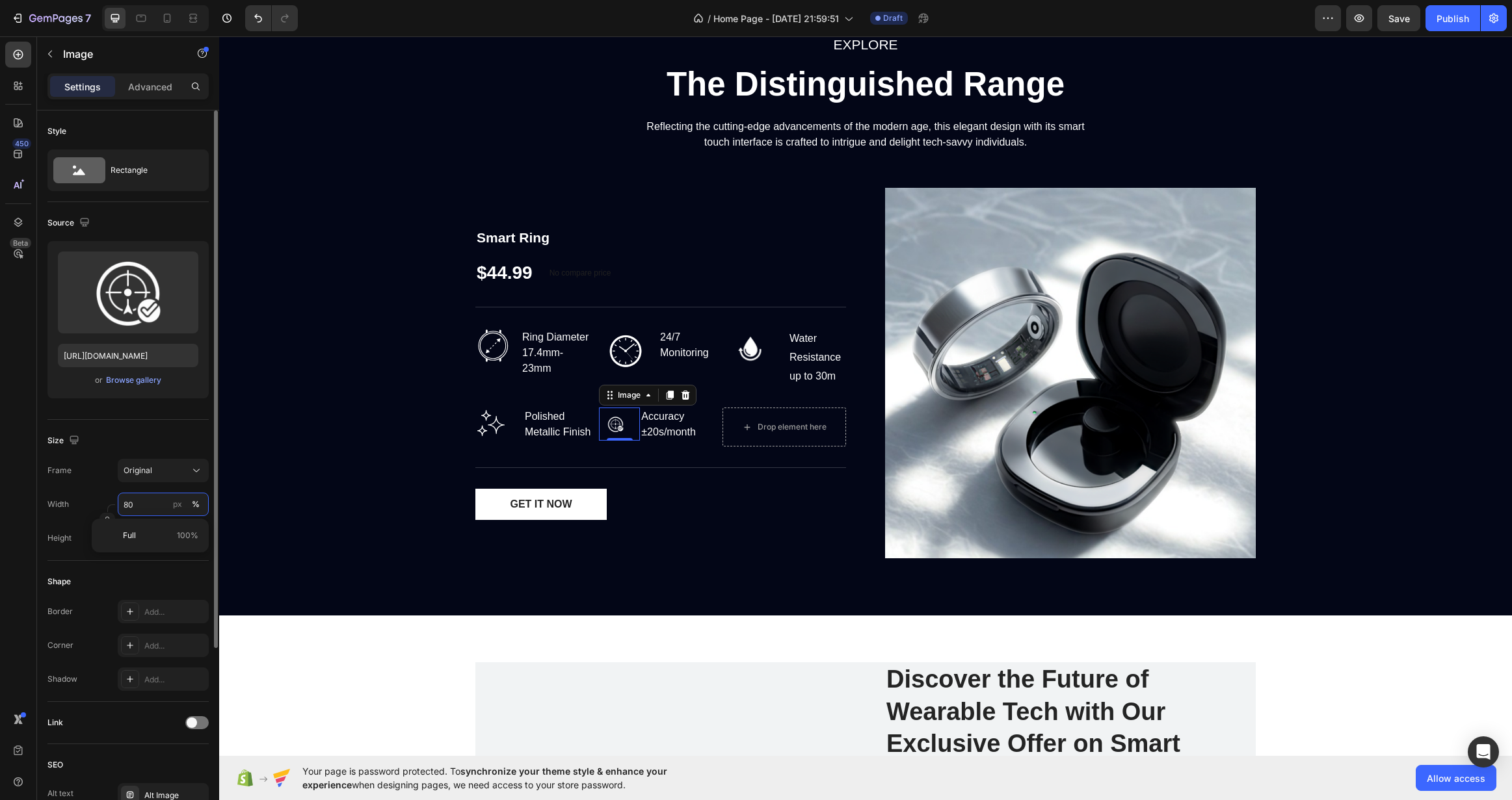
click at [141, 510] on input "80" at bounding box center [163, 505] width 91 height 23
click at [141, 510] on input "90" at bounding box center [163, 505] width 91 height 23
type input "200"
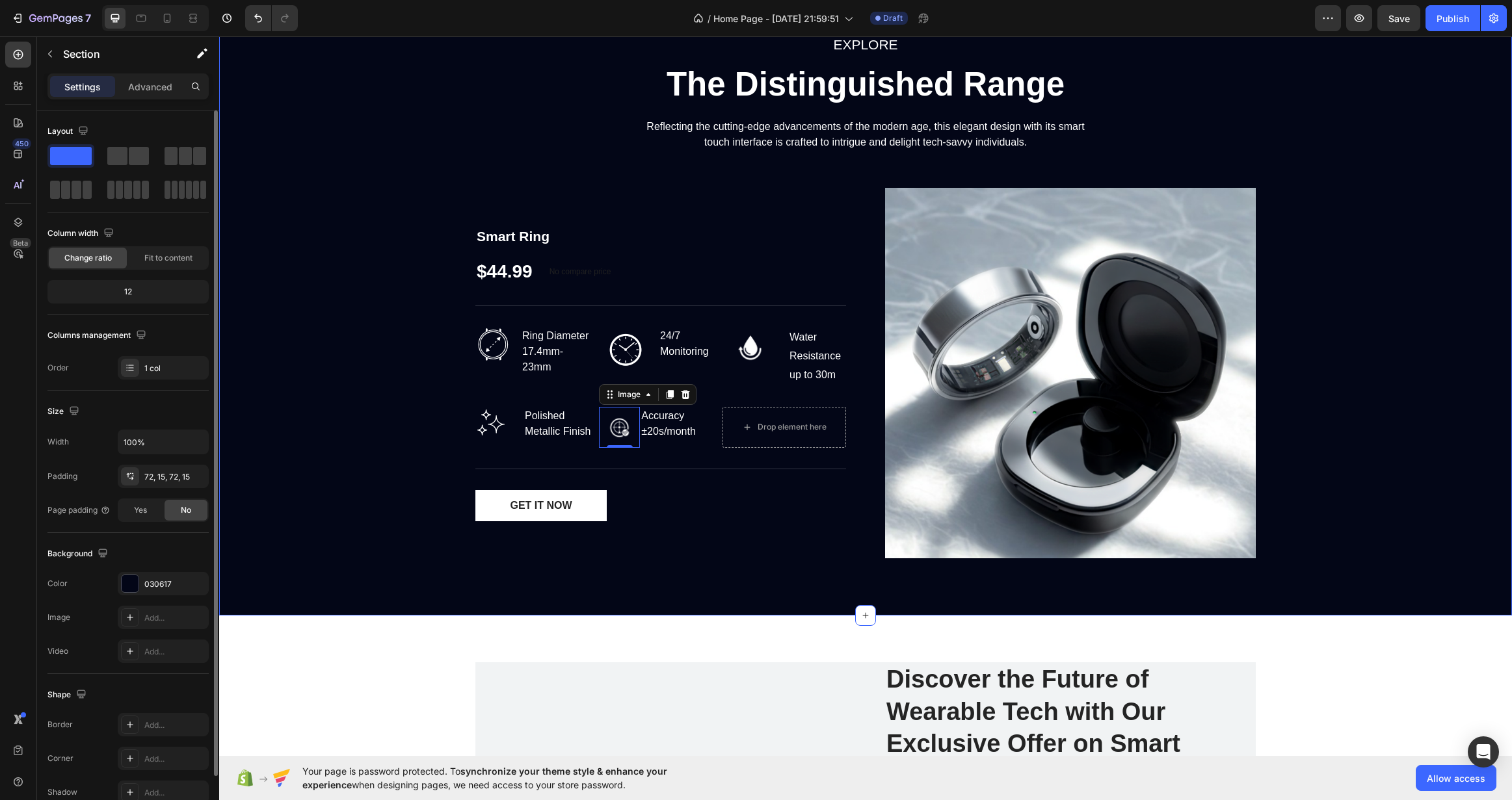
click at [344, 494] on div "EXPLORE Text block The Distinguished Range Heading Reflecting the cutting-edge …" at bounding box center [865, 301] width 1273 height 536
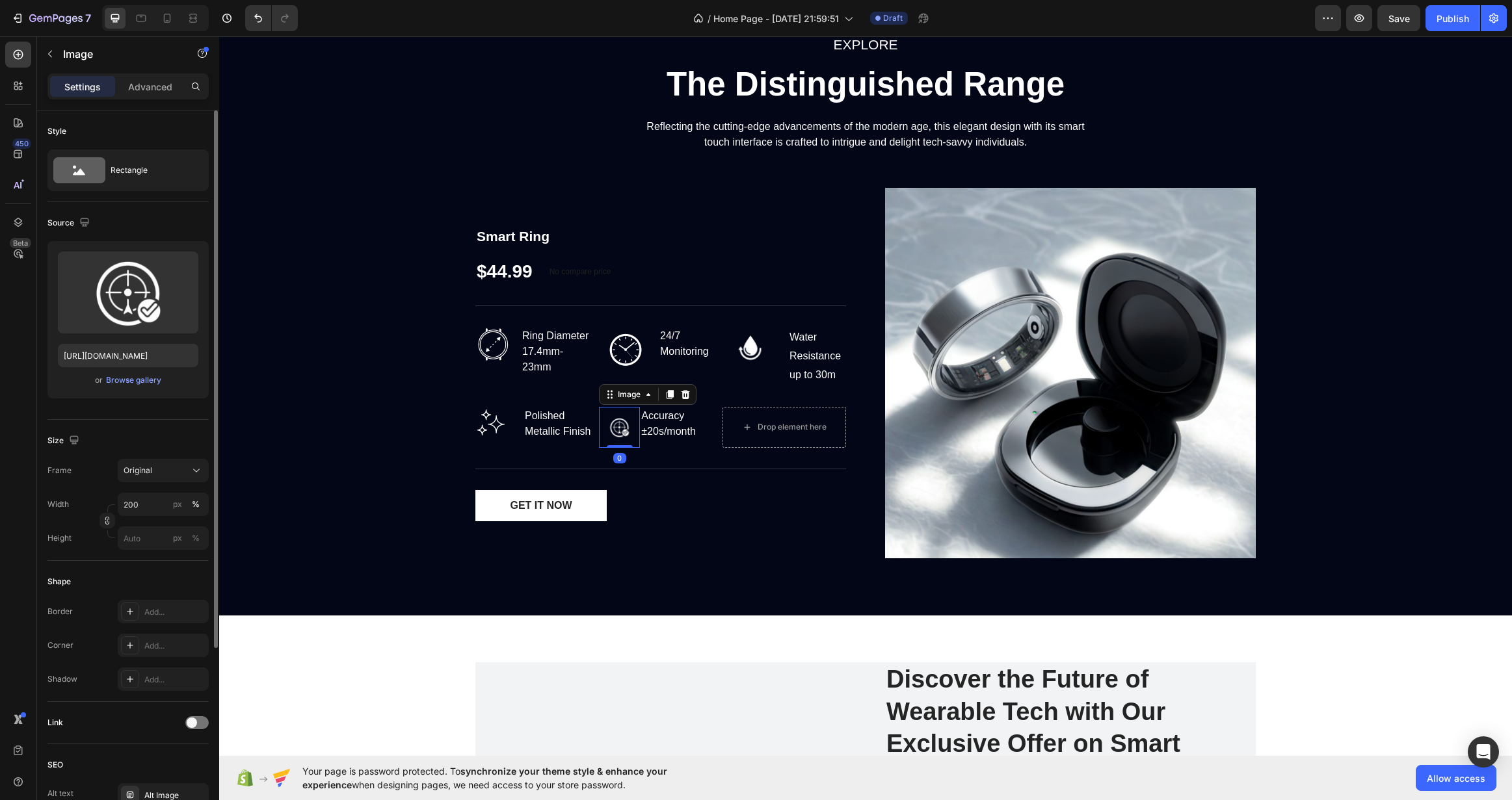
click at [616, 435] on img at bounding box center [619, 427] width 41 height 41
click at [141, 166] on div "Rectangle" at bounding box center [150, 170] width 79 height 30
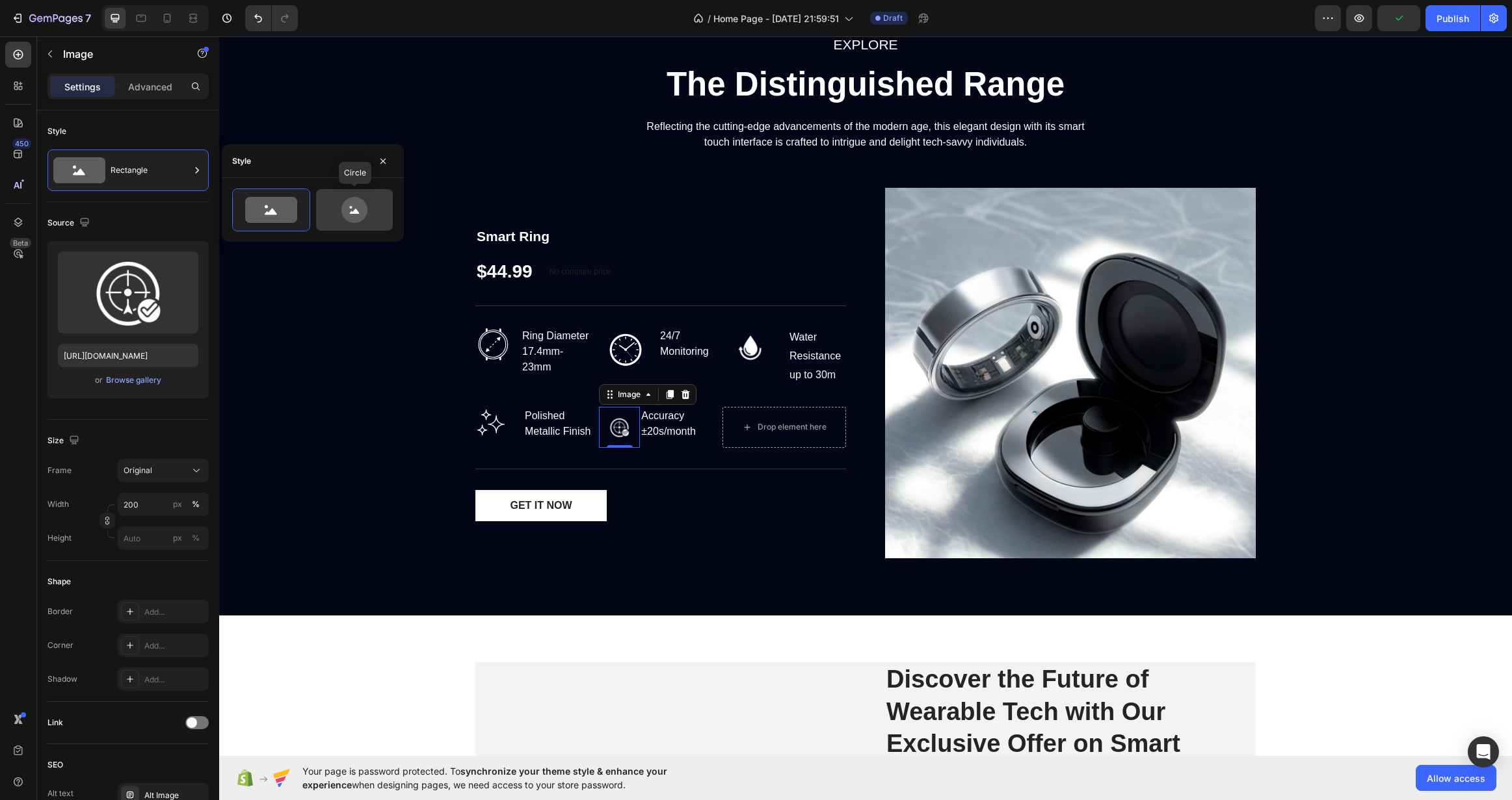
click at [355, 215] on icon at bounding box center [354, 209] width 26 height 26
type input "80"
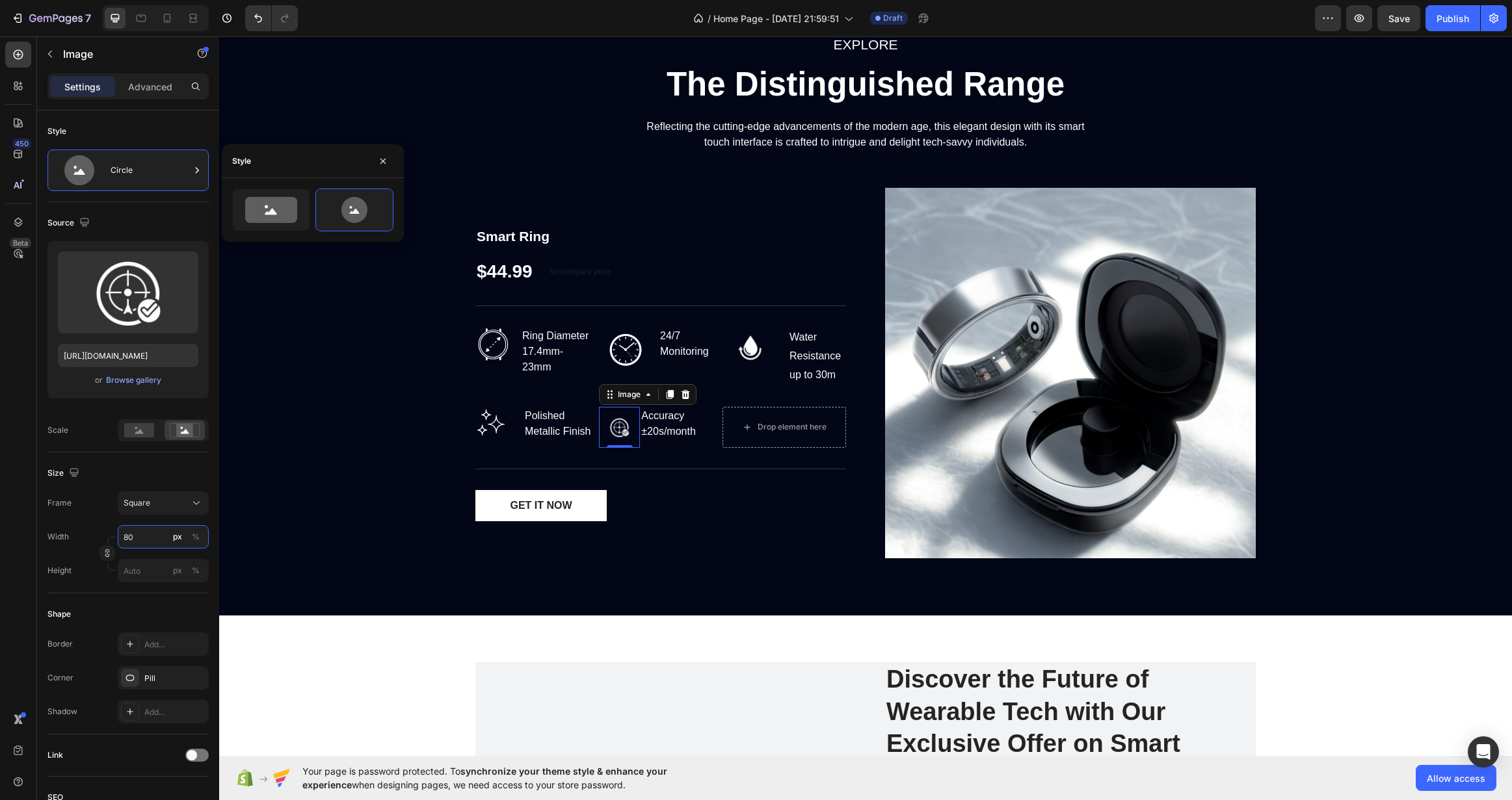
click at [152, 527] on input "80" at bounding box center [163, 537] width 91 height 23
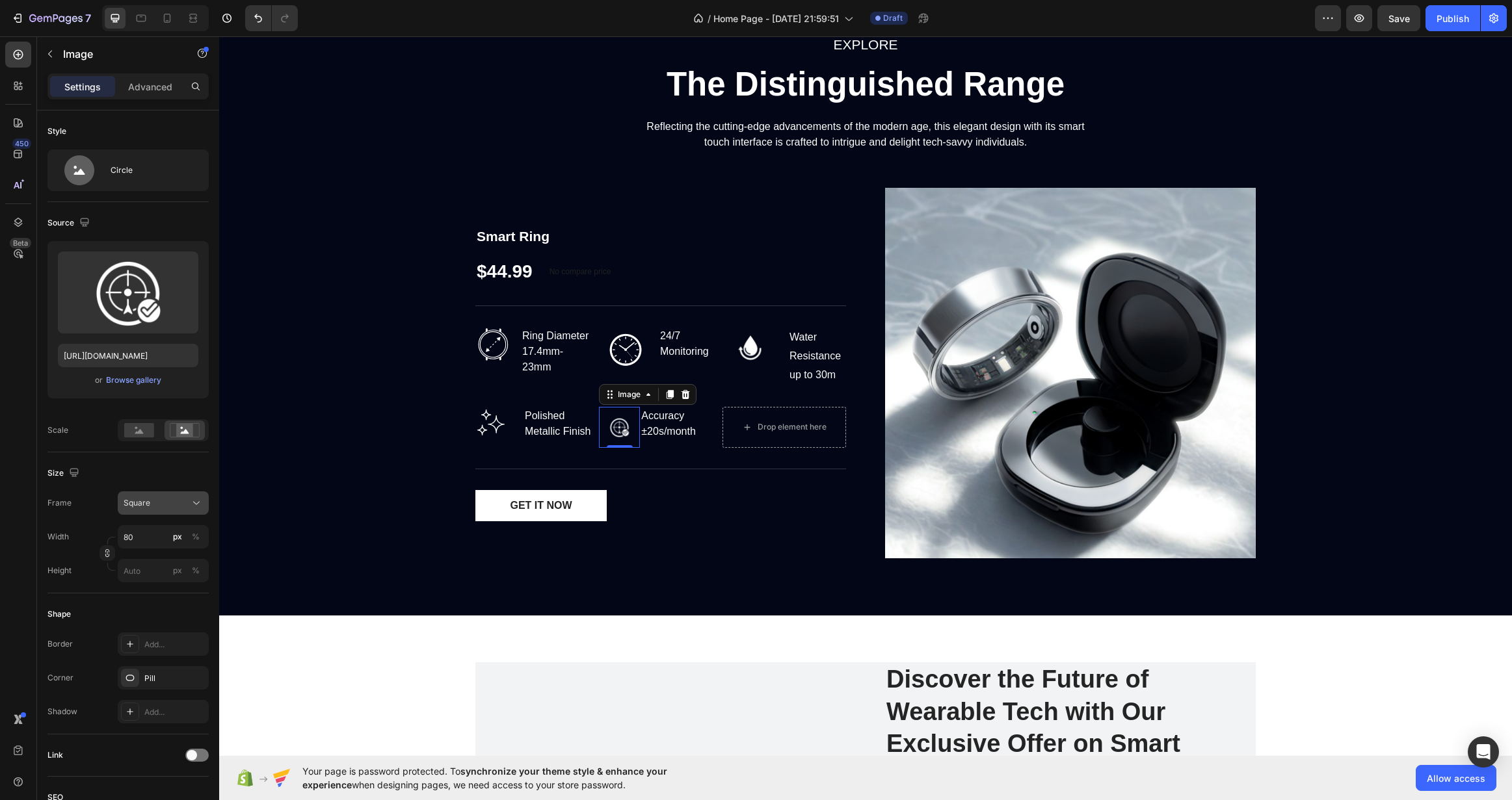
click at [162, 508] on div "Square" at bounding box center [156, 503] width 64 height 12
click at [177, 565] on div "Vertical" at bounding box center [160, 560] width 75 height 13
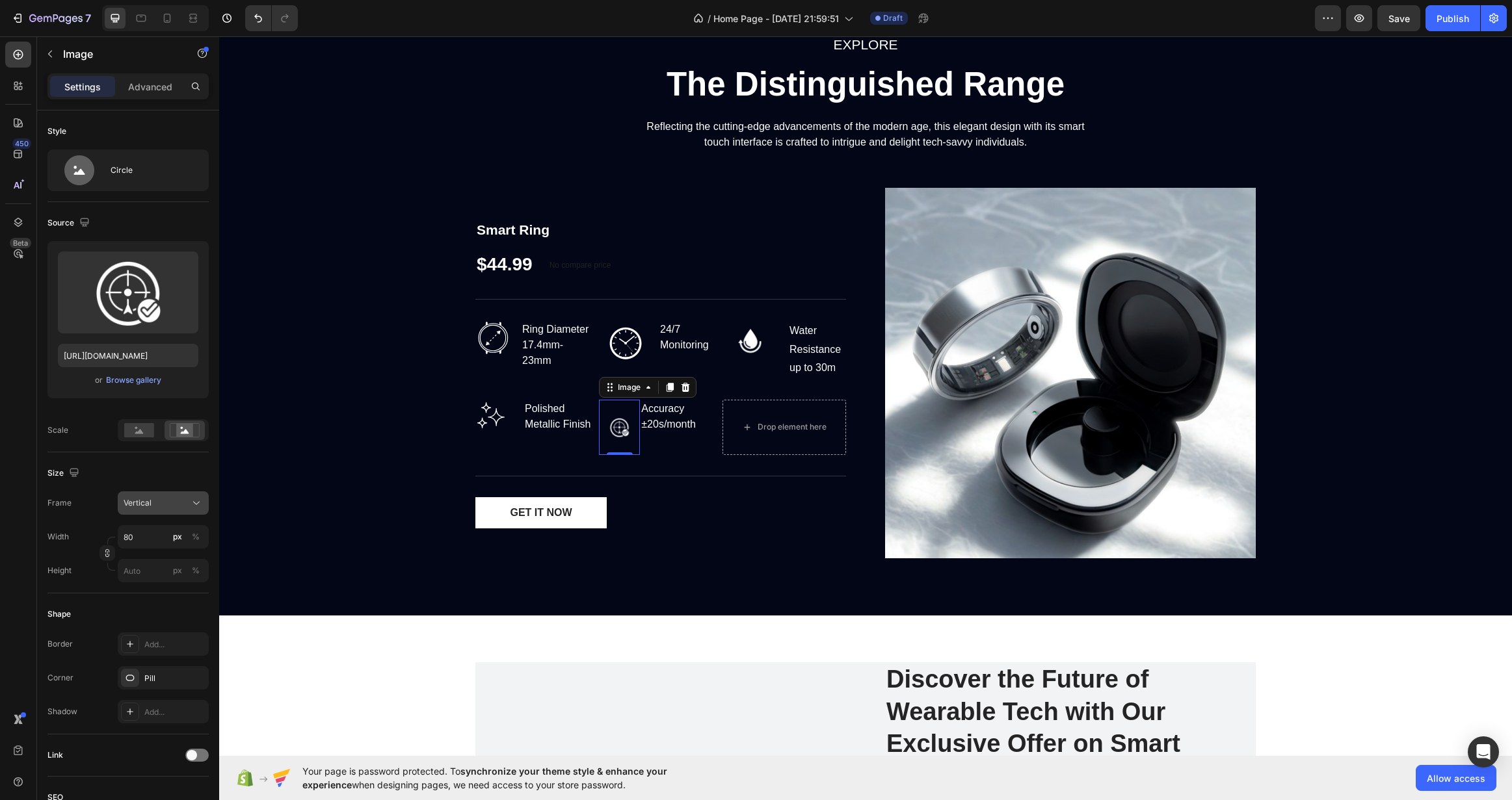
click at [177, 494] on button "Vertical" at bounding box center [163, 503] width 91 height 23
click at [173, 595] on div "Horizontal" at bounding box center [152, 585] width 104 height 25
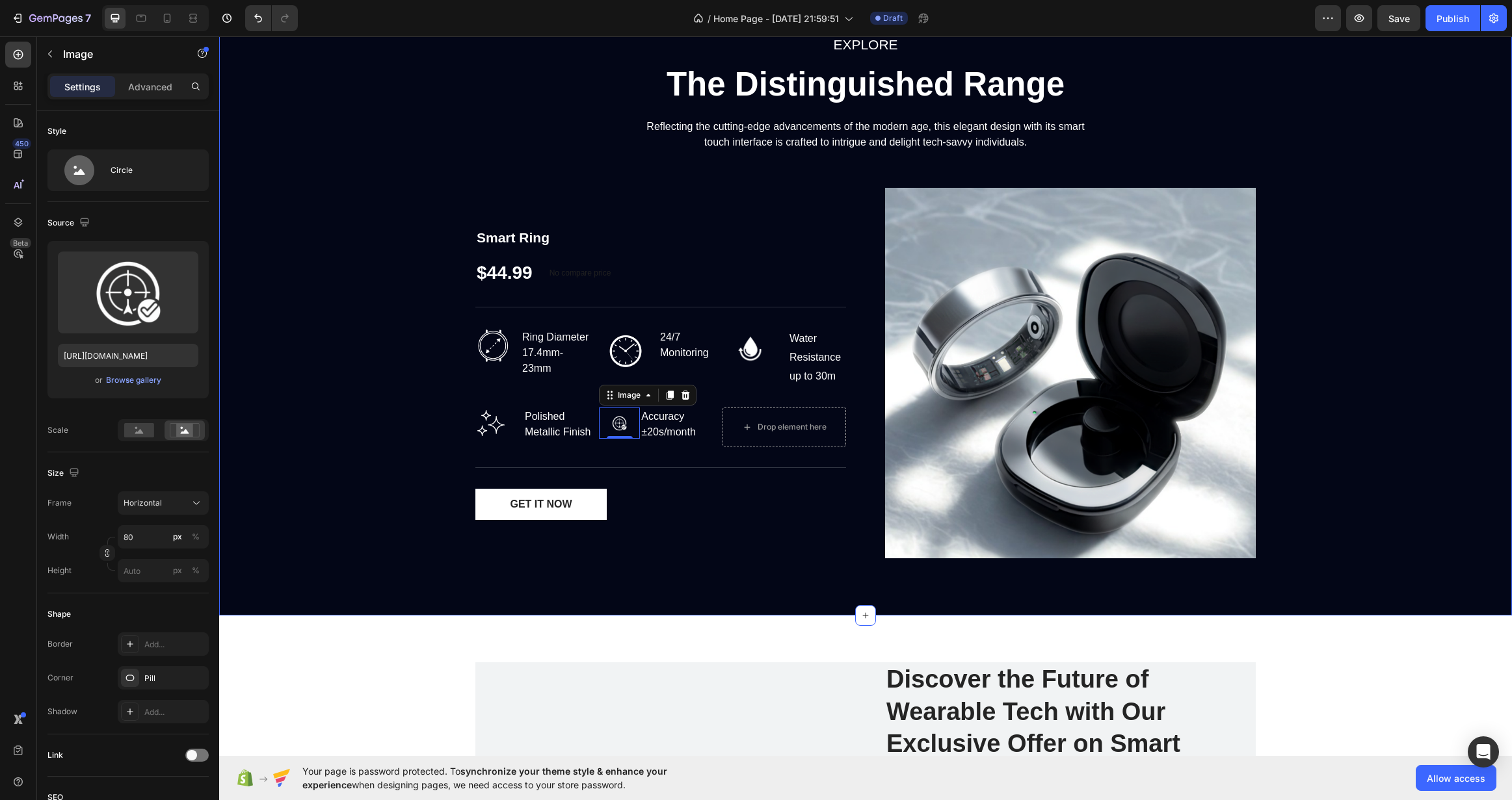
click at [335, 459] on div "EXPLORE Text block The Distinguished Range Heading Reflecting the cutting-edge …" at bounding box center [865, 301] width 1273 height 536
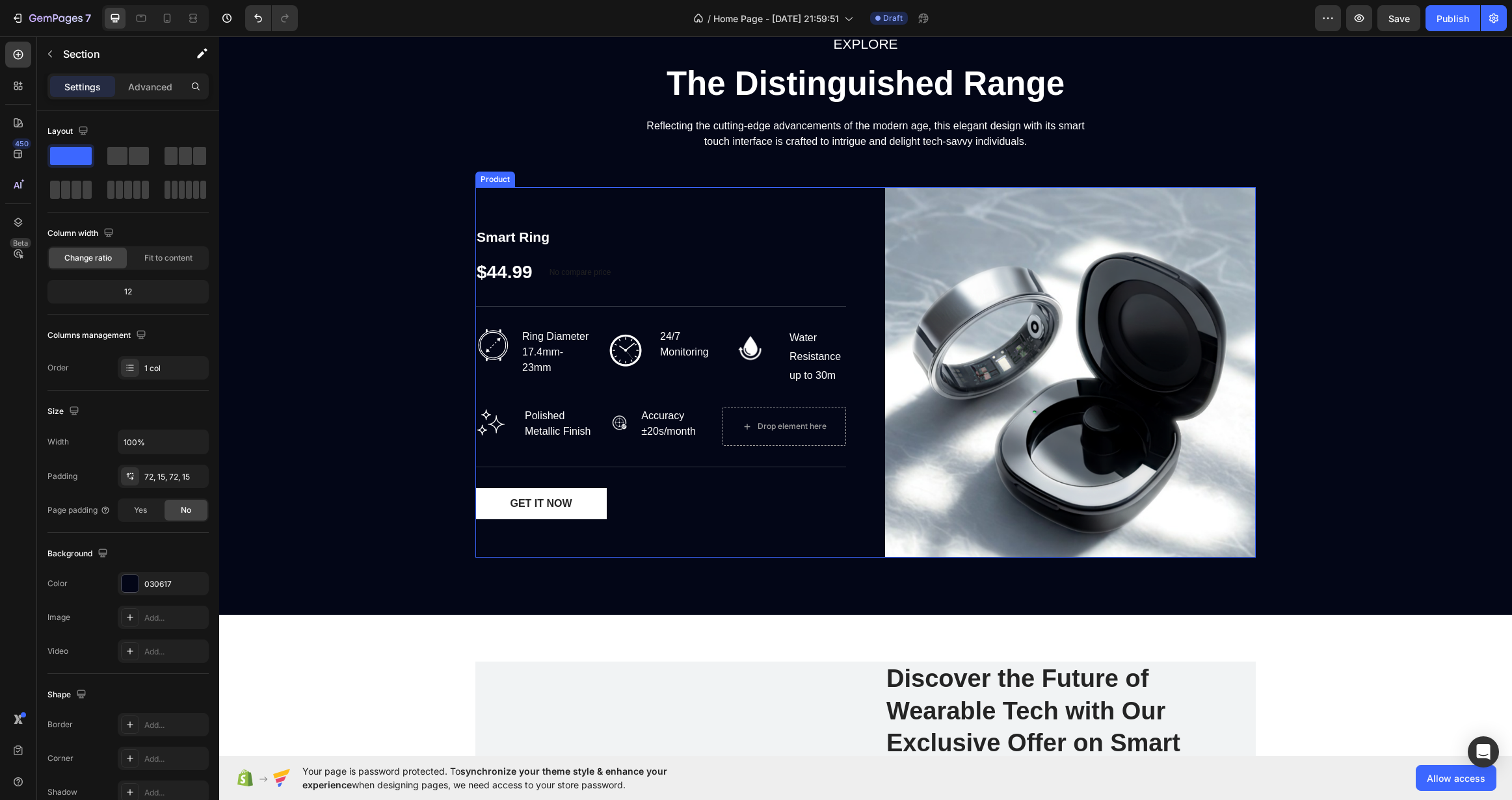
scroll to position [1890, 0]
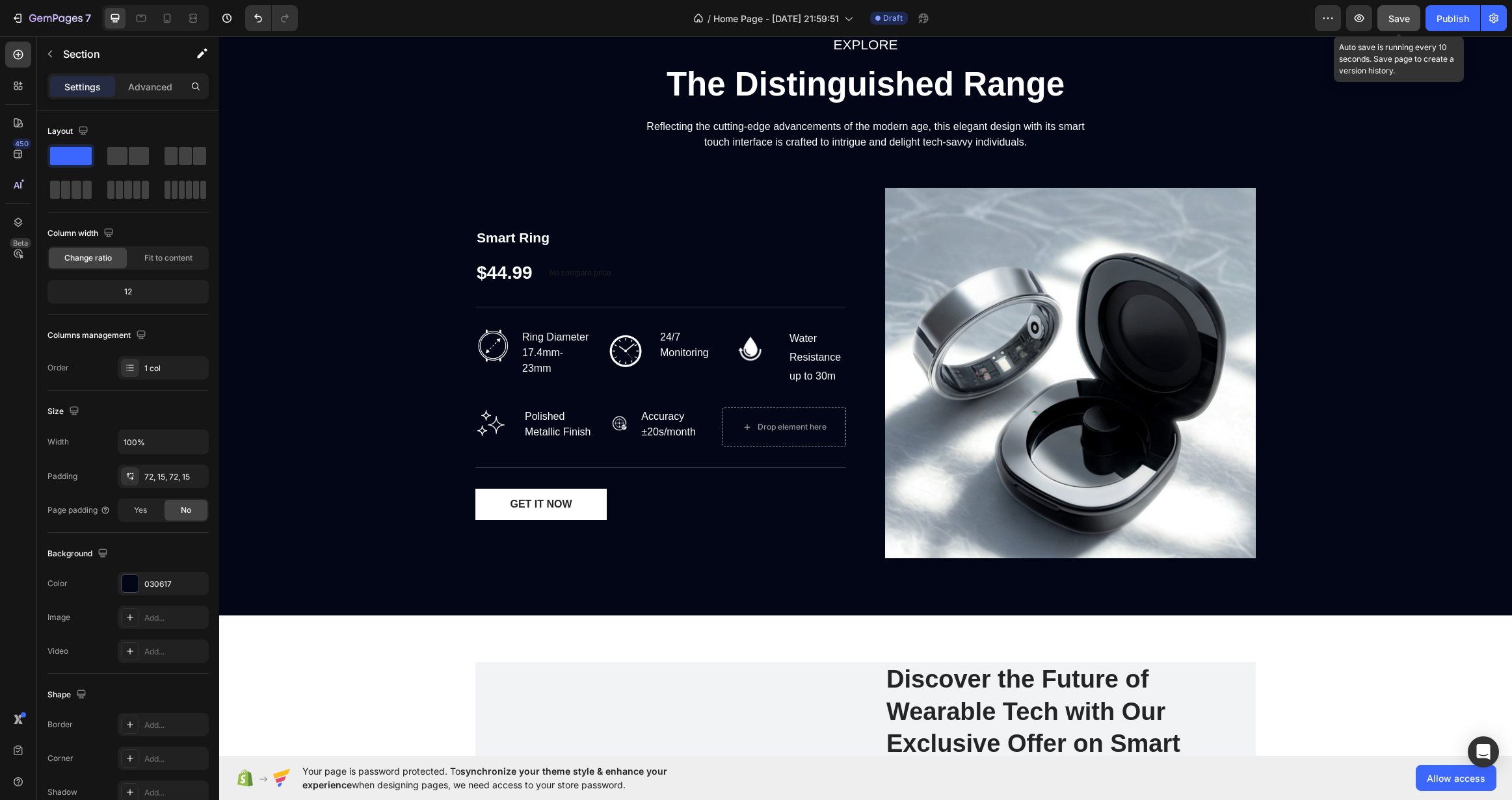
click at [1392, 19] on span "Save" at bounding box center [1399, 19] width 22 height 11
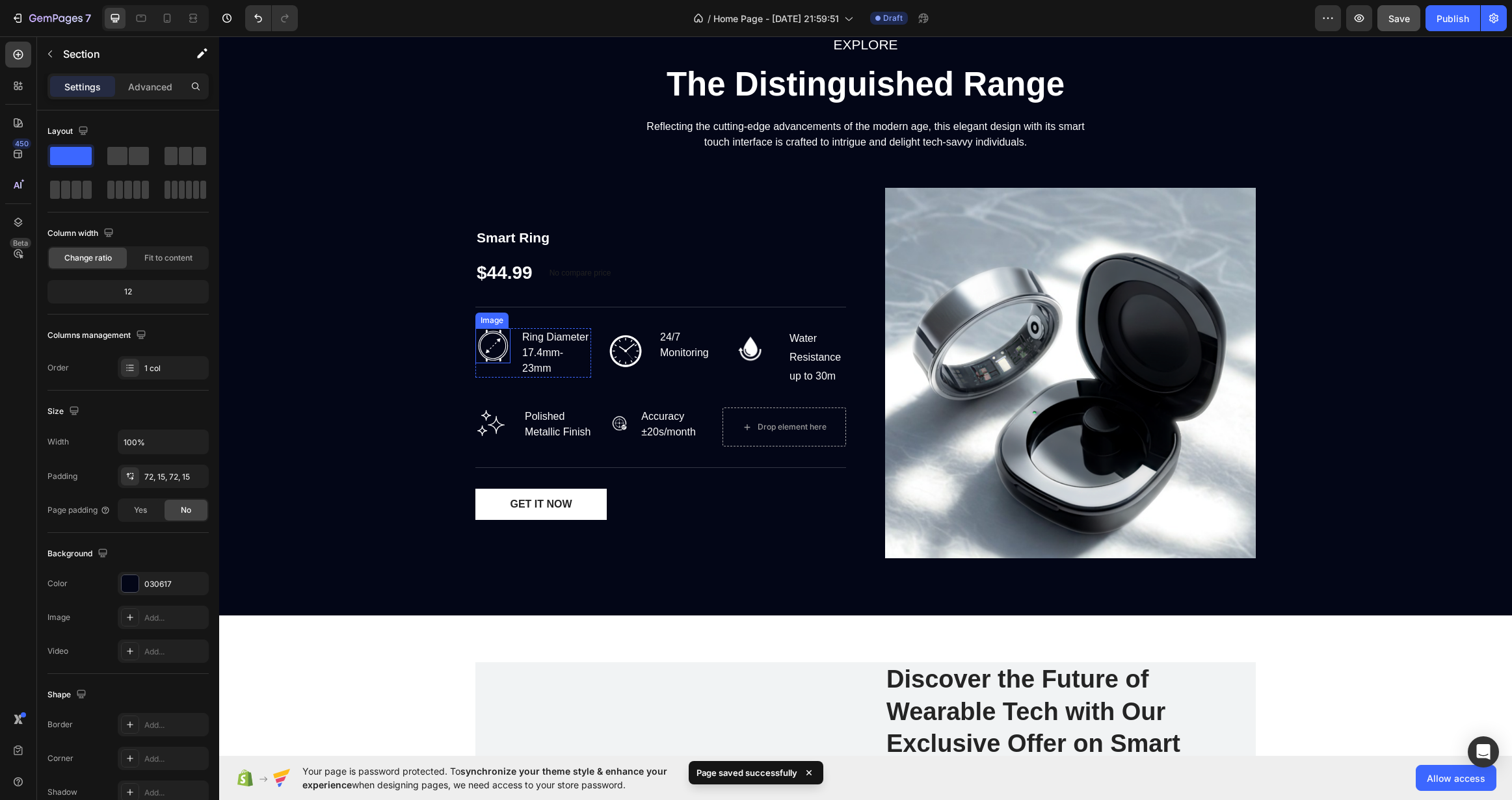
click at [495, 336] on img at bounding box center [492, 345] width 35 height 35
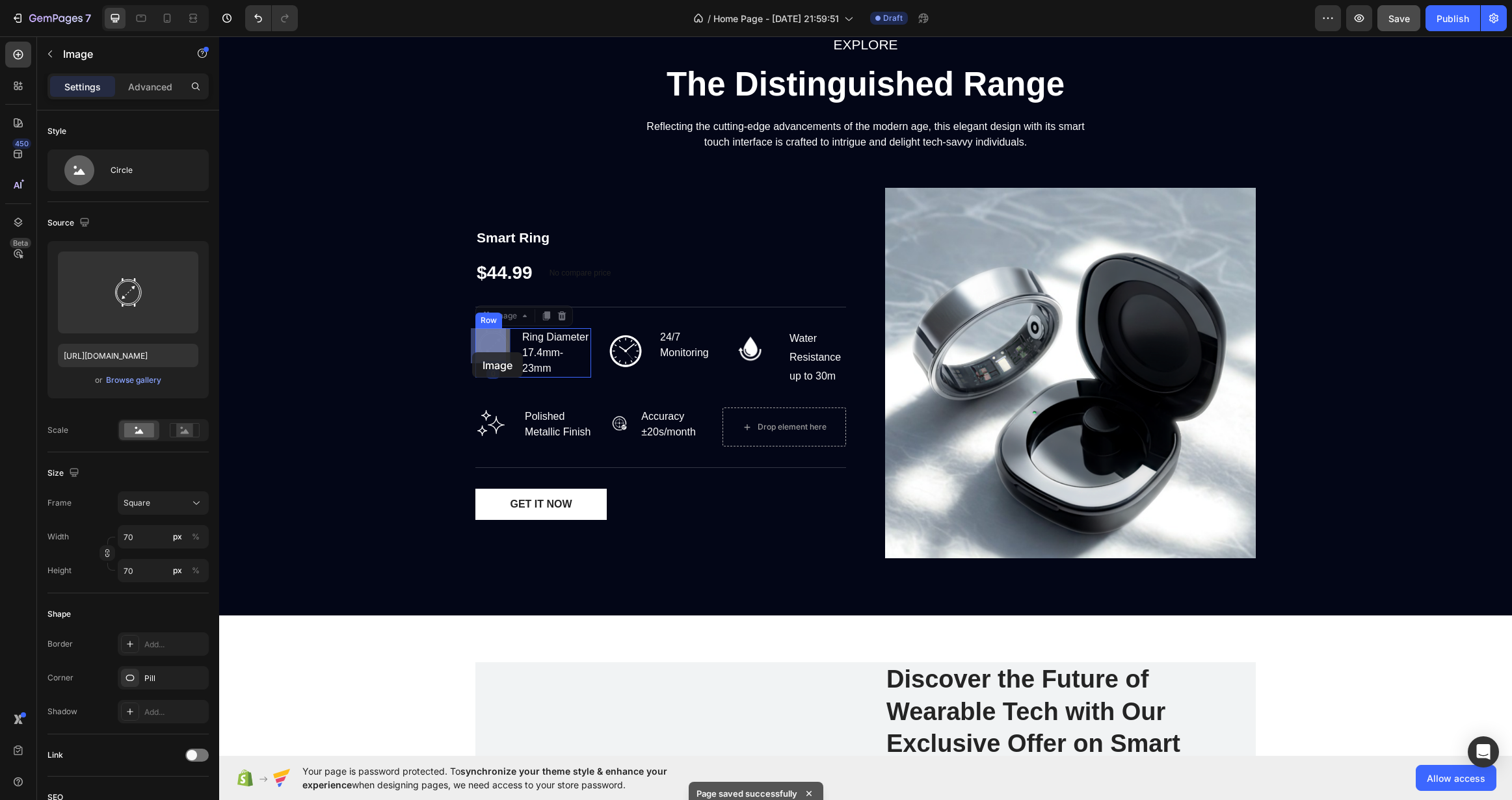
drag, startPoint x: 498, startPoint y: 342, endPoint x: 488, endPoint y: 350, distance: 12.8
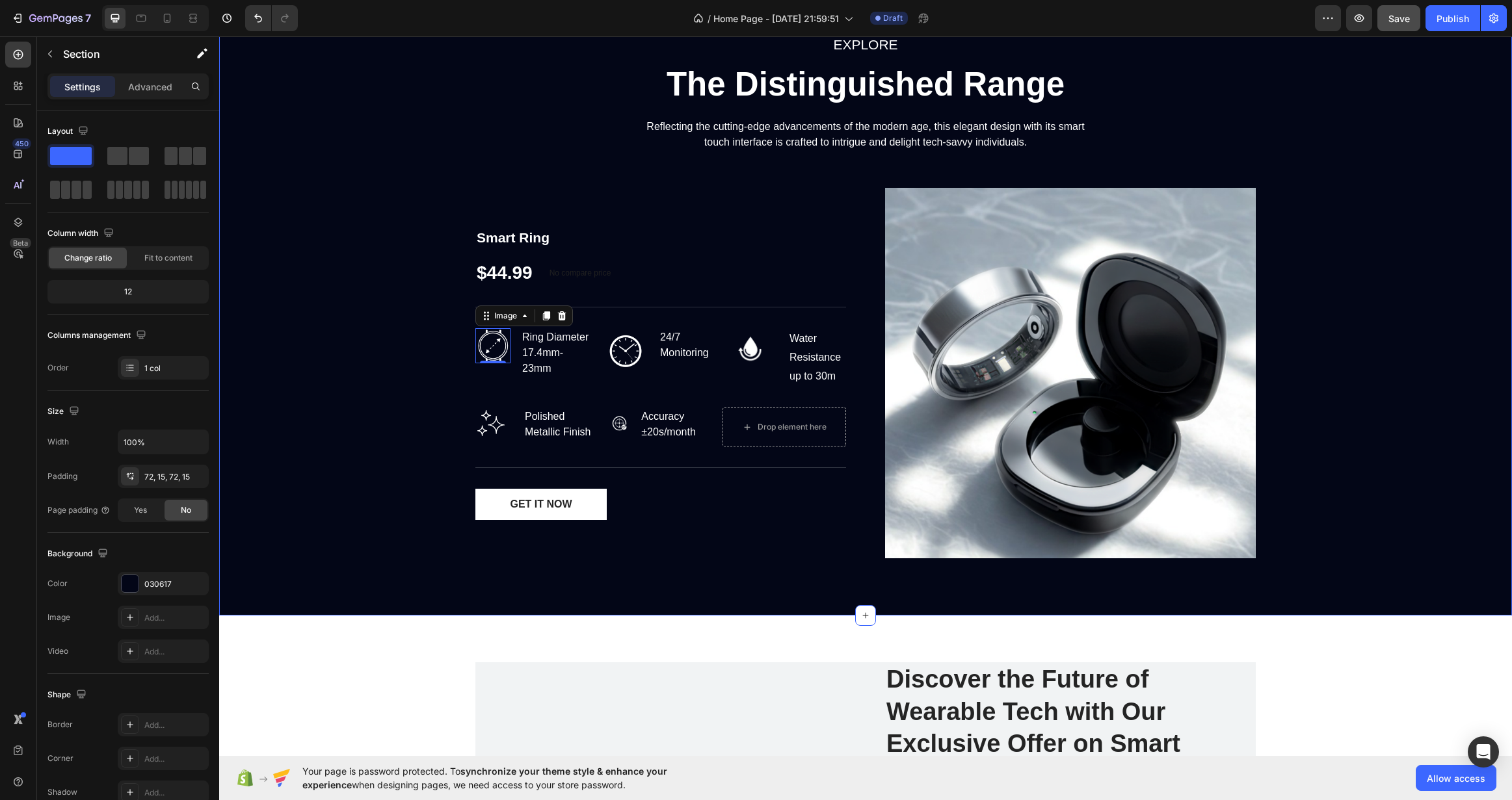
click at [423, 325] on div "EXPLORE Text block The Distinguished Range Heading Reflecting the cutting-edge …" at bounding box center [865, 301] width 1273 height 536
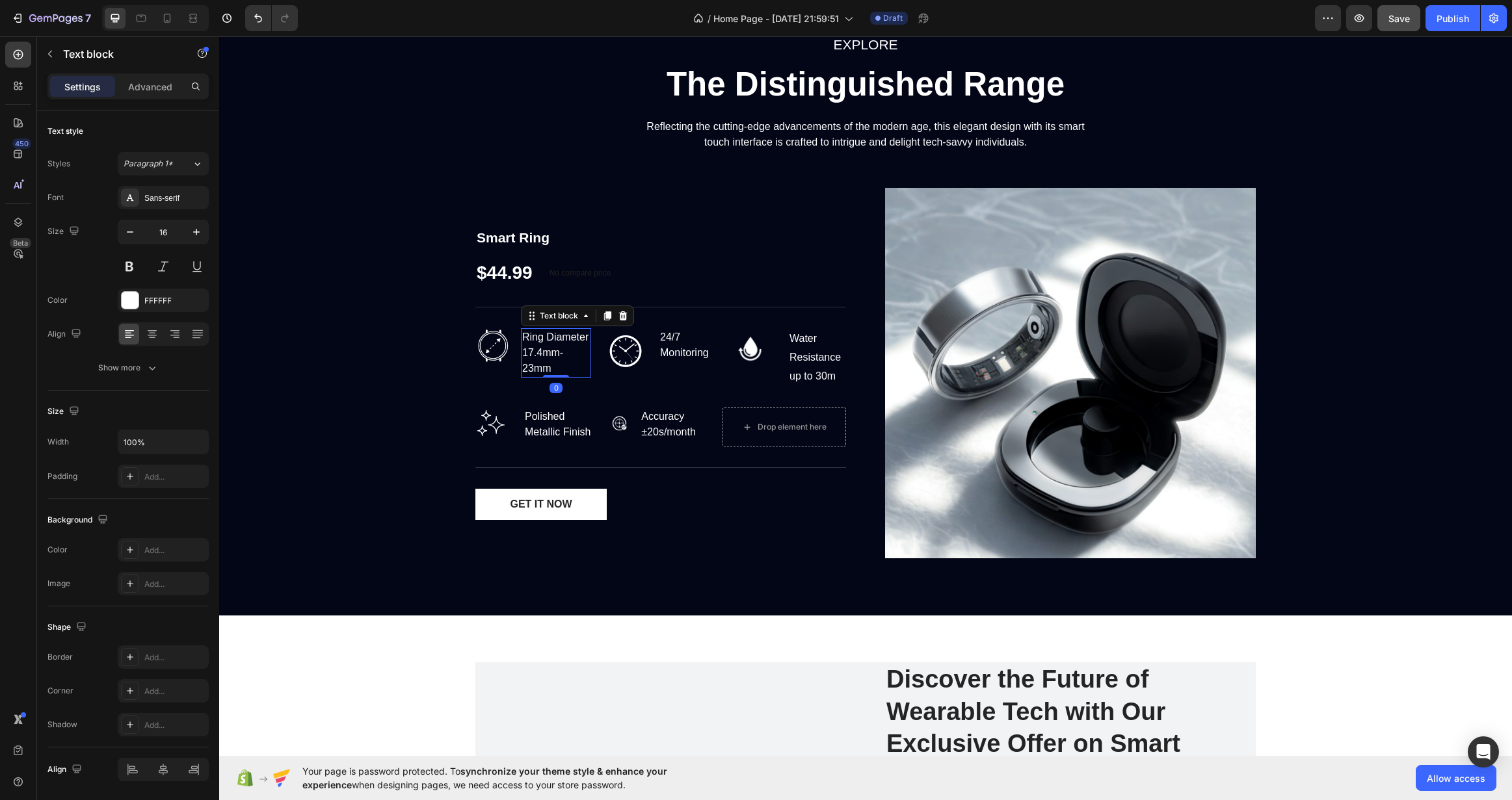
click at [532, 347] on p "Ring Diameter 17.4mm-23mm" at bounding box center [555, 353] width 68 height 47
click at [541, 340] on p "Ring Diameter 17.4mm-23mm" at bounding box center [555, 353] width 68 height 47
click at [544, 339] on p "Ring Diameter 17.4mm-23mm" at bounding box center [555, 353] width 68 height 47
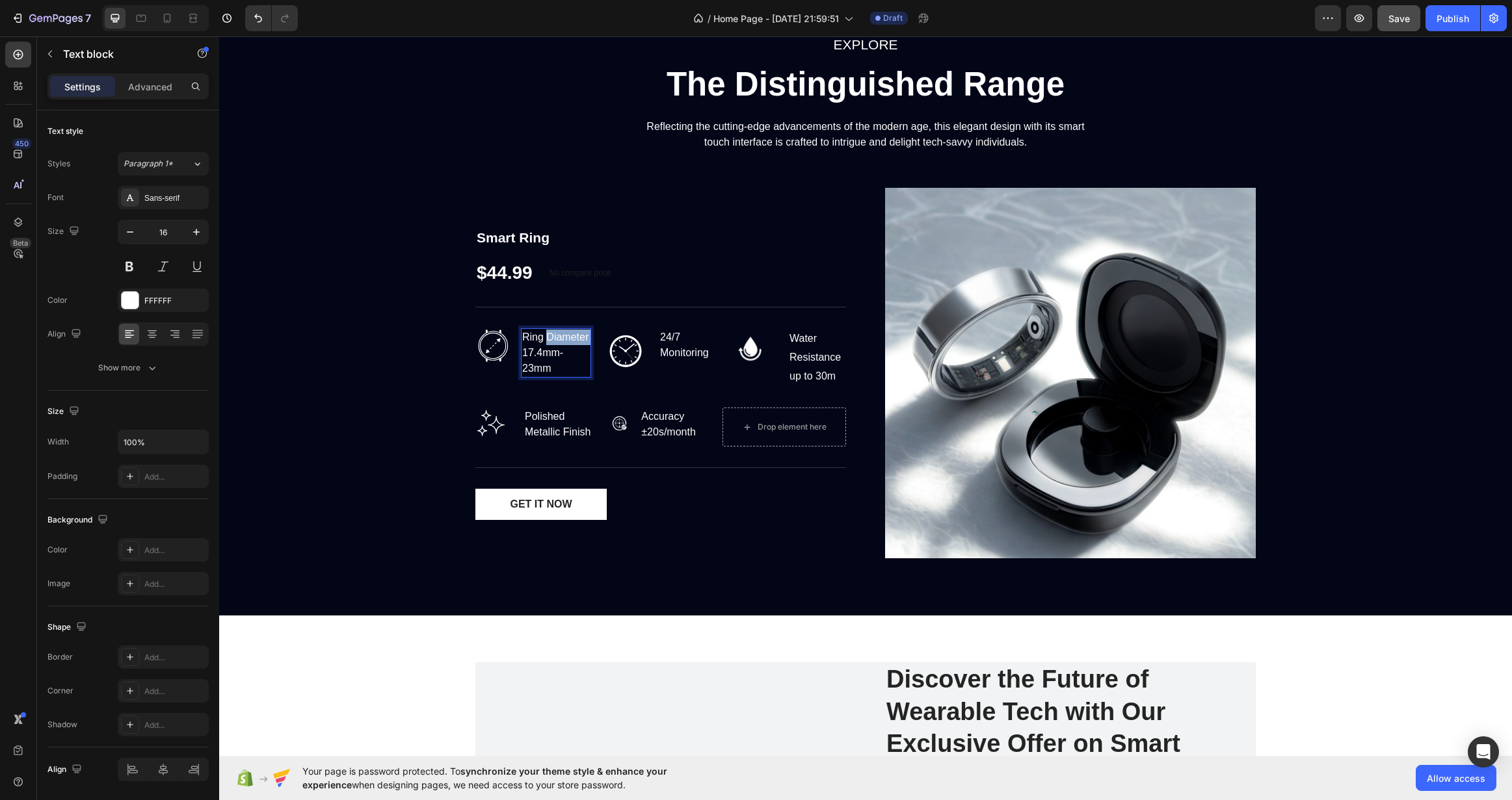
click at [544, 339] on p "Ring Diameter 17.4mm-23mm" at bounding box center [555, 353] width 68 height 47
click at [544, 338] on p "Ring Diameter 17.4mm-23mm" at bounding box center [555, 353] width 68 height 47
click at [528, 337] on p "Ring Diameter 17.4mm-23mm" at bounding box center [555, 353] width 68 height 47
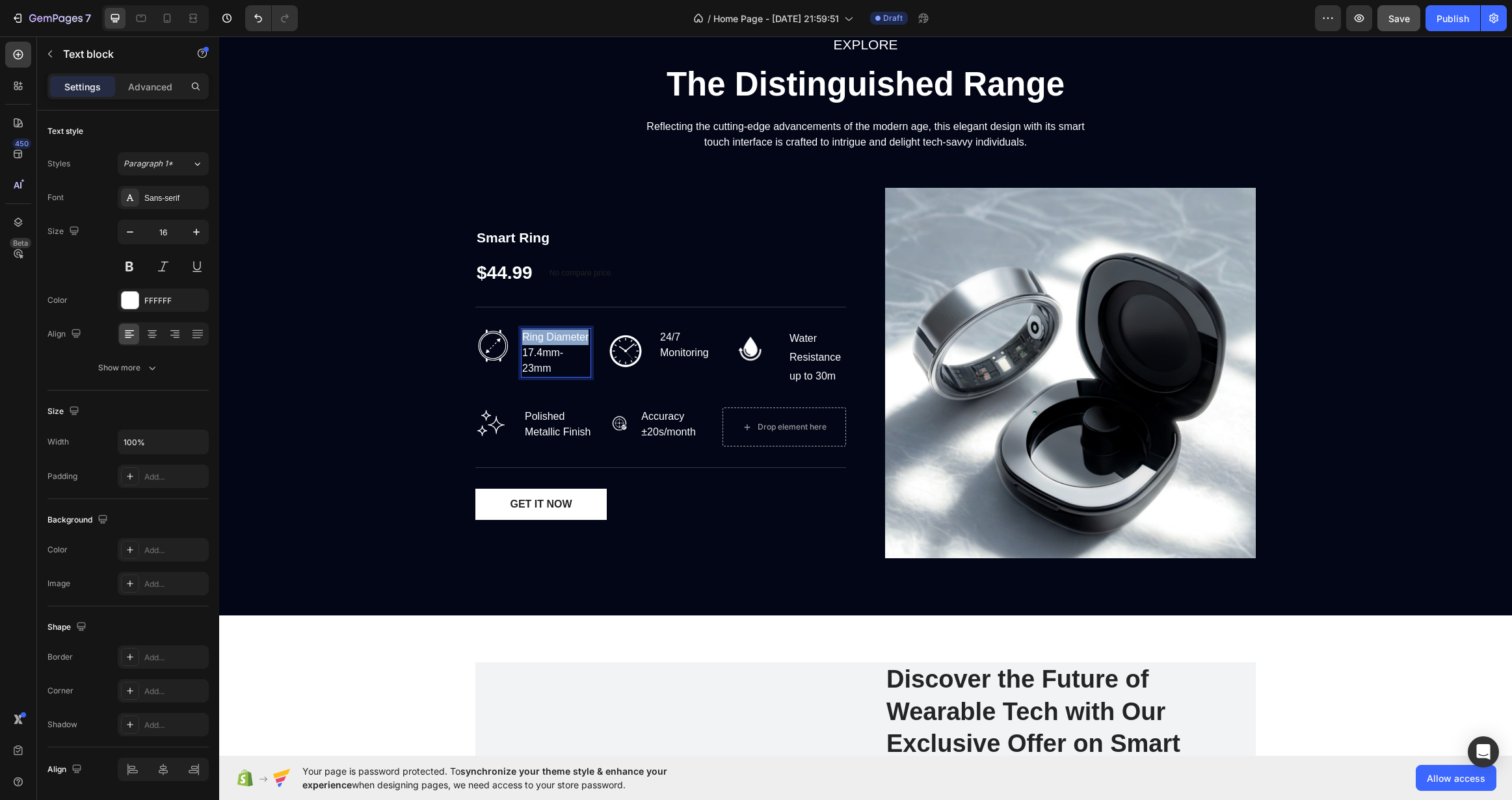
drag, startPoint x: 518, startPoint y: 334, endPoint x: 585, endPoint y: 335, distance: 67.0
click at [585, 335] on p "Ring Diameter 17.4mm-23mm" at bounding box center [555, 353] width 68 height 47
copy p "Ring Diameter"
click at [683, 358] on p "24/7 Monitoring" at bounding box center [689, 345] width 58 height 31
click at [670, 353] on p "24/7 Monitoring" at bounding box center [689, 345] width 58 height 31
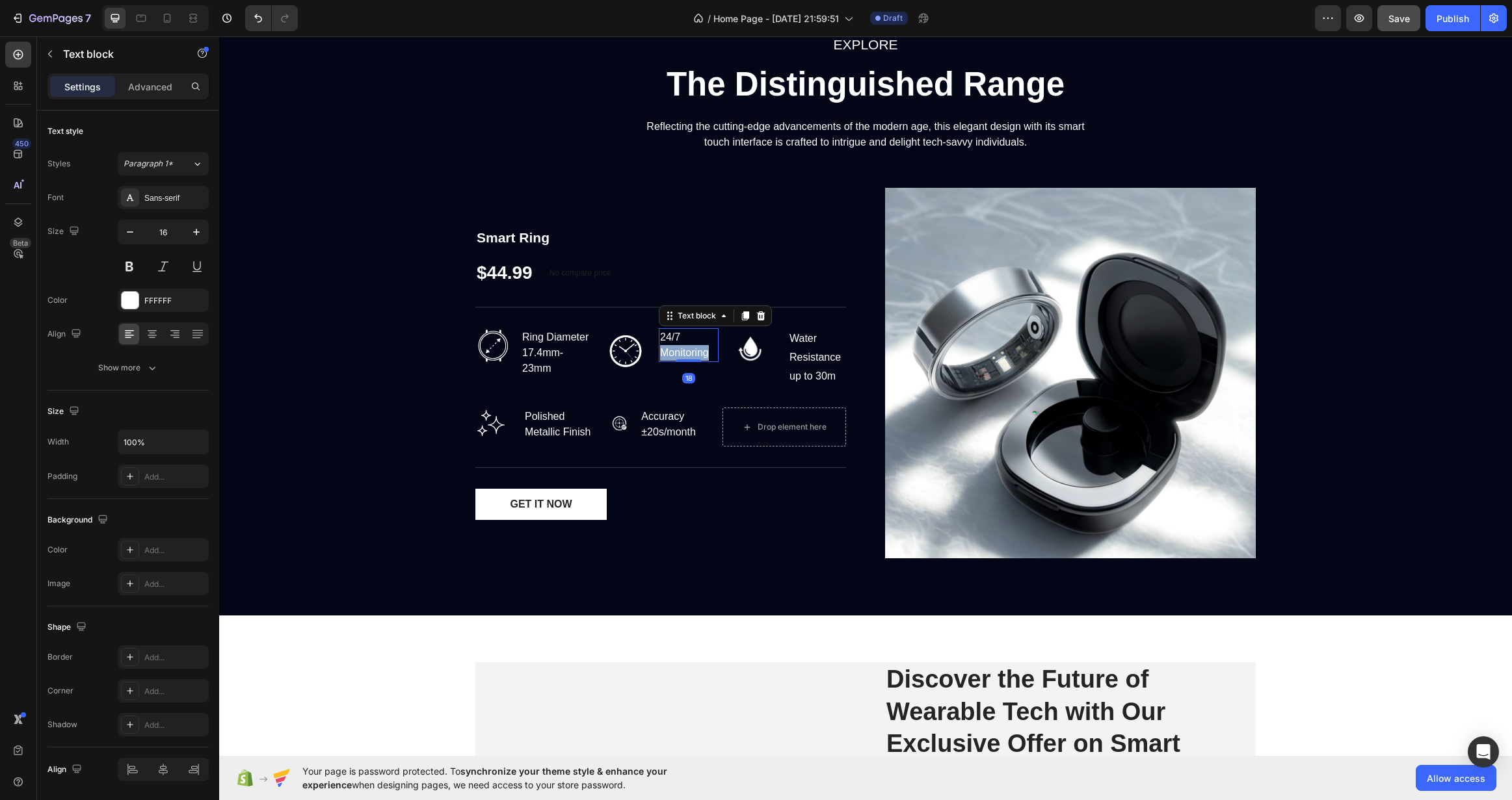
click at [670, 353] on p "24/7 Monitoring" at bounding box center [689, 345] width 58 height 31
copy p "24/7 Monitoring"
click at [821, 348] on div "Water Resistance up to 30m" at bounding box center [817, 357] width 58 height 58
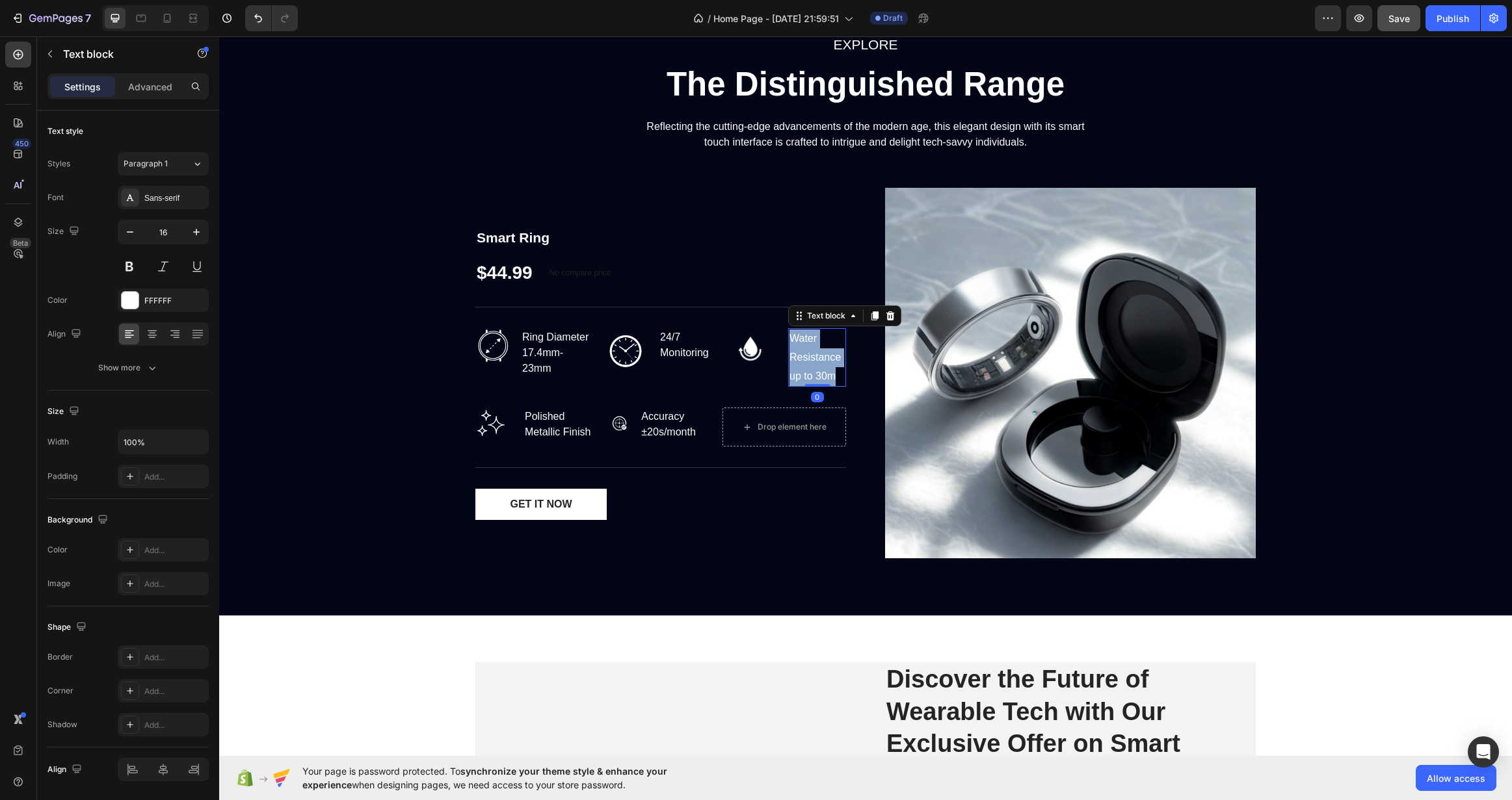
click at [821, 348] on p "Water Resistance up to 30m" at bounding box center [817, 358] width 55 height 56
drag, startPoint x: 813, startPoint y: 358, endPoint x: 802, endPoint y: 355, distance: 11.4
click at [802, 355] on p "Water Resistance up to 30m" at bounding box center [817, 358] width 55 height 56
drag, startPoint x: 835, startPoint y: 355, endPoint x: 784, endPoint y: 335, distance: 54.8
click at [789, 335] on p "Water Resistance up to 30m" at bounding box center [817, 358] width 55 height 56
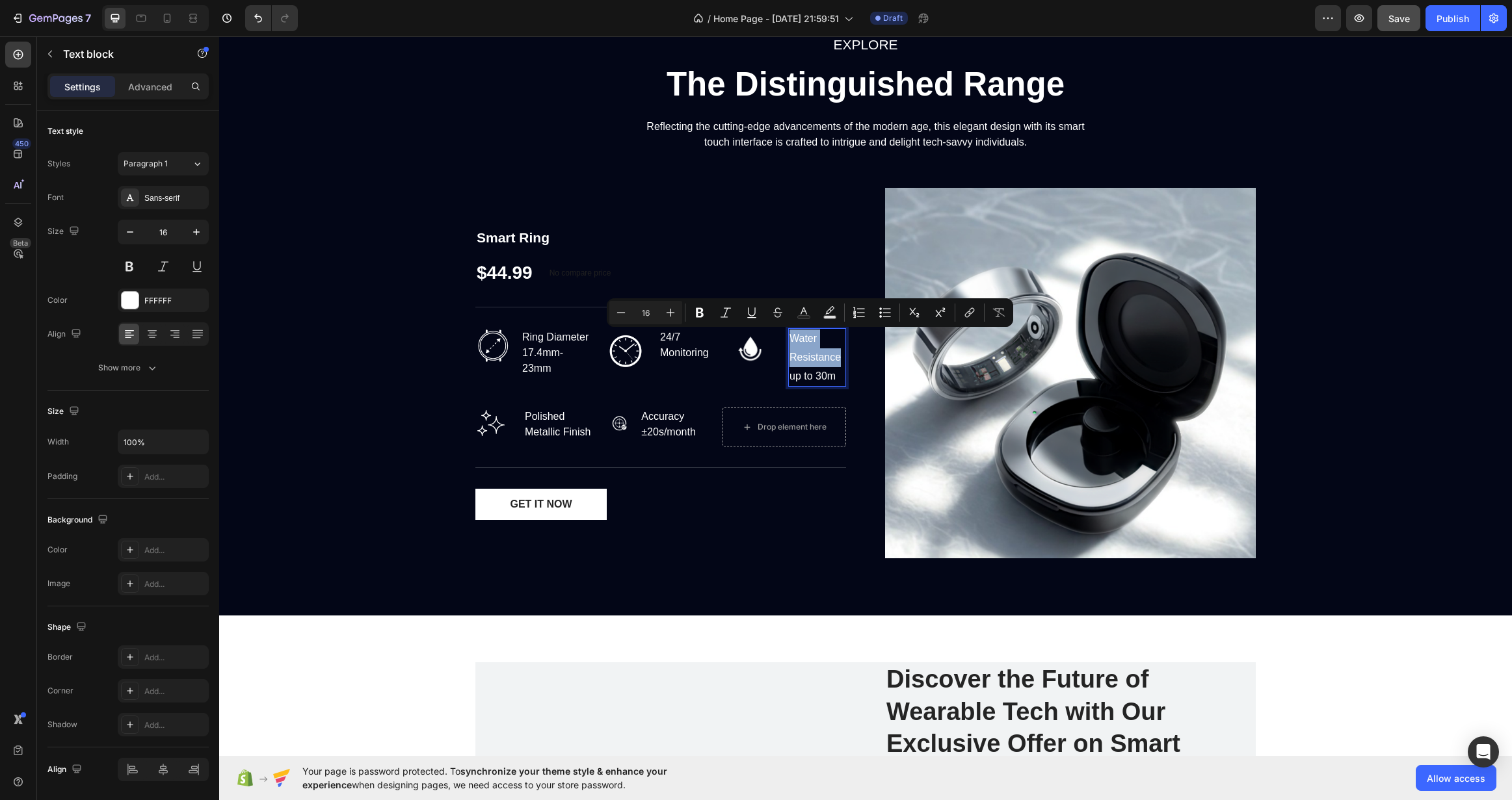
copy p "Water Resistance"
click at [530, 417] on div "Polished Metallic Finish" at bounding box center [561, 424] width 75 height 33
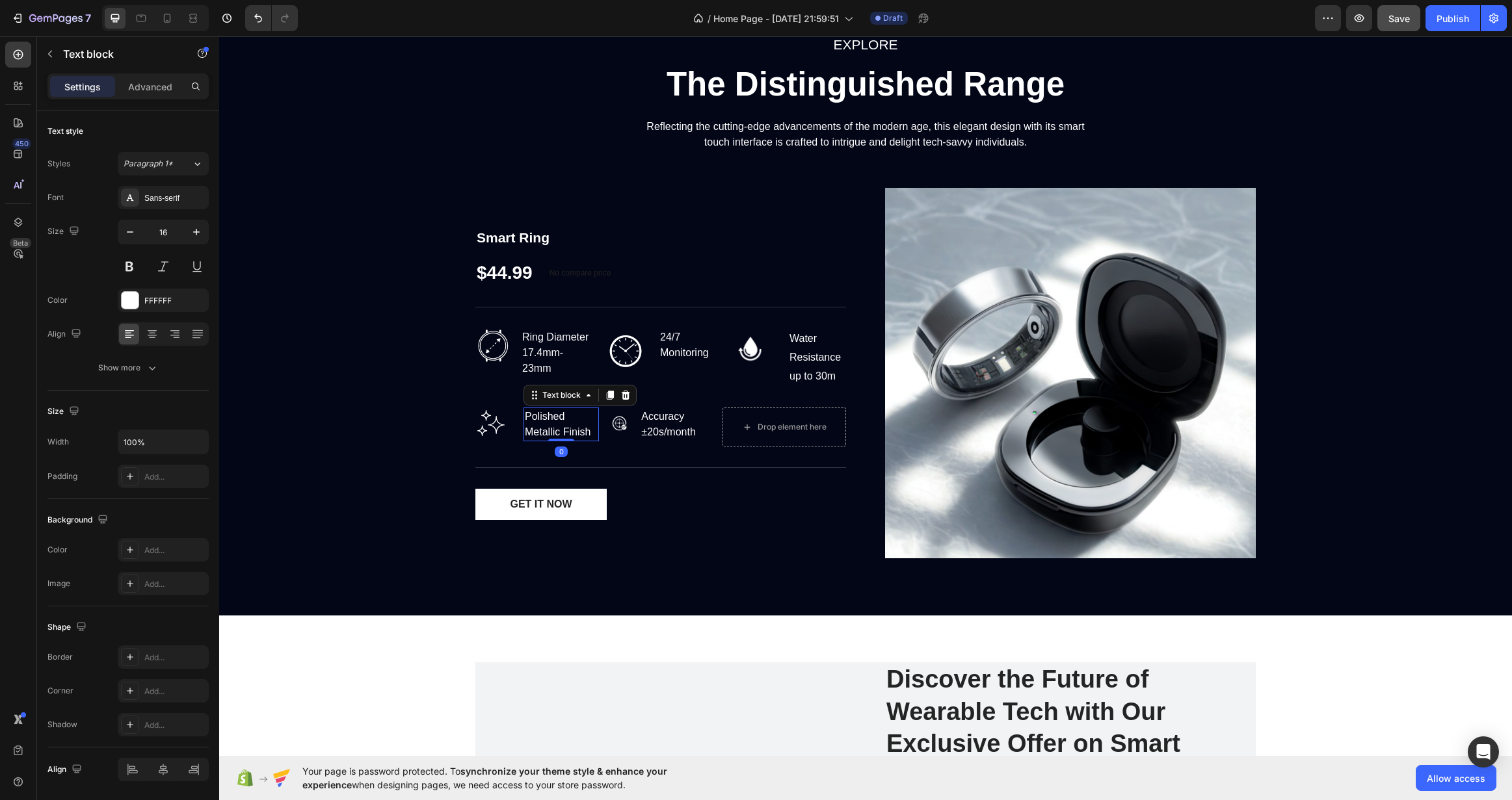
click at [530, 417] on div "Polished Metallic Finish" at bounding box center [561, 424] width 75 height 33
click at [530, 417] on p "Polished Metallic Finish" at bounding box center [562, 424] width 73 height 31
click at [641, 420] on div "Accuracy ±20s/month" at bounding box center [681, 424] width 82 height 33
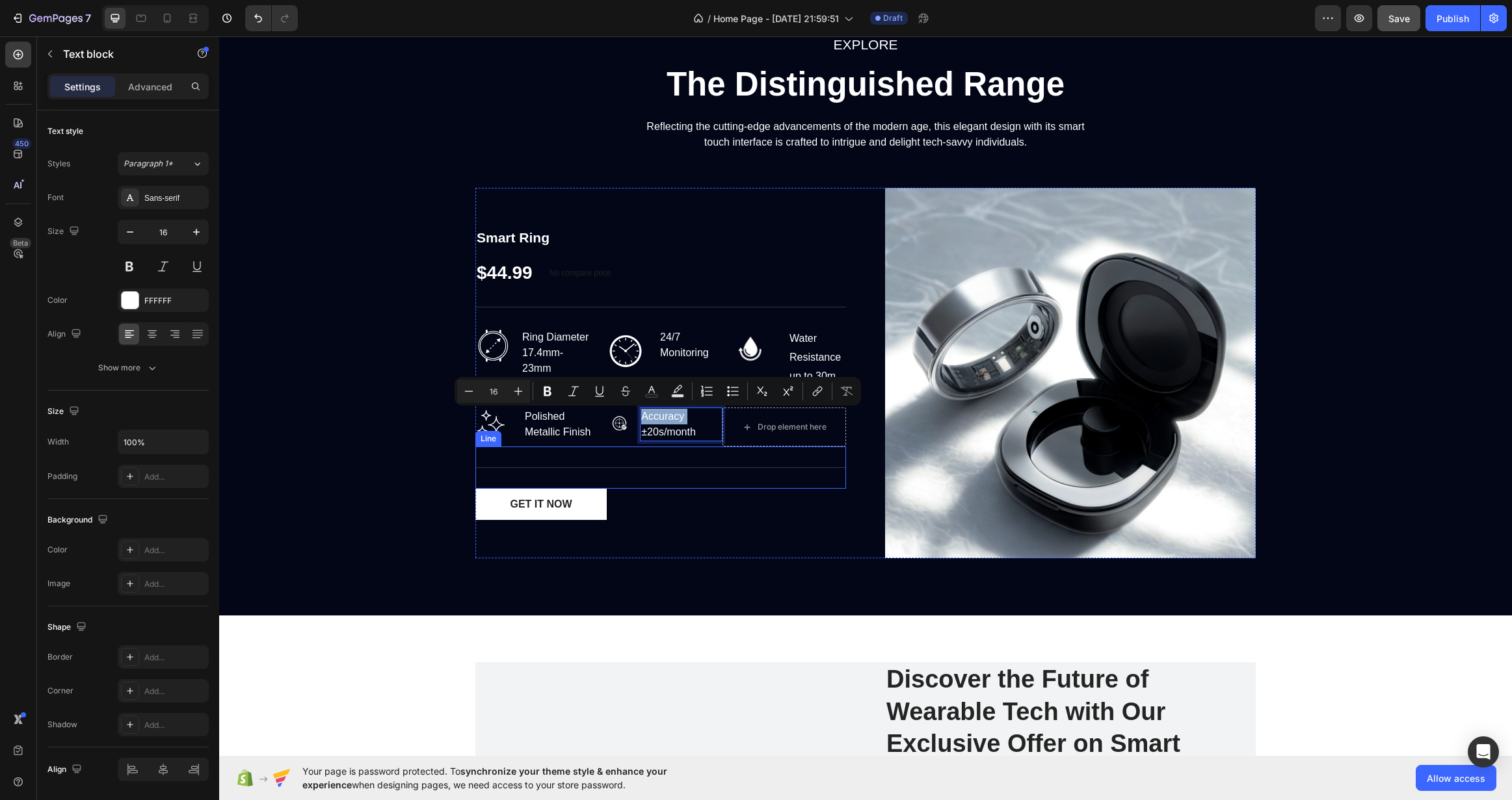
click at [677, 464] on div "Technical Specifications Line" at bounding box center [660, 467] width 371 height 42
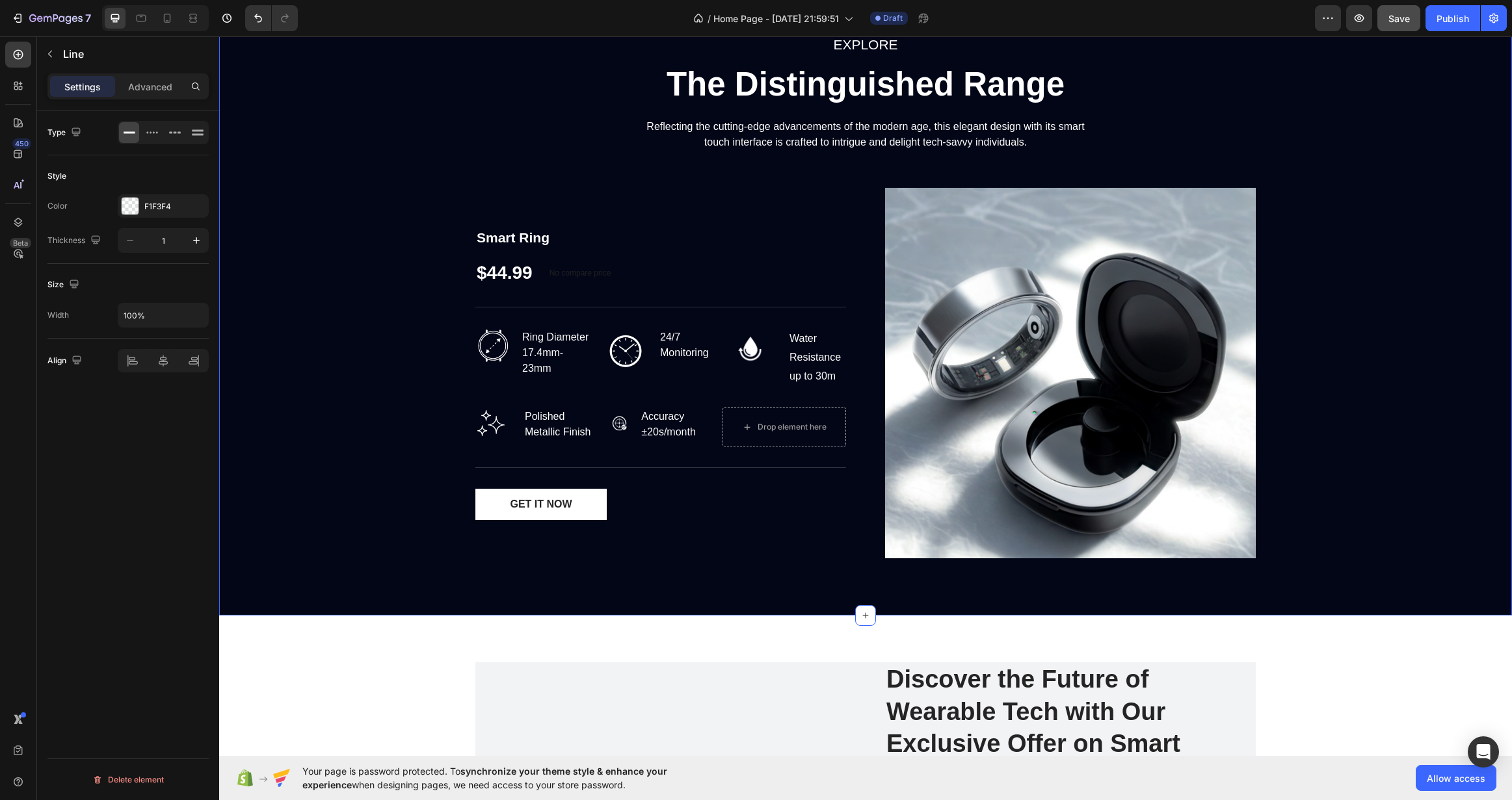
click at [329, 358] on div "EXPLORE Text block The Distinguished Range Heading Reflecting the cutting-edge …" at bounding box center [865, 301] width 1273 height 536
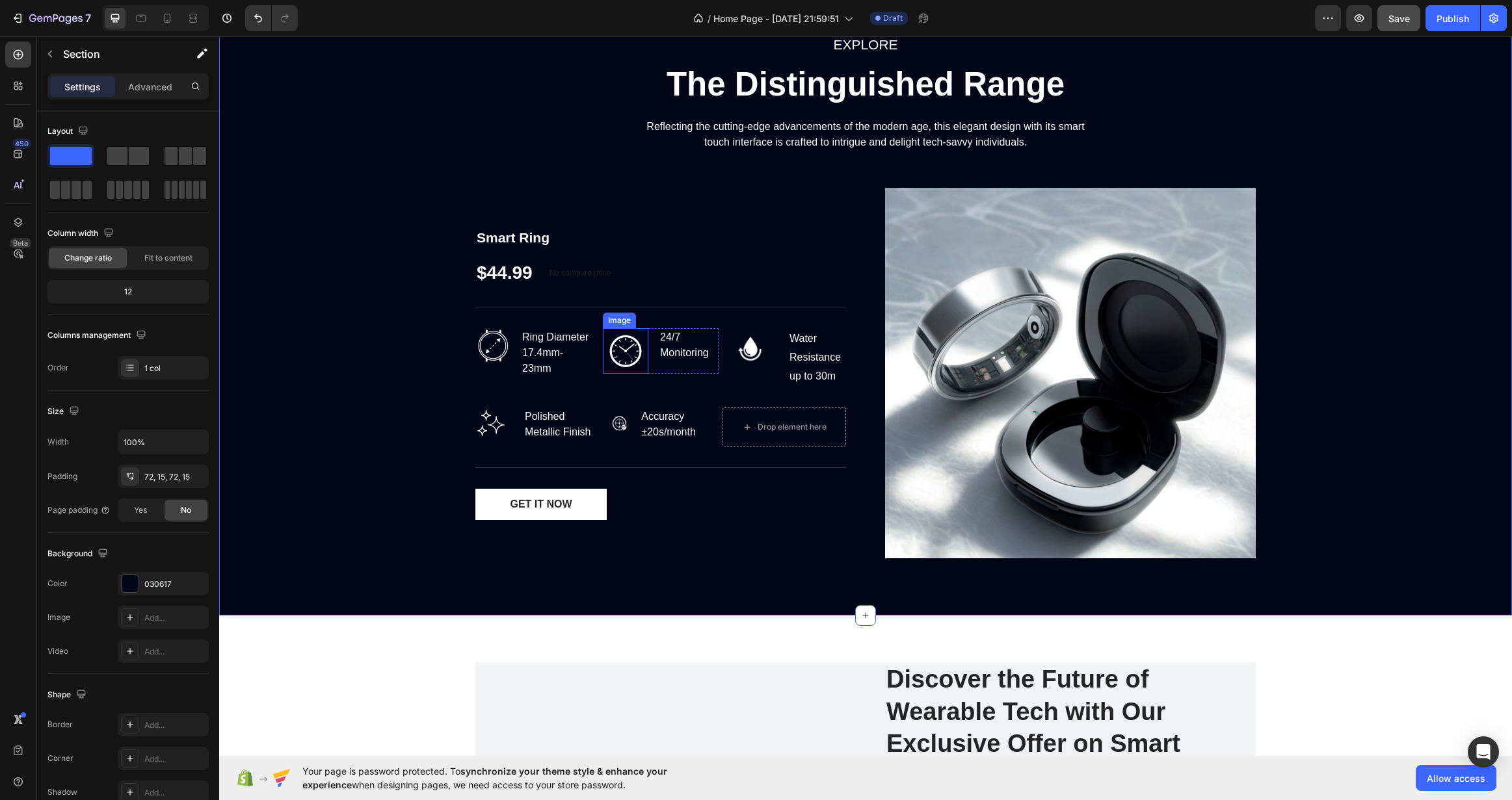
click at [628, 355] on img at bounding box center [625, 351] width 46 height 46
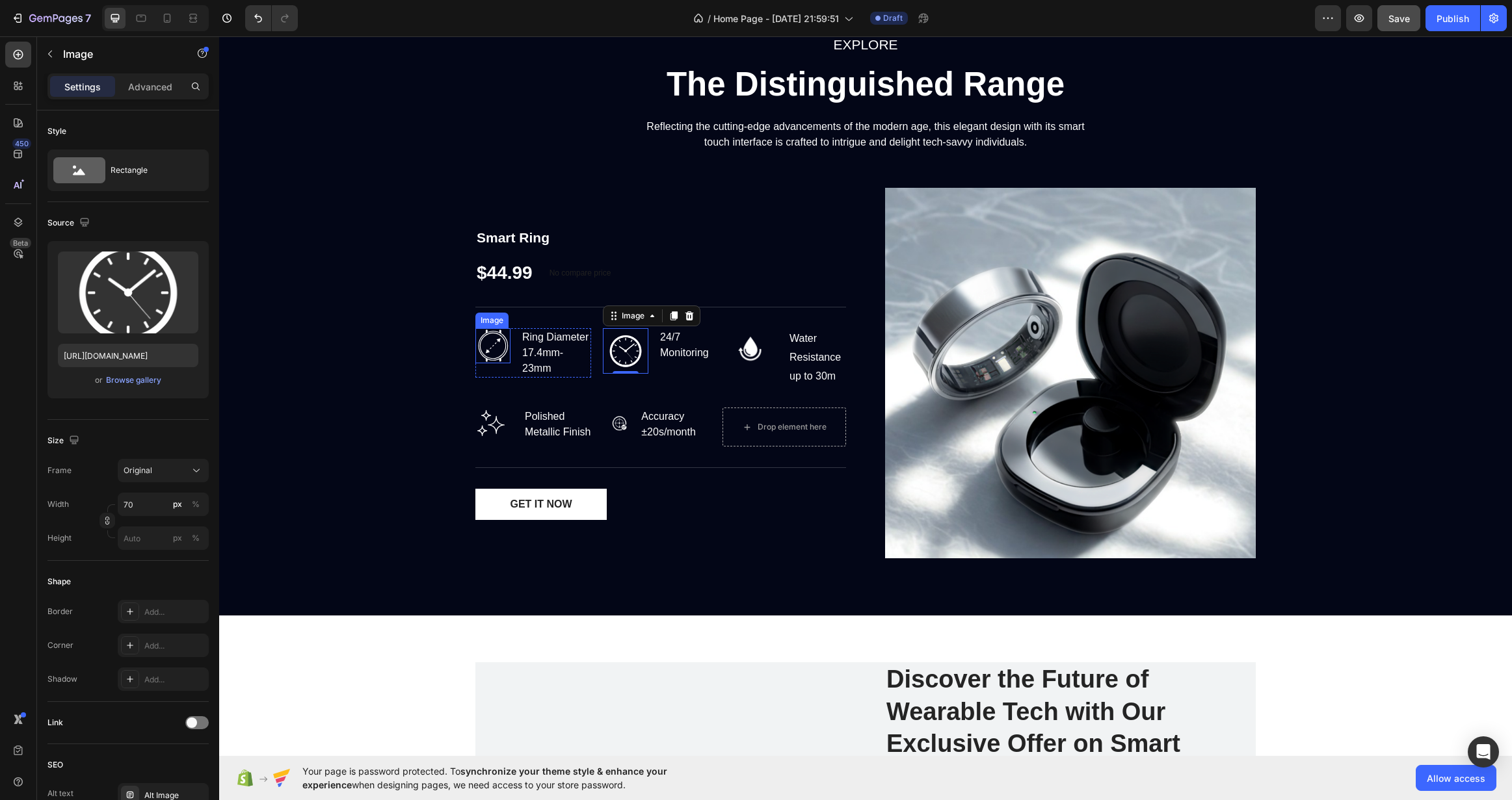
click at [490, 354] on img at bounding box center [492, 345] width 35 height 35
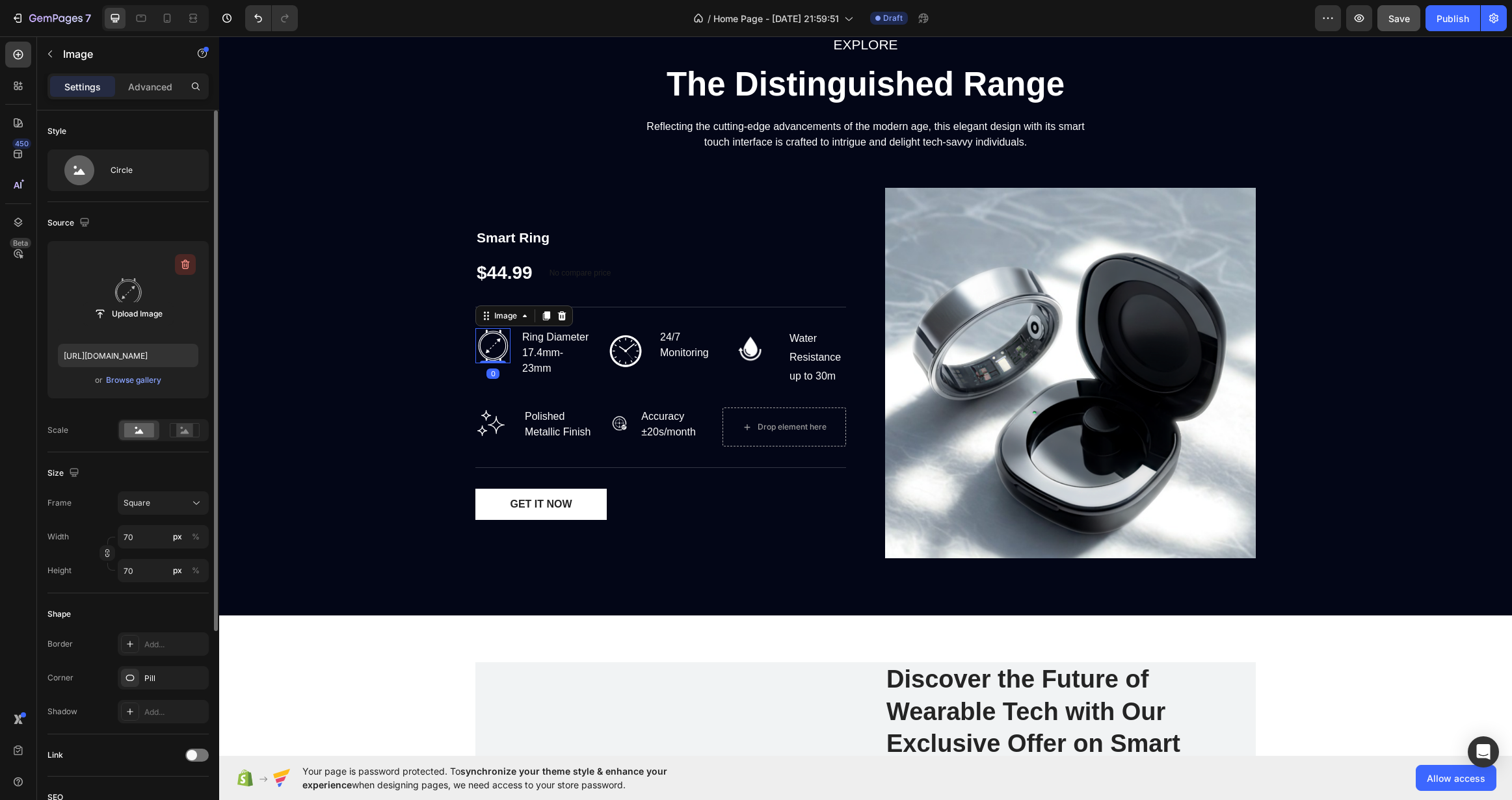
drag, startPoint x: 180, startPoint y: 257, endPoint x: 55, endPoint y: 242, distance: 125.9
click at [180, 257] on button "button" at bounding box center [185, 264] width 21 height 21
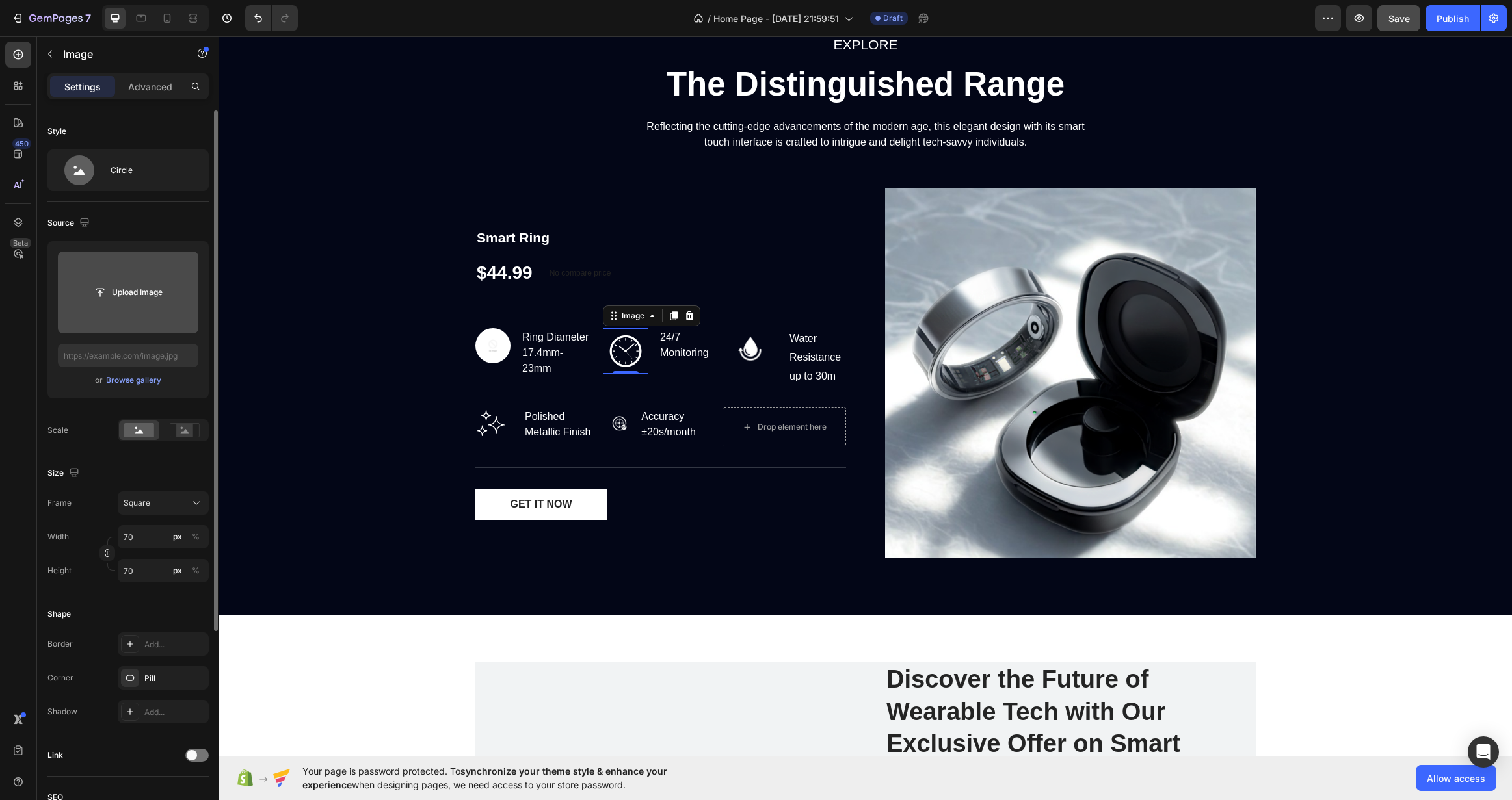
click at [624, 346] on img at bounding box center [625, 351] width 46 height 46
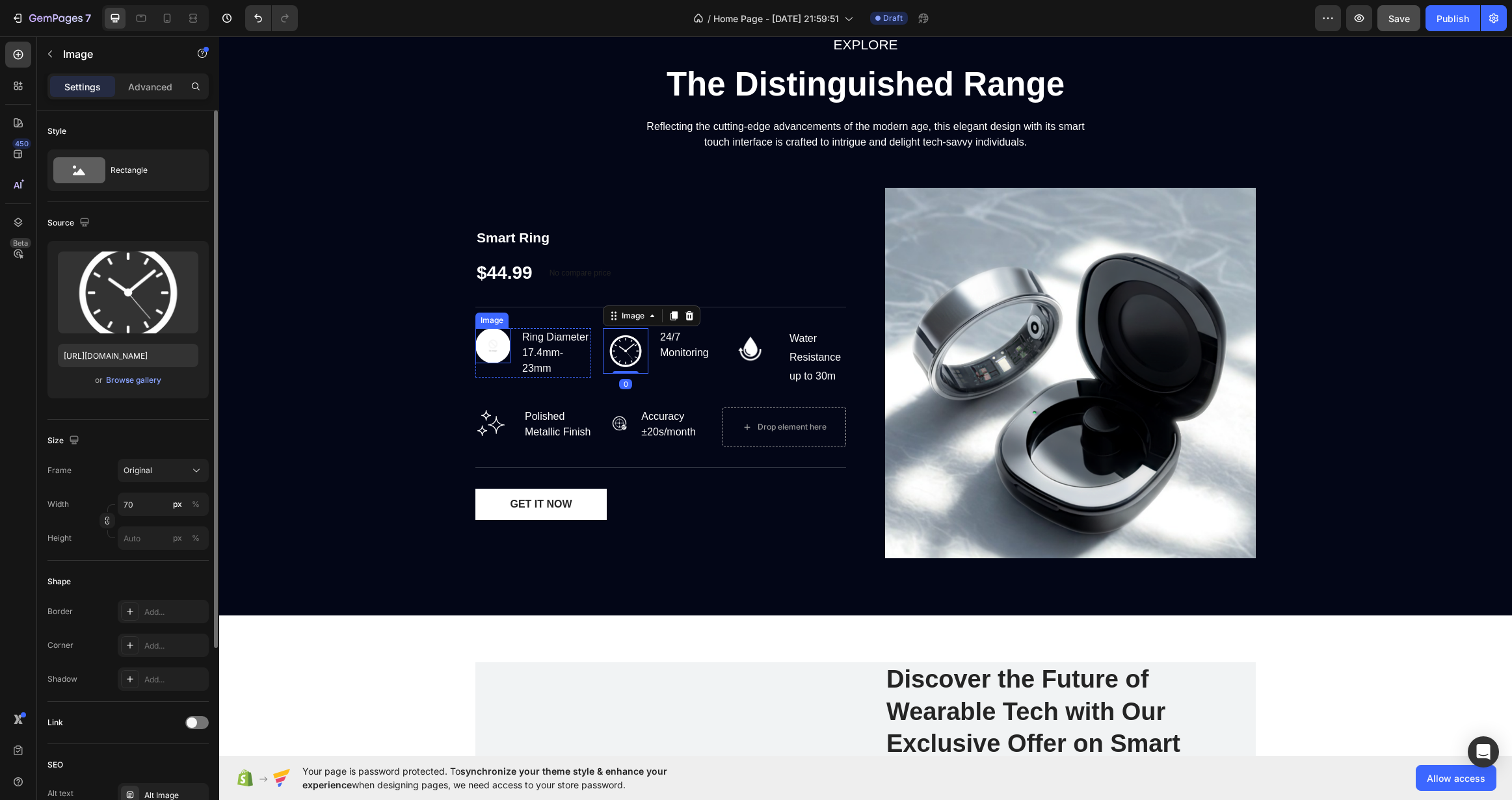
click at [490, 353] on img at bounding box center [492, 345] width 35 height 35
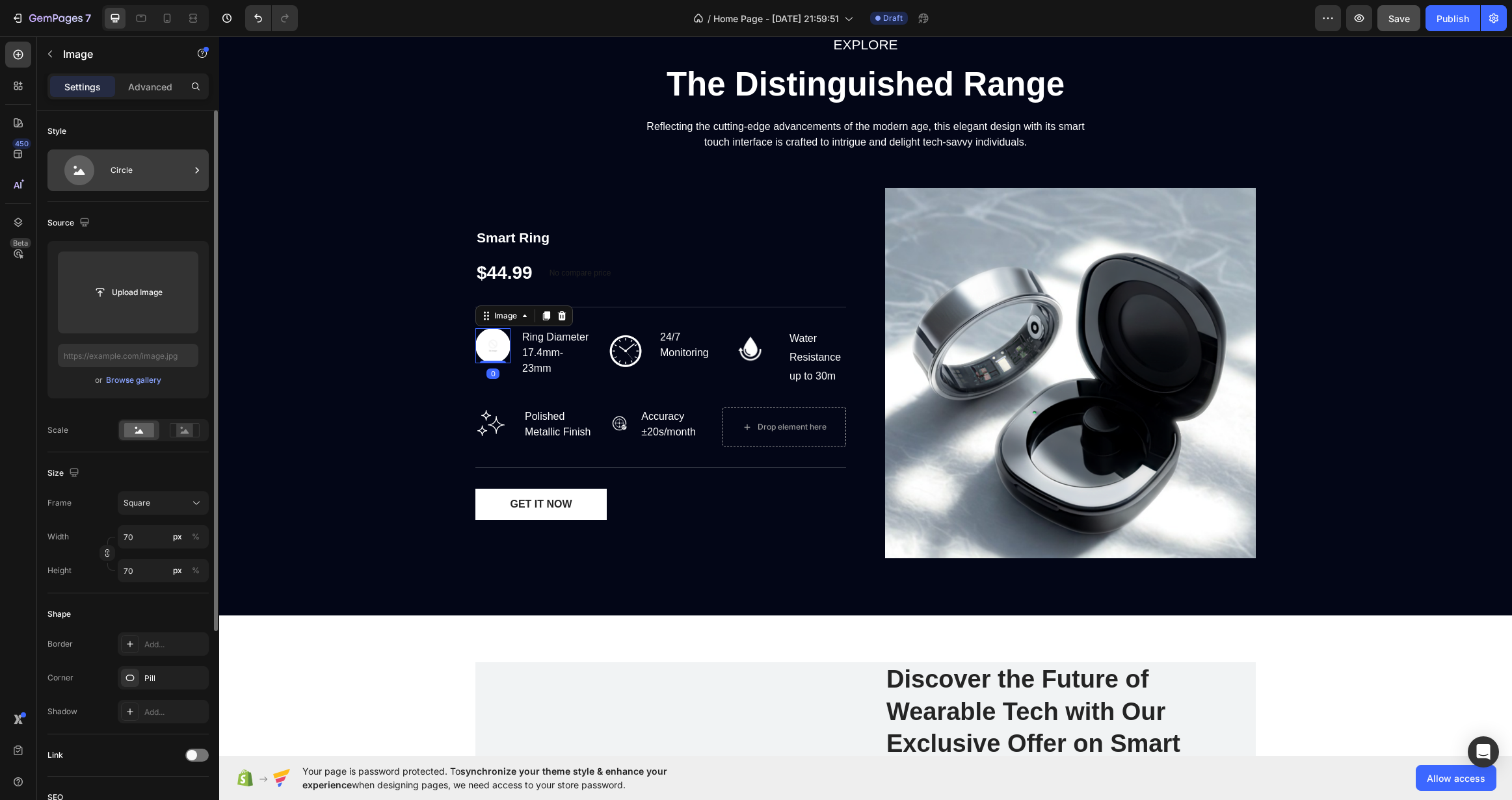
click at [135, 159] on div "Circle" at bounding box center [150, 170] width 79 height 30
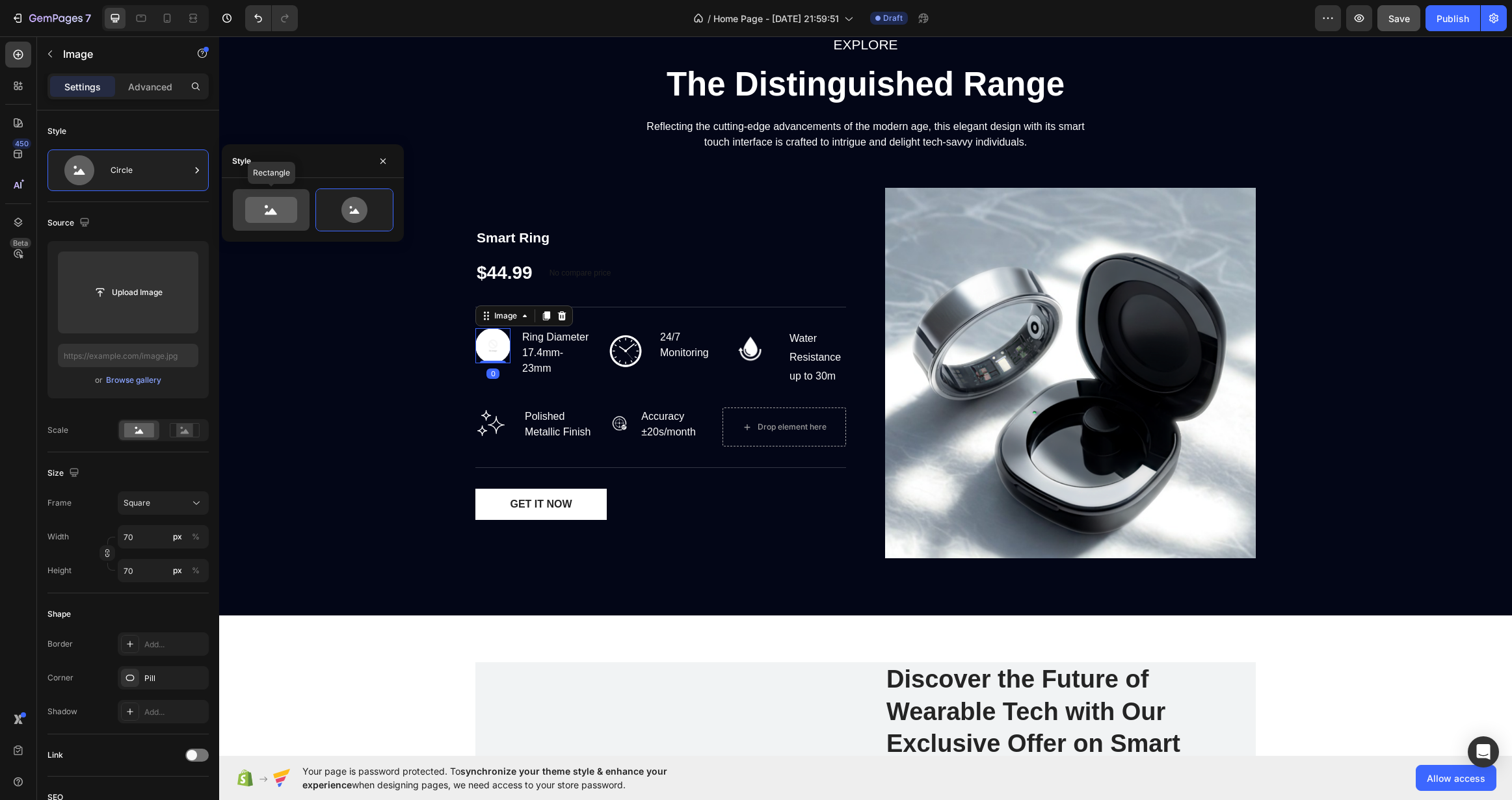
click at [285, 209] on icon at bounding box center [271, 209] width 52 height 26
type input "100"
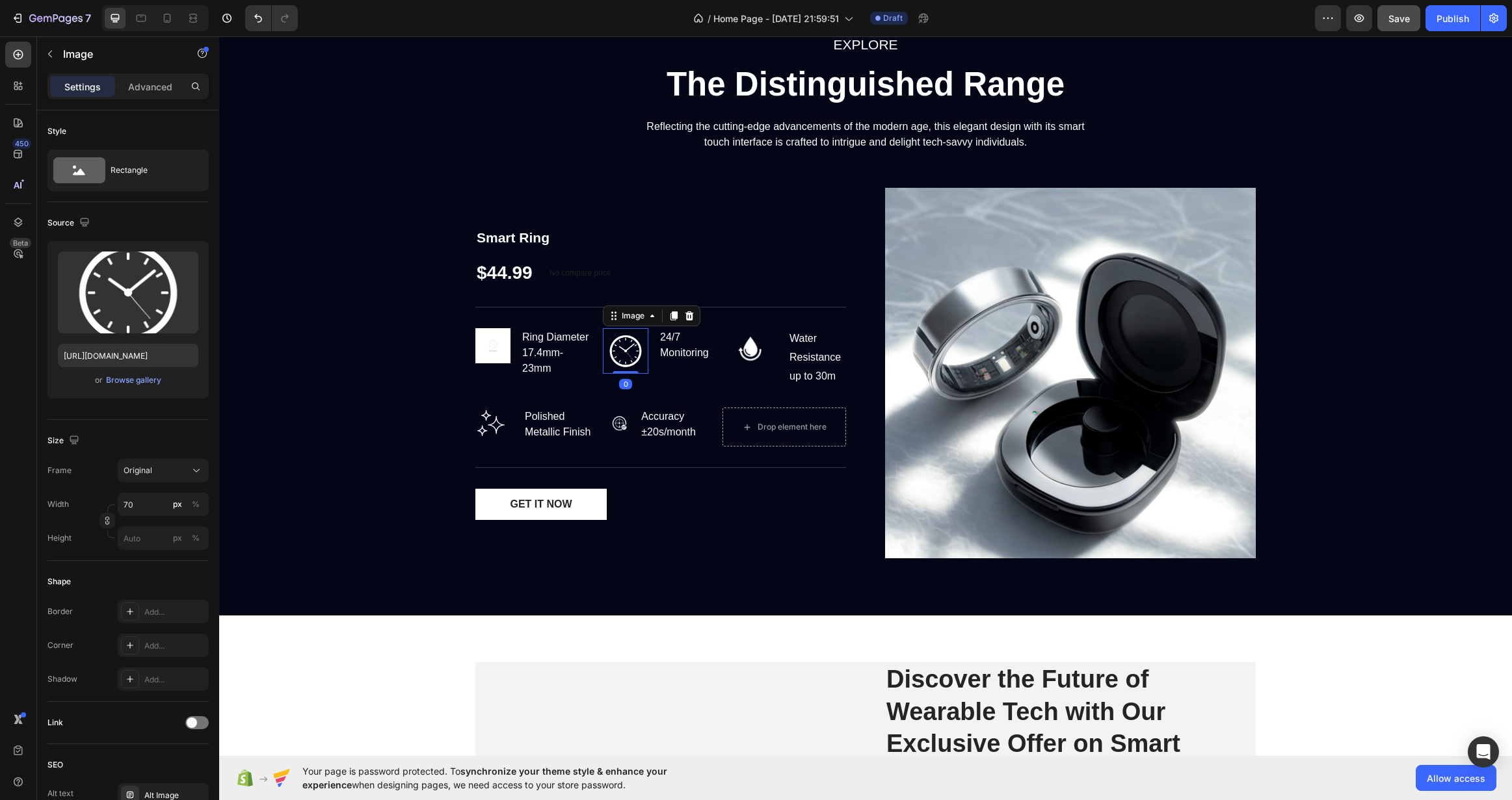
click at [623, 348] on img at bounding box center [625, 351] width 46 height 46
click at [191, 264] on icon "button" at bounding box center [185, 264] width 13 height 13
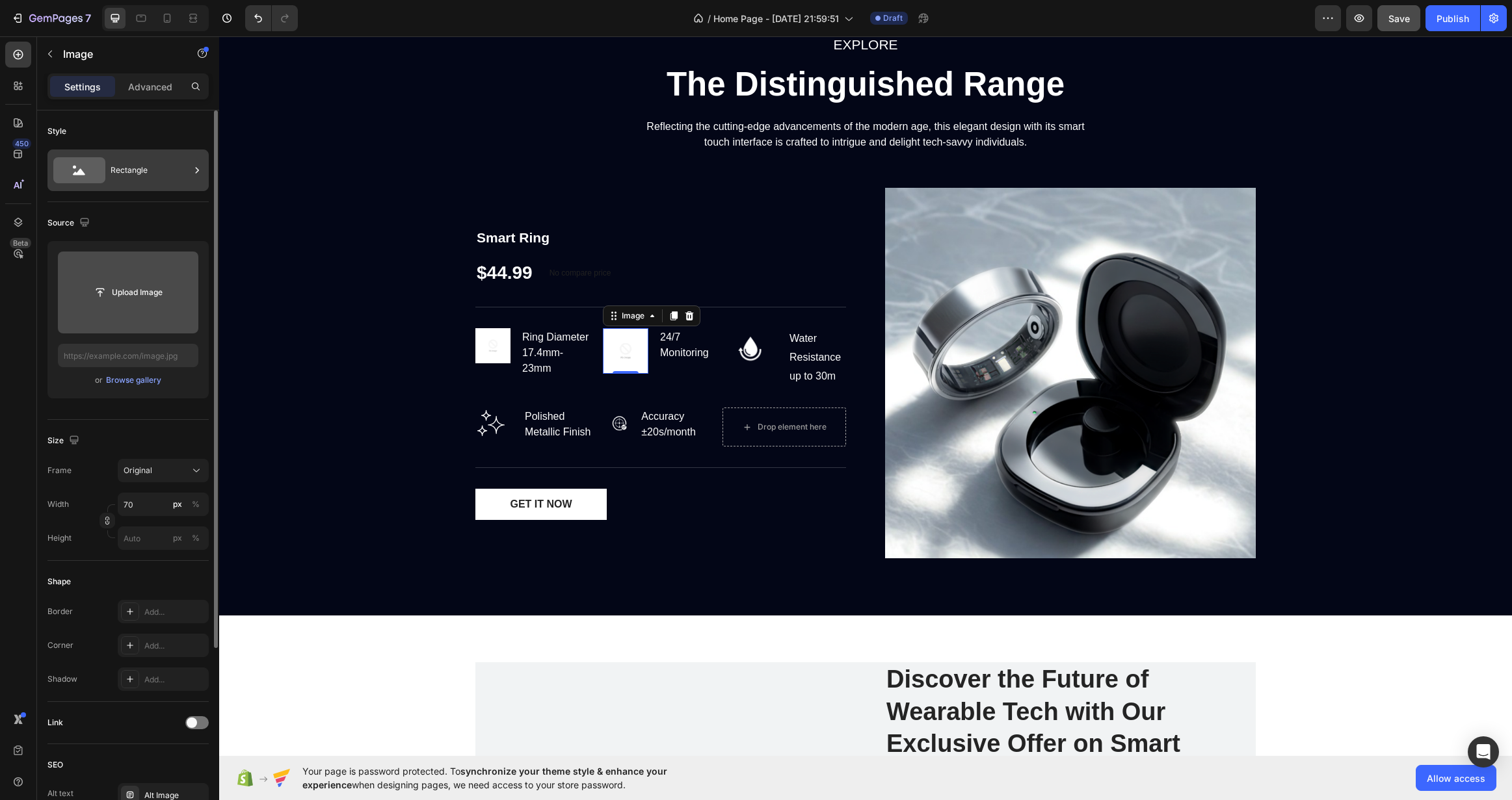
click at [154, 183] on div "Rectangle" at bounding box center [150, 170] width 79 height 30
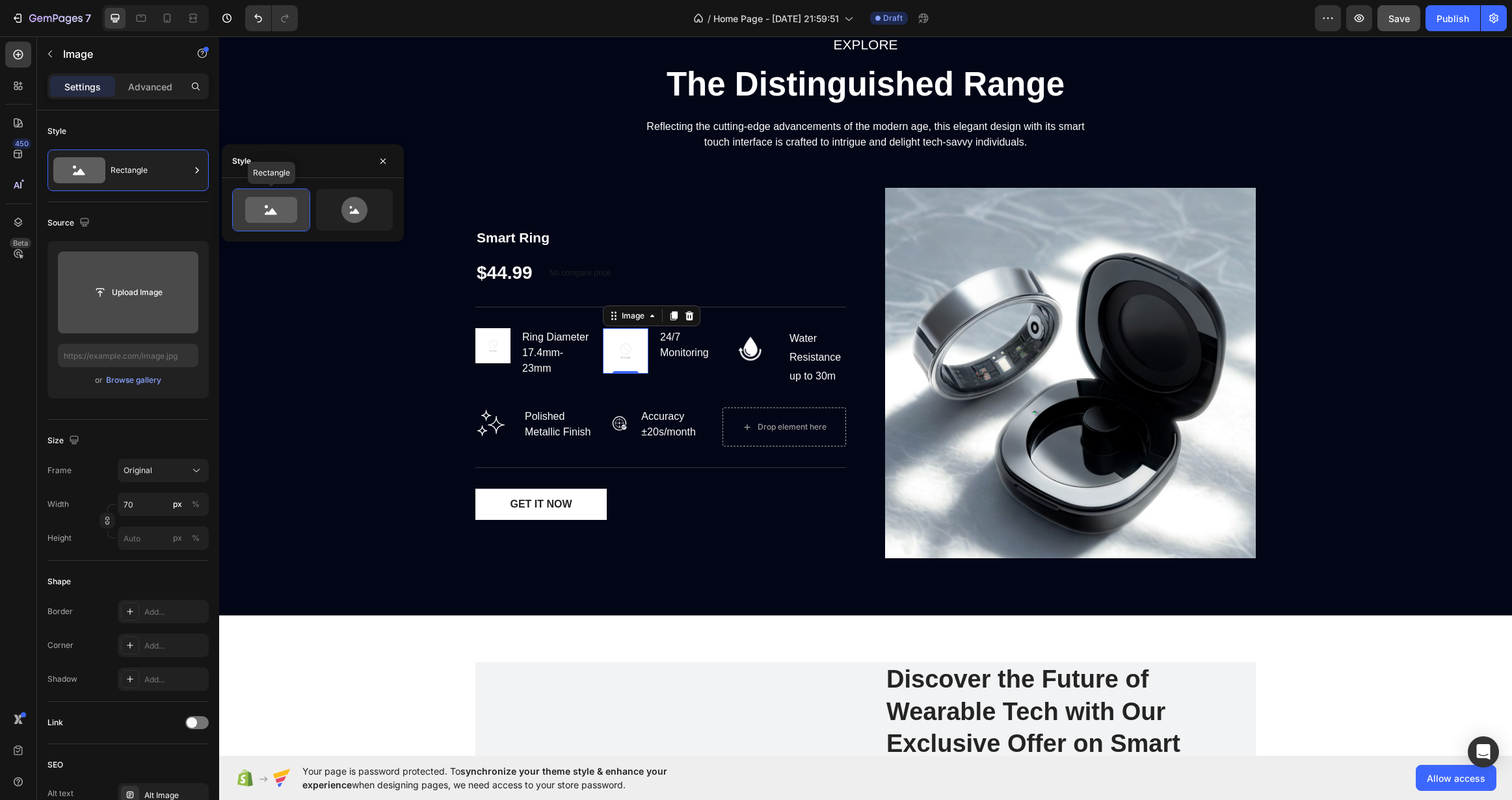
click at [271, 202] on icon at bounding box center [271, 209] width 52 height 26
click at [740, 334] on img at bounding box center [751, 348] width 40 height 40
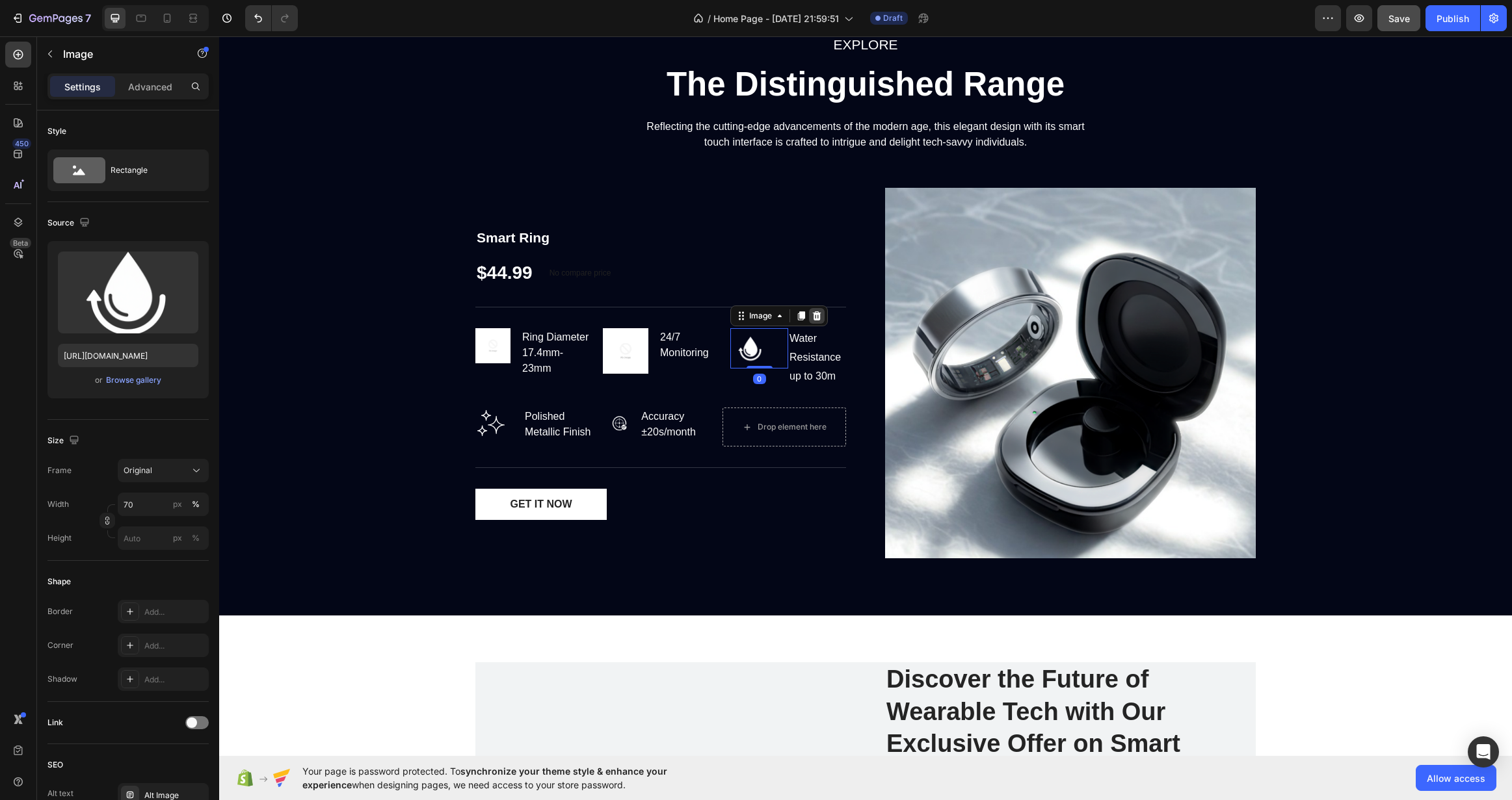
click at [813, 313] on icon at bounding box center [817, 316] width 9 height 9
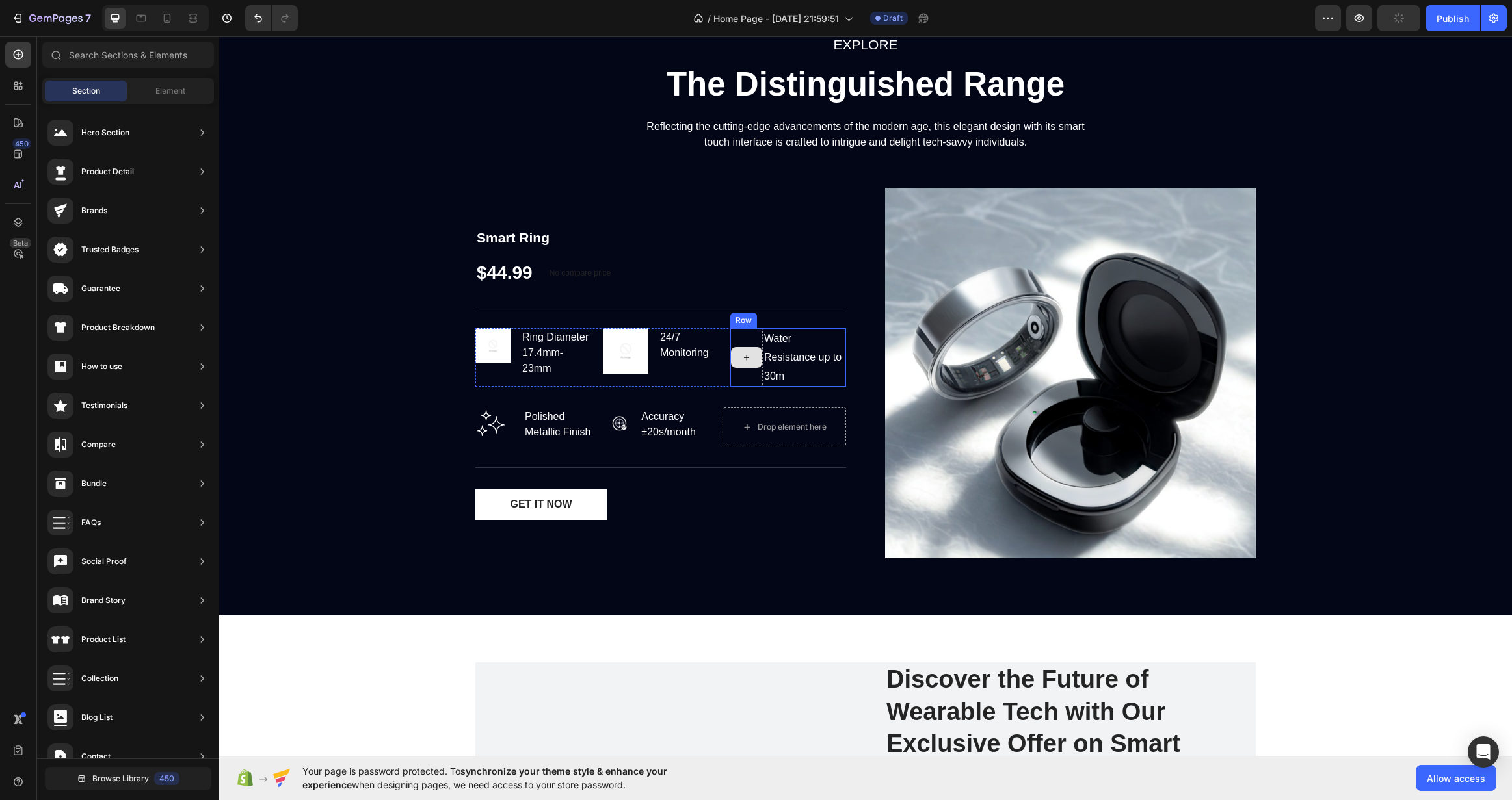
click at [738, 351] on div at bounding box center [747, 358] width 31 height 21
click at [737, 380] on div at bounding box center [747, 357] width 33 height 58
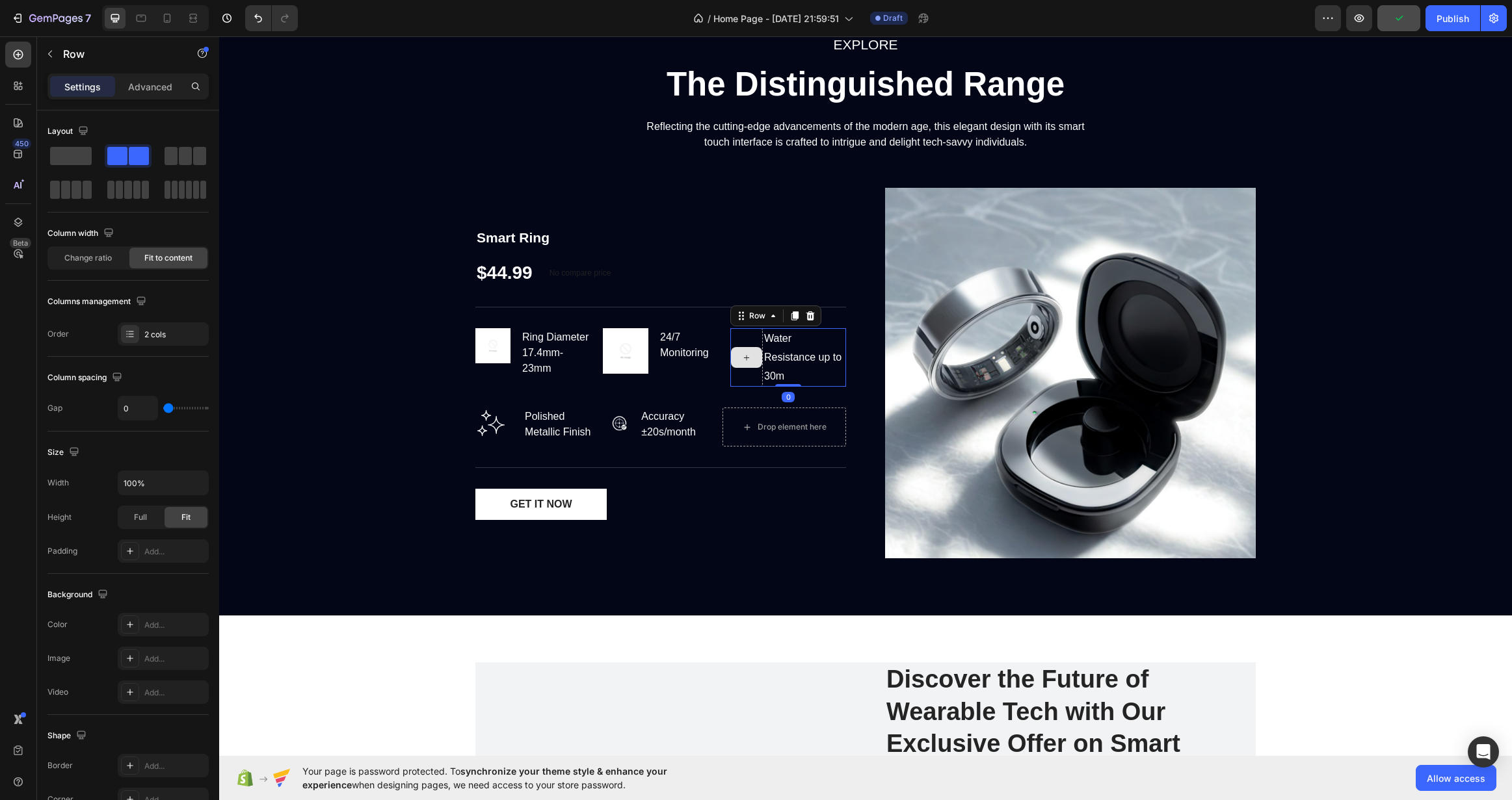
click at [741, 355] on icon at bounding box center [746, 358] width 10 height 11
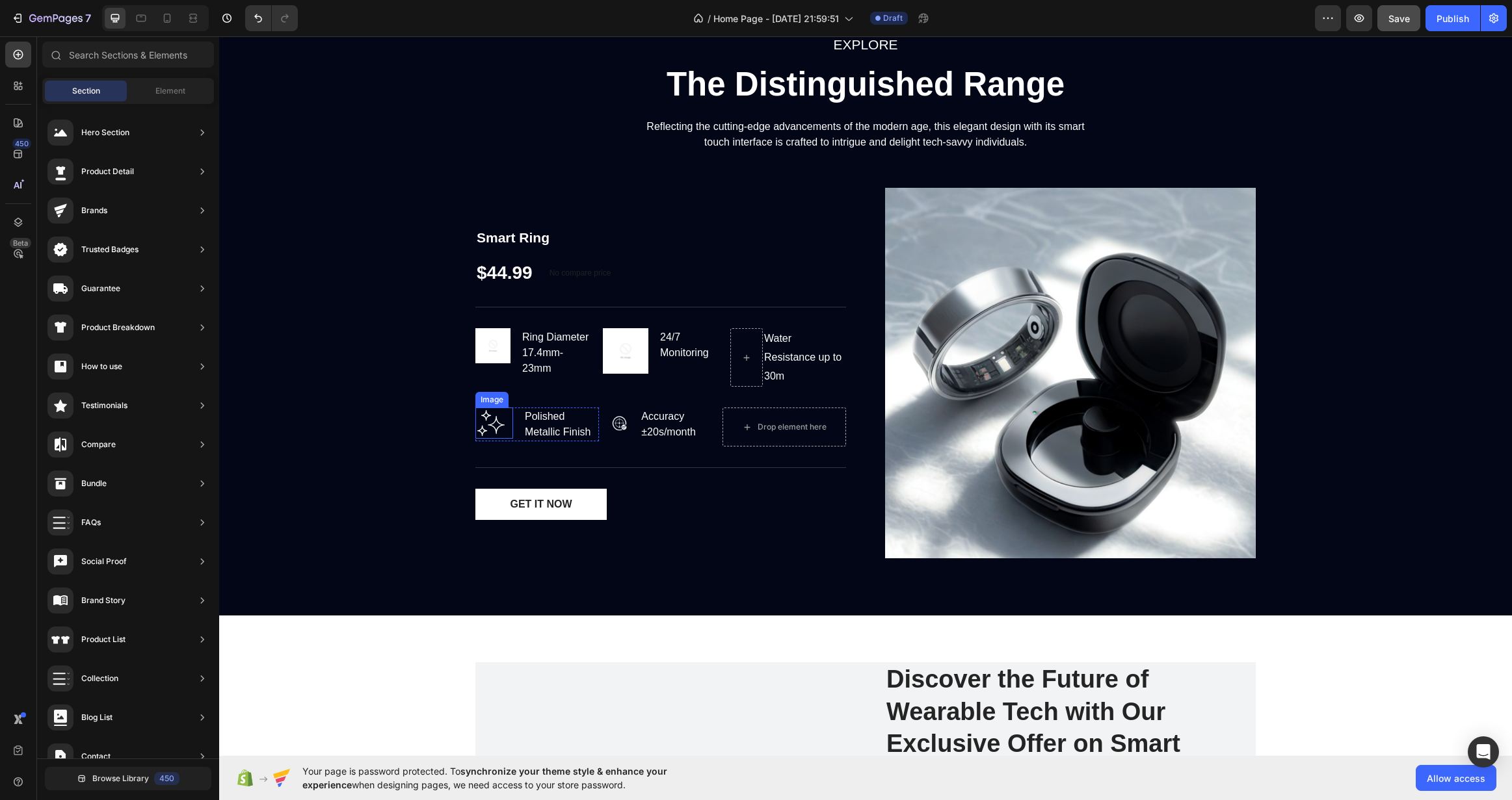
click at [485, 423] on img at bounding box center [491, 423] width 31 height 31
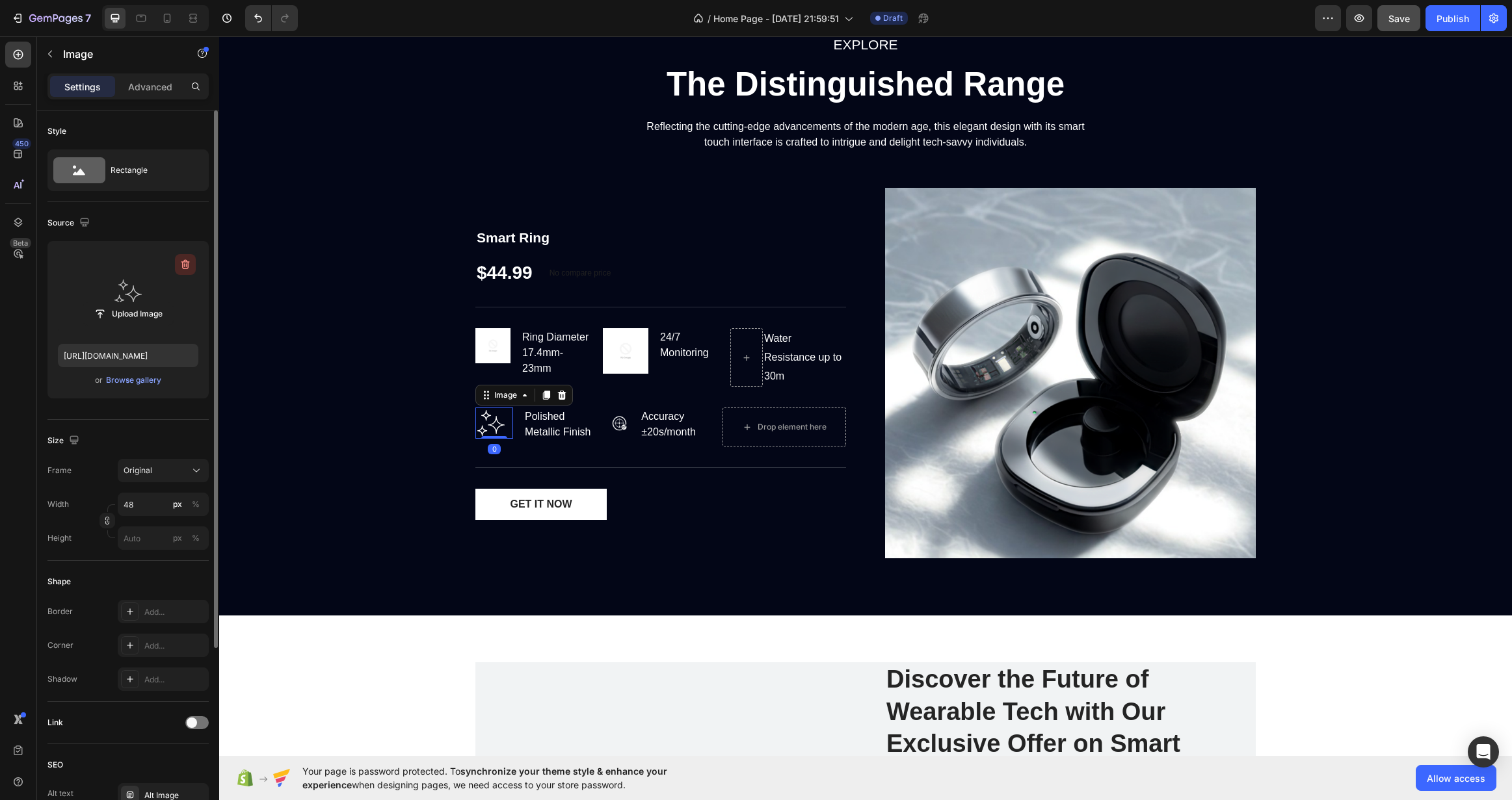
click at [181, 265] on icon "button" at bounding box center [185, 264] width 13 height 13
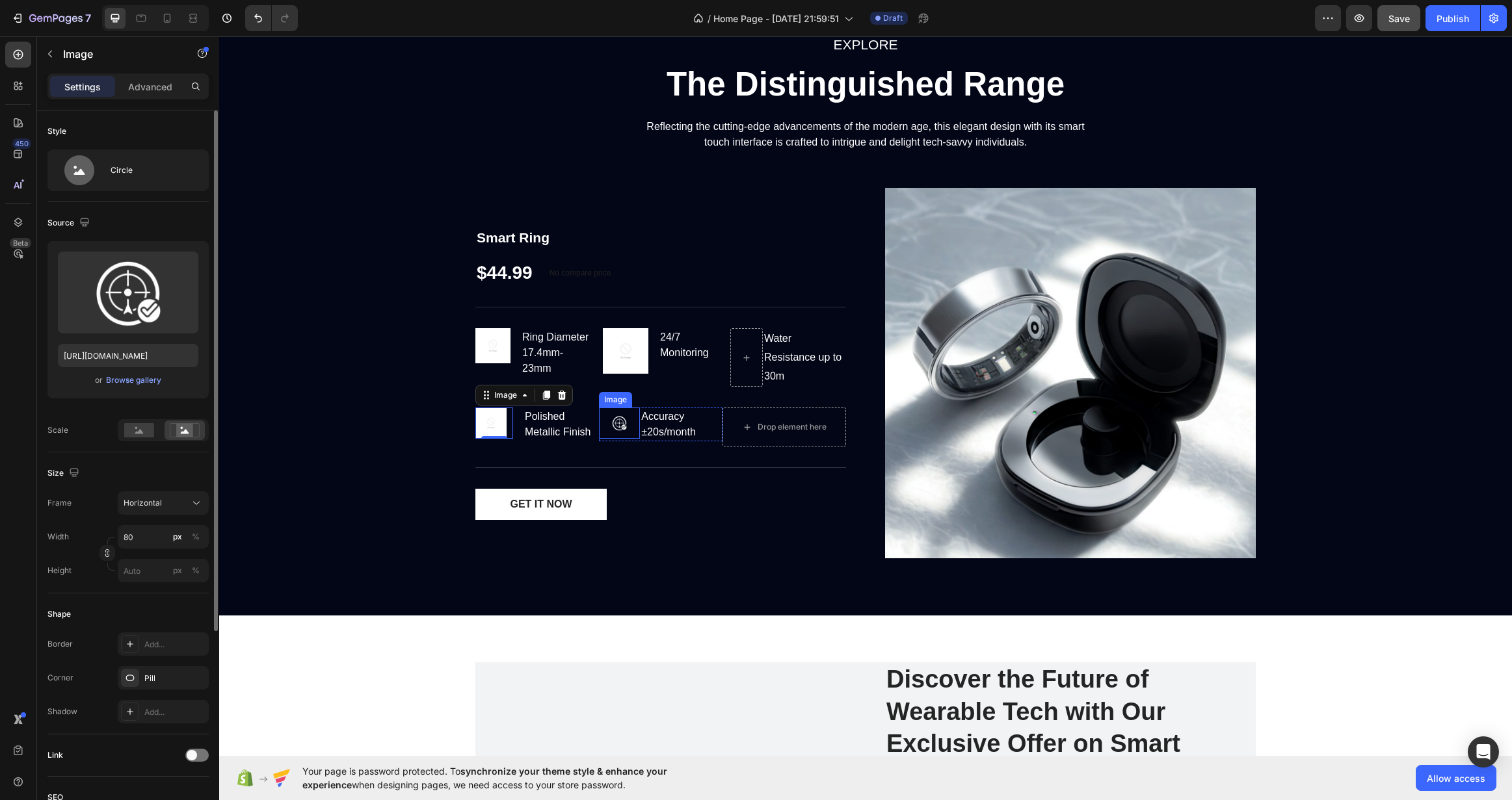
click at [617, 426] on img at bounding box center [619, 422] width 41 height 30
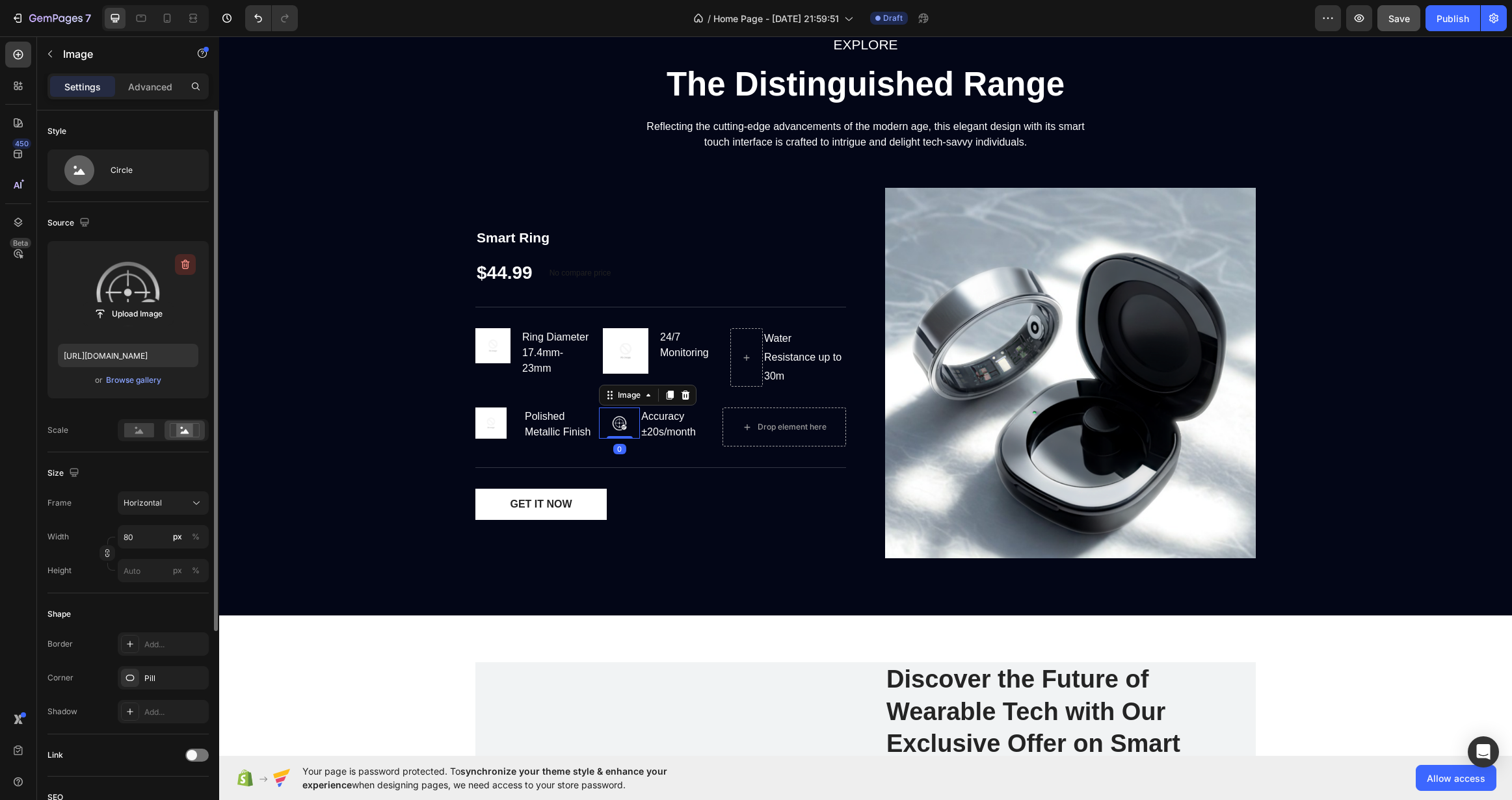
click at [185, 255] on button "button" at bounding box center [185, 264] width 21 height 21
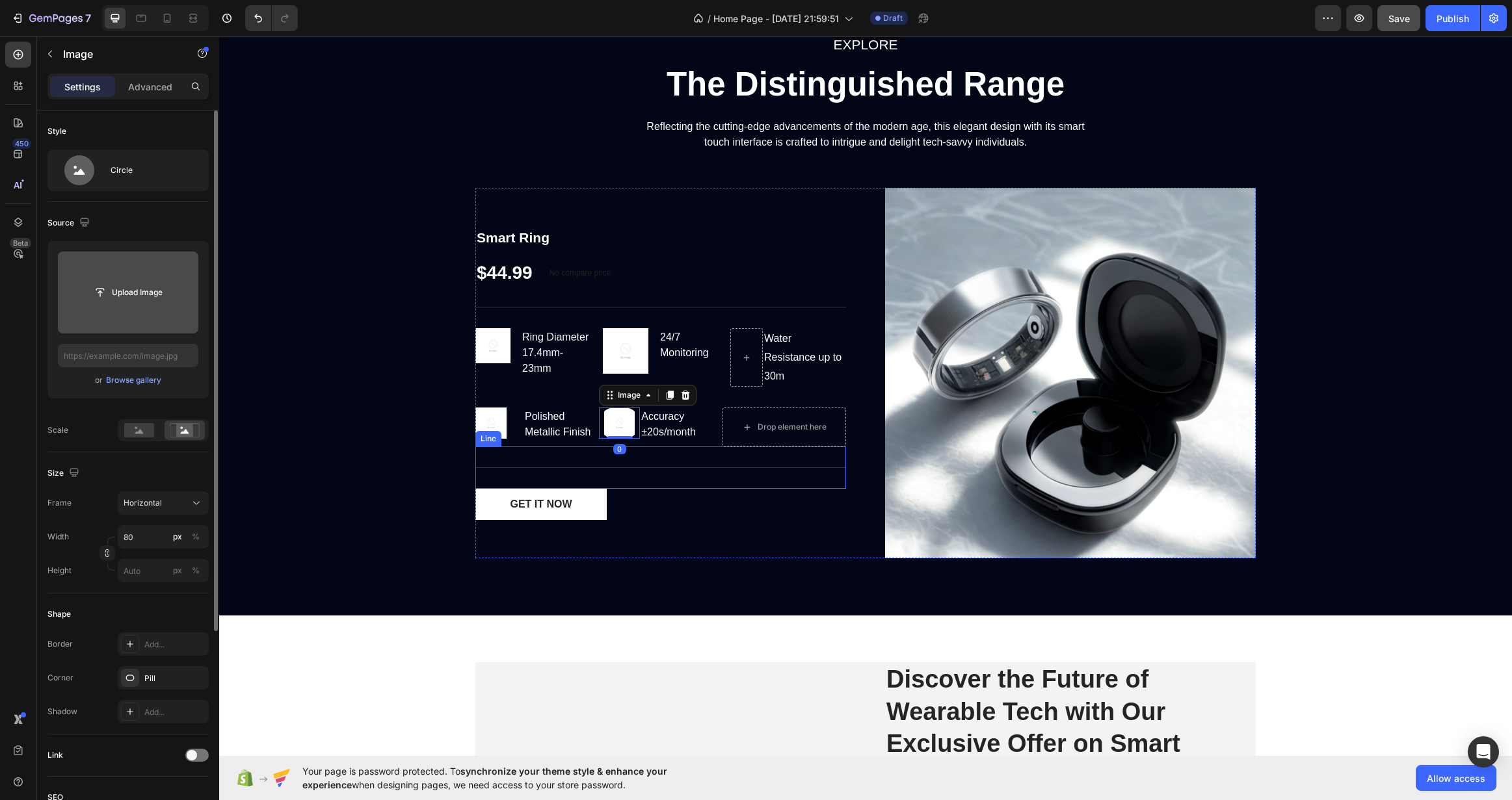
click at [712, 474] on div "Technical Specifications Line" at bounding box center [660, 467] width 371 height 42
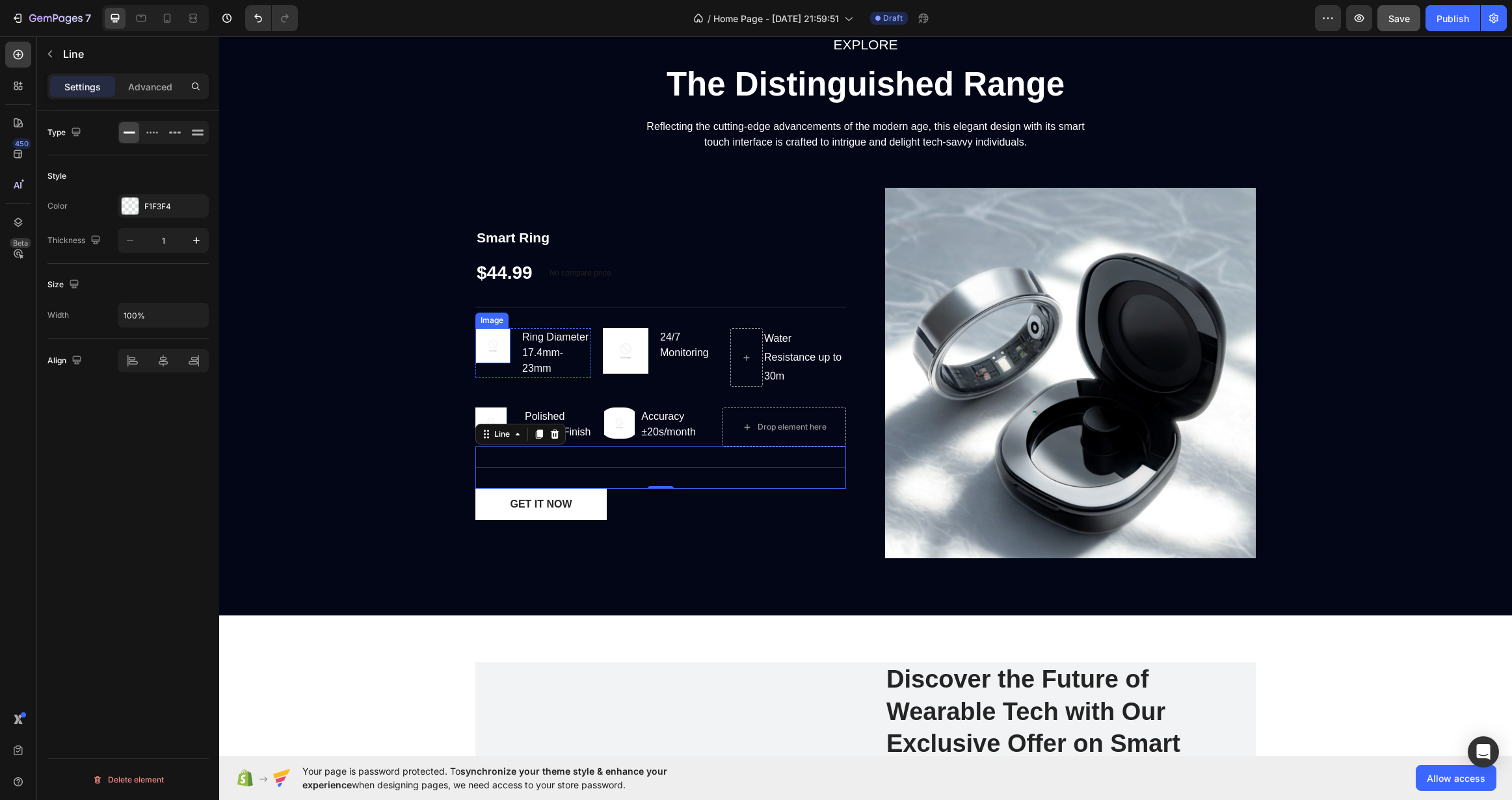
click at [486, 341] on img at bounding box center [492, 345] width 35 height 35
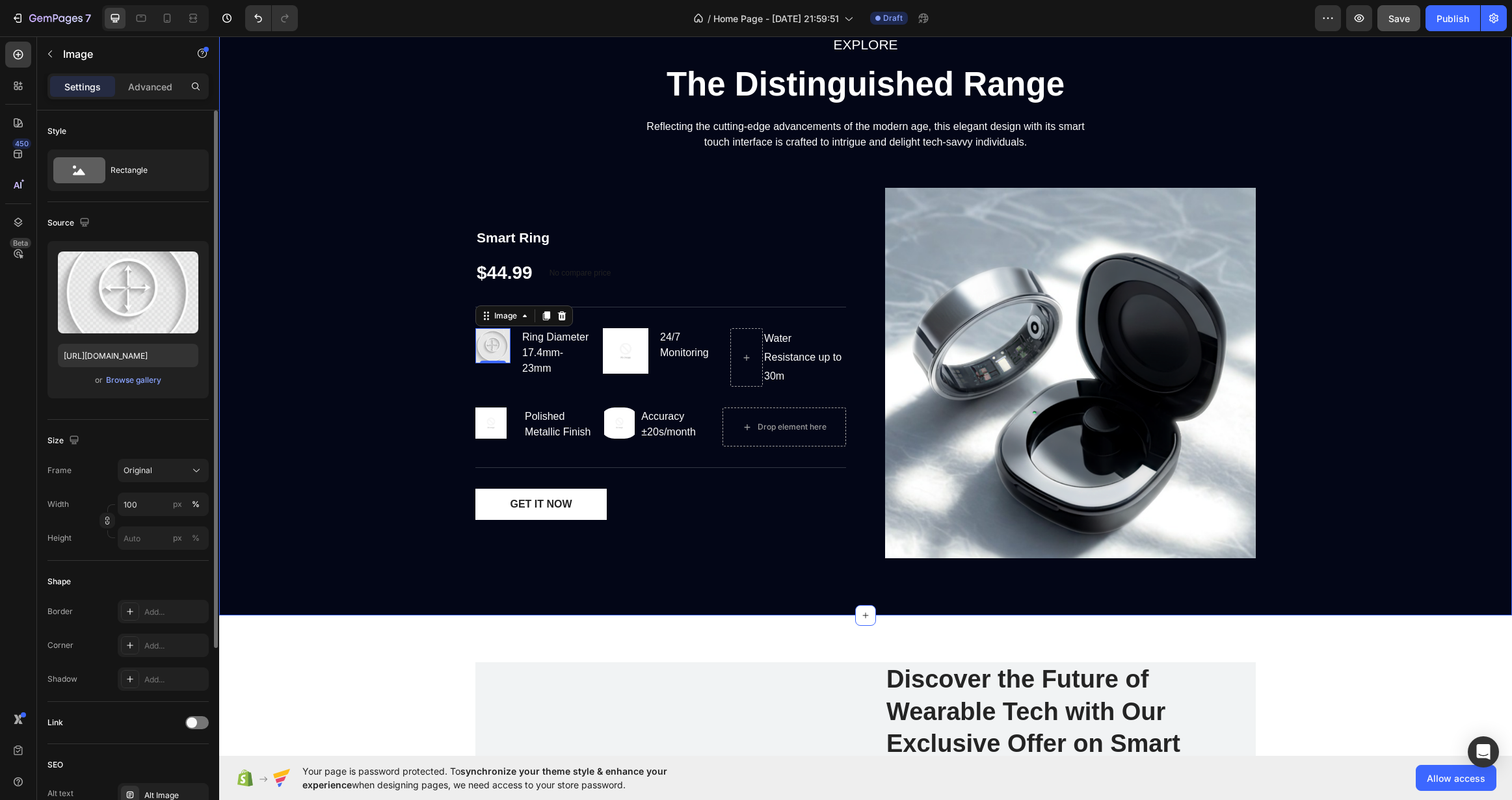
click at [381, 360] on div "EXPLORE Text block The Distinguished Range Heading Reflecting the cutting-edge …" at bounding box center [865, 301] width 1273 height 536
